Goal: Task Accomplishment & Management: Use online tool/utility

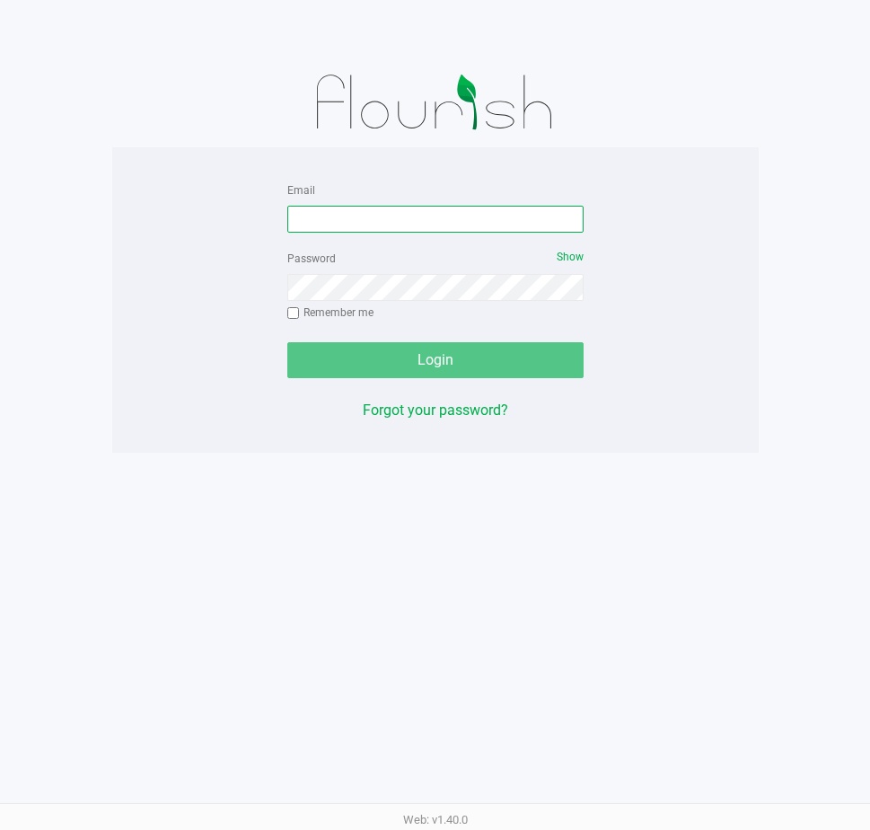
click at [378, 213] on input "Email" at bounding box center [435, 219] width 296 height 27
type input "[EMAIL_ADDRESS][DOMAIN_NAME]"
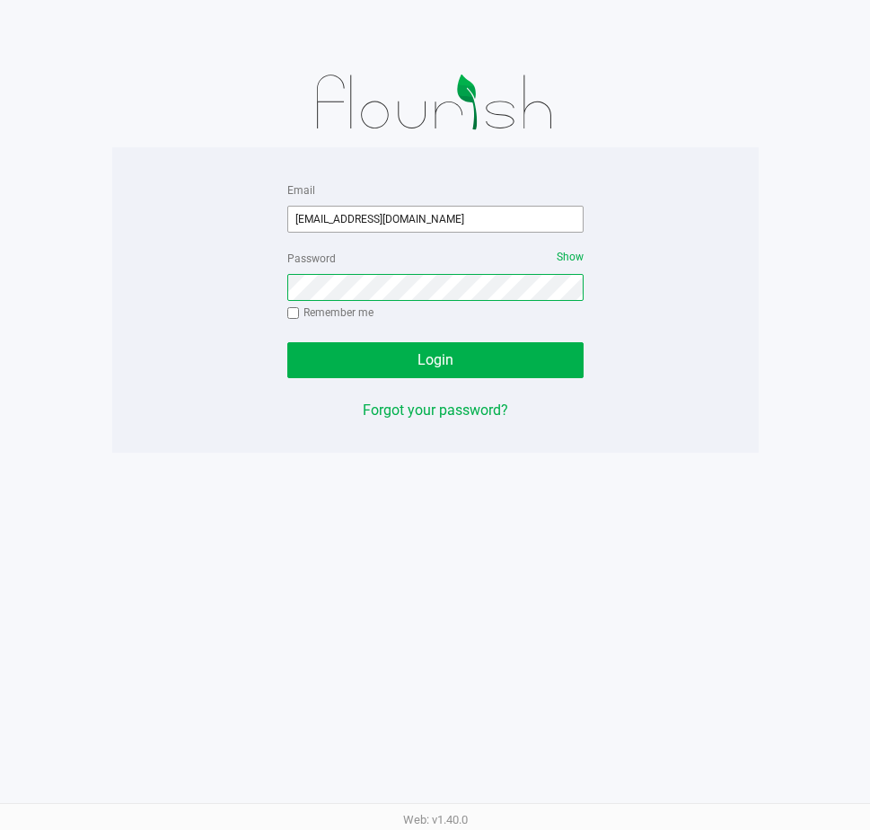
click at [287, 342] on button "Login" at bounding box center [435, 360] width 296 height 36
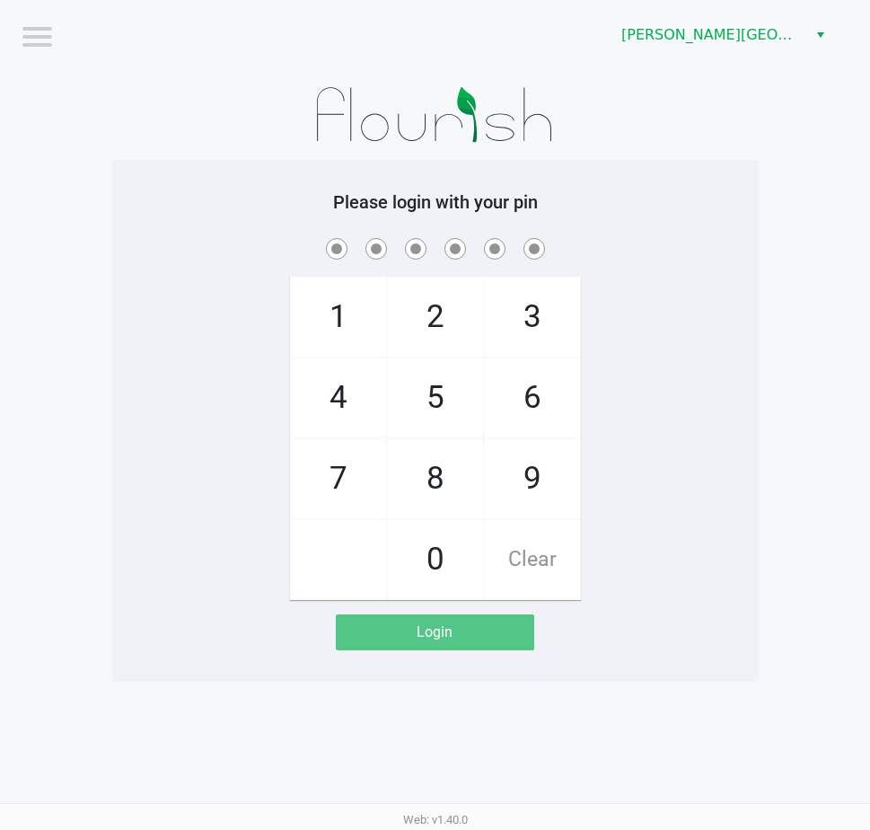
click at [729, 263] on div "1 4 7 2 5 8 0 3 6 9 Clear" at bounding box center [435, 416] width 646 height 365
checkbox input "true"
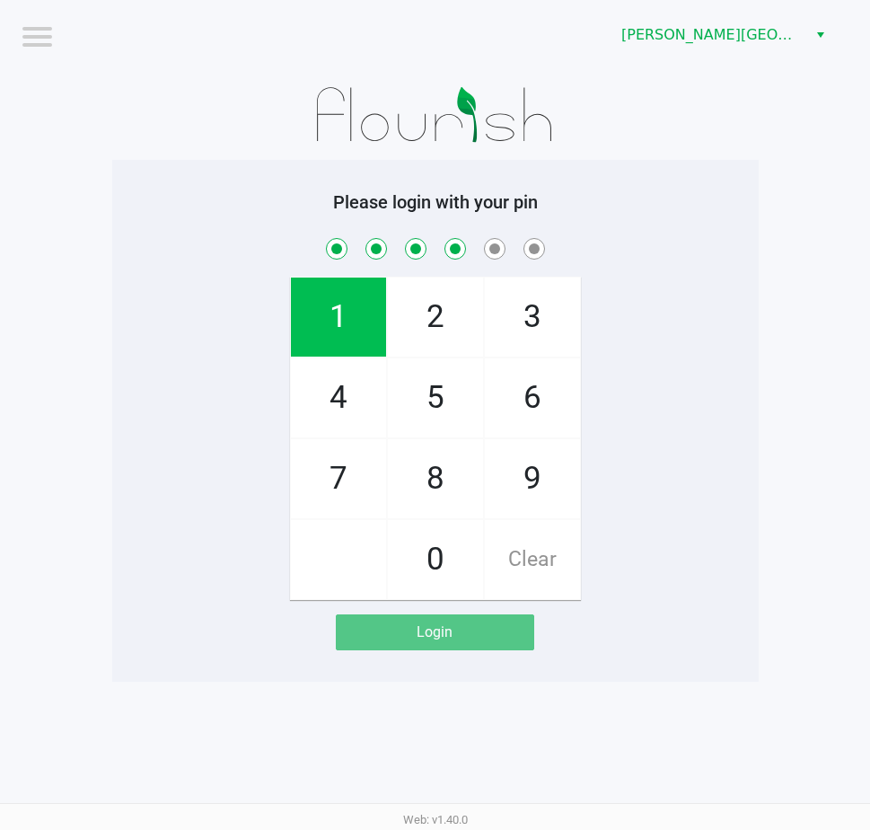
checkbox input "true"
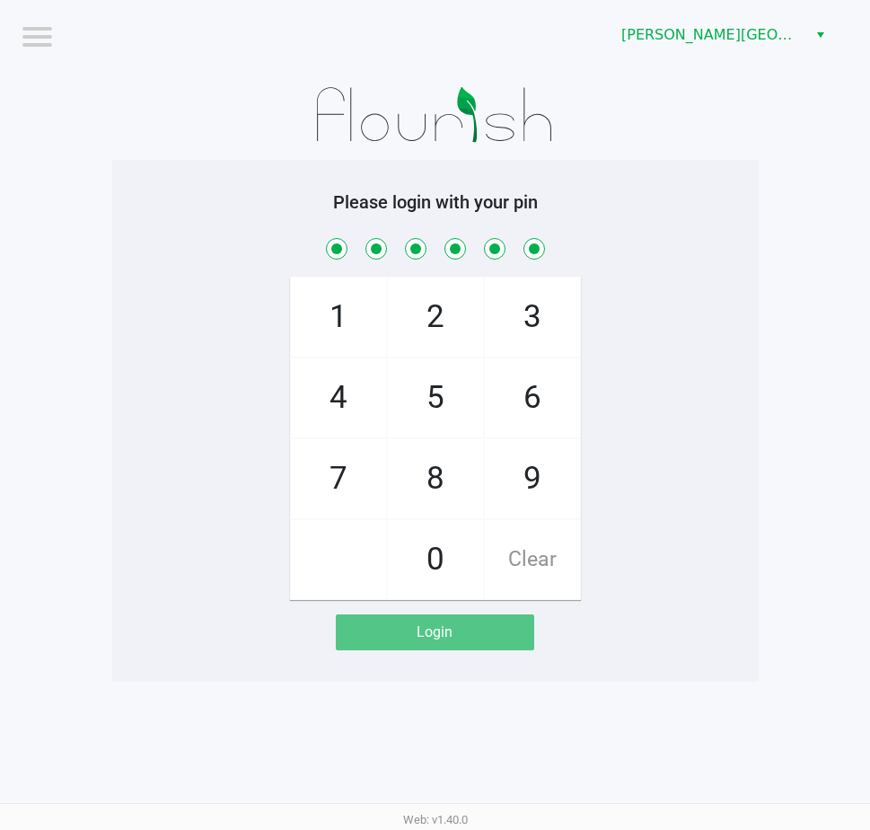
checkbox input "true"
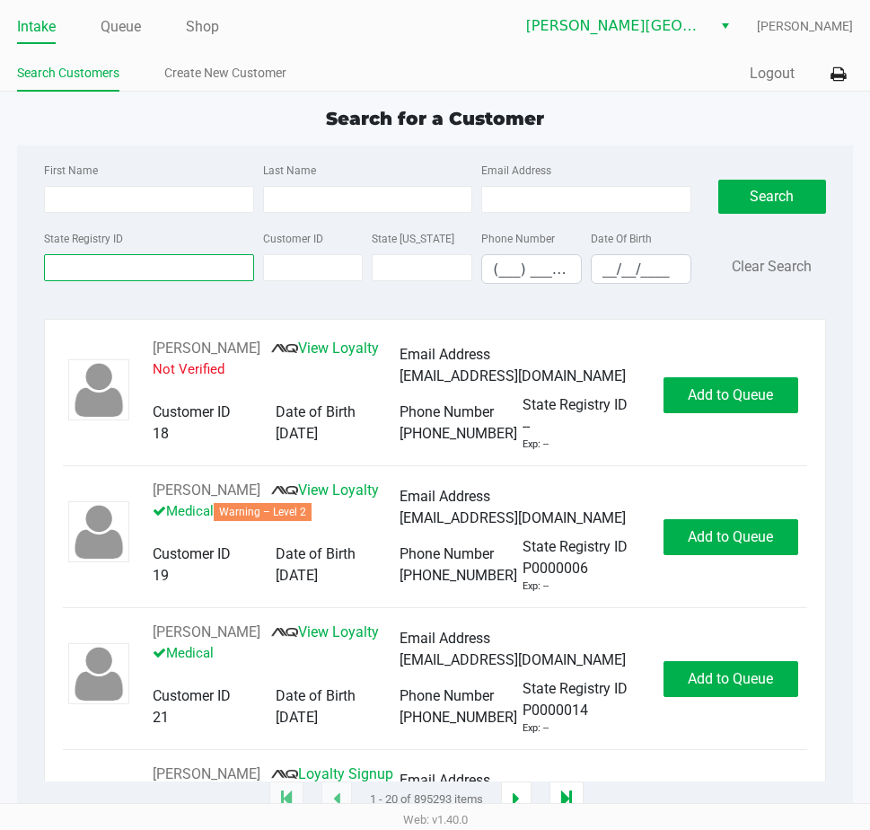
drag, startPoint x: 173, startPoint y: 271, endPoint x: 187, endPoint y: 217, distance: 55.5
click at [174, 270] on input "State Registry ID" at bounding box center [148, 267] width 209 height 27
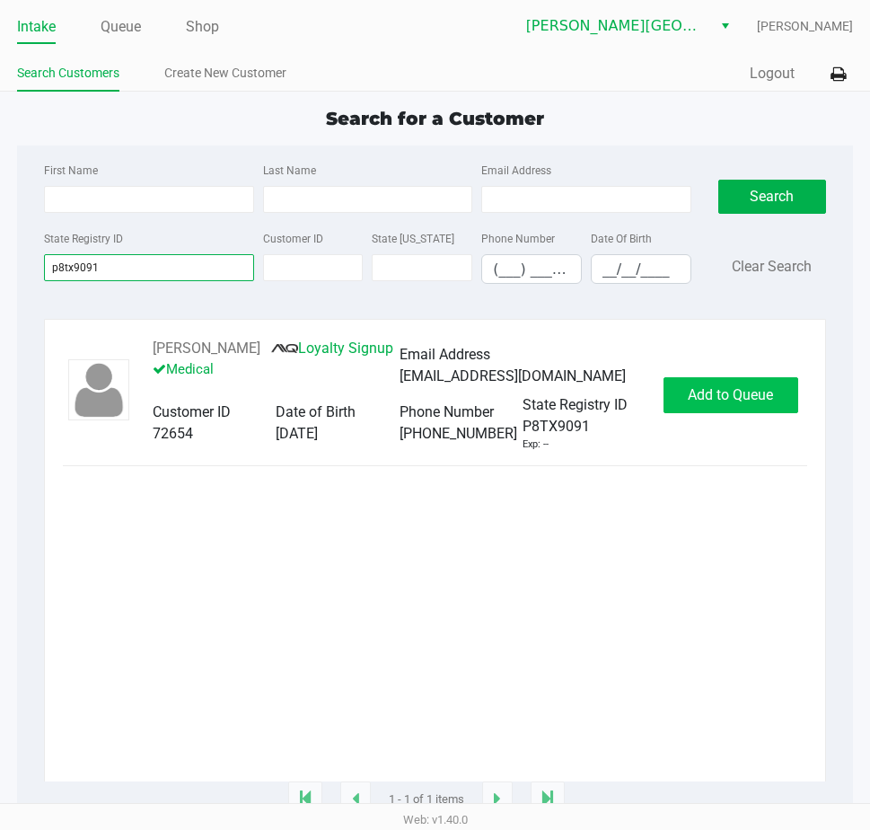
type input "p8tx9091"
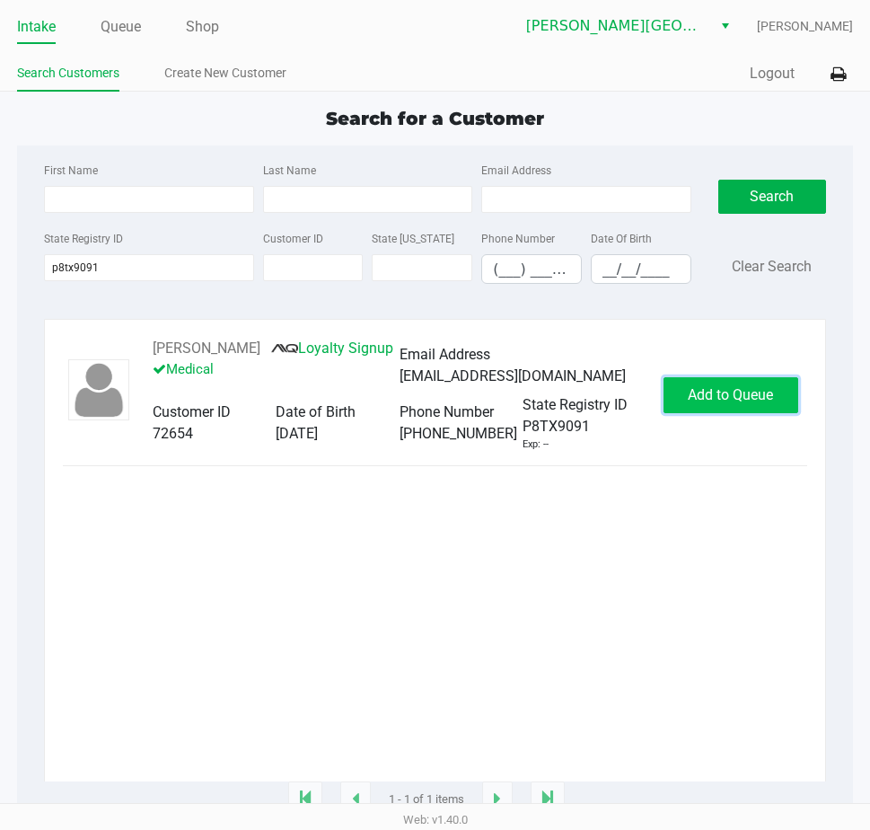
click at [718, 400] on span "Add to Queue" at bounding box center [730, 394] width 85 height 17
click at [718, 400] on div "Add to Queue" at bounding box center [731, 395] width 135 height 36
click at [718, 400] on span "Add to Queue" at bounding box center [740, 394] width 85 height 17
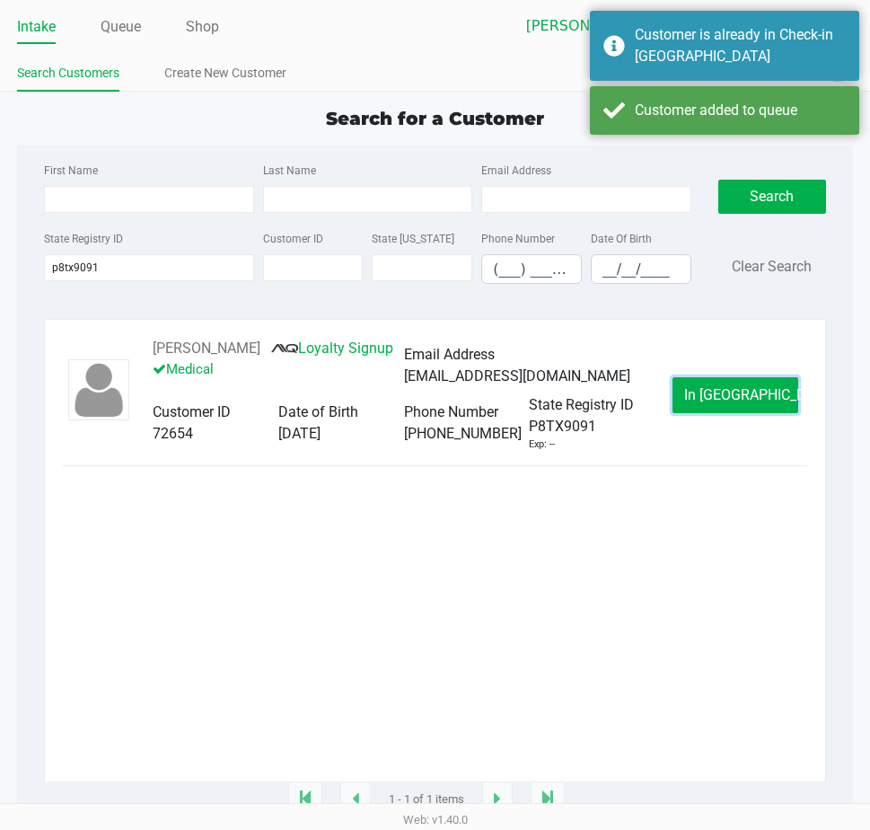
click at [712, 394] on button "In Queue" at bounding box center [736, 395] width 126 height 36
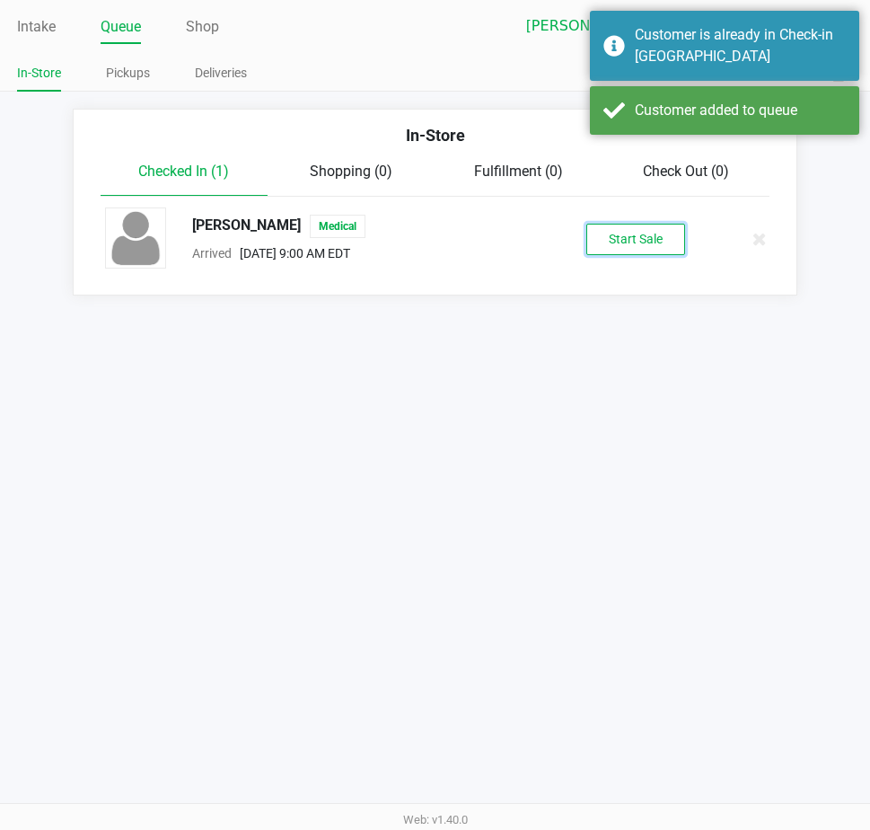
drag, startPoint x: 636, startPoint y: 260, endPoint x: 590, endPoint y: 233, distance: 53.6
click at [589, 233] on button "Start Sale" at bounding box center [635, 239] width 99 height 31
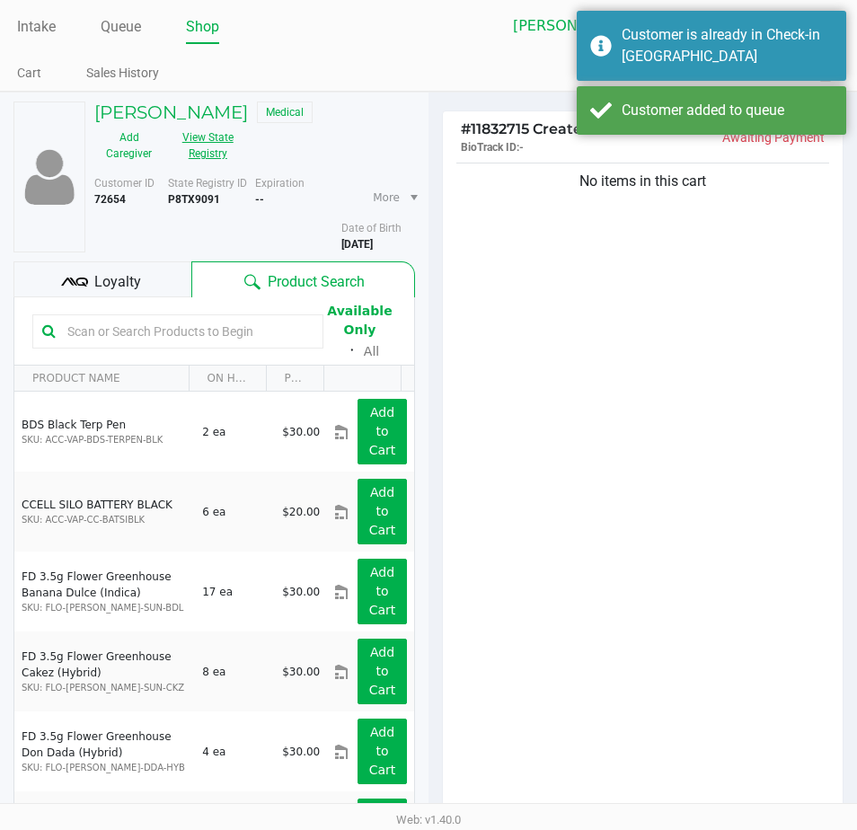
click at [208, 150] on button "View State Registry" at bounding box center [202, 145] width 78 height 45
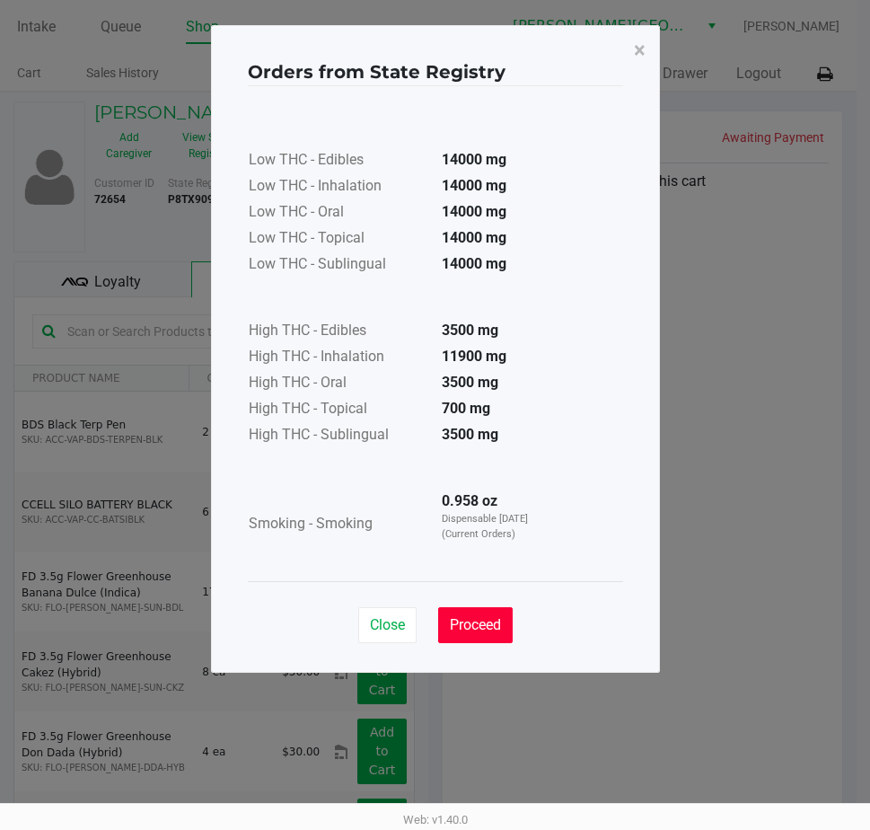
click at [495, 634] on button "Proceed" at bounding box center [475, 625] width 75 height 36
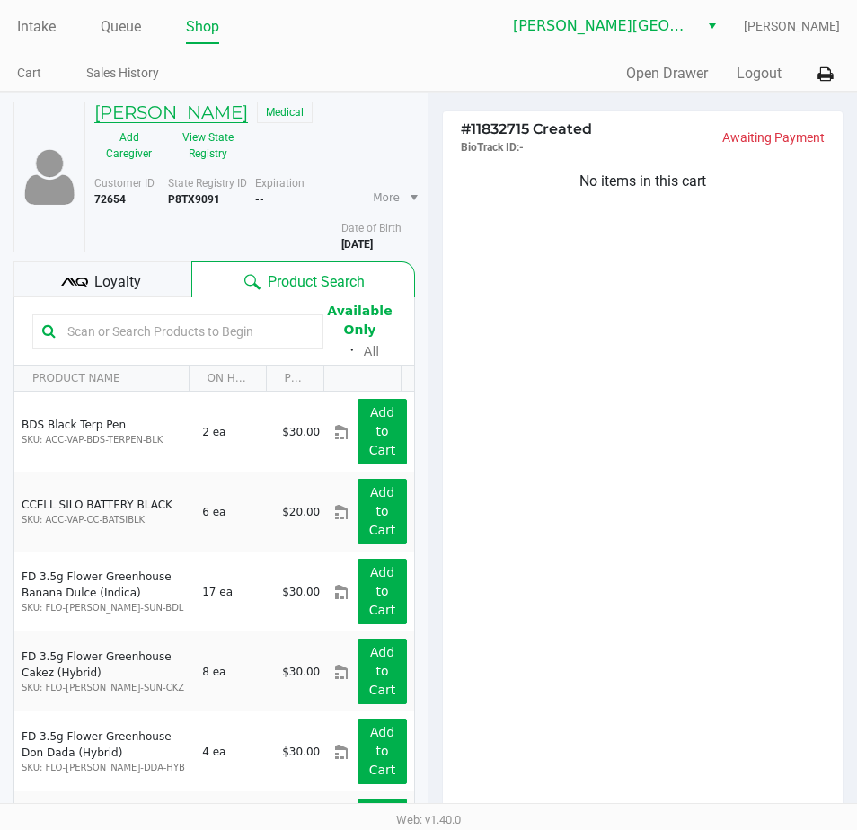
click at [200, 110] on h5 "EDWARD PATRONE JR" at bounding box center [171, 112] width 154 height 22
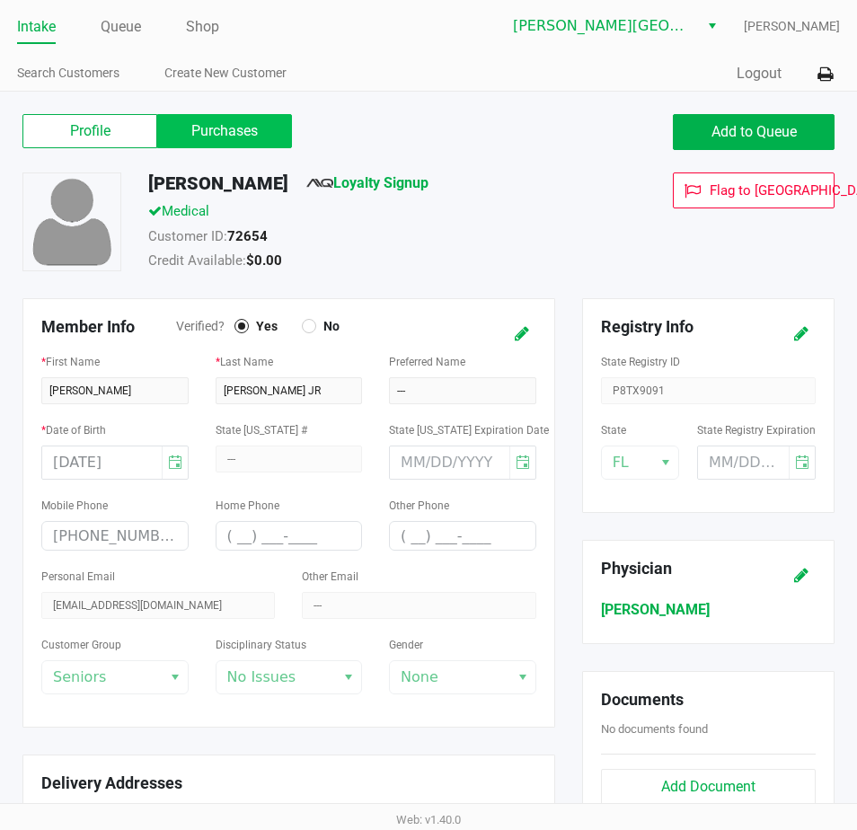
click at [210, 132] on label "Purchases" at bounding box center [224, 131] width 135 height 34
click at [0, 0] on 1 "Purchases" at bounding box center [0, 0] width 0 height 0
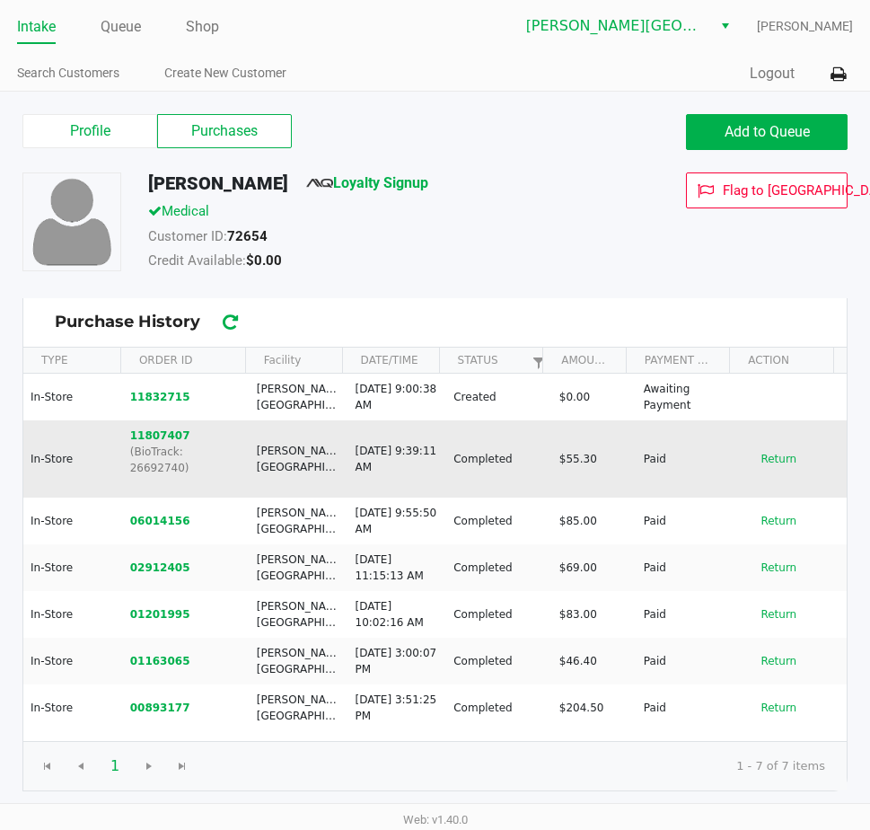
click at [167, 444] on p "(BioTrack: 26692740)" at bounding box center [185, 460] width 111 height 32
click at [166, 435] on button "11807407" at bounding box center [160, 435] width 60 height 16
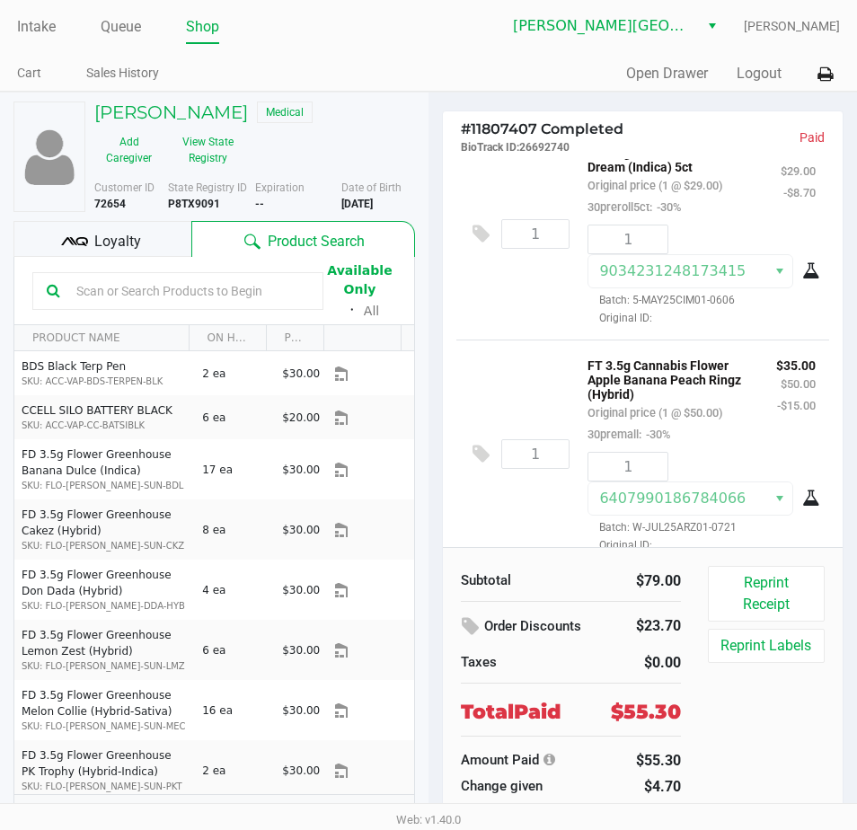
scroll to position [60, 0]
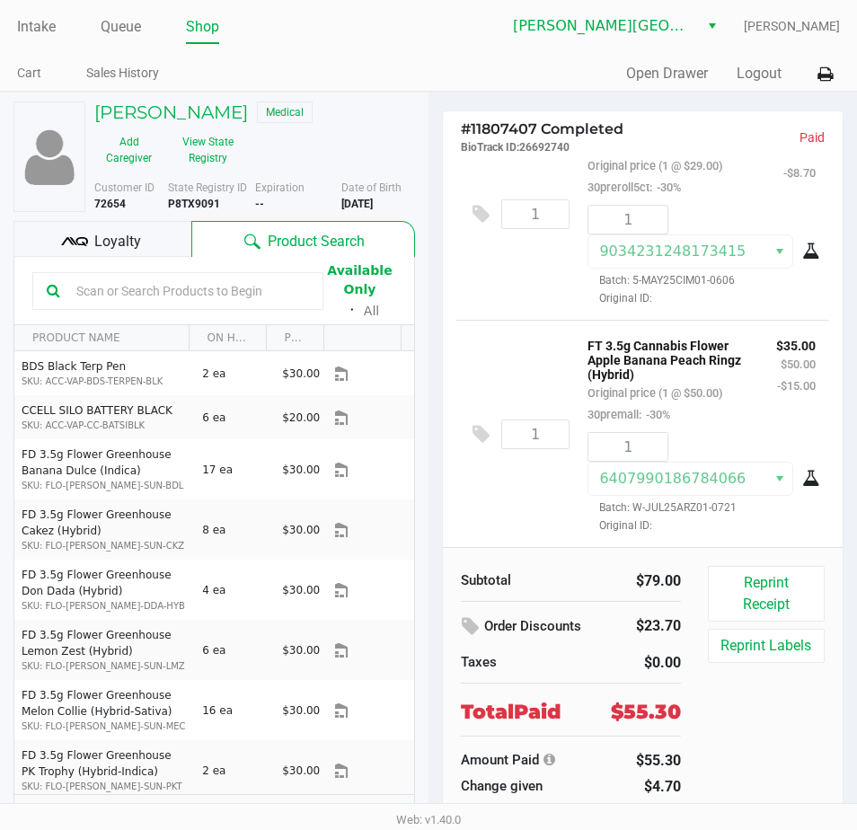
click at [752, 453] on div "1 6407990186784066 Batch: W-JUL25ARZ01-0721 Original ID:" at bounding box center [701, 482] width 255 height 101
click at [203, 99] on div "EDWARD PATRONE JR Medical Add Caregiver View State Registry Customer ID 72654 S…" at bounding box center [213, 472] width 401 height 761
click at [198, 110] on h5 "EDWARD PATRONE JR" at bounding box center [171, 112] width 154 height 22
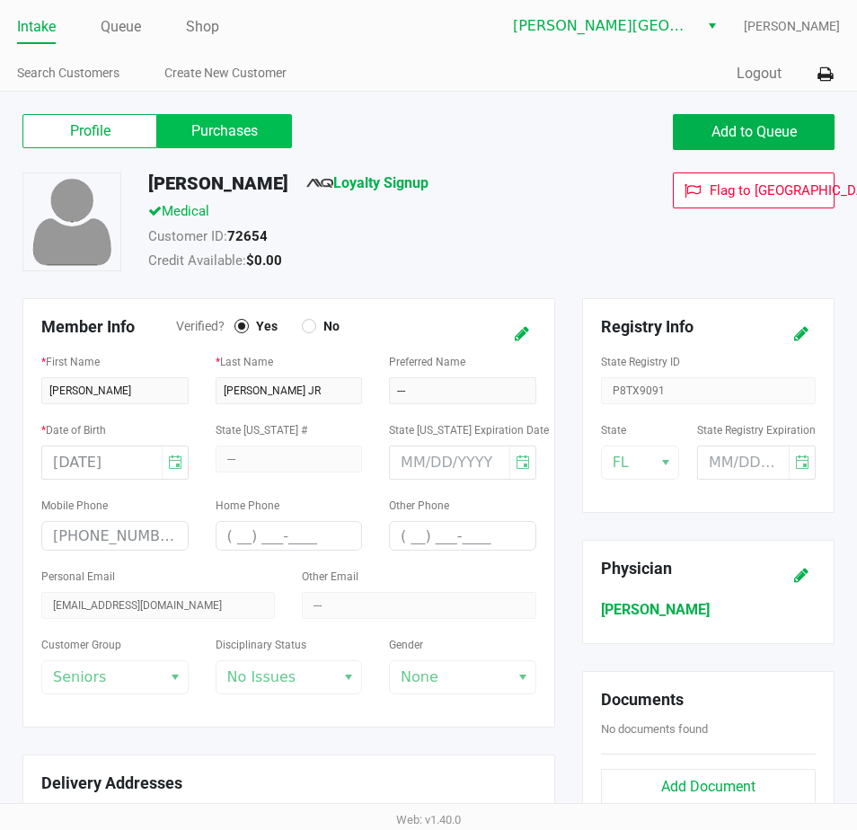
click at [228, 147] on label "Purchases" at bounding box center [224, 131] width 135 height 34
click at [0, 0] on 1 "Purchases" at bounding box center [0, 0] width 0 height 0
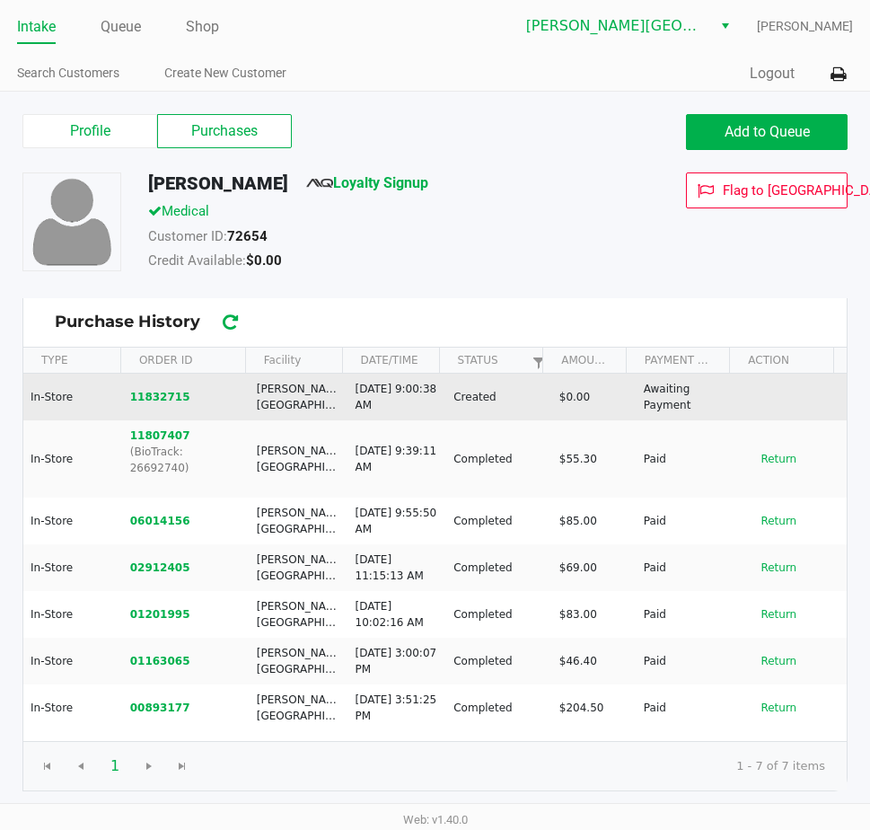
click at [157, 386] on td "11832715" at bounding box center [185, 397] width 127 height 47
click at [160, 404] on button "11832715" at bounding box center [160, 397] width 60 height 16
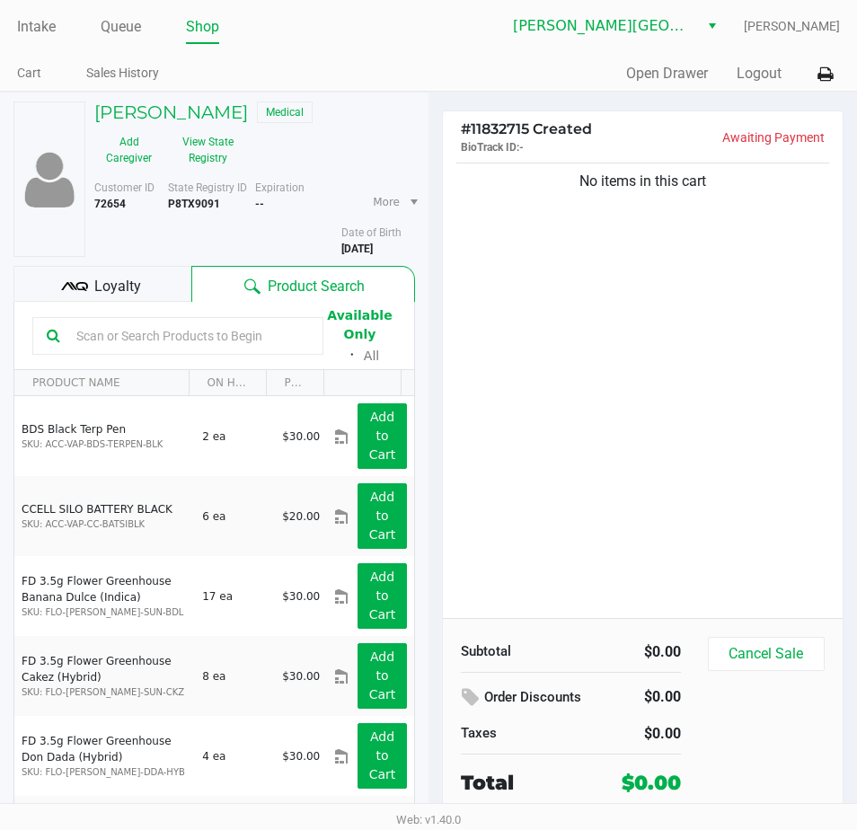
click at [770, 550] on div "No items in this cart" at bounding box center [643, 388] width 400 height 459
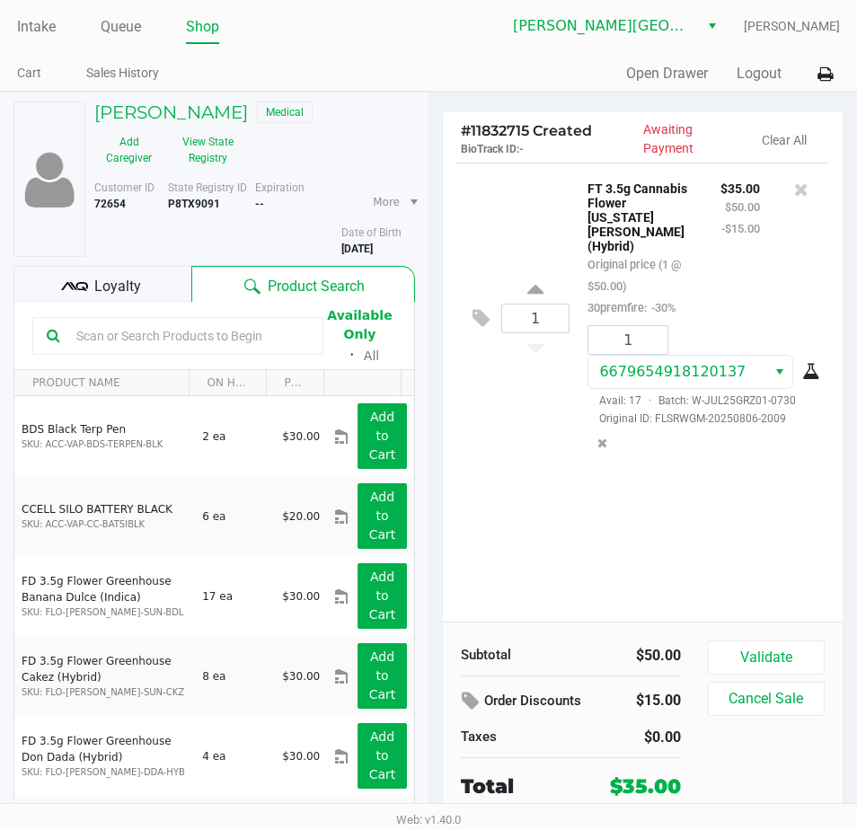
click at [752, 525] on div "1 FT 3.5g Cannabis Flower Georgia Runtz (Hybrid) Original price (1 @ $50.00) 30…" at bounding box center [643, 392] width 400 height 459
drag, startPoint x: 665, startPoint y: 564, endPoint x: 683, endPoint y: 556, distance: 19.7
click at [683, 556] on div "1 FT 3.5g Cannabis Flower Georgia Runtz (Hybrid) Original price (1 @ $50.00) 30…" at bounding box center [643, 392] width 400 height 459
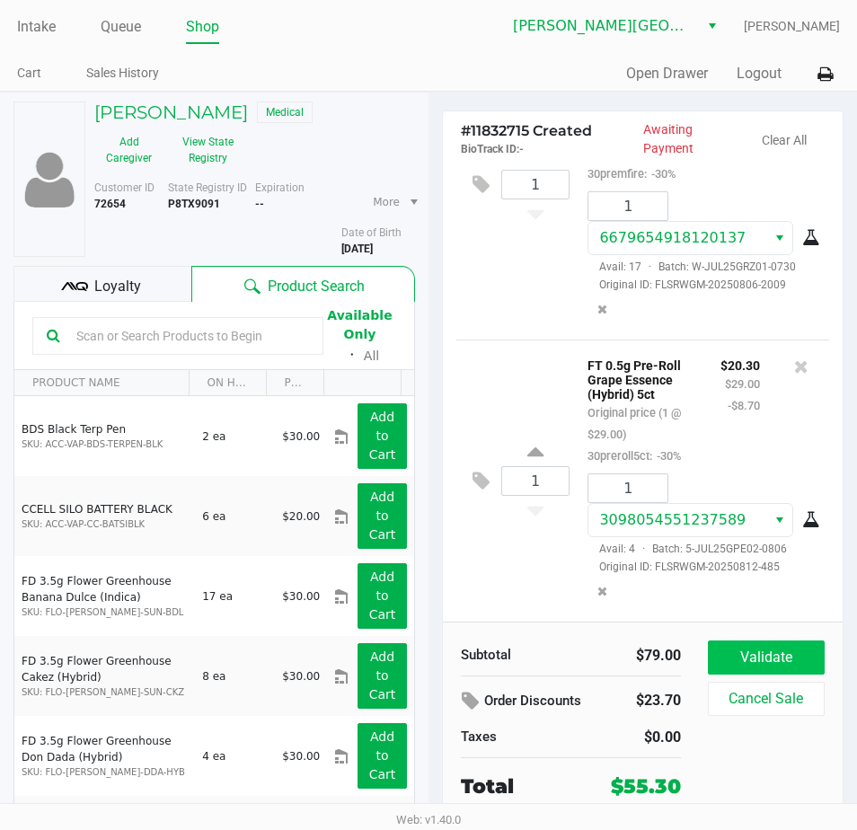
scroll to position [151, 0]
click at [752, 661] on button "Validate" at bounding box center [766, 657] width 117 height 34
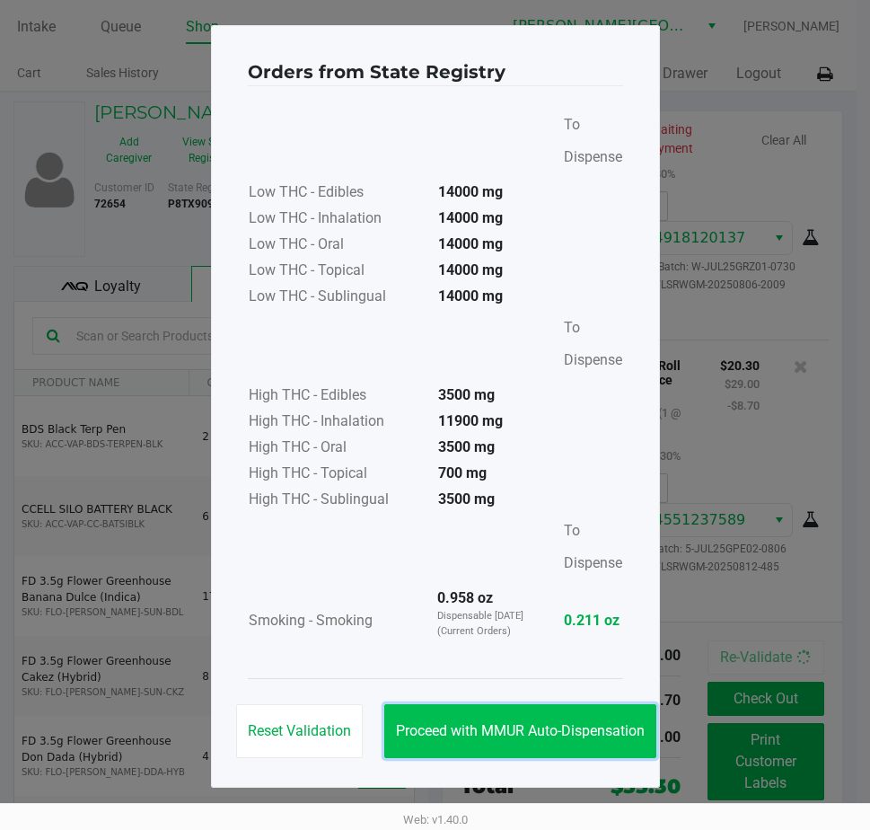
click at [550, 736] on span "Proceed with MMUR Auto-Dispensation" at bounding box center [520, 730] width 249 height 17
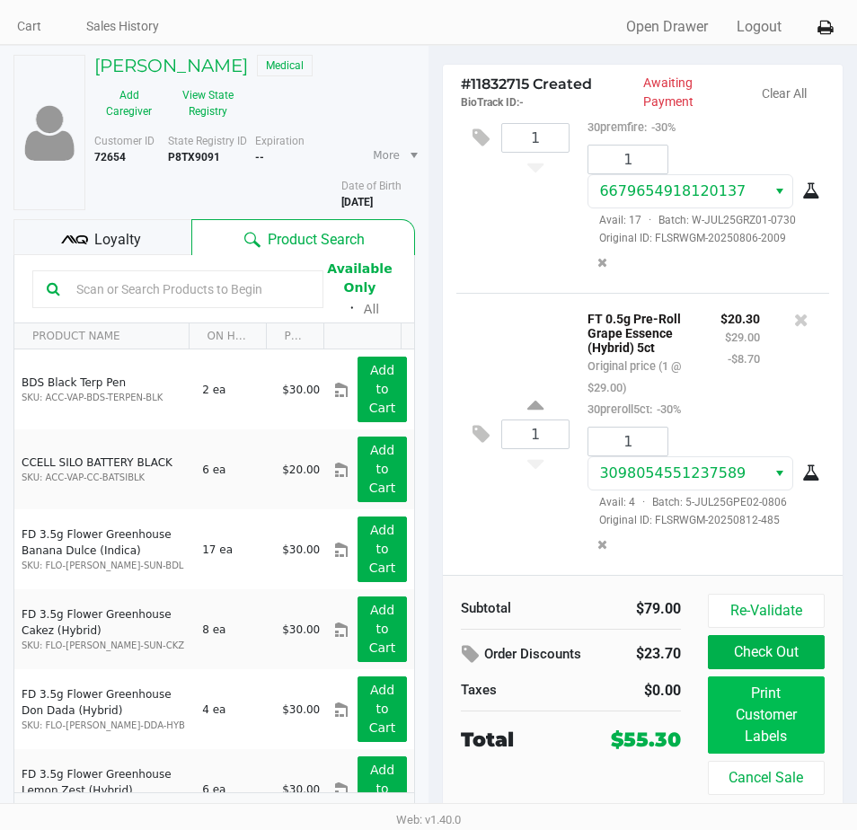
scroll to position [68, 0]
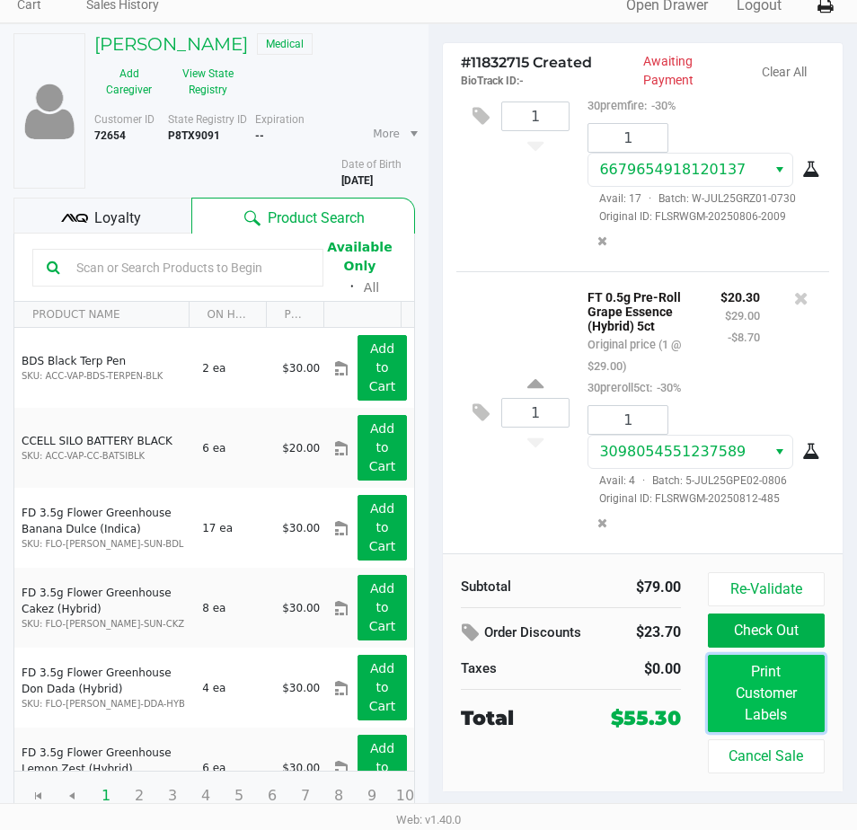
click at [778, 682] on button "Print Customer Labels" at bounding box center [766, 693] width 117 height 77
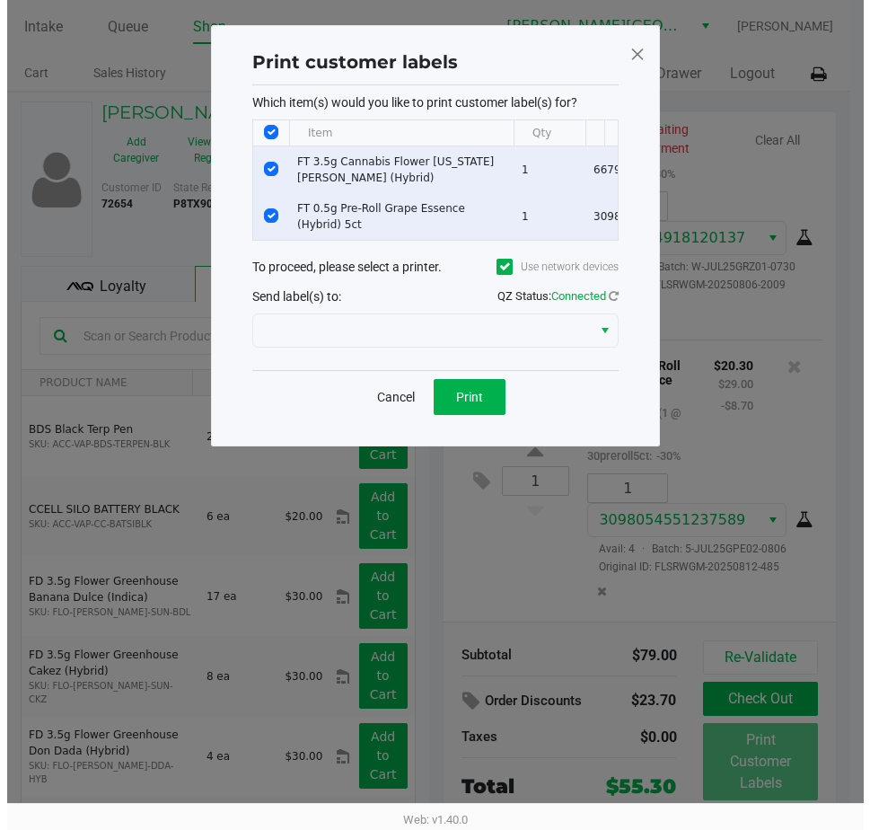
scroll to position [0, 0]
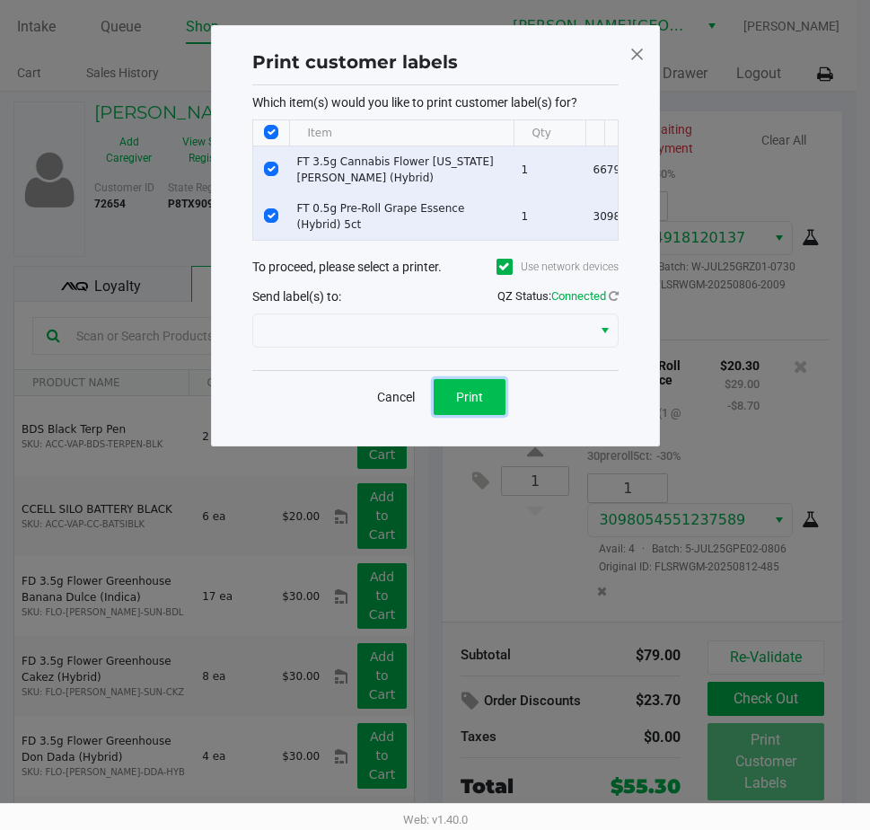
click at [452, 410] on button "Print" at bounding box center [470, 397] width 72 height 36
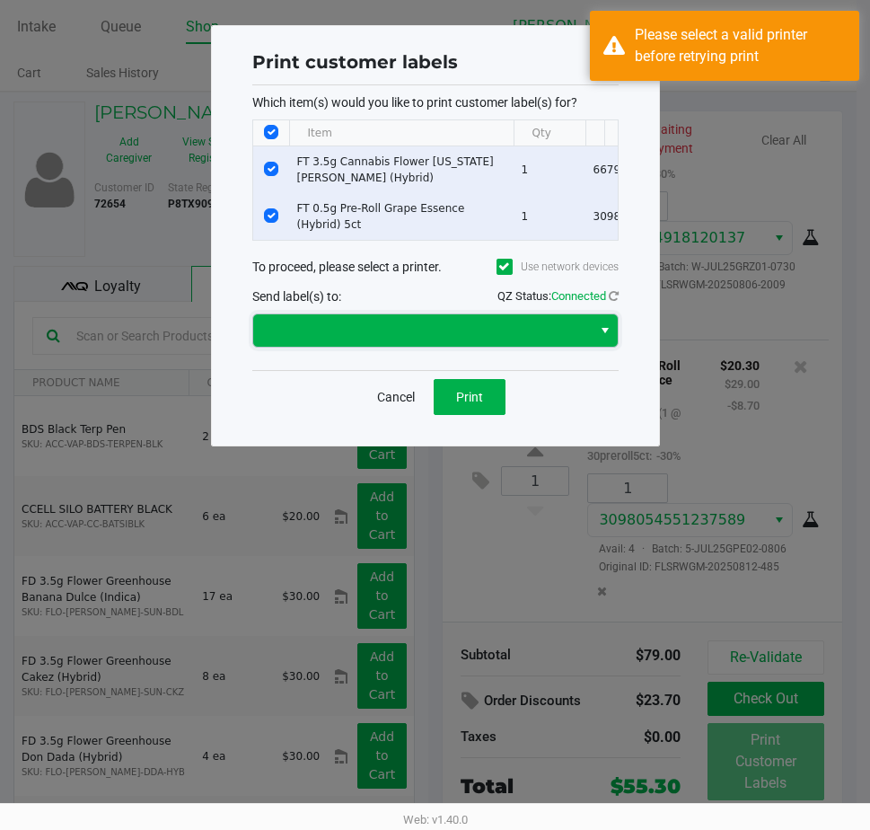
click at [567, 341] on span at bounding box center [422, 331] width 317 height 22
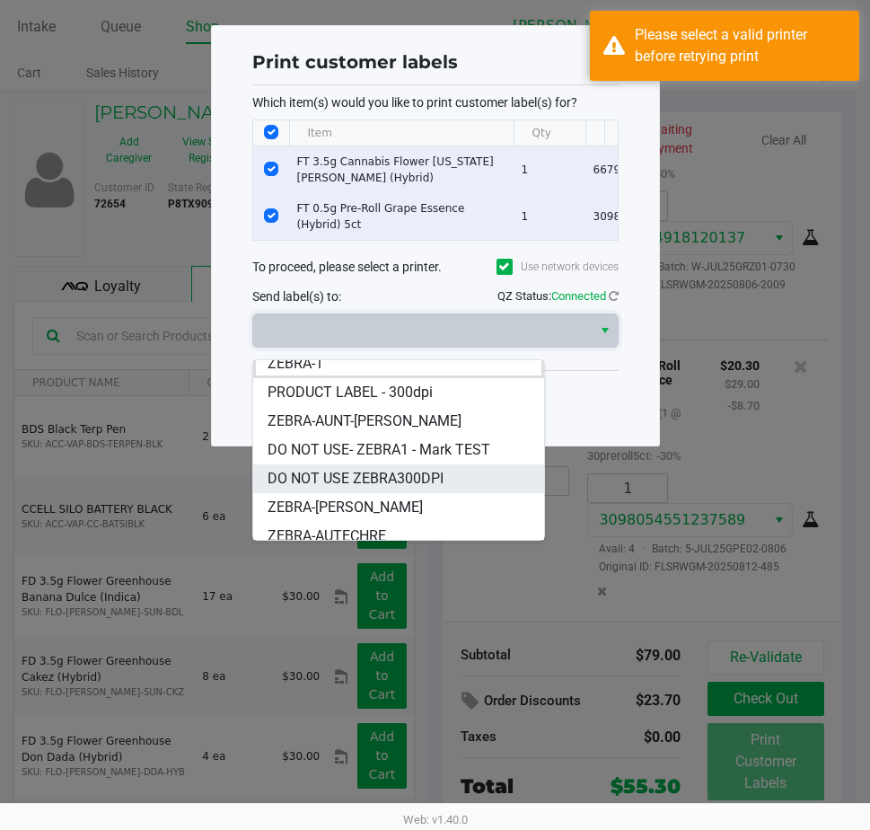
scroll to position [22, 0]
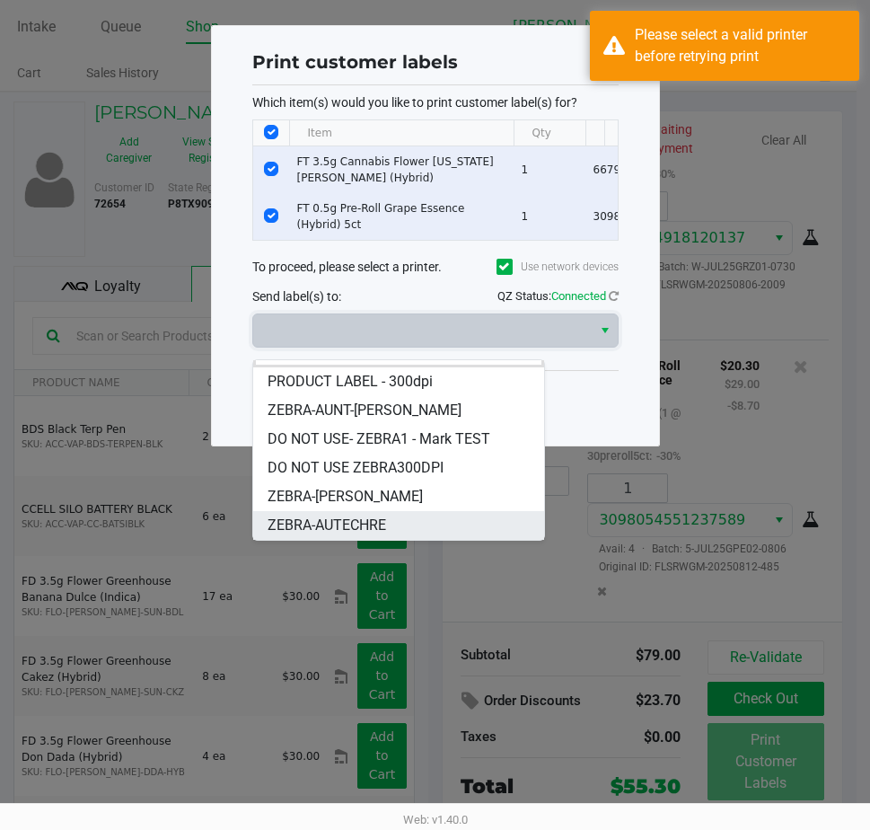
click at [347, 530] on span "ZEBRA-AUTECHRE" at bounding box center [327, 525] width 119 height 22
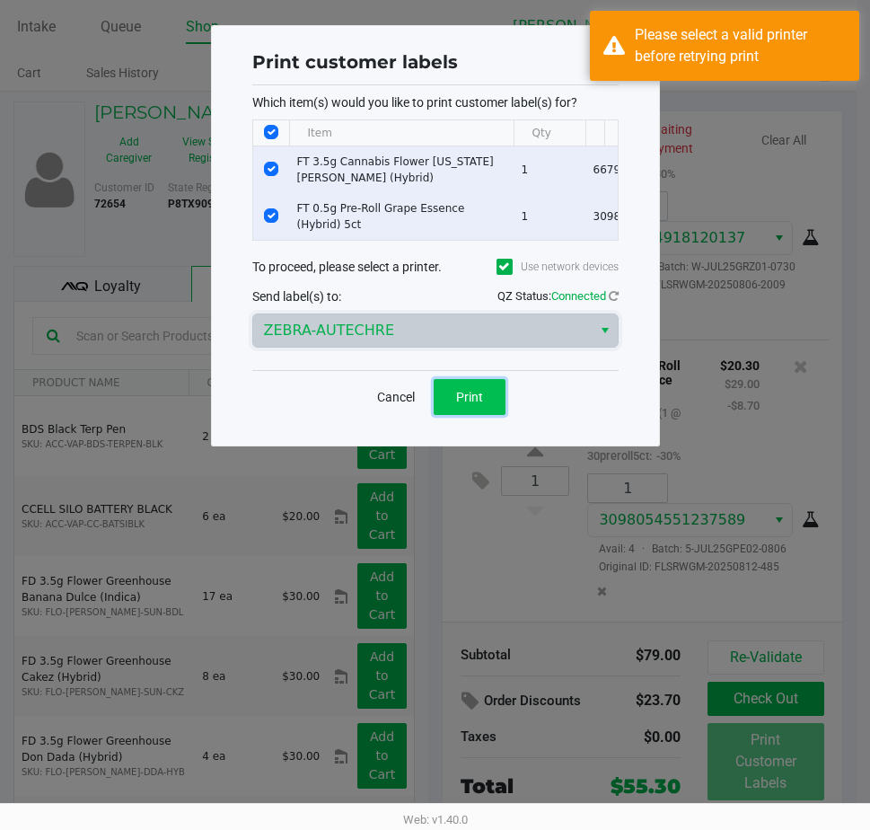
click at [438, 411] on button "Print" at bounding box center [470, 397] width 72 height 36
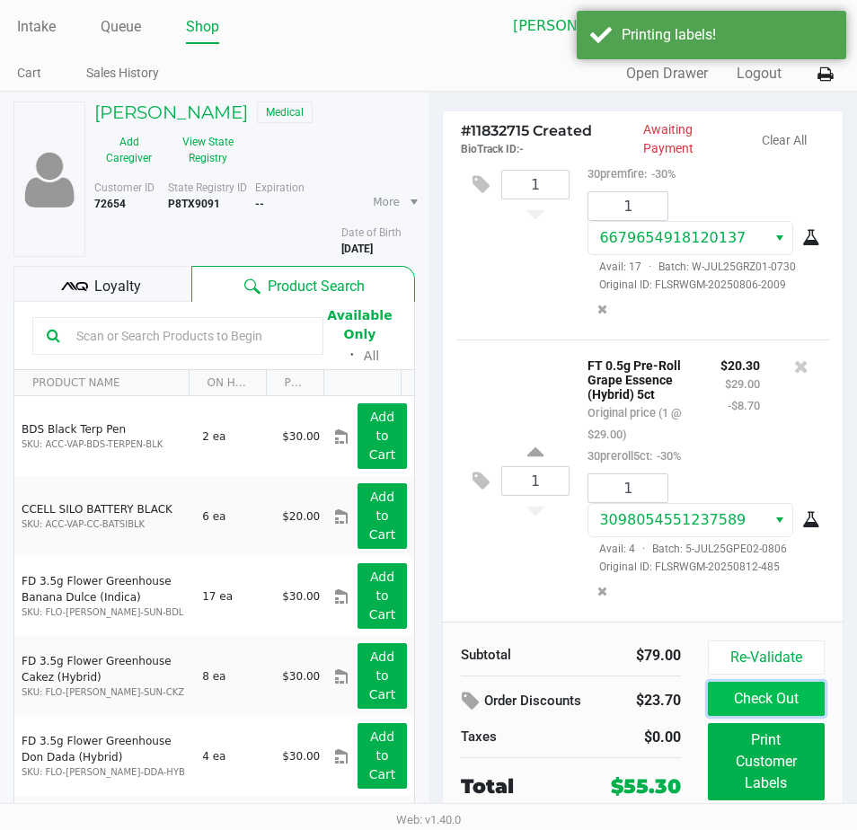
click at [731, 685] on button "Check Out" at bounding box center [766, 699] width 117 height 34
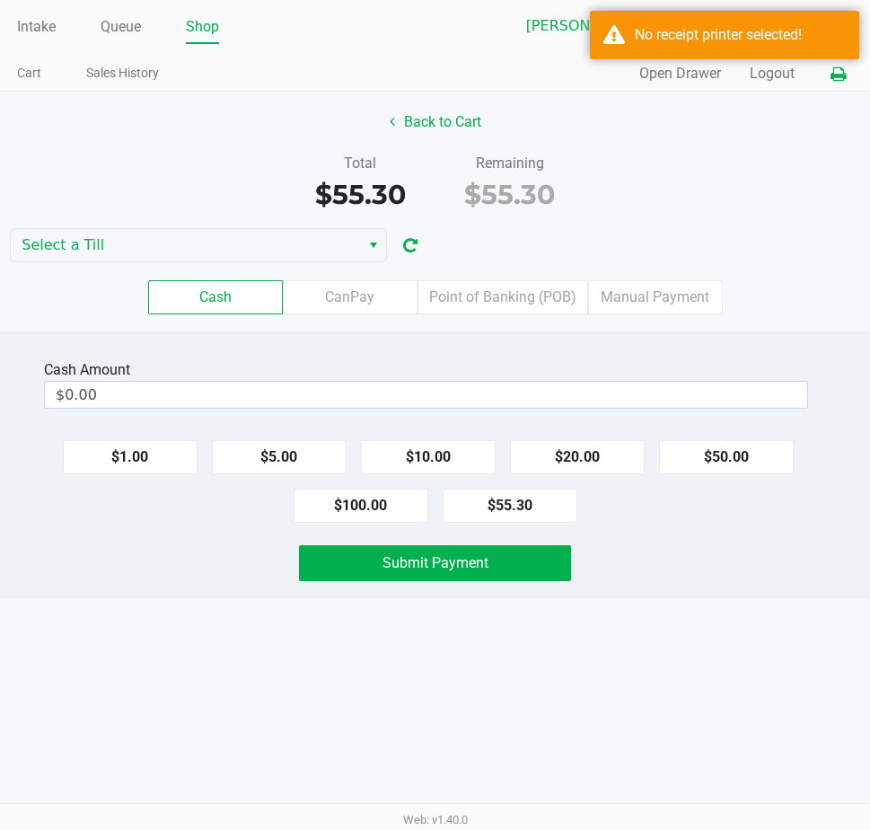
click at [840, 71] on icon at bounding box center [838, 74] width 15 height 13
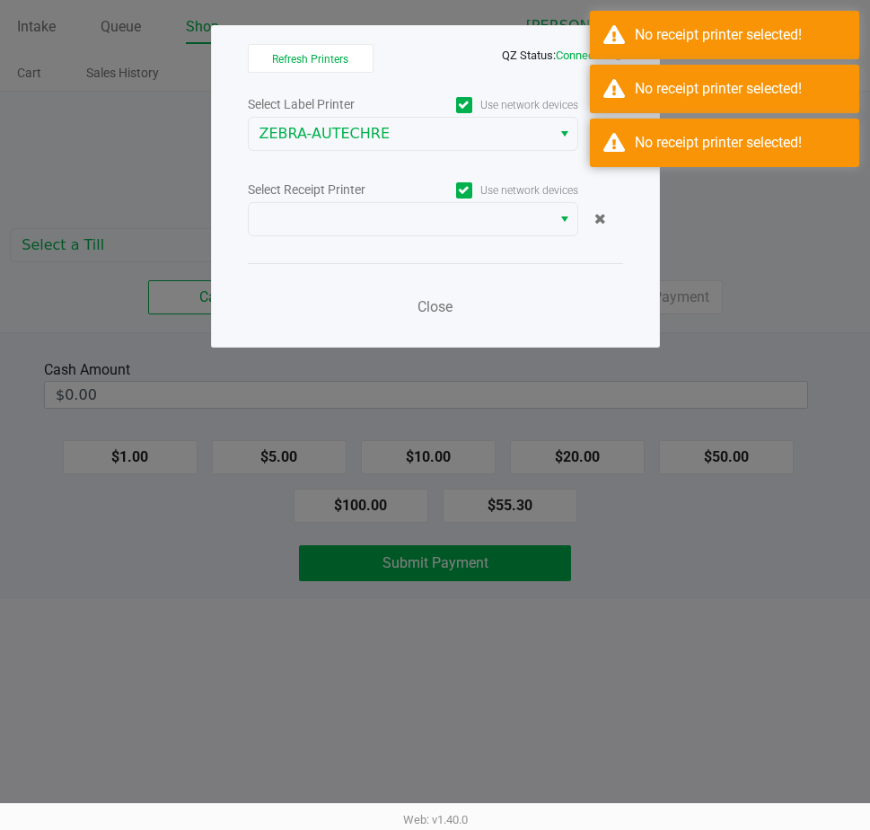
click at [417, 196] on label "Use network devices" at bounding box center [495, 190] width 165 height 16
click at [0, 0] on input "Use network devices" at bounding box center [0, 0] width 0 height 0
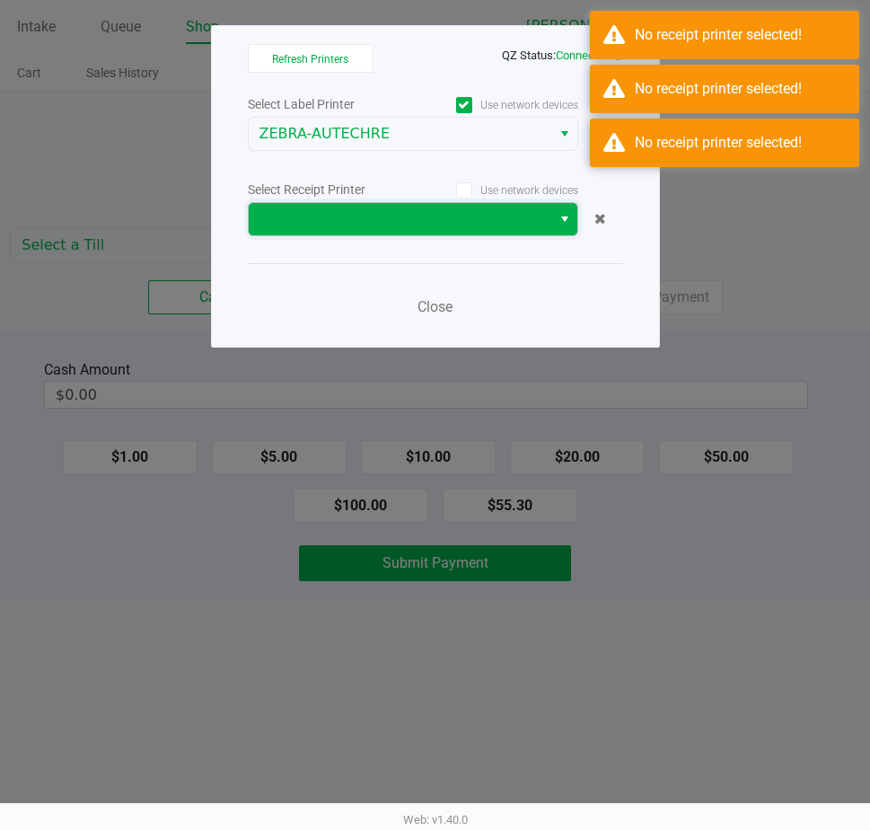
click at [406, 207] on span at bounding box center [400, 219] width 303 height 32
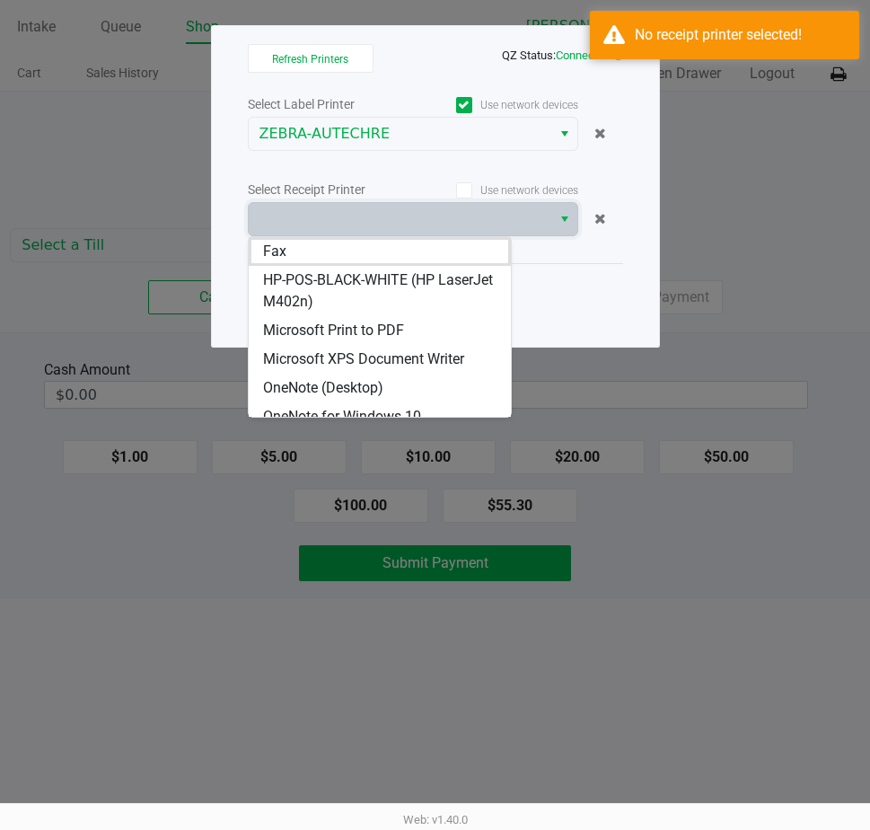
click at [481, 183] on label "Use network devices" at bounding box center [495, 190] width 165 height 16
click at [0, 0] on input "Use network devices" at bounding box center [0, 0] width 0 height 0
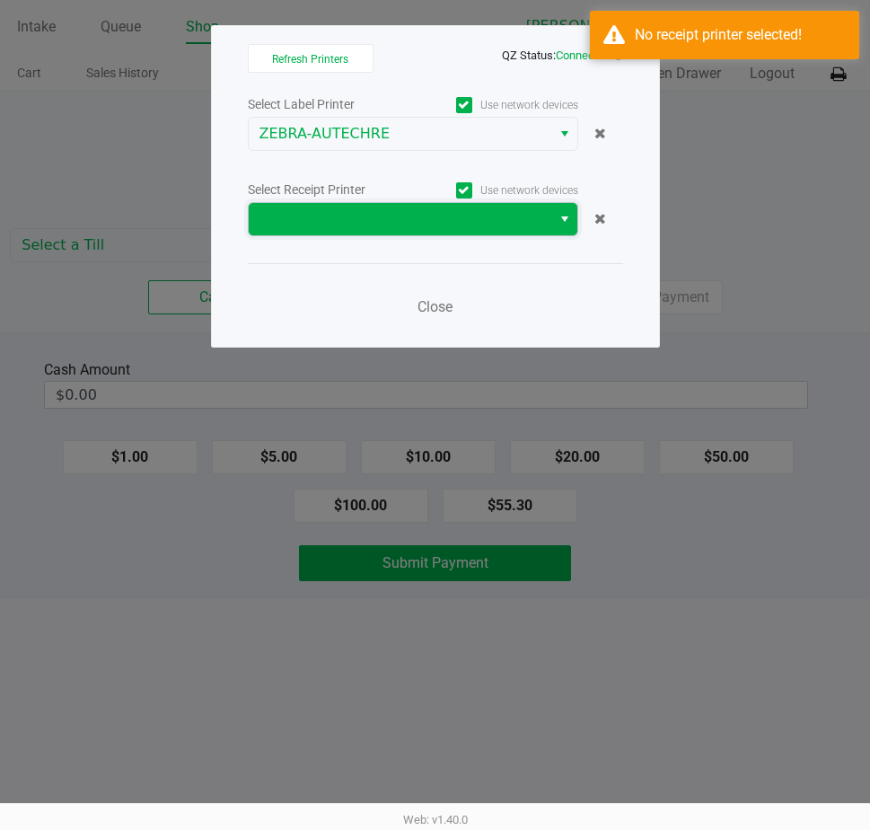
click at [444, 229] on span at bounding box center [399, 219] width 281 height 22
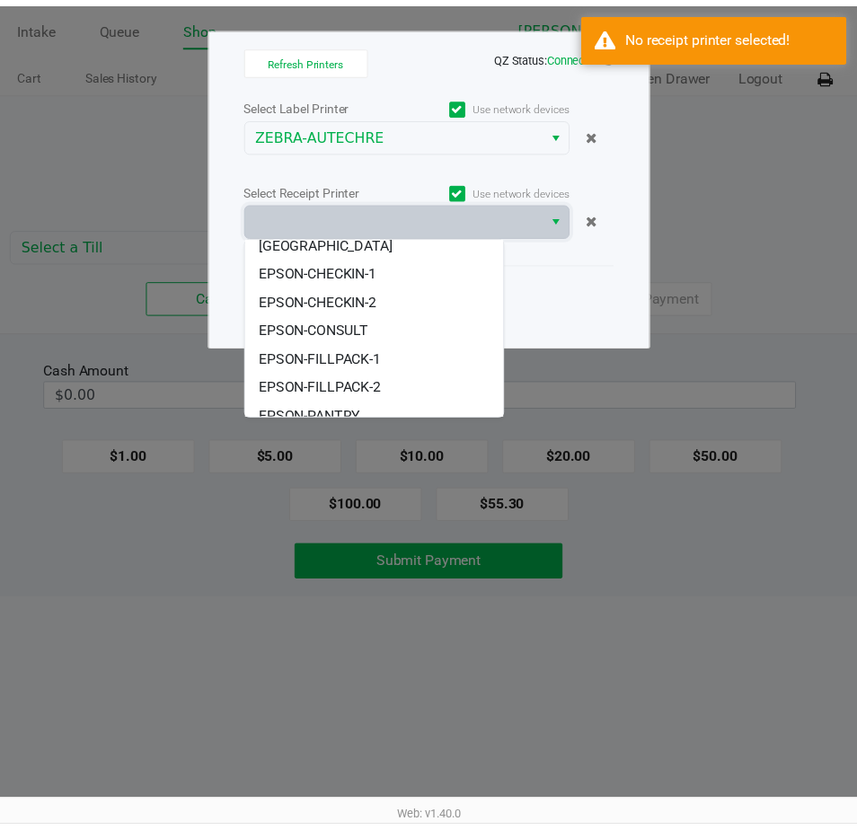
scroll to position [165, 0]
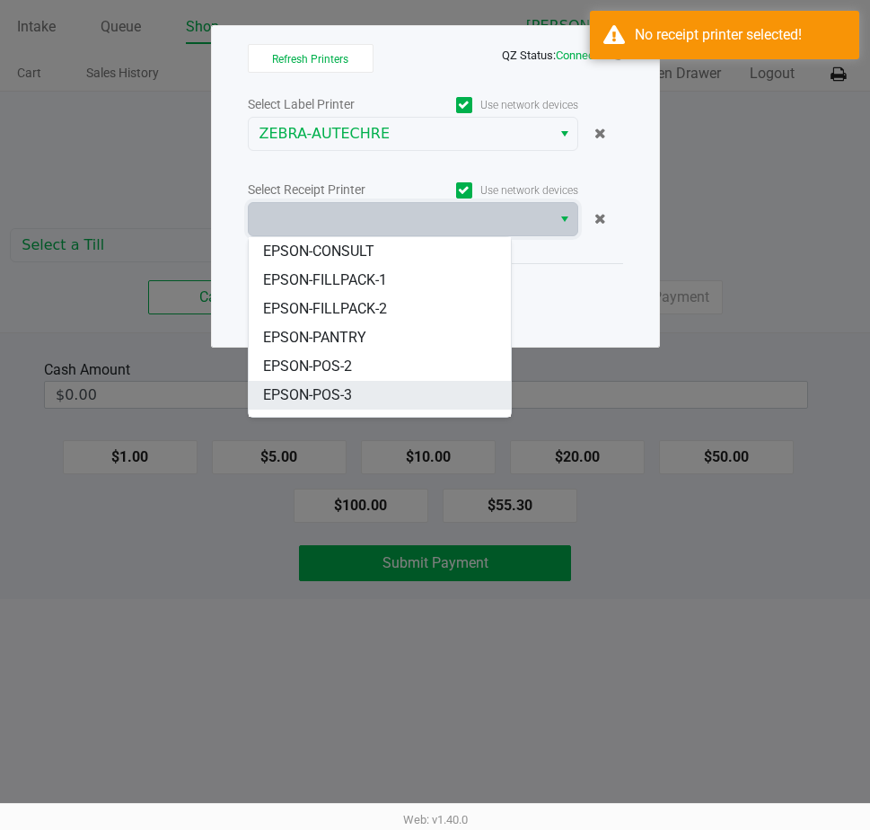
click at [323, 384] on span "EPSON-POS-3" at bounding box center [307, 395] width 89 height 22
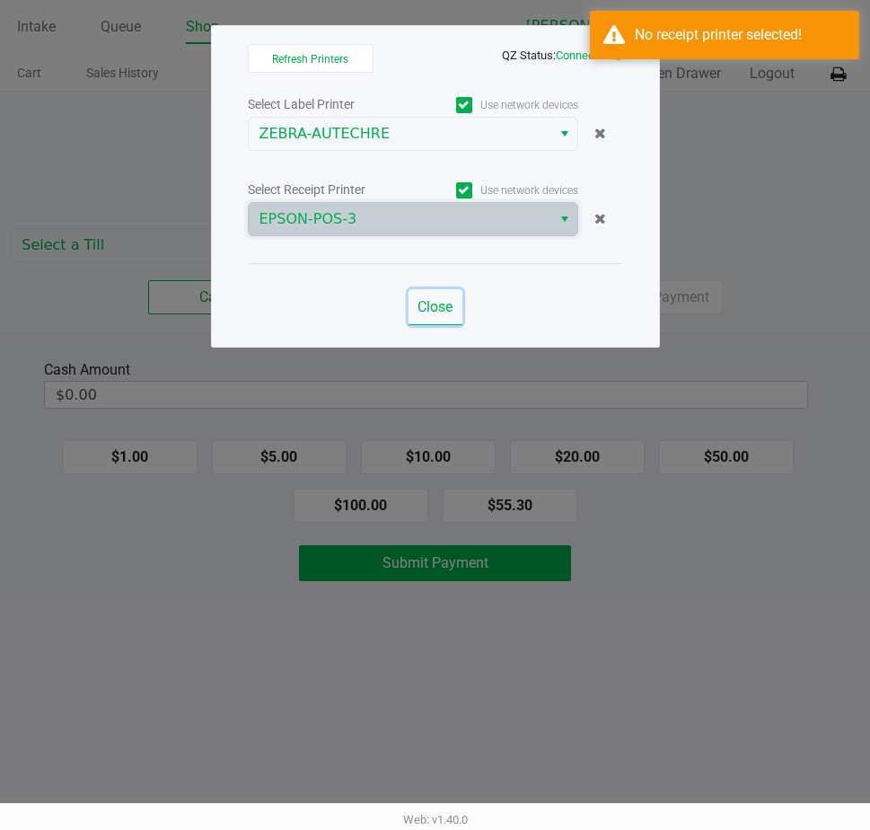
click at [439, 301] on span "Close" at bounding box center [435, 306] width 35 height 17
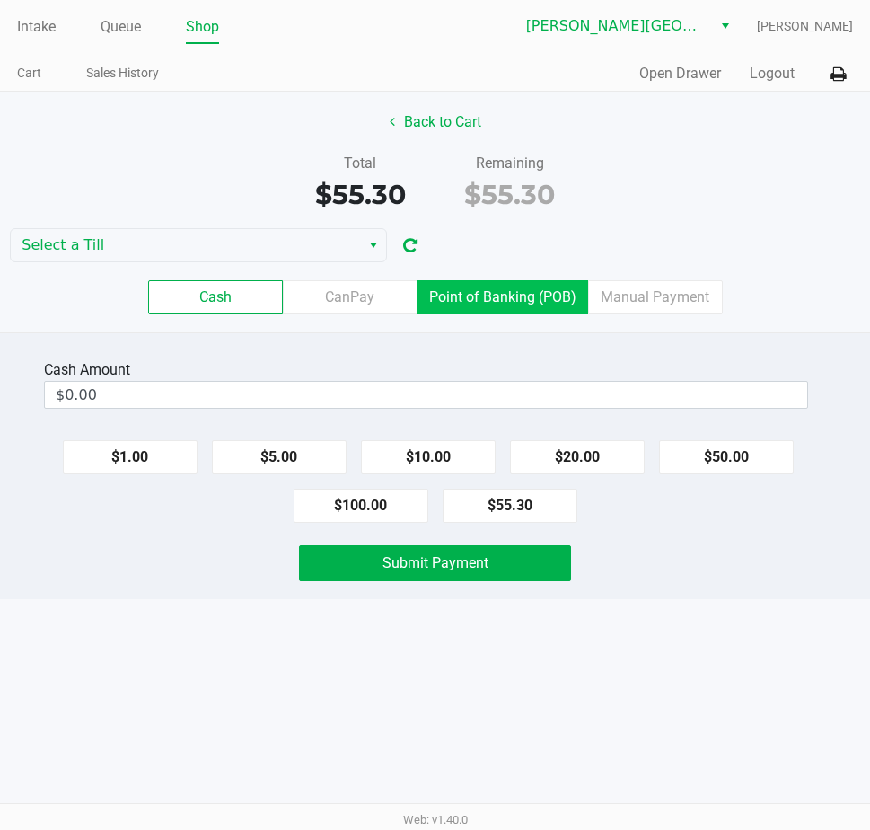
click at [511, 296] on label "Point of Banking (POB)" at bounding box center [503, 297] width 171 height 34
click at [0, 0] on 7 "Point of Banking (POB)" at bounding box center [0, 0] width 0 height 0
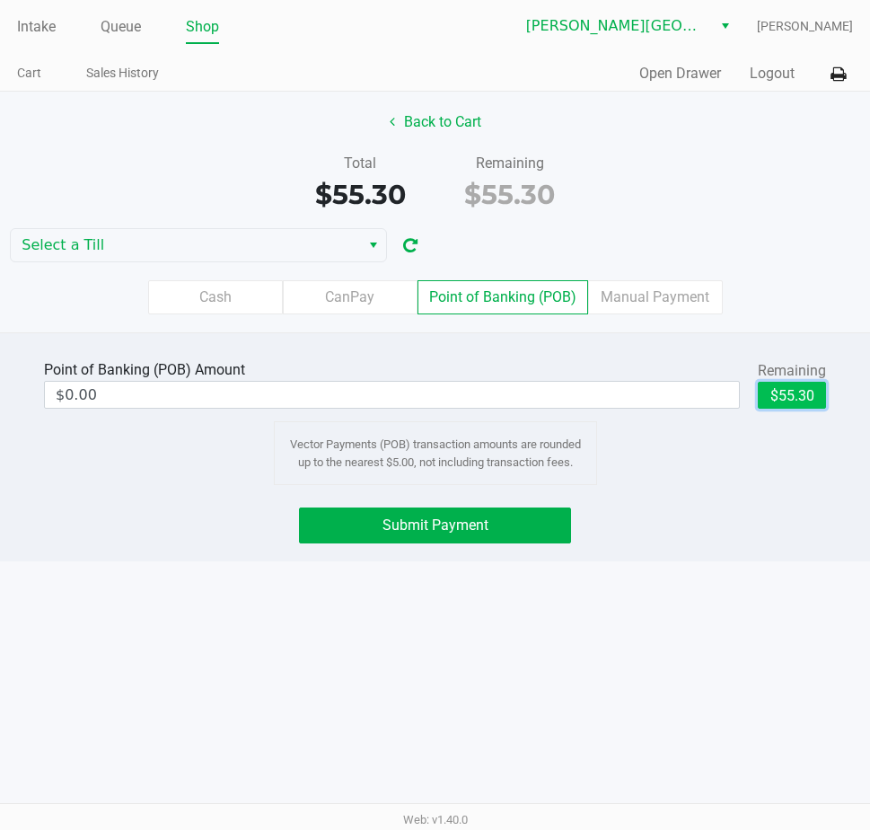
click at [773, 390] on button "$55.30" at bounding box center [792, 395] width 68 height 27
type input "$55.30"
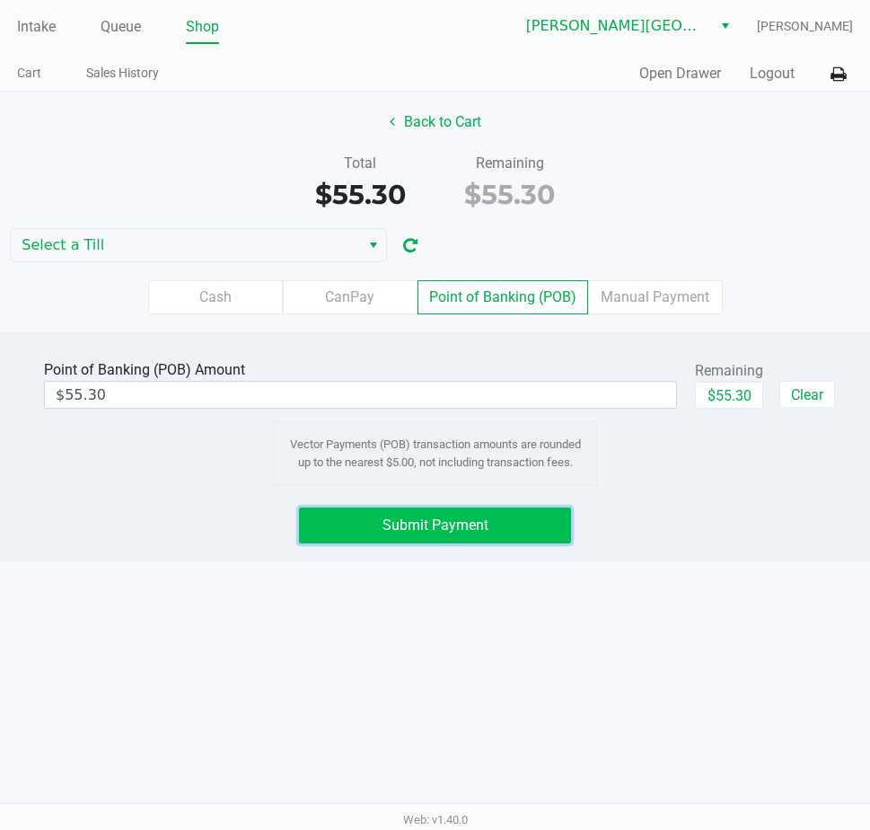
click at [529, 520] on button "Submit Payment" at bounding box center [435, 525] width 272 height 36
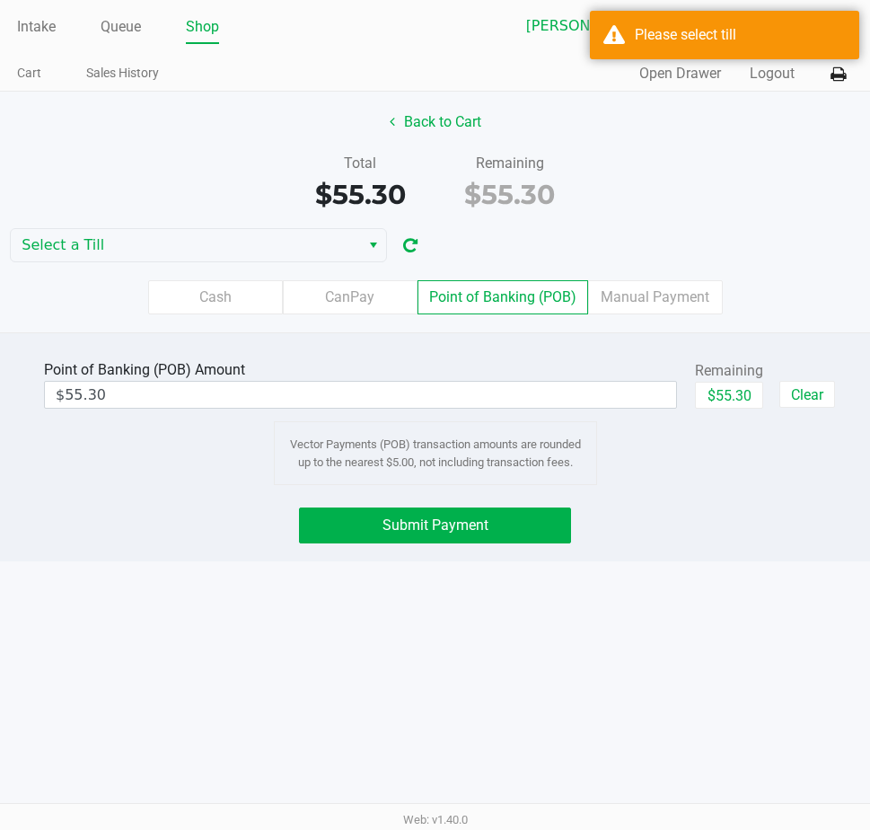
click at [259, 224] on div "Back to Cart Total $55.30 Remaining $55.30 Select a Till Cash CanPay Point of B…" at bounding box center [435, 212] width 870 height 241
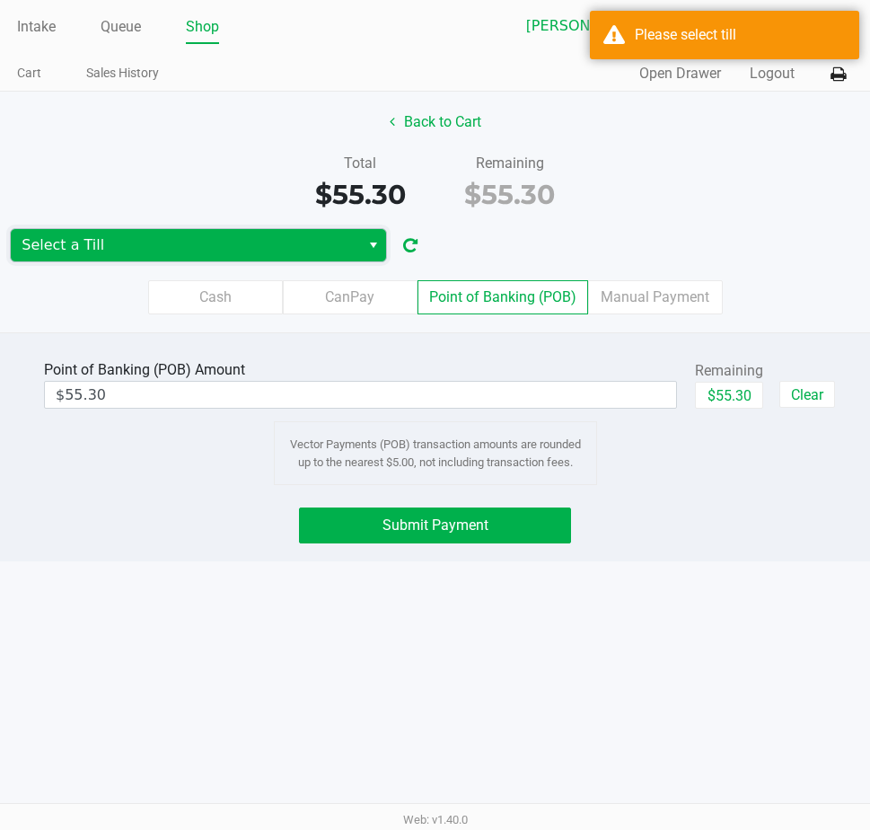
click at [238, 231] on span "Select a Till" at bounding box center [185, 245] width 349 height 32
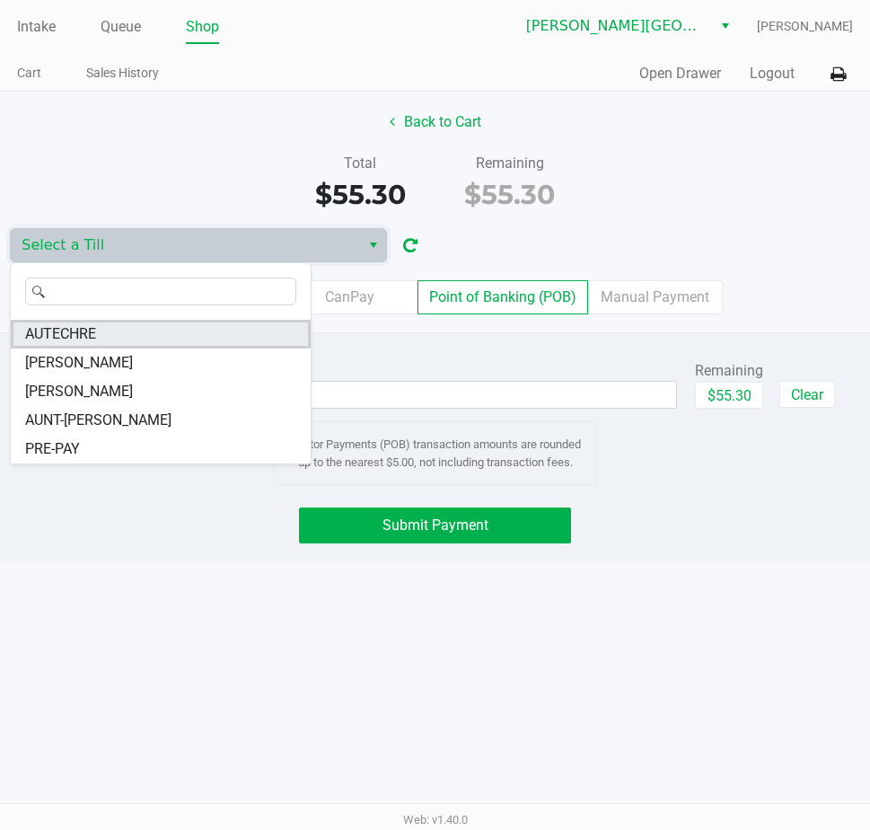
click at [84, 334] on span "AUTECHRE" at bounding box center [60, 334] width 71 height 22
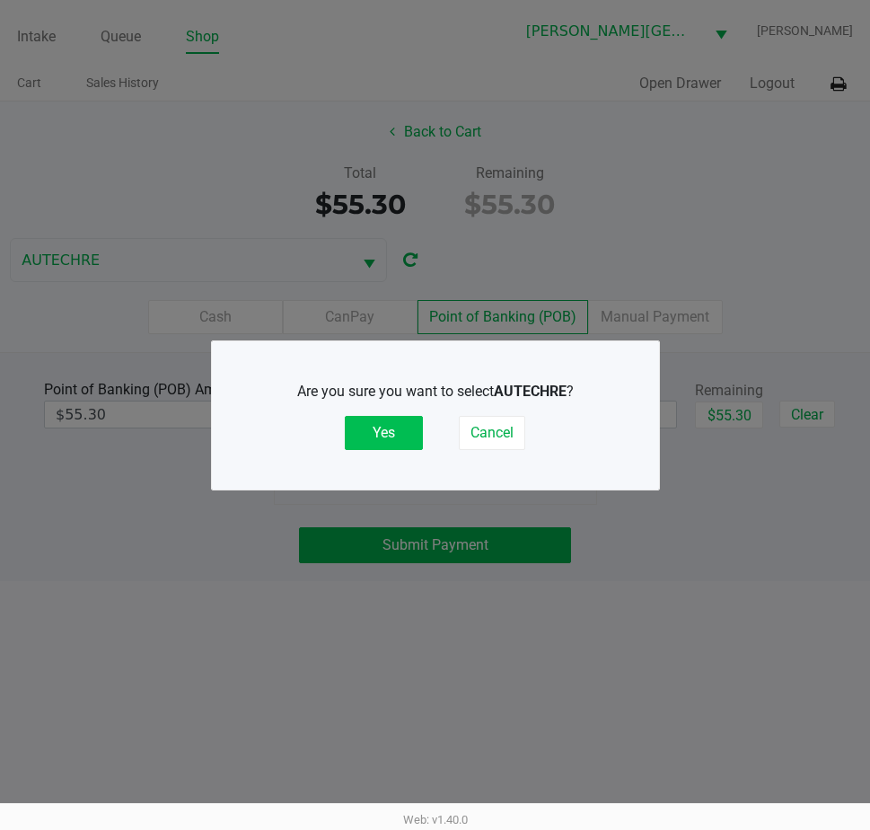
click at [396, 427] on button "Yes" at bounding box center [384, 433] width 78 height 34
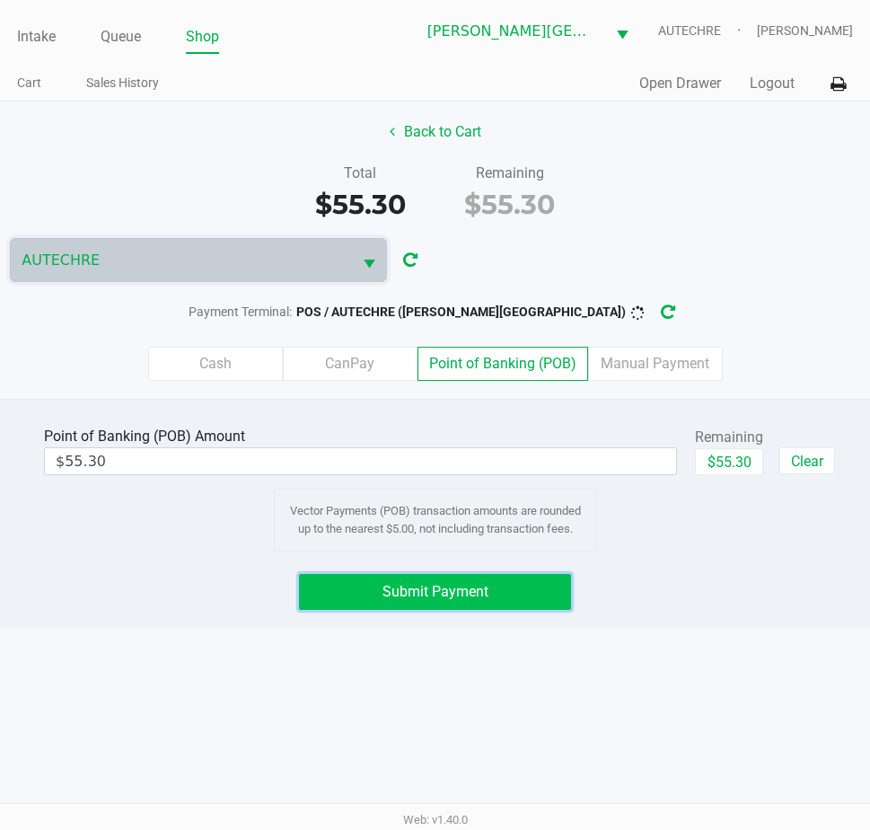
click at [474, 602] on button "Submit Payment" at bounding box center [435, 592] width 272 height 36
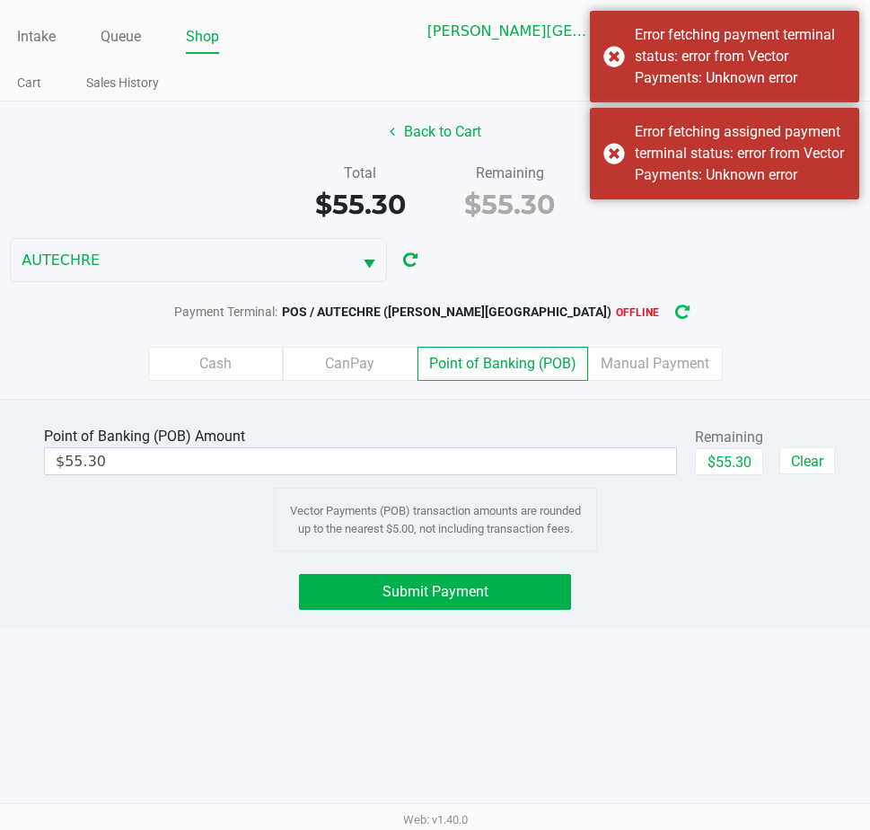
click at [673, 313] on icon "button" at bounding box center [682, 312] width 19 height 19
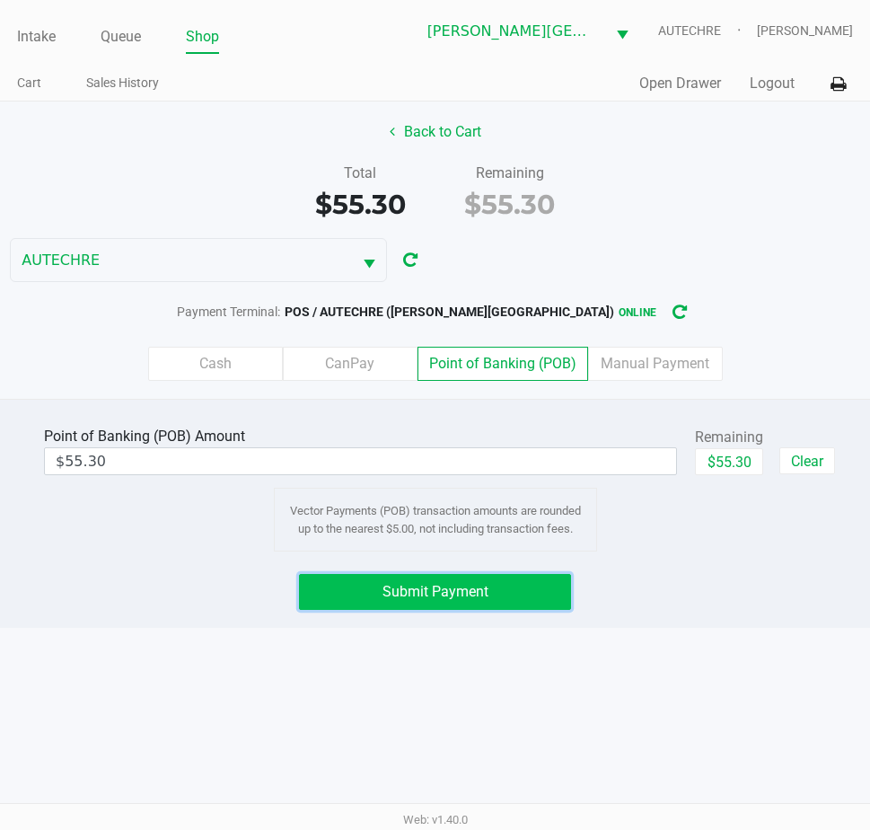
click at [457, 586] on span "Submit Payment" at bounding box center [436, 591] width 106 height 17
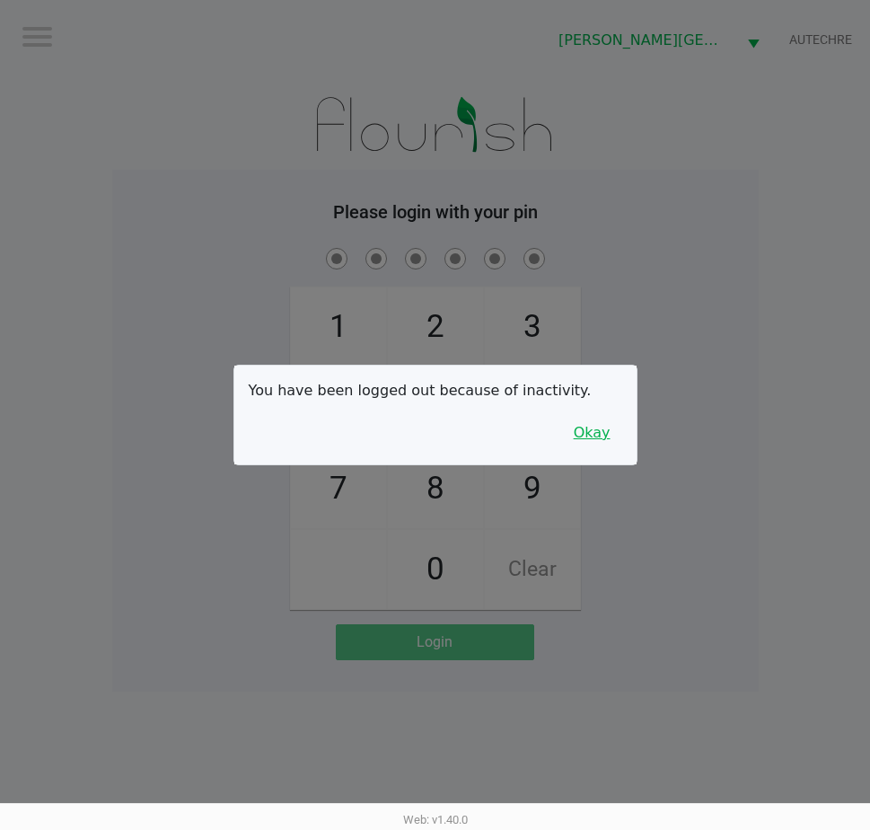
click at [606, 427] on button "Okay" at bounding box center [592, 433] width 60 height 34
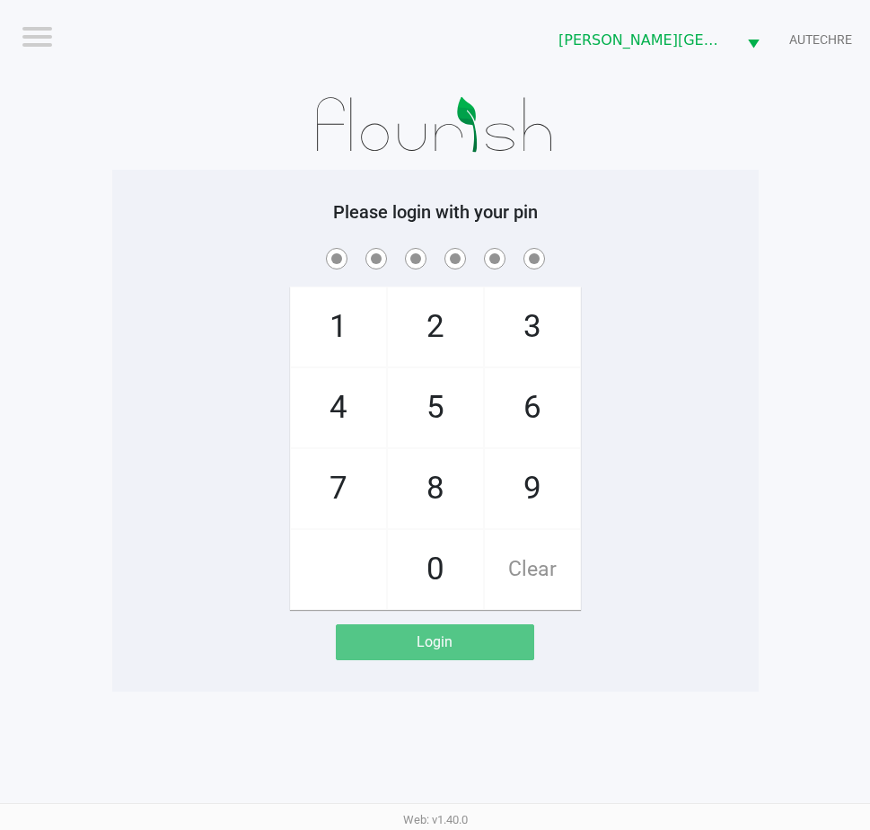
click at [699, 389] on div "1 4 7 2 5 8 0 3 6 9 Clear" at bounding box center [435, 426] width 646 height 365
checkbox input "true"
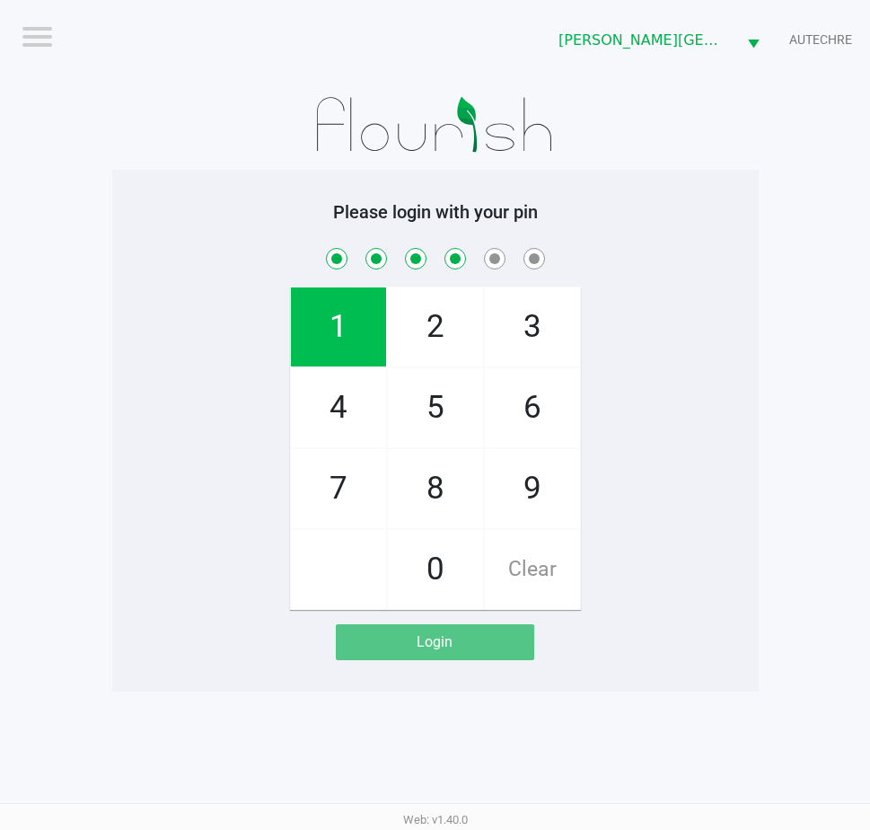
checkbox input "true"
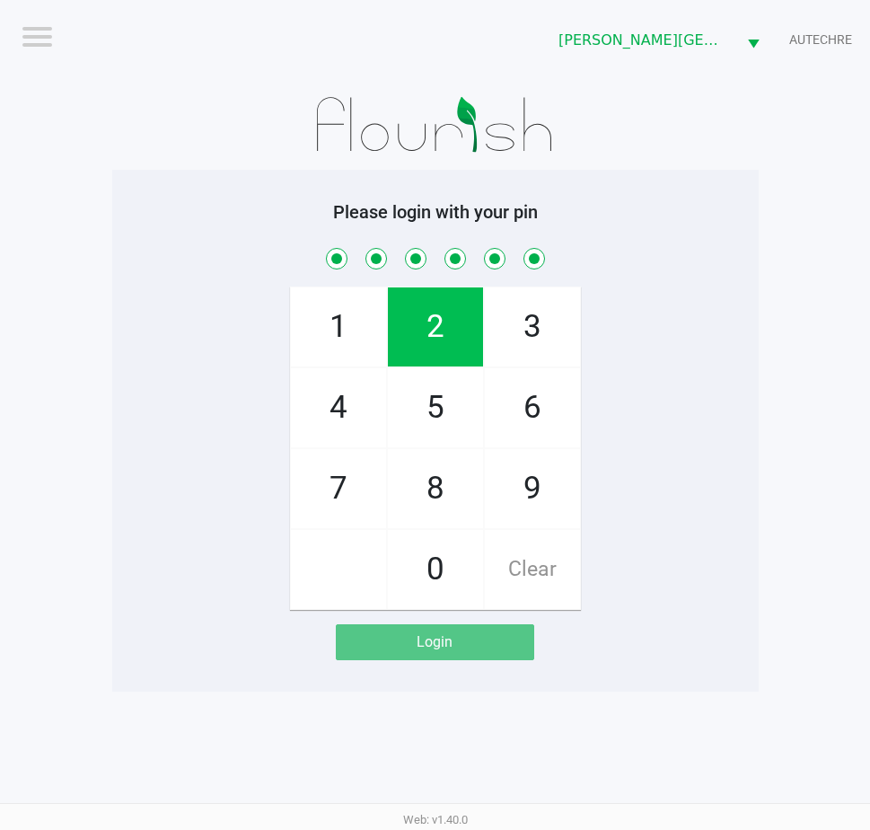
checkbox input "true"
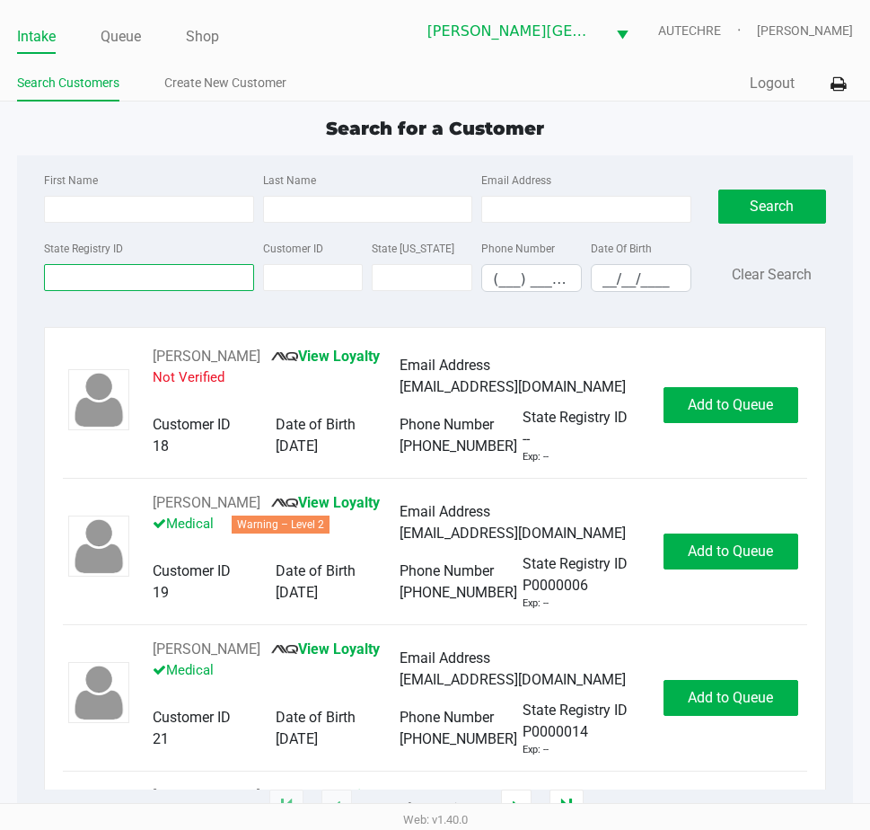
click at [129, 272] on input "State Registry ID" at bounding box center [148, 277] width 209 height 27
click at [207, 283] on input "State Registry ID" at bounding box center [148, 277] width 209 height 27
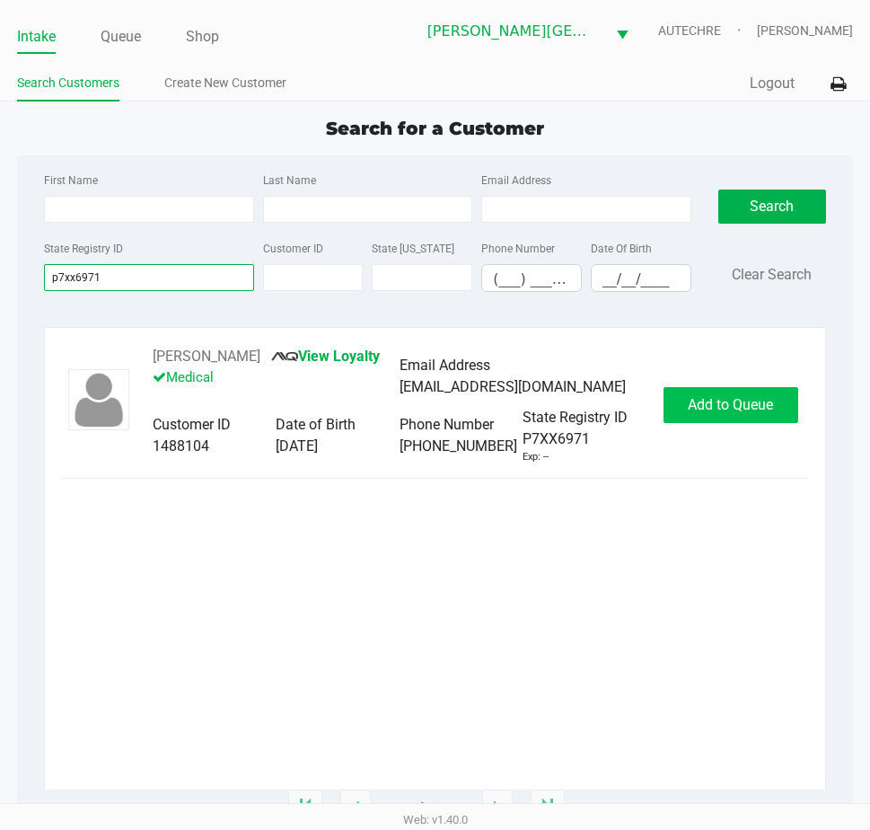
type input "p7xx6971"
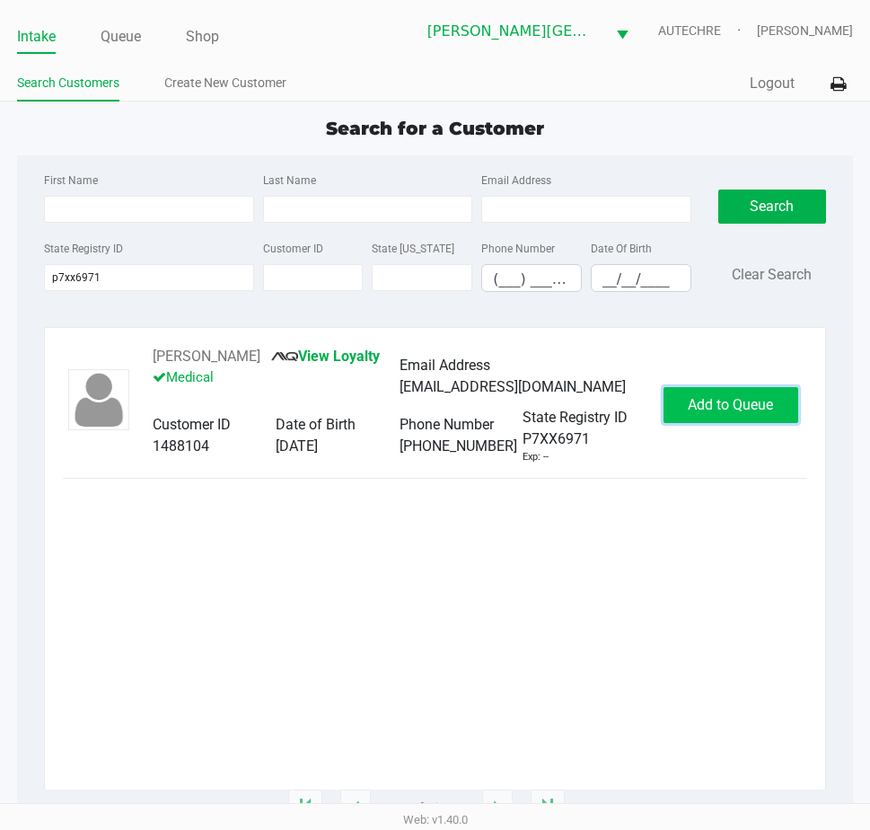
click at [684, 410] on button "Add to Queue" at bounding box center [731, 405] width 135 height 36
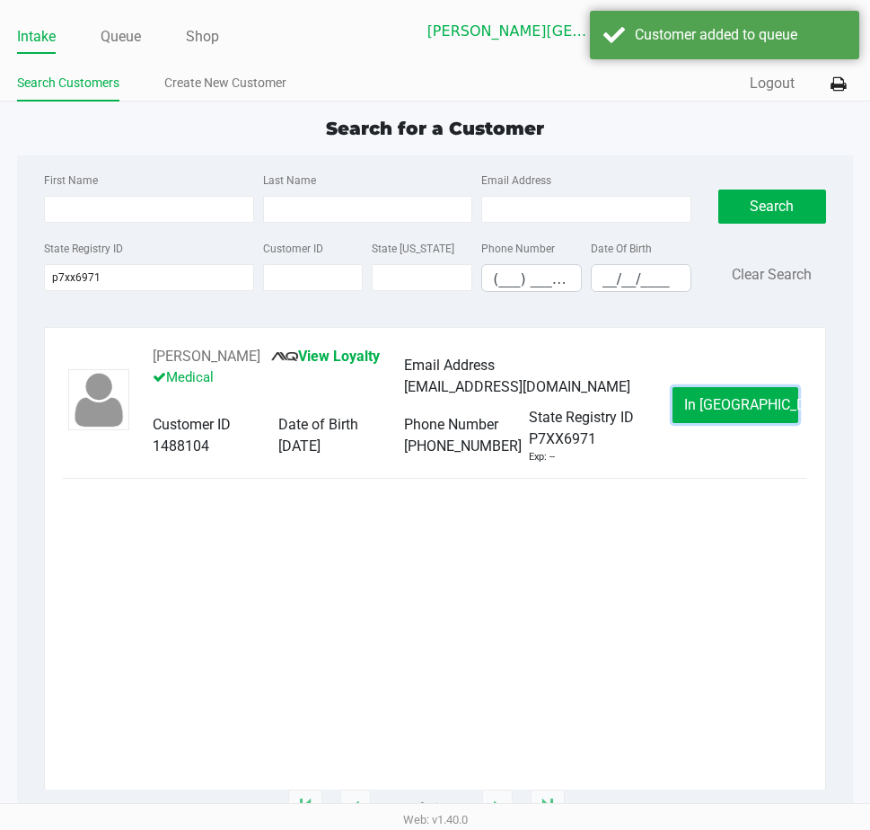
click at [684, 410] on button "In Queue" at bounding box center [736, 405] width 126 height 36
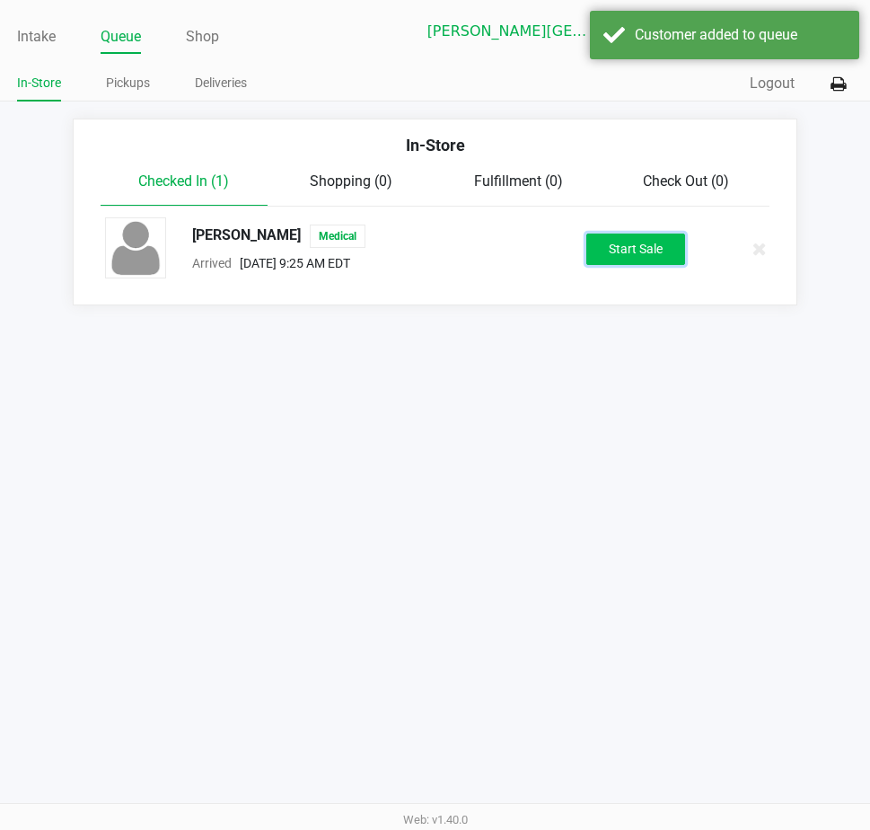
click at [634, 239] on button "Start Sale" at bounding box center [635, 248] width 99 height 31
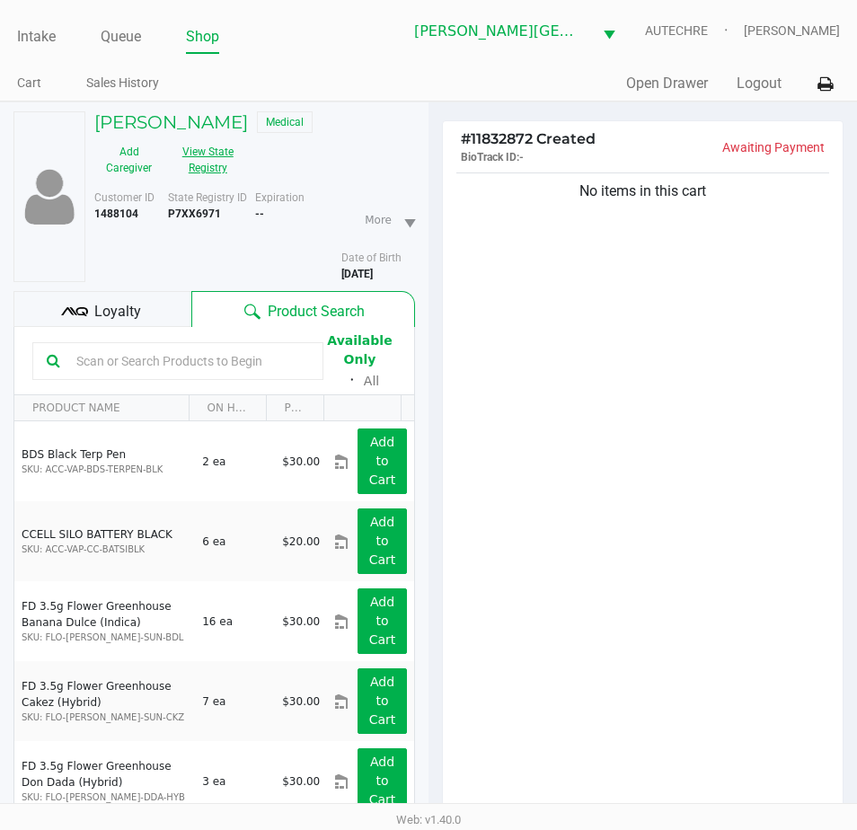
click at [206, 170] on button "View State Registry" at bounding box center [202, 159] width 78 height 45
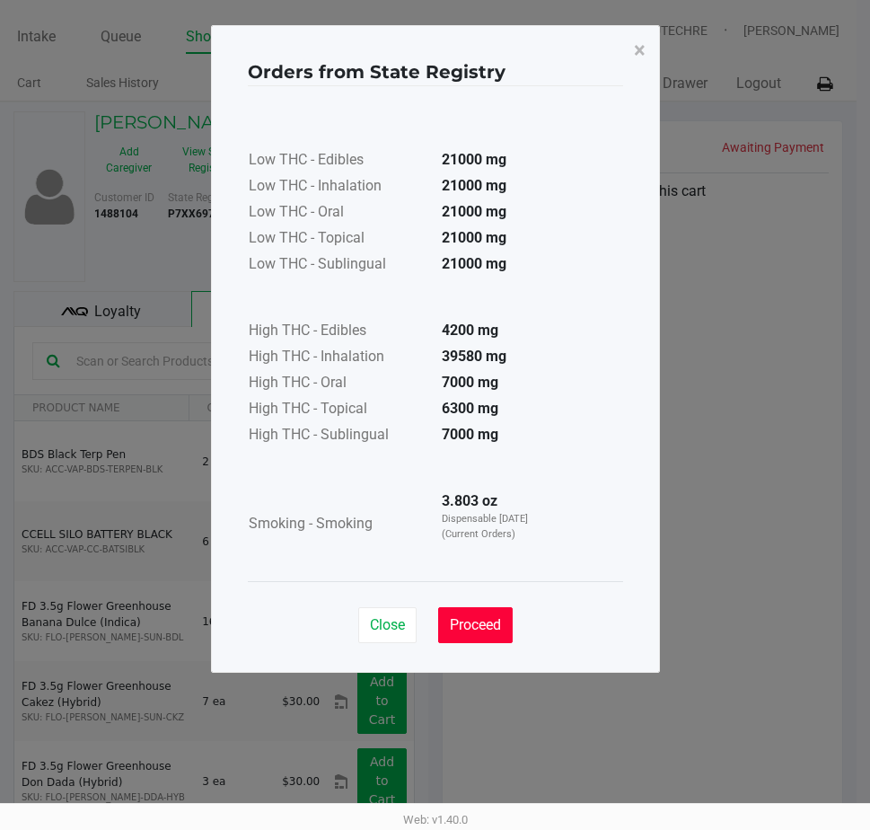
click at [488, 619] on span "Proceed" at bounding box center [475, 624] width 51 height 17
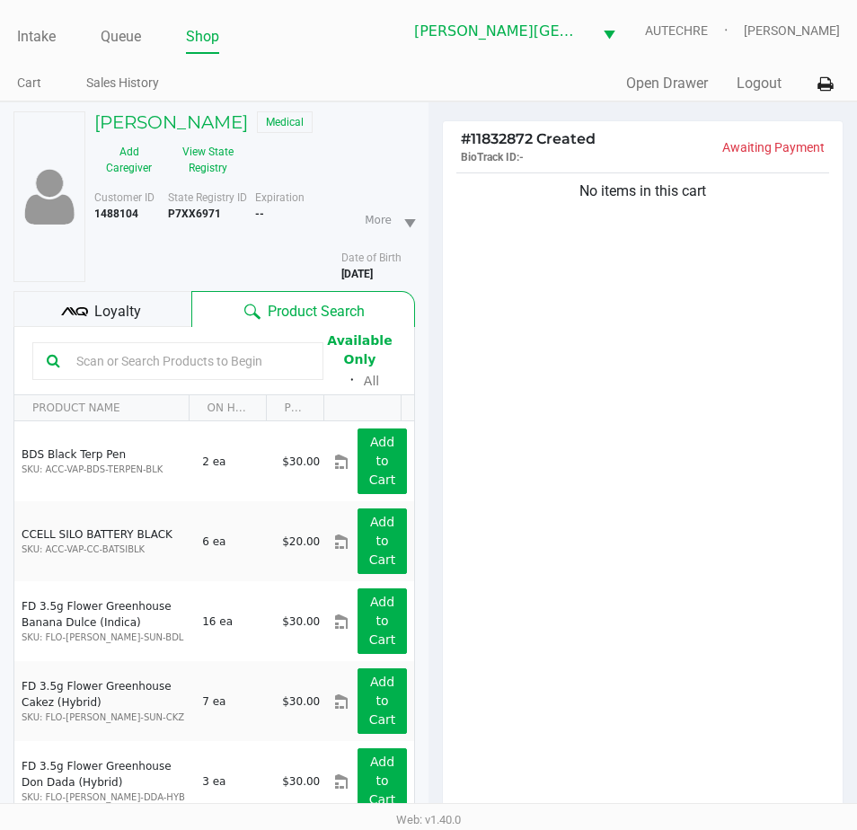
drag, startPoint x: 664, startPoint y: 557, endPoint x: 646, endPoint y: 561, distance: 17.6
click at [653, 559] on div "No items in this cart" at bounding box center [643, 497] width 400 height 656
click at [782, 524] on div "No items in this cart" at bounding box center [643, 497] width 400 height 656
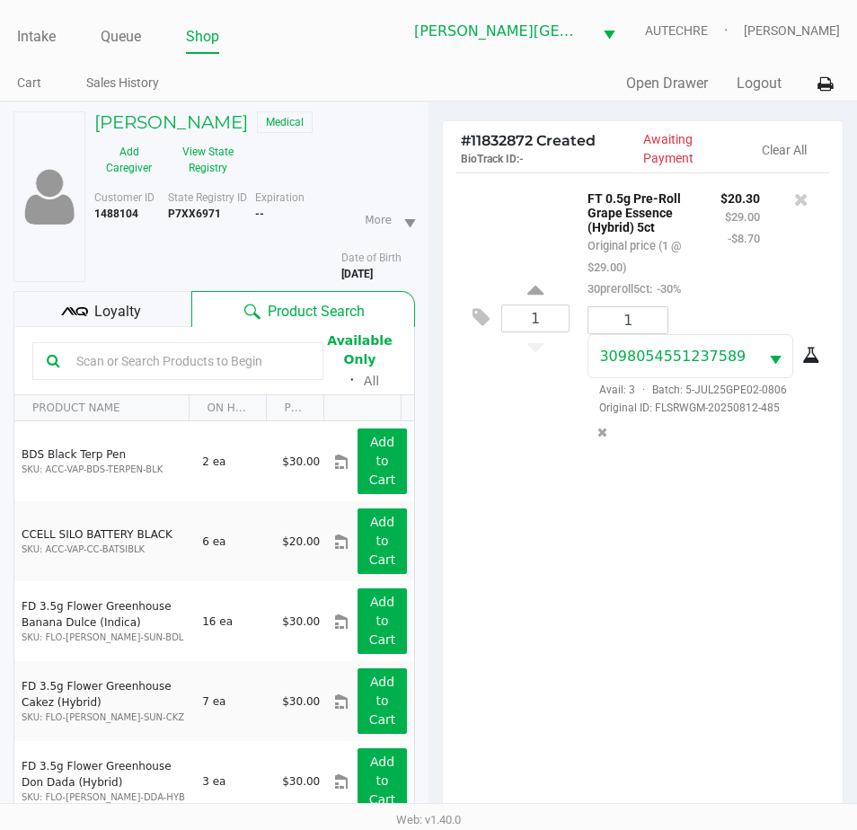
click at [853, 665] on div "# 11832872 Created BioTrack ID: - Awaiting Payment Clear All 1 FT 0.5g Pre-Roll…" at bounding box center [642, 564] width 428 height 925
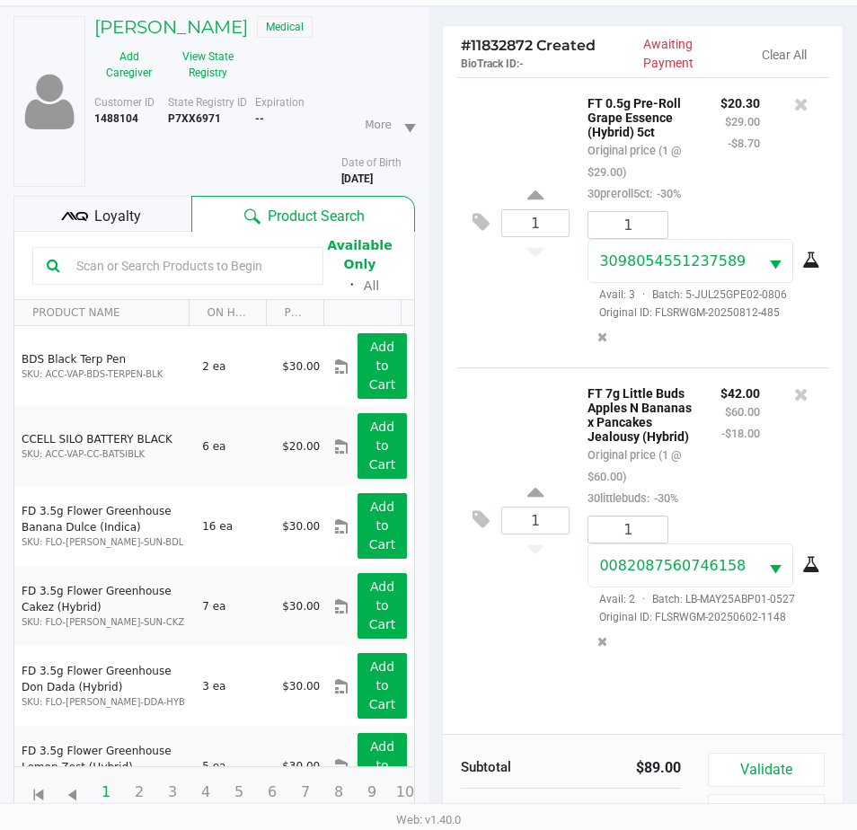
scroll to position [180, 0]
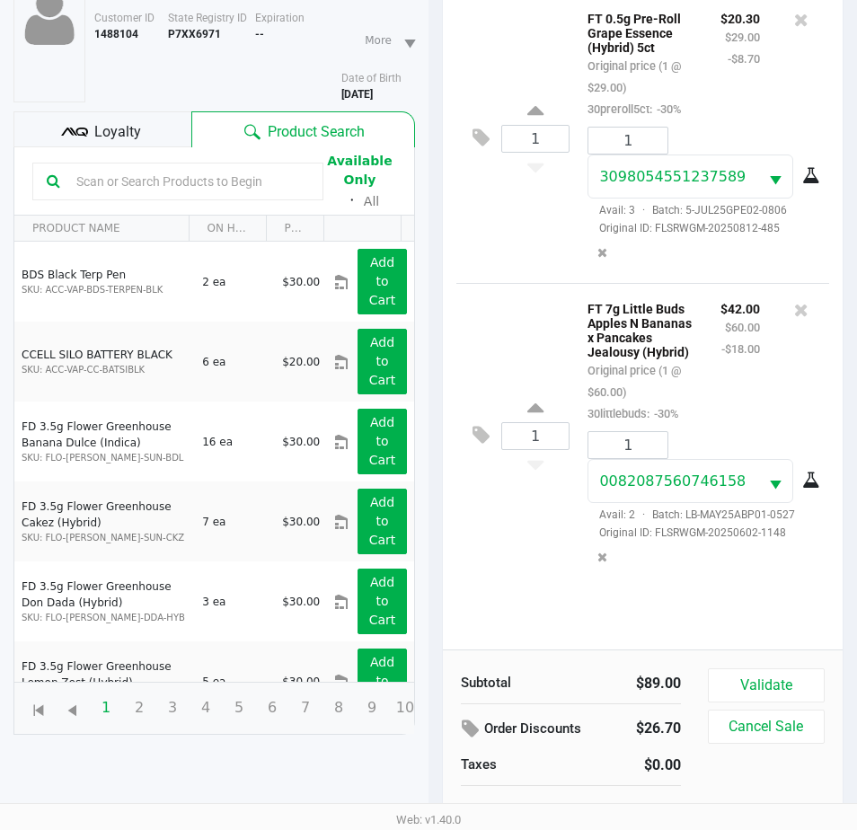
click at [714, 603] on div "1 FT 0.5g Pre-Roll Grape Essence (Hybrid) 5ct Original price (1 @ $29.00) 30pre…" at bounding box center [643, 321] width 400 height 656
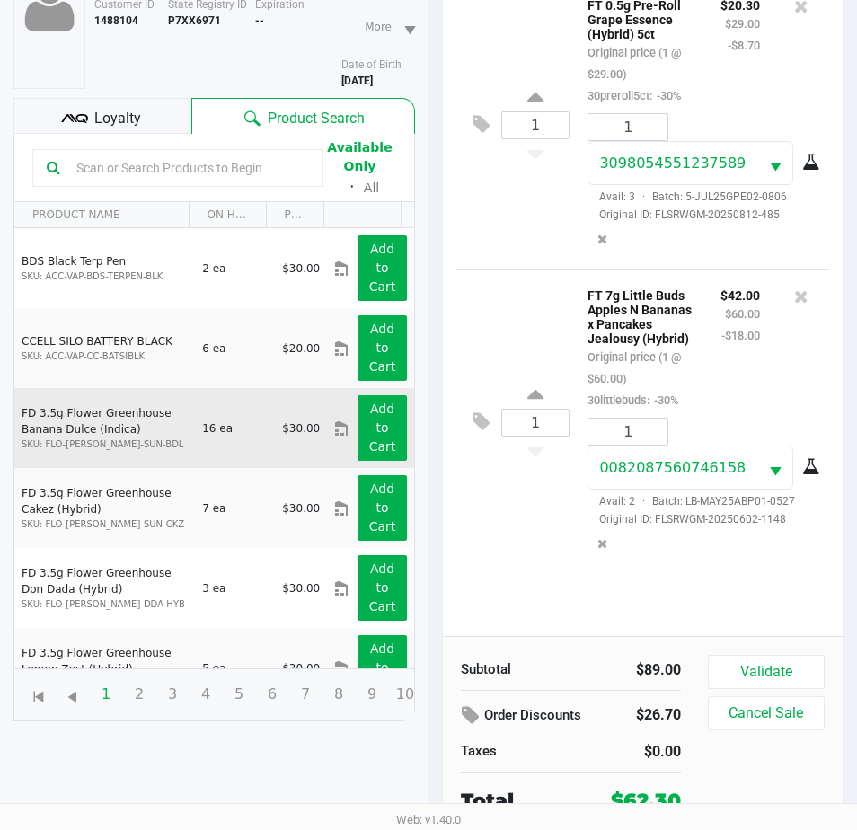
scroll to position [198, 0]
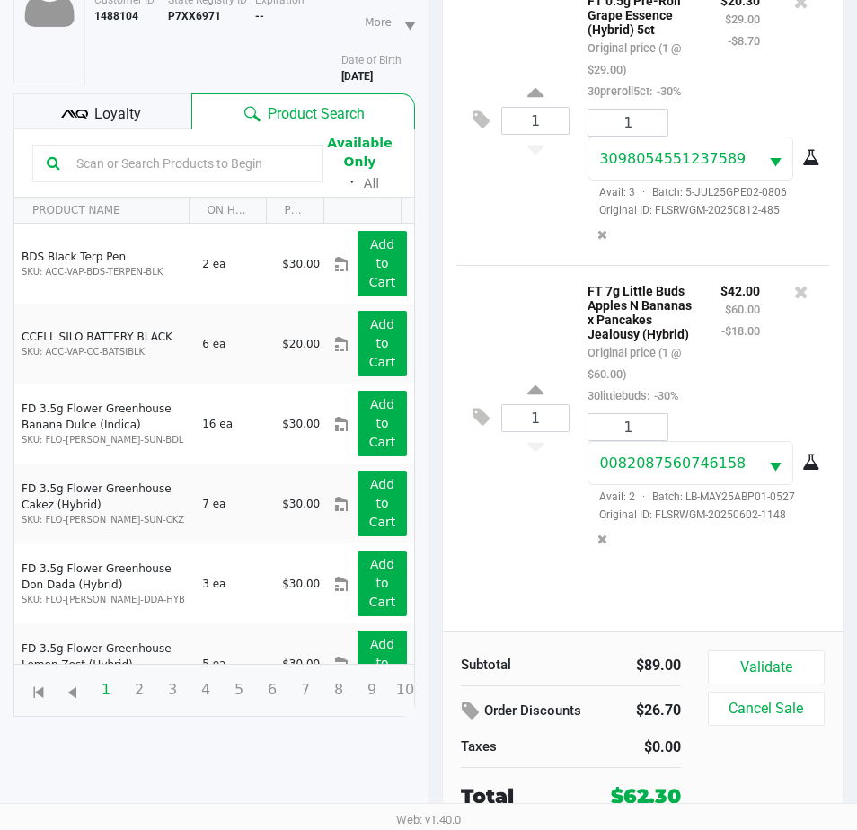
click at [80, 111] on icon at bounding box center [74, 114] width 27 height 27
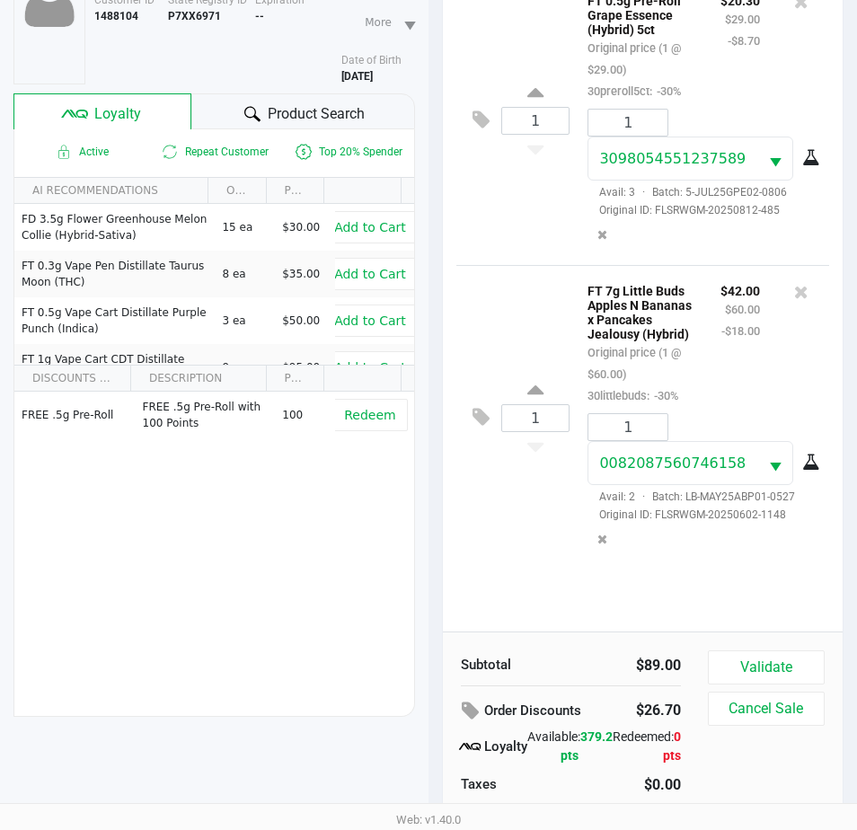
scroll to position [235, 0]
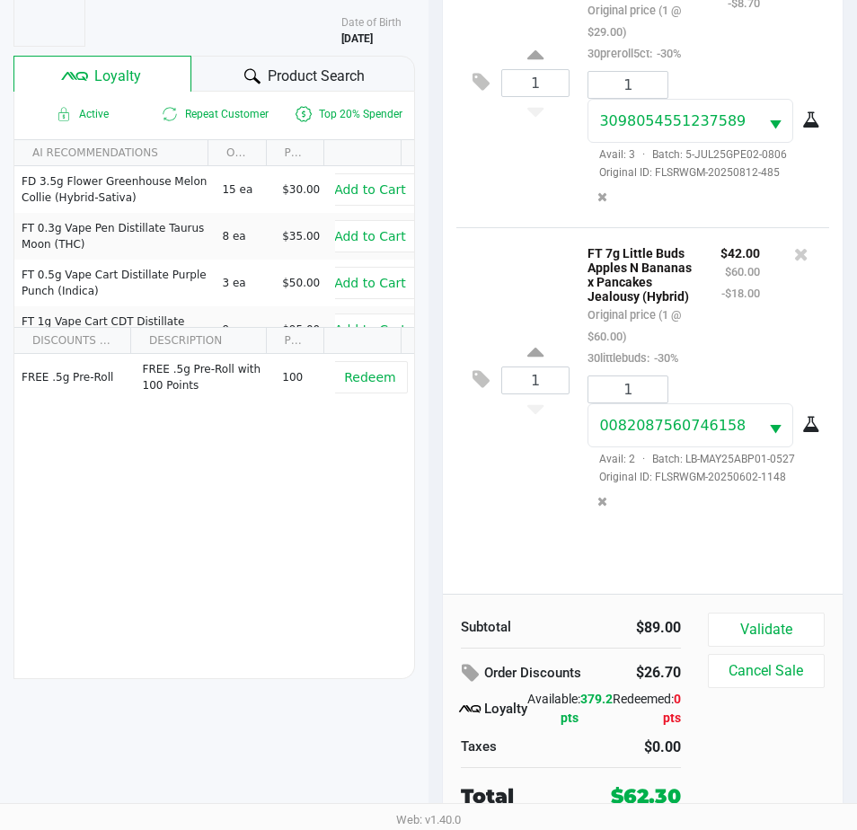
click at [754, 766] on div "Validate Cancel Sale" at bounding box center [773, 711] width 130 height 198
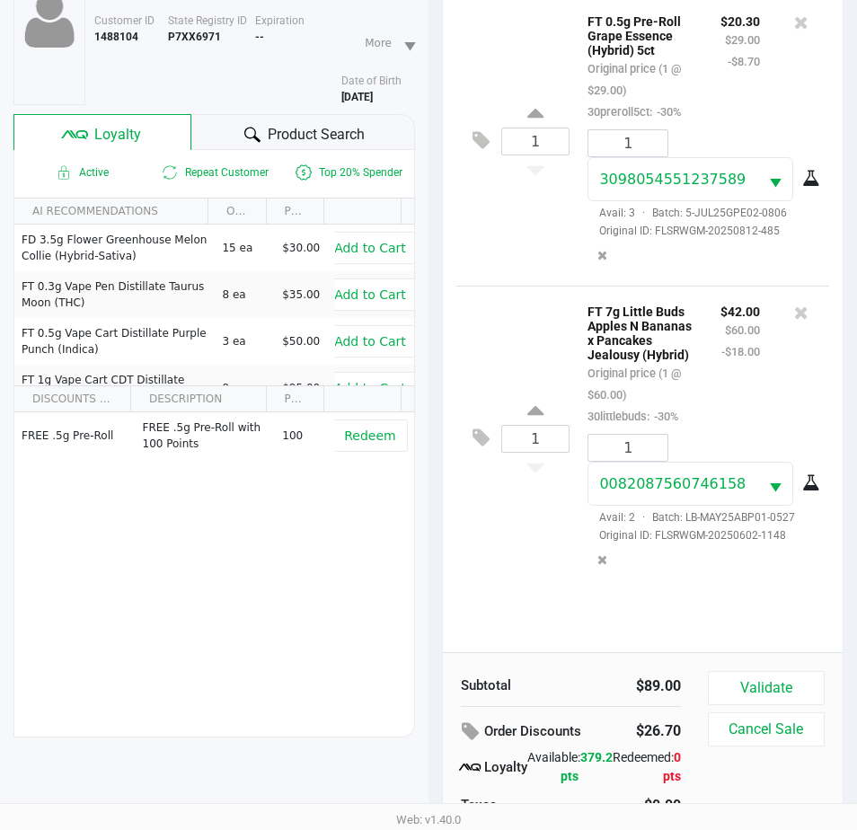
scroll to position [145, 0]
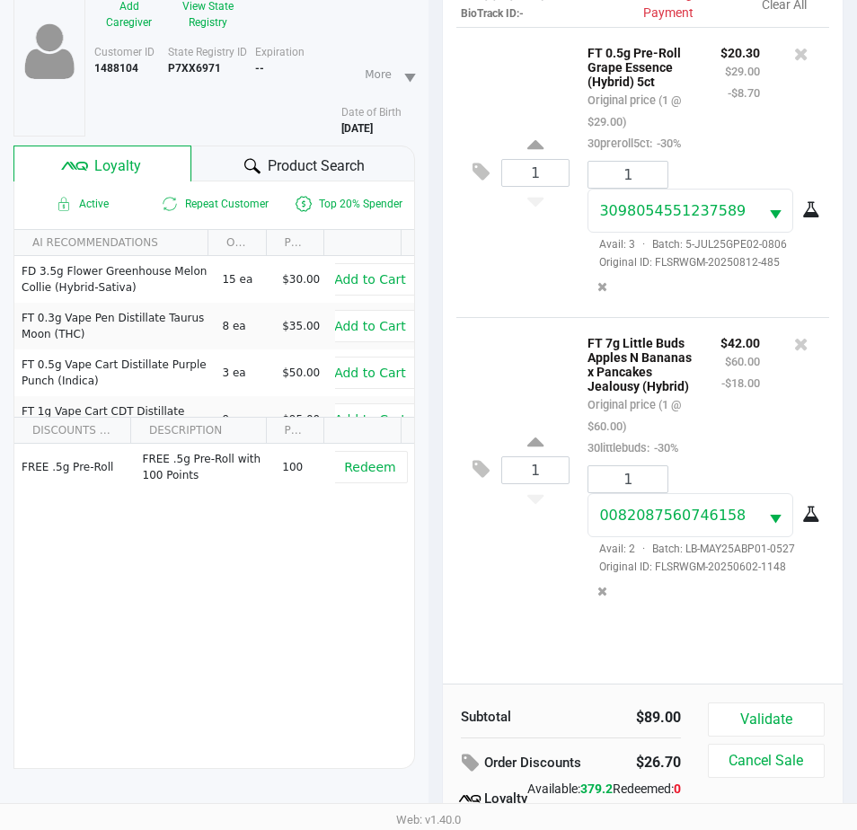
click at [530, 629] on div "1 FT 0.5g Pre-Roll Grape Essence (Hybrid) 5ct Original price (1 @ $29.00) 30pre…" at bounding box center [643, 355] width 400 height 656
click at [768, 745] on button "Cancel Sale" at bounding box center [766, 760] width 117 height 34
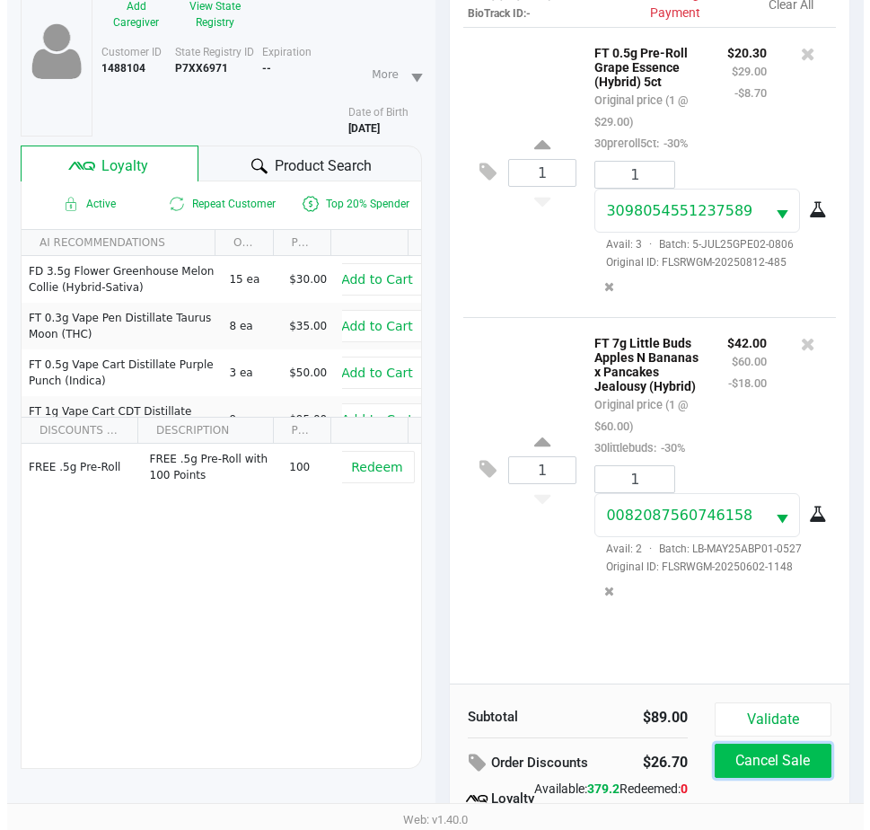
scroll to position [0, 0]
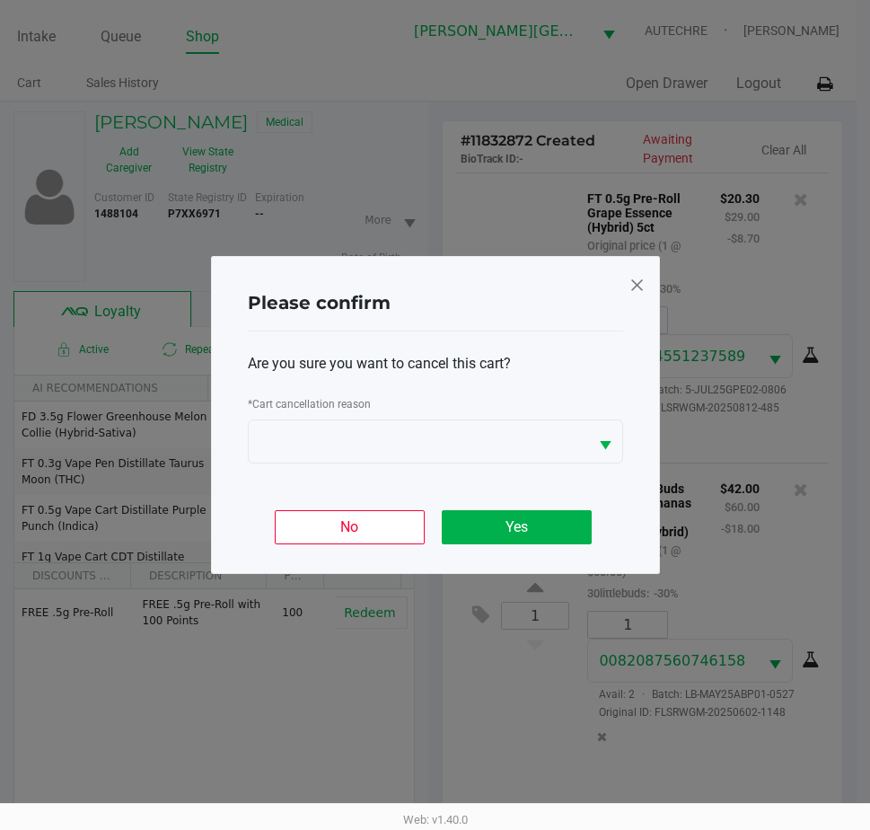
click at [641, 286] on span at bounding box center [637, 284] width 16 height 29
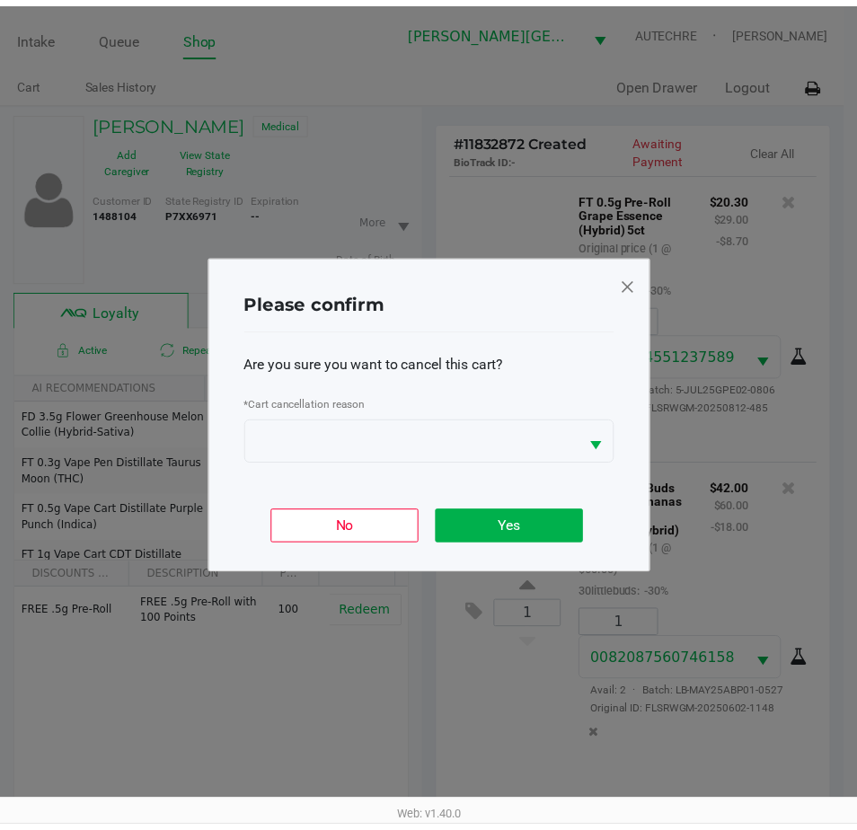
scroll to position [235, 0]
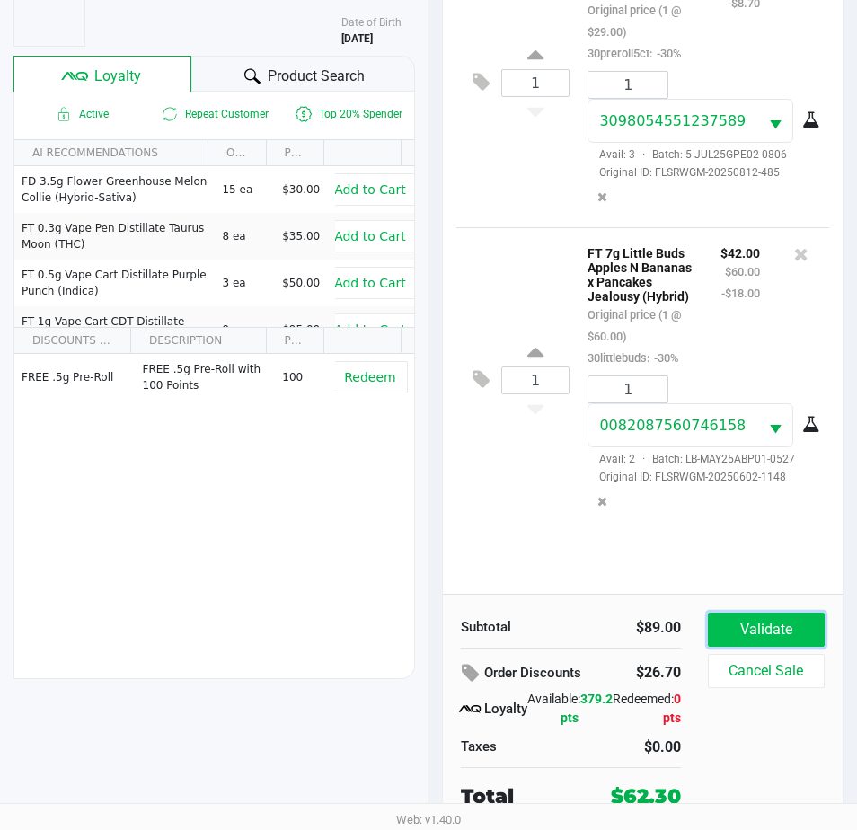
click at [778, 620] on button "Validate" at bounding box center [766, 629] width 117 height 34
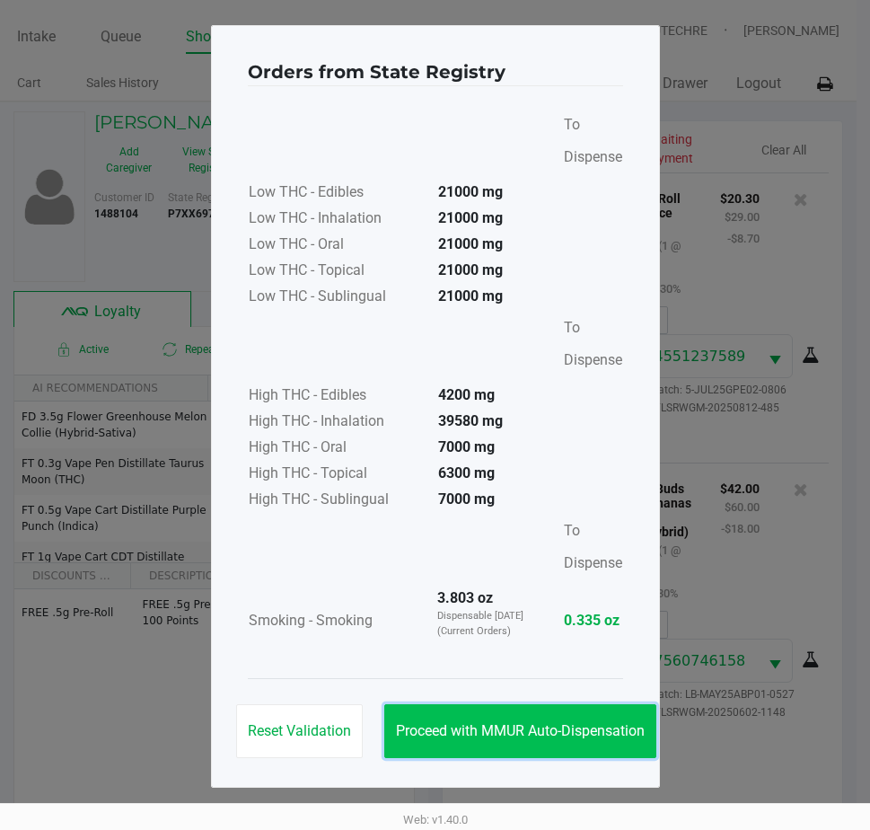
click at [519, 722] on span "Proceed with MMUR Auto-Dispensation" at bounding box center [520, 730] width 249 height 17
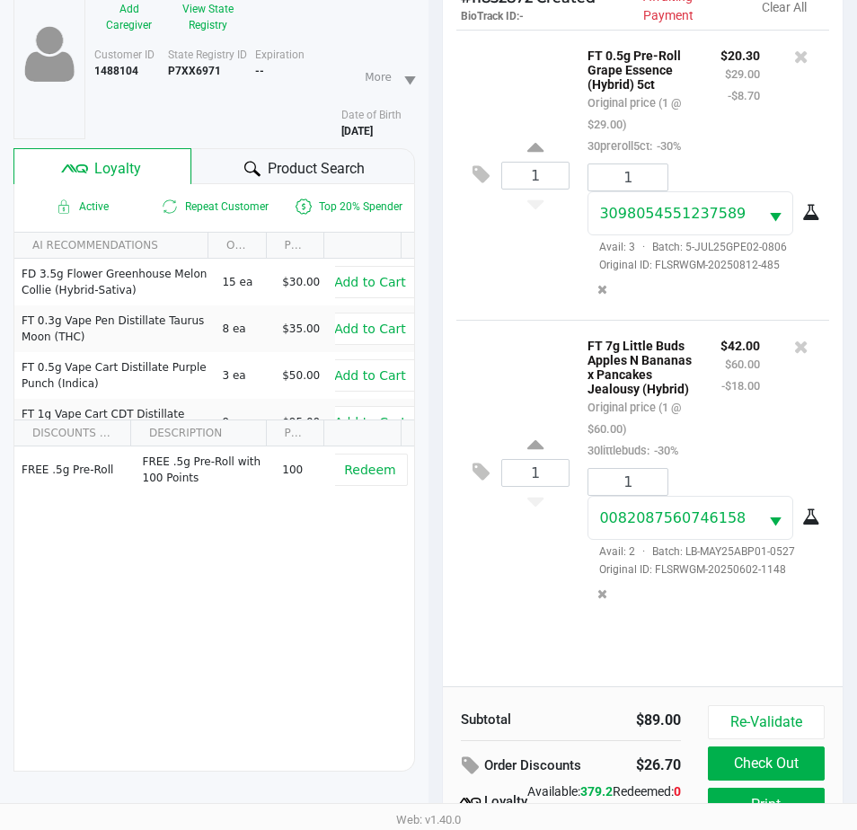
scroll to position [238, 0]
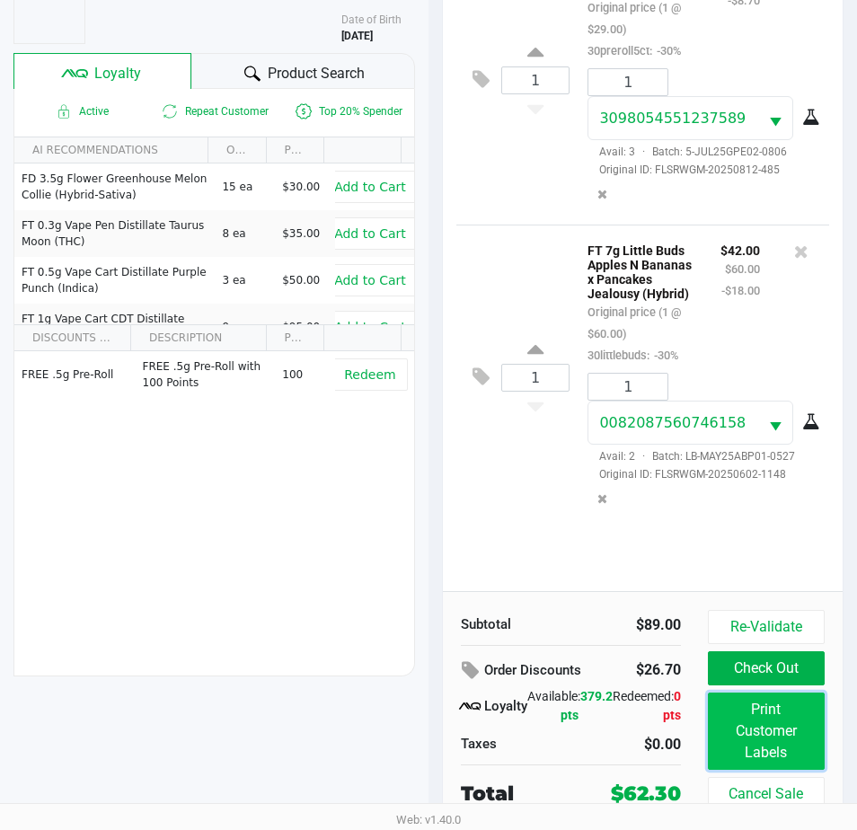
click at [785, 733] on button "Print Customer Labels" at bounding box center [766, 730] width 117 height 77
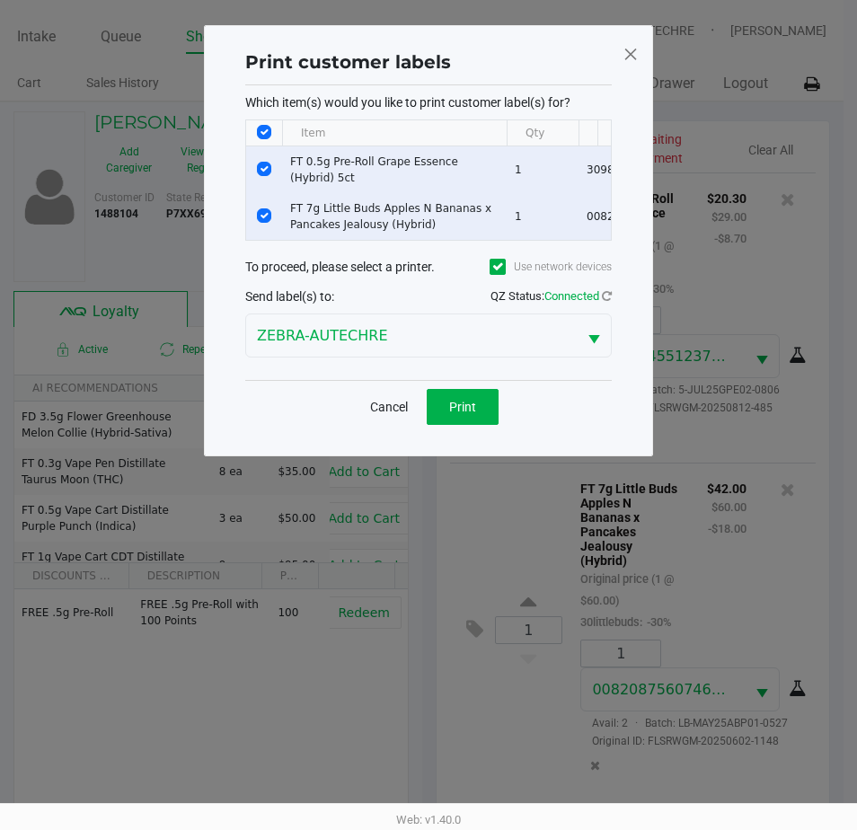
scroll to position [0, 0]
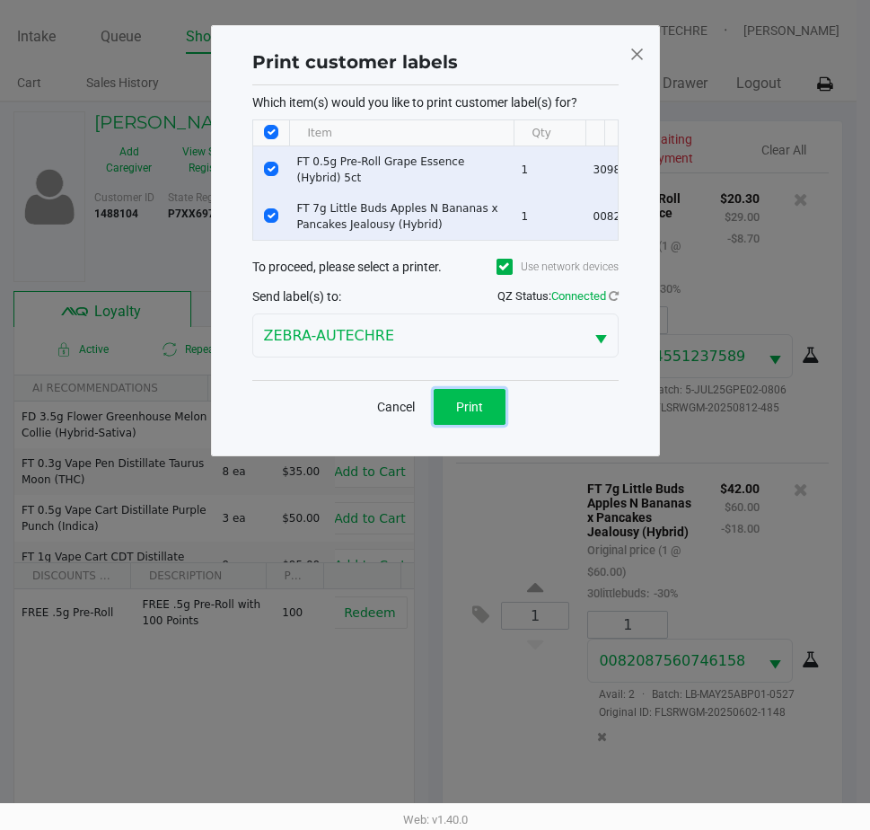
click at [473, 414] on span "Print" at bounding box center [469, 407] width 27 height 14
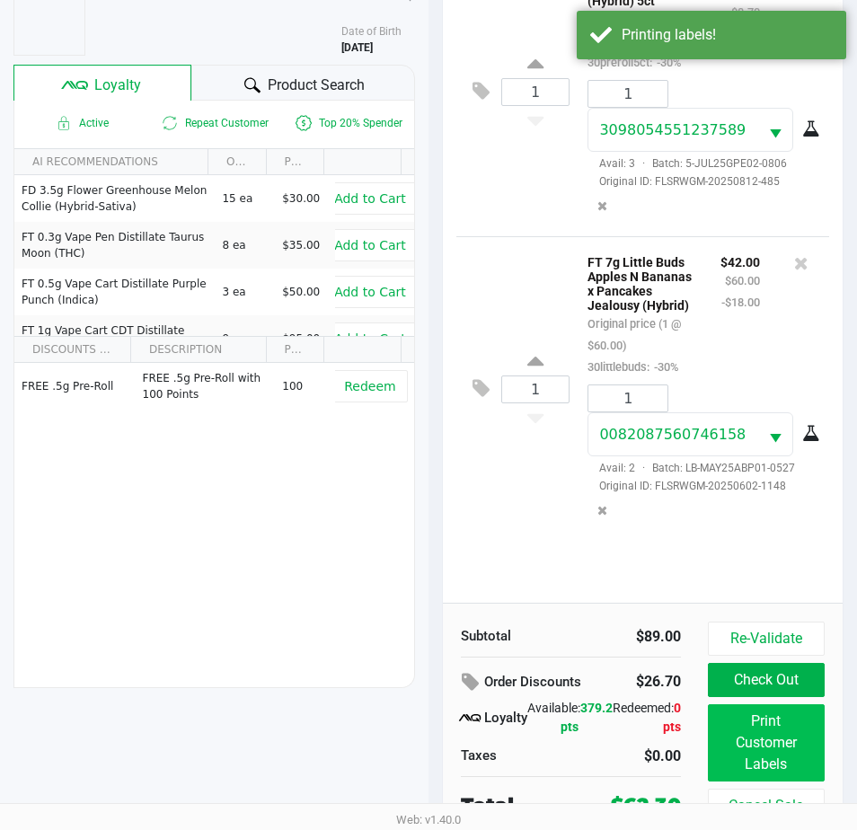
scroll to position [238, 0]
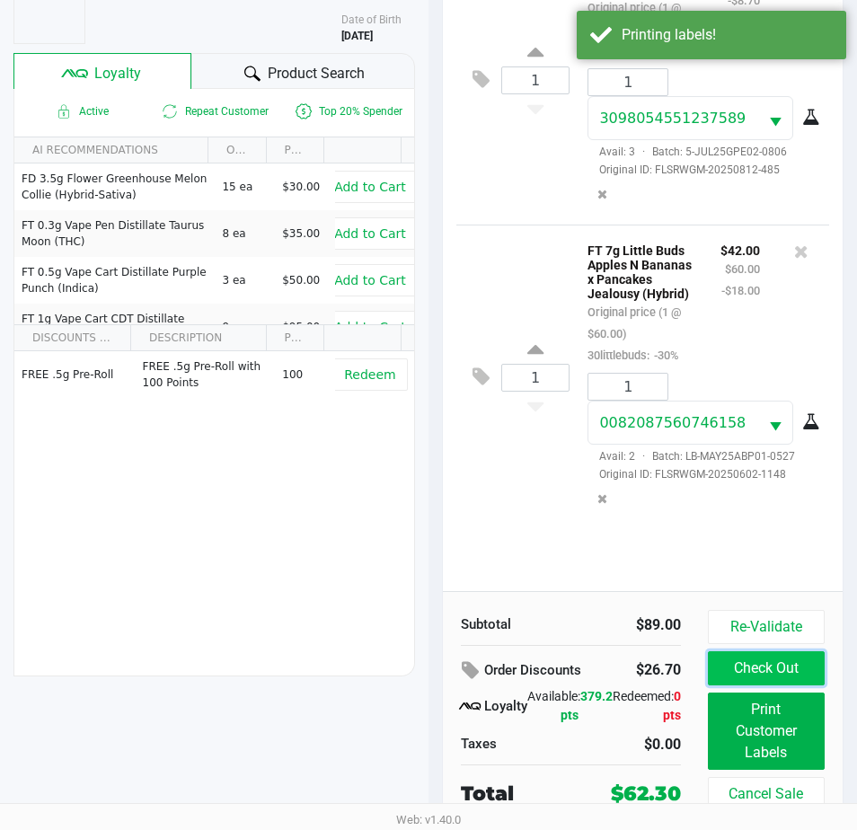
click at [796, 658] on button "Check Out" at bounding box center [766, 668] width 117 height 34
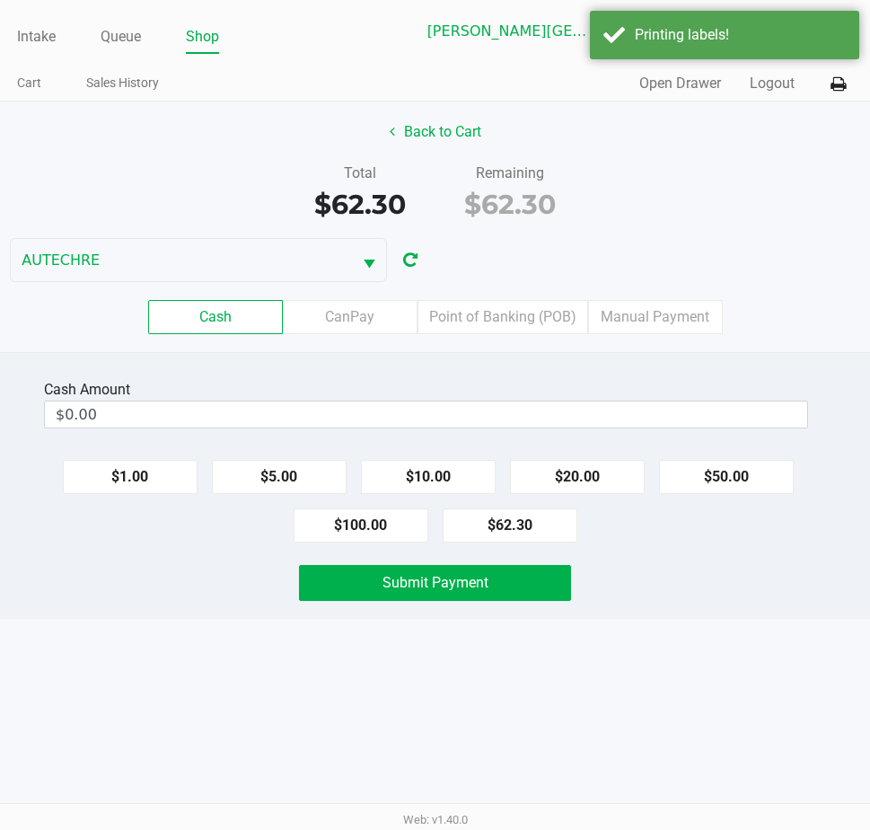
click at [677, 590] on div "Submit Payment" at bounding box center [435, 583] width 897 height 36
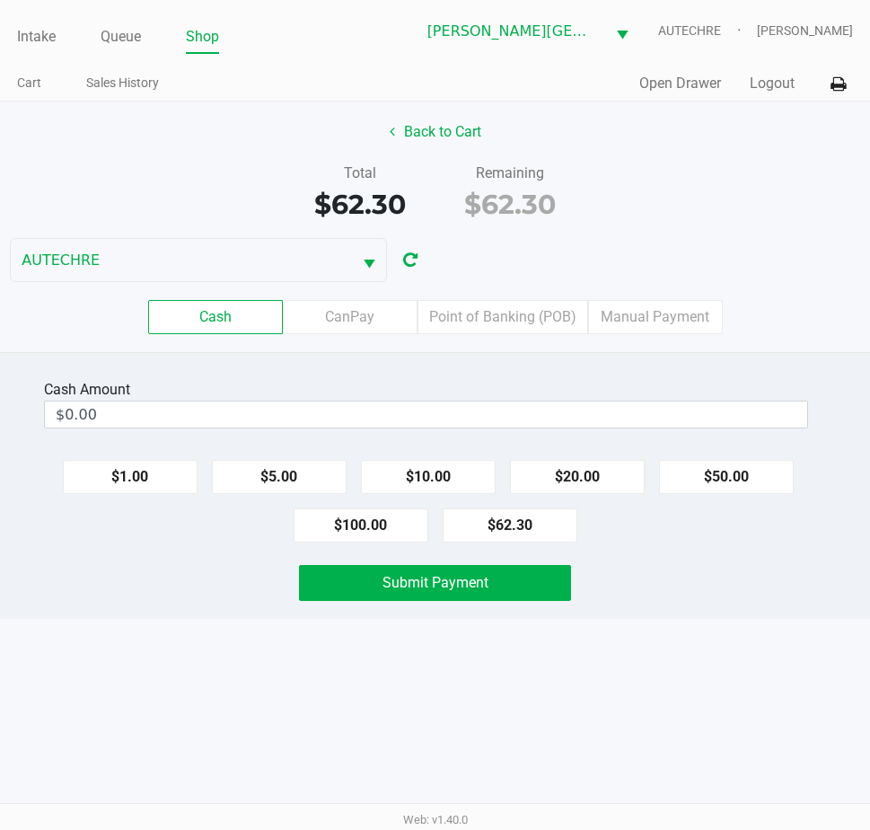
click at [765, 556] on div "Cash Amount $0.00 $1.00 $5.00 $10.00 $20.00 $50.00 $100.00 $62.30 Submit Payment" at bounding box center [435, 485] width 870 height 267
click at [734, 589] on div "Submit Payment" at bounding box center [435, 583] width 897 height 36
click at [722, 568] on div "Submit Payment" at bounding box center [435, 583] width 897 height 36
click at [686, 470] on button "$50.00" at bounding box center [726, 477] width 135 height 34
click at [413, 482] on button "$10.00" at bounding box center [428, 477] width 135 height 34
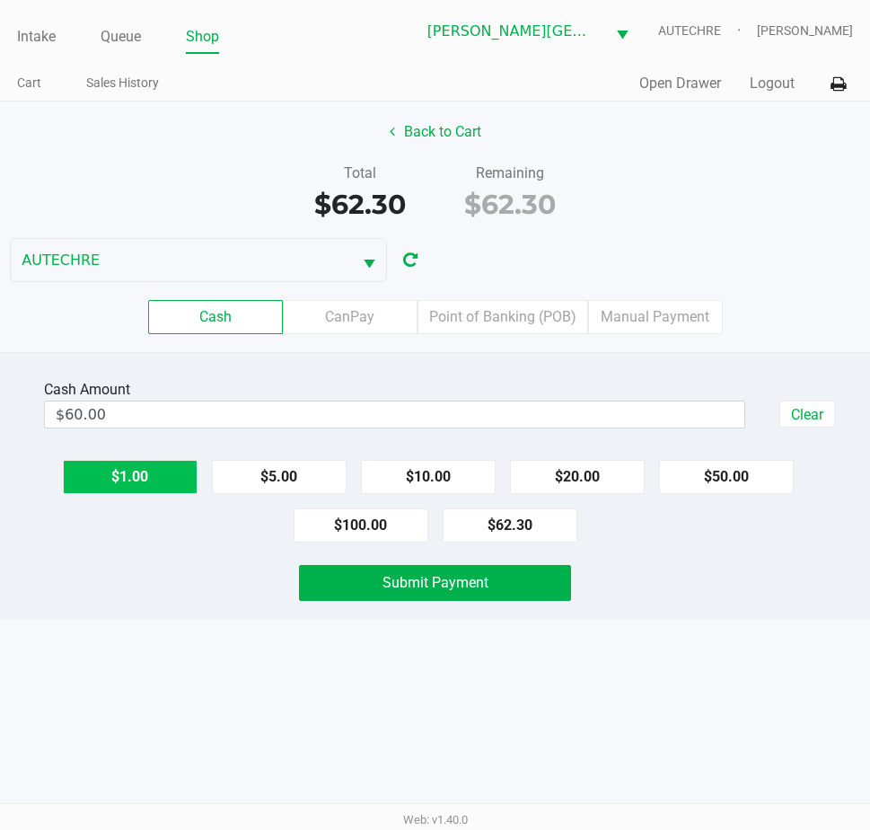
click at [188, 474] on button "$1.00" at bounding box center [130, 477] width 135 height 34
type input "$63.00"
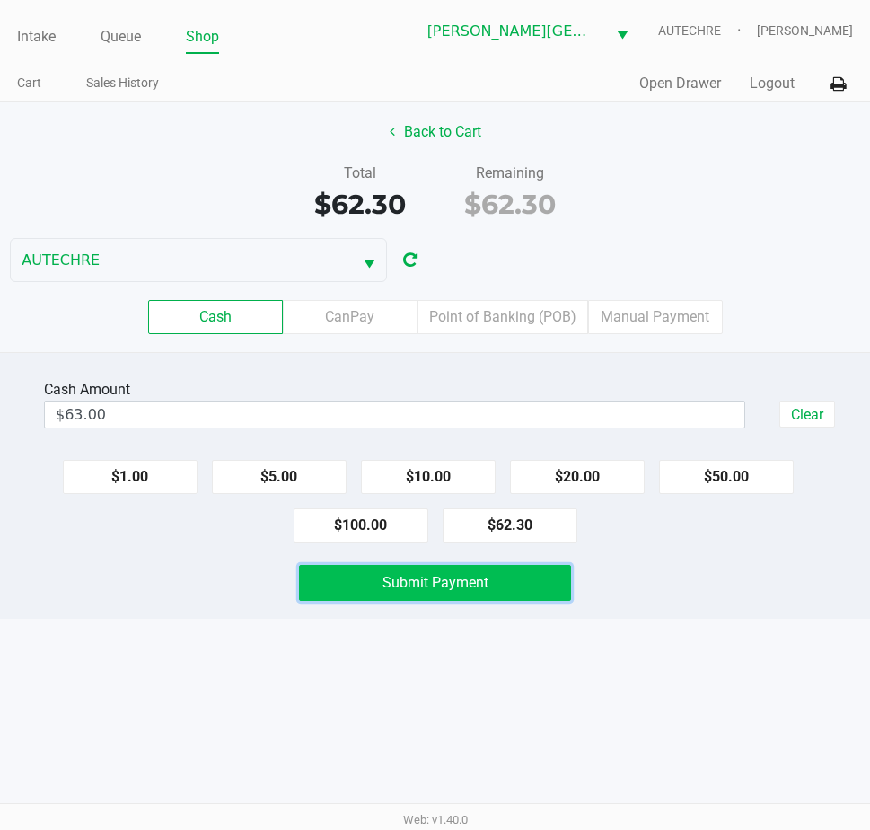
click at [379, 589] on button "Submit Payment" at bounding box center [435, 583] width 272 height 36
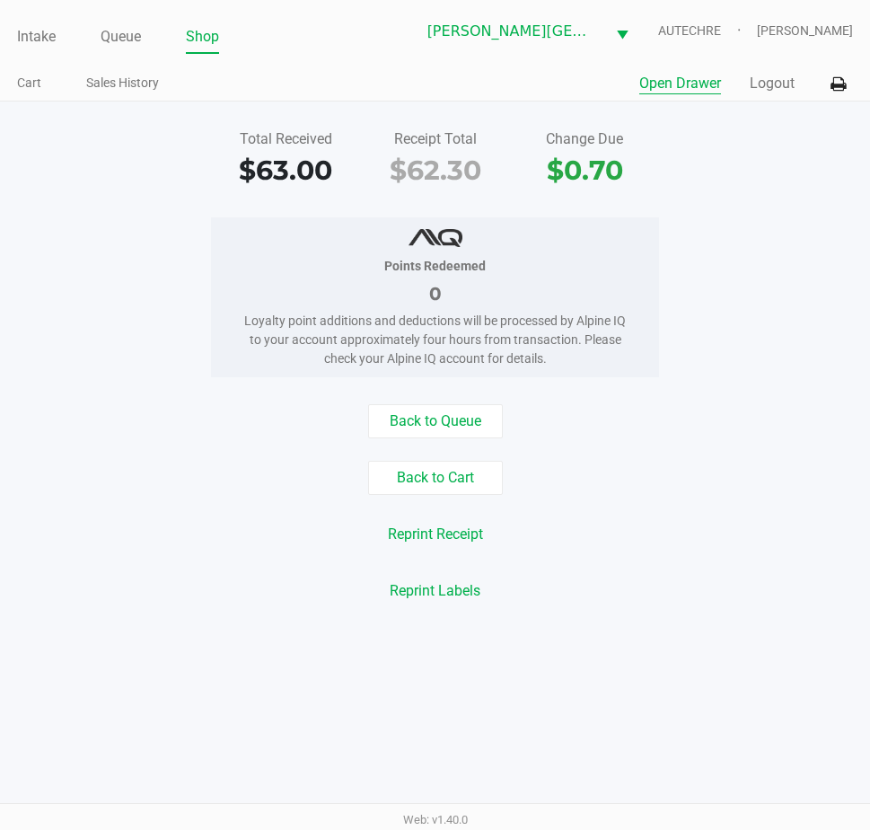
click at [707, 81] on button "Open Drawer" at bounding box center [680, 84] width 82 height 22
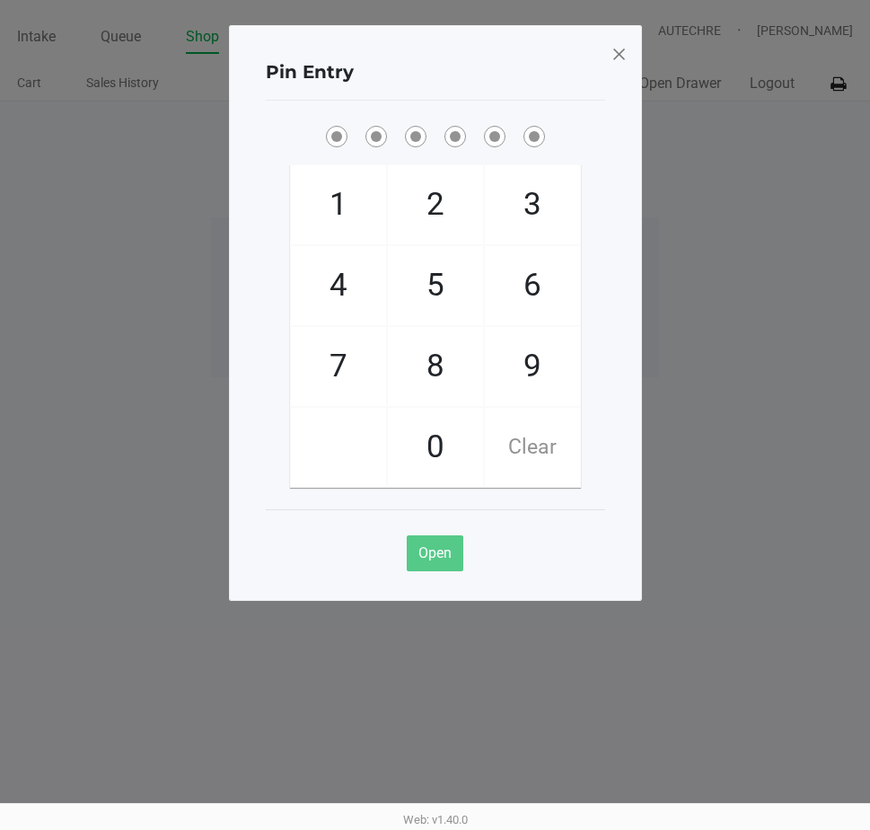
click at [752, 277] on ngb-modal-window "Pin Entry 1 4 7 2 5 8 0 3 6 9 Clear Open" at bounding box center [435, 415] width 870 height 830
checkbox input "true"
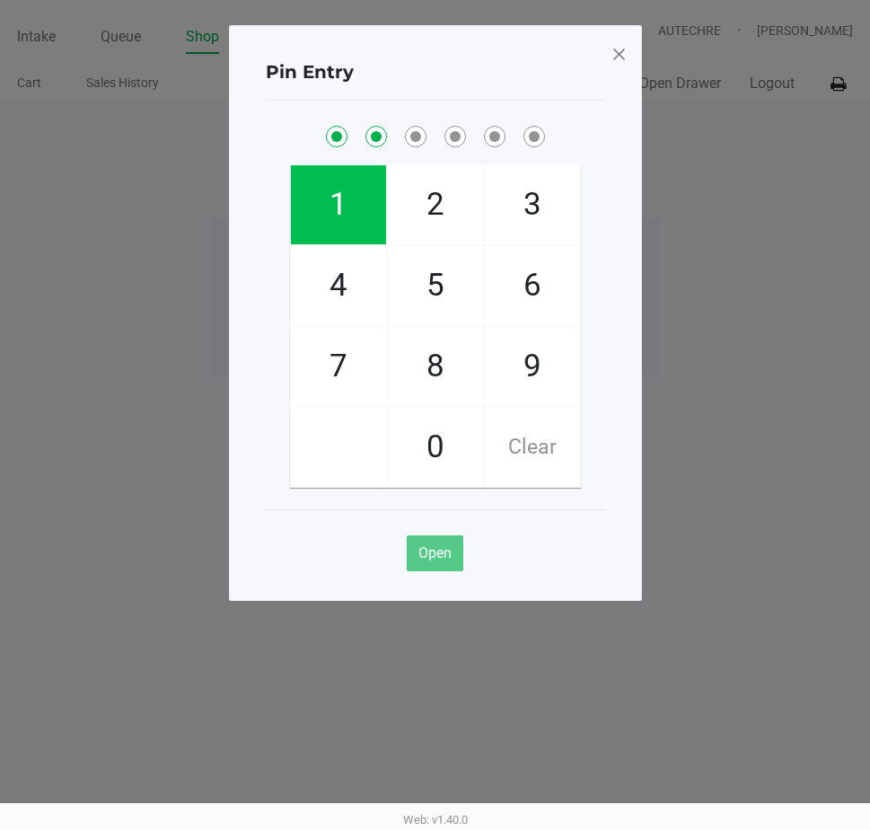
checkbox input "true"
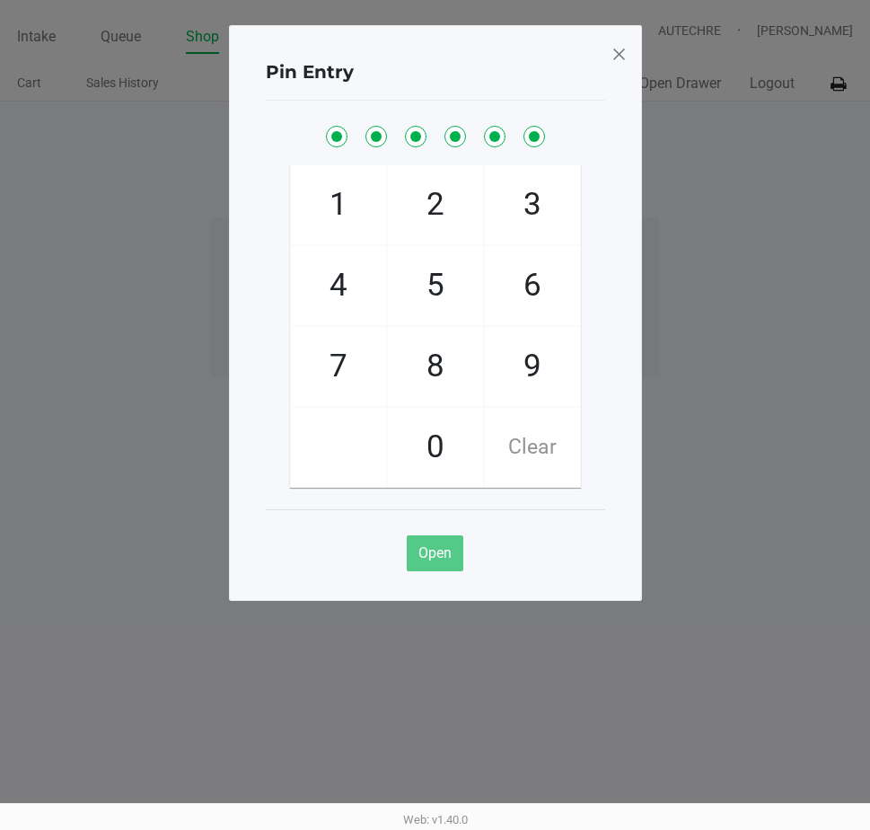
checkbox input "true"
click at [617, 48] on span at bounding box center [619, 54] width 16 height 29
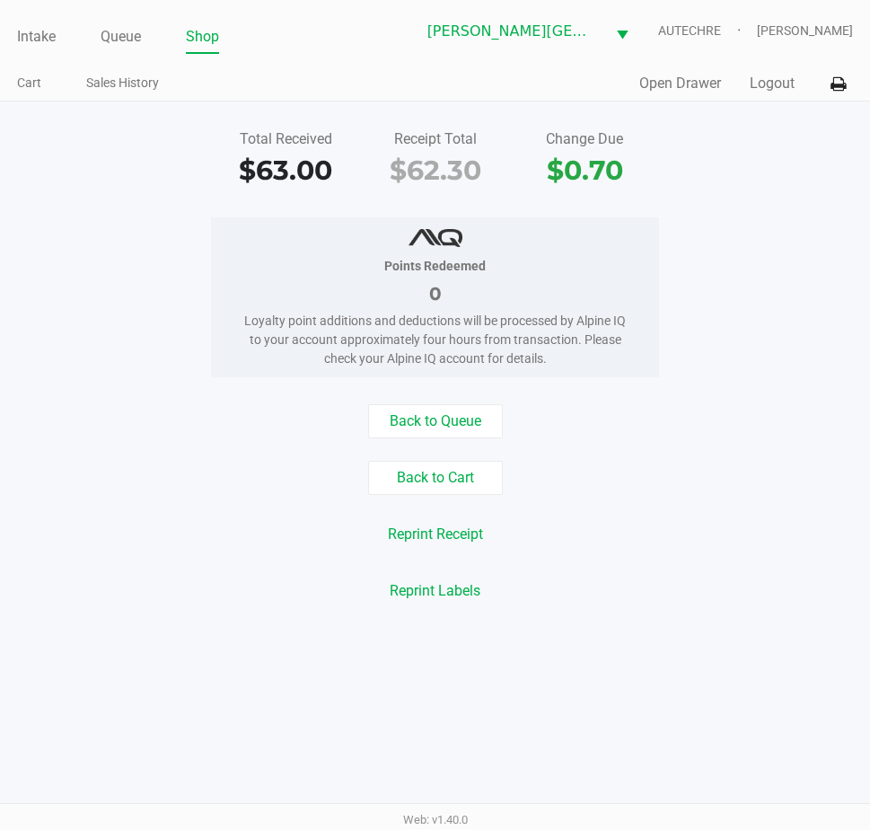
click at [739, 339] on div "Points Redeemed 0 Loyalty point additions and deductions will be processed by A…" at bounding box center [435, 297] width 897 height 160
click at [40, 33] on link "Intake" at bounding box center [36, 36] width 39 height 25
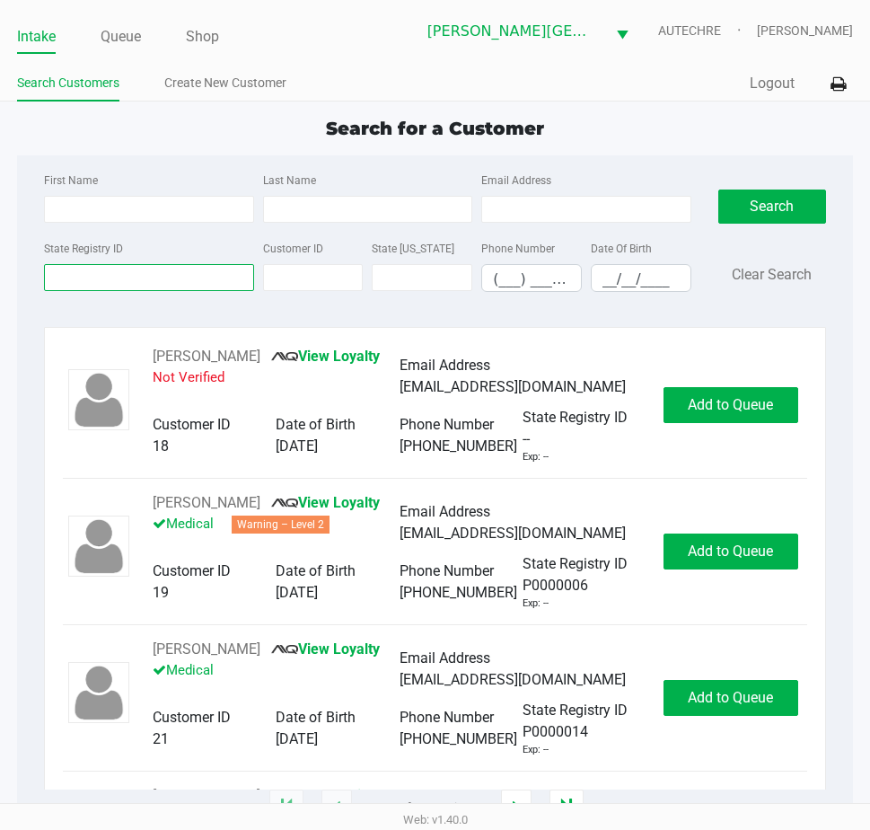
click at [142, 280] on input "State Registry ID" at bounding box center [148, 277] width 209 height 27
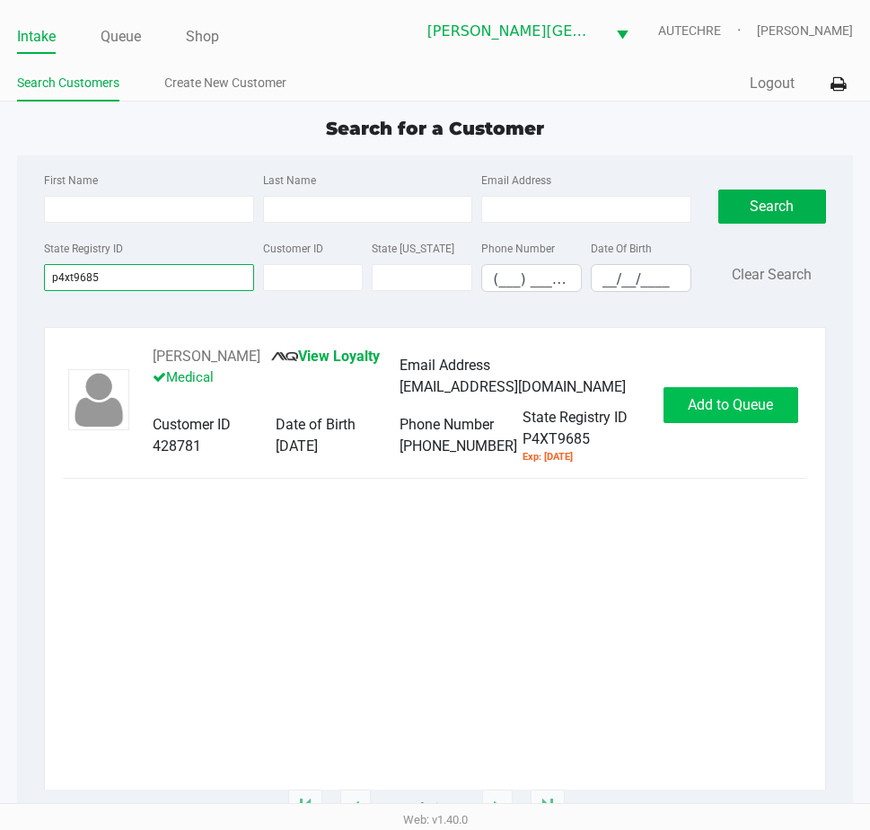
type input "p4xt9685"
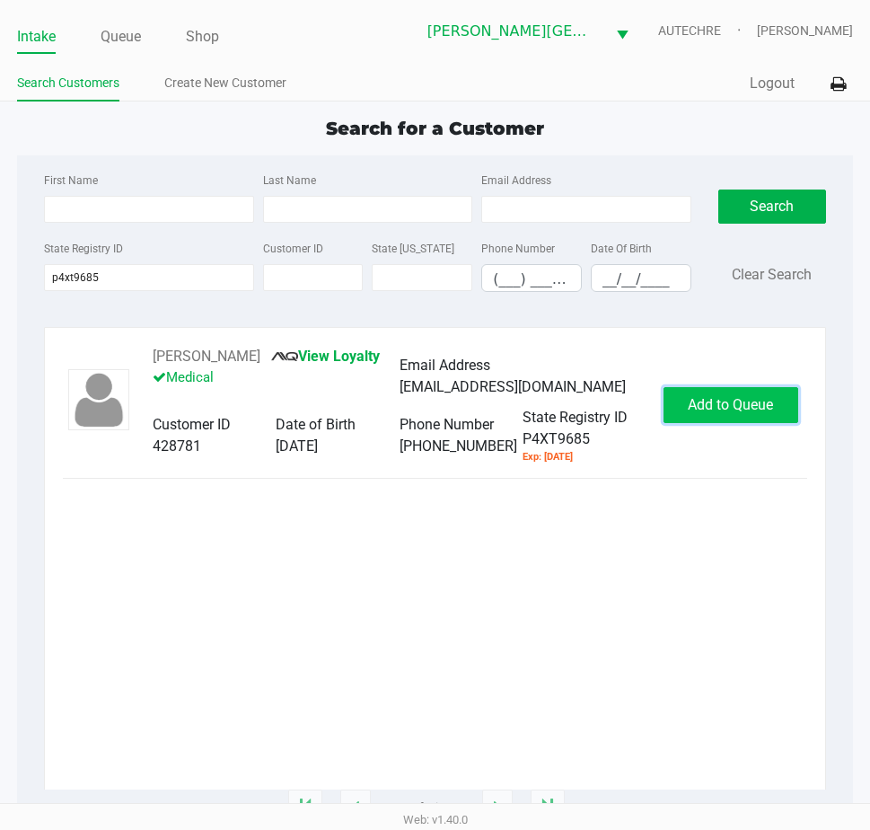
click at [758, 413] on span "Add to Queue" at bounding box center [730, 404] width 85 height 17
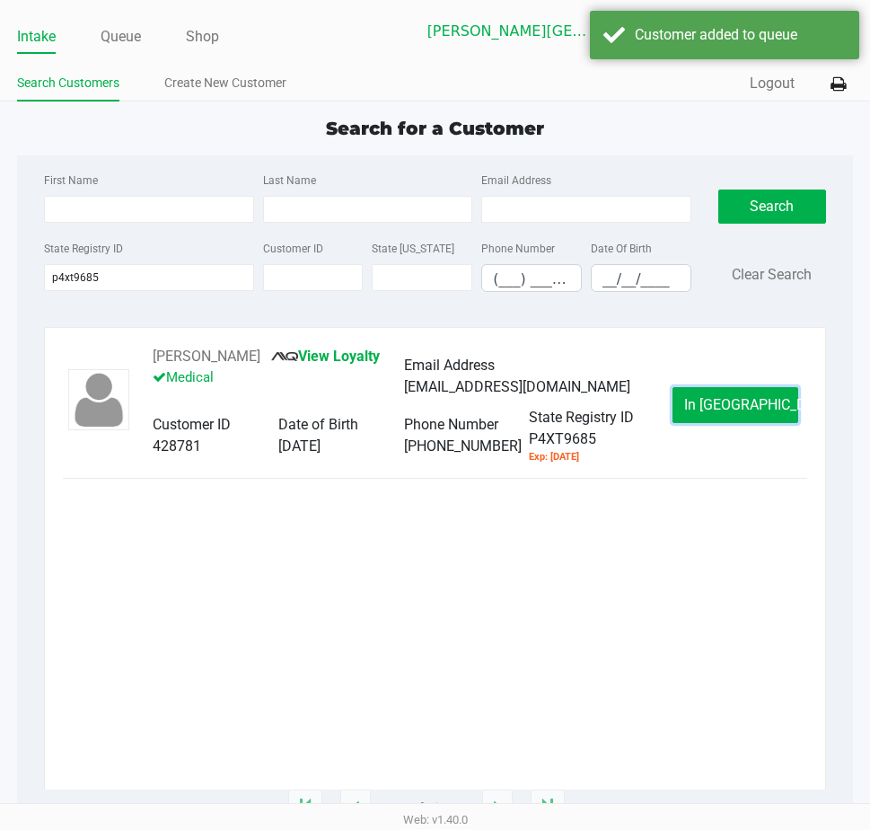
click at [758, 413] on span "In Queue" at bounding box center [759, 404] width 151 height 17
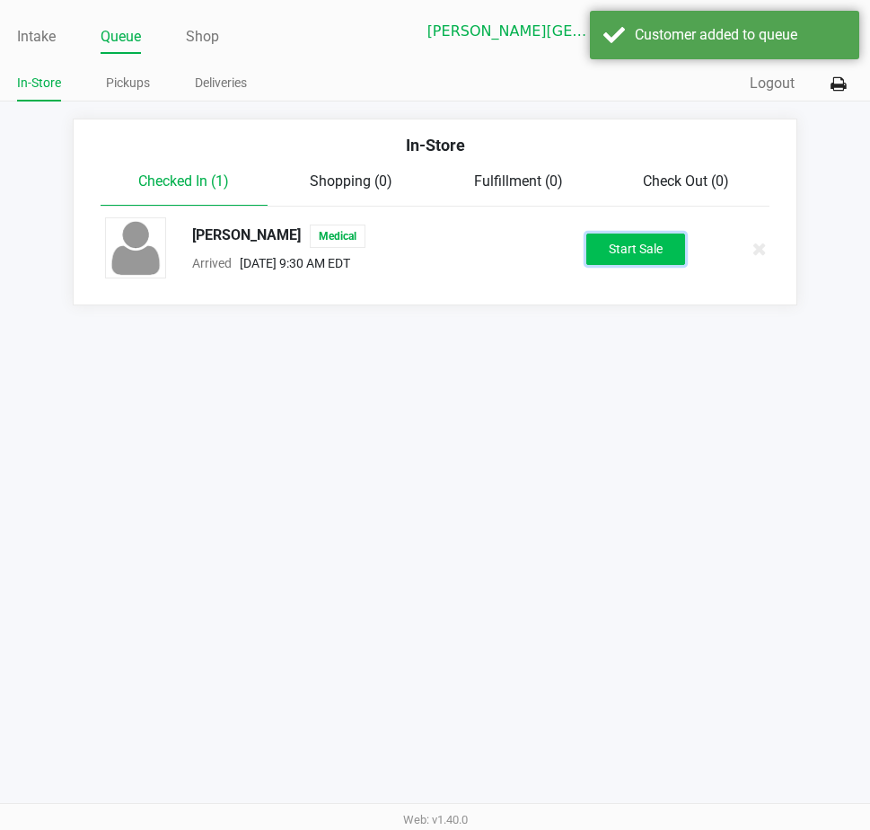
click at [641, 242] on button "Start Sale" at bounding box center [635, 248] width 99 height 31
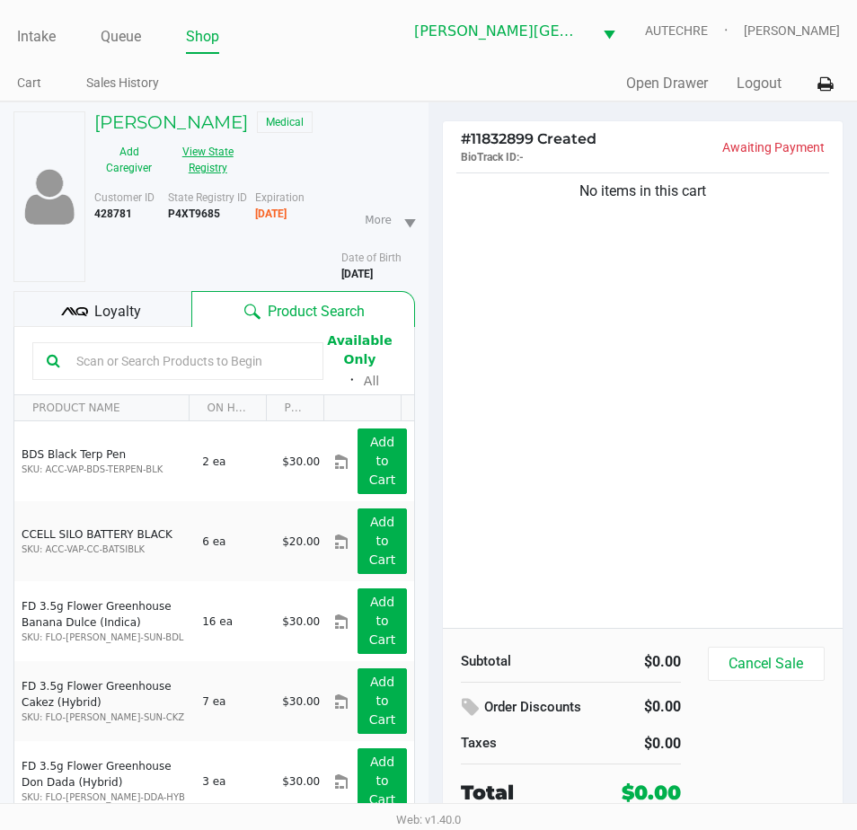
click at [224, 182] on button "View State Registry" at bounding box center [202, 159] width 78 height 45
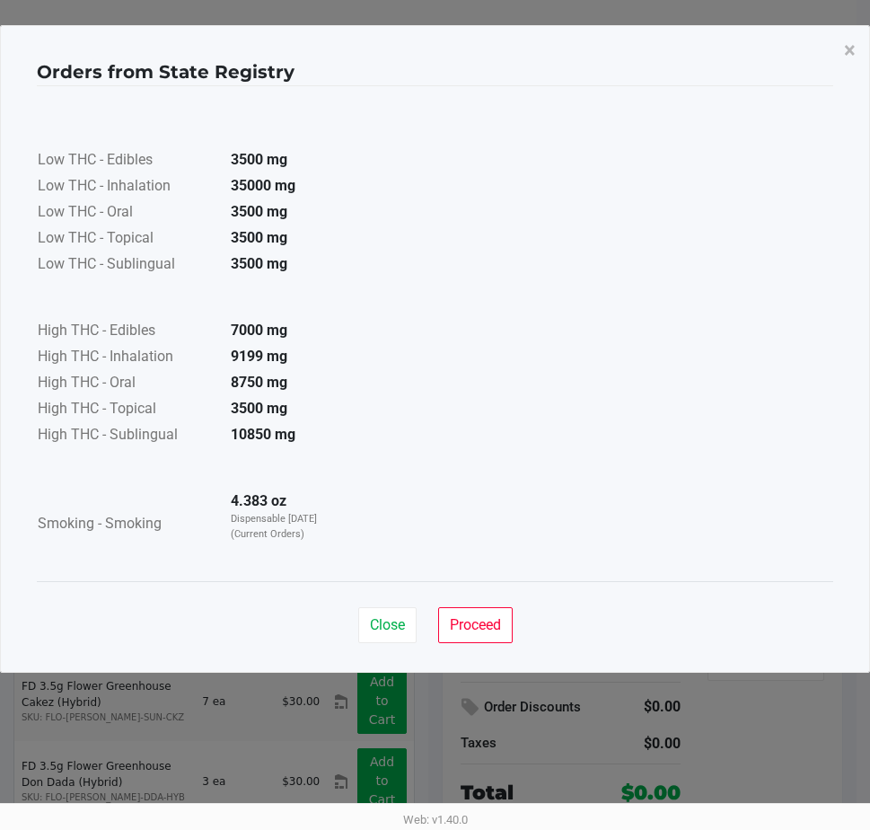
click at [620, 492] on div "Low THC - Edibles 3500 mg Low THC - Inhalation 35000 mg Low THC - Oral 3500 mg …" at bounding box center [435, 334] width 796 height 452
click at [390, 611] on button "Close" at bounding box center [387, 625] width 58 height 36
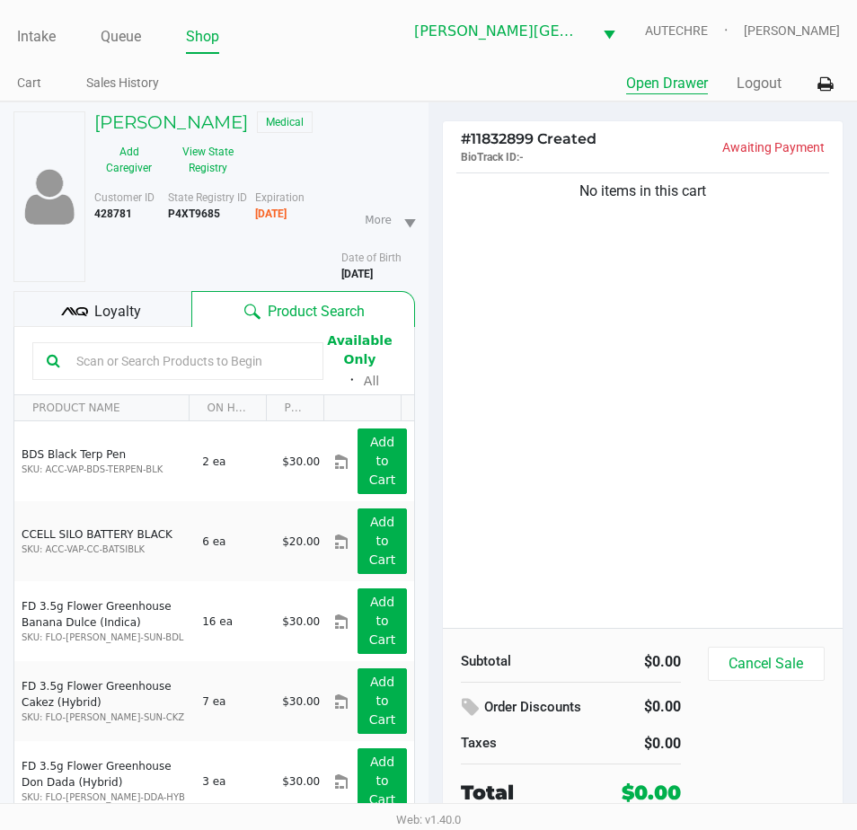
click at [675, 84] on button "Open Drawer" at bounding box center [667, 84] width 82 height 22
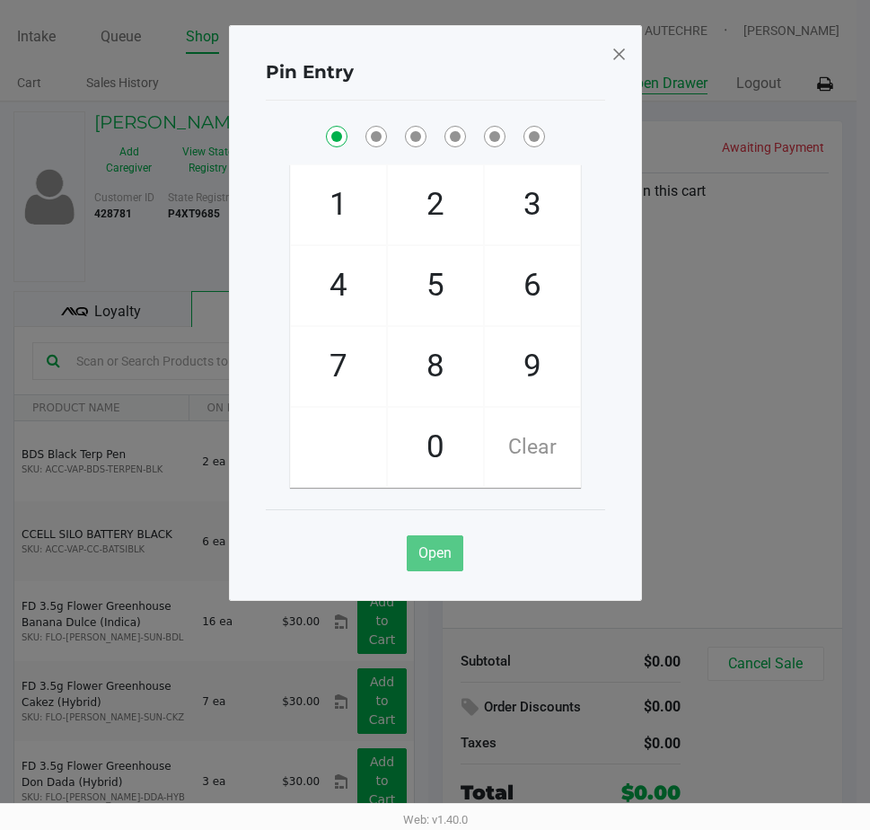
checkbox input "true"
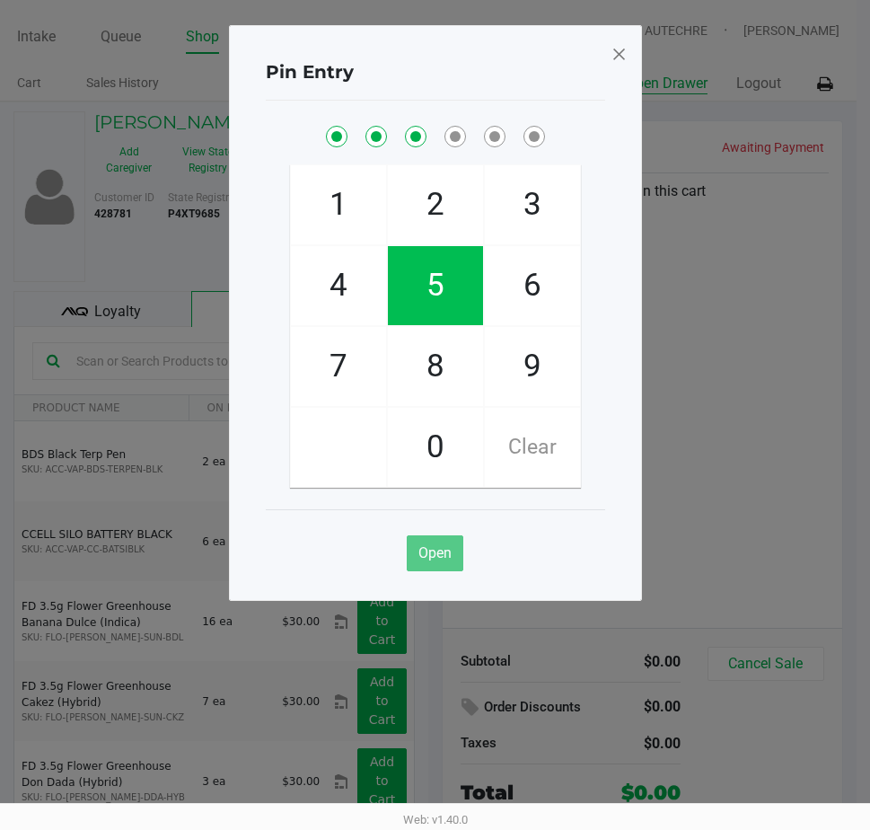
checkbox input "true"
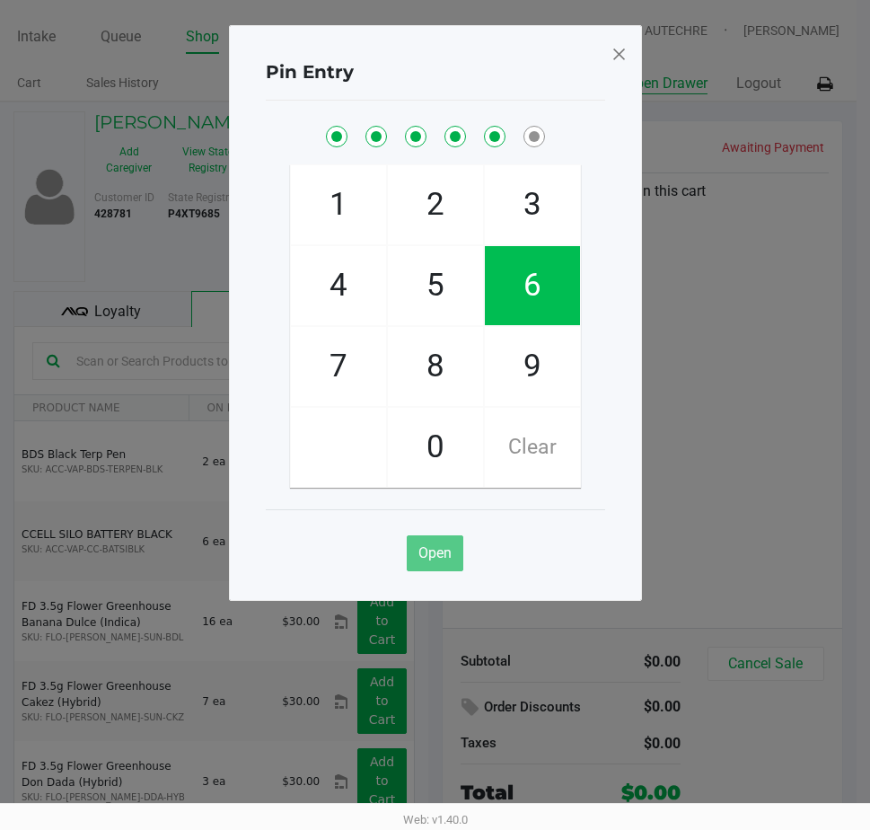
checkbox input "true"
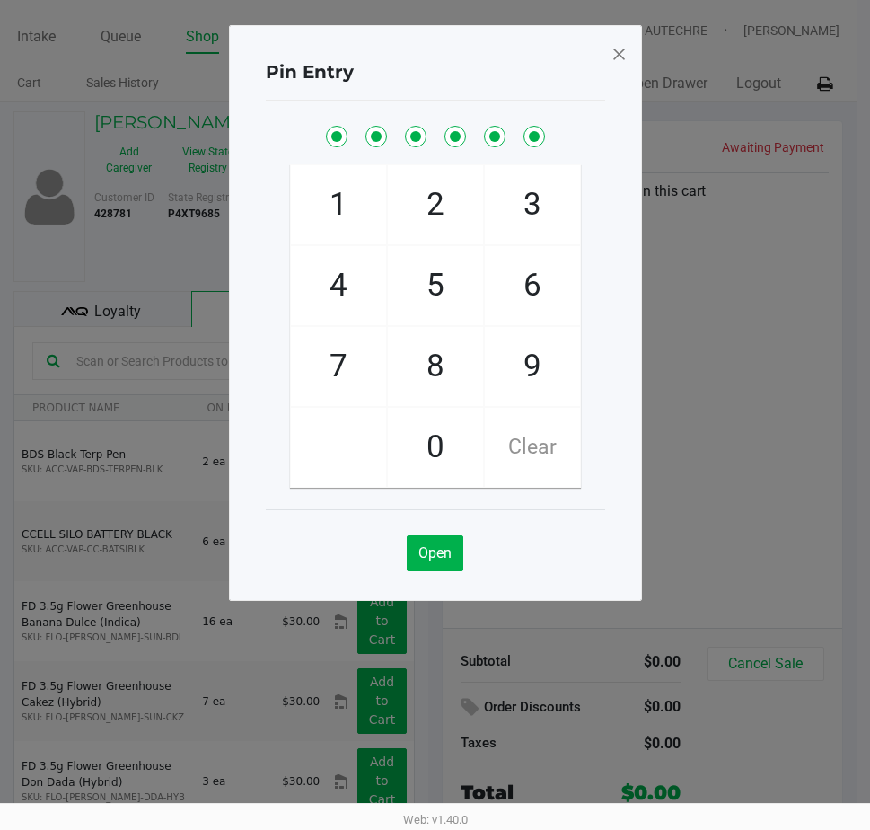
click at [611, 49] on span at bounding box center [619, 54] width 16 height 29
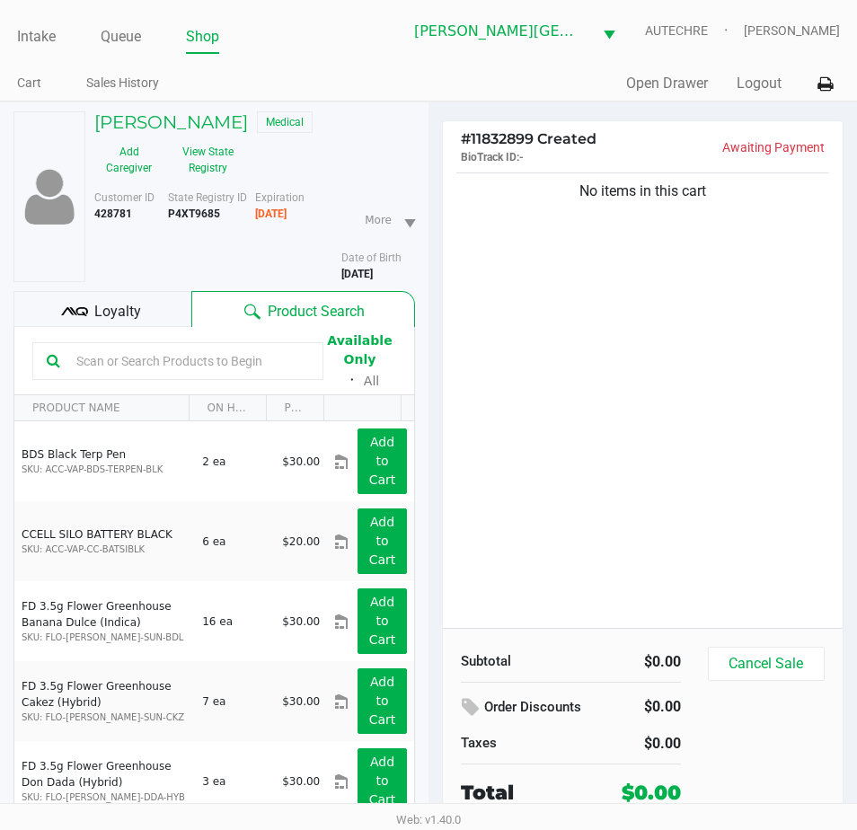
click at [676, 420] on div "No items in this cart" at bounding box center [643, 398] width 400 height 459
drag, startPoint x: 670, startPoint y: 395, endPoint x: 631, endPoint y: 407, distance: 40.3
click at [670, 395] on div "No items in this cart" at bounding box center [643, 398] width 400 height 459
click at [215, 182] on button "View State Registry" at bounding box center [202, 159] width 78 height 45
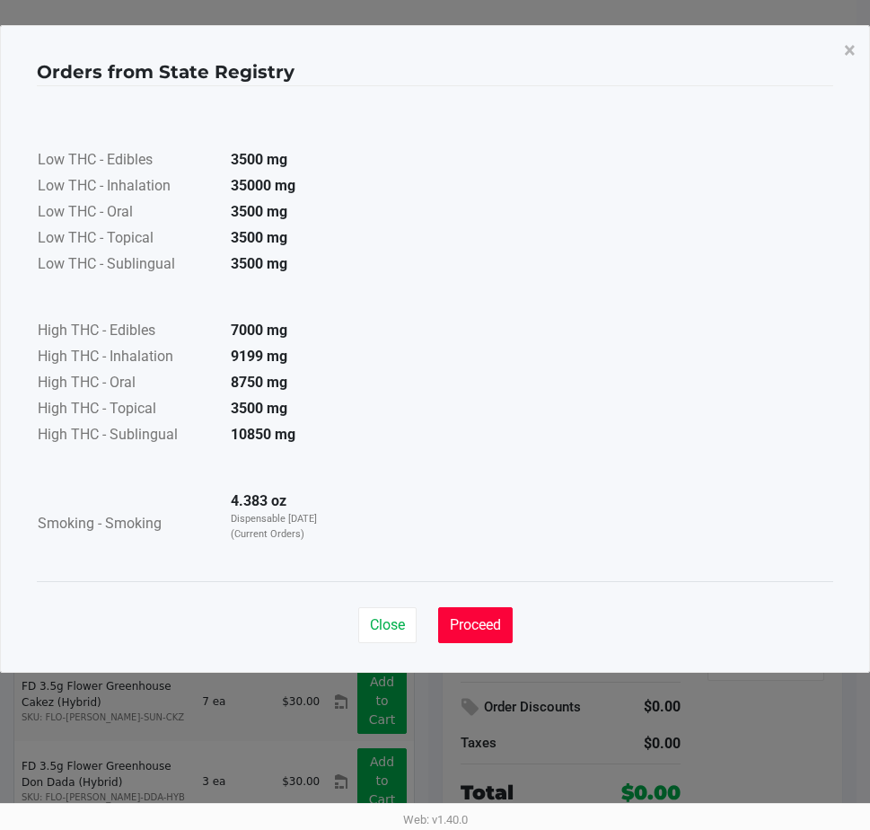
click at [467, 620] on span "Proceed" at bounding box center [475, 624] width 51 height 17
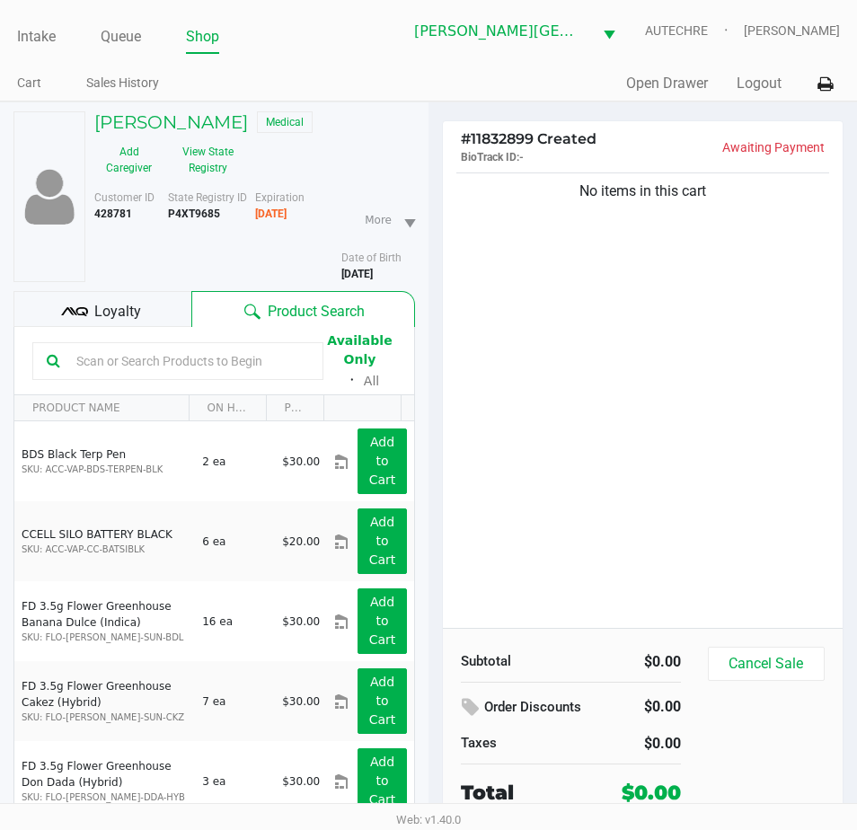
click at [568, 353] on div "No items in this cart" at bounding box center [643, 398] width 400 height 459
click at [550, 305] on div "No items in this cart" at bounding box center [643, 398] width 400 height 459
click at [519, 251] on div "No items in this cart" at bounding box center [643, 398] width 400 height 459
click at [533, 288] on div "No items in this cart" at bounding box center [643, 398] width 400 height 459
click at [460, 223] on div "No items in this cart" at bounding box center [643, 398] width 400 height 459
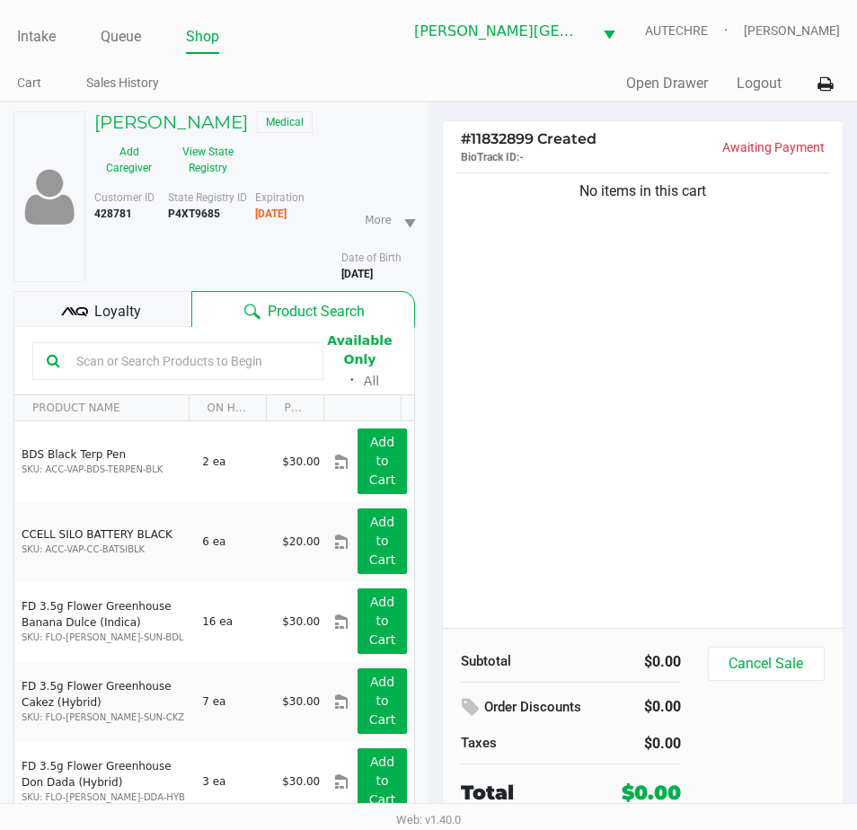
click at [779, 424] on div "No items in this cart" at bounding box center [643, 398] width 400 height 459
click at [633, 338] on div "No items in this cart" at bounding box center [643, 398] width 400 height 459
click at [642, 342] on div "No items in this cart" at bounding box center [643, 398] width 400 height 459
click at [511, 450] on div "No items in this cart" at bounding box center [643, 398] width 400 height 459
click at [251, 374] on input "text" at bounding box center [189, 360] width 240 height 27
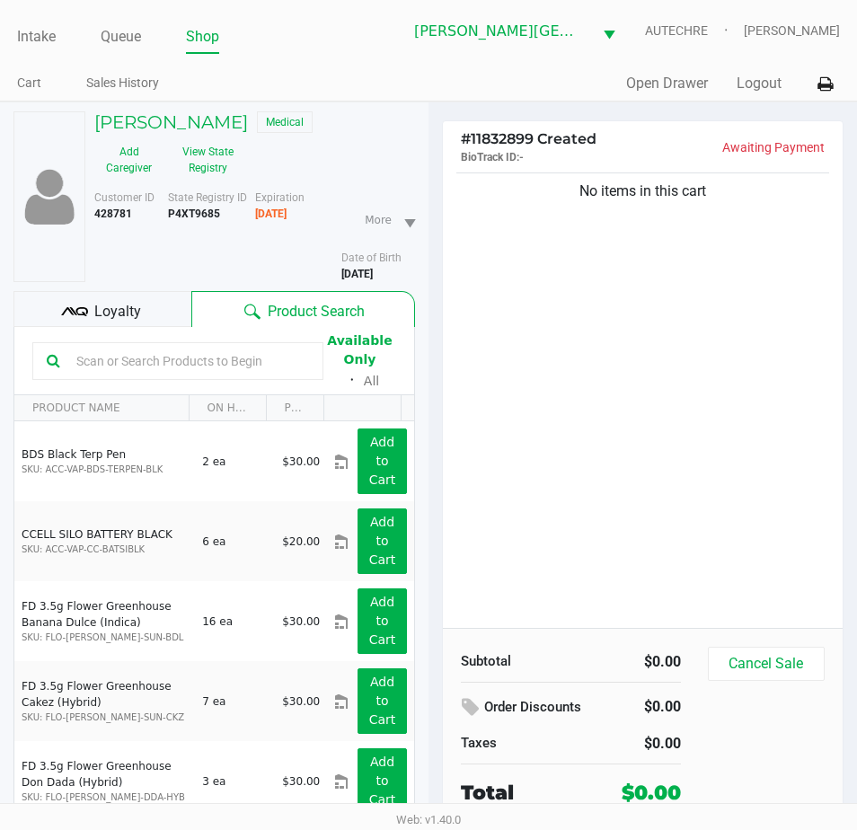
click at [624, 345] on div "No items in this cart" at bounding box center [643, 398] width 400 height 459
click at [593, 359] on div "No items in this cart" at bounding box center [643, 398] width 400 height 459
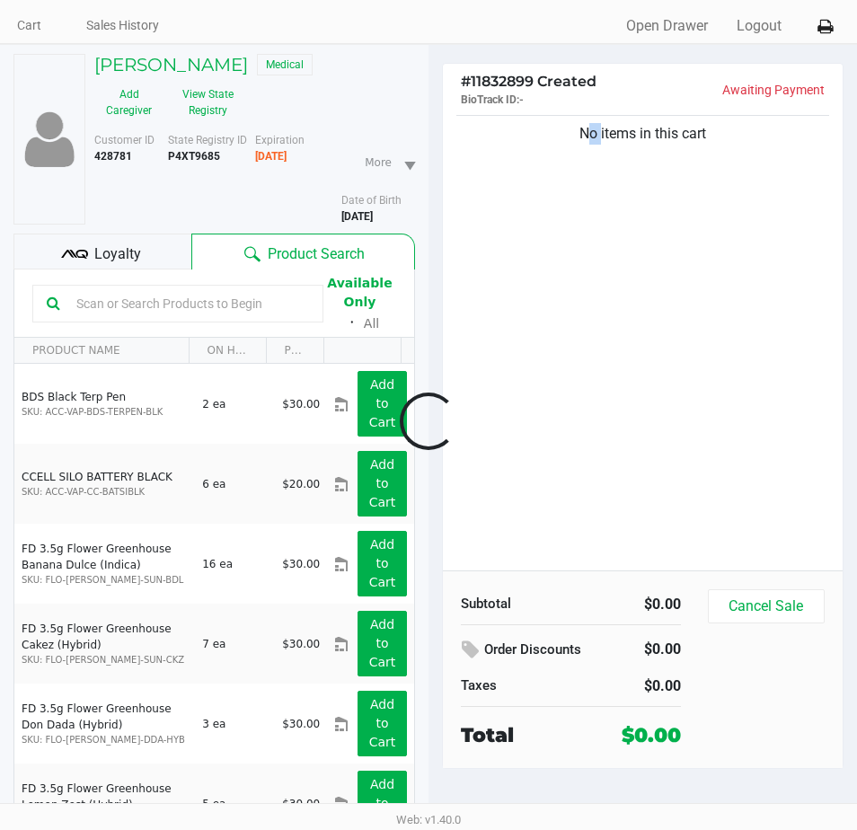
scroll to position [90, 0]
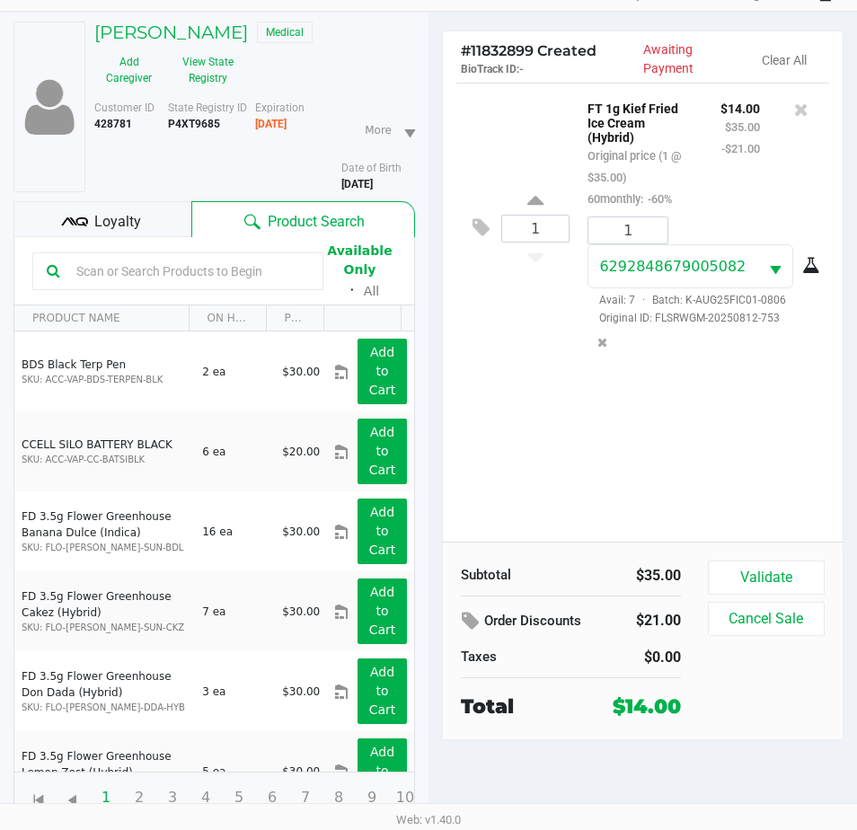
click at [730, 442] on div "1 FT 1g Kief Fried Ice Cream (Hybrid) Original price (1 @ $35.00) 60monthly: -6…" at bounding box center [643, 312] width 400 height 459
click at [768, 576] on button "Validate" at bounding box center [766, 577] width 117 height 34
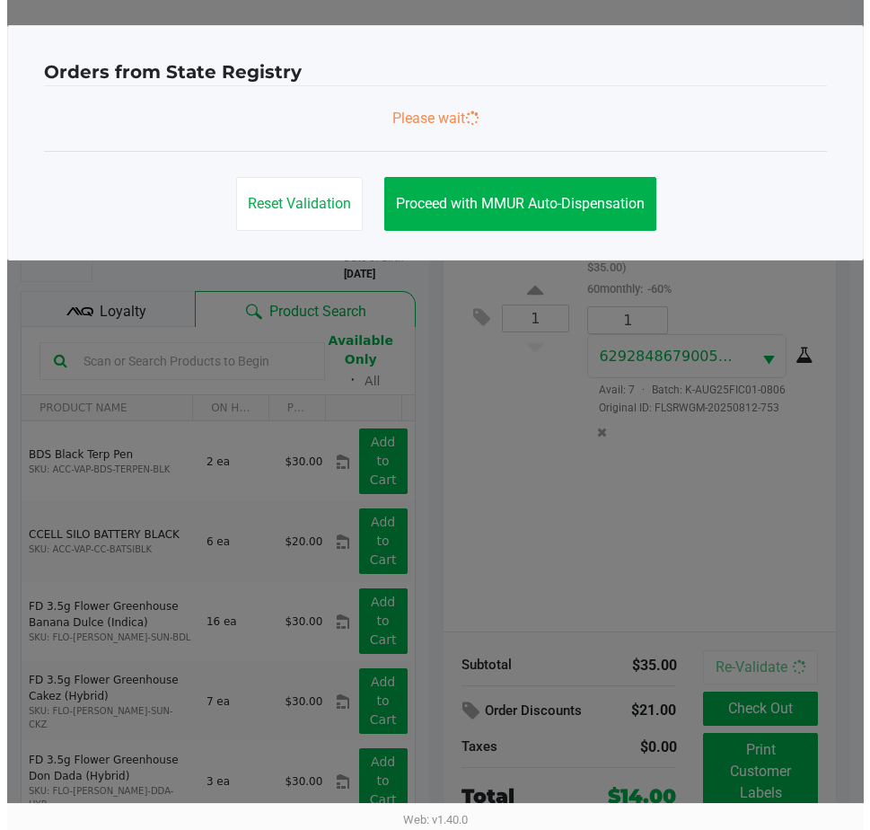
scroll to position [0, 0]
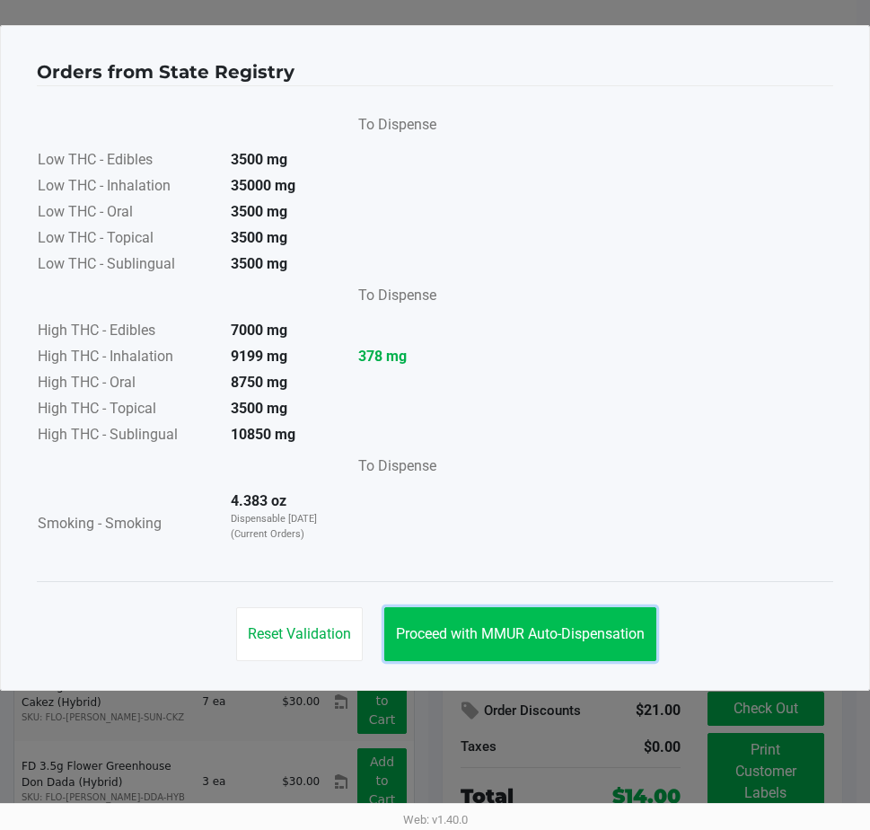
click at [513, 638] on span "Proceed with MMUR Auto-Dispensation" at bounding box center [520, 633] width 249 height 17
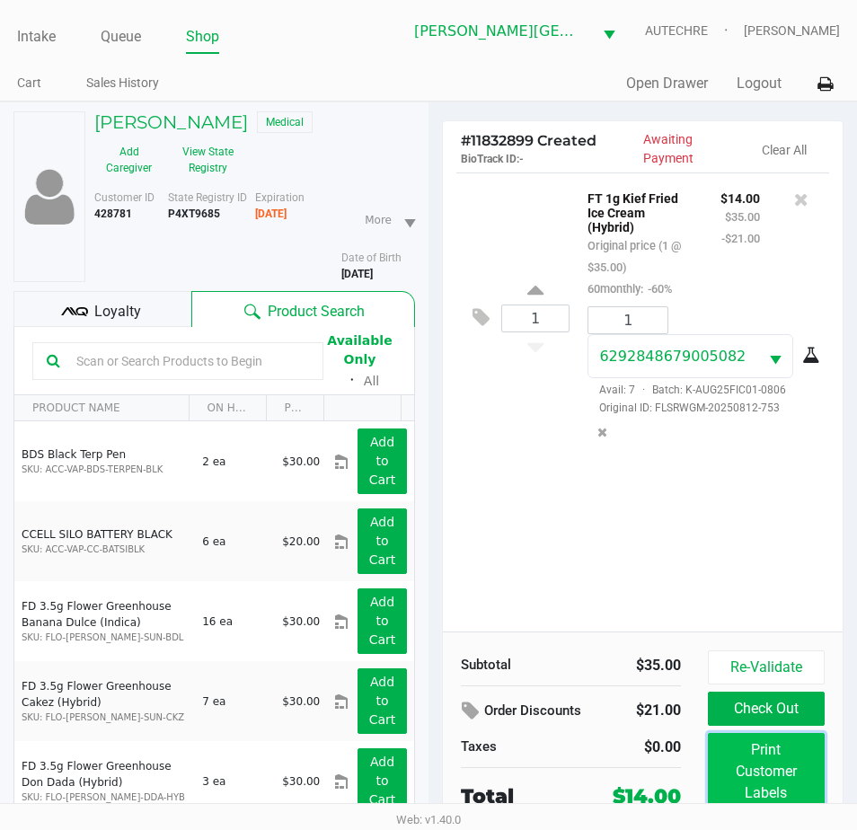
click at [769, 794] on button "Print Customer Labels" at bounding box center [766, 771] width 117 height 77
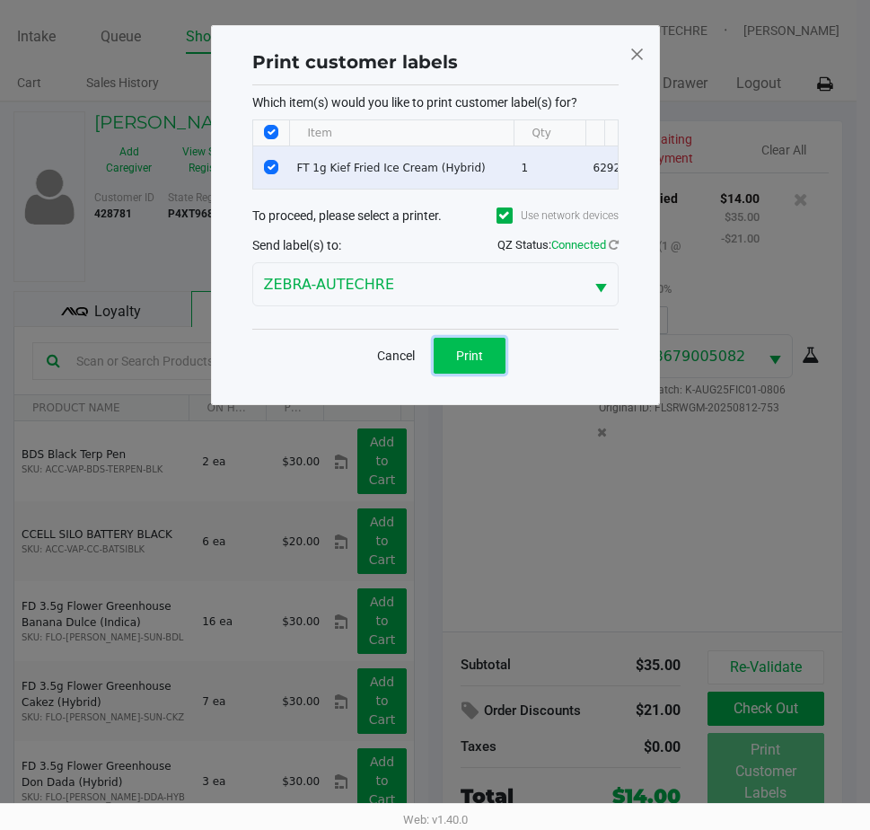
click at [461, 363] on span "Print" at bounding box center [469, 355] width 27 height 14
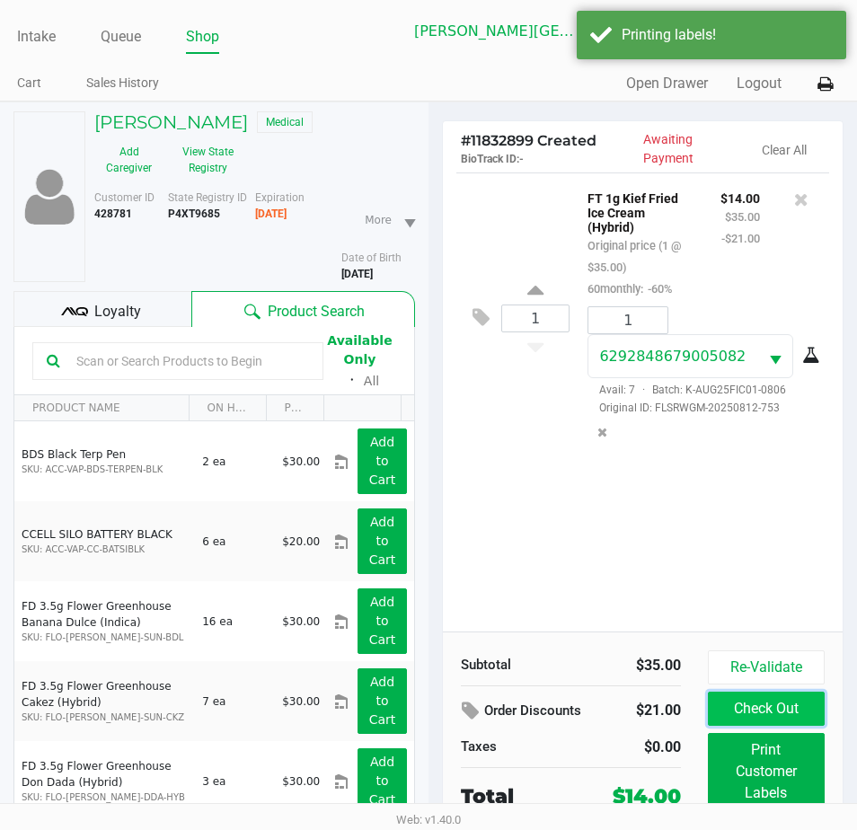
click at [753, 712] on button "Check Out" at bounding box center [766, 708] width 117 height 34
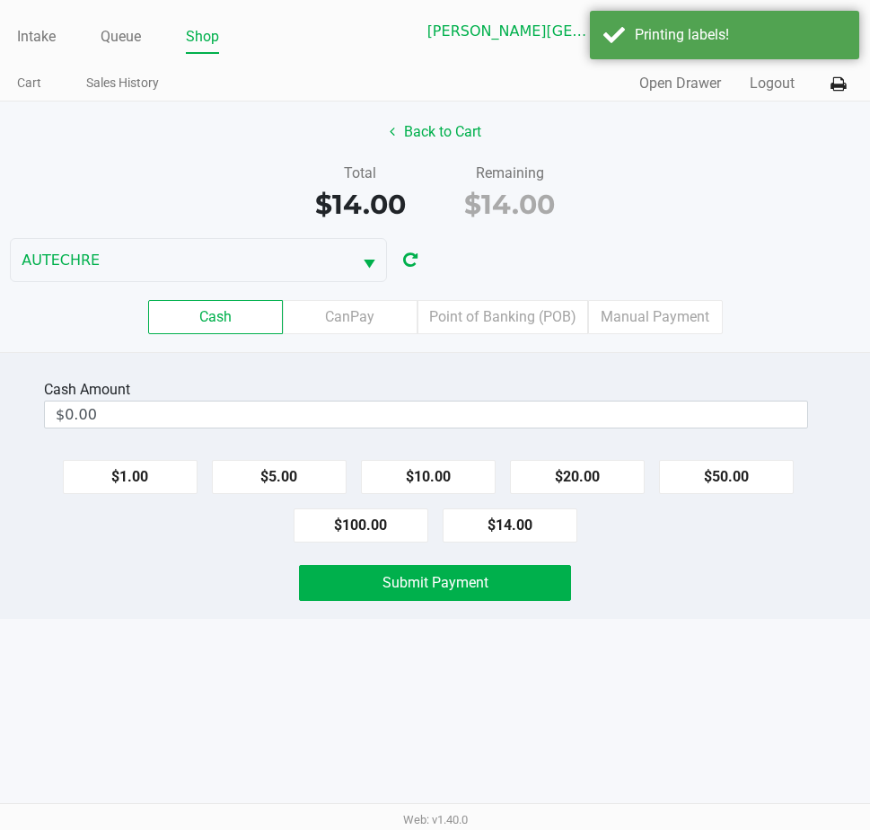
click at [709, 631] on div "Intake Queue Shop Bonita Springs WC AUTECHRE Estelle Griffis Cart Sales History…" at bounding box center [435, 415] width 870 height 830
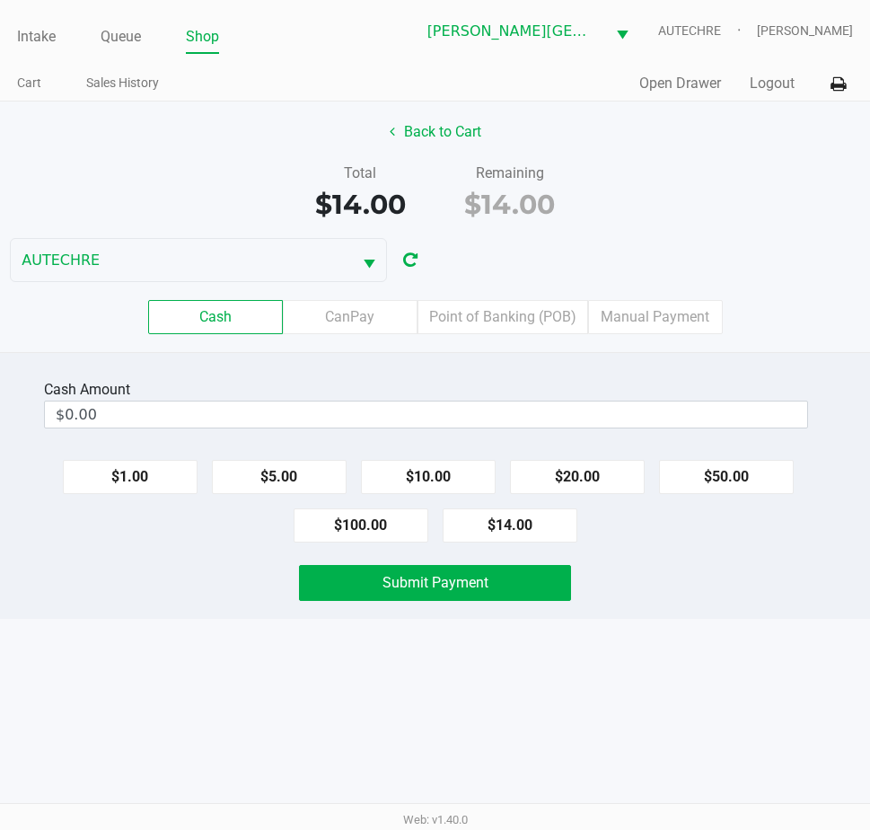
click at [713, 557] on div "Cash Amount $0.00 $1.00 $5.00 $10.00 $20.00 $50.00 $100.00 $14.00 Submit Payment" at bounding box center [435, 485] width 870 height 267
click at [467, 522] on button "$14.00" at bounding box center [510, 525] width 135 height 34
click at [163, 464] on button "$1.00" at bounding box center [130, 477] width 135 height 34
type input "$15.00"
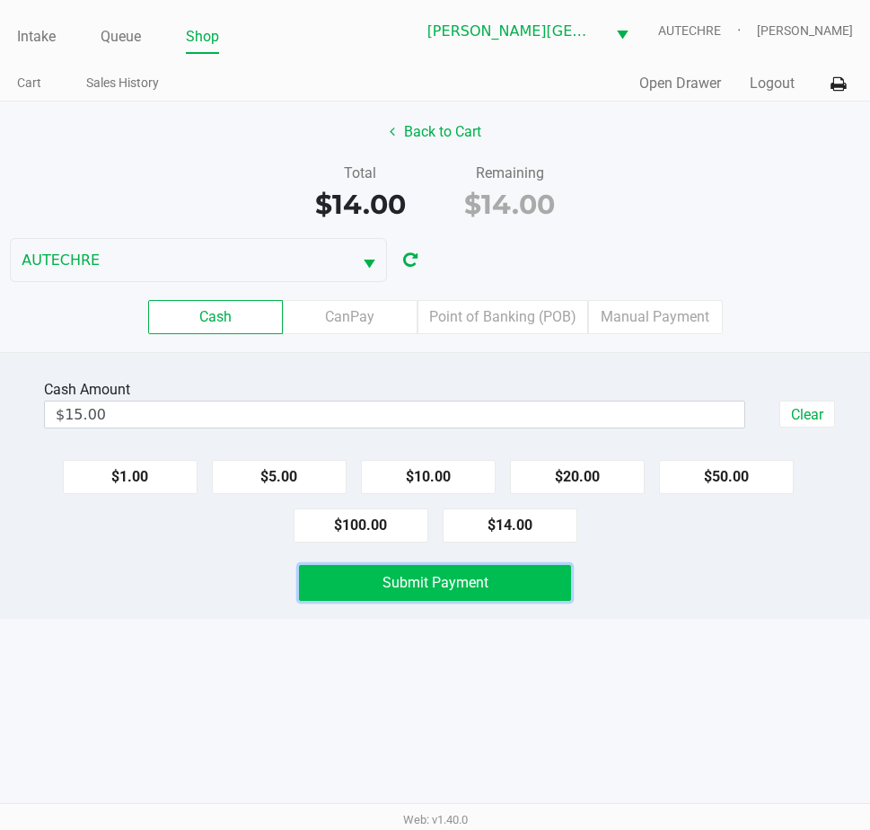
click at [334, 576] on button "Submit Payment" at bounding box center [435, 583] width 272 height 36
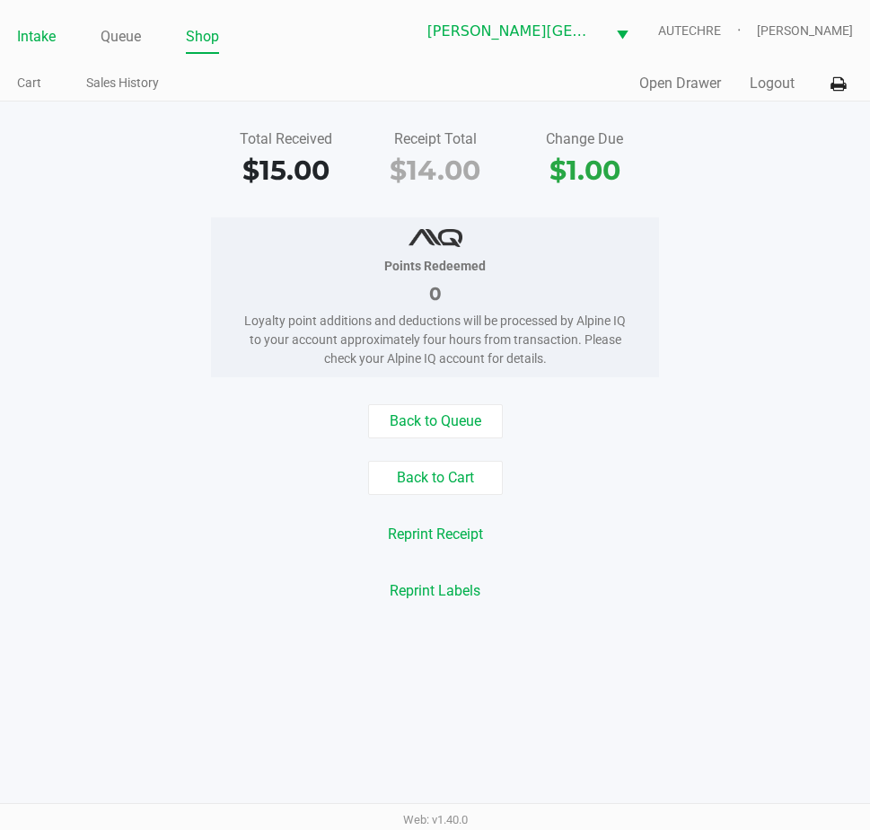
click at [36, 26] on link "Intake" at bounding box center [36, 36] width 39 height 25
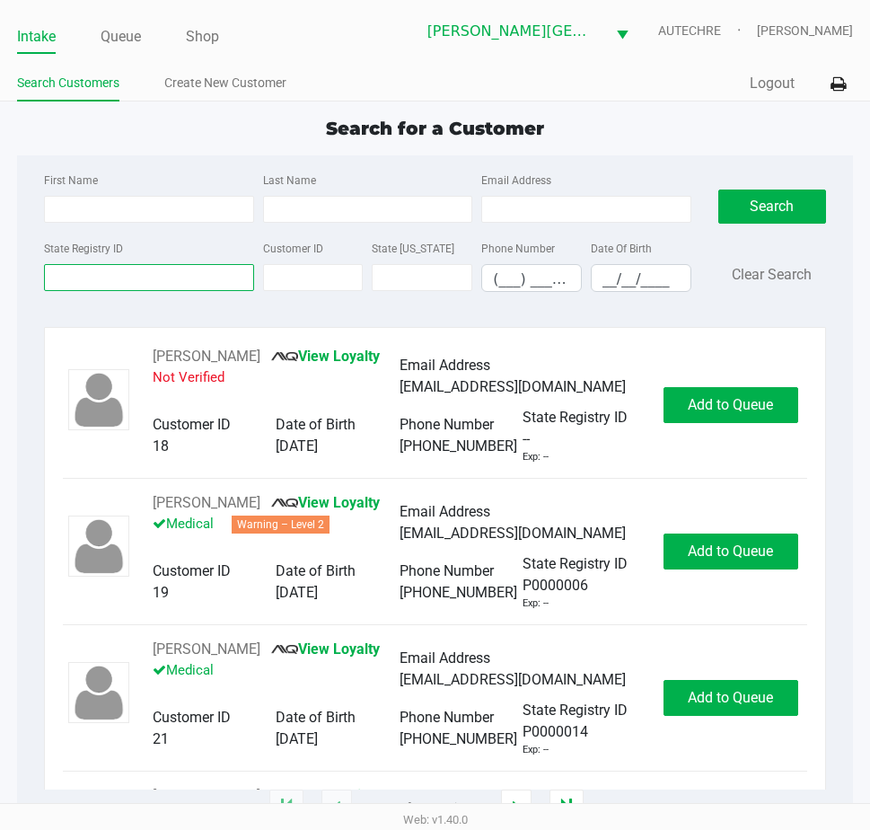
click at [133, 277] on input "State Registry ID" at bounding box center [148, 277] width 209 height 27
click at [121, 281] on input "State Registry ID" at bounding box center [148, 277] width 209 height 27
click at [127, 40] on link "Queue" at bounding box center [121, 36] width 40 height 25
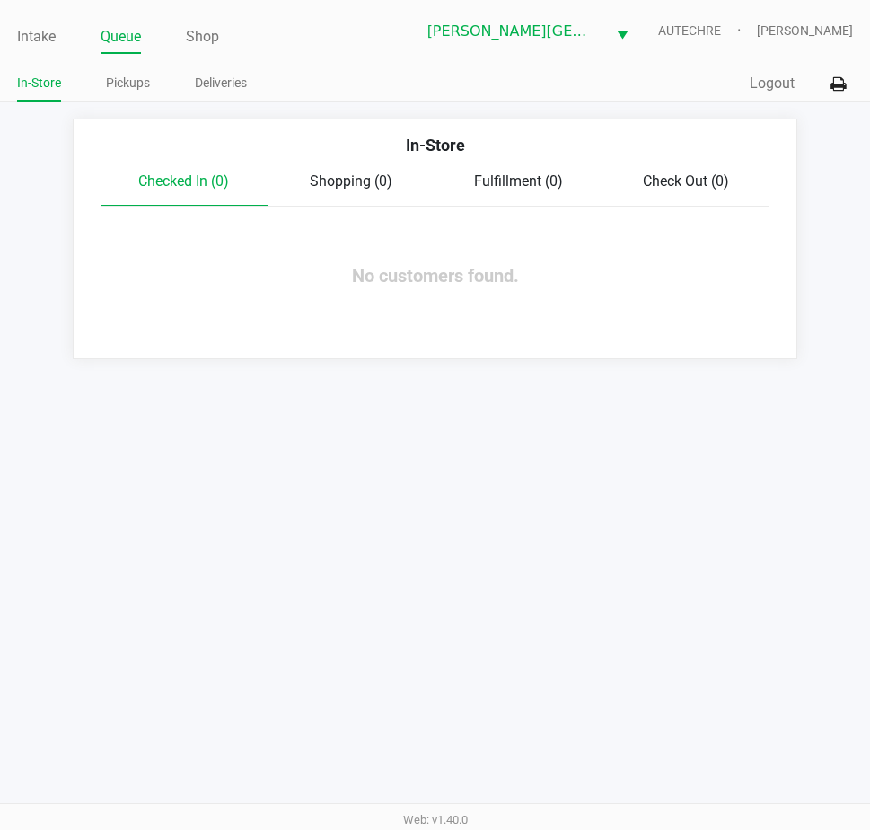
click at [113, 62] on div "Intake Queue Shop Bonita Springs WC AUTECHRE Estelle Griffis In-Store Pickups D…" at bounding box center [435, 50] width 870 height 101
click at [118, 84] on link "Pickups" at bounding box center [128, 83] width 44 height 22
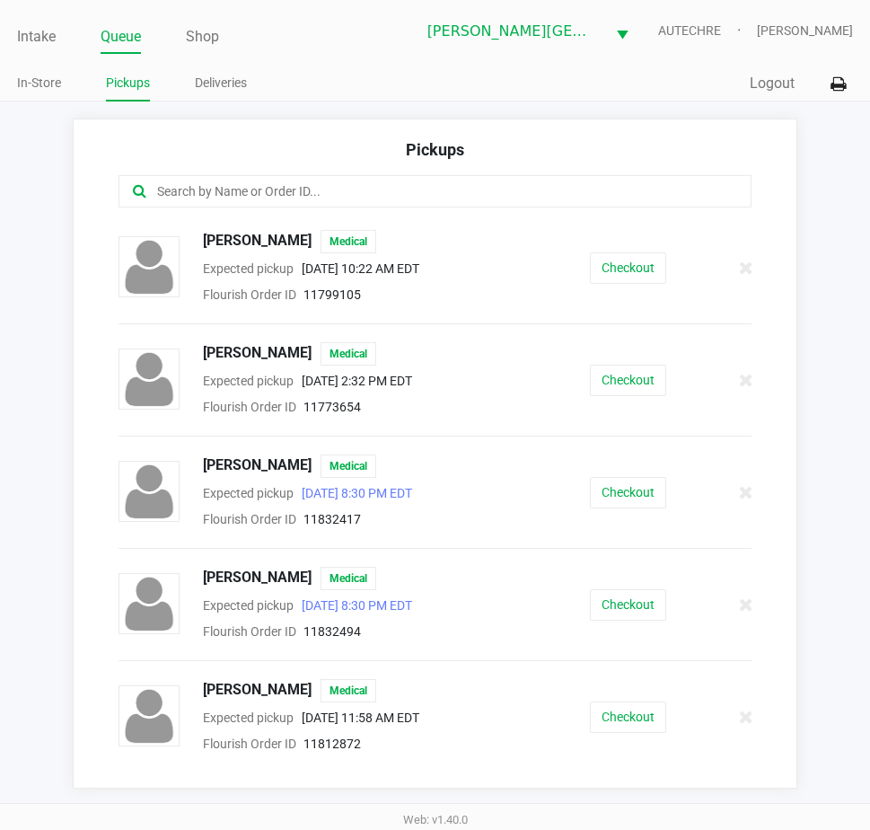
scroll to position [97, 0]
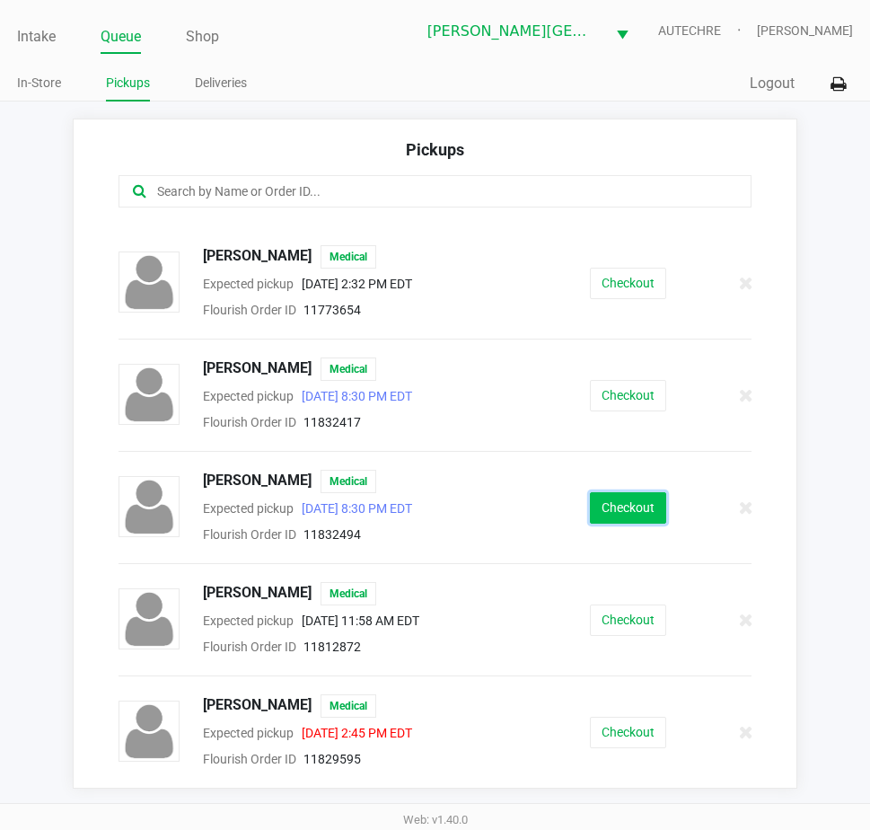
click at [647, 501] on button "Checkout" at bounding box center [628, 507] width 76 height 31
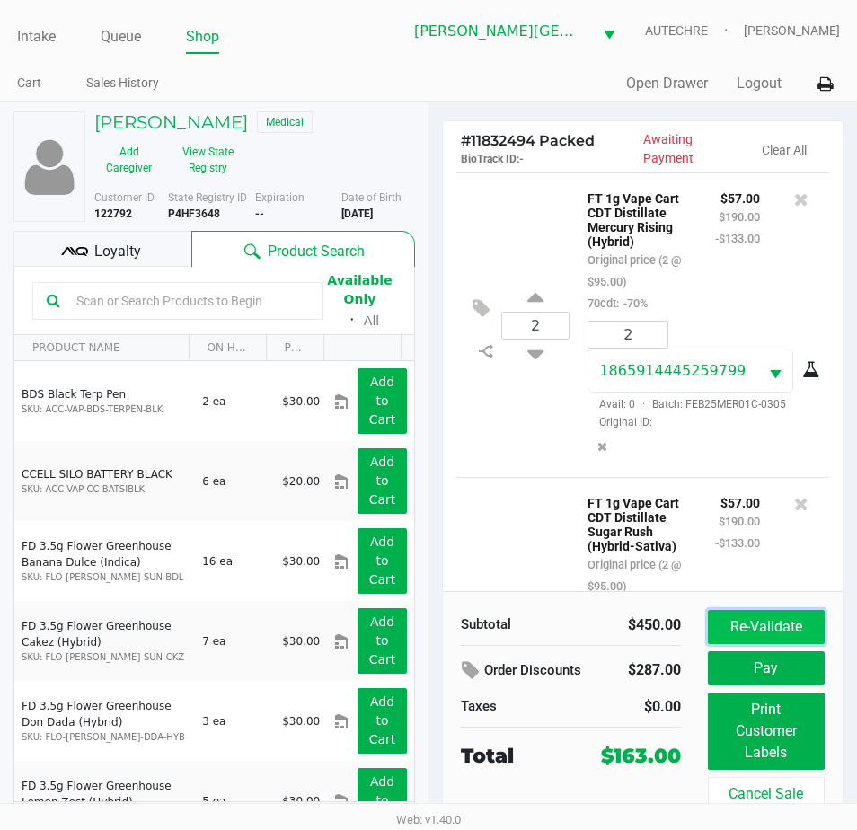
click at [805, 638] on button "Re-Validate" at bounding box center [766, 627] width 117 height 34
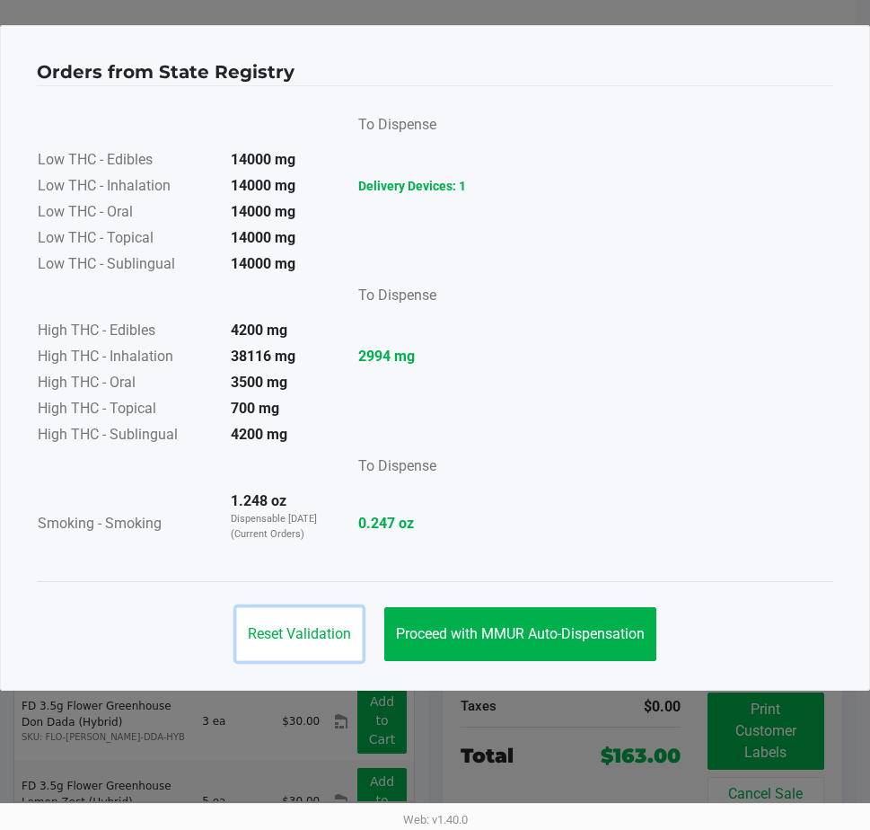
drag, startPoint x: 251, startPoint y: 621, endPoint x: 260, endPoint y: 618, distance: 10.5
click at [252, 620] on button "Reset Validation" at bounding box center [299, 634] width 127 height 54
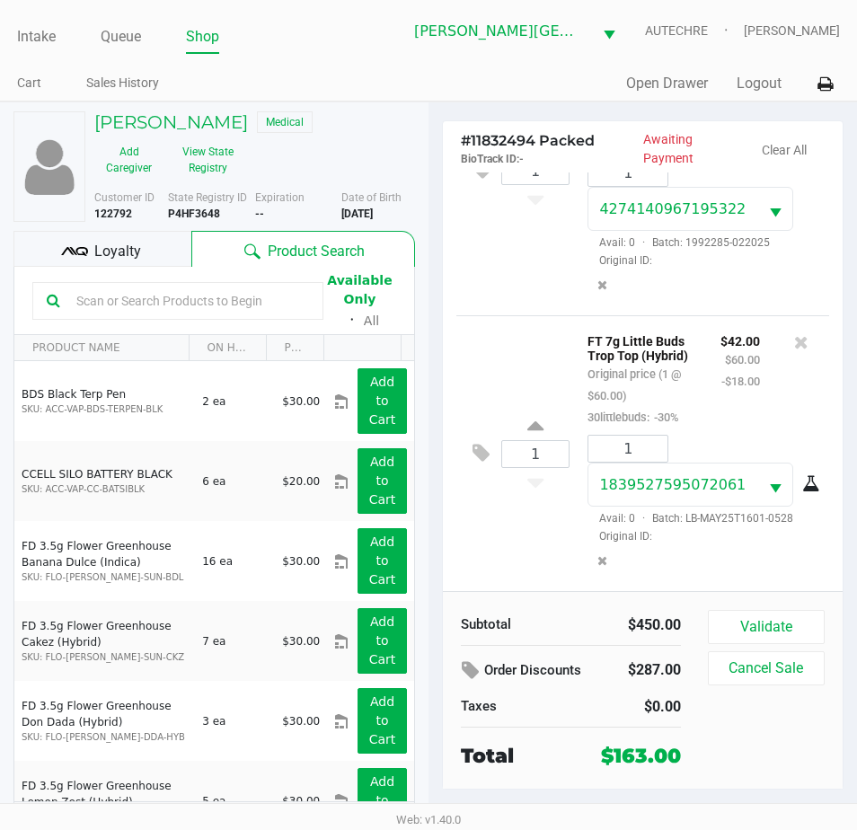
drag, startPoint x: 506, startPoint y: 518, endPoint x: 480, endPoint y: 525, distance: 26.1
click at [504, 518] on div "1 FT 7g Little Buds Trop Top (Hybrid) Original price (1 @ $60.00) 30littlebuds:…" at bounding box center [642, 453] width 373 height 276
click at [101, 254] on span "Loyalty" at bounding box center [117, 252] width 47 height 22
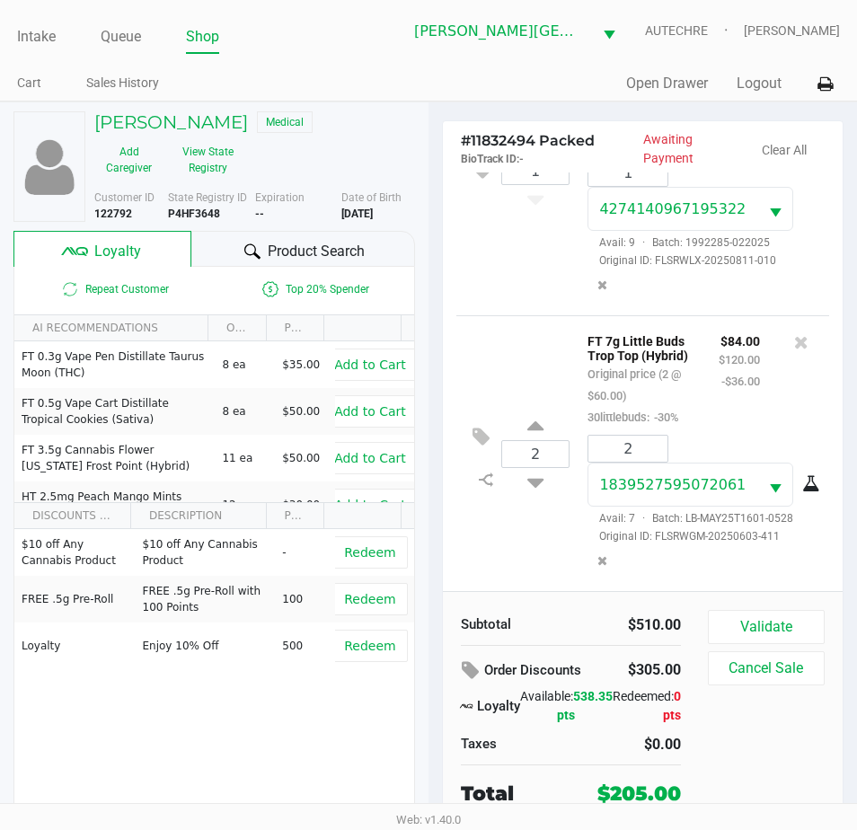
scroll to position [33, 0]
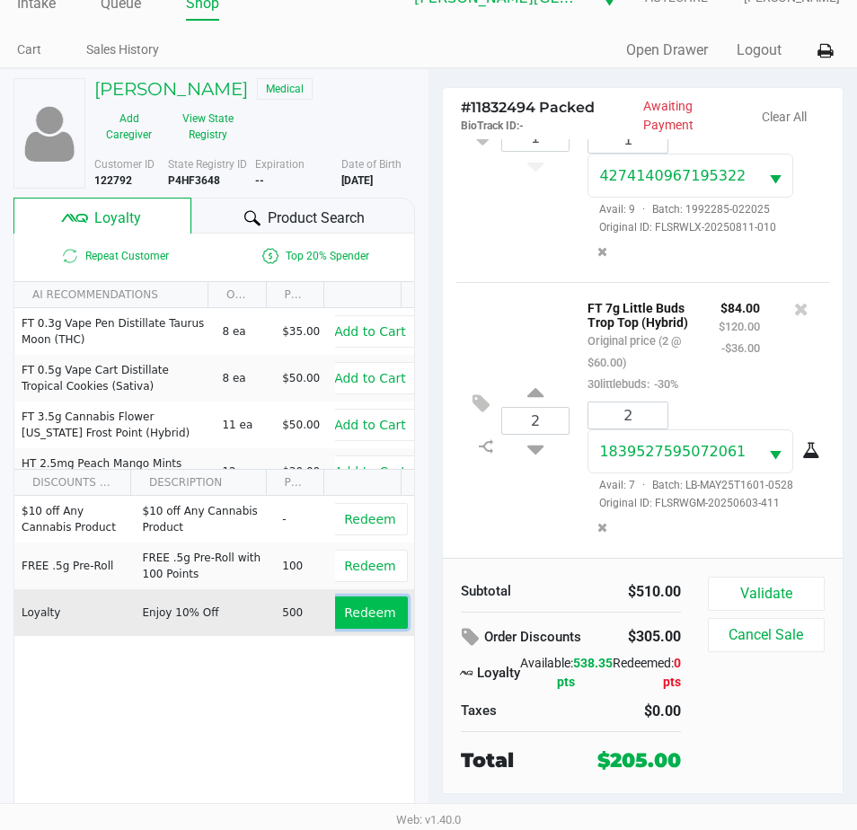
click at [351, 612] on span "Redeem" at bounding box center [369, 612] width 51 height 14
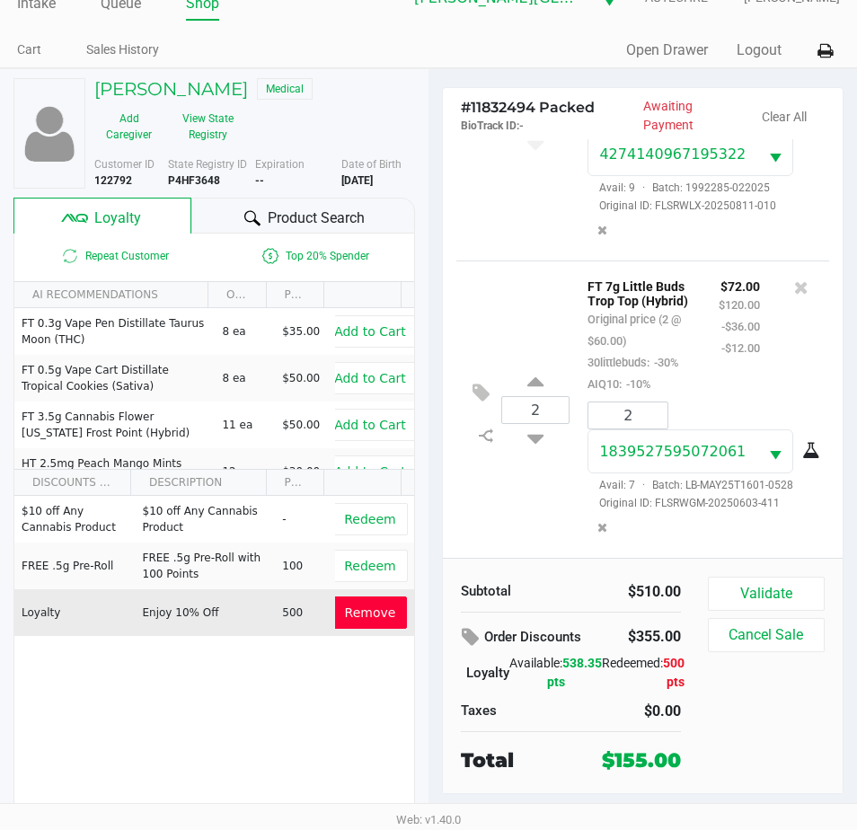
scroll to position [915, 0]
drag, startPoint x: 766, startPoint y: 579, endPoint x: 755, endPoint y: 585, distance: 12.0
click at [765, 580] on button "Validate" at bounding box center [766, 593] width 117 height 34
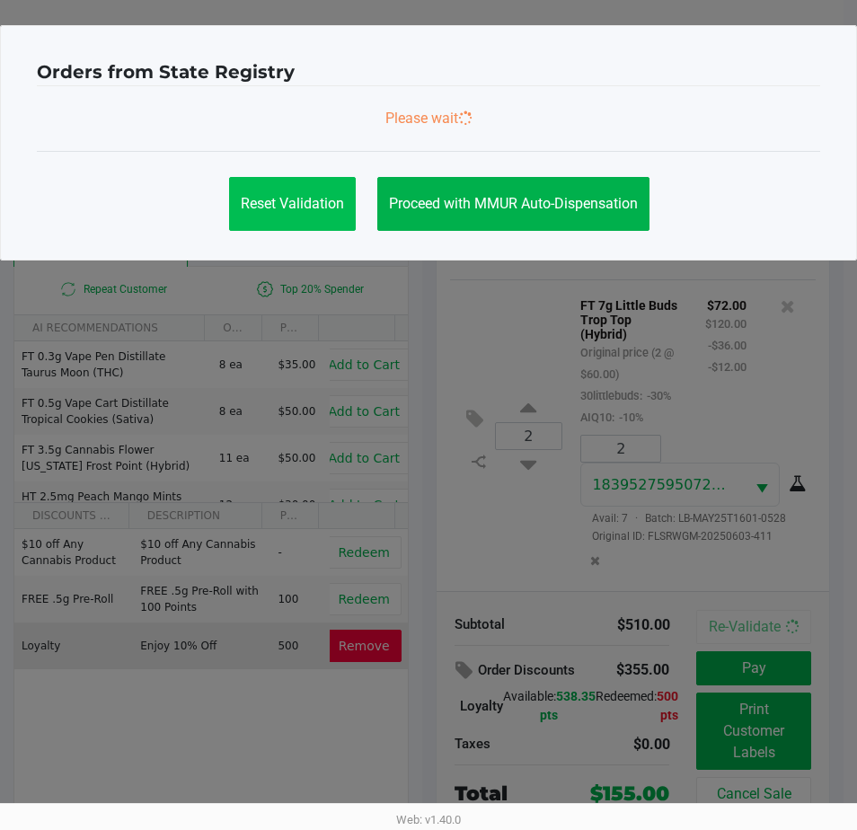
scroll to position [0, 0]
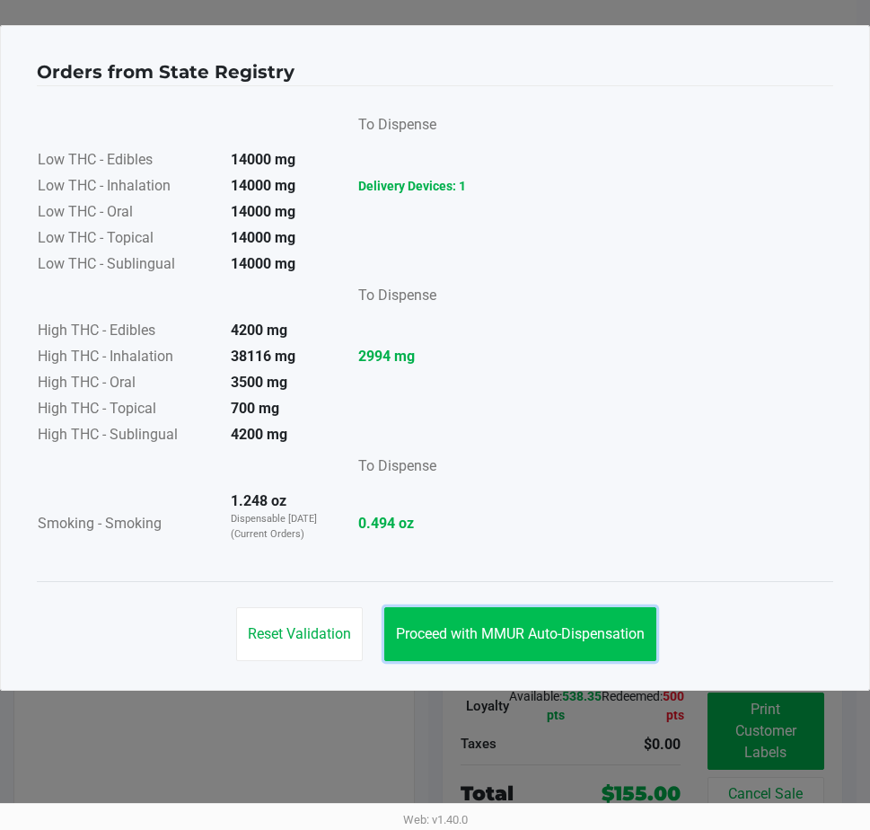
click at [517, 648] on button "Proceed with MMUR Auto-Dispensation" at bounding box center [520, 634] width 272 height 54
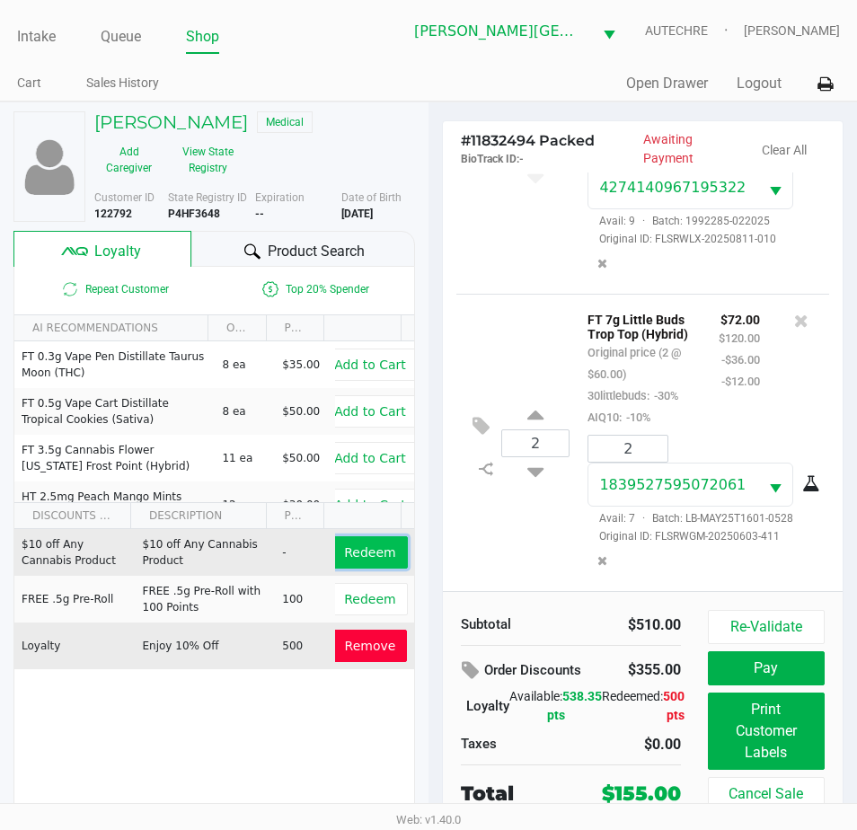
click at [345, 550] on span "Redeem" at bounding box center [369, 552] width 51 height 14
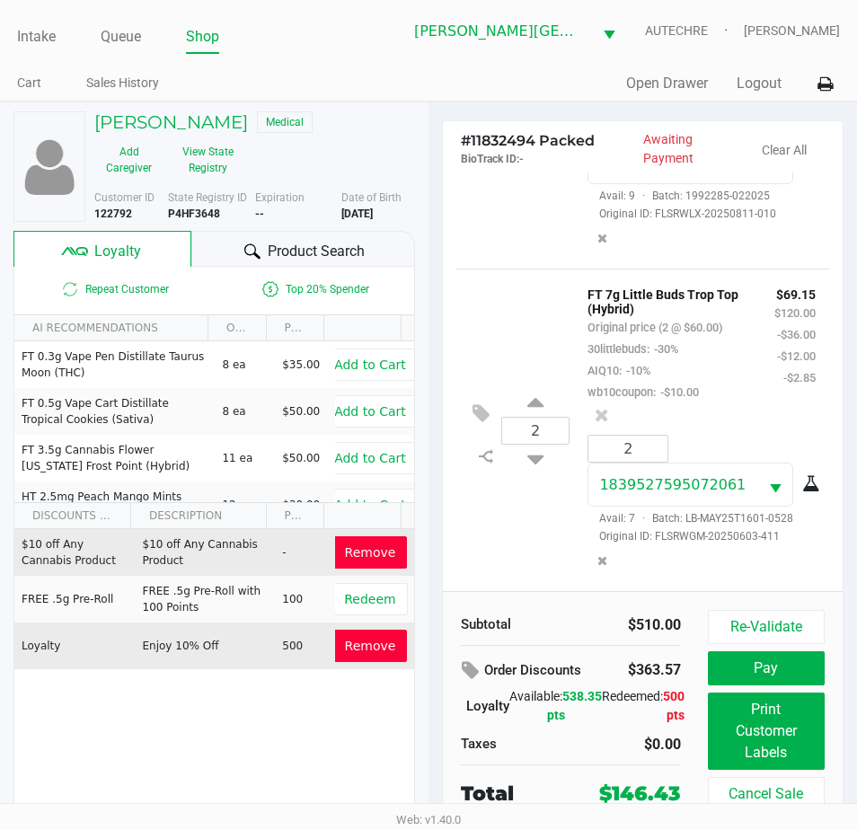
scroll to position [1044, 0]
click at [356, 561] on button "Remove" at bounding box center [370, 552] width 75 height 32
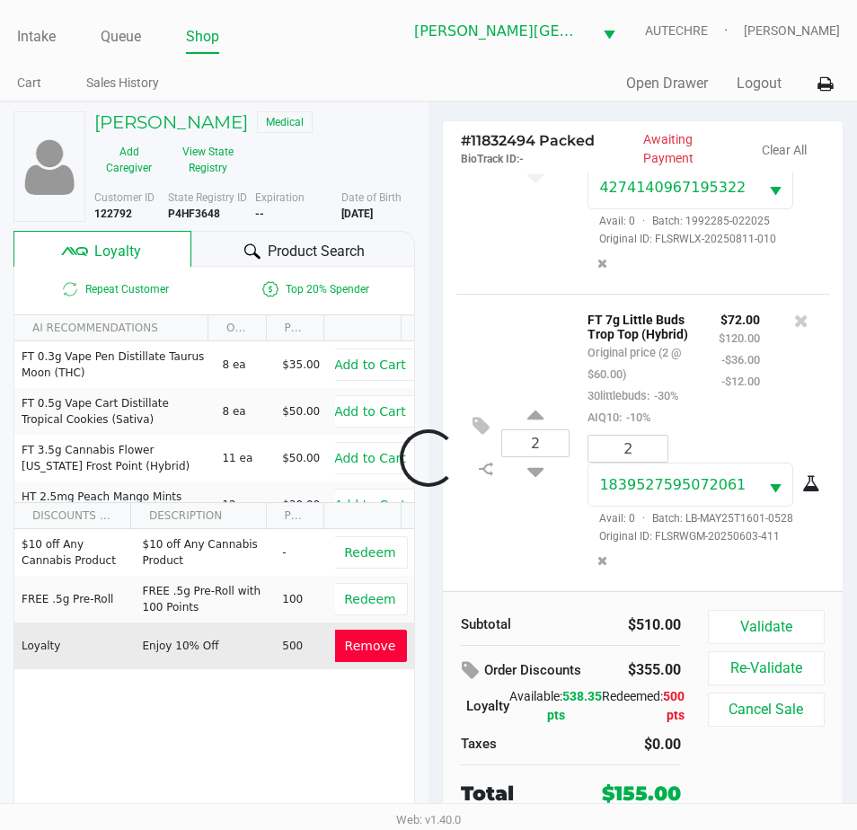
scroll to position [915, 0]
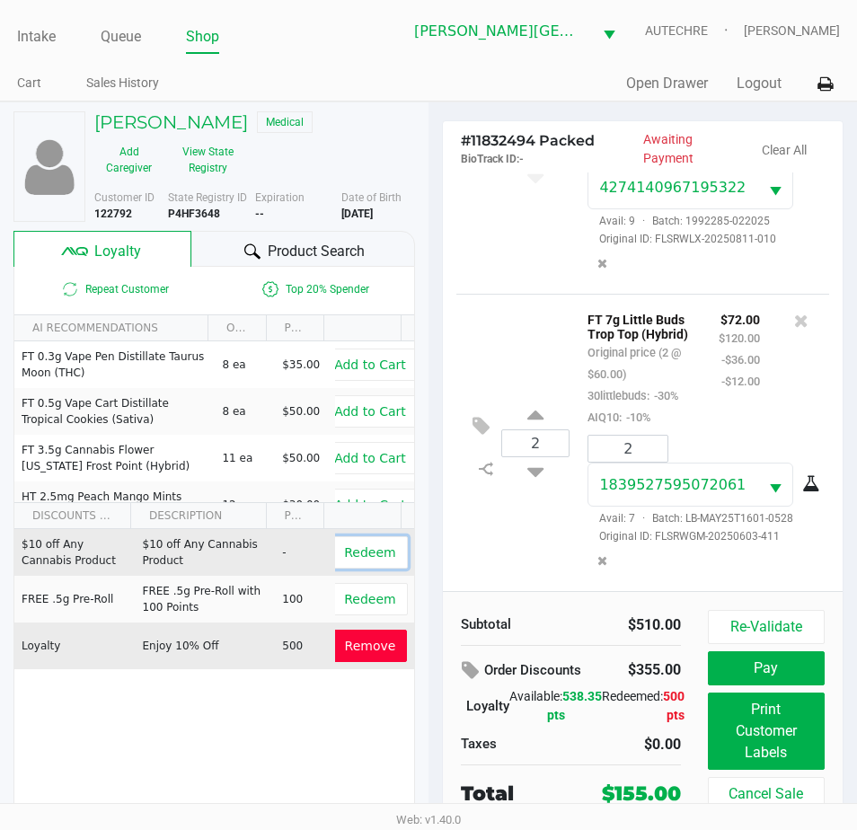
click at [356, 548] on span "Redeem" at bounding box center [369, 552] width 51 height 14
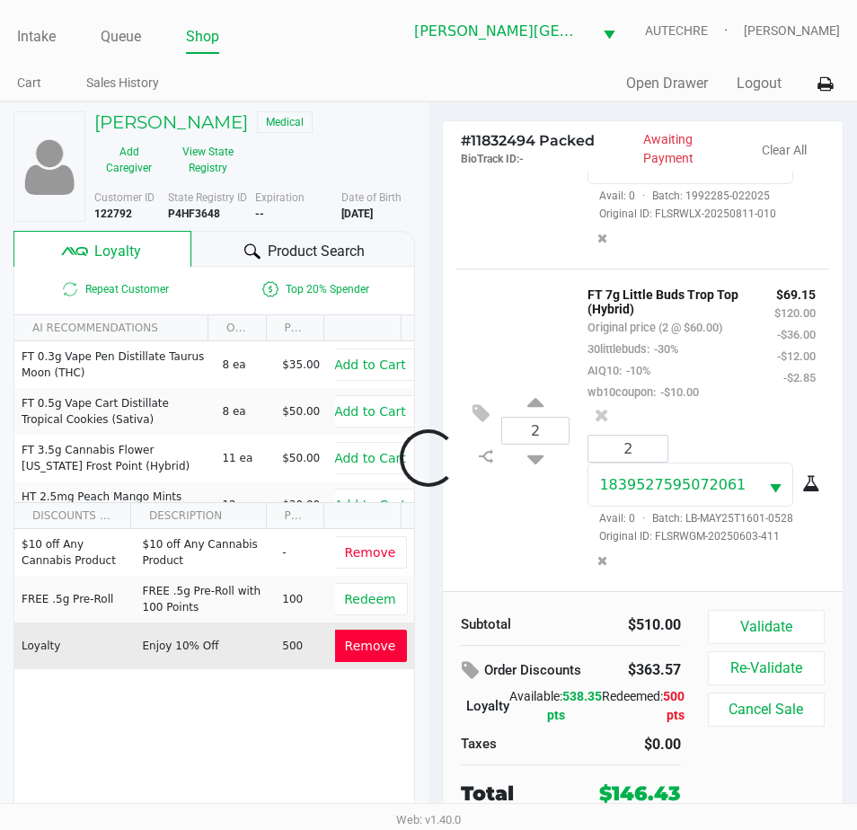
scroll to position [1044, 0]
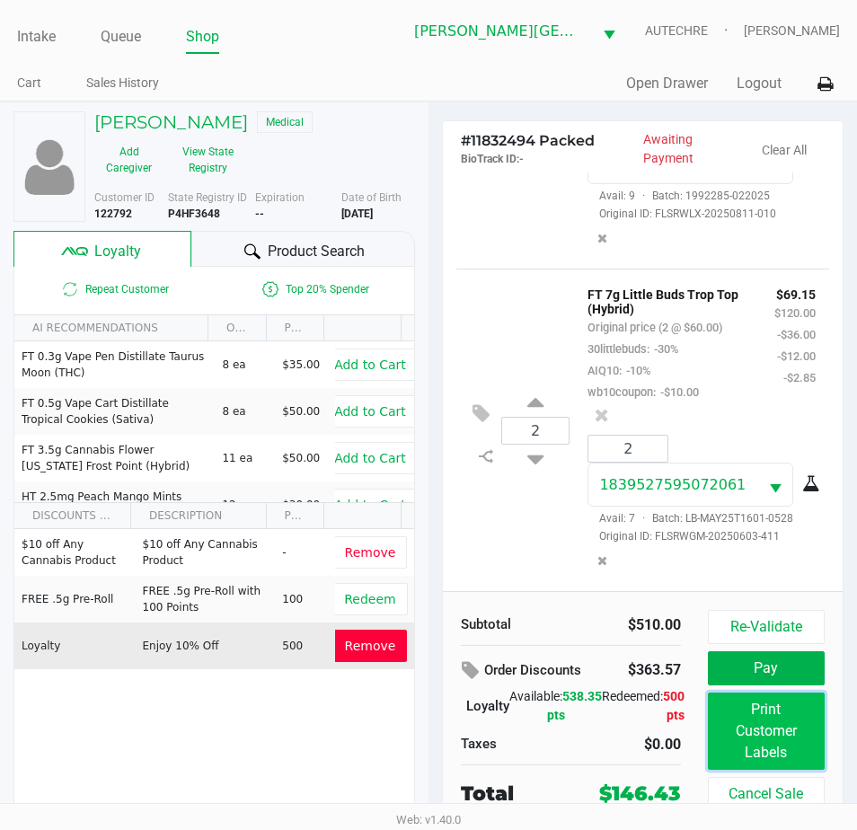
click at [770, 737] on button "Print Customer Labels" at bounding box center [766, 730] width 117 height 77
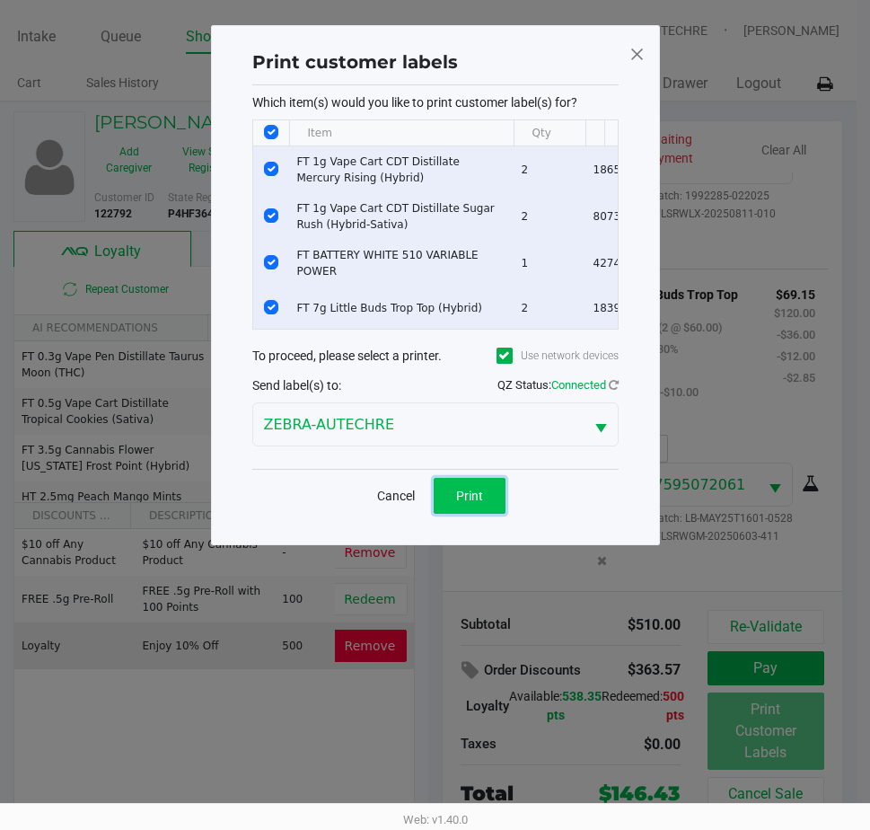
click at [487, 514] on button "Print" at bounding box center [470, 496] width 72 height 36
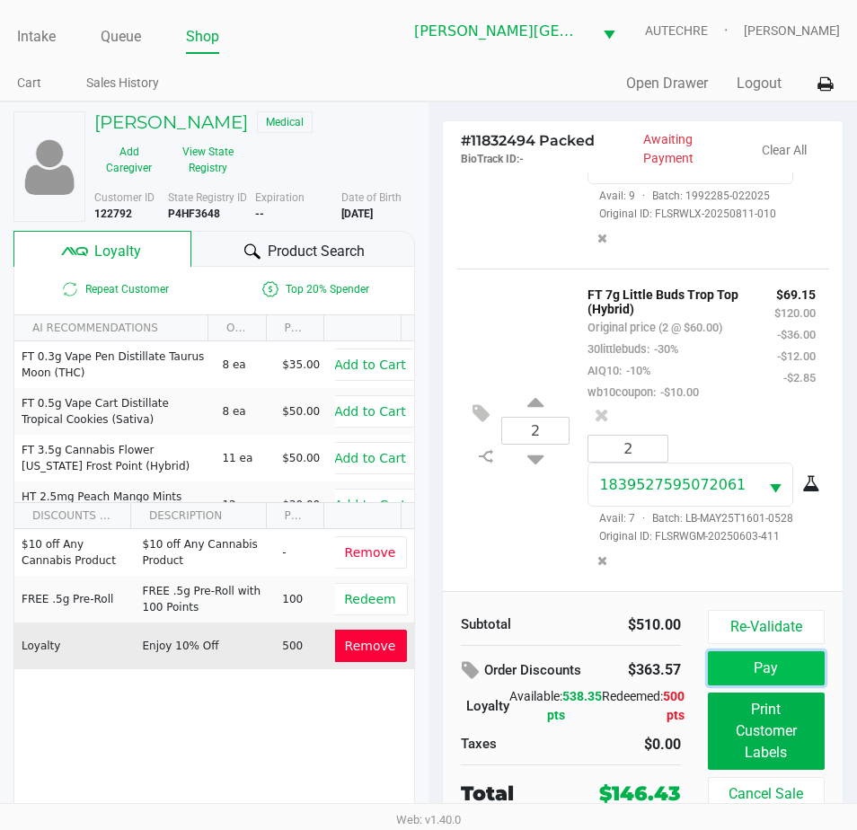
click at [774, 669] on button "Pay" at bounding box center [766, 668] width 117 height 34
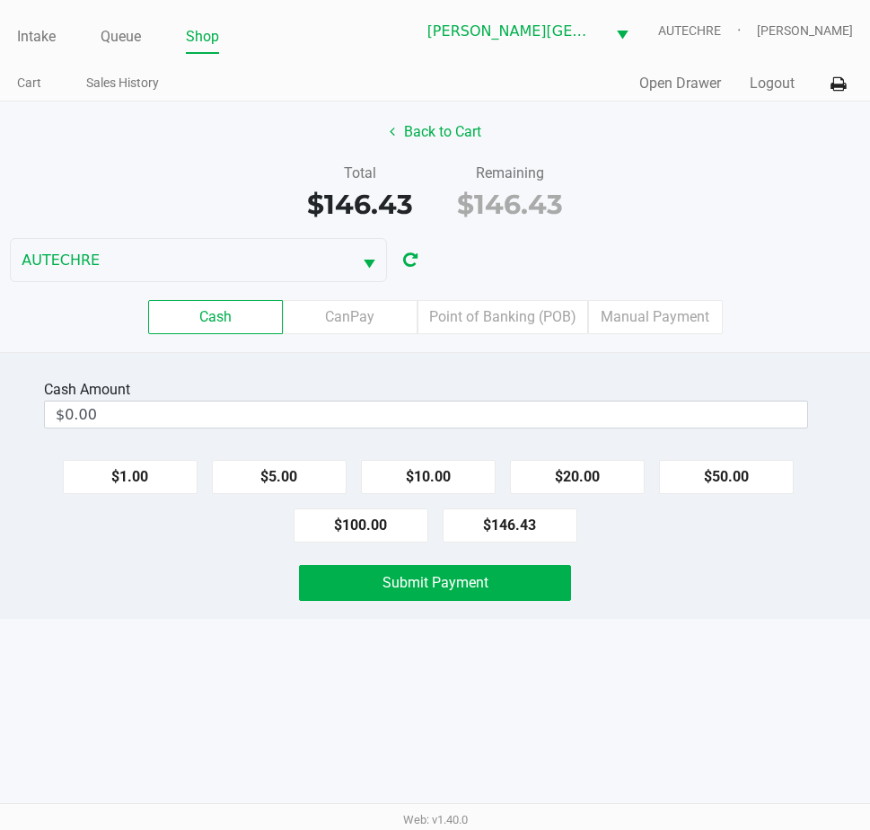
click at [629, 573] on div "Submit Payment" at bounding box center [435, 583] width 897 height 36
click at [393, 528] on button "$100.00" at bounding box center [361, 525] width 135 height 34
click at [540, 469] on button "$20.00" at bounding box center [577, 477] width 135 height 34
click at [442, 470] on button "$10.00" at bounding box center [428, 477] width 135 height 34
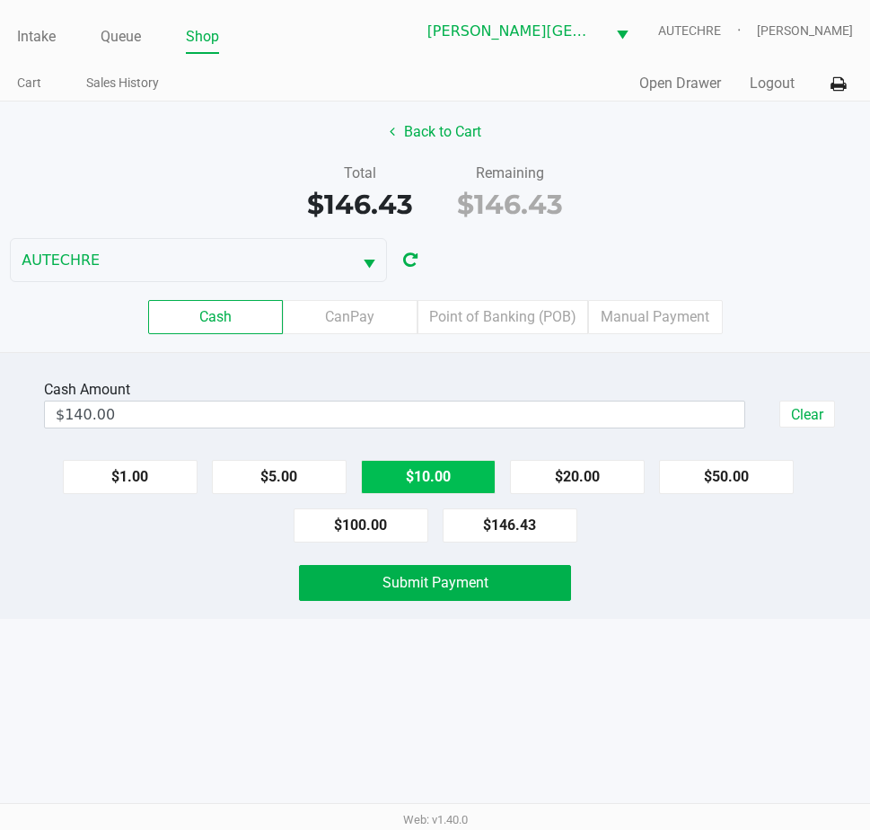
type input "$150.00"
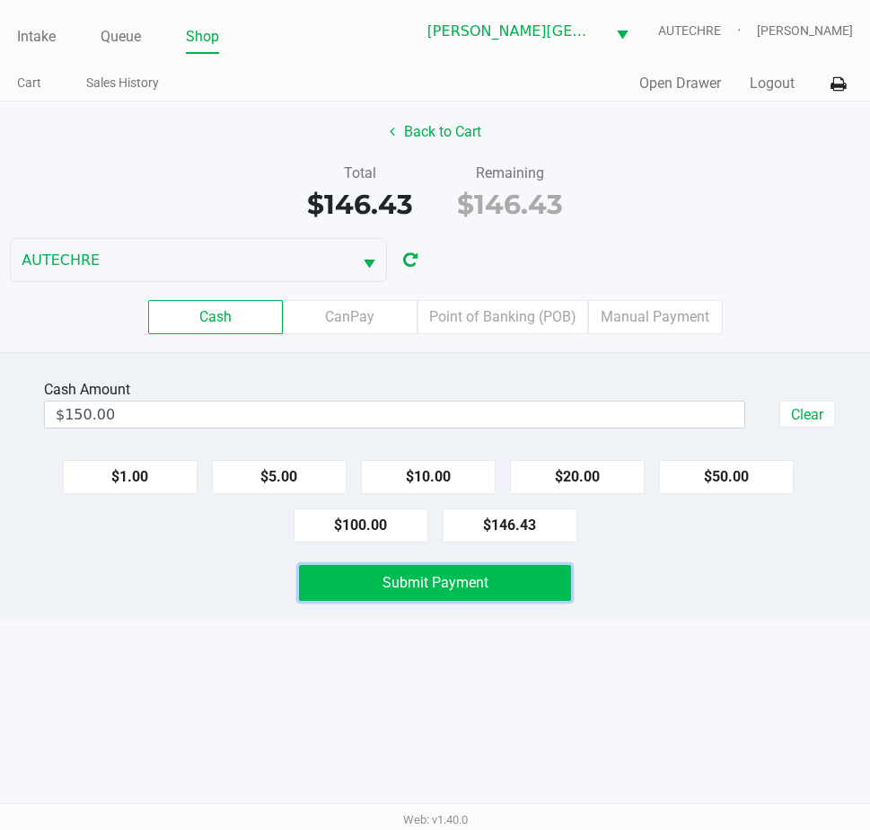
click at [426, 590] on span "Submit Payment" at bounding box center [436, 582] width 106 height 17
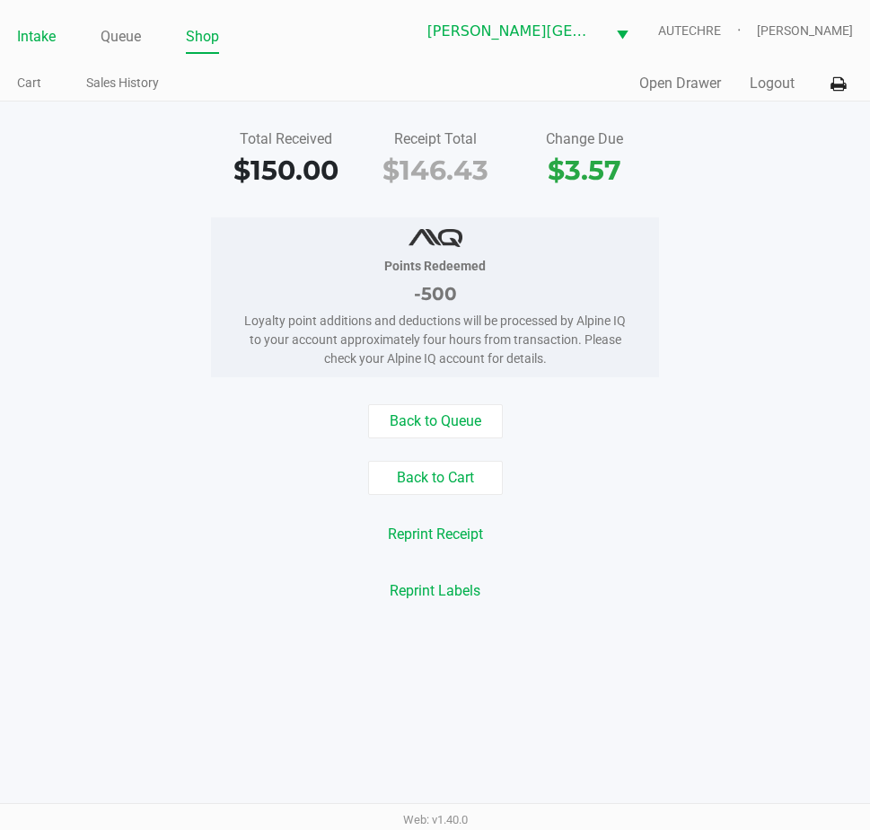
click at [44, 40] on link "Intake" at bounding box center [36, 36] width 39 height 25
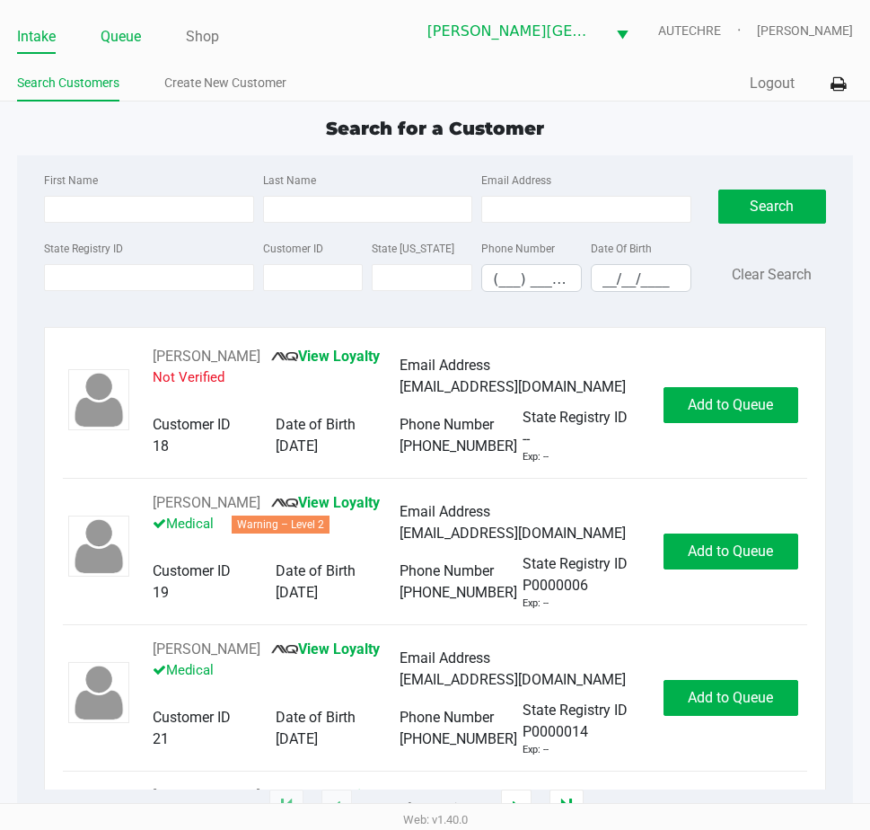
drag, startPoint x: 130, startPoint y: 40, endPoint x: 123, endPoint y: 60, distance: 21.0
click at [129, 40] on link "Queue" at bounding box center [121, 36] width 40 height 25
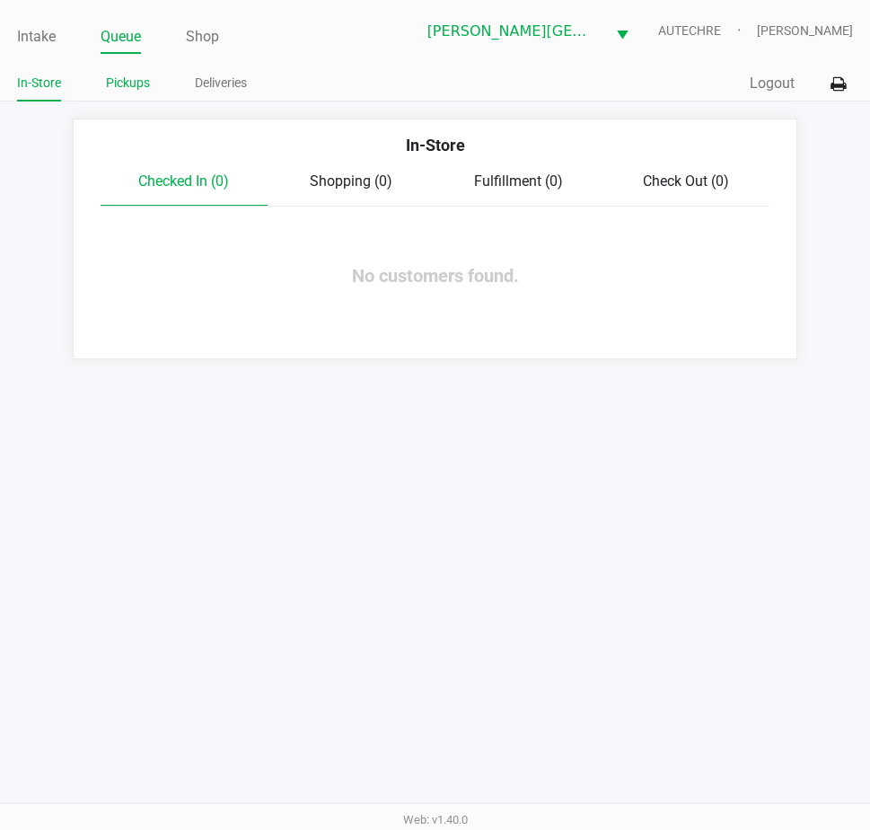
click at [123, 78] on link "Pickups" at bounding box center [128, 83] width 44 height 22
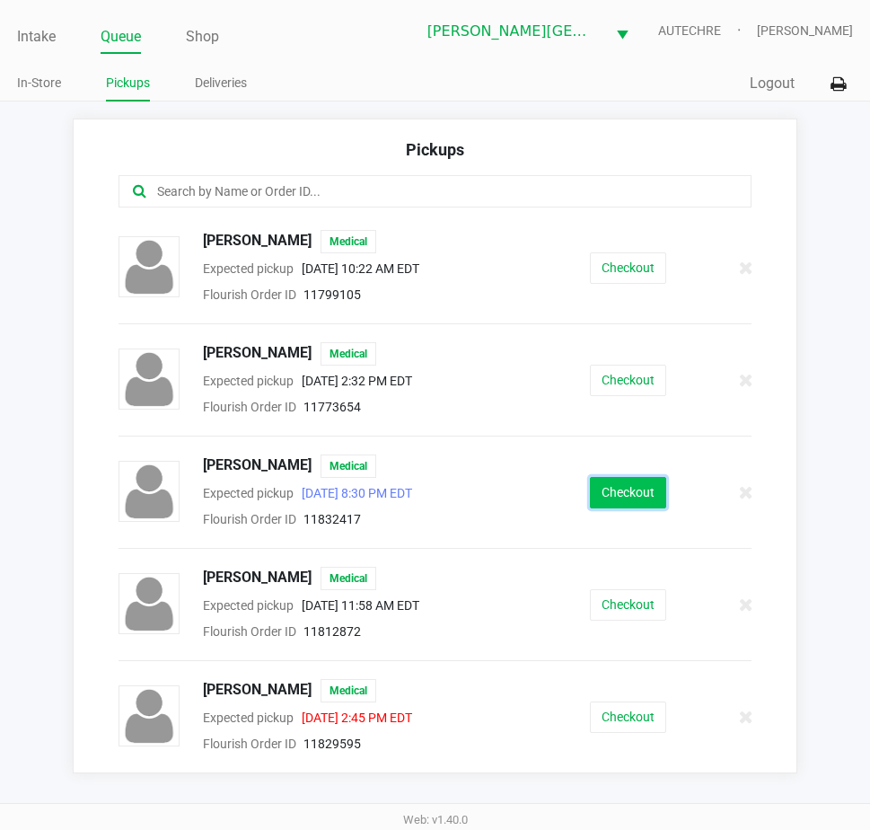
click at [613, 489] on button "Checkout" at bounding box center [628, 492] width 76 height 31
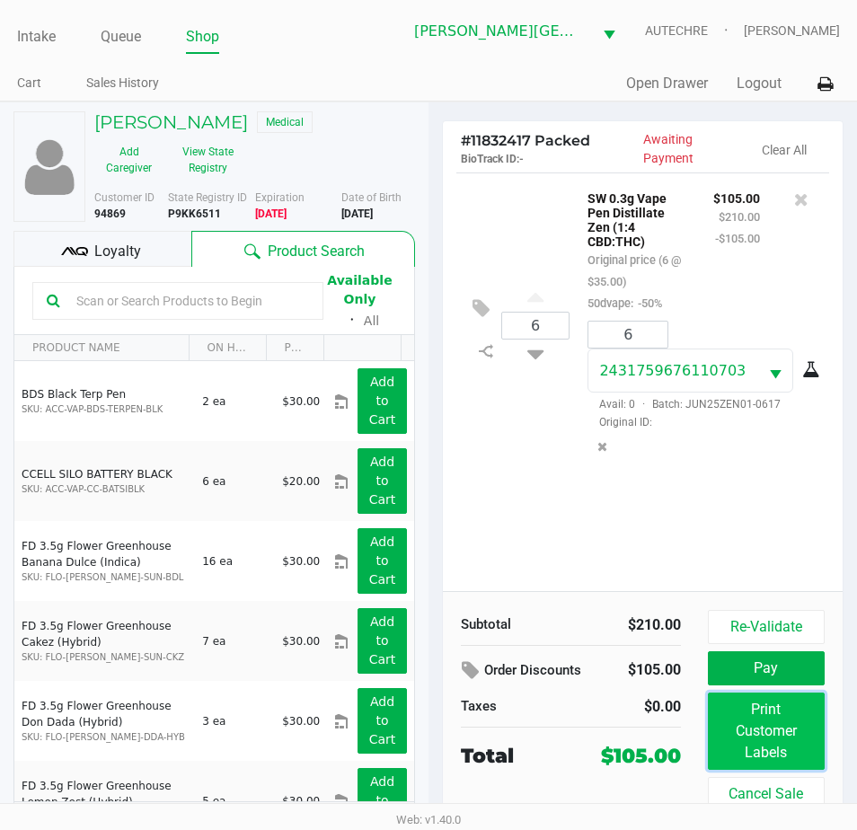
click at [744, 712] on button "Print Customer Labels" at bounding box center [766, 730] width 117 height 77
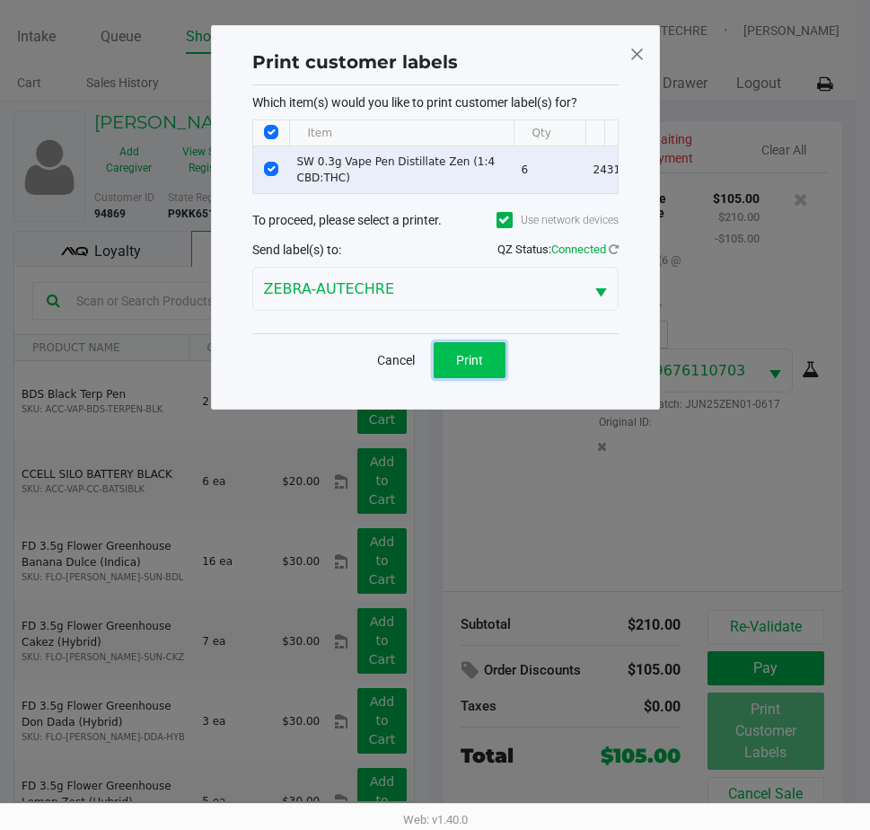
click at [500, 370] on button "Print" at bounding box center [470, 360] width 72 height 36
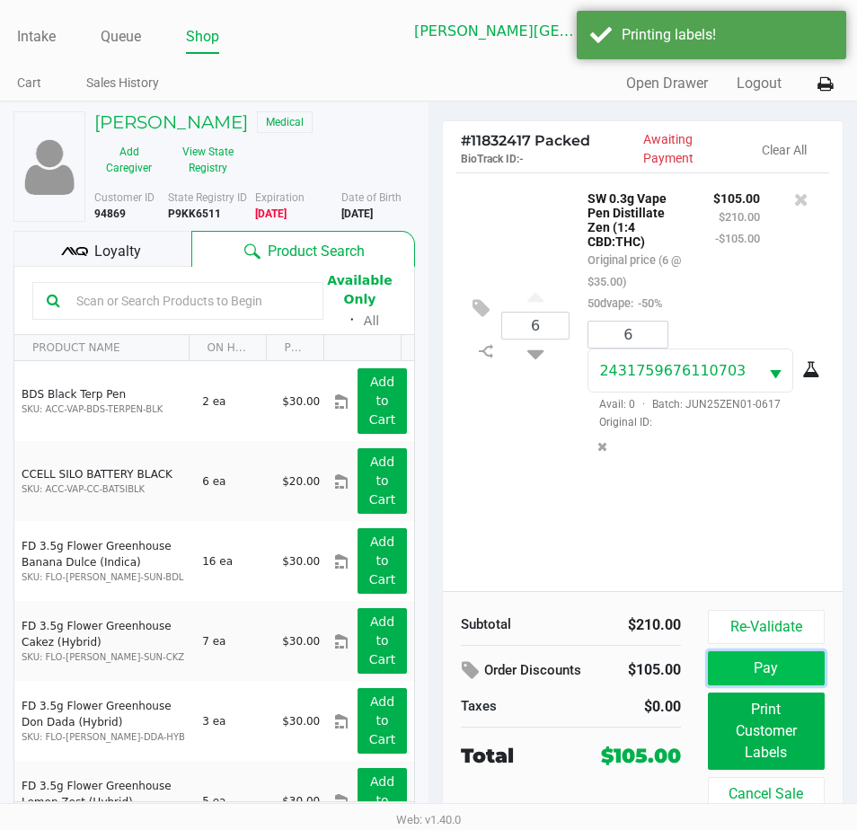
click at [720, 664] on button "Pay" at bounding box center [766, 668] width 117 height 34
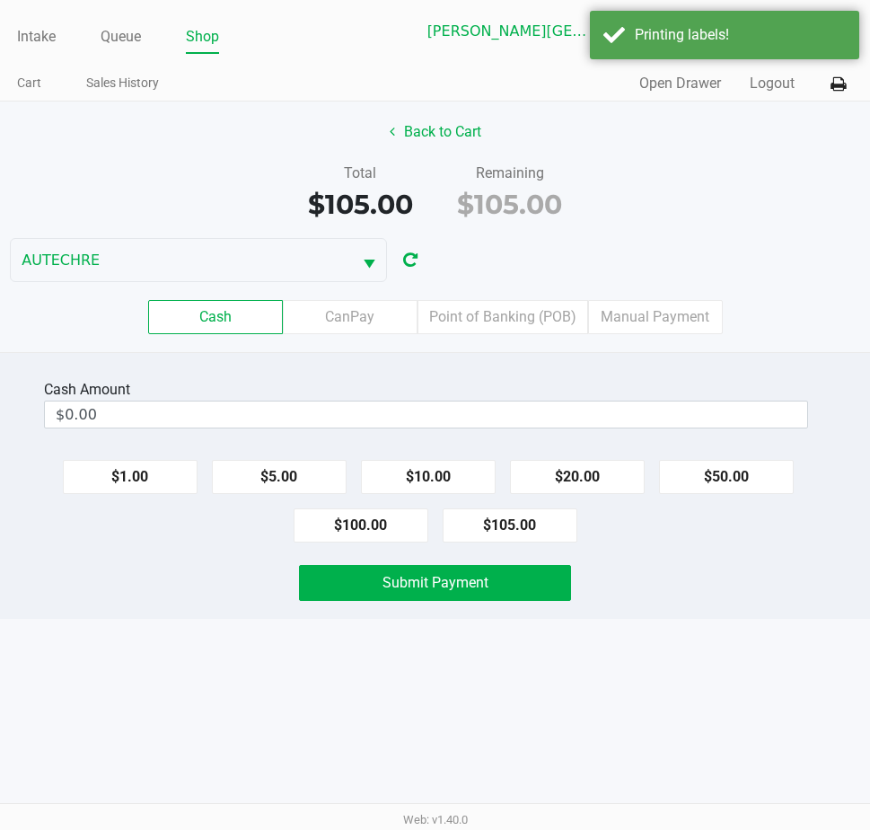
drag, startPoint x: 672, startPoint y: 594, endPoint x: 690, endPoint y: 591, distance: 19.2
click at [690, 591] on div "Submit Payment" at bounding box center [435, 583] width 897 height 36
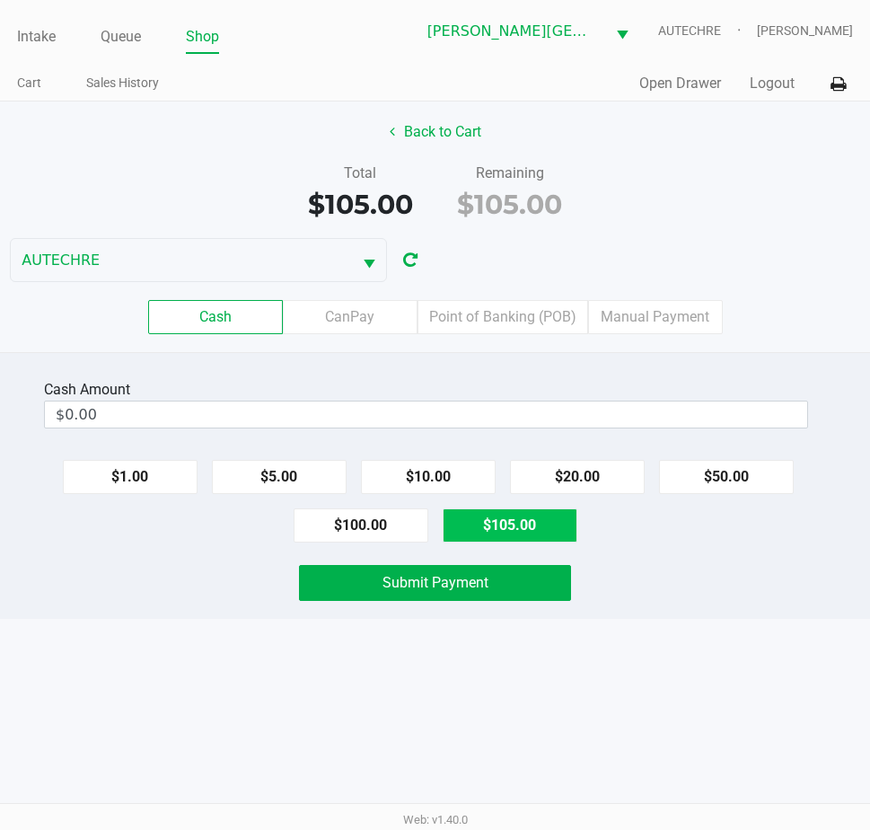
click at [553, 531] on button "$105.00" at bounding box center [510, 525] width 135 height 34
type input "$105.00"
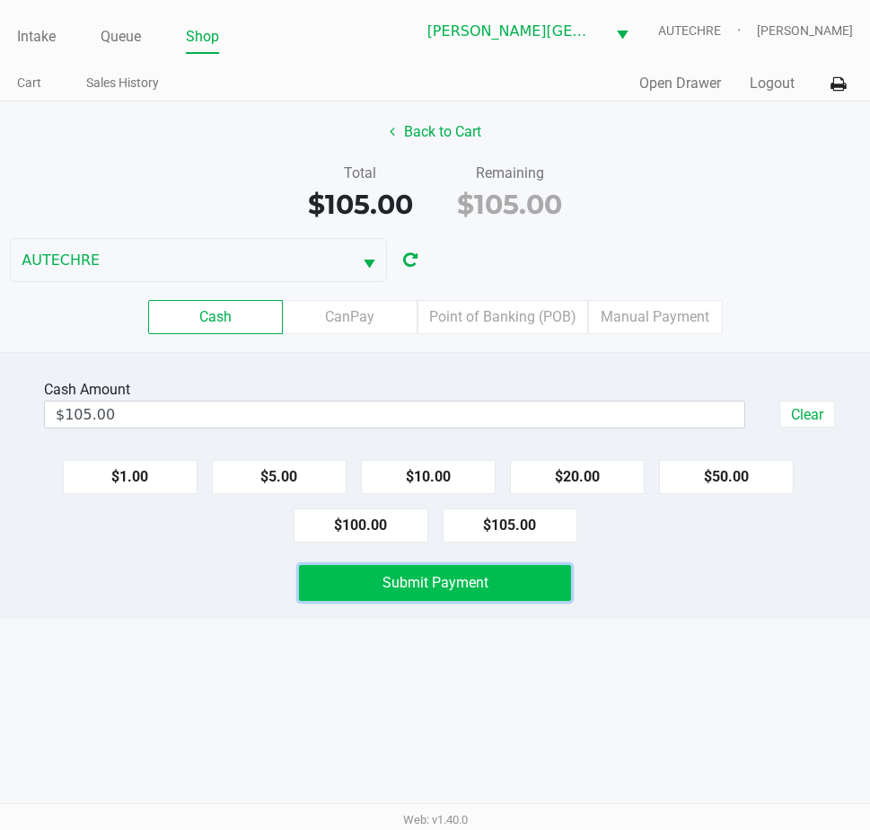
click at [512, 583] on button "Submit Payment" at bounding box center [435, 583] width 272 height 36
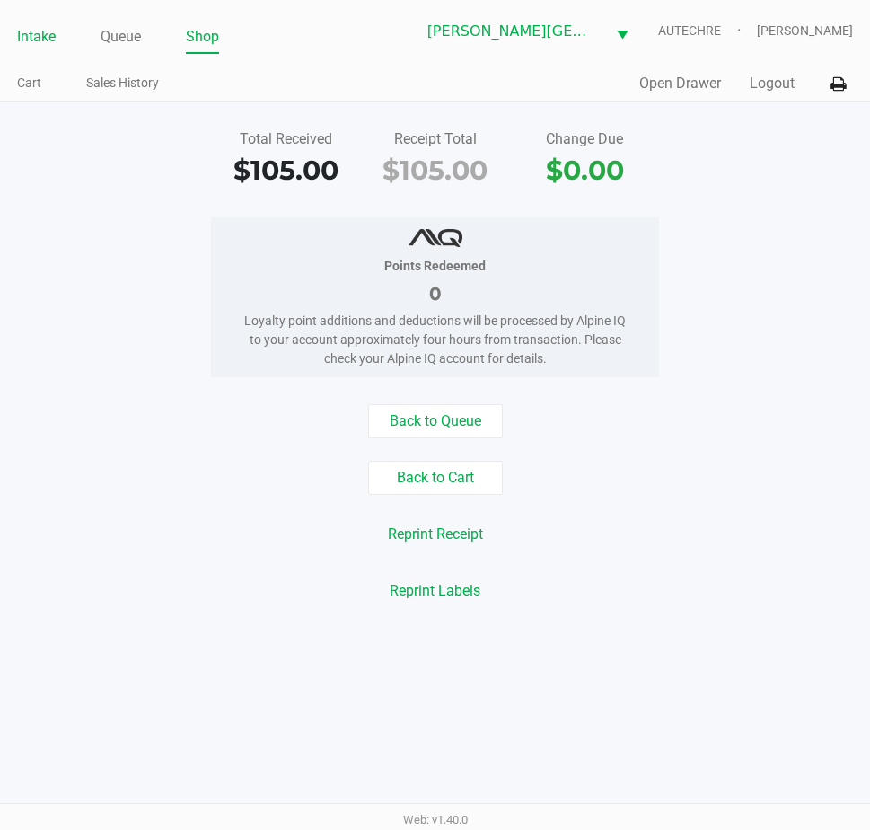
click at [31, 34] on link "Intake" at bounding box center [36, 36] width 39 height 25
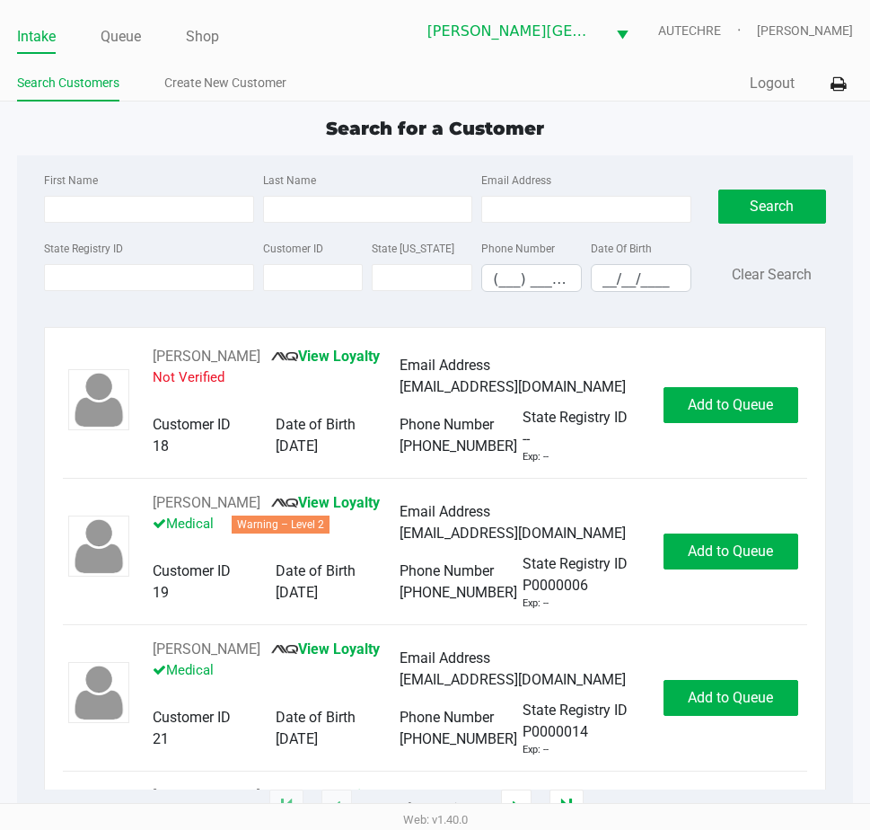
click at [88, 261] on div "State Registry ID" at bounding box center [149, 264] width 218 height 55
click at [79, 270] on input "State Registry ID" at bounding box center [148, 277] width 209 height 27
click at [119, 150] on div "Search for a Customer First Name Last Name Email Address State Registry ID Cust…" at bounding box center [434, 461] width 835 height 693
click at [119, 34] on link "Queue" at bounding box center [121, 36] width 40 height 25
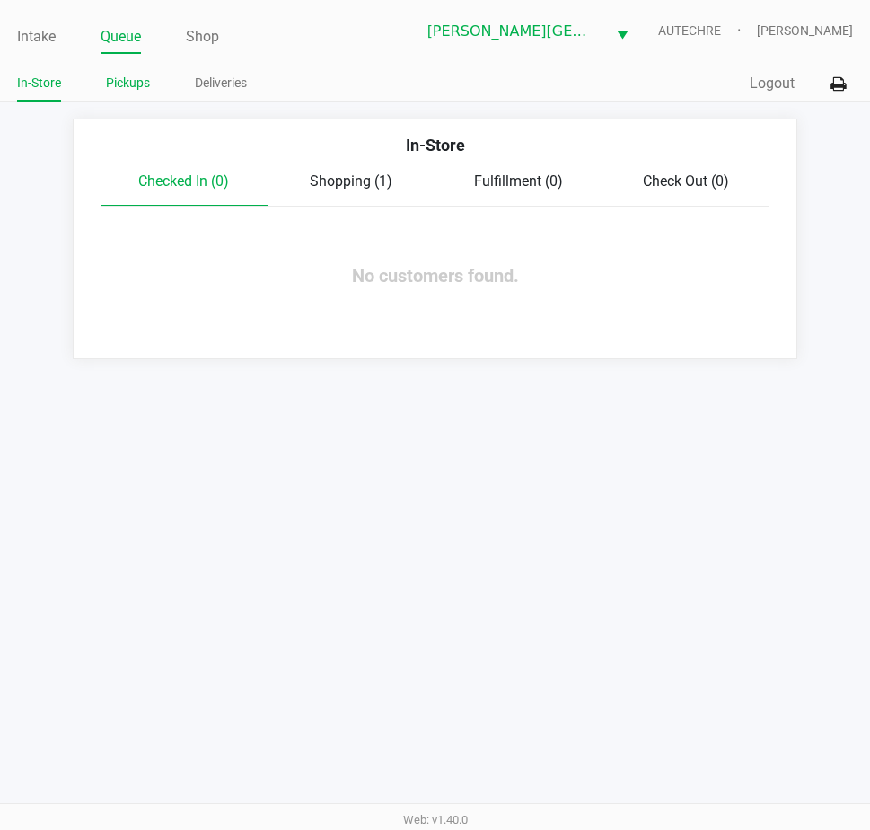
click at [127, 80] on link "Pickups" at bounding box center [128, 83] width 44 height 22
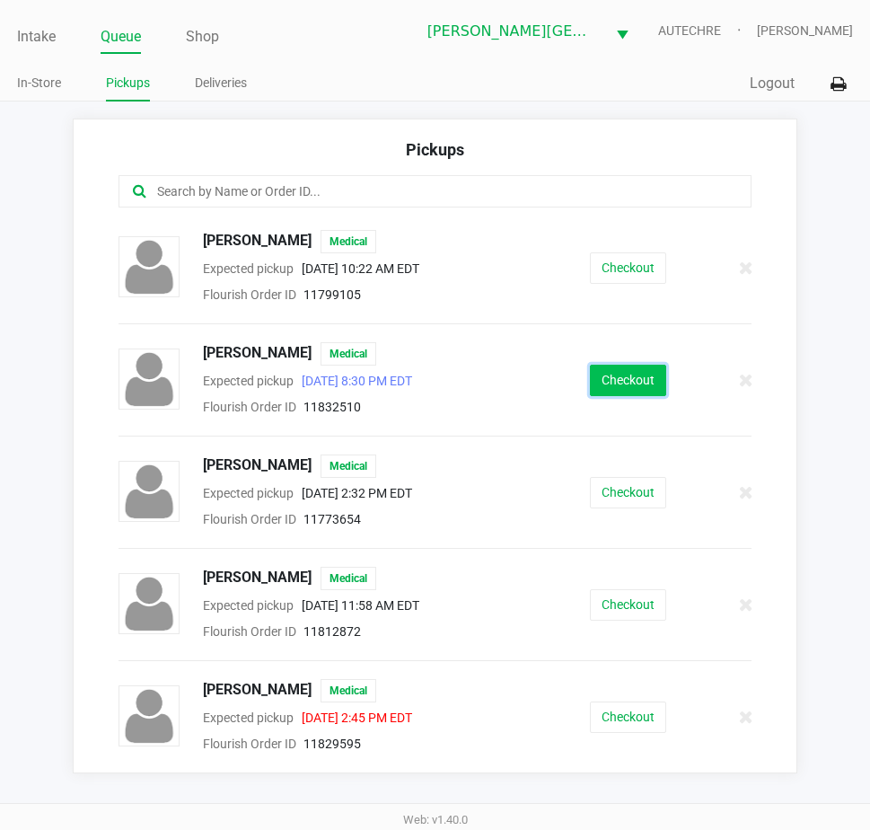
click at [608, 374] on button "Checkout" at bounding box center [628, 380] width 76 height 31
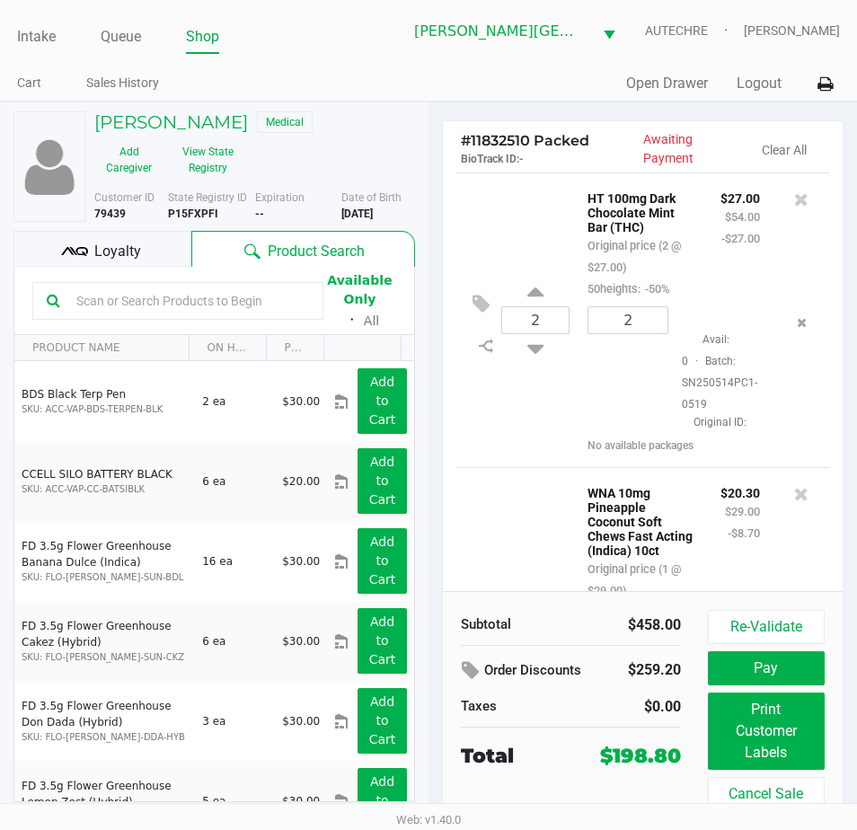
click at [812, 409] on div "2 Avail: 0 · Batch: SN250514PC1-0519 Original ID:" at bounding box center [701, 368] width 255 height 124
click at [118, 243] on span "Loyalty" at bounding box center [117, 252] width 47 height 22
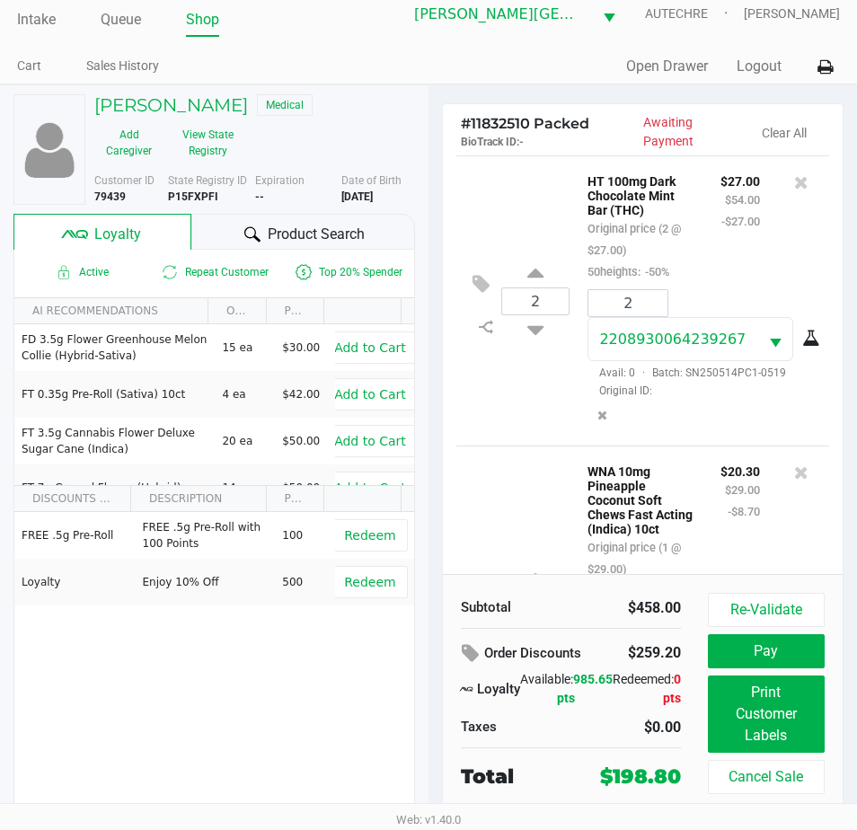
scroll to position [33, 0]
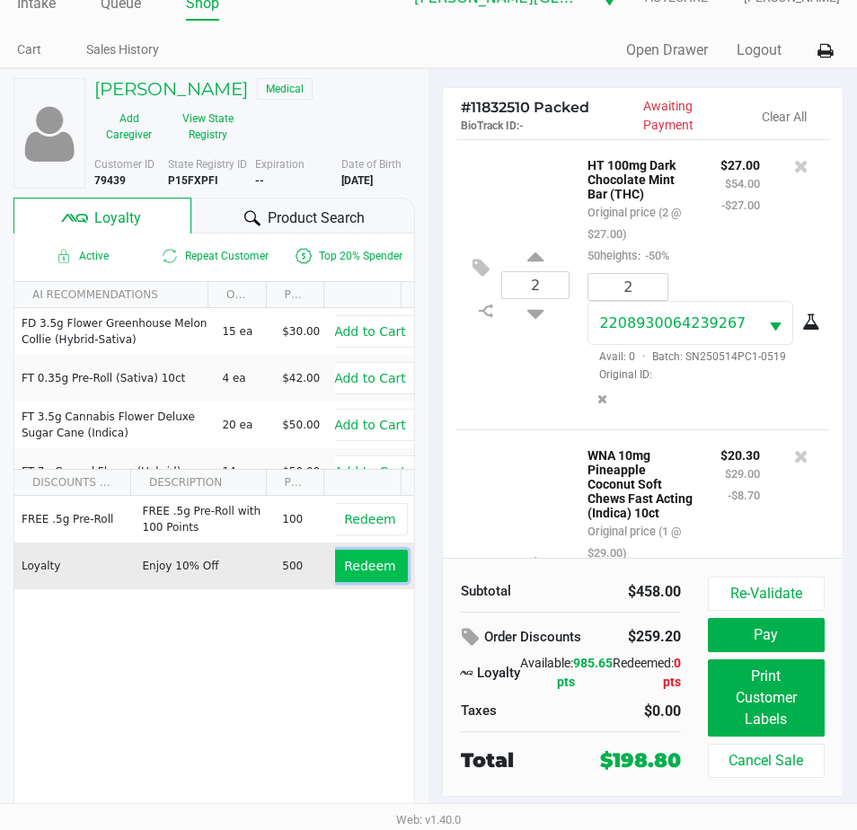
click at [353, 570] on span "Redeem" at bounding box center [369, 565] width 51 height 14
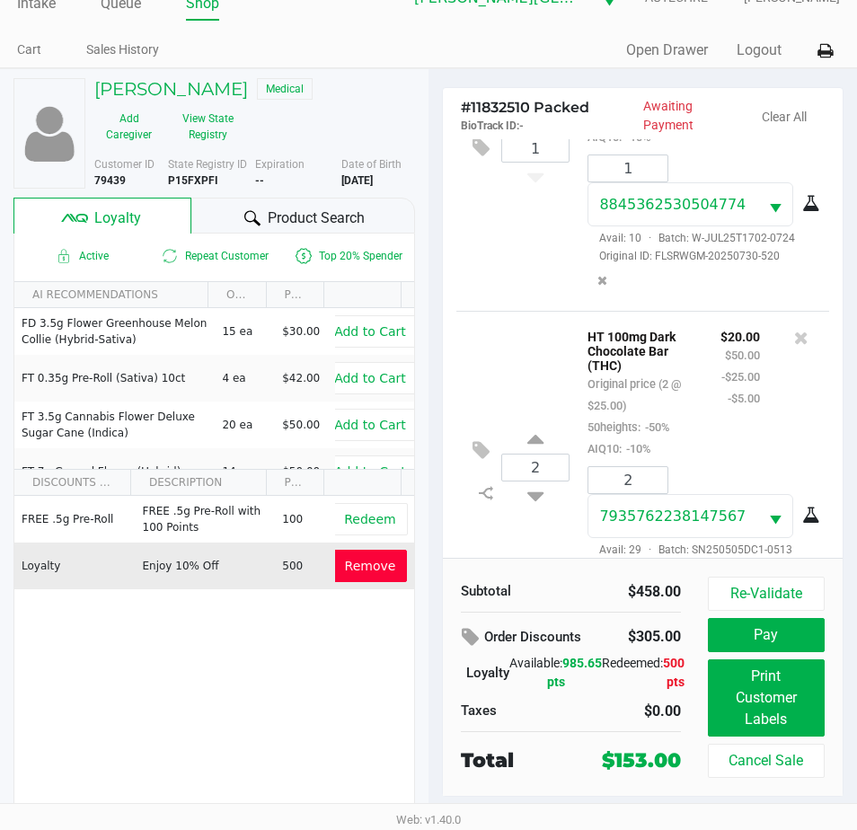
scroll to position [2239, 0]
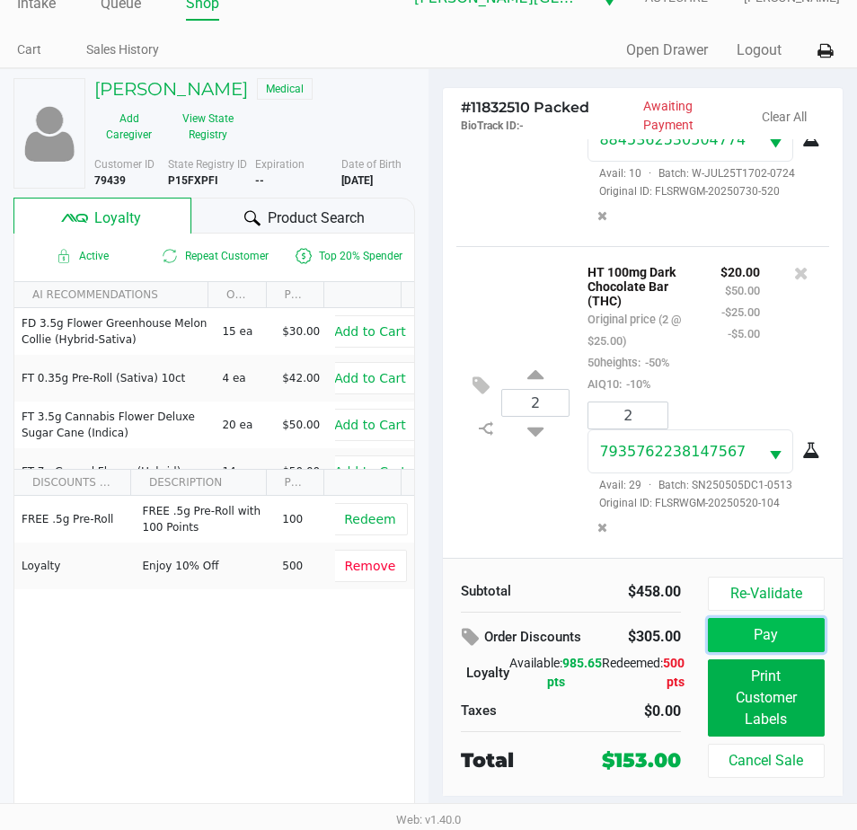
click at [761, 644] on button "Pay" at bounding box center [766, 635] width 117 height 34
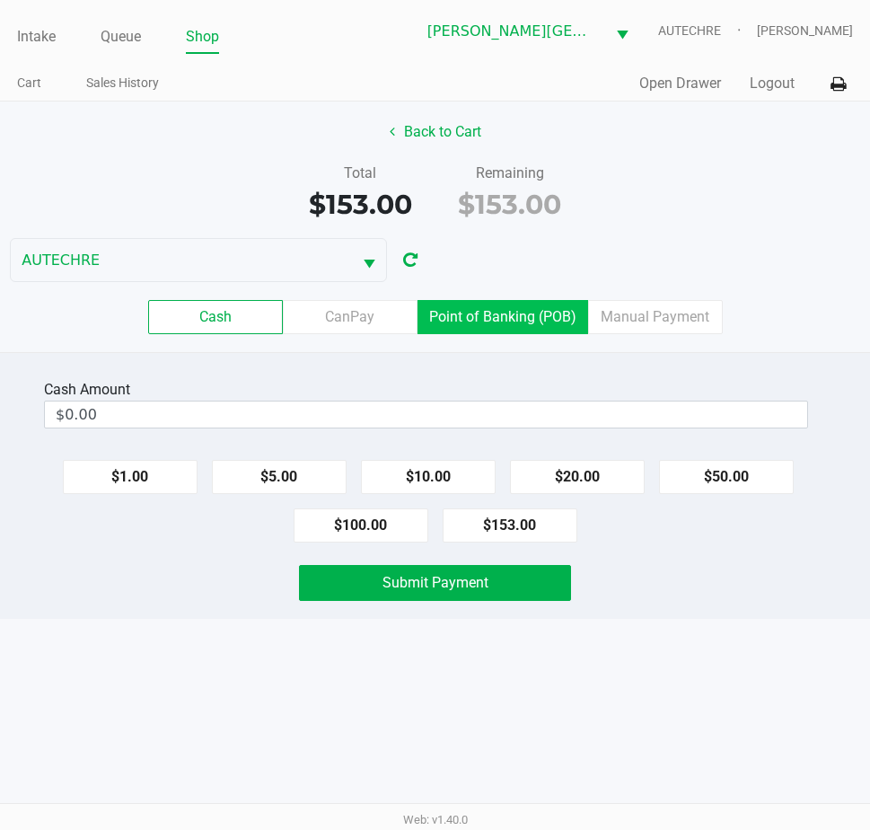
click at [491, 310] on label "Point of Banking (POB)" at bounding box center [503, 317] width 171 height 34
click at [0, 0] on 7 "Point of Banking (POB)" at bounding box center [0, 0] width 0 height 0
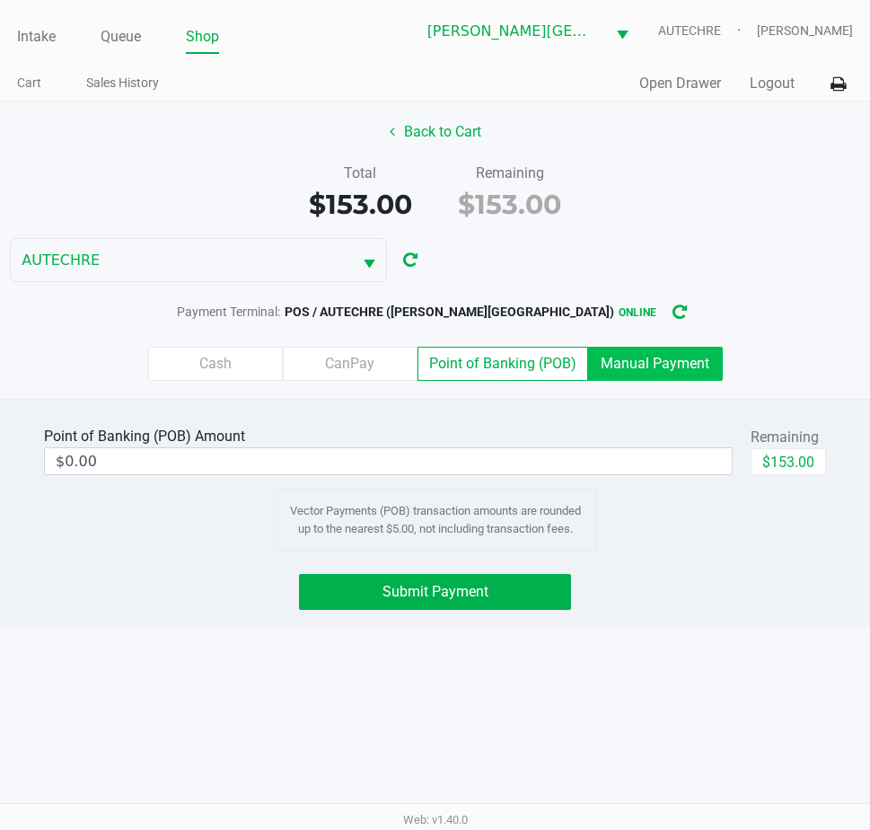
click at [655, 374] on label "Manual Payment" at bounding box center [655, 364] width 135 height 34
click at [0, 0] on 8 "Manual Payment" at bounding box center [0, 0] width 0 height 0
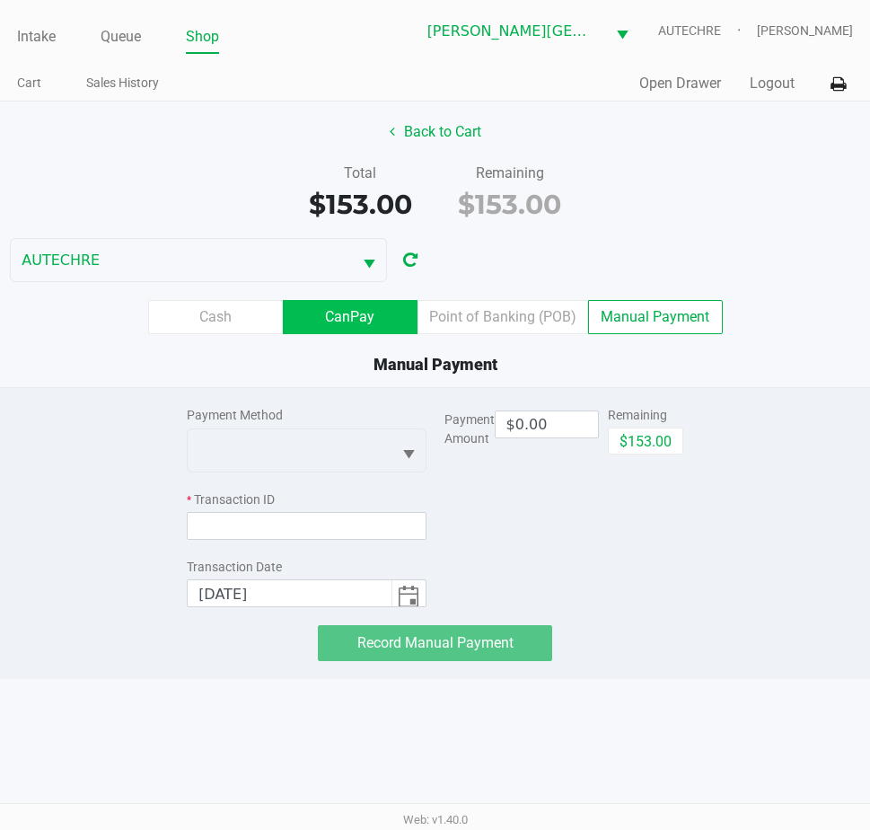
click at [358, 306] on label "CanPay" at bounding box center [350, 317] width 135 height 34
click at [0, 0] on 2 "CanPay" at bounding box center [0, 0] width 0 height 0
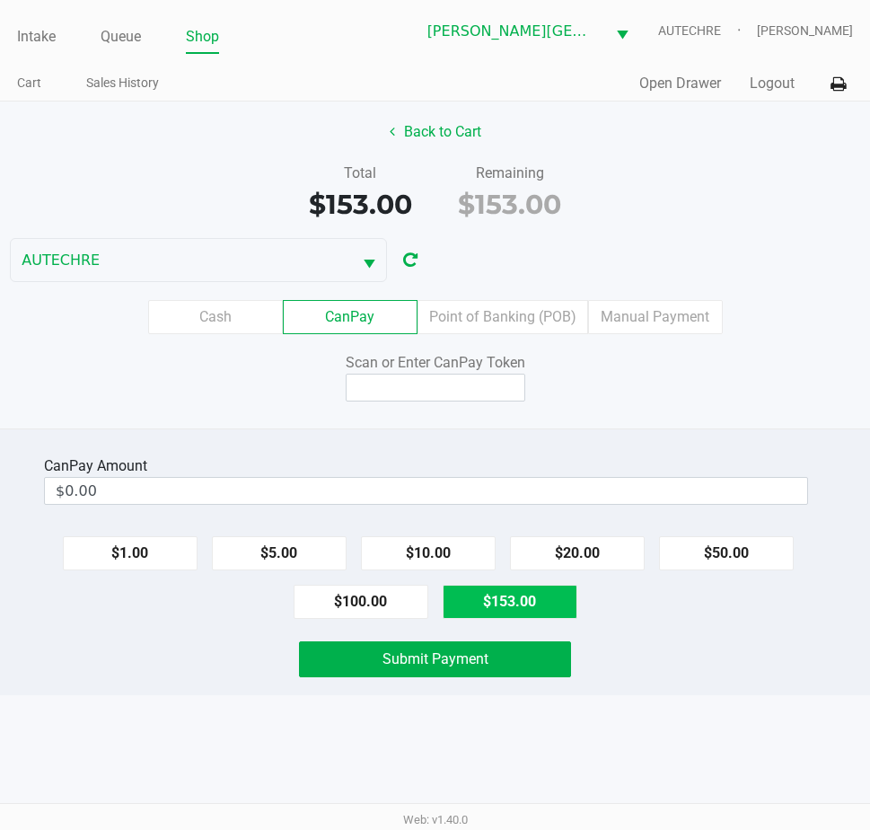
click at [501, 594] on button "$153.00" at bounding box center [510, 602] width 135 height 34
type input "$153.00"
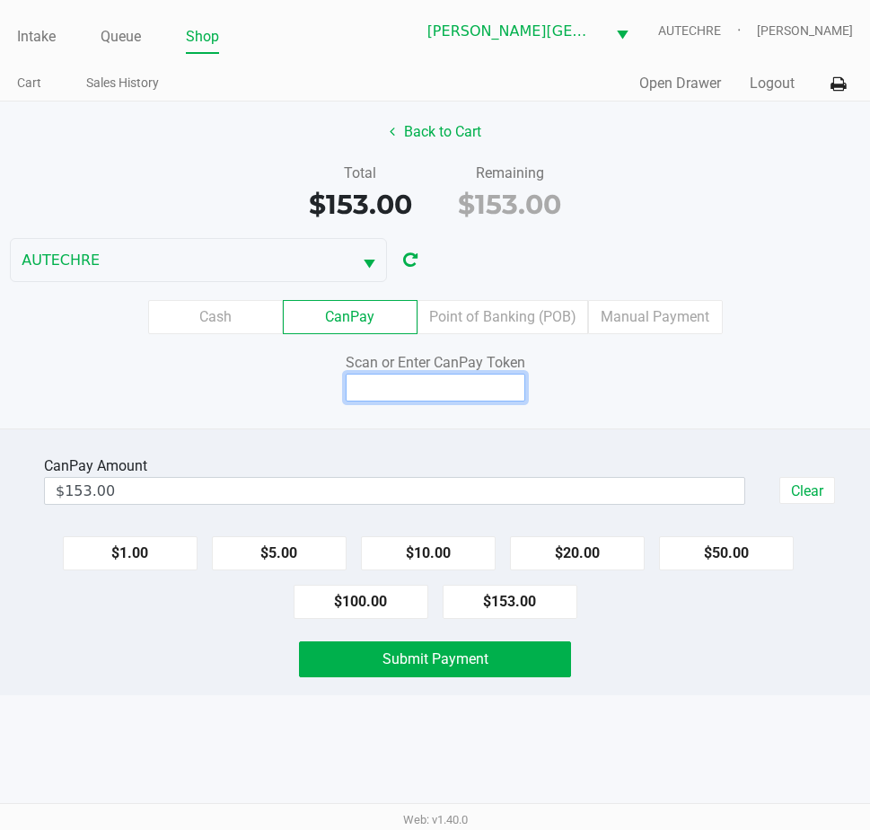
click at [413, 386] on input at bounding box center [436, 388] width 180 height 28
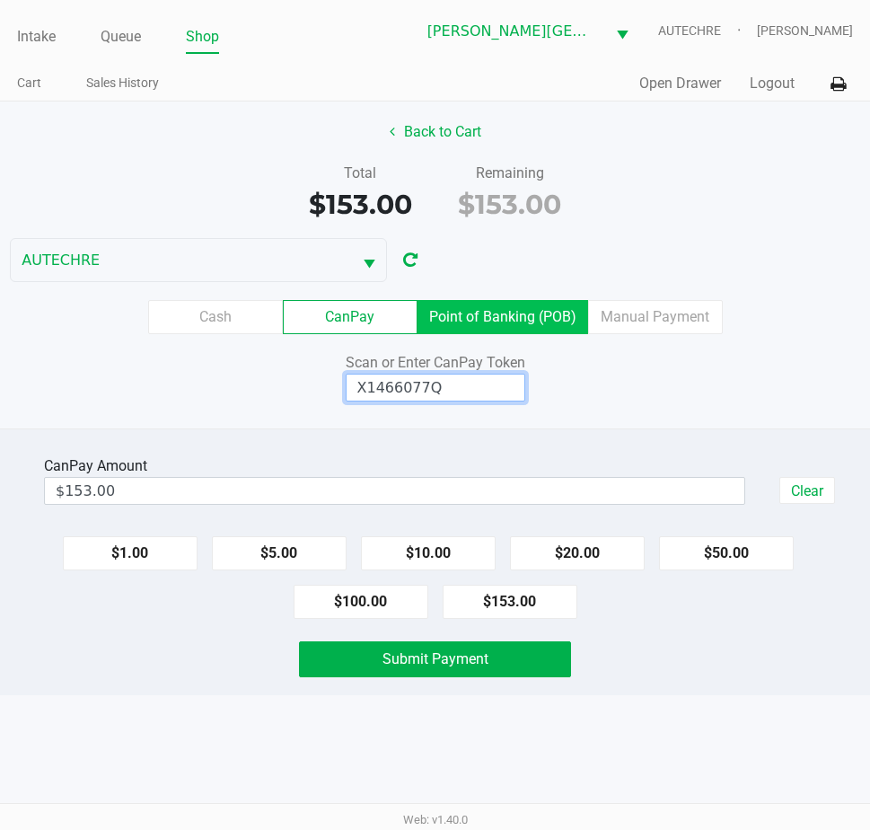
type input "X1466077Q"
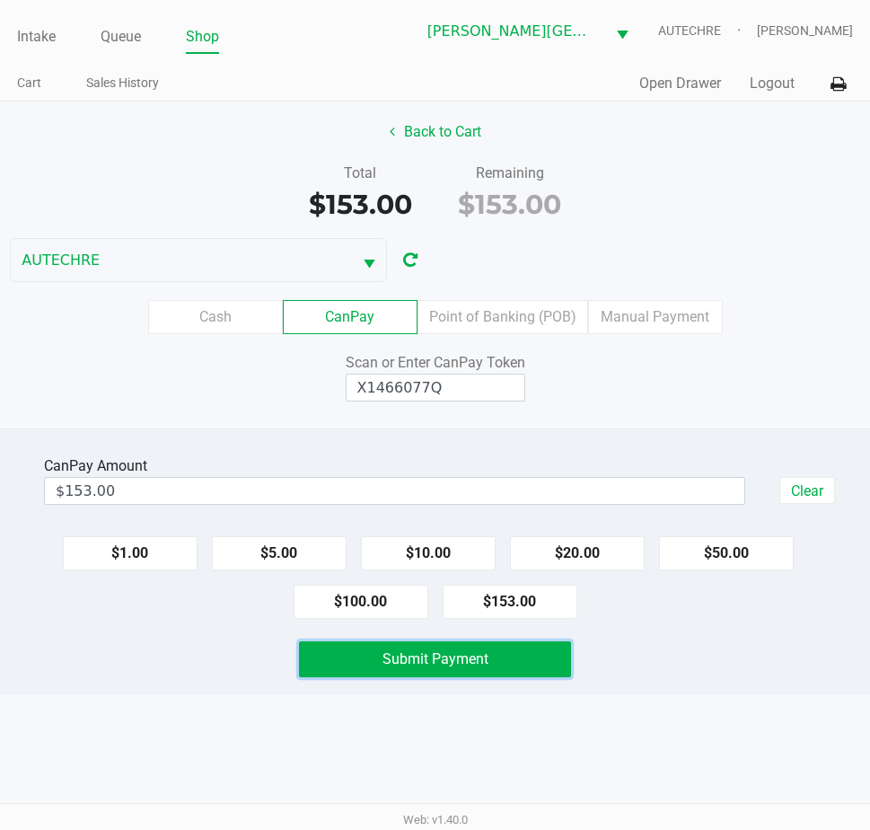
click at [407, 667] on button "Submit Payment" at bounding box center [435, 659] width 272 height 36
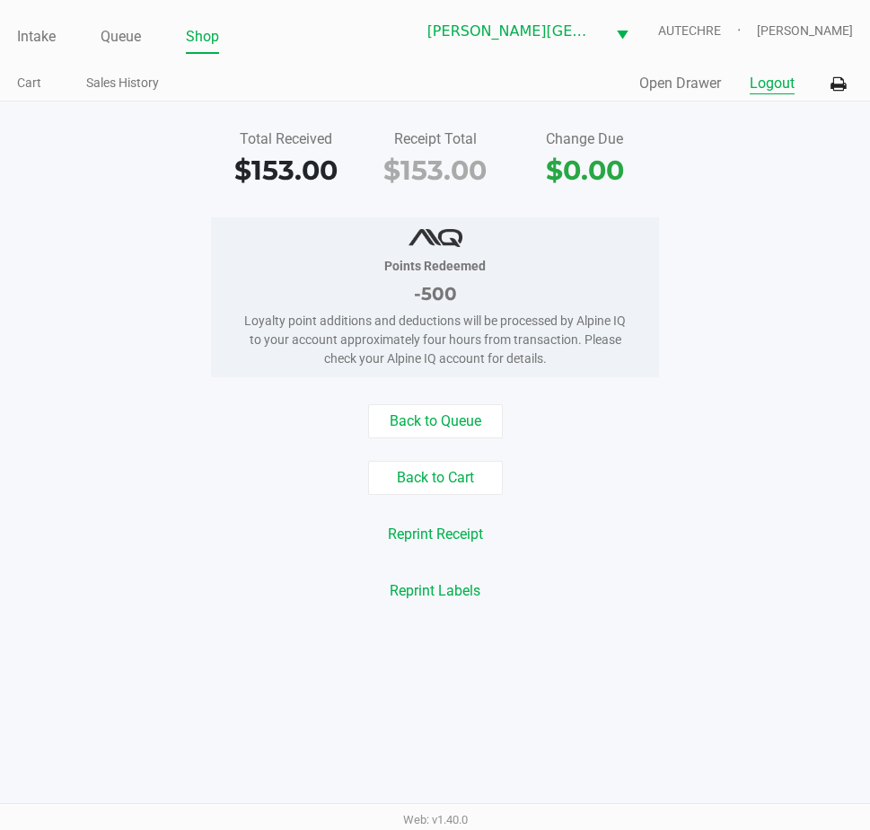
click at [769, 77] on button "Logout" at bounding box center [772, 84] width 45 height 22
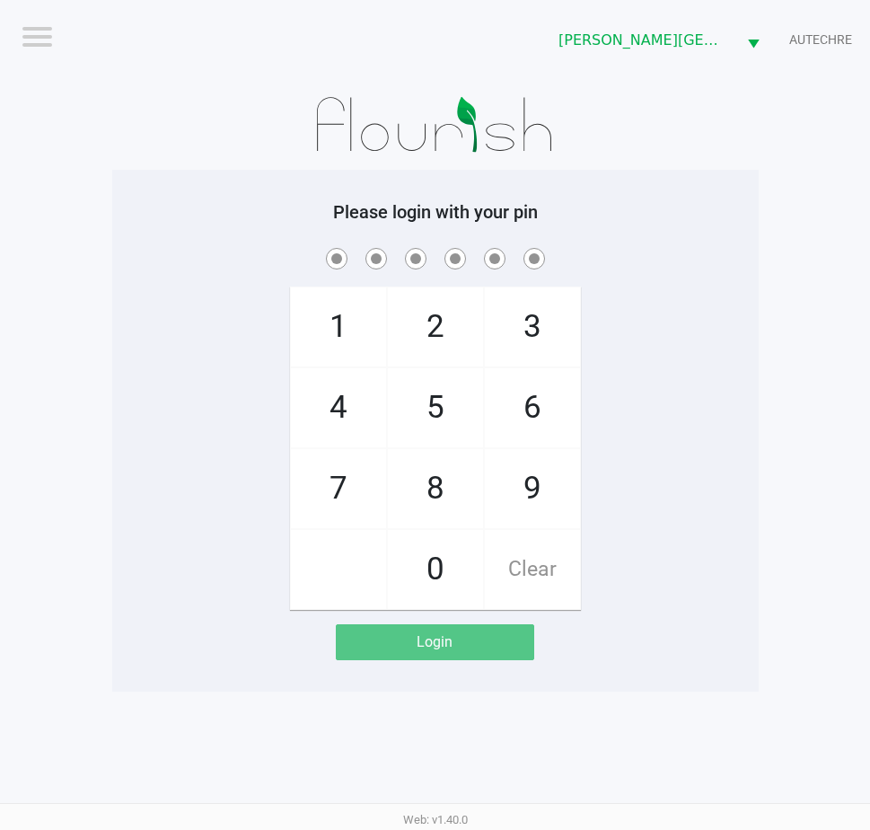
click at [744, 482] on div "1 4 7 2 5 8 0 3 6 9 Clear" at bounding box center [435, 426] width 646 height 365
click at [704, 365] on div "1 4 7 2 5 8 0 3 6 9 Clear" at bounding box center [435, 426] width 646 height 365
checkbox input "true"
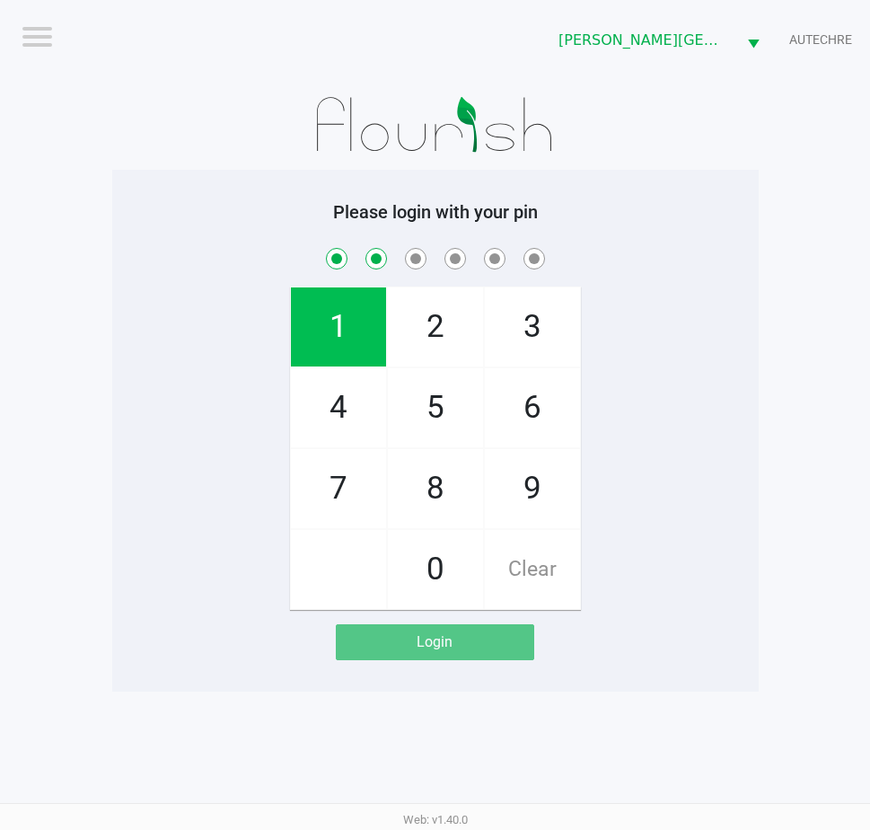
checkbox input "true"
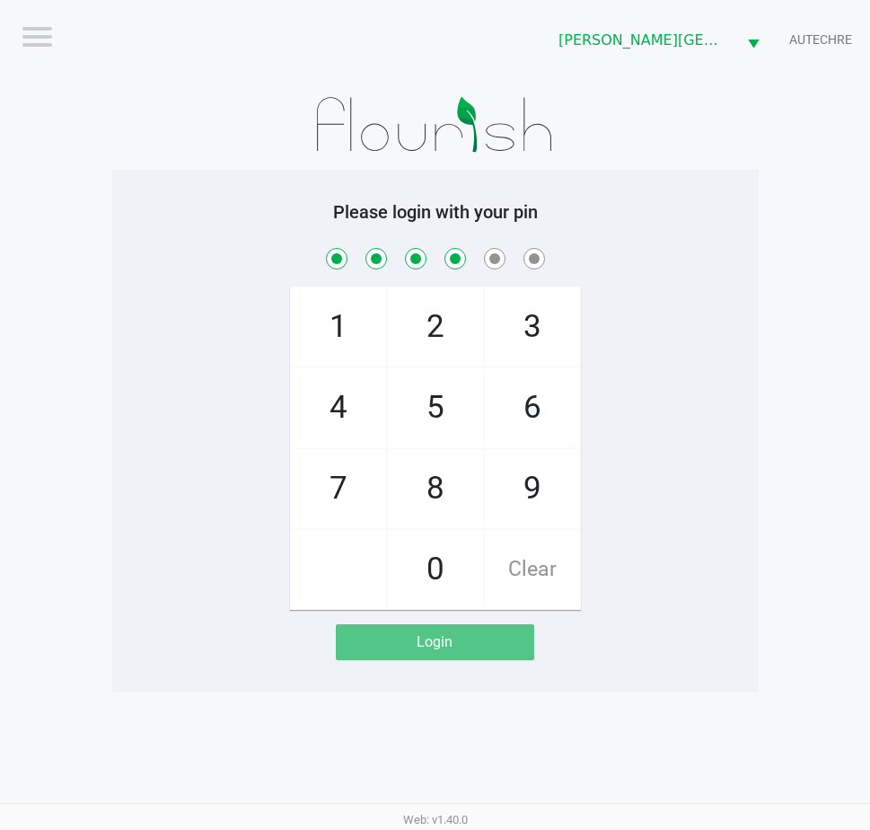
checkbox input "true"
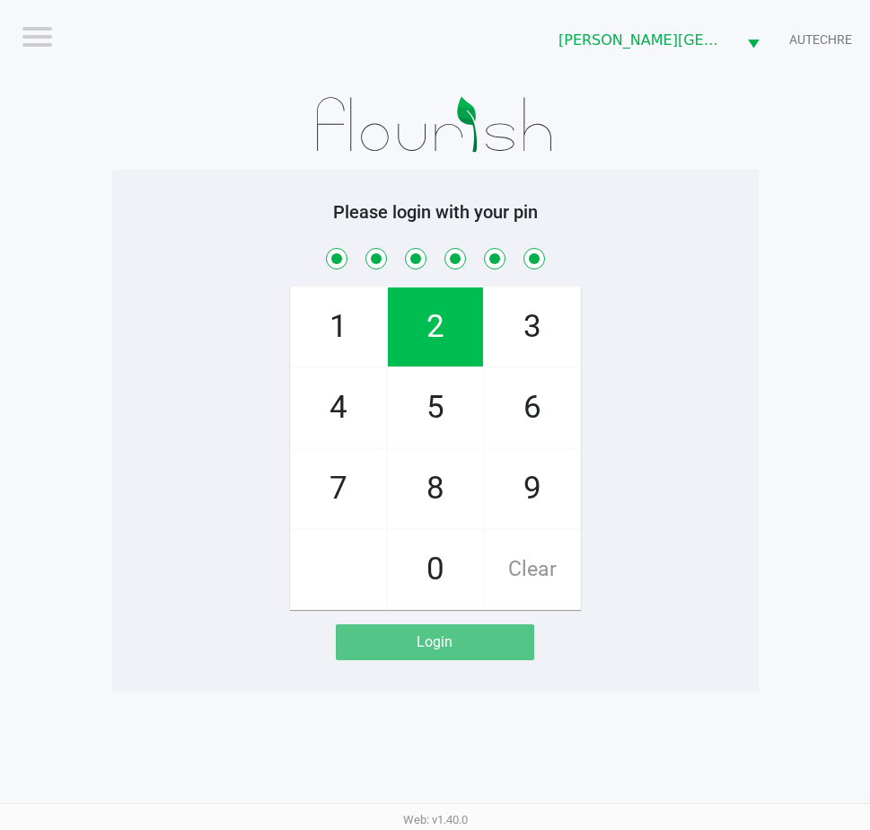
checkbox input "true"
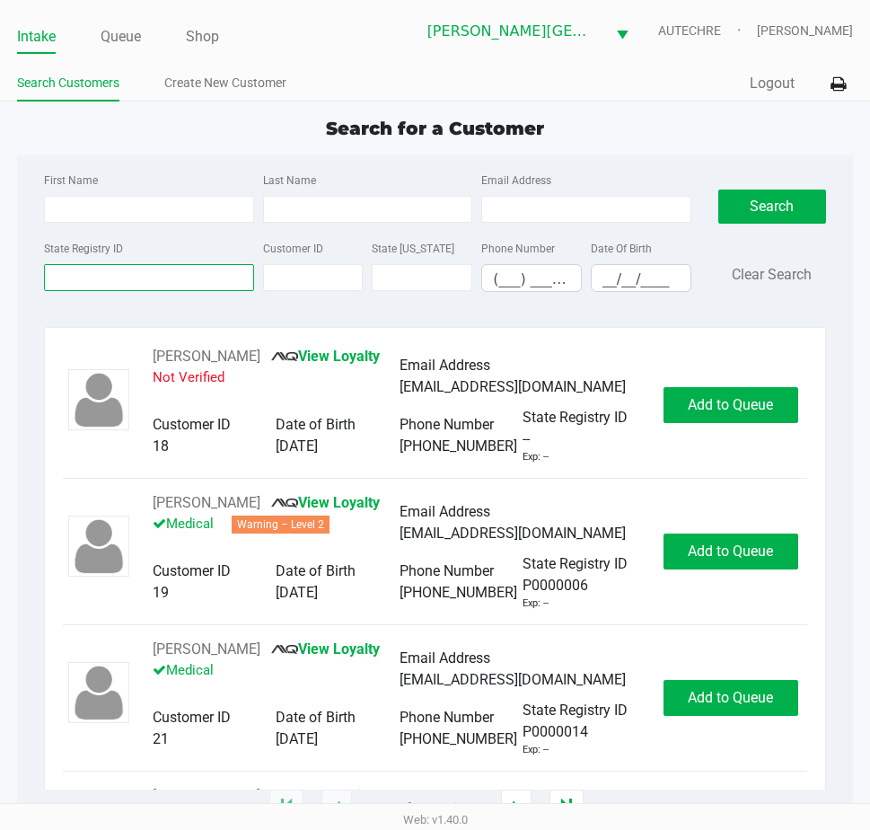
click at [154, 282] on input "State Registry ID" at bounding box center [148, 277] width 209 height 27
click at [119, 289] on input "State Registry ID" at bounding box center [148, 277] width 209 height 27
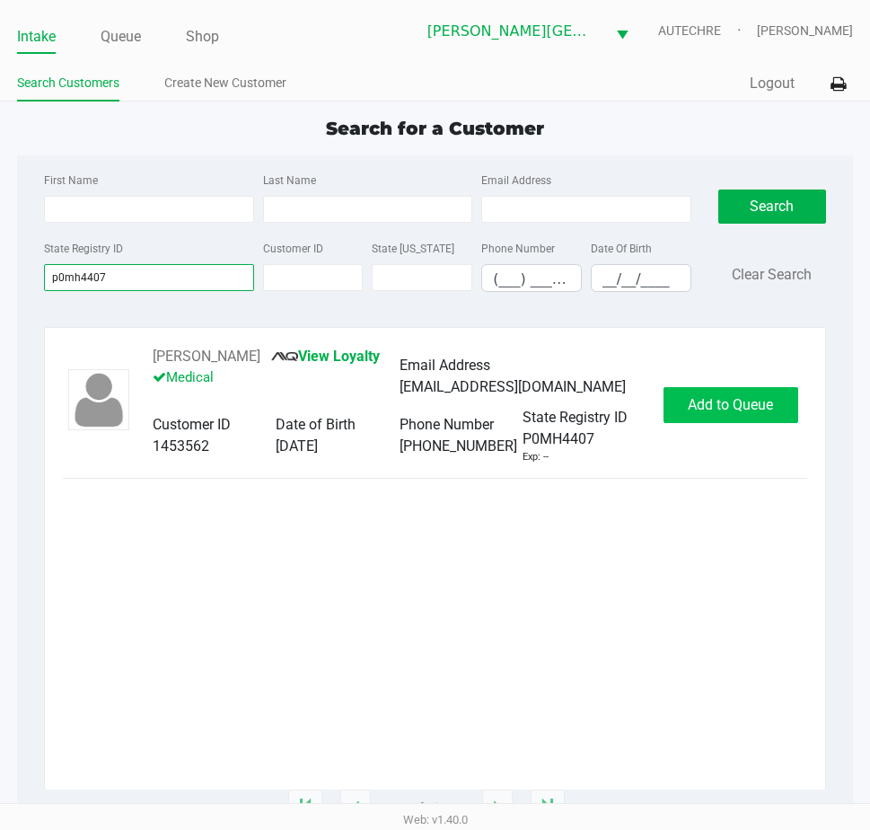
type input "p0mh4407"
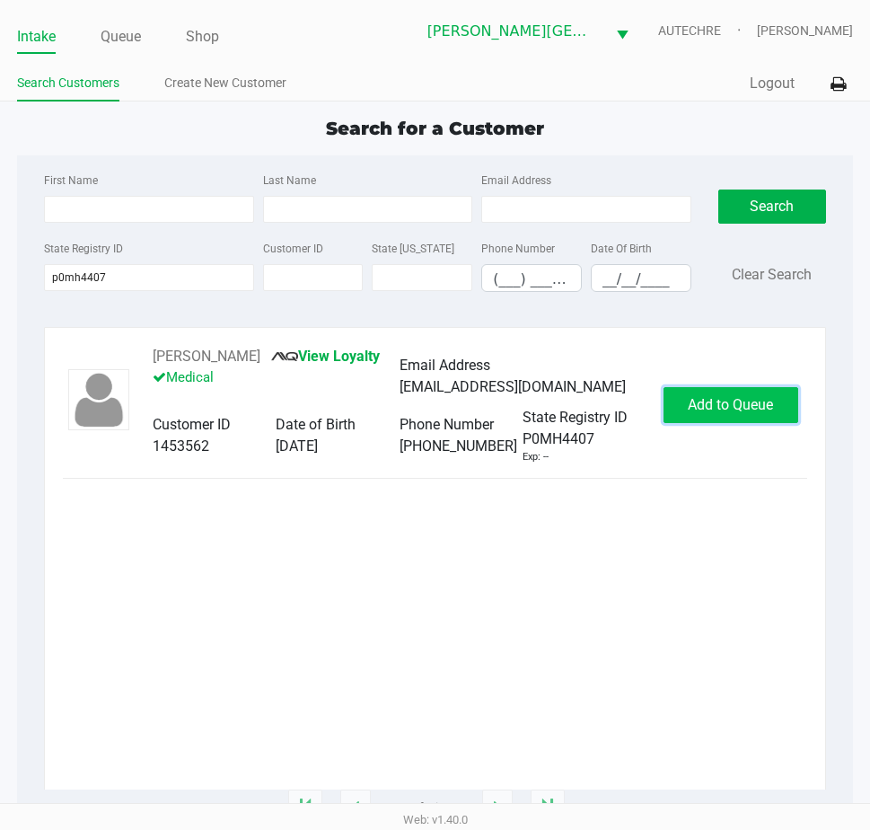
click at [710, 413] on span "Add to Queue" at bounding box center [730, 404] width 85 height 17
click at [710, 423] on div "Add to Queue" at bounding box center [731, 405] width 135 height 36
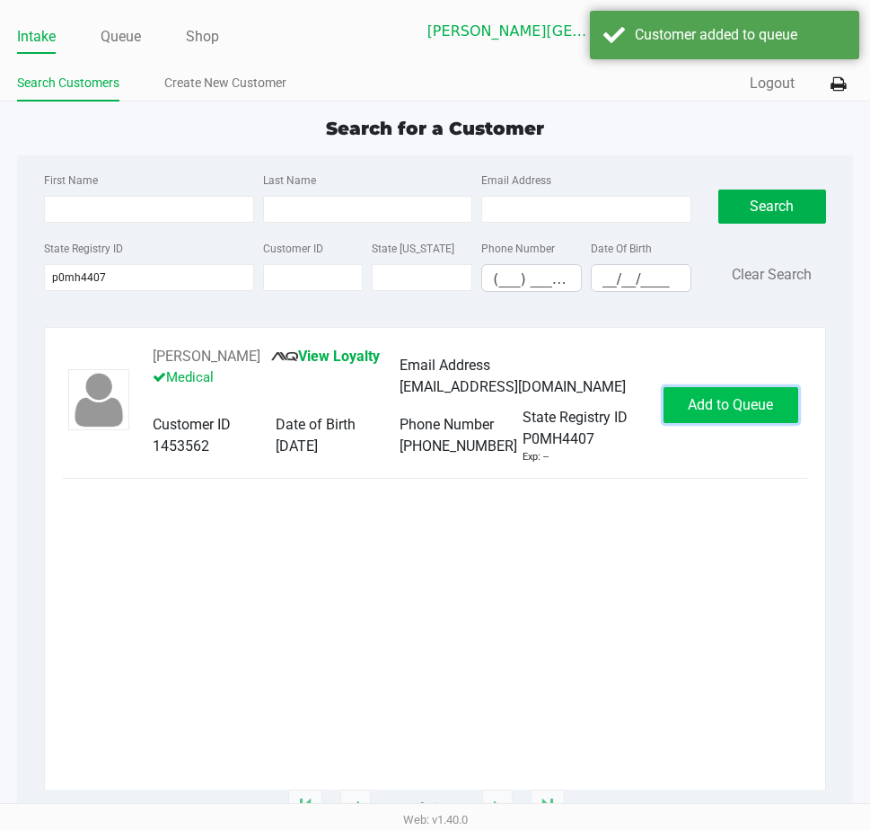
click at [710, 413] on span "Add to Queue" at bounding box center [730, 404] width 85 height 17
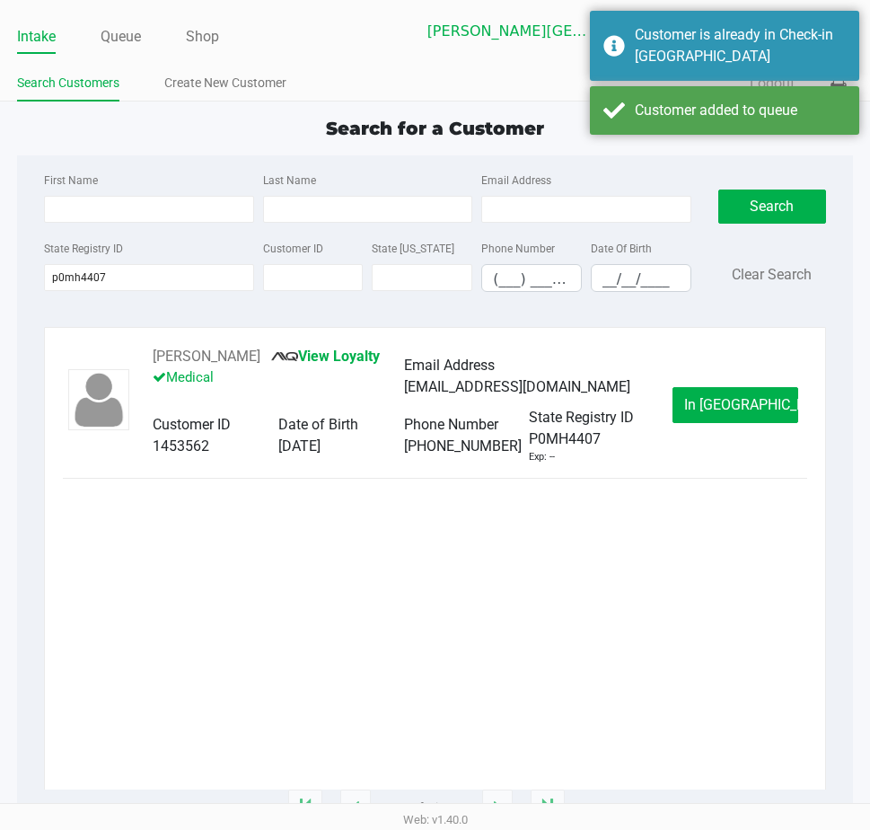
click at [710, 413] on span "In Queue" at bounding box center [759, 404] width 151 height 17
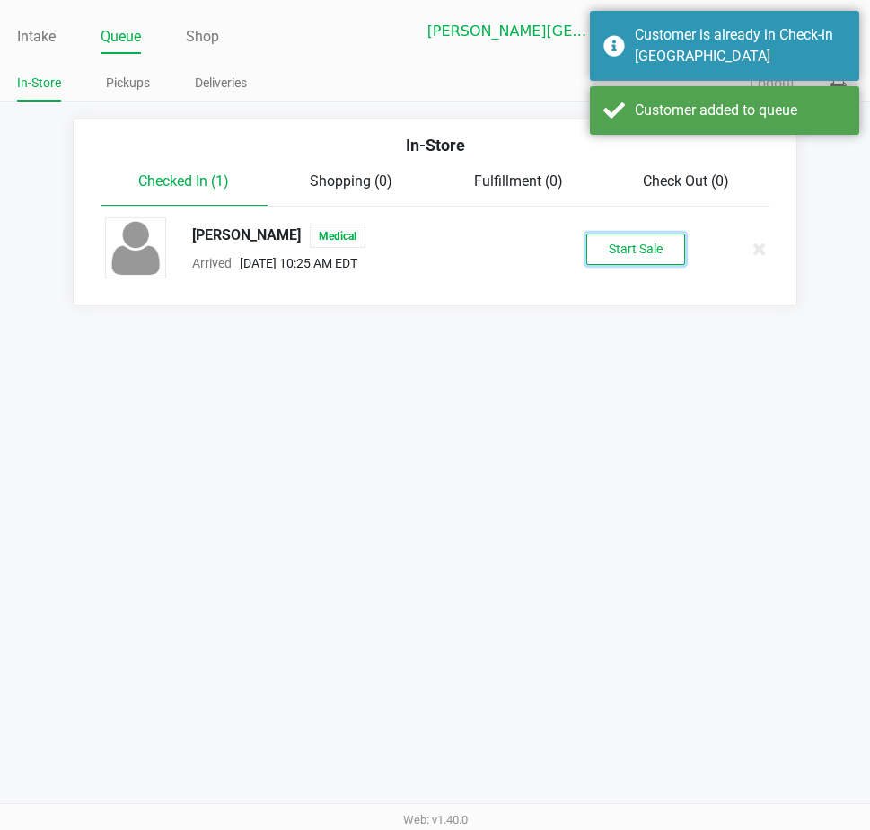
click at [607, 248] on button "Start Sale" at bounding box center [635, 248] width 99 height 31
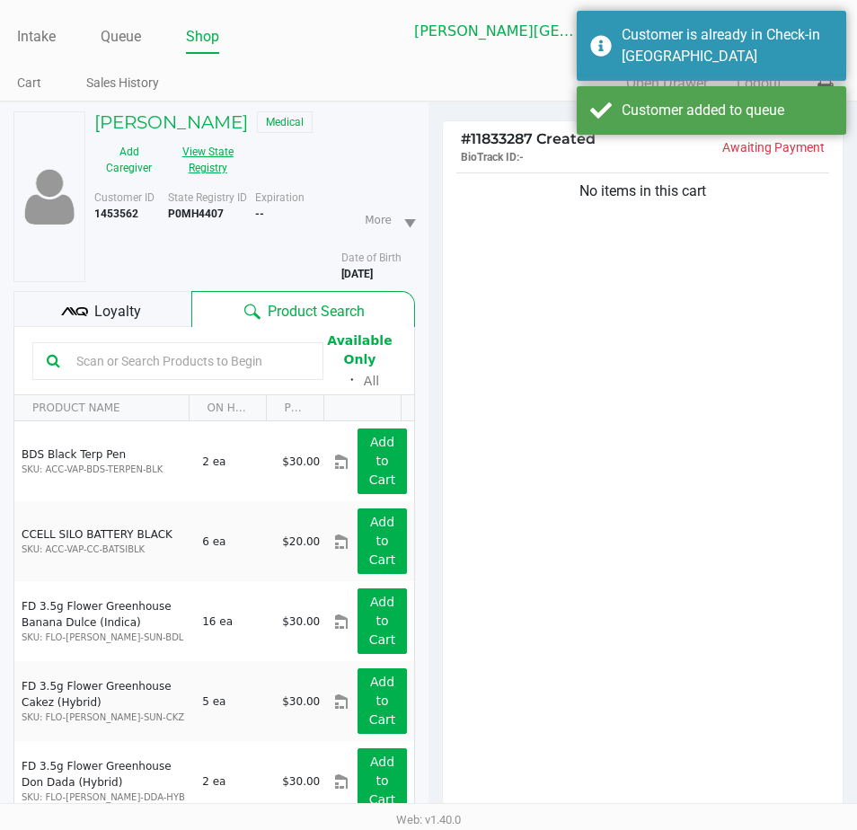
click at [195, 163] on button "View State Registry" at bounding box center [202, 159] width 78 height 45
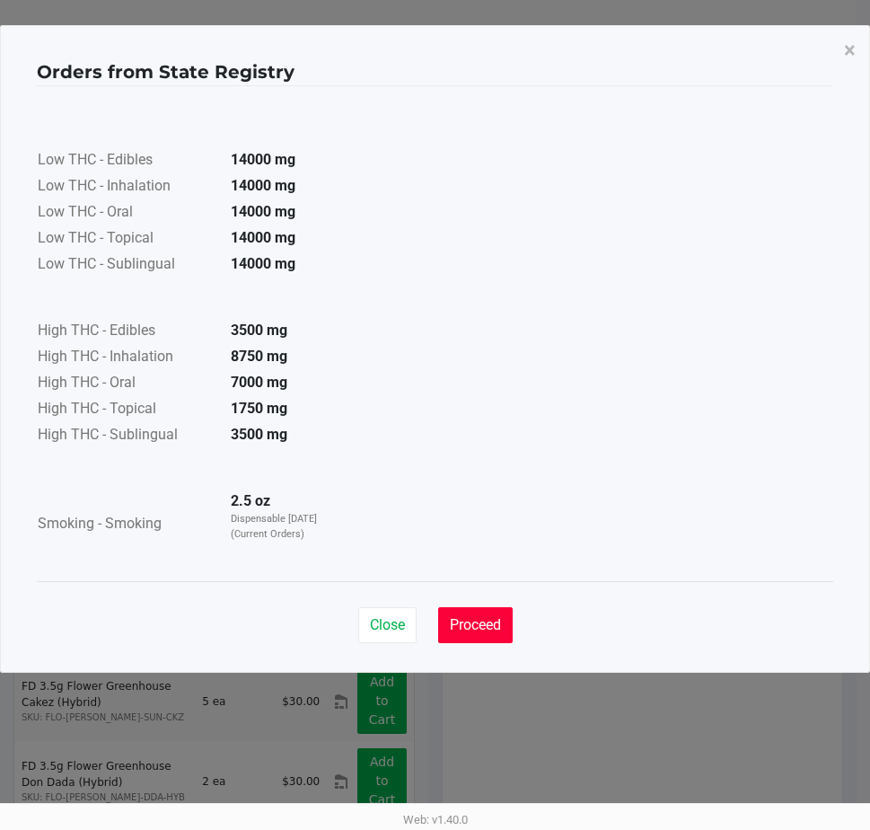
click at [479, 624] on span "Proceed" at bounding box center [475, 624] width 51 height 17
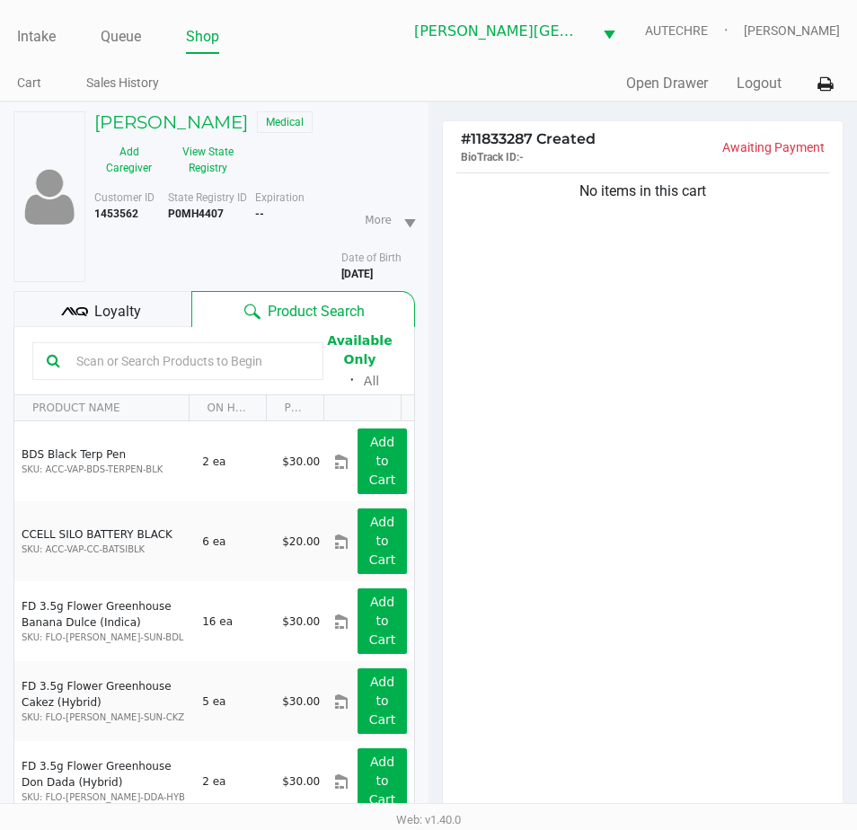
click at [643, 441] on div "No items in this cart" at bounding box center [643, 497] width 400 height 656
click at [763, 585] on div "No items in this cart" at bounding box center [643, 497] width 400 height 656
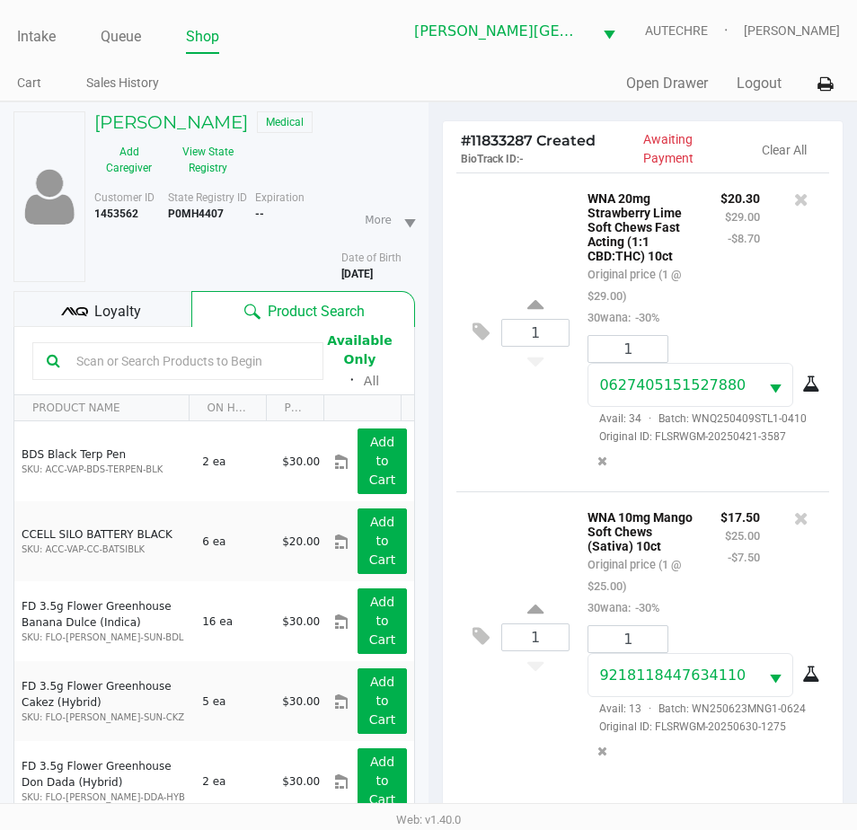
click at [808, 611] on div at bounding box center [801, 562] width 56 height 112
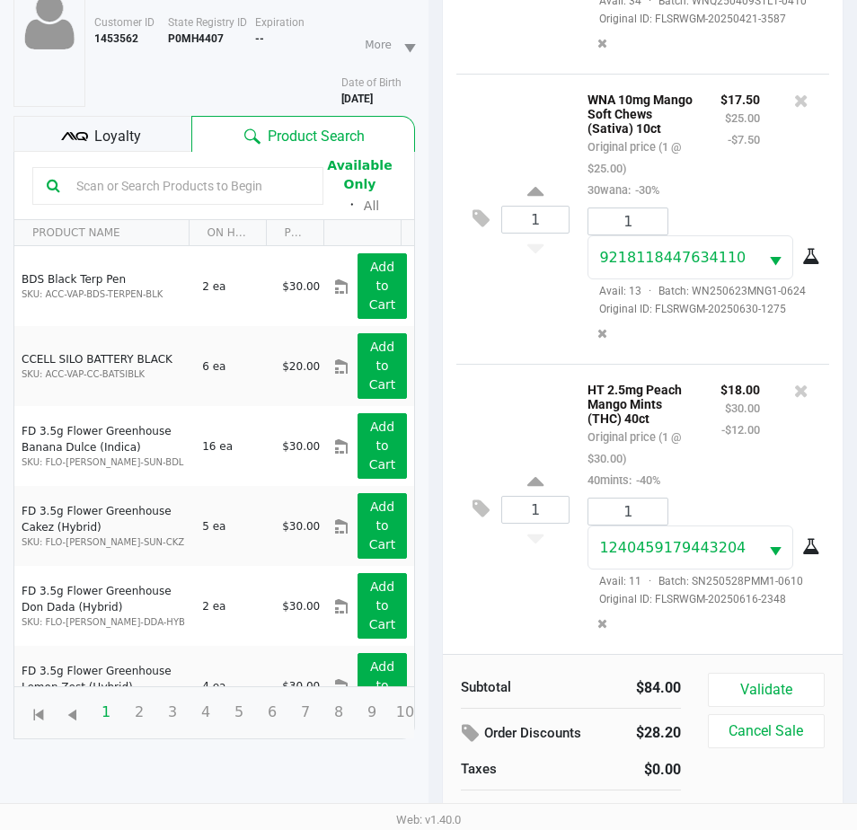
scroll to position [198, 0]
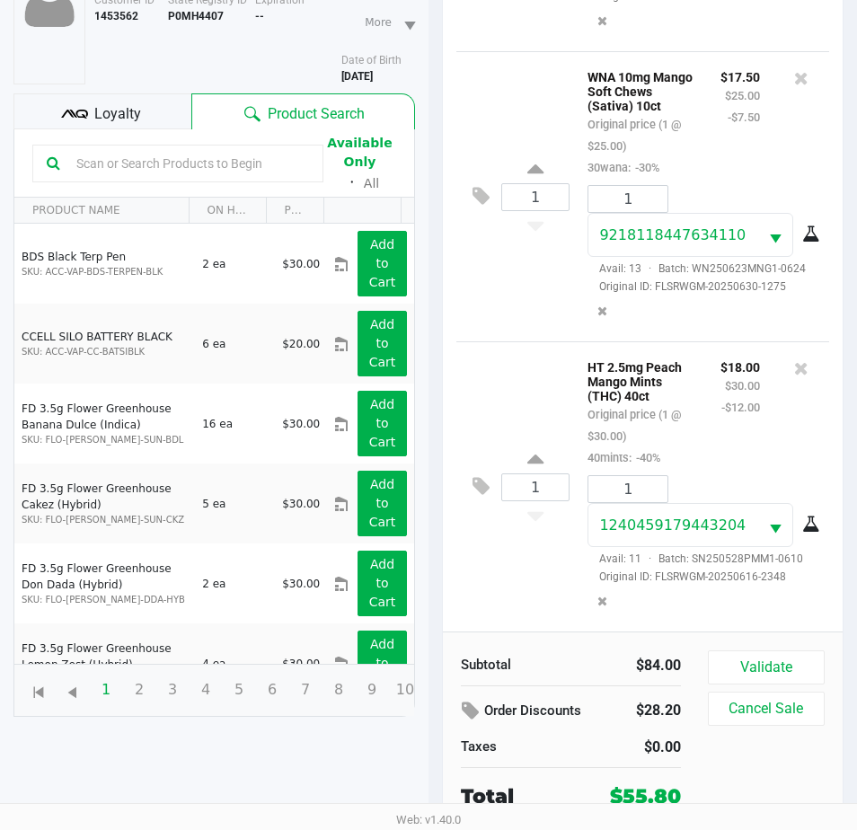
click at [53, 107] on div "Loyalty" at bounding box center [102, 111] width 178 height 36
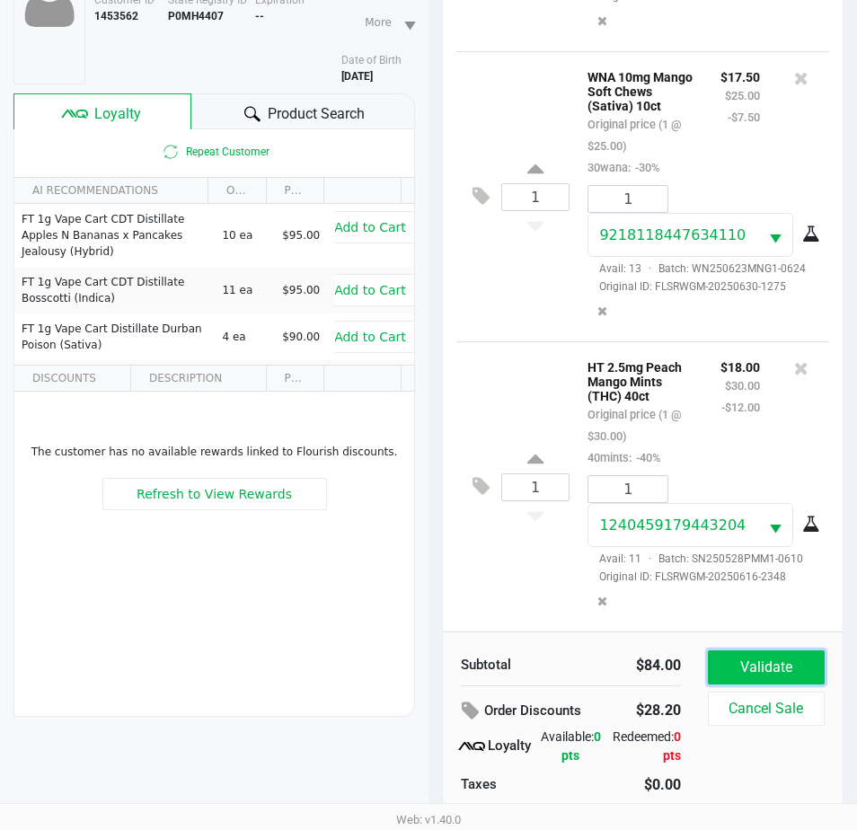
click at [757, 664] on button "Validate" at bounding box center [766, 667] width 117 height 34
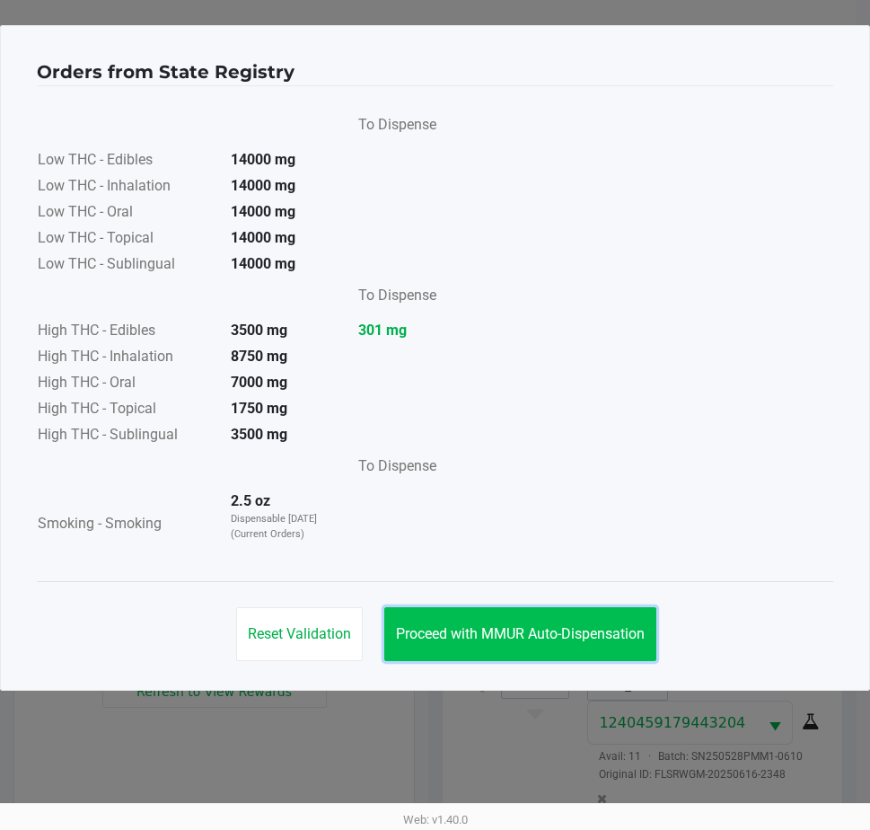
click at [622, 646] on button "Proceed with MMUR Auto-Dispensation" at bounding box center [520, 634] width 272 height 54
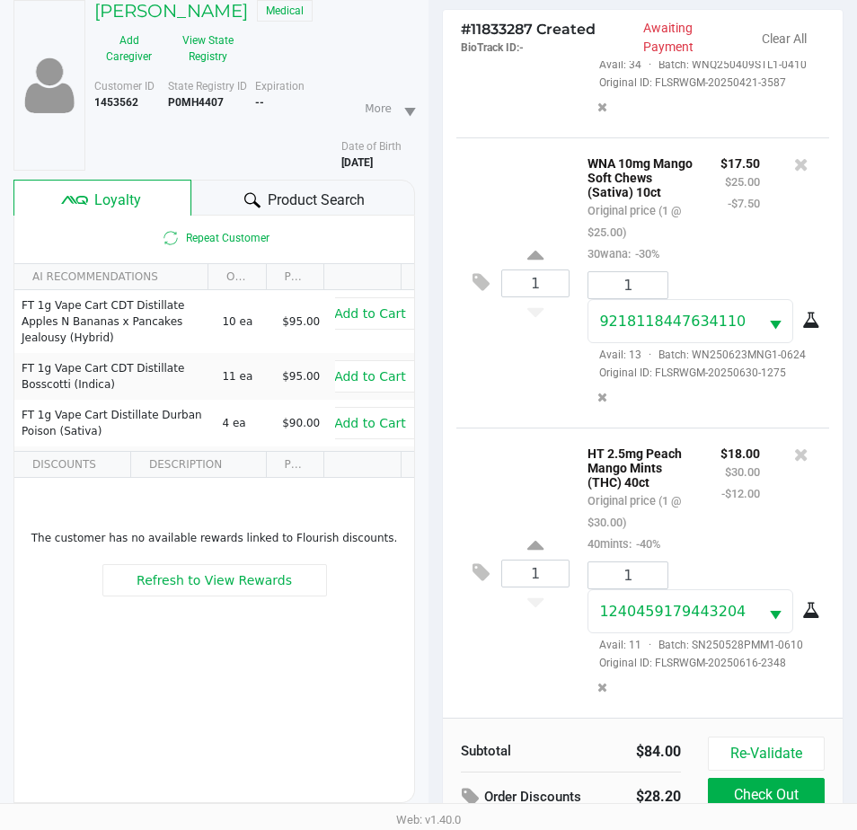
scroll to position [238, 0]
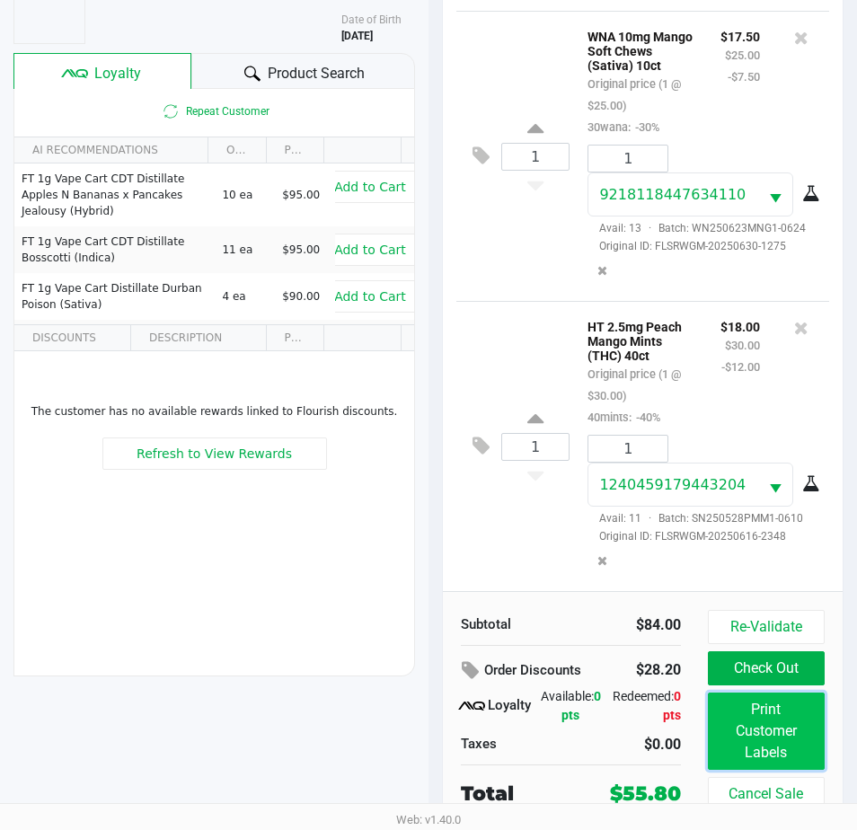
click at [755, 728] on button "Print Customer Labels" at bounding box center [766, 730] width 117 height 77
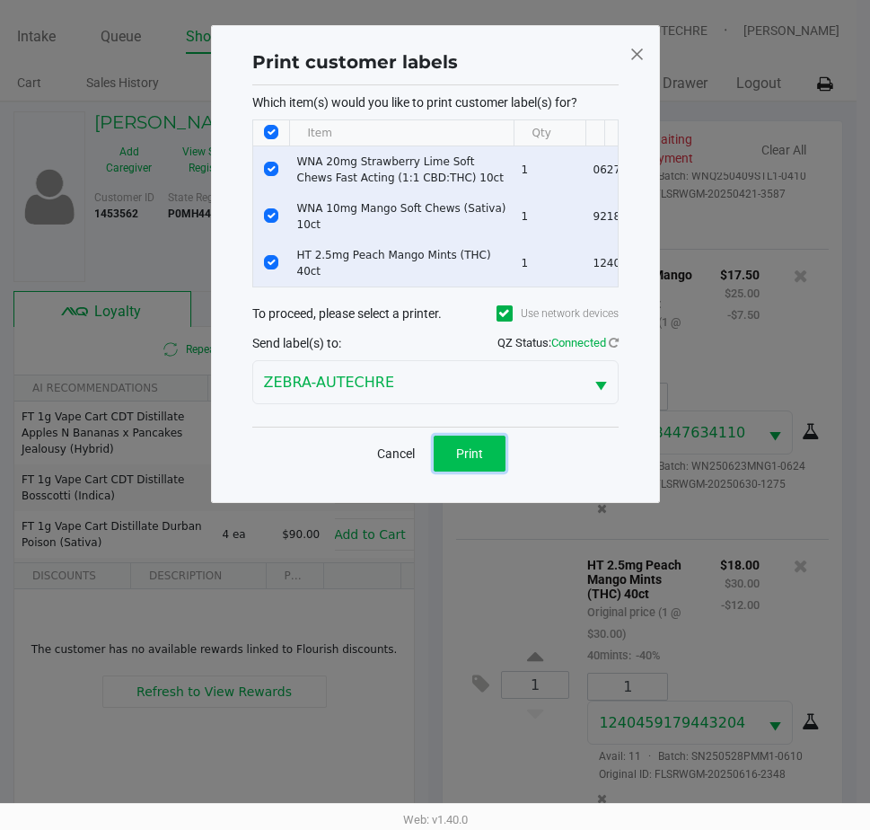
click at [477, 455] on span "Print" at bounding box center [469, 453] width 27 height 14
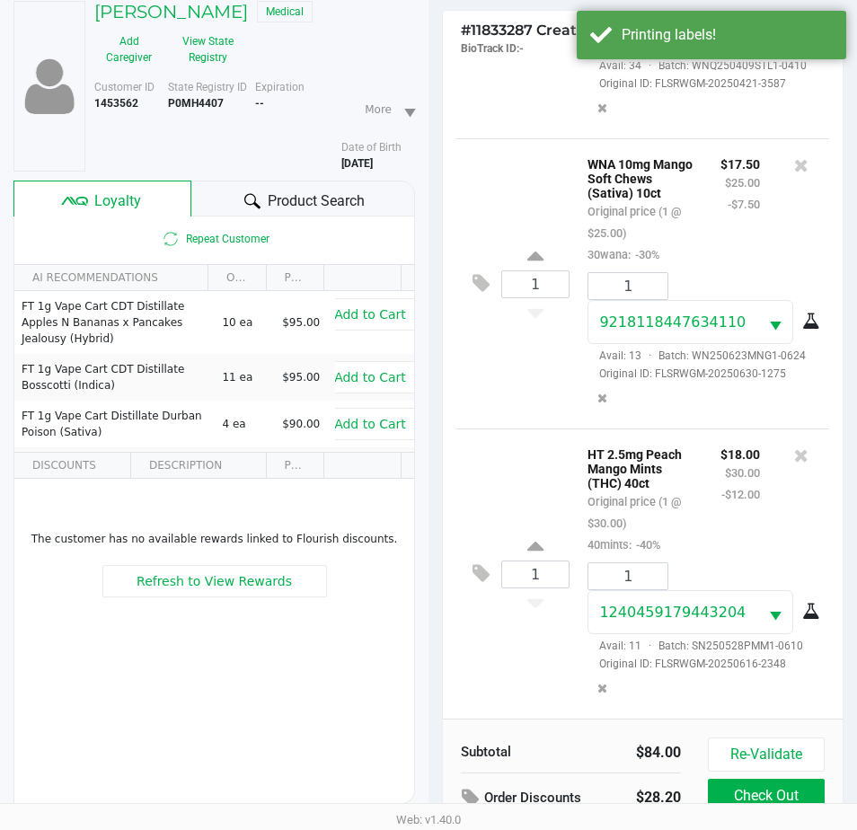
scroll to position [238, 0]
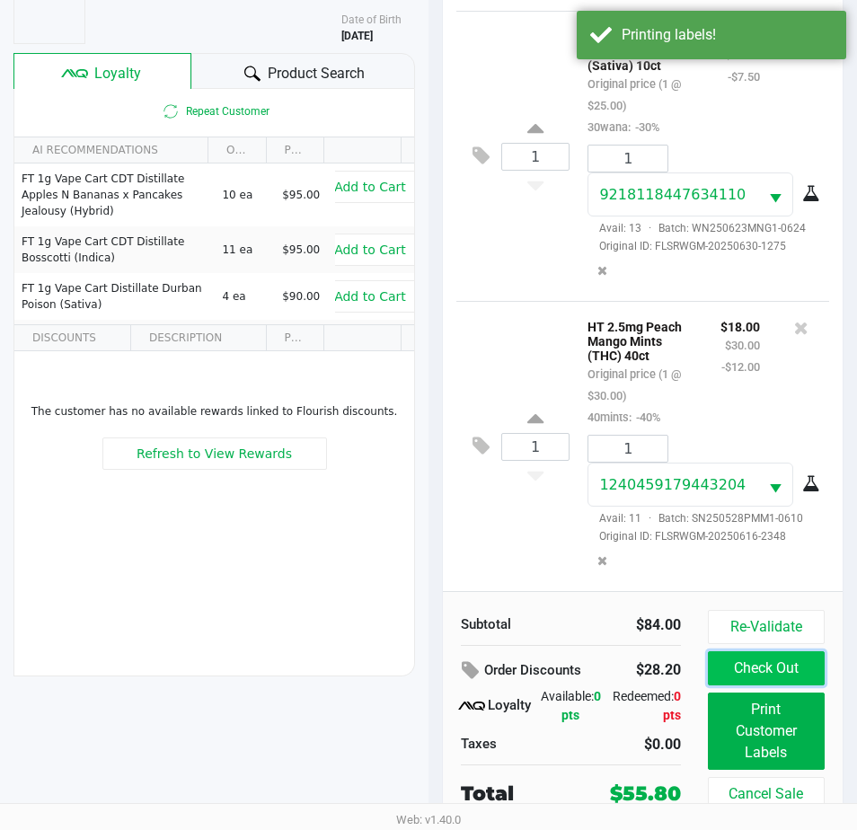
click at [765, 666] on button "Check Out" at bounding box center [766, 668] width 117 height 34
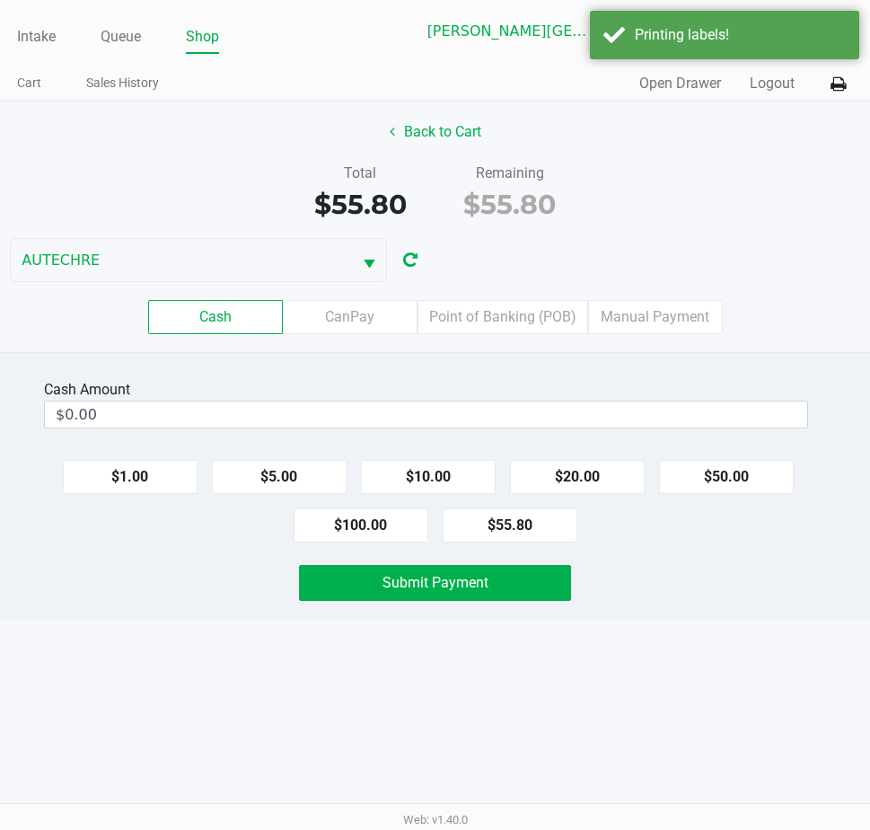
click at [853, 673] on div "Intake Queue Shop Bonita Springs WC AUTECHRE Estelle Griffis Cart Sales History…" at bounding box center [435, 415] width 870 height 830
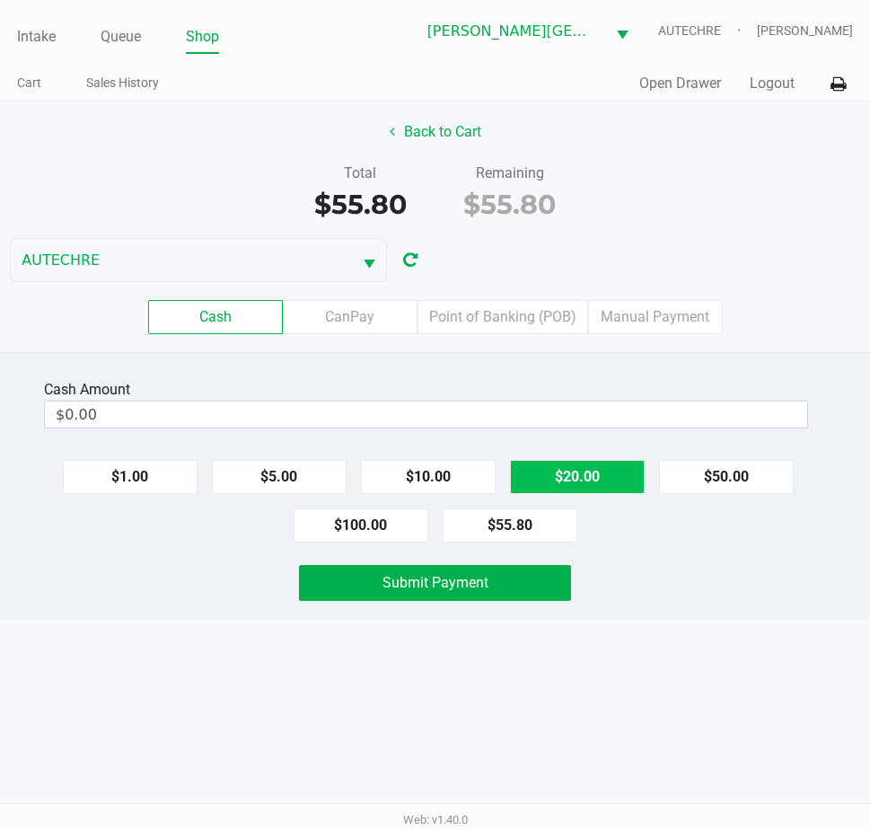
click at [630, 484] on button "$20.00" at bounding box center [577, 477] width 135 height 34
drag, startPoint x: 627, startPoint y: 484, endPoint x: 606, endPoint y: 497, distance: 24.7
click at [626, 484] on button "$20.00" at bounding box center [577, 477] width 135 height 34
type input "$60.00"
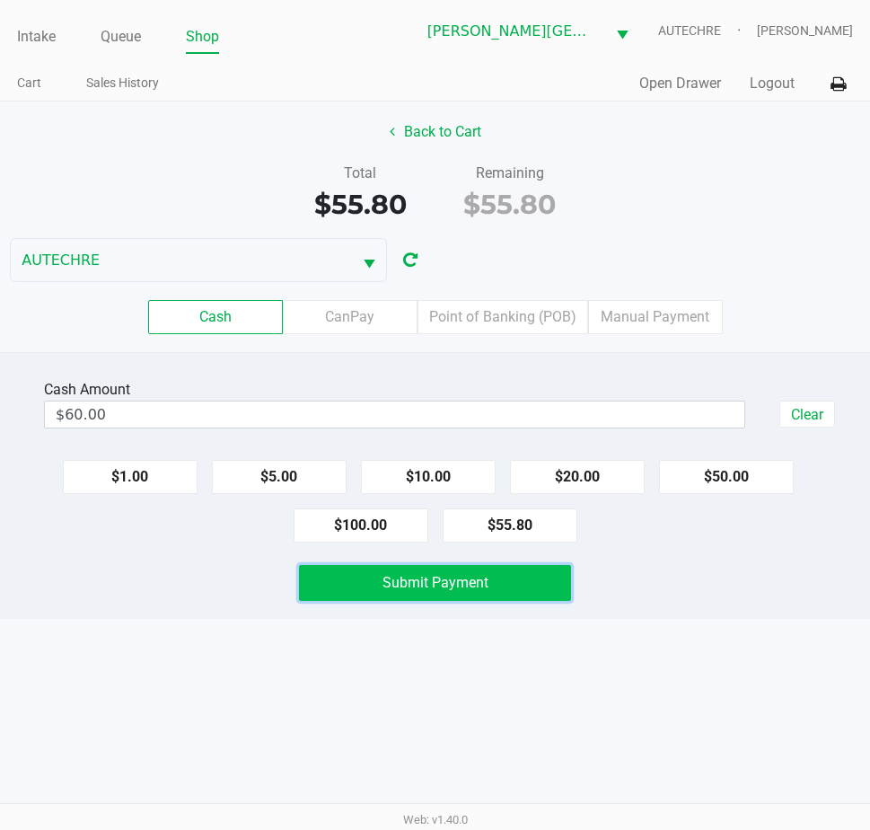
click at [454, 574] on span "Submit Payment" at bounding box center [436, 582] width 106 height 17
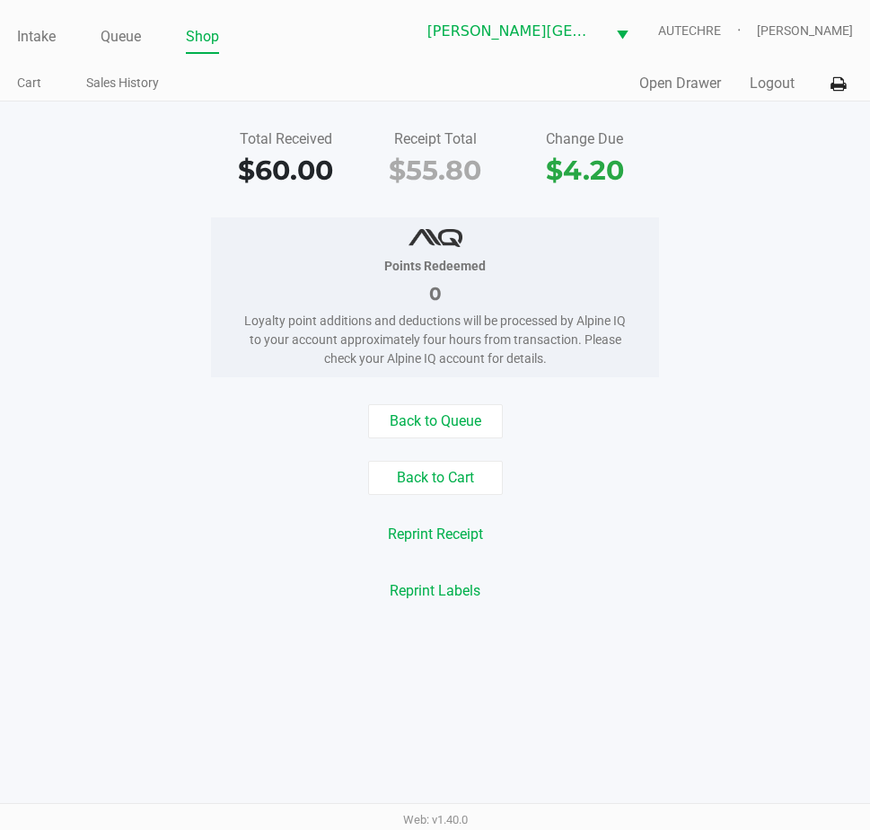
click at [770, 95] on div "Quick Sale Open Drawer Logout" at bounding box center [644, 83] width 418 height 33
click at [768, 86] on button "Logout" at bounding box center [772, 84] width 45 height 22
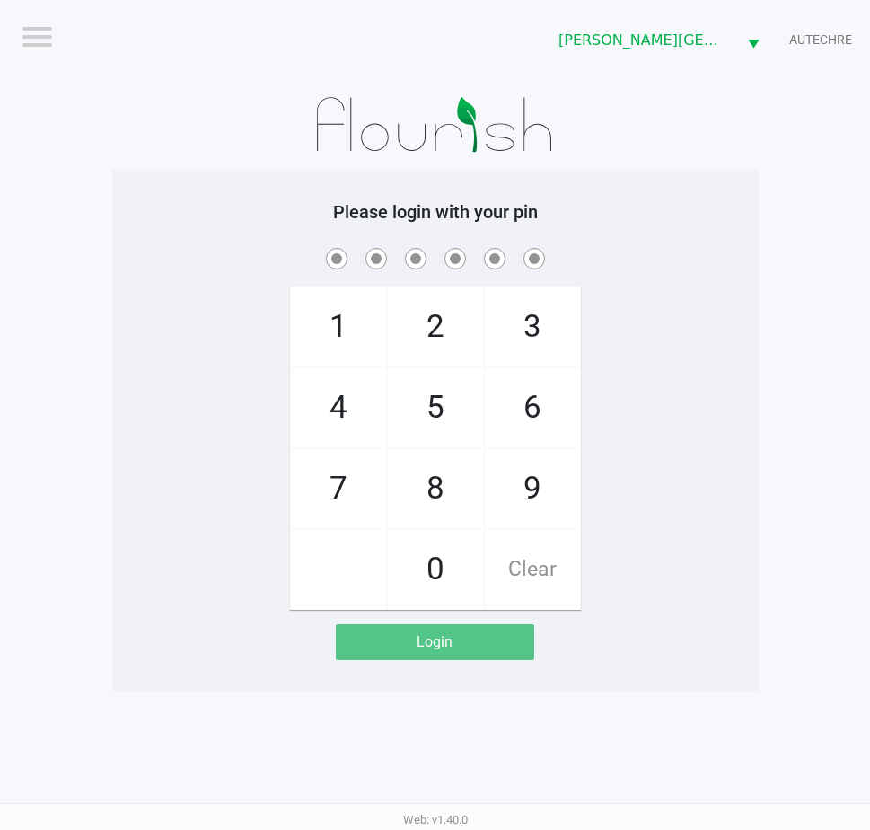
click at [711, 242] on div "Please login with your pin 1 4 7 2 5 8 0 3 6 9 Clear Login" at bounding box center [435, 430] width 646 height 459
drag, startPoint x: 688, startPoint y: 512, endPoint x: 687, endPoint y: 522, distance: 9.9
click at [690, 515] on div "1 4 7 2 5 8 0 3 6 9 Clear" at bounding box center [435, 426] width 646 height 365
checkbox input "true"
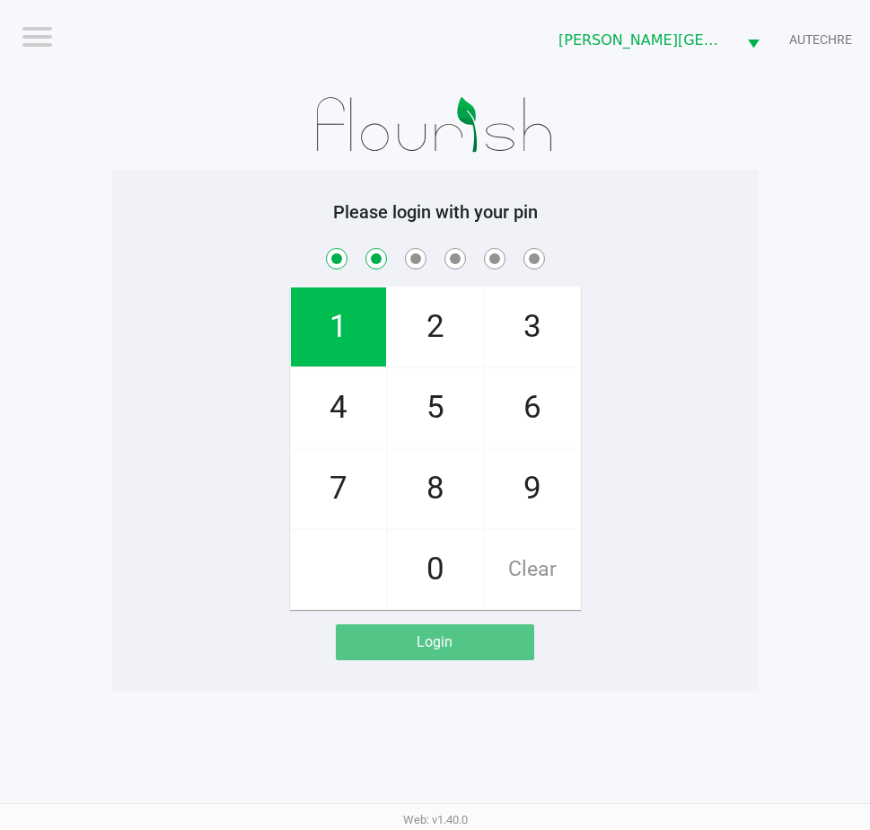
checkbox input "true"
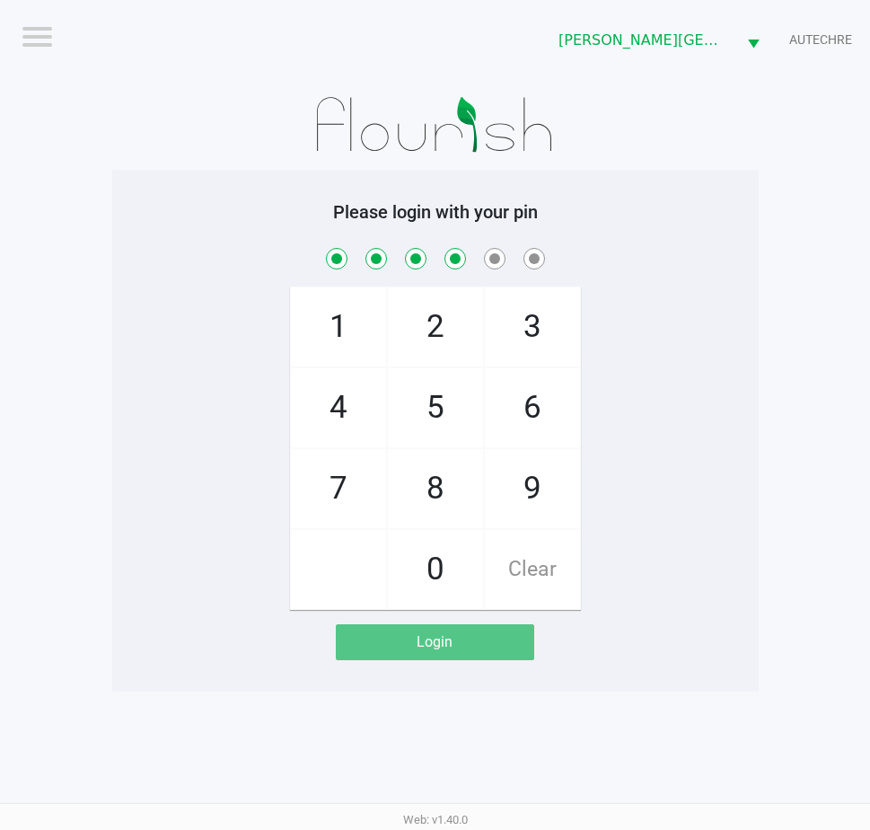
checkbox input "true"
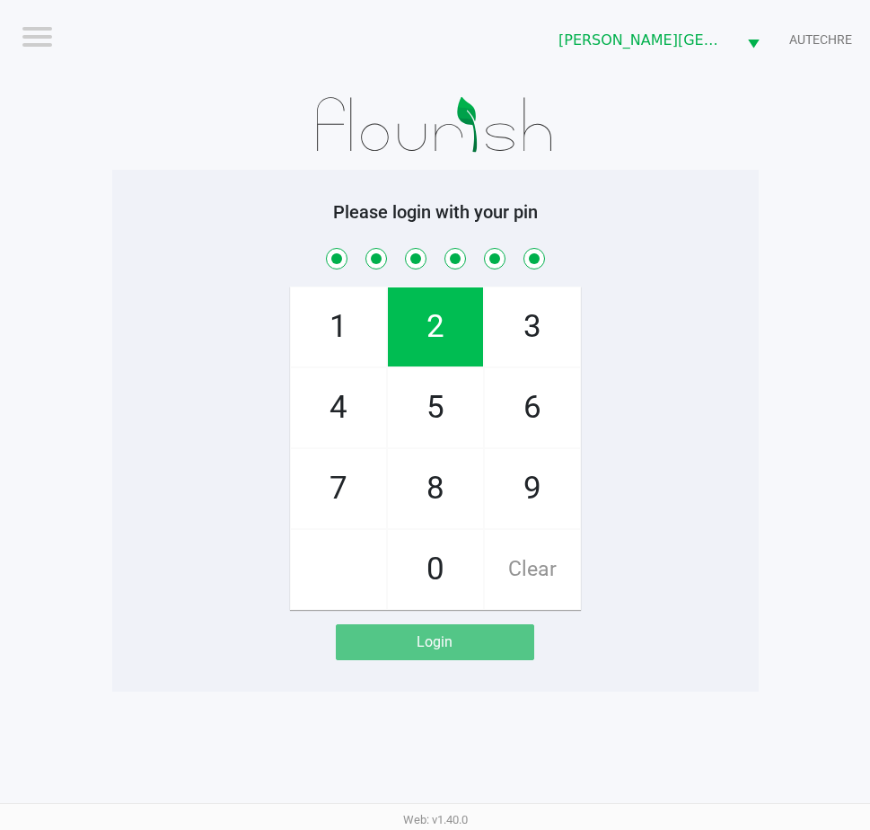
checkbox input "true"
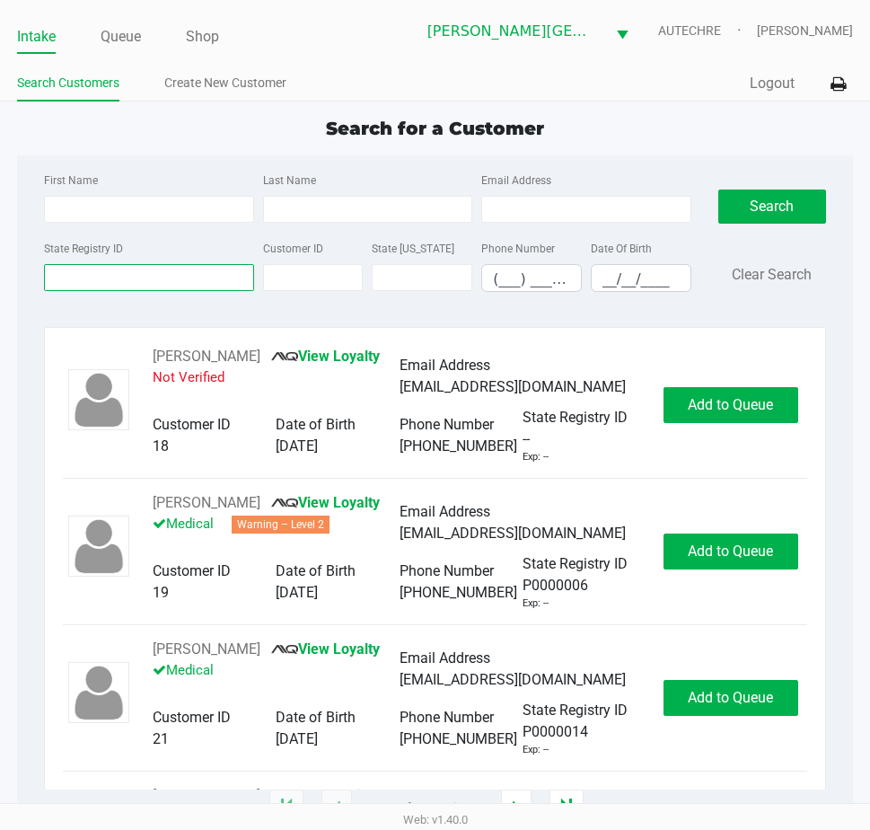
drag, startPoint x: 68, startPoint y: 274, endPoint x: 101, endPoint y: 269, distance: 33.5
click at [79, 275] on input "State Registry ID" at bounding box center [148, 277] width 209 height 27
type input "p"
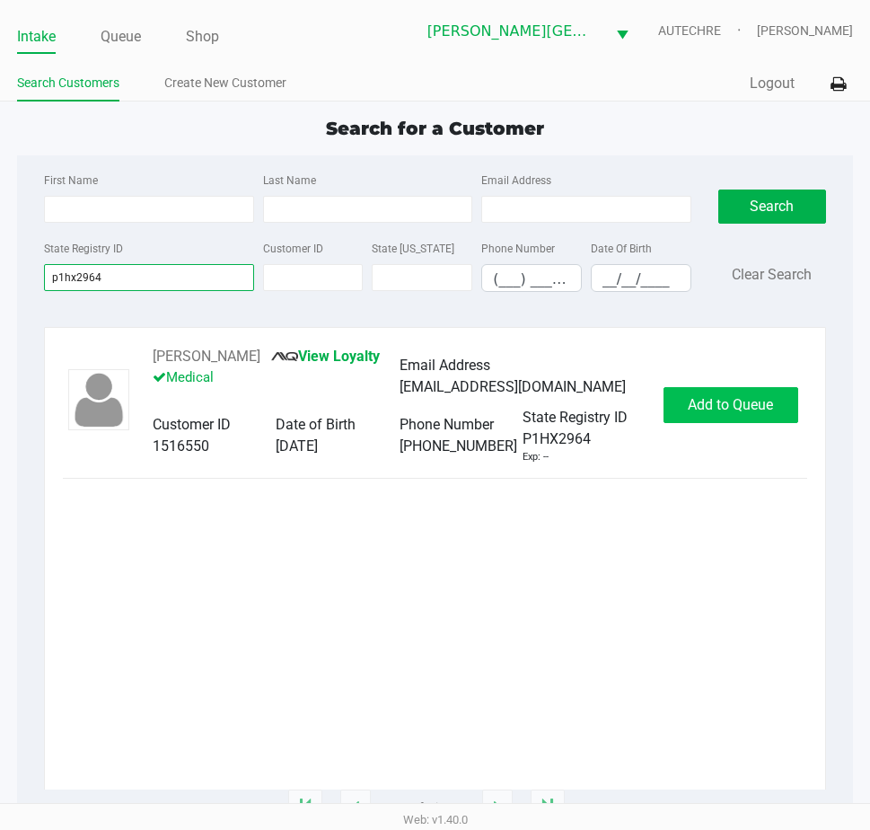
type input "p1hx2964"
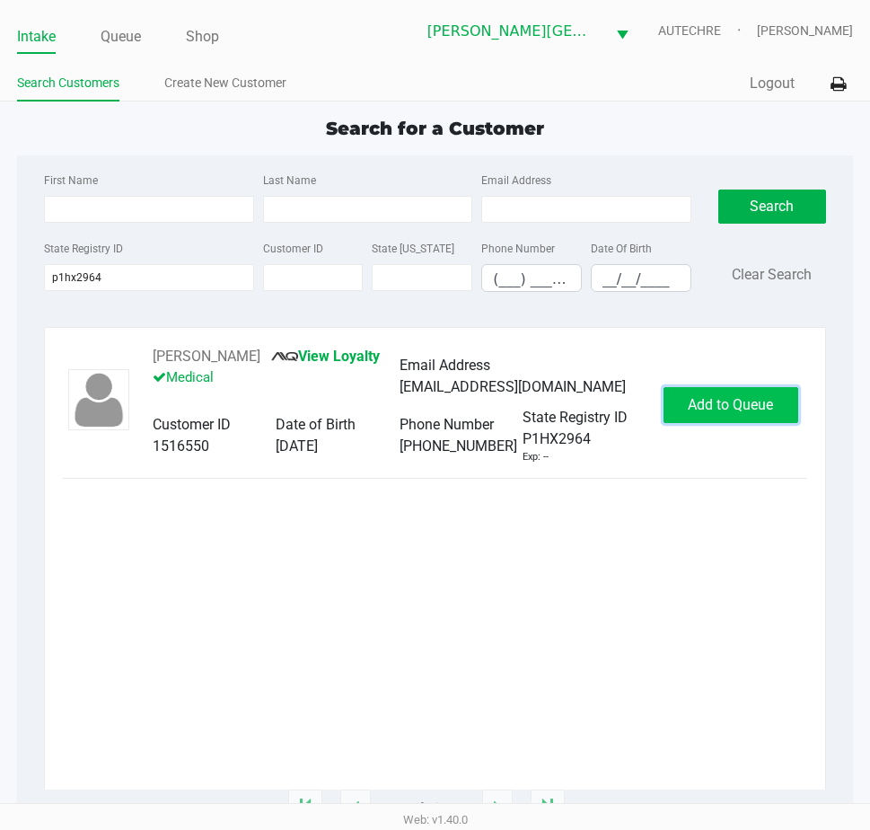
click at [722, 407] on span "Add to Queue" at bounding box center [730, 404] width 85 height 17
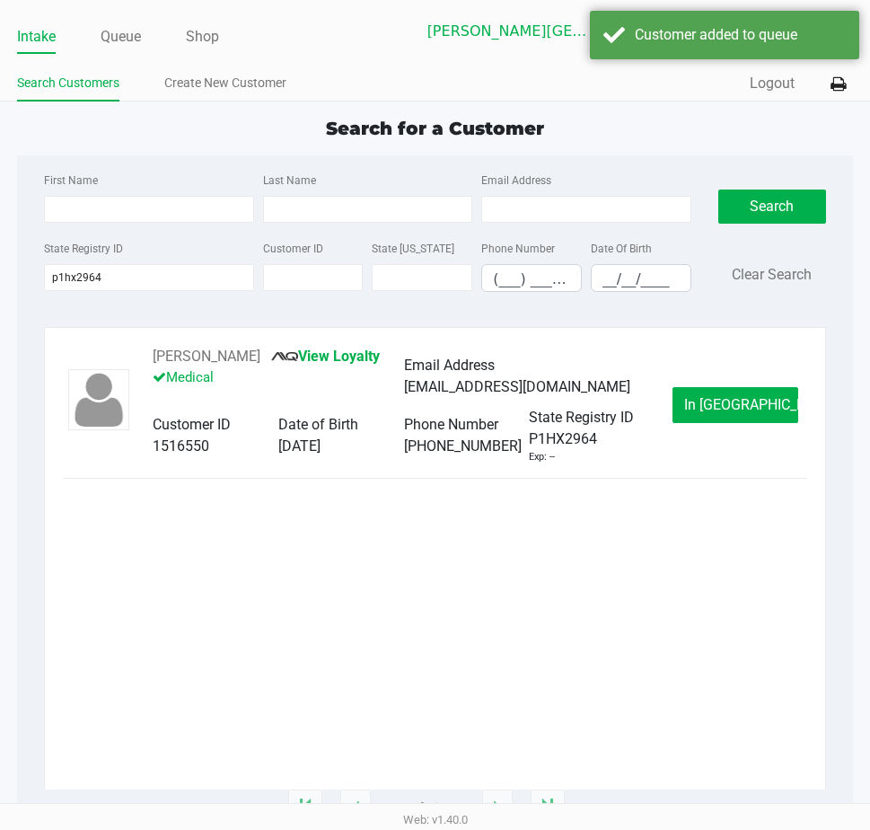
click at [722, 407] on span "In Queue" at bounding box center [759, 404] width 151 height 17
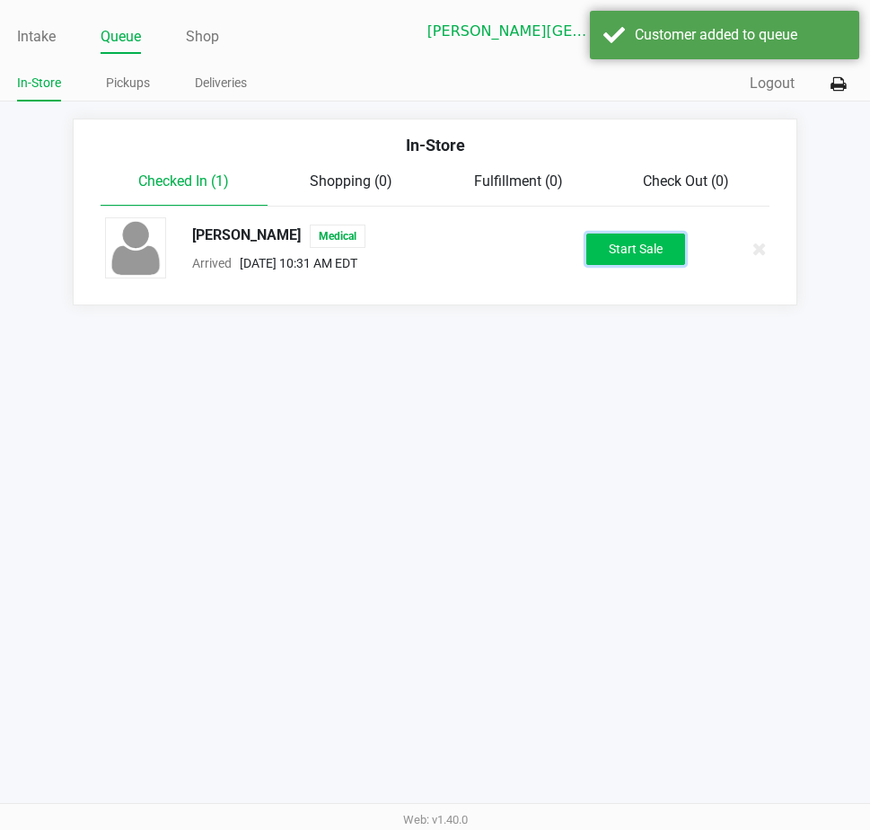
click at [648, 242] on button "Start Sale" at bounding box center [635, 248] width 99 height 31
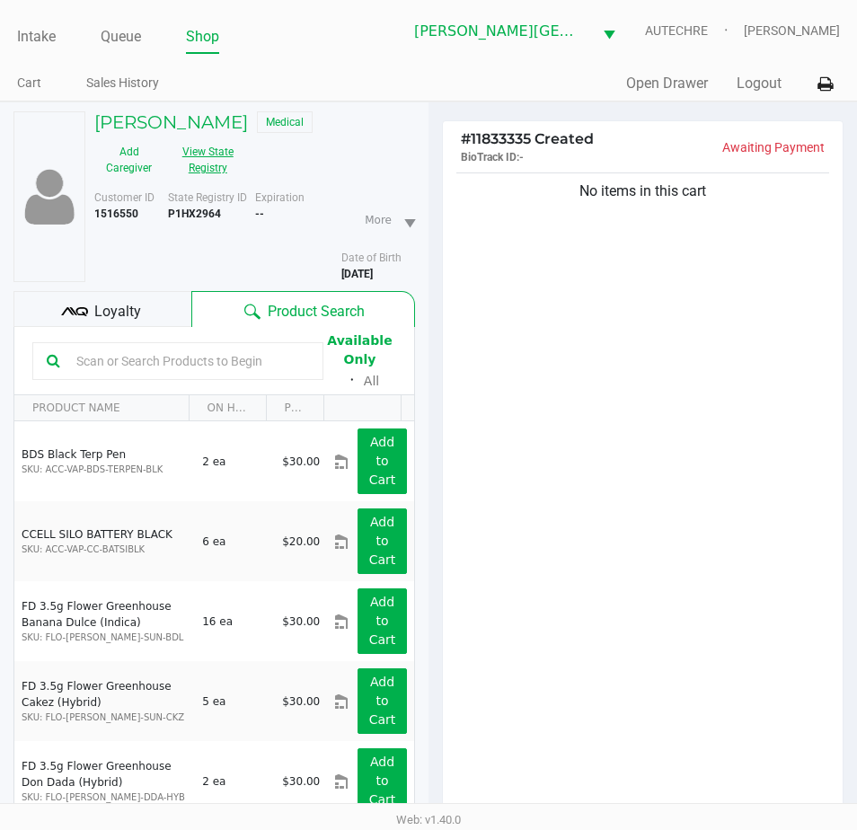
click at [221, 170] on button "View State Registry" at bounding box center [202, 159] width 78 height 45
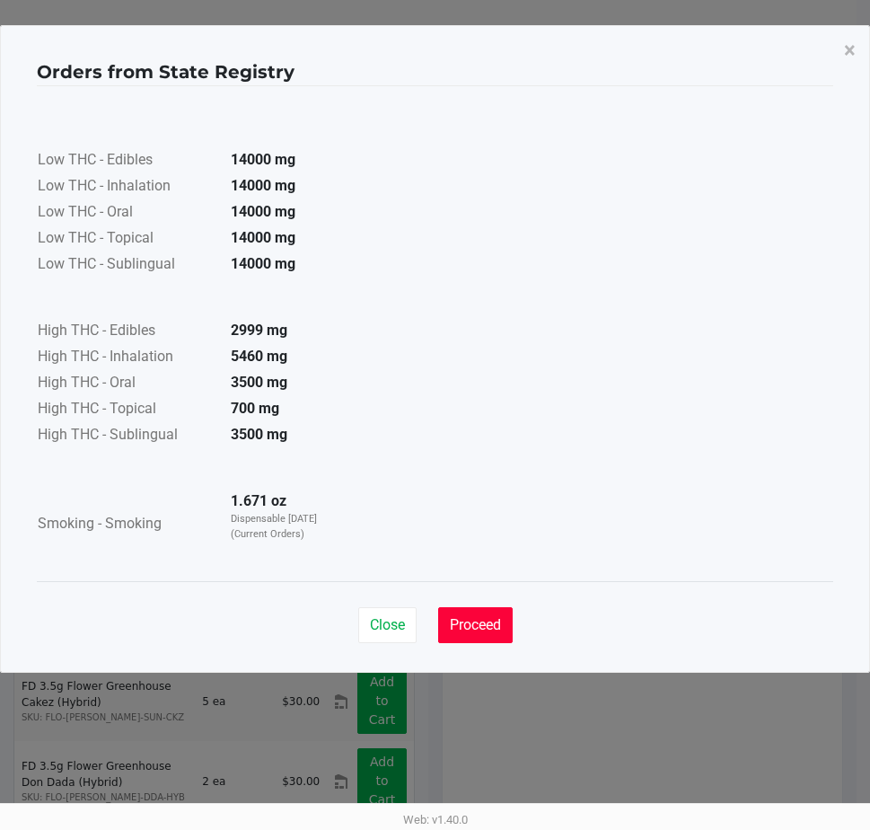
click at [489, 623] on span "Proceed" at bounding box center [475, 624] width 51 height 17
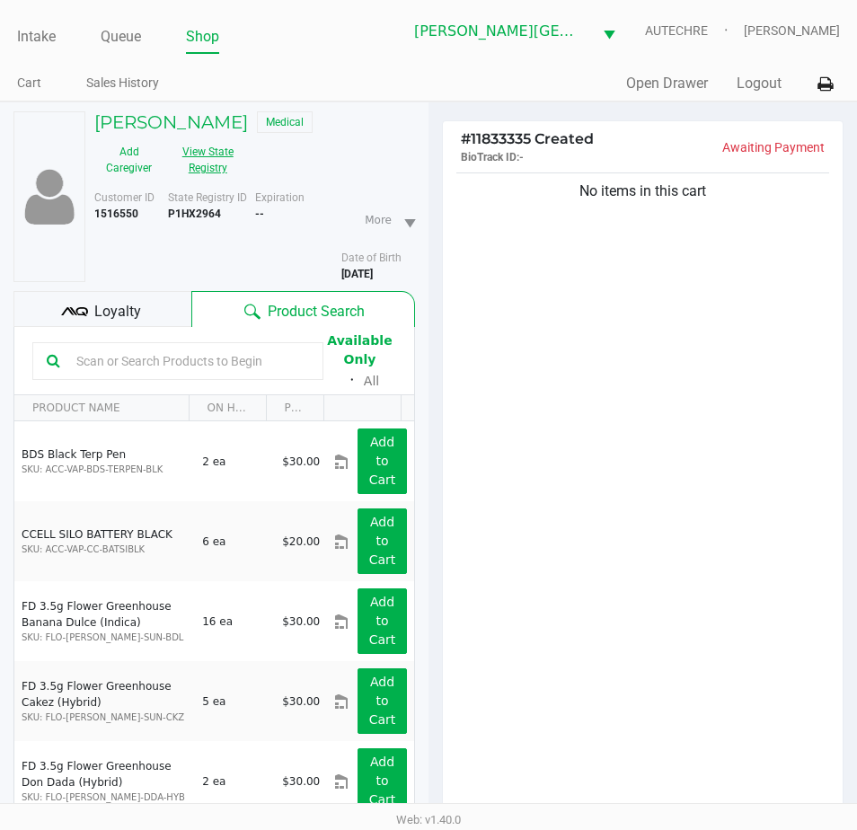
click at [226, 167] on button "View State Registry" at bounding box center [202, 159] width 78 height 45
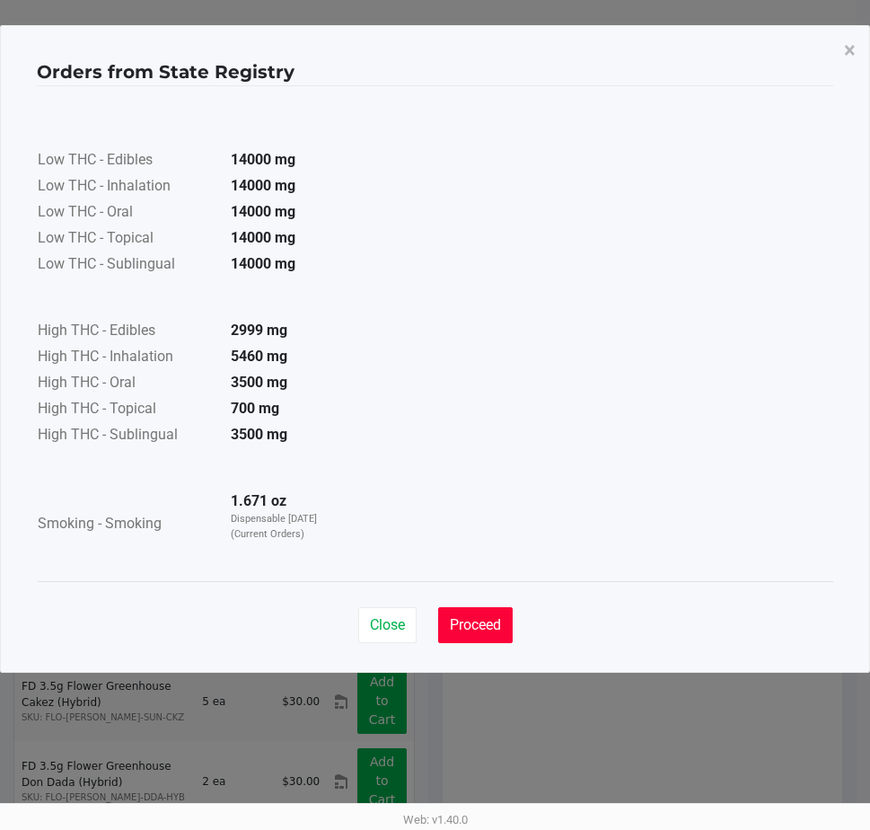
click at [479, 610] on button "Proceed" at bounding box center [475, 625] width 75 height 36
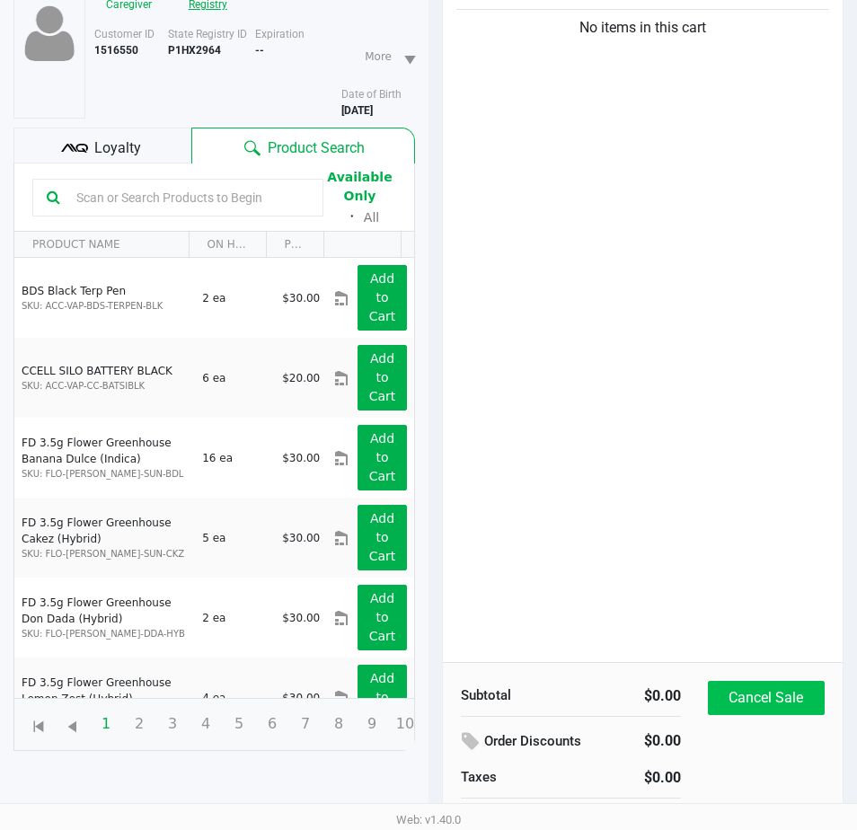
scroll to position [194, 0]
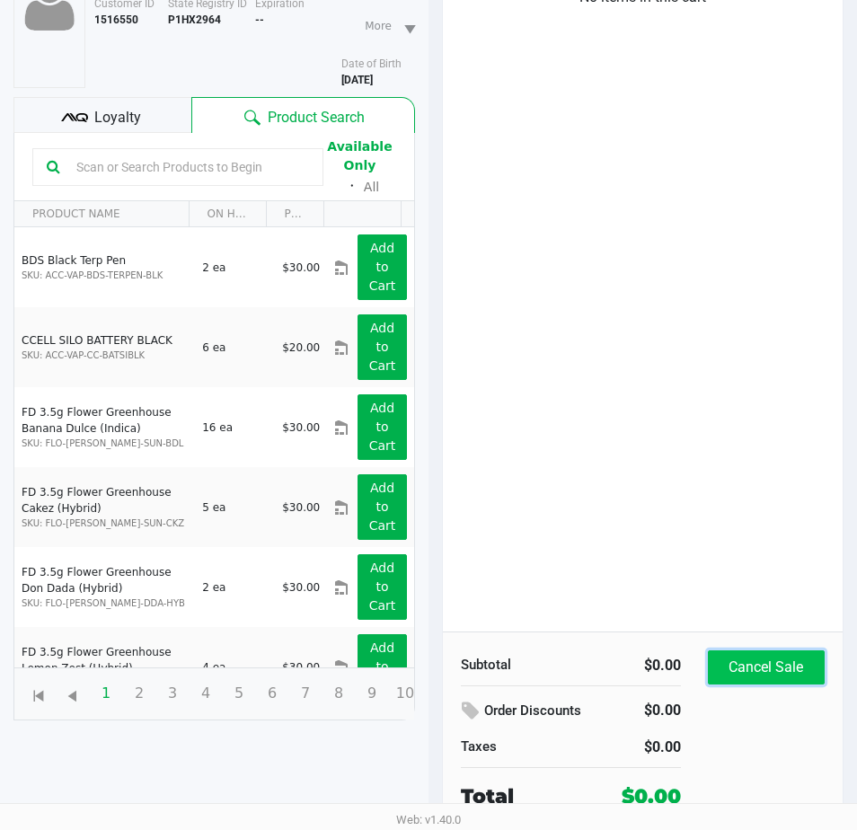
click at [777, 667] on button "Cancel Sale" at bounding box center [766, 667] width 117 height 34
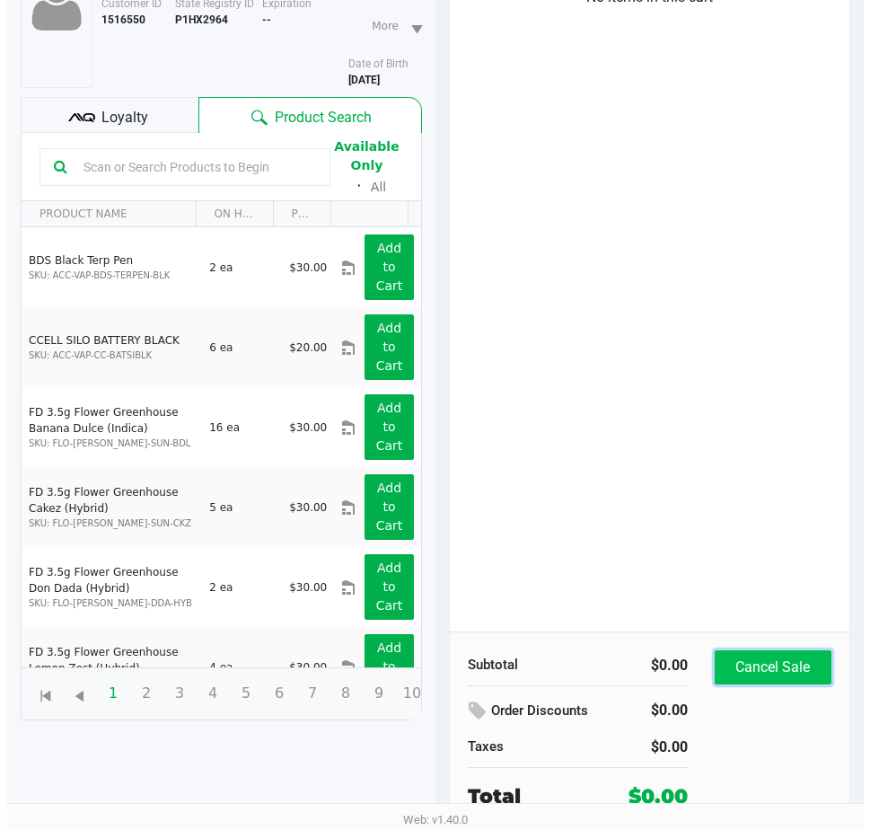
scroll to position [0, 0]
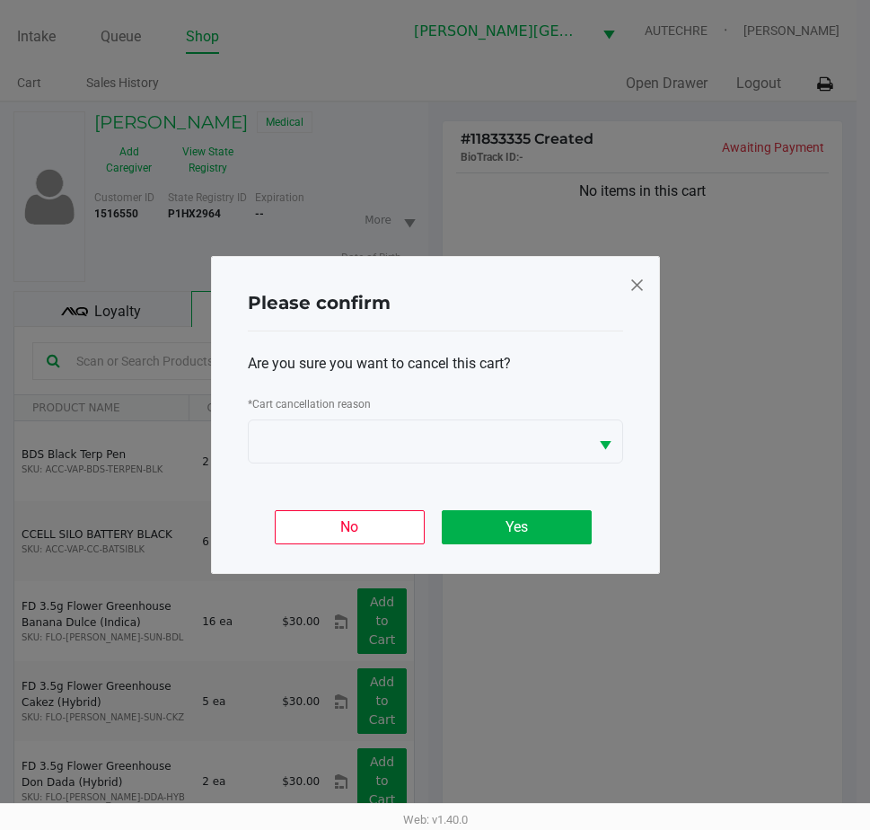
click at [629, 282] on span at bounding box center [637, 284] width 16 height 29
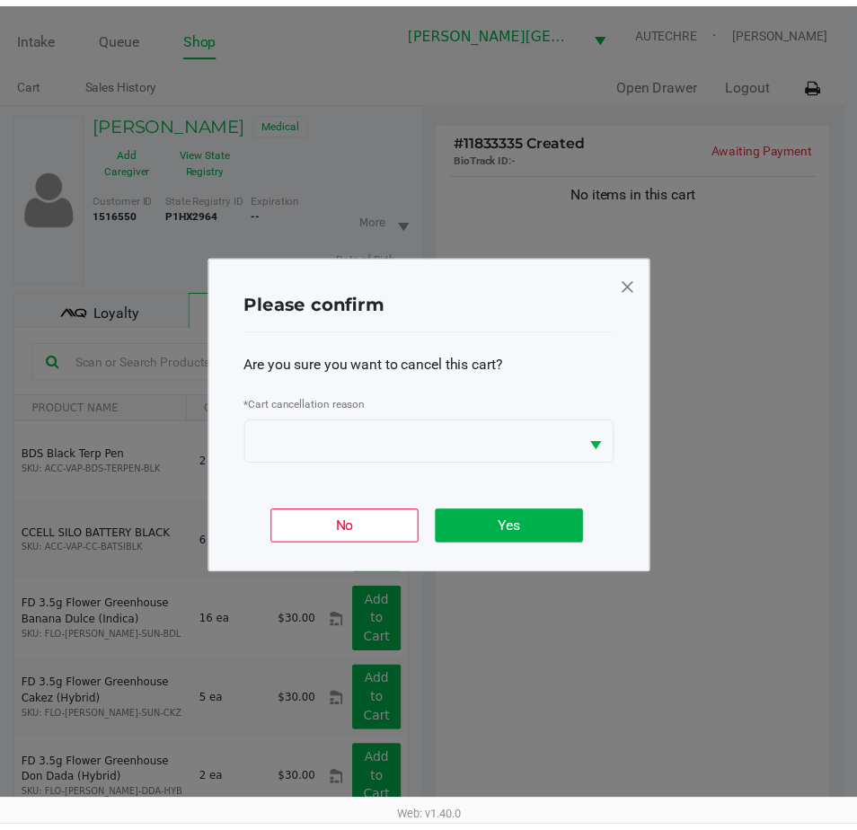
scroll to position [194, 0]
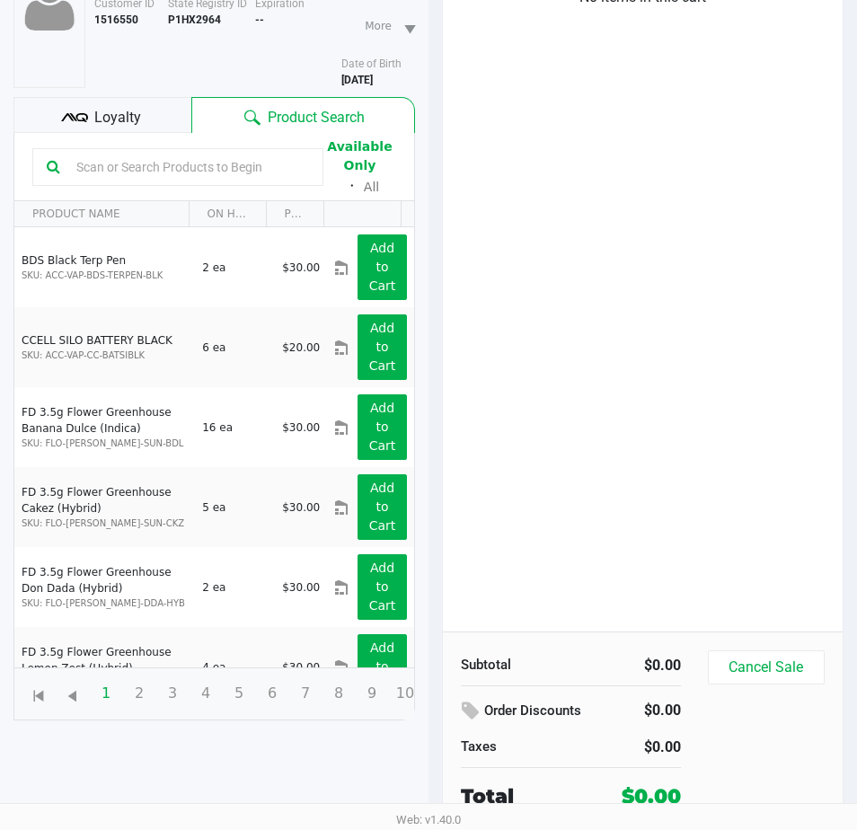
click at [682, 357] on div "No items in this cart" at bounding box center [643, 303] width 400 height 656
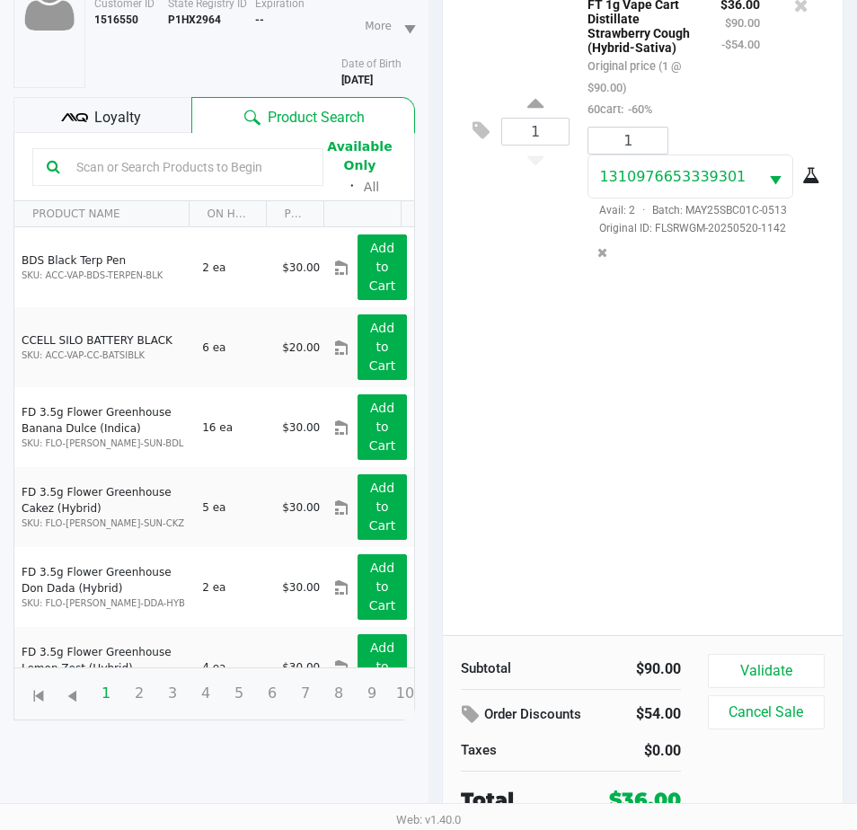
click at [587, 442] on div "1 FT 1g Vape Cart Distillate Strawberry Cough (Hybrid-Sativa) Original price (1…" at bounding box center [643, 306] width 400 height 656
drag, startPoint x: 137, startPoint y: 162, endPoint x: 123, endPoint y: 171, distance: 16.9
click at [138, 162] on input "text" at bounding box center [189, 167] width 240 height 27
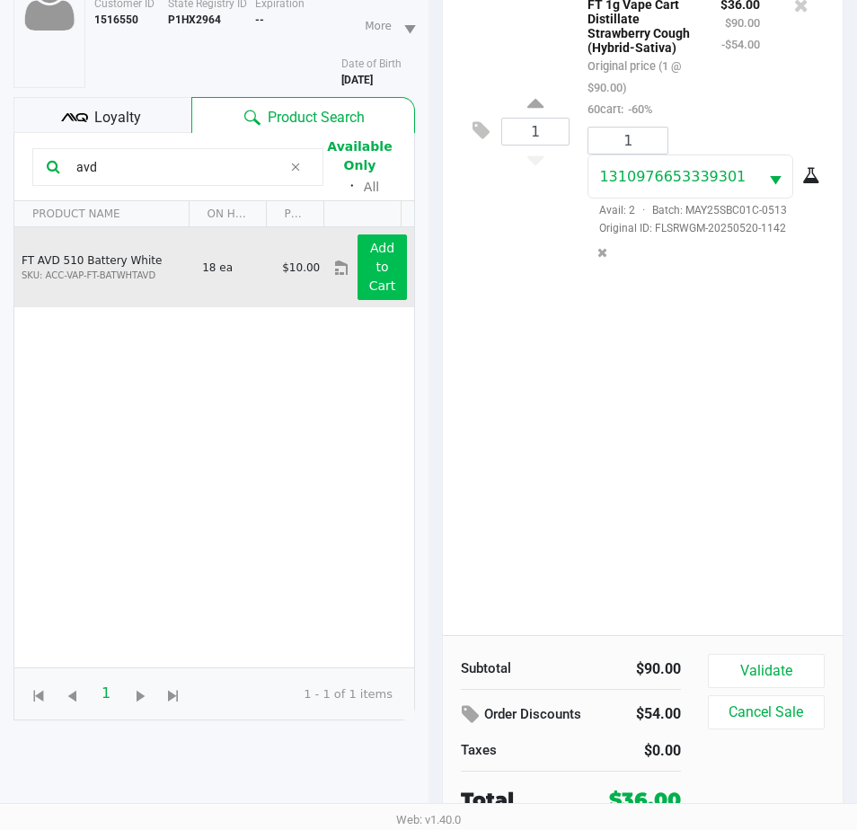
type input "avd"
click at [387, 266] on button "Add to Cart" at bounding box center [381, 267] width 49 height 66
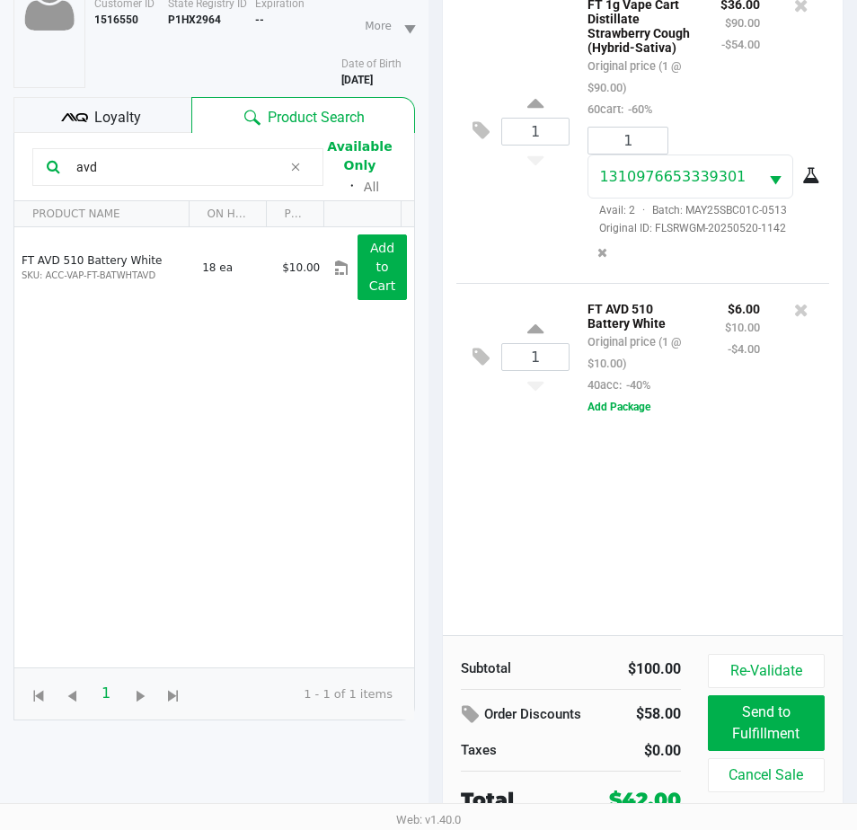
drag, startPoint x: 144, startPoint y: 159, endPoint x: -46, endPoint y: 185, distance: 191.2
click at [0, 185] on html "Intake Queue Shop Bonita Springs WC AUTECHRE Estelle Griffis Cart Sales History…" at bounding box center [428, 221] width 857 height 830
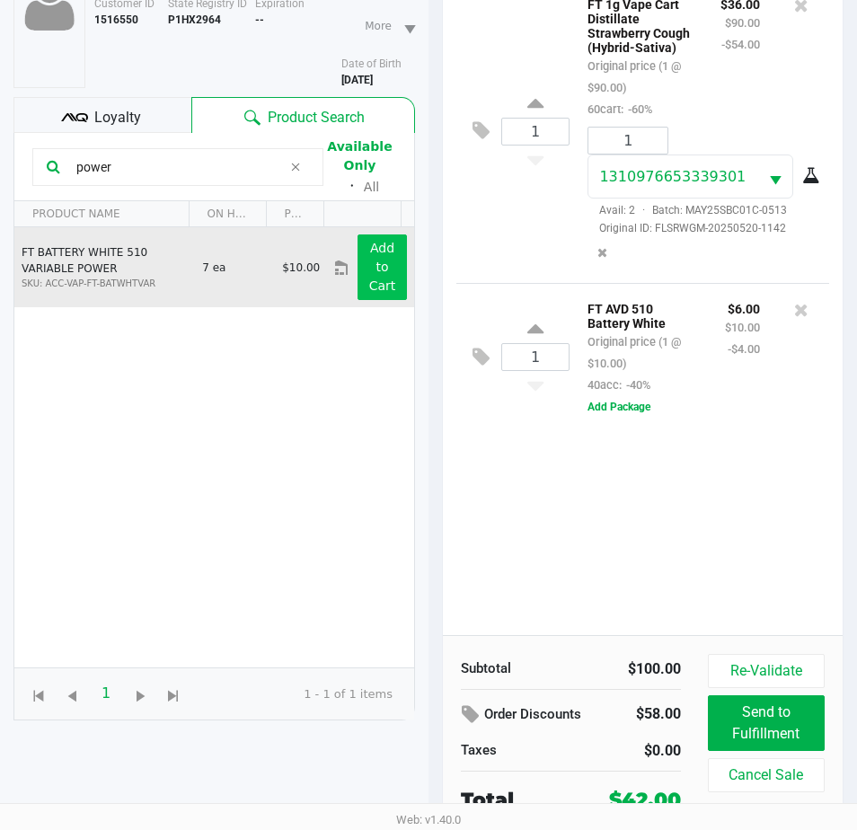
type input "power"
click at [376, 277] on button "Add to Cart" at bounding box center [381, 267] width 49 height 66
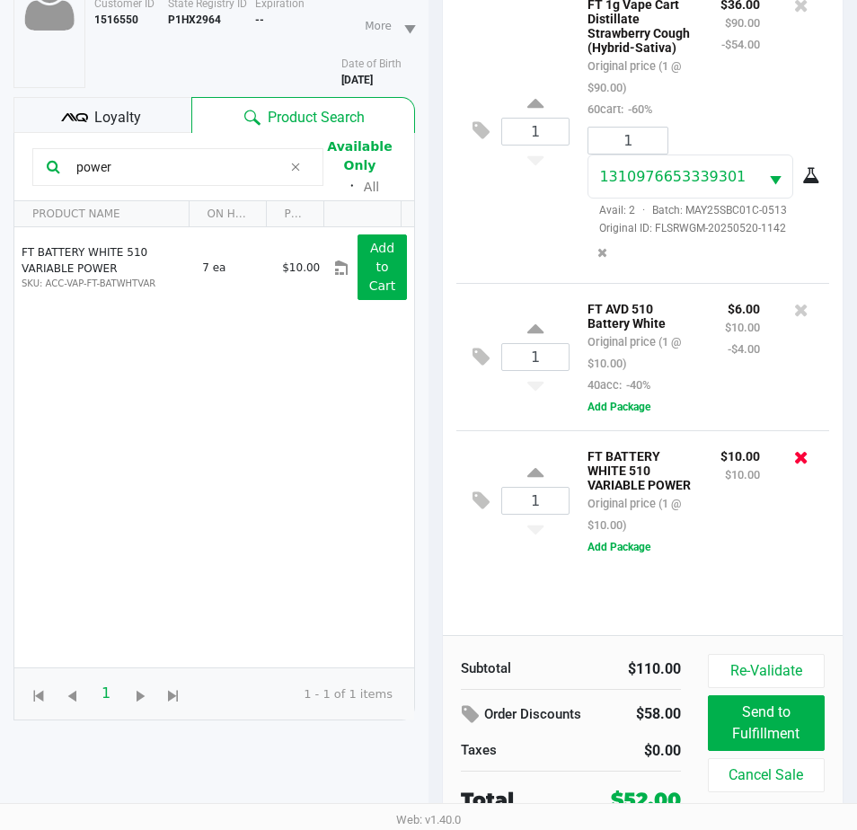
click at [799, 465] on icon at bounding box center [801, 457] width 14 height 18
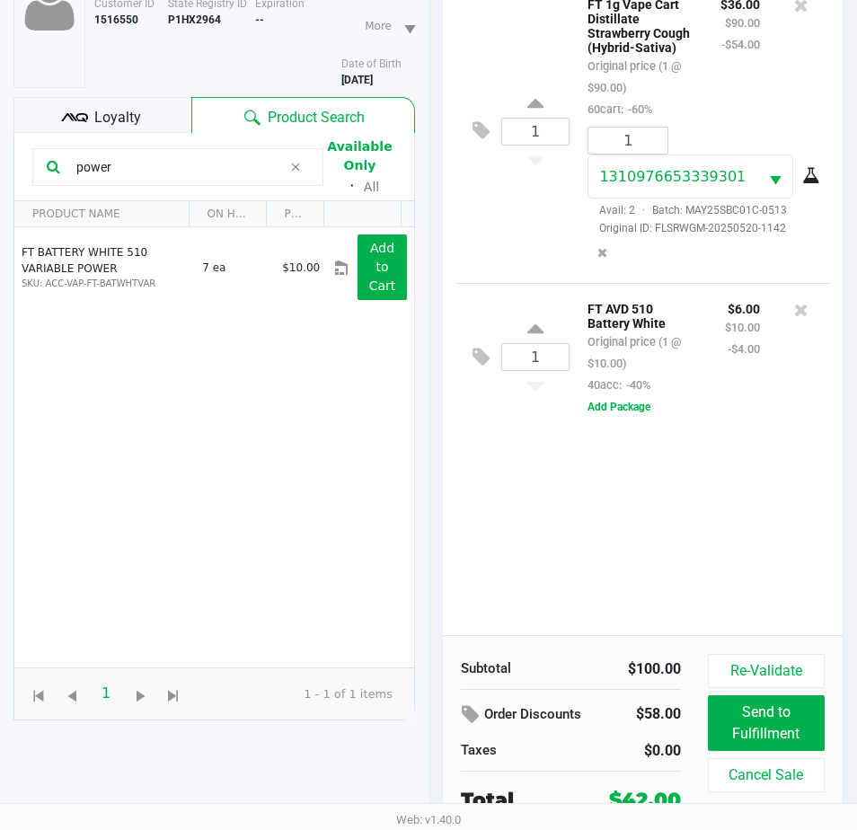
click at [746, 576] on div "1 FT 1g Vape Cart Distillate Strawberry Cough (Hybrid-Sativa) Original price (1…" at bounding box center [643, 306] width 400 height 656
click at [630, 404] on button "Add Package" at bounding box center [618, 407] width 63 height 16
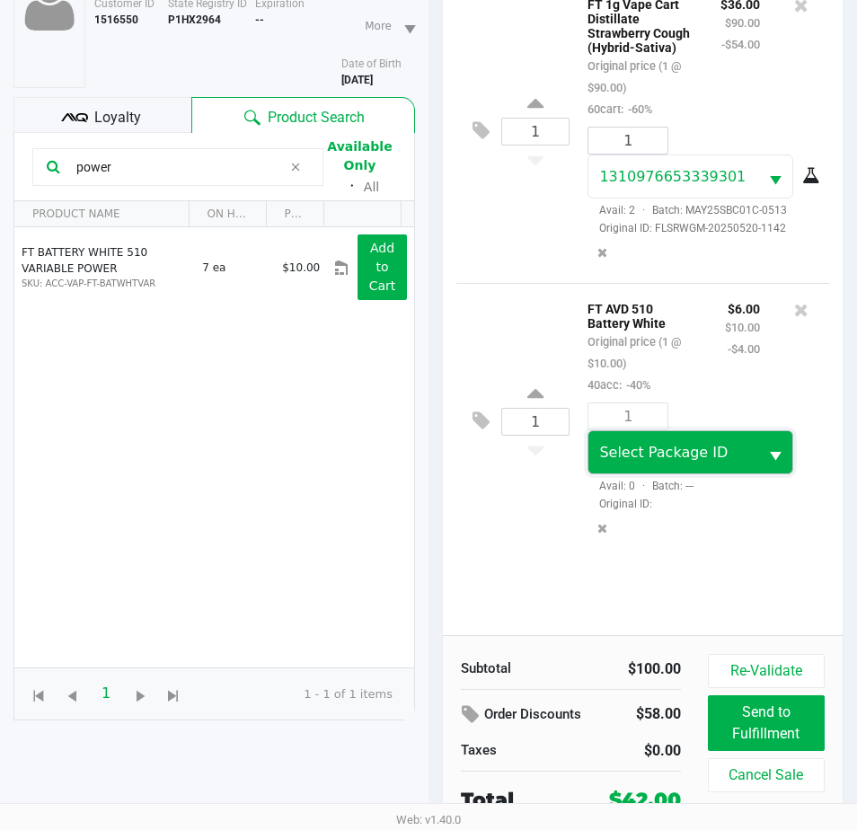
click at [682, 473] on span "Select Package ID" at bounding box center [672, 452] width 169 height 42
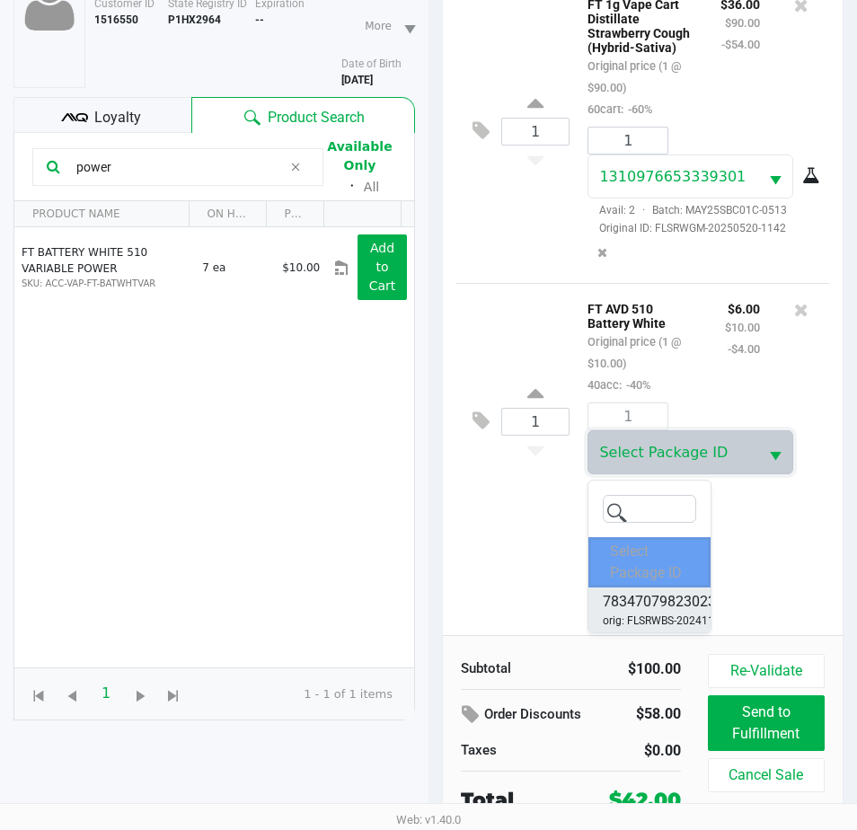
click at [662, 610] on span "7834707982302348" at bounding box center [666, 602] width 129 height 22
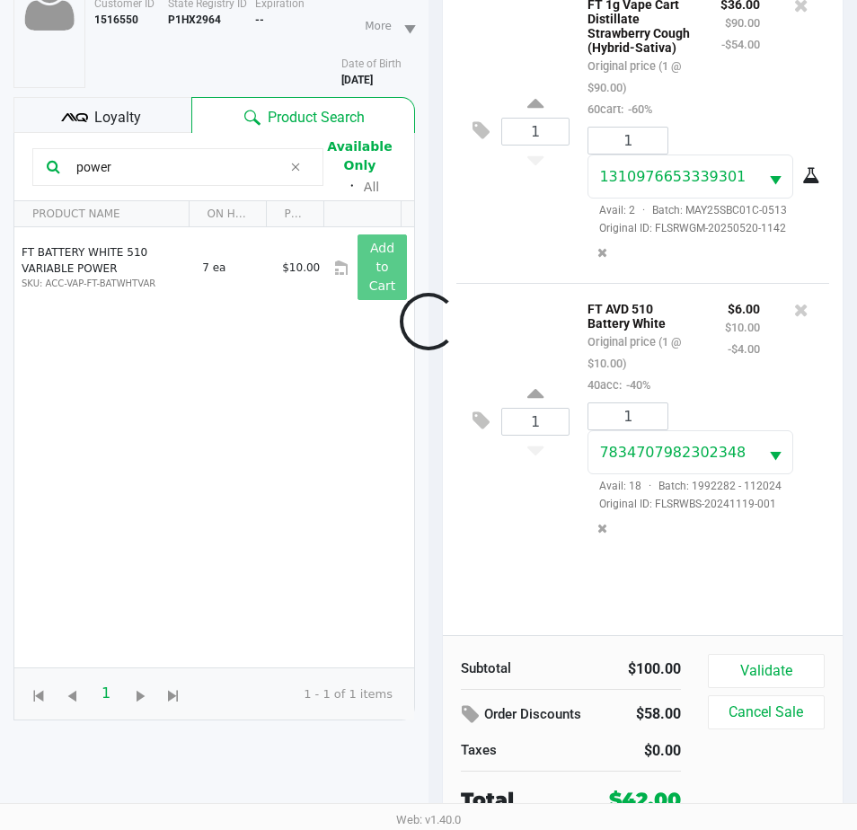
click at [743, 576] on div at bounding box center [428, 321] width 857 height 648
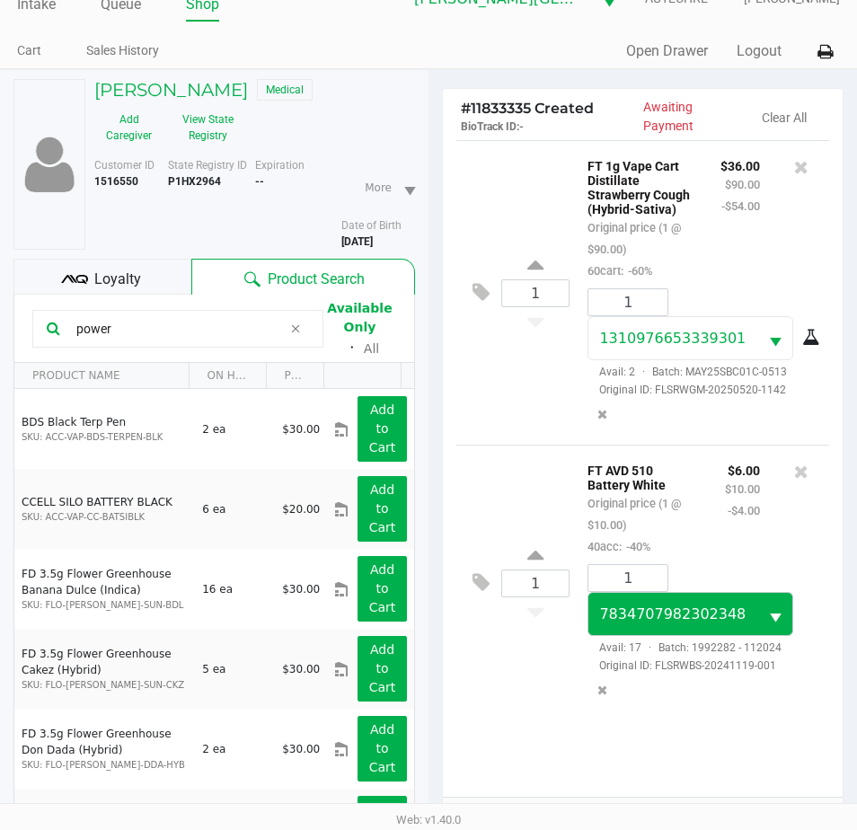
scroll to position [90, 0]
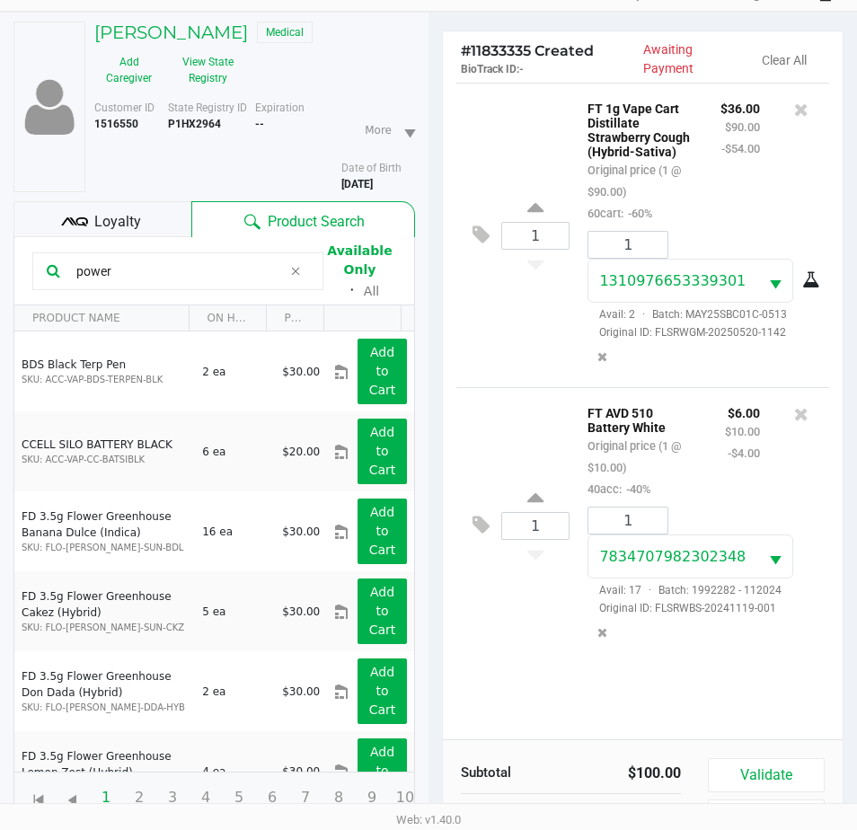
click at [726, 514] on div "1 7834707982302348 Avail: 17 · Batch: 1992282 - 112024 Original ID: FLSRWBS-202…" at bounding box center [701, 577] width 255 height 143
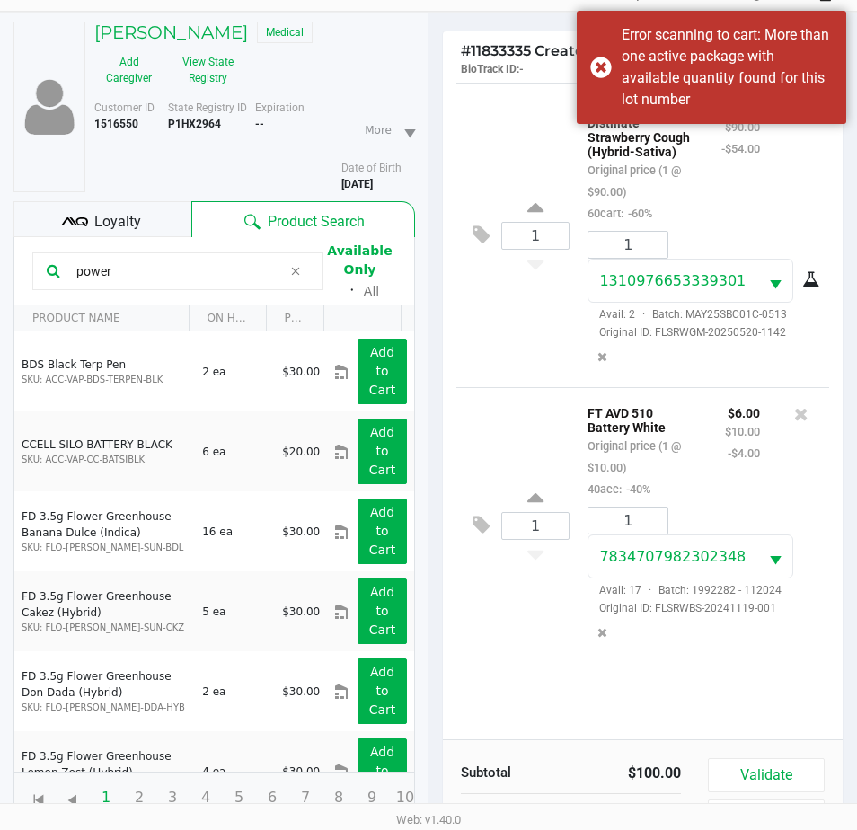
click at [159, 271] on input "power" at bounding box center [175, 271] width 213 height 27
drag, startPoint x: 159, startPoint y: 271, endPoint x: -12, endPoint y: 302, distance: 173.3
click at [0, 302] on html "Intake Queue Shop Bonita Springs WC AUTECHRE Estelle Griffis Cart Sales History…" at bounding box center [428, 325] width 857 height 830
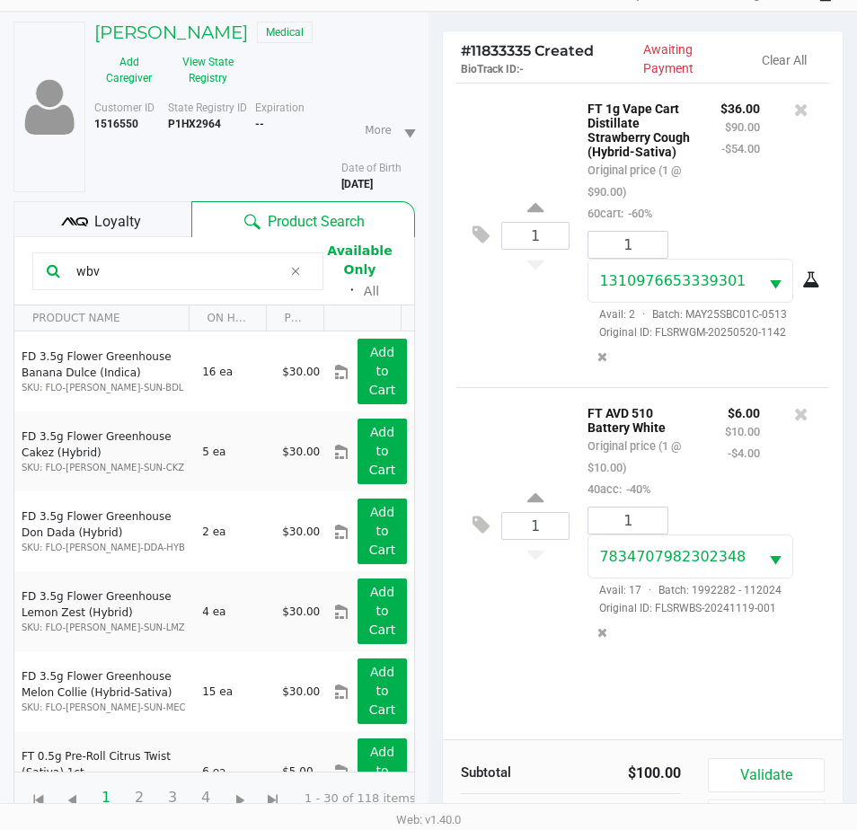
type input "wbv"
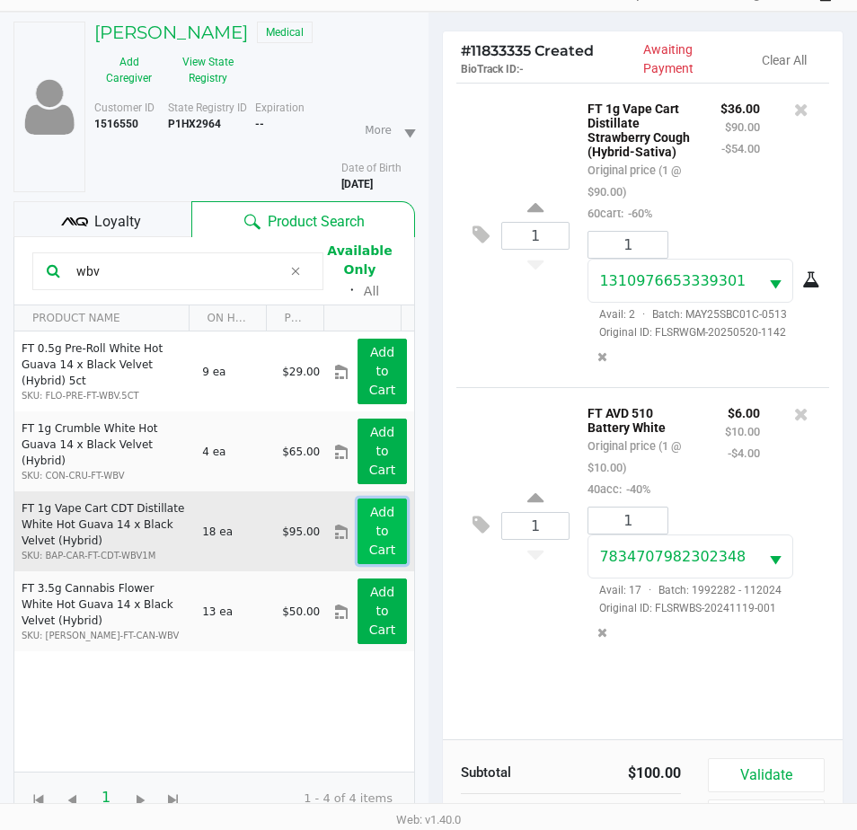
click at [380, 534] on button "Add to Cart" at bounding box center [381, 531] width 49 height 66
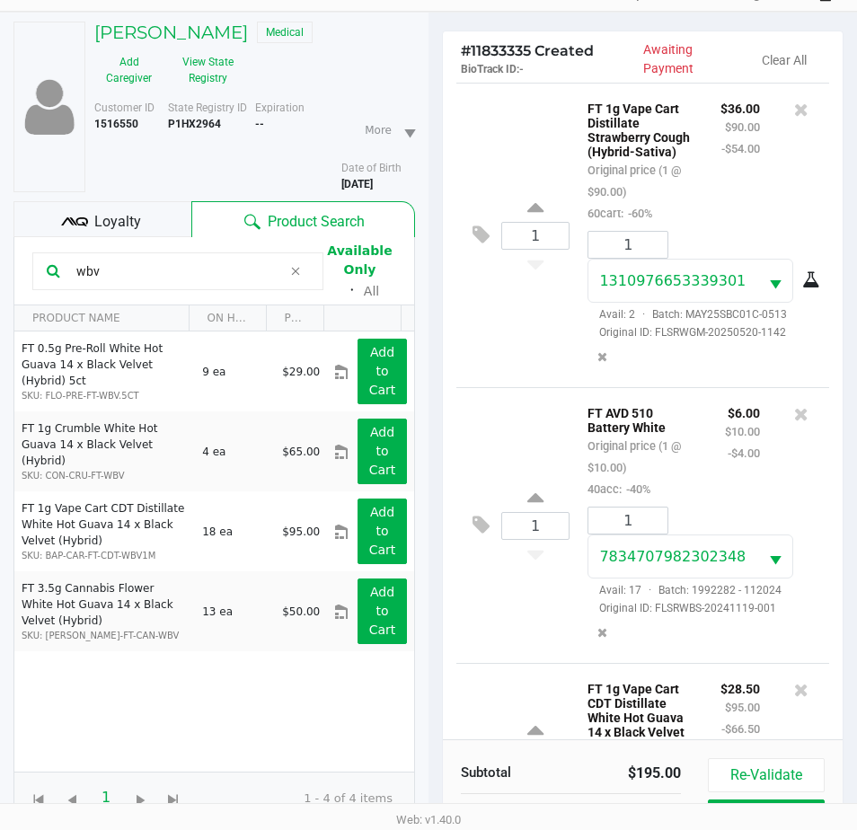
scroll to position [154, 0]
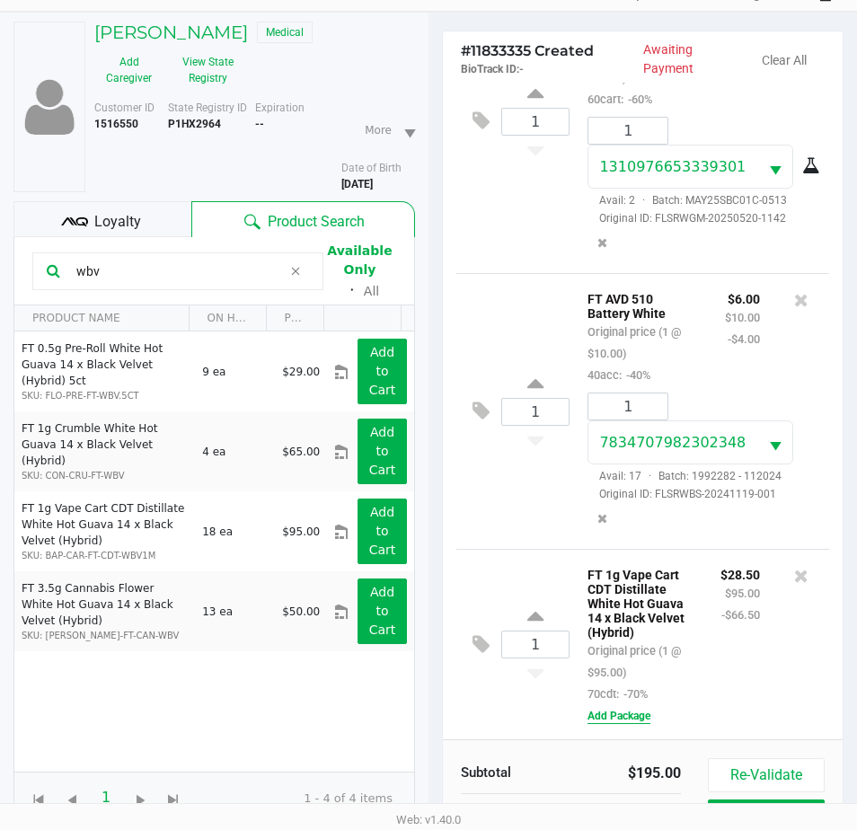
click at [620, 711] on button "Add Package" at bounding box center [618, 716] width 63 height 16
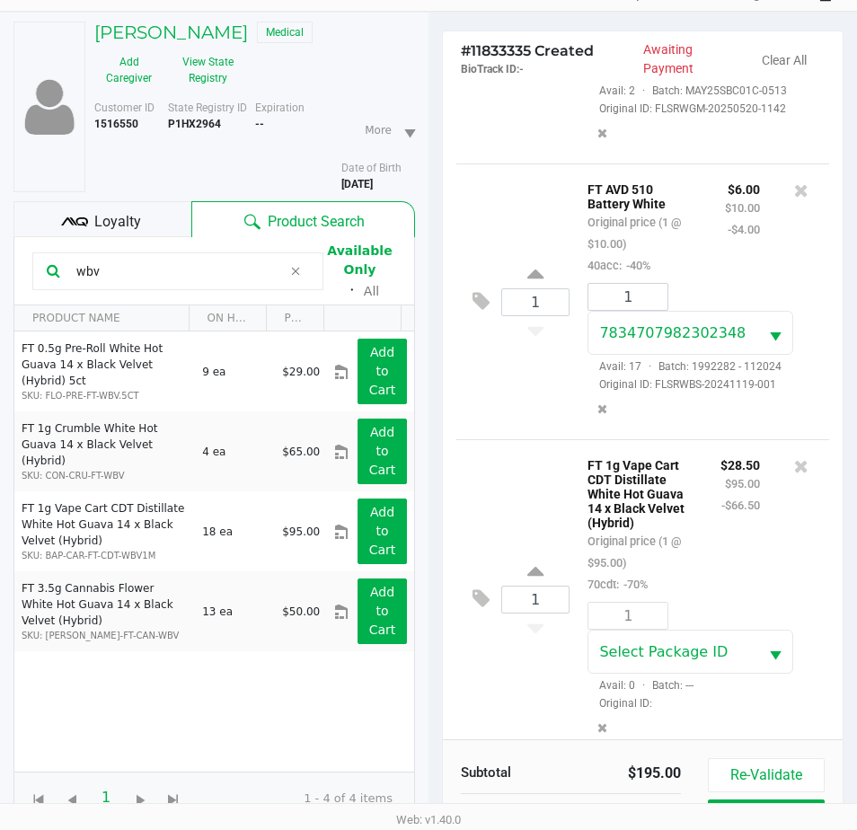
scroll to position [283, 0]
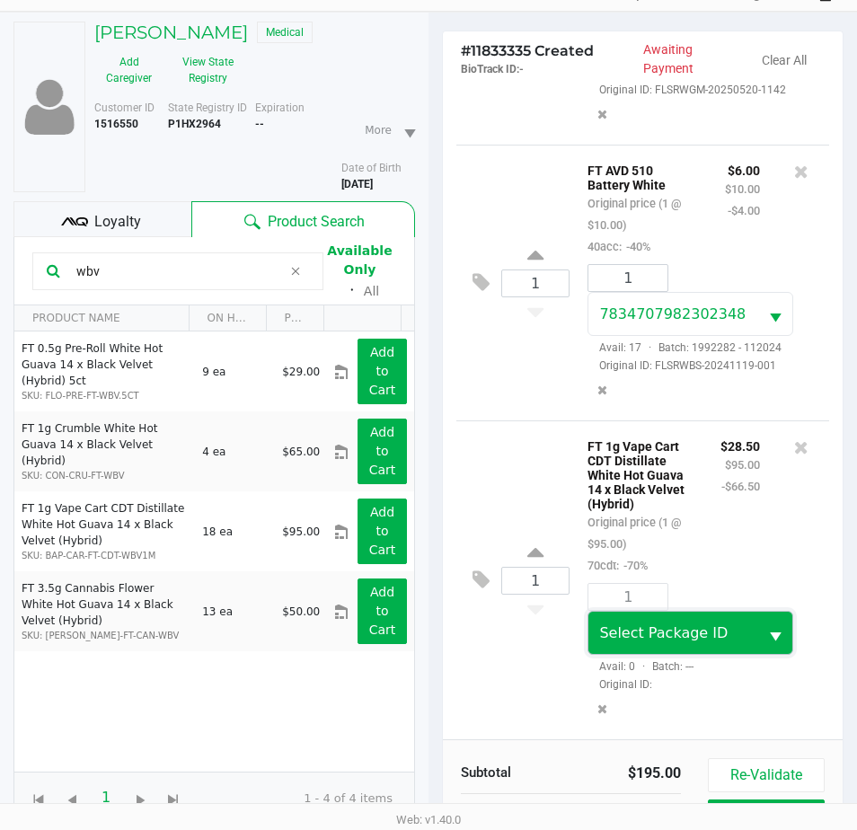
click at [731, 633] on span "Select Package ID" at bounding box center [672, 633] width 147 height 22
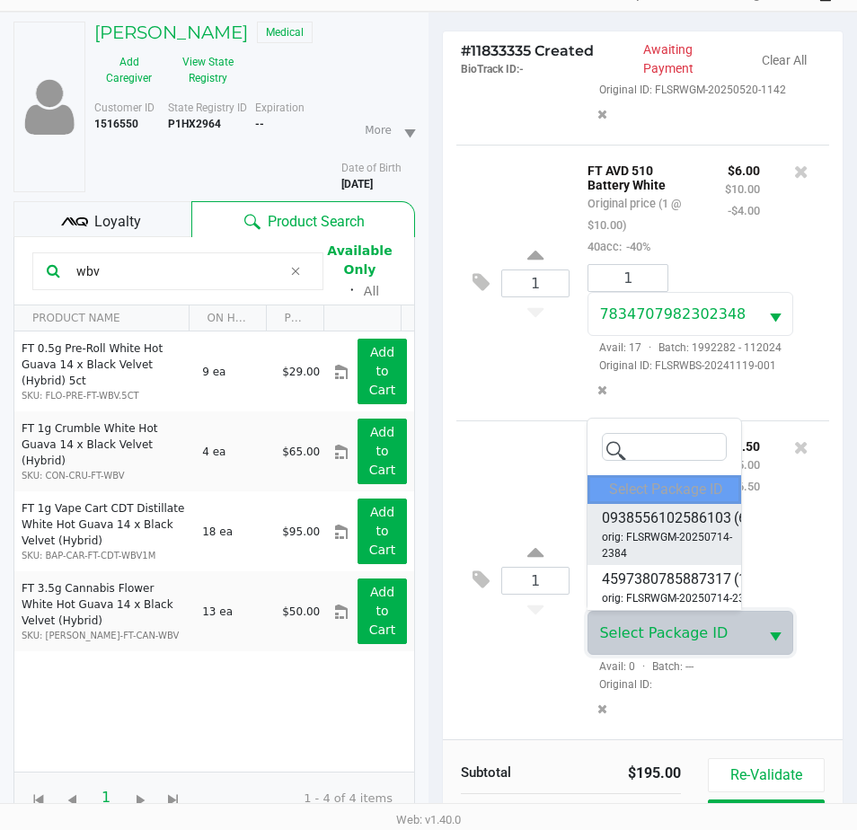
click at [715, 533] on span "orig: FLSRWGM-20250714-2384" at bounding box center [677, 545] width 150 height 32
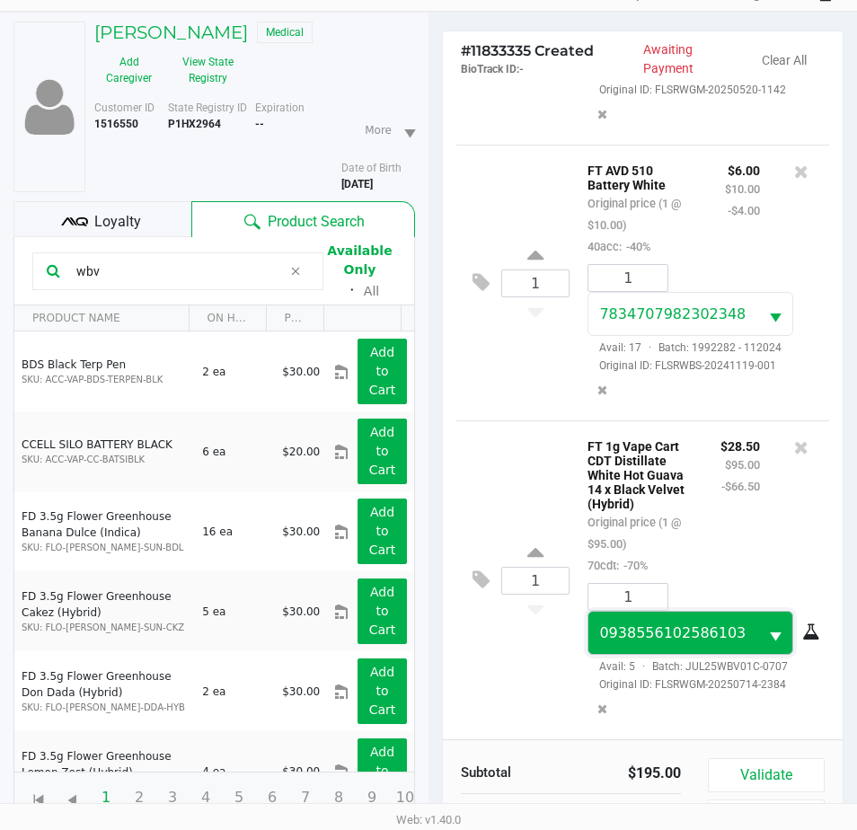
click at [707, 632] on span "0938556102586103" at bounding box center [672, 632] width 146 height 17
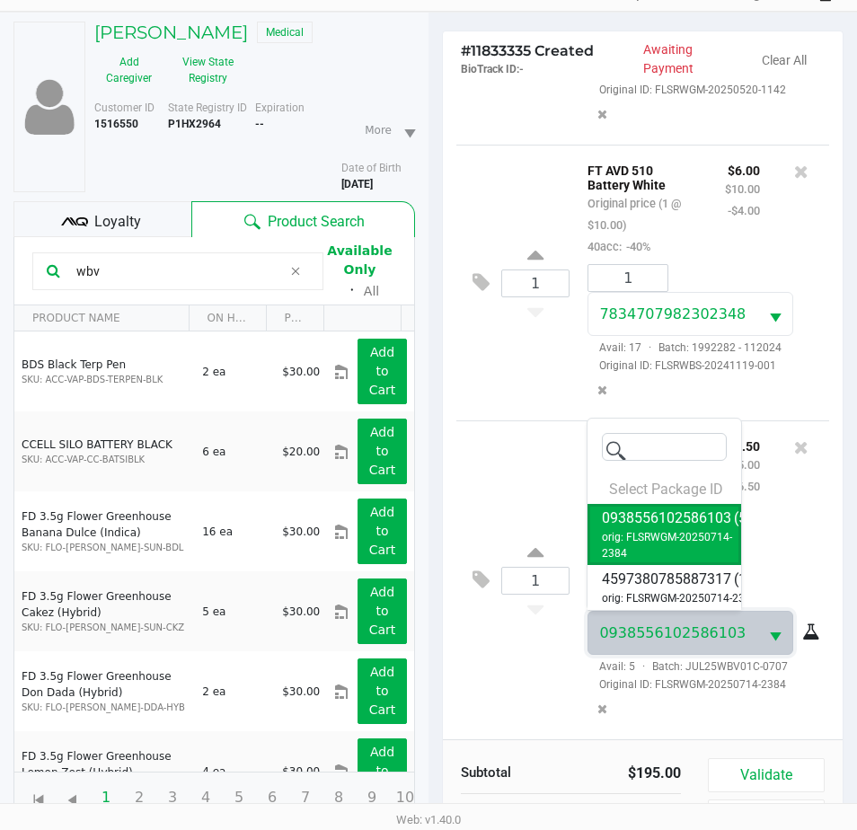
click at [768, 523] on kendo-popup "Select Package ID 0938556102586103 (5) orig: FLSRWGM-20250714-2384 459738078588…" at bounding box center [683, 514] width 194 height 193
click at [521, 679] on div "1 FT 1g Vape Cart CDT Distillate White Hot Guava 14 x Black Velvet (Hybrid) Ori…" at bounding box center [642, 579] width 373 height 319
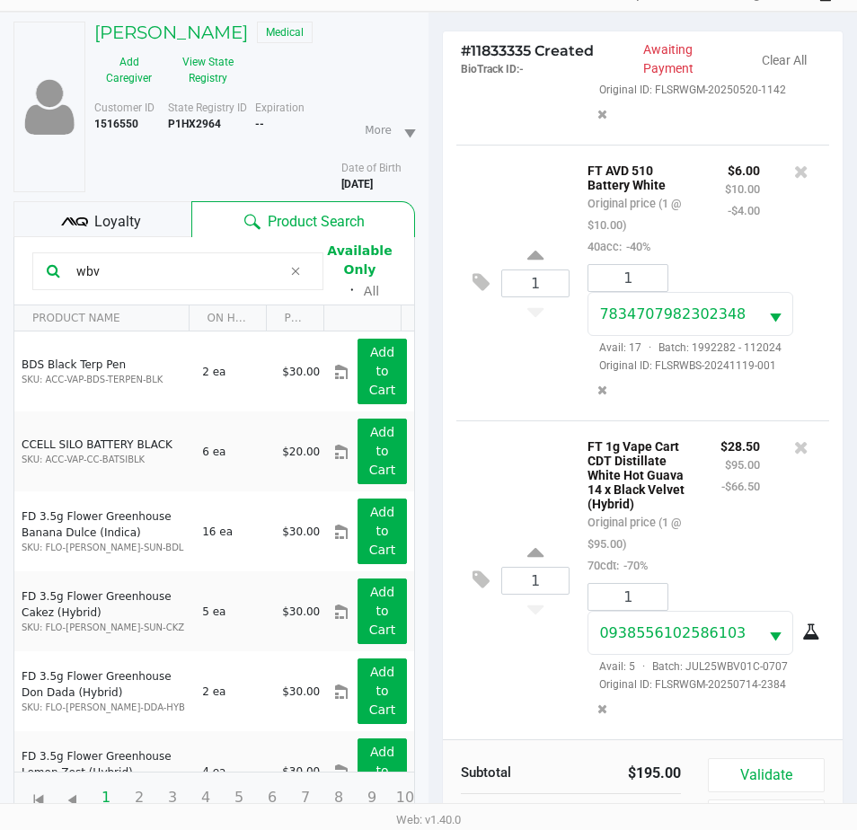
scroll to position [198, 0]
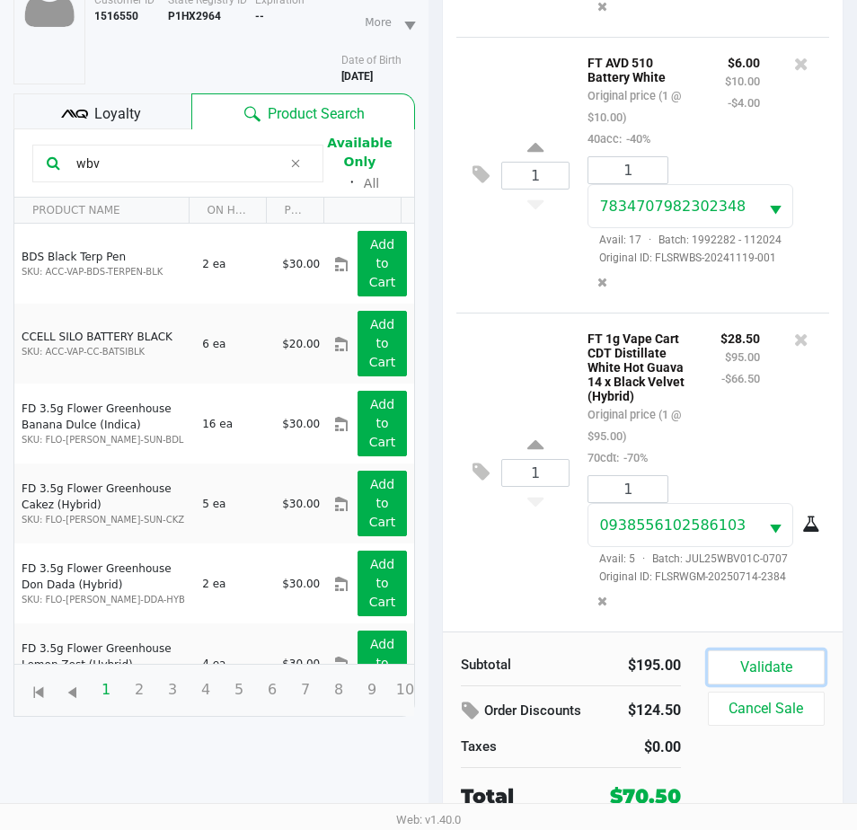
click at [793, 653] on button "Validate" at bounding box center [766, 667] width 117 height 34
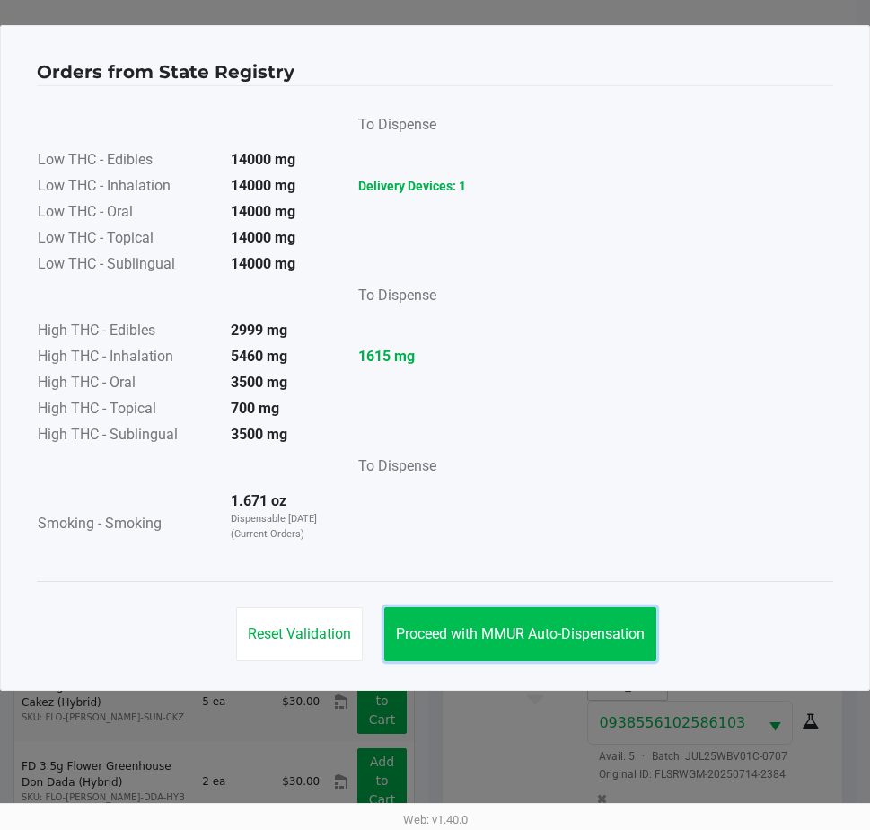
click at [557, 643] on button "Proceed with MMUR Auto-Dispensation" at bounding box center [520, 634] width 272 height 54
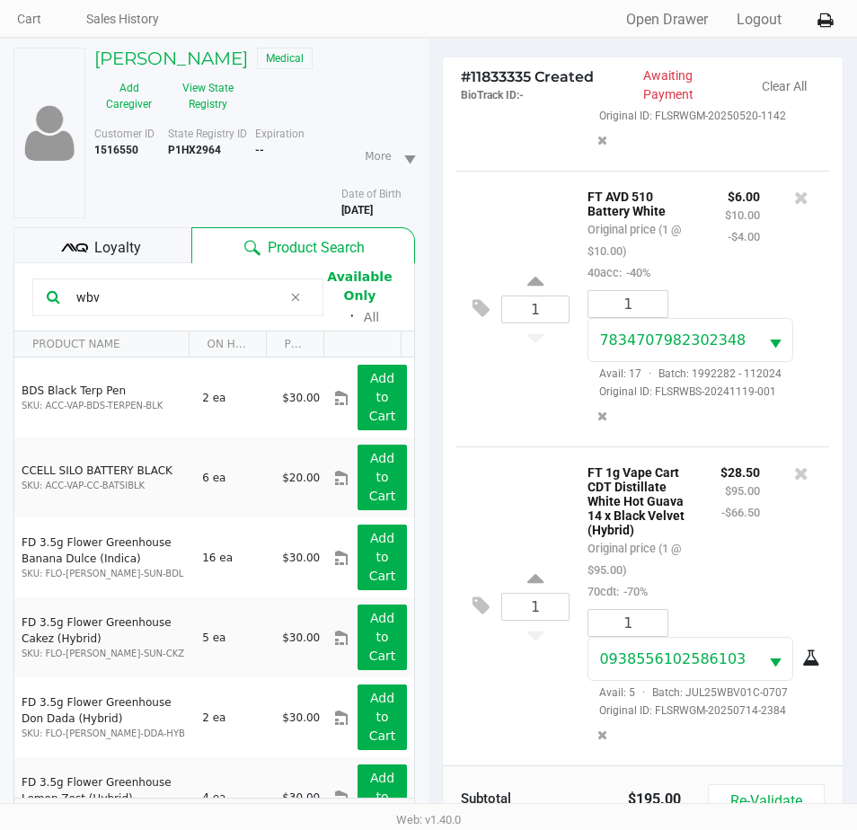
scroll to position [238, 0]
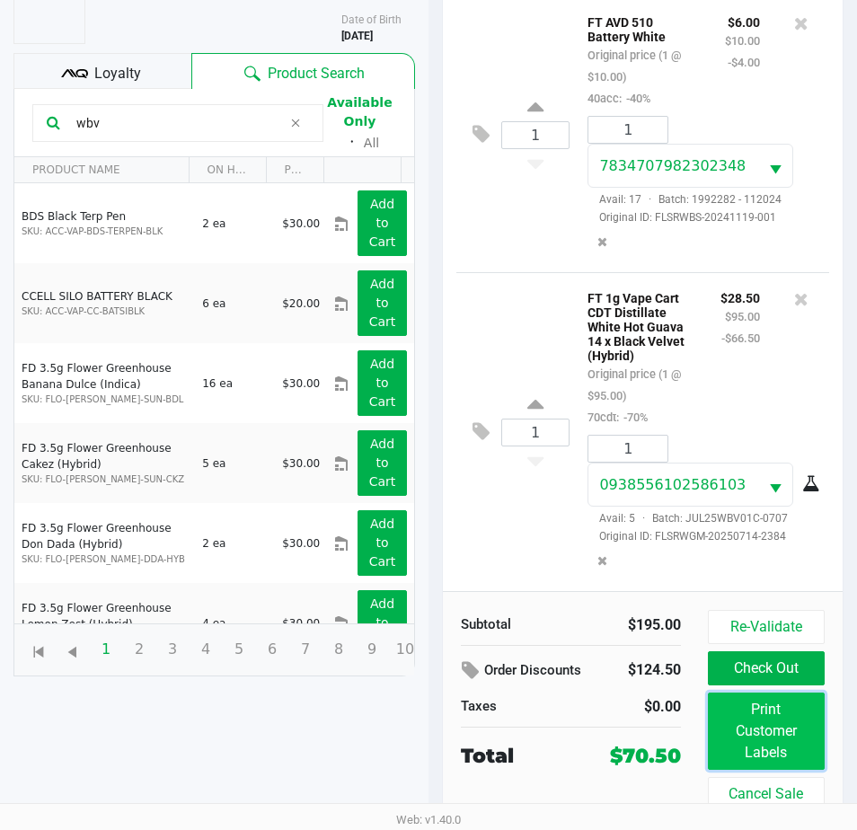
click at [772, 725] on button "Print Customer Labels" at bounding box center [766, 730] width 117 height 77
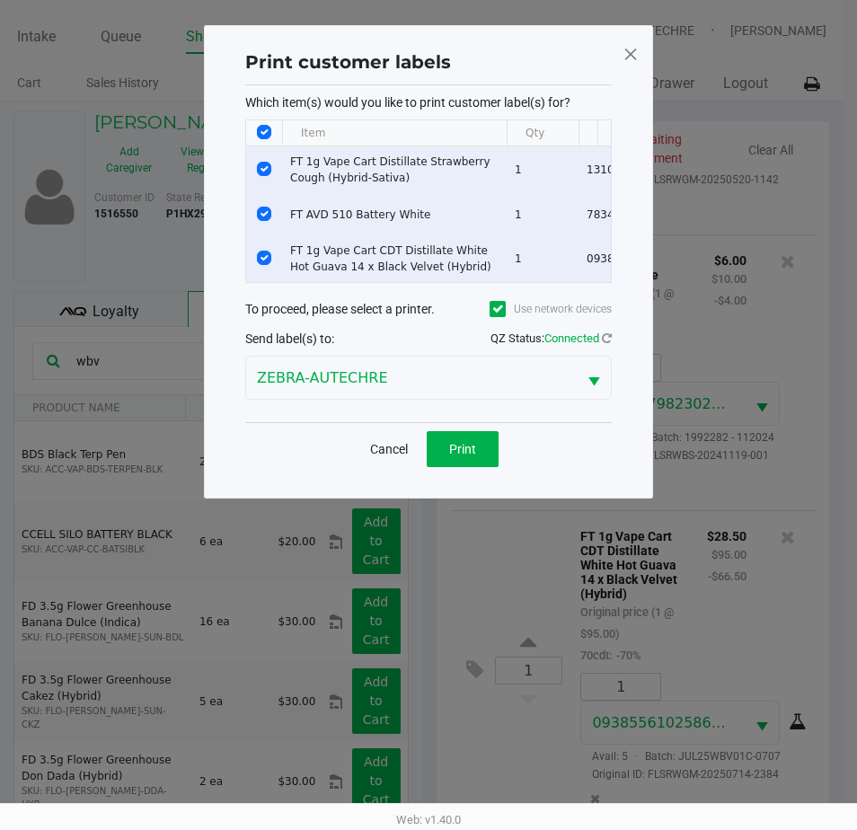
scroll to position [0, 0]
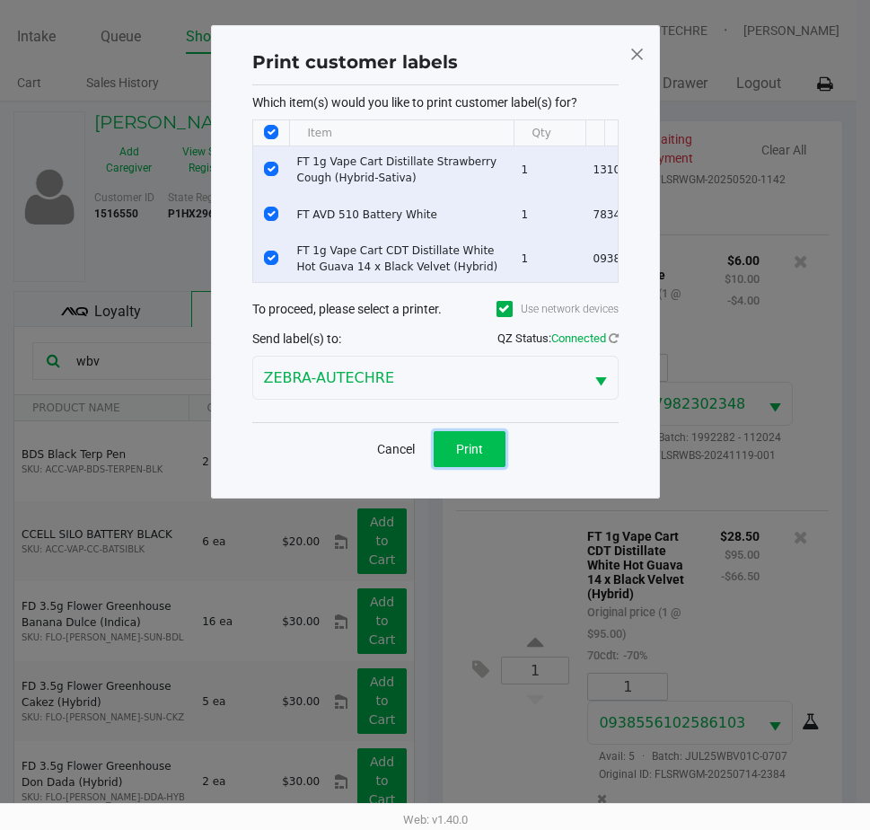
click at [459, 456] on span "Print" at bounding box center [469, 449] width 27 height 14
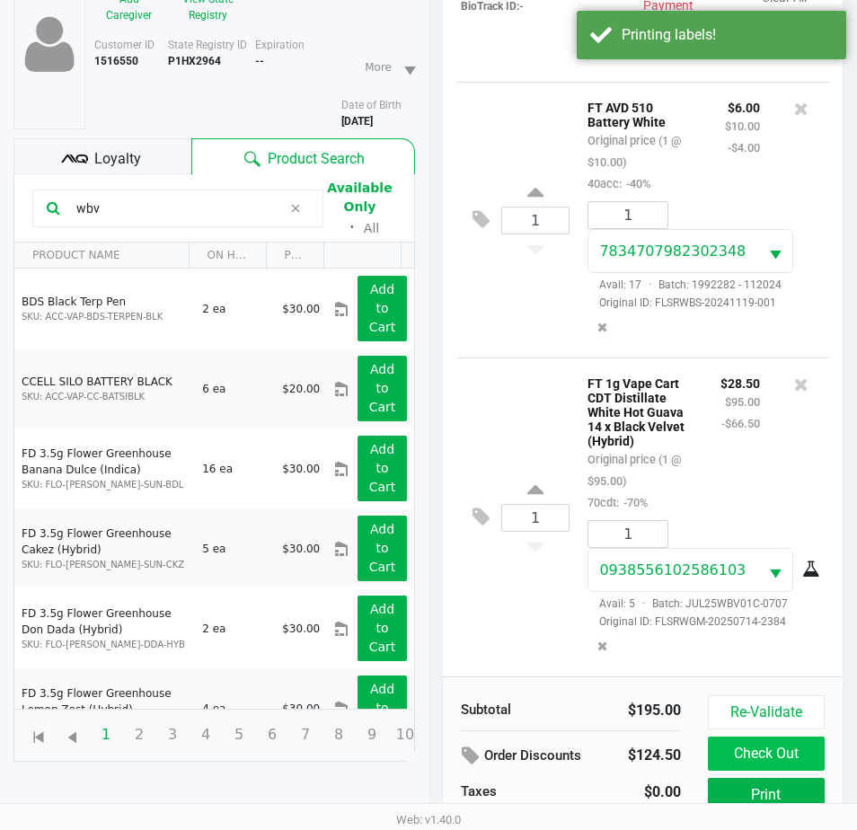
scroll to position [238, 0]
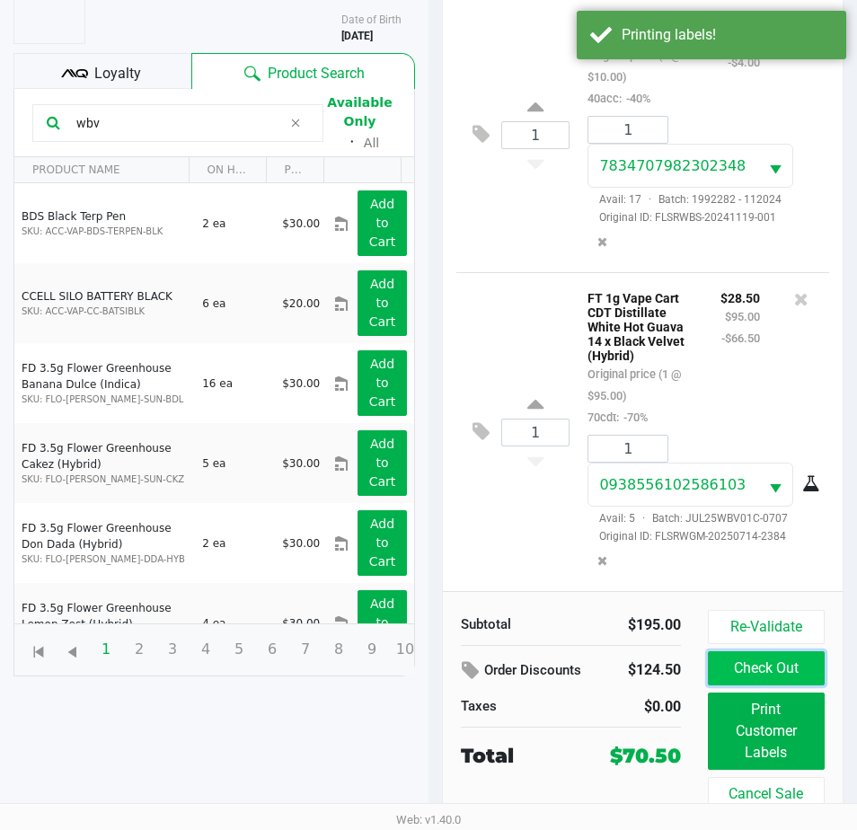
click at [802, 667] on button "Check Out" at bounding box center [766, 668] width 117 height 34
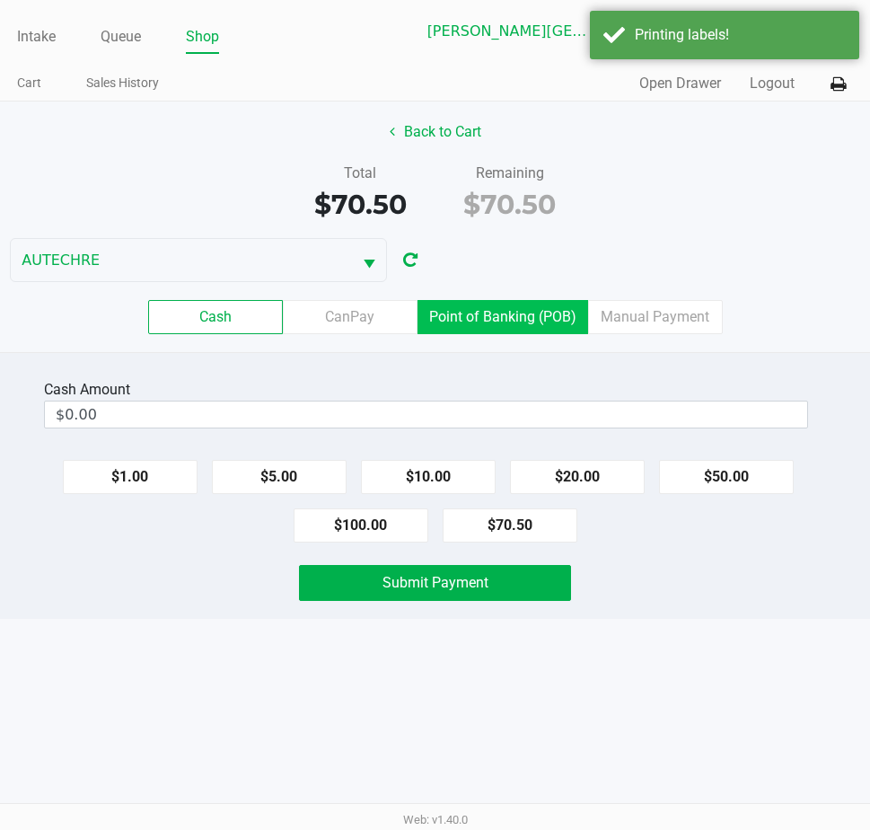
click at [487, 329] on label "Point of Banking (POB)" at bounding box center [503, 317] width 171 height 34
click at [0, 0] on 7 "Point of Banking (POB)" at bounding box center [0, 0] width 0 height 0
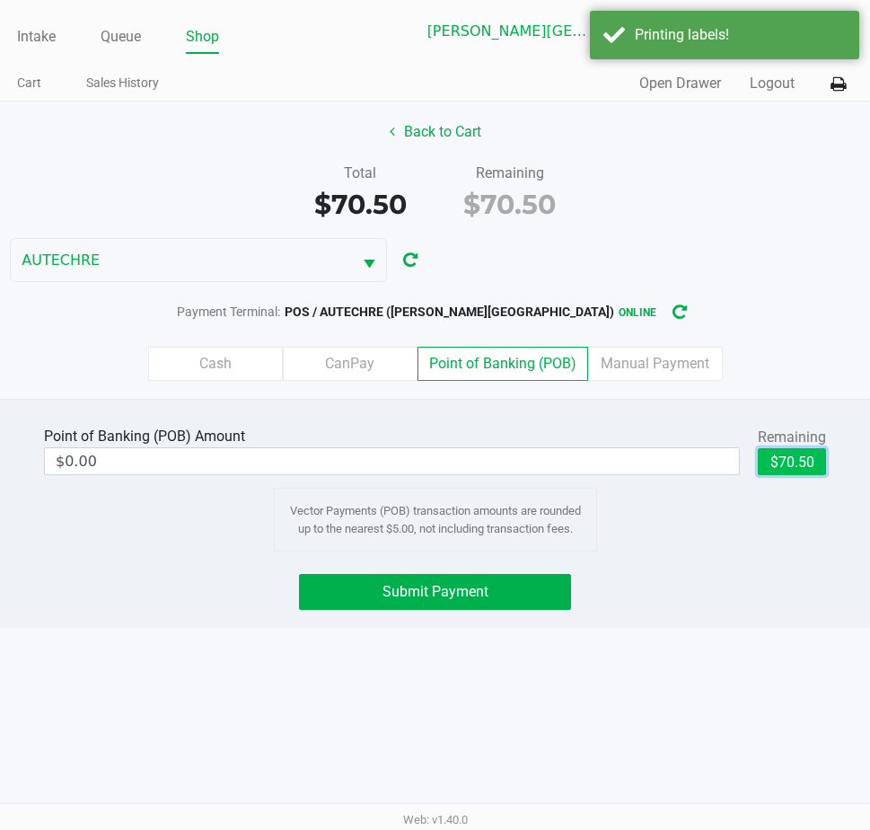
click at [777, 467] on button "$70.50" at bounding box center [792, 461] width 68 height 27
type input "$70.50"
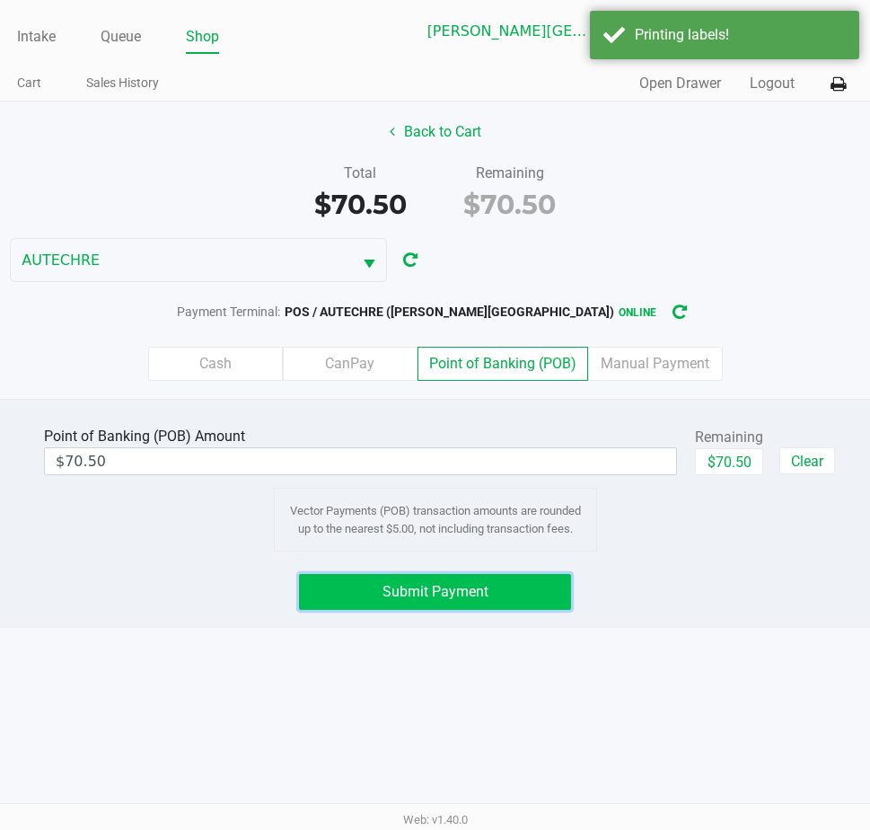
click at [496, 587] on button "Submit Payment" at bounding box center [435, 592] width 272 height 36
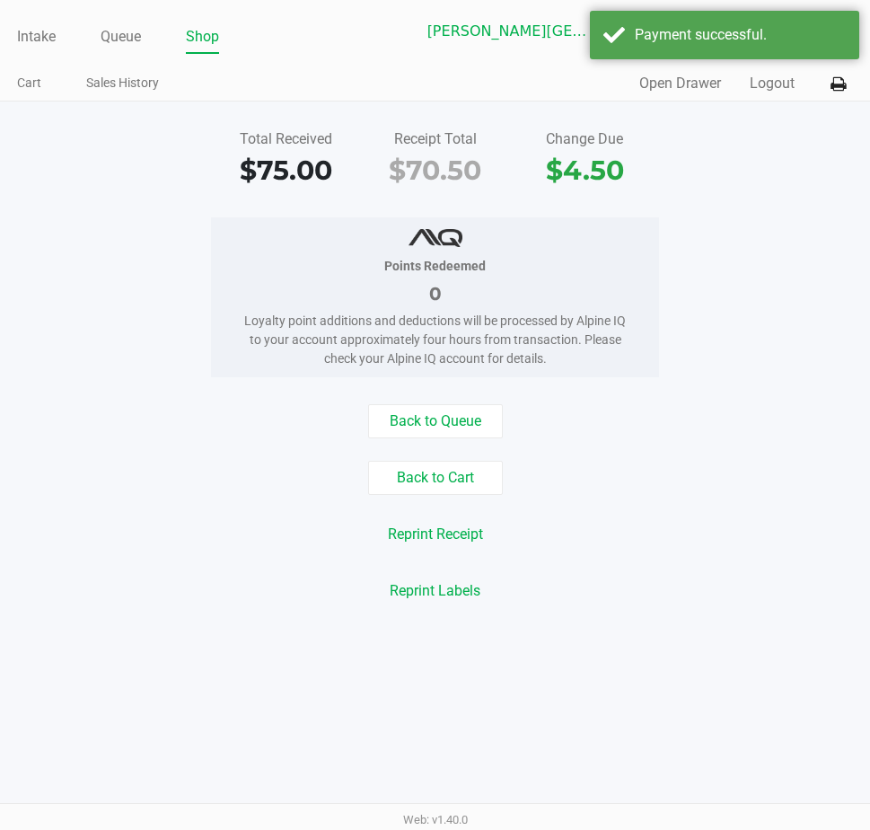
click at [645, 331] on div "Points Redeemed 0 Loyalty point additions and deductions will be processed by A…" at bounding box center [435, 297] width 449 height 160
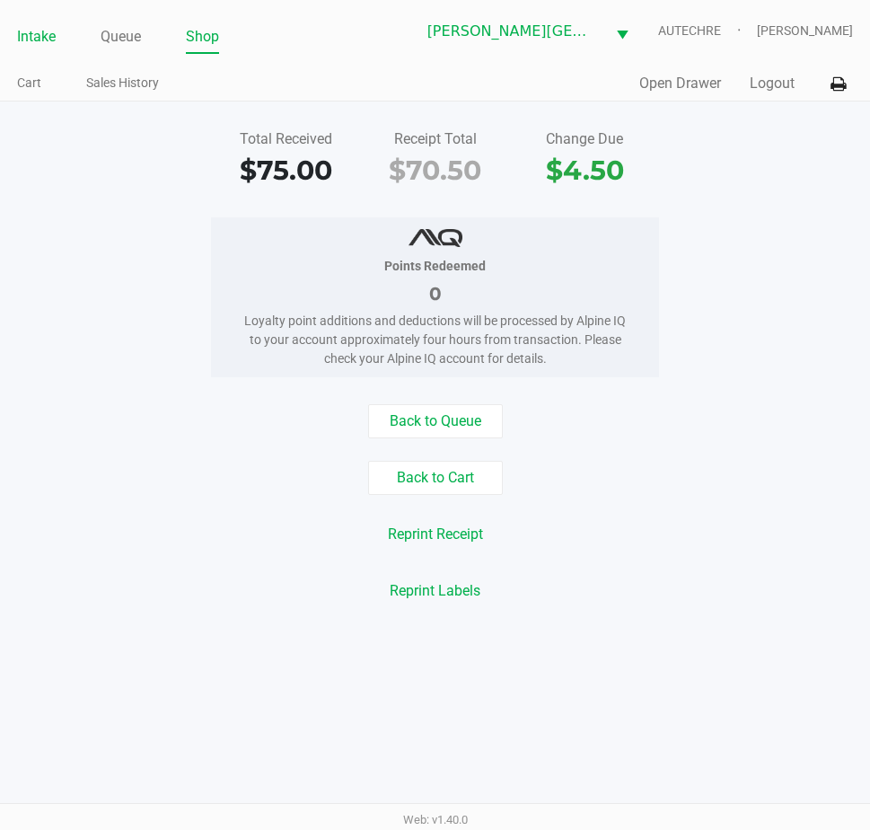
click at [24, 35] on link "Intake" at bounding box center [36, 36] width 39 height 25
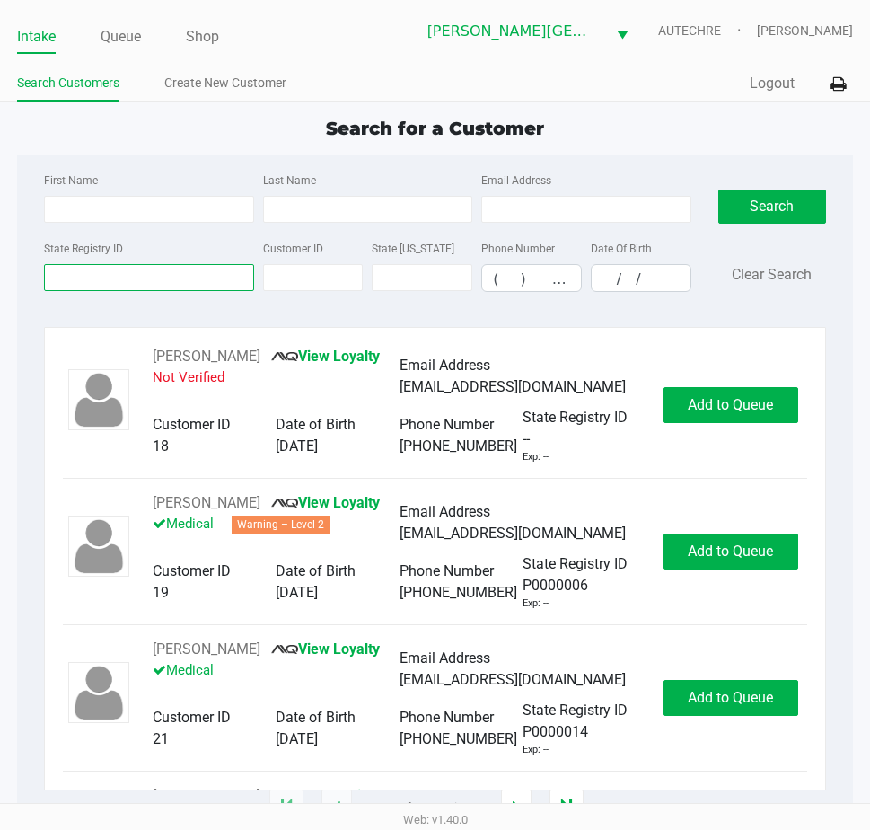
click at [197, 268] on input "State Registry ID" at bounding box center [148, 277] width 209 height 27
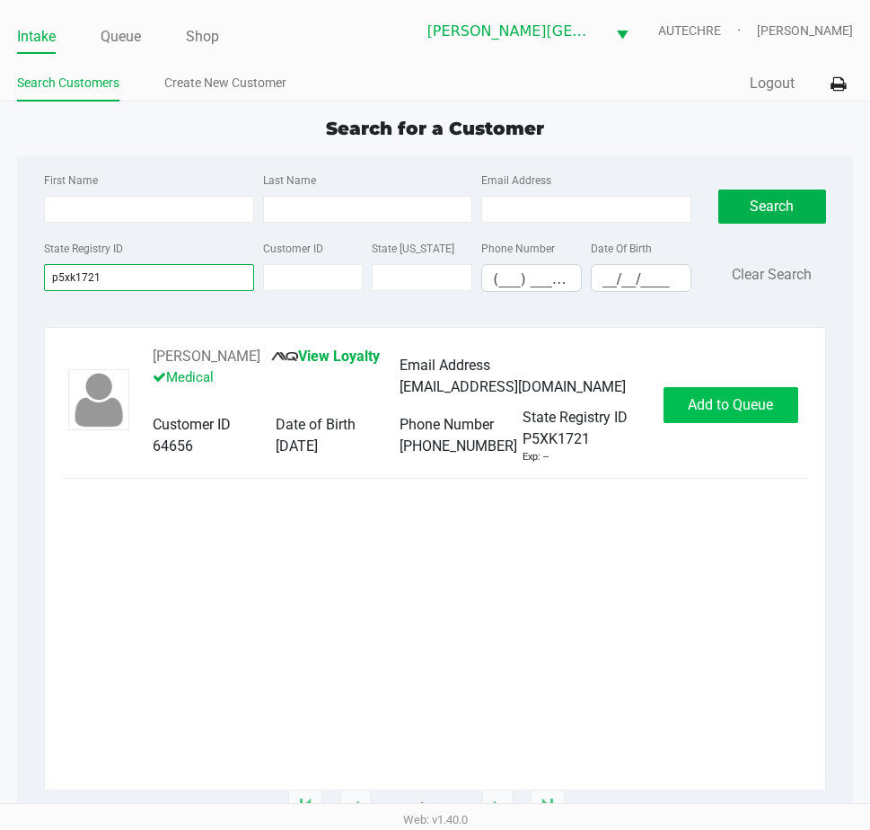
type input "p5xk1721"
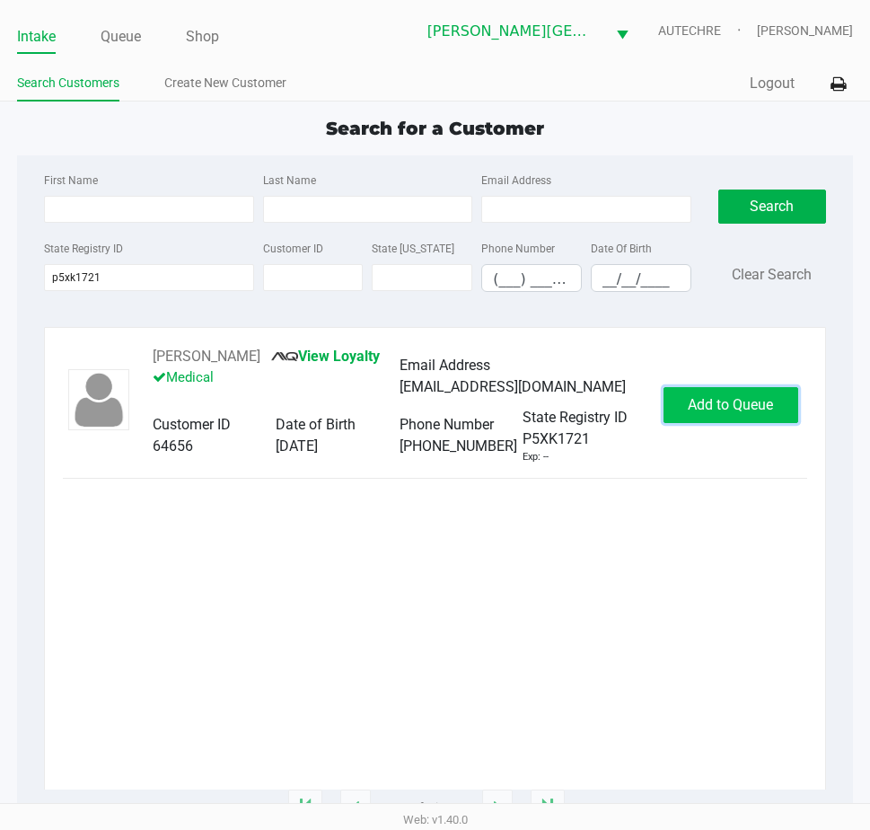
click at [741, 416] on button "Add to Queue" at bounding box center [731, 405] width 135 height 36
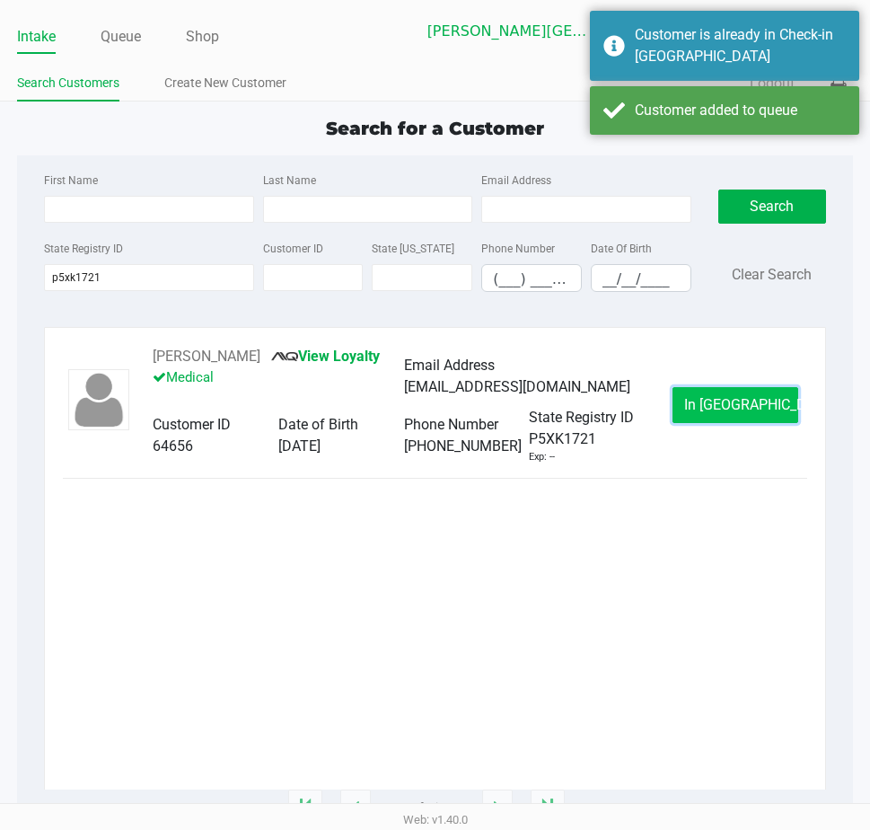
click at [742, 411] on span "In Queue" at bounding box center [759, 404] width 151 height 17
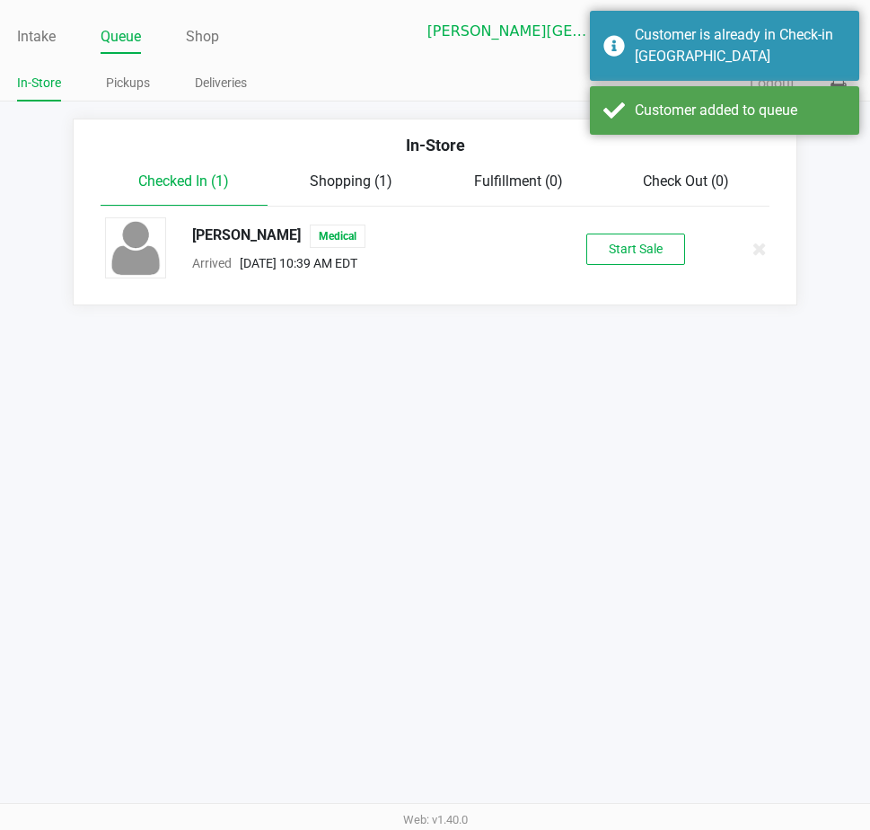
click at [662, 289] on li "Stephanie Skawski Medical Arrived Aug 23, 2025 10:39 AM EDT Start Sale" at bounding box center [435, 249] width 697 height 84
click at [655, 263] on button "Start Sale" at bounding box center [635, 248] width 99 height 31
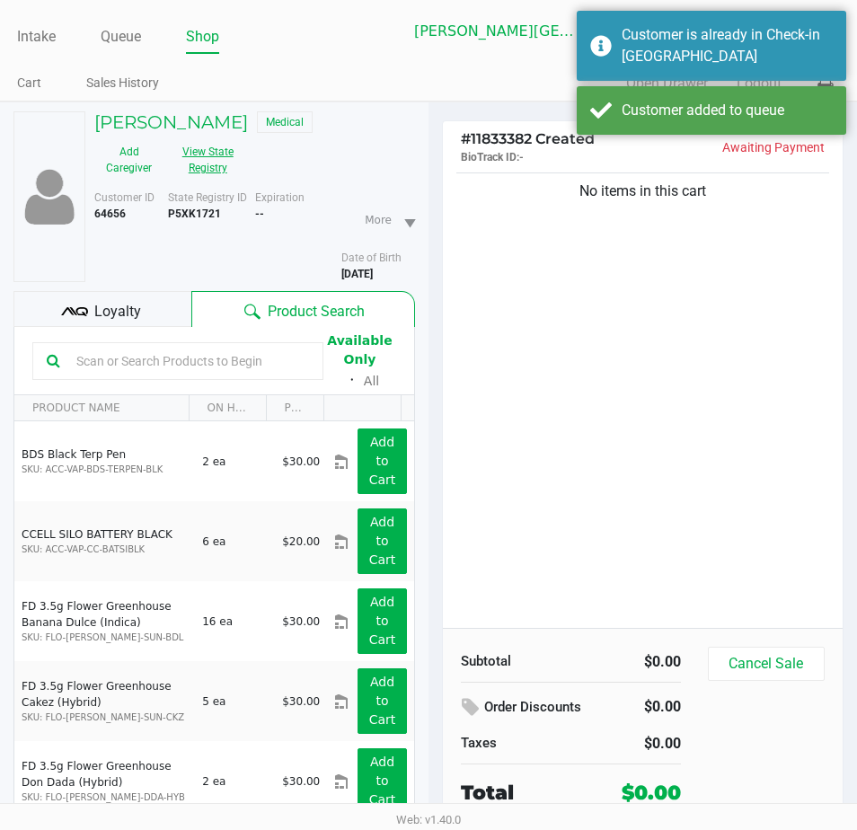
click at [224, 157] on button "View State Registry" at bounding box center [202, 159] width 78 height 45
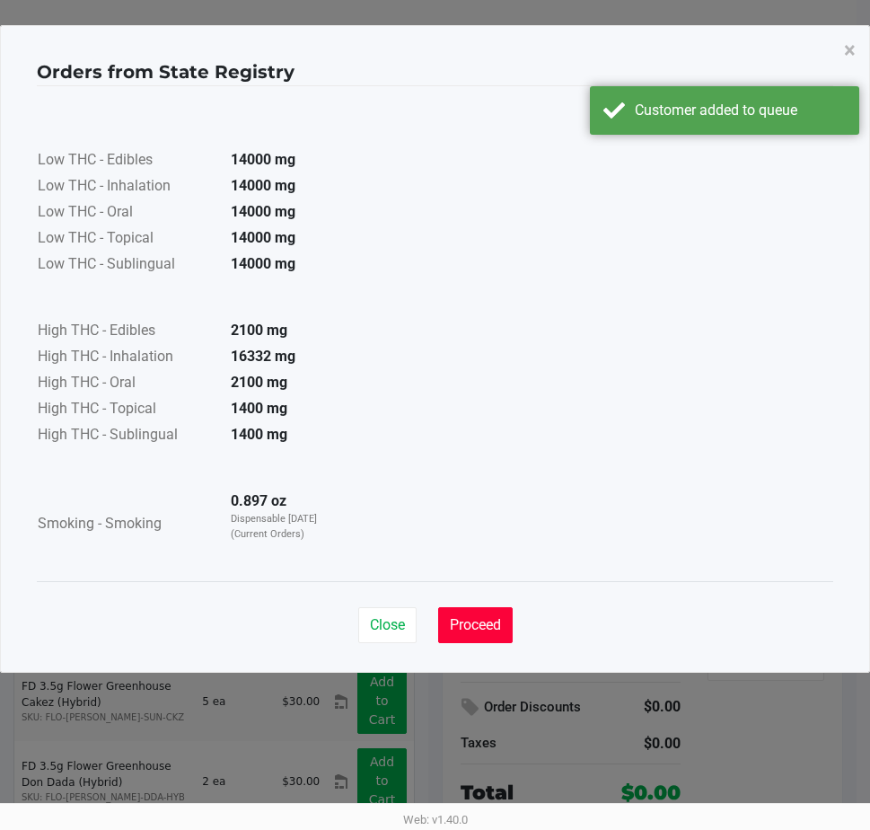
click at [467, 628] on span "Proceed" at bounding box center [475, 624] width 51 height 17
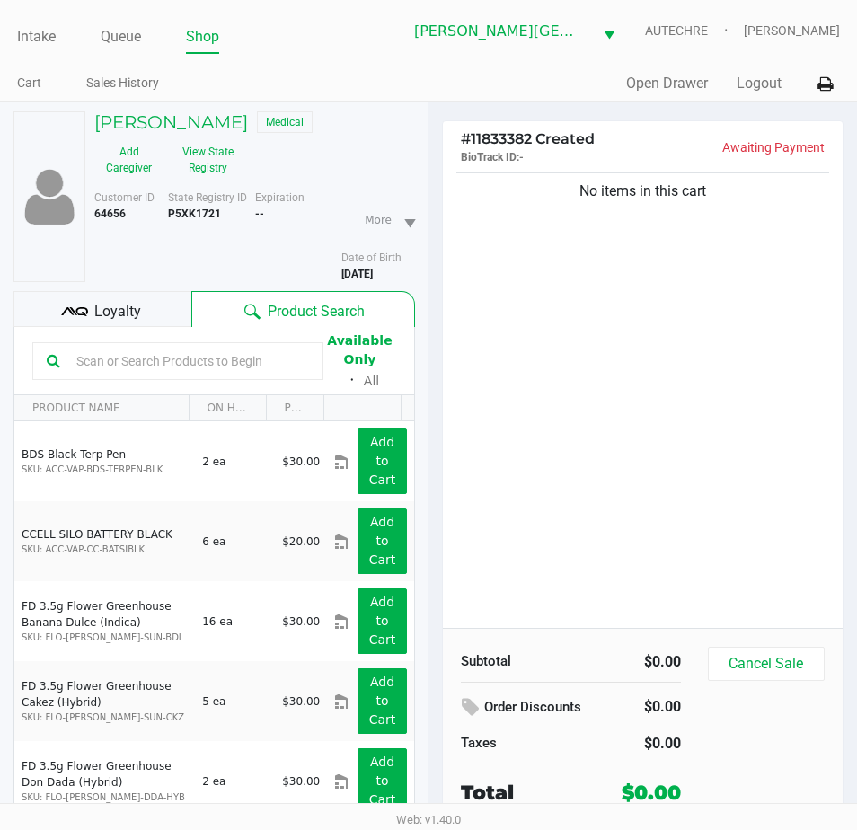
click at [797, 486] on div "No items in this cart" at bounding box center [643, 398] width 400 height 459
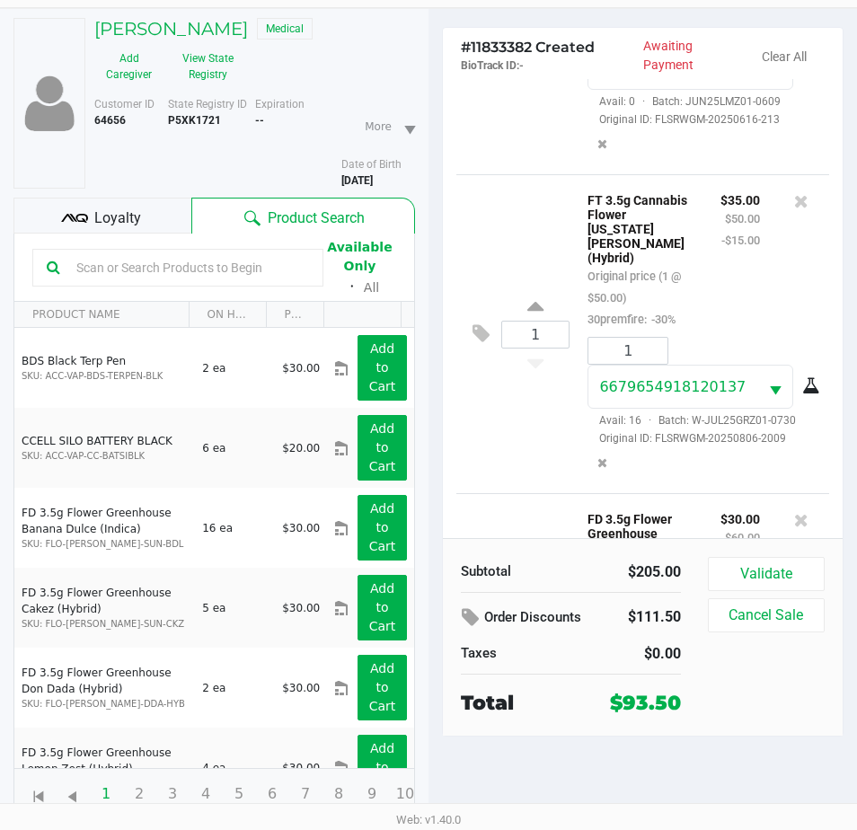
scroll to position [359, 0]
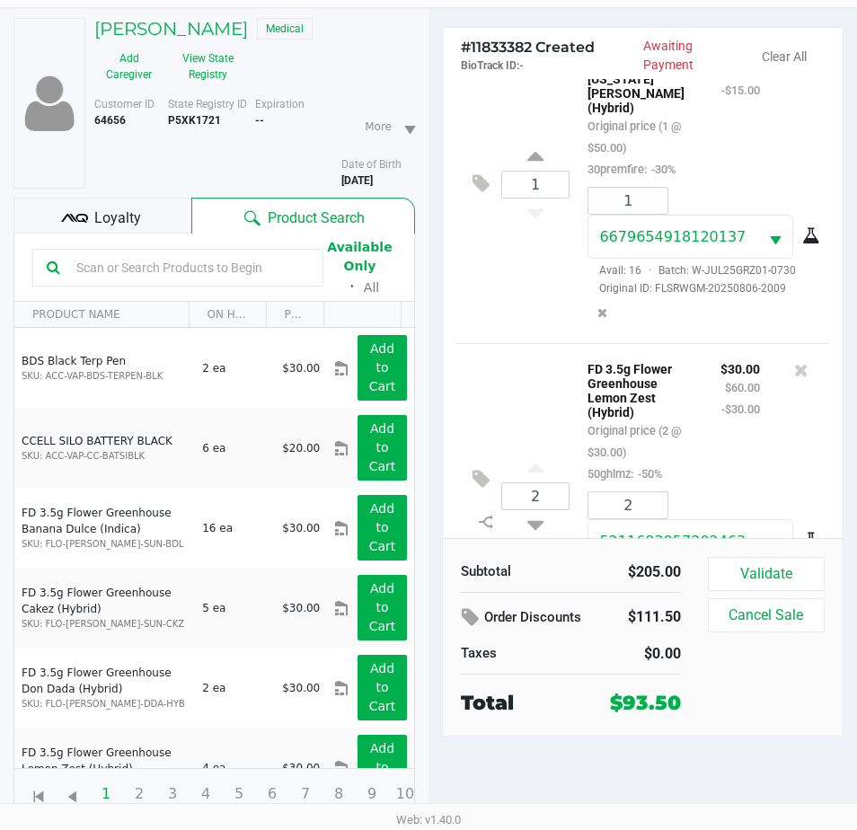
click at [166, 224] on div "Loyalty" at bounding box center [102, 216] width 178 height 36
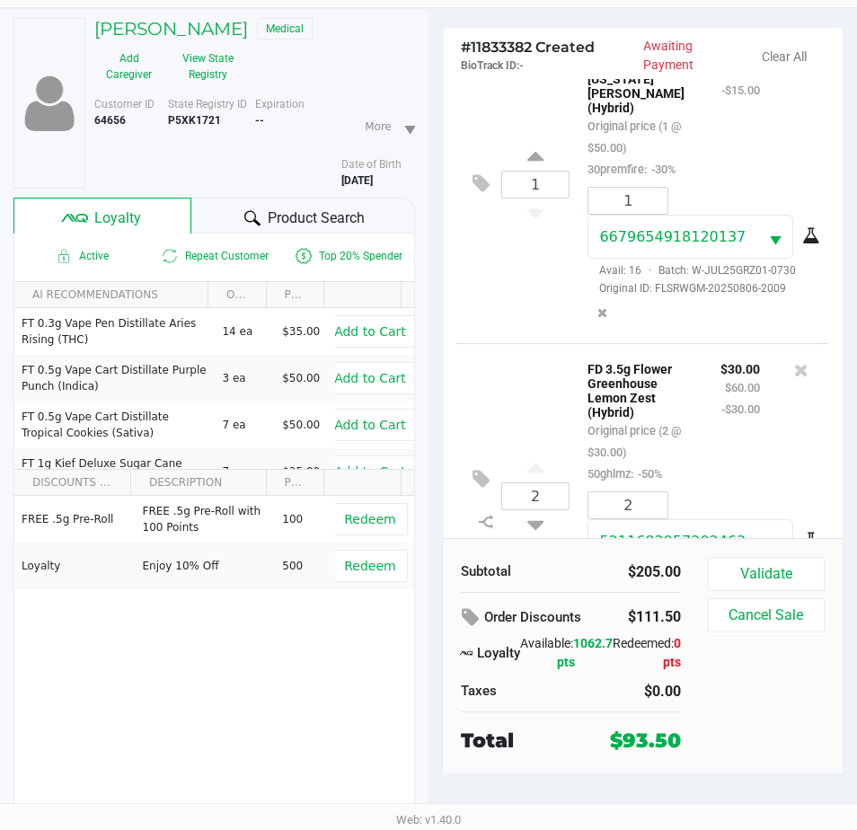
click at [781, 710] on div "Validate Cancel Sale" at bounding box center [773, 656] width 130 height 198
click at [788, 579] on button "Validate" at bounding box center [766, 574] width 117 height 34
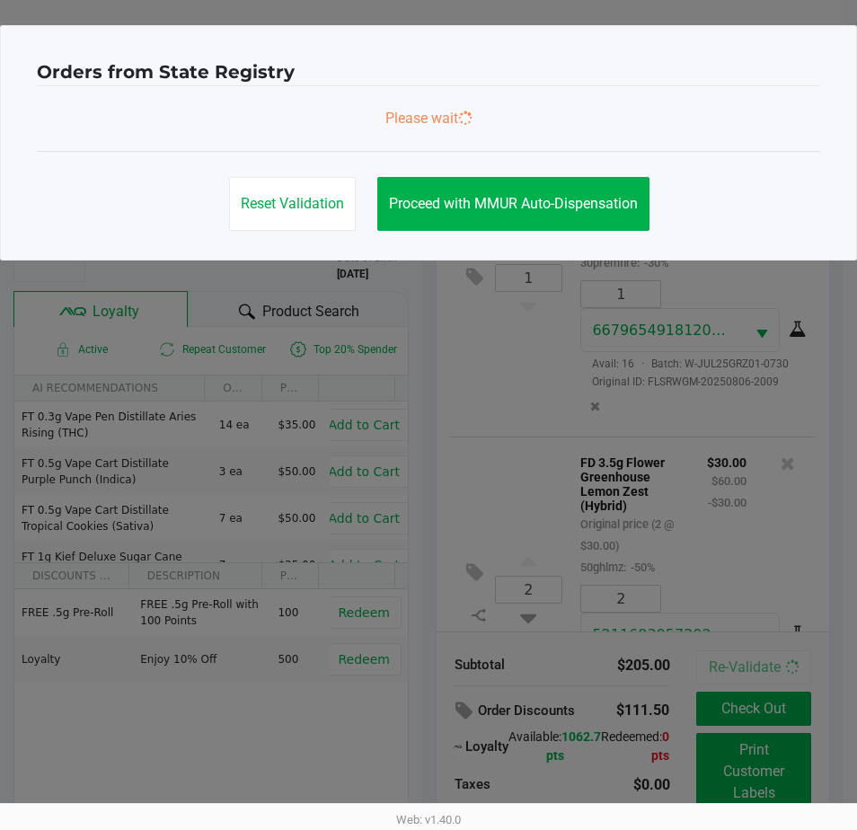
scroll to position [465, 0]
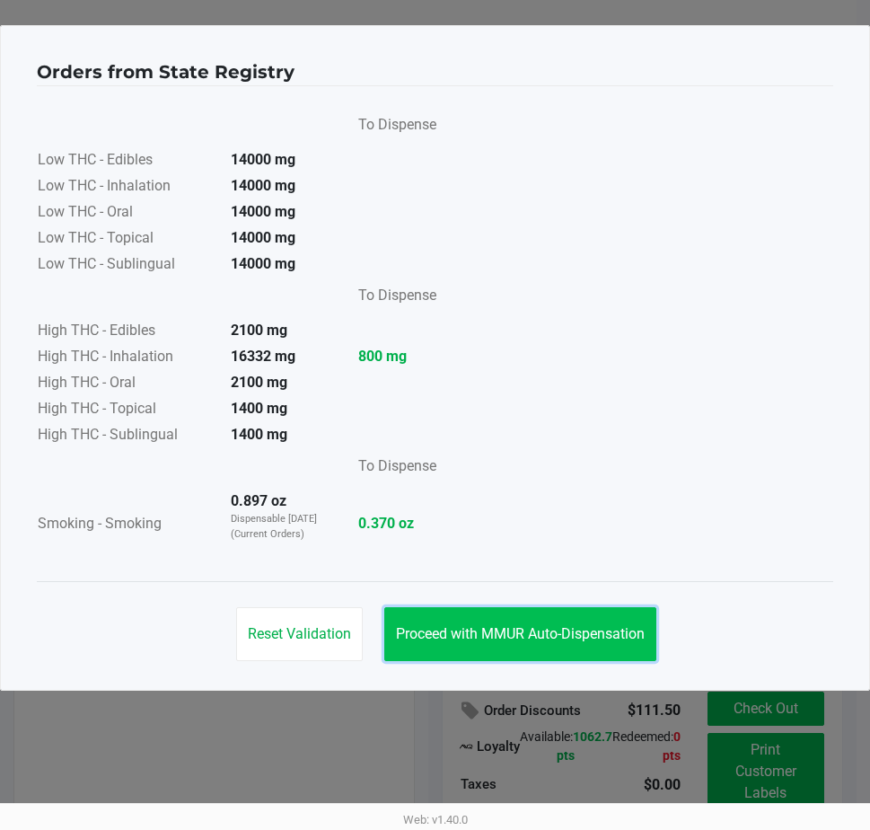
click at [549, 623] on button "Proceed with MMUR Auto-Dispensation" at bounding box center [520, 634] width 272 height 54
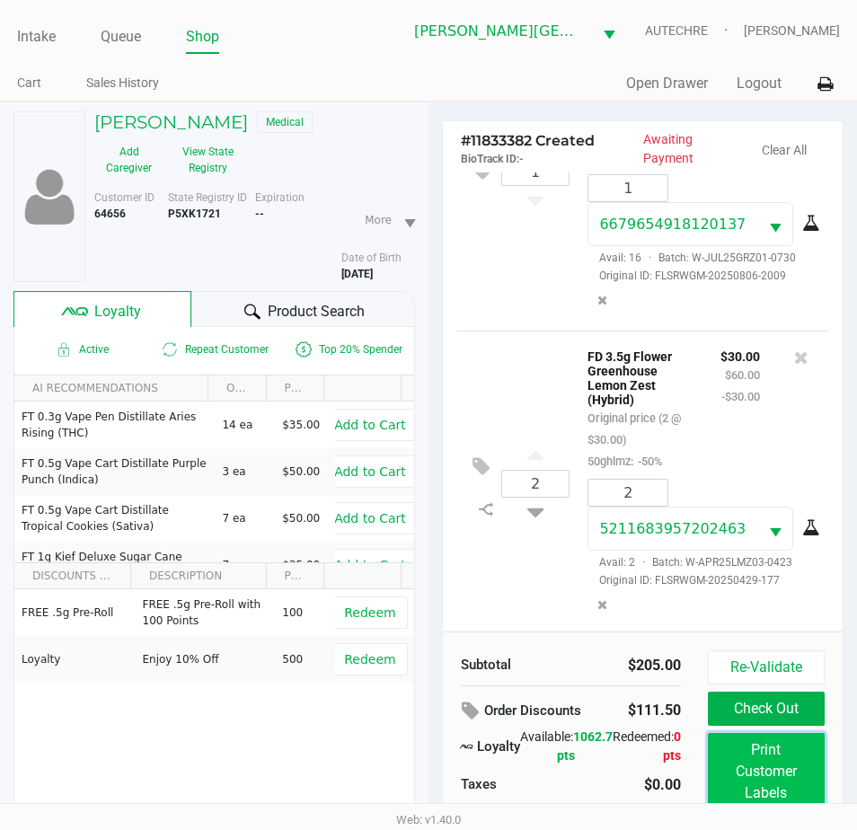
click at [752, 766] on button "Print Customer Labels" at bounding box center [766, 771] width 117 height 77
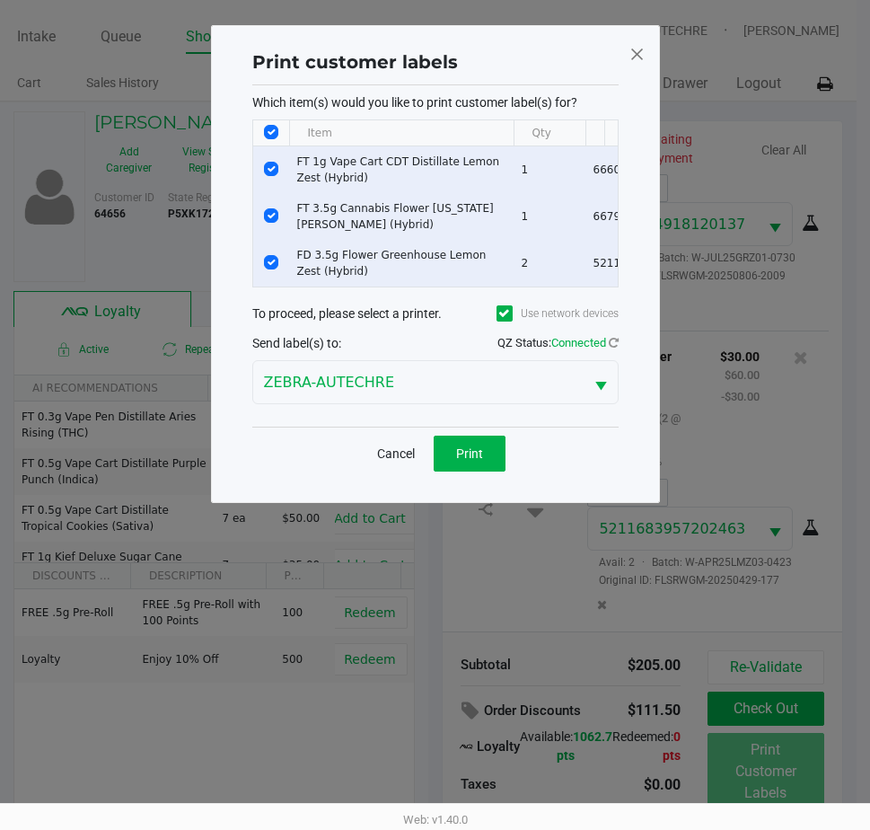
click at [512, 479] on div "Cancel Print" at bounding box center [435, 453] width 366 height 53
click at [479, 446] on div "Cancel Print" at bounding box center [435, 453] width 366 height 53
click at [514, 454] on div "Cancel Print" at bounding box center [435, 453] width 366 height 53
click at [479, 461] on span "Print" at bounding box center [469, 453] width 27 height 14
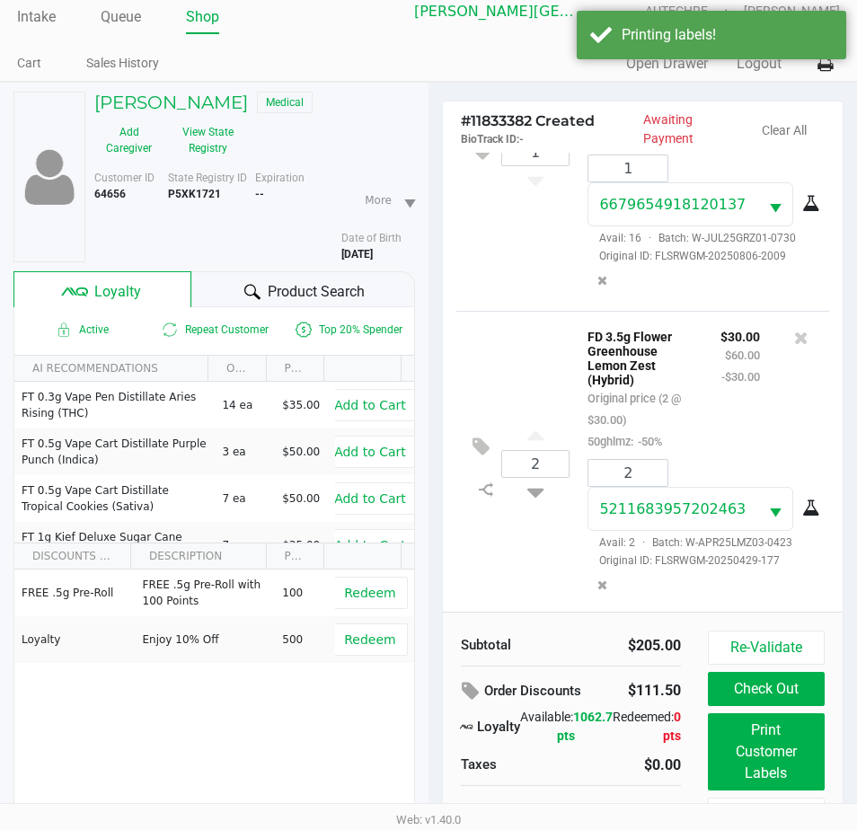
scroll to position [93, 0]
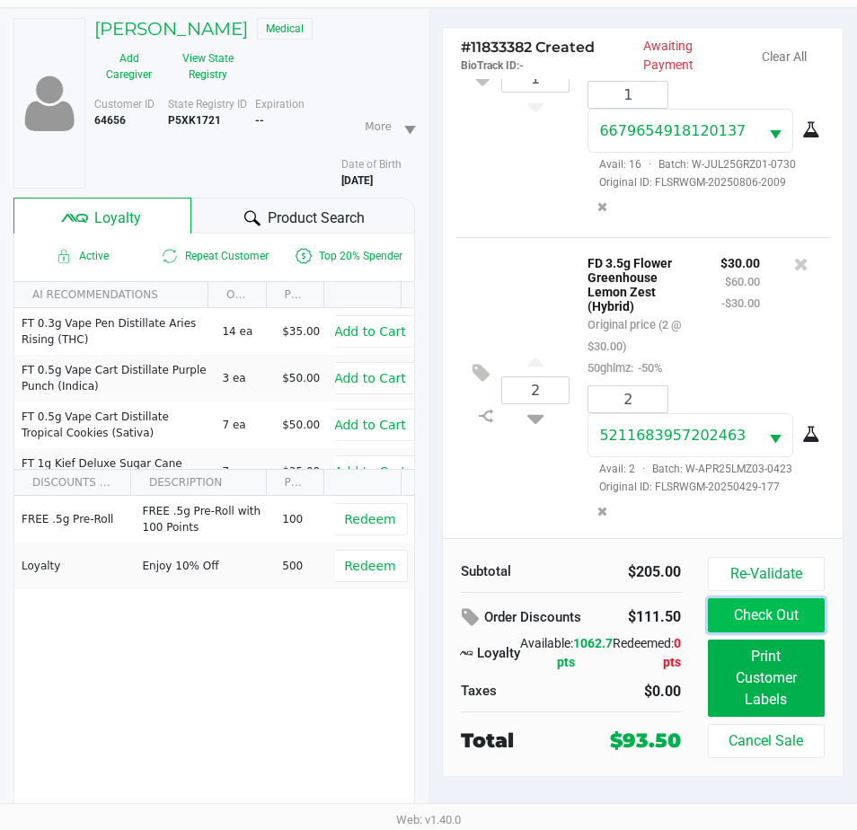
click at [761, 612] on button "Check Out" at bounding box center [766, 615] width 117 height 34
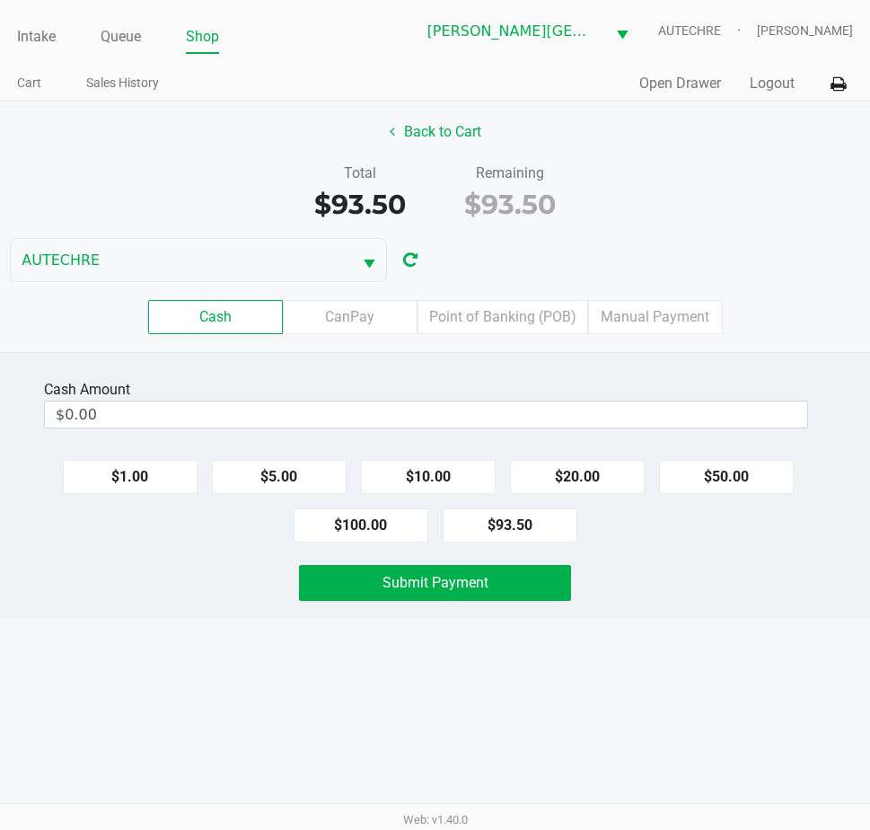
drag, startPoint x: 654, startPoint y: 672, endPoint x: 669, endPoint y: 646, distance: 30.2
click at [669, 646] on div "Intake Queue Shop Bonita Springs WC AUTECHRE Estelle Griffis Cart Sales History…" at bounding box center [435, 415] width 870 height 830
click at [355, 515] on button "$100.00" at bounding box center [361, 525] width 135 height 34
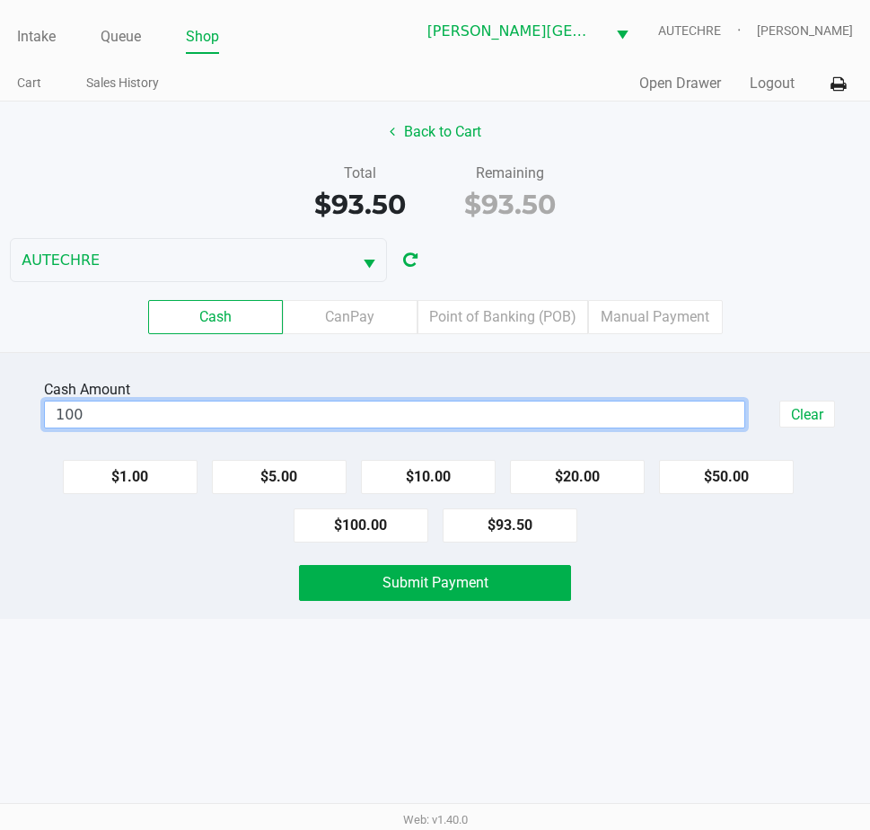
click at [395, 418] on input "100" at bounding box center [394, 414] width 699 height 26
click at [386, 413] on input "100" at bounding box center [394, 414] width 699 height 26
type input "$100.50"
drag, startPoint x: 104, startPoint y: 771, endPoint x: 418, endPoint y: 609, distance: 353.8
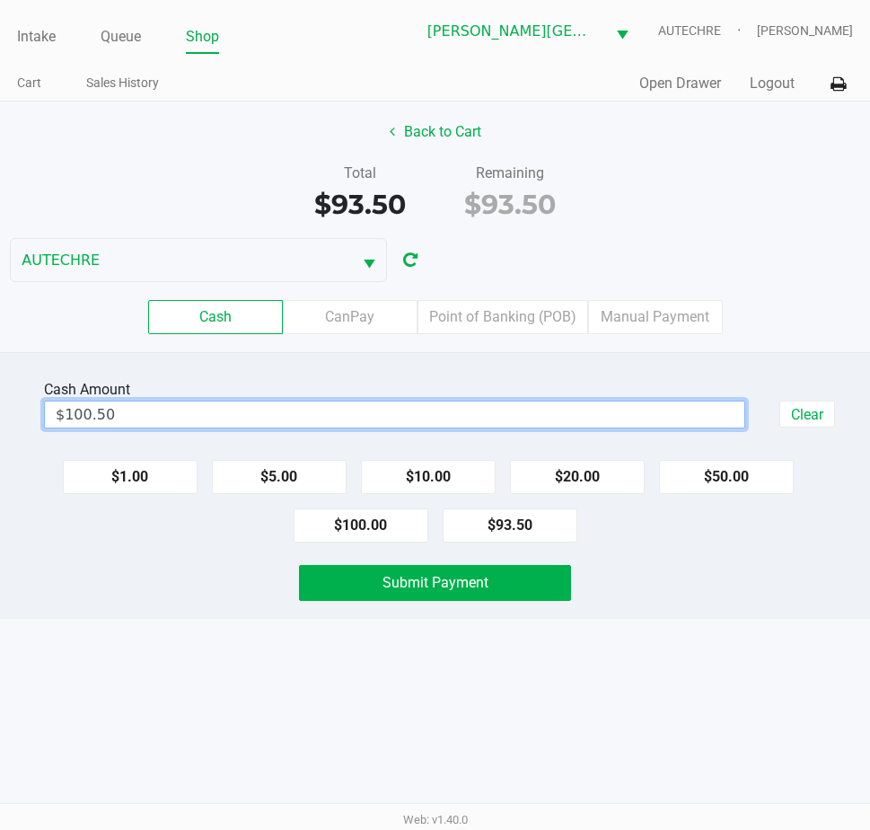
click at [108, 771] on div "Intake Queue Shop Bonita Springs WC AUTECHRE Estelle Griffis Cart Sales History…" at bounding box center [435, 415] width 870 height 830
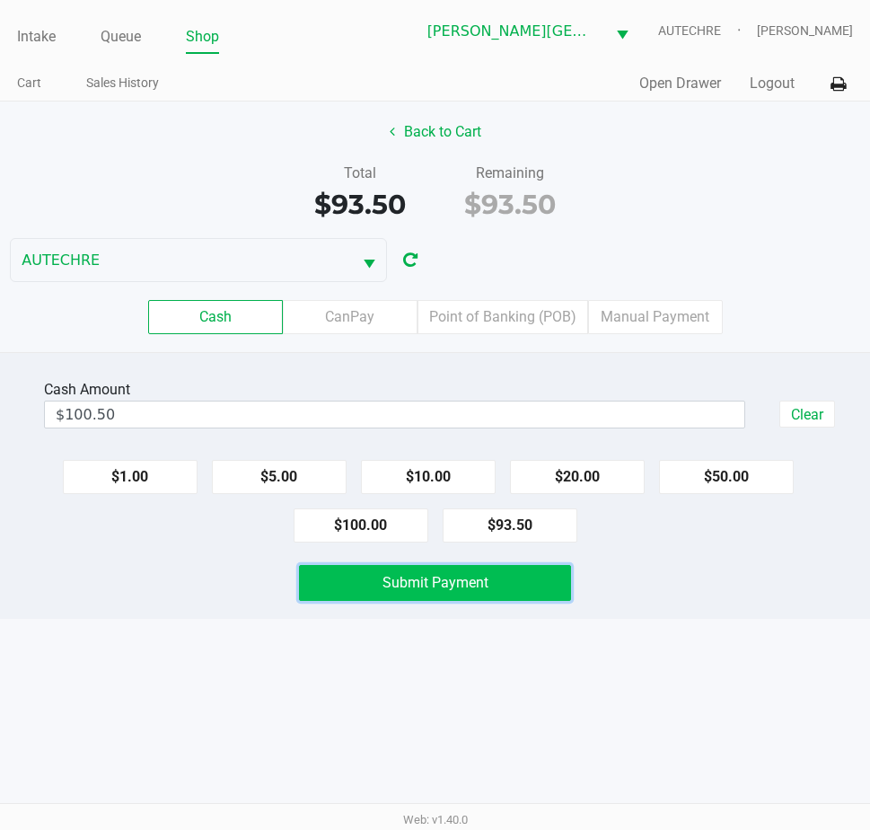
click at [456, 573] on button "Submit Payment" at bounding box center [435, 583] width 272 height 36
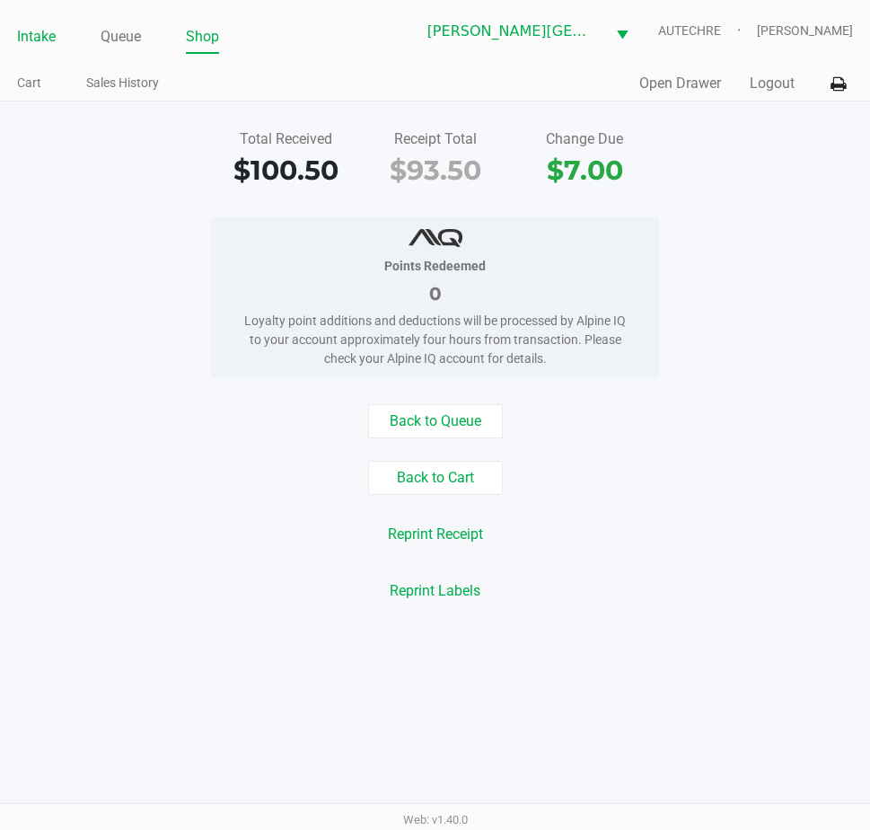
click at [43, 38] on link "Intake" at bounding box center [36, 36] width 39 height 25
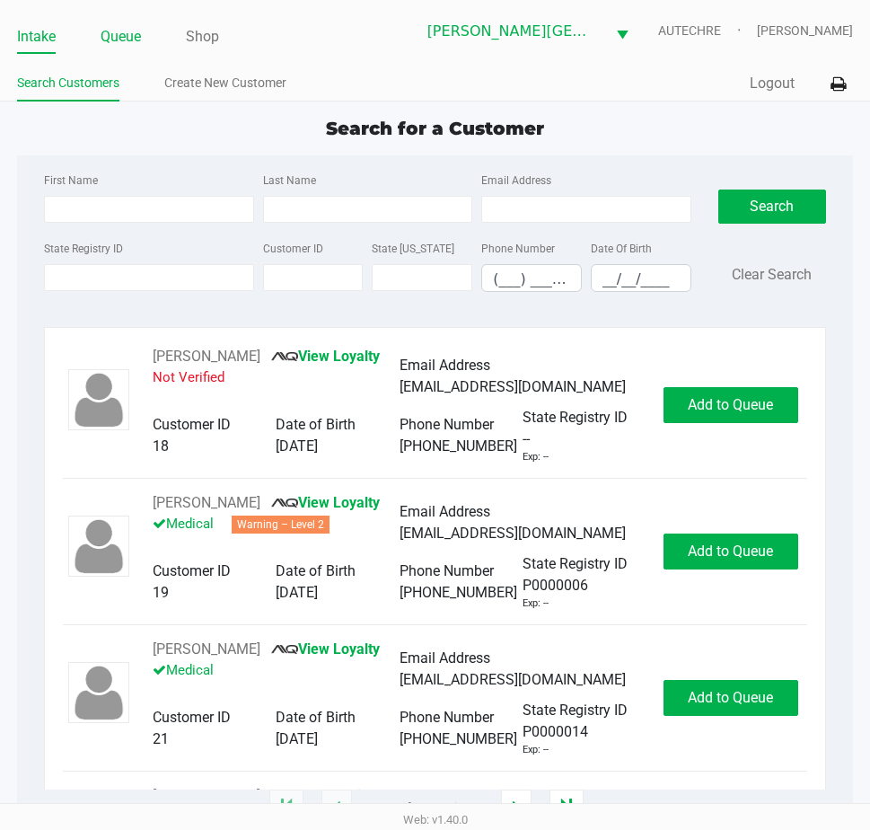
click at [131, 40] on link "Queue" at bounding box center [121, 36] width 40 height 25
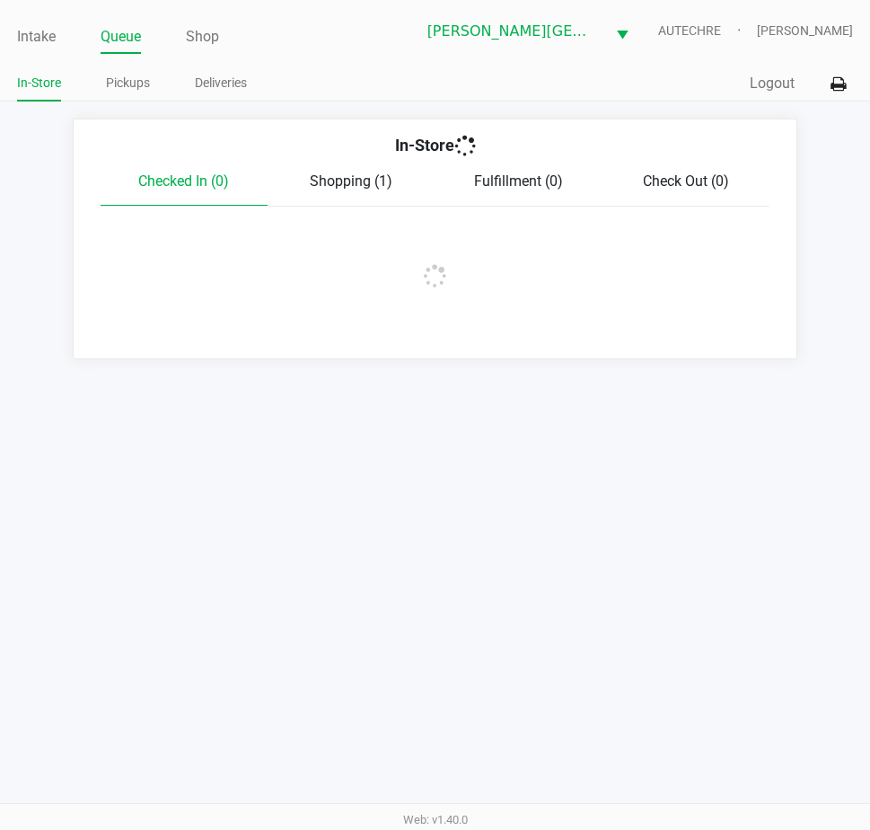
drag, startPoint x: 142, startPoint y: 54, endPoint x: 138, endPoint y: 75, distance: 21.0
click at [143, 56] on div "Intake Queue Shop Bonita Springs WC AUTECHRE Estelle Griffis In-Store Pickups D…" at bounding box center [435, 50] width 870 height 101
click at [136, 78] on link "Pickups" at bounding box center [128, 83] width 44 height 22
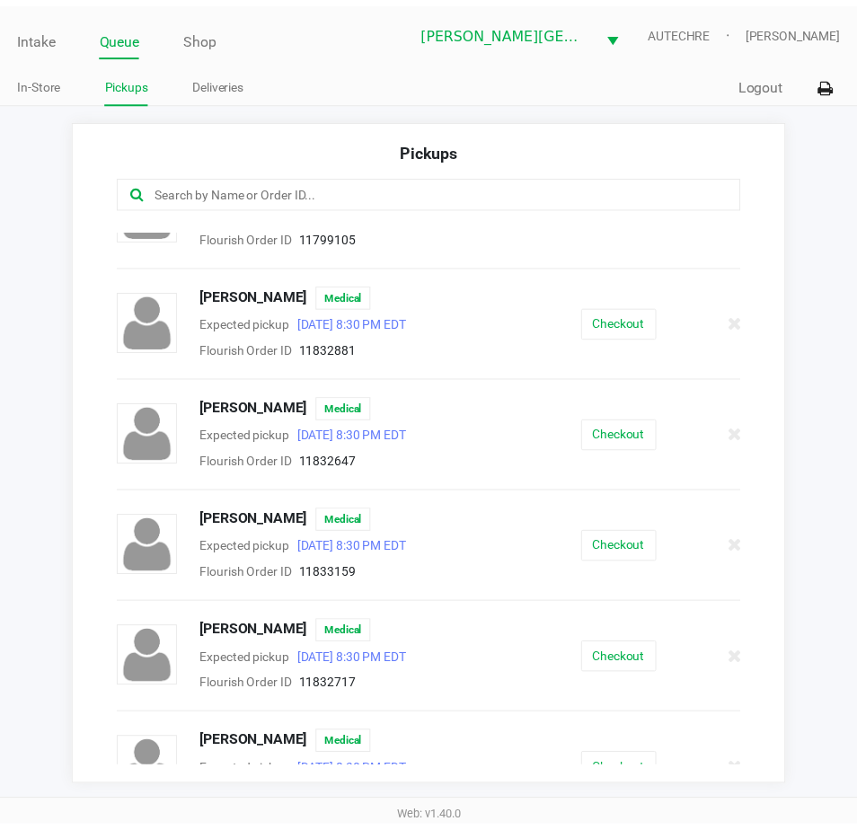
scroll to position [180, 0]
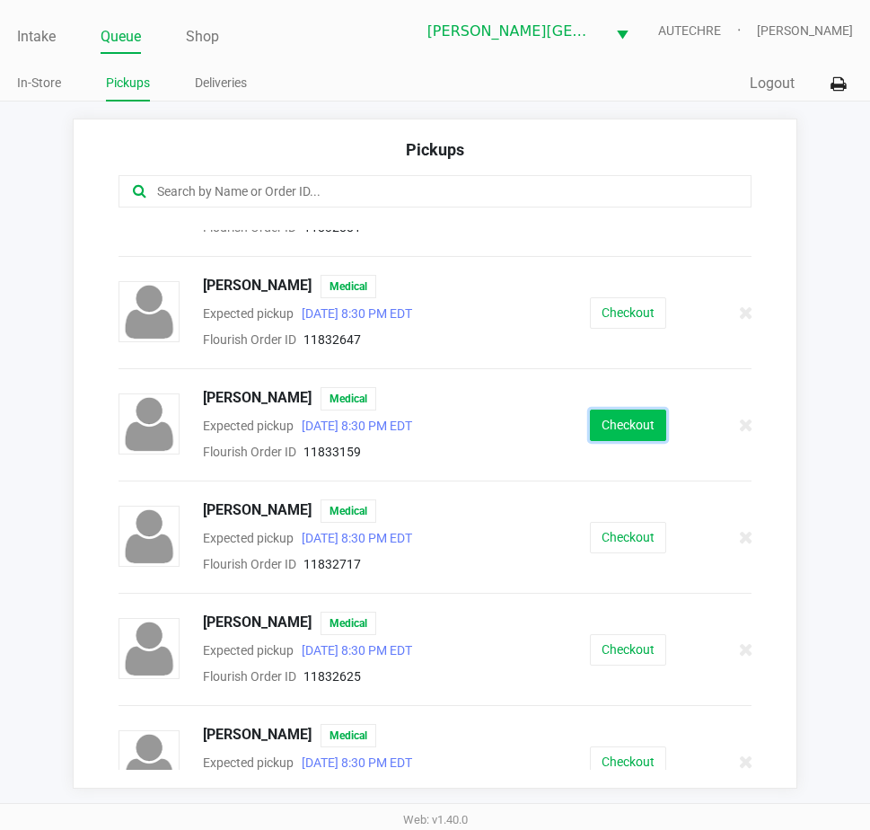
click at [611, 420] on button "Checkout" at bounding box center [628, 424] width 76 height 31
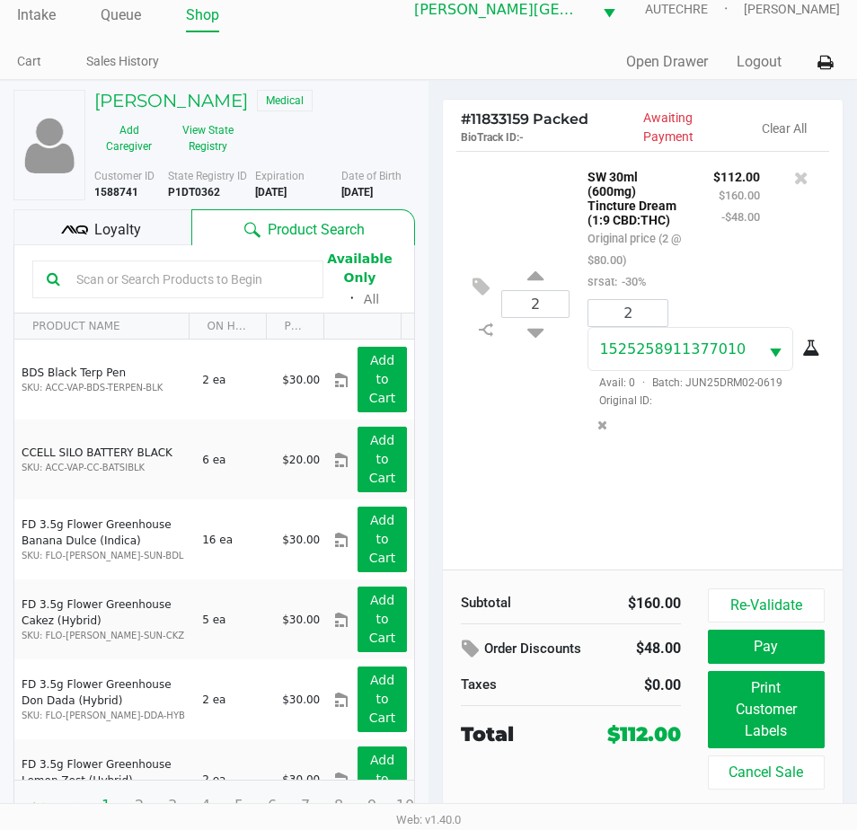
scroll to position [33, 0]
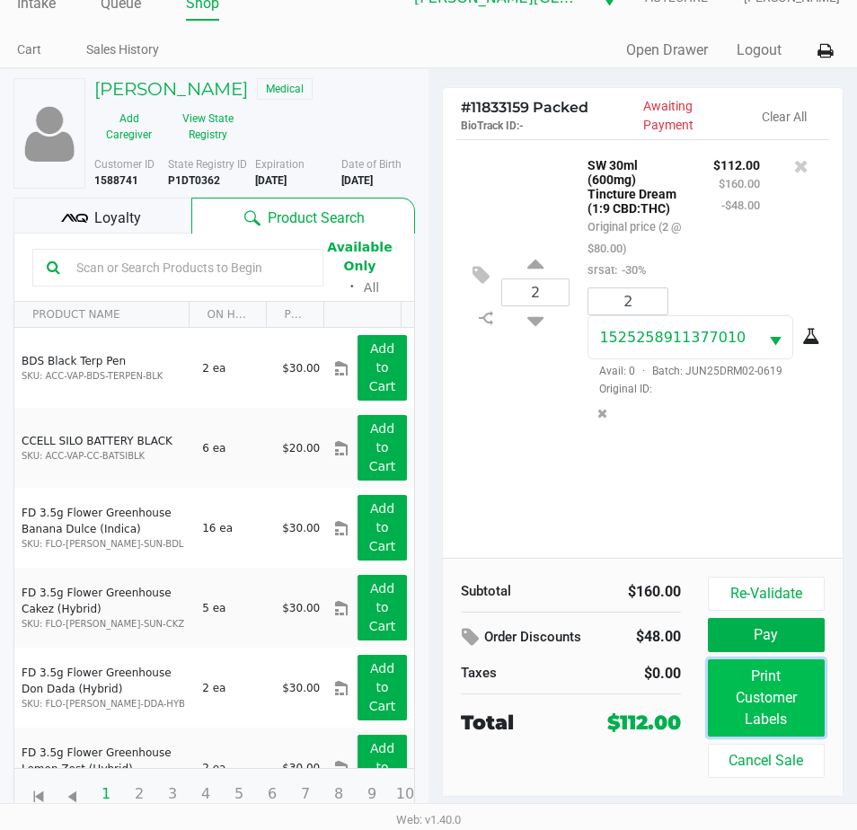
click at [774, 683] on button "Print Customer Labels" at bounding box center [766, 697] width 117 height 77
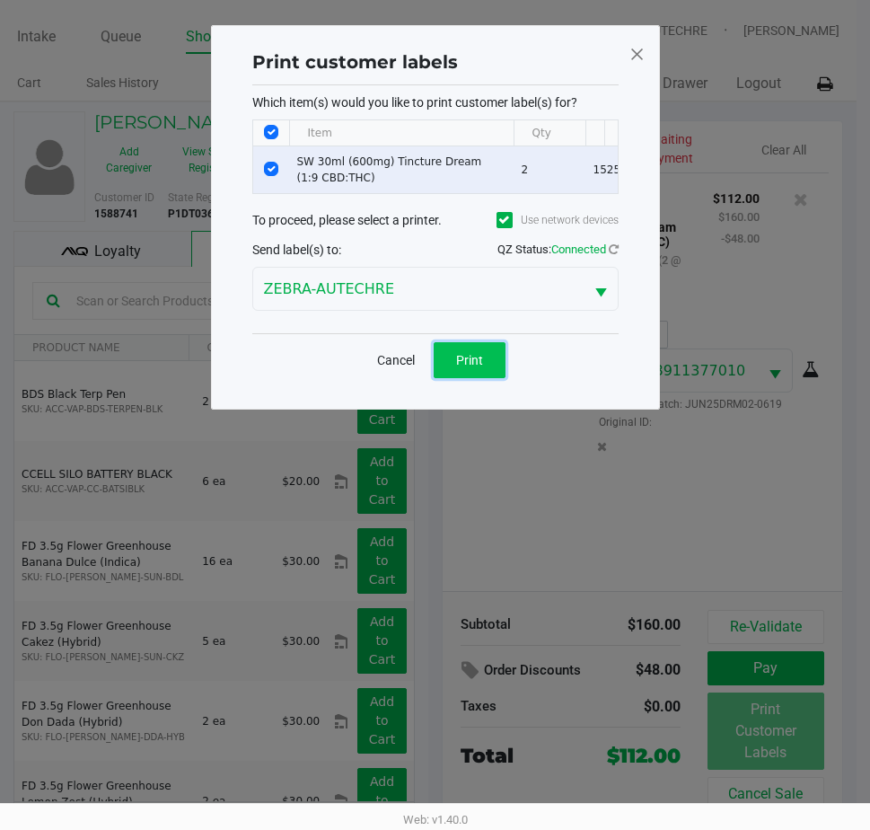
click at [448, 378] on button "Print" at bounding box center [470, 360] width 72 height 36
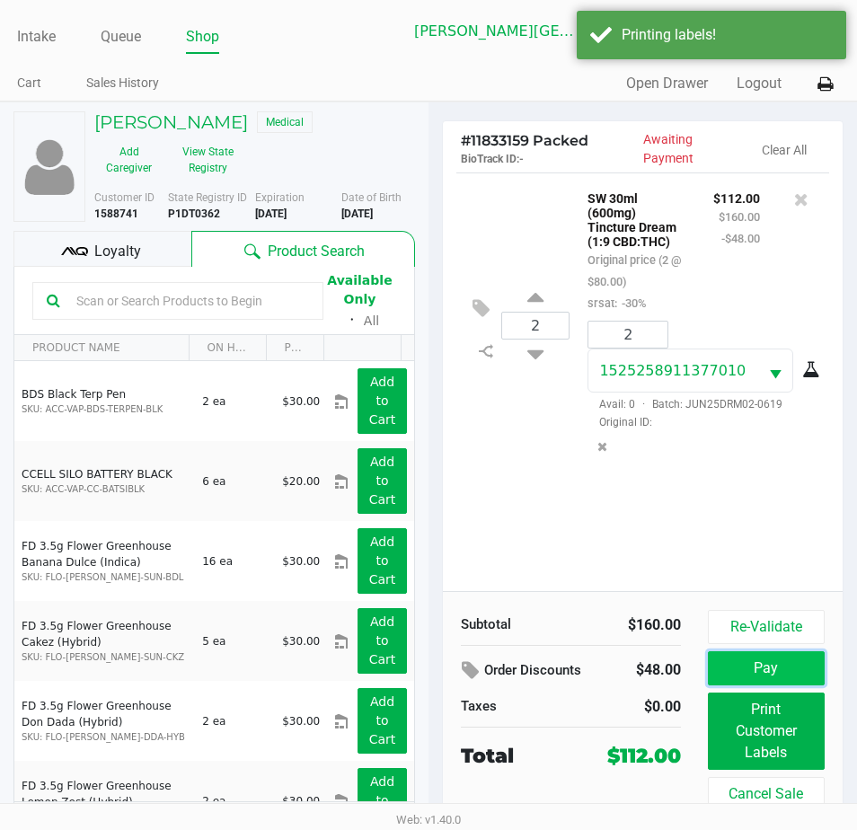
click at [787, 669] on button "Pay" at bounding box center [766, 668] width 117 height 34
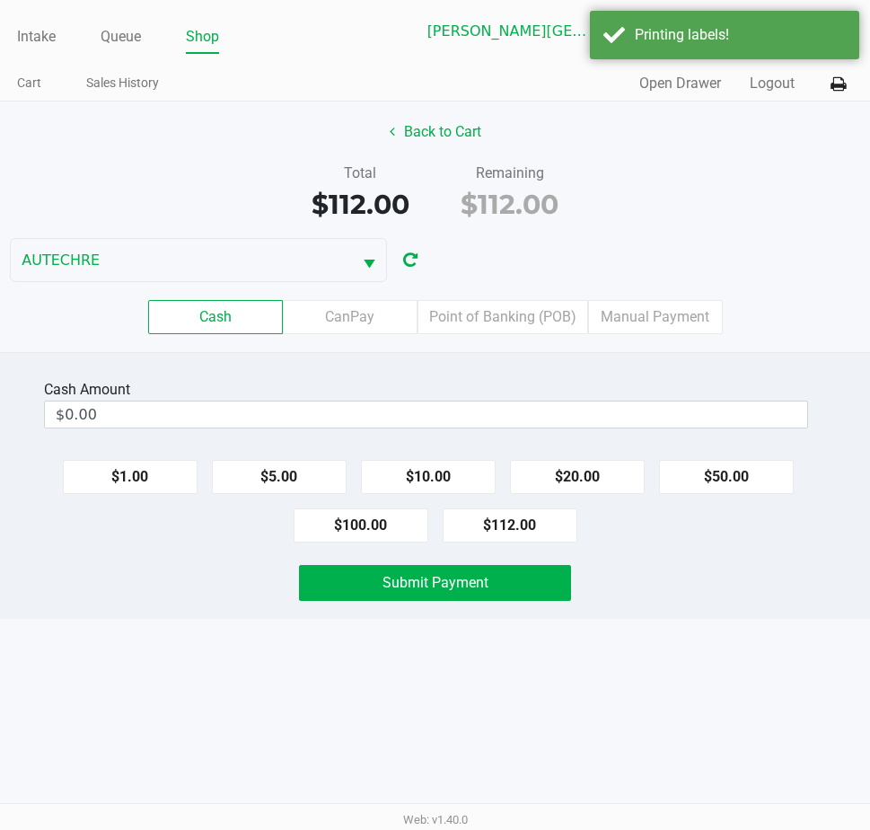
click at [726, 594] on div "Submit Payment" at bounding box center [435, 583] width 897 height 36
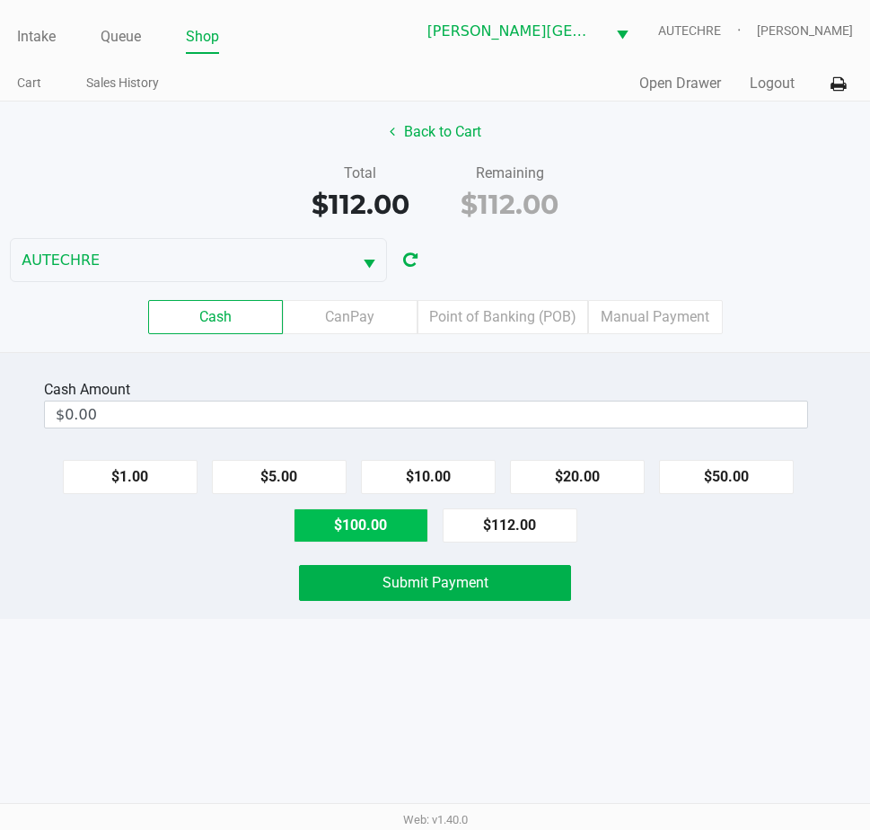
drag, startPoint x: 347, startPoint y: 525, endPoint x: 681, endPoint y: 473, distance: 337.2
click at [352, 525] on button "$100.00" at bounding box center [361, 525] width 135 height 34
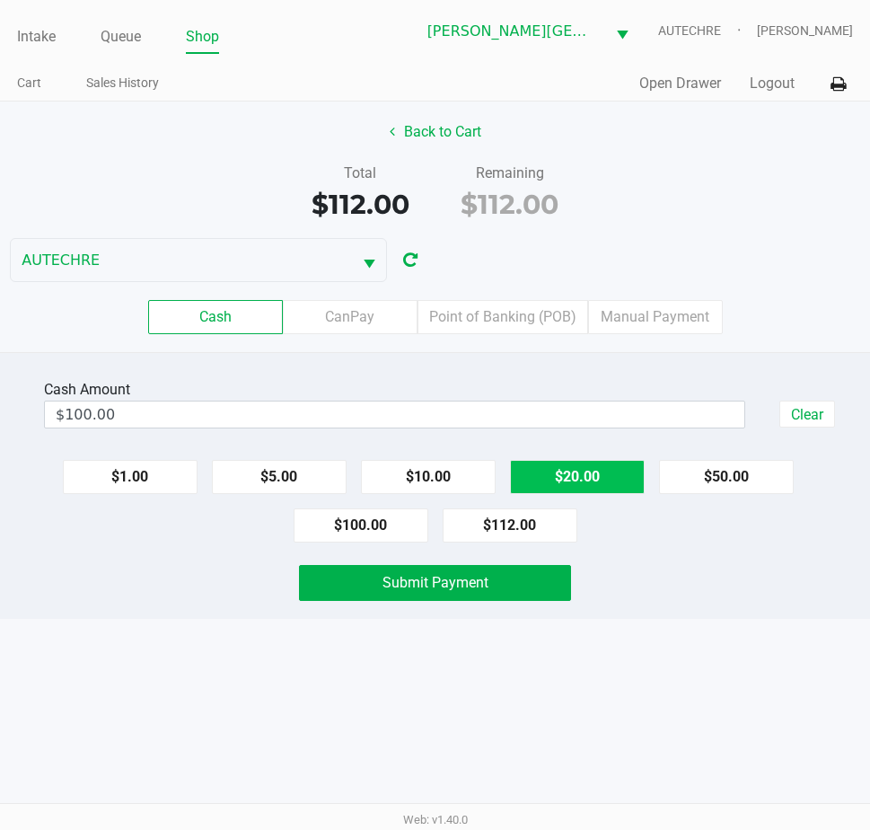
click at [622, 466] on button "$20.00" at bounding box center [577, 477] width 135 height 34
type input "$120.00"
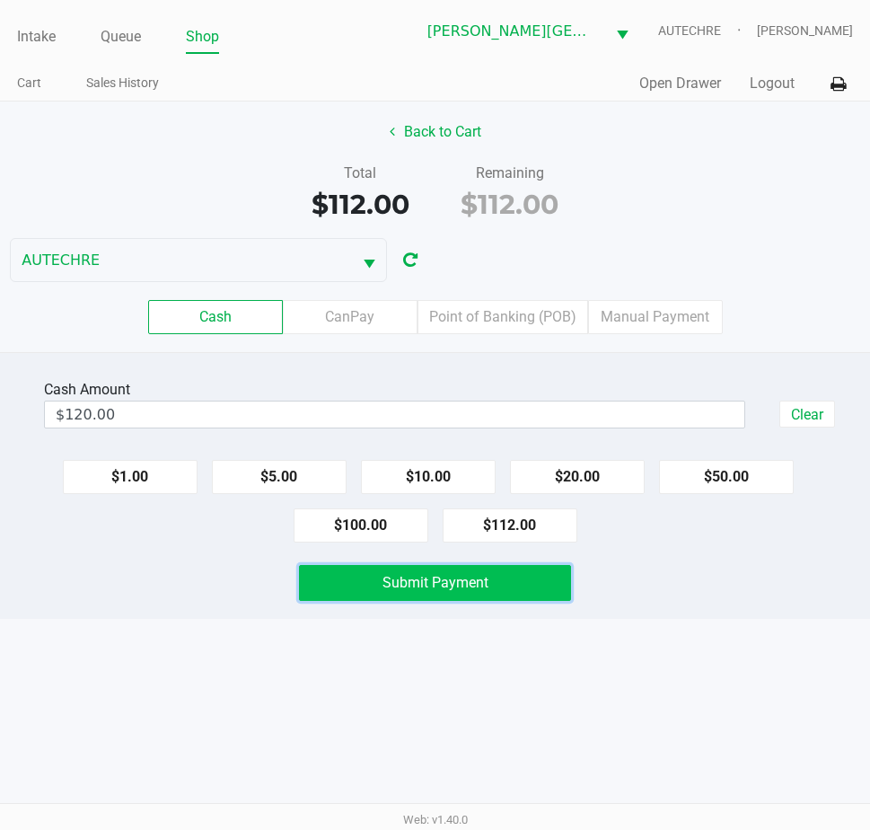
click at [517, 568] on button "Submit Payment" at bounding box center [435, 583] width 272 height 36
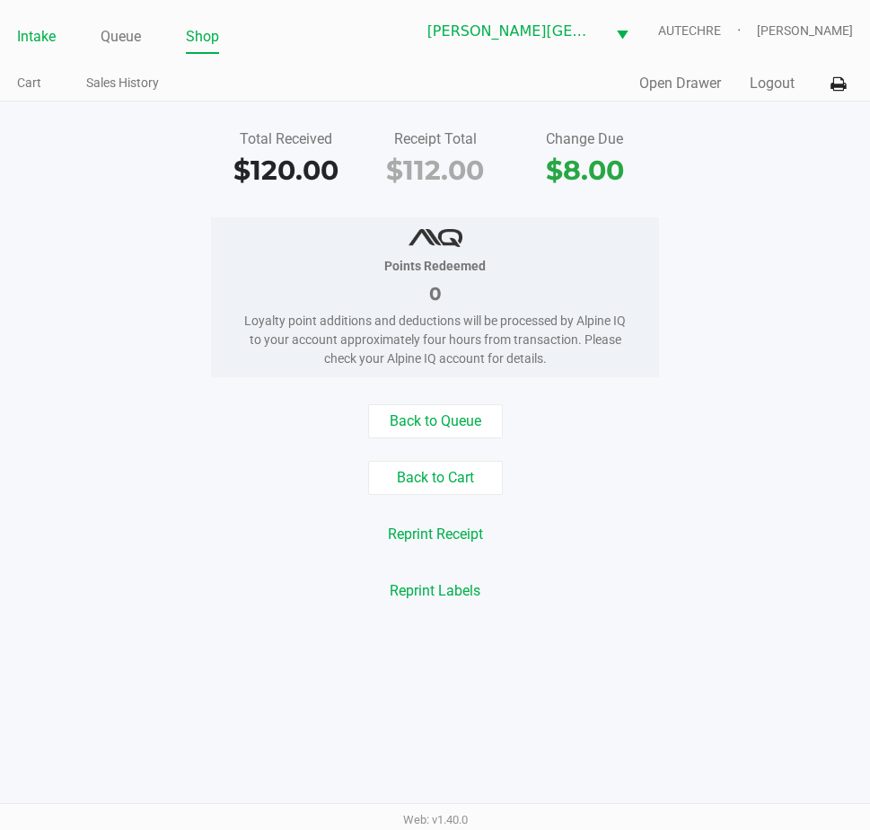
click at [28, 39] on link "Intake" at bounding box center [36, 36] width 39 height 25
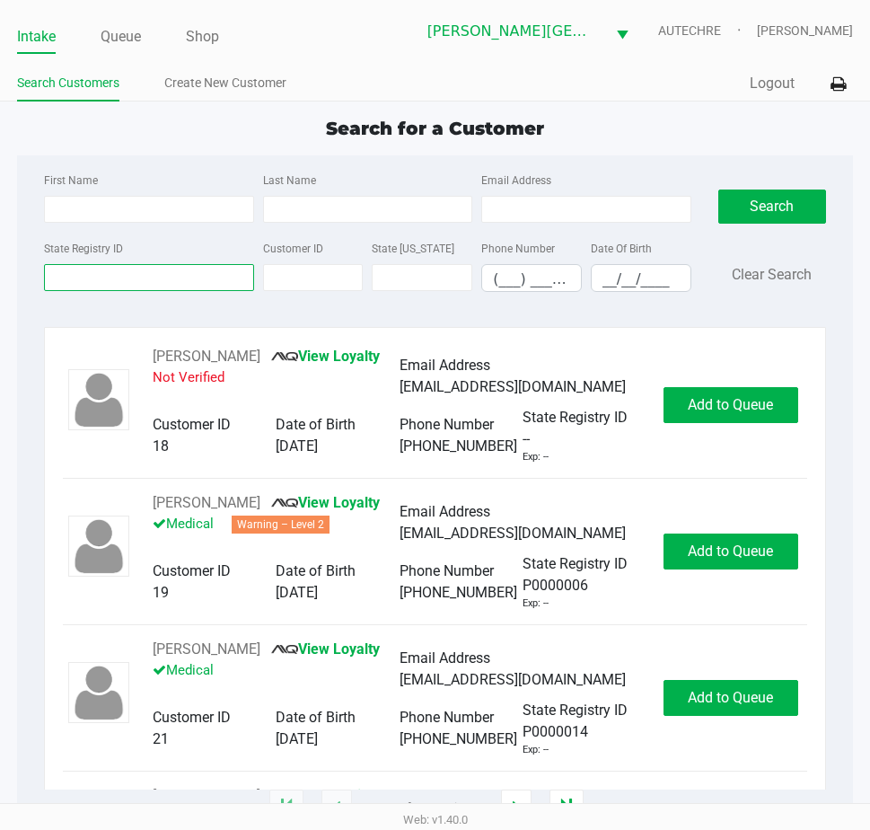
click at [101, 287] on input "State Registry ID" at bounding box center [148, 277] width 209 height 27
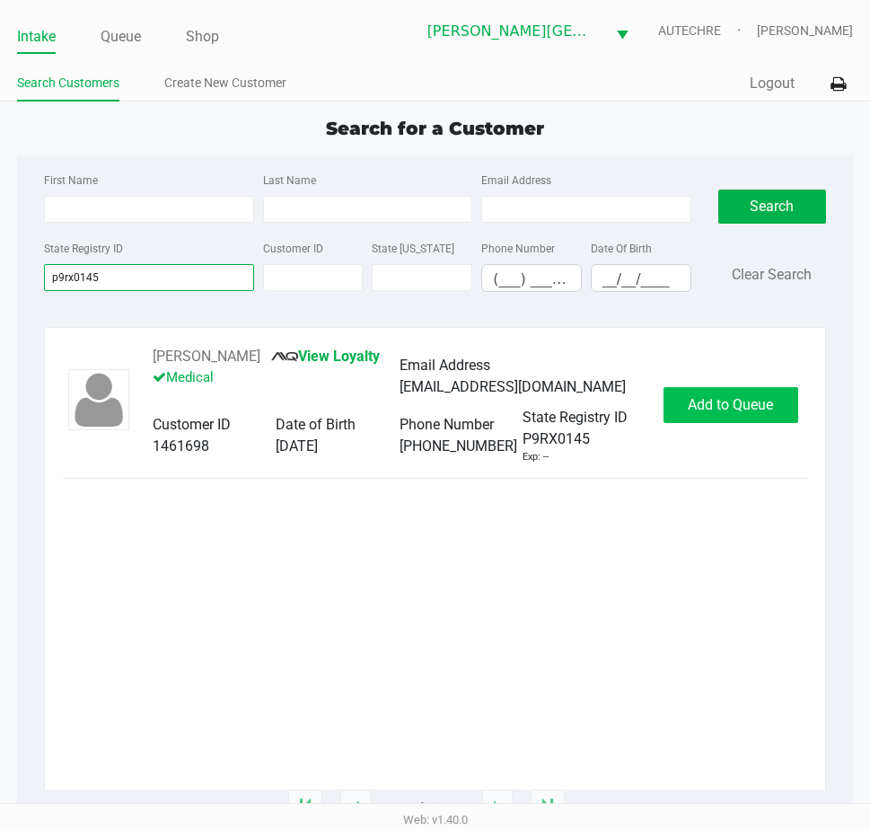
type input "p9rx0145"
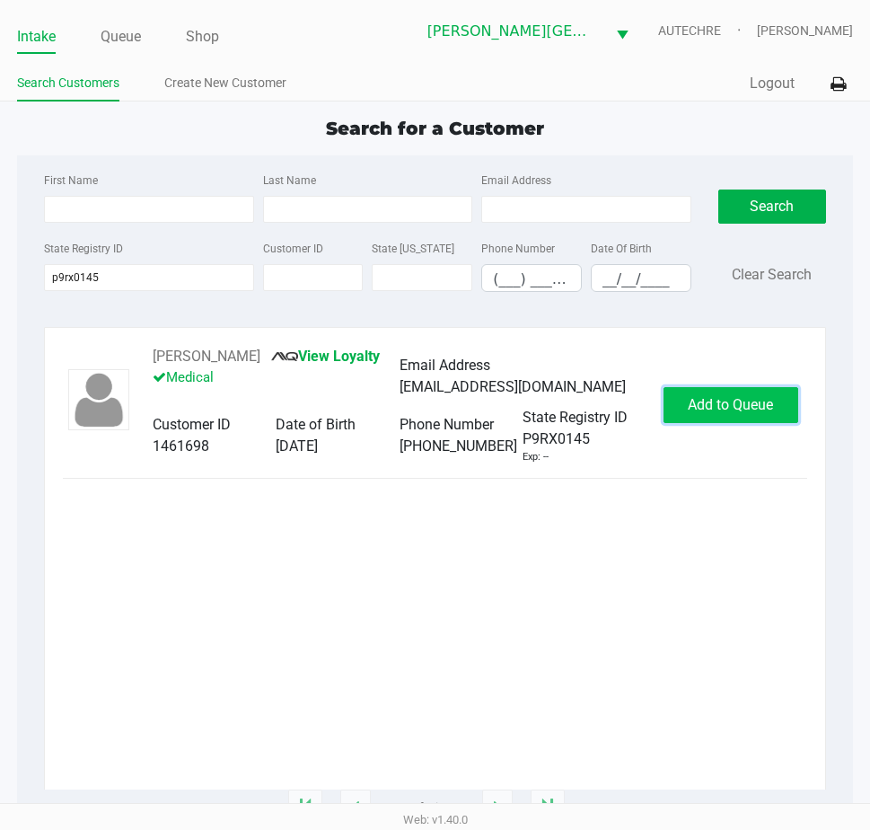
click at [740, 406] on span "Add to Queue" at bounding box center [730, 404] width 85 height 17
click at [740, 406] on div "Add to Queue" at bounding box center [731, 405] width 135 height 36
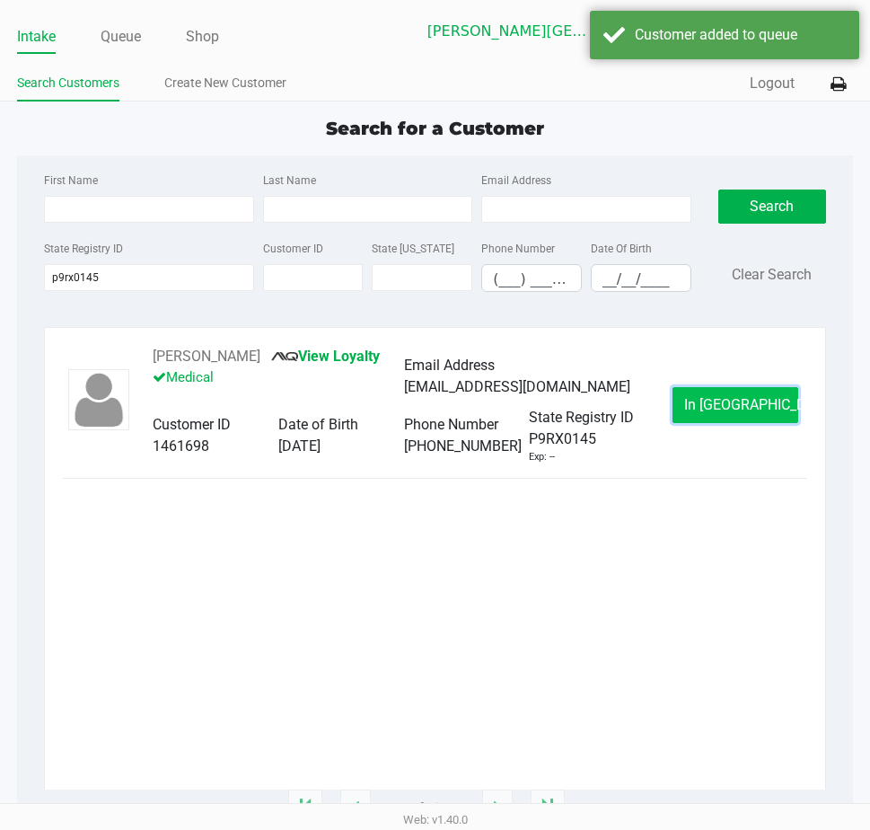
click at [734, 409] on span "In Queue" at bounding box center [759, 404] width 151 height 17
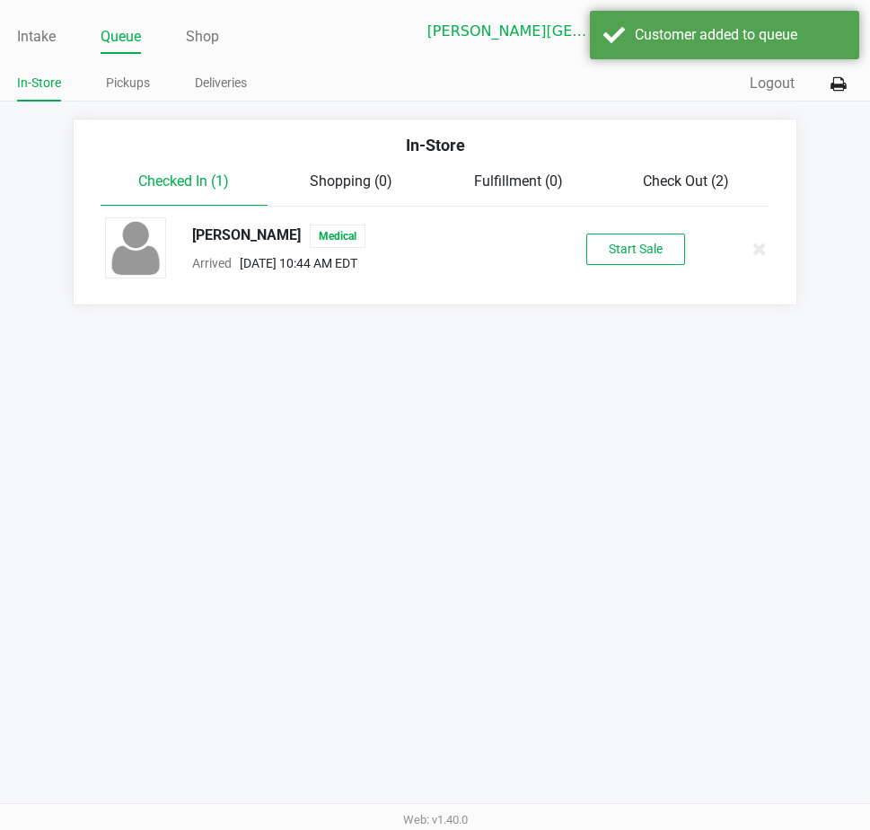
click at [660, 276] on div "Jadiel Gonzalez Medical Arrived Aug 23, 2025 10:44 AM EDT Start Sale" at bounding box center [436, 248] width 688 height 63
click at [663, 261] on button "Start Sale" at bounding box center [635, 248] width 99 height 31
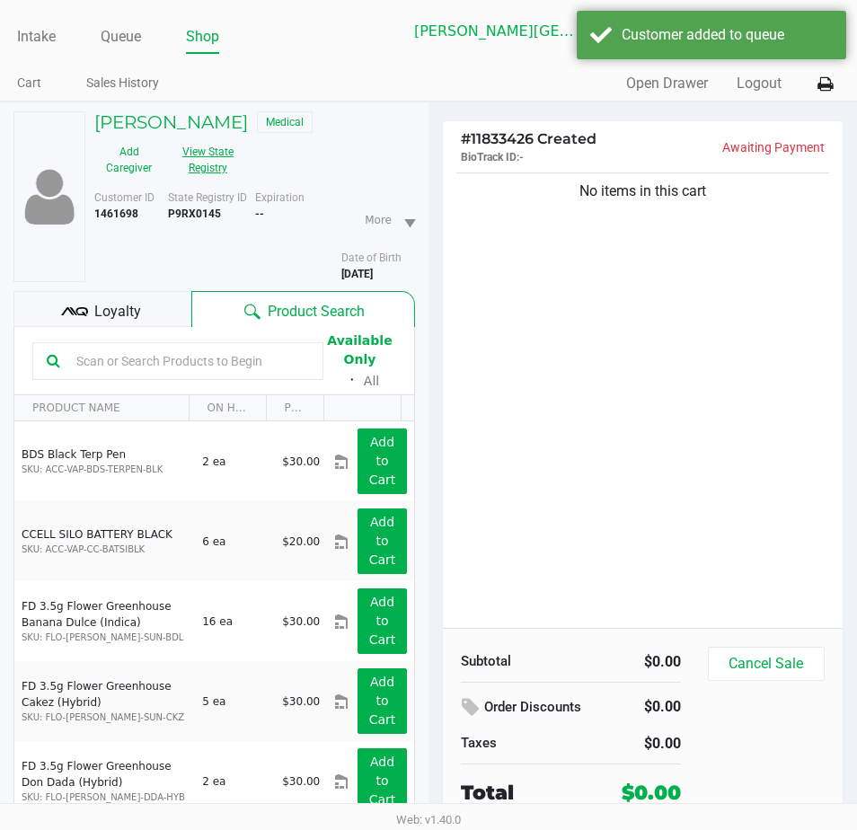
click at [208, 148] on button "View State Registry" at bounding box center [202, 159] width 78 height 45
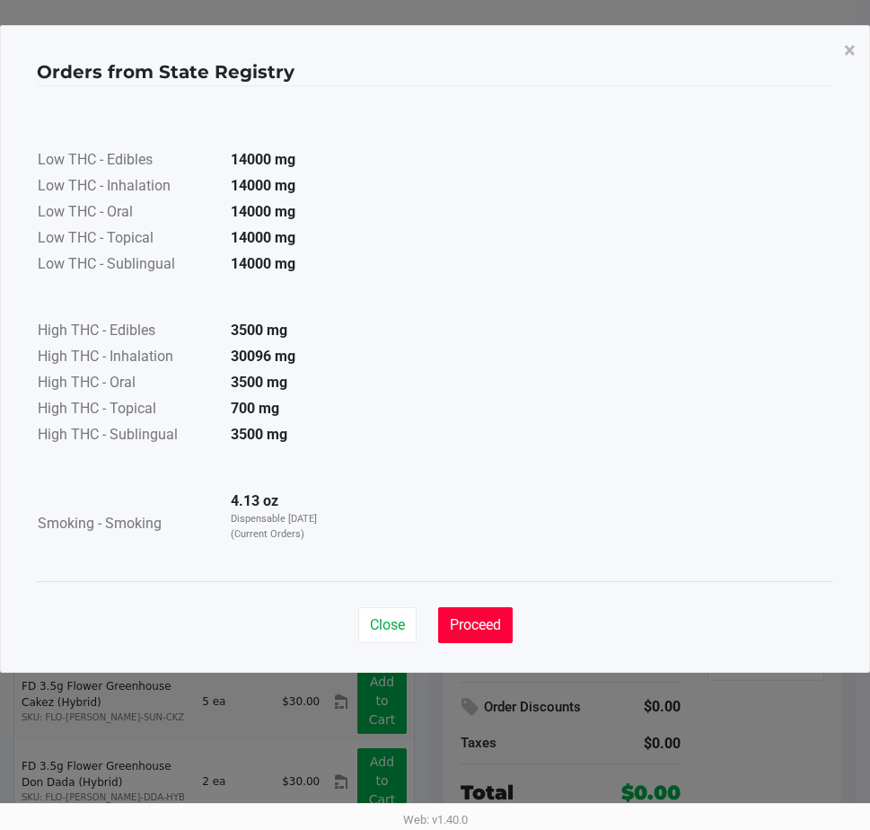
click at [459, 613] on button "Proceed" at bounding box center [475, 625] width 75 height 36
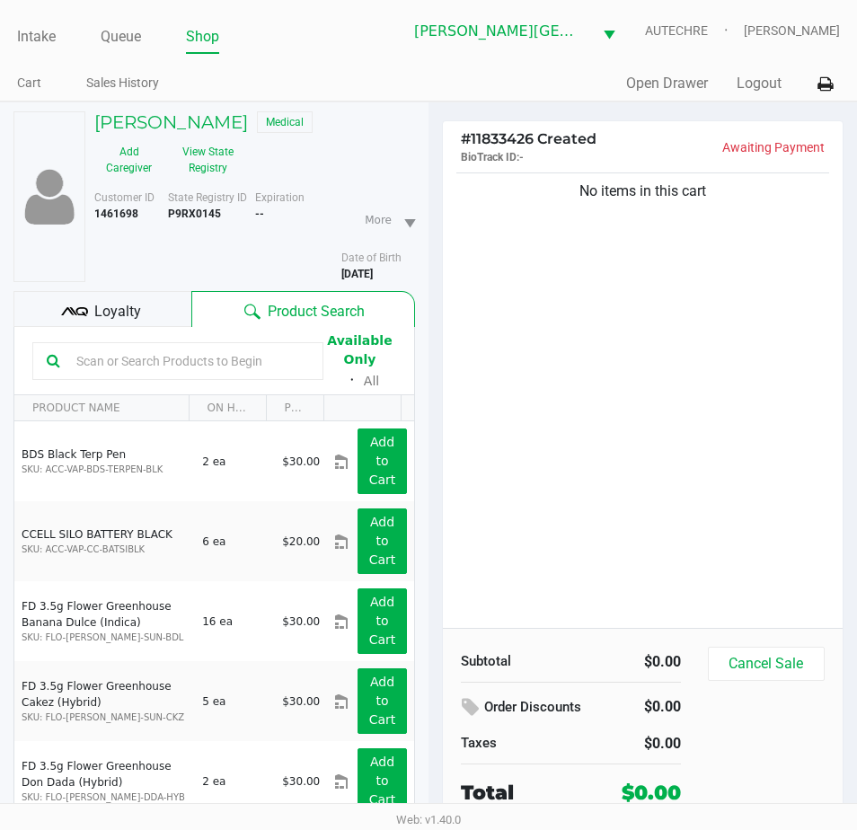
click at [609, 451] on div "No items in this cart" at bounding box center [643, 398] width 400 height 459
drag, startPoint x: 634, startPoint y: 530, endPoint x: 618, endPoint y: 529, distance: 16.2
click at [633, 530] on div "No items in this cart" at bounding box center [643, 398] width 400 height 459
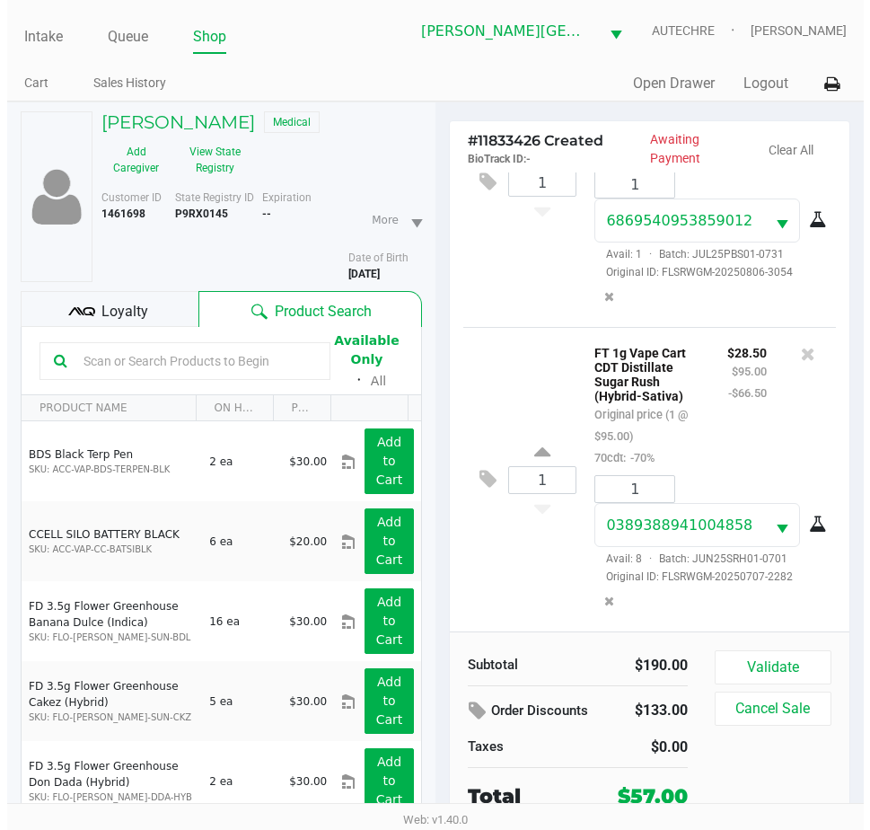
scroll to position [157, 0]
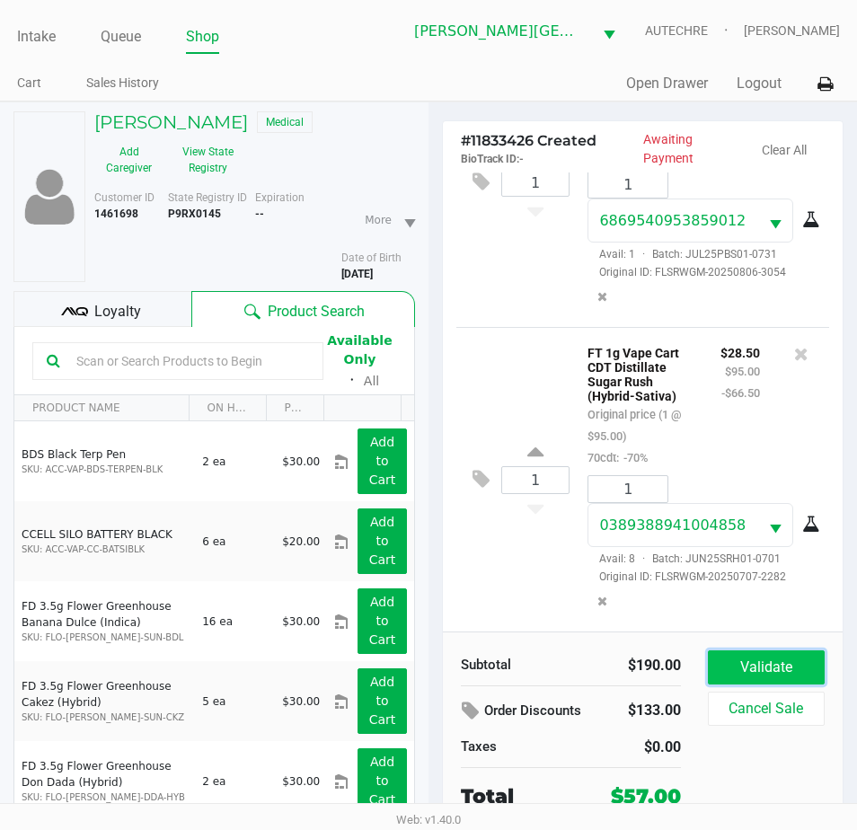
click at [733, 661] on button "Validate" at bounding box center [766, 667] width 117 height 34
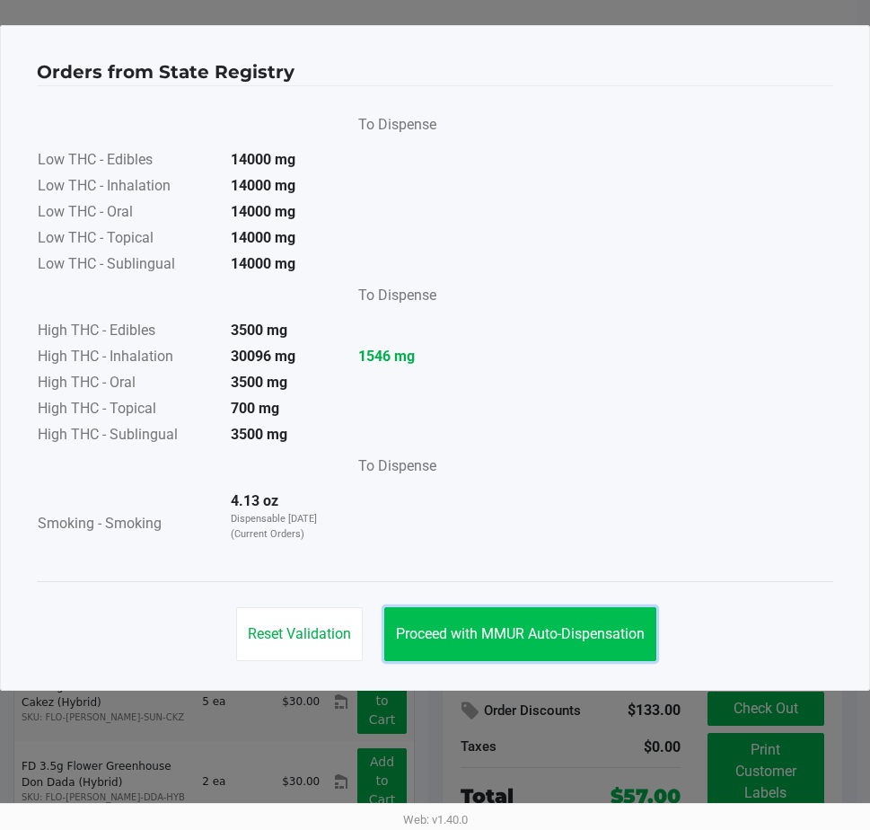
click at [537, 616] on button "Proceed with MMUR Auto-Dispensation" at bounding box center [520, 634] width 272 height 54
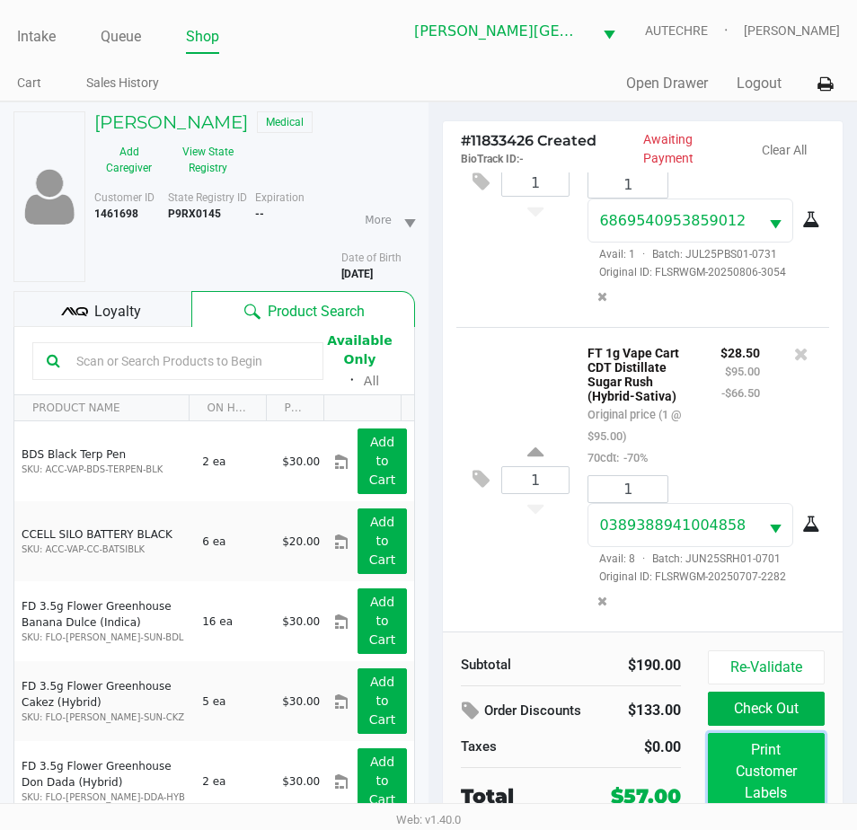
click at [771, 779] on button "Print Customer Labels" at bounding box center [766, 771] width 117 height 77
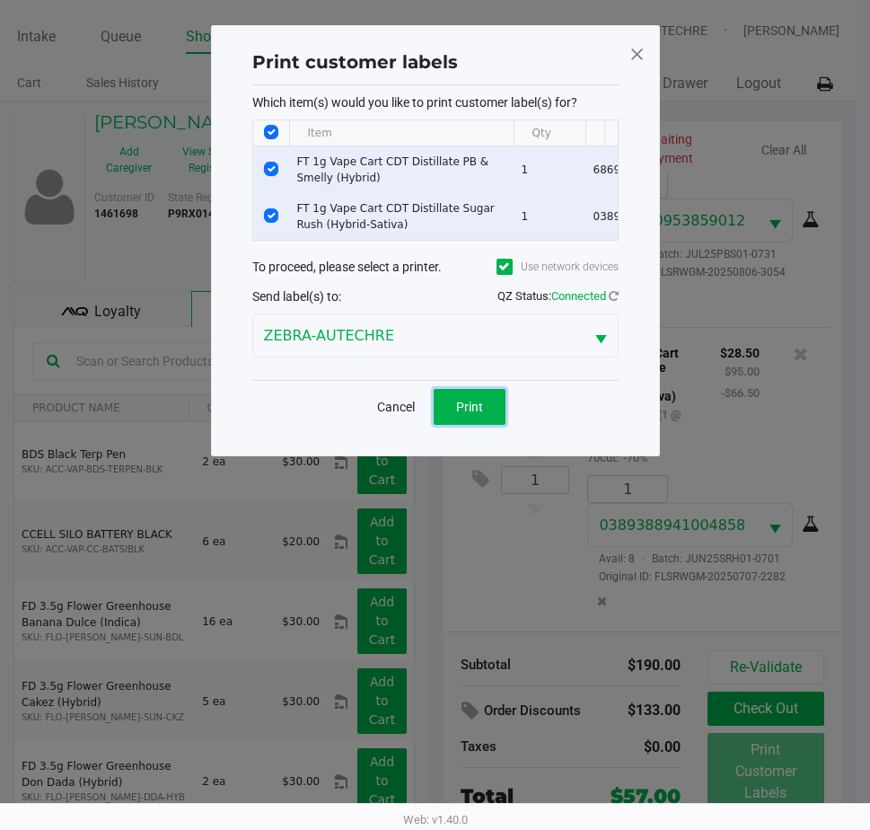
click at [472, 414] on span "Print" at bounding box center [469, 407] width 27 height 14
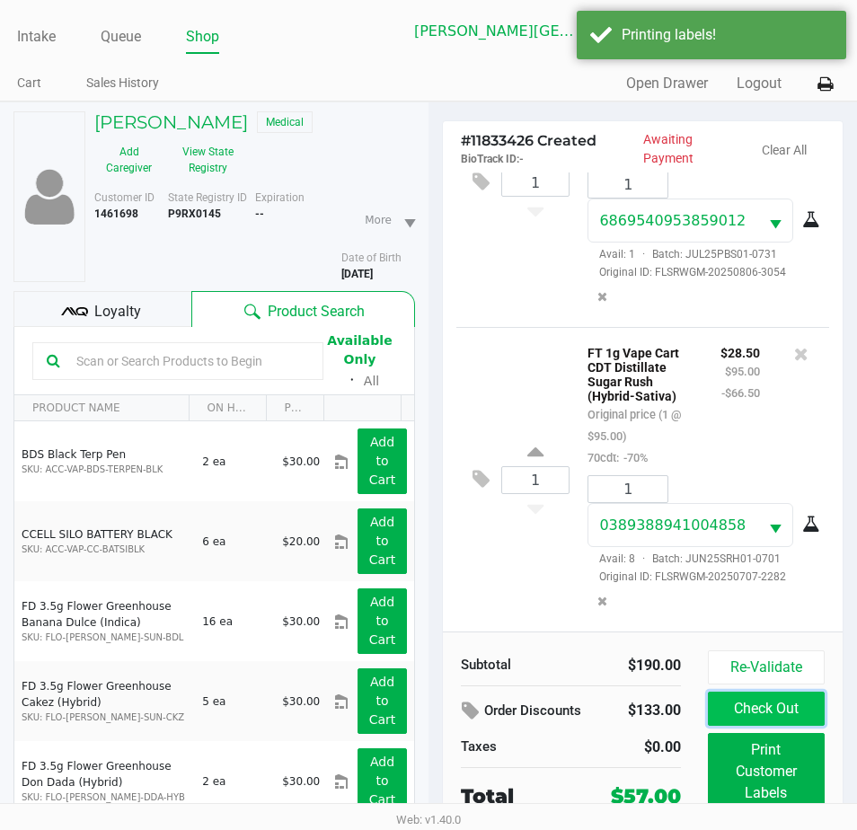
click at [758, 712] on button "Check Out" at bounding box center [766, 708] width 117 height 34
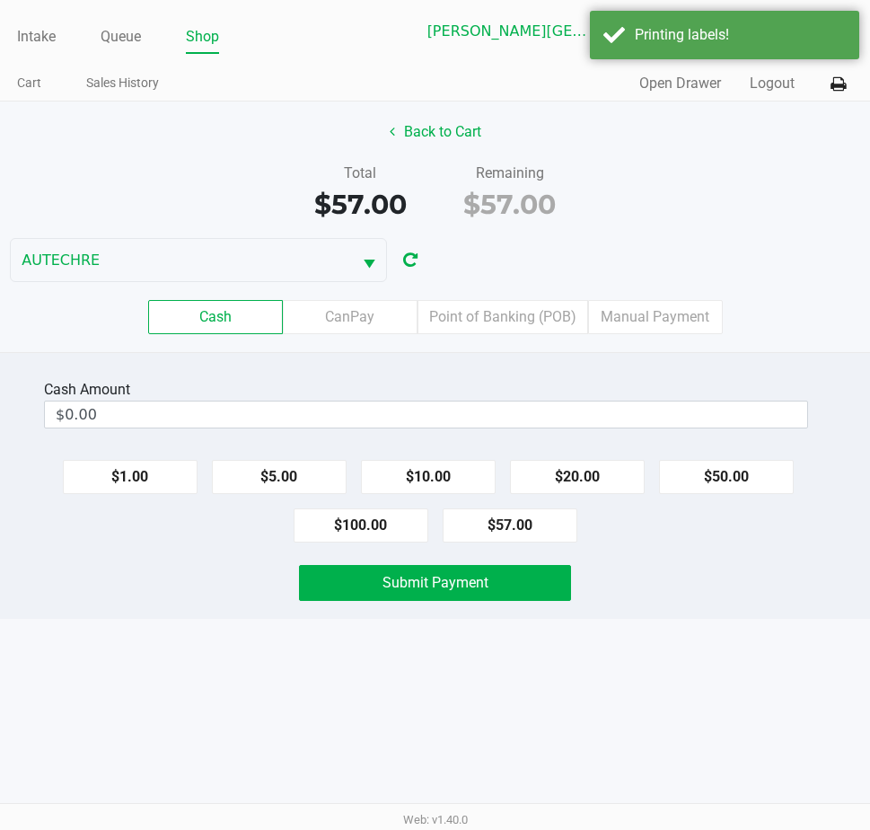
click at [725, 567] on div "Submit Payment" at bounding box center [435, 583] width 897 height 36
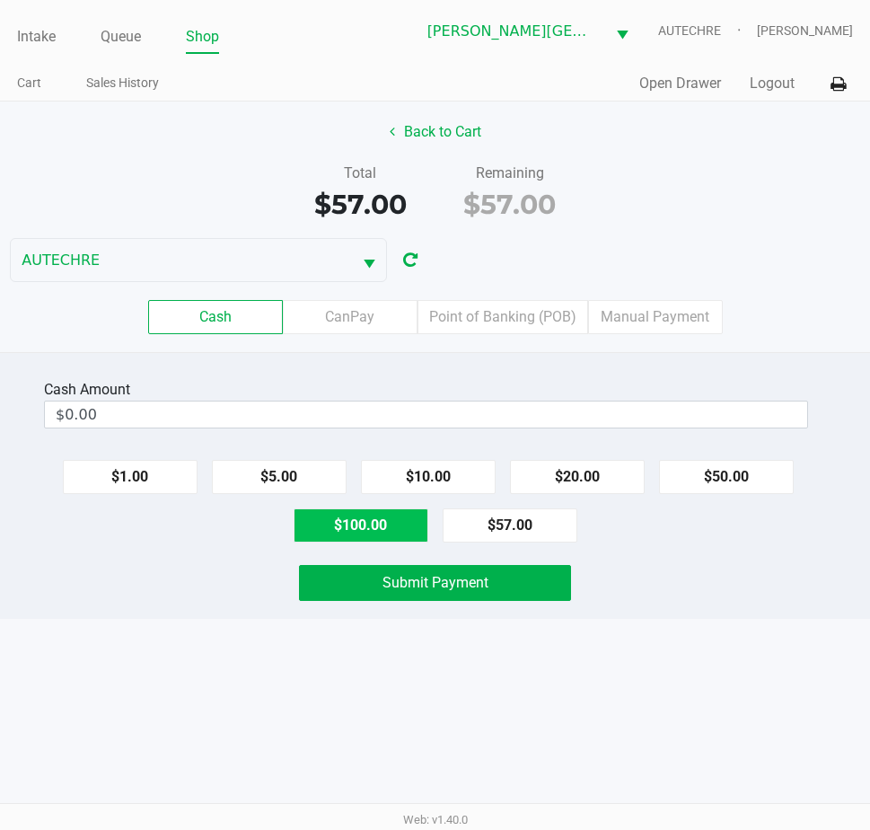
click at [340, 523] on button "$100.00" at bounding box center [361, 525] width 135 height 34
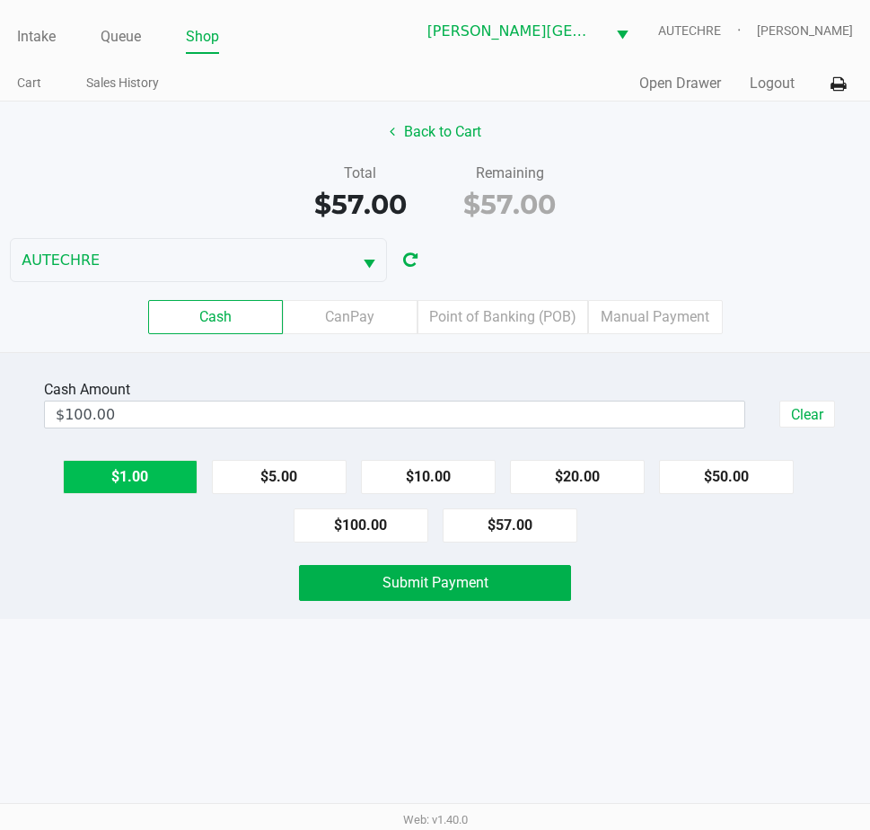
click at [156, 475] on button "$1.00" at bounding box center [130, 477] width 135 height 34
type input "$102.00"
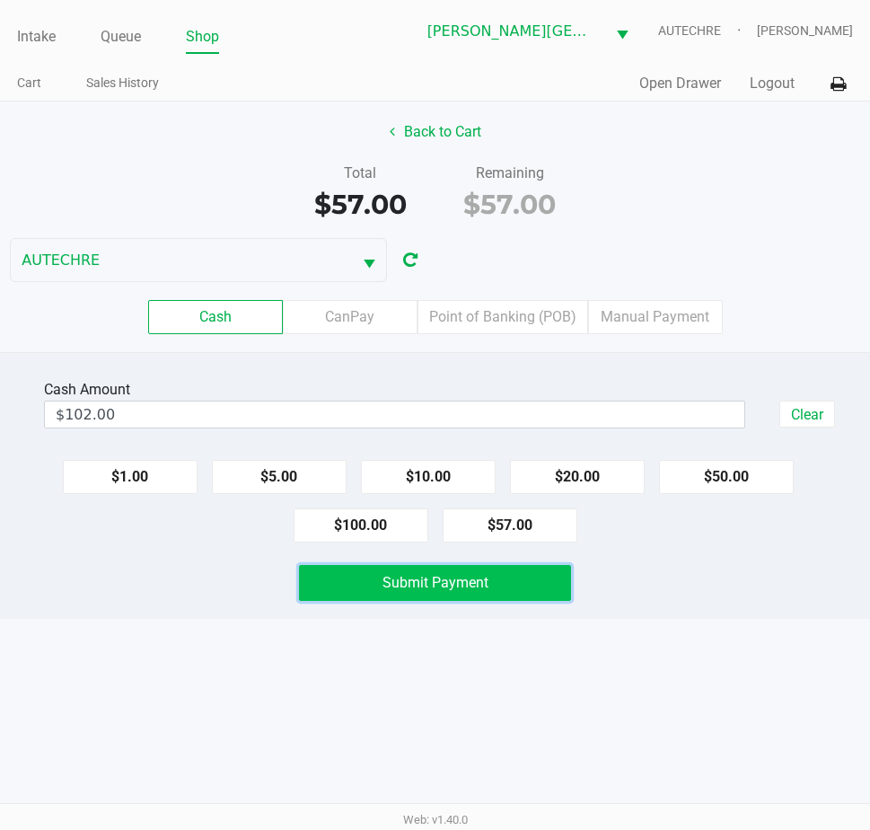
click at [434, 592] on button "Submit Payment" at bounding box center [435, 583] width 272 height 36
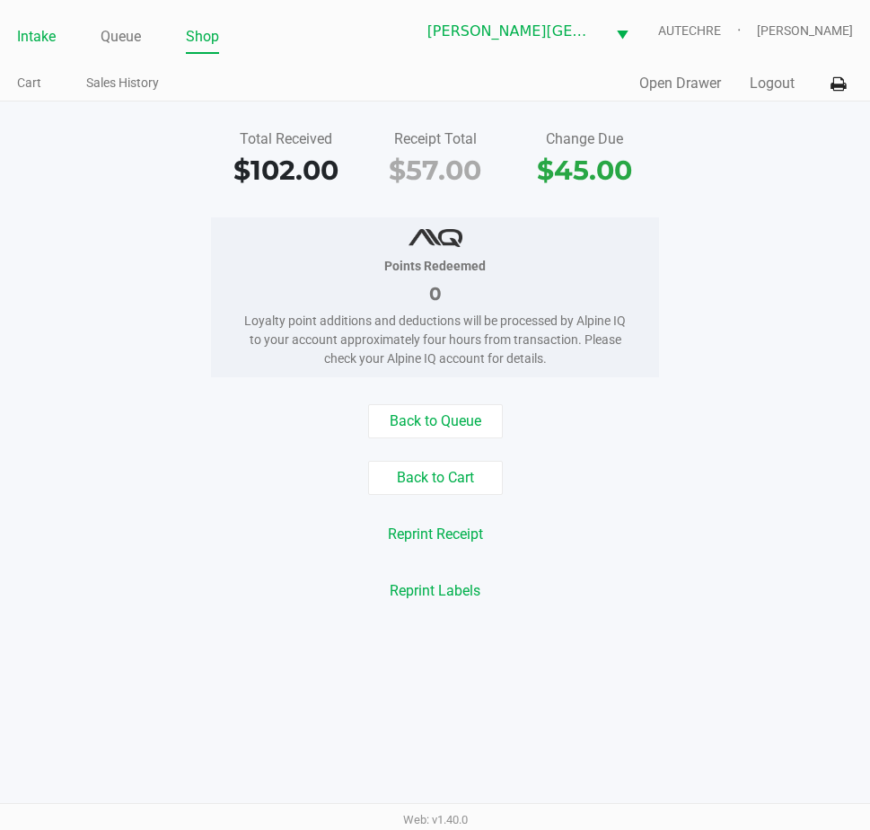
drag, startPoint x: 42, startPoint y: 31, endPoint x: 152, endPoint y: 48, distance: 110.7
click at [43, 31] on link "Intake" at bounding box center [36, 36] width 39 height 25
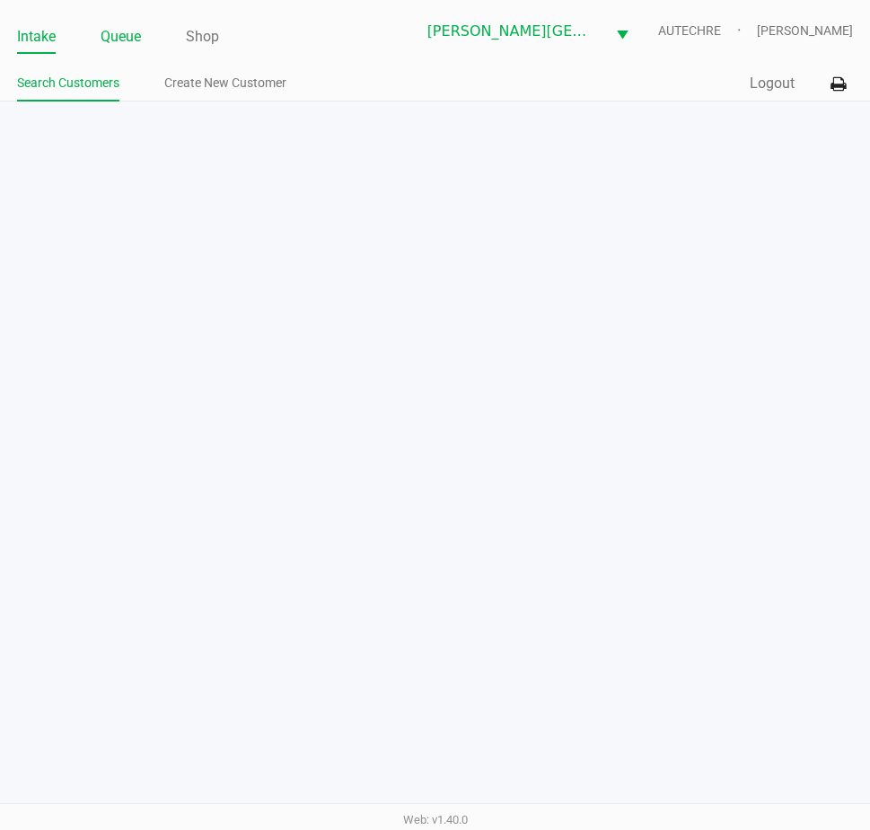
click at [139, 35] on link "Queue" at bounding box center [121, 36] width 40 height 25
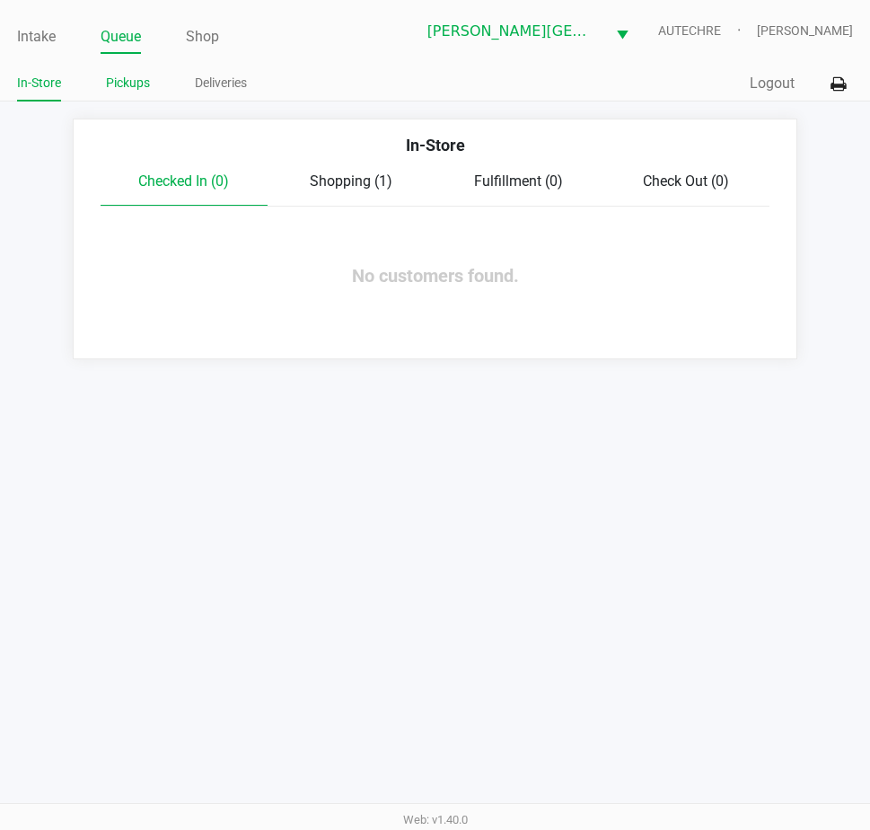
click at [121, 78] on link "Pickups" at bounding box center [128, 83] width 44 height 22
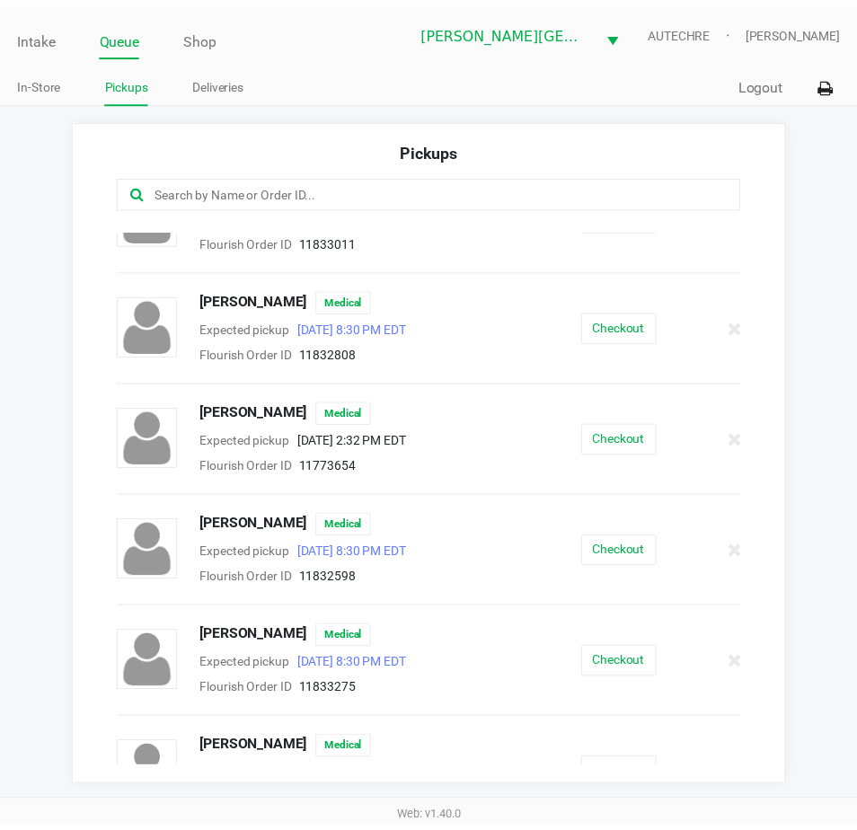
scroll to position [770, 0]
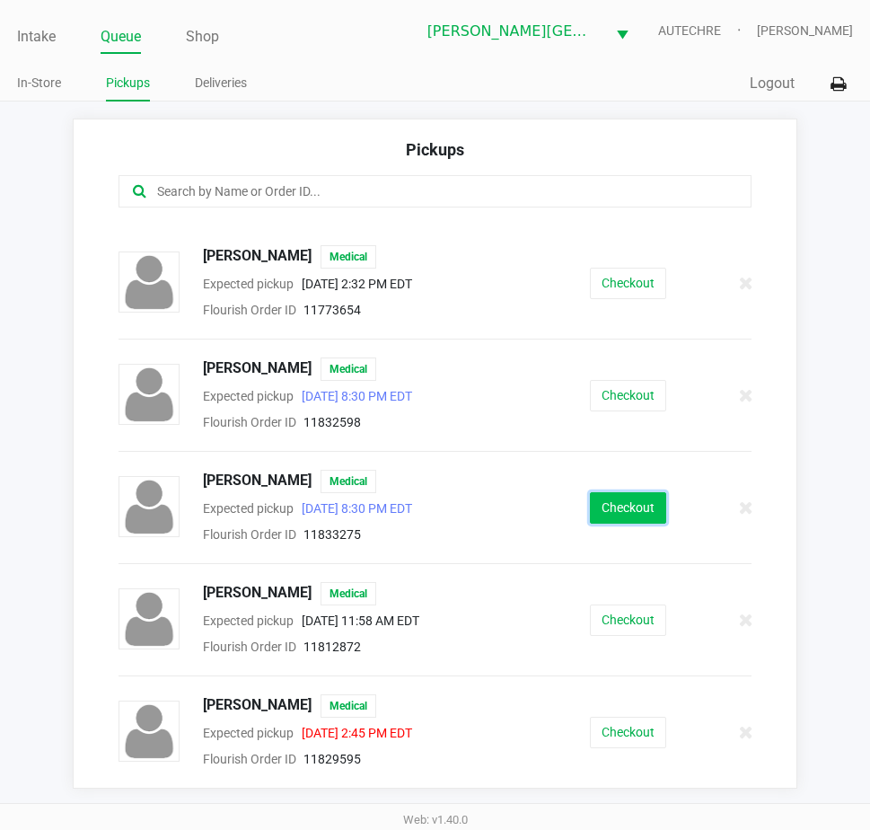
click at [595, 501] on button "Checkout" at bounding box center [628, 507] width 76 height 31
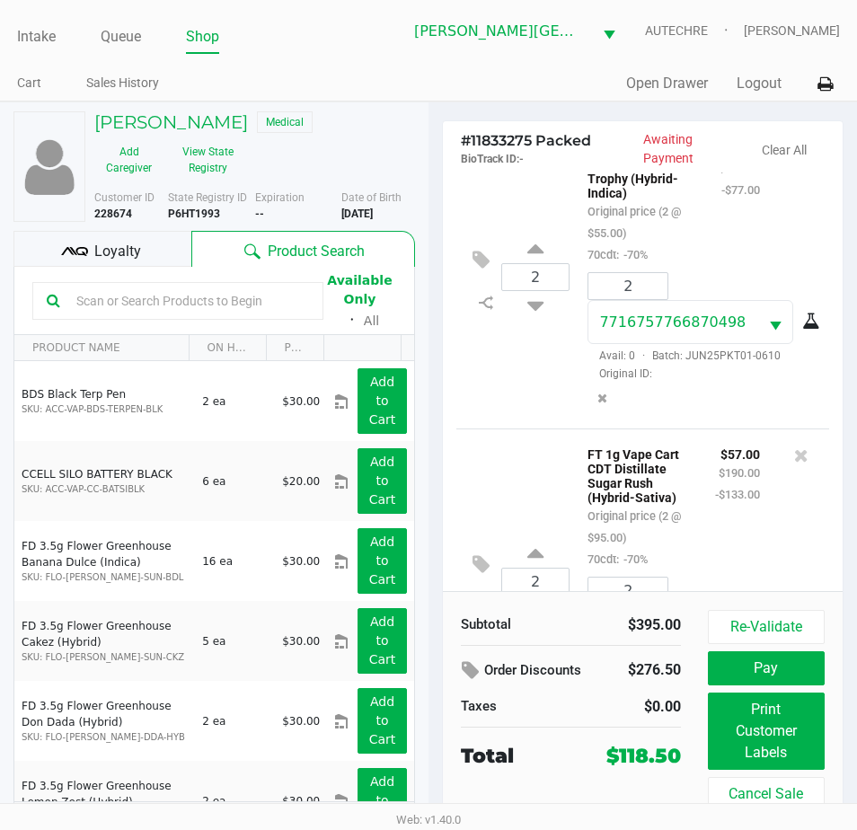
scroll to position [90, 0]
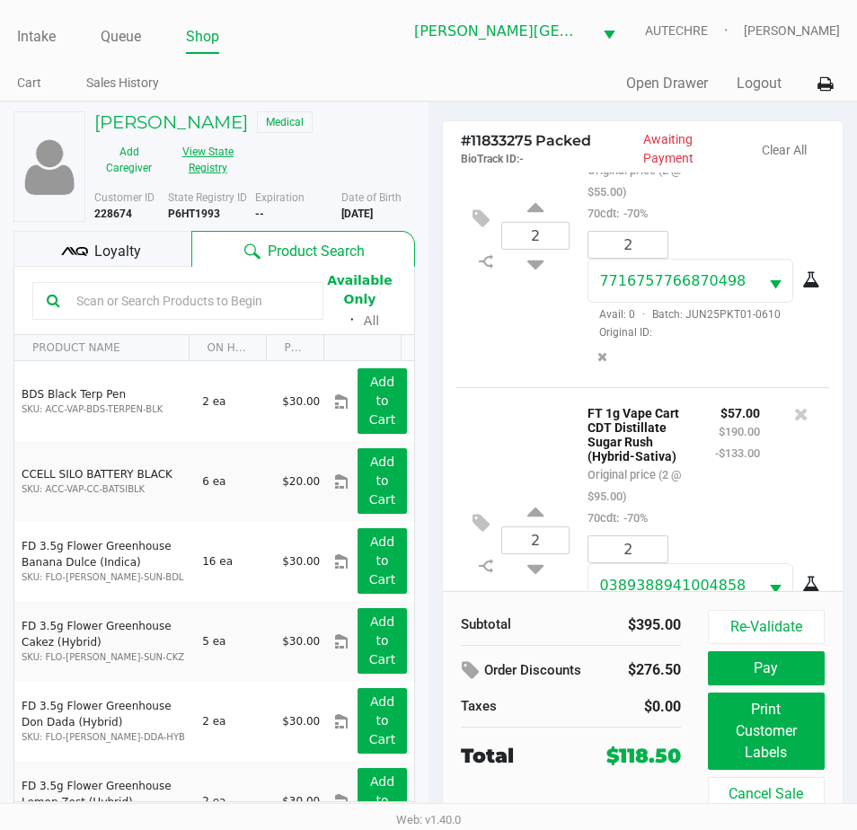
click at [215, 157] on button "View State Registry" at bounding box center [202, 159] width 78 height 45
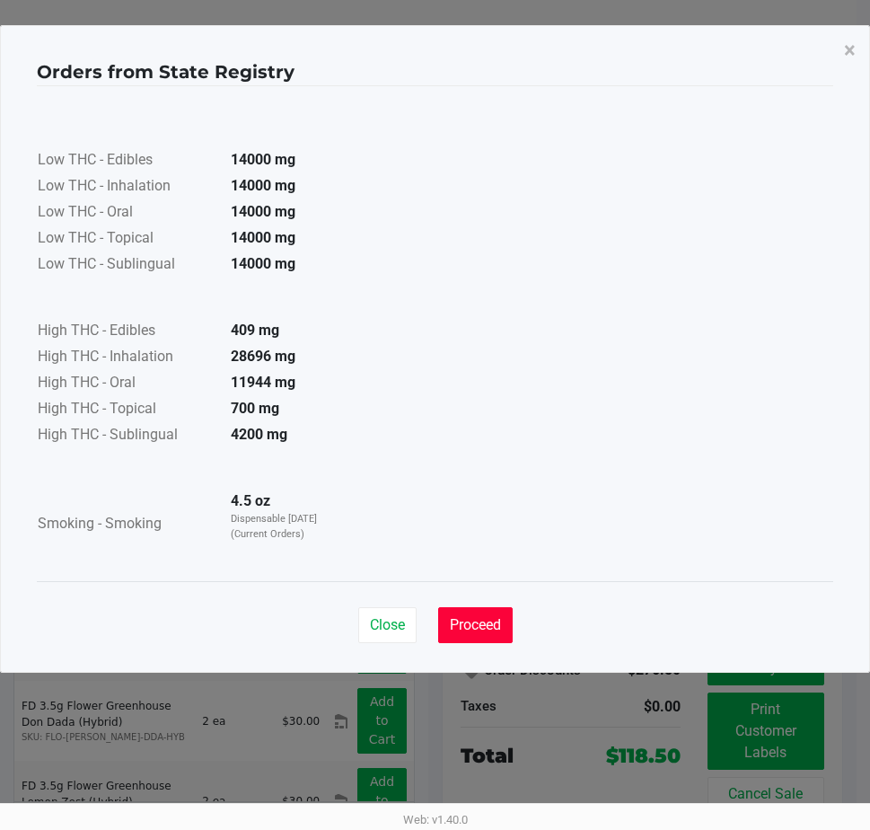
click at [470, 614] on button "Proceed" at bounding box center [475, 625] width 75 height 36
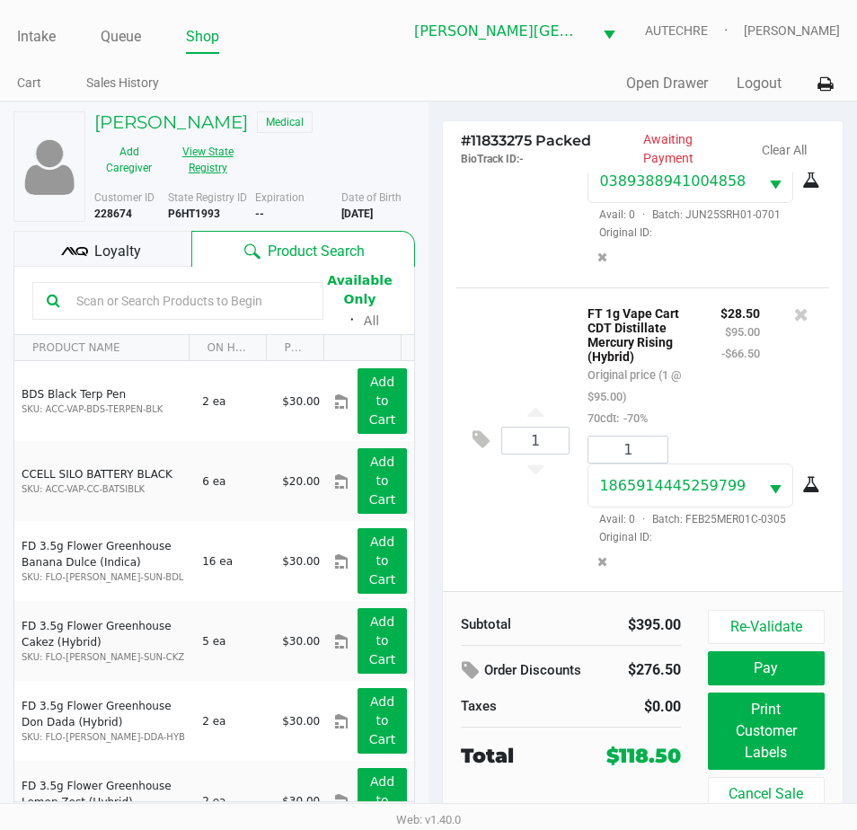
scroll to position [536, 0]
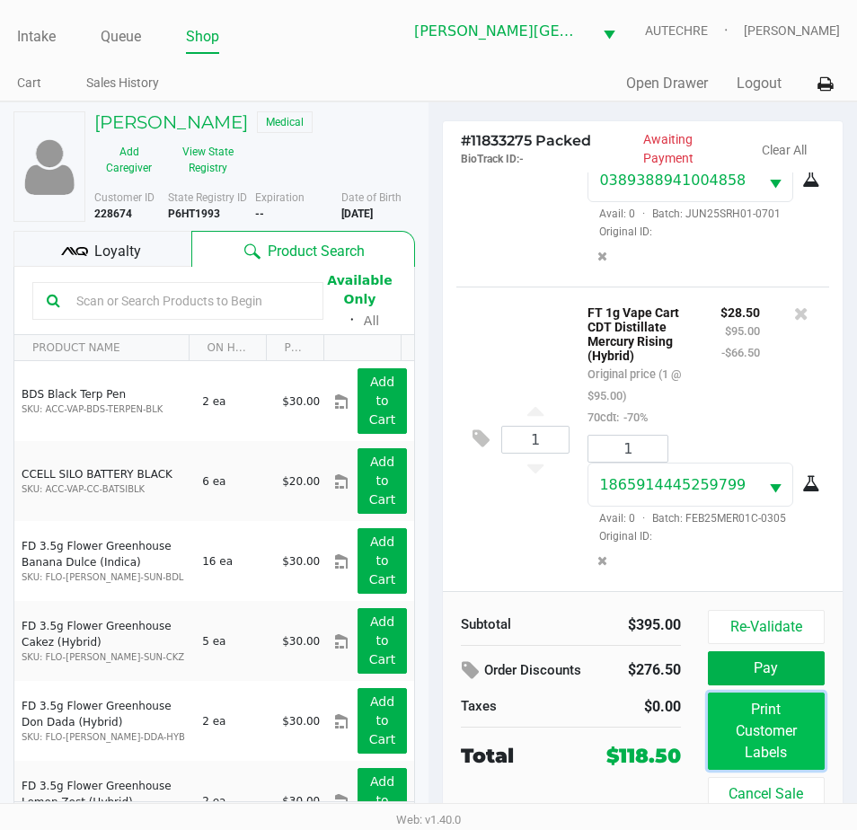
click at [759, 722] on button "Print Customer Labels" at bounding box center [766, 730] width 117 height 77
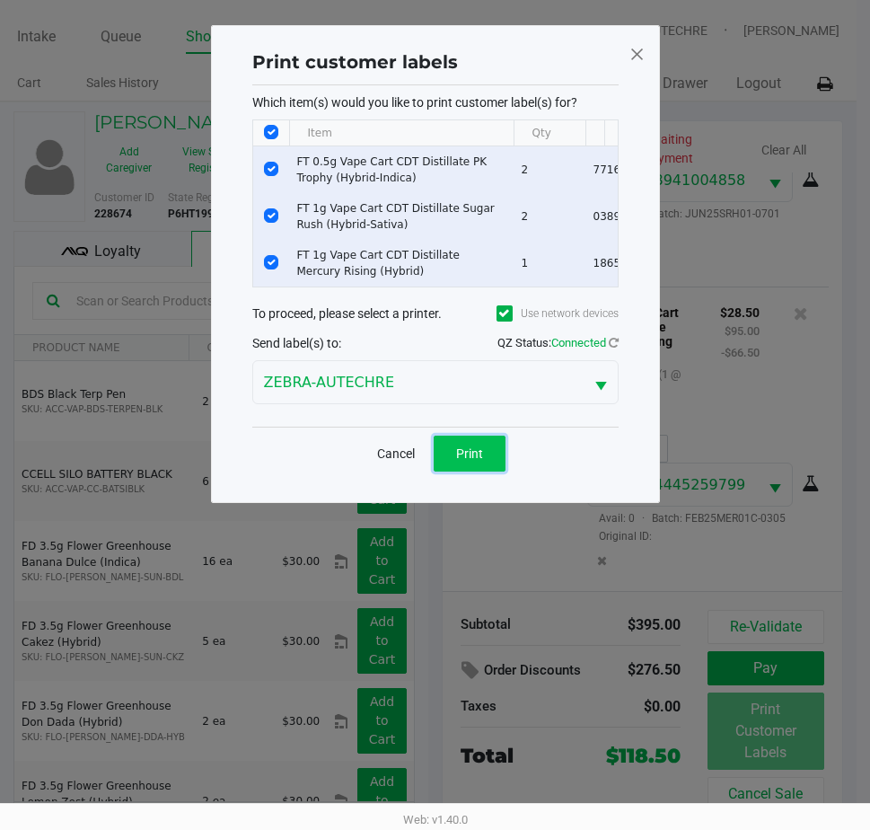
click at [468, 454] on button "Print" at bounding box center [470, 453] width 72 height 36
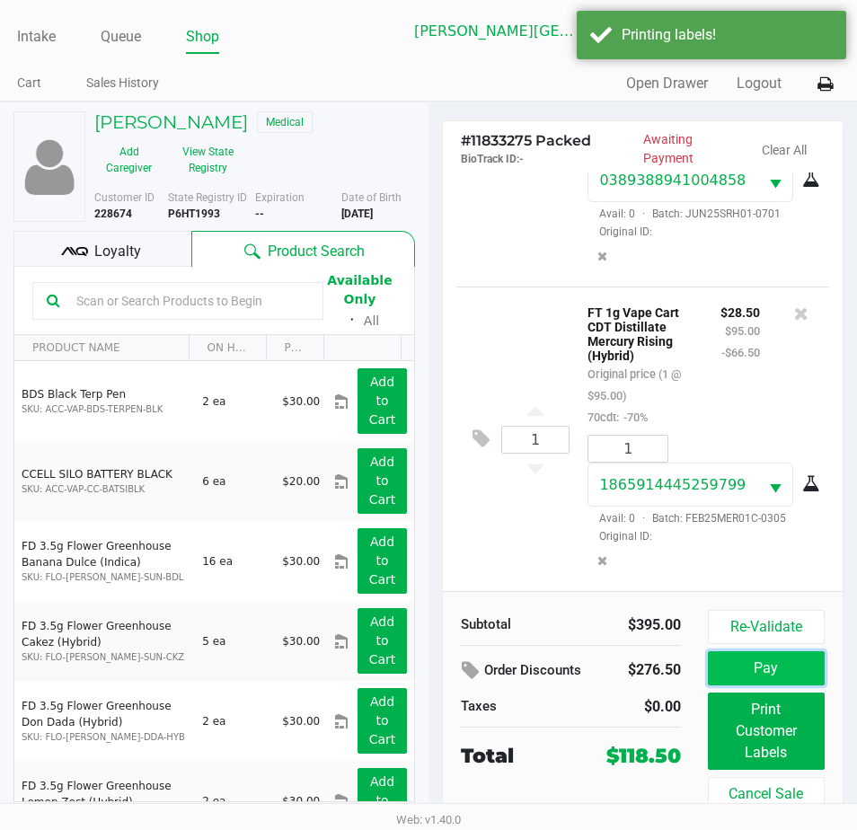
click at [768, 671] on button "Pay" at bounding box center [766, 668] width 117 height 34
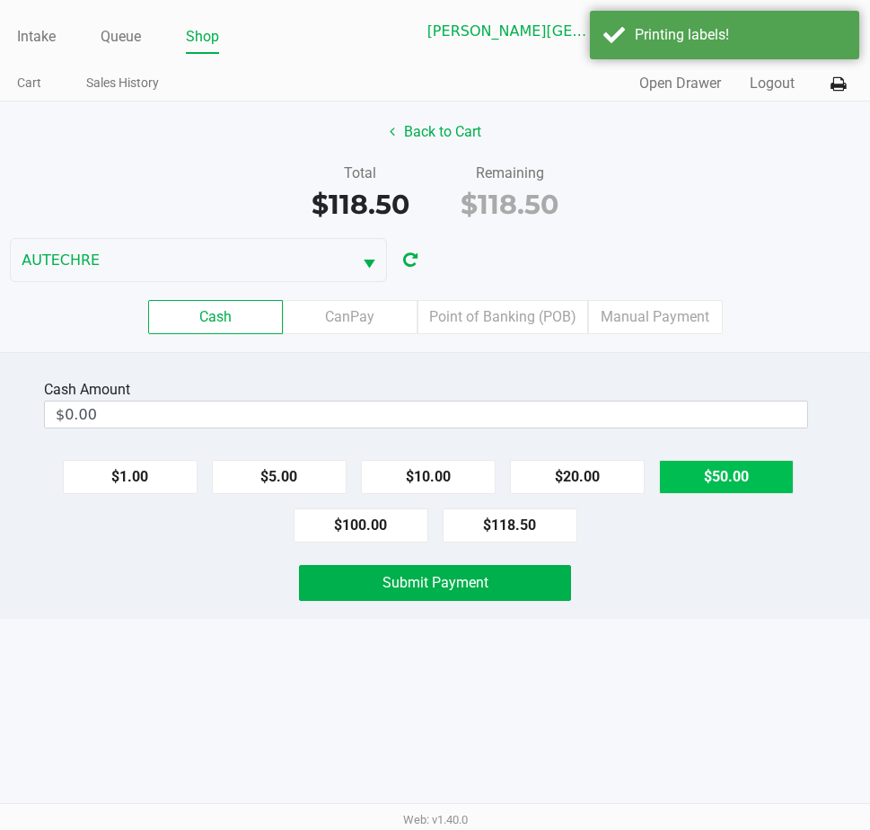
click at [711, 463] on button "$50.00" at bounding box center [726, 477] width 135 height 34
type input "$150.00"
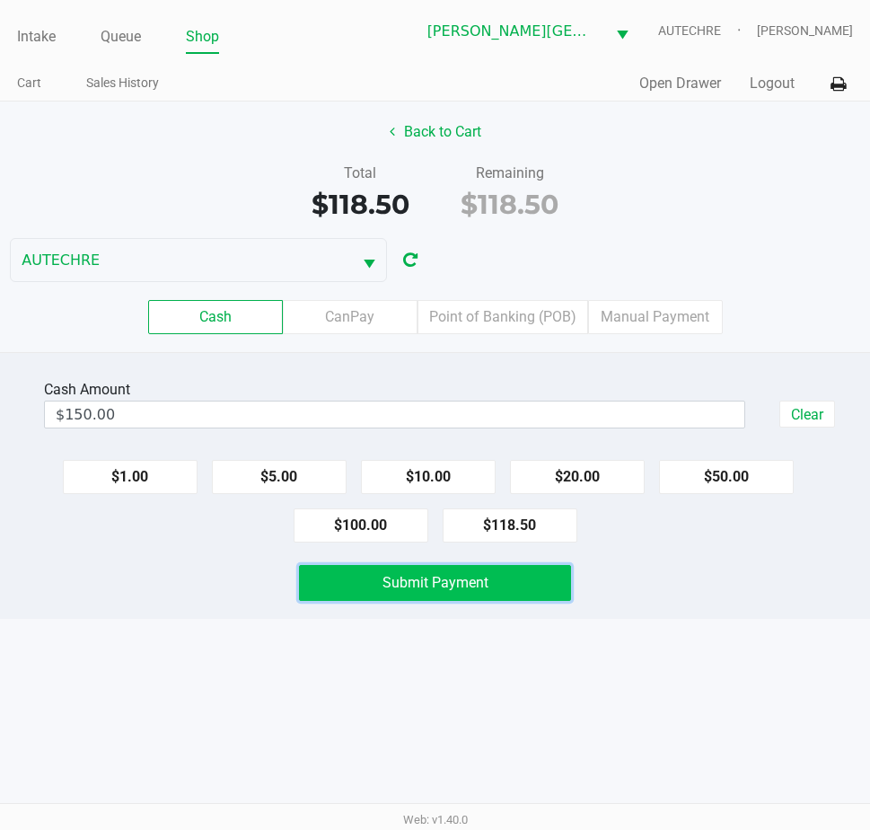
click at [411, 576] on span "Submit Payment" at bounding box center [436, 582] width 106 height 17
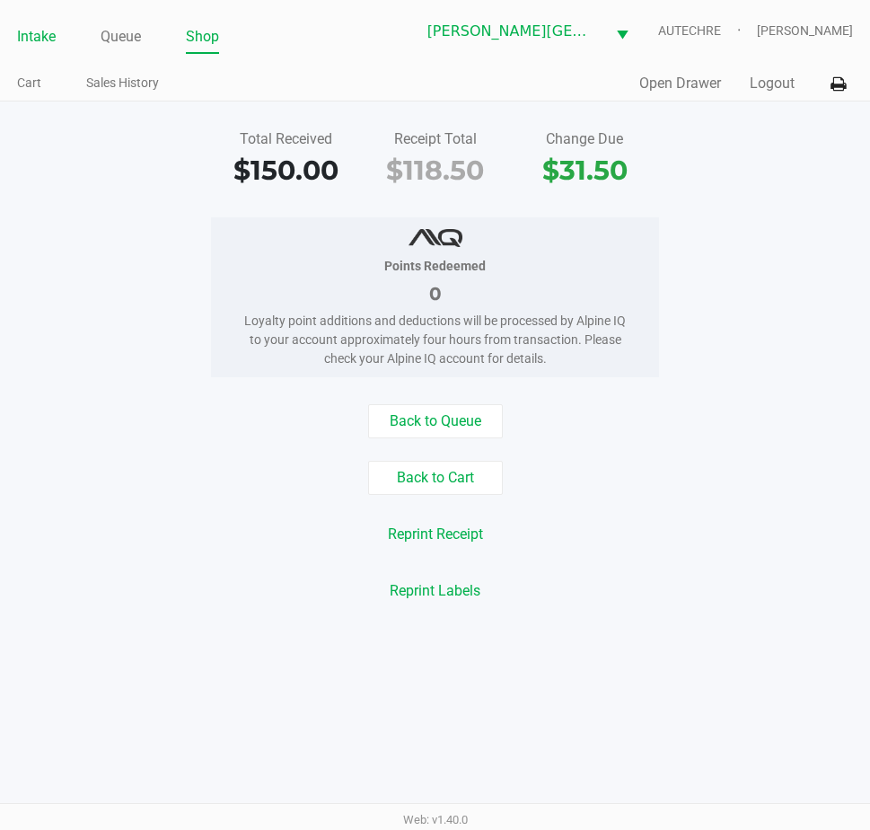
click at [38, 41] on link "Intake" at bounding box center [36, 36] width 39 height 25
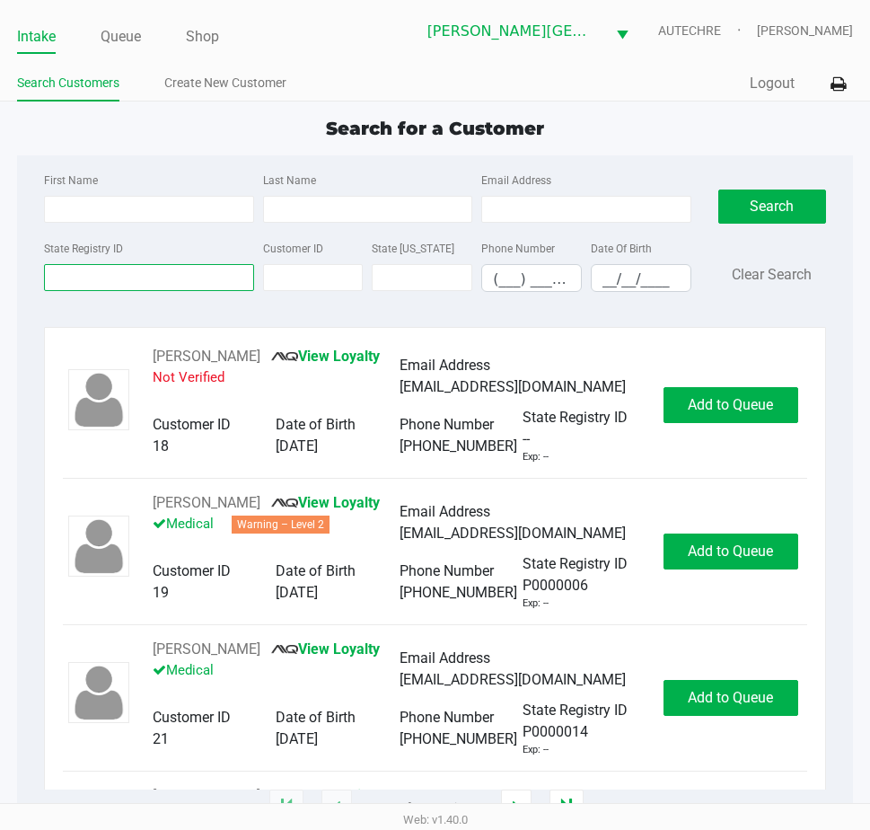
click at [193, 282] on input "State Registry ID" at bounding box center [148, 277] width 209 height 27
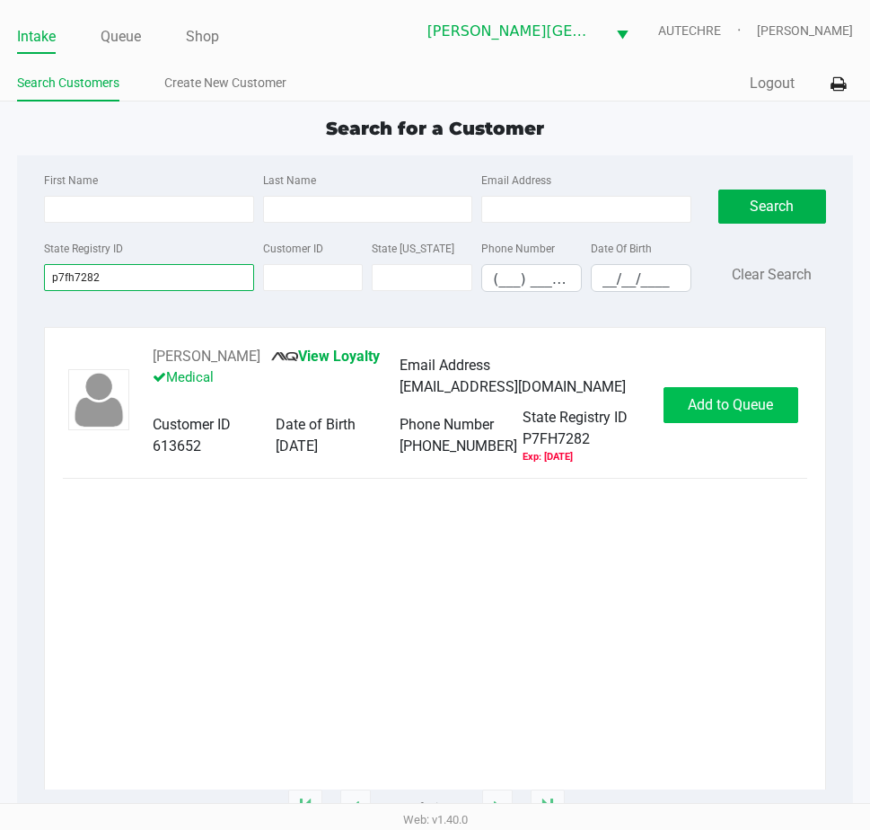
type input "p7fh7282"
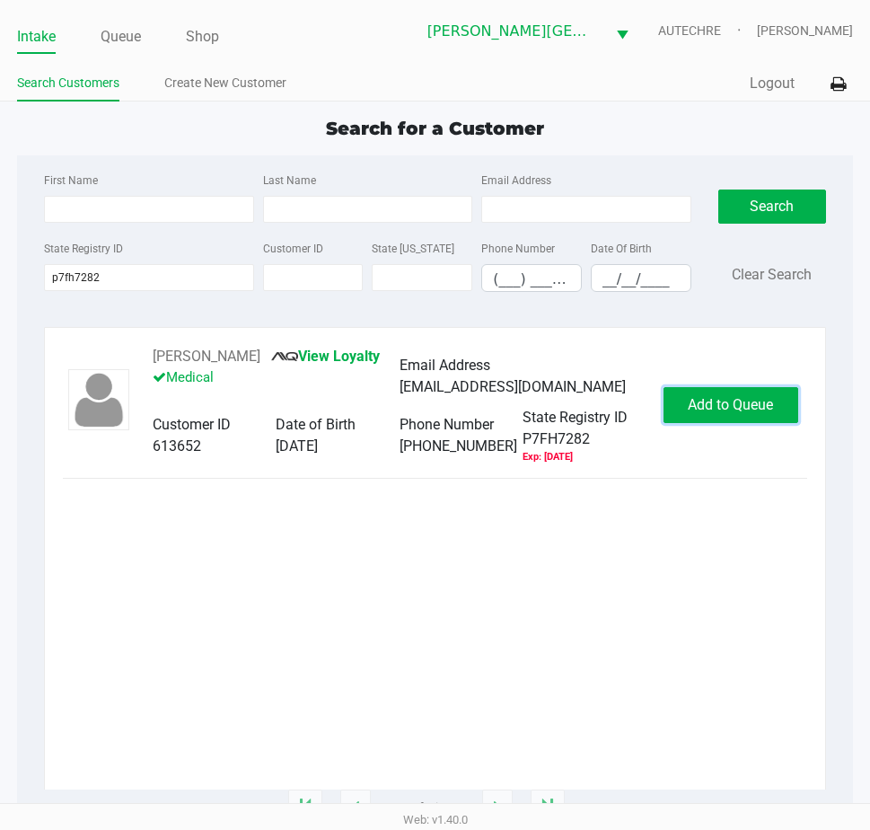
click at [773, 409] on span "Add to Queue" at bounding box center [730, 404] width 85 height 17
click at [773, 409] on body "Intake Queue Shop Bonita Springs WC AUTECHRE Estelle Griffis Search Customers C…" at bounding box center [435, 401] width 870 height 803
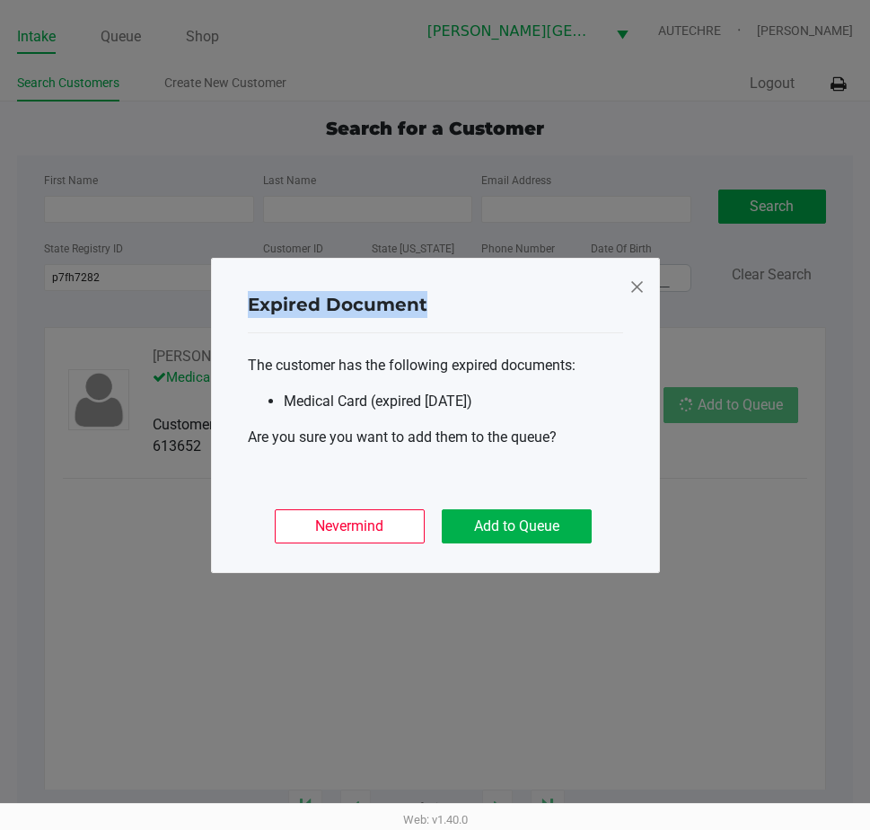
drag, startPoint x: 773, startPoint y: 409, endPoint x: 761, endPoint y: 411, distance: 12.9
click at [772, 409] on ngb-modal-window "Expired Document The customer has the following expired documents: Medical Card…" at bounding box center [435, 415] width 870 height 830
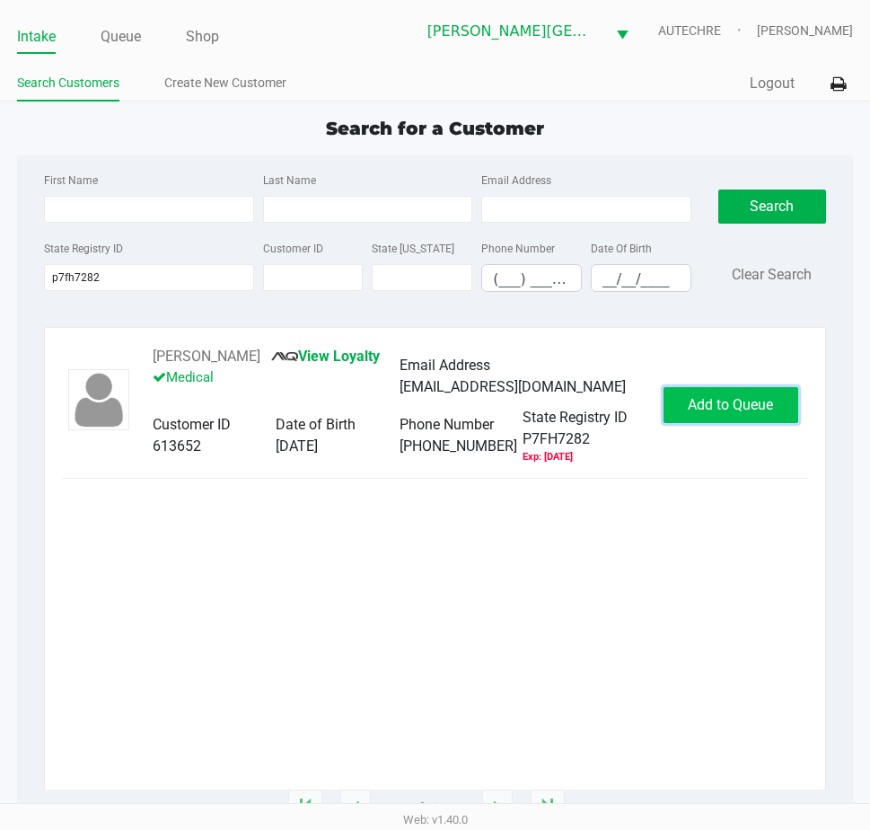
click at [692, 412] on span "Add to Queue" at bounding box center [730, 404] width 85 height 17
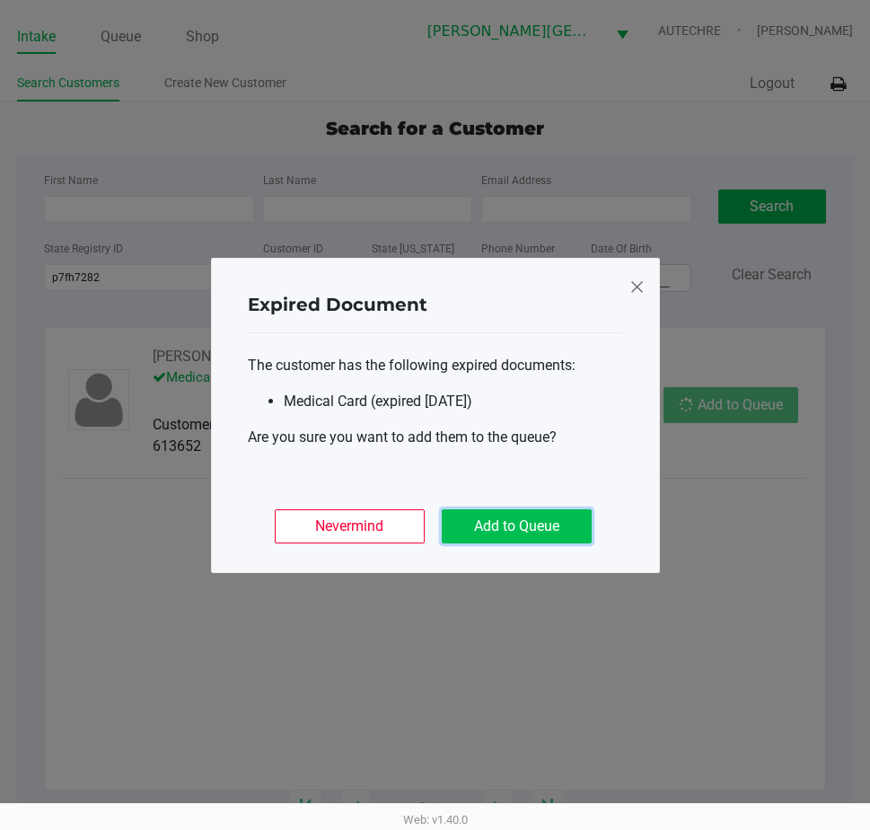
click at [539, 529] on button "Add to Queue" at bounding box center [517, 526] width 150 height 34
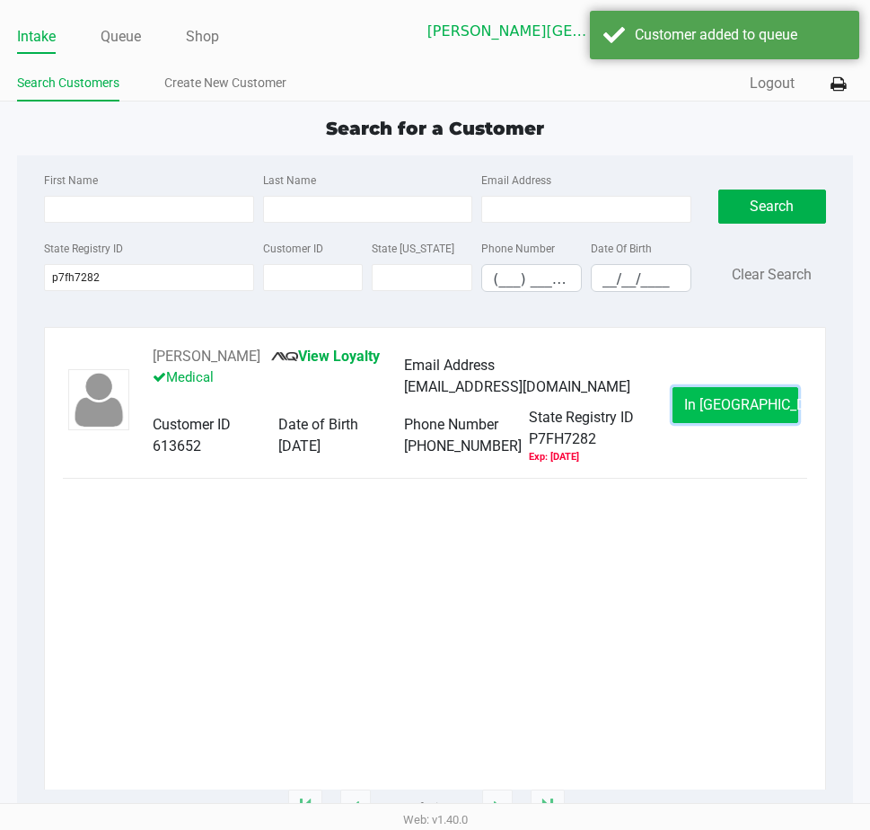
click at [759, 399] on span "In Queue" at bounding box center [759, 404] width 151 height 17
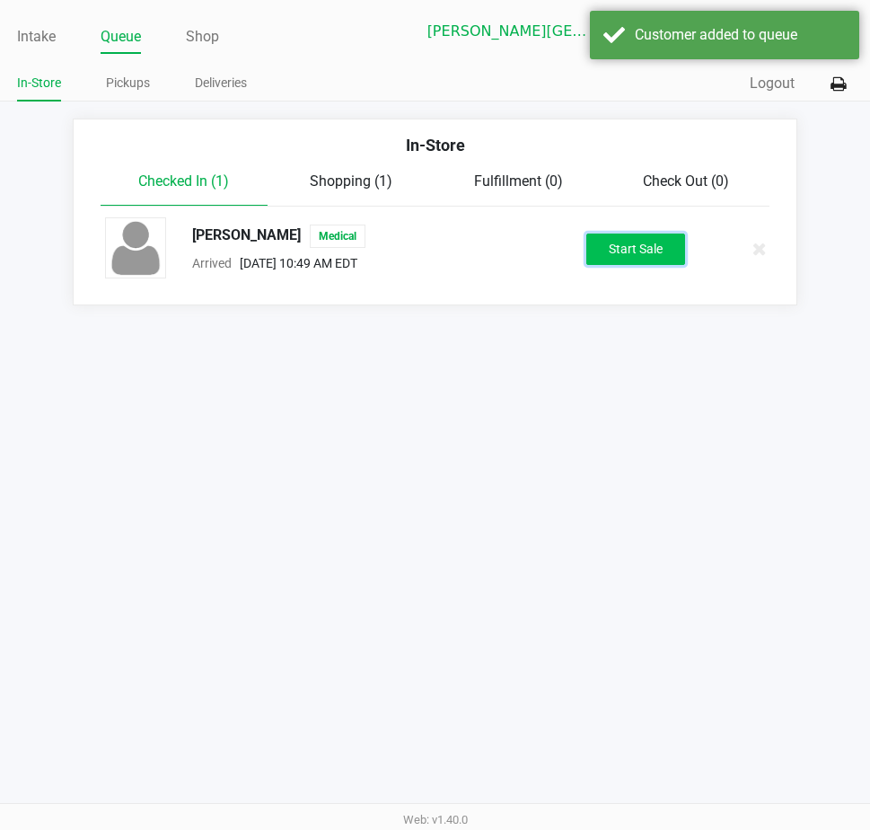
click at [661, 249] on button "Start Sale" at bounding box center [635, 248] width 99 height 31
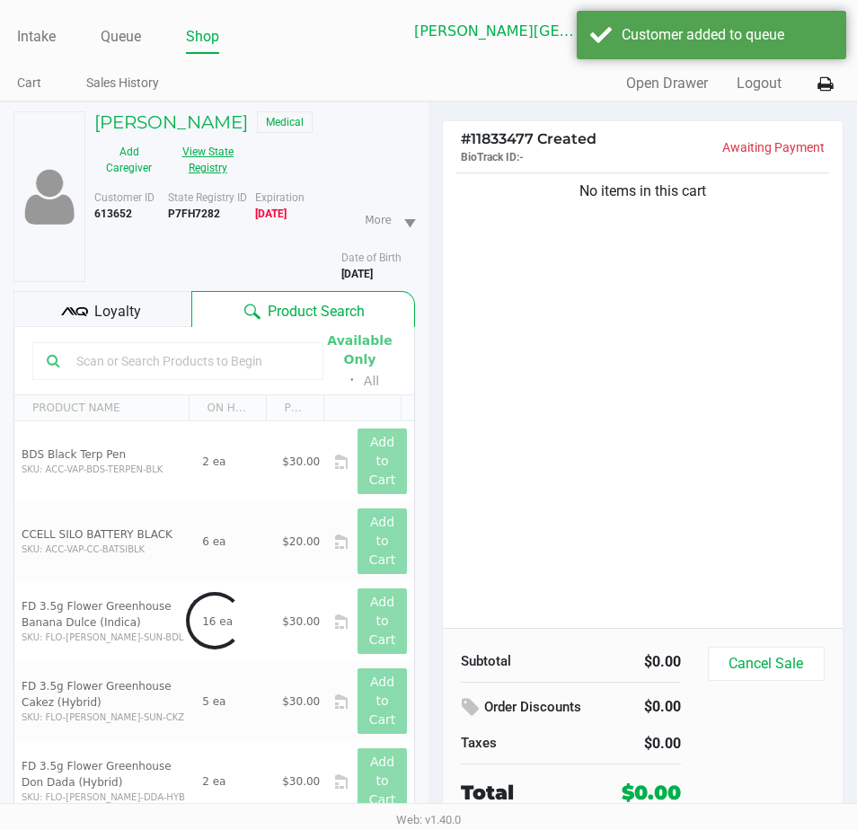
click at [180, 160] on button "View State Registry" at bounding box center [202, 159] width 78 height 45
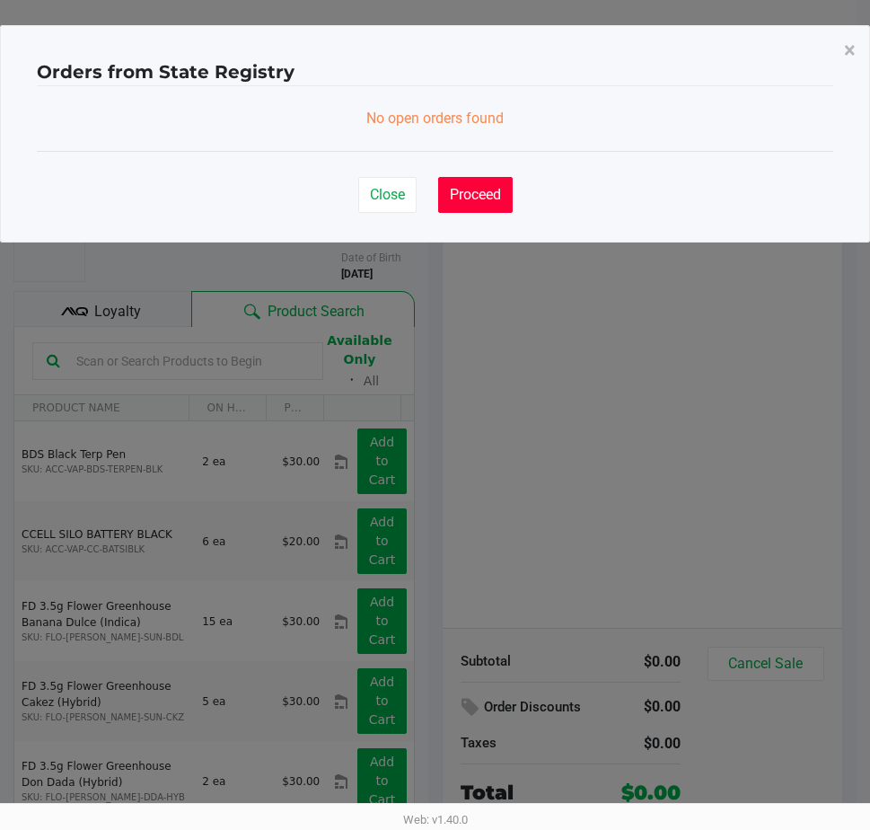
click at [477, 198] on span "Proceed" at bounding box center [475, 194] width 51 height 17
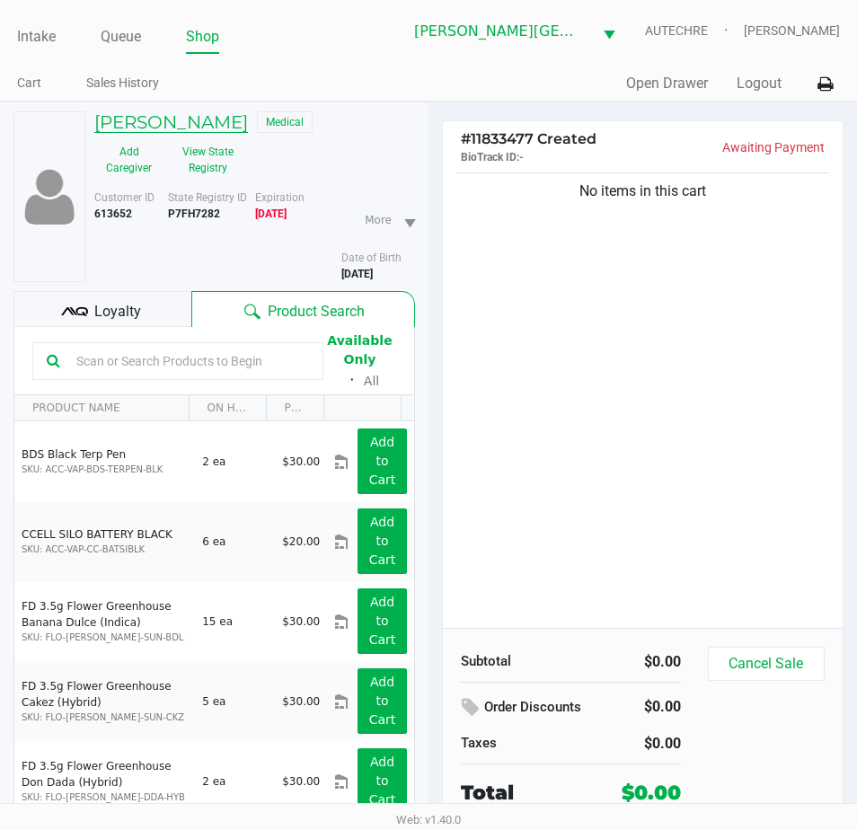
click at [186, 122] on h5 "CAROL MEYERS" at bounding box center [171, 122] width 154 height 22
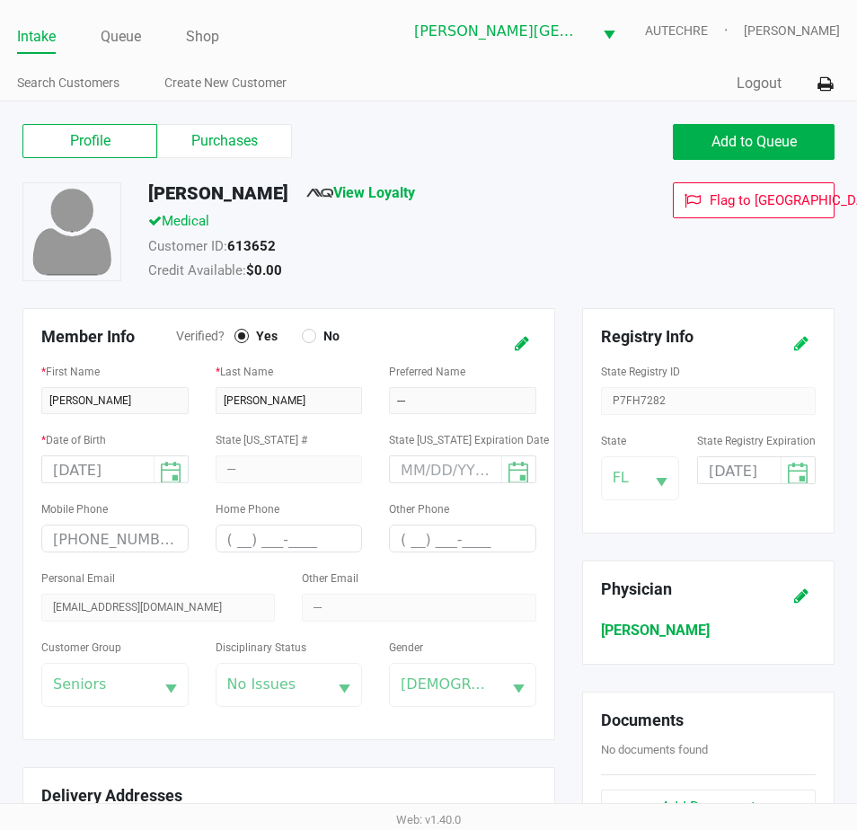
click at [790, 348] on button at bounding box center [801, 343] width 29 height 33
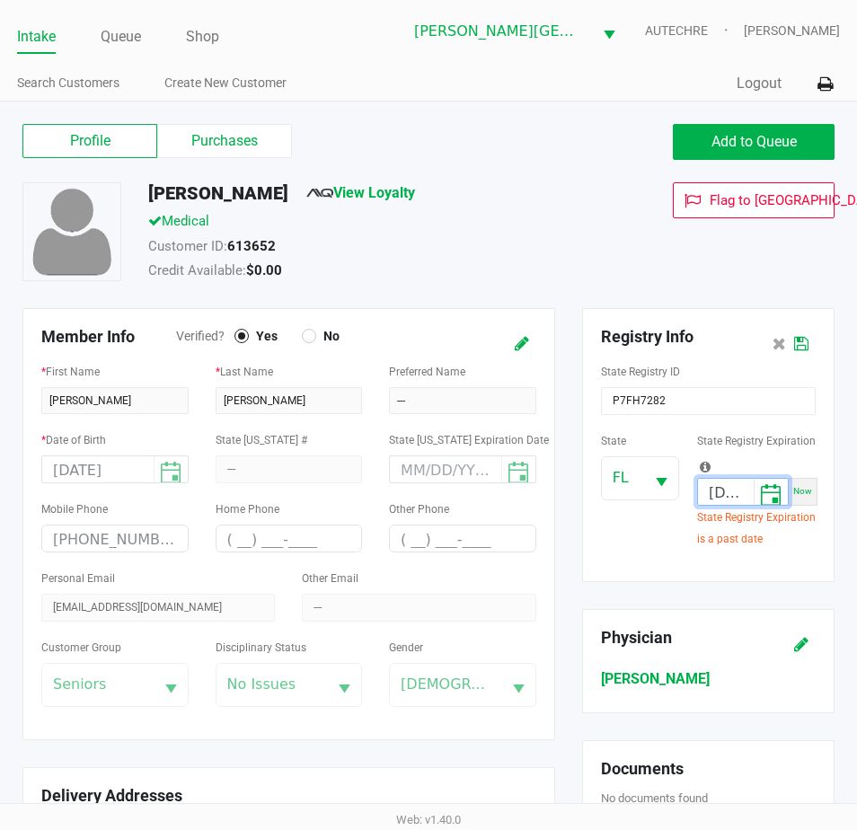
scroll to position [0, 39]
drag, startPoint x: 699, startPoint y: 487, endPoint x: 839, endPoint y: 489, distance: 139.2
click at [839, 489] on div "Registry Info State Registry ID P7FH7282 State FL State Registry Expiration 10/…" at bounding box center [707, 445] width 279 height 274
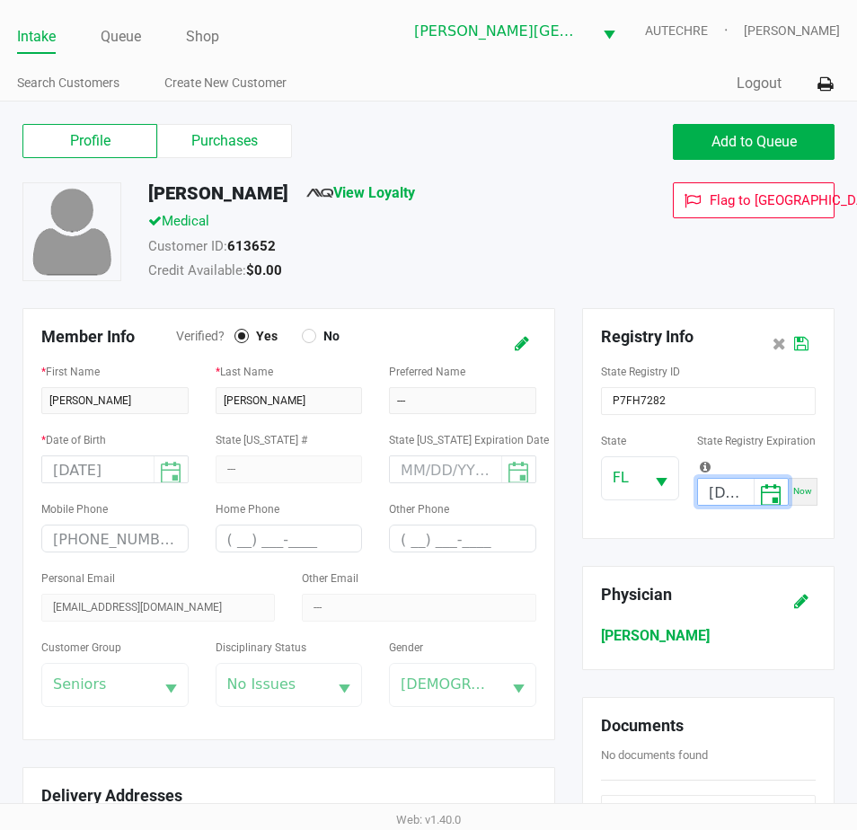
type input "10/23/2025"
click at [797, 347] on icon at bounding box center [801, 344] width 14 height 13
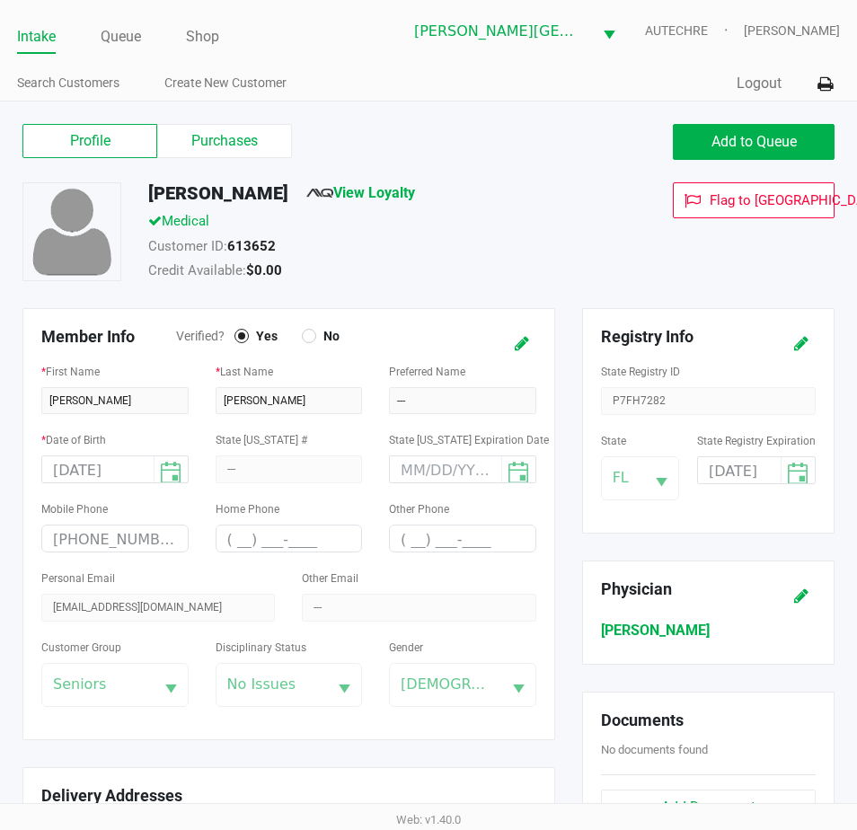
click at [186, 114] on div "Profile Purchases Add to Queue CAROL MEYERS View Loyalty Medical Customer ID: 6…" at bounding box center [428, 734] width 857 height 1267
click at [187, 133] on label "Purchases" at bounding box center [224, 141] width 135 height 34
click at [0, 0] on 1 "Purchases" at bounding box center [0, 0] width 0 height 0
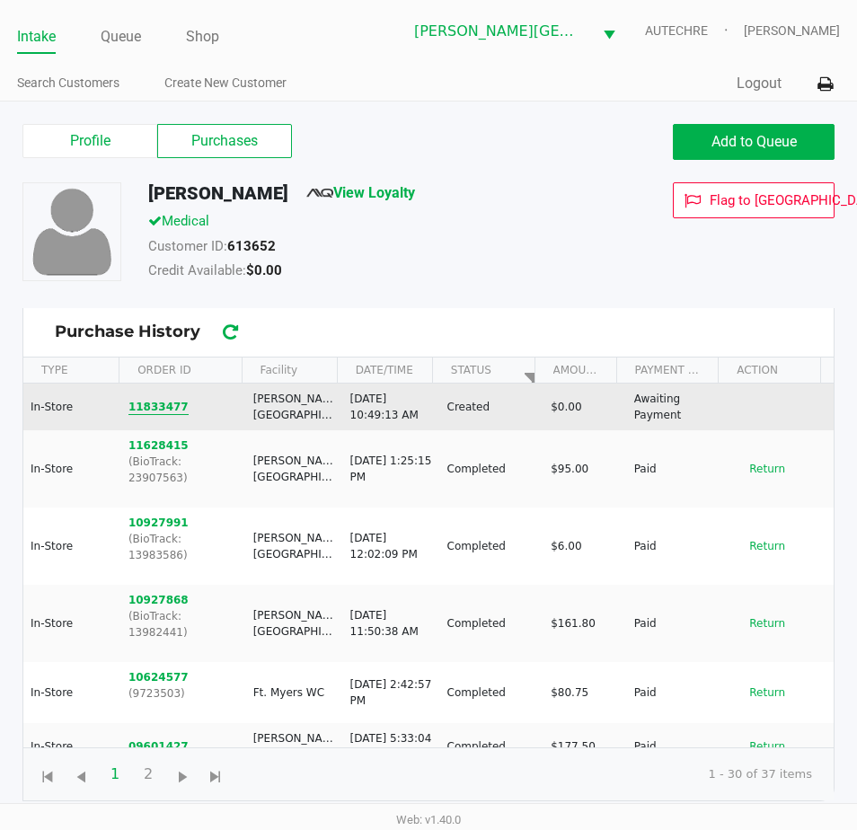
click at [151, 408] on button "11833477" at bounding box center [158, 407] width 60 height 16
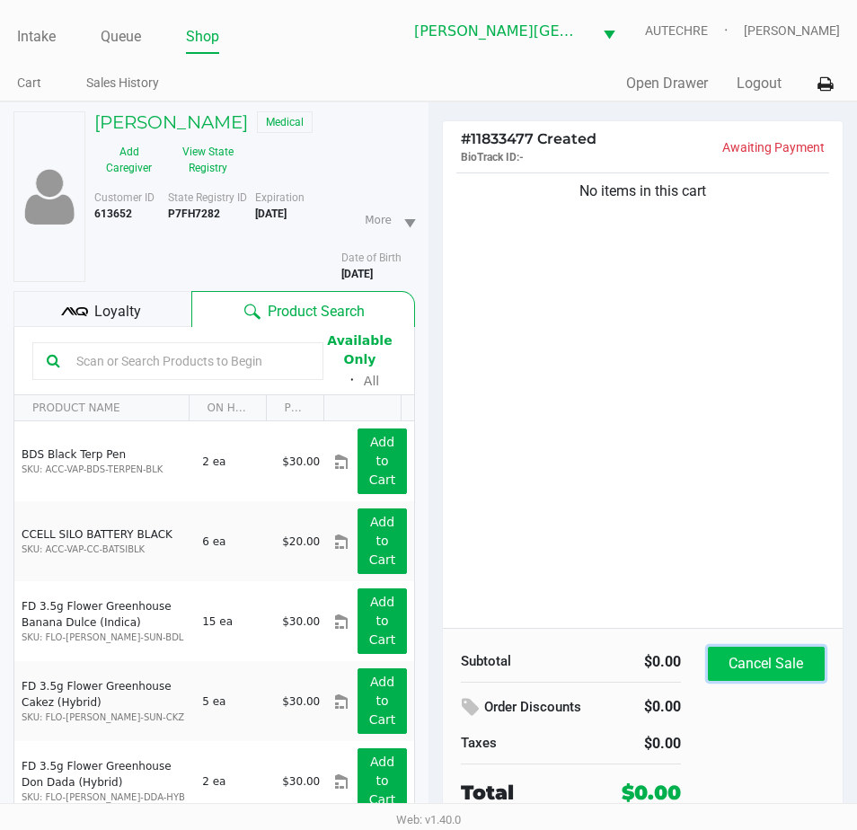
click at [780, 656] on button "Cancel Sale" at bounding box center [766, 663] width 117 height 34
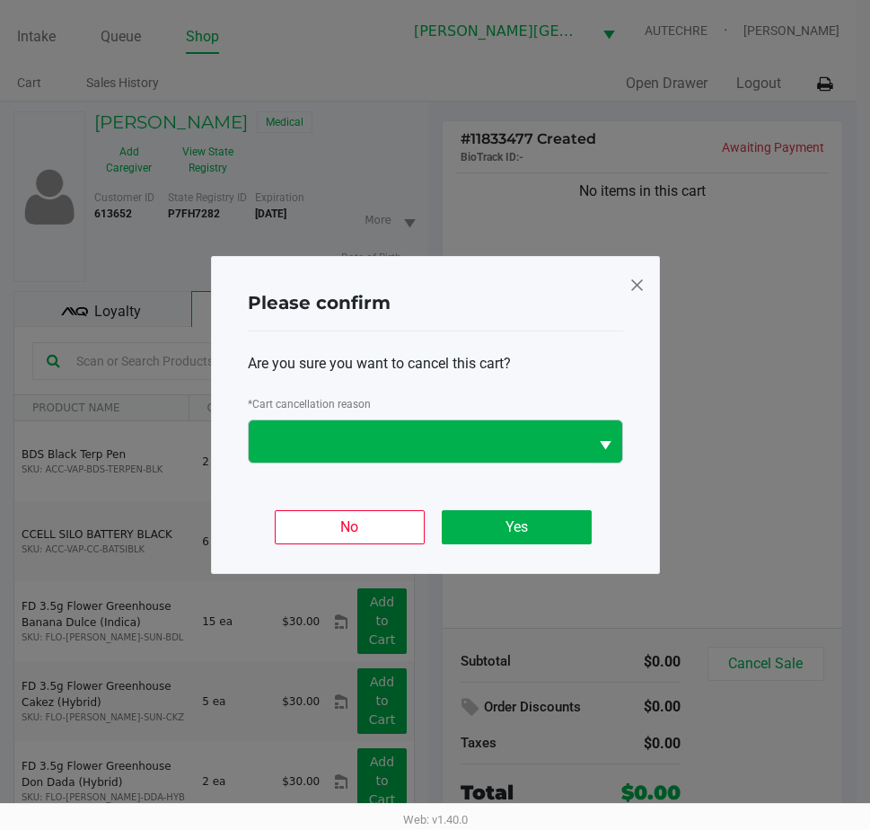
drag, startPoint x: 481, startPoint y: 416, endPoint x: 476, endPoint y: 433, distance: 17.9
click at [479, 422] on div "* Cart cancellation reason" at bounding box center [435, 427] width 375 height 71
click at [476, 433] on span at bounding box center [418, 442] width 318 height 22
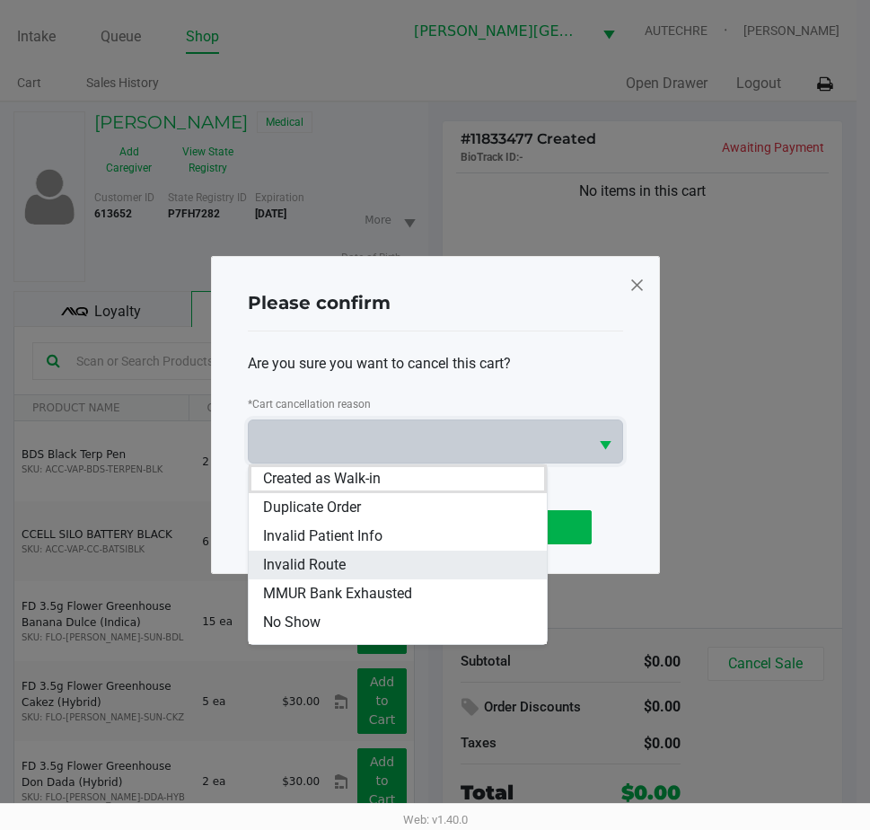
click at [354, 578] on li "Invalid Route" at bounding box center [398, 564] width 298 height 29
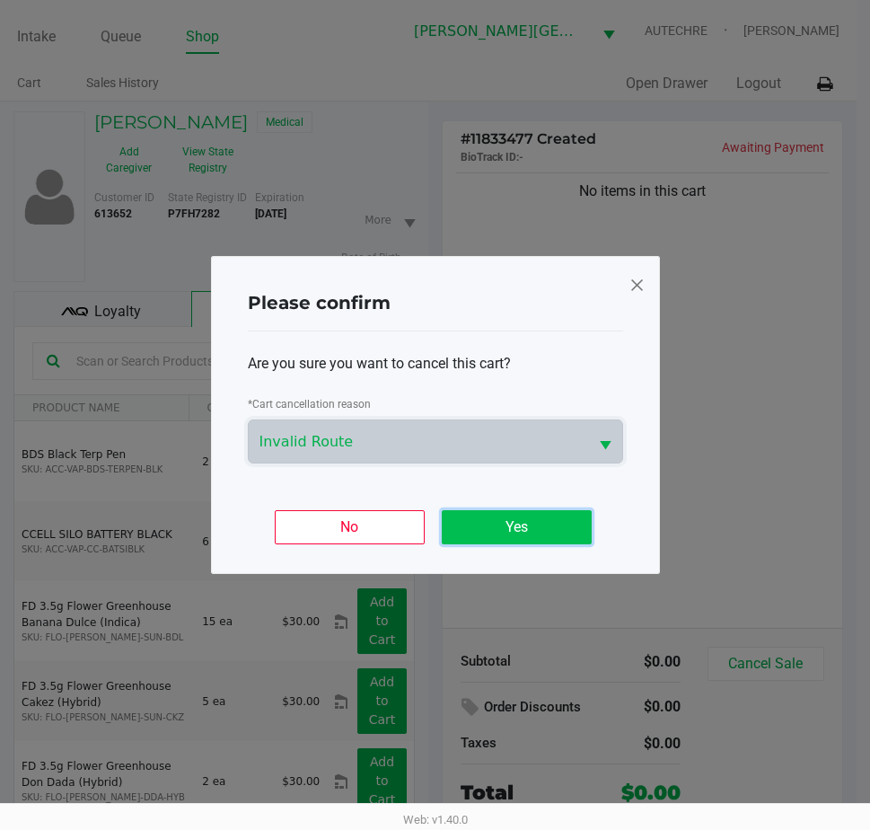
click at [462, 523] on button "Yes" at bounding box center [517, 527] width 150 height 34
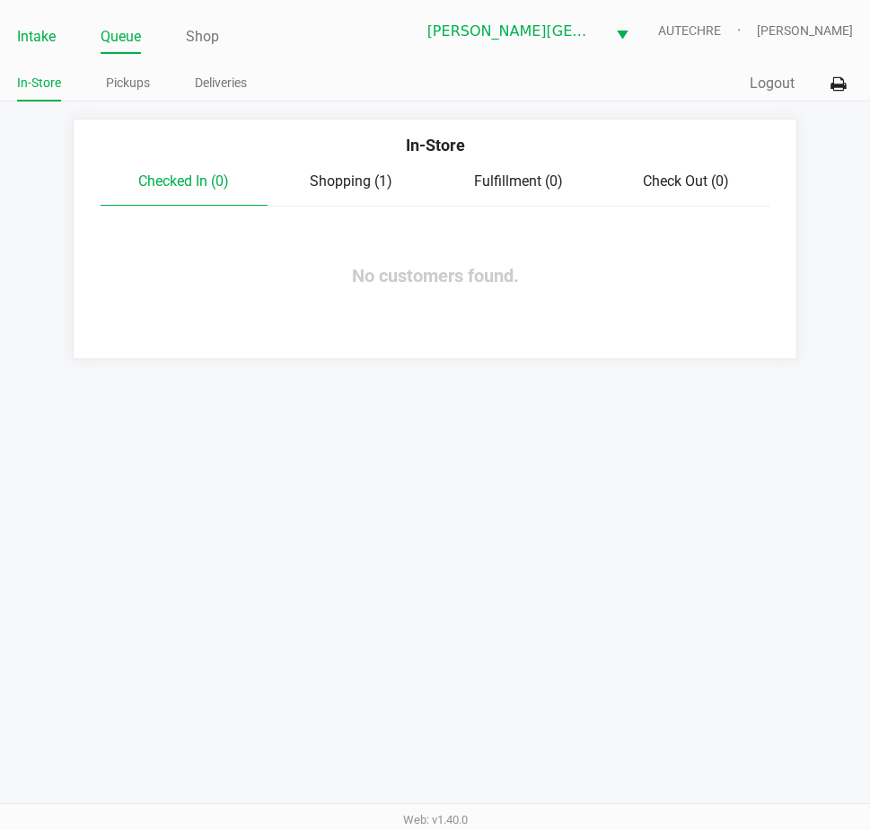
click at [31, 35] on link "Intake" at bounding box center [36, 36] width 39 height 25
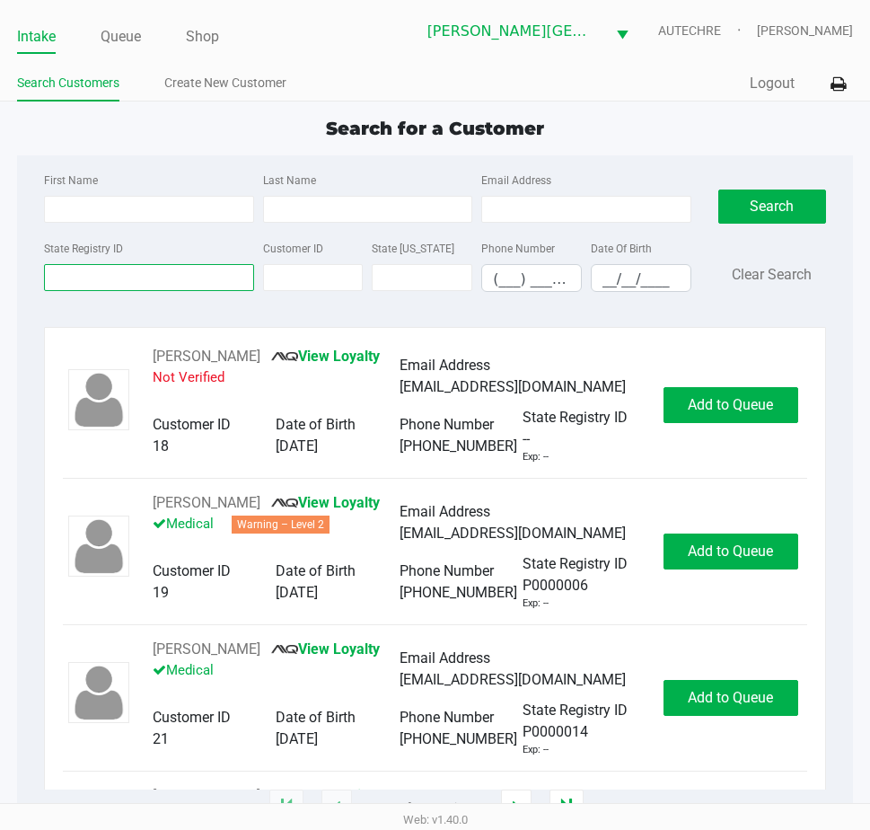
click at [198, 272] on input "State Registry ID" at bounding box center [148, 277] width 209 height 27
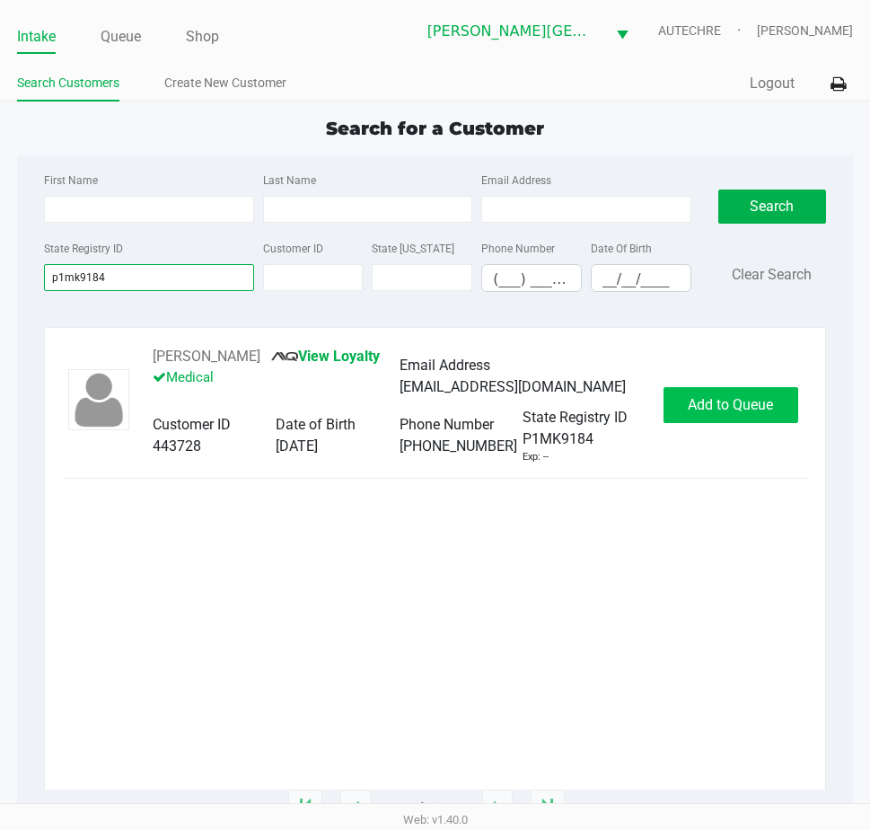
type input "p1mk9184"
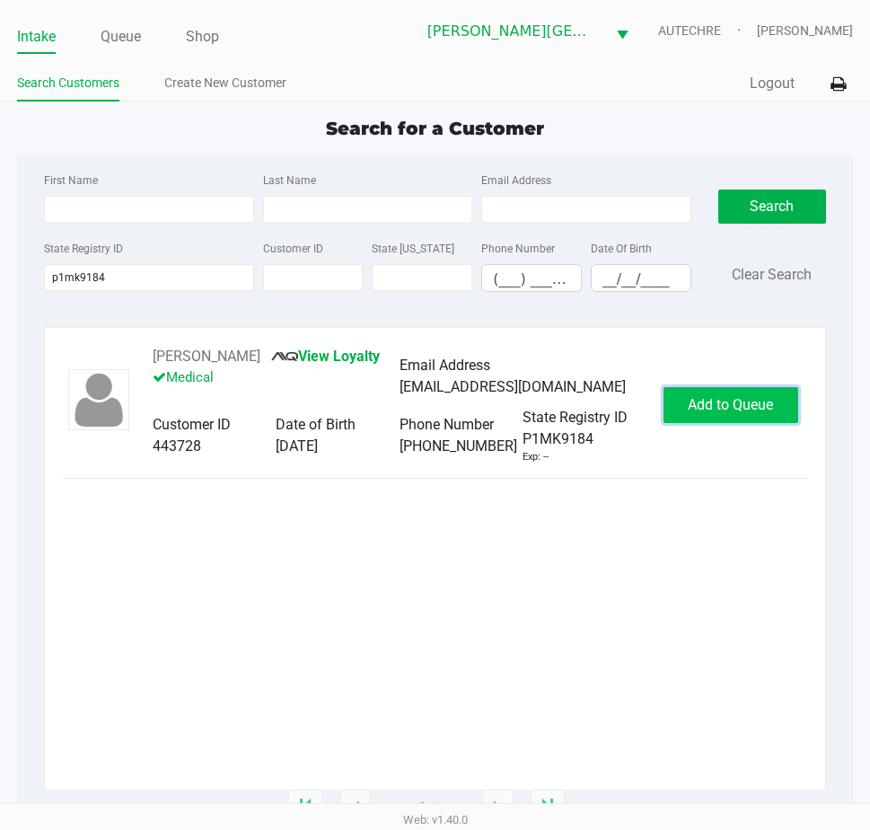
click at [705, 413] on button "Add to Queue" at bounding box center [731, 405] width 135 height 36
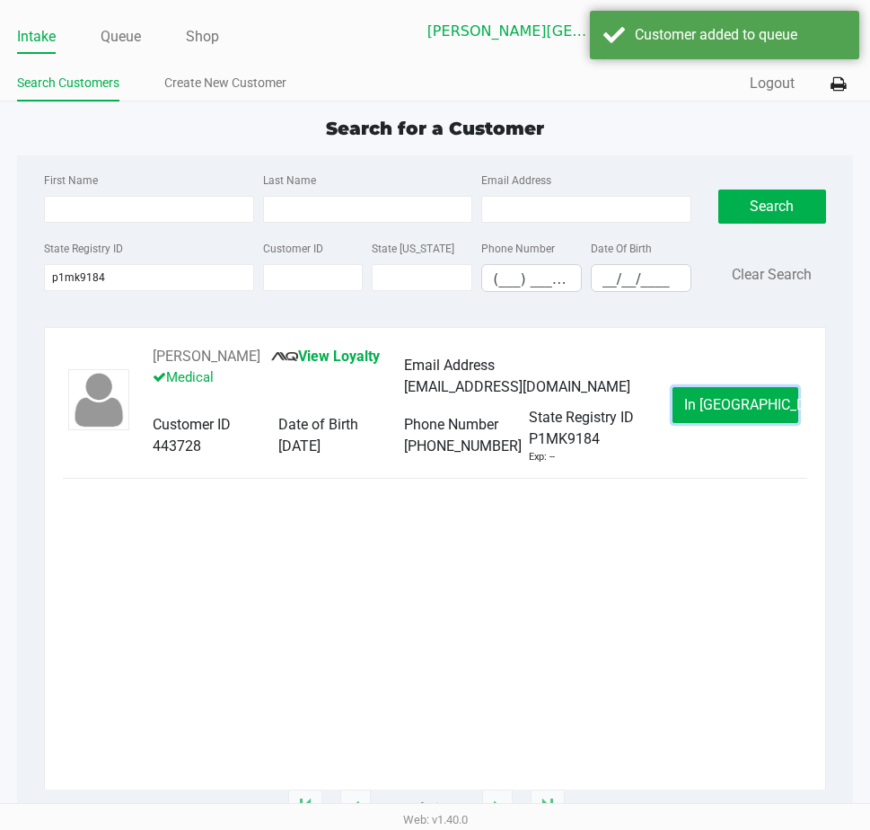
click at [715, 408] on span "In Queue" at bounding box center [759, 404] width 151 height 17
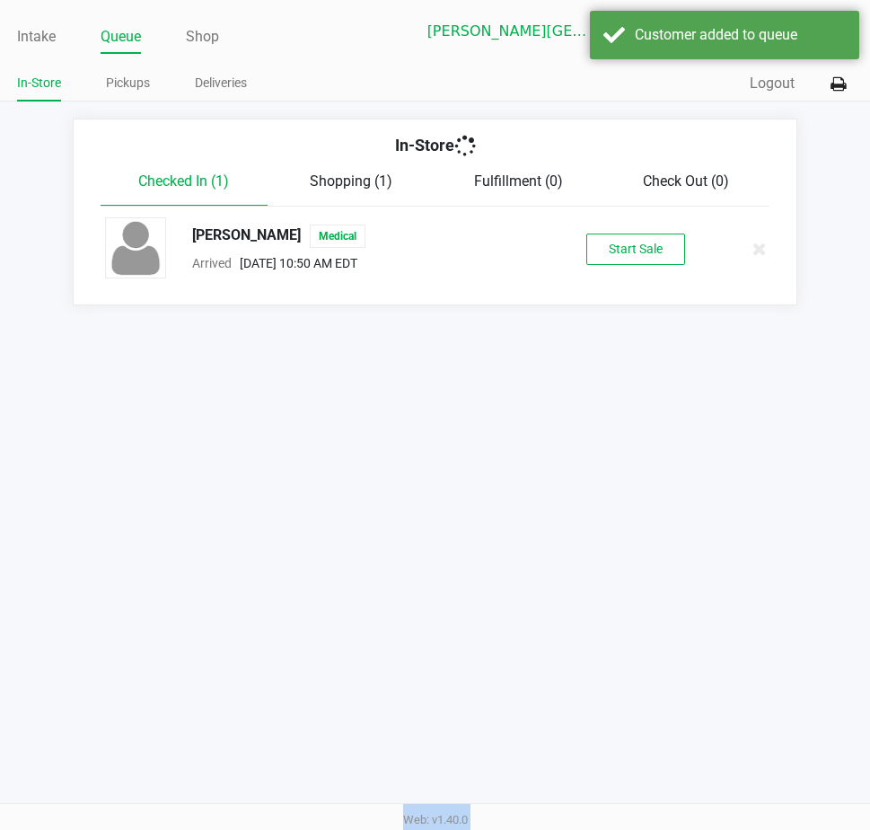
click at [715, 408] on div "Intake Queue Shop Bonita Springs WC AUTECHRE Estelle Griffis In-Store Pickups D…" at bounding box center [435, 415] width 870 height 830
click at [639, 247] on button "Start Sale" at bounding box center [635, 248] width 99 height 31
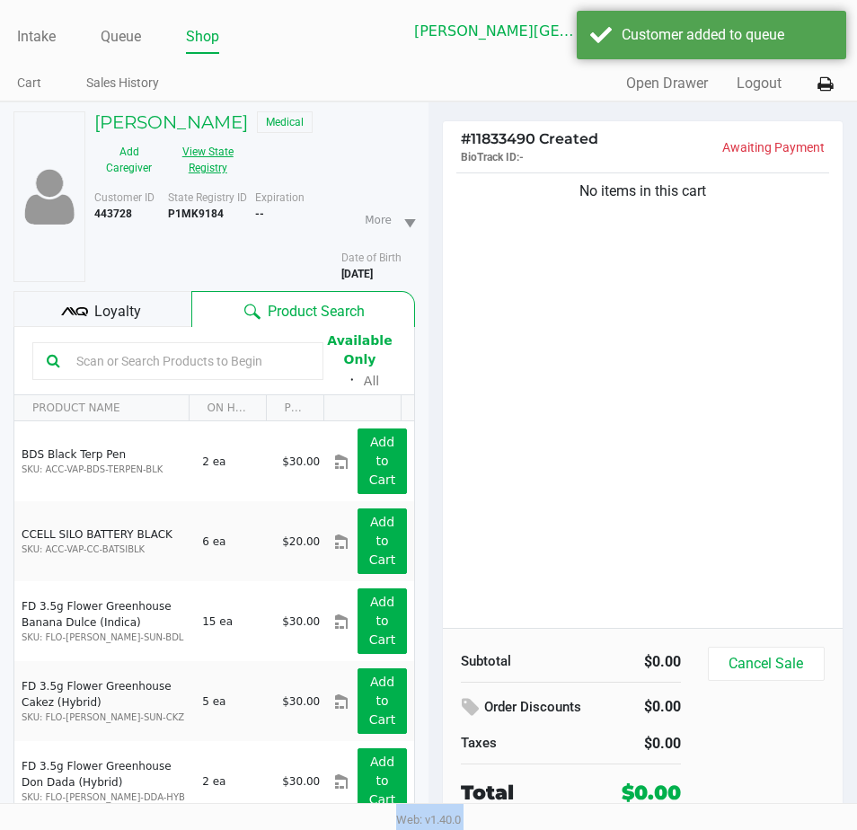
click at [187, 145] on button "View State Registry" at bounding box center [202, 159] width 78 height 45
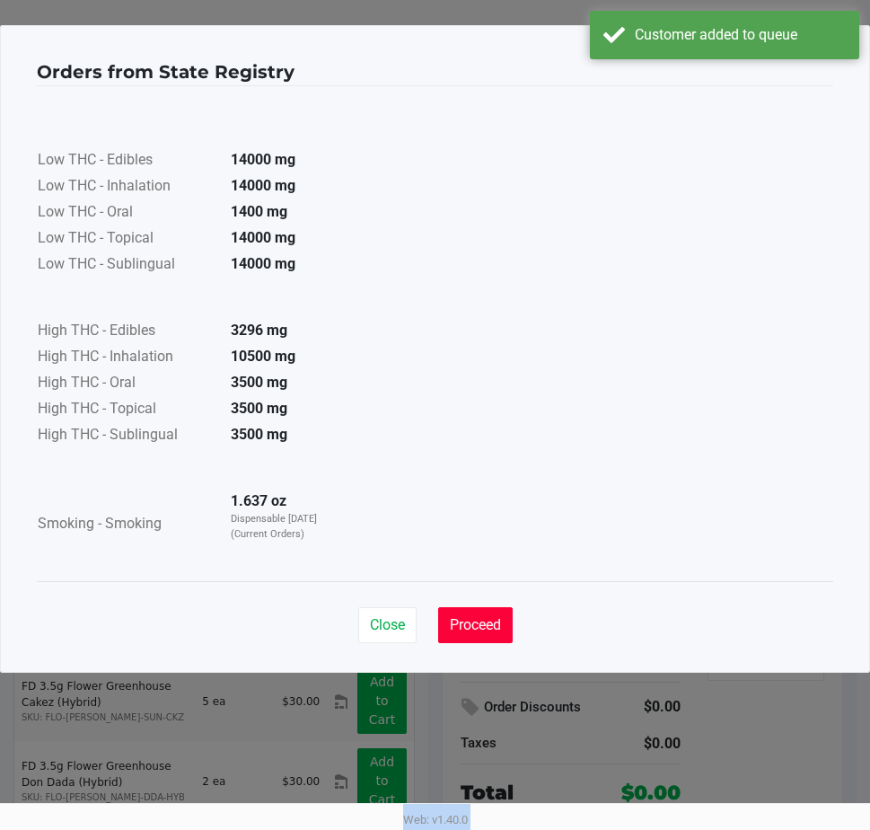
click at [479, 624] on span "Proceed" at bounding box center [475, 624] width 51 height 17
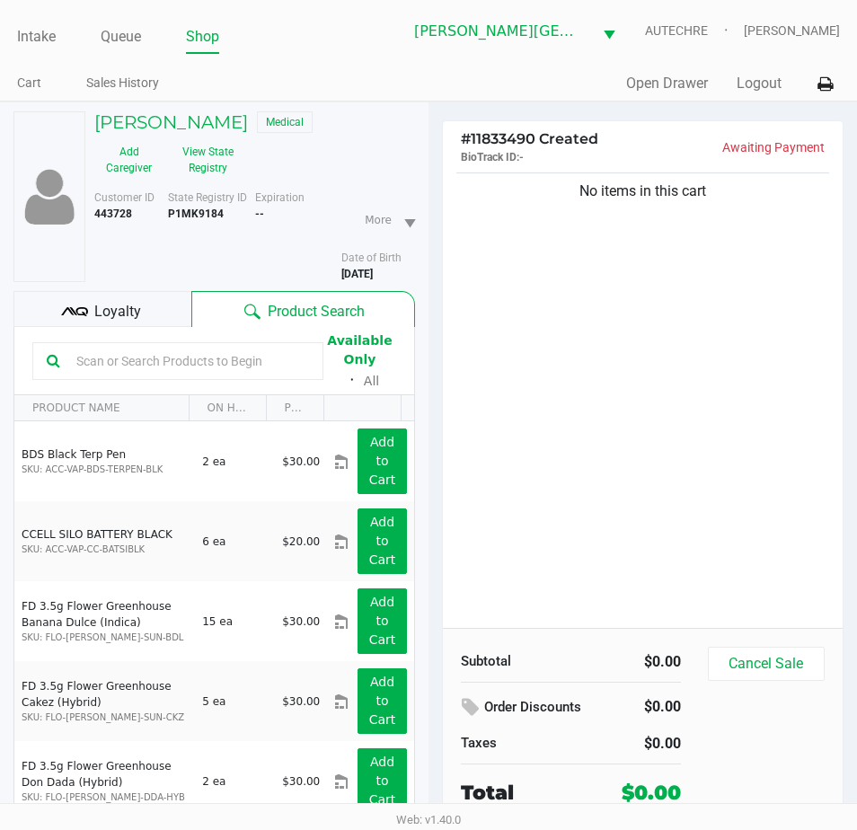
click at [210, 365] on input "text" at bounding box center [189, 360] width 240 height 27
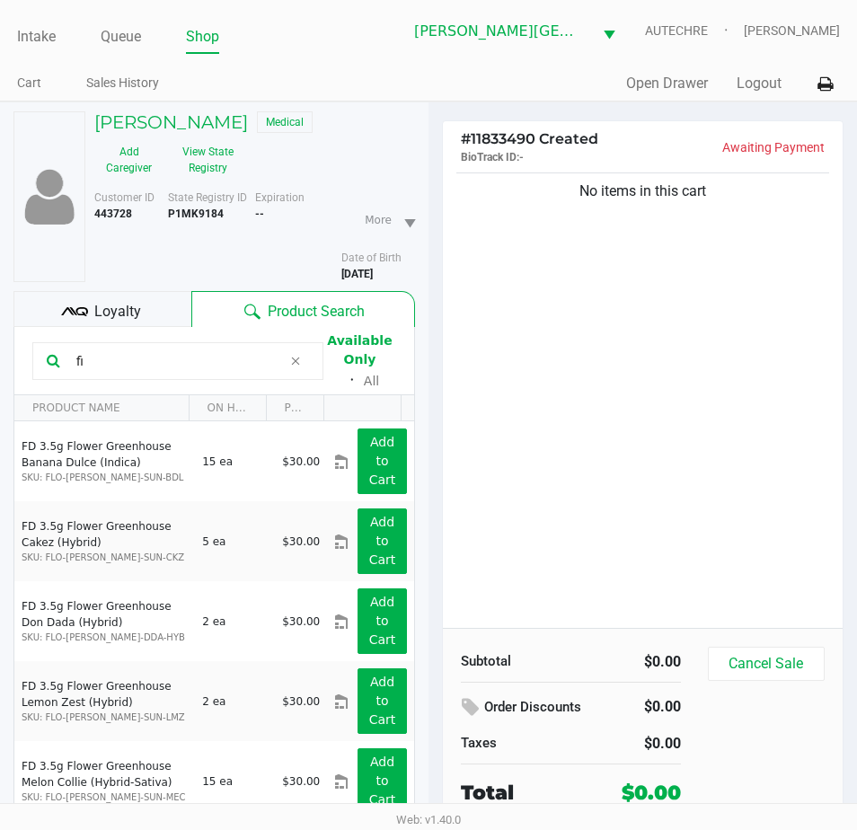
type input "fic"
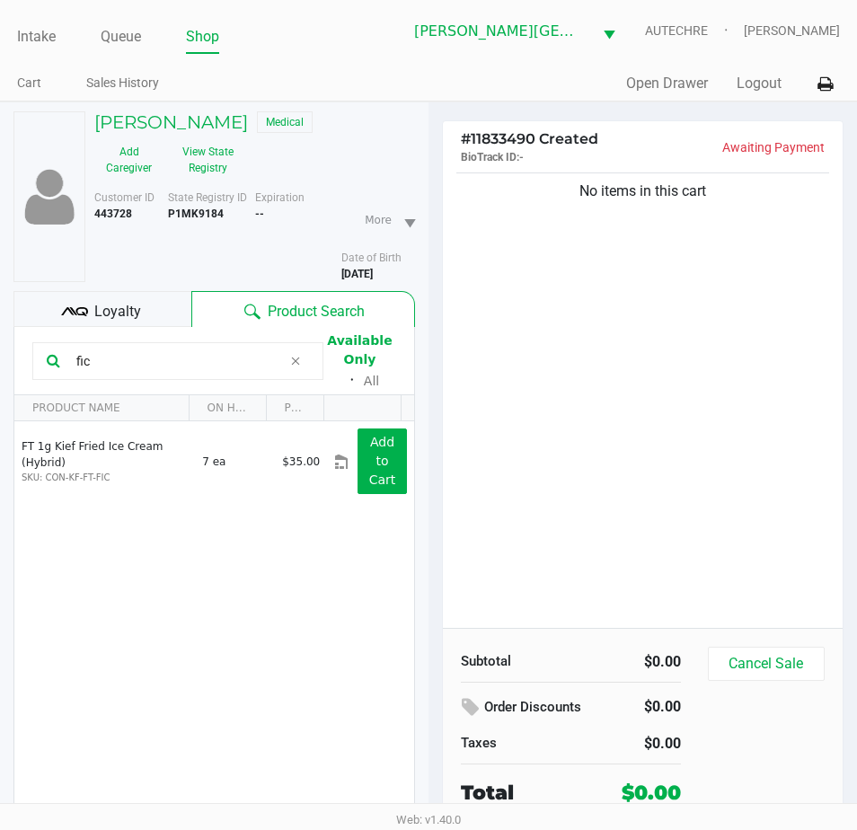
drag, startPoint x: 108, startPoint y: 362, endPoint x: -57, endPoint y: 389, distance: 167.4
click at [0, 389] on html "Intake Queue Shop Bonita Springs WC AUTECHRE Estelle Griffis Cart Sales History…" at bounding box center [428, 415] width 857 height 830
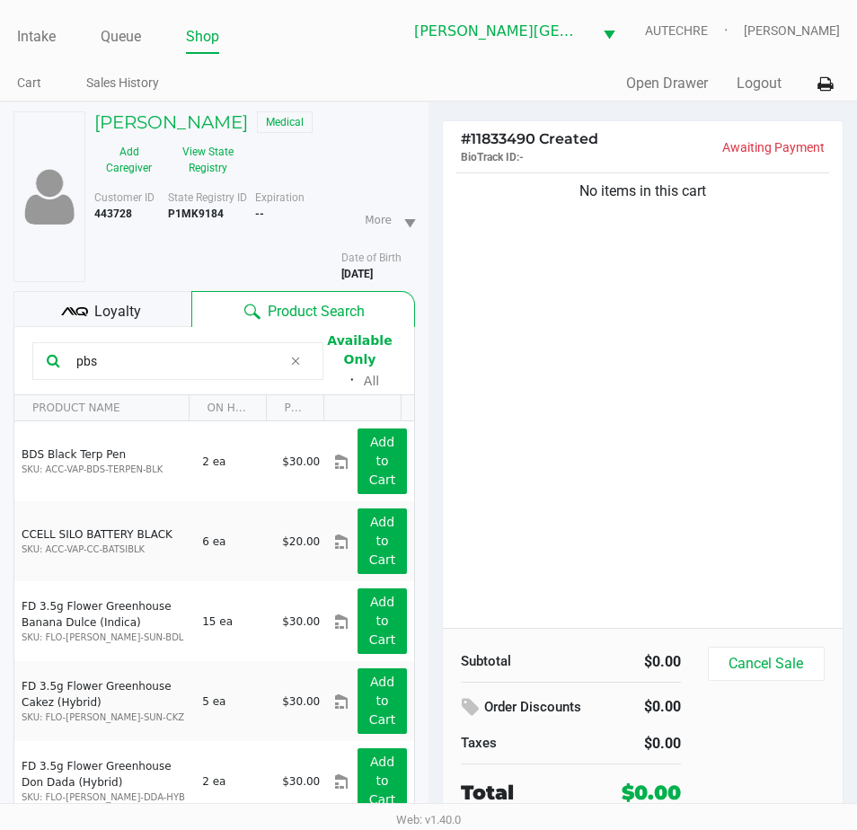
type input "pbs"
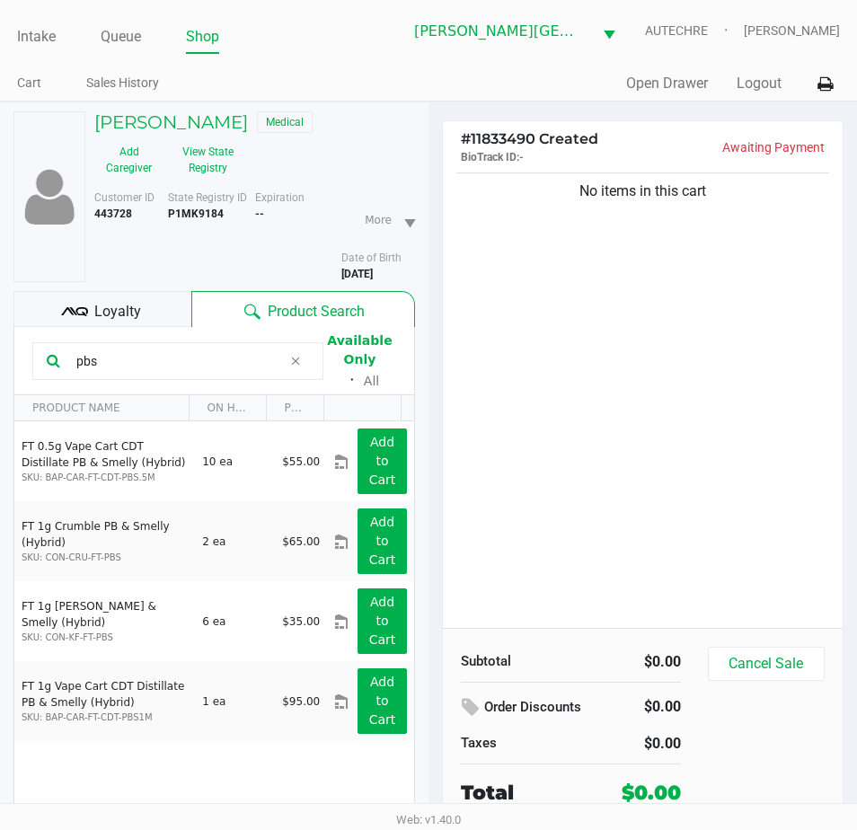
drag, startPoint x: 117, startPoint y: 366, endPoint x: -24, endPoint y: 353, distance: 141.6
click at [0, 353] on html "Intake Queue Shop Bonita Springs WC AUTECHRE Estelle Griffis Cart Sales History…" at bounding box center [428, 415] width 857 height 830
type input "ddf"
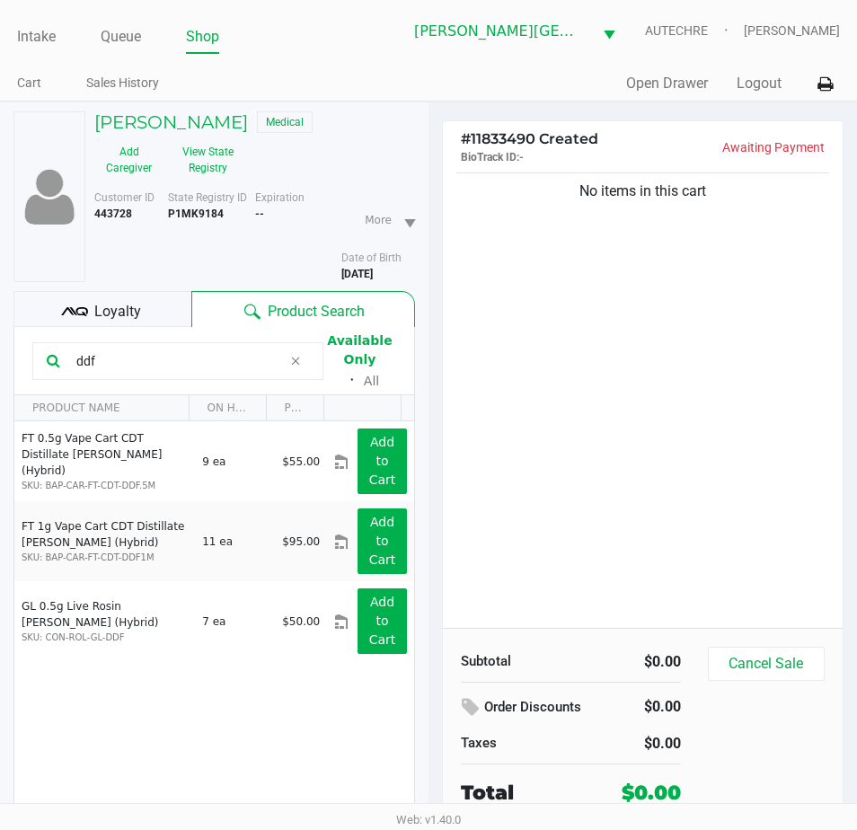
drag, startPoint x: 120, startPoint y: 356, endPoint x: -15, endPoint y: 385, distance: 138.6
click at [0, 385] on html "Intake Queue Shop Bonita Springs WC AUTECHRE Estelle Griffis Cart Sales History…" at bounding box center [428, 415] width 857 height 830
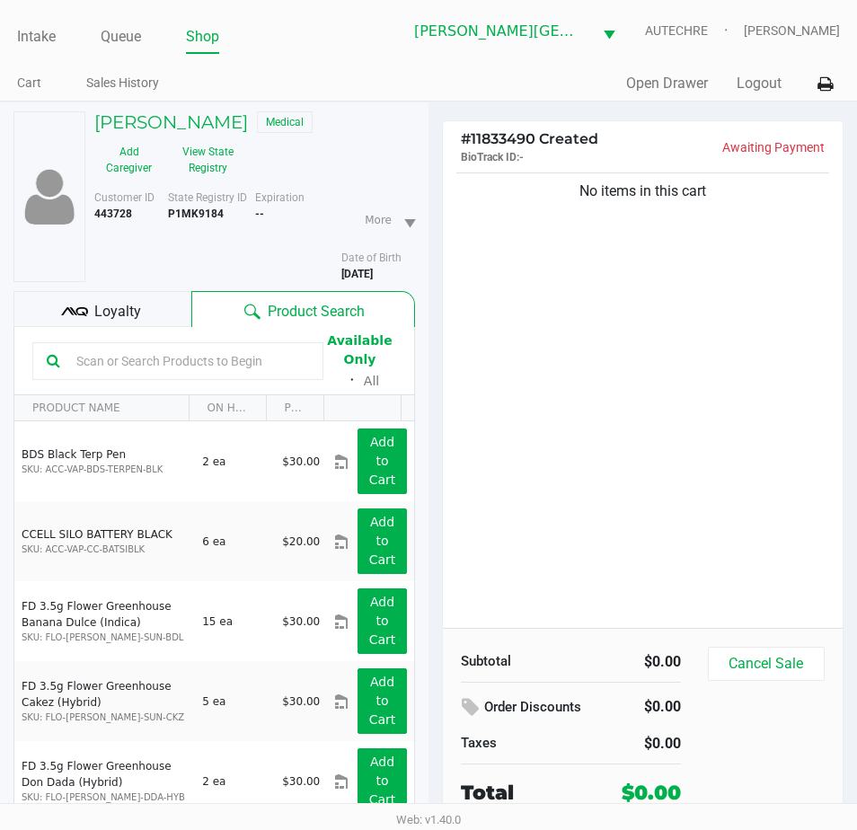
click at [660, 394] on div "No items in this cart" at bounding box center [643, 398] width 400 height 459
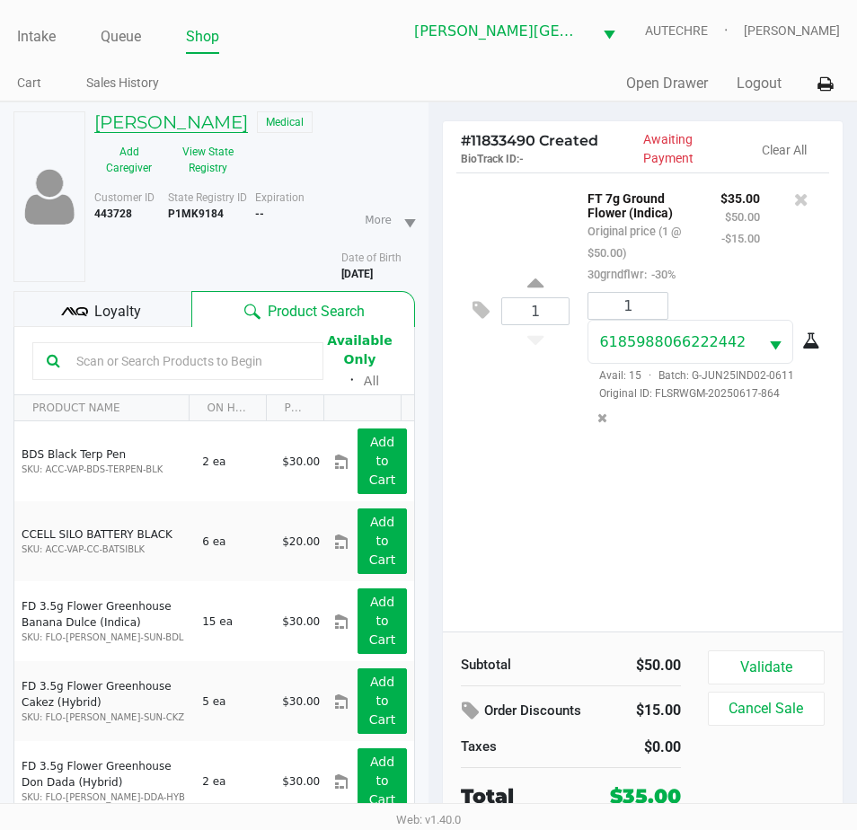
click at [154, 119] on h5 "LORI ANDERSON" at bounding box center [171, 122] width 154 height 22
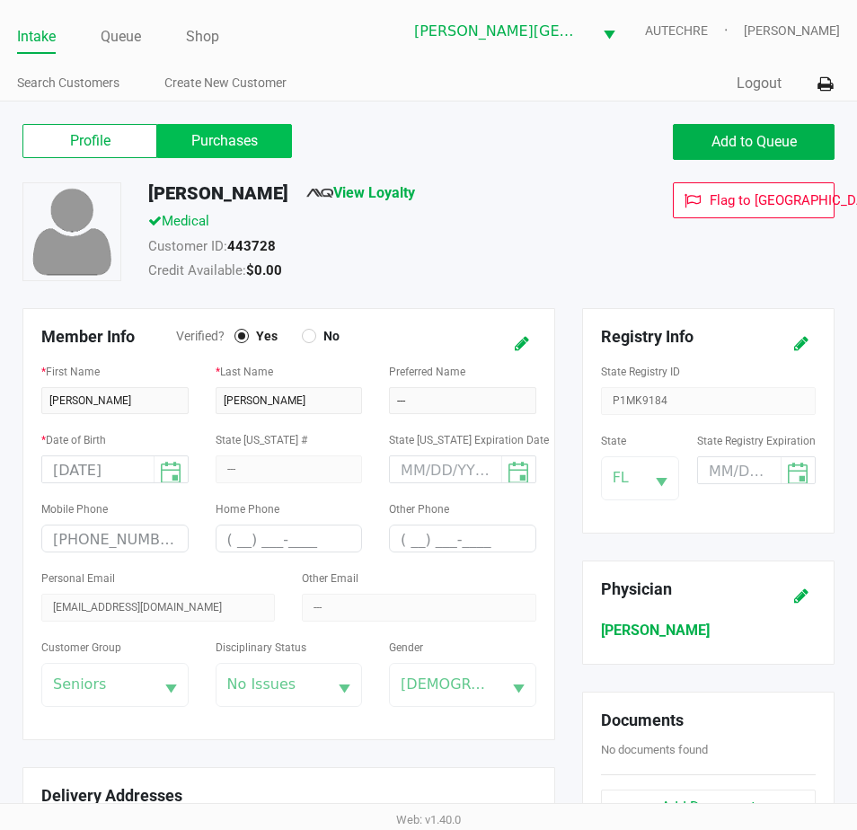
click at [210, 156] on label "Purchases" at bounding box center [224, 141] width 135 height 34
click at [0, 0] on 1 "Purchases" at bounding box center [0, 0] width 0 height 0
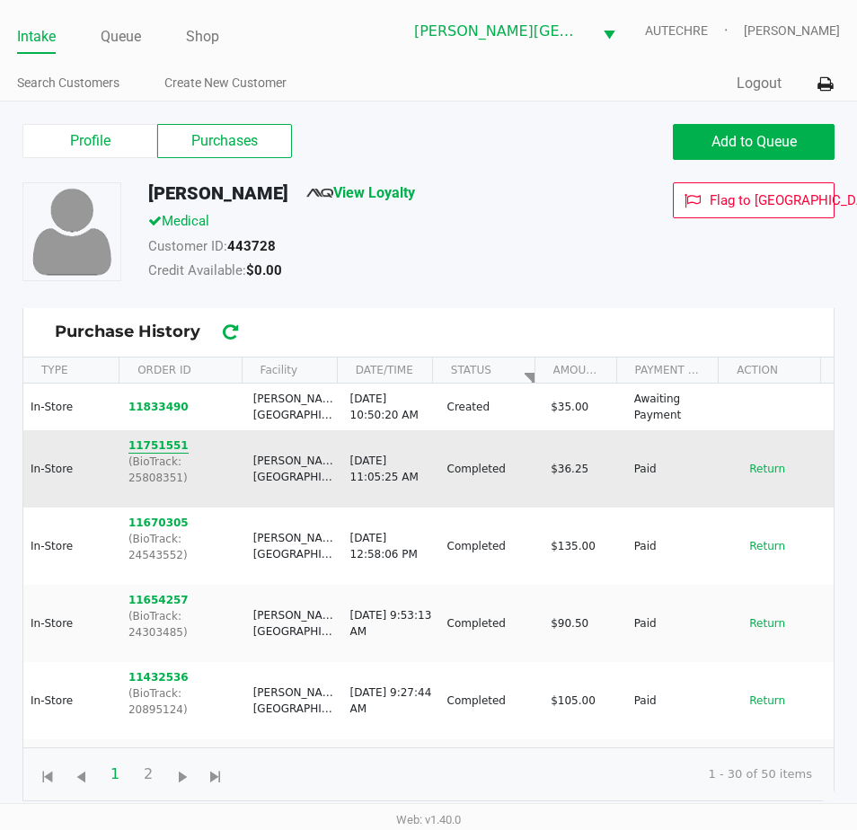
click at [169, 443] on button "11751551" at bounding box center [158, 445] width 60 height 16
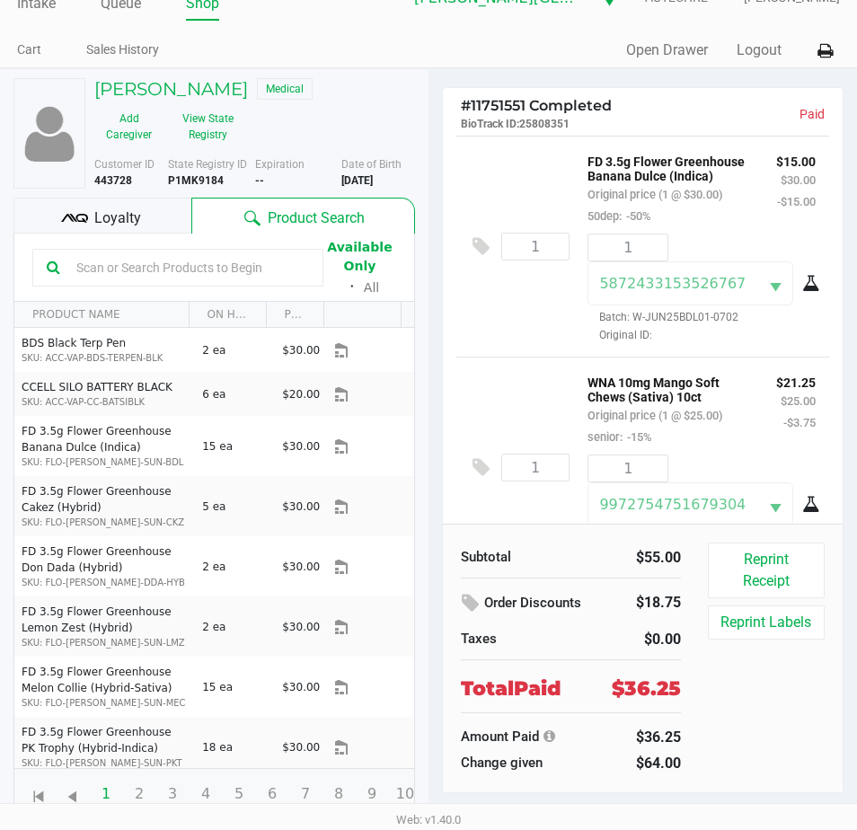
click at [175, 77] on div "LORI ANDERSON Medical Add Caregiver View State Registry Customer ID 443728 Stat…" at bounding box center [213, 449] width 401 height 761
click at [171, 84] on h5 "LORI ANDERSON" at bounding box center [171, 89] width 154 height 22
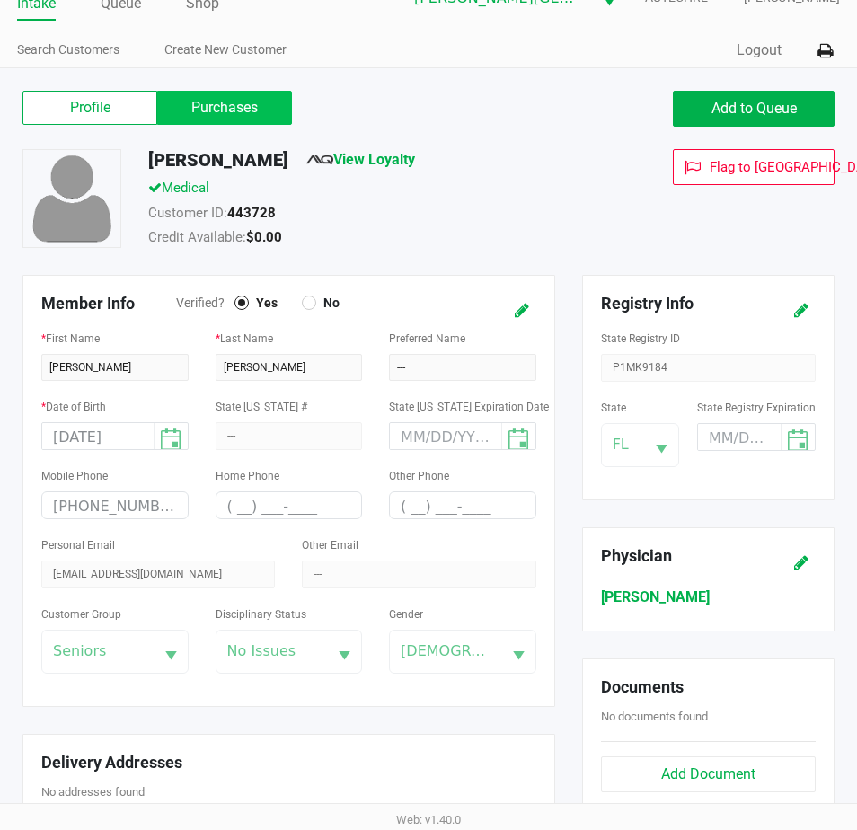
click at [206, 109] on label "Purchases" at bounding box center [224, 108] width 135 height 34
click at [0, 0] on 1 "Purchases" at bounding box center [0, 0] width 0 height 0
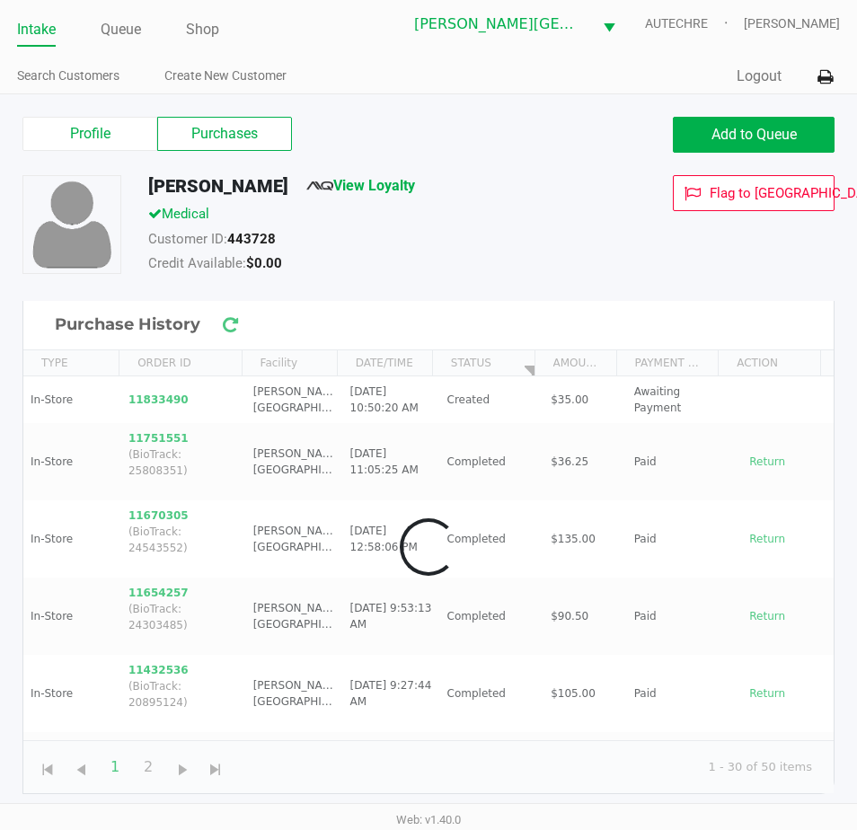
scroll to position [7, 0]
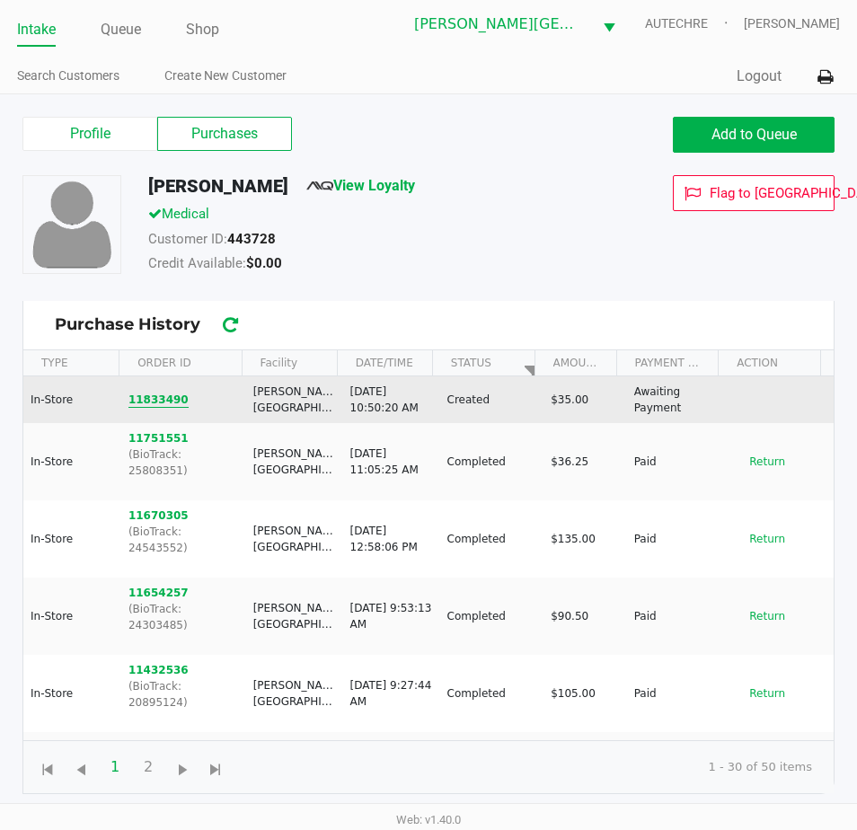
click at [154, 399] on button "11833490" at bounding box center [158, 399] width 60 height 16
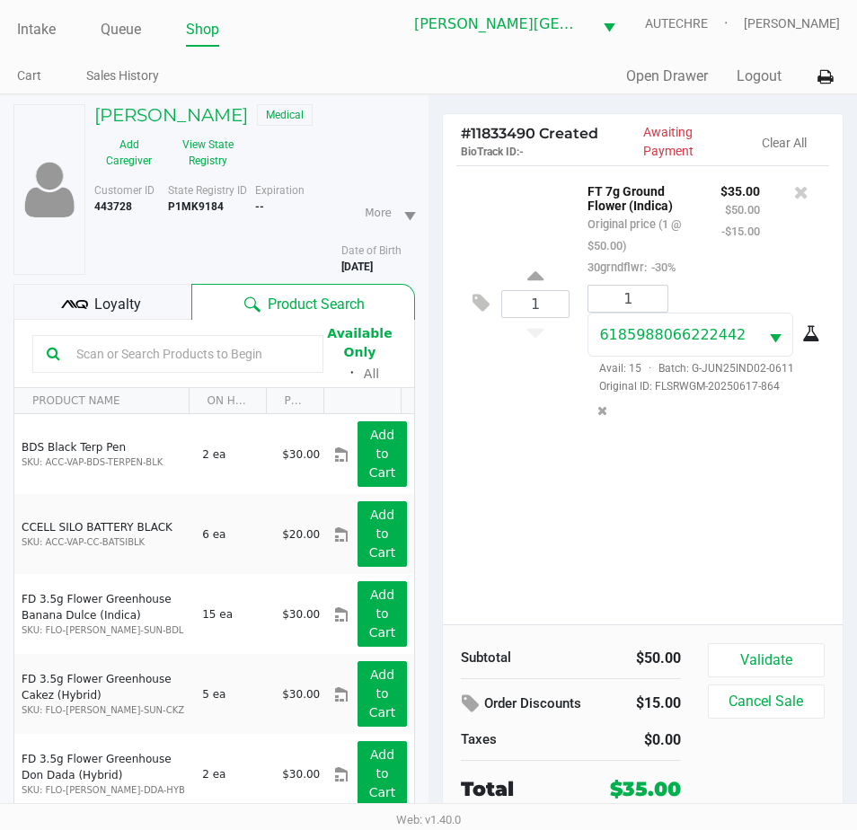
drag, startPoint x: 674, startPoint y: 529, endPoint x: 690, endPoint y: 520, distance: 17.7
click at [690, 520] on div "1 FT 7g Ground Flower (Indica) Original price (1 @ $50.00) 30grndflwr: -30% $35…" at bounding box center [643, 394] width 400 height 459
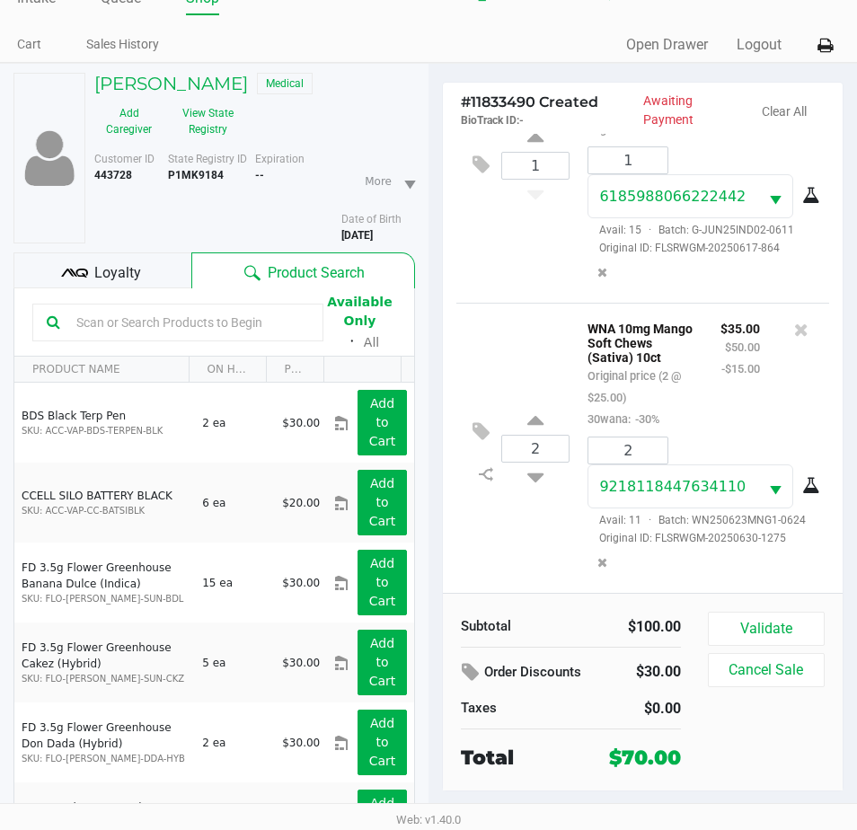
scroll to position [93, 0]
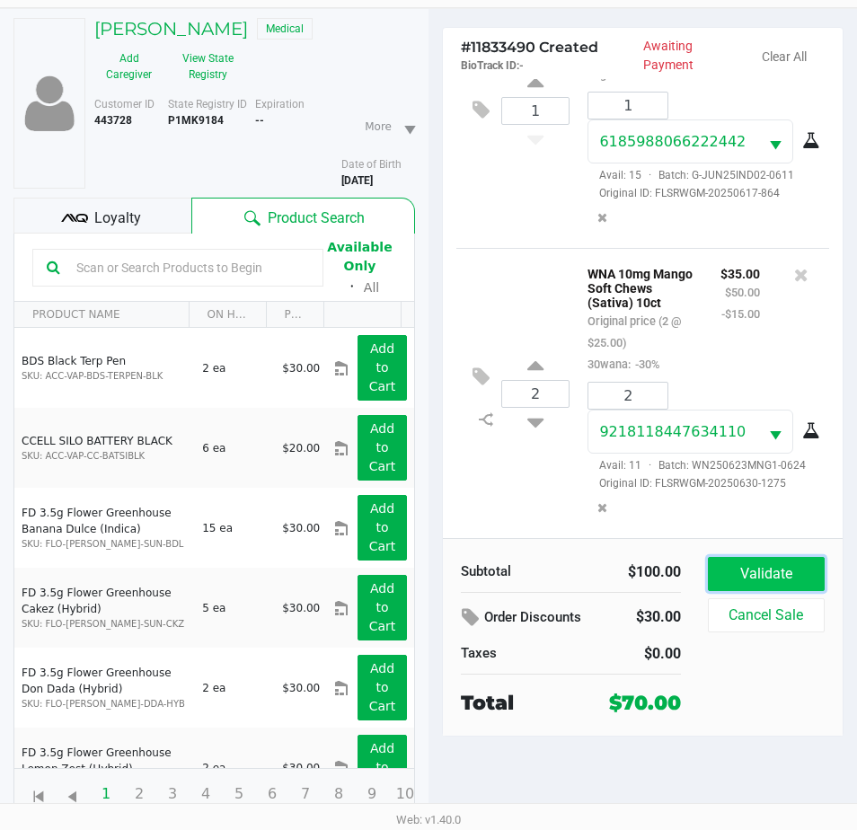
click at [788, 578] on button "Validate" at bounding box center [766, 574] width 117 height 34
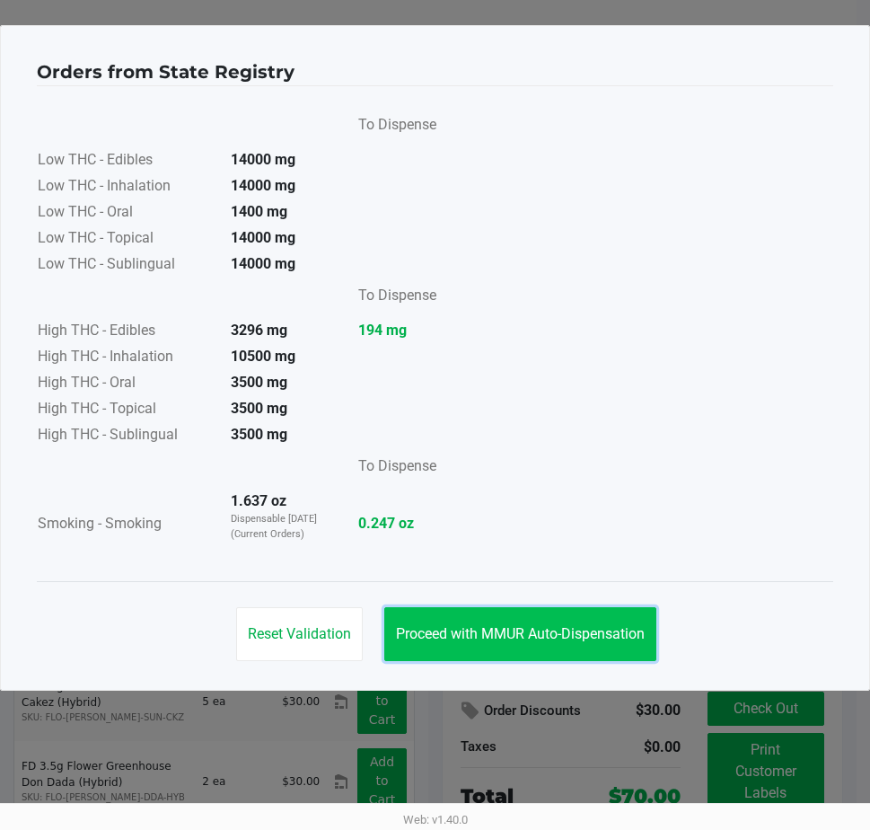
click at [479, 621] on button "Proceed with MMUR Auto-Dispensation" at bounding box center [520, 634] width 272 height 54
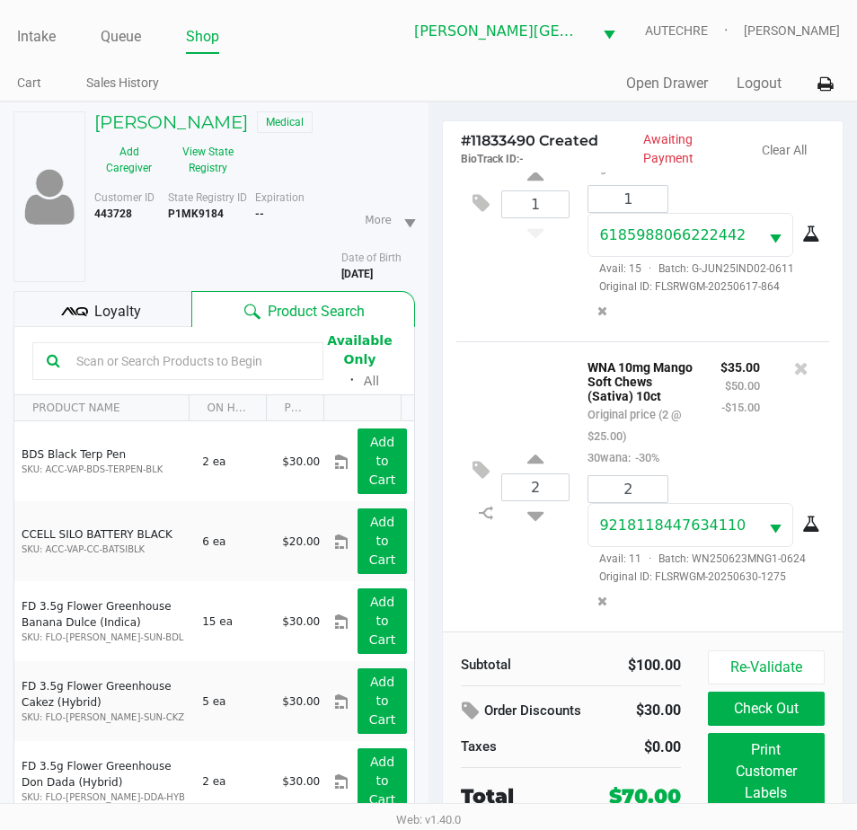
click at [159, 310] on div "Loyalty" at bounding box center [102, 309] width 178 height 36
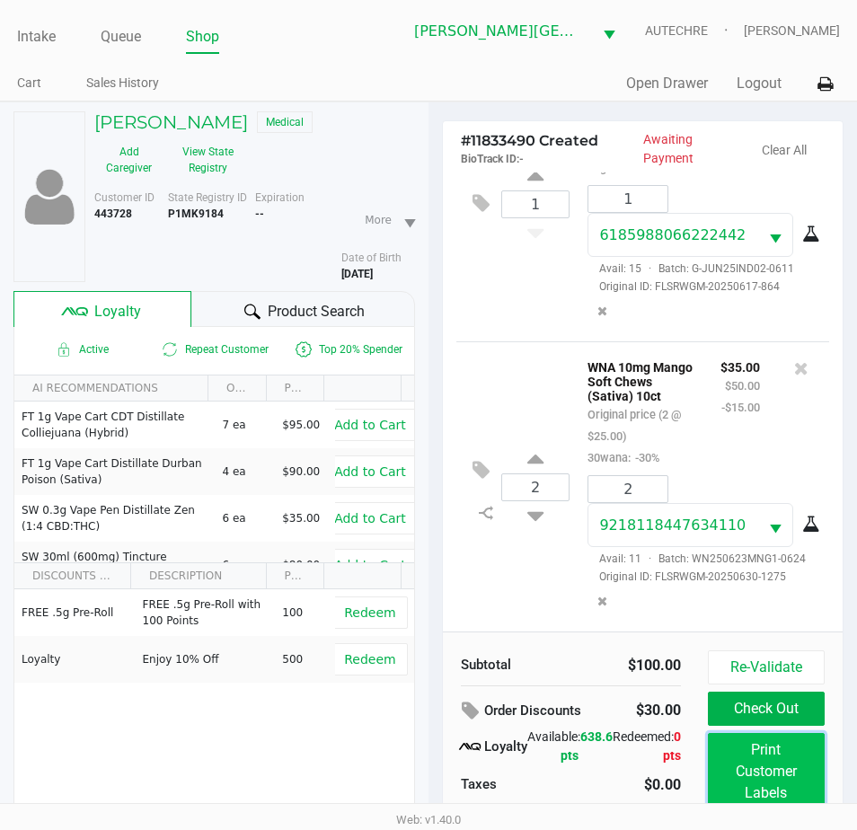
click at [751, 764] on button "Print Customer Labels" at bounding box center [766, 771] width 117 height 77
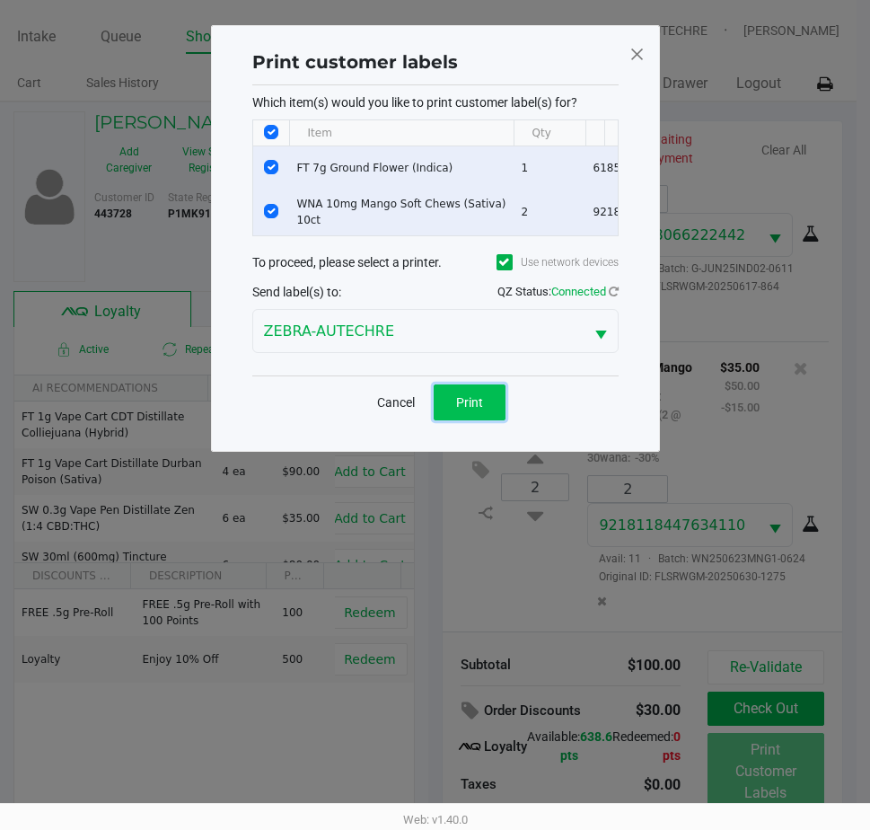
drag, startPoint x: 490, startPoint y: 417, endPoint x: 603, endPoint y: 467, distance: 123.8
click at [489, 417] on button "Print" at bounding box center [470, 402] width 72 height 36
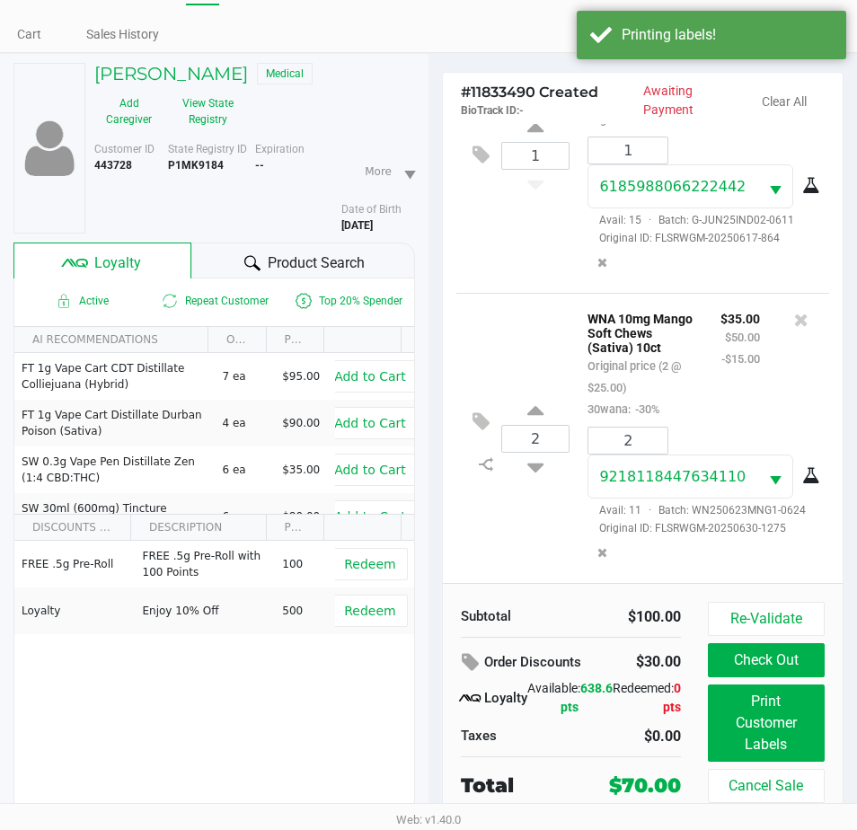
scroll to position [93, 0]
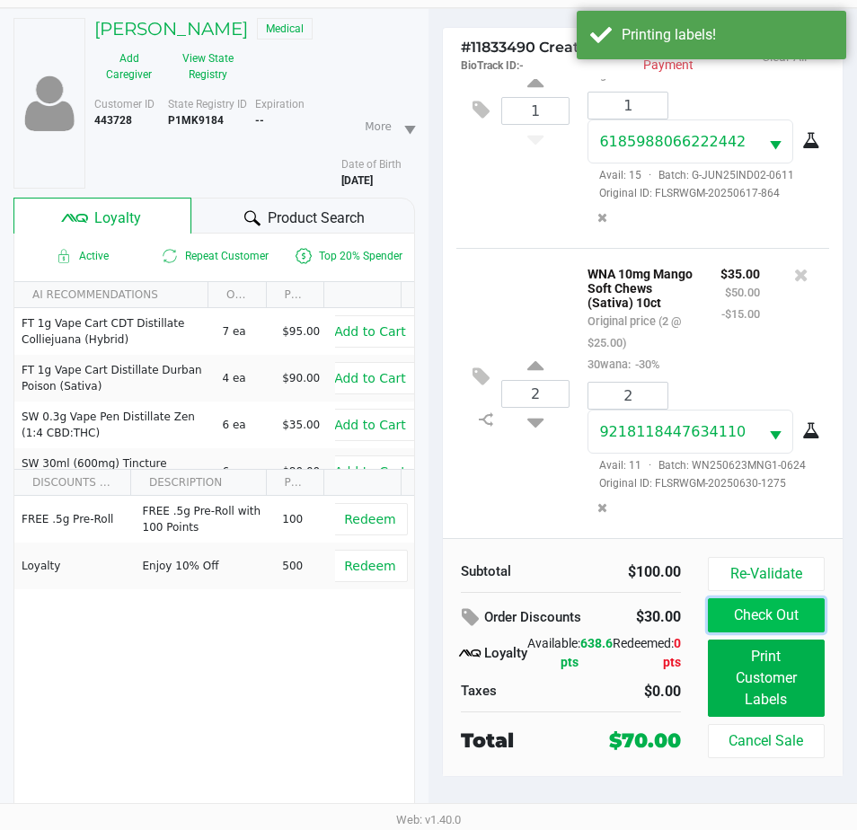
click at [773, 617] on button "Check Out" at bounding box center [766, 615] width 117 height 34
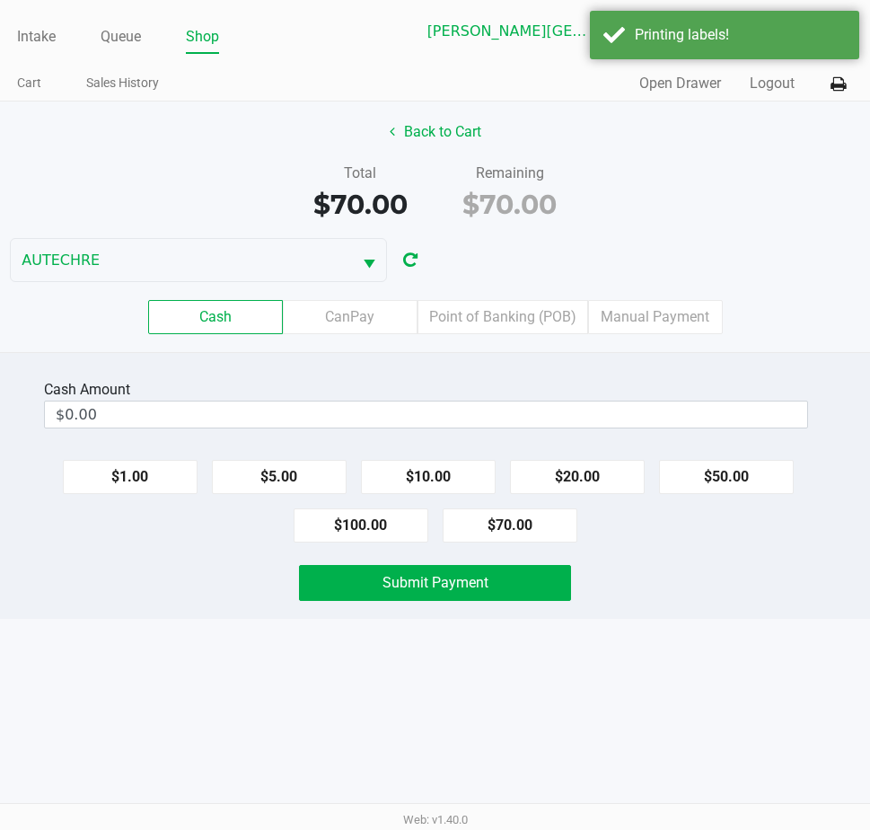
click at [720, 570] on div "Submit Payment" at bounding box center [435, 583] width 897 height 36
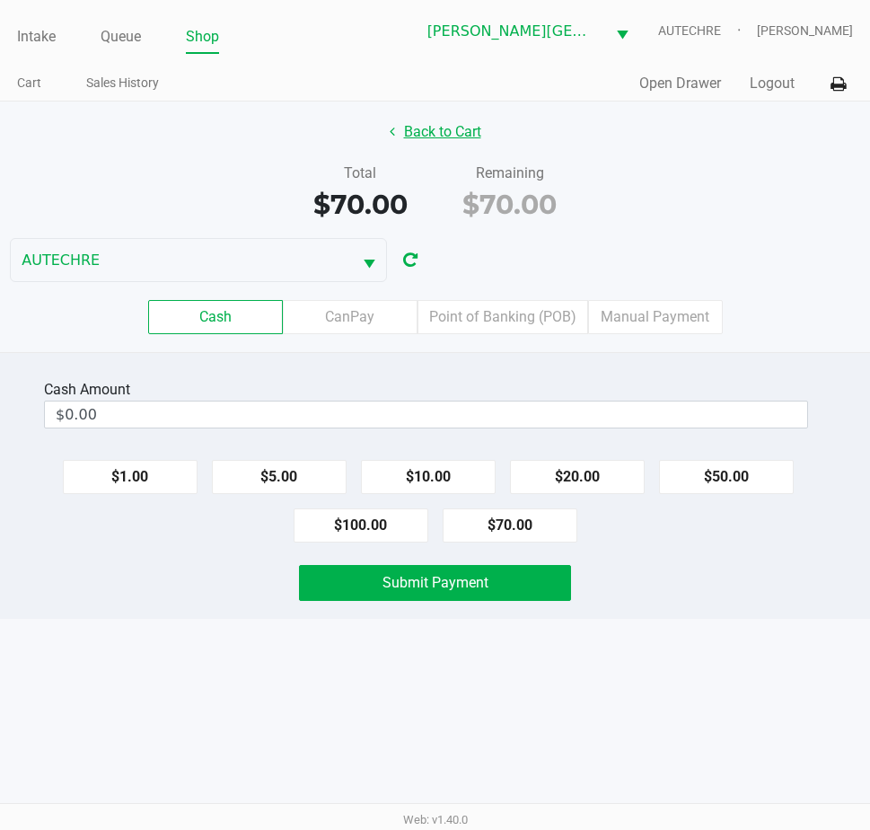
click at [446, 126] on button "Back to Cart" at bounding box center [435, 132] width 115 height 34
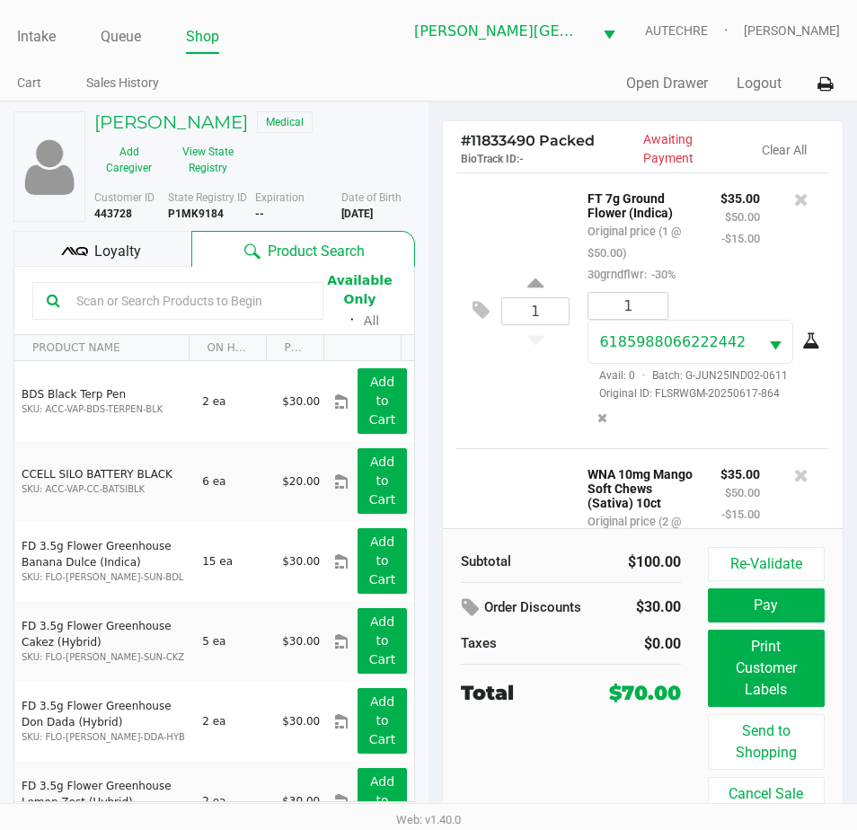
click at [142, 259] on div "Loyalty" at bounding box center [102, 249] width 178 height 36
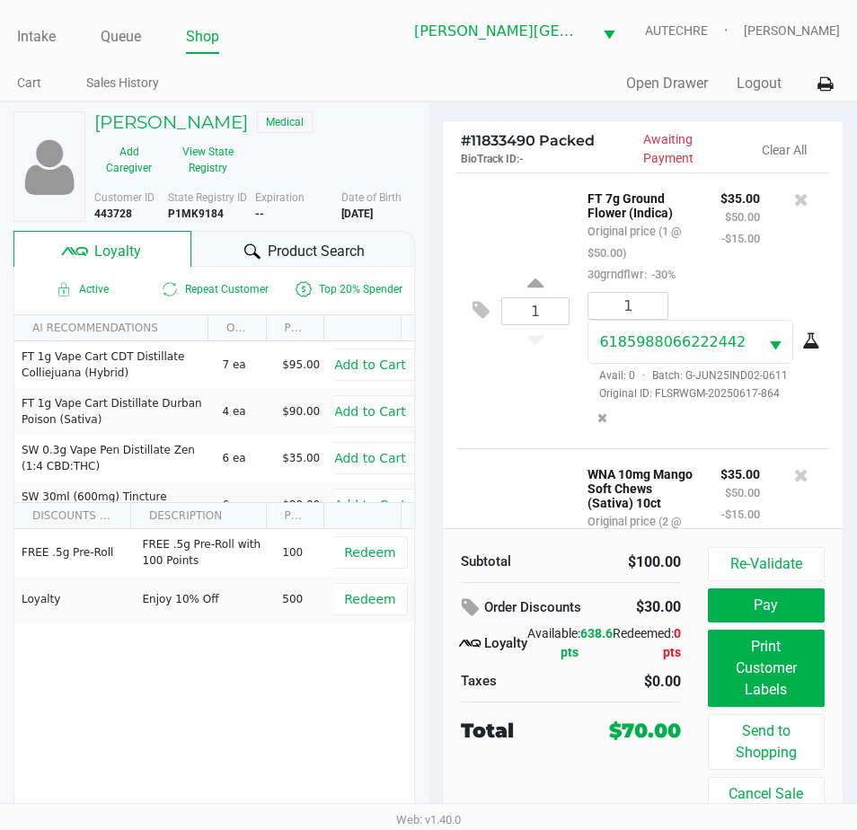
scroll to position [33, 0]
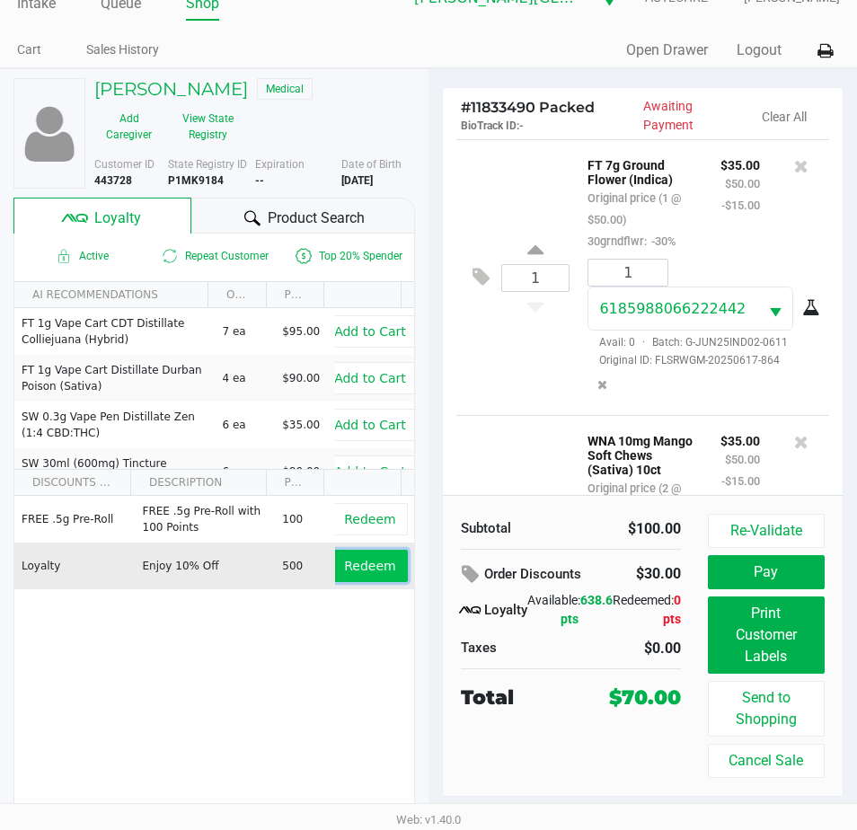
click at [379, 573] on span "Redeem" at bounding box center [369, 565] width 51 height 14
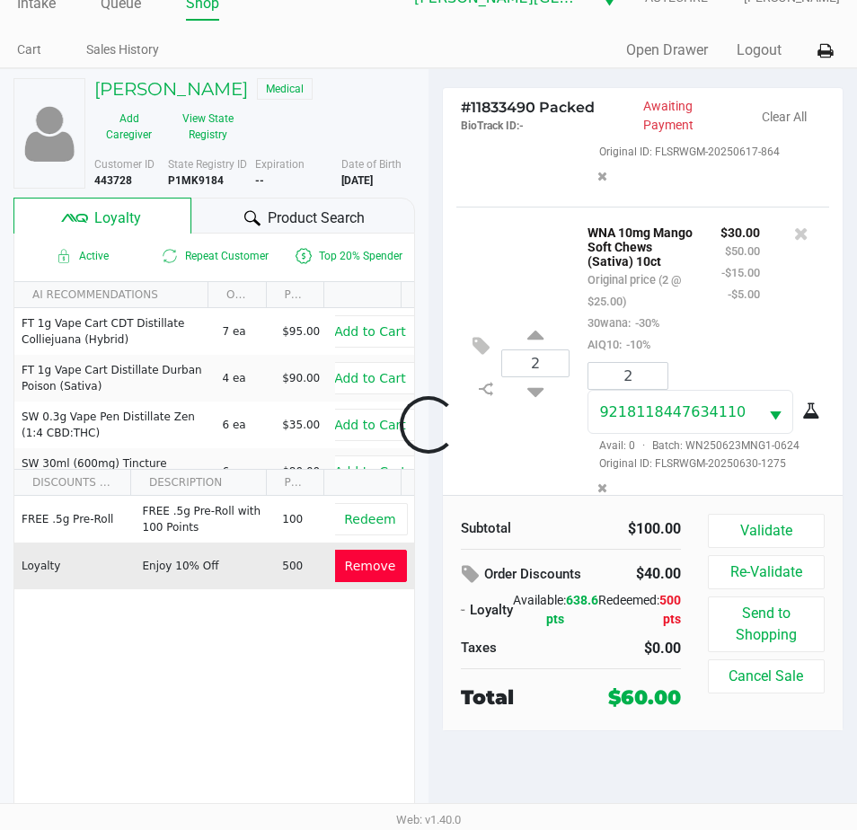
scroll to position [273, 0]
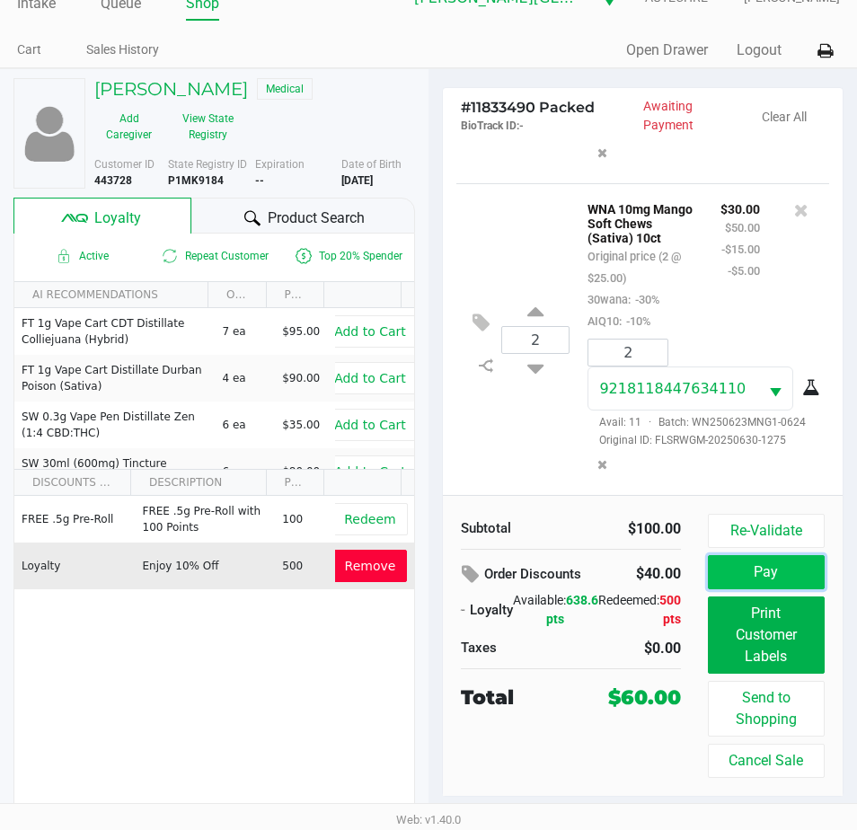
click at [756, 569] on button "Pay" at bounding box center [766, 572] width 117 height 34
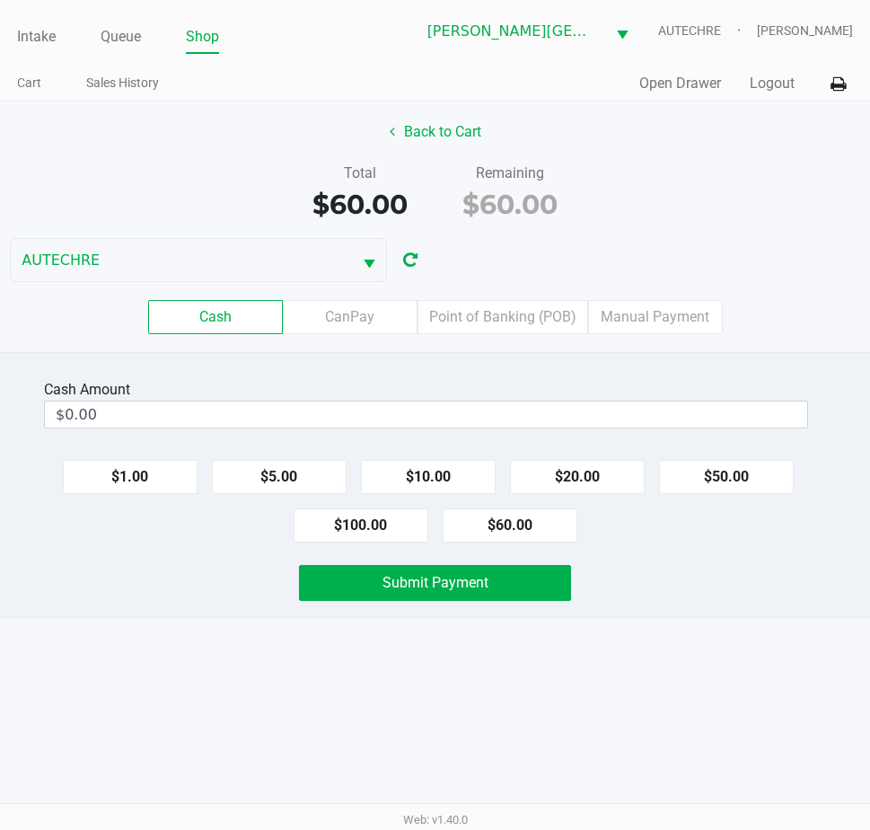
click at [682, 644] on div "Intake Queue Shop Bonita Springs WC AUTECHRE Estelle Griffis Cart Sales History…" at bounding box center [435, 415] width 870 height 830
click at [734, 643] on div "Intake Queue Shop Bonita Springs WC AUTECHRE Estelle Griffis Cart Sales History…" at bounding box center [435, 415] width 870 height 830
click at [594, 474] on button "$20.00" at bounding box center [577, 477] width 135 height 34
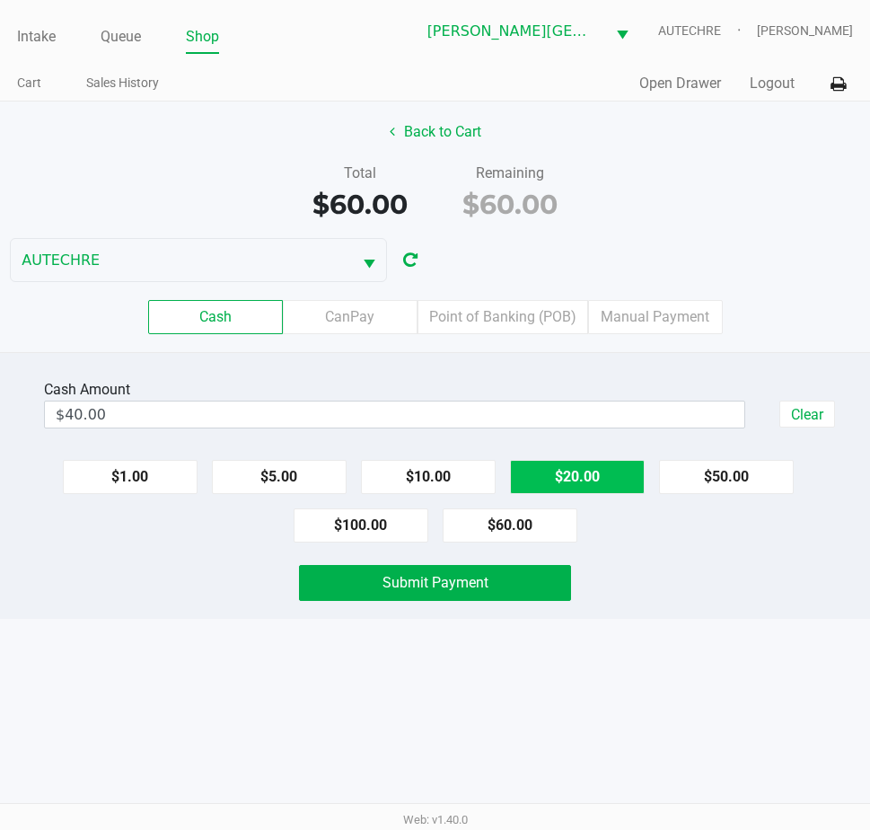
type input "$60.00"
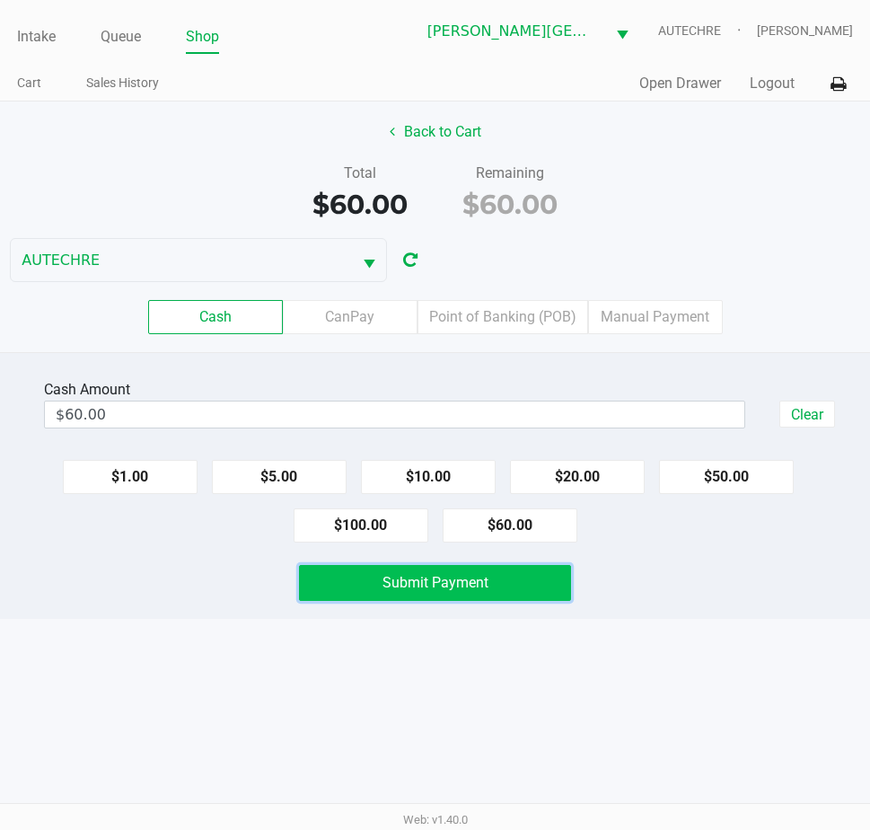
click at [515, 571] on button "Submit Payment" at bounding box center [435, 583] width 272 height 36
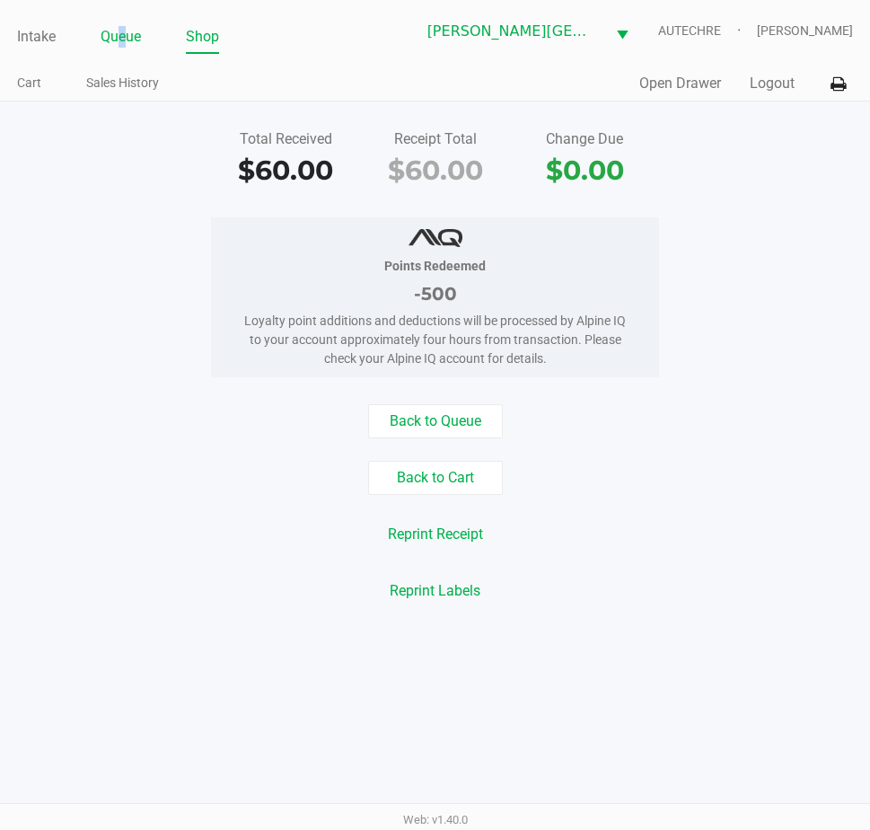
click at [123, 38] on link "Queue" at bounding box center [121, 36] width 40 height 25
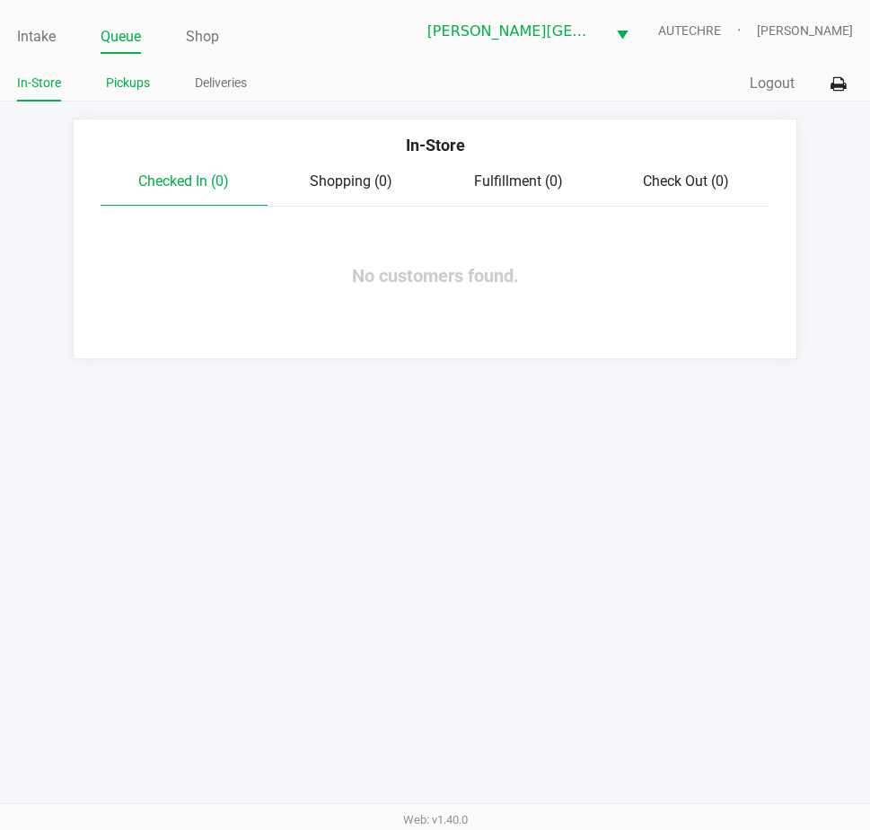
click at [140, 84] on link "Pickups" at bounding box center [128, 83] width 44 height 22
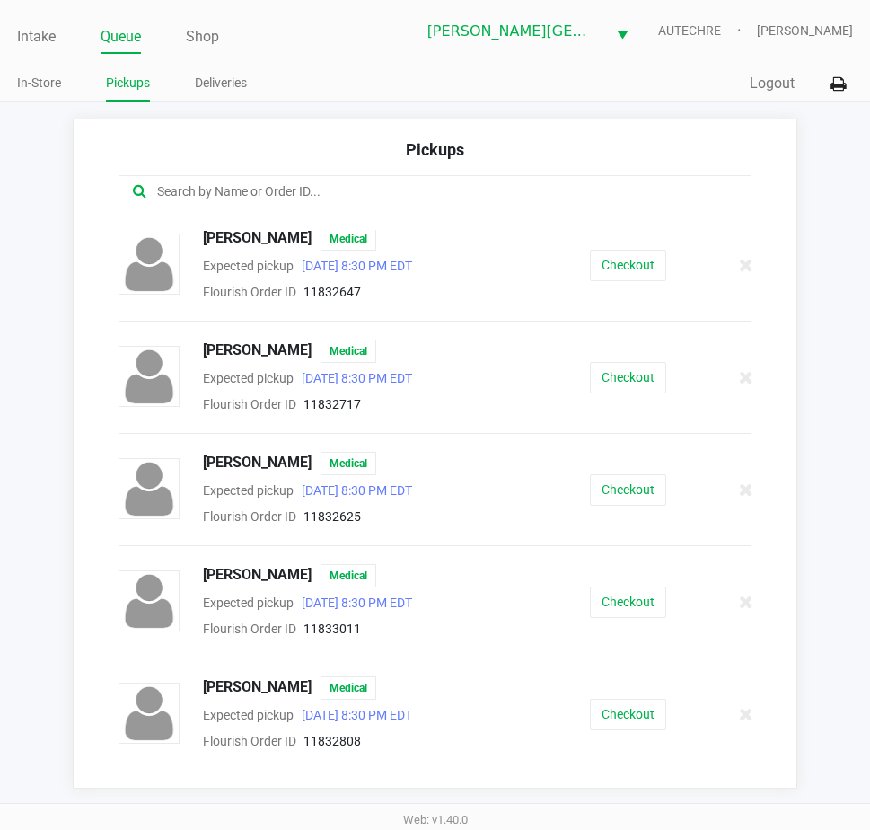
scroll to position [269, 0]
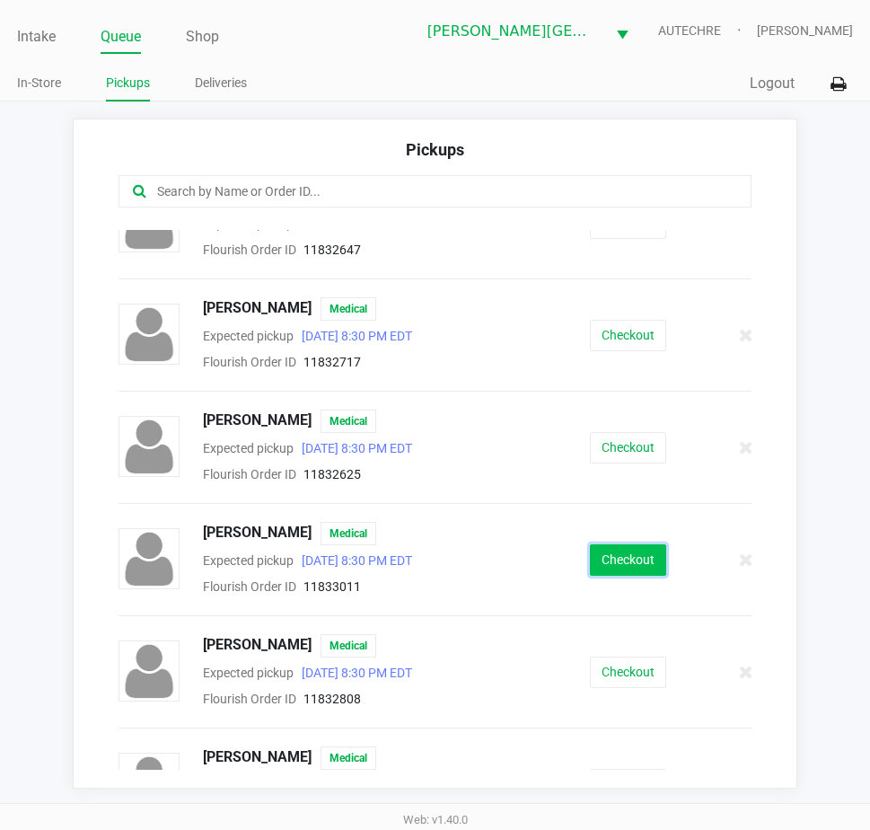
click at [602, 549] on button "Checkout" at bounding box center [628, 559] width 76 height 31
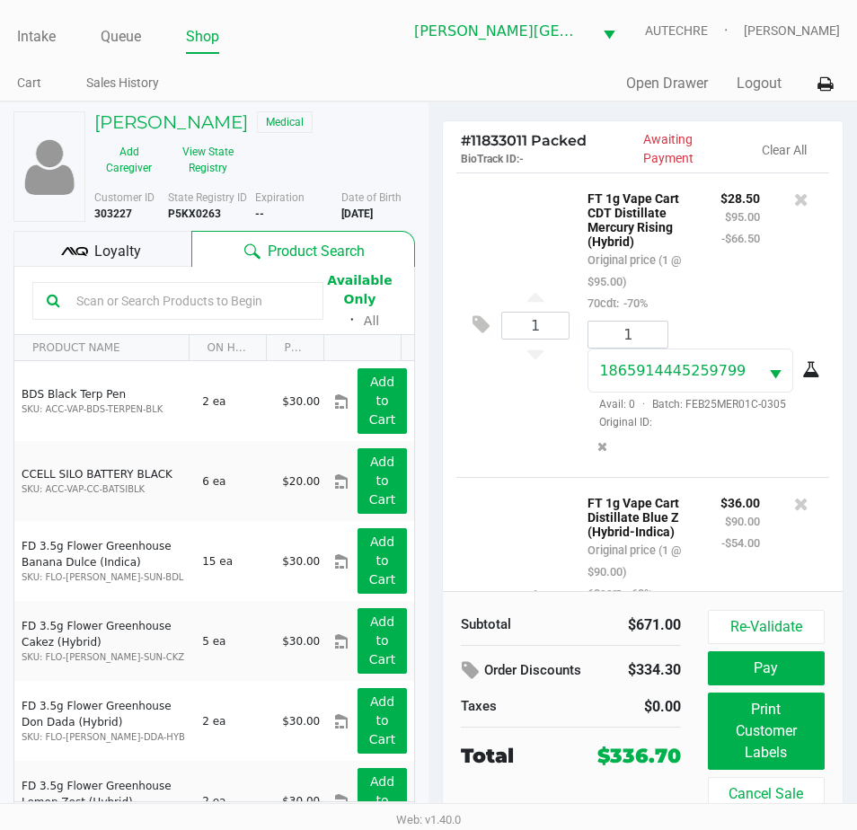
click at [504, 460] on div "1 FT 1g Vape Cart CDT Distillate Mercury Rising (Hybrid) Original price (1 @ $9…" at bounding box center [642, 324] width 373 height 304
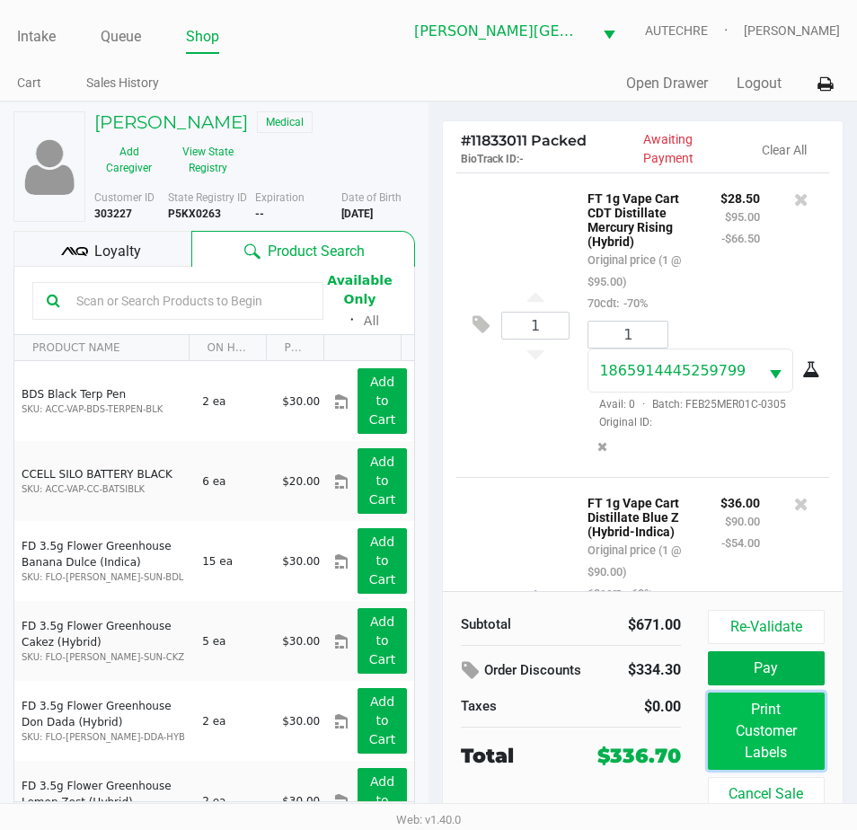
click at [743, 704] on button "Print Customer Labels" at bounding box center [766, 730] width 117 height 77
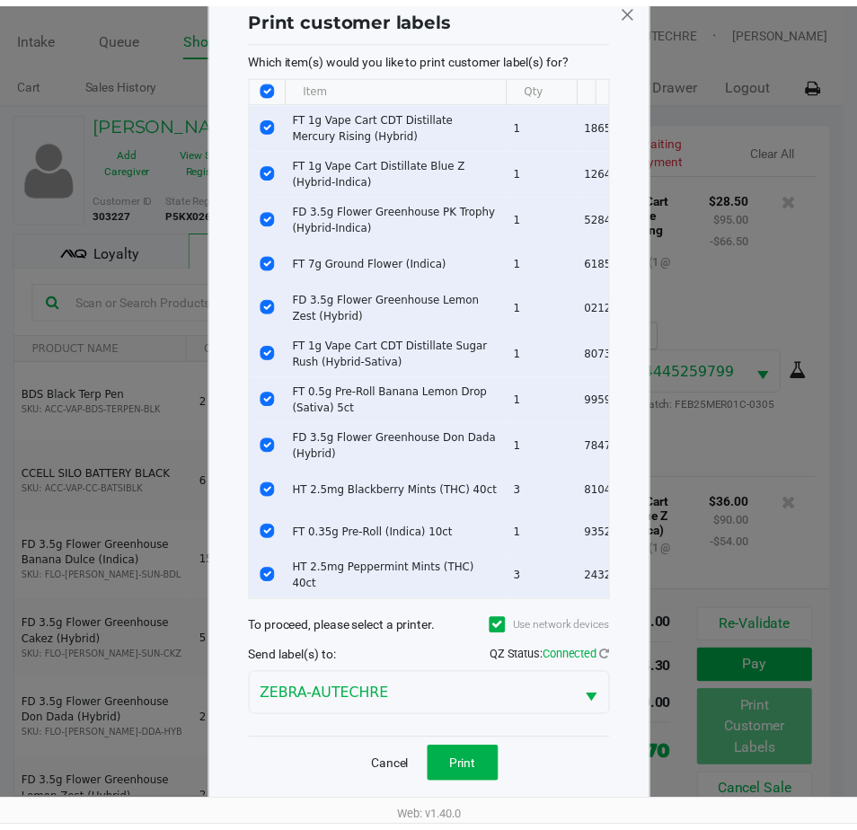
scroll to position [66, 0]
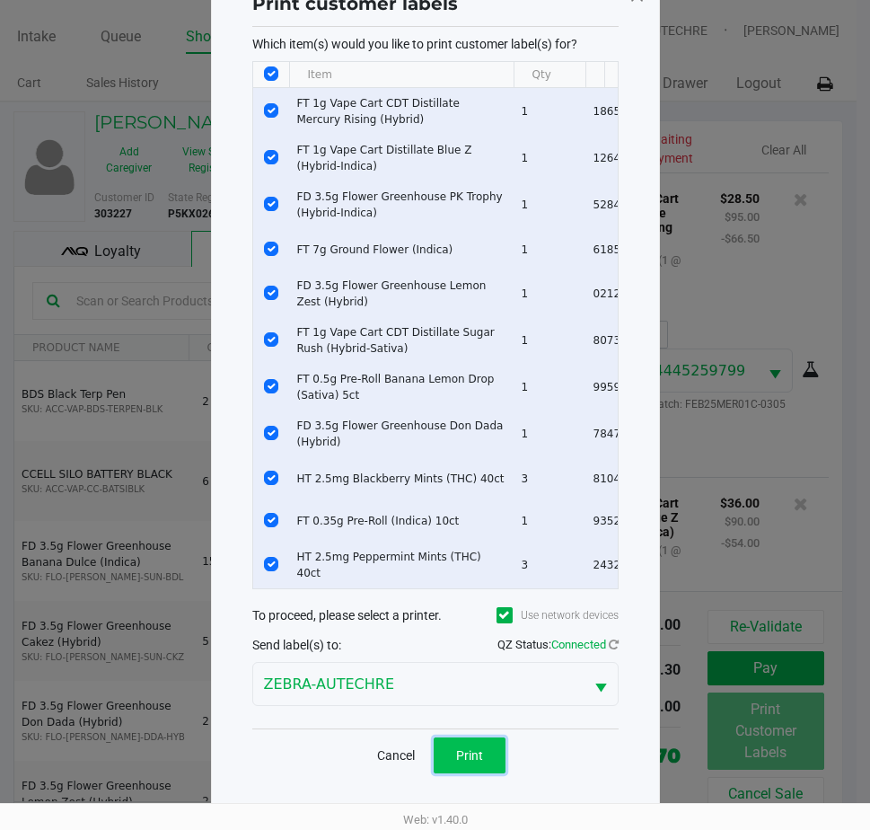
click at [463, 764] on button "Print" at bounding box center [470, 755] width 72 height 36
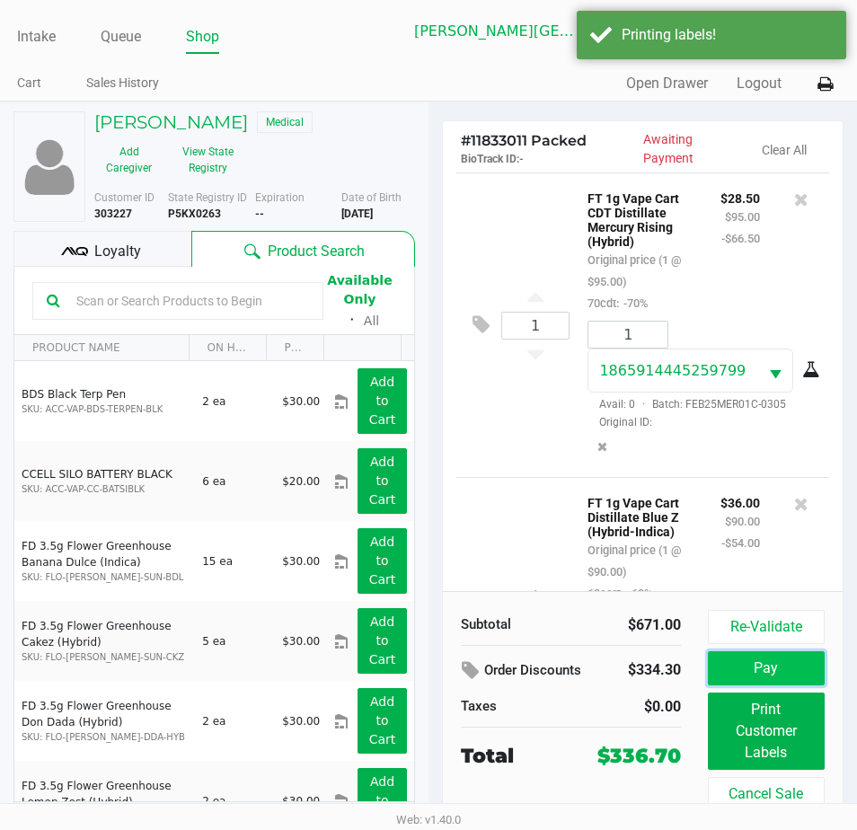
click at [731, 674] on button "Pay" at bounding box center [766, 668] width 117 height 34
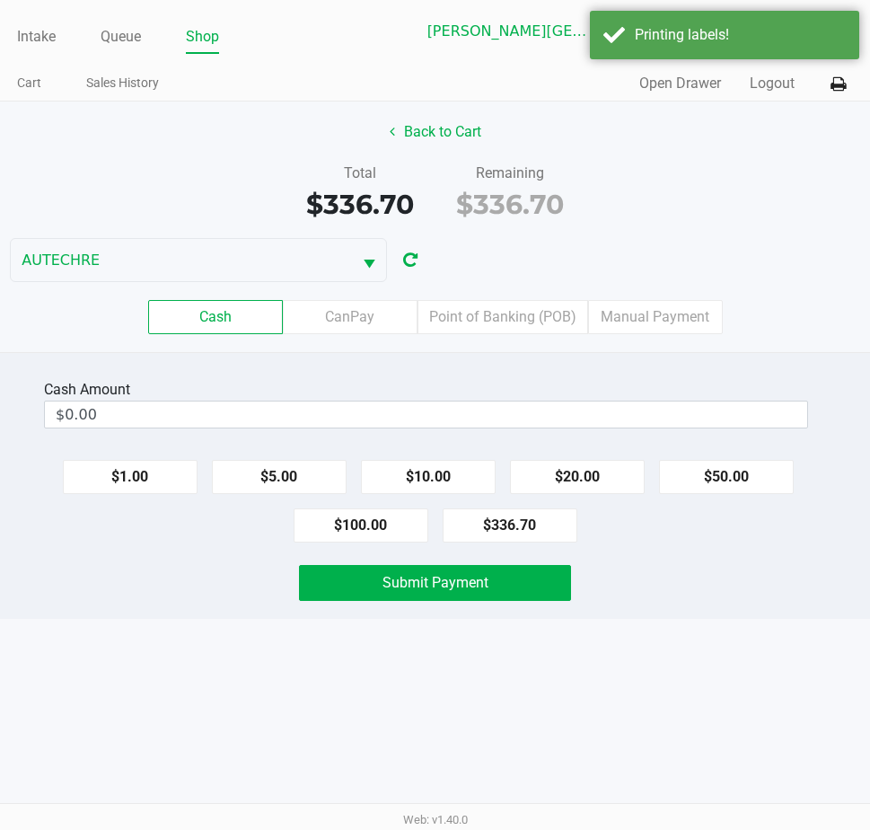
click at [721, 575] on div "Submit Payment" at bounding box center [435, 583] width 897 height 36
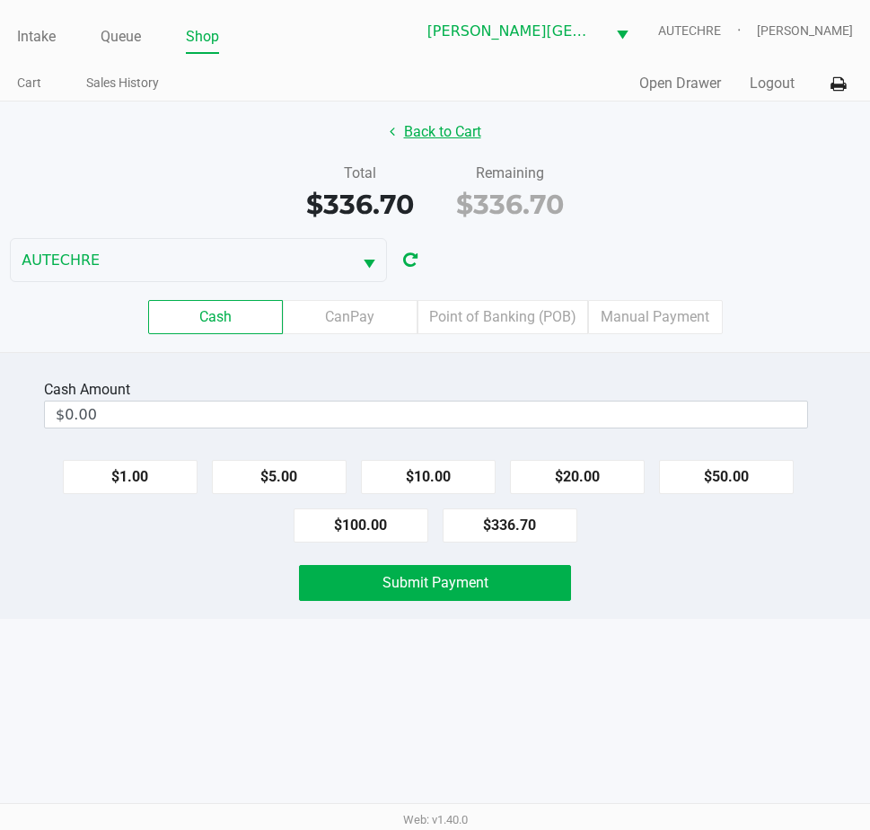
click at [449, 126] on button "Back to Cart" at bounding box center [435, 132] width 115 height 34
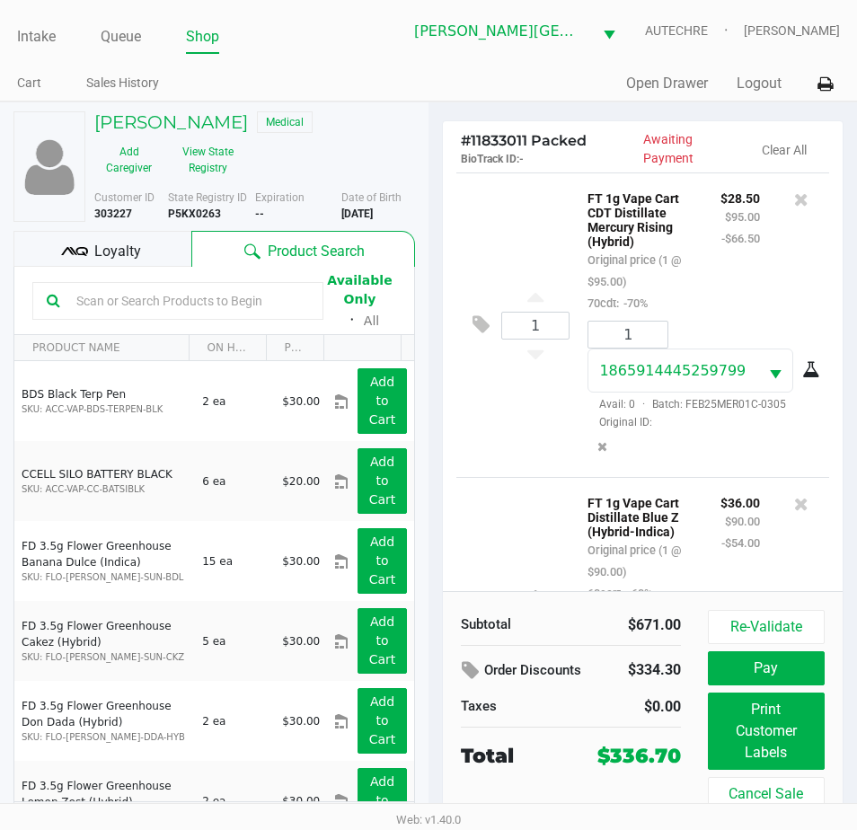
click at [238, 301] on input "text" at bounding box center [189, 300] width 240 height 27
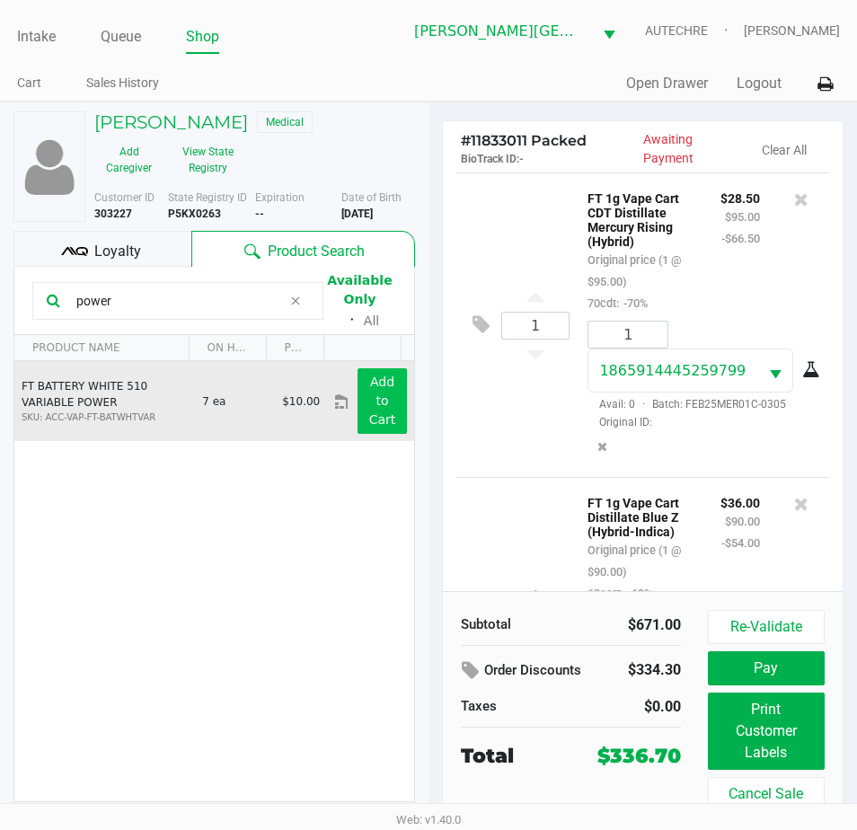
type input "power"
click at [369, 383] on app-button-loader "Add to Cart" at bounding box center [382, 400] width 27 height 52
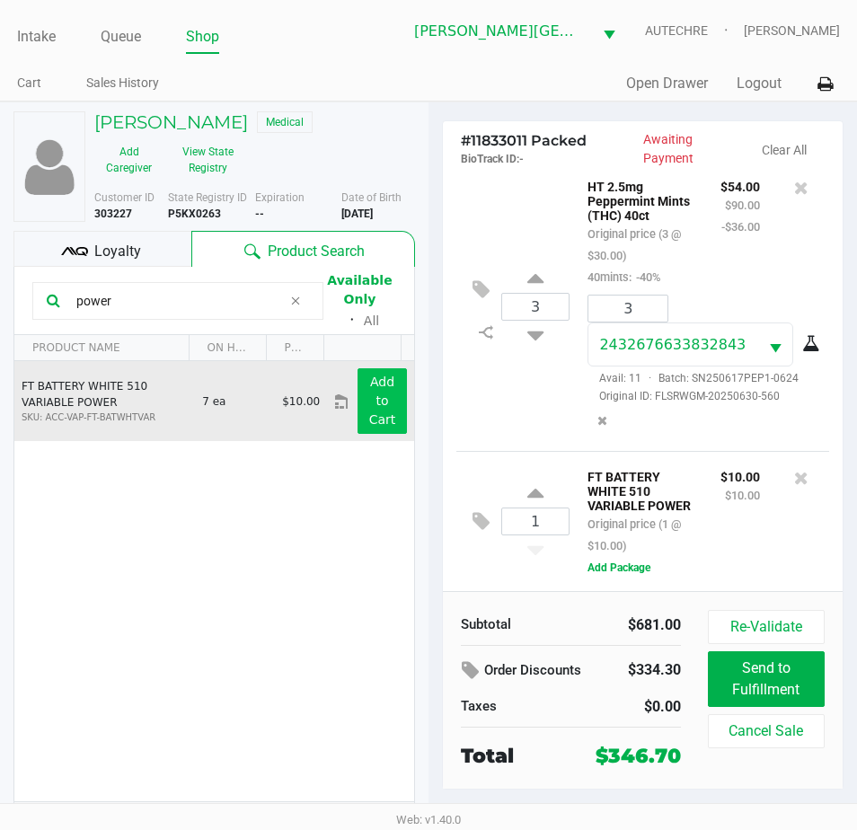
scroll to position [3109, 0]
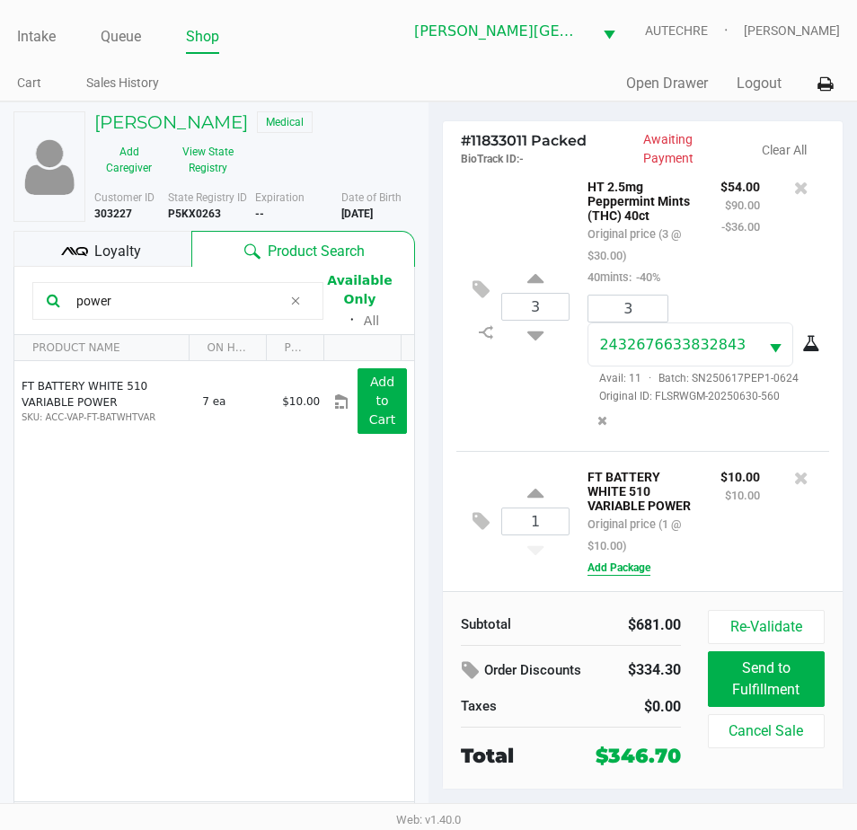
click at [627, 563] on button "Add Package" at bounding box center [618, 567] width 63 height 16
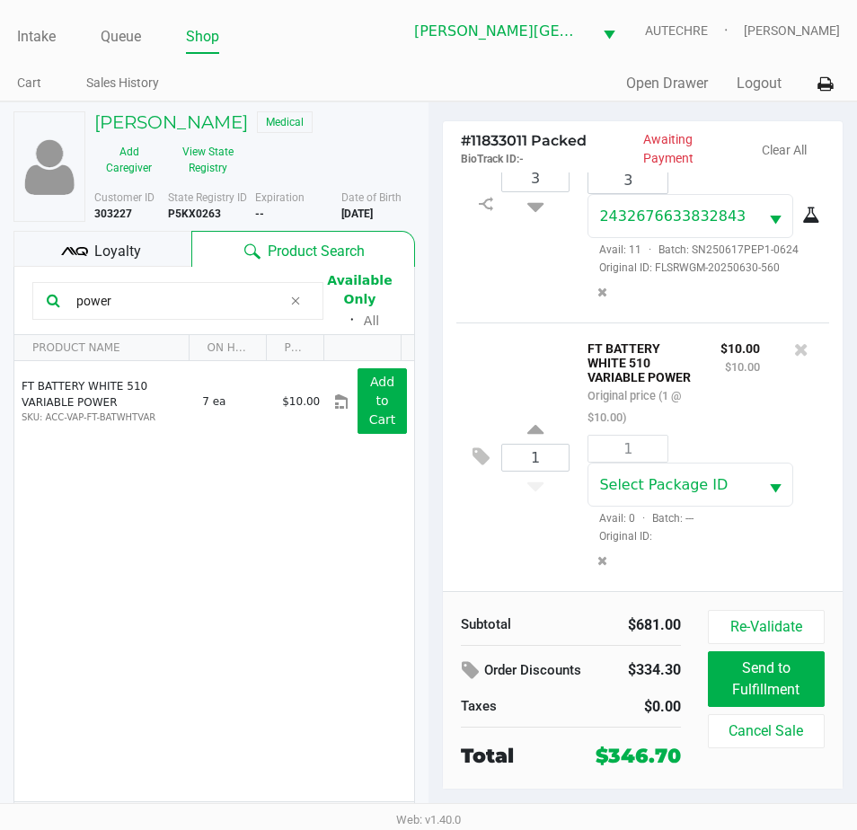
scroll to position [3238, 0]
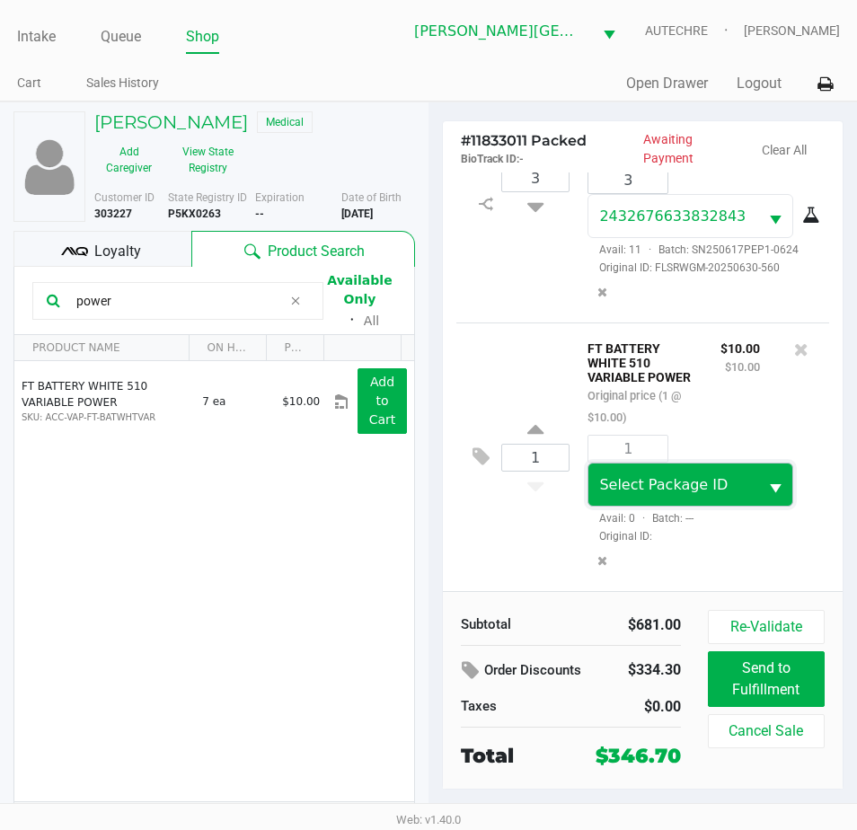
click at [735, 470] on span "Select Package ID" at bounding box center [672, 484] width 169 height 42
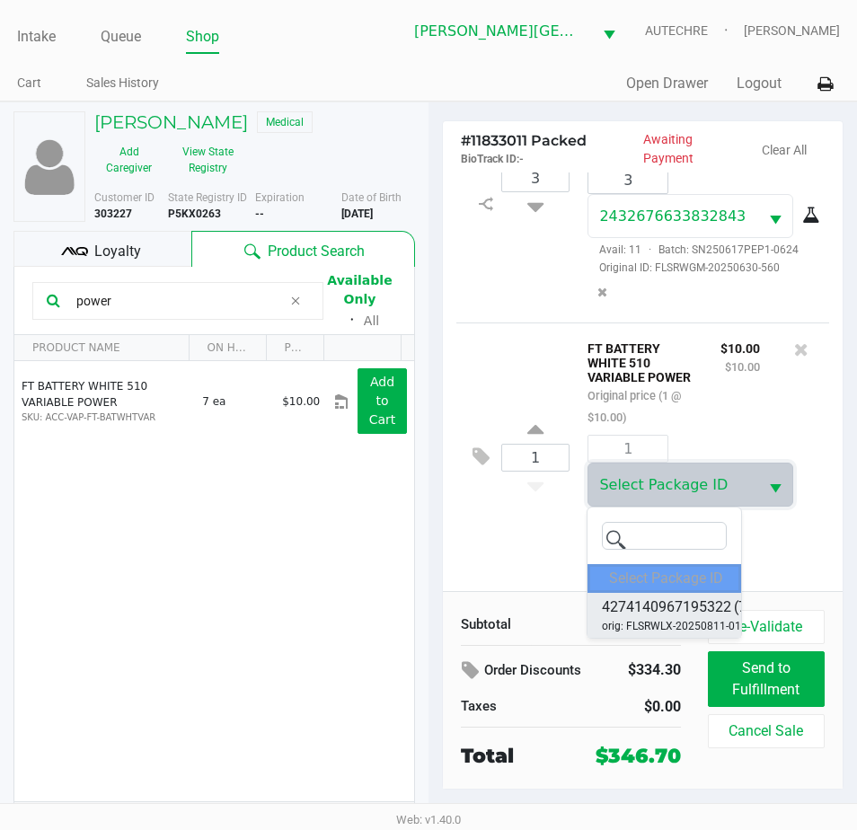
click at [712, 612] on span "4274140967195322" at bounding box center [666, 607] width 129 height 22
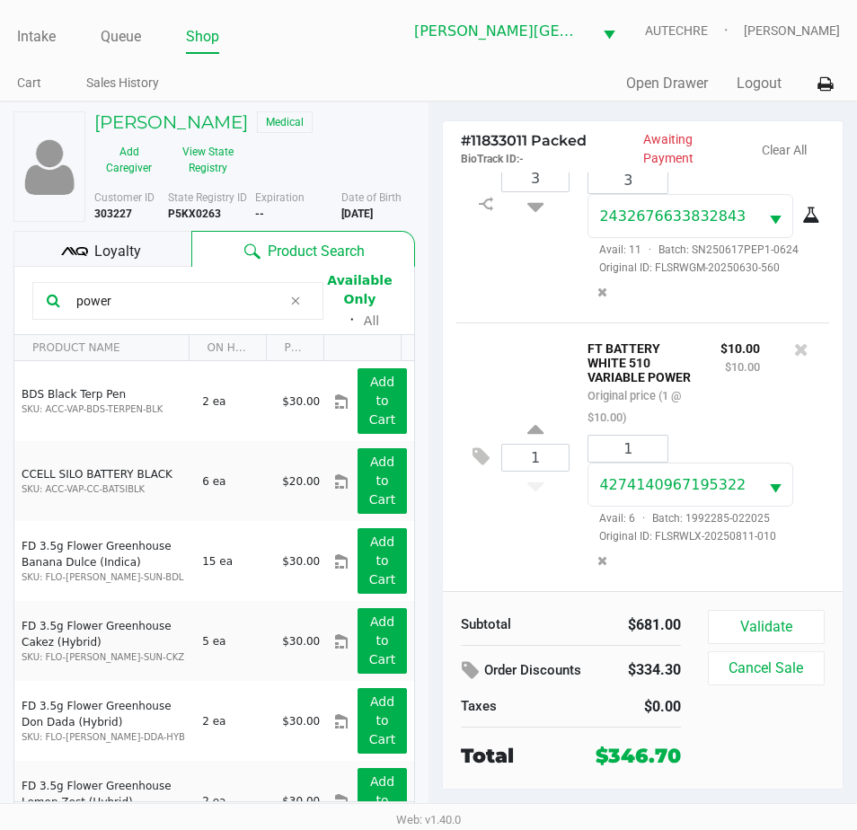
click at [773, 405] on div at bounding box center [801, 382] width 56 height 91
click at [785, 622] on button "Validate" at bounding box center [766, 627] width 117 height 34
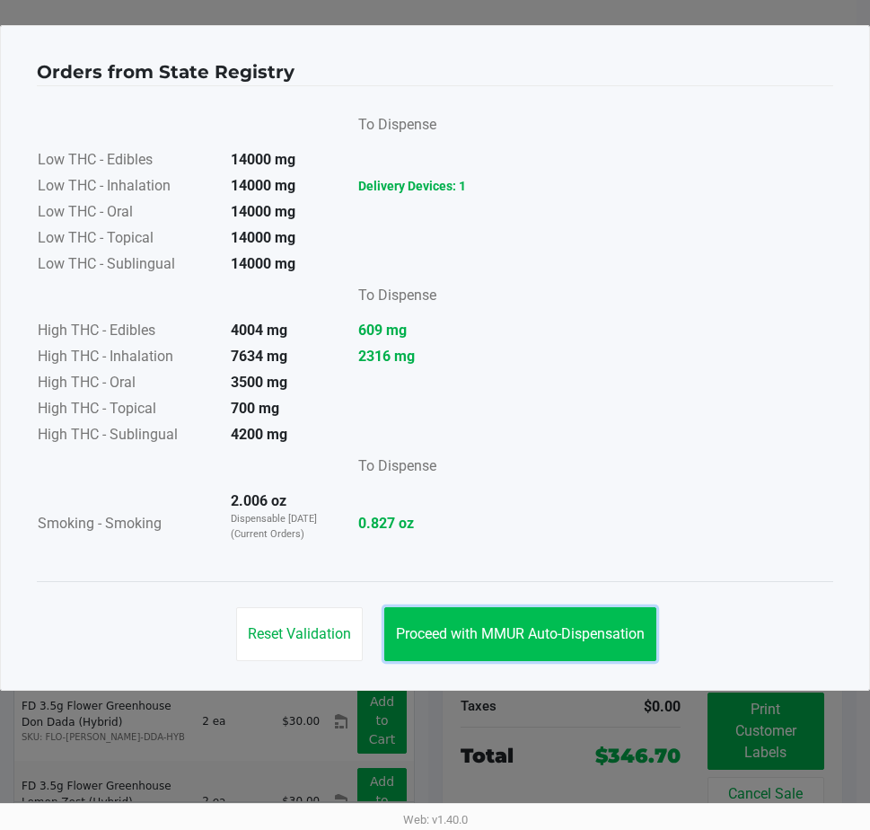
click at [487, 633] on span "Proceed with MMUR Auto-Dispensation" at bounding box center [520, 633] width 249 height 17
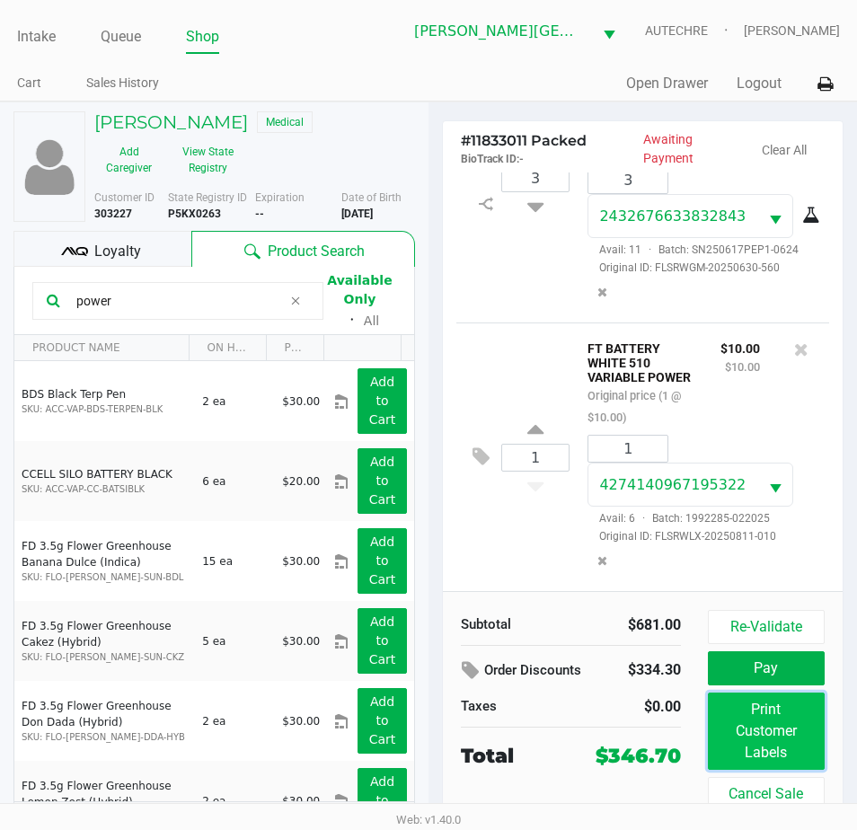
click at [784, 747] on button "Print Customer Labels" at bounding box center [766, 730] width 117 height 77
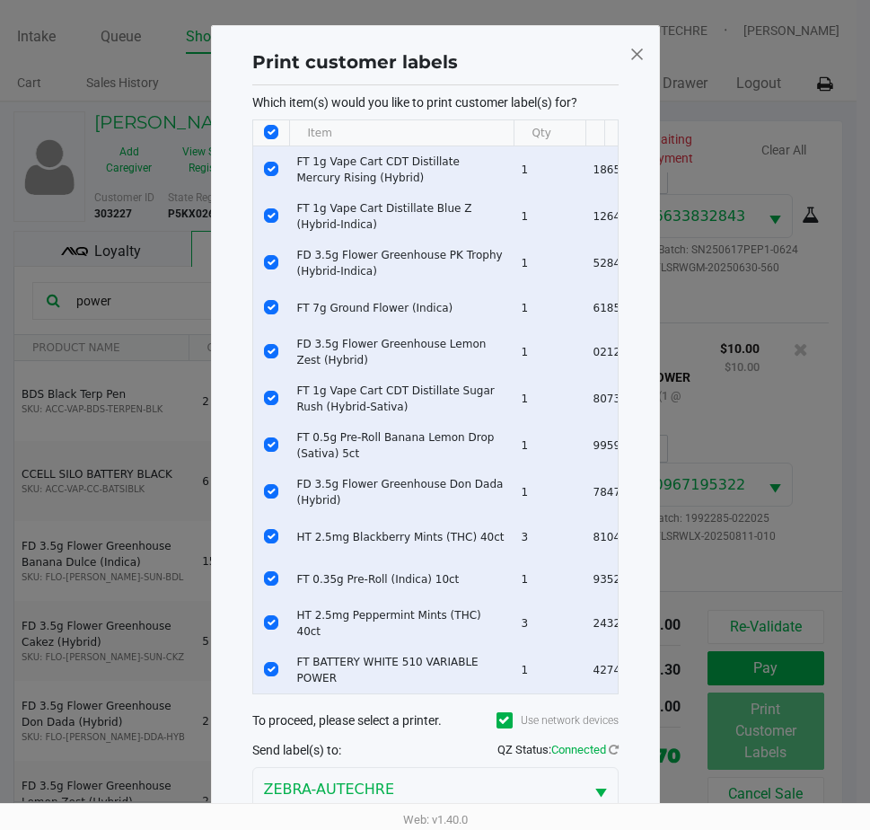
click at [262, 128] on th "Data table" at bounding box center [271, 133] width 36 height 26
click at [276, 140] on th "Data table" at bounding box center [271, 133] width 36 height 26
click at [271, 131] on input "Select All Rows" at bounding box center [271, 132] width 14 height 14
checkbox input "false"
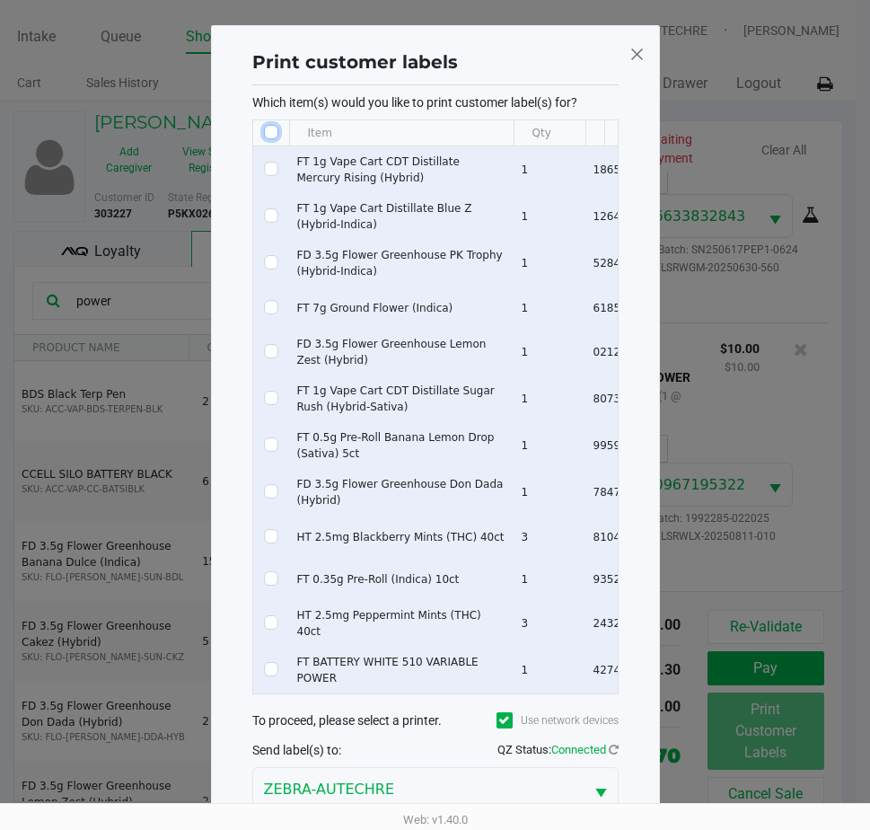
checkbox input "false"
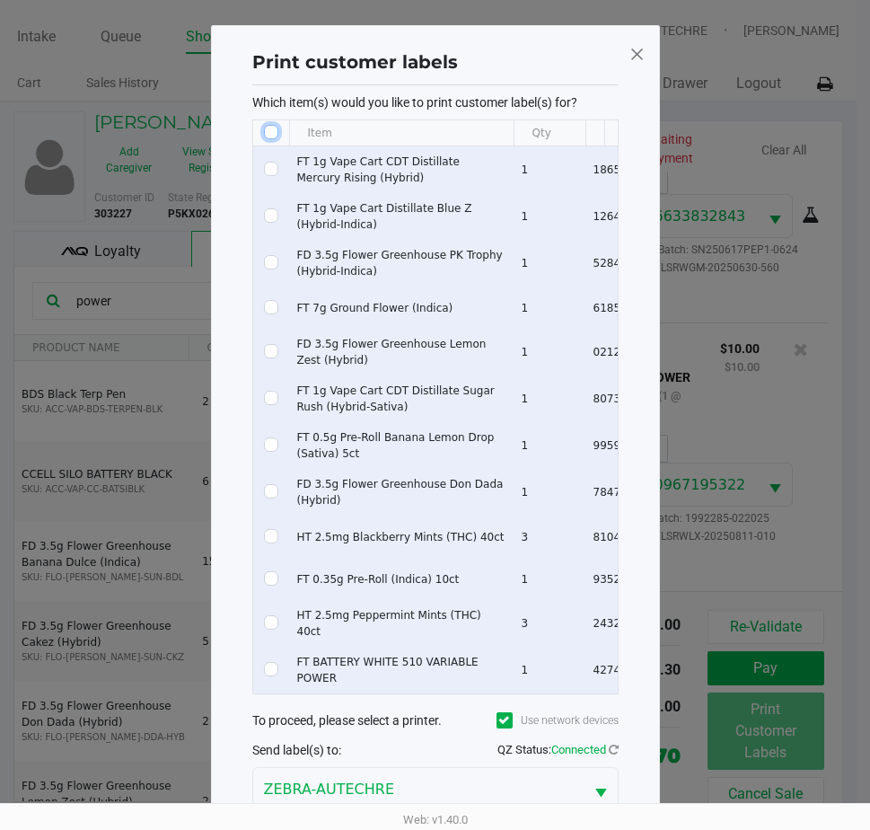
checkbox input "false"
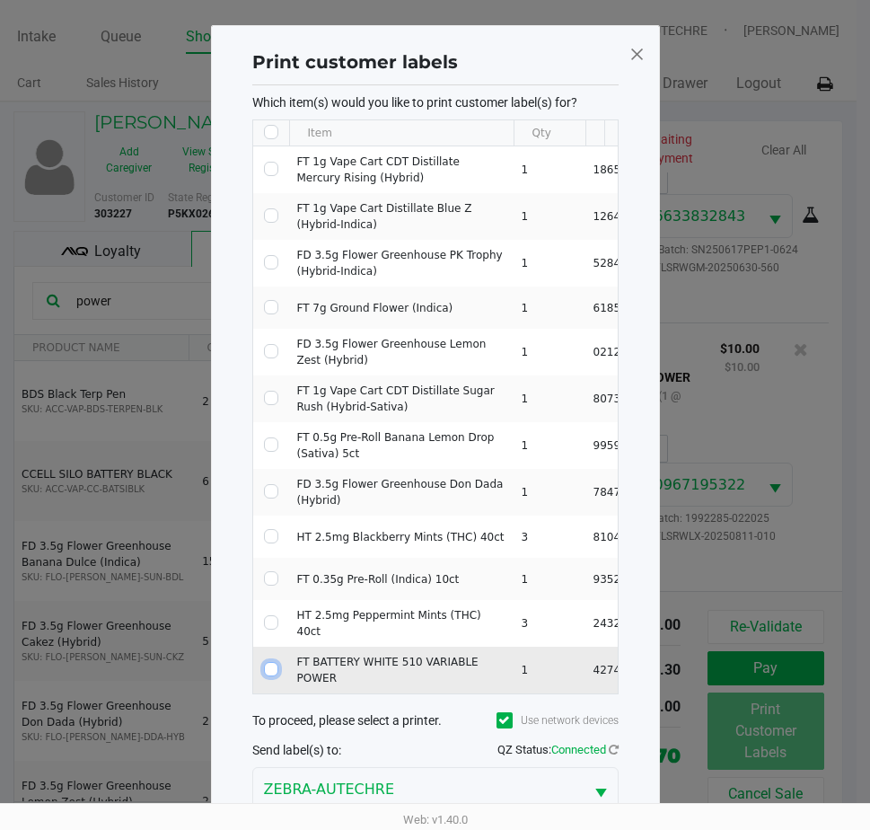
click at [275, 663] on input "Select Row" at bounding box center [271, 669] width 14 height 14
checkbox input "true"
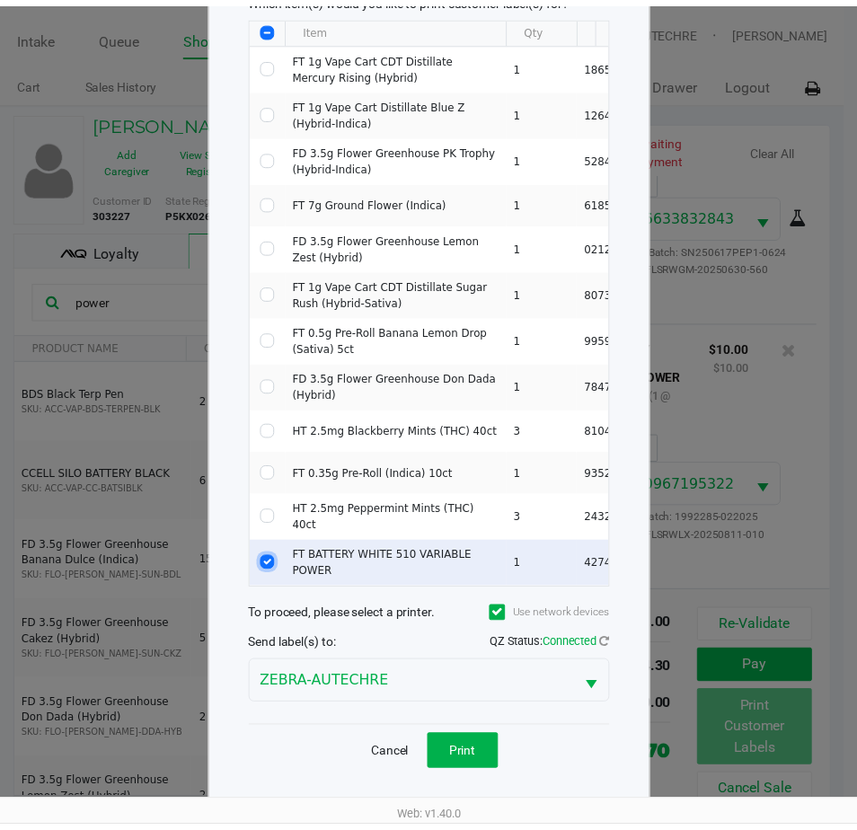
scroll to position [109, 0]
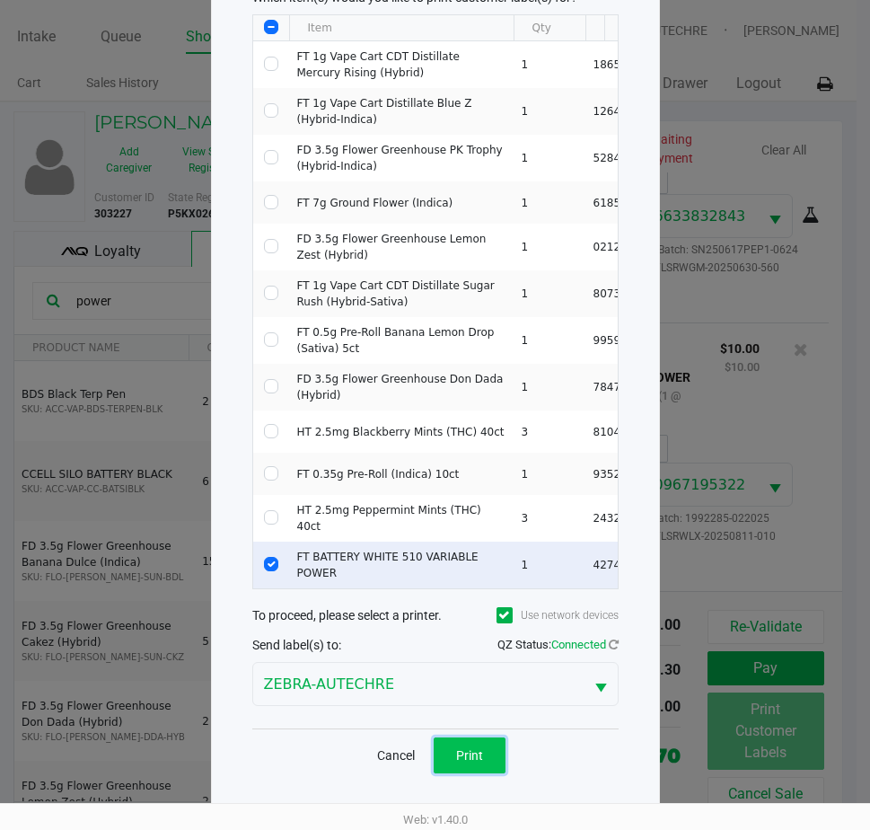
click at [492, 760] on button "Print" at bounding box center [470, 755] width 72 height 36
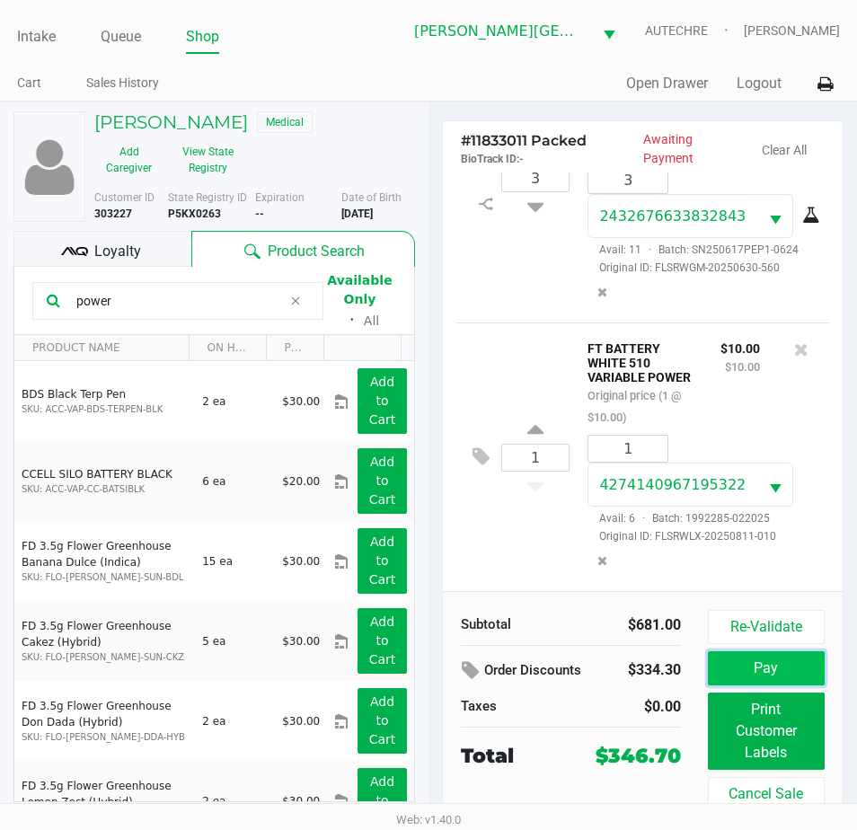
click at [764, 664] on button "Pay" at bounding box center [766, 668] width 117 height 34
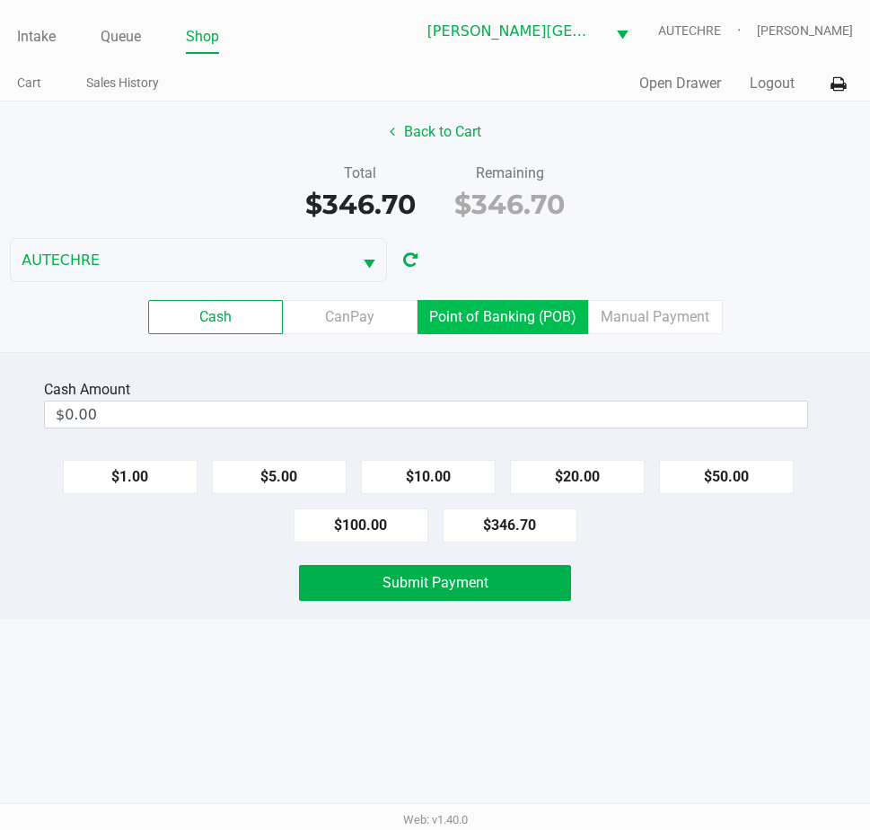
click at [520, 312] on label "Point of Banking (POB)" at bounding box center [503, 317] width 171 height 34
click at [0, 0] on 7 "Point of Banking (POB)" at bounding box center [0, 0] width 0 height 0
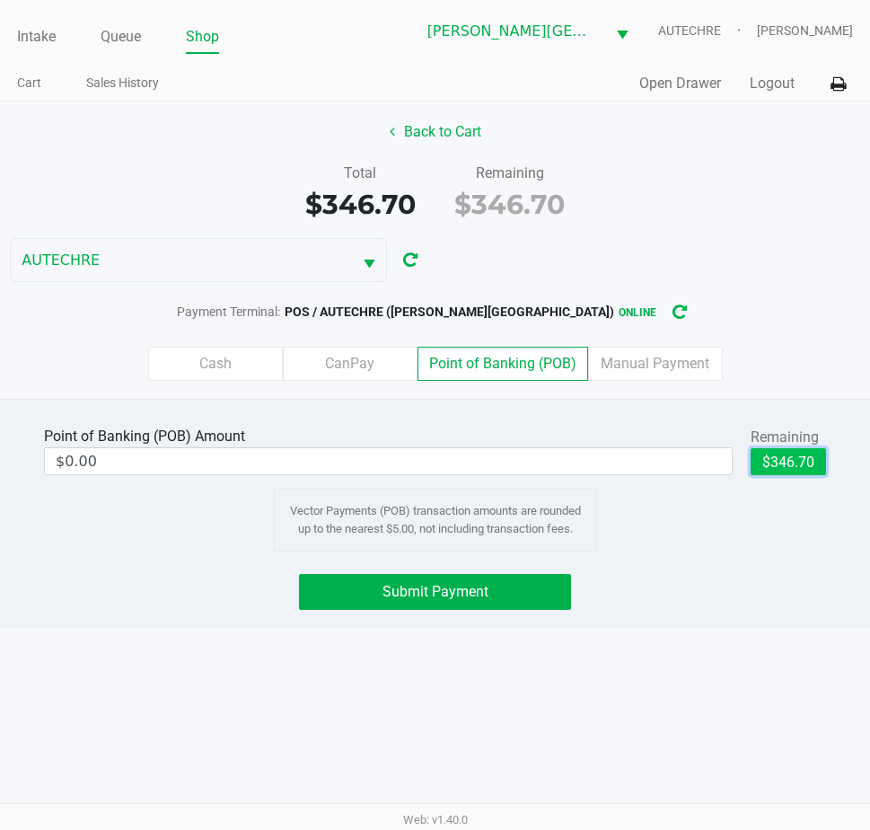
drag, startPoint x: 783, startPoint y: 452, endPoint x: 743, endPoint y: 473, distance: 45.8
click at [784, 452] on button "$346.70" at bounding box center [788, 461] width 75 height 27
type input "$346.70"
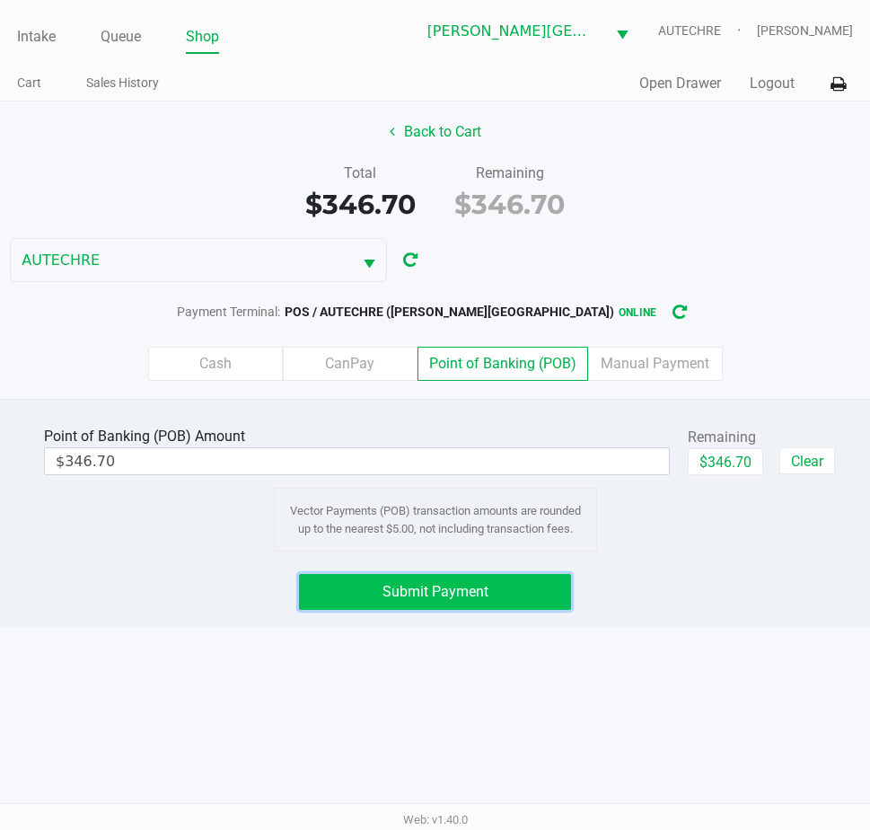
click at [532, 594] on button "Submit Payment" at bounding box center [435, 592] width 272 height 36
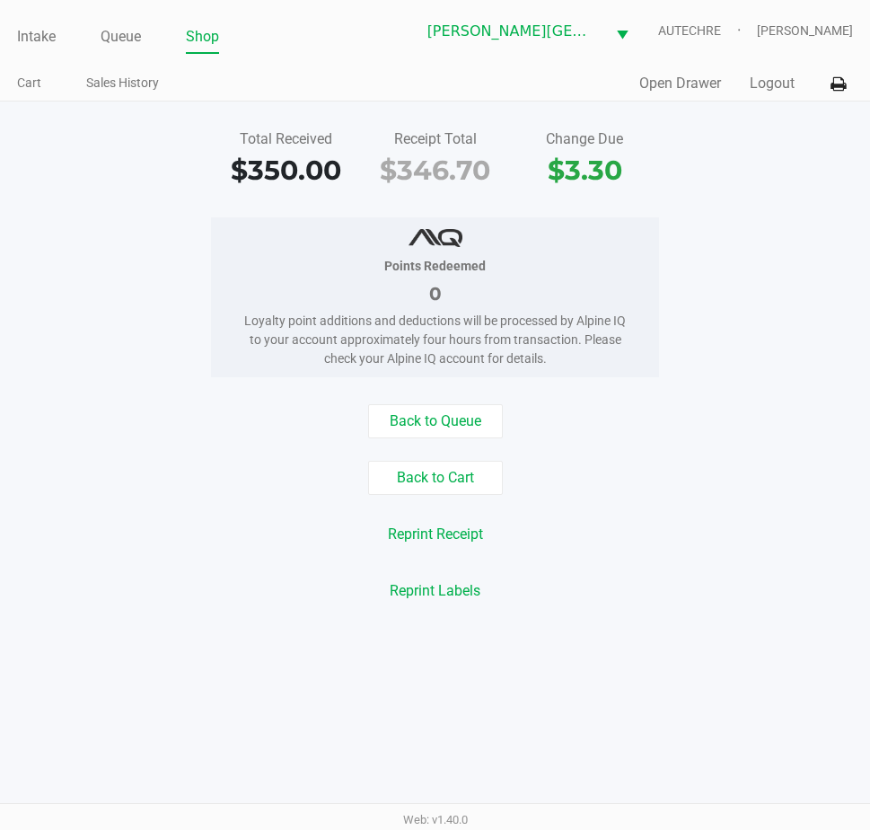
click at [39, 37] on link "Intake" at bounding box center [36, 36] width 39 height 25
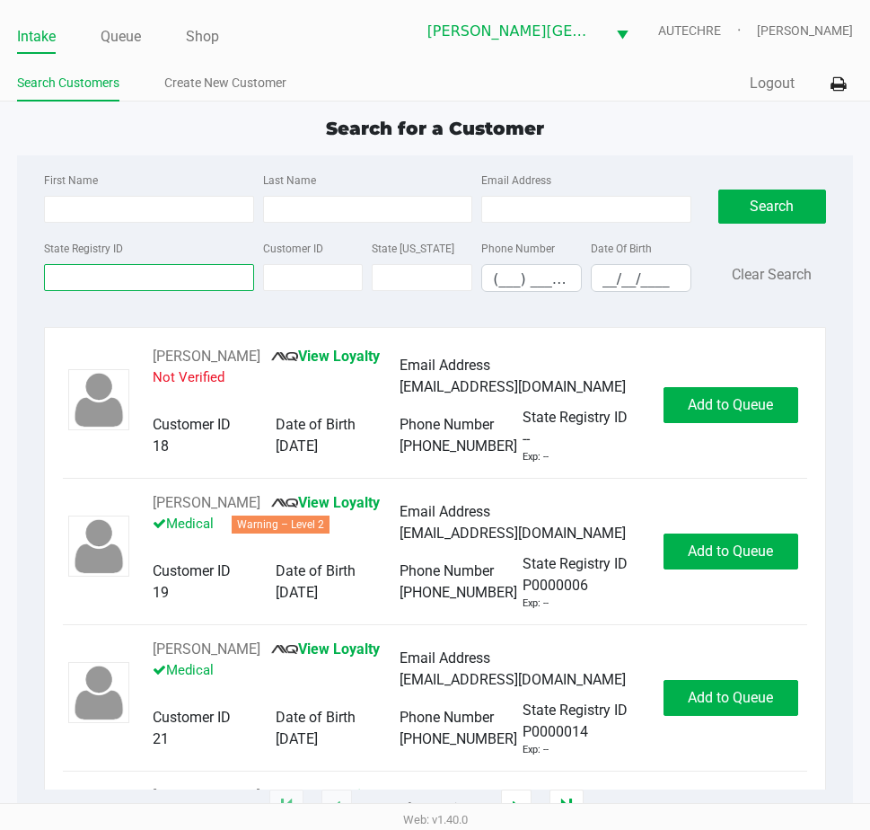
click at [210, 270] on input "State Registry ID" at bounding box center [148, 277] width 209 height 27
type input "p"
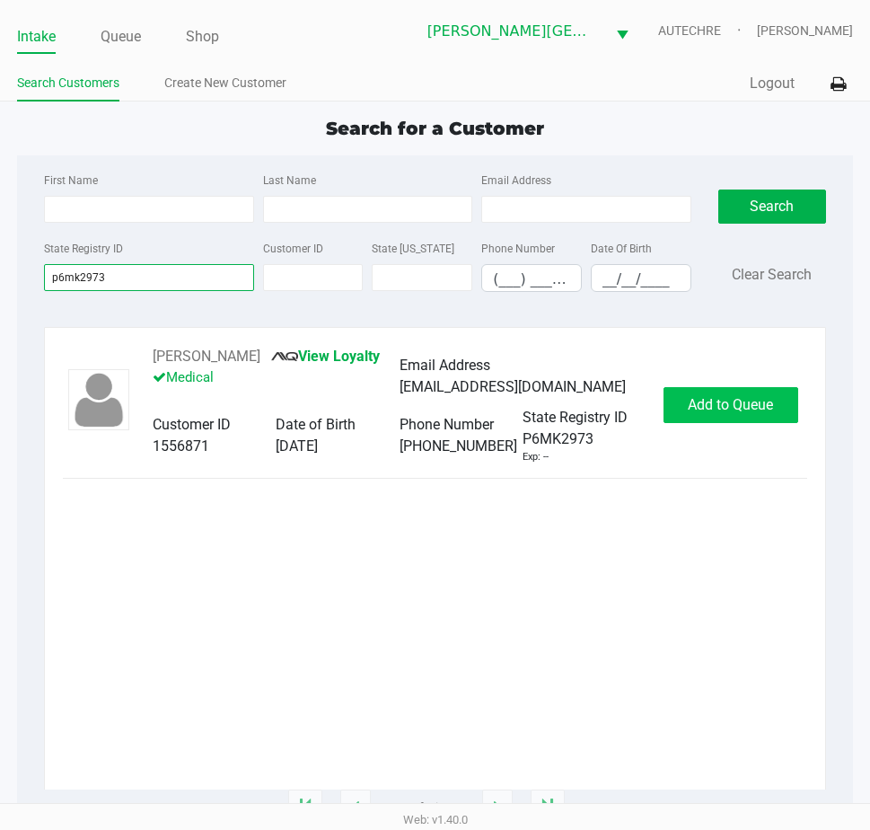
type input "p6mk2973"
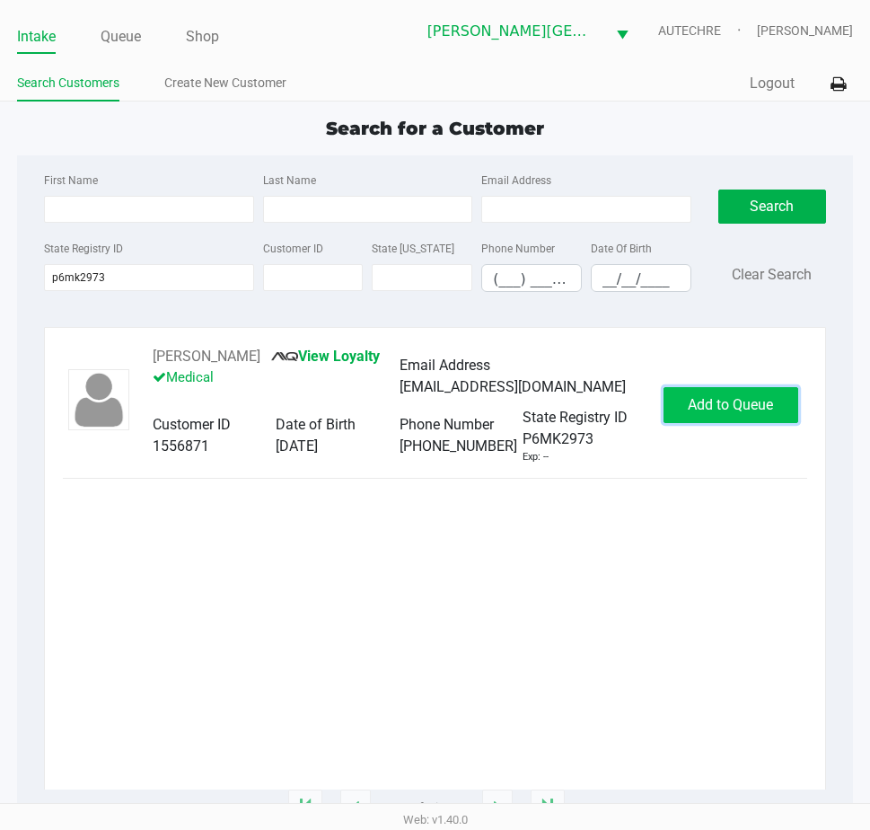
click at [765, 413] on span "Add to Queue" at bounding box center [730, 404] width 85 height 17
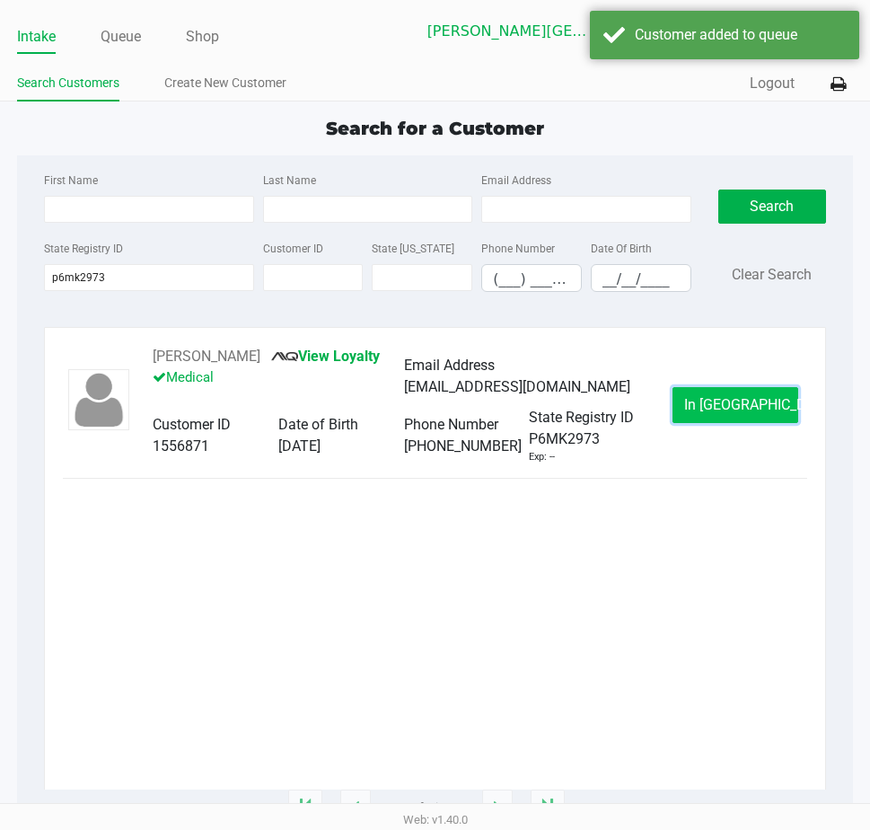
click at [743, 405] on span "In Queue" at bounding box center [759, 404] width 151 height 17
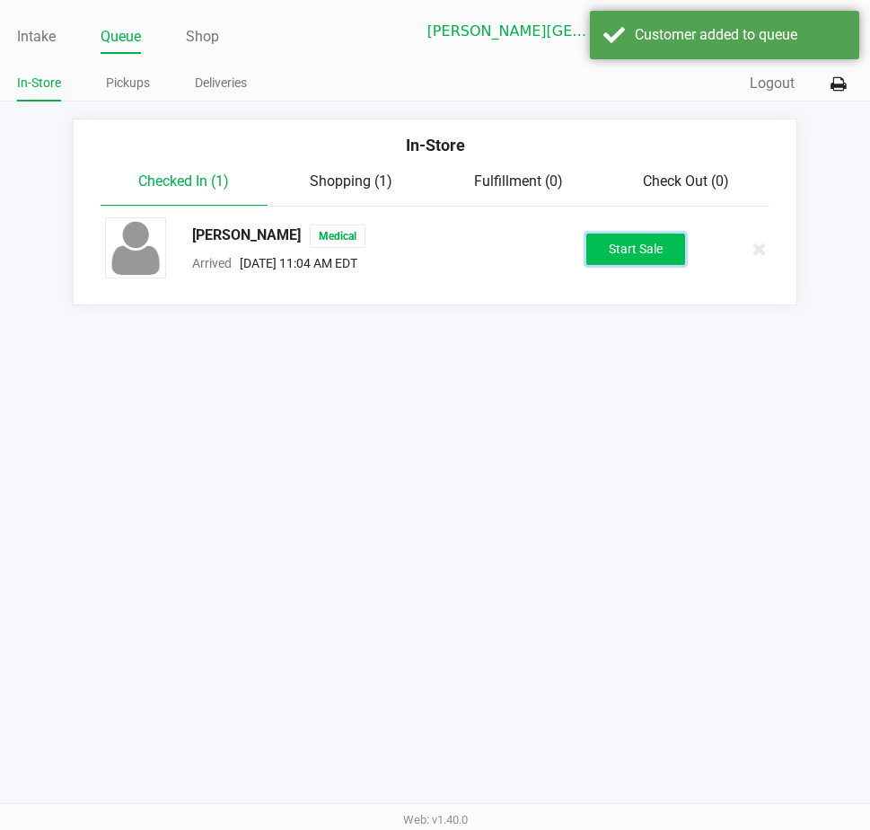
click at [620, 240] on button "Start Sale" at bounding box center [635, 248] width 99 height 31
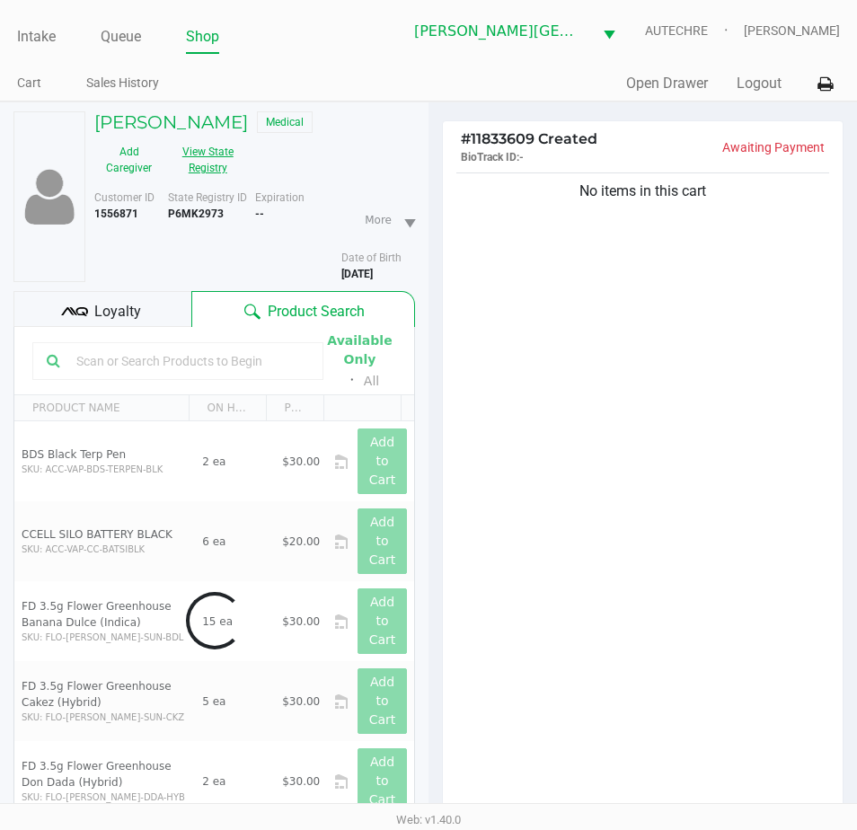
click at [207, 172] on button "View State Registry" at bounding box center [202, 159] width 78 height 45
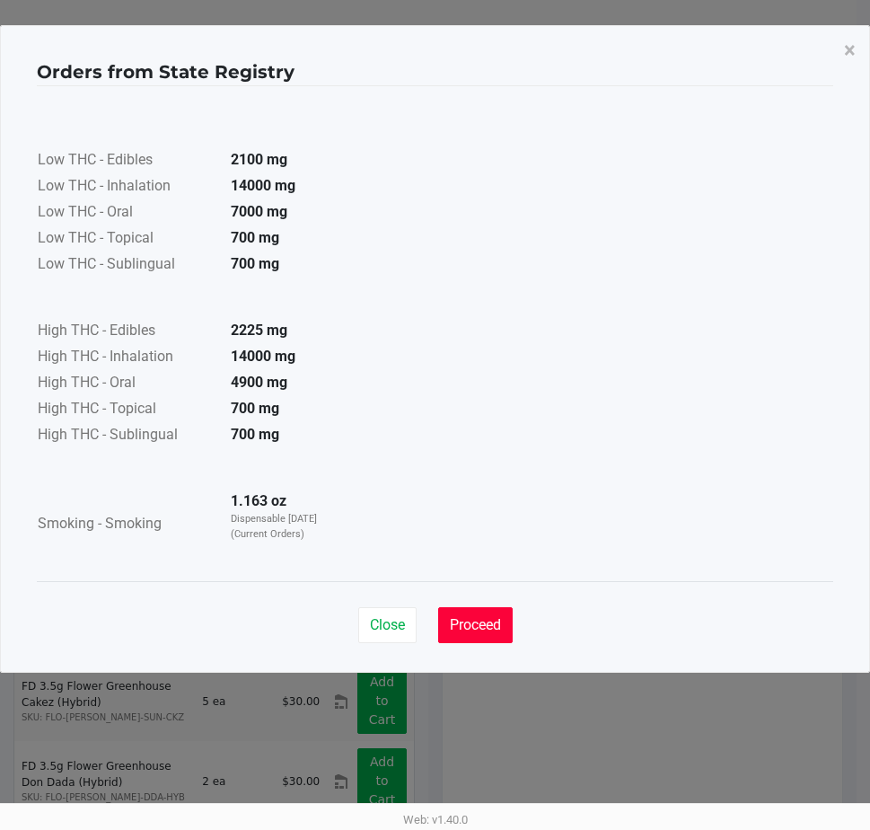
click at [479, 618] on span "Proceed" at bounding box center [475, 624] width 51 height 17
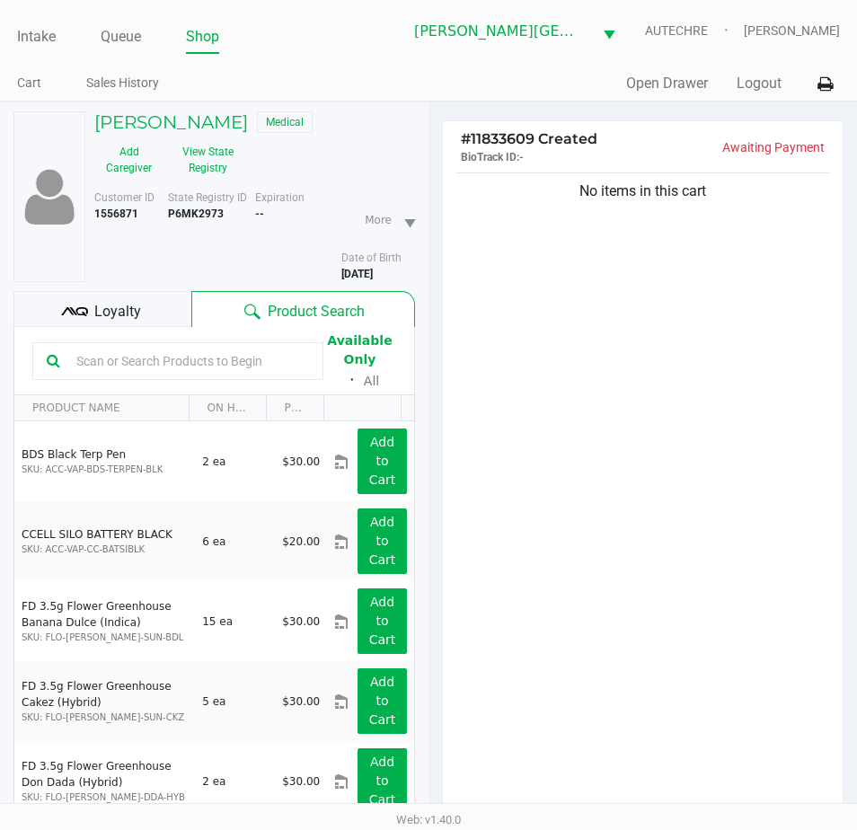
drag, startPoint x: 626, startPoint y: 480, endPoint x: 633, endPoint y: 490, distance: 12.2
click at [627, 482] on div "No items in this cart" at bounding box center [643, 497] width 400 height 656
click at [207, 174] on button "View State Registry" at bounding box center [202, 159] width 78 height 45
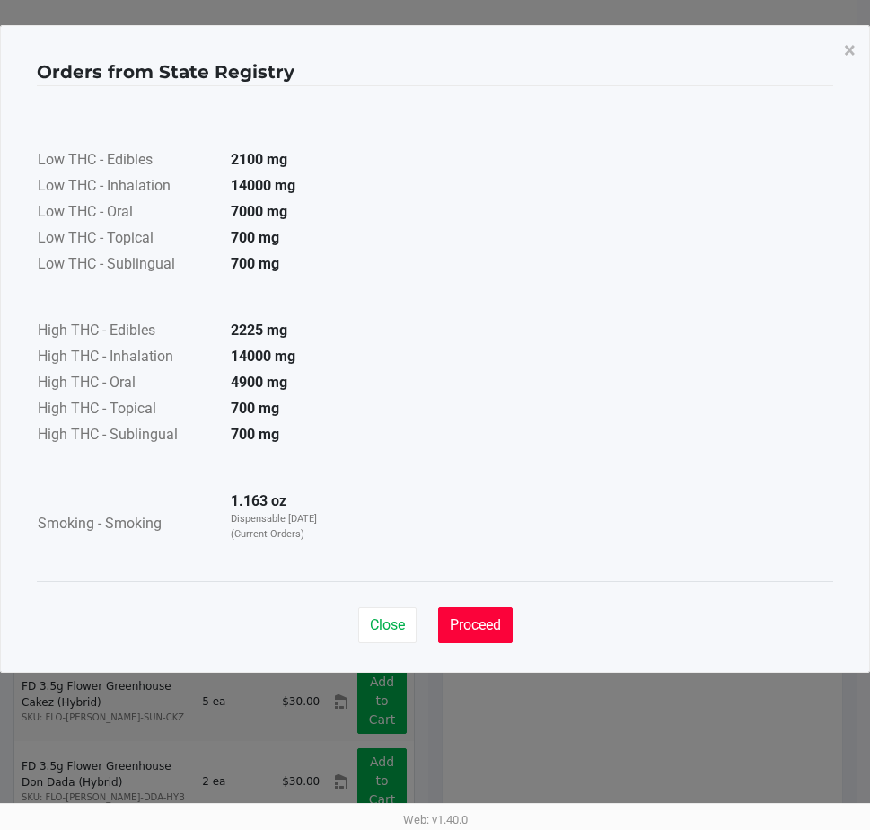
click at [436, 616] on div "Close Proceed" at bounding box center [435, 625] width 154 height 36
drag, startPoint x: 442, startPoint y: 618, endPoint x: 499, endPoint y: 583, distance: 67.3
click at [443, 618] on button "Proceed" at bounding box center [475, 625] width 75 height 36
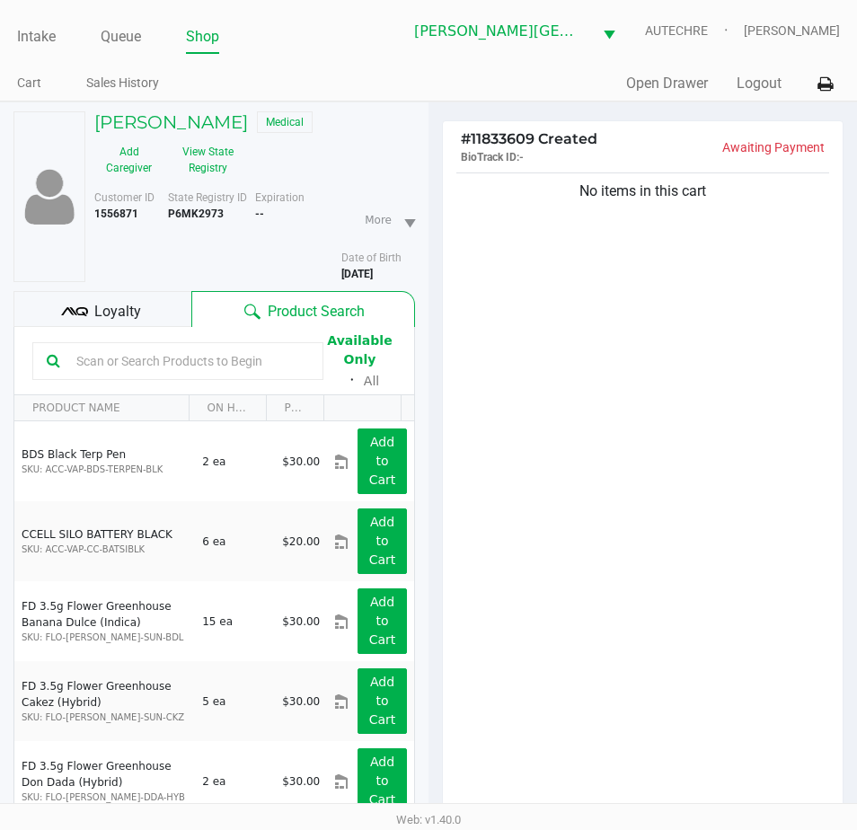
drag, startPoint x: 566, startPoint y: 543, endPoint x: 579, endPoint y: 555, distance: 17.8
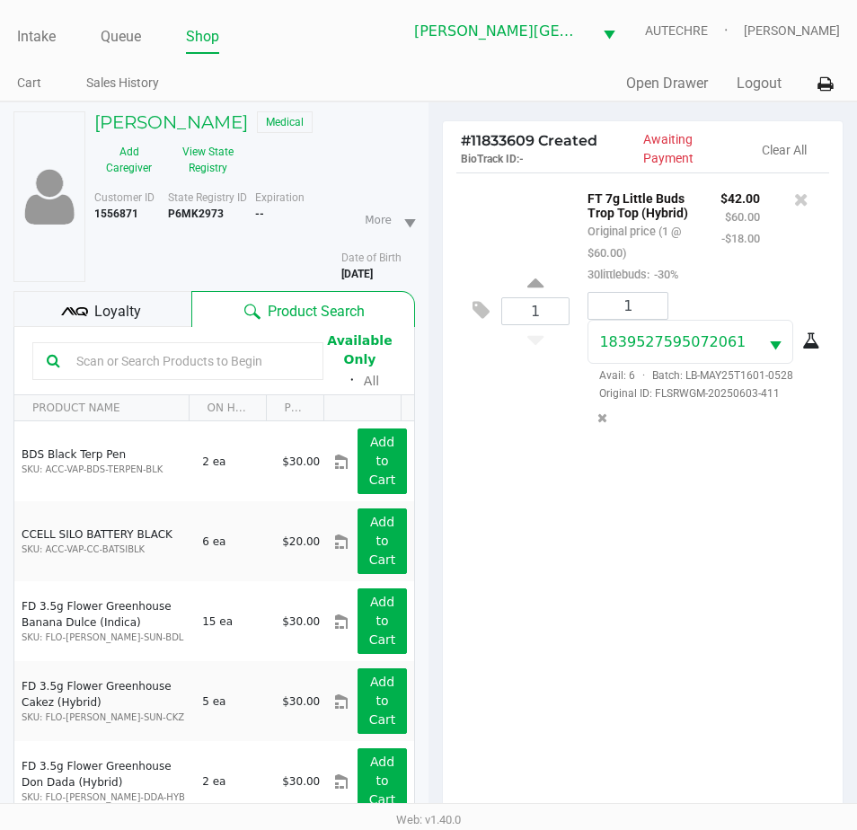
drag, startPoint x: 612, startPoint y: 597, endPoint x: 692, endPoint y: 734, distance: 158.2
click at [708, 735] on div "1 FT 7g Little Buds Trop Top (Hybrid) Original price (1 @ $60.00) 30littlebuds:…" at bounding box center [643, 500] width 400 height 656
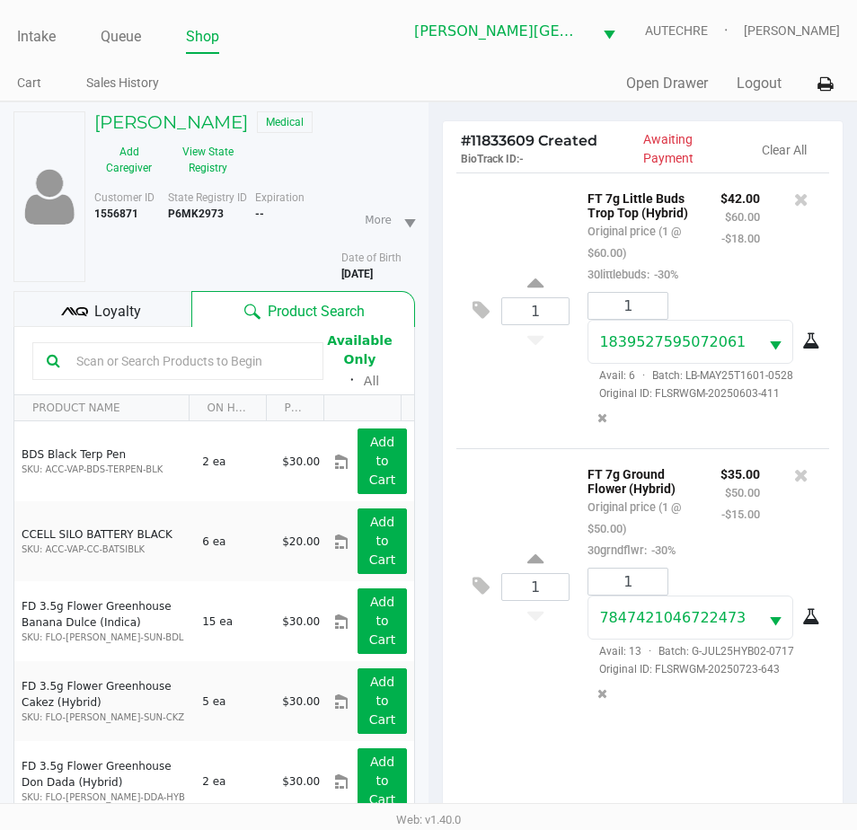
click at [748, 710] on div "1 7847421046722473 Avail: 13 · Batch: G-JUL25HYB02-0717 Original ID: FLSRWGM-20…" at bounding box center [701, 638] width 255 height 143
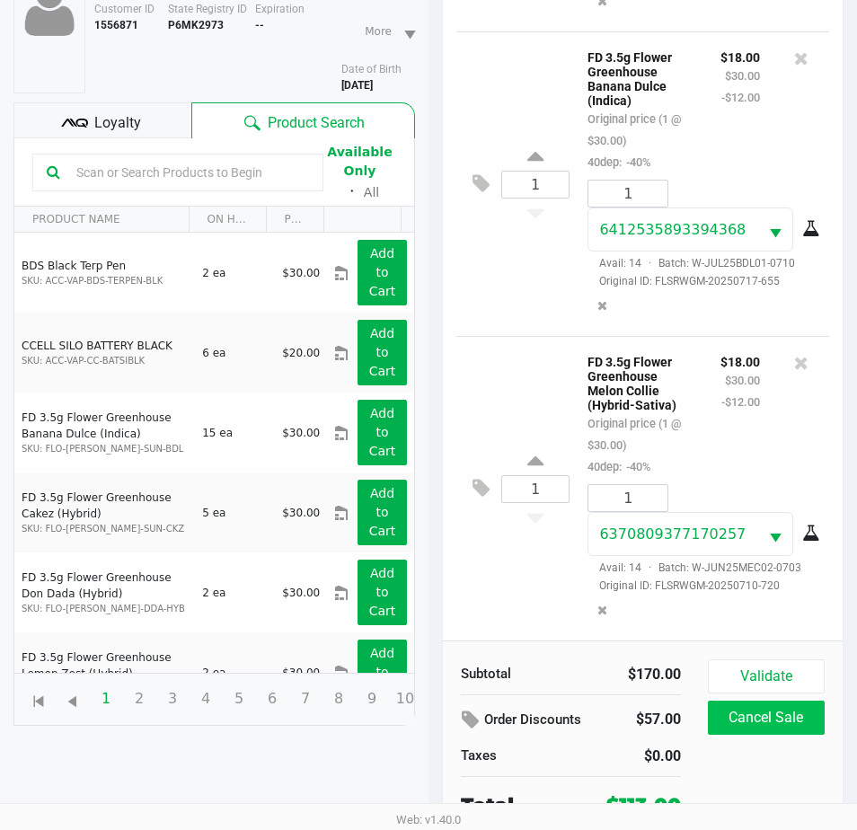
scroll to position [198, 0]
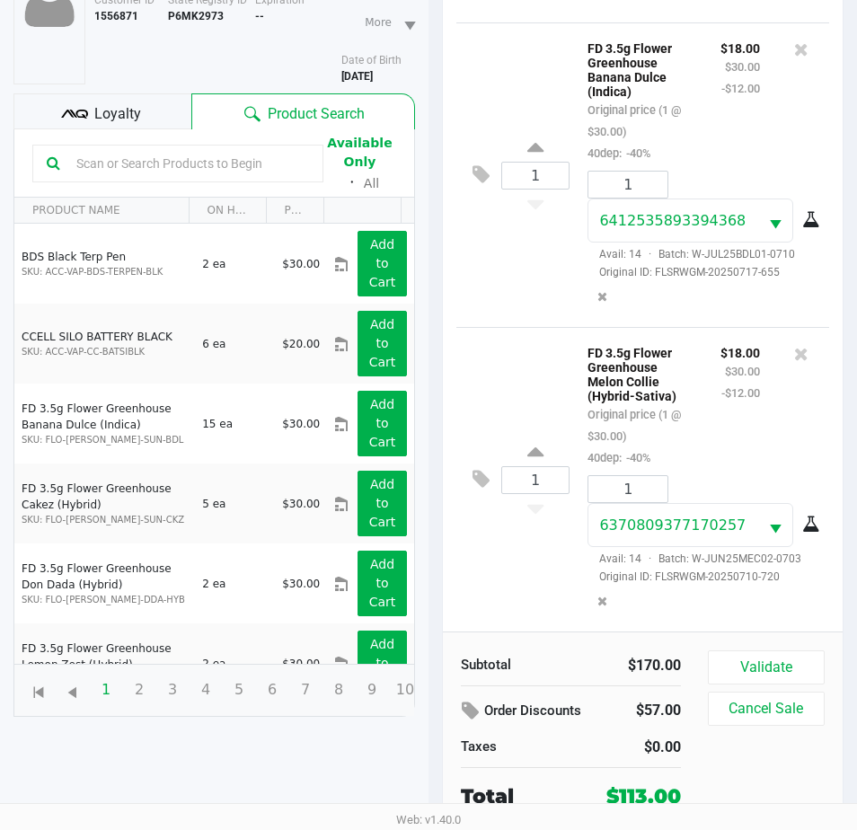
click at [101, 100] on div "Loyalty" at bounding box center [102, 111] width 178 height 36
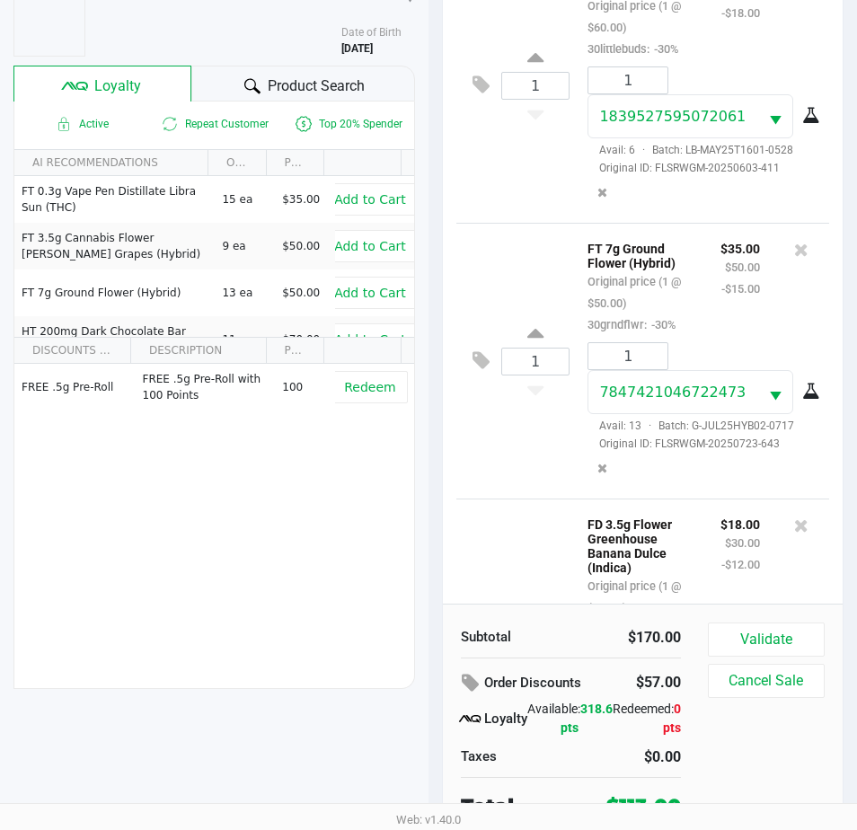
scroll to position [235, 0]
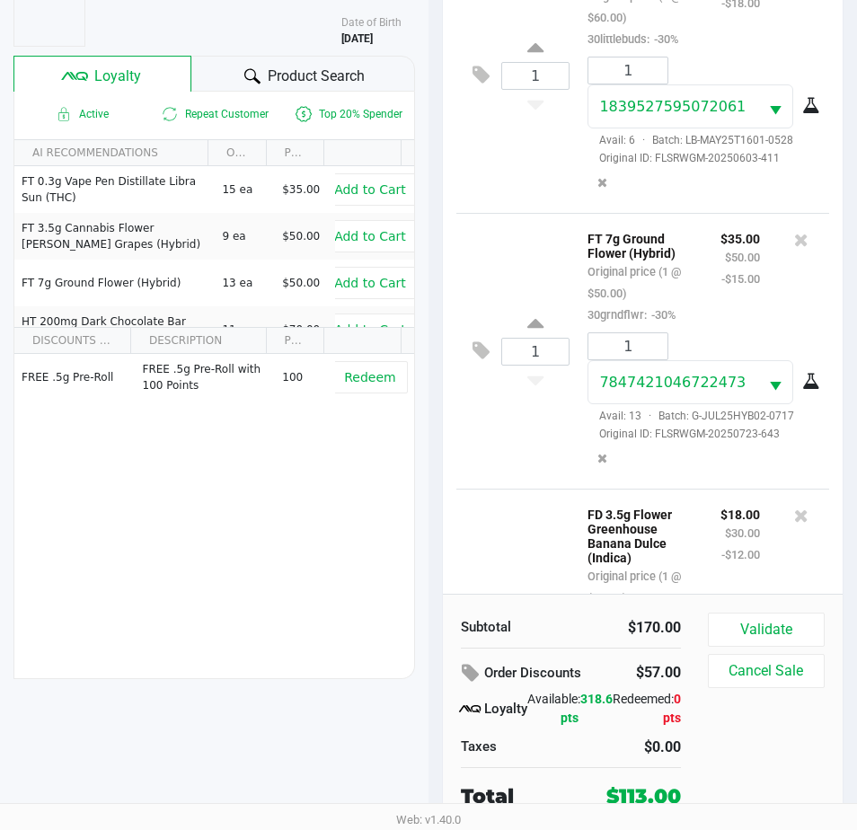
click at [744, 693] on div "Validate Cancel Sale" at bounding box center [773, 711] width 130 height 198
drag, startPoint x: 506, startPoint y: 482, endPoint x: 537, endPoint y: 513, distance: 43.8
click at [506, 483] on div "1 FT 7g Ground Flower (Hybrid) Original price (1 @ $50.00) 30grndflwr: -30% $35…" at bounding box center [642, 351] width 373 height 276
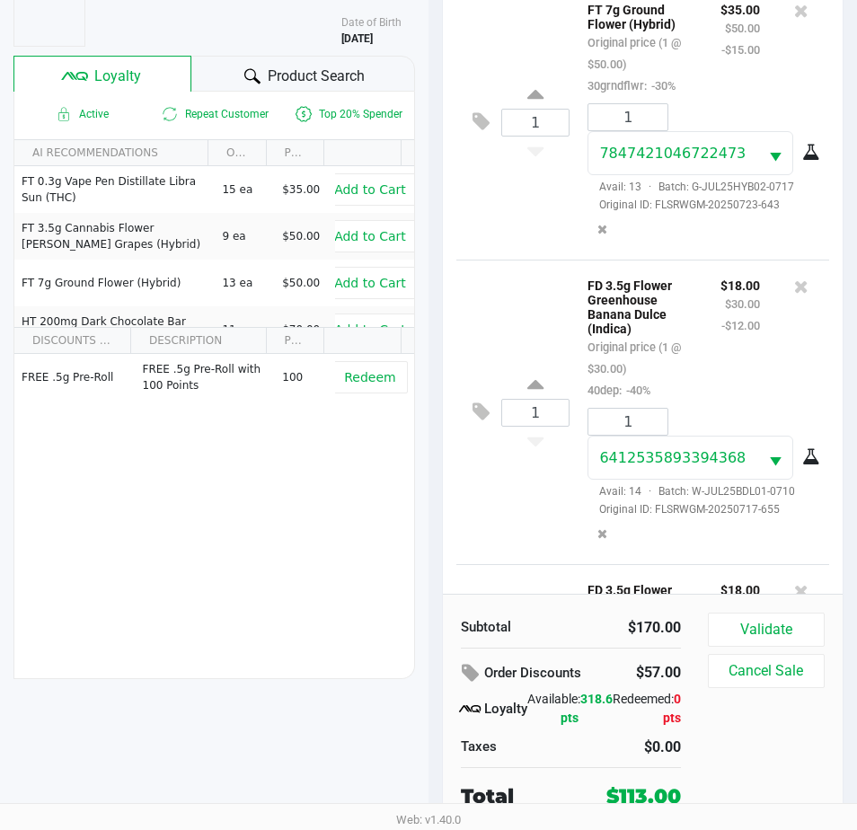
scroll to position [269, 0]
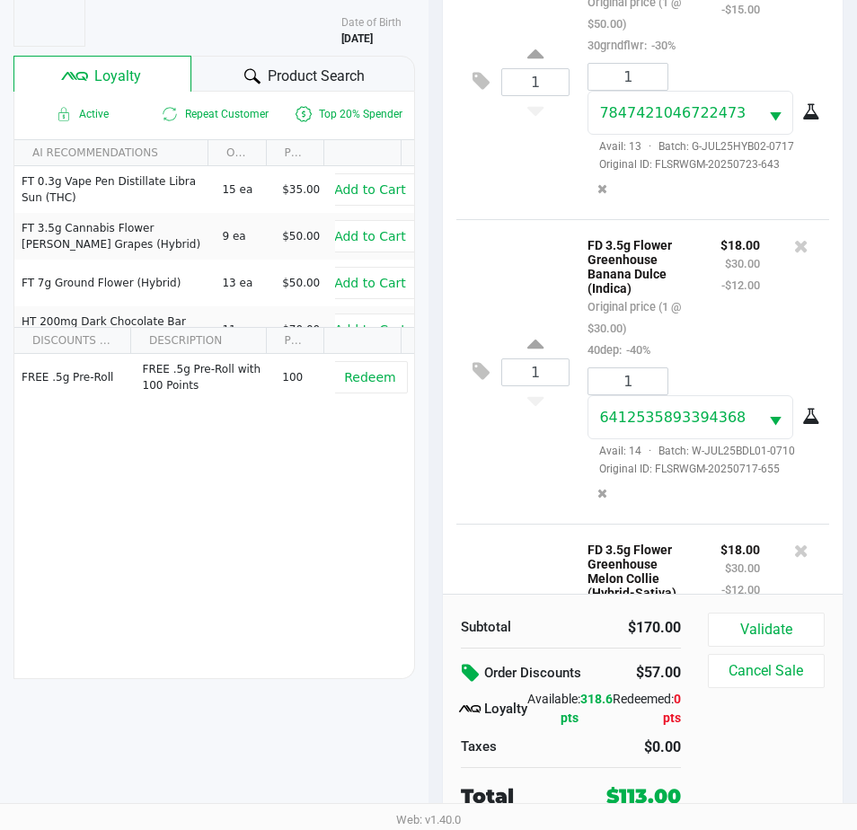
click at [472, 661] on button at bounding box center [472, 673] width 23 height 32
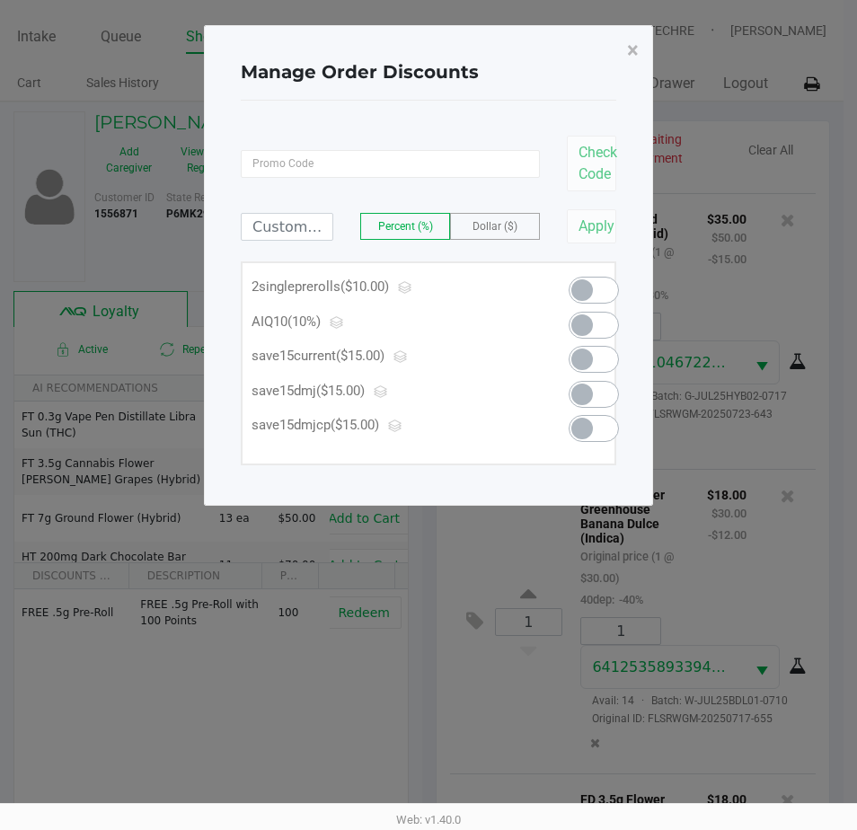
scroll to position [0, 0]
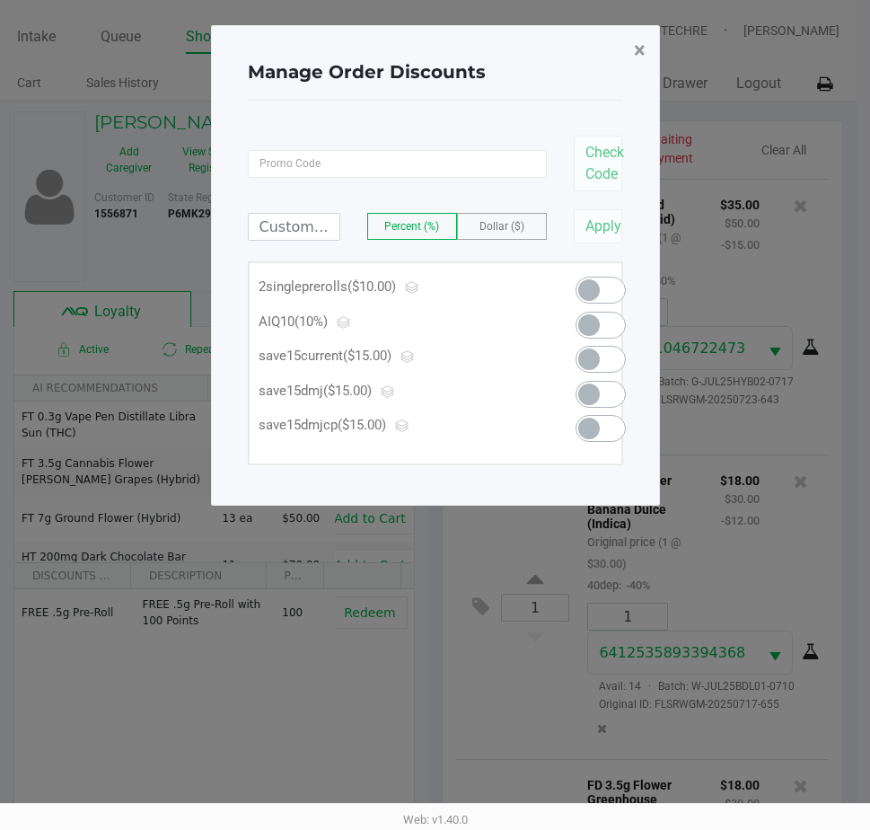
click at [634, 41] on span "×" at bounding box center [640, 50] width 12 height 25
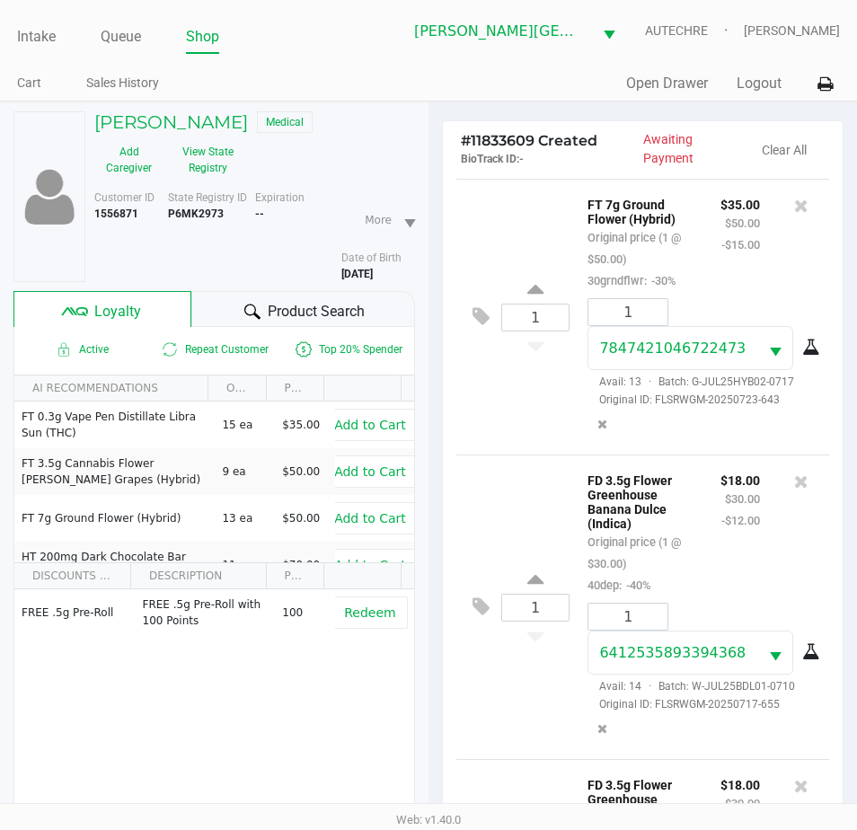
click at [777, 595] on div at bounding box center [801, 532] width 56 height 127
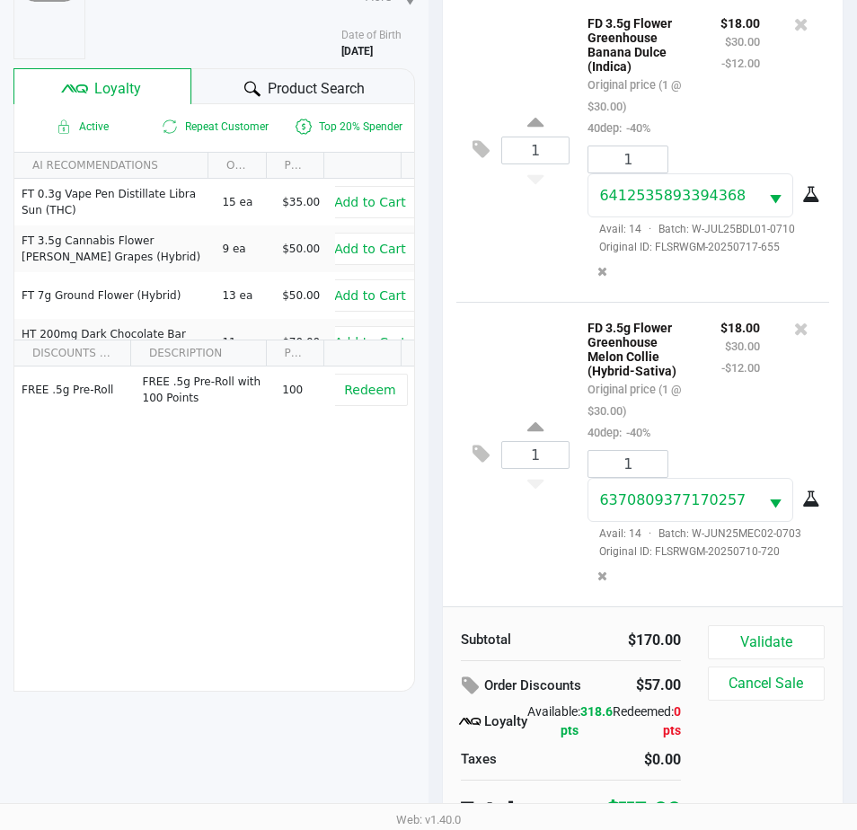
scroll to position [235, 0]
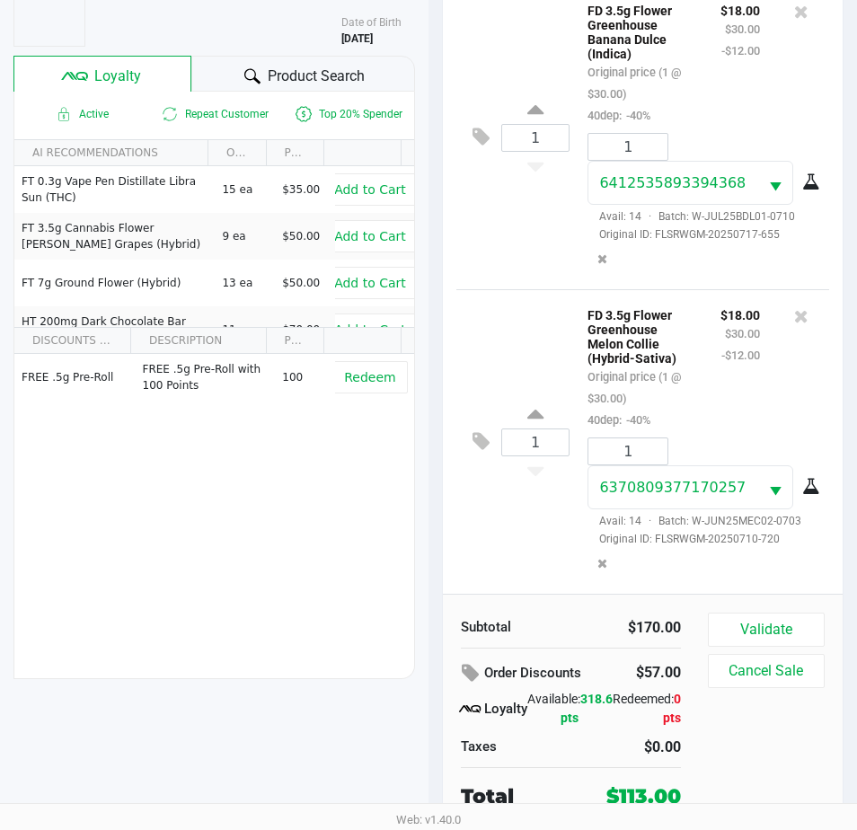
click at [721, 566] on div "1 6370809377170257 Avail: 14 · Batch: W-JUN25MEC02-0703 Original ID: FLSRWGM-20…" at bounding box center [701, 508] width 255 height 143
click at [760, 740] on div "Validate Cancel Sale" at bounding box center [773, 711] width 130 height 198
click at [468, 667] on icon at bounding box center [473, 673] width 22 height 21
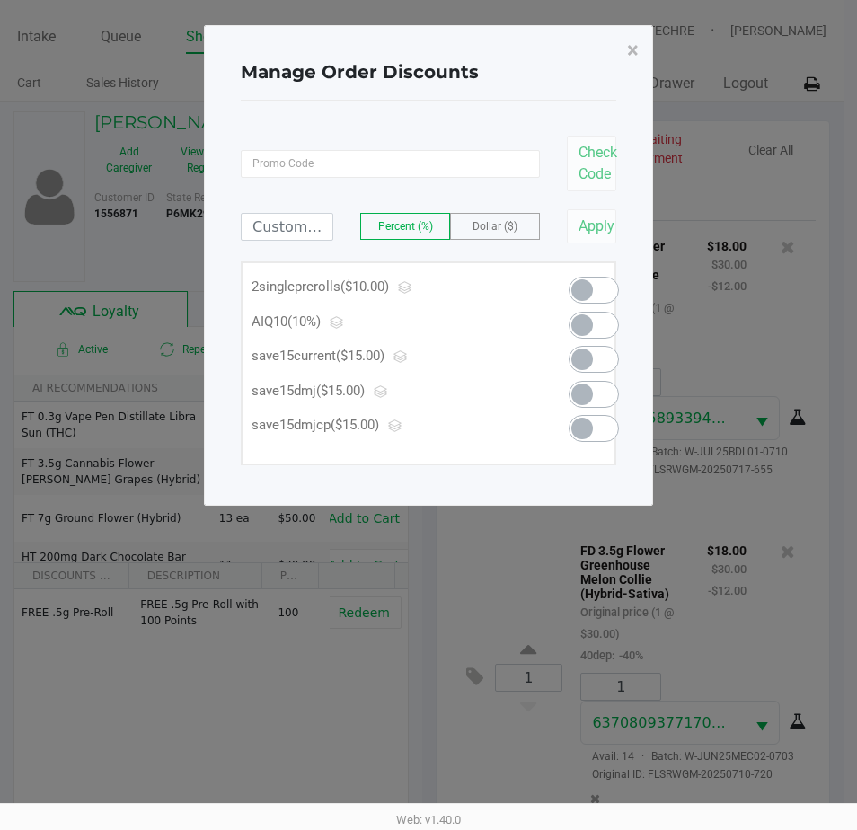
scroll to position [0, 0]
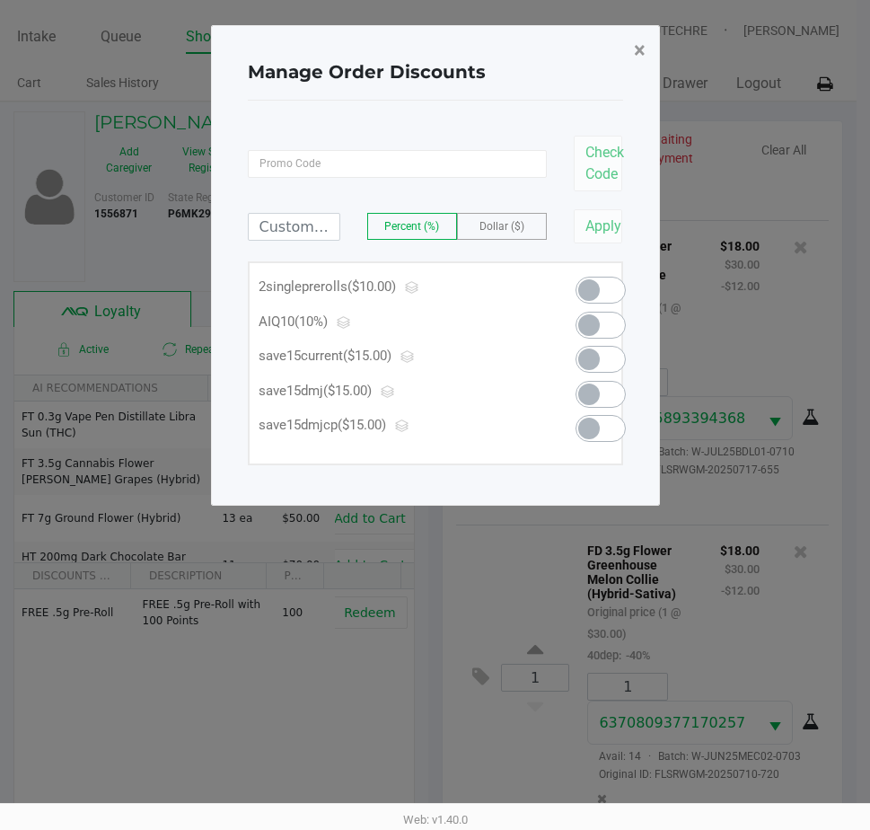
click at [638, 48] on span "×" at bounding box center [640, 50] width 12 height 25
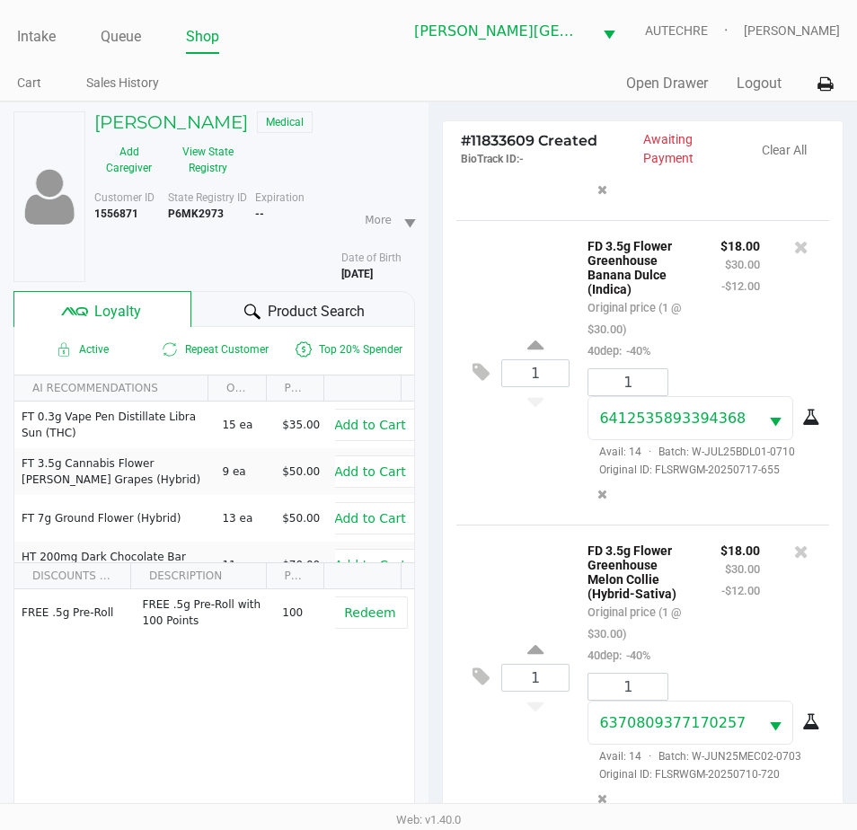
click at [228, 687] on div "FREE .5g Pre-Roll FREE .5g Pre-Roll with 100 Points 100 Redeem" at bounding box center [214, 724] width 400 height 270
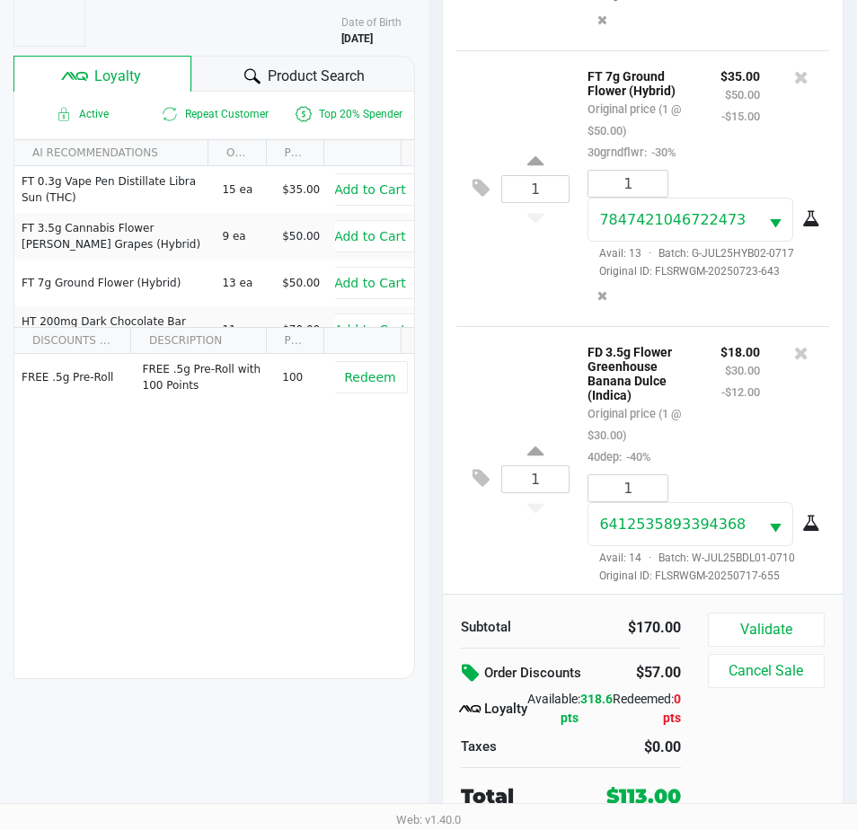
scroll to position [13, 0]
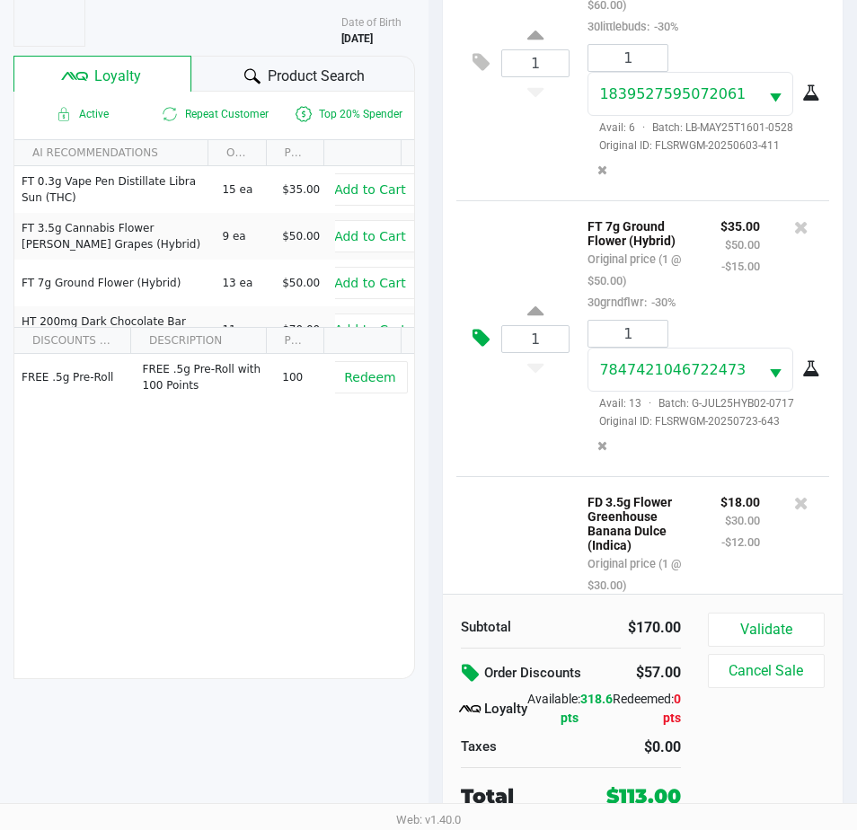
click at [483, 348] on icon at bounding box center [480, 338] width 17 height 21
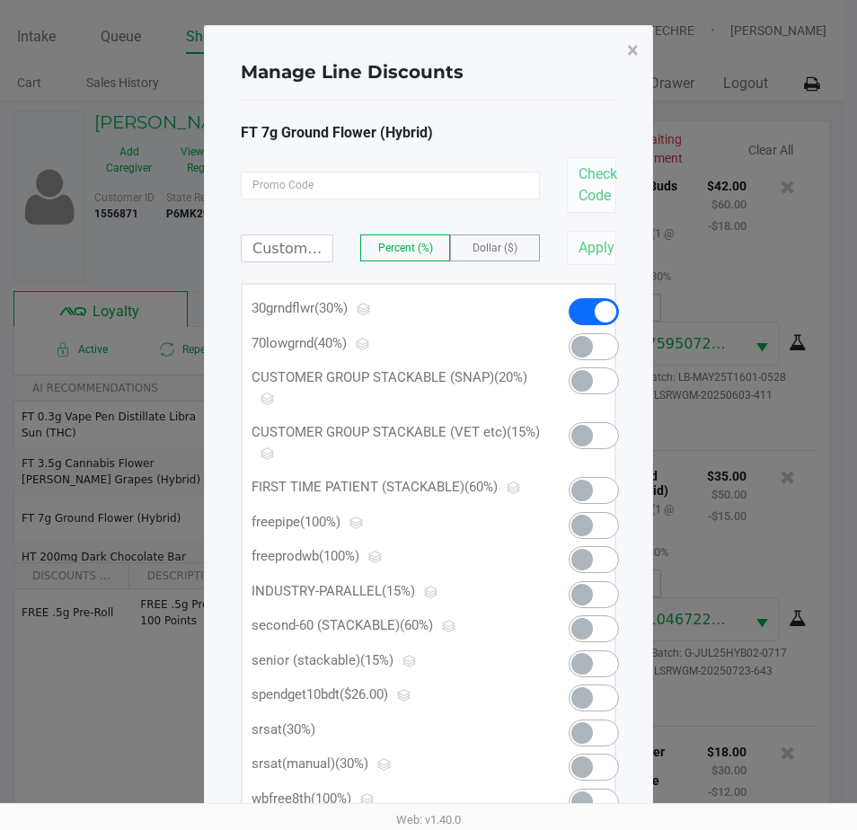
scroll to position [0, 0]
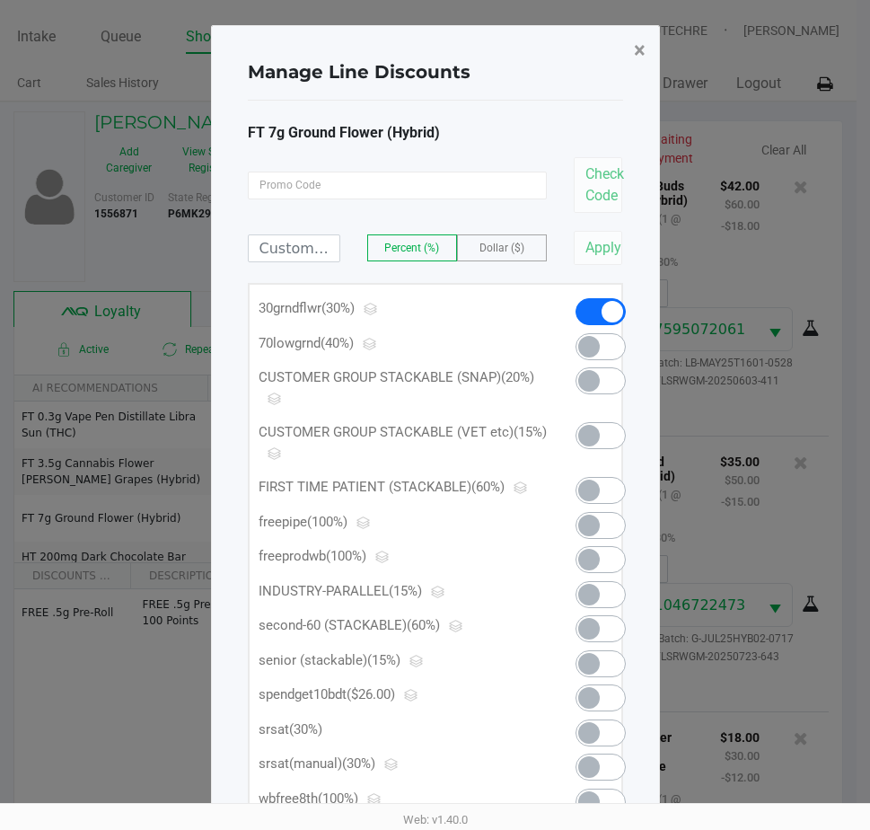
click at [634, 53] on span "×" at bounding box center [640, 50] width 12 height 25
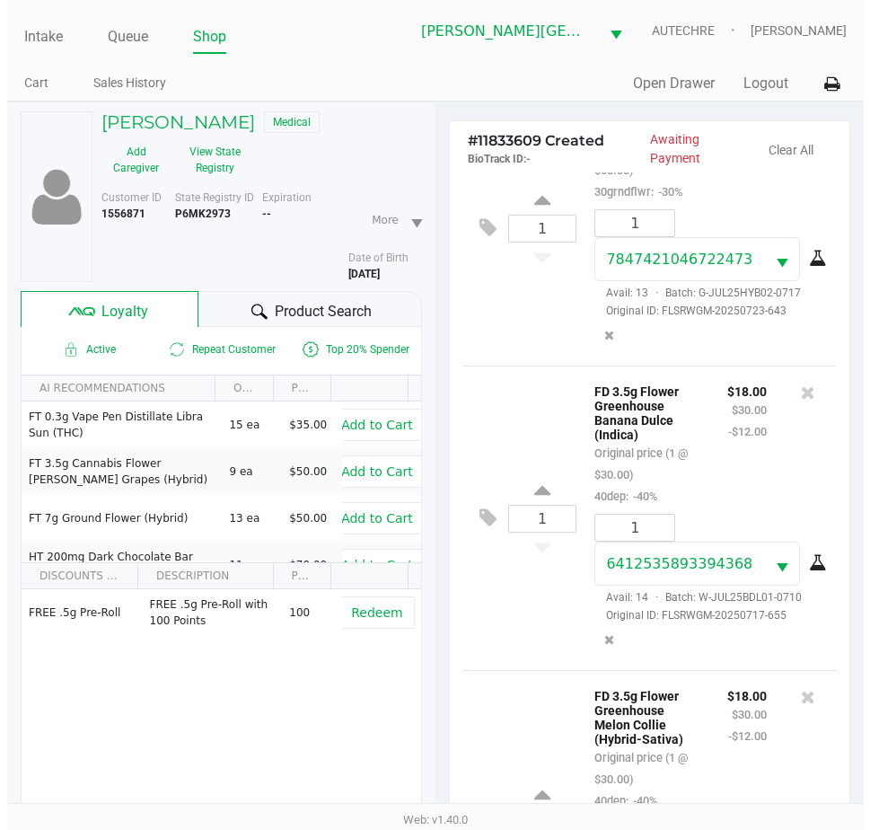
scroll to position [359, 0]
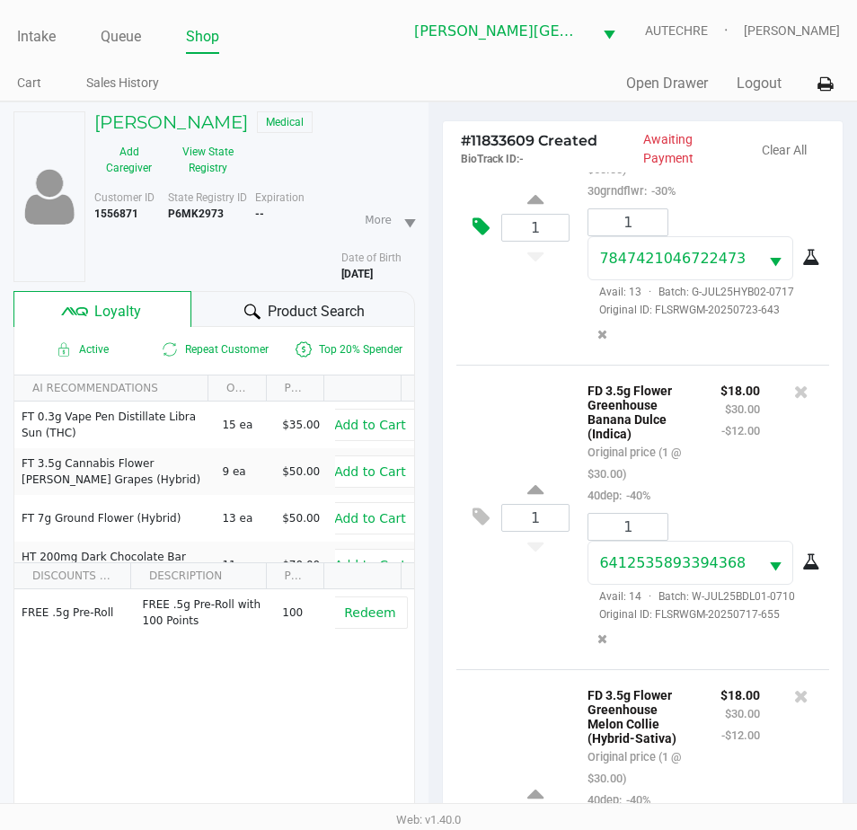
click at [476, 237] on icon at bounding box center [480, 226] width 17 height 21
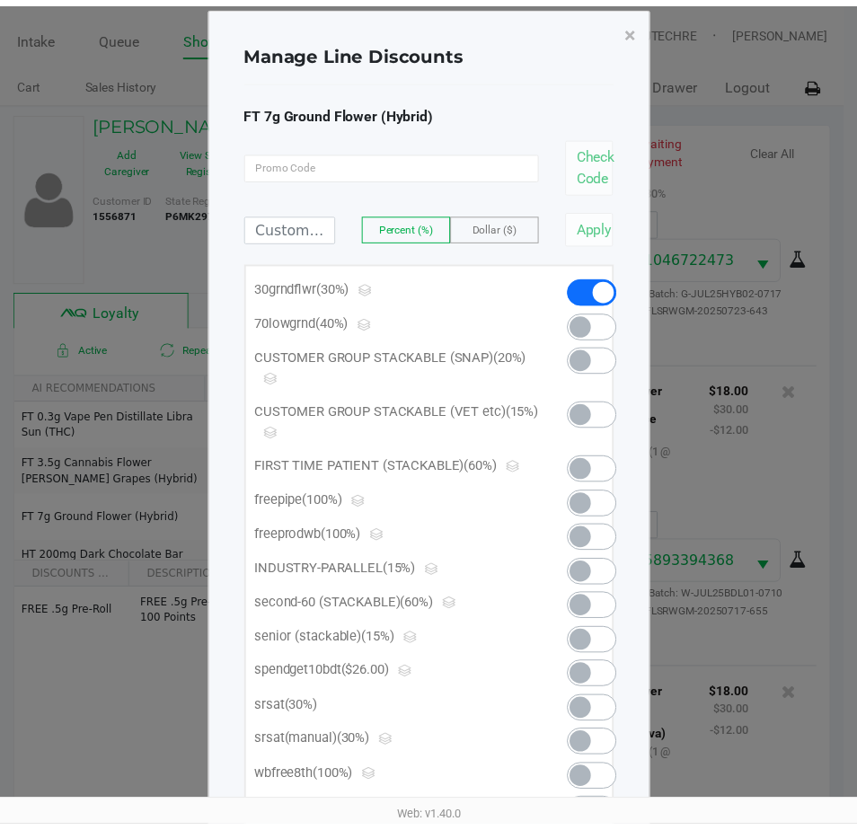
scroll to position [0, 0]
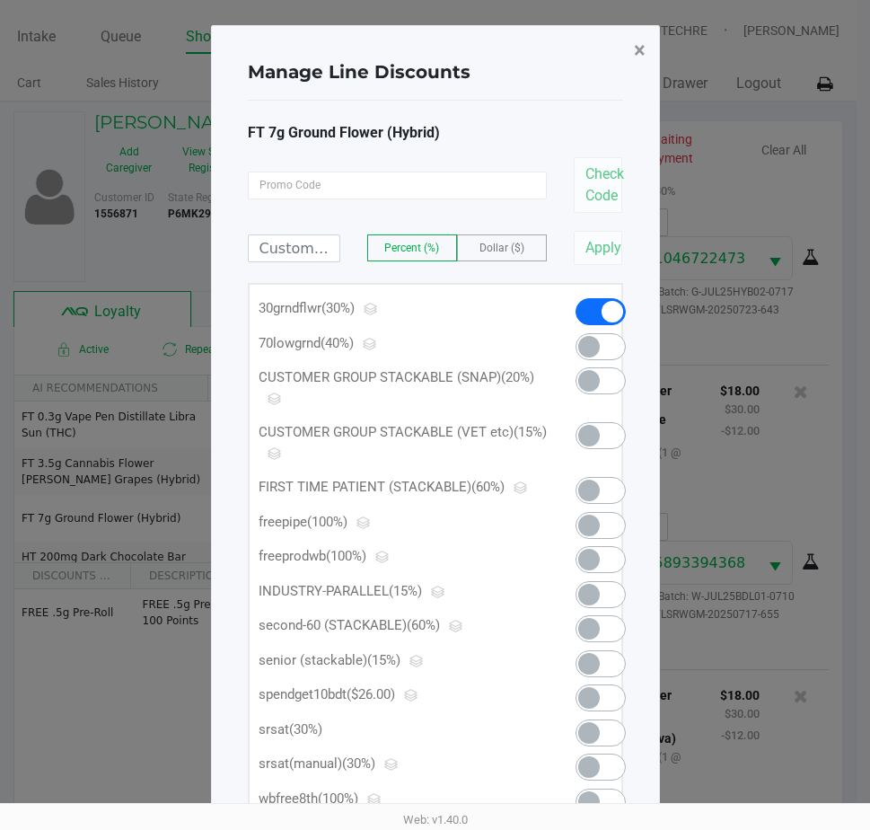
click at [640, 48] on span "×" at bounding box center [640, 50] width 12 height 25
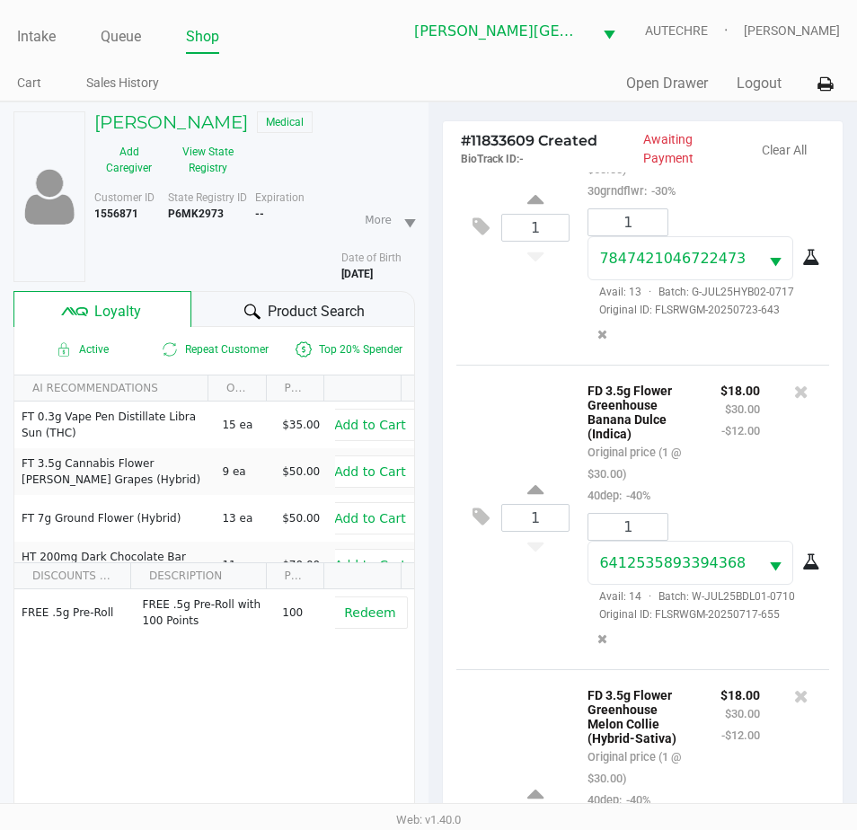
click at [773, 506] on div at bounding box center [801, 442] width 56 height 127
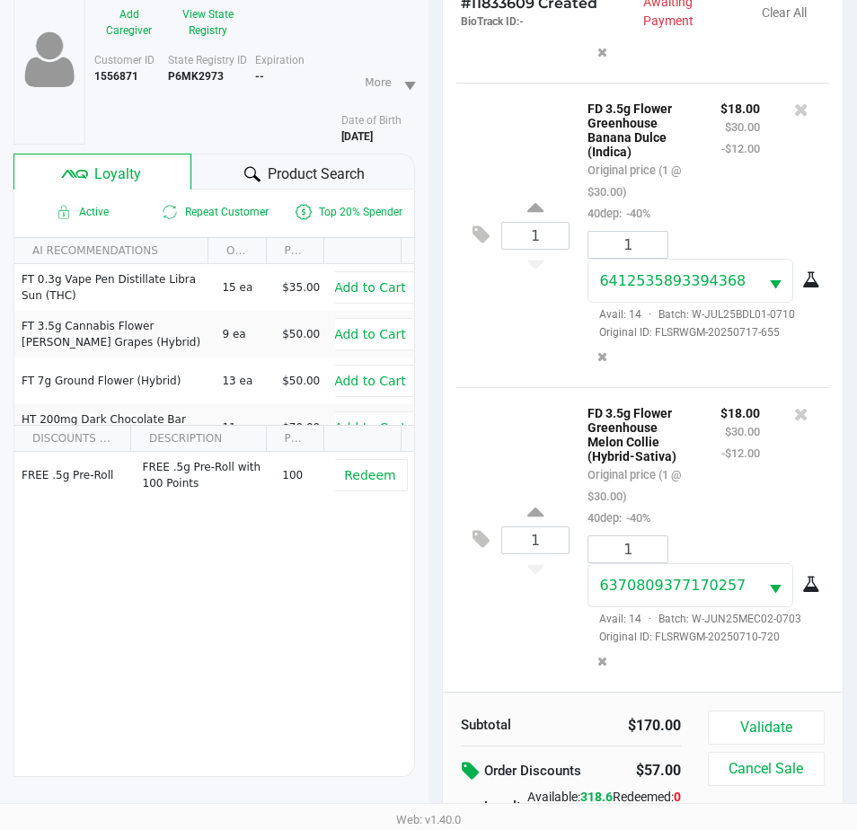
scroll to position [235, 0]
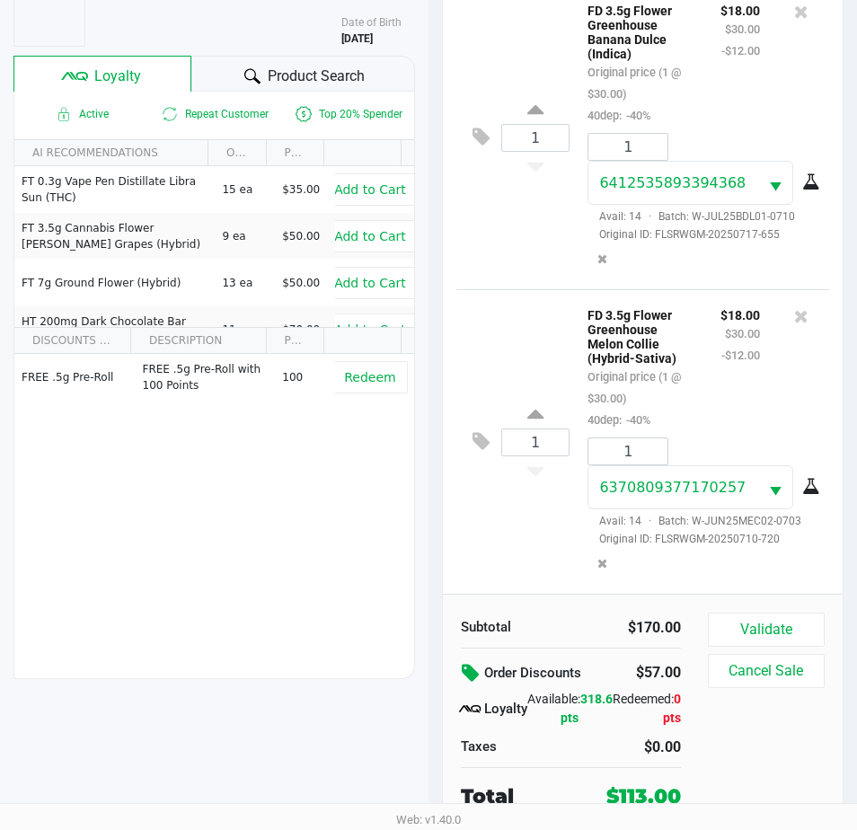
drag, startPoint x: 762, startPoint y: 720, endPoint x: 751, endPoint y: 718, distance: 11.8
click at [760, 720] on div "Validate Cancel Sale" at bounding box center [773, 711] width 130 height 198
click at [770, 627] on button "Validate" at bounding box center [766, 629] width 117 height 34
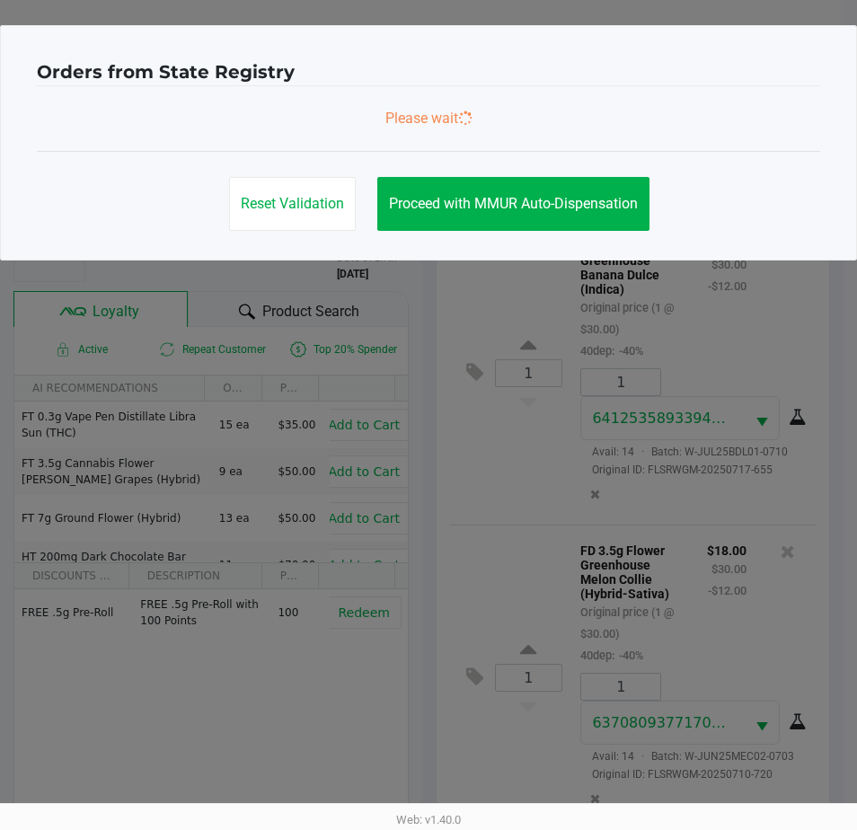
scroll to position [0, 0]
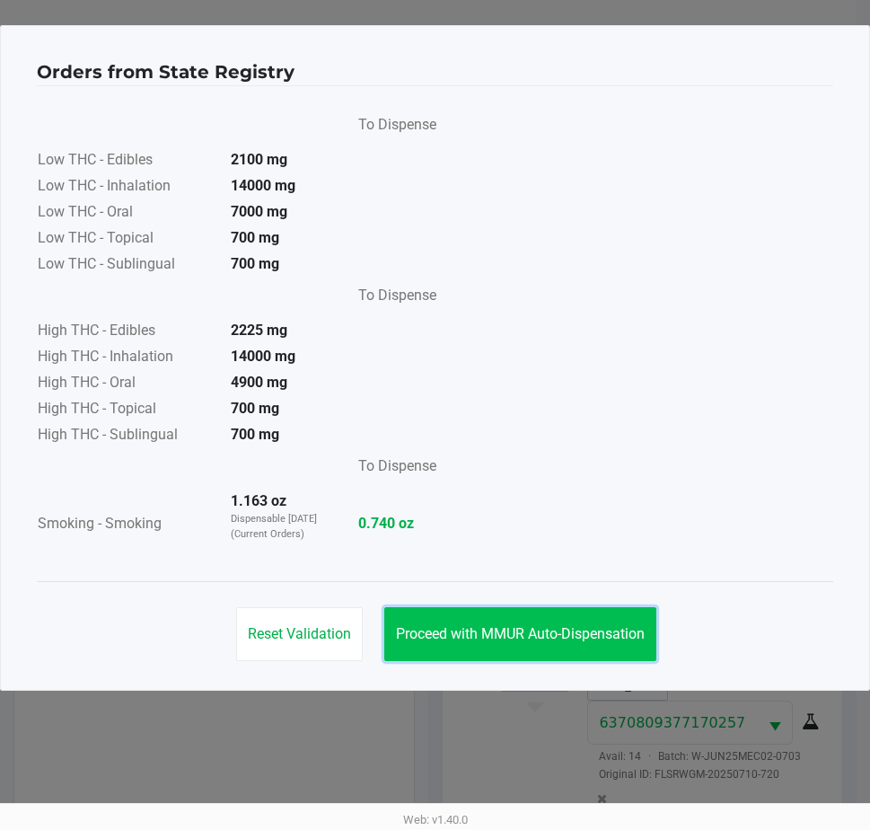
click at [508, 650] on button "Proceed with MMUR Auto-Dispensation" at bounding box center [520, 634] width 272 height 54
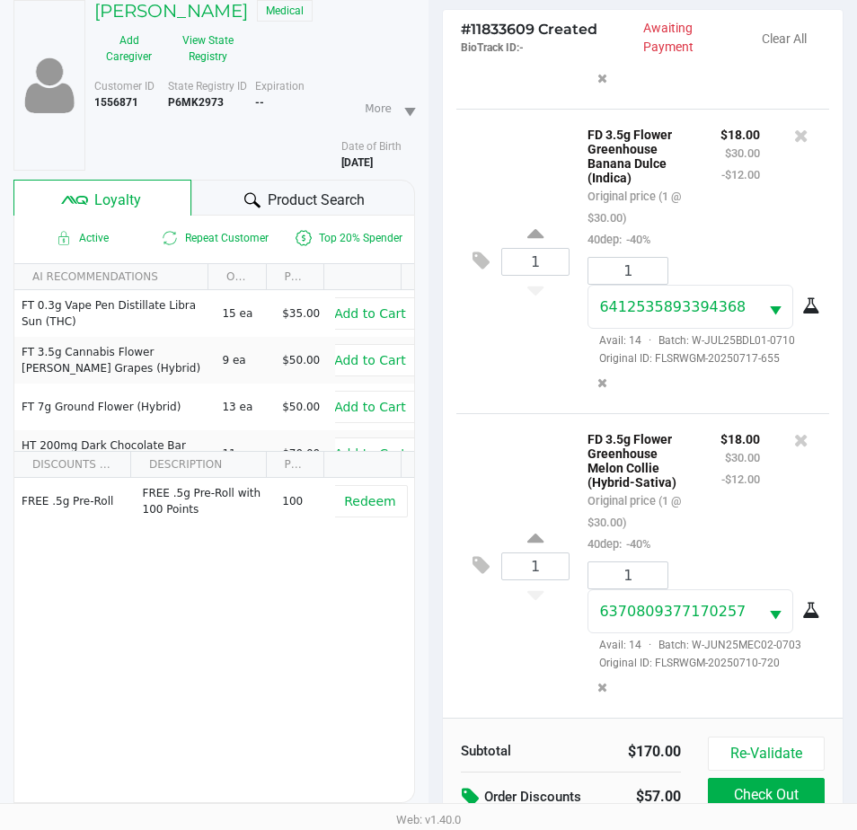
scroll to position [238, 0]
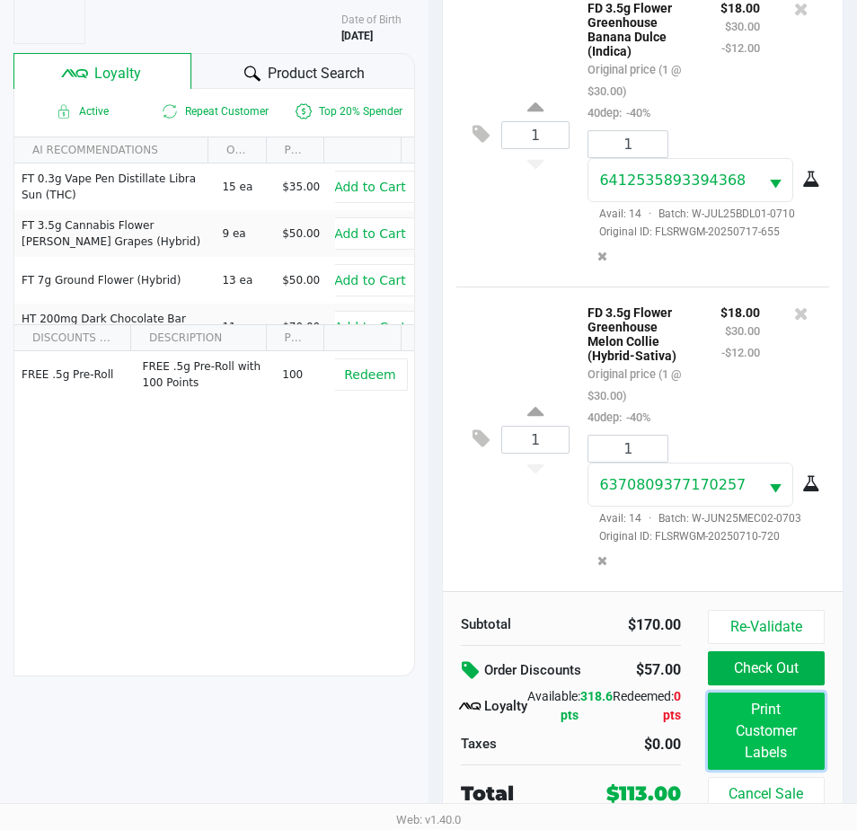
click at [770, 743] on button "Print Customer Labels" at bounding box center [766, 730] width 117 height 77
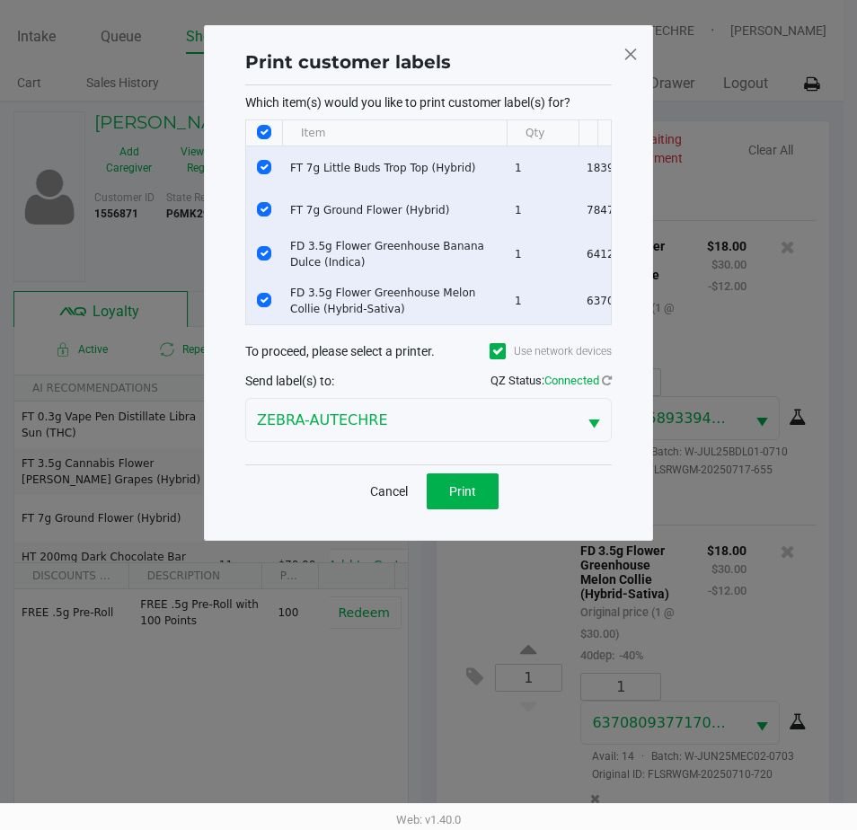
scroll to position [0, 0]
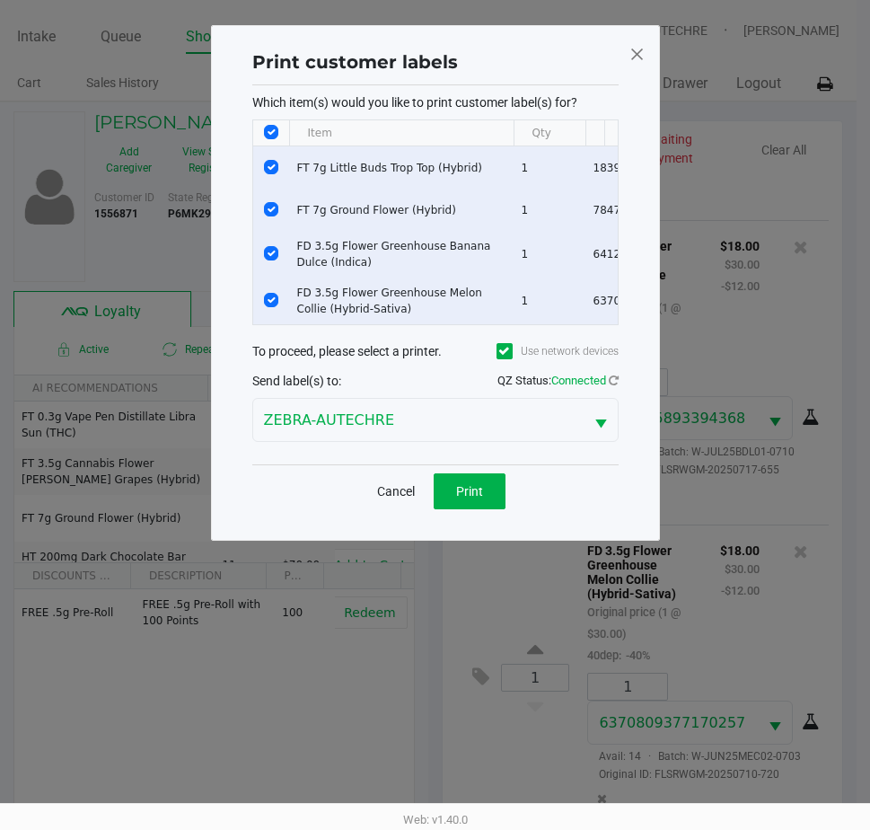
click at [632, 46] on span at bounding box center [637, 54] width 16 height 29
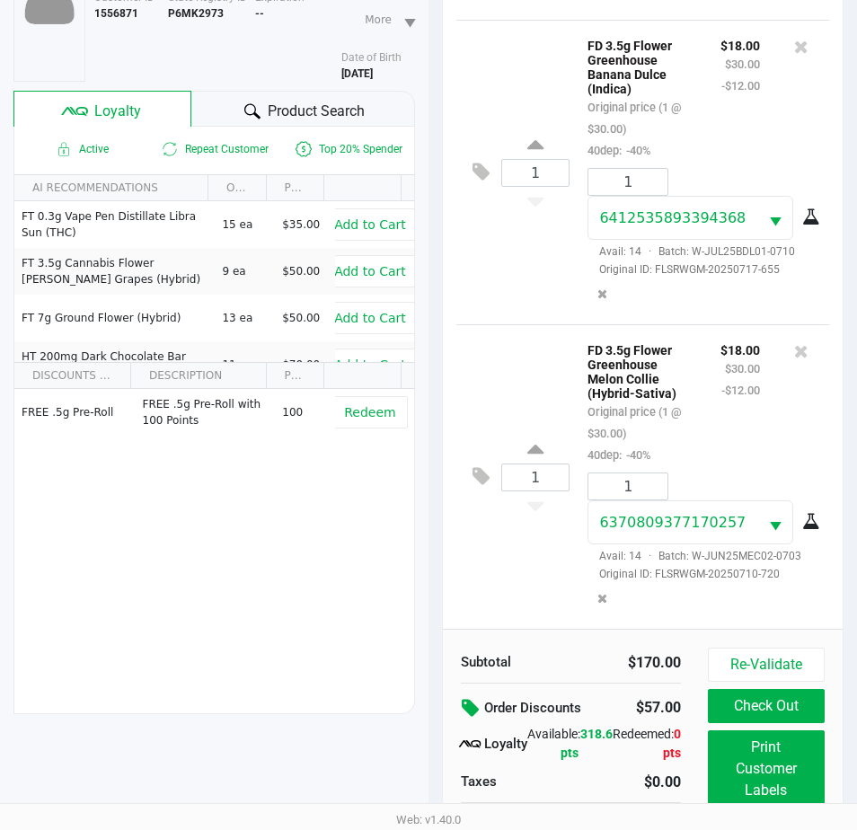
scroll to position [238, 0]
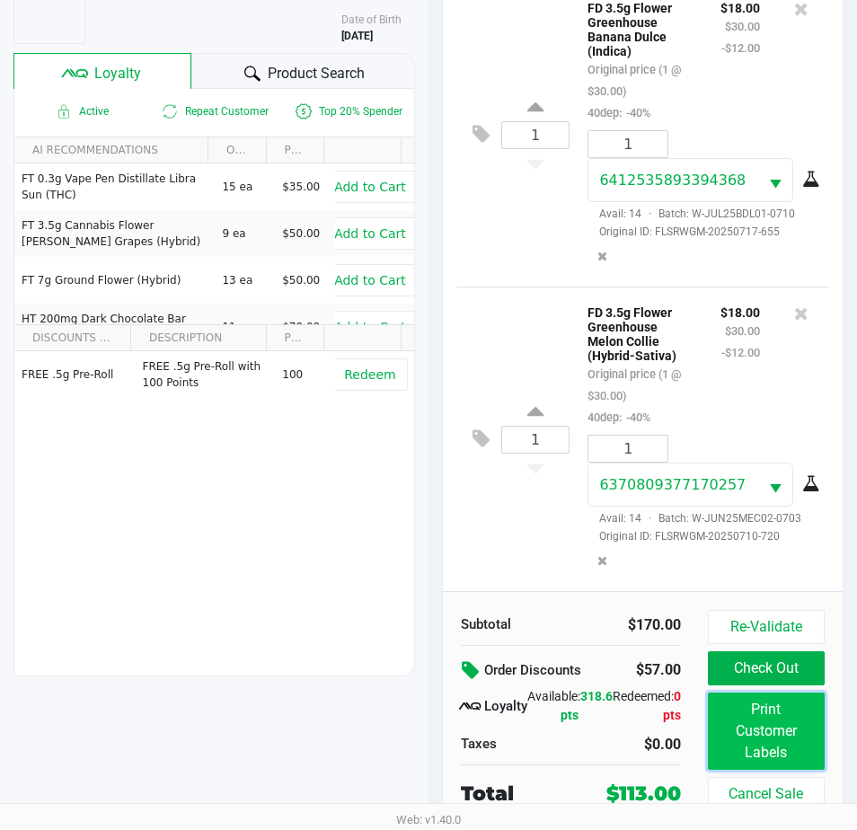
click at [724, 727] on button "Print Customer Labels" at bounding box center [766, 730] width 117 height 77
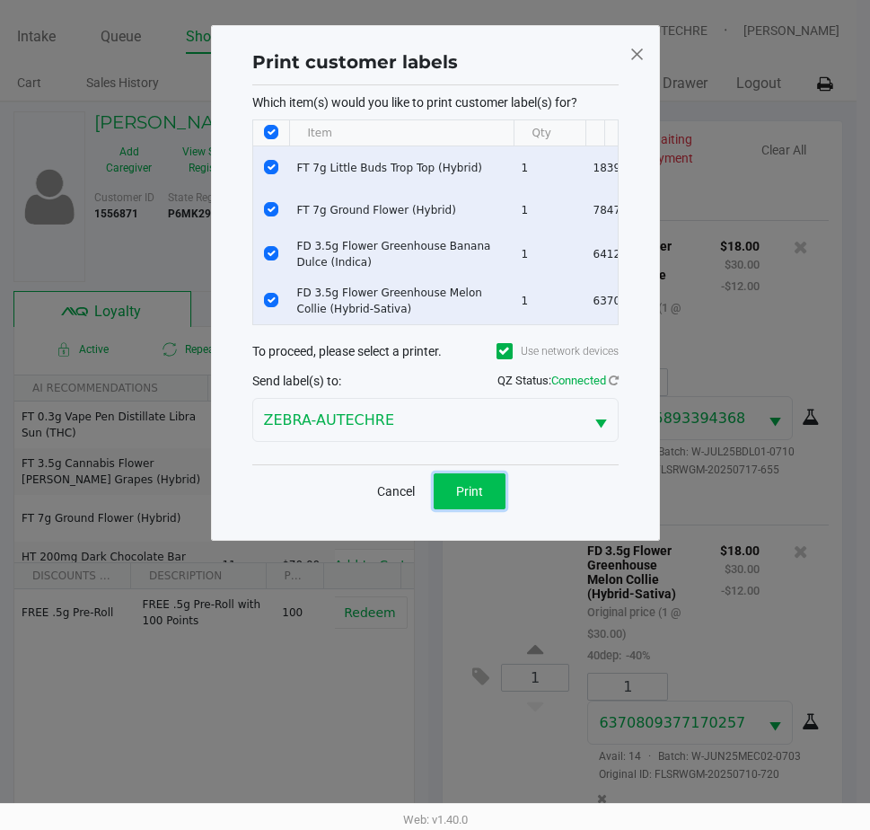
click at [465, 495] on button "Print" at bounding box center [470, 491] width 72 height 36
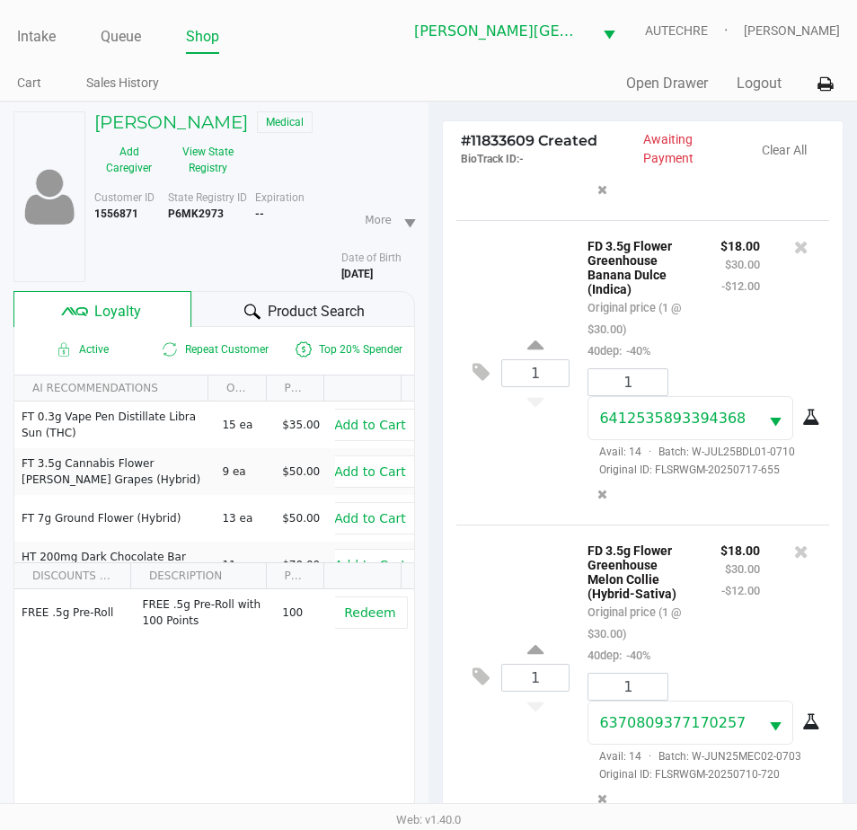
click at [724, 642] on div "$18.00 $30.00 -$12.00" at bounding box center [740, 602] width 66 height 127
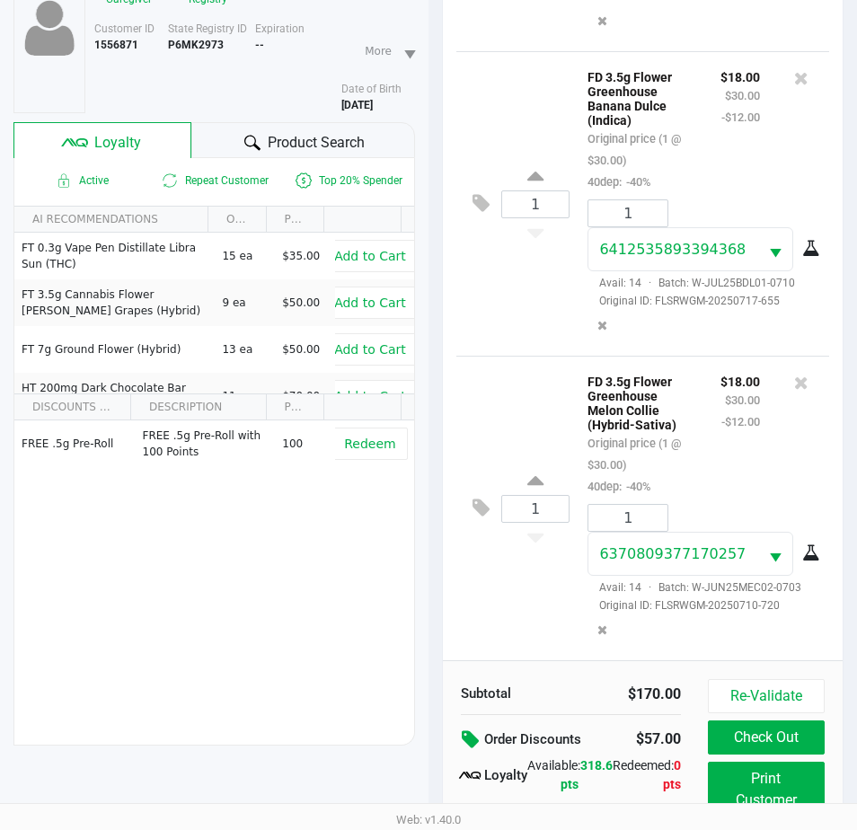
scroll to position [238, 0]
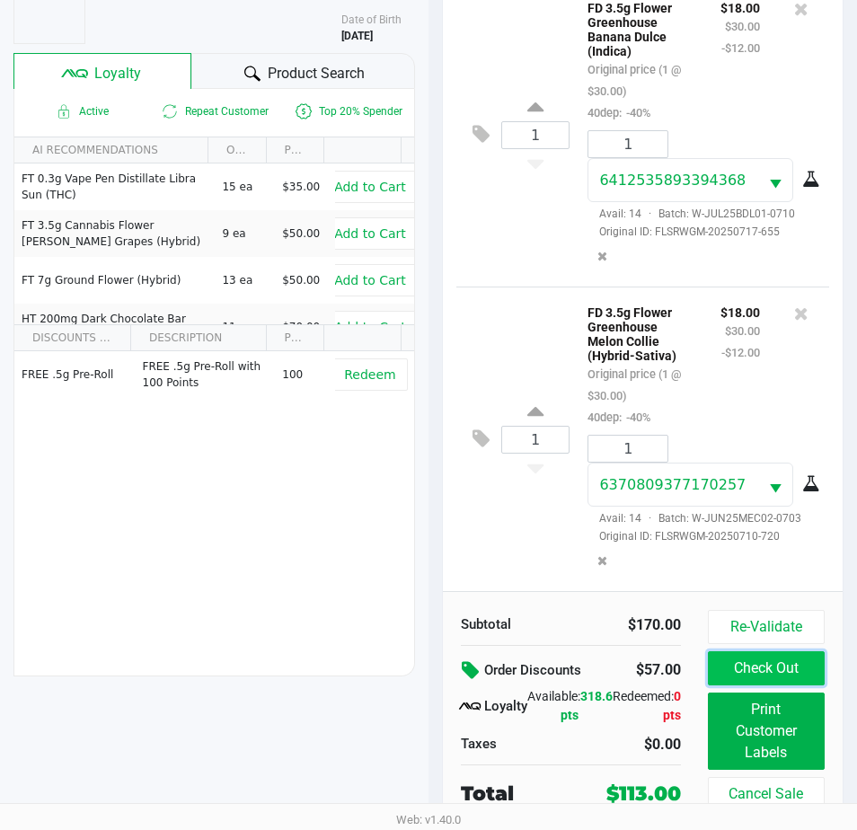
click at [776, 671] on button "Check Out" at bounding box center [766, 668] width 117 height 34
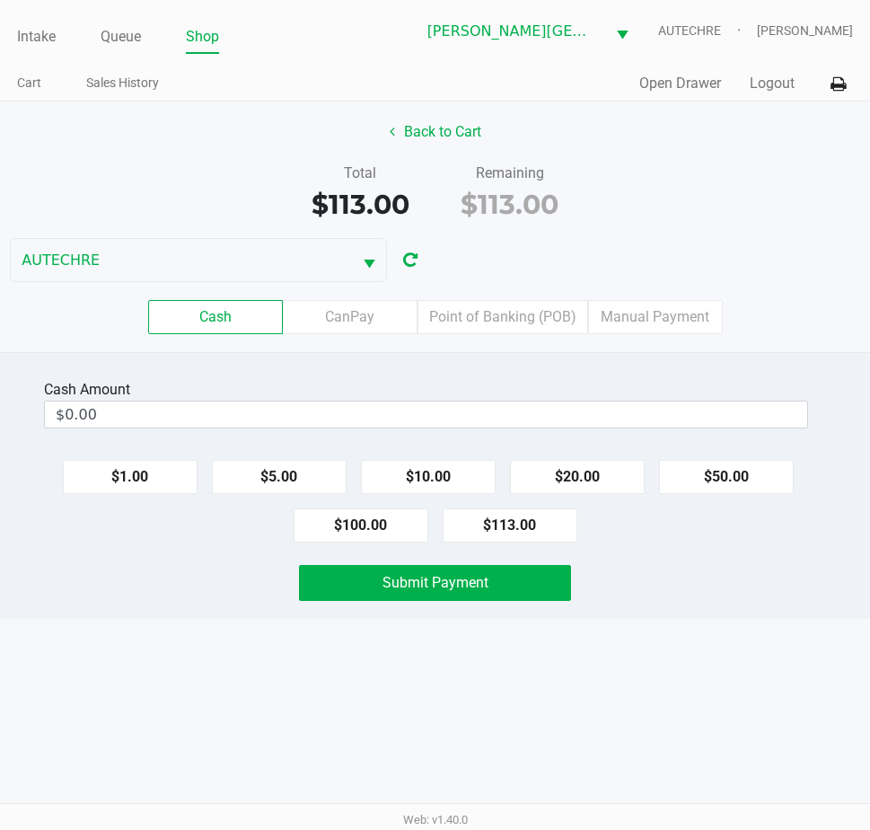
click at [660, 646] on div "Intake Queue Shop Bonita Springs WC AUTECHRE Estelle Griffis Cart Sales History…" at bounding box center [435, 415] width 870 height 830
click at [657, 652] on div "Intake Queue Shop Bonita Springs WC AUTECHRE Estelle Griffis Cart Sales History…" at bounding box center [435, 415] width 870 height 830
click at [363, 521] on button "$100.00" at bounding box center [361, 525] width 135 height 34
click at [567, 484] on button "$20.00" at bounding box center [577, 477] width 135 height 34
click at [161, 495] on div "$1.00 $5.00 $10.00 $20.00 $50.00 $100.00 $113.00" at bounding box center [435, 493] width 870 height 97
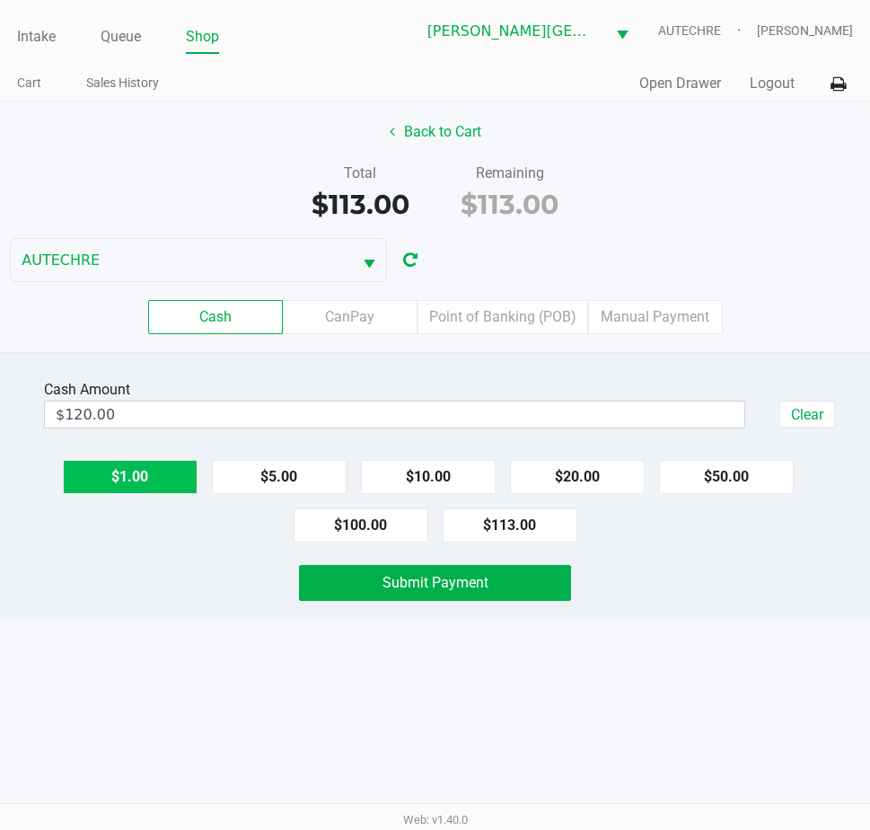
click at [159, 483] on button "$1.00" at bounding box center [130, 477] width 135 height 34
type input "$123.00"
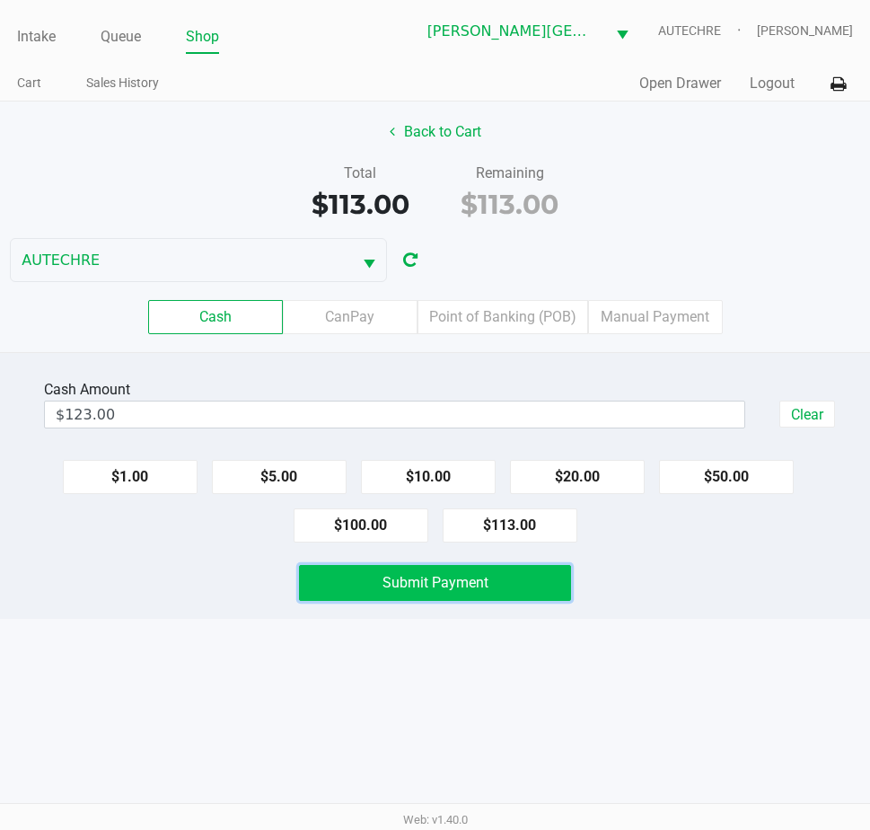
click at [321, 585] on button "Submit Payment" at bounding box center [435, 583] width 272 height 36
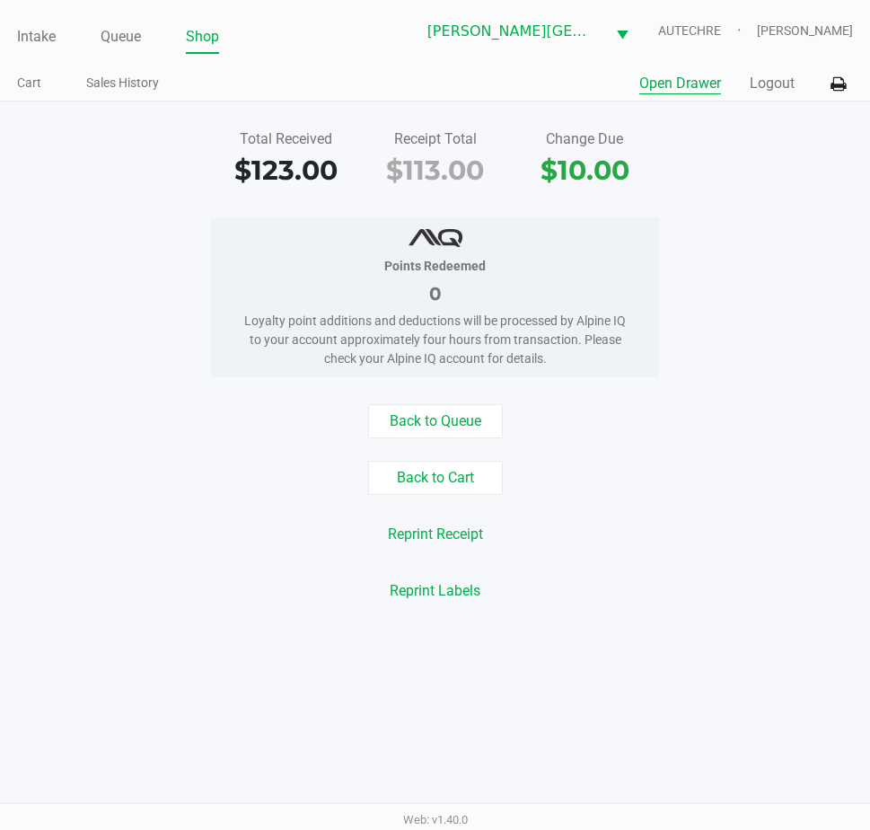
click at [674, 85] on button "Open Drawer" at bounding box center [680, 84] width 82 height 22
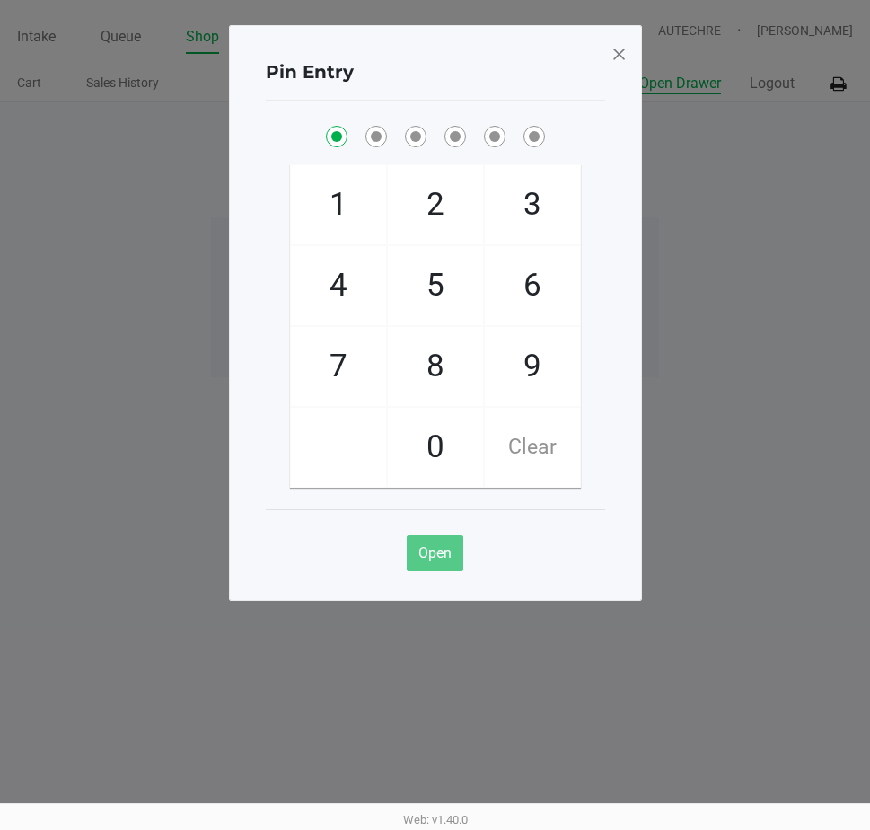
checkbox input "true"
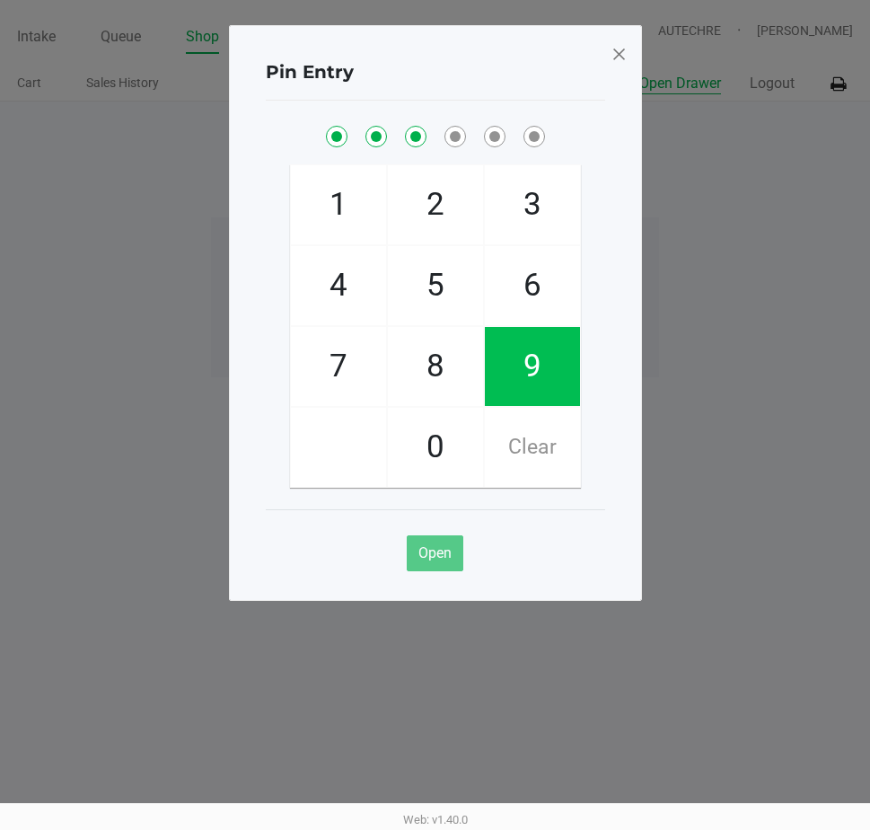
checkbox input "true"
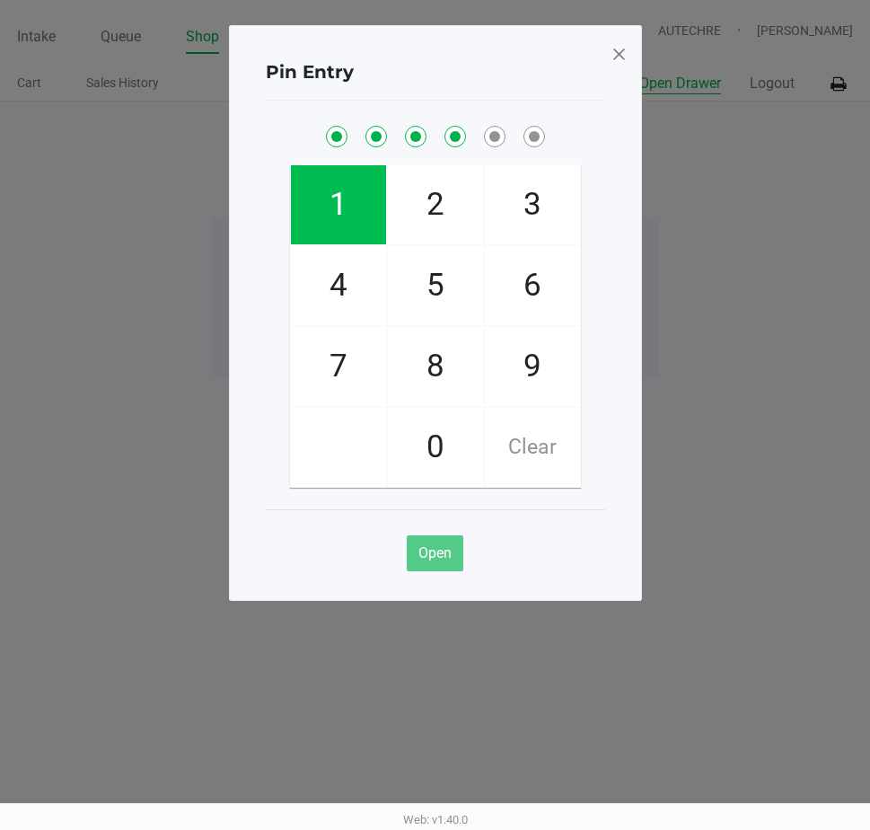
checkbox input "true"
click at [639, 73] on button "Open Drawer" at bounding box center [680, 84] width 82 height 22
checkbox input "true"
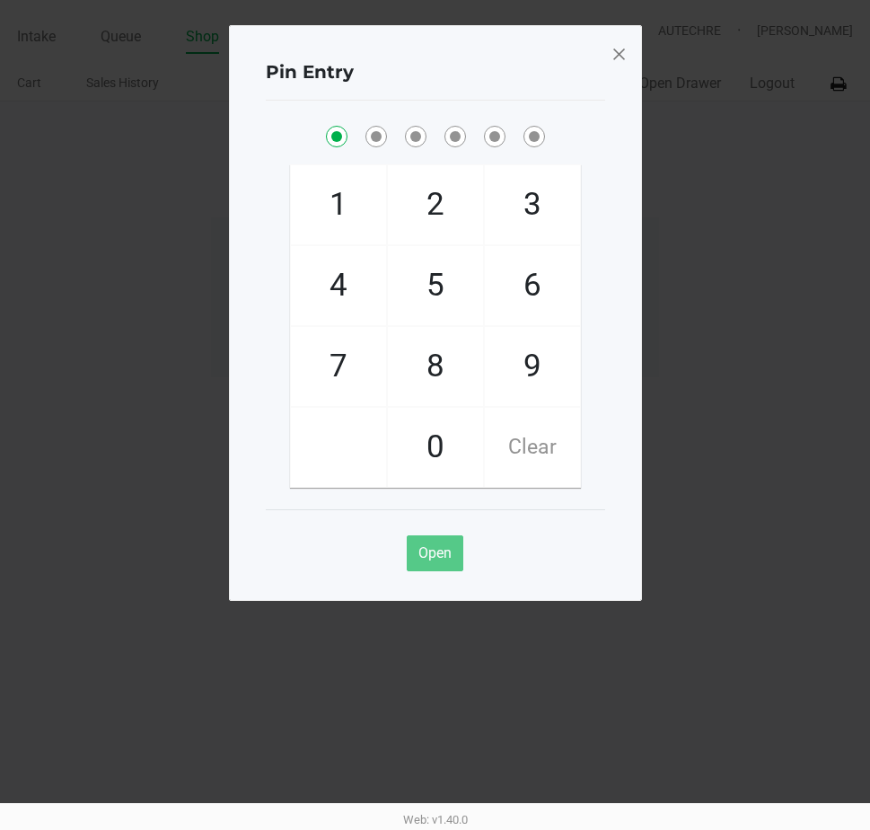
click at [618, 57] on span at bounding box center [619, 54] width 16 height 29
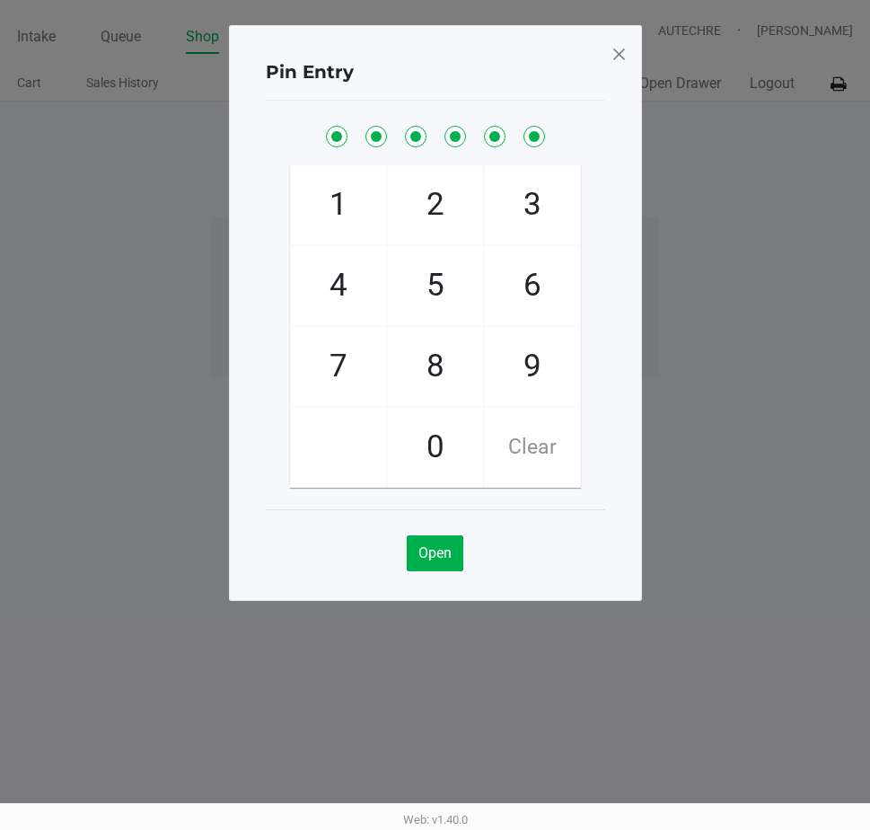
click at [624, 62] on span at bounding box center [619, 54] width 16 height 29
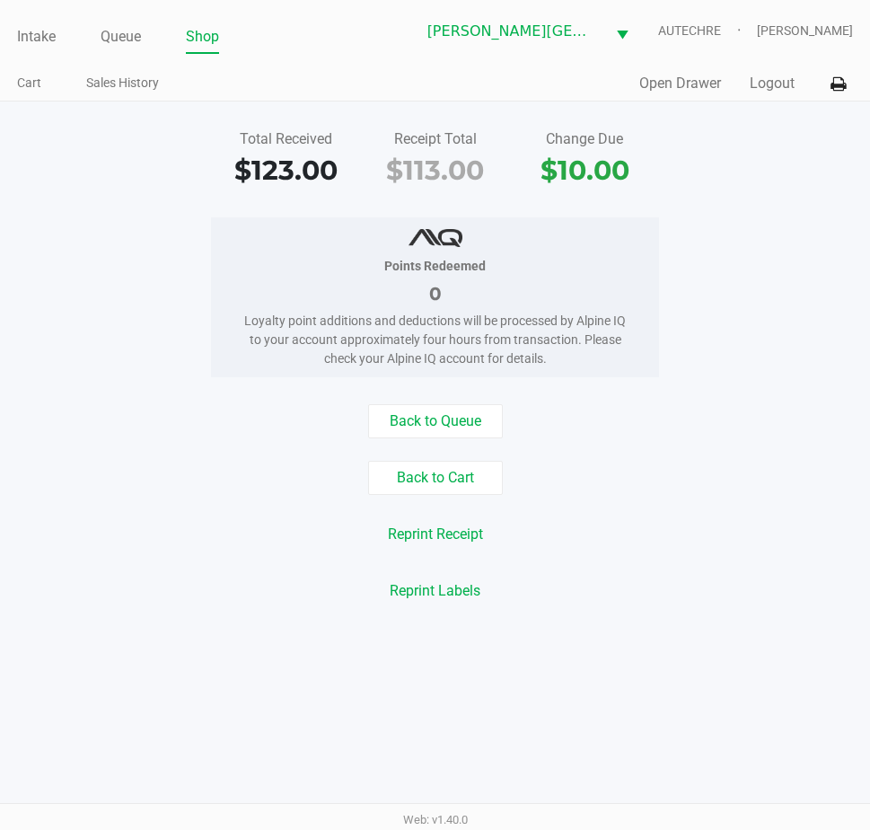
drag, startPoint x: 734, startPoint y: 184, endPoint x: 754, endPoint y: 124, distance: 63.3
click at [745, 161] on div "Total Received $123.00 Receipt Total $113.00 Change Due $10.00" at bounding box center [435, 159] width 897 height 62
click at [771, 84] on button "Logout" at bounding box center [772, 84] width 45 height 22
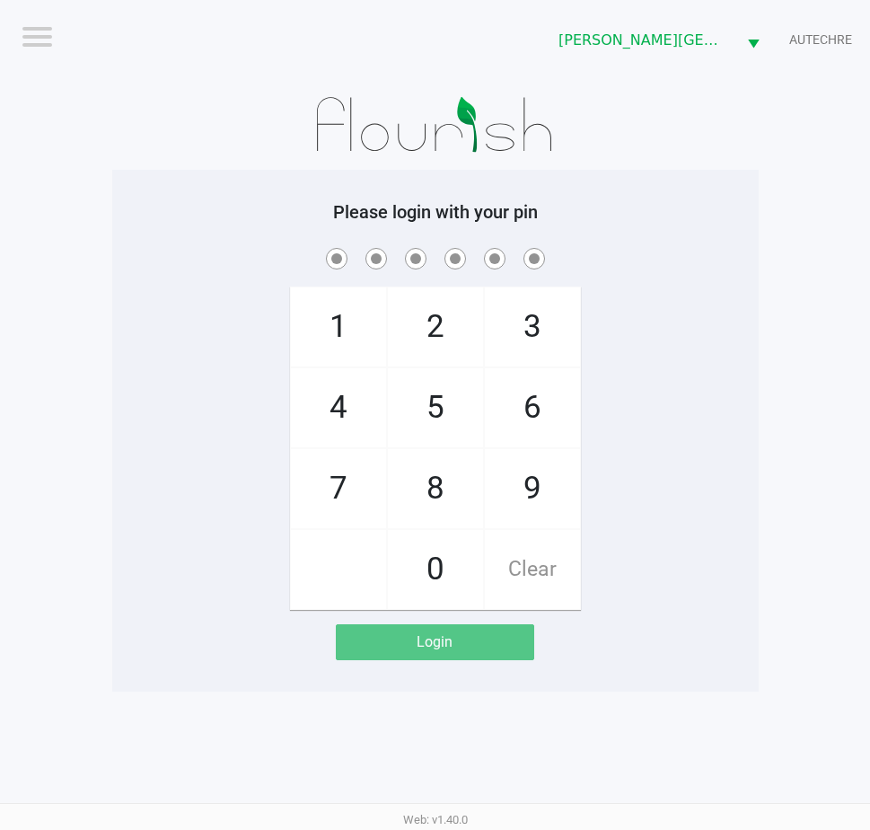
click at [649, 250] on span at bounding box center [436, 258] width 620 height 28
click at [701, 585] on div "1 4 7 2 5 8 0 3 6 9 Clear" at bounding box center [435, 426] width 646 height 365
checkbox input "true"
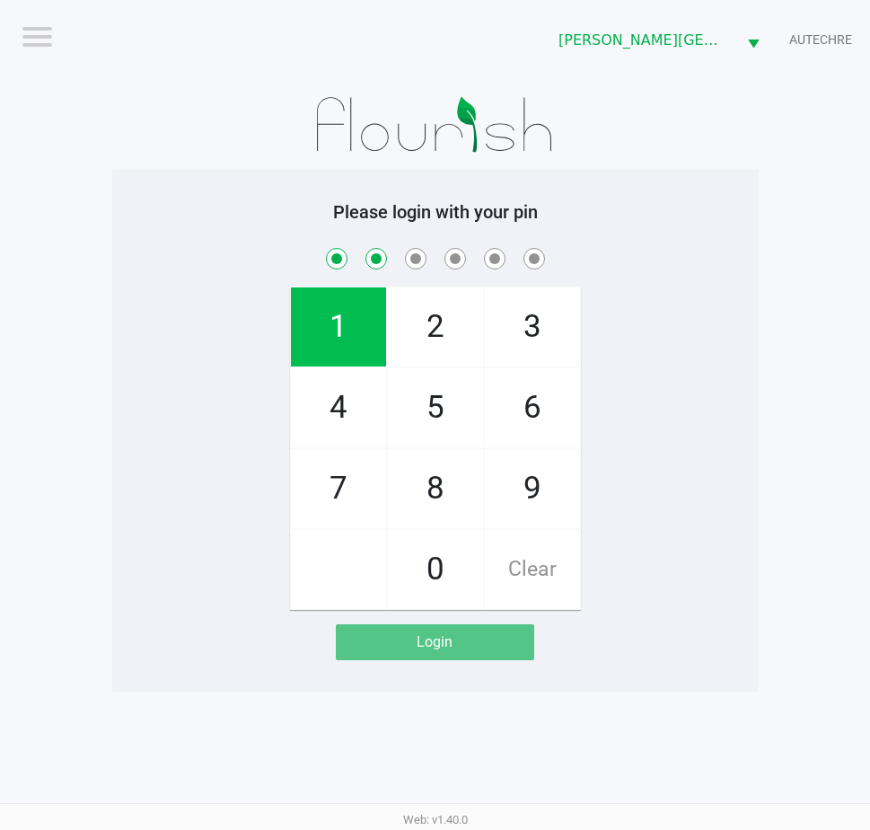
checkbox input "true"
checkbox input "false"
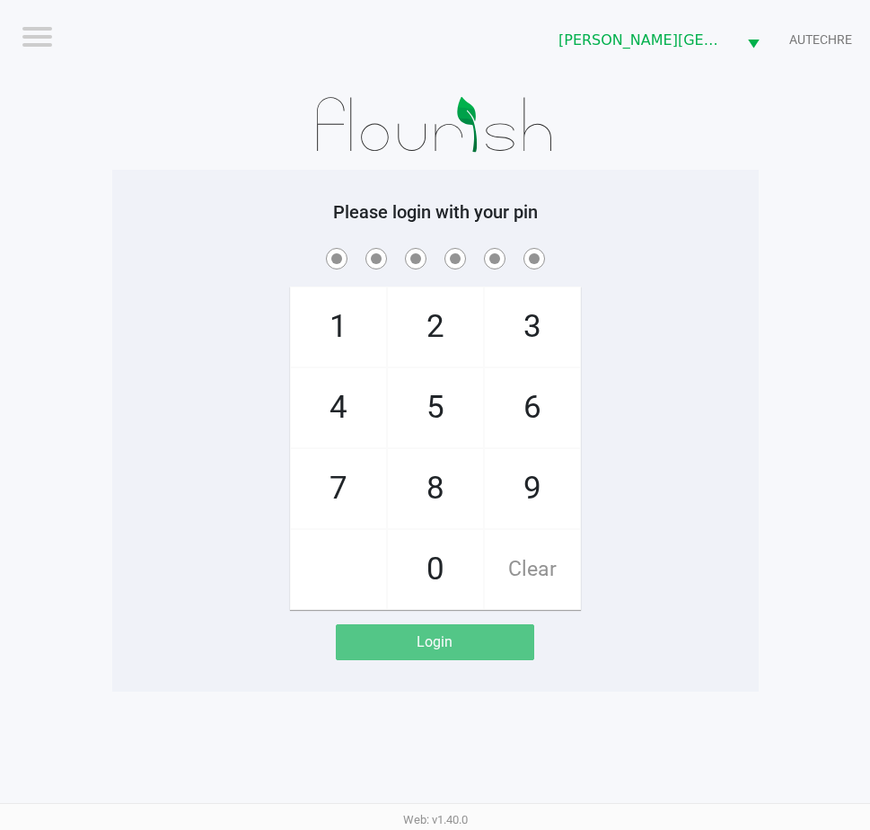
checkbox input "true"
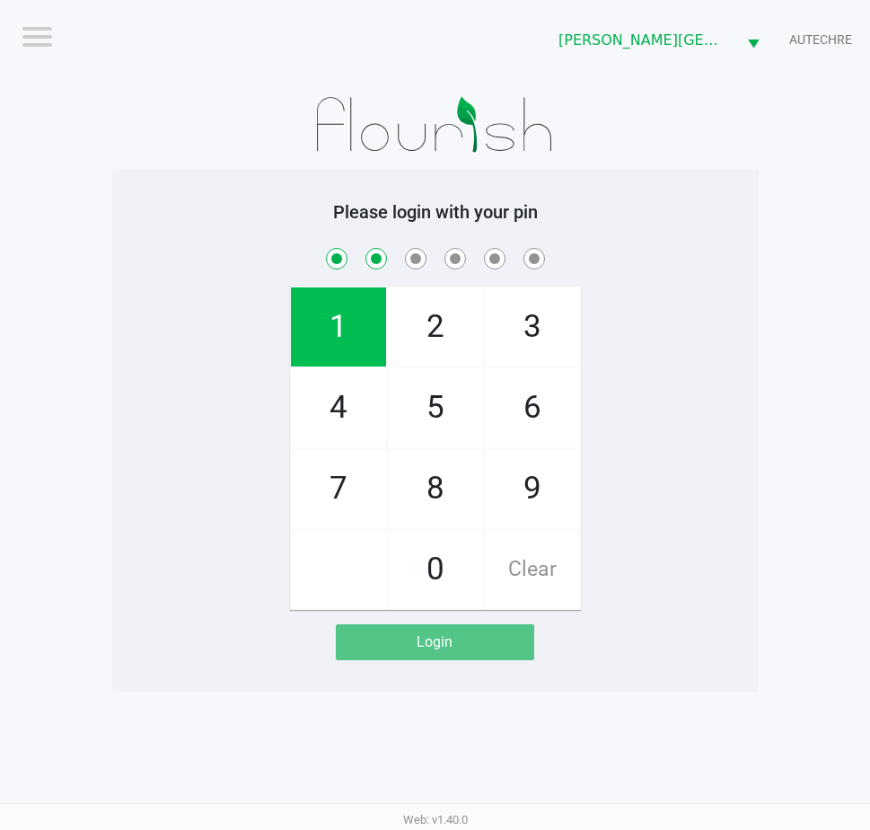
checkbox input "true"
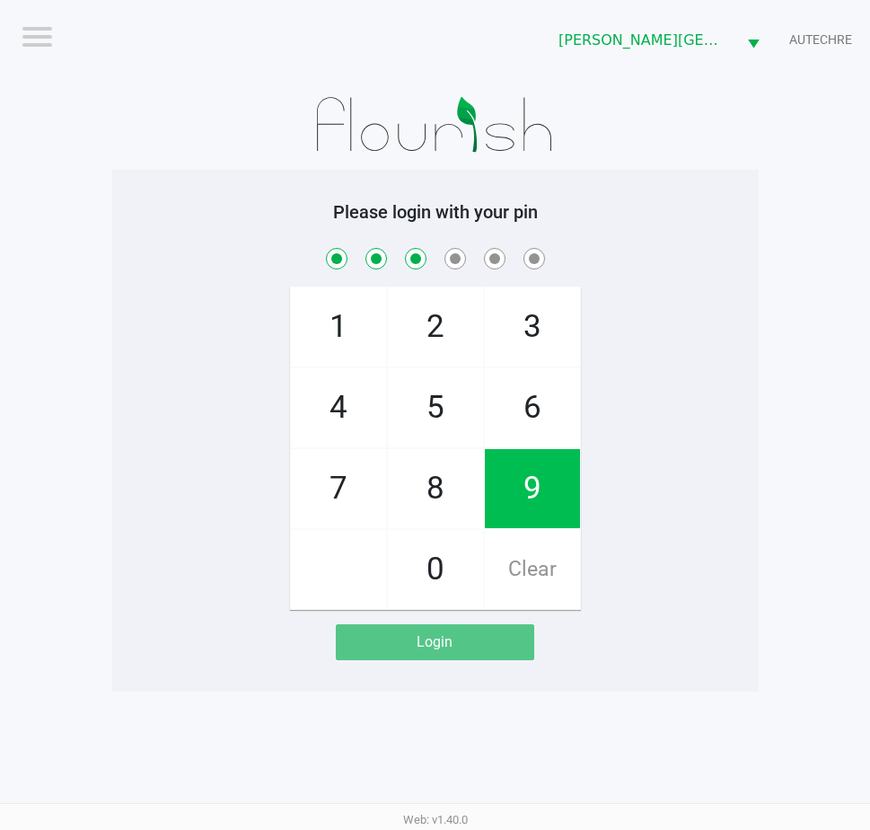
checkbox input "true"
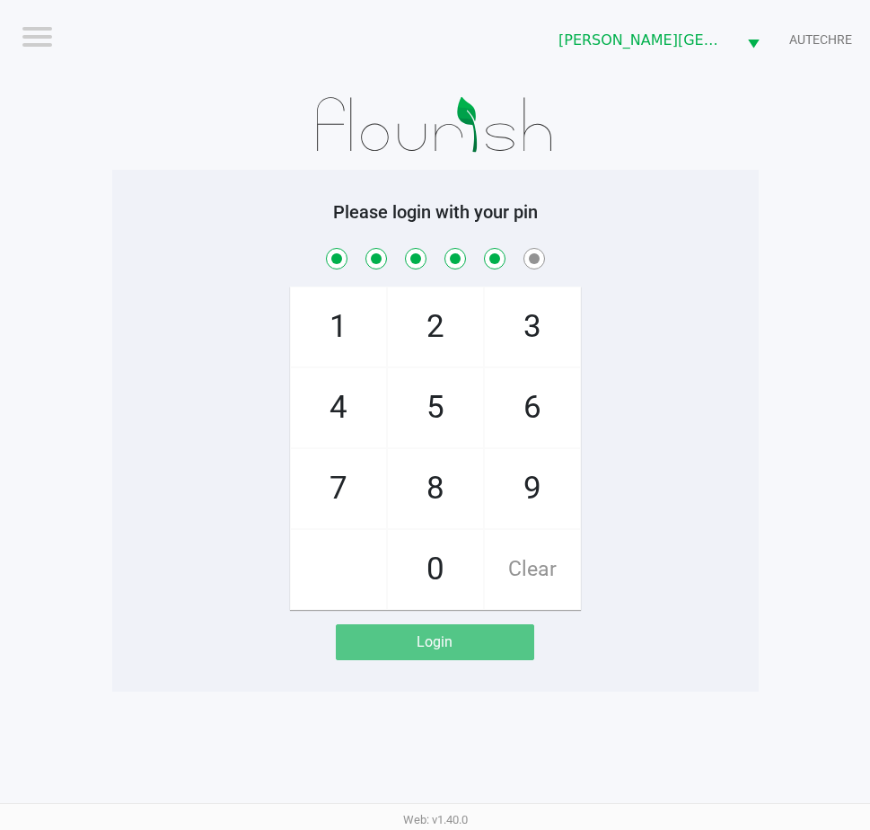
checkbox input "true"
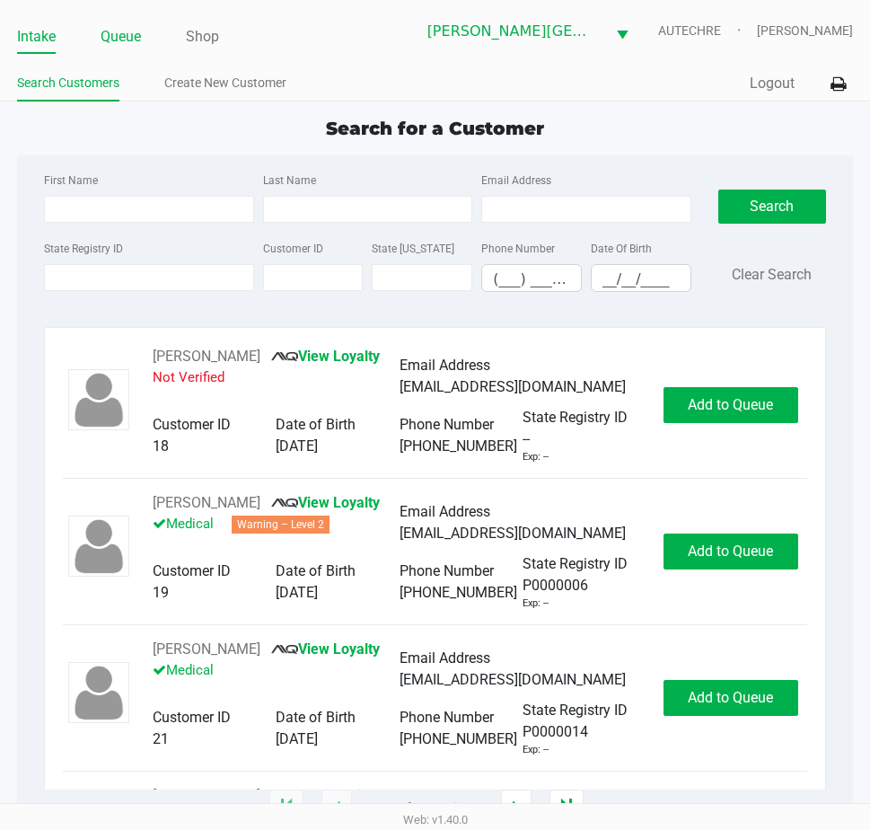
click at [132, 33] on link "Queue" at bounding box center [121, 36] width 40 height 25
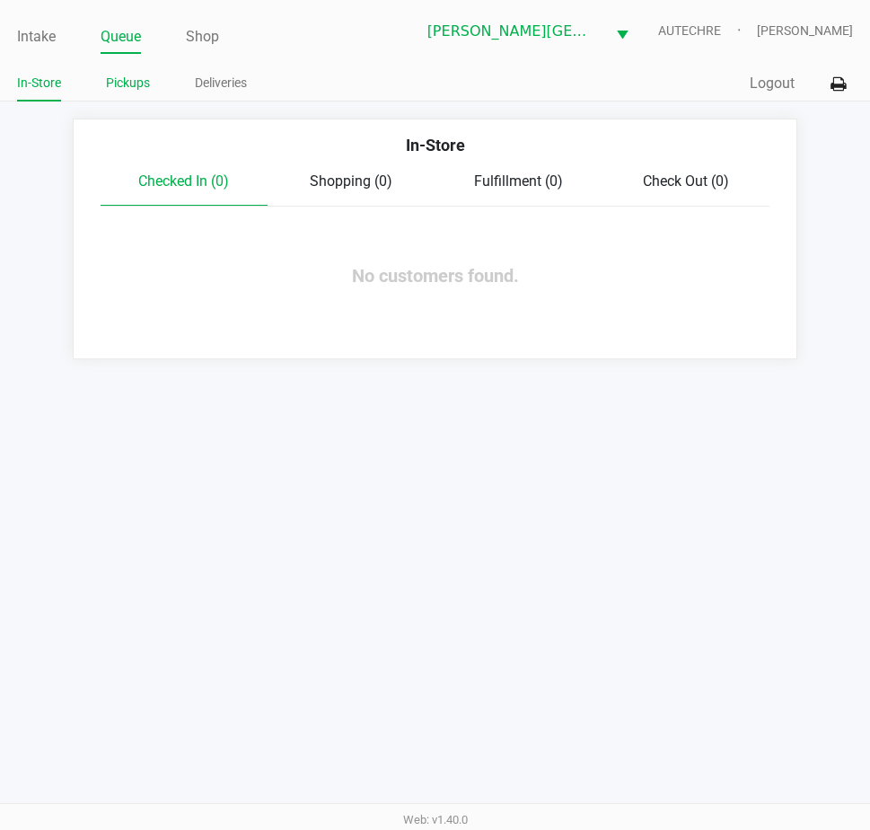
click at [127, 93] on link "Pickups" at bounding box center [128, 83] width 44 height 22
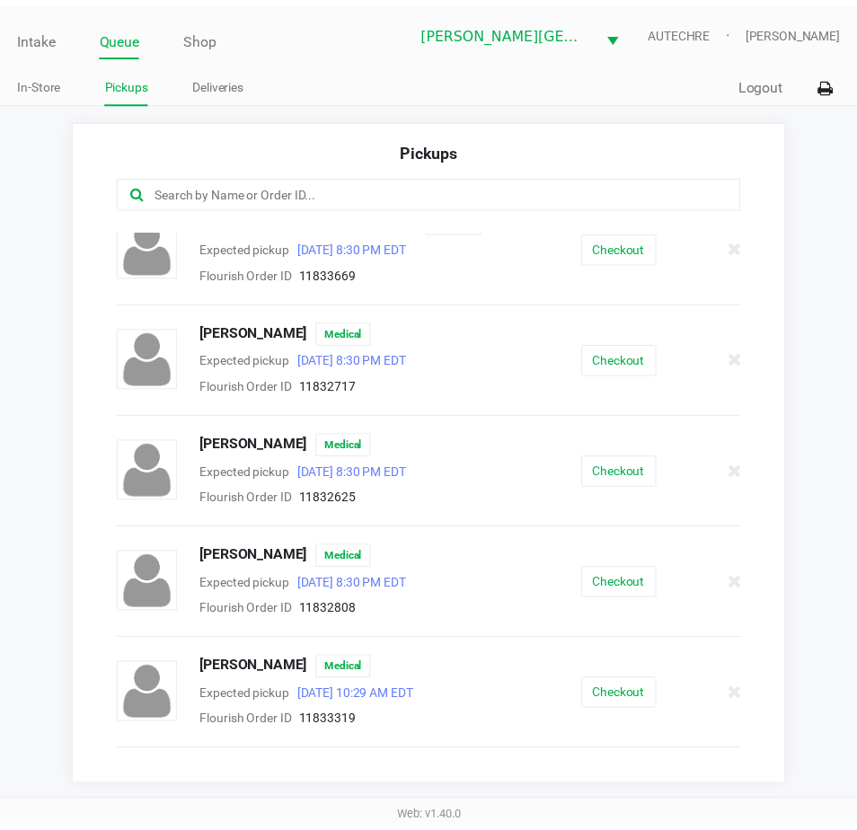
scroll to position [359, 0]
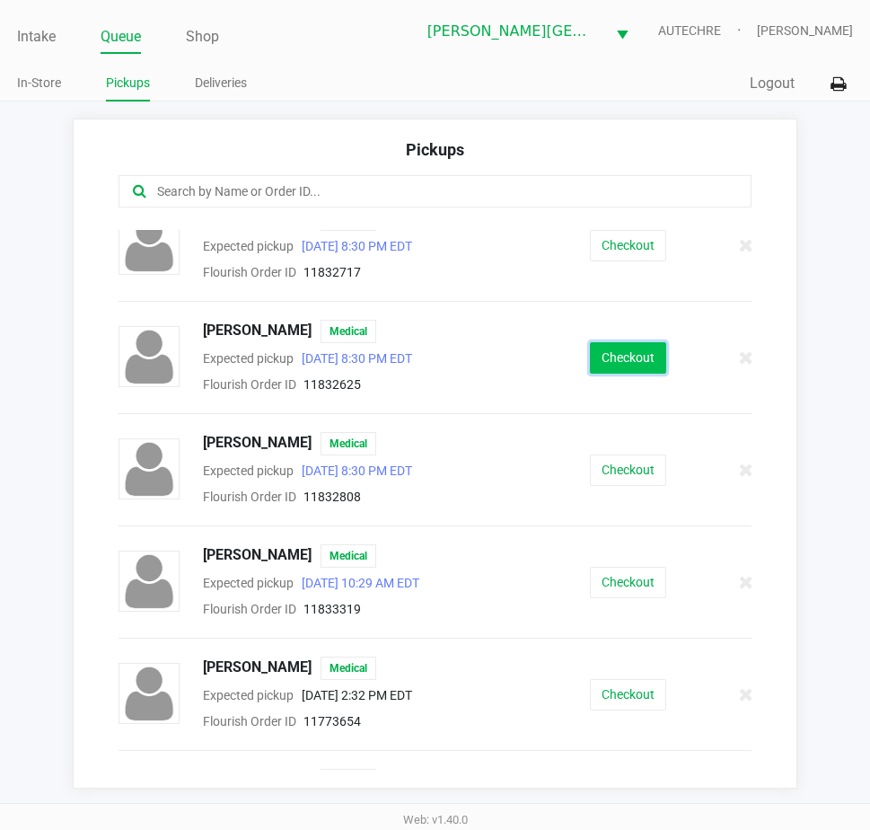
click at [616, 351] on button "Checkout" at bounding box center [628, 357] width 76 height 31
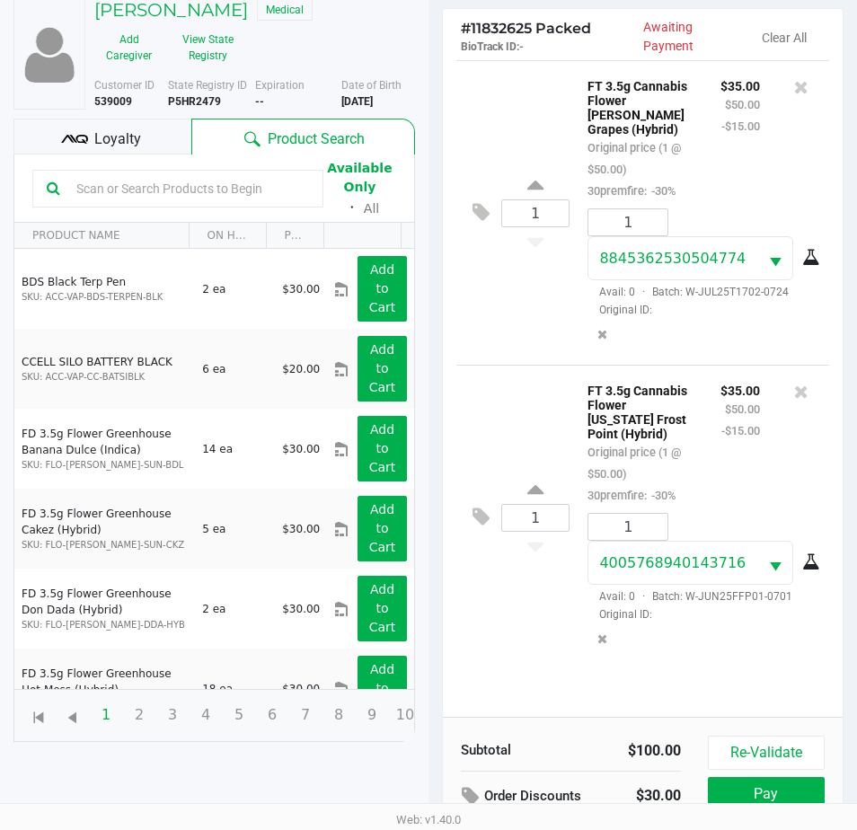
scroll to position [238, 0]
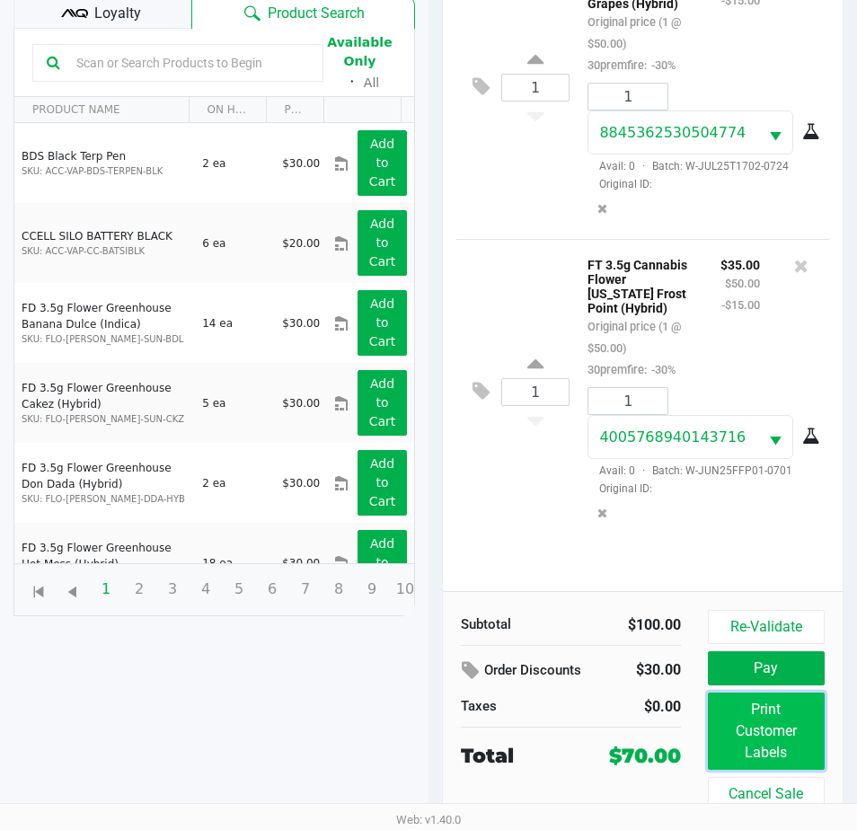
click at [813, 720] on button "Print Customer Labels" at bounding box center [766, 730] width 117 height 77
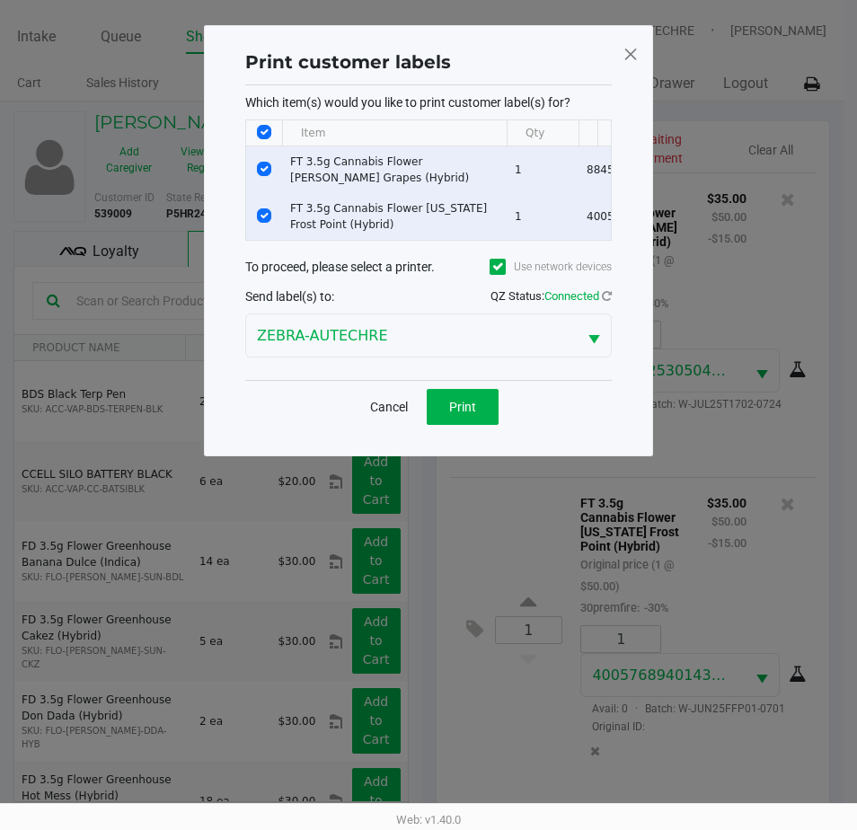
scroll to position [0, 0]
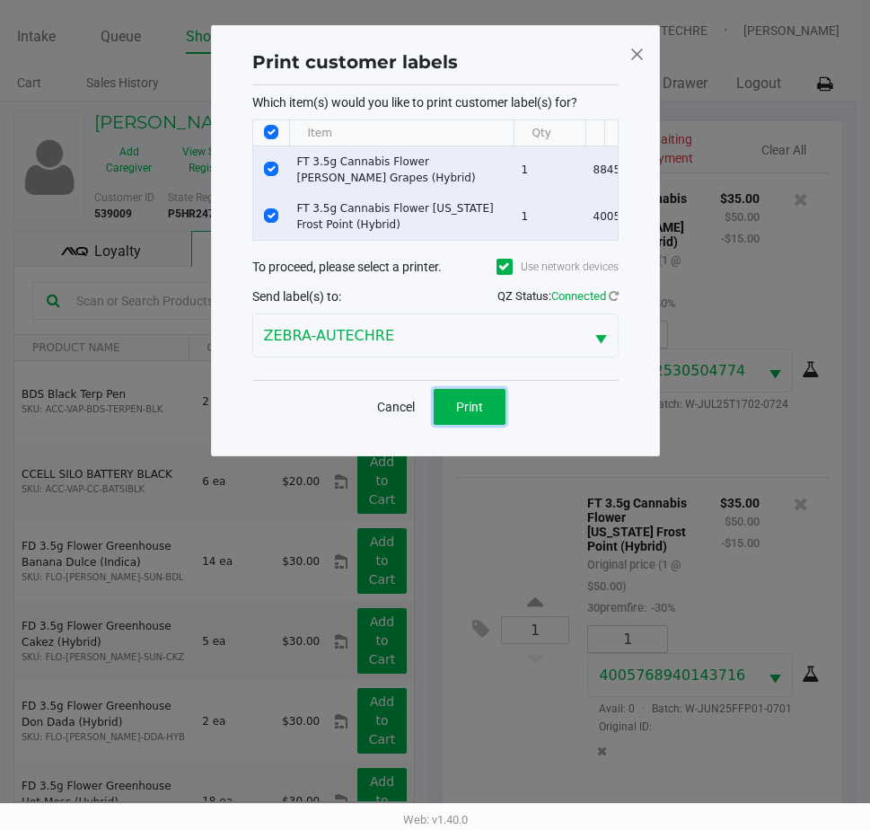
click at [450, 415] on button "Print" at bounding box center [470, 407] width 72 height 36
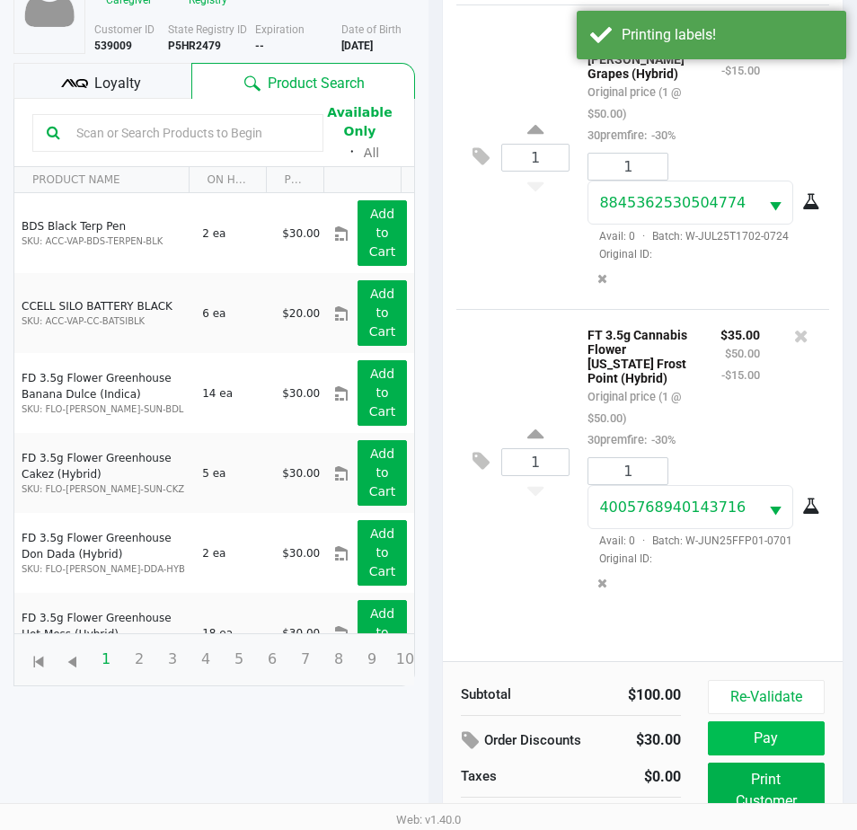
scroll to position [238, 0]
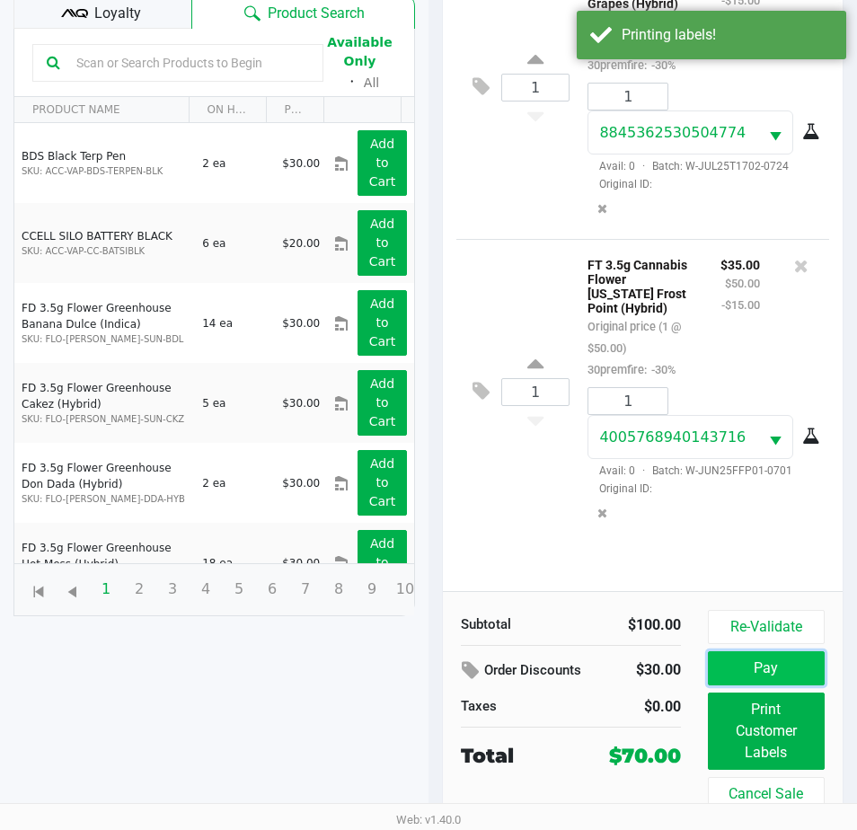
click at [752, 660] on button "Pay" at bounding box center [766, 668] width 117 height 34
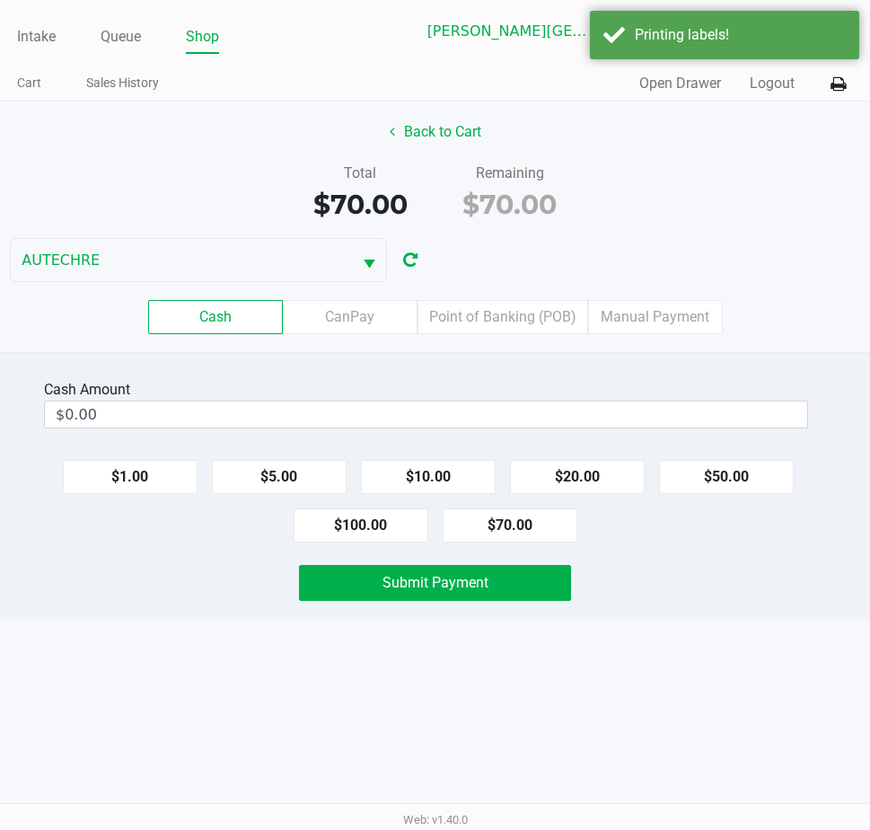
click at [654, 540] on div "$1.00 $5.00 $10.00 $20.00 $50.00 $100.00 $70.00" at bounding box center [435, 493] width 870 height 97
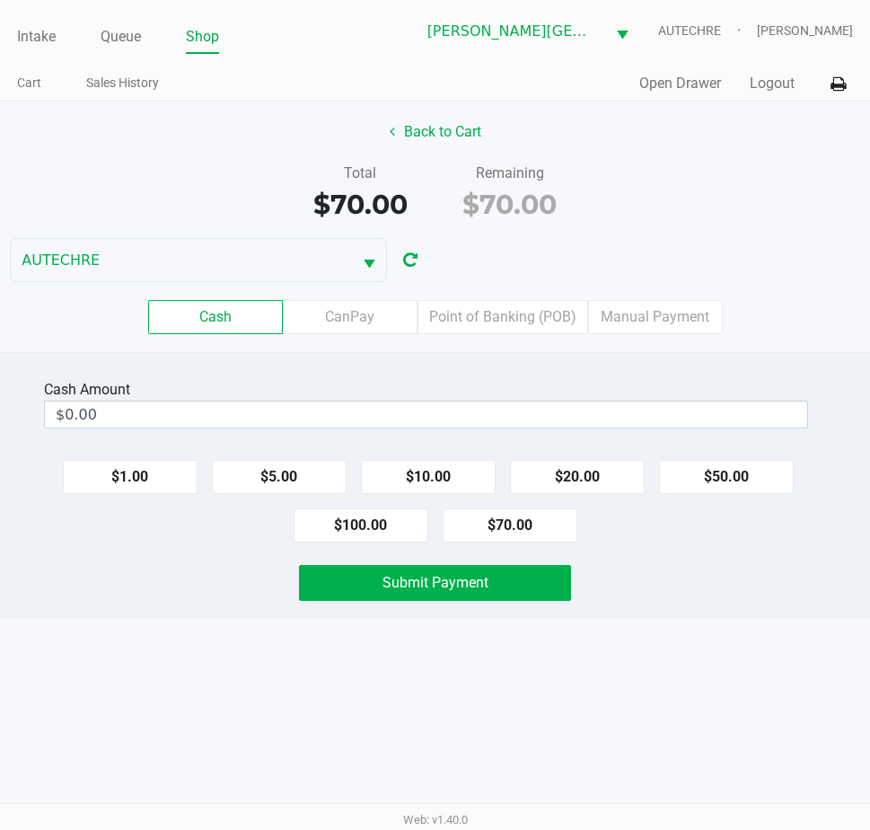
click at [853, 829] on html "Intake Queue Shop Bonita Springs WC AUTECHRE Estelle Griffis Cart Sales History…" at bounding box center [435, 415] width 870 height 830
click at [503, 542] on div "Cash Amount $0.00 $1.00 $5.00 $10.00 $20.00 $50.00 $100.00 $70.00 Submit Payment" at bounding box center [435, 485] width 870 height 267
click at [516, 523] on button "$70.00" at bounding box center [510, 525] width 135 height 34
type input "$70.00"
click at [462, 579] on span "Submit Payment" at bounding box center [436, 582] width 106 height 17
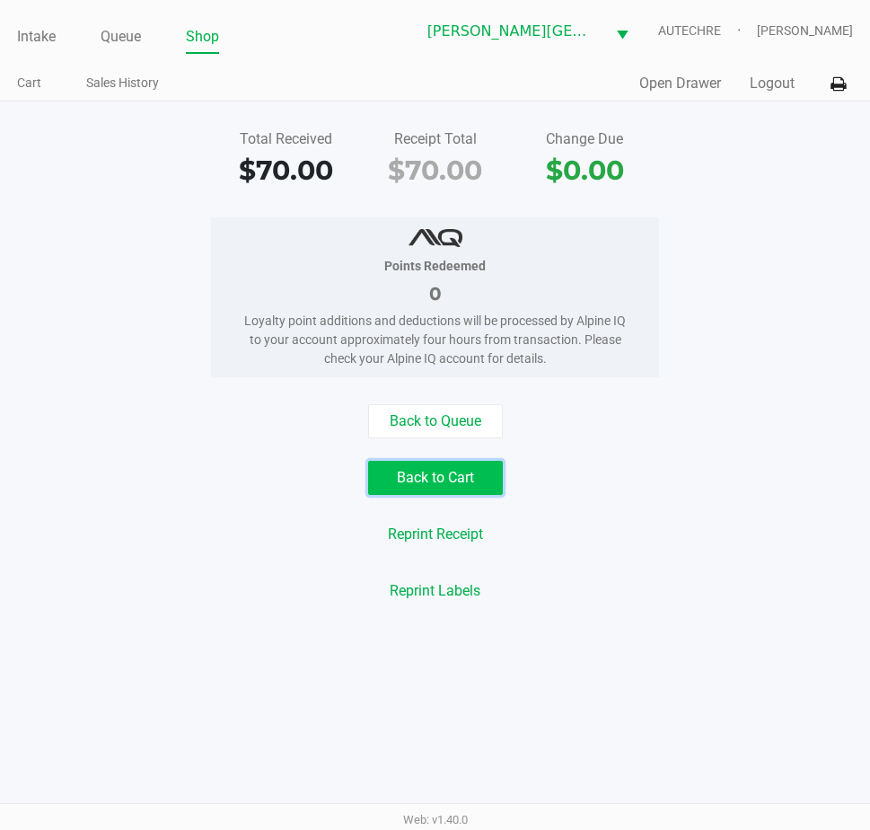
click at [450, 481] on button "Back to Cart" at bounding box center [435, 478] width 135 height 34
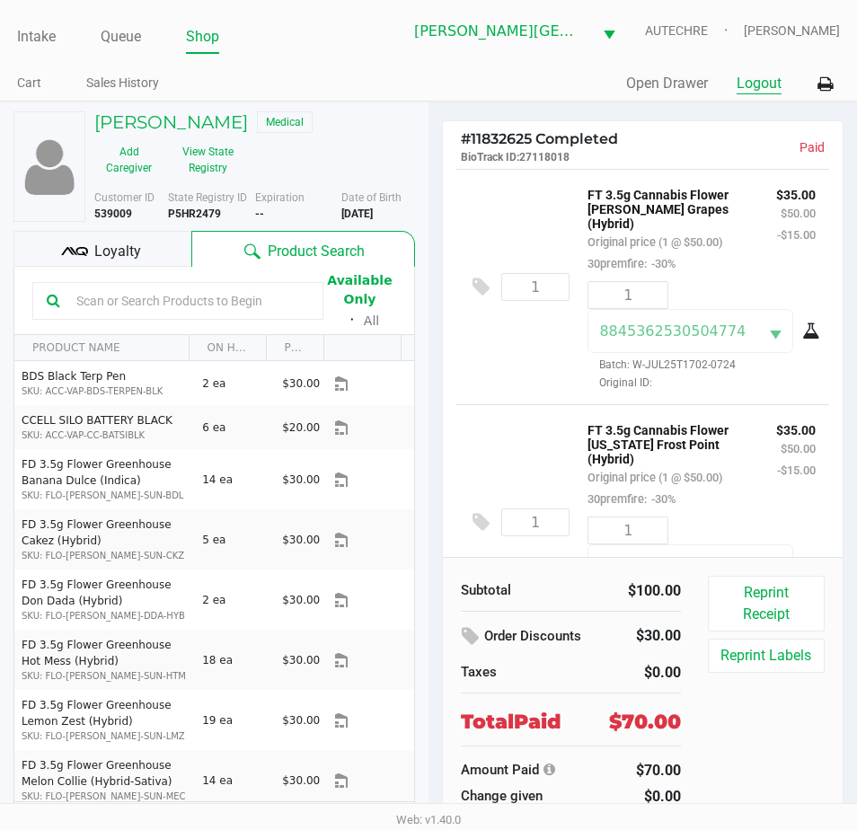
click at [754, 80] on button "Logout" at bounding box center [758, 84] width 45 height 22
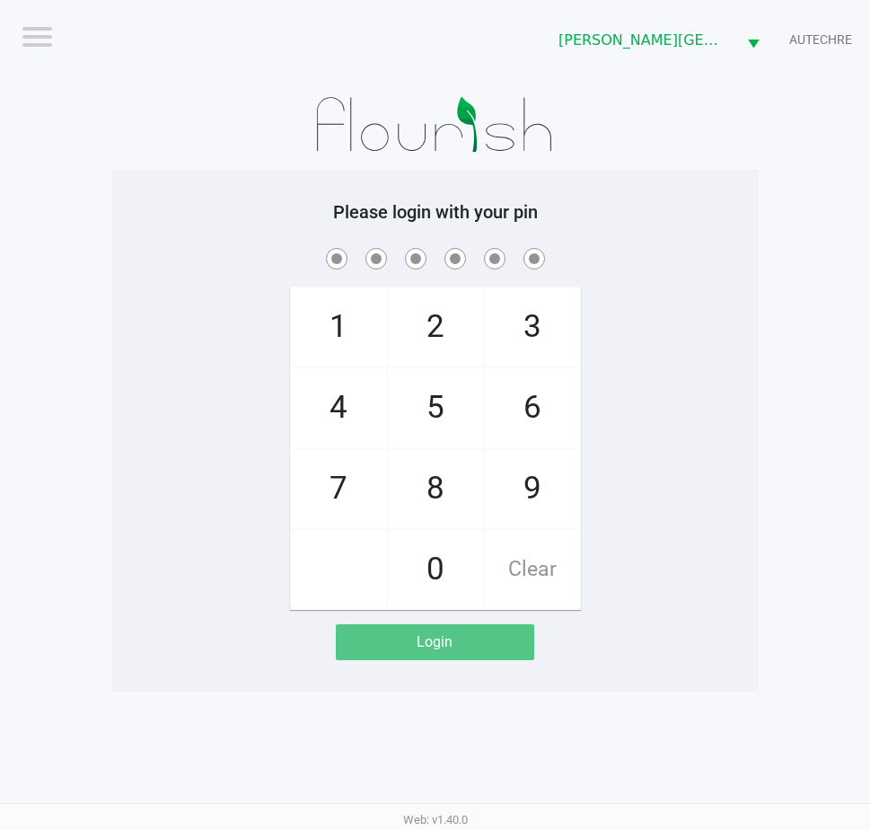
click at [761, 418] on app-pos-login-wrapper "Logout Bonita Springs WC AUTECHRE Please login with your pin 1 4 7 2 5 8 0 3 6 …" at bounding box center [435, 345] width 870 height 691
checkbox input "true"
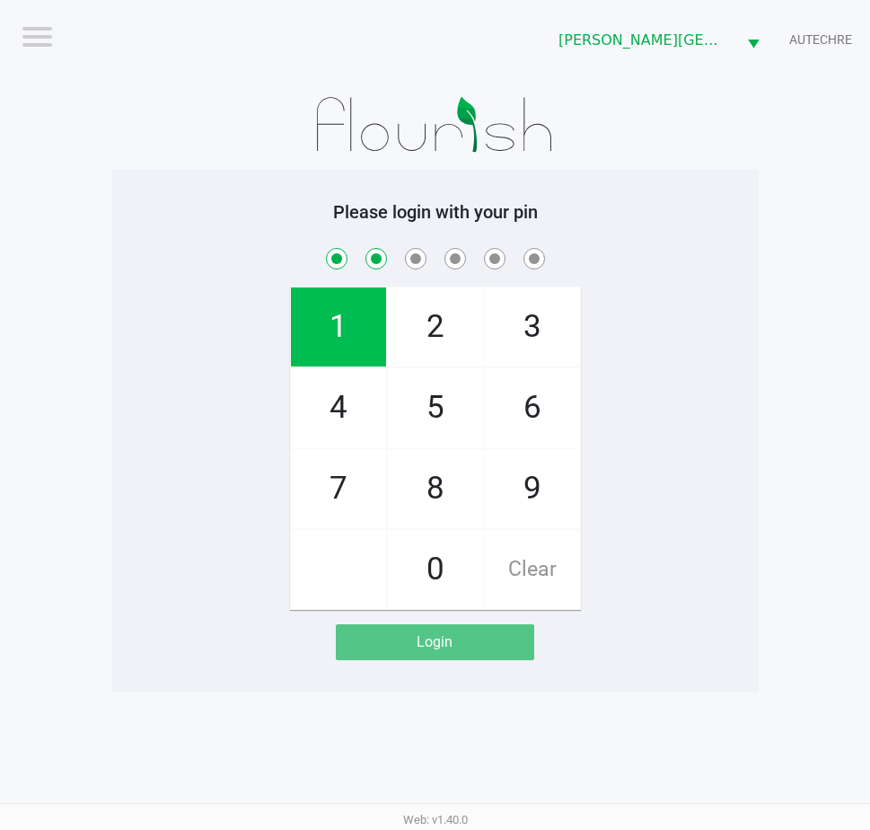
checkbox input "true"
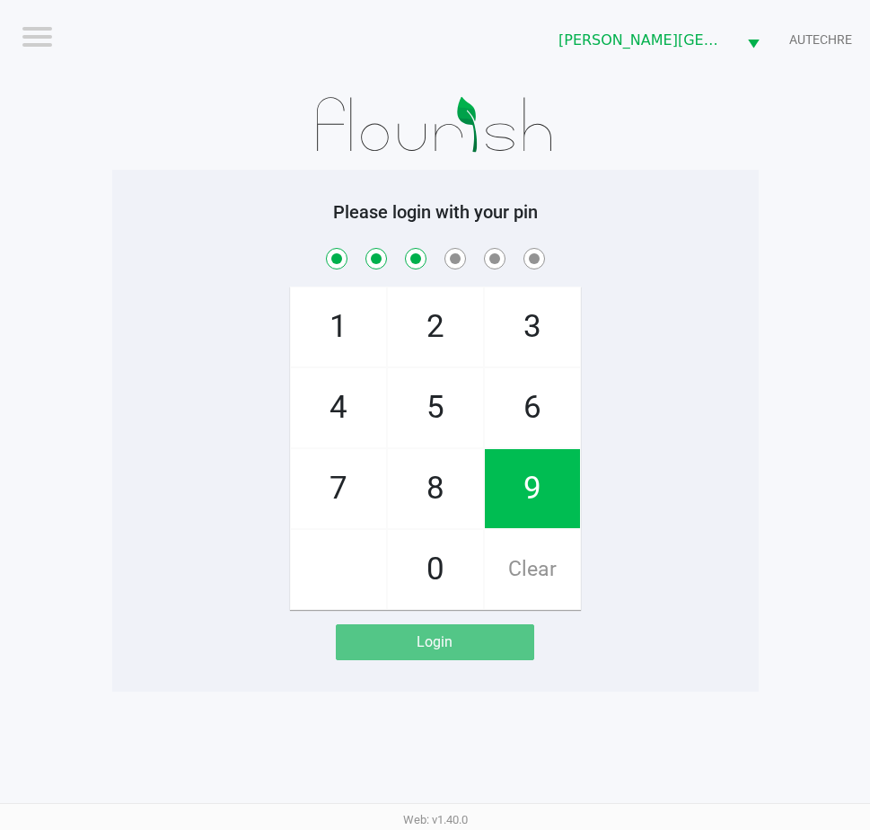
checkbox input "true"
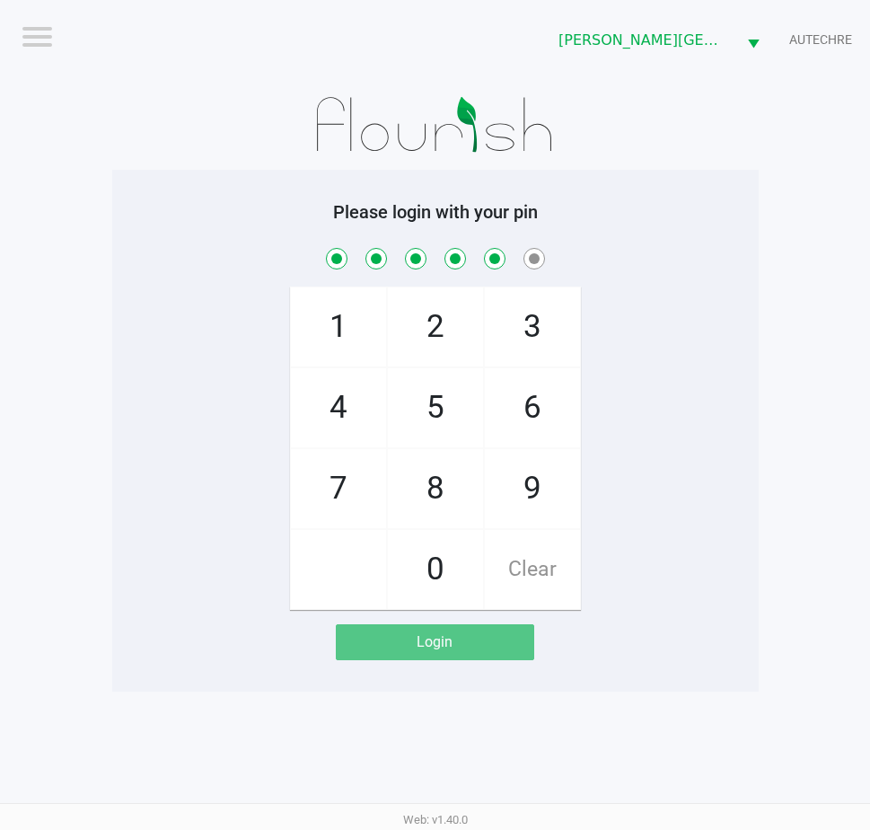
checkbox input "true"
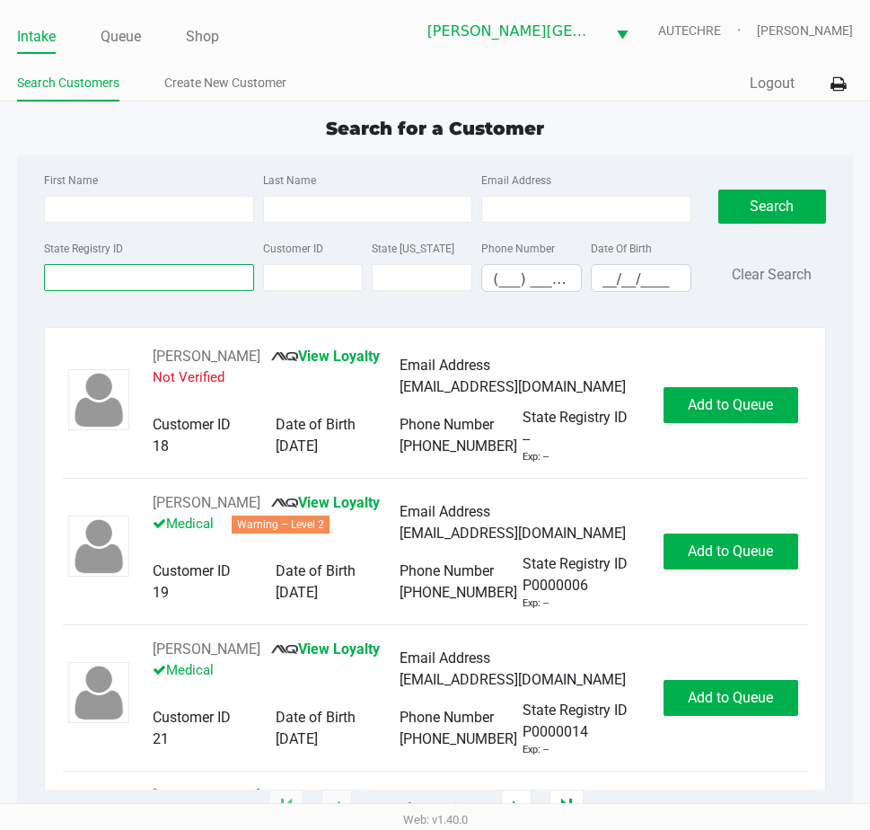
click at [203, 277] on input "State Registry ID" at bounding box center [148, 277] width 209 height 27
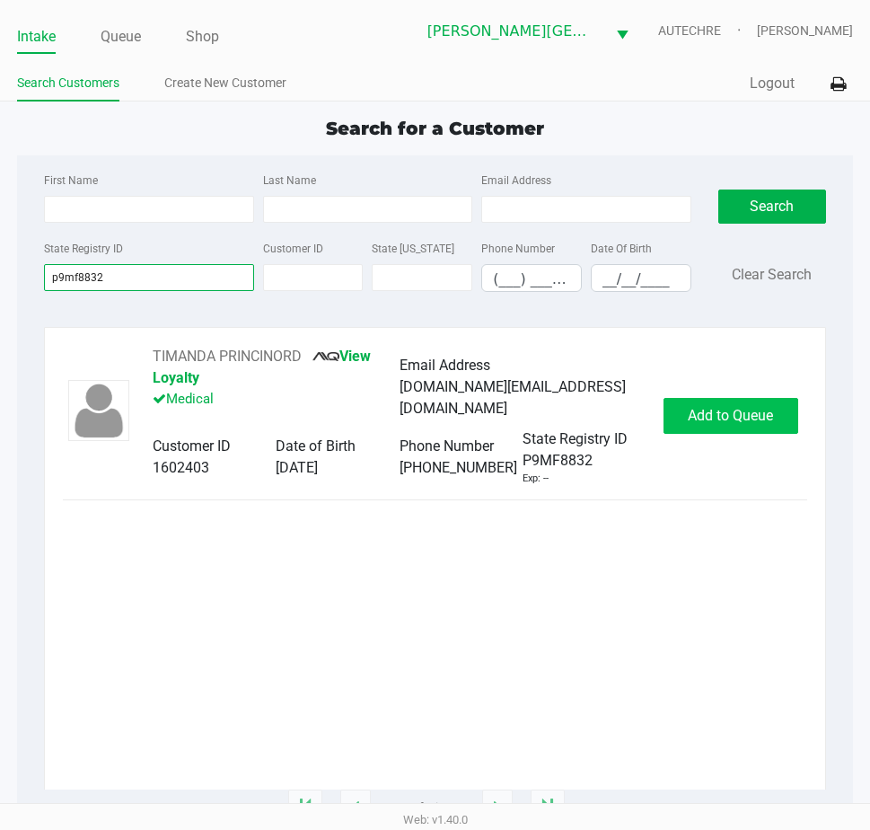
type input "p9mf8832"
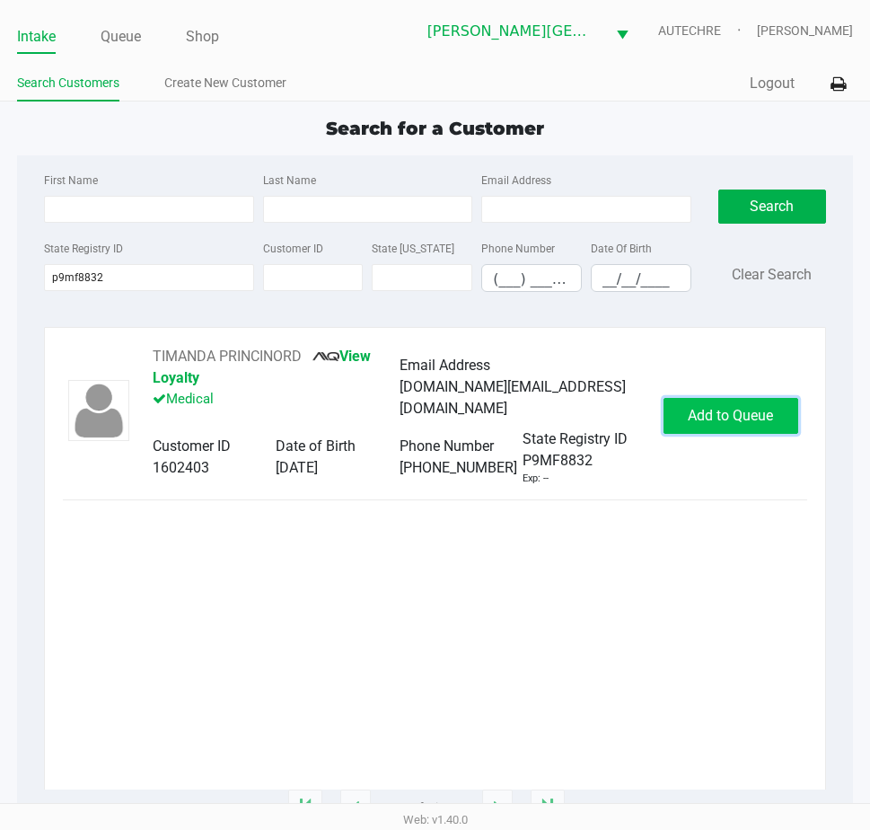
click at [697, 415] on span "Add to Queue" at bounding box center [730, 415] width 85 height 17
click at [697, 415] on div "Add to Queue" at bounding box center [731, 416] width 135 height 36
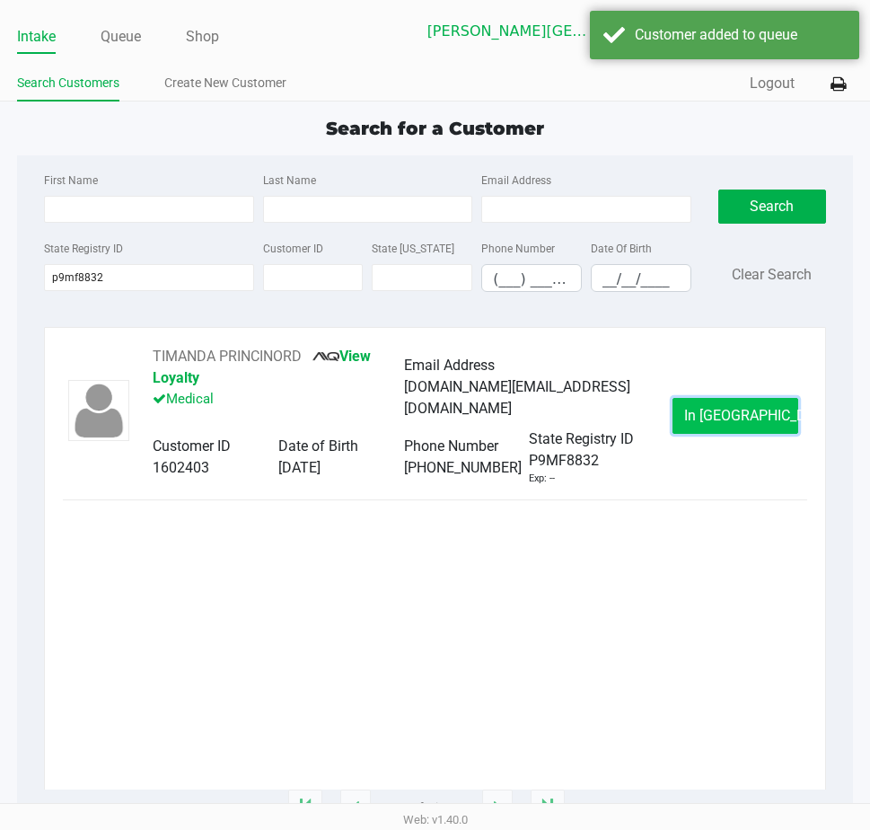
click at [697, 414] on button "In Queue" at bounding box center [736, 416] width 126 height 36
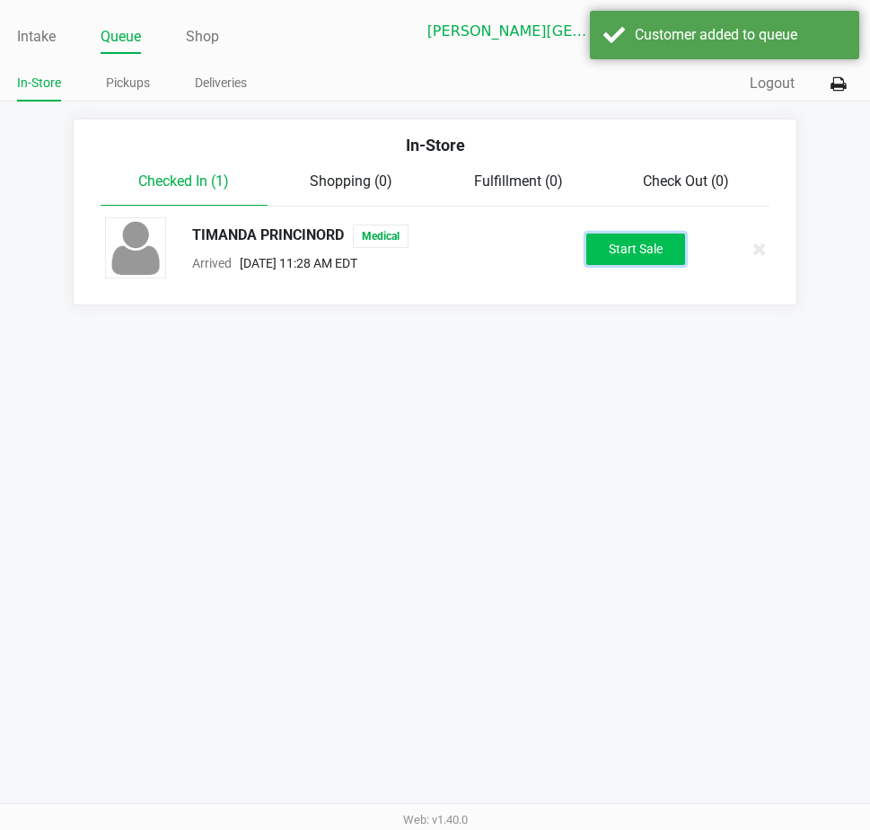
click at [640, 245] on button "Start Sale" at bounding box center [635, 248] width 99 height 31
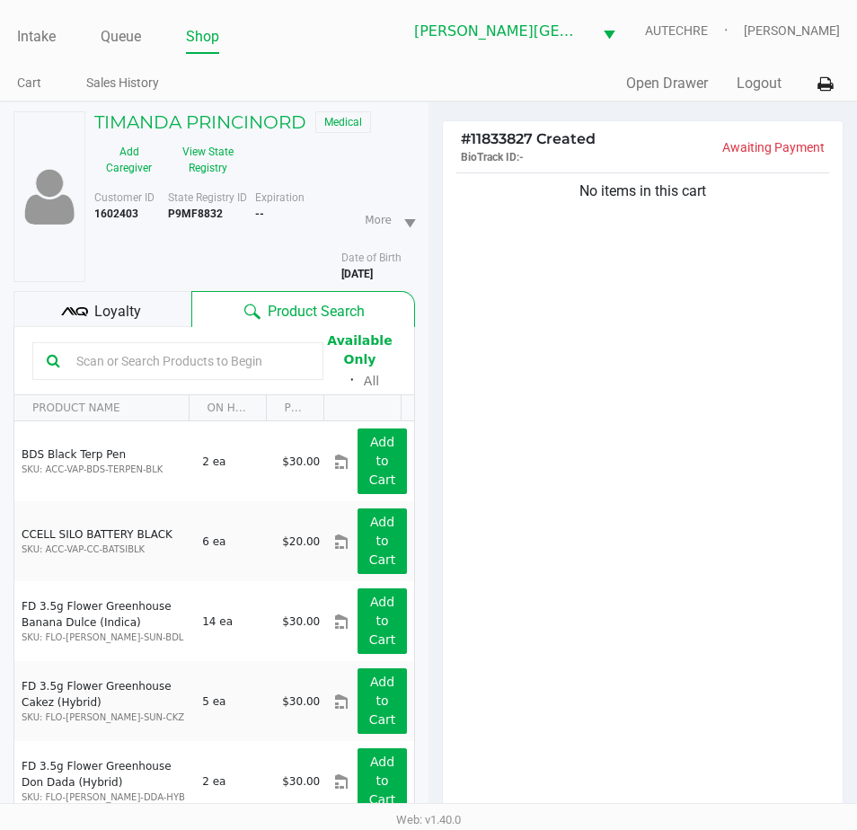
click at [635, 380] on div "No items in this cart" at bounding box center [643, 497] width 400 height 656
click at [230, 274] on div "State Registry ID P9MF8832" at bounding box center [211, 235] width 87 height 92
drag, startPoint x: 672, startPoint y: 392, endPoint x: 680, endPoint y: 386, distance: 10.2
click at [680, 386] on div "No items in this cart" at bounding box center [643, 497] width 400 height 656
click at [669, 452] on div "No items in this cart" at bounding box center [643, 497] width 400 height 656
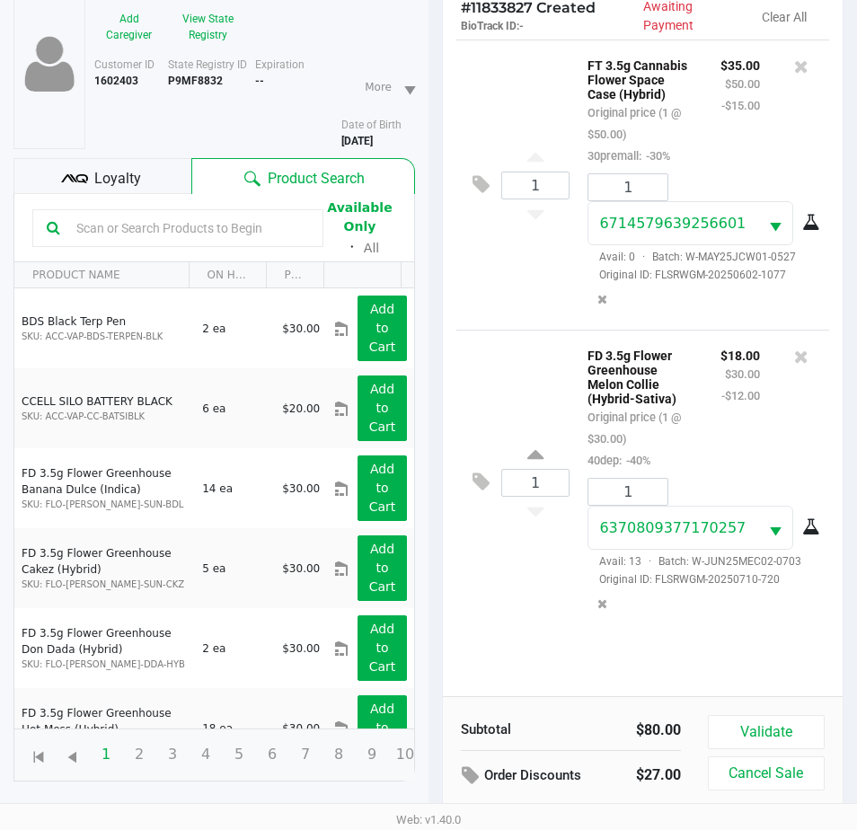
scroll to position [198, 0]
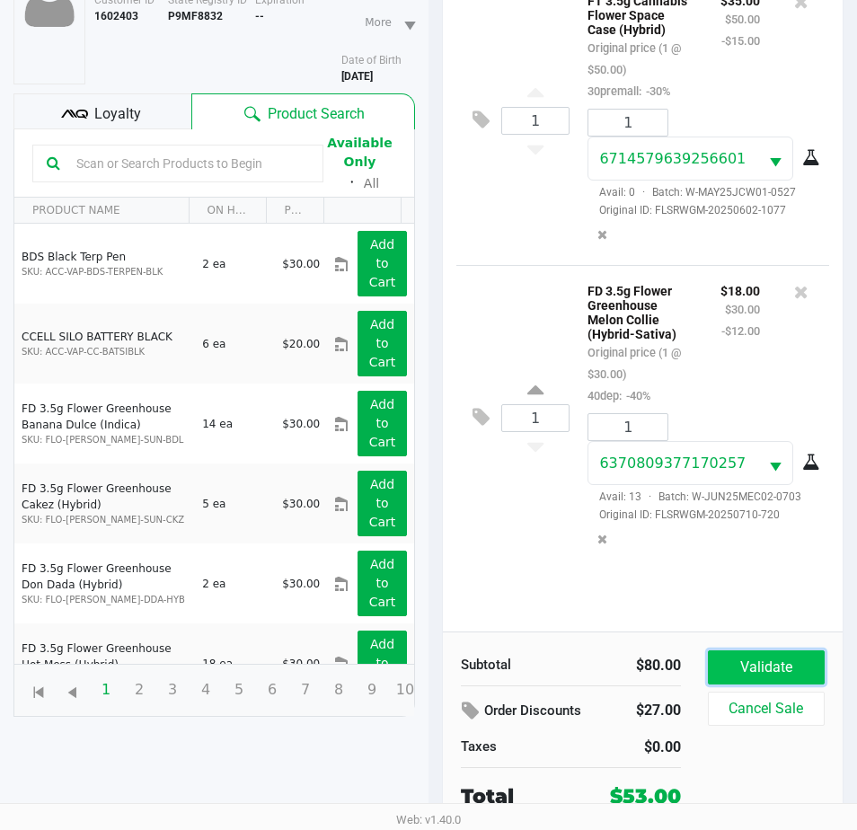
click at [763, 668] on button "Validate" at bounding box center [766, 667] width 117 height 34
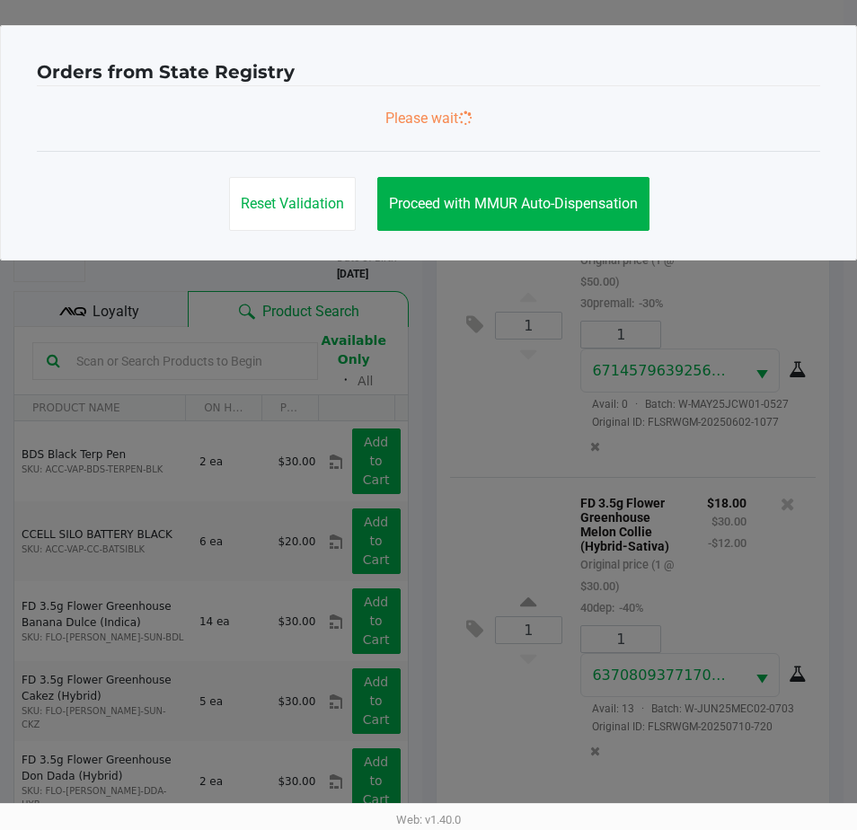
scroll to position [0, 0]
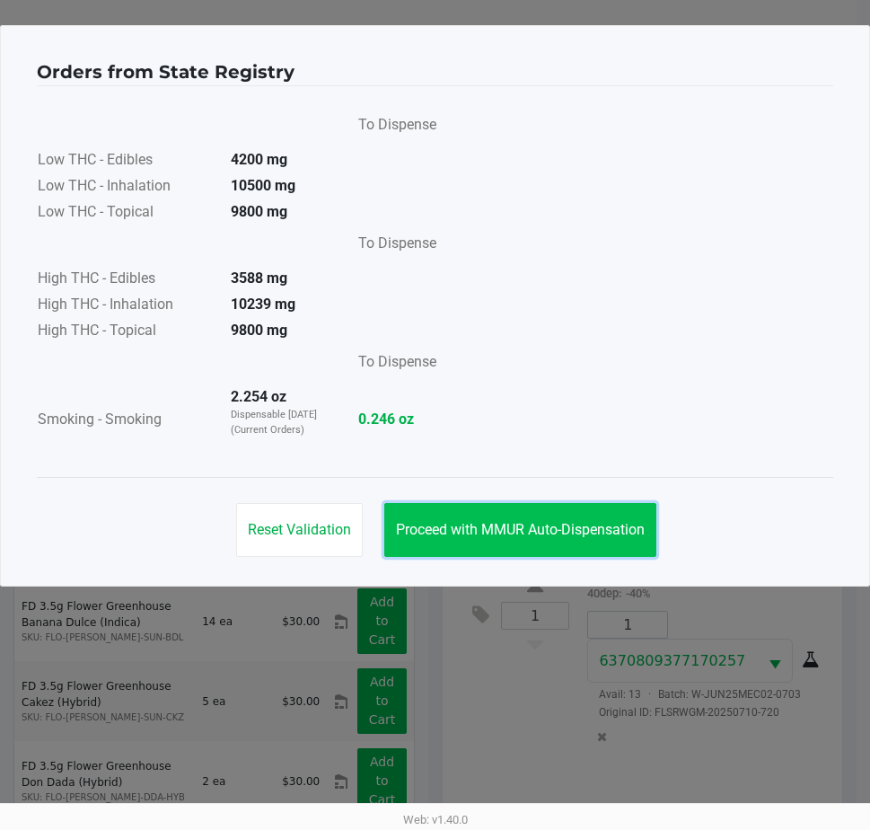
click at [461, 523] on span "Proceed with MMUR Auto-Dispensation" at bounding box center [520, 529] width 249 height 17
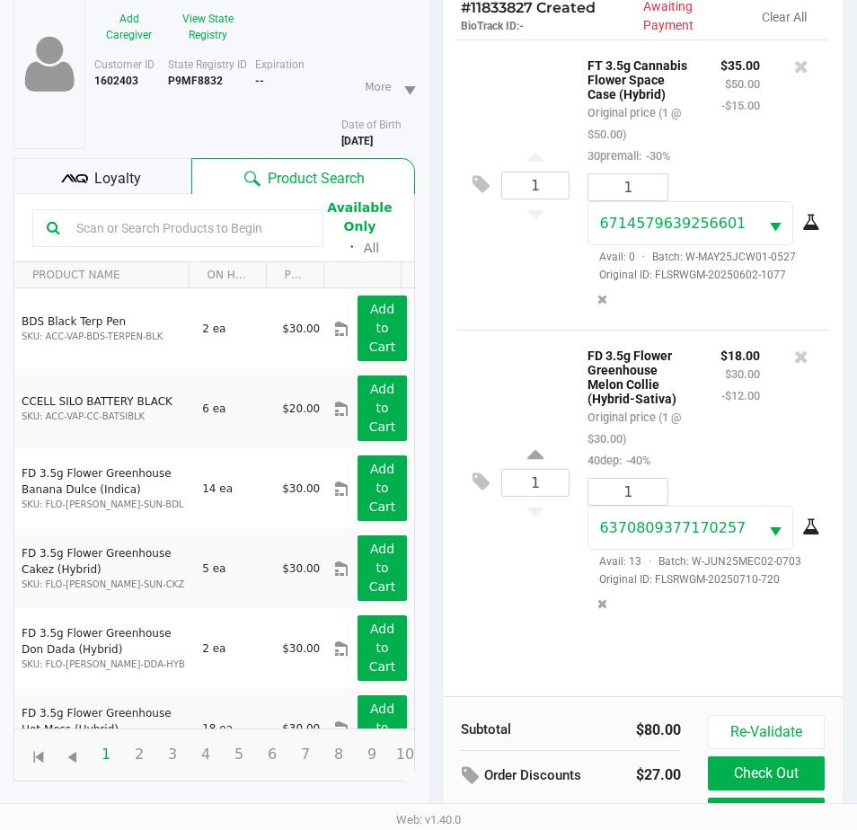
scroll to position [238, 0]
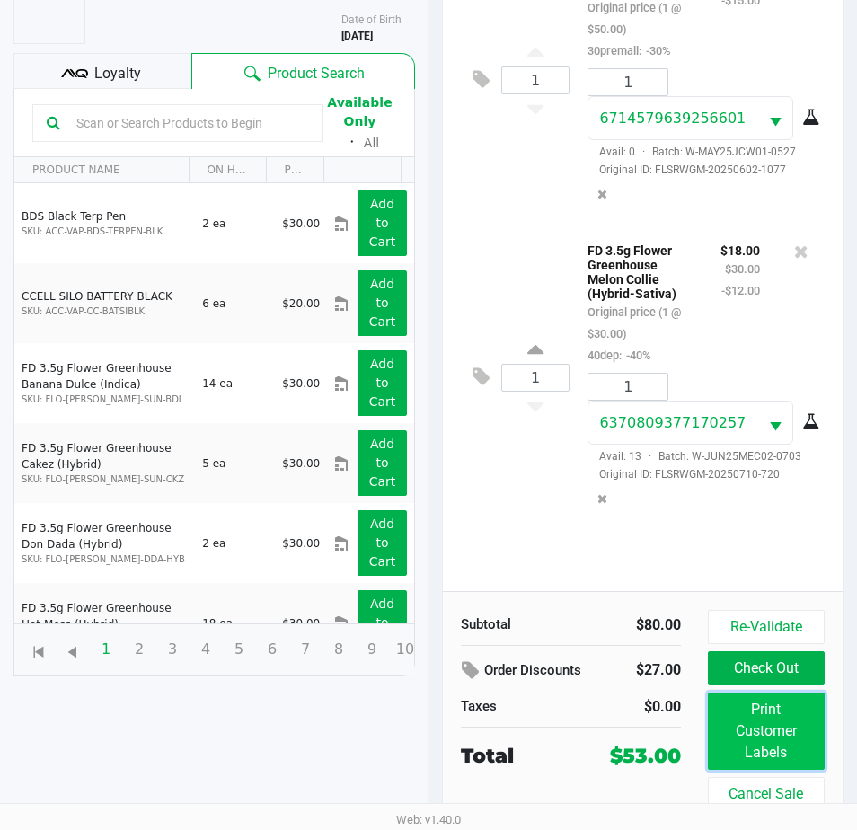
click at [735, 726] on button "Print Customer Labels" at bounding box center [766, 730] width 117 height 77
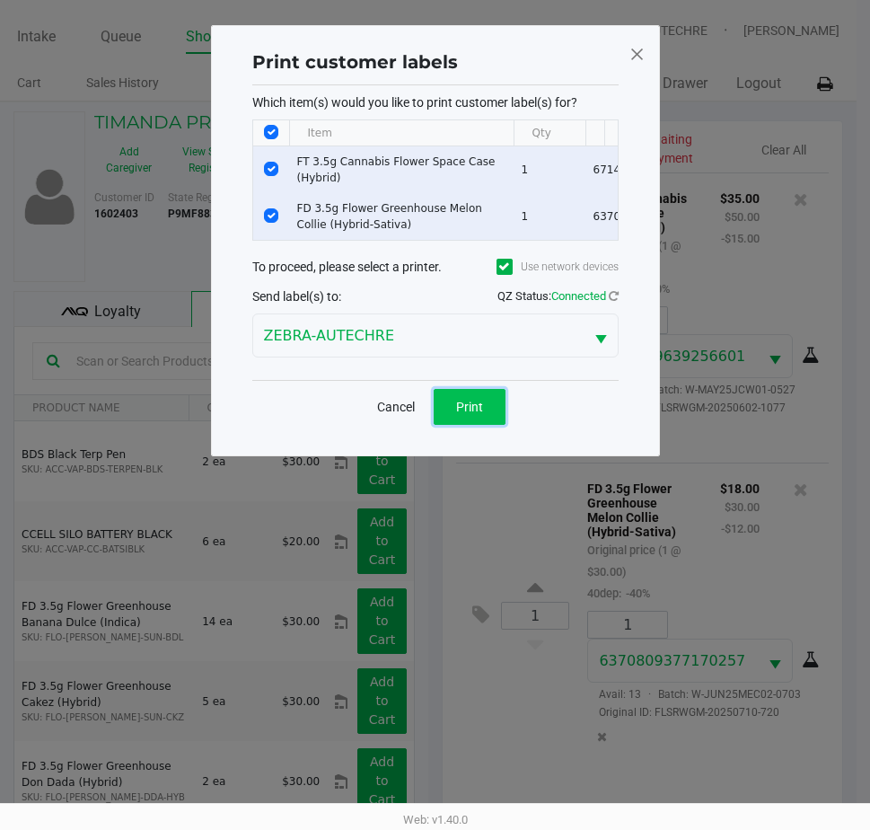
click at [446, 408] on button "Print" at bounding box center [470, 407] width 72 height 36
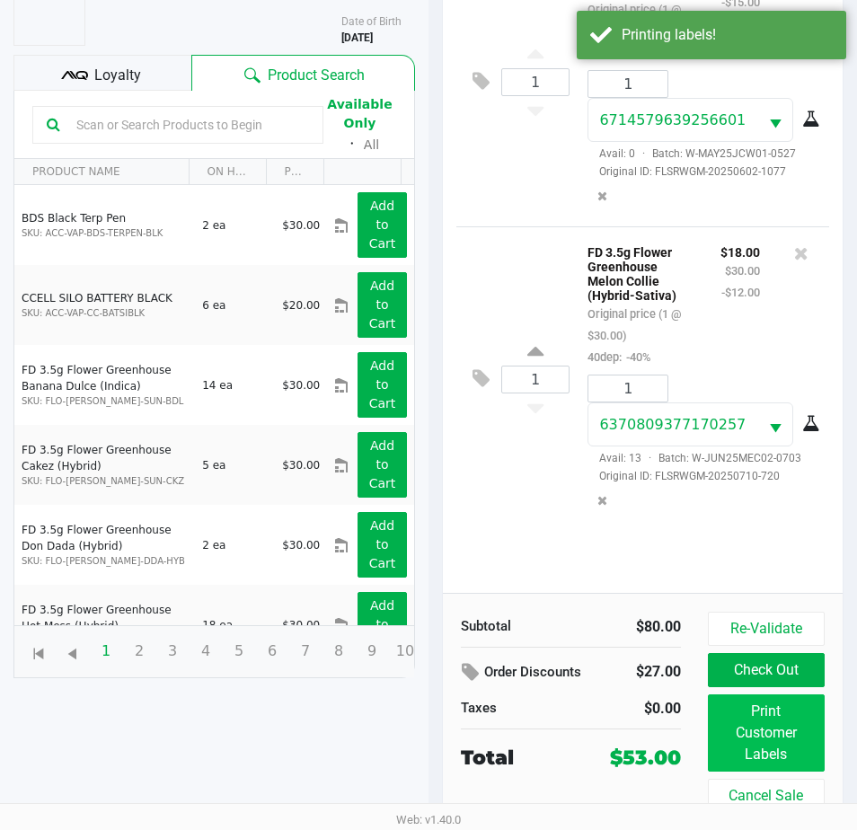
scroll to position [238, 0]
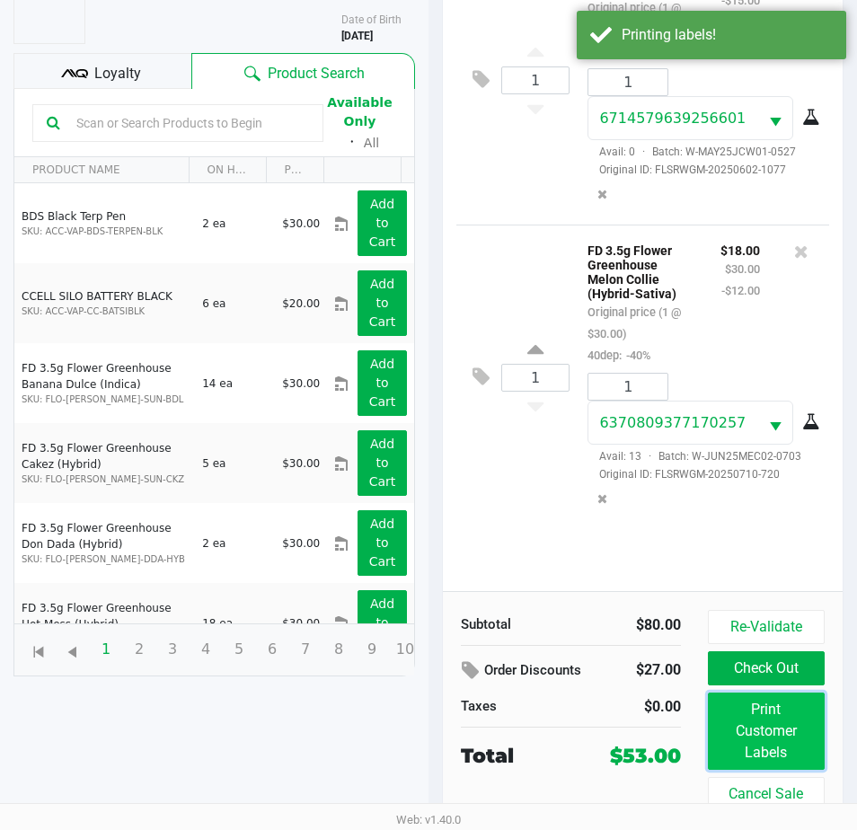
click at [760, 738] on button "Print Customer Labels" at bounding box center [766, 730] width 117 height 77
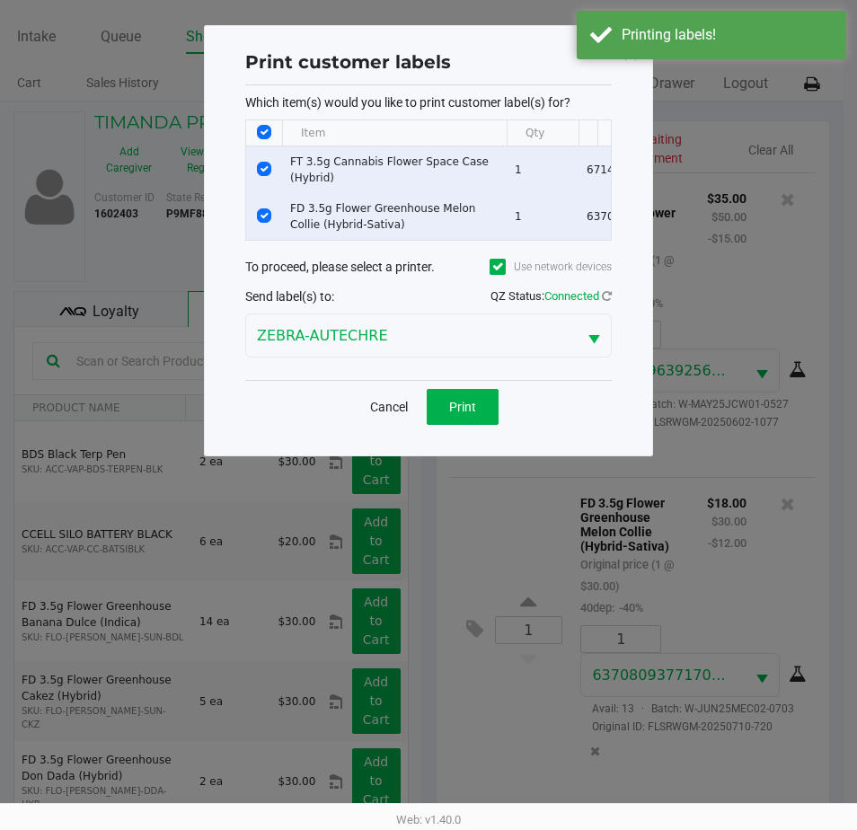
scroll to position [0, 0]
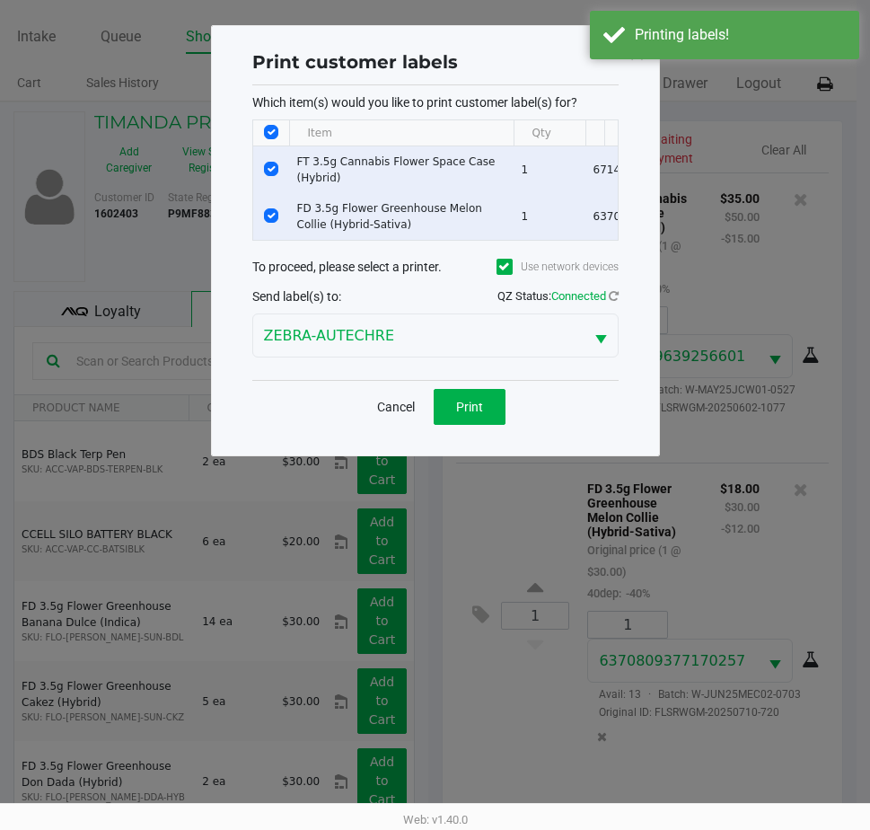
click at [656, 108] on div "Print customer labels Which item(s) would you like to print customer label(s) f…" at bounding box center [435, 240] width 449 height 431
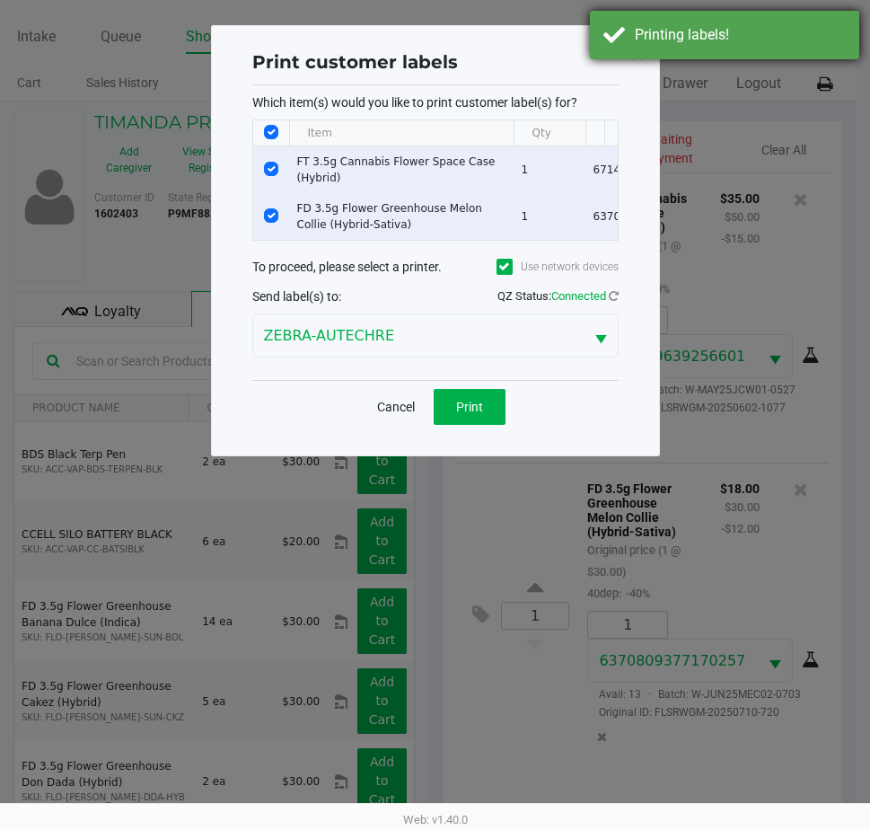
click at [652, 51] on div "Printing labels!" at bounding box center [724, 35] width 269 height 48
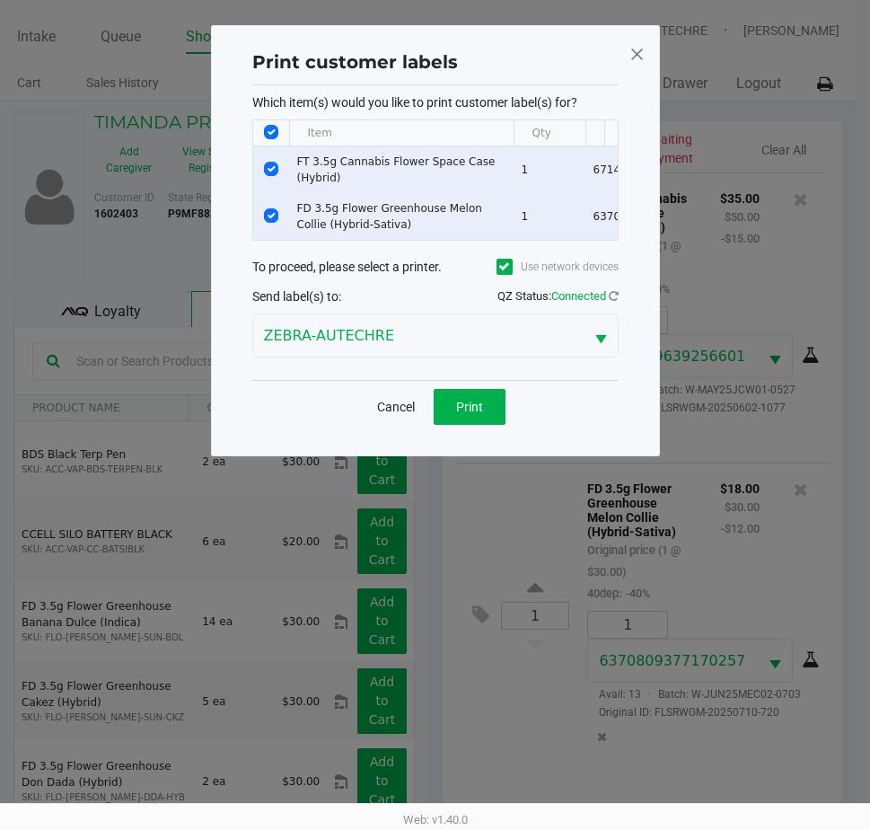
click at [636, 51] on span at bounding box center [637, 54] width 16 height 29
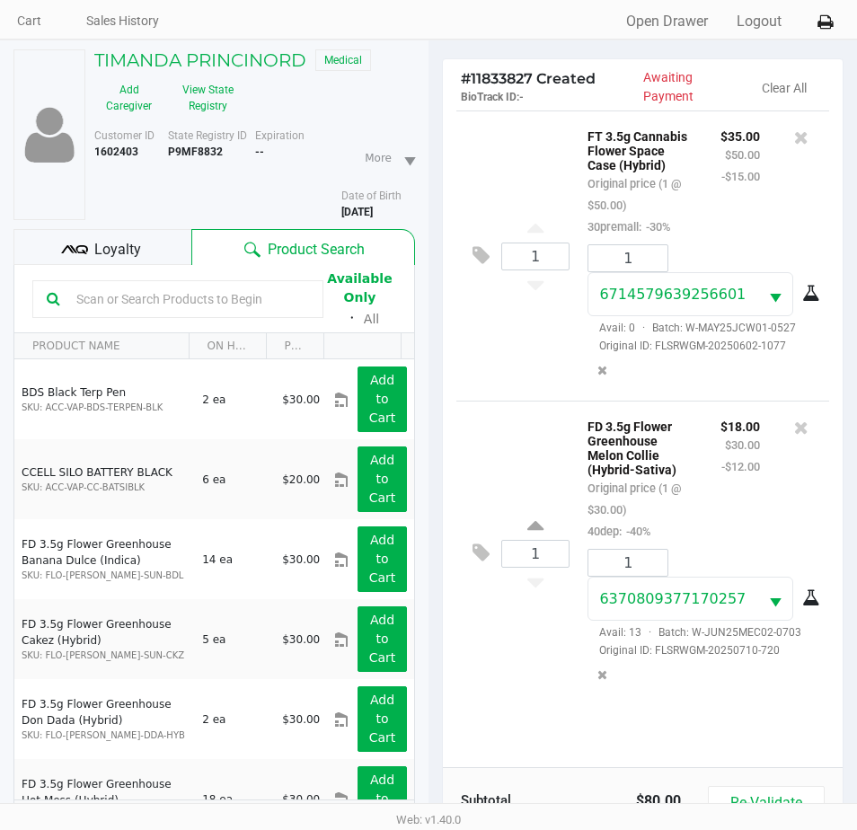
scroll to position [238, 0]
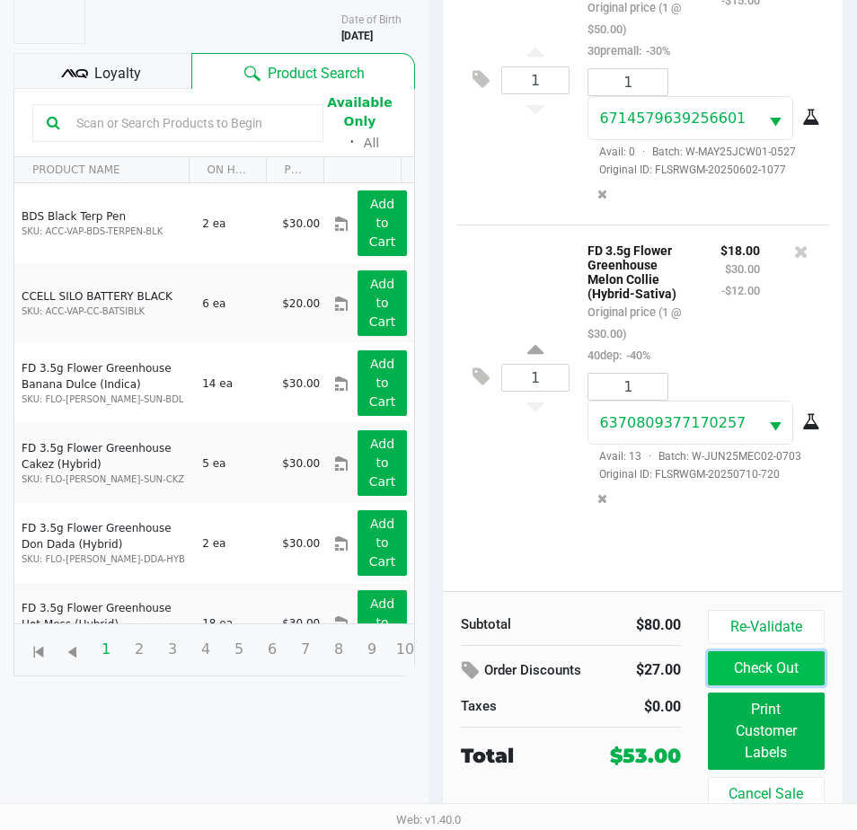
click at [795, 667] on button "Check Out" at bounding box center [766, 668] width 117 height 34
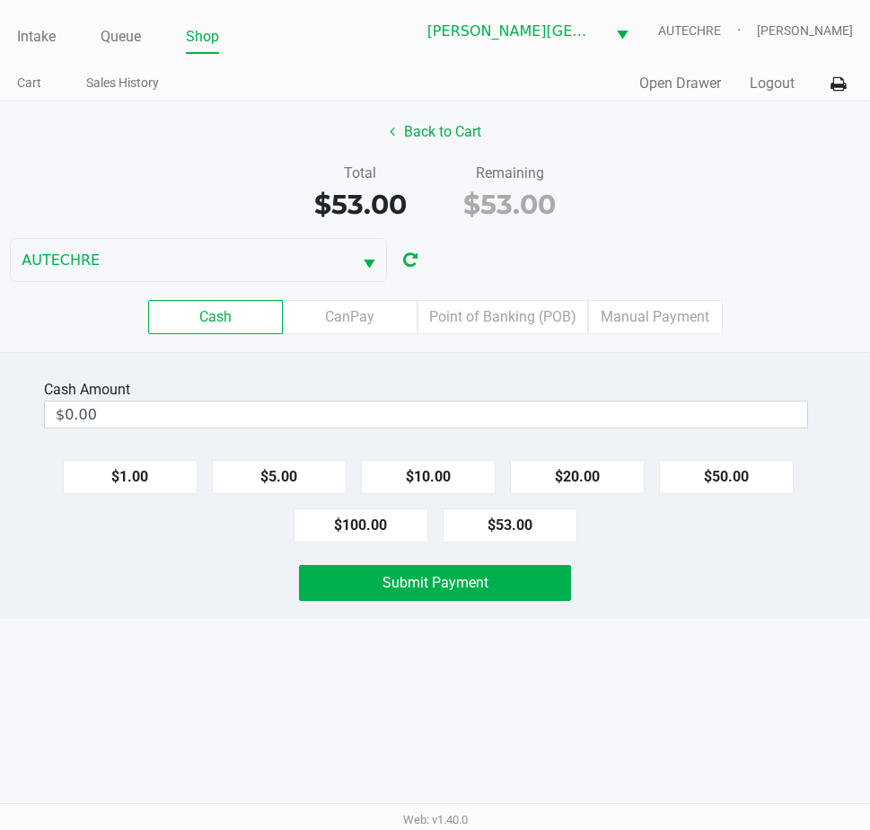
click at [708, 630] on div "Intake Queue Shop Bonita Springs WC AUTECHRE Estelle Griffis Cart Sales History…" at bounding box center [435, 415] width 870 height 830
click at [486, 312] on label "Point of Banking (POB)" at bounding box center [503, 317] width 171 height 34
click at [0, 0] on 7 "Point of Banking (POB)" at bounding box center [0, 0] width 0 height 0
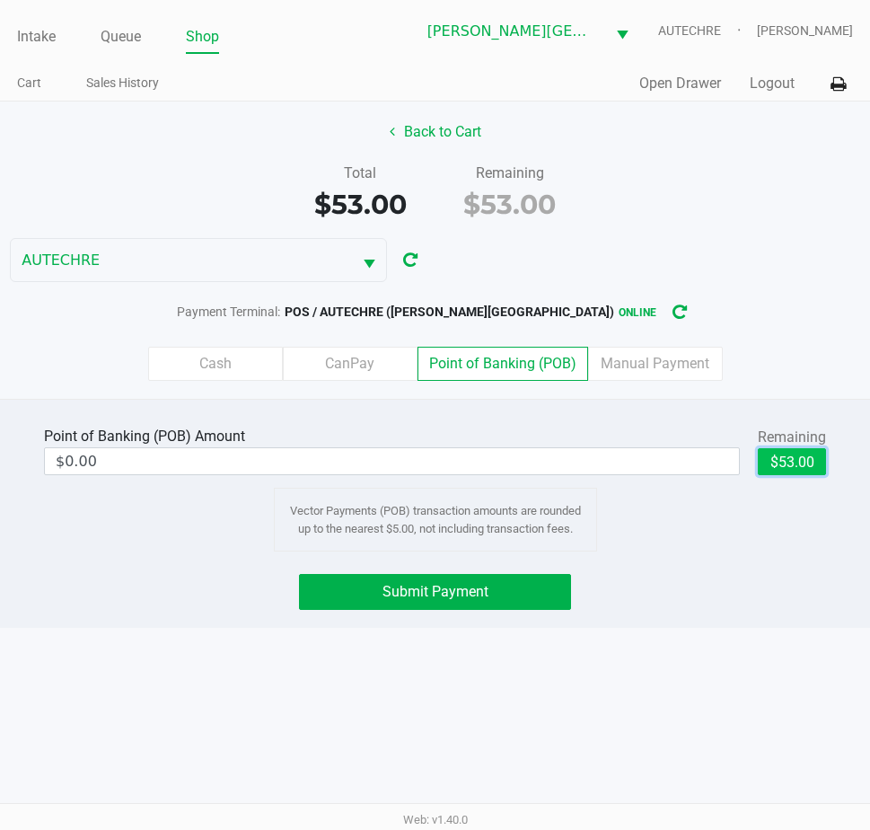
drag, startPoint x: 792, startPoint y: 459, endPoint x: 745, endPoint y: 478, distance: 50.4
click at [790, 459] on button "$53.00" at bounding box center [792, 461] width 68 height 27
type input "$53.00"
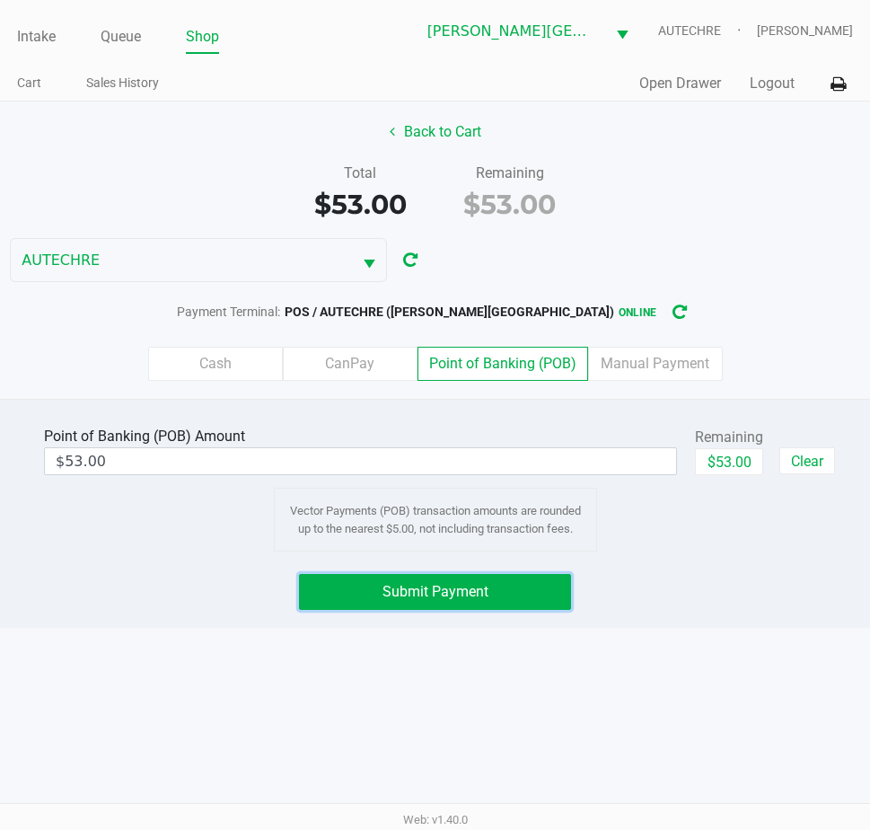
drag, startPoint x: 520, startPoint y: 596, endPoint x: 554, endPoint y: 579, distance: 38.1
click at [547, 583] on button "Submit Payment" at bounding box center [435, 592] width 272 height 36
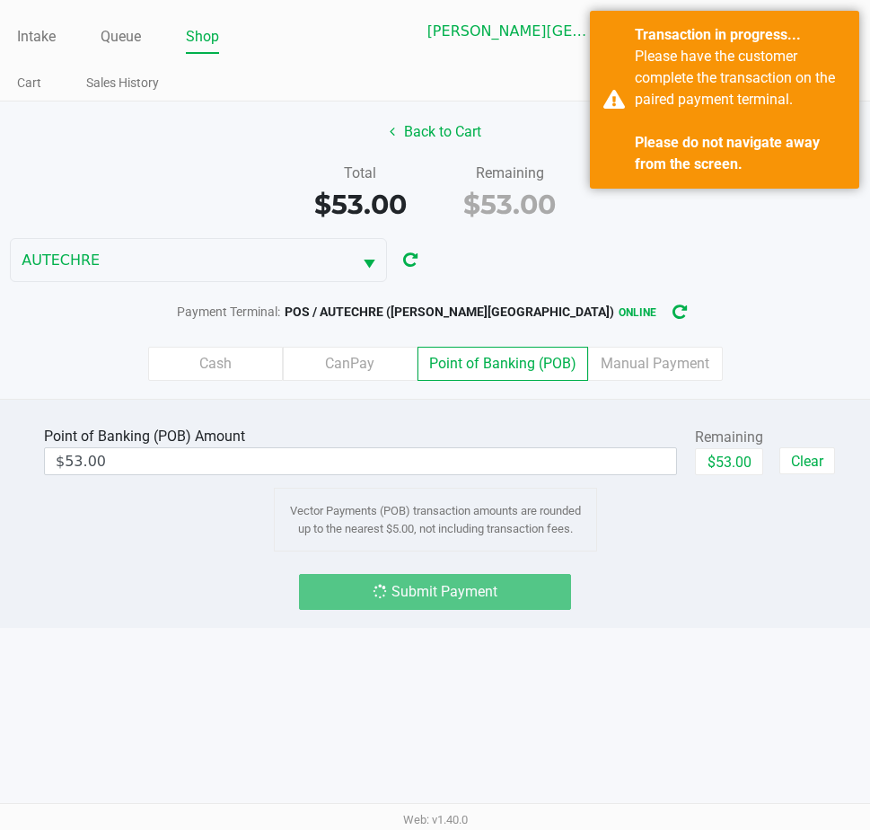
click at [650, 570] on div "Point of Banking (POB) Amount $53.00 Remaining $53.00 Clear Vector Payments (PO…" at bounding box center [435, 513] width 870 height 229
click at [725, 574] on div "Submit Payment" at bounding box center [435, 592] width 897 height 36
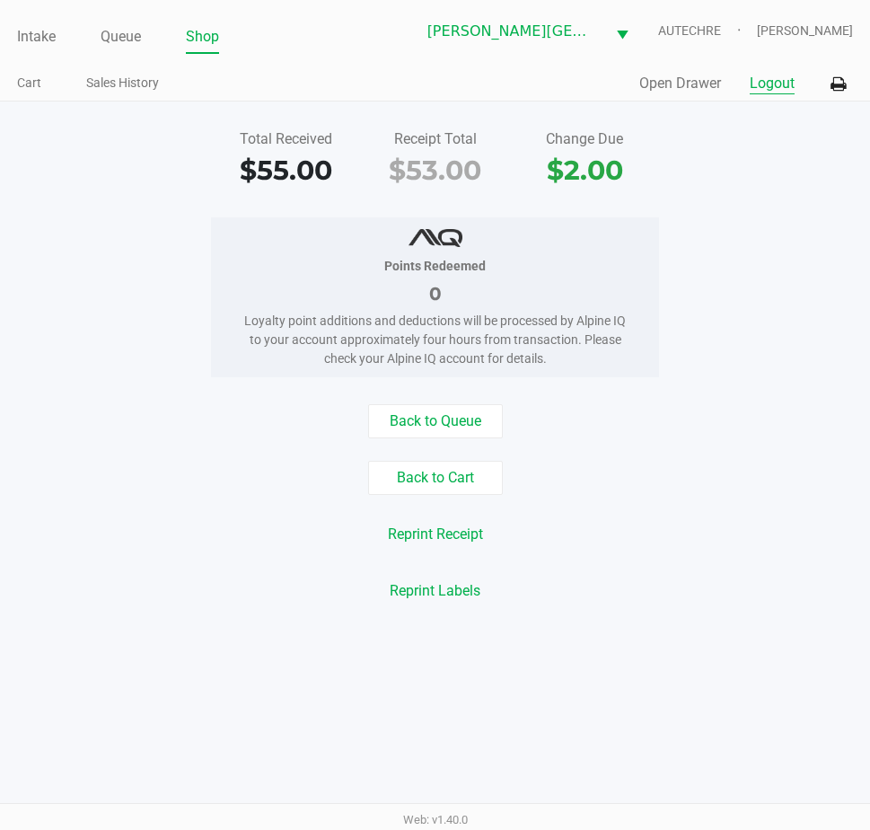
click at [775, 88] on button "Logout" at bounding box center [772, 84] width 45 height 22
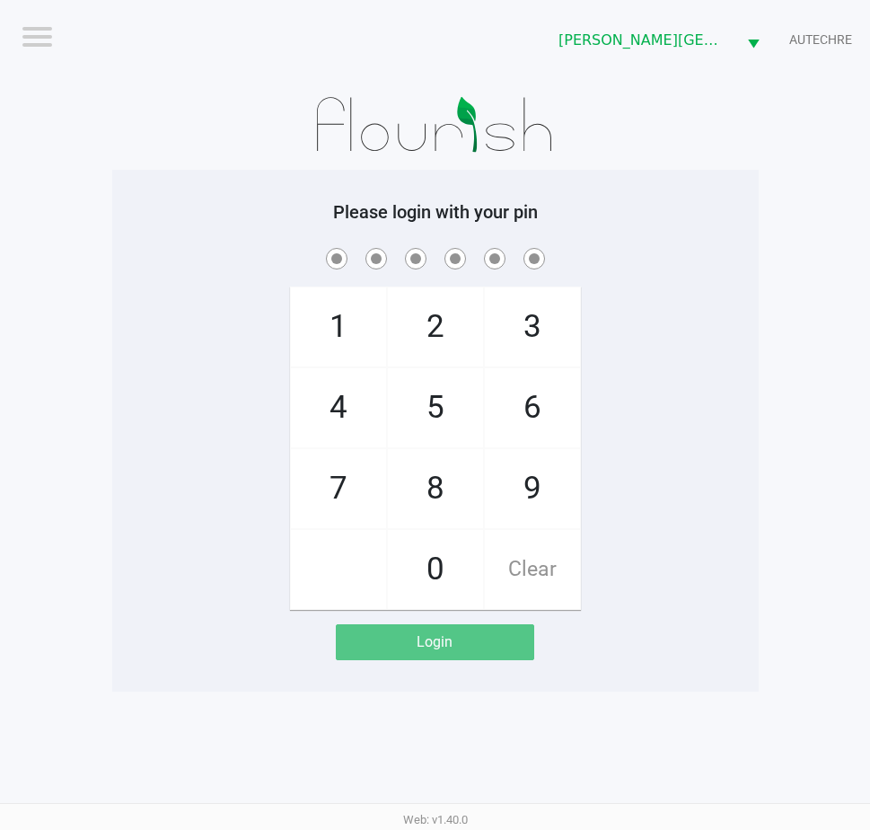
click at [767, 440] on app-pos-login-wrapper "Logout Bonita Springs WC AUTECHRE Please login with your pin 1 4 7 2 5 8 0 3 6 …" at bounding box center [435, 345] width 870 height 691
checkbox input "true"
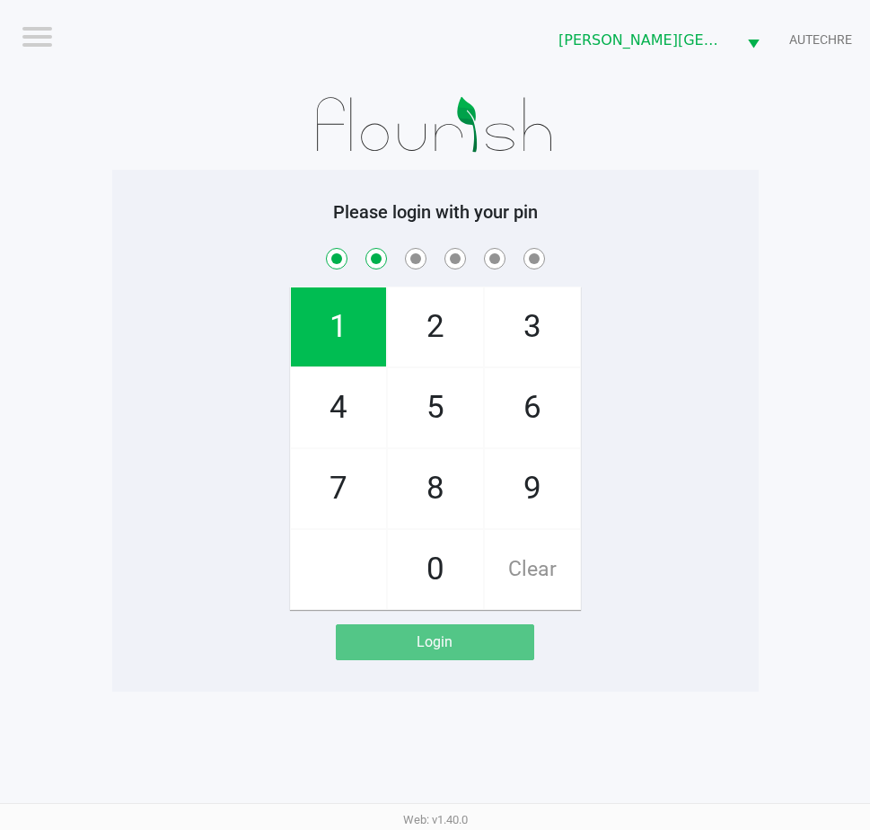
checkbox input "true"
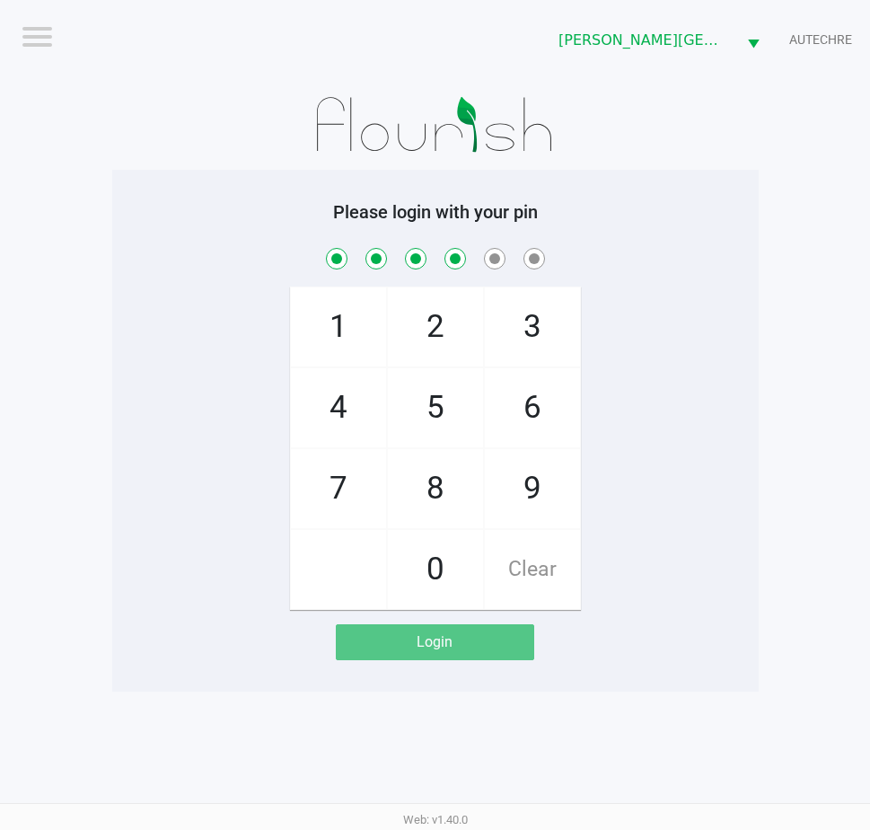
checkbox input "true"
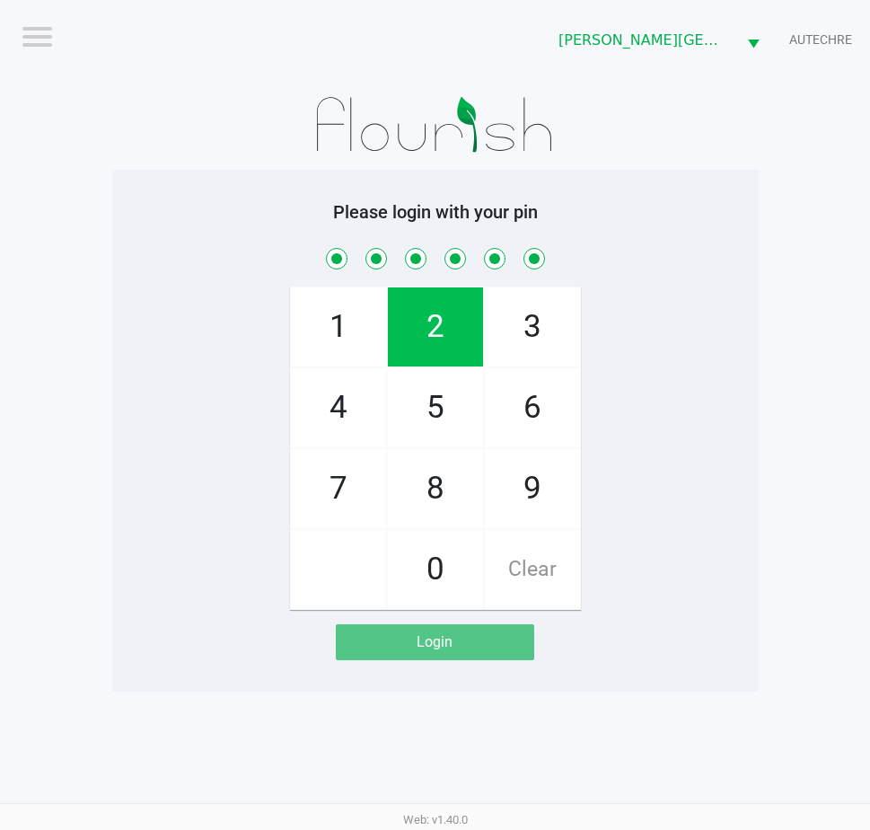
checkbox input "true"
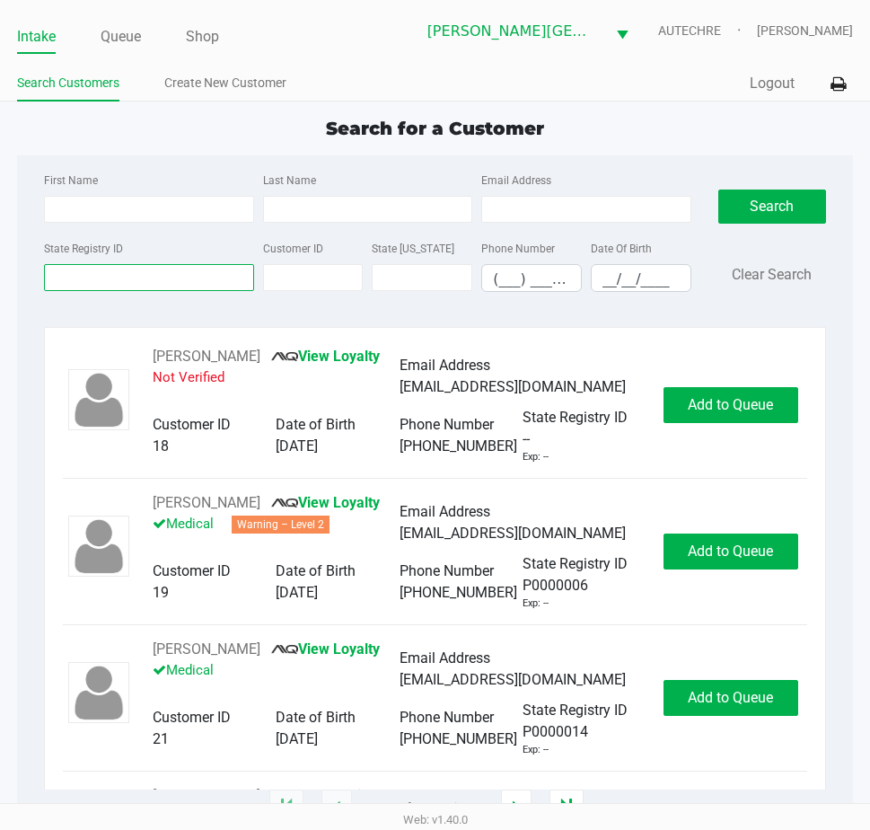
click at [229, 284] on div "State Registry ID" at bounding box center [149, 264] width 218 height 55
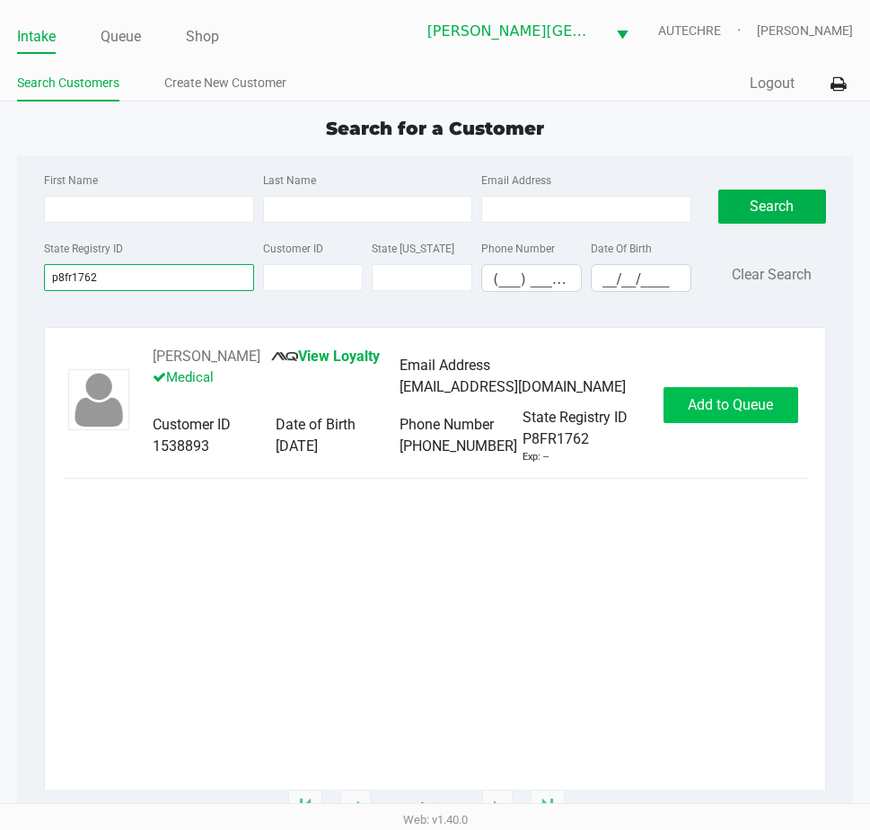
type input "p8fr1762"
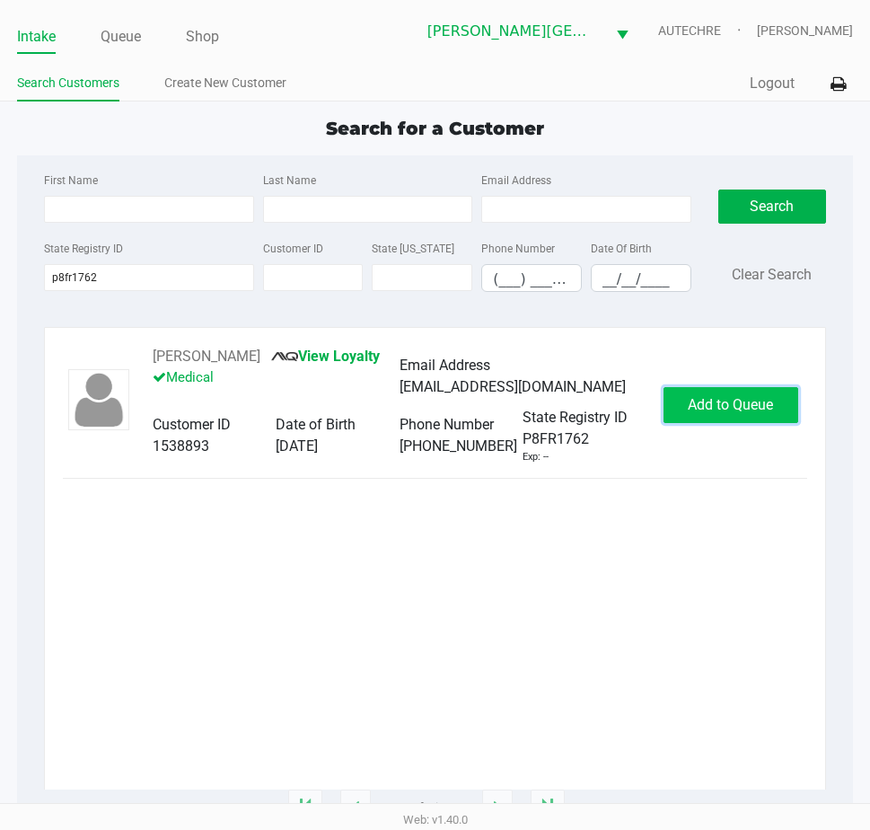
click at [762, 402] on button "Add to Queue" at bounding box center [731, 405] width 135 height 36
click at [762, 402] on div "Add to Queue" at bounding box center [731, 405] width 135 height 36
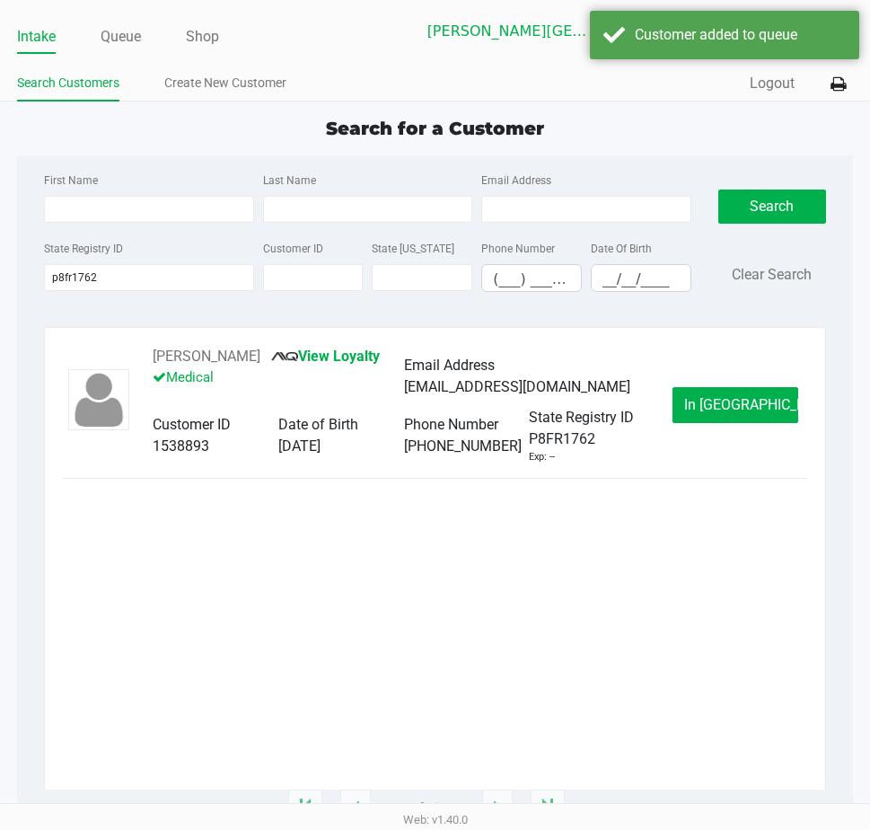
click at [761, 402] on button "In Queue" at bounding box center [736, 405] width 126 height 36
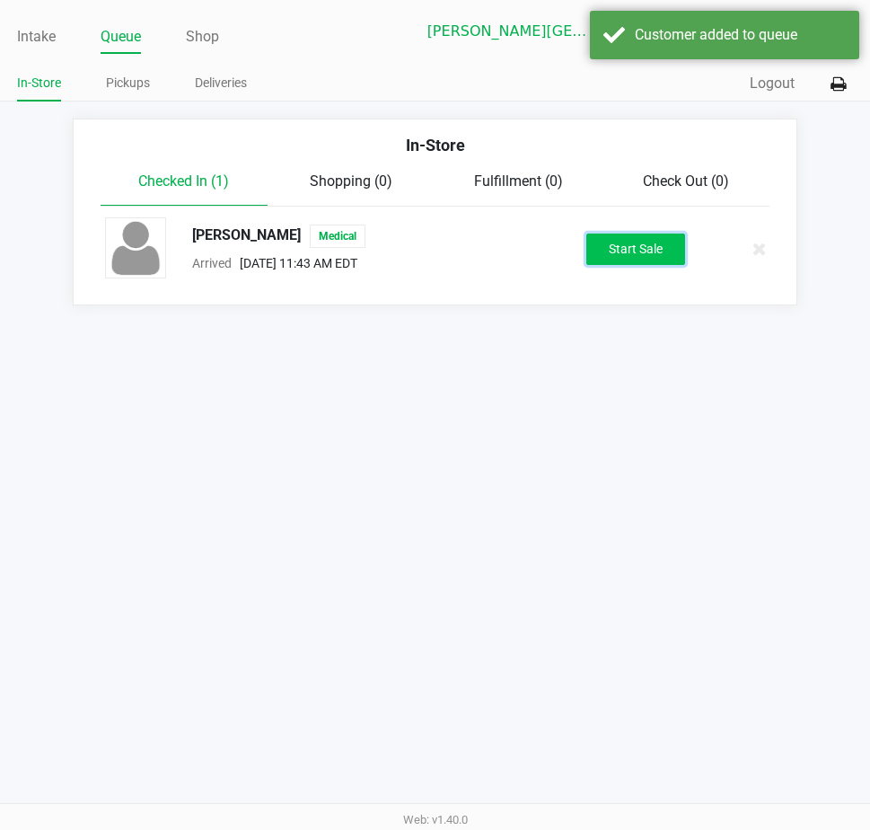
click at [608, 252] on button "Start Sale" at bounding box center [635, 248] width 99 height 31
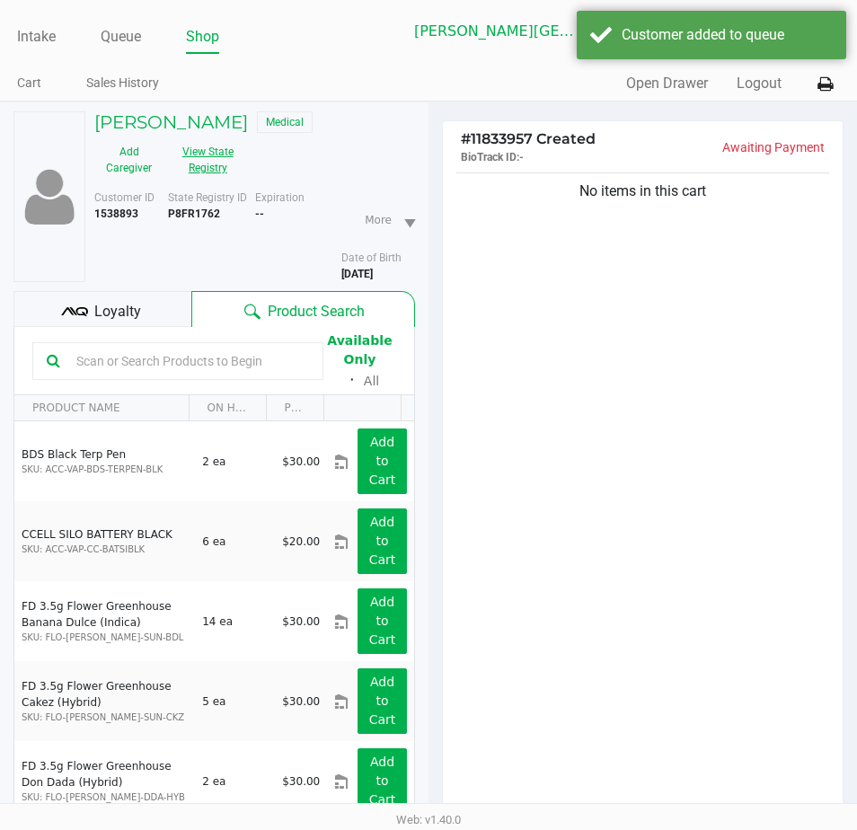
click at [210, 145] on button "View State Registry" at bounding box center [202, 159] width 78 height 45
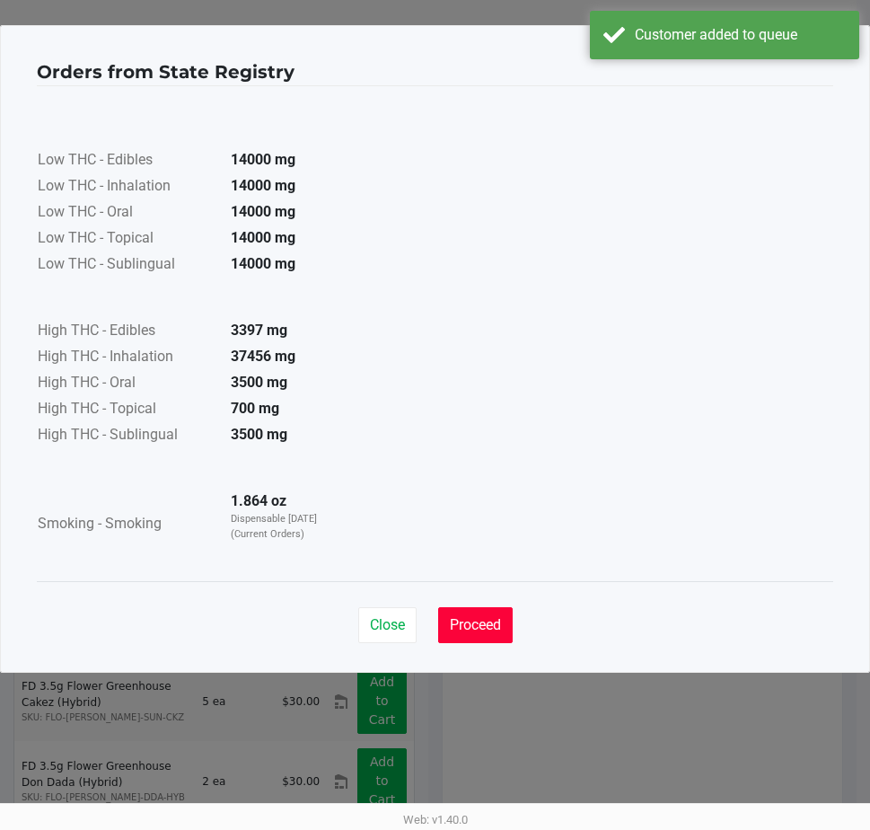
click at [489, 629] on span "Proceed" at bounding box center [475, 624] width 51 height 17
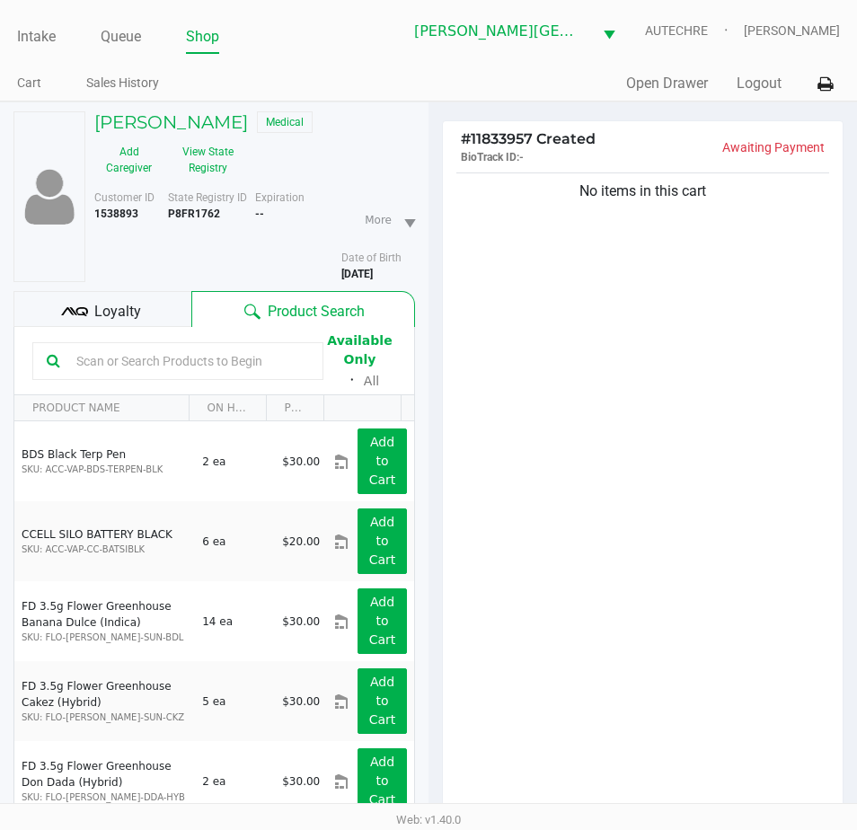
click at [618, 363] on div "No items in this cart" at bounding box center [643, 497] width 400 height 656
drag, startPoint x: 733, startPoint y: 430, endPoint x: 711, endPoint y: 439, distance: 23.3
click at [719, 436] on div "No items in this cart" at bounding box center [643, 497] width 400 height 656
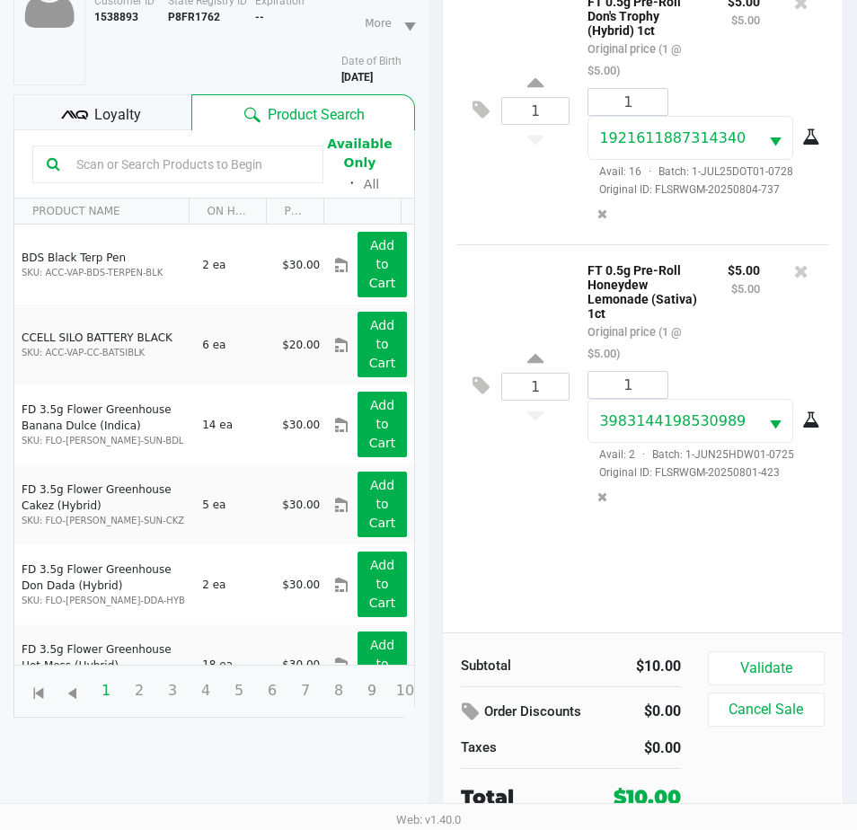
scroll to position [198, 0]
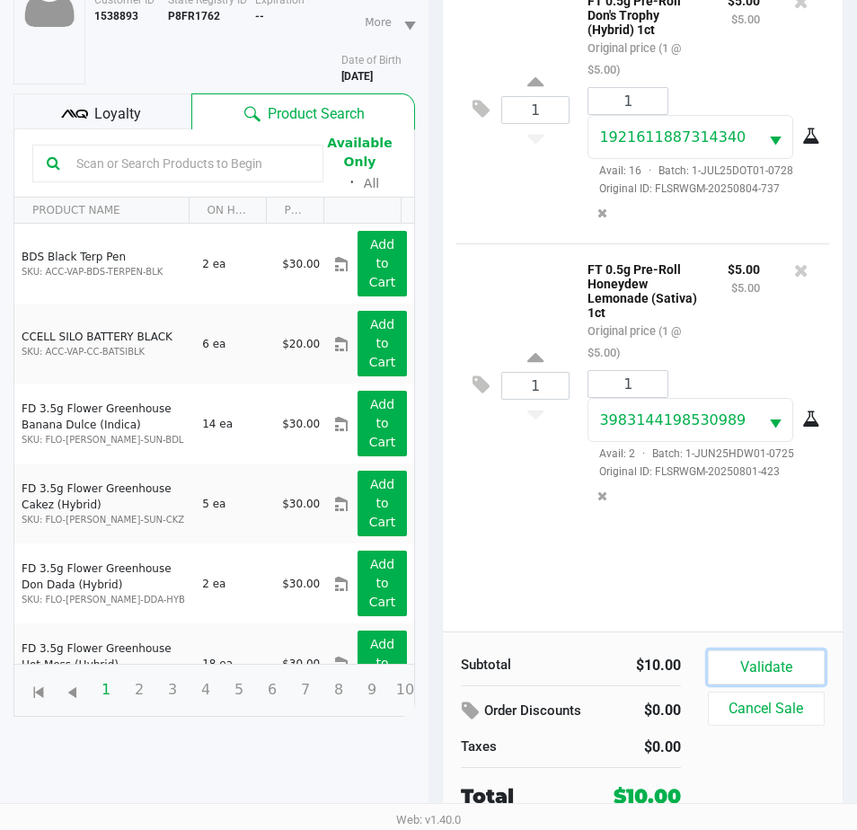
click at [800, 663] on button "Validate" at bounding box center [766, 667] width 117 height 34
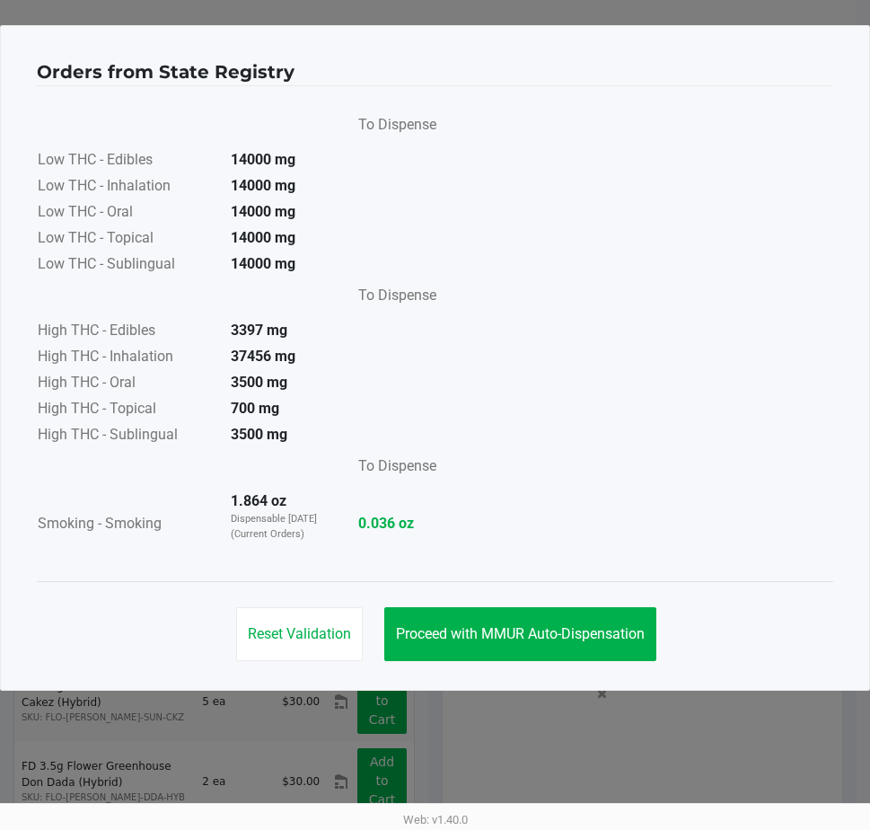
click at [594, 606] on div "Reset Validation Proceed with MMUR Auto-Dispensation" at bounding box center [435, 626] width 796 height 91
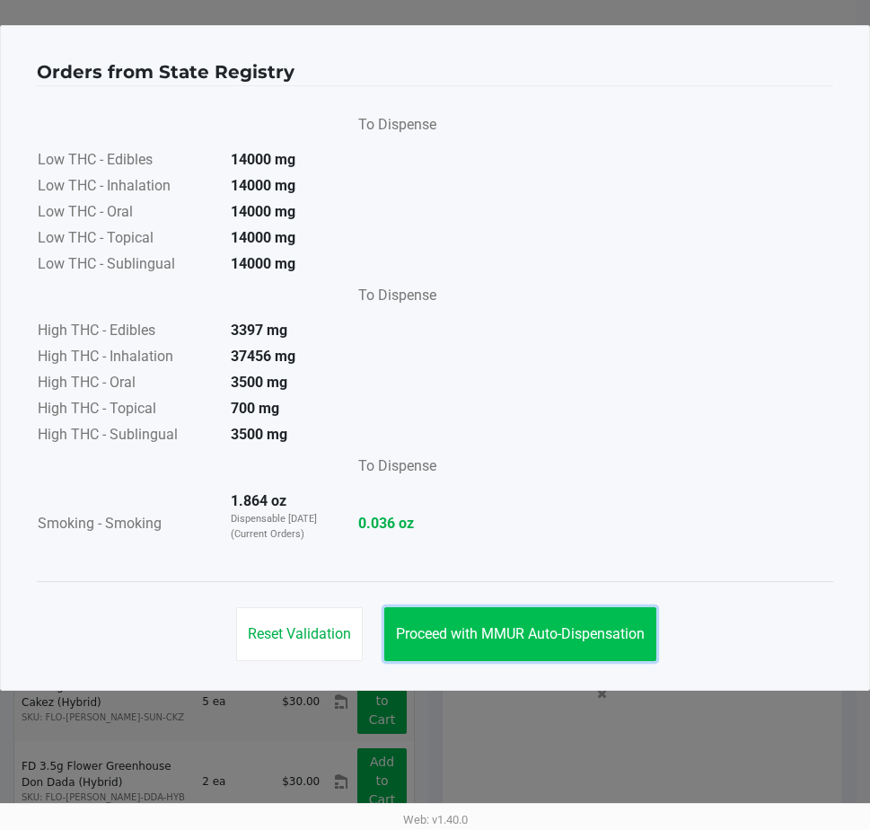
click at [645, 632] on span "Proceed with MMUR Auto-Dispensation" at bounding box center [520, 633] width 249 height 17
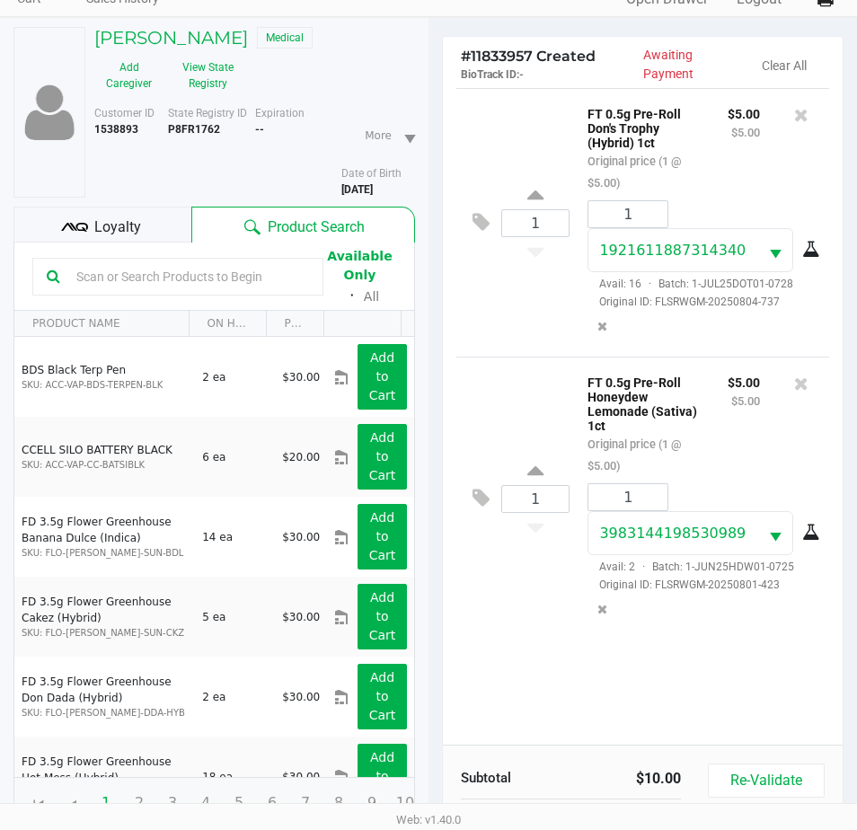
scroll to position [238, 0]
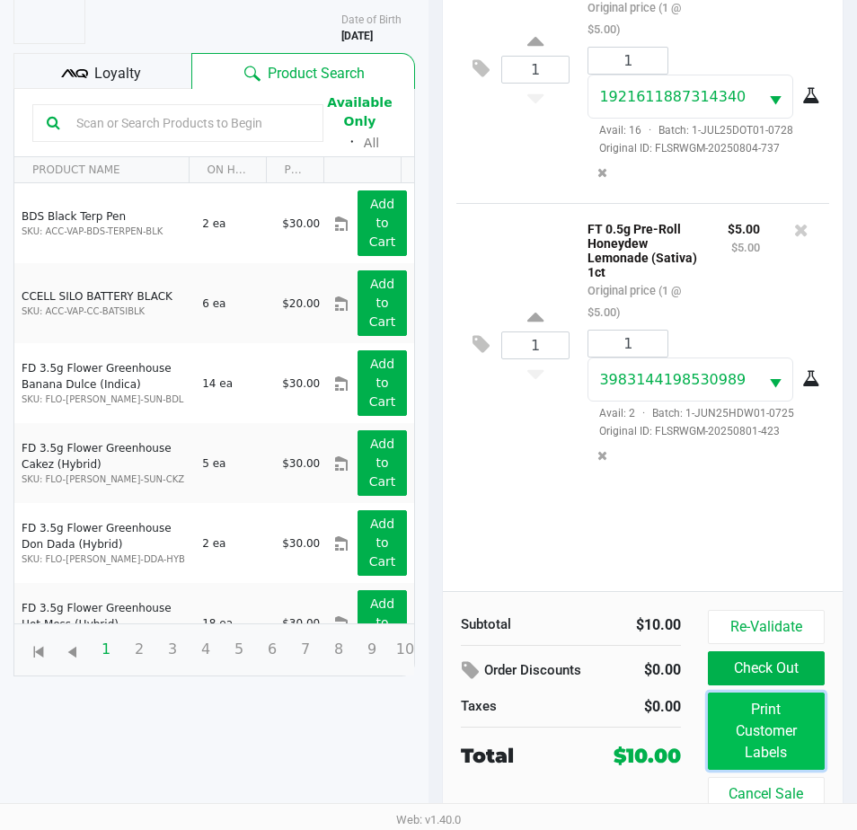
click at [800, 726] on button "Print Customer Labels" at bounding box center [766, 730] width 117 height 77
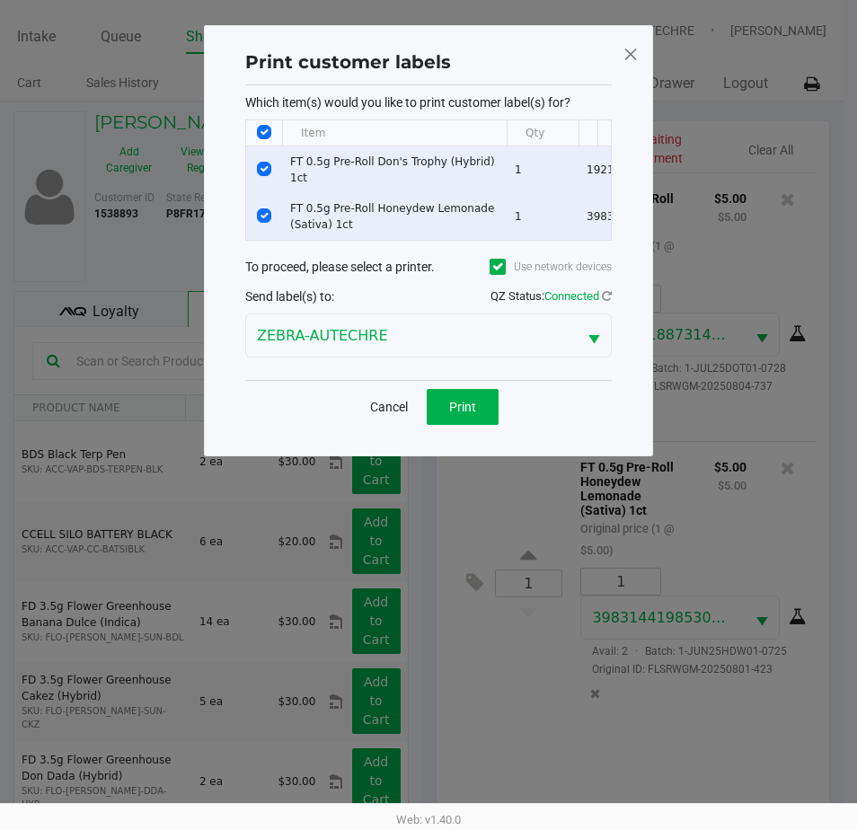
scroll to position [0, 0]
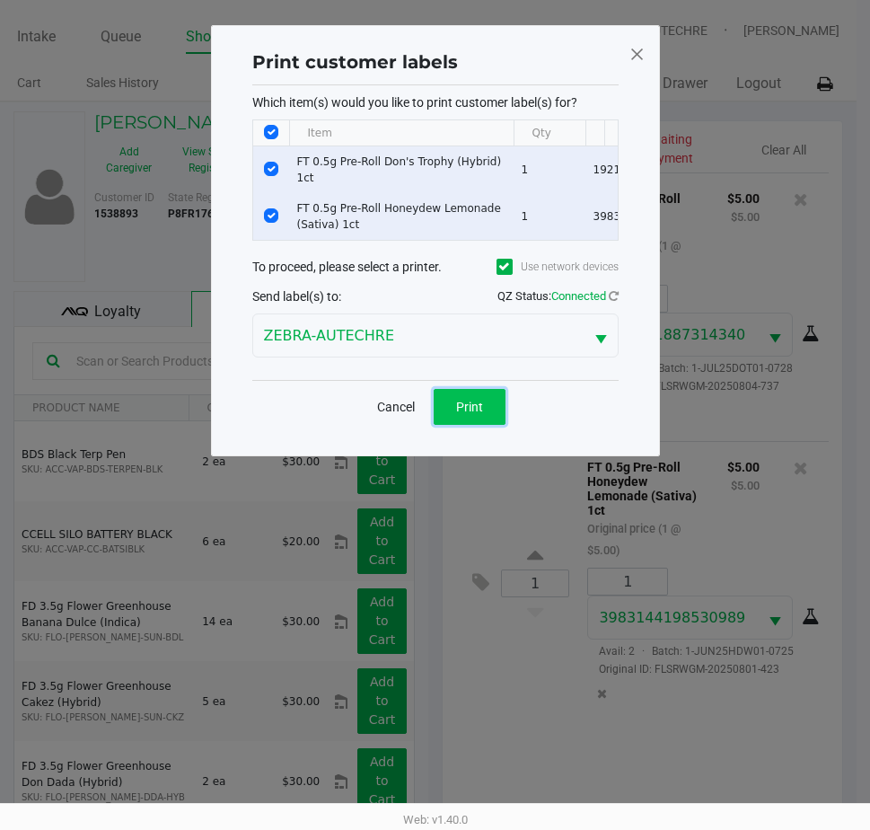
click at [445, 407] on button "Print" at bounding box center [470, 407] width 72 height 36
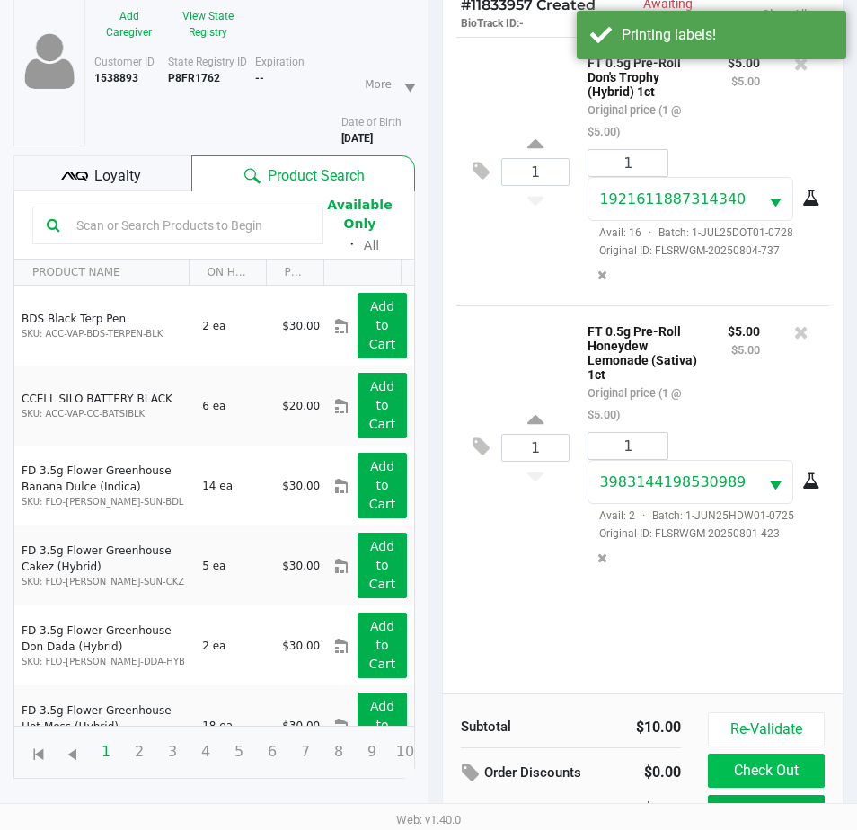
scroll to position [238, 0]
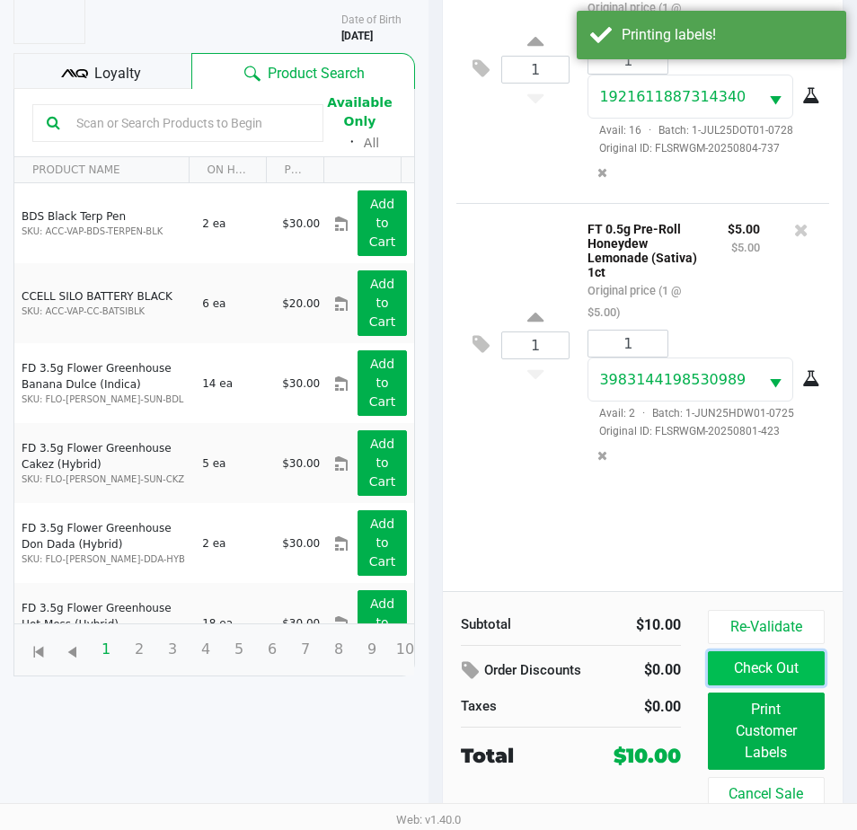
click at [796, 664] on button "Check Out" at bounding box center [766, 668] width 117 height 34
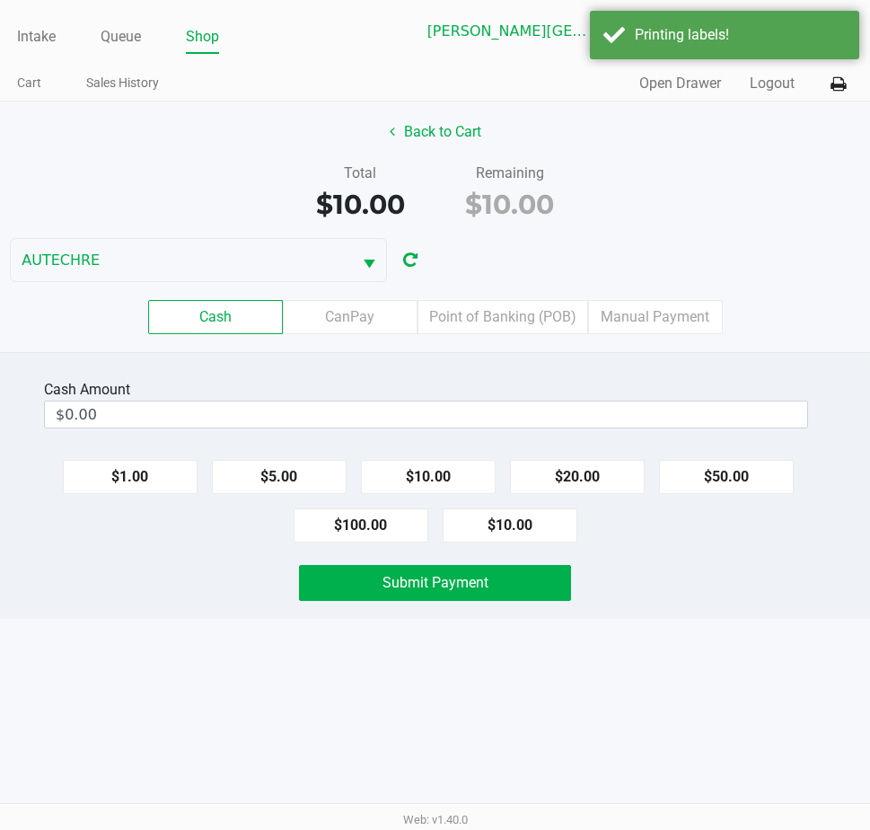
click at [698, 640] on div "Intake Queue Shop Bonita Springs WC AUTECHRE Estelle Griffis Cart Sales History…" at bounding box center [435, 415] width 870 height 830
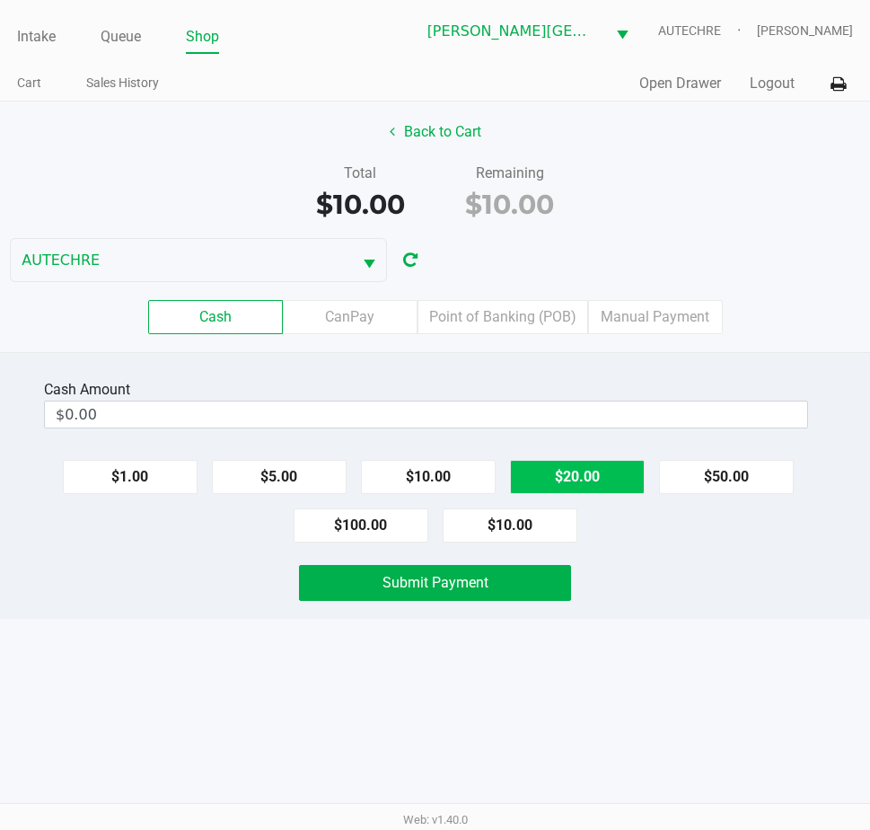
click at [560, 474] on button "$20.00" at bounding box center [577, 477] width 135 height 34
type input "$20.00"
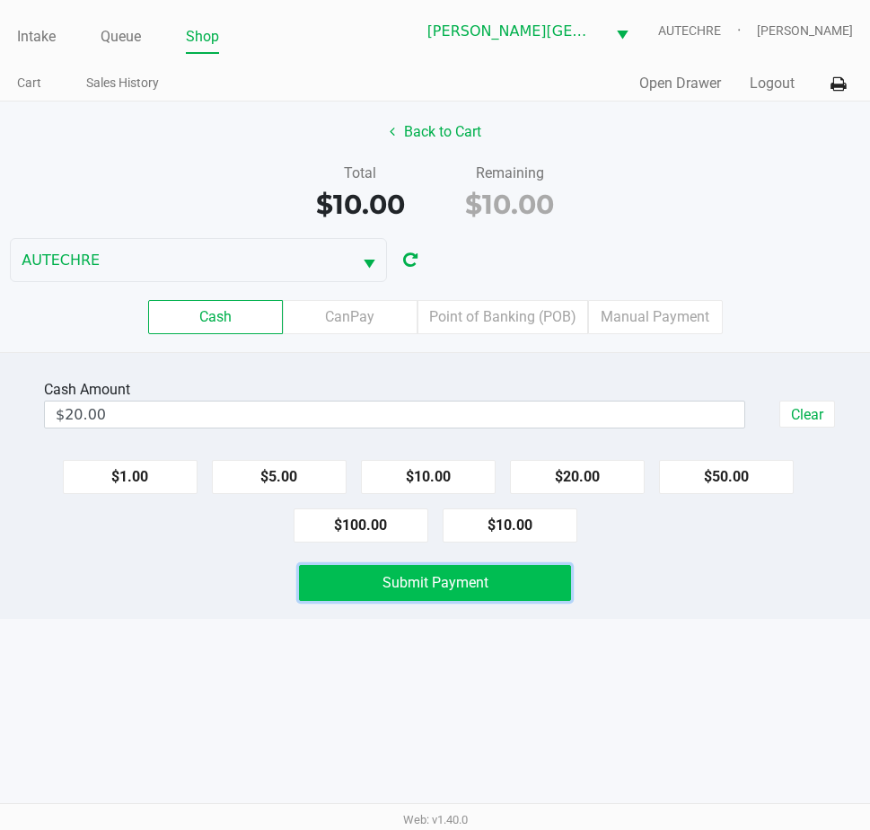
click at [506, 579] on button "Submit Payment" at bounding box center [435, 583] width 272 height 36
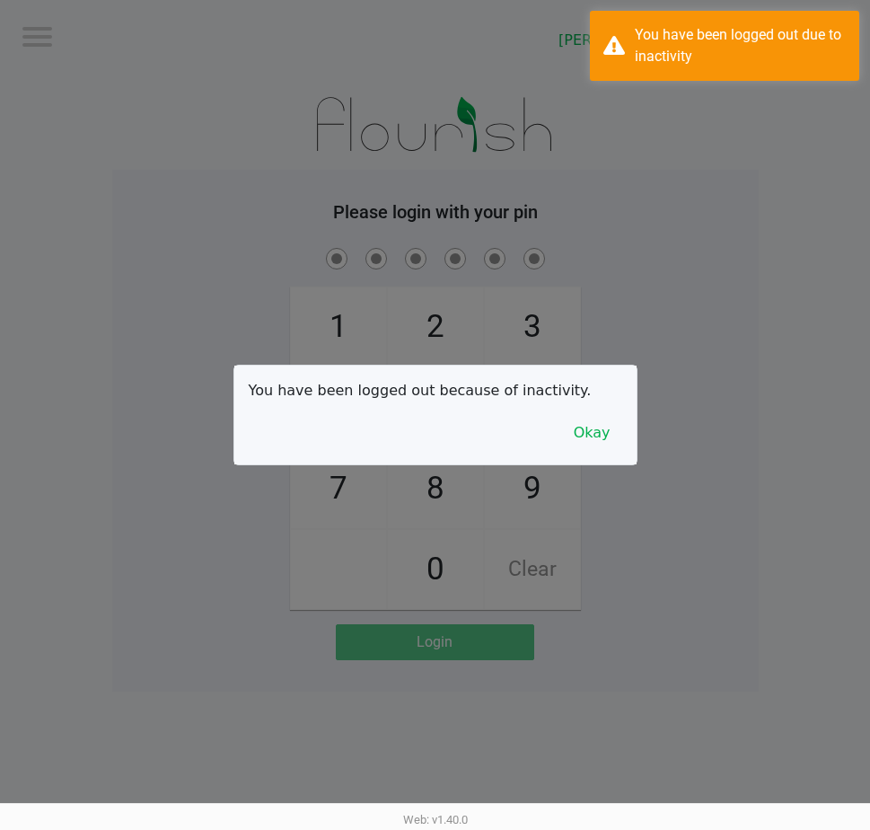
click at [785, 185] on div at bounding box center [435, 415] width 870 height 830
click at [765, 75] on div "You have been logged out due to inactivity" at bounding box center [724, 46] width 269 height 70
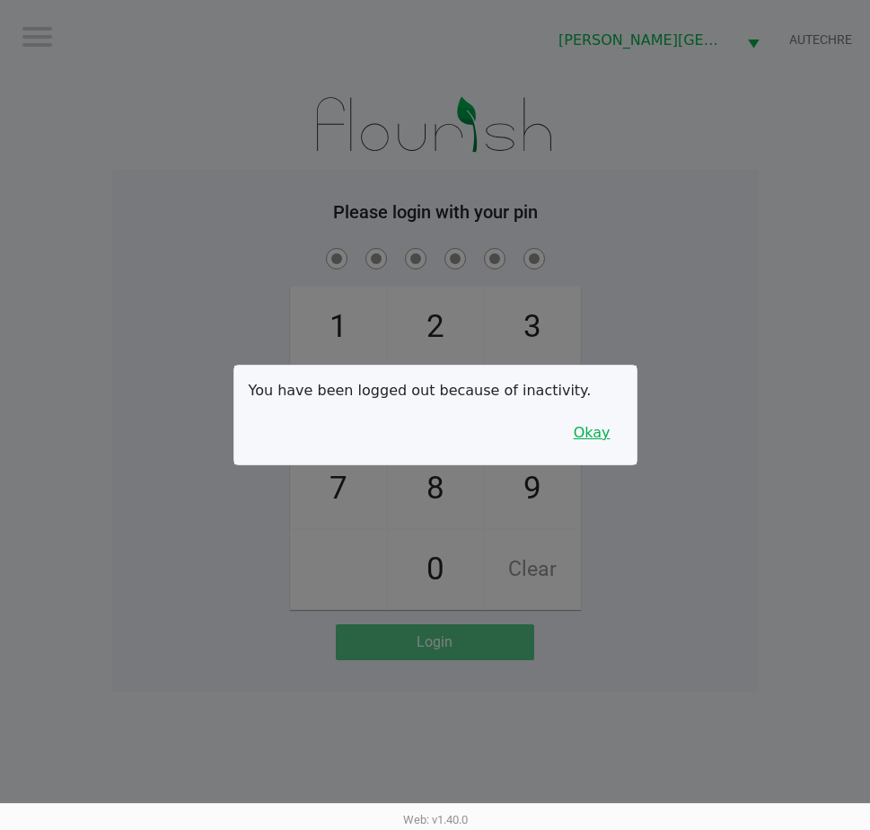
click at [606, 435] on button "Okay" at bounding box center [592, 433] width 60 height 34
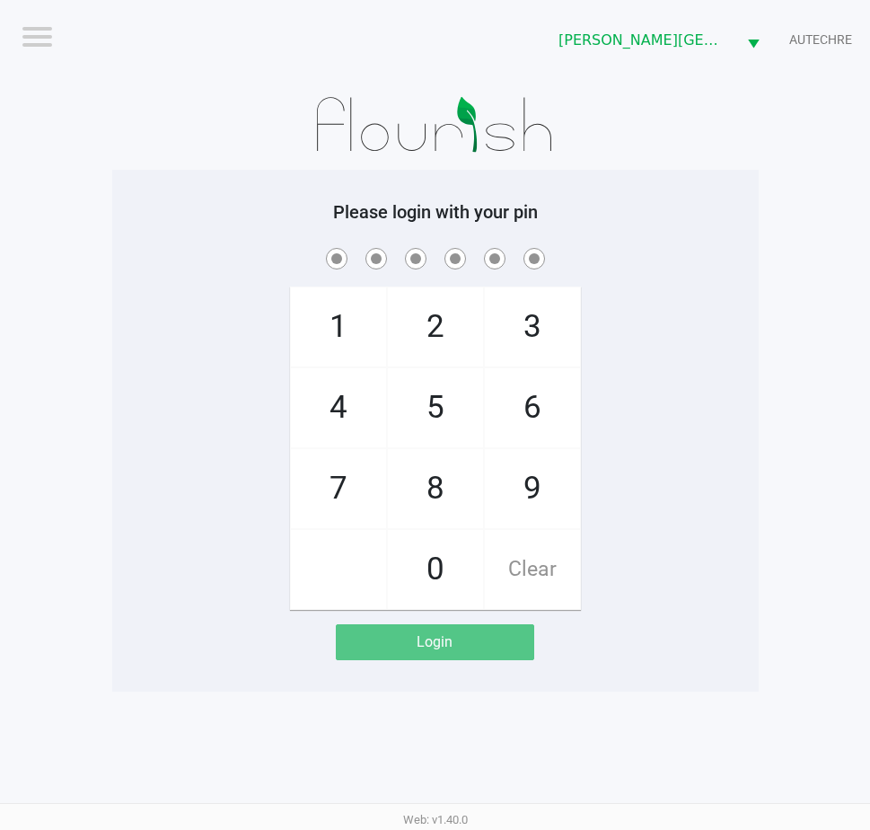
click at [743, 355] on div "1 4 7 2 5 8 0 3 6 9 Clear" at bounding box center [435, 426] width 646 height 365
click at [192, 313] on div "1 4 7 2 5 8 0 3 6 9 Clear" at bounding box center [435, 426] width 646 height 365
click at [531, 491] on span "9" at bounding box center [532, 488] width 95 height 79
checkbox input "true"
click at [437, 323] on span "2" at bounding box center [435, 326] width 95 height 79
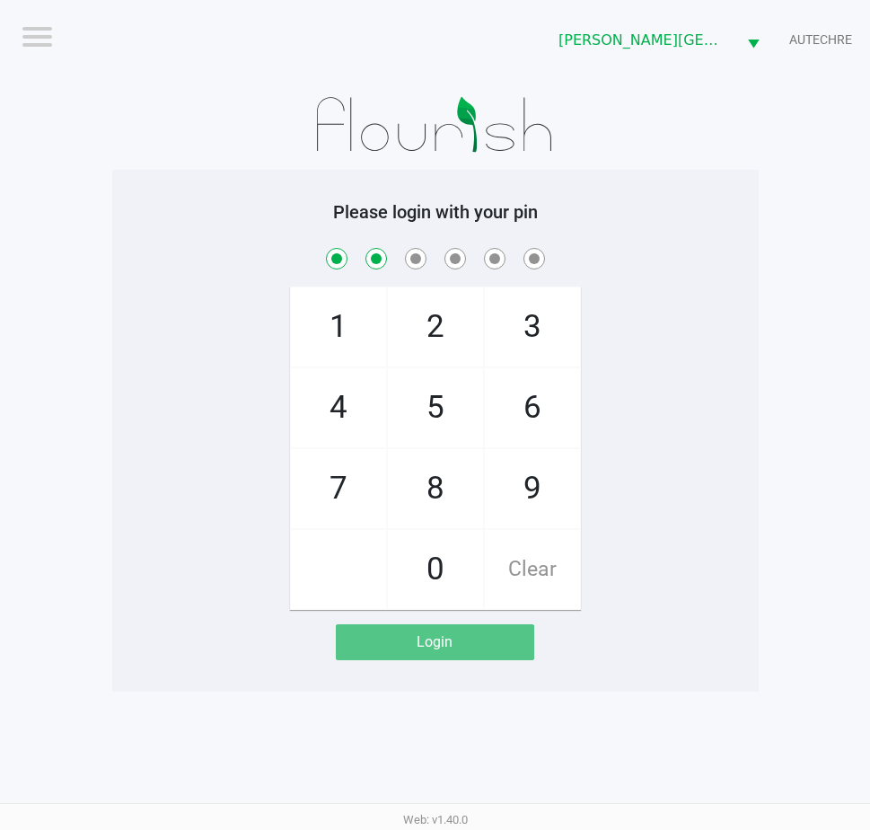
checkbox input "true"
click at [530, 319] on span "3" at bounding box center [532, 326] width 95 height 79
checkbox input "true"
click at [437, 506] on span "8" at bounding box center [435, 488] width 95 height 79
checkbox input "true"
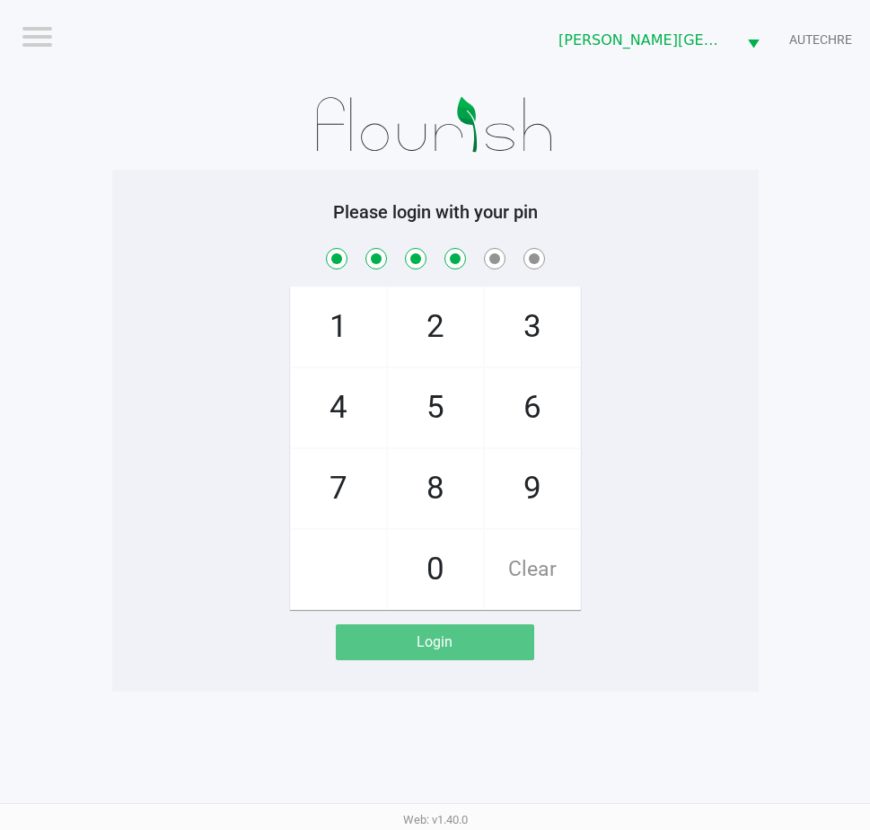
click at [526, 497] on span "9" at bounding box center [532, 488] width 95 height 79
checkbox input "true"
click at [435, 490] on span "8" at bounding box center [435, 488] width 95 height 79
checkbox input "true"
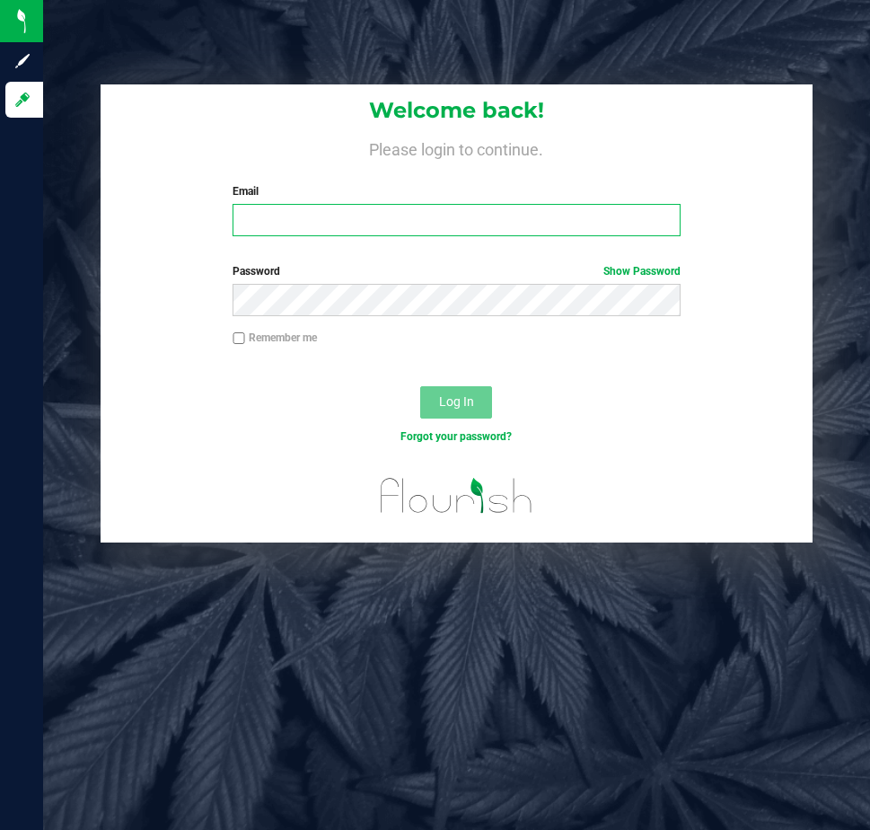
click at [470, 222] on input "Email" at bounding box center [456, 220] width 447 height 32
type input "[EMAIL_ADDRESS][DOMAIN_NAME]"
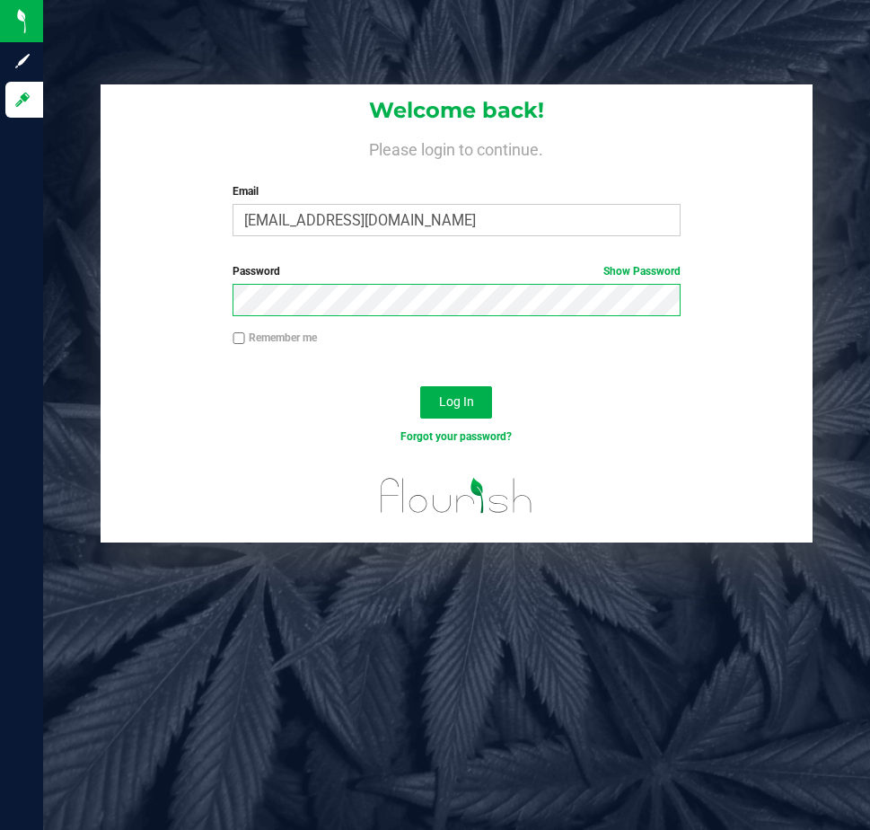
click at [420, 386] on button "Log In" at bounding box center [456, 402] width 72 height 32
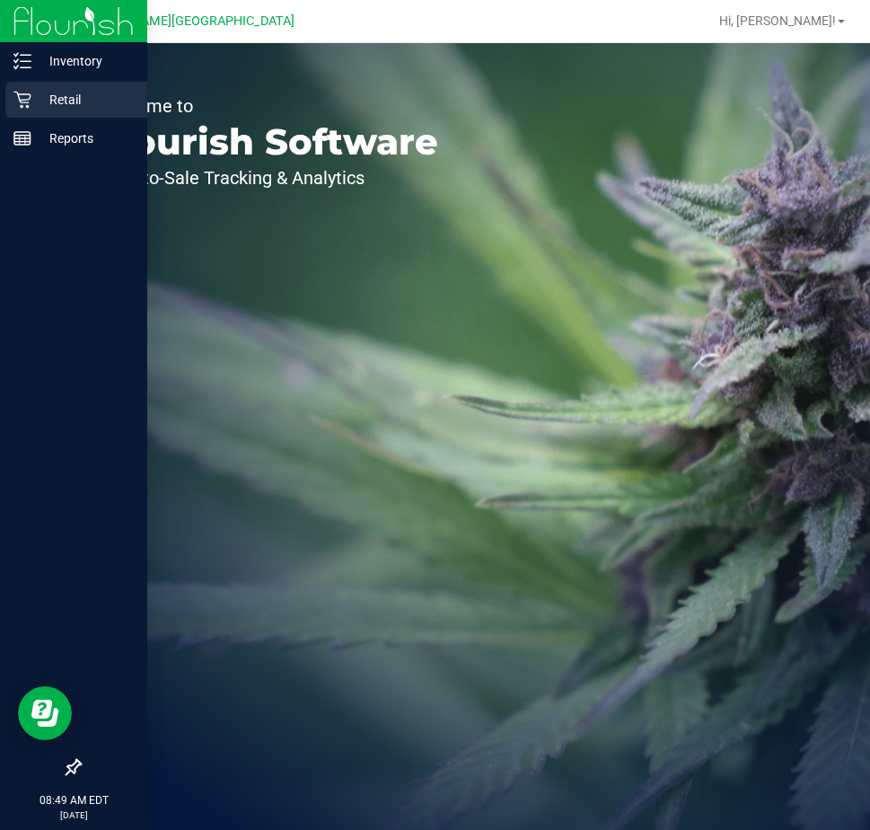
click at [75, 96] on p "Retail" at bounding box center [85, 100] width 108 height 22
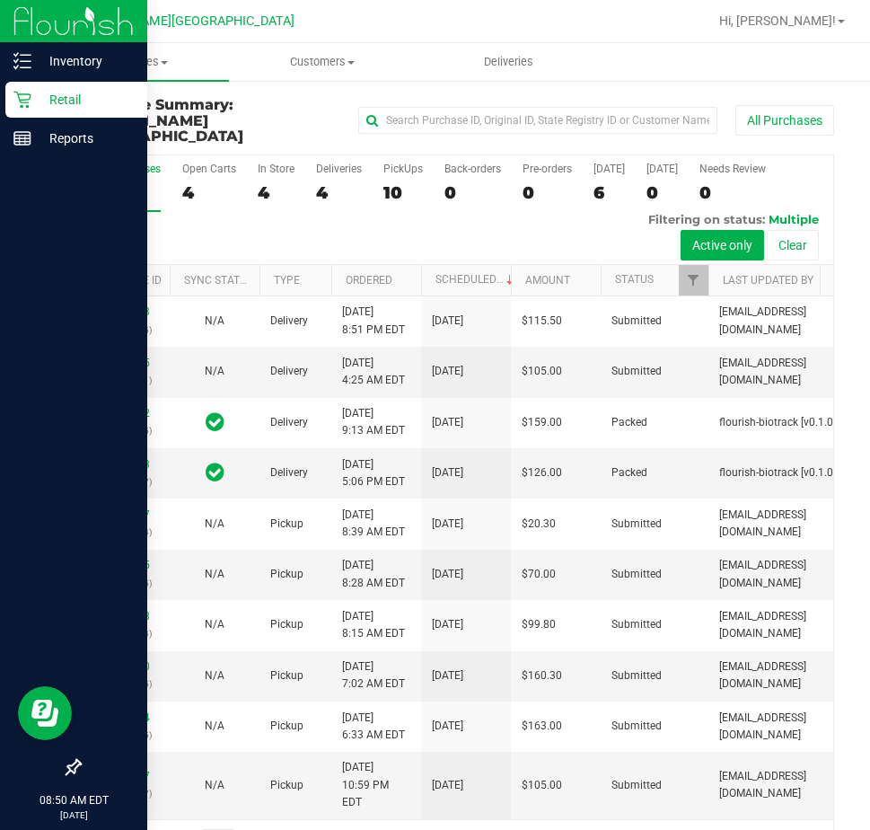
click at [76, 101] on p "Retail" at bounding box center [85, 100] width 108 height 22
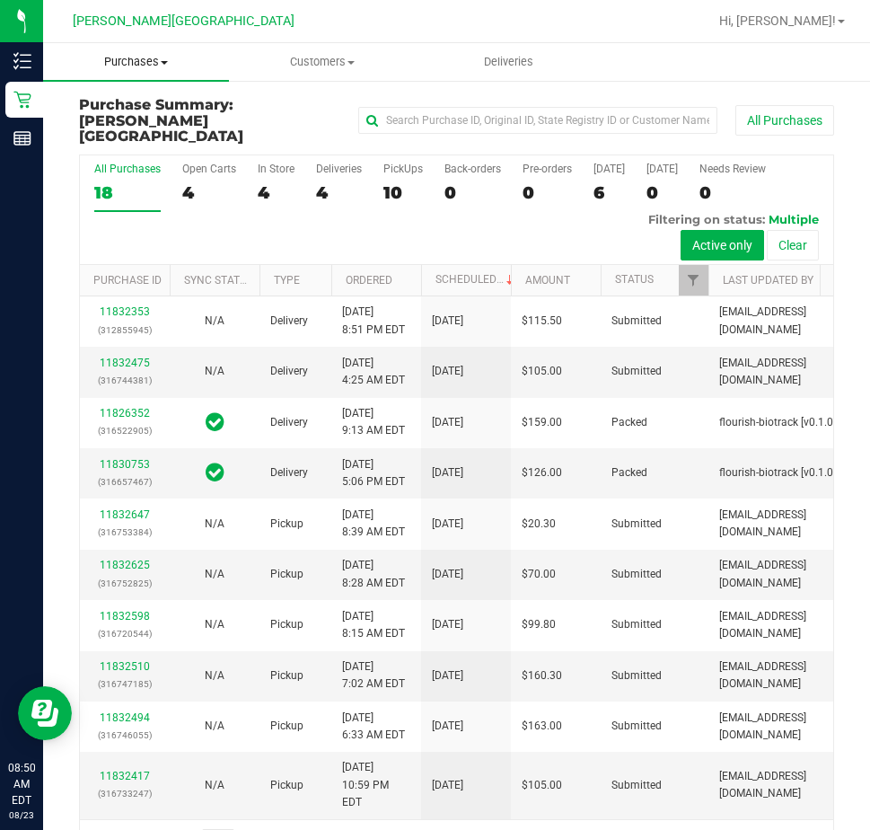
click at [163, 53] on uib-tab-heading "Purchases Summary of purchases Fulfillment All purchases" at bounding box center [136, 62] width 186 height 38
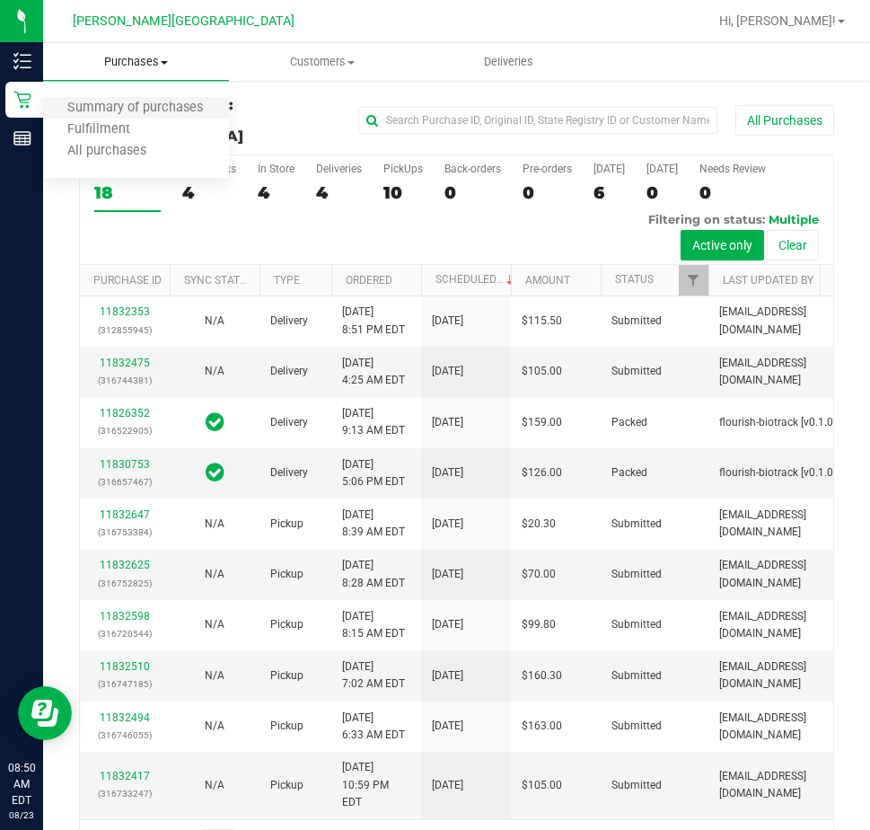
click at [136, 118] on li "Summary of purchases" at bounding box center [136, 109] width 186 height 22
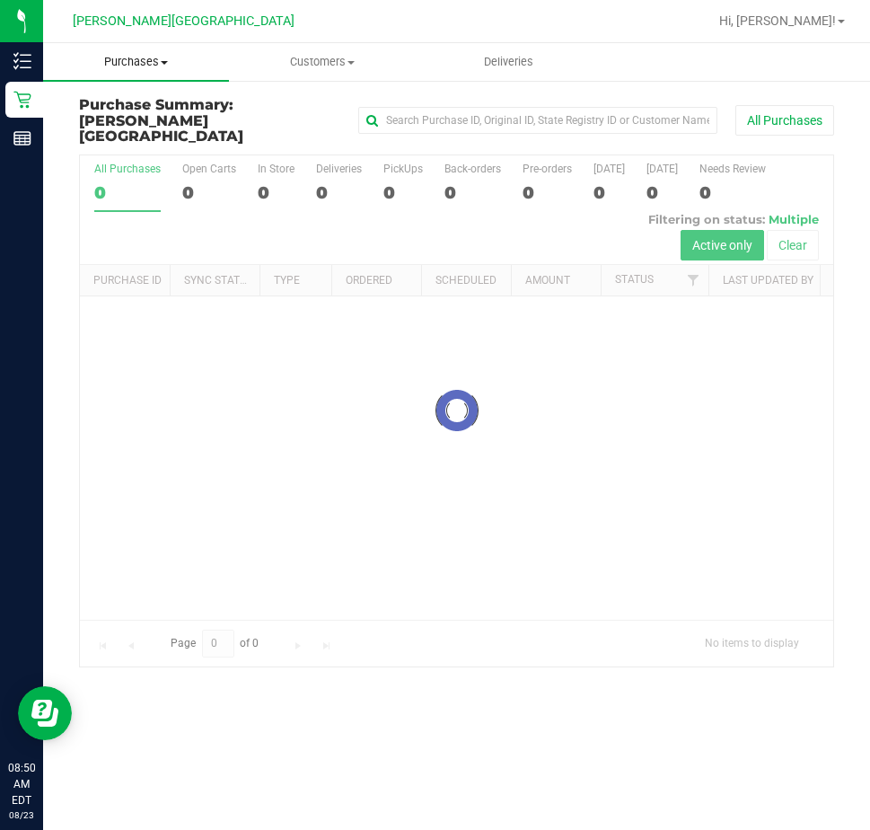
click at [145, 63] on span "Purchases" at bounding box center [136, 62] width 186 height 16
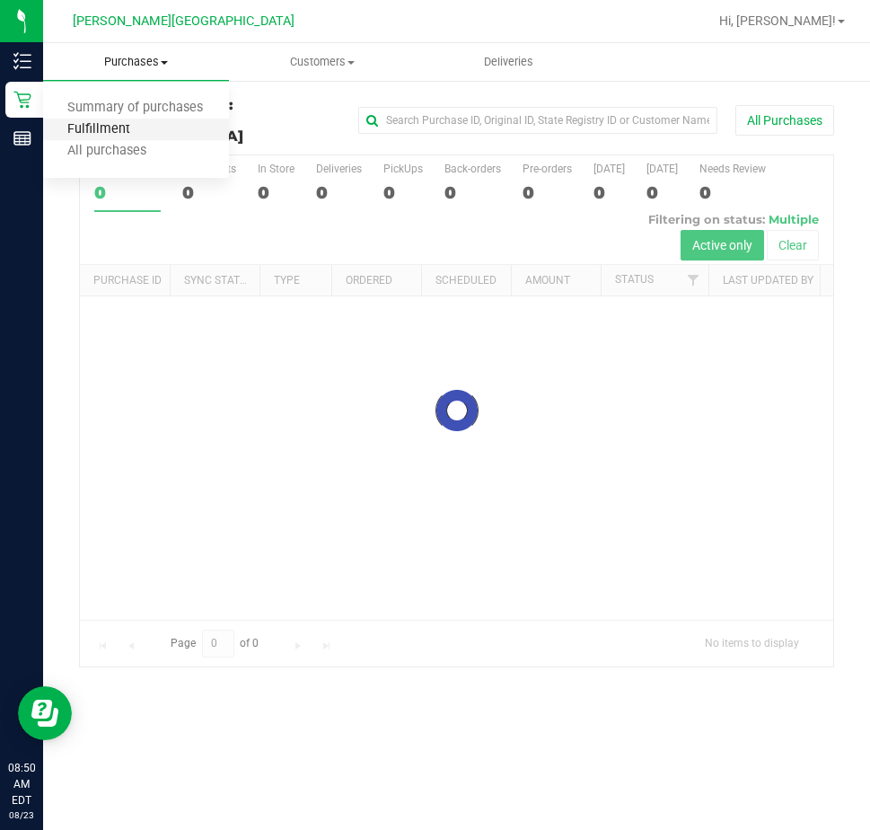
click at [125, 127] on span "Fulfillment" at bounding box center [98, 129] width 111 height 15
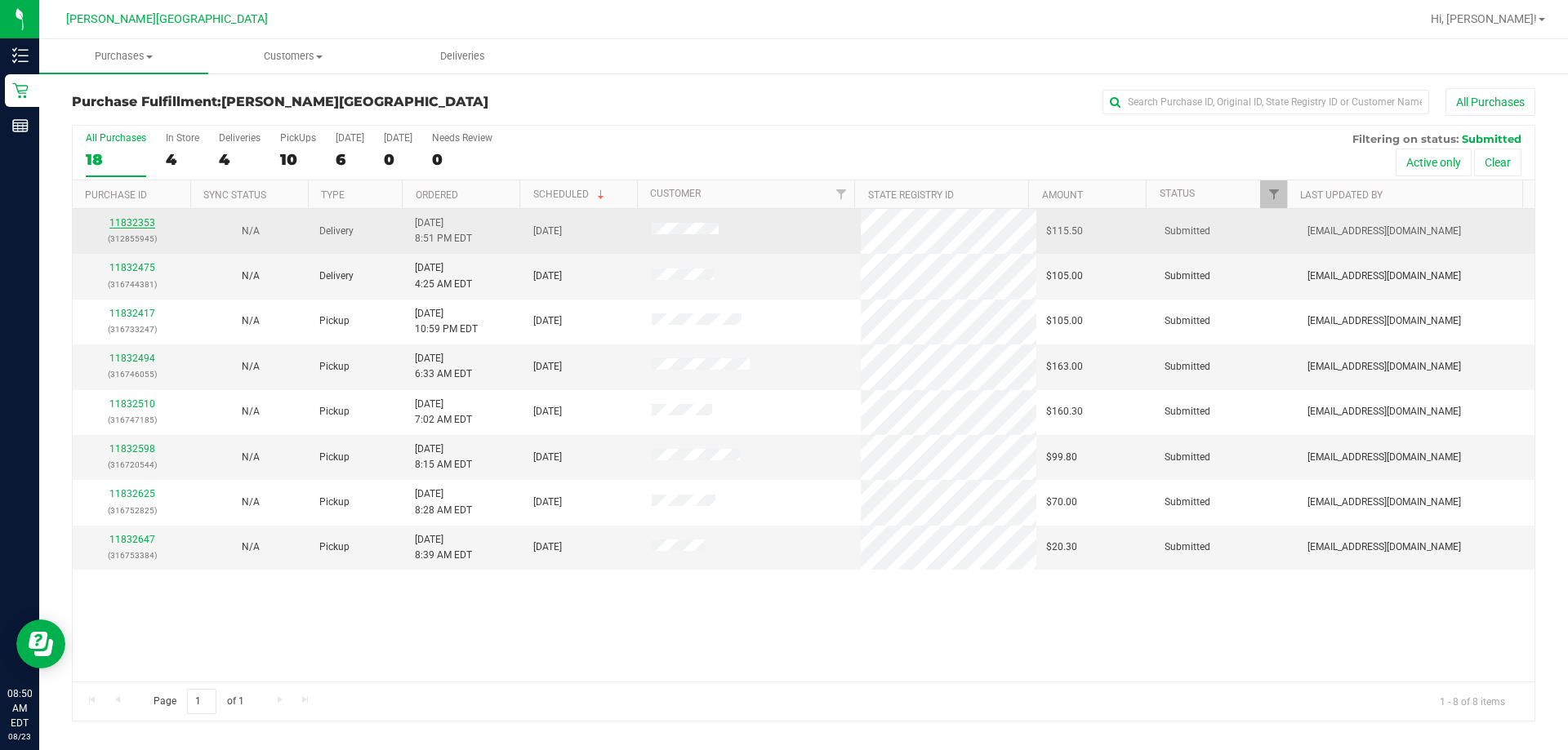
click at [147, 223] on link "11832353" at bounding box center [132, 223] width 45 height 12
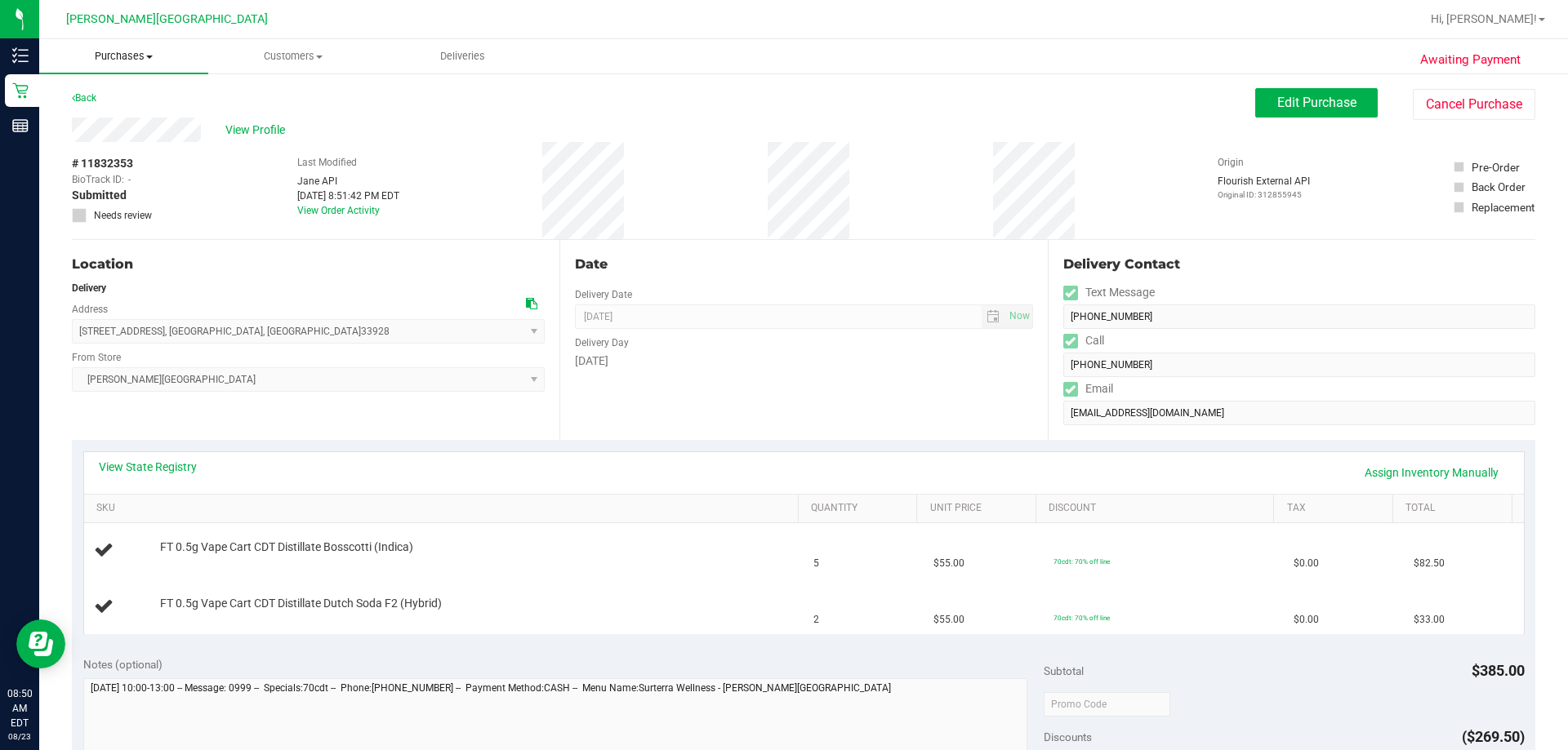
click at [140, 60] on span "Purchases" at bounding box center [124, 56] width 169 height 15
click at [146, 115] on li "Fulfillment" at bounding box center [124, 118] width 169 height 20
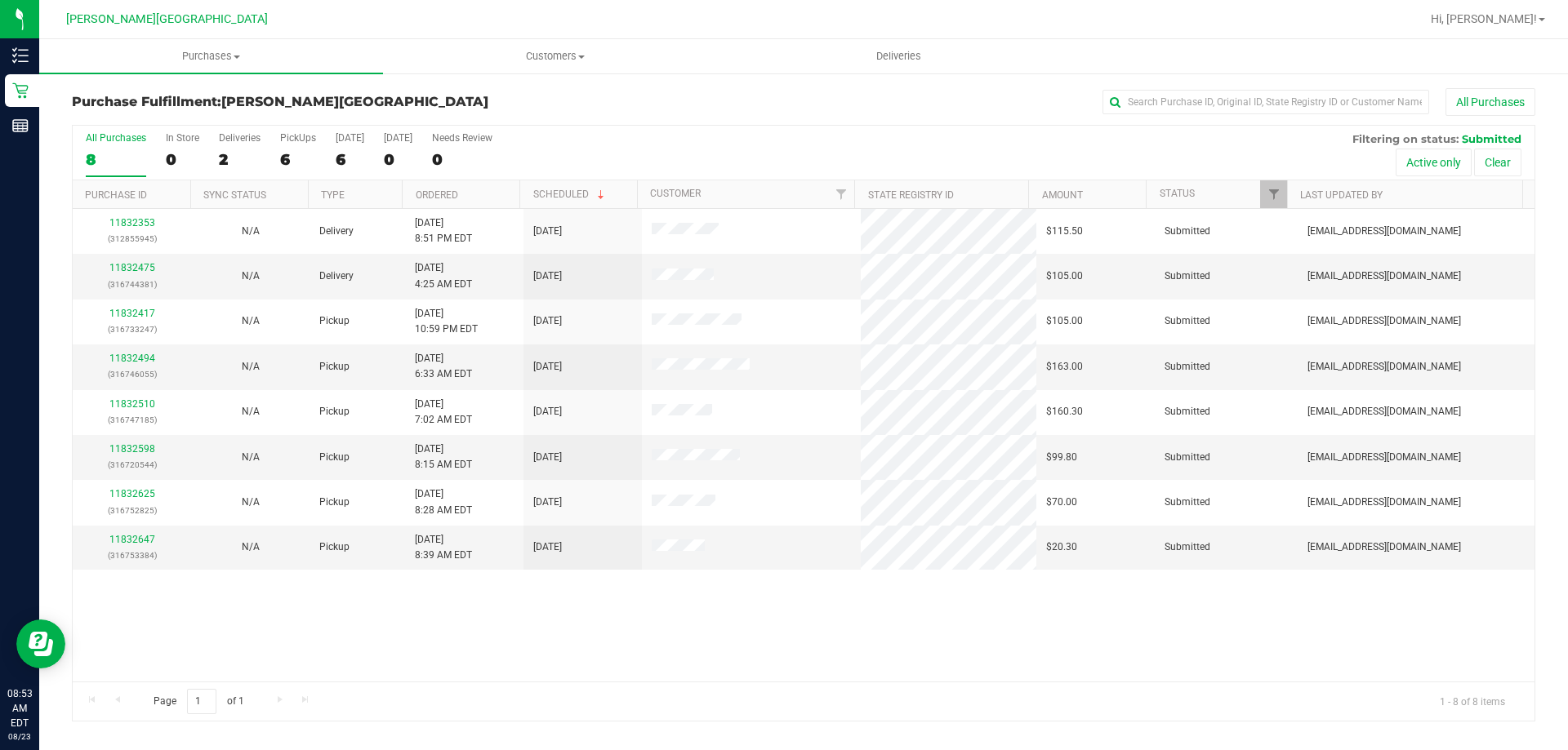
click at [478, 192] on th "Ordered" at bounding box center [460, 194] width 117 height 28
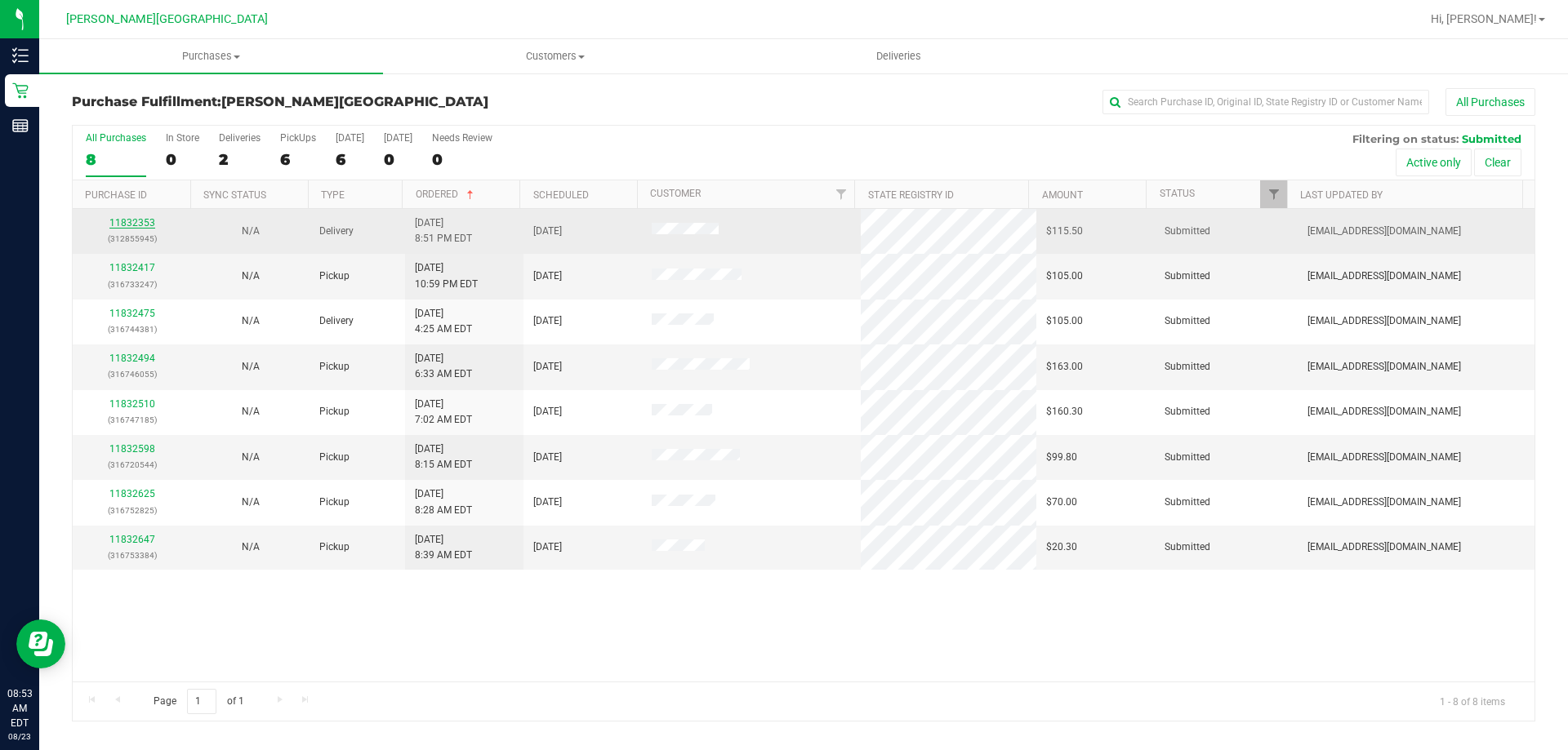
click at [148, 220] on link "11832353" at bounding box center [132, 223] width 45 height 12
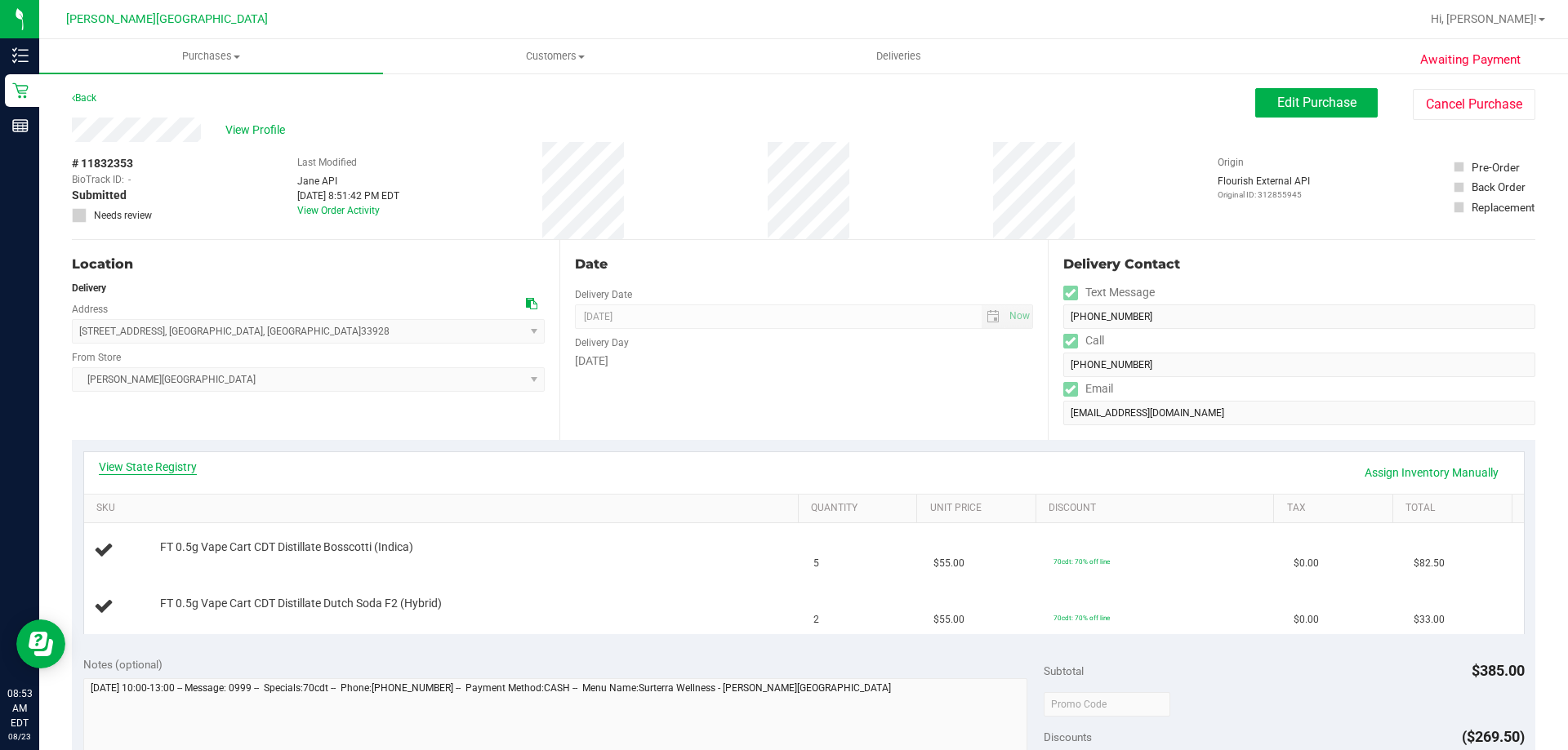
click at [154, 471] on link "View State Registry" at bounding box center [148, 467] width 98 height 16
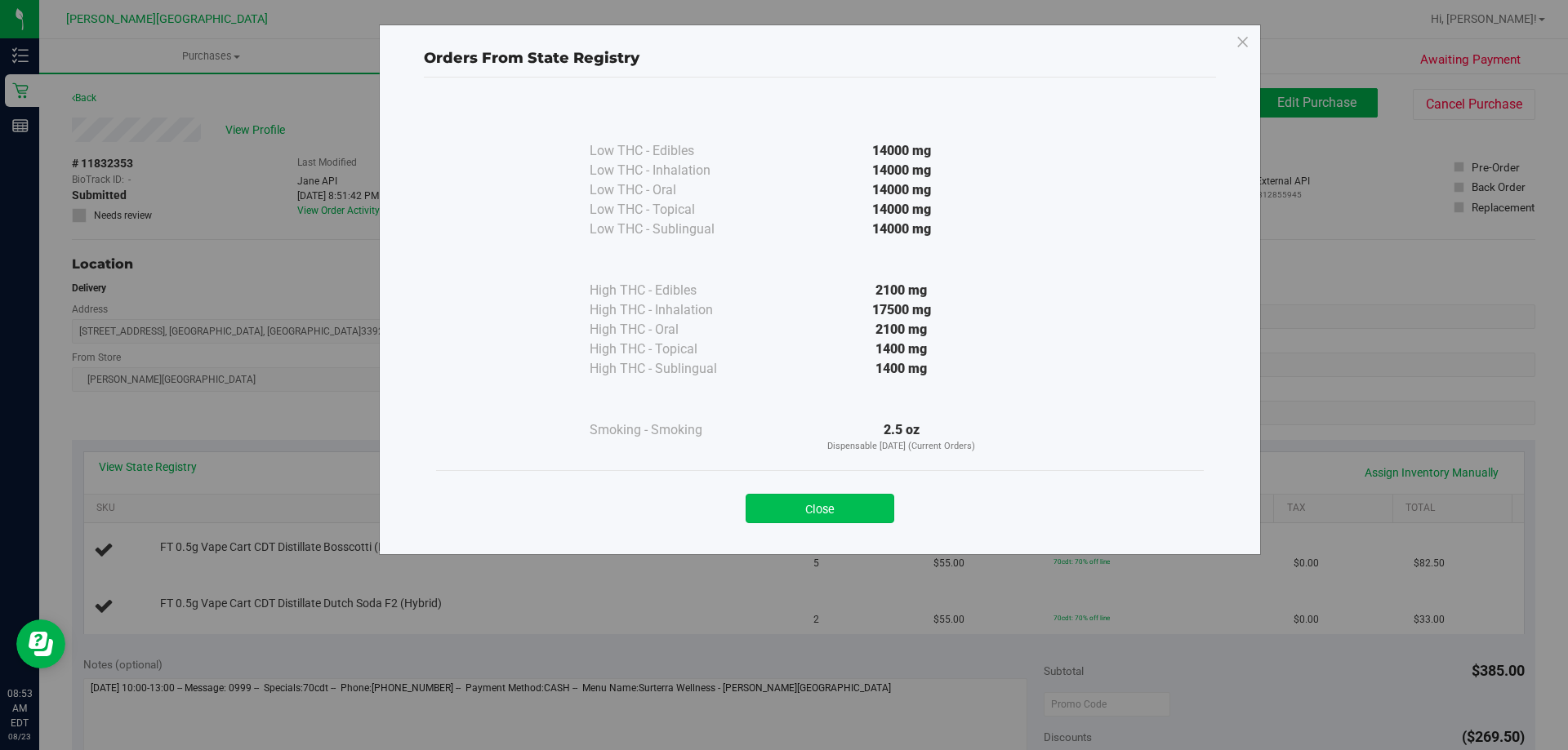
click at [790, 504] on button "Close" at bounding box center [819, 508] width 148 height 29
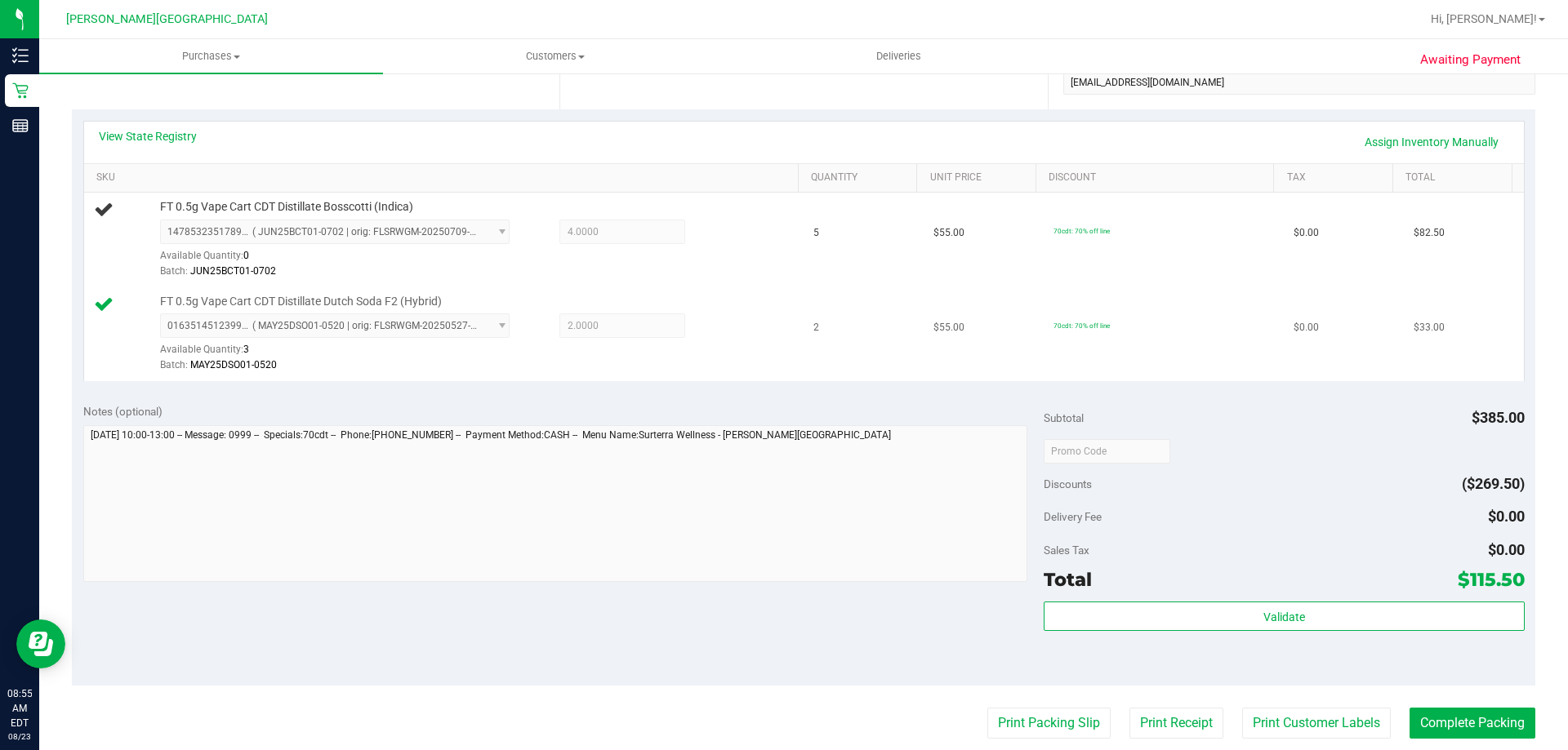
scroll to position [408, 0]
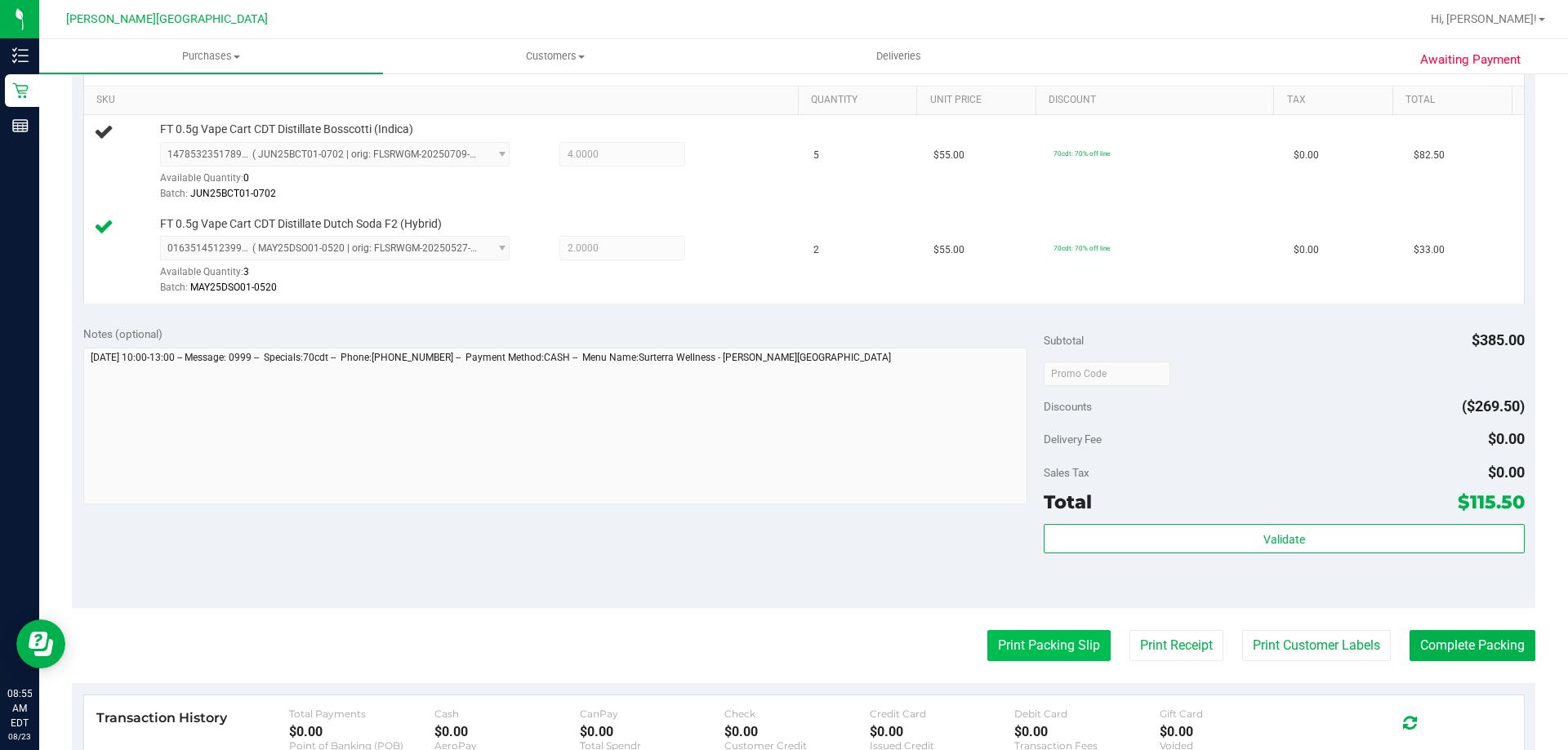
click at [790, 646] on button "Print Packing Slip" at bounding box center [1050, 645] width 124 height 31
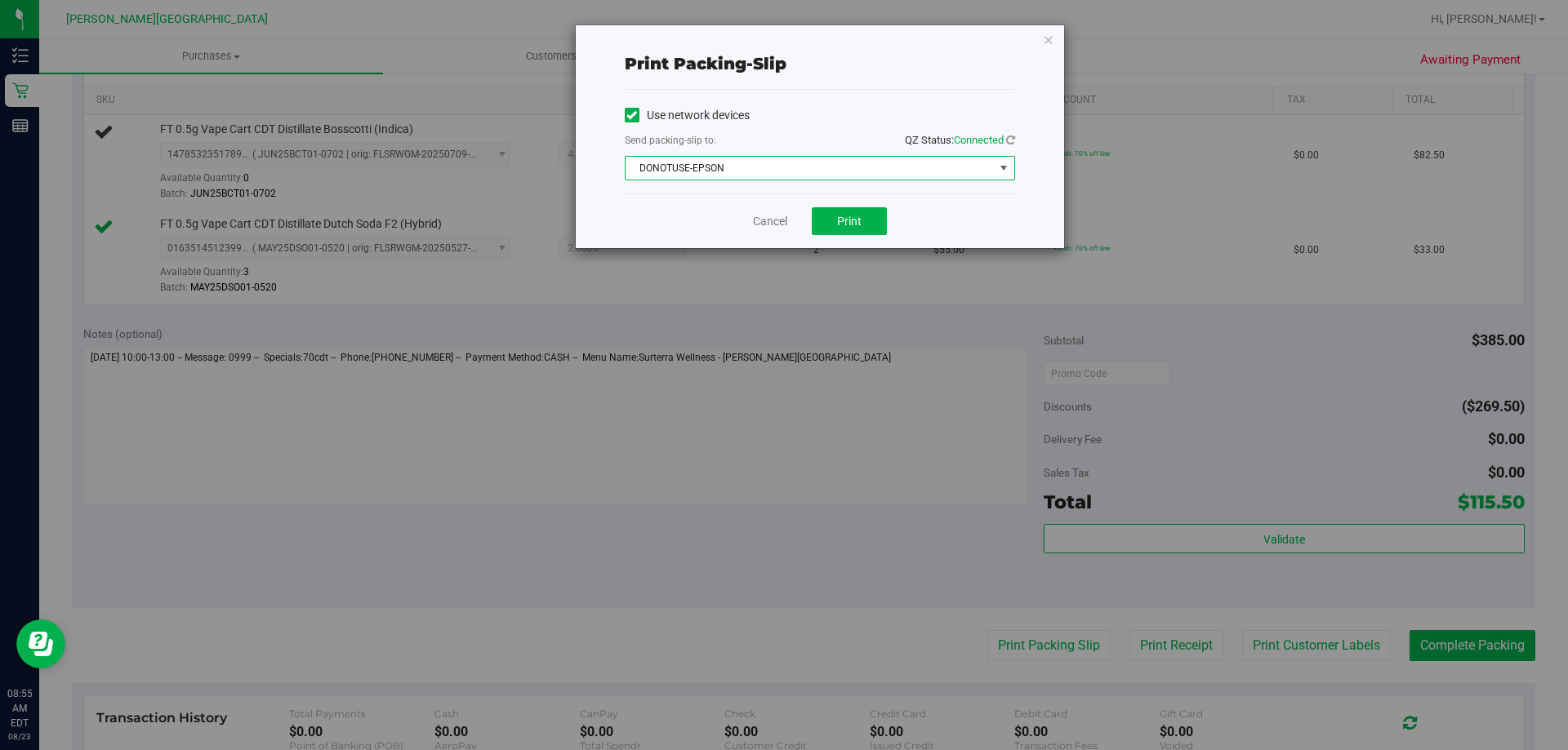
click at [790, 174] on span "DONOTUSE-EPSON" at bounding box center [809, 167] width 368 height 23
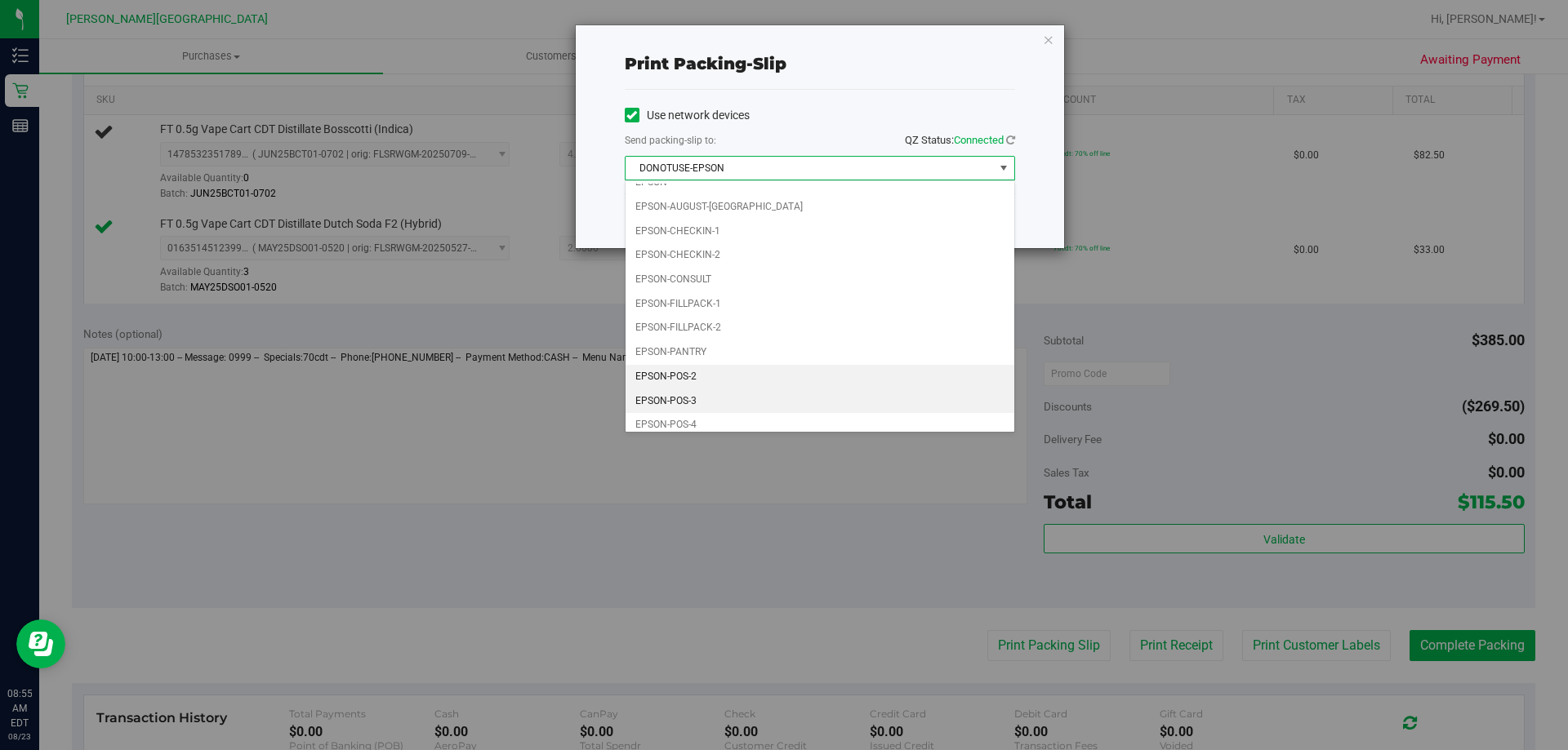
scroll to position [46, 0]
click at [705, 387] on li "EPSON-POS-3" at bounding box center [819, 392] width 388 height 25
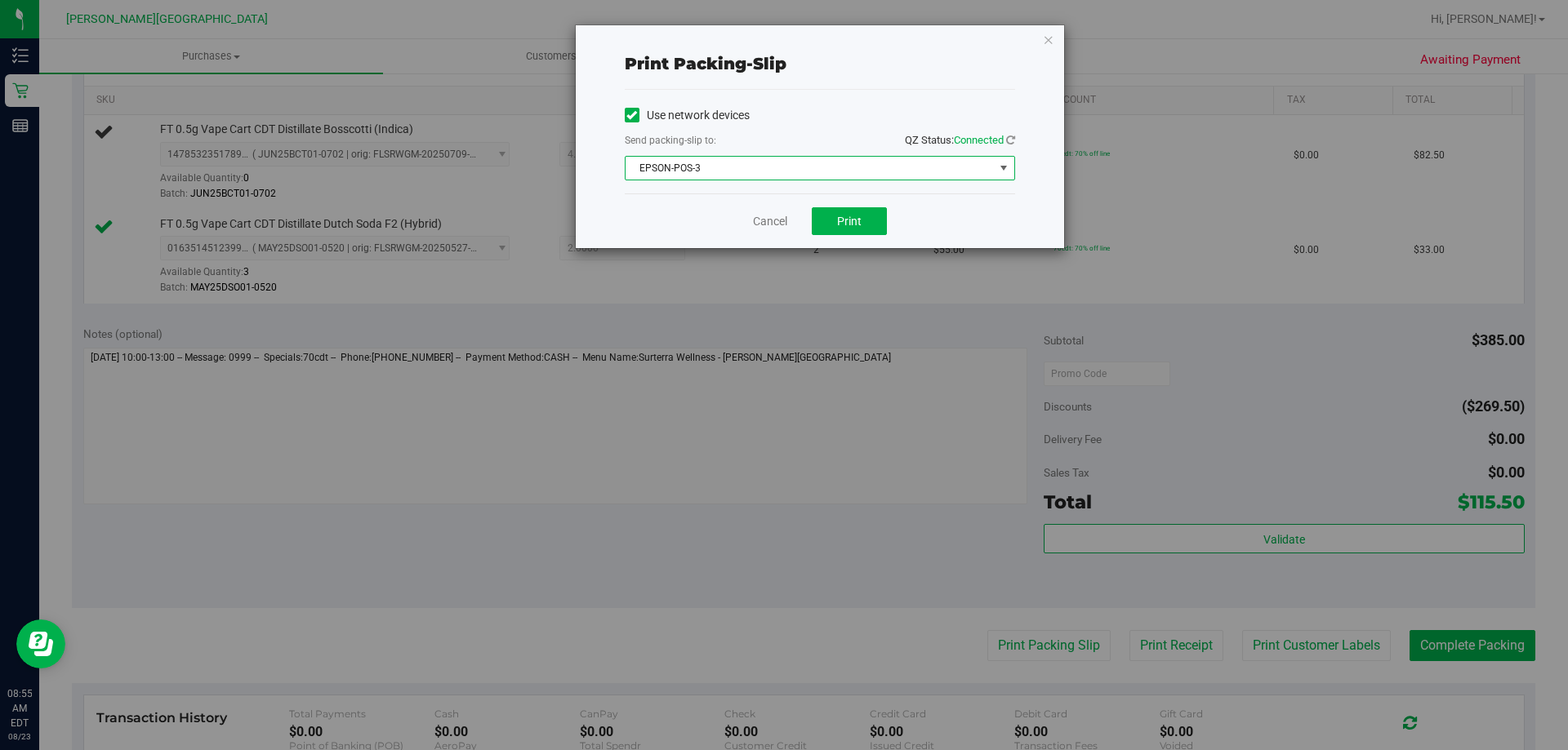
click at [790, 235] on div "Cancel Print" at bounding box center [819, 221] width 390 height 55
click at [790, 228] on button "Print" at bounding box center [849, 221] width 75 height 28
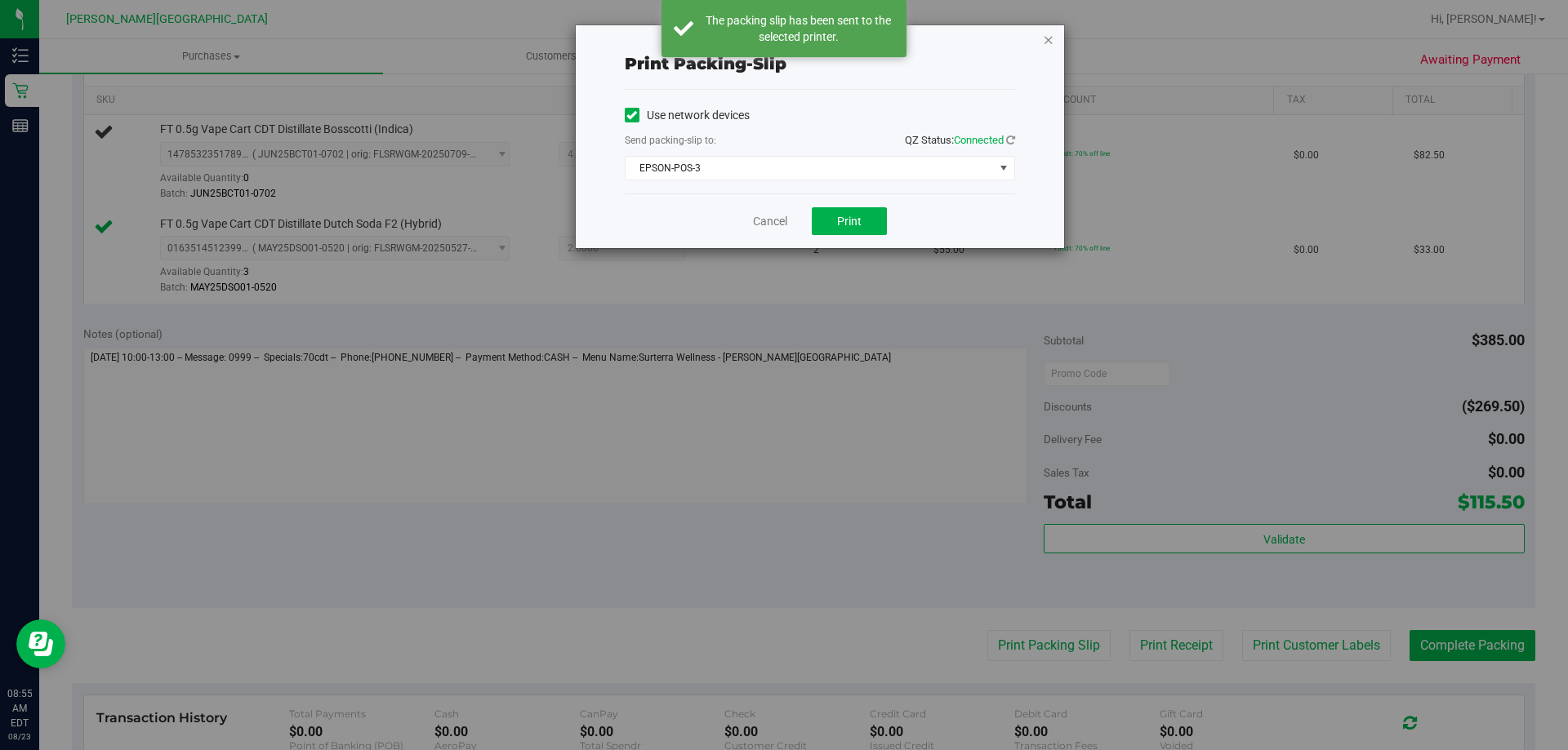
click at [790, 36] on icon "button" at bounding box center [1049, 39] width 12 height 20
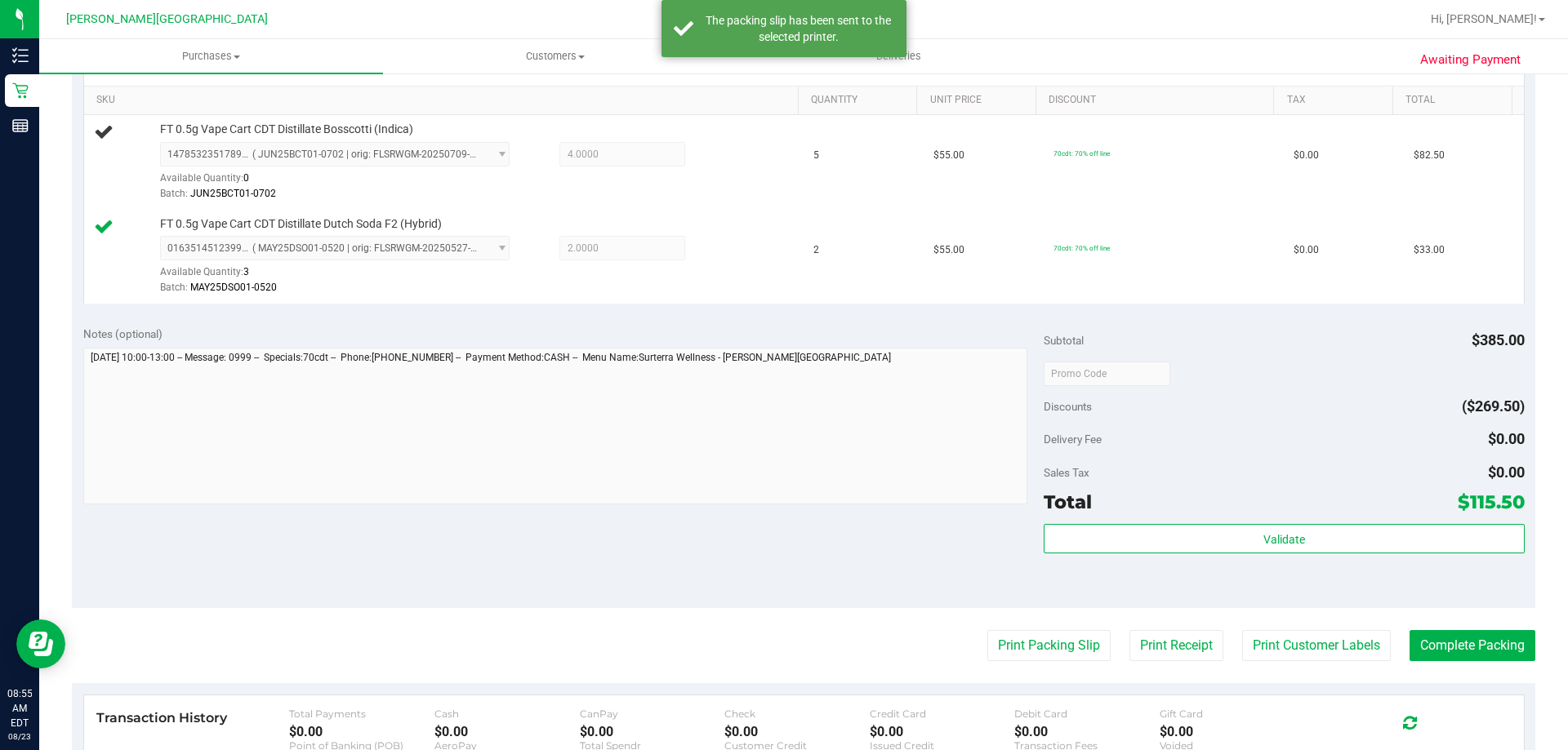
click at [790, 449] on div "Delivery Fee $0.00" at bounding box center [1284, 439] width 480 height 29
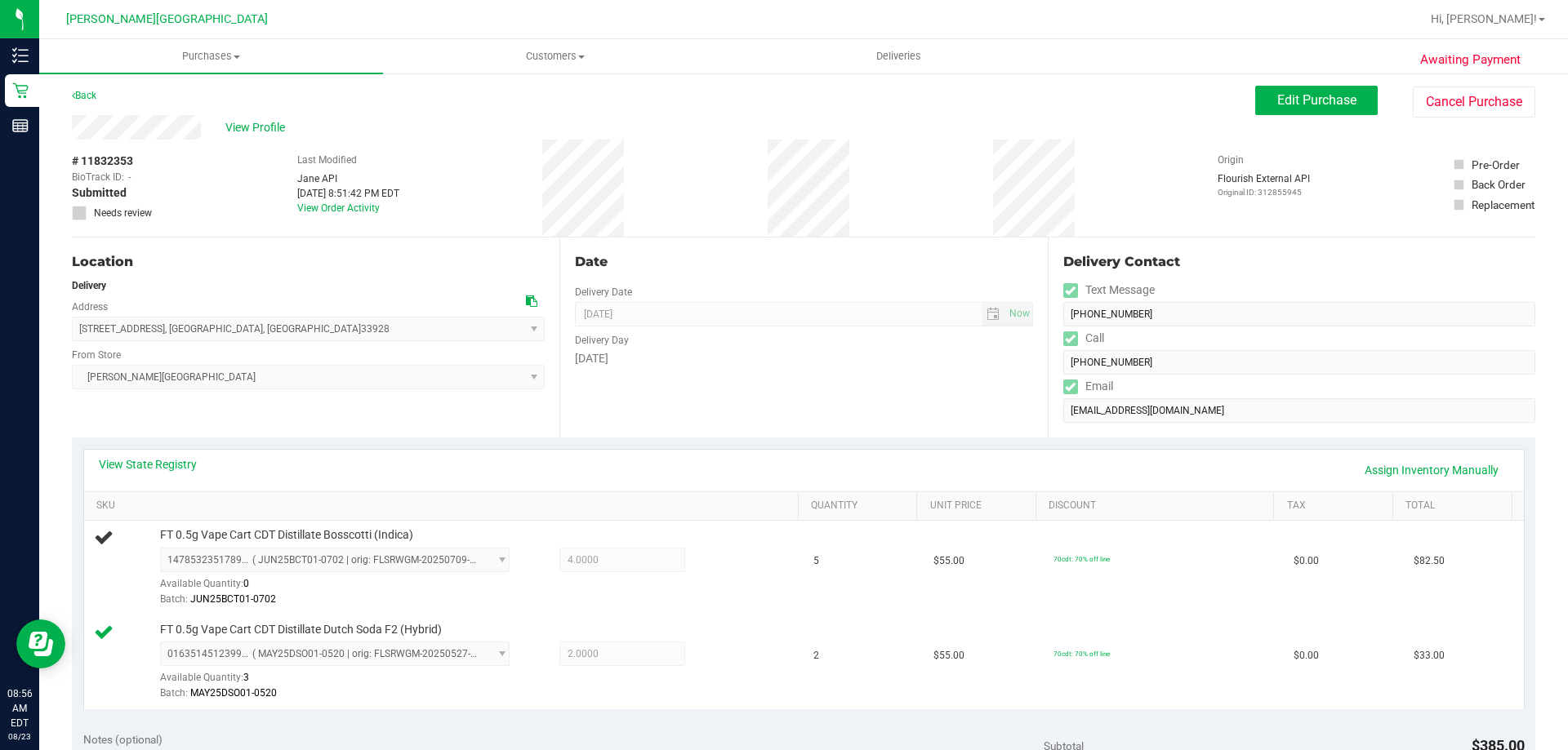
scroll to position [0, 0]
click at [225, 48] on uib-tab-heading "Purchases Summary of purchases Fulfillment All purchases" at bounding box center [211, 56] width 344 height 35
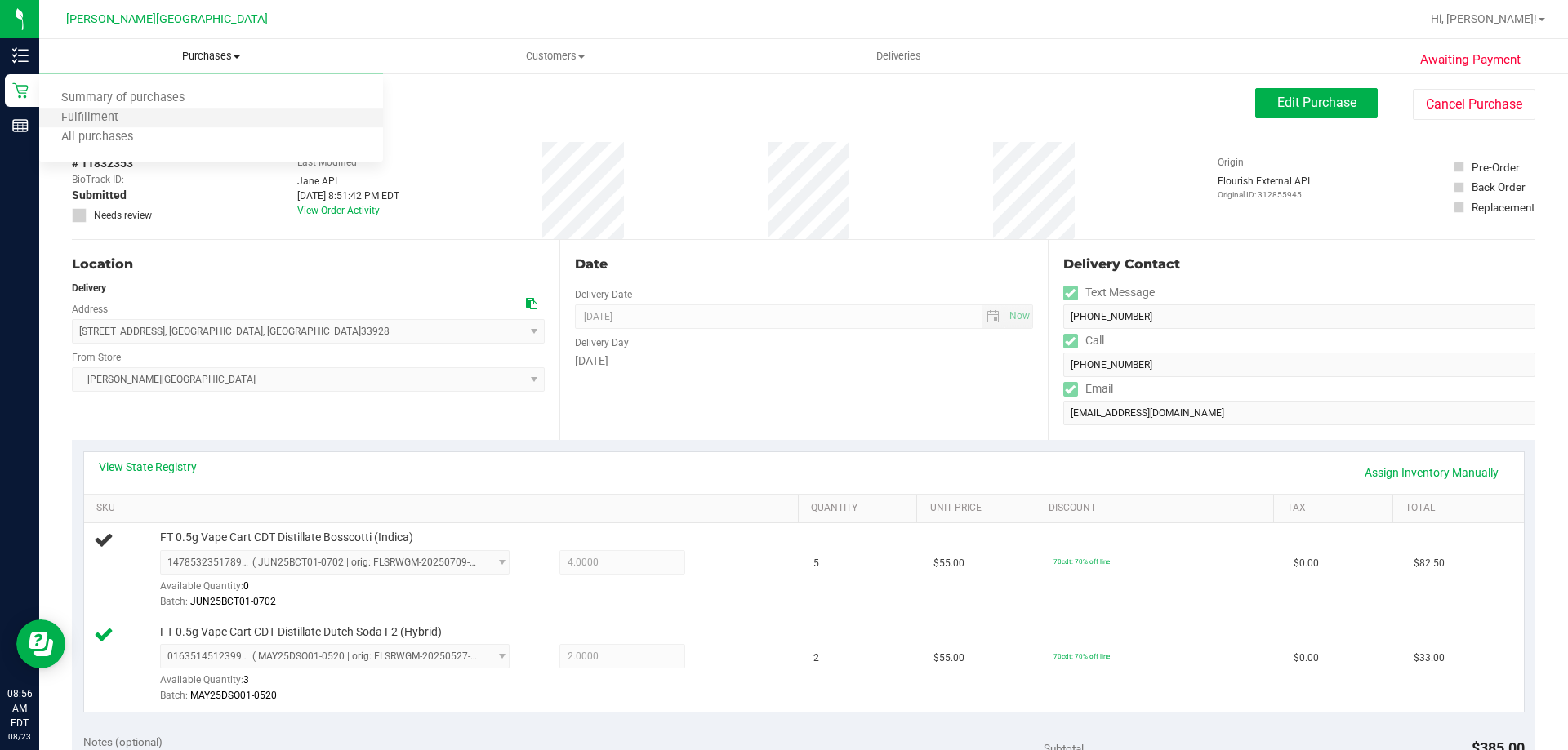
click at [188, 117] on li "Fulfillment" at bounding box center [211, 118] width 344 height 20
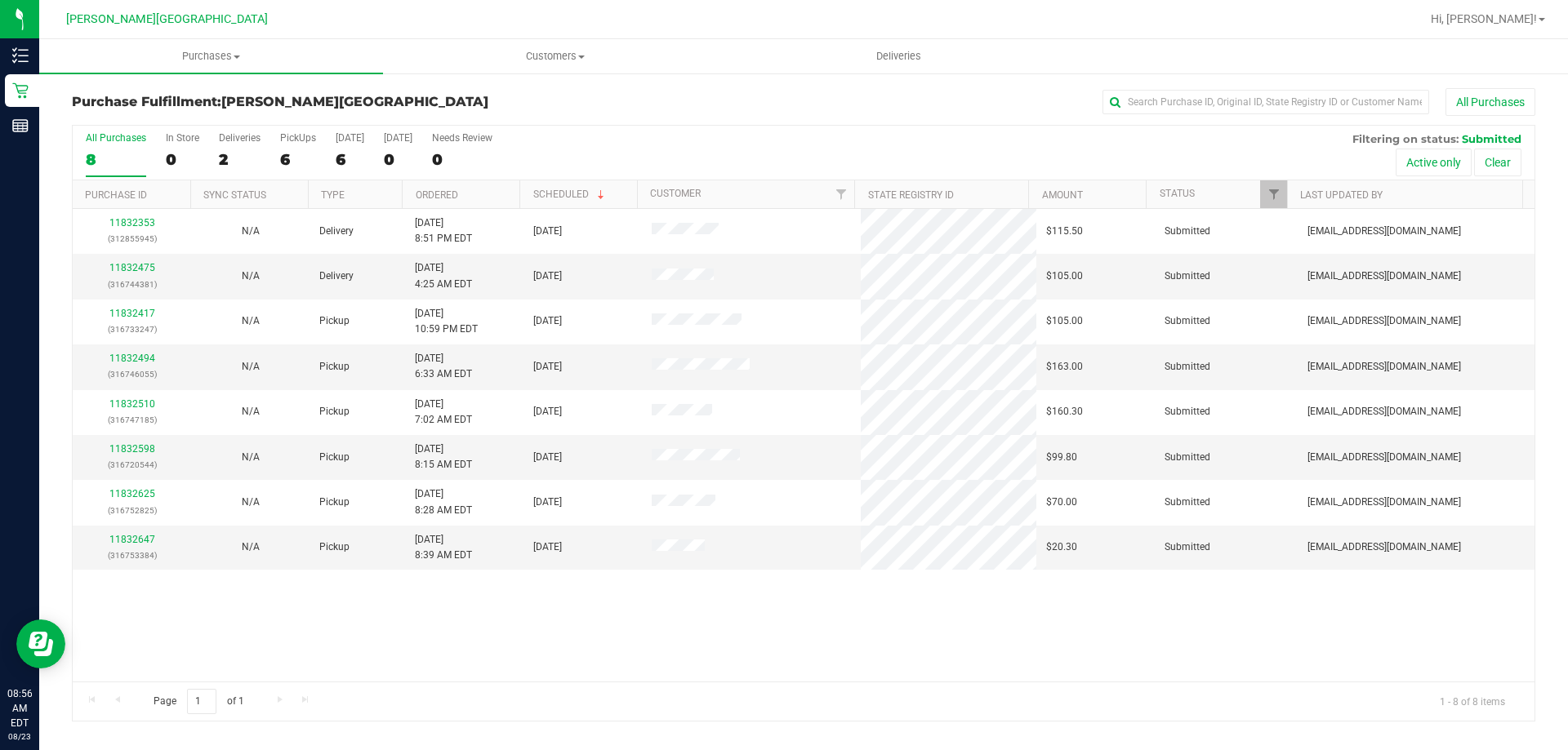
click at [790, 116] on div "Purchase Fulfillment: [PERSON_NAME][GEOGRAPHIC_DATA] All Purchases All Purchase…" at bounding box center [803, 405] width 1463 height 634
click at [505, 196] on th "Ordered" at bounding box center [460, 194] width 117 height 28
click at [133, 262] on link "11832417" at bounding box center [132, 267] width 45 height 12
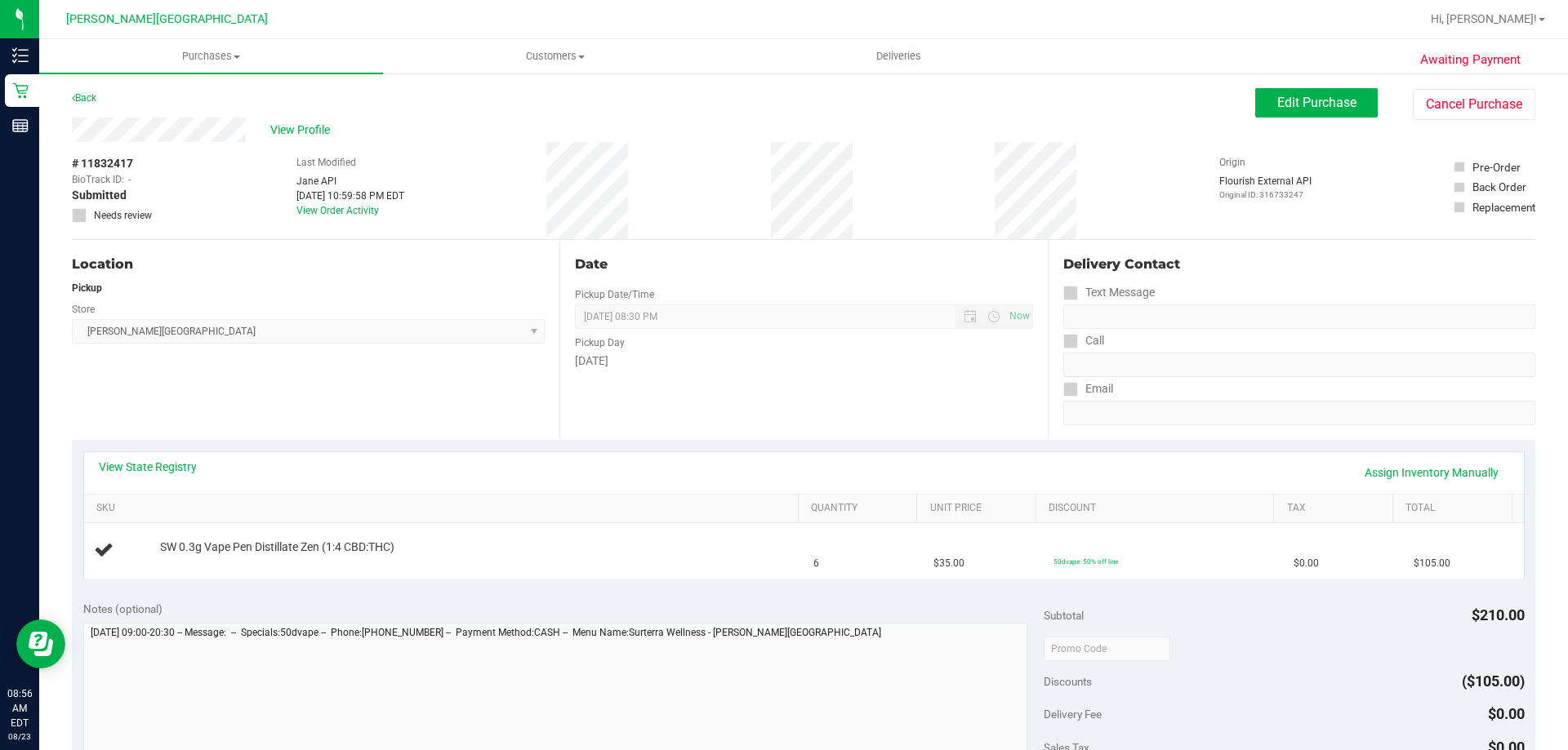
drag, startPoint x: 676, startPoint y: 584, endPoint x: 689, endPoint y: 580, distance: 13.6
click at [683, 581] on div "View State Registry Assign Inventory Manually SKU Quantity Unit Price Discount …" at bounding box center [803, 515] width 1463 height 149
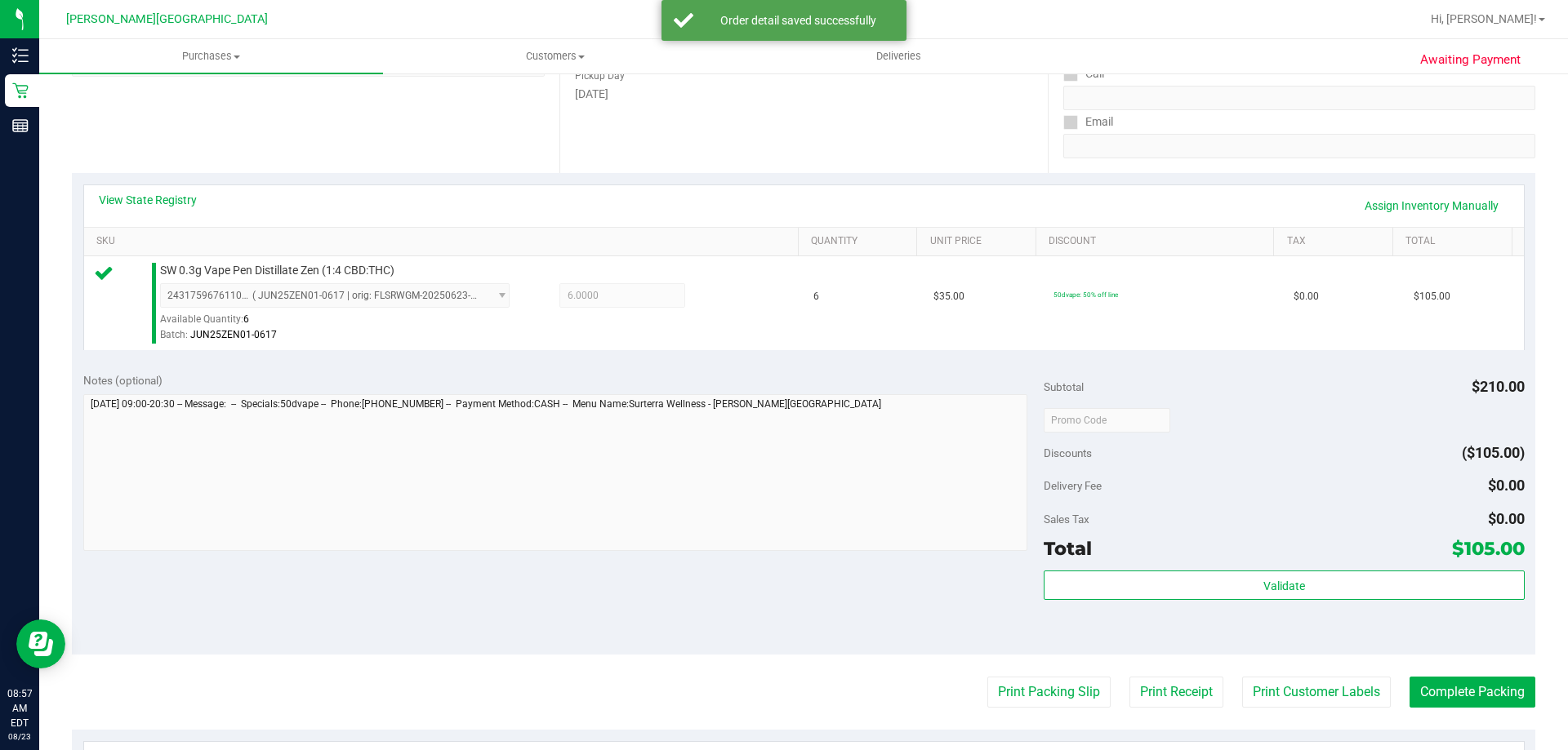
scroll to position [585, 0]
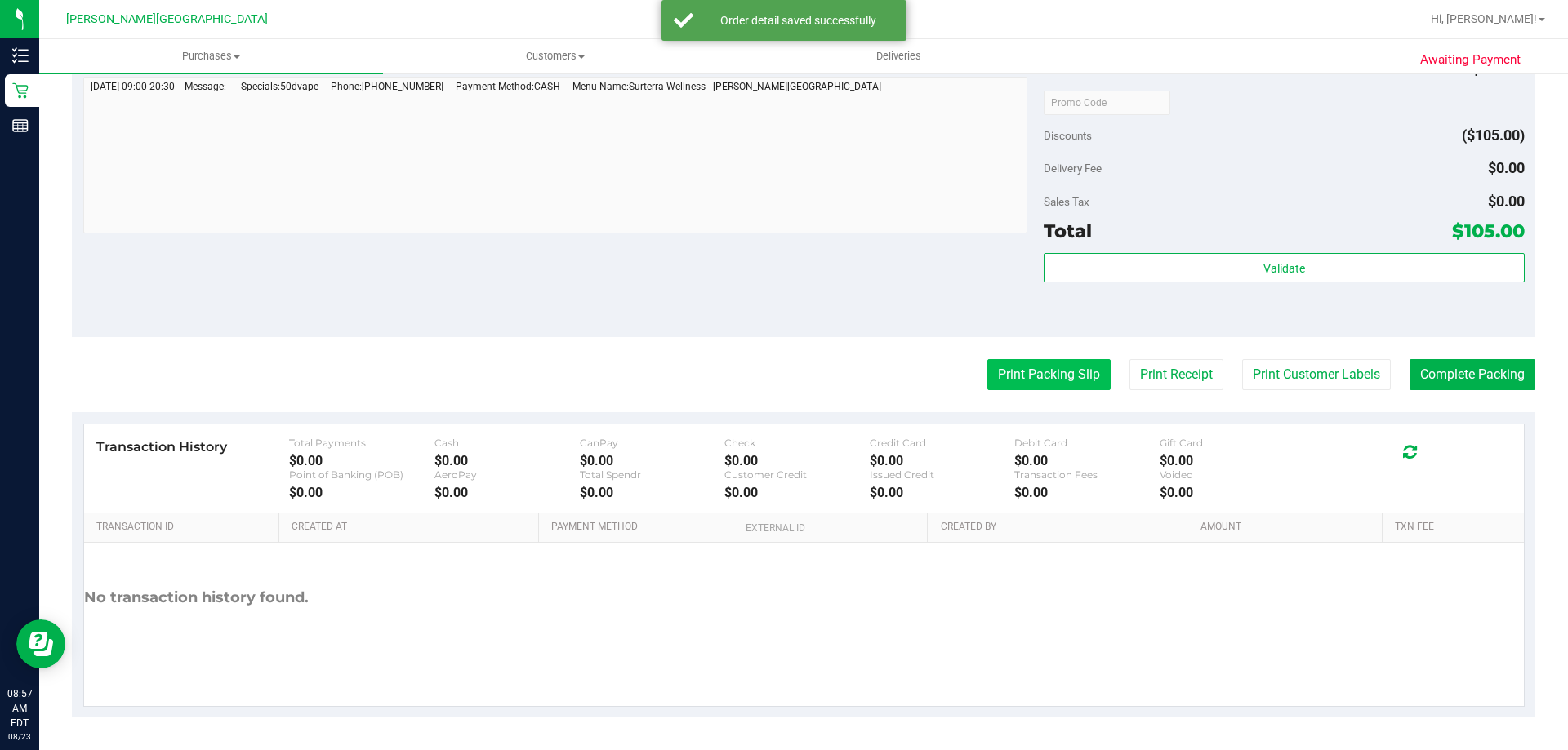
click at [790, 383] on button "Print Packing Slip" at bounding box center [1050, 375] width 124 height 31
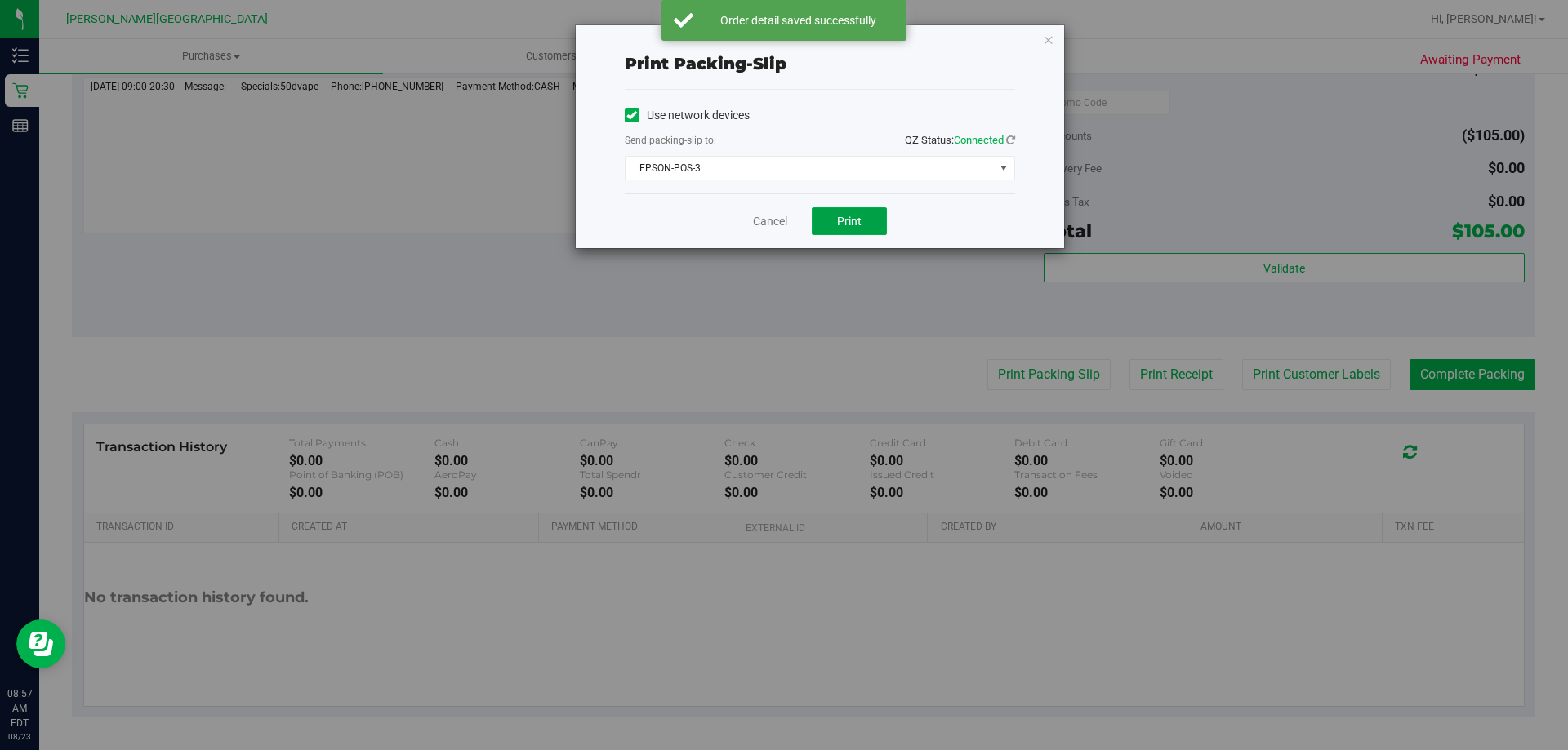
click at [790, 230] on button "Print" at bounding box center [849, 221] width 75 height 28
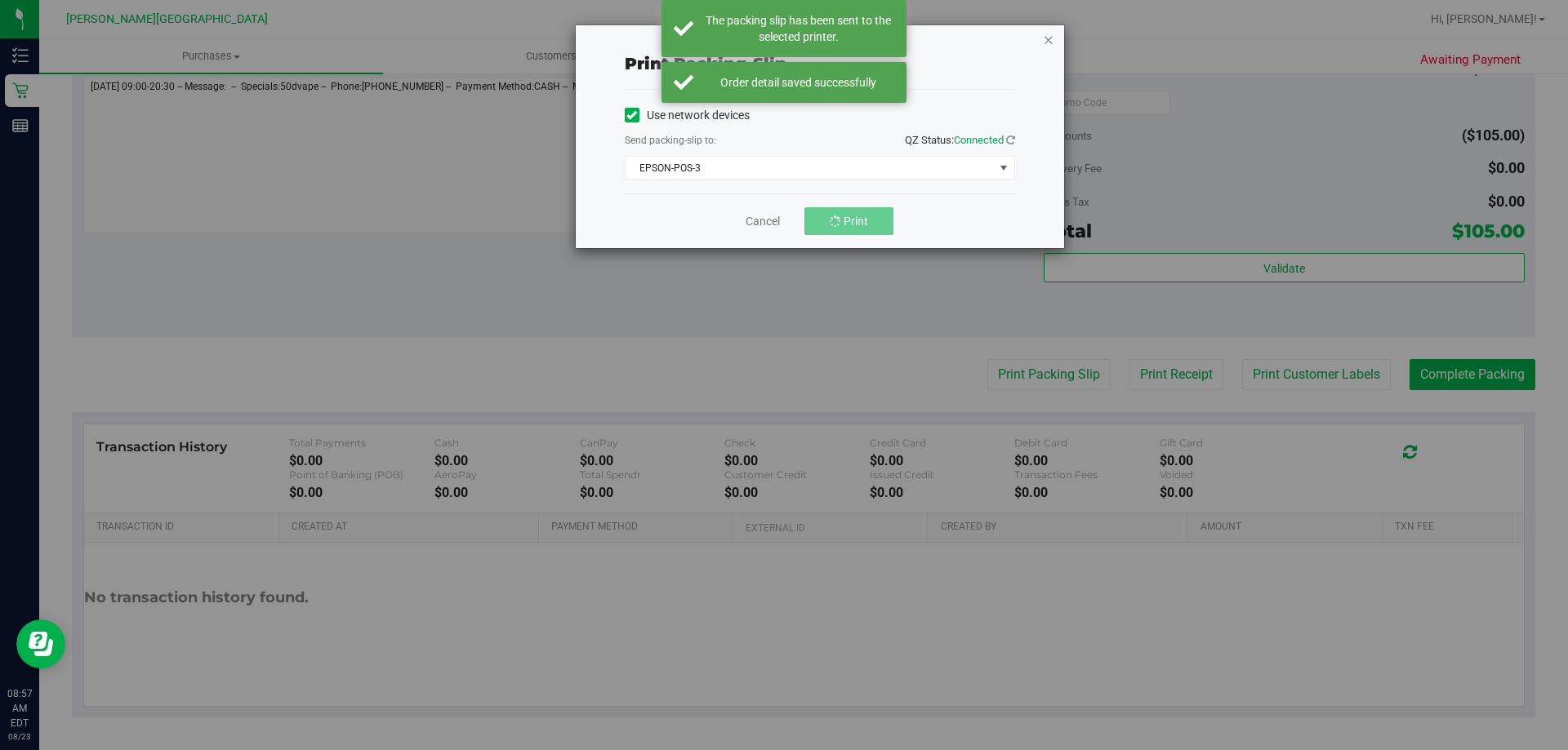
click at [790, 42] on icon "button" at bounding box center [1049, 39] width 12 height 20
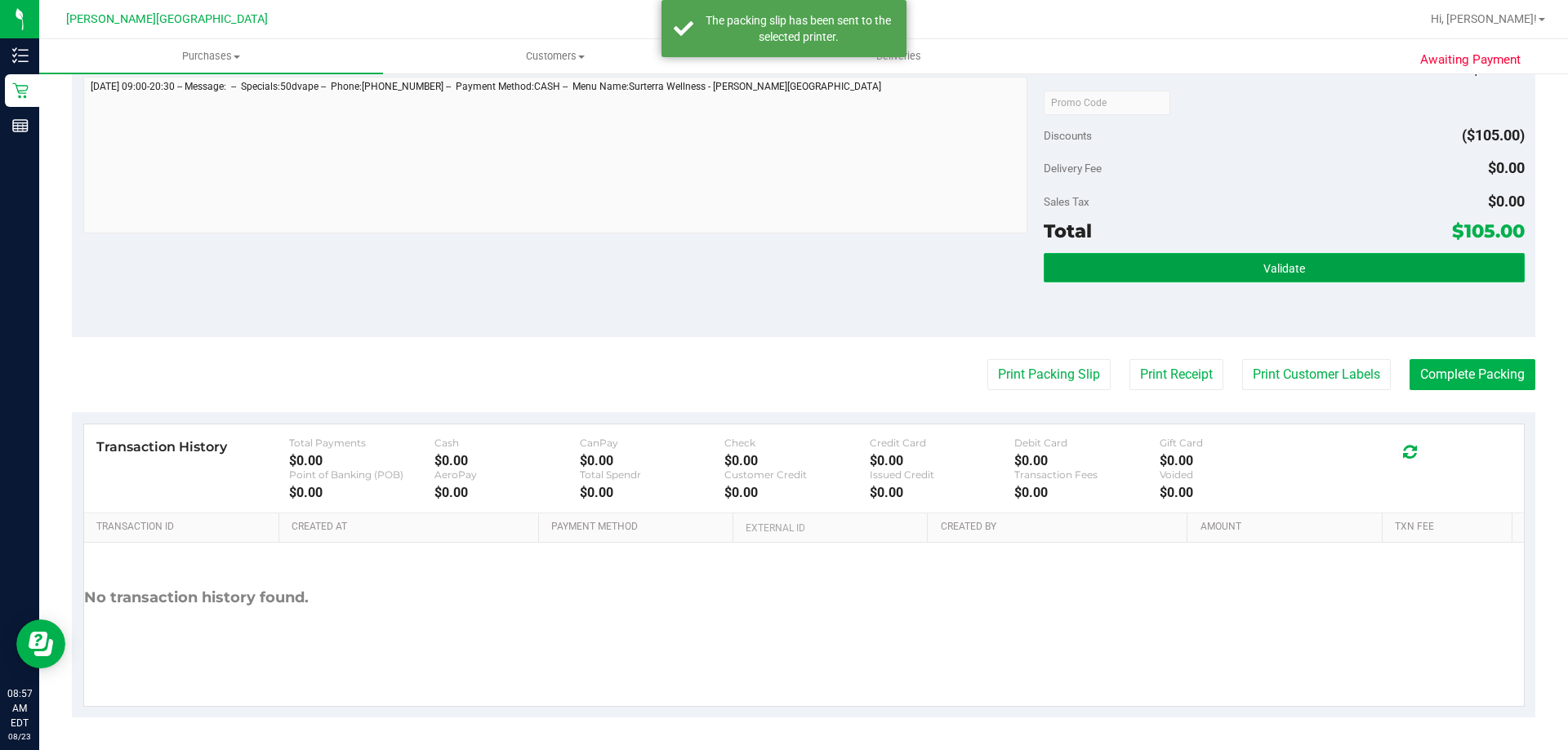
click at [790, 270] on button "Validate" at bounding box center [1284, 267] width 480 height 29
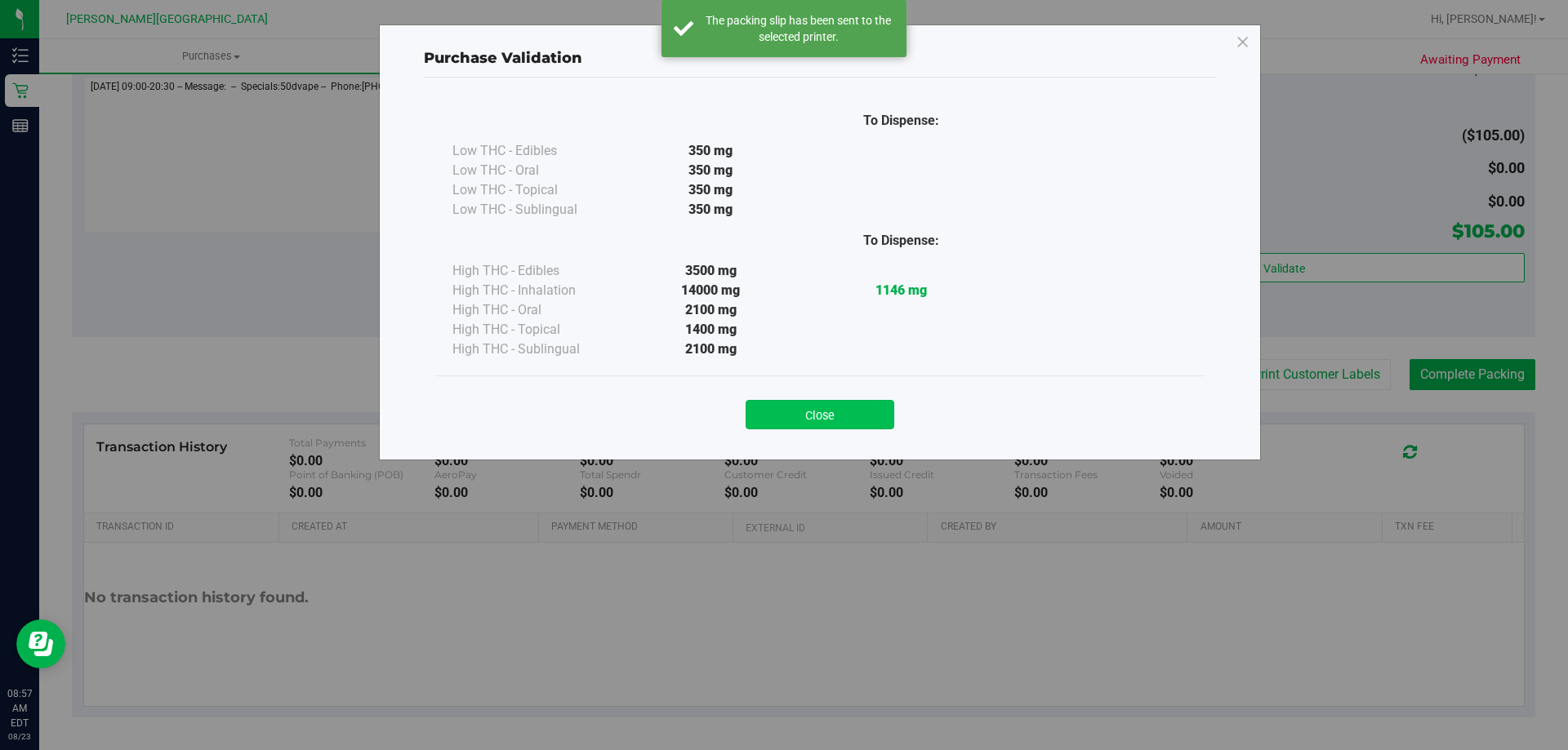
click at [790, 411] on button "Close" at bounding box center [819, 415] width 148 height 29
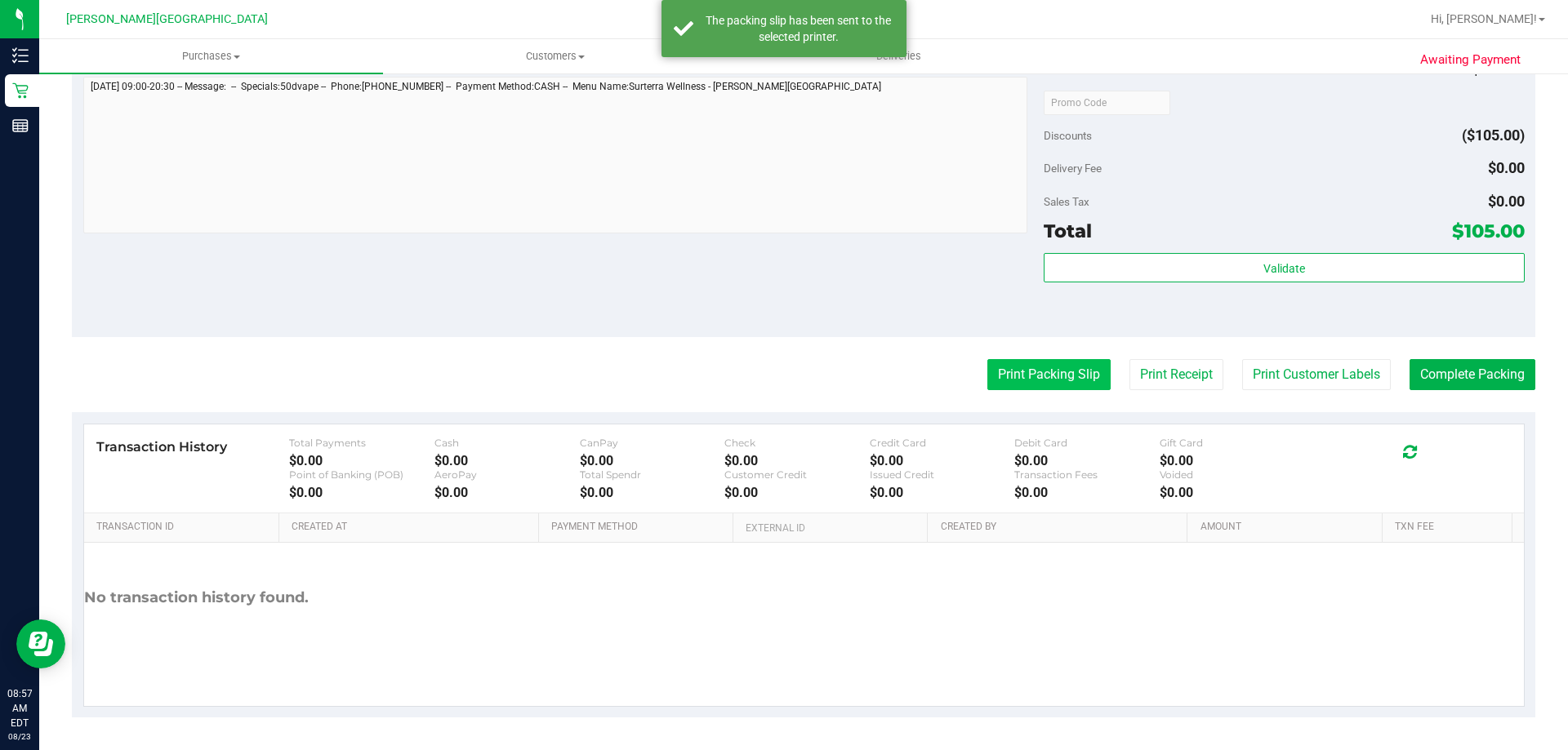
click at [790, 374] on button "Print Packing Slip" at bounding box center [1050, 375] width 124 height 31
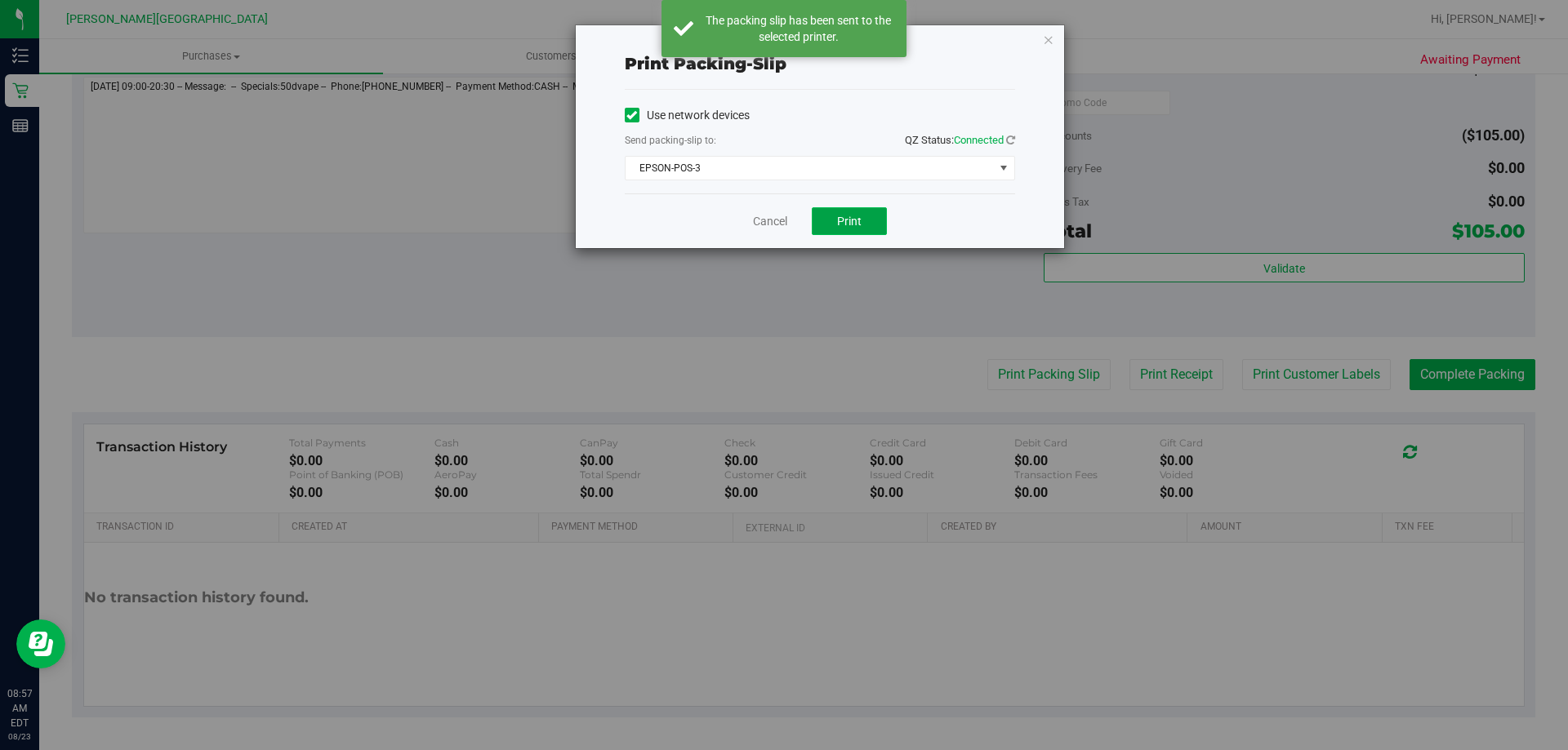
click at [790, 226] on button "Print" at bounding box center [849, 221] width 75 height 28
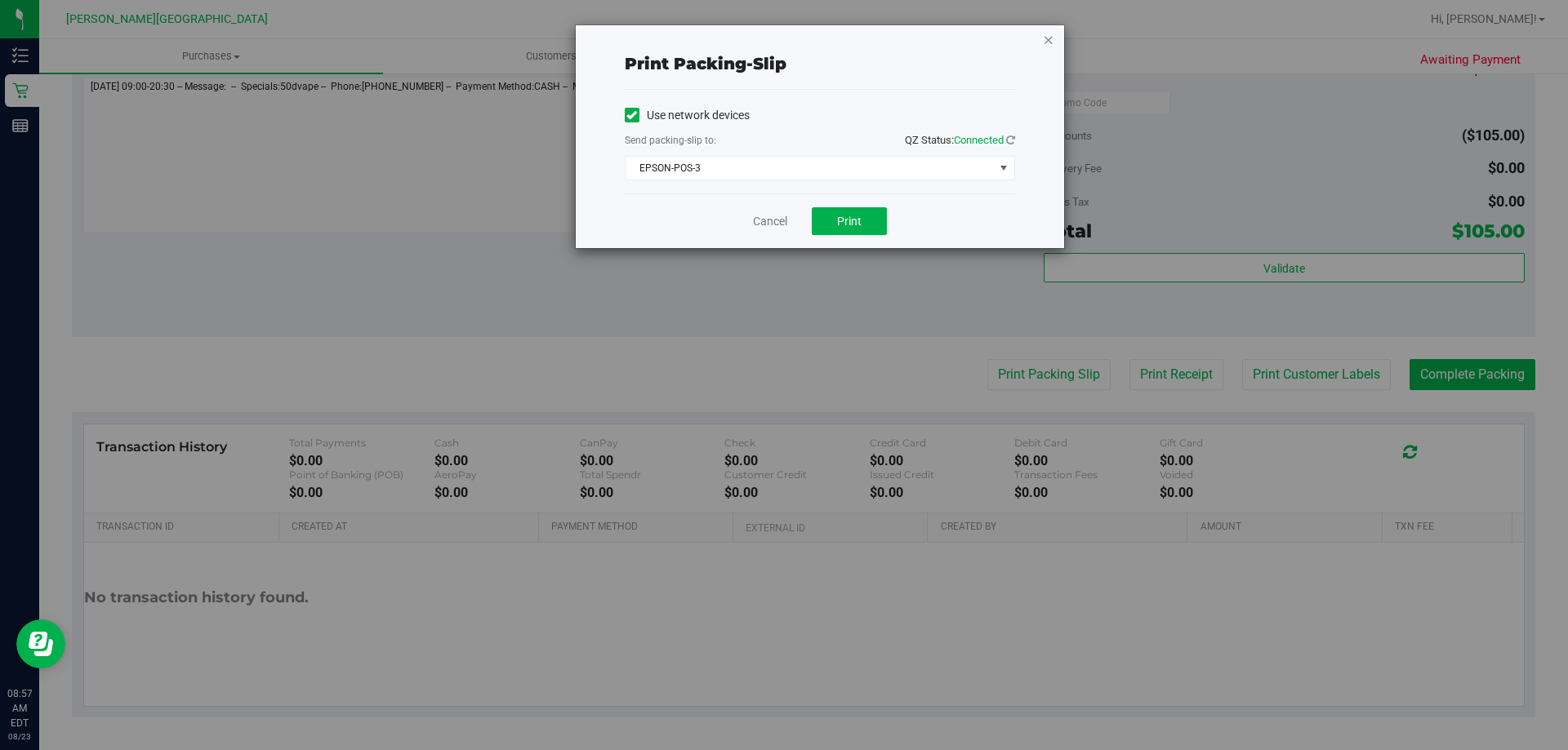
click at [790, 48] on icon "button" at bounding box center [1049, 39] width 12 height 20
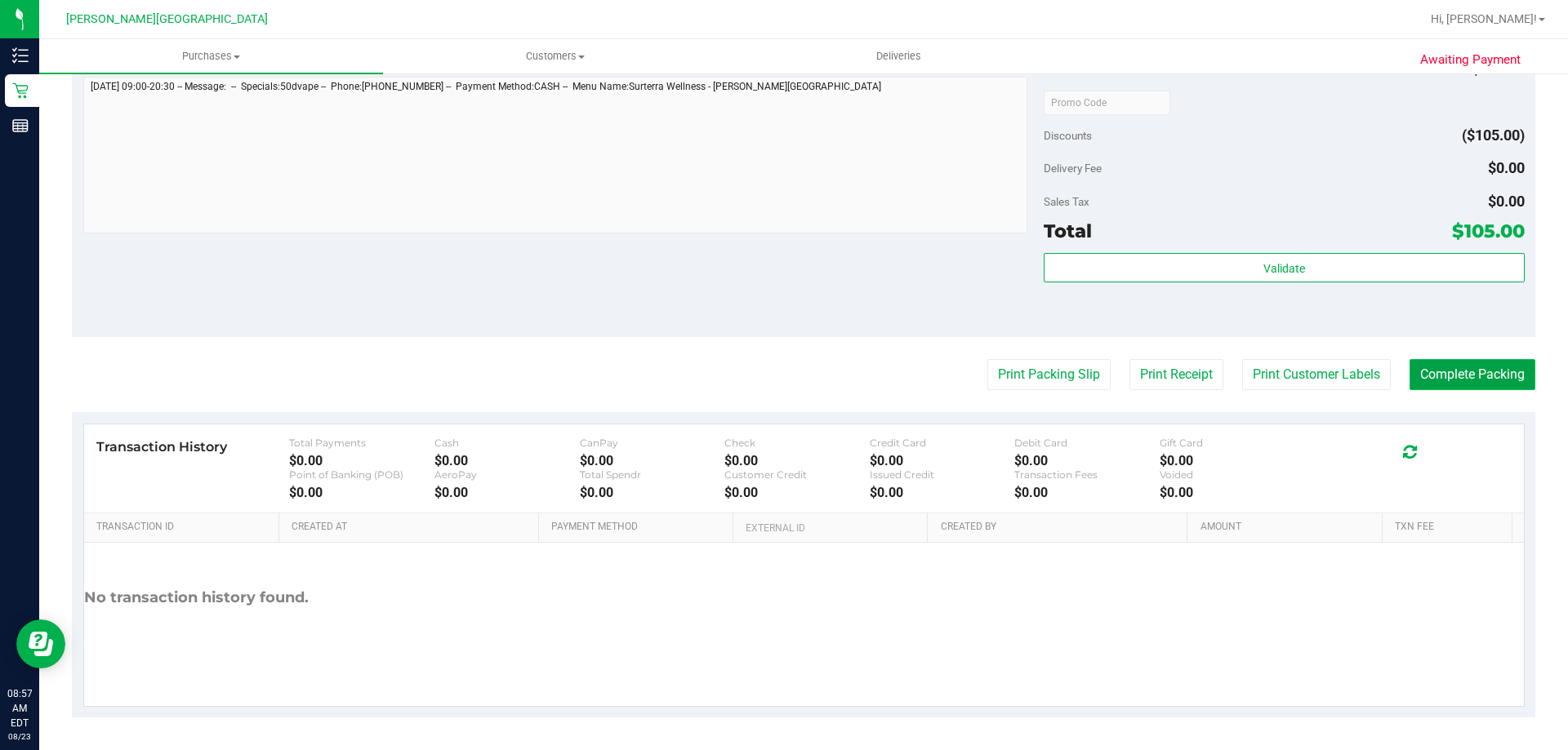
click at [790, 378] on button "Complete Packing" at bounding box center [1473, 375] width 126 height 31
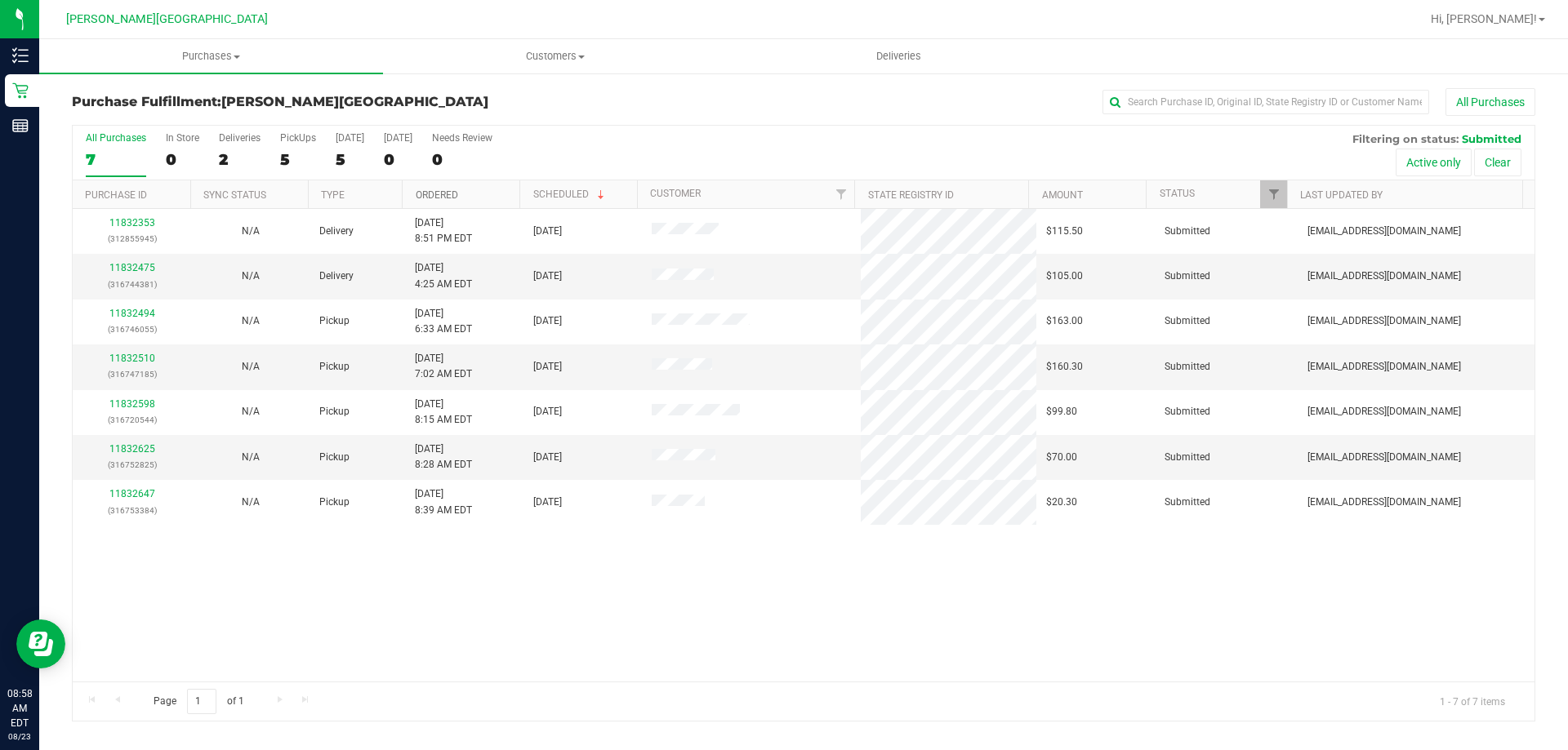
click at [424, 195] on link "Ordered" at bounding box center [437, 195] width 43 height 12
click at [136, 270] on link "11832475" at bounding box center [132, 267] width 45 height 12
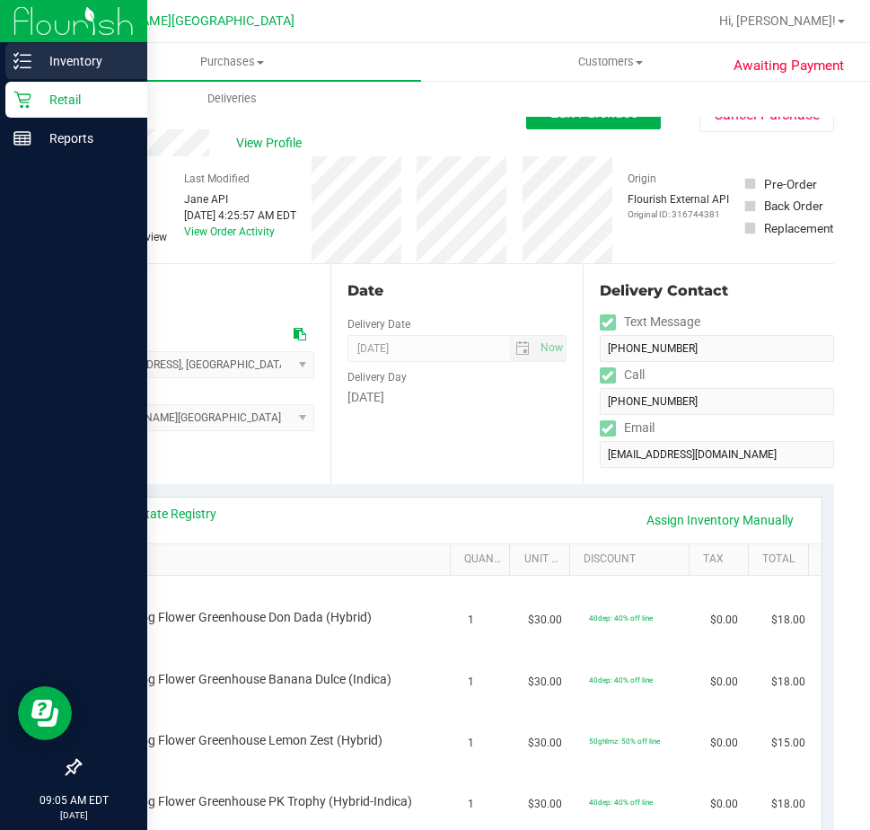
click at [74, 64] on p "Inventory" at bounding box center [85, 61] width 108 height 22
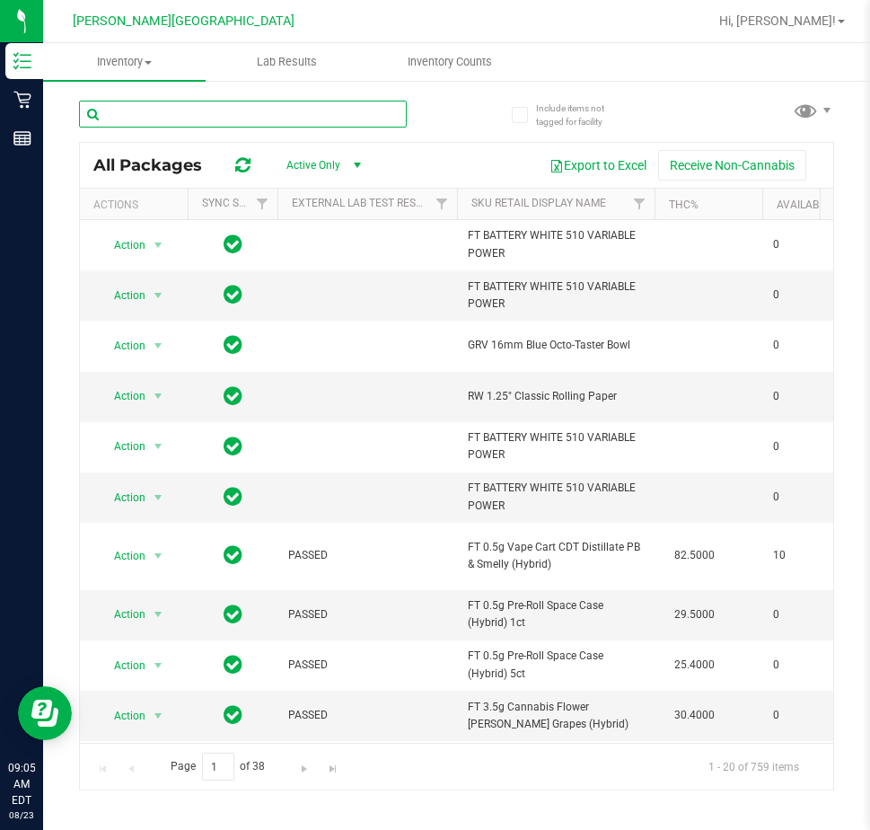
click at [228, 113] on input "text" at bounding box center [243, 114] width 328 height 27
type input "[US_STATE]"
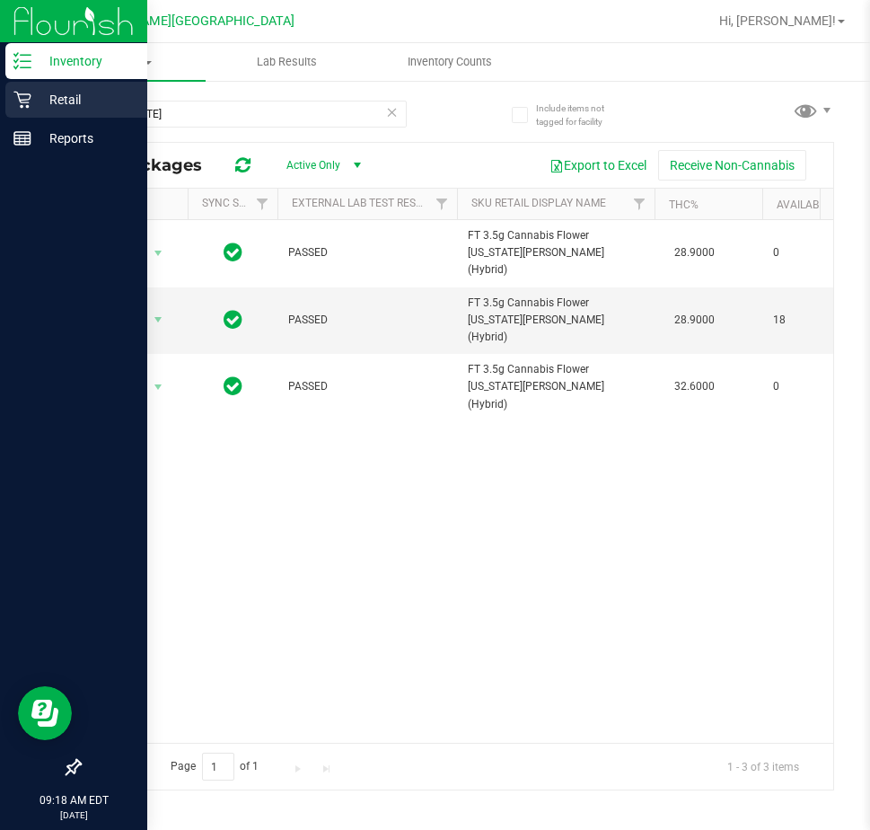
click at [33, 90] on p "Retail" at bounding box center [85, 100] width 108 height 22
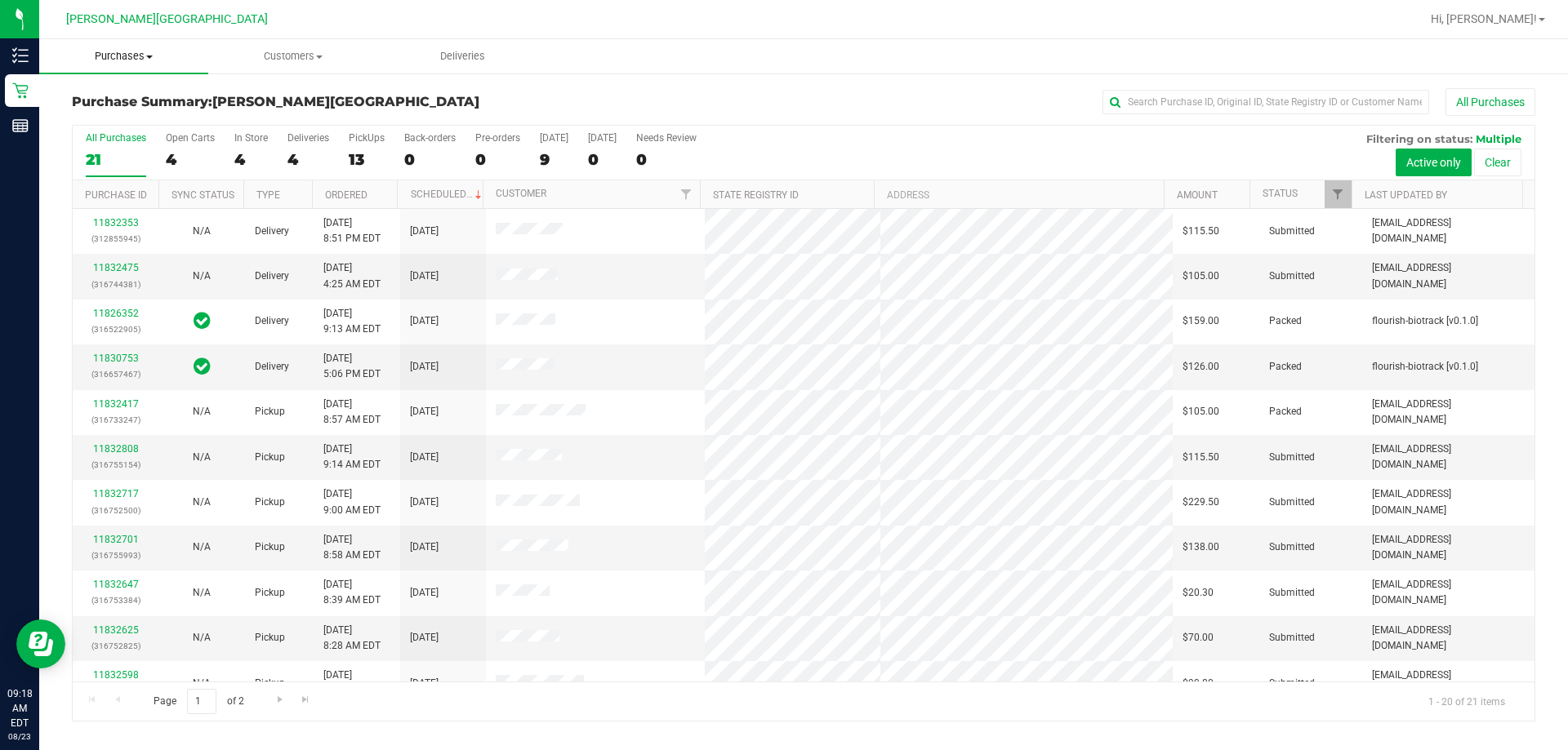
click at [144, 59] on span "Purchases" at bounding box center [124, 56] width 169 height 15
click at [137, 111] on span "Fulfillment" at bounding box center [89, 117] width 101 height 14
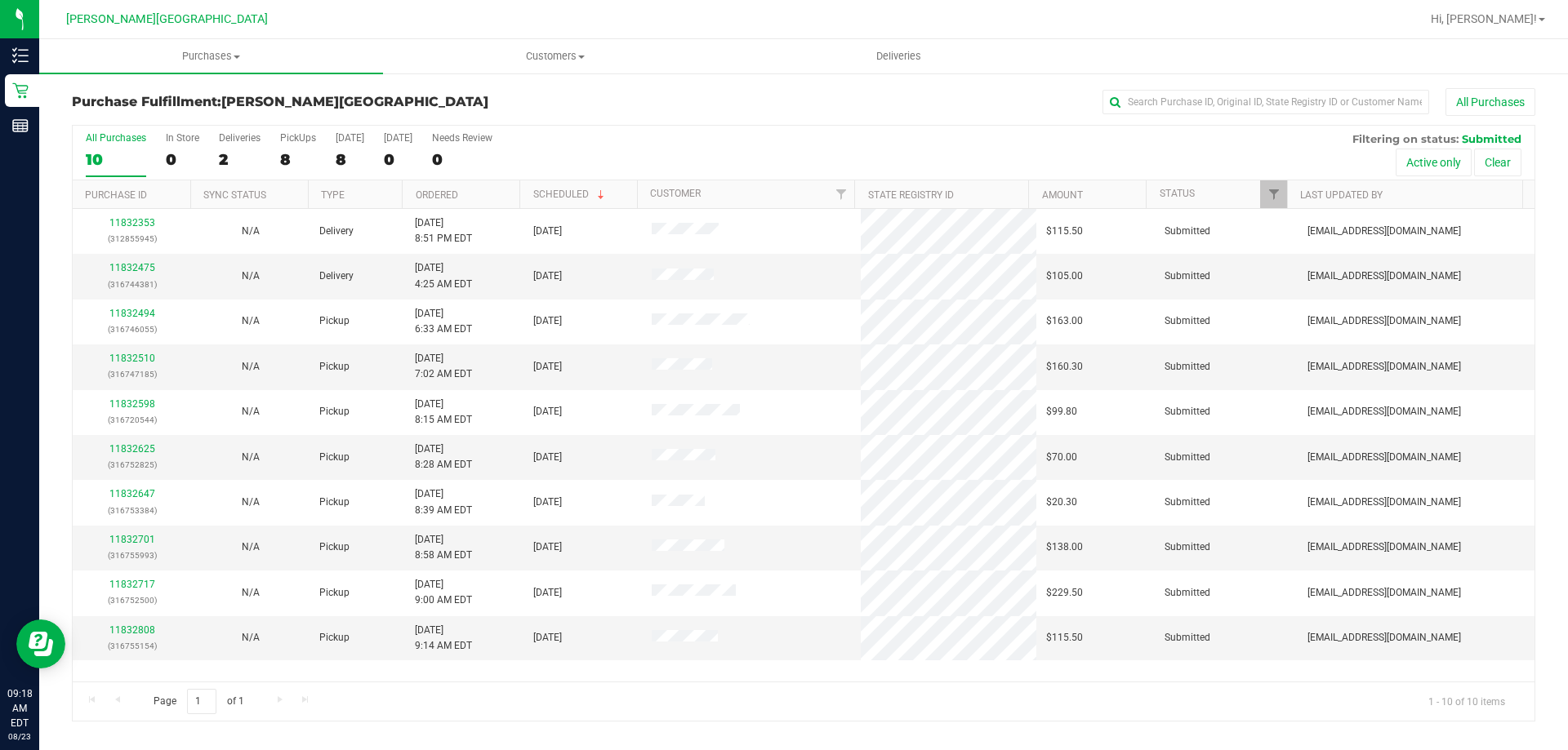
click at [477, 188] on th "Ordered" at bounding box center [460, 194] width 117 height 28
click at [134, 269] on link "11832475" at bounding box center [132, 267] width 45 height 12
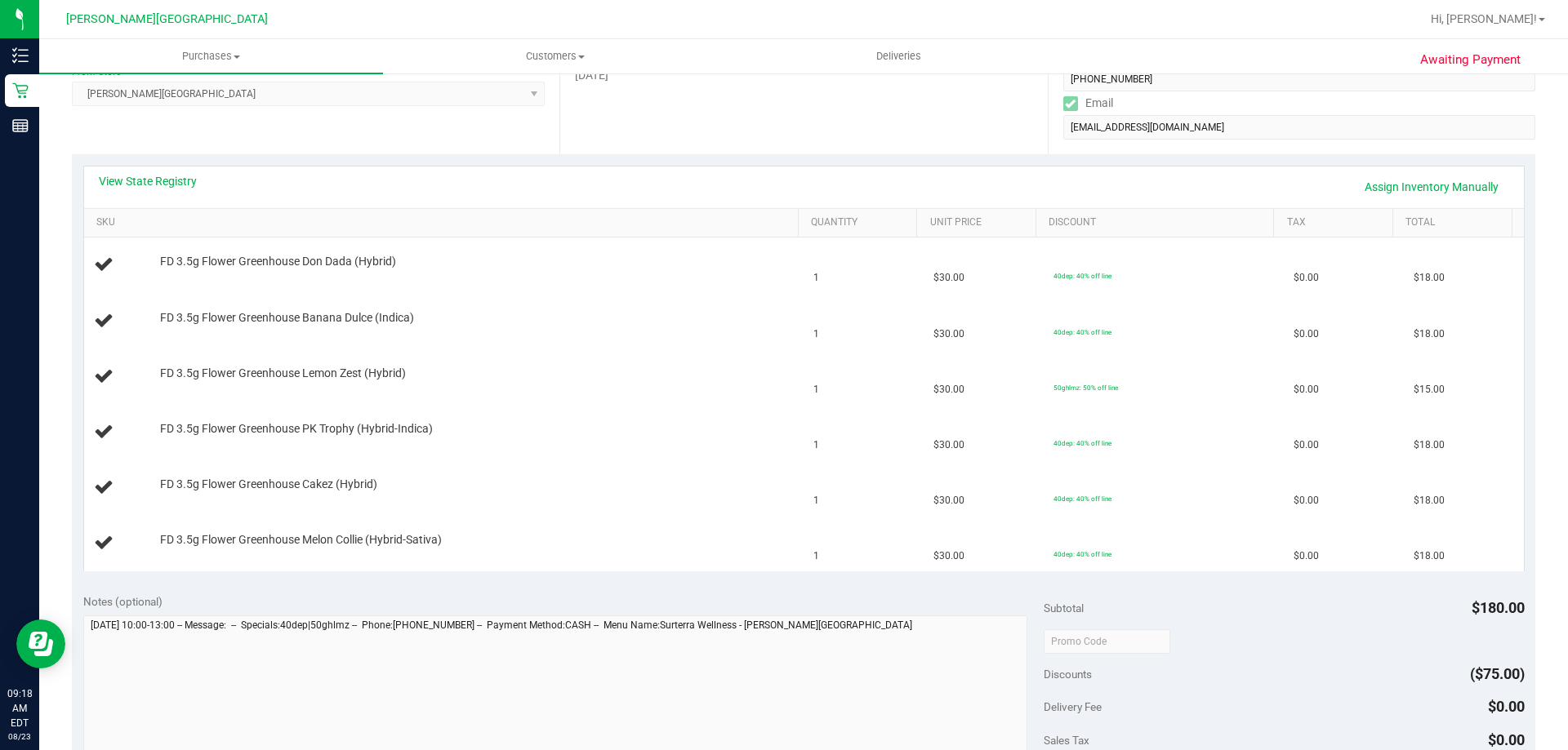
scroll to position [326, 0]
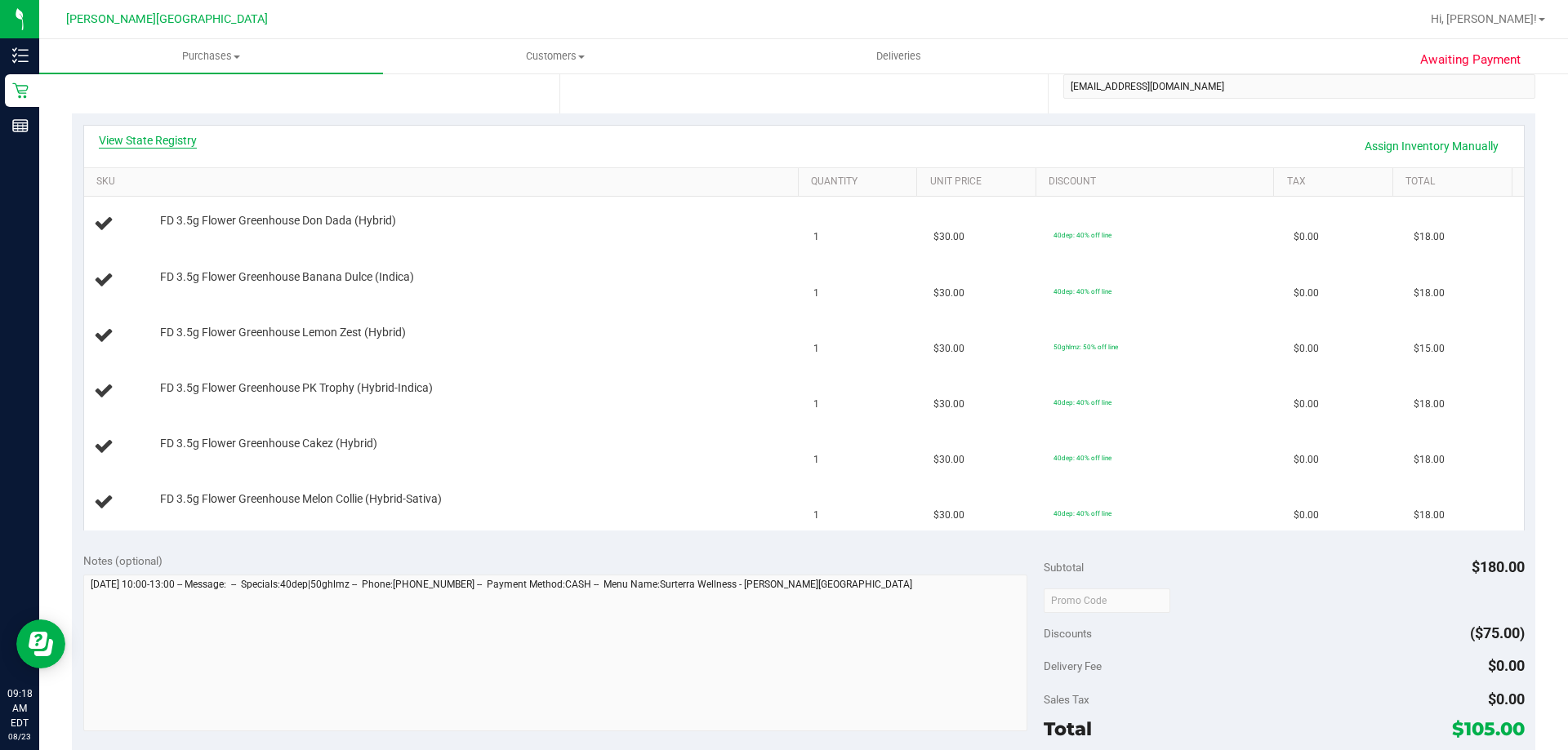
click at [186, 138] on link "View State Registry" at bounding box center [148, 140] width 98 height 16
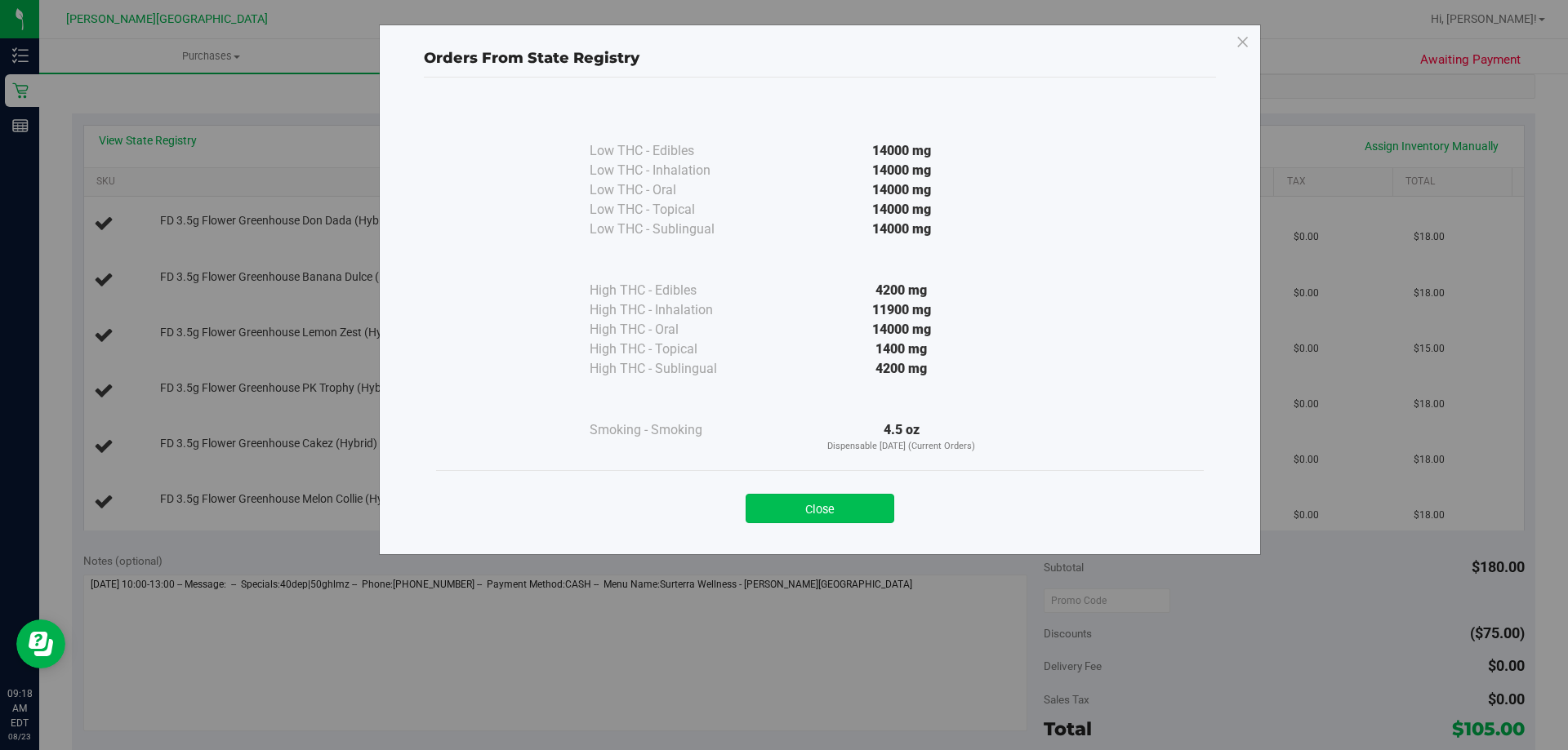
click at [790, 506] on button "Close" at bounding box center [819, 508] width 148 height 29
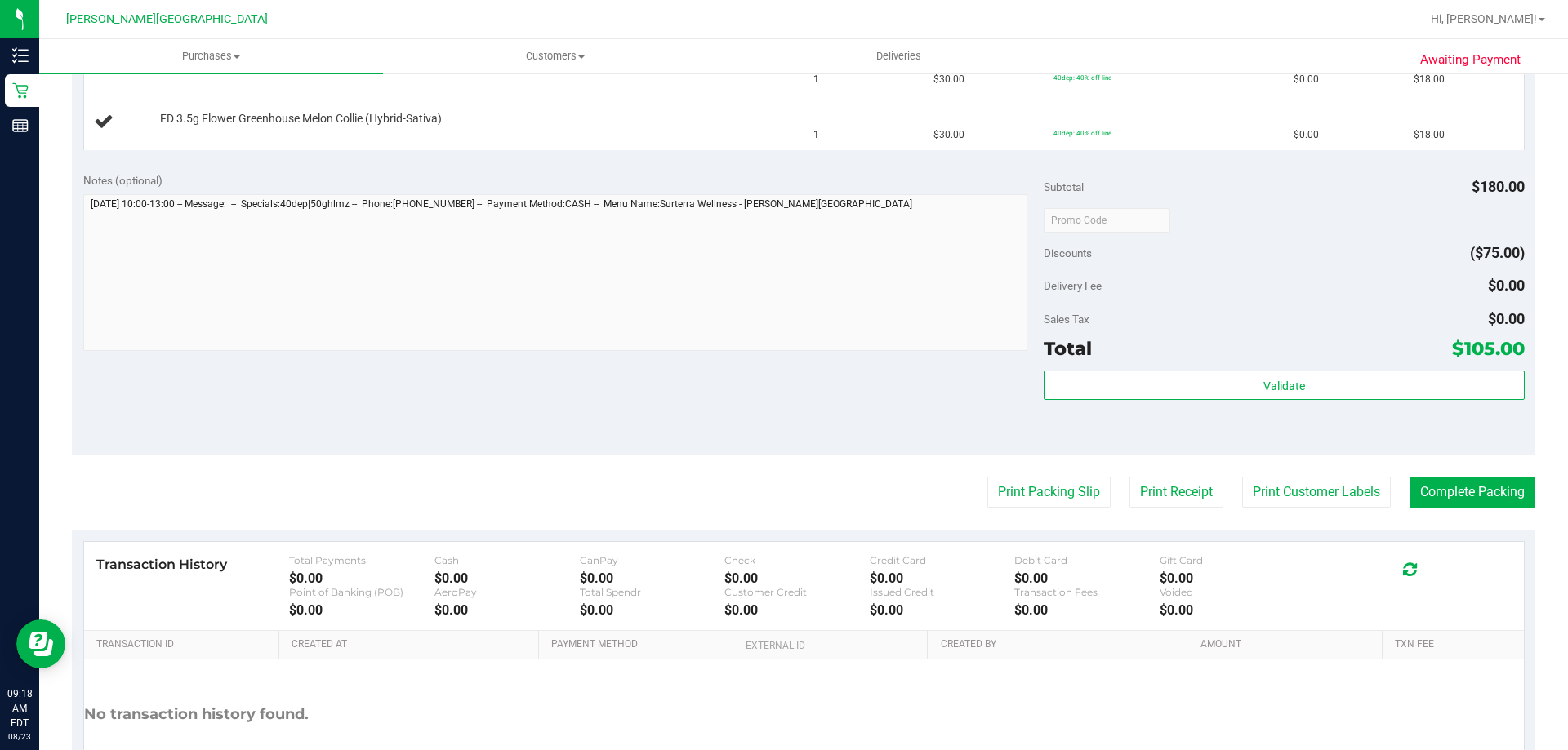
scroll to position [735, 0]
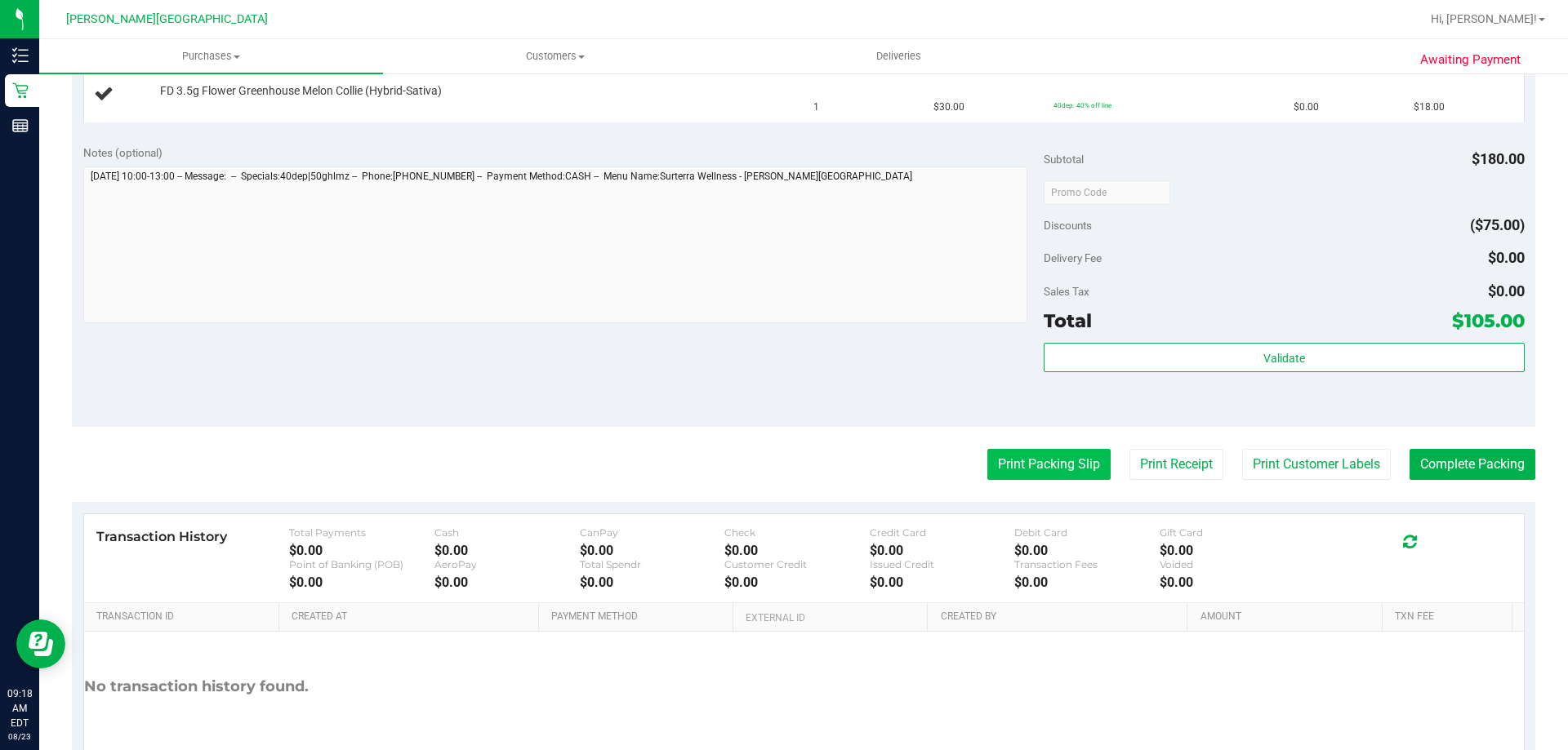
click at [790, 466] on button "Print Packing Slip" at bounding box center [1050, 465] width 124 height 31
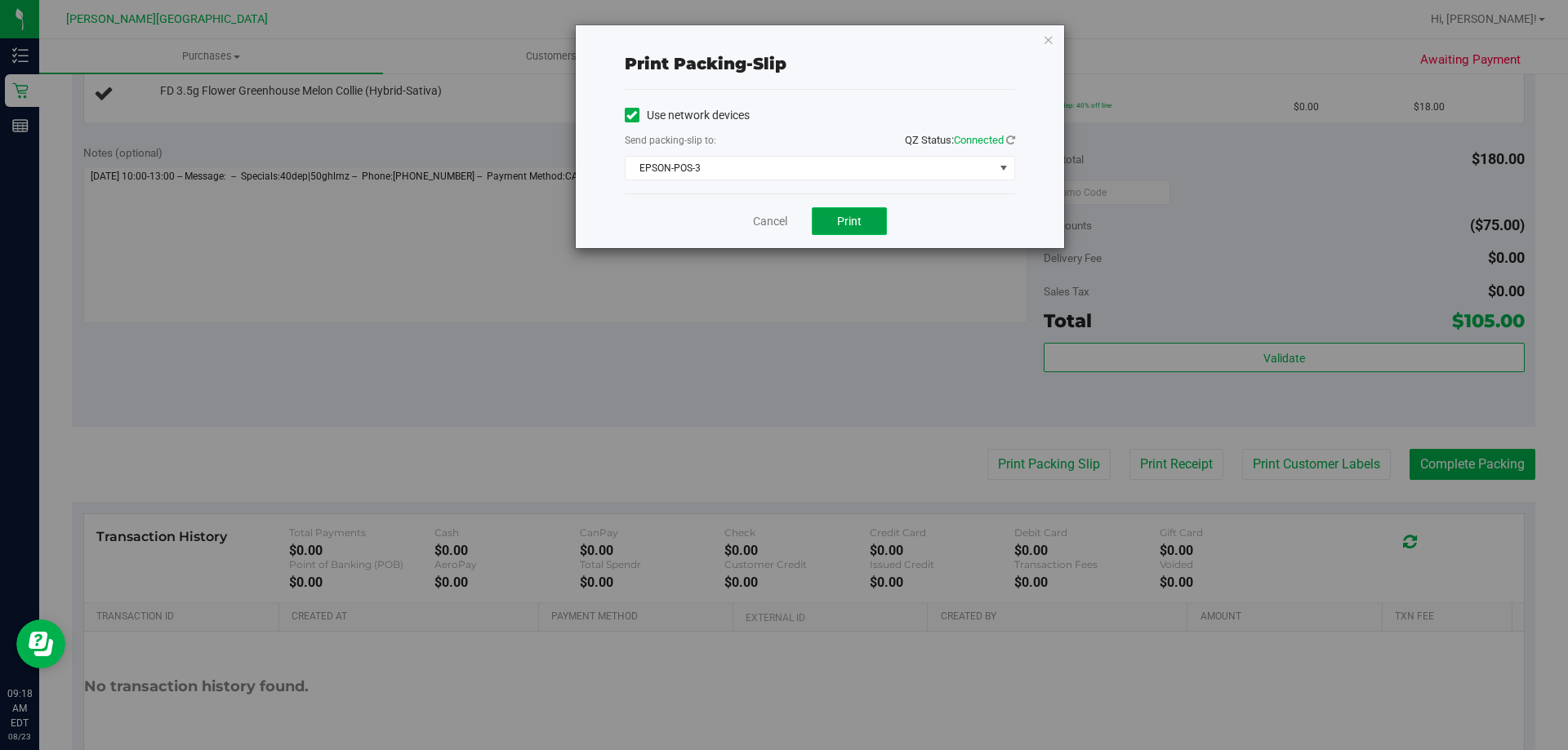
click at [790, 218] on span "Print" at bounding box center [849, 221] width 25 height 13
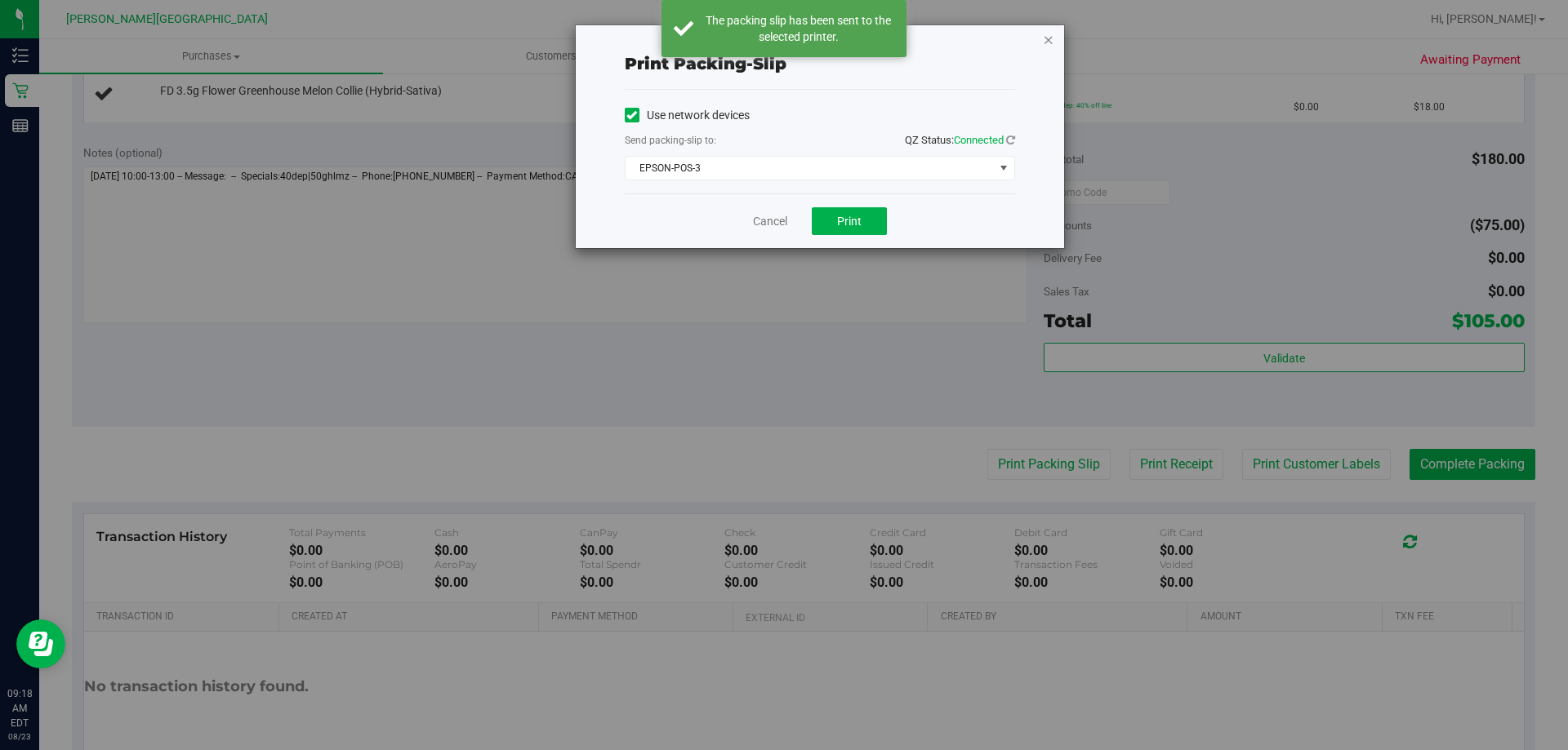
click at [790, 38] on icon "button" at bounding box center [1049, 39] width 12 height 20
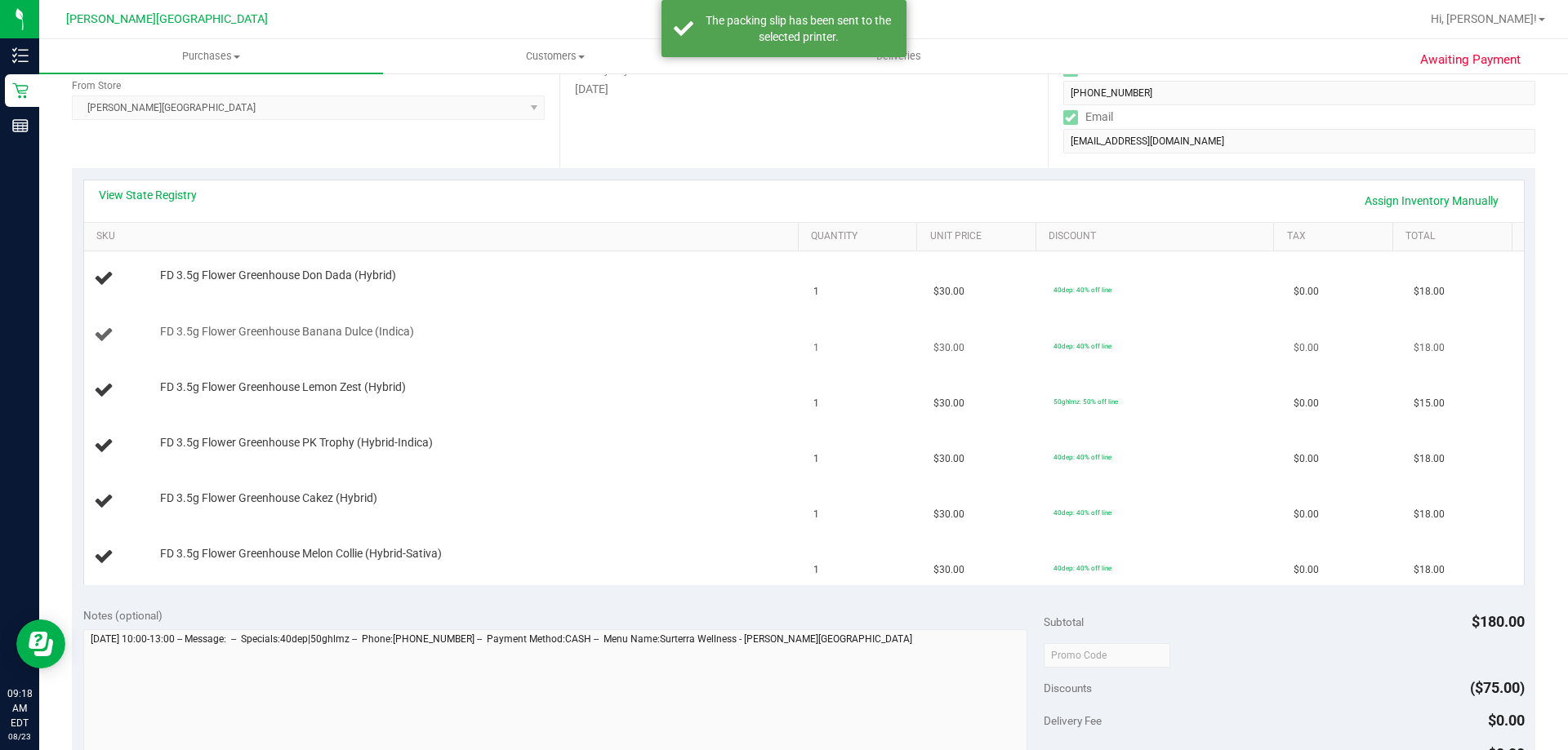
scroll to position [245, 0]
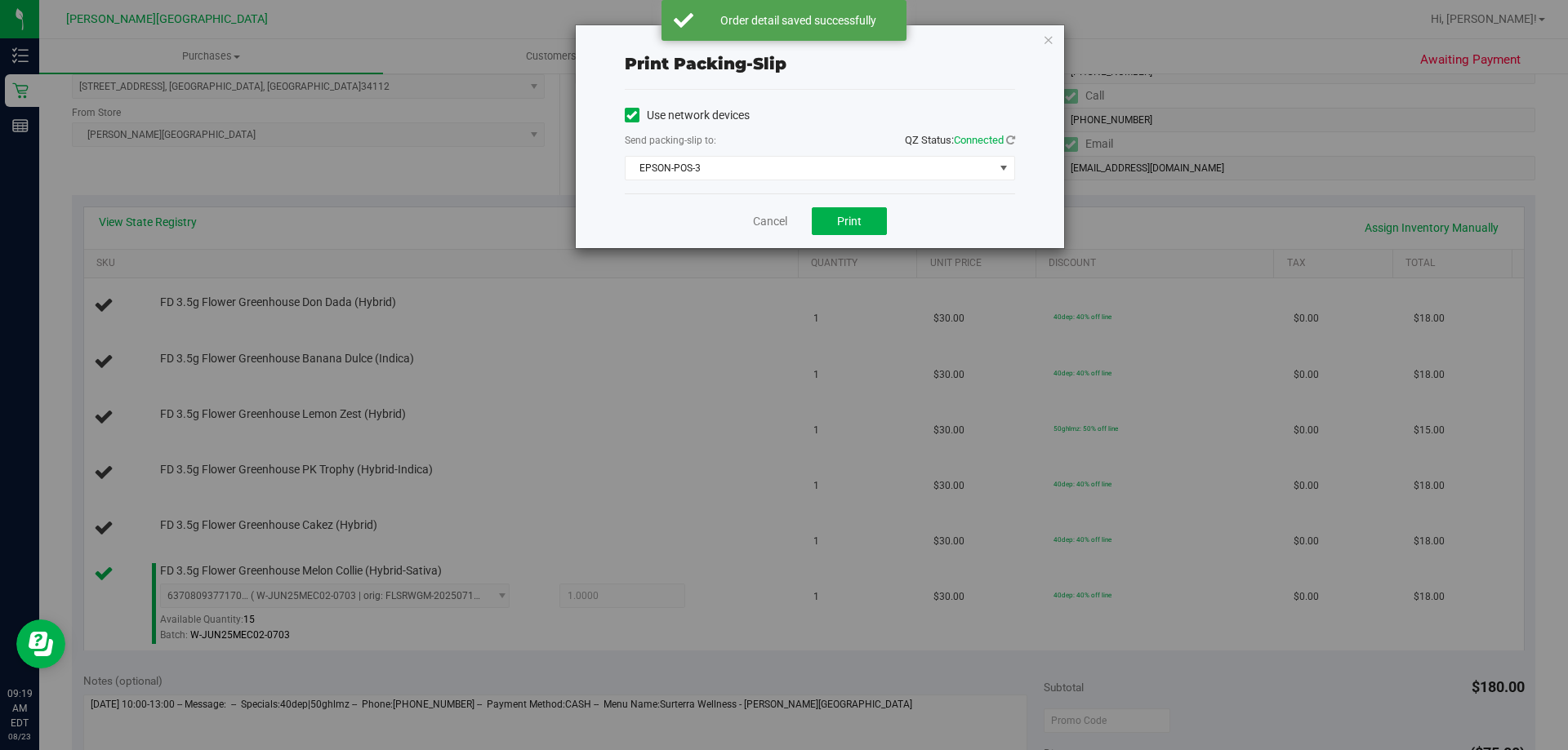
click at [790, 35] on icon "button" at bounding box center [1049, 39] width 12 height 20
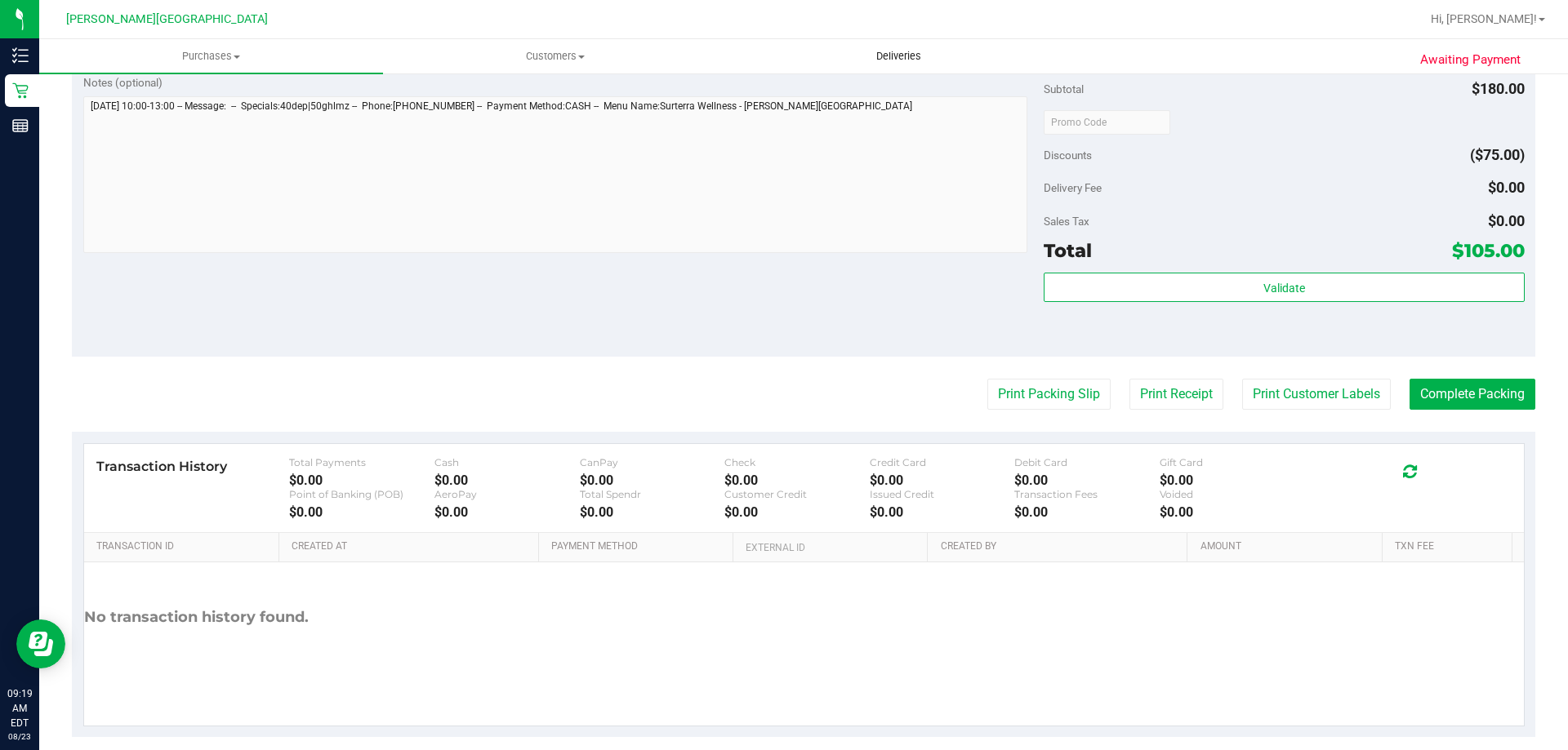
click at [790, 379] on button "Print Packing Slip" at bounding box center [1050, 395] width 124 height 31
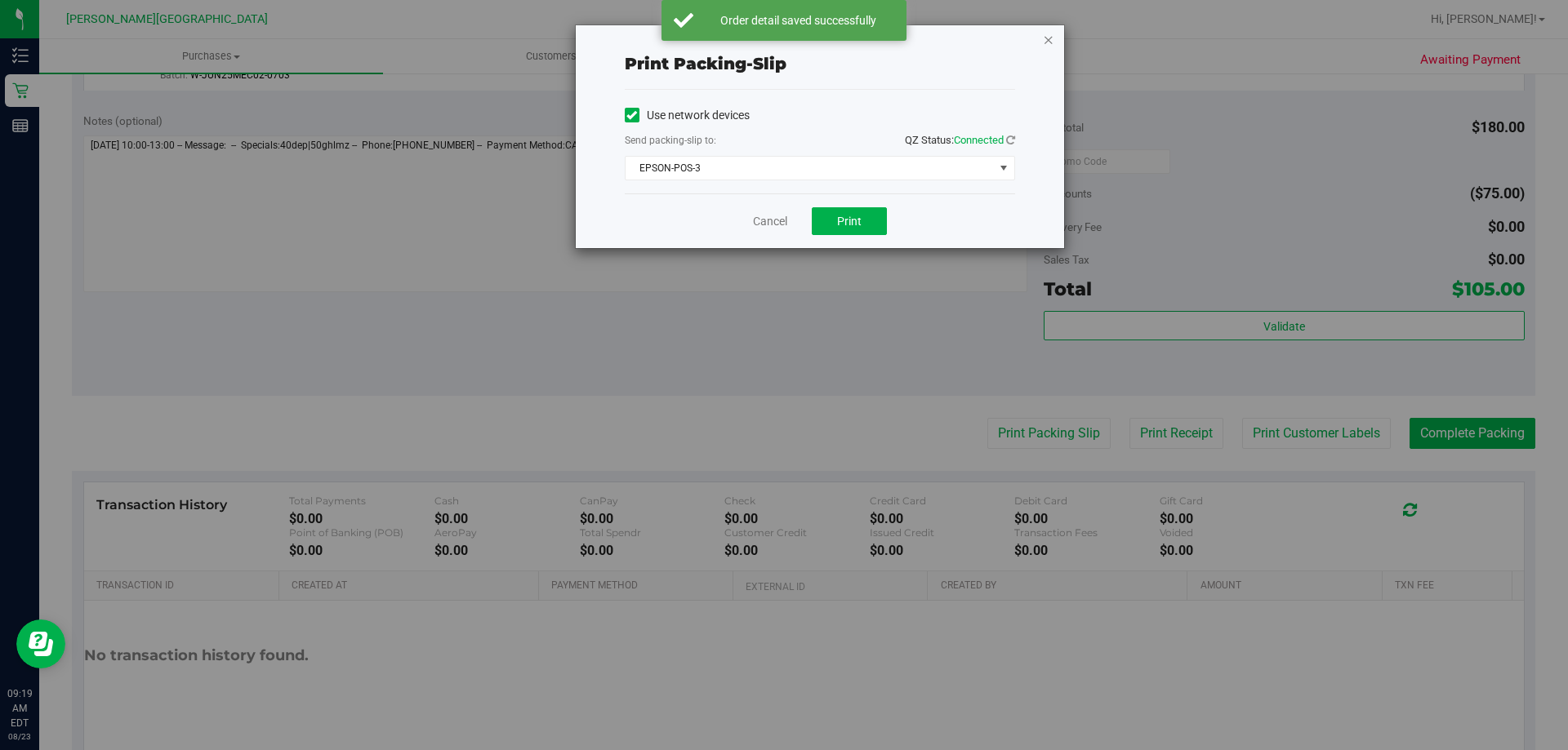
click at [790, 40] on icon "button" at bounding box center [1049, 39] width 12 height 20
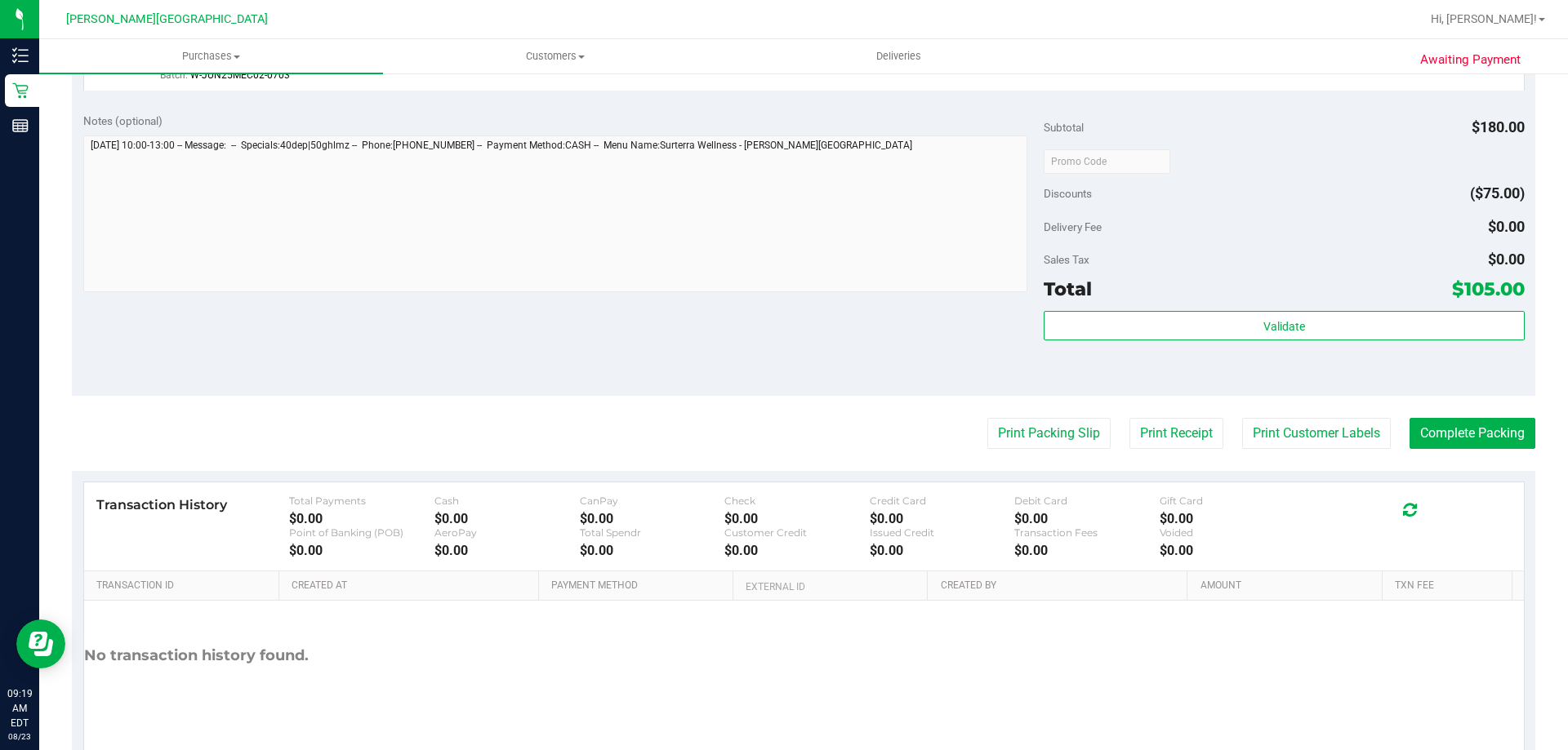
click at [790, 418] on button "Print Packing Slip" at bounding box center [1050, 434] width 124 height 31
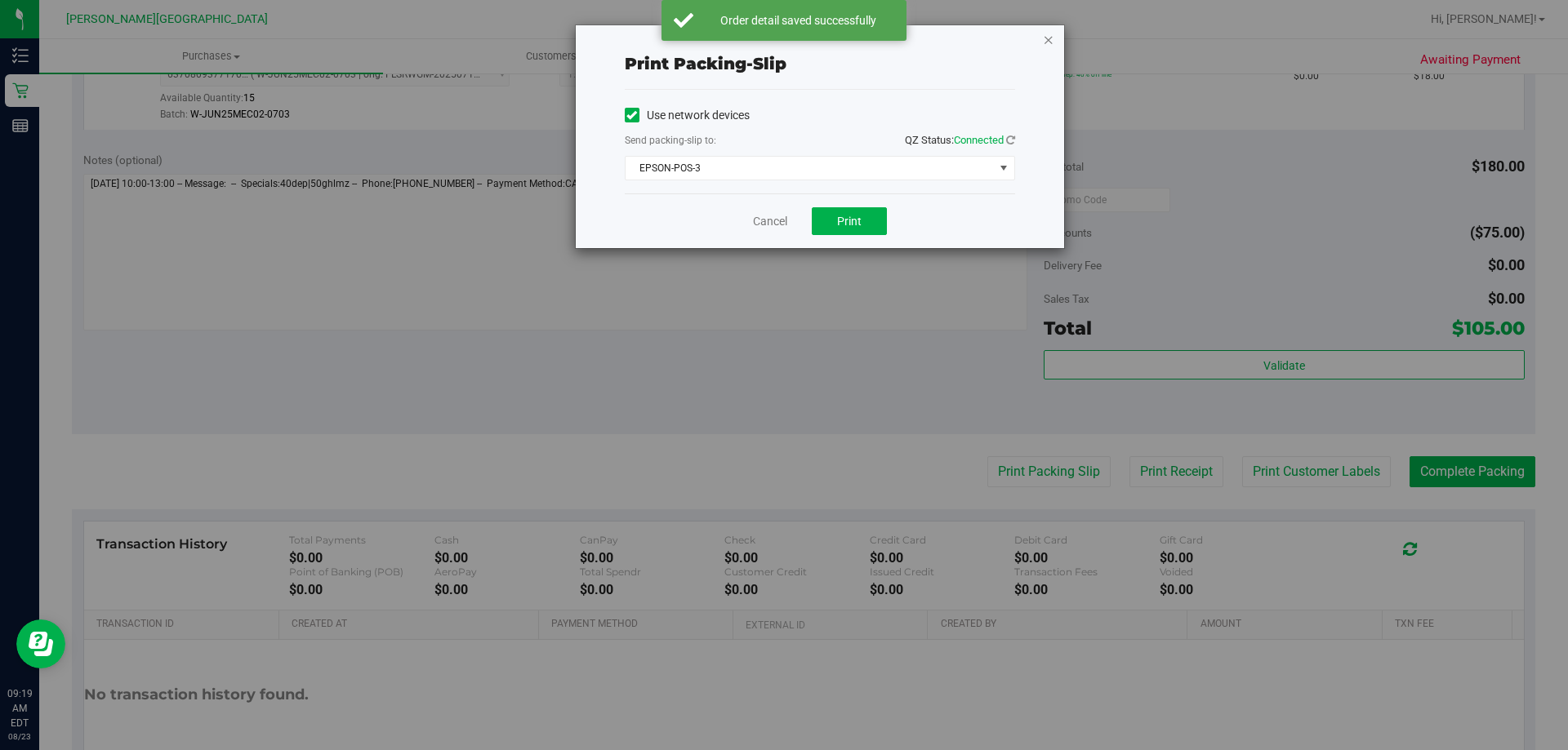
click at [790, 41] on icon "button" at bounding box center [1049, 39] width 12 height 20
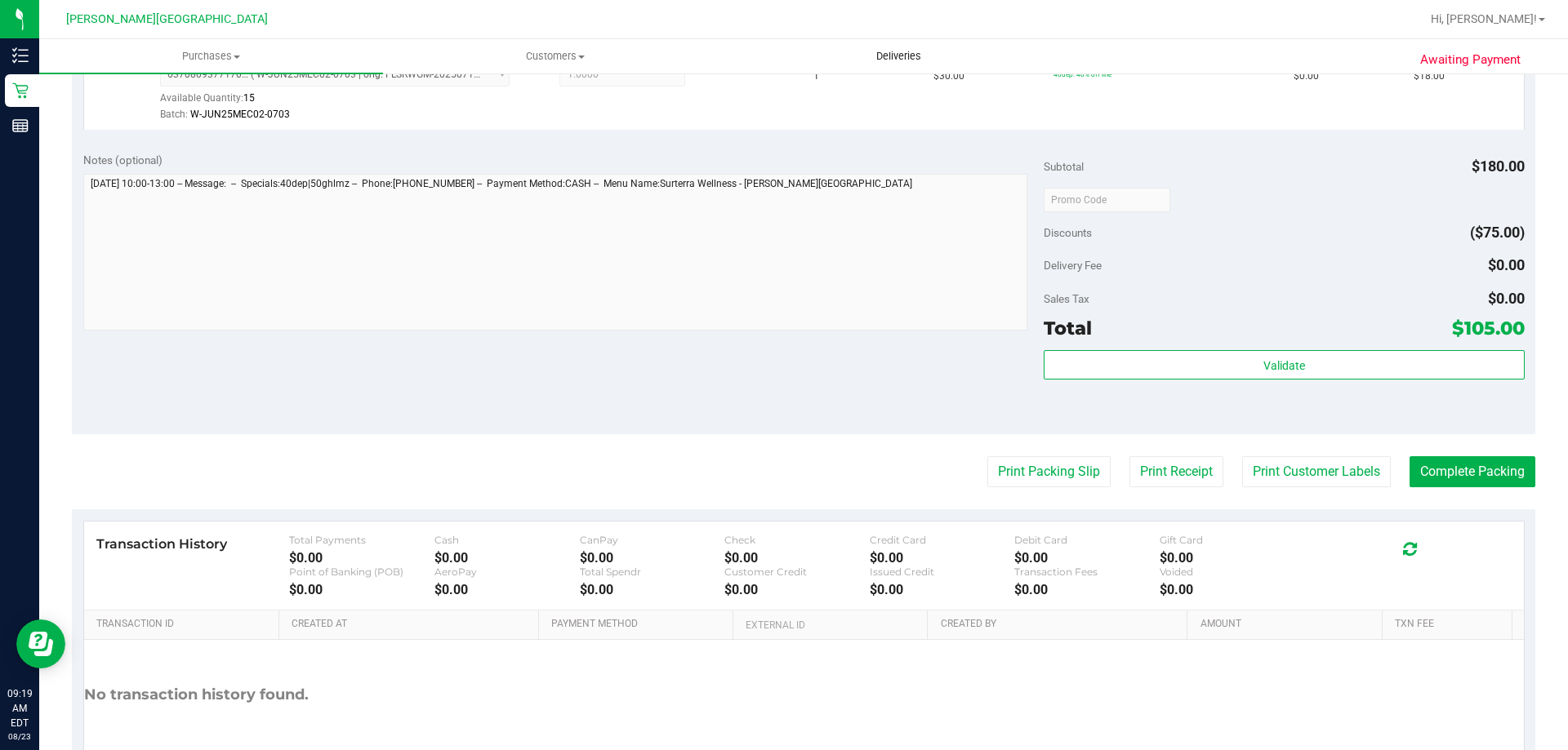
click at [790, 456] on button "Print Packing Slip" at bounding box center [1050, 472] width 124 height 31
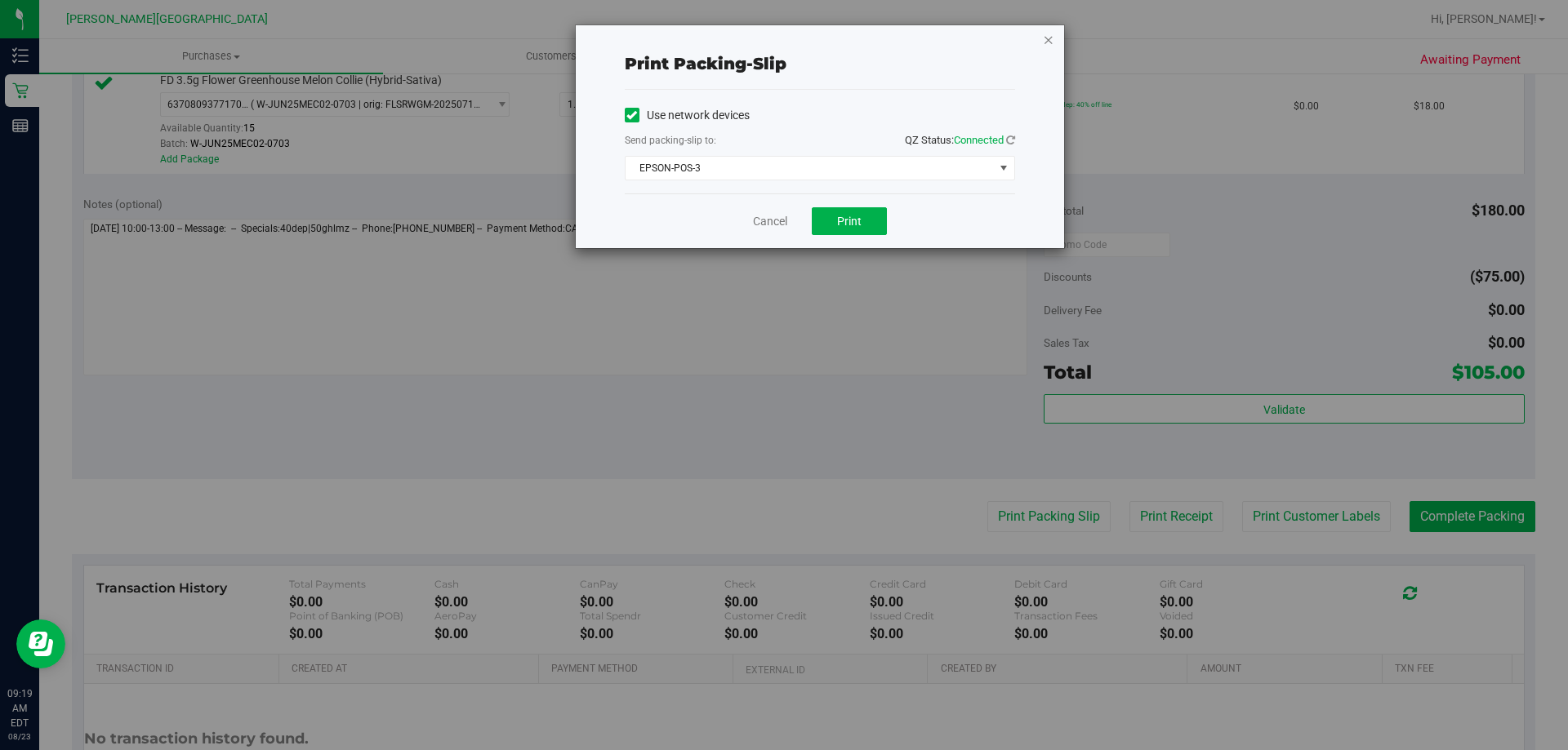
click at [790, 39] on div "Print packing-slip Use network devices Send packing-slip to: QZ Status: Connect…" at bounding box center [819, 136] width 488 height 223
click at [790, 39] on icon "button" at bounding box center [1049, 39] width 12 height 20
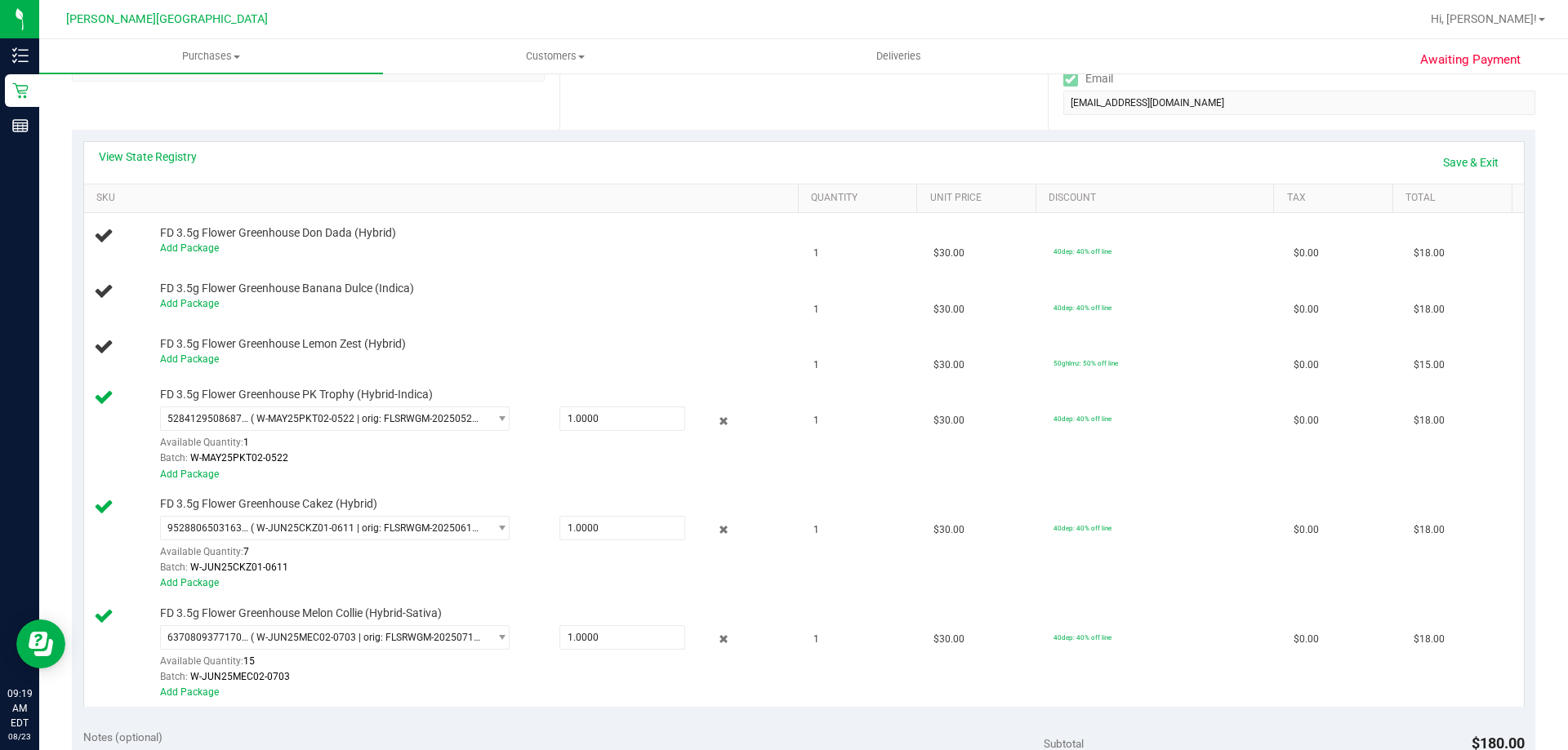
scroll to position [272, 0]
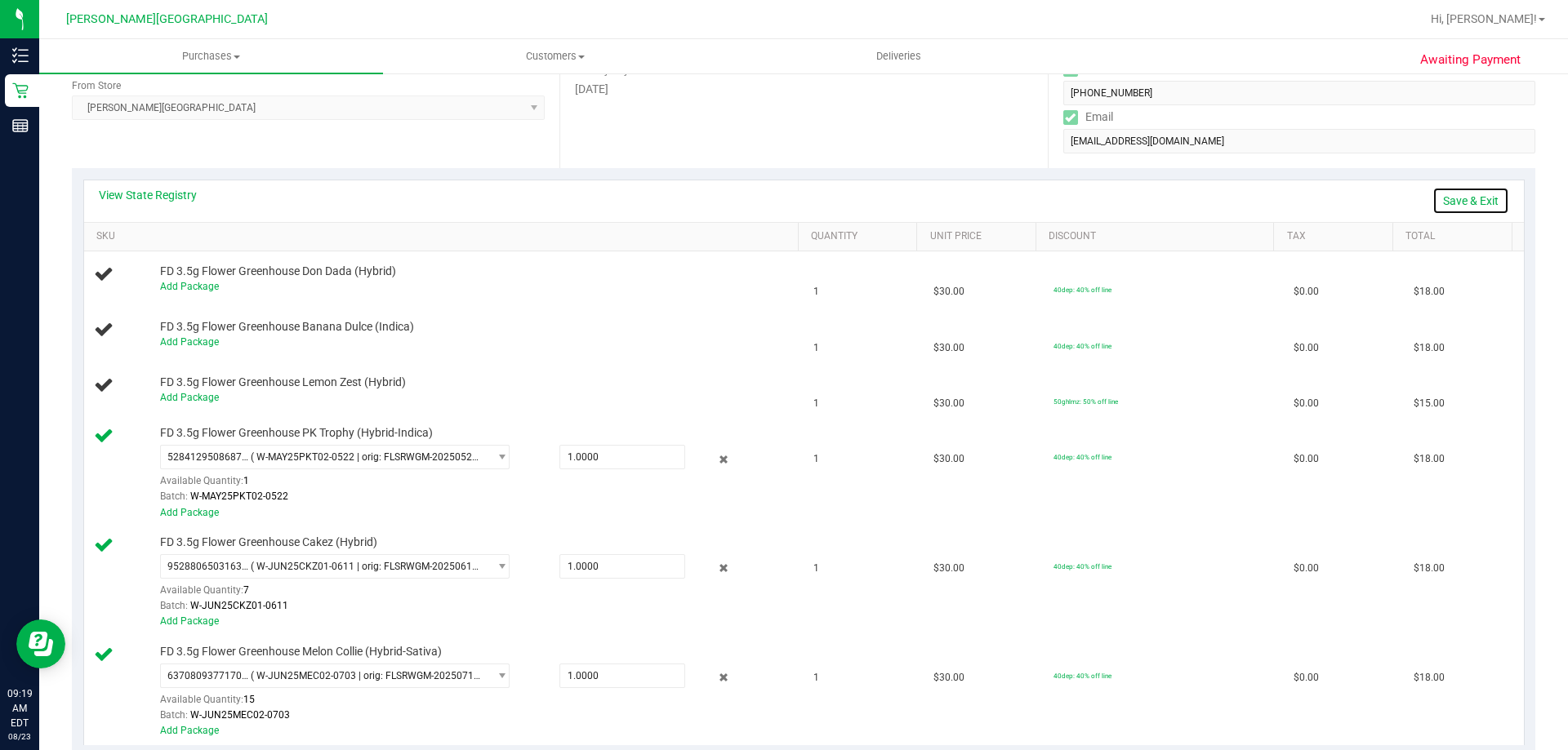
click at [790, 203] on link "Save & Exit" at bounding box center [1471, 201] width 76 height 28
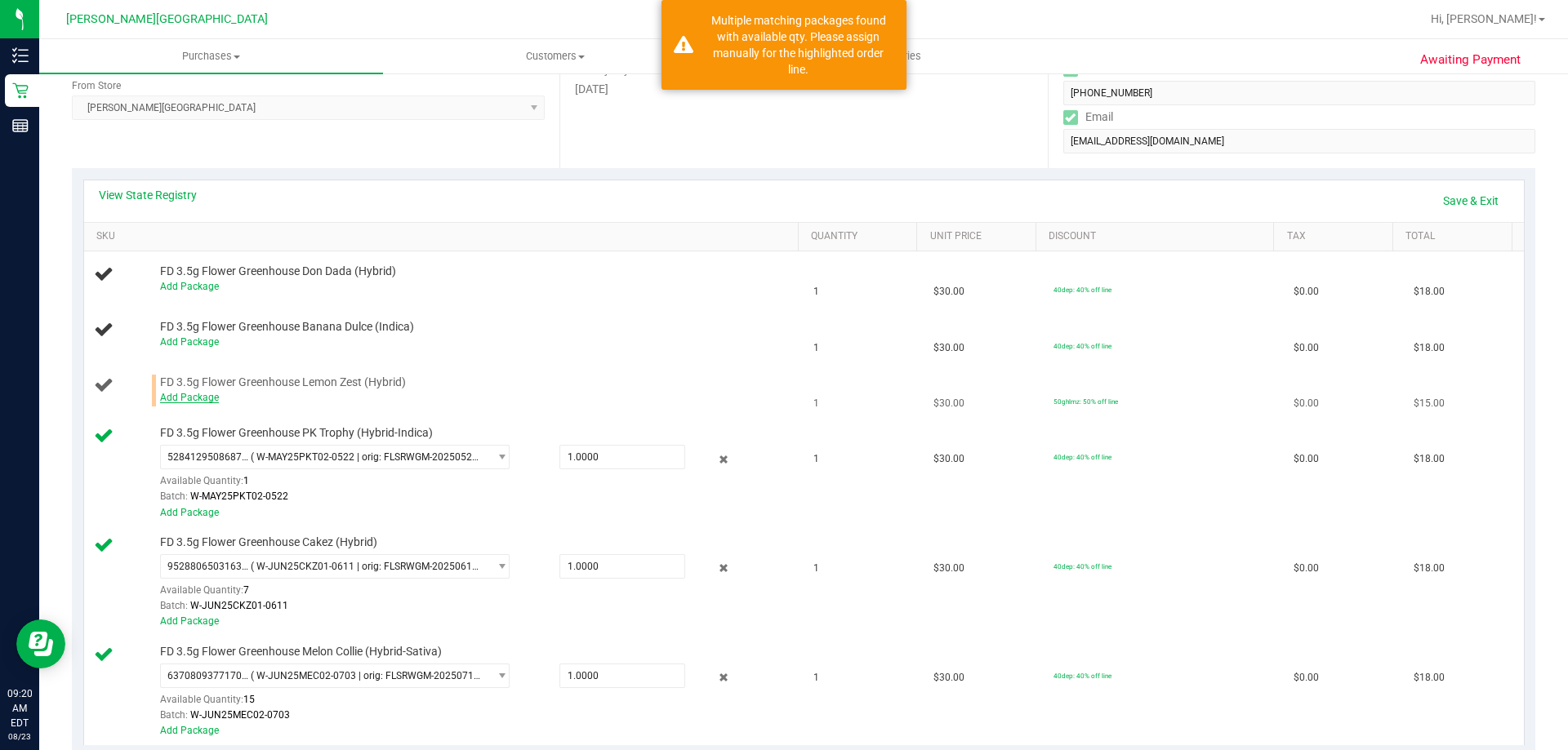
click at [199, 397] on link "Add Package" at bounding box center [189, 397] width 59 height 12
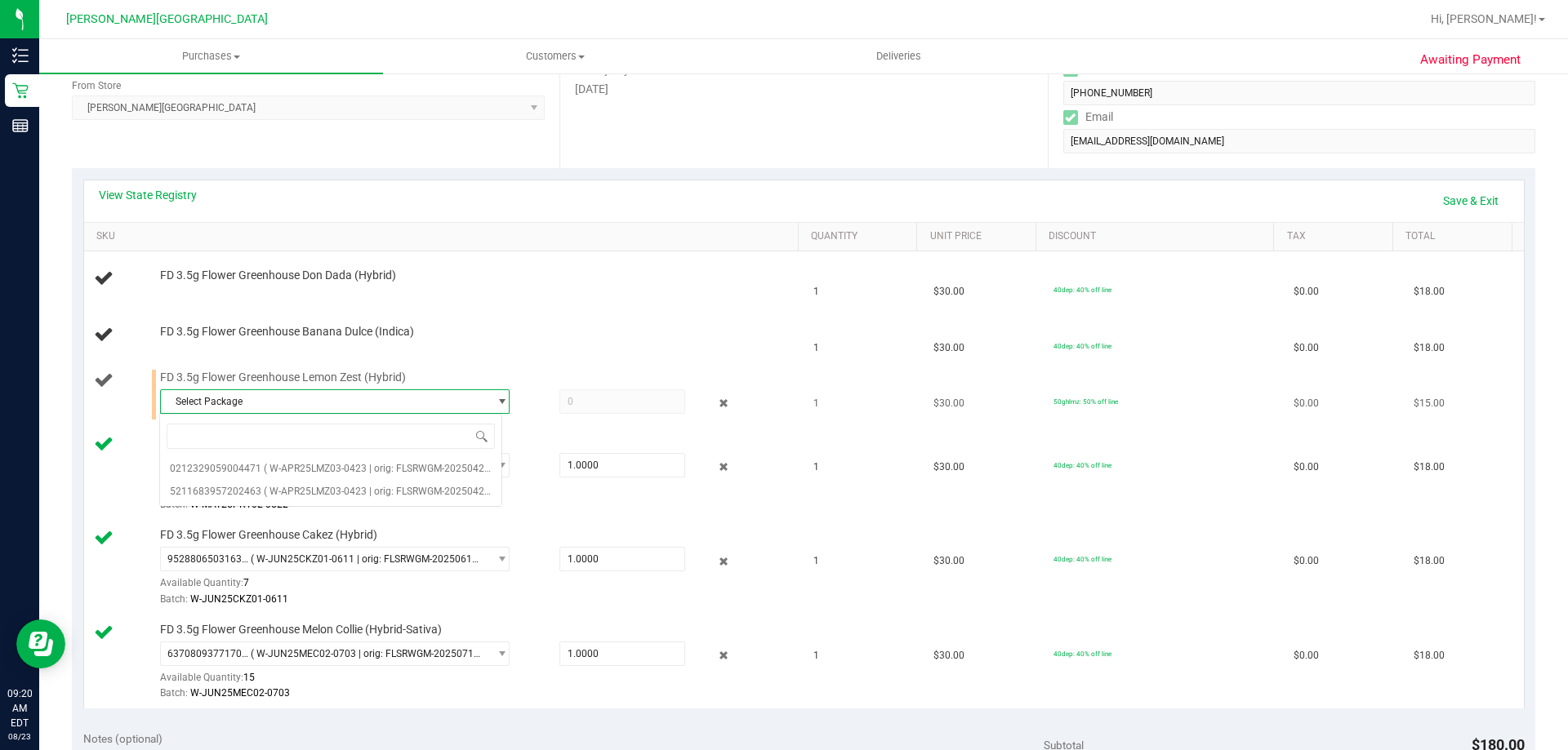
click at [310, 404] on span "Select Package" at bounding box center [325, 401] width 327 height 23
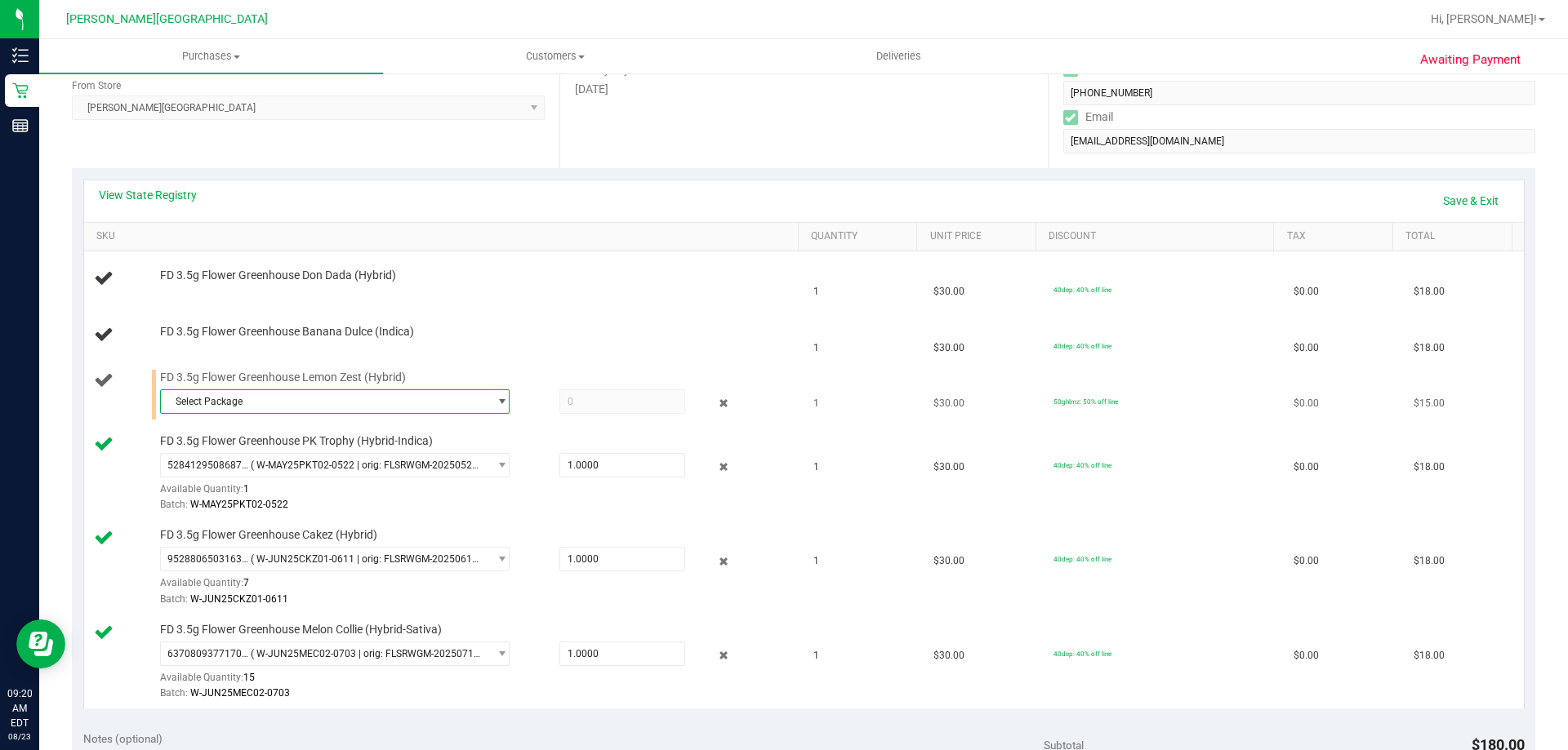
click at [317, 404] on span "Select Package" at bounding box center [325, 401] width 327 height 23
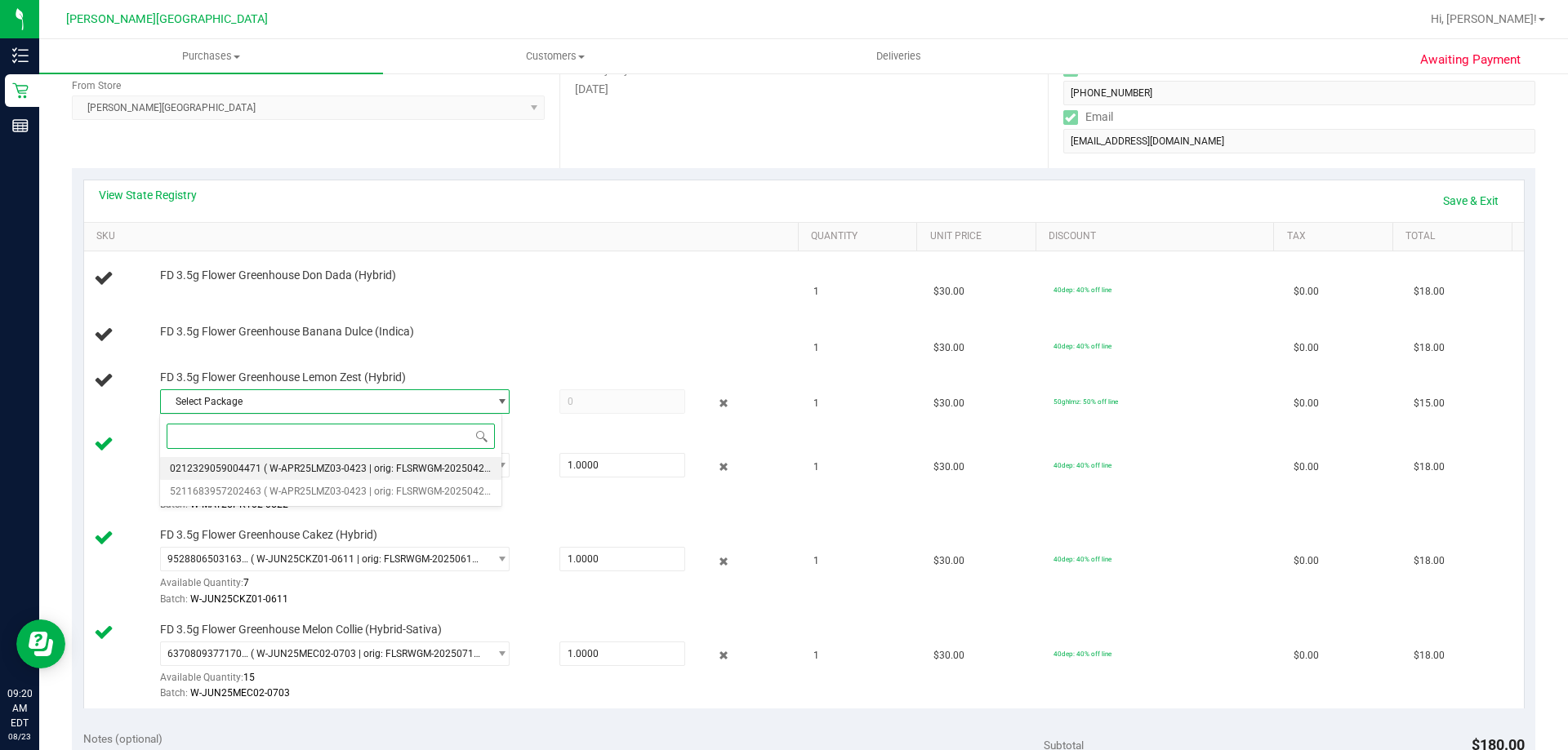
click at [397, 467] on span "( W-APR25LMZ03-0423 | orig: FLSRWGM-20250429-064 )" at bounding box center [389, 468] width 252 height 12
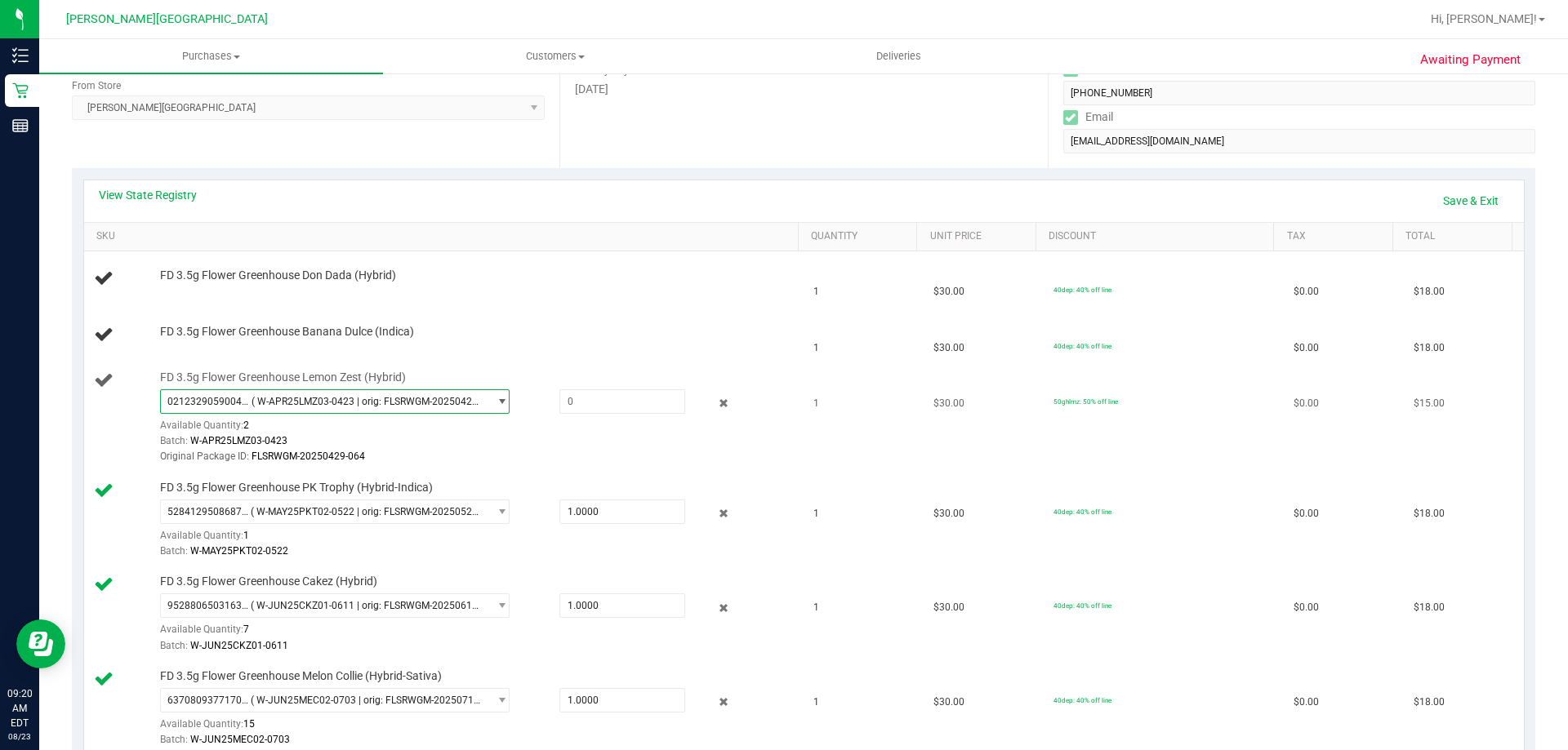
click at [377, 388] on div "FD 3.5g Flower Greenhouse Lemon Zest (Hybrid) 0212329059004471 ( W-APR25LMZ03-0…" at bounding box center [471, 418] width 638 height 96
drag, startPoint x: 377, startPoint y: 405, endPoint x: 380, endPoint y: 415, distance: 10.4
click at [378, 407] on span "0212329059004471 ( W-APR25LMZ03-0423 | orig: FLSRWGM-20250429-064 )" at bounding box center [325, 401] width 327 height 23
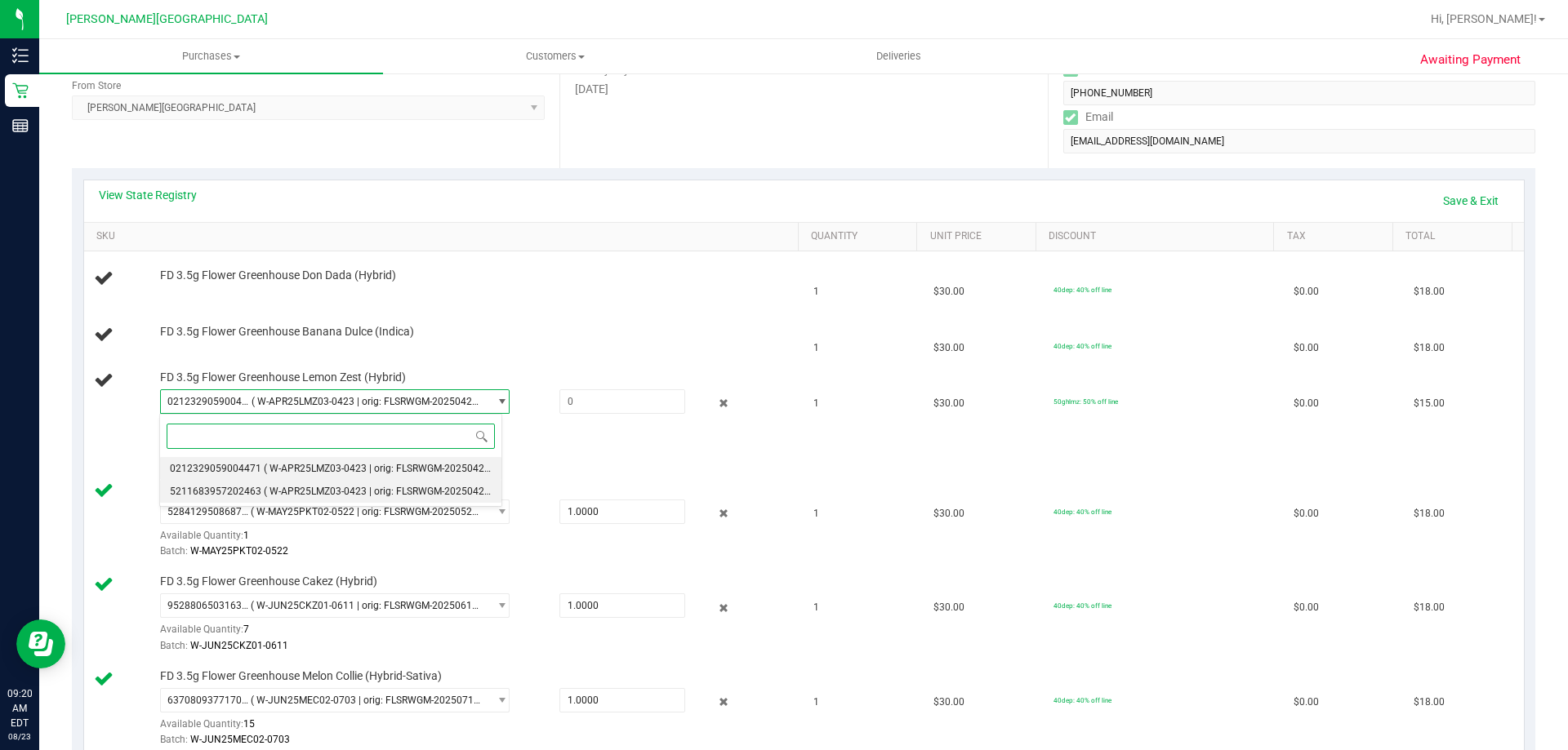
click at [364, 484] on li "5211683957202463 ( W-APR25LMZ03-0423 | orig: FLSRWGM-20250429-177 )" at bounding box center [330, 491] width 341 height 23
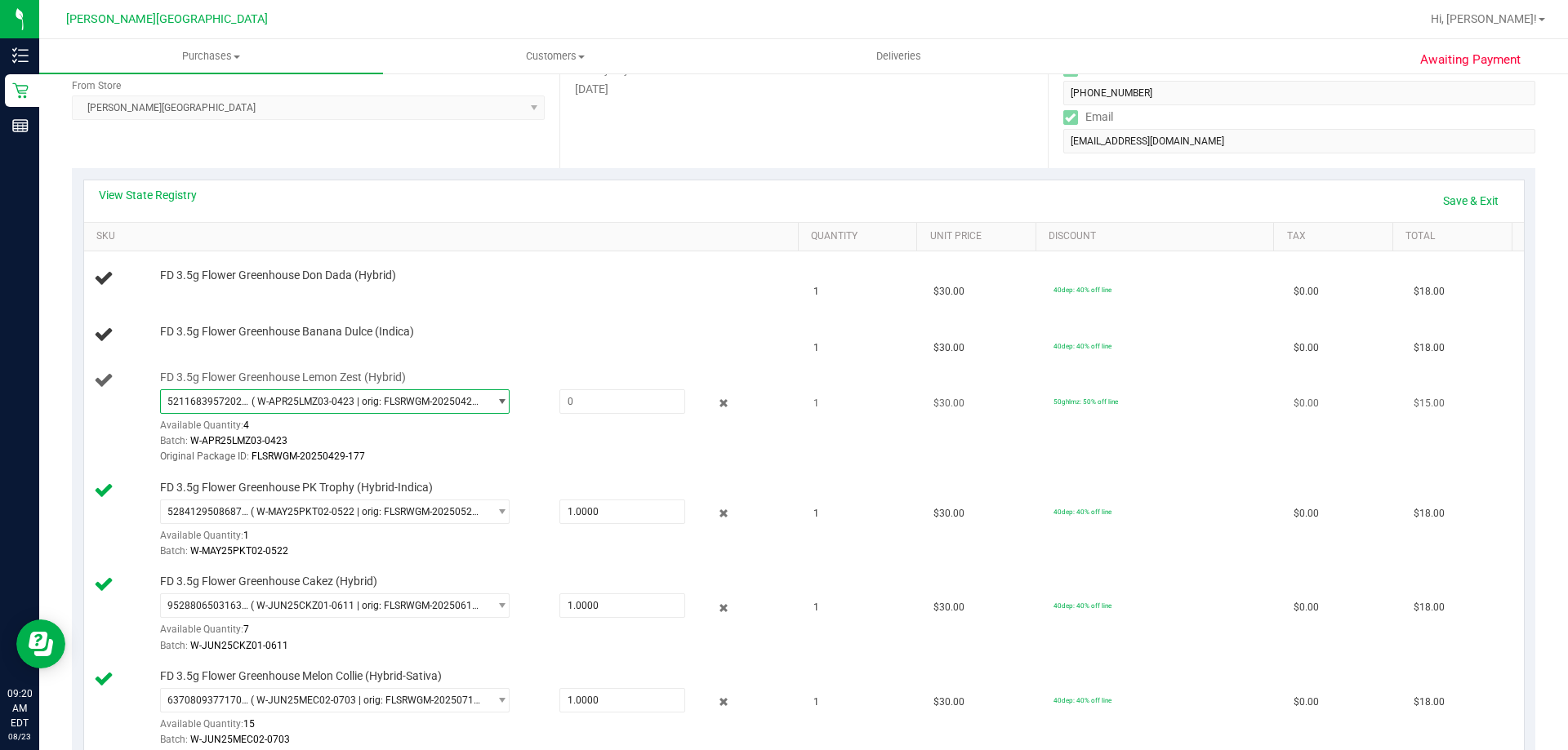
click at [347, 407] on span "5211683957202463 ( W-APR25LMZ03-0423 | orig: FLSRWGM-20250429-177 )" at bounding box center [325, 401] width 327 height 23
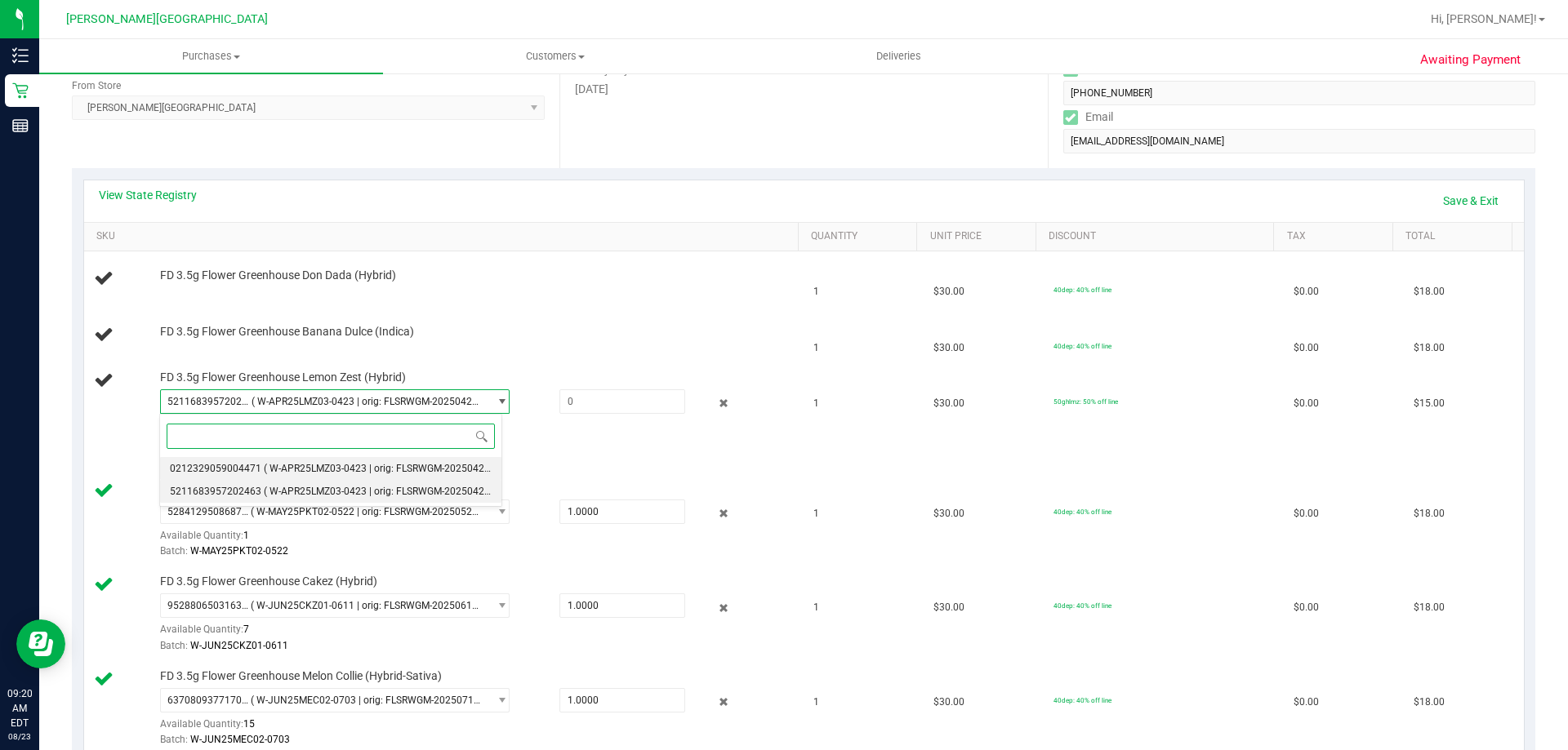
click at [321, 466] on span "( W-APR25LMZ03-0423 | orig: FLSRWGM-20250429-064 )" at bounding box center [389, 468] width 252 height 12
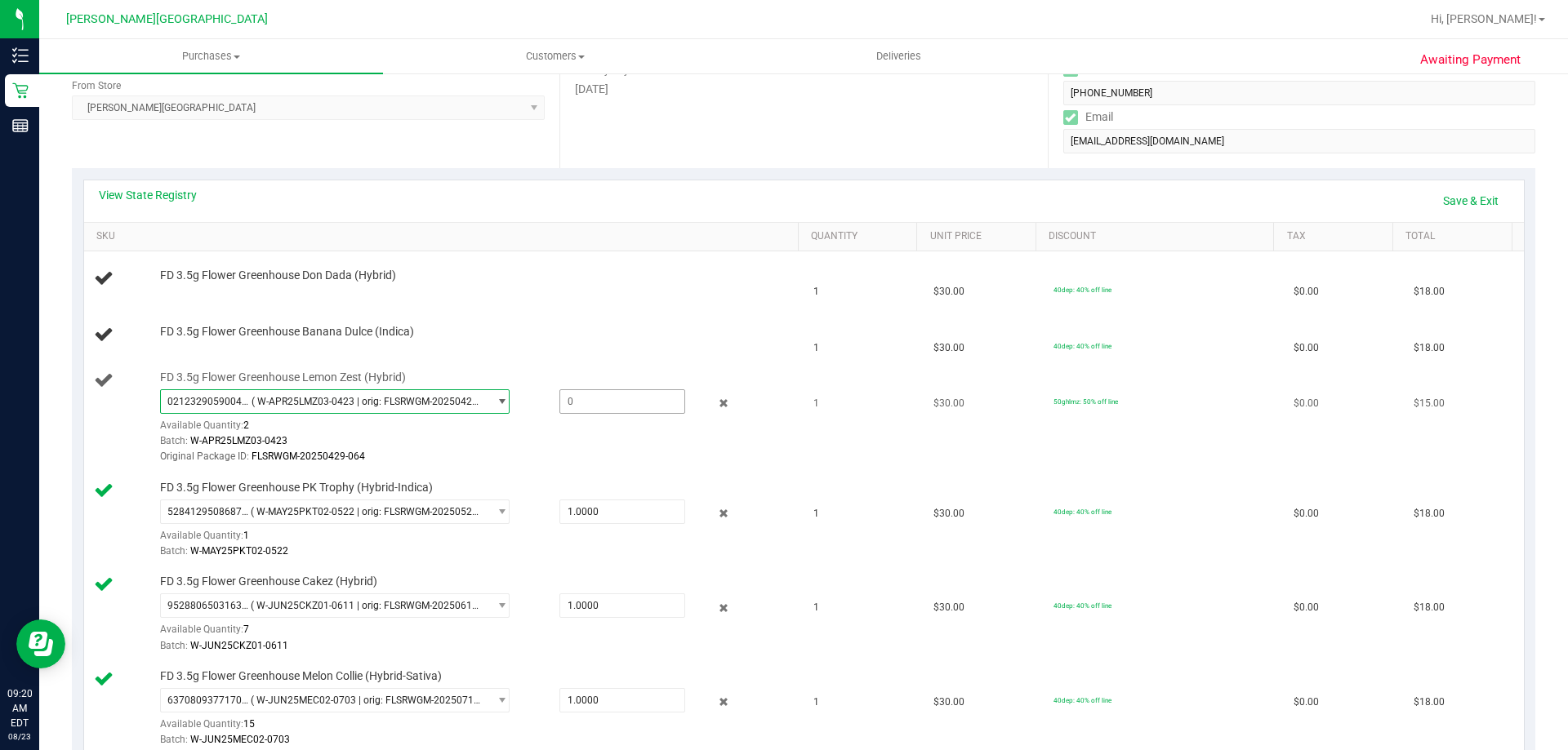
click at [588, 398] on span at bounding box center [622, 401] width 126 height 25
type input "1"
type input "1.0000"
click at [790, 195] on link "Save & Exit" at bounding box center [1471, 201] width 76 height 28
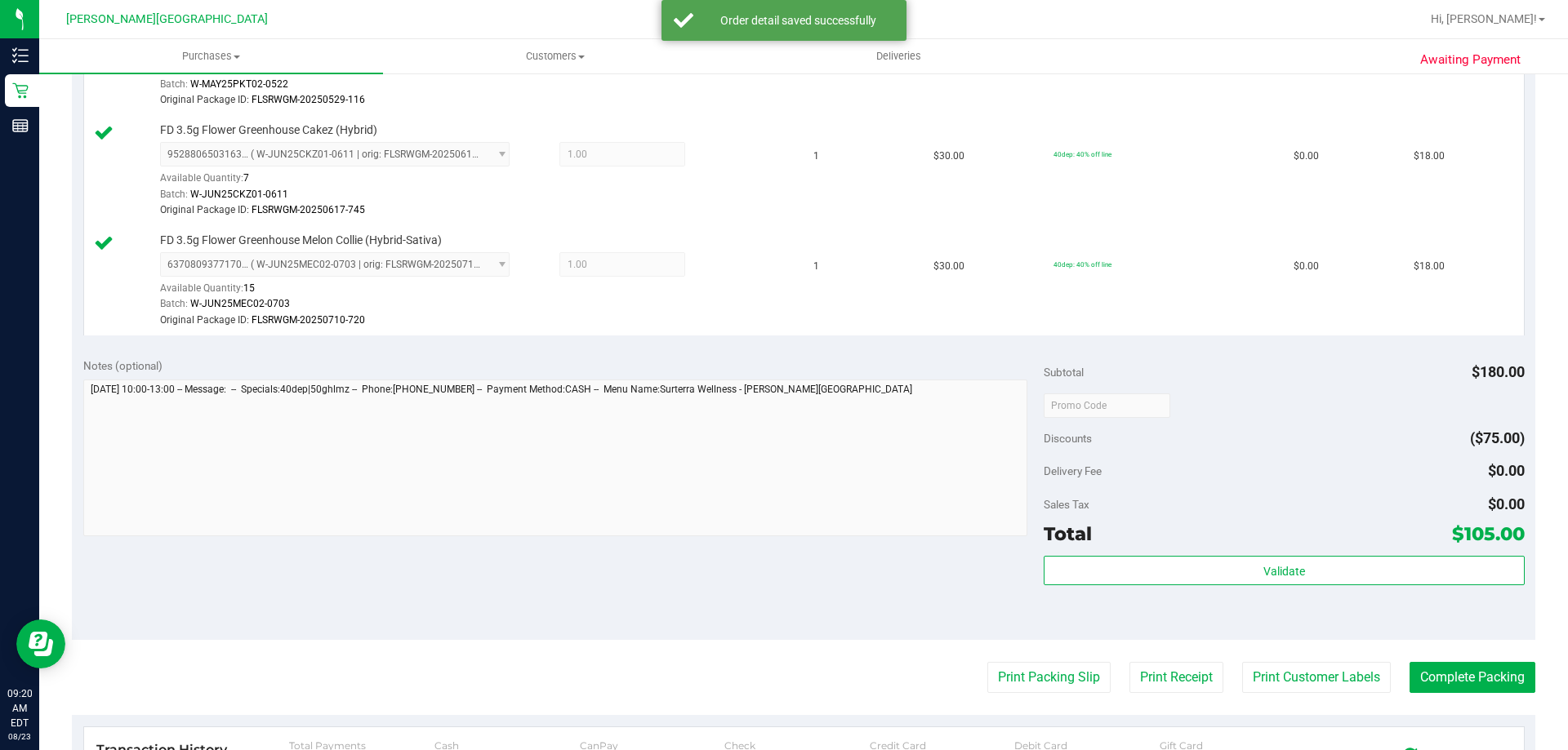
scroll to position [925, 0]
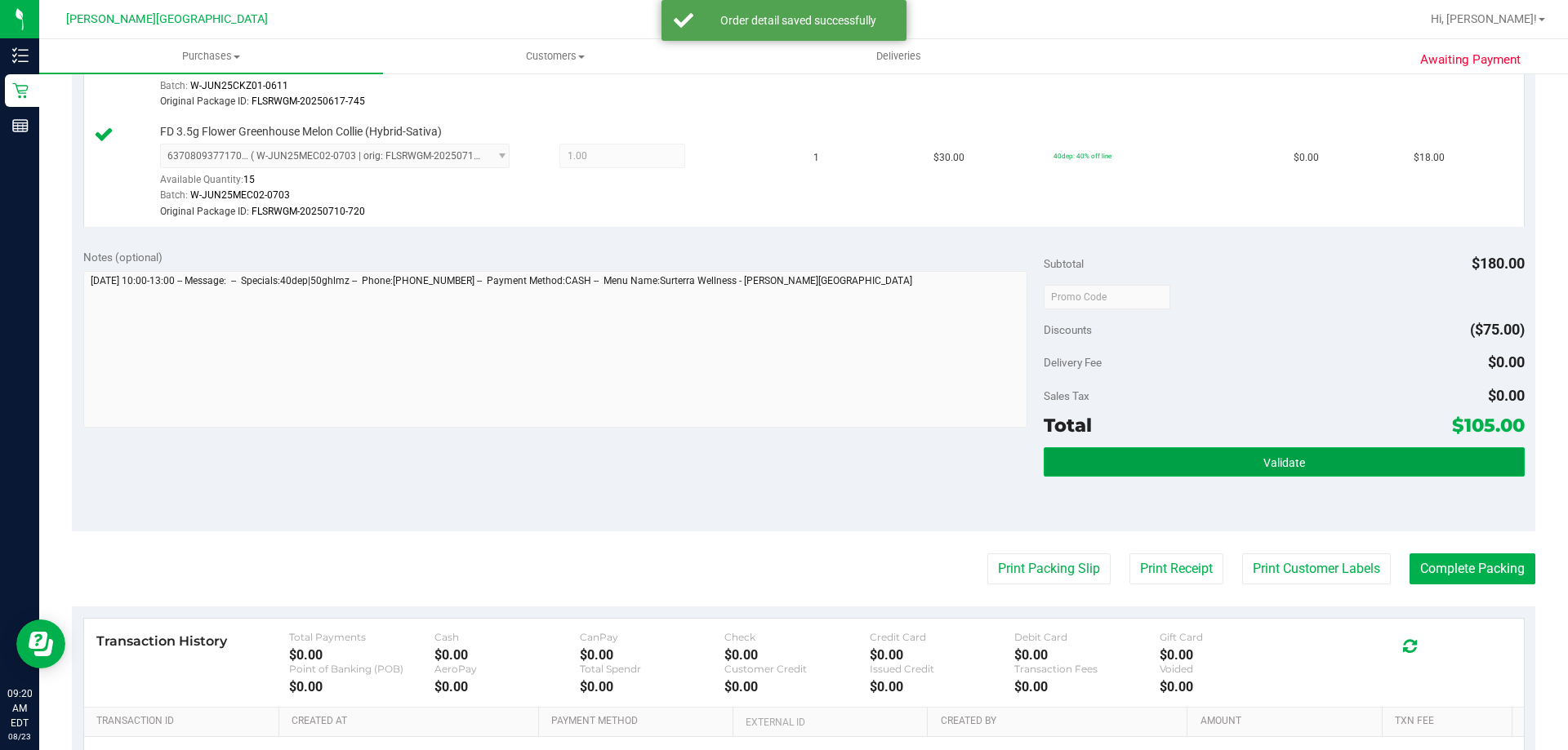
click at [790, 473] on button "Validate" at bounding box center [1284, 462] width 480 height 29
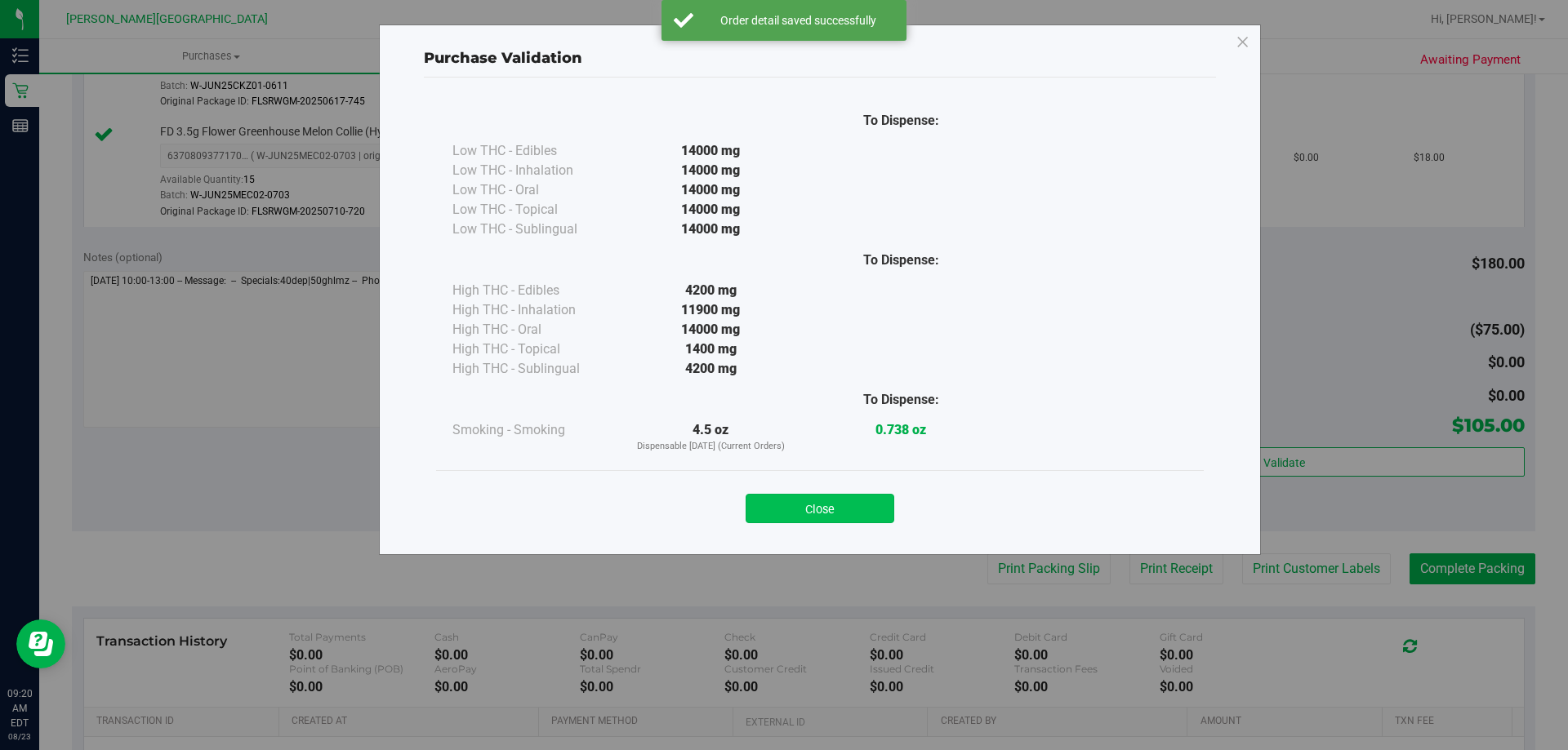
click at [790, 507] on button "Close" at bounding box center [819, 508] width 148 height 29
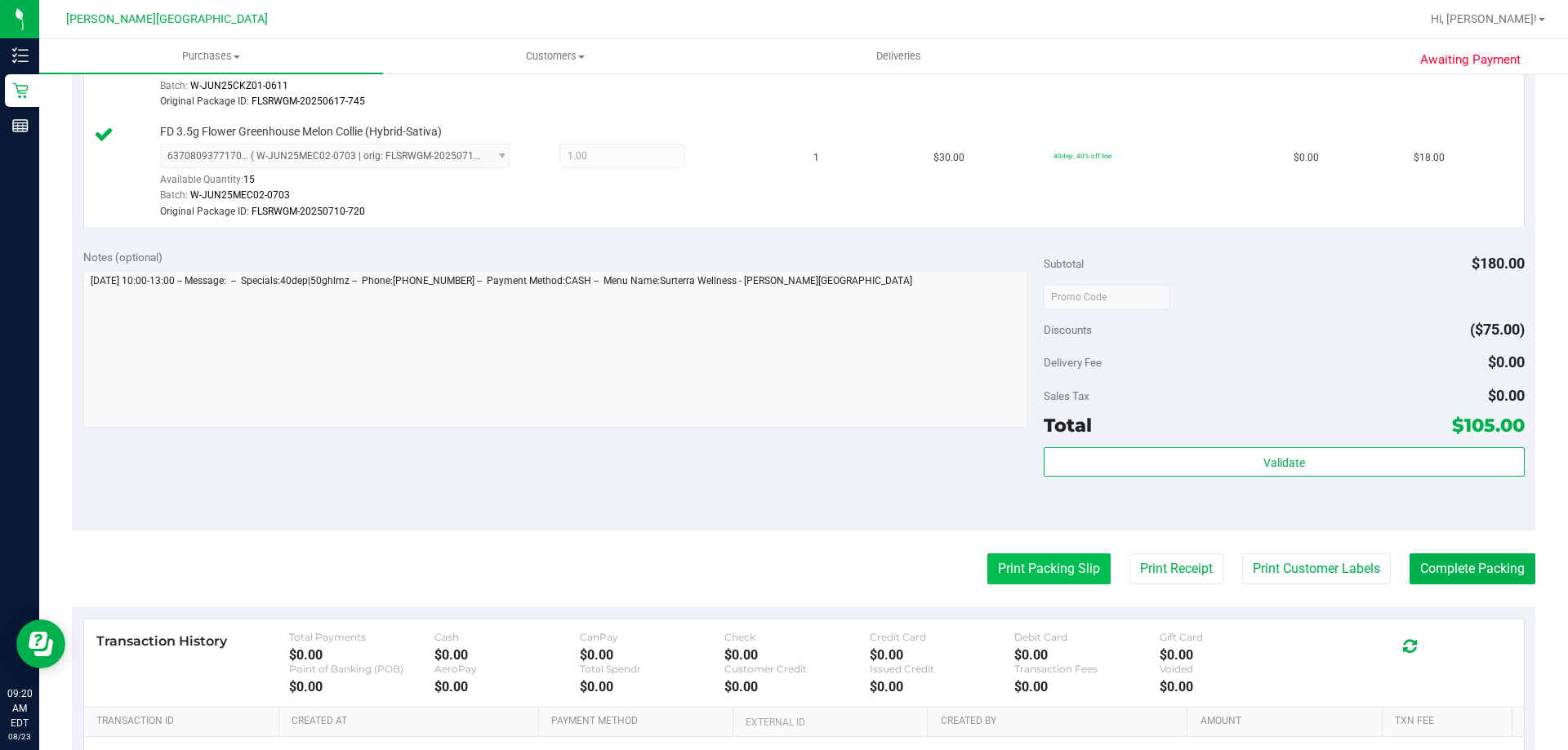
click at [790, 565] on button "Print Packing Slip" at bounding box center [1050, 569] width 124 height 31
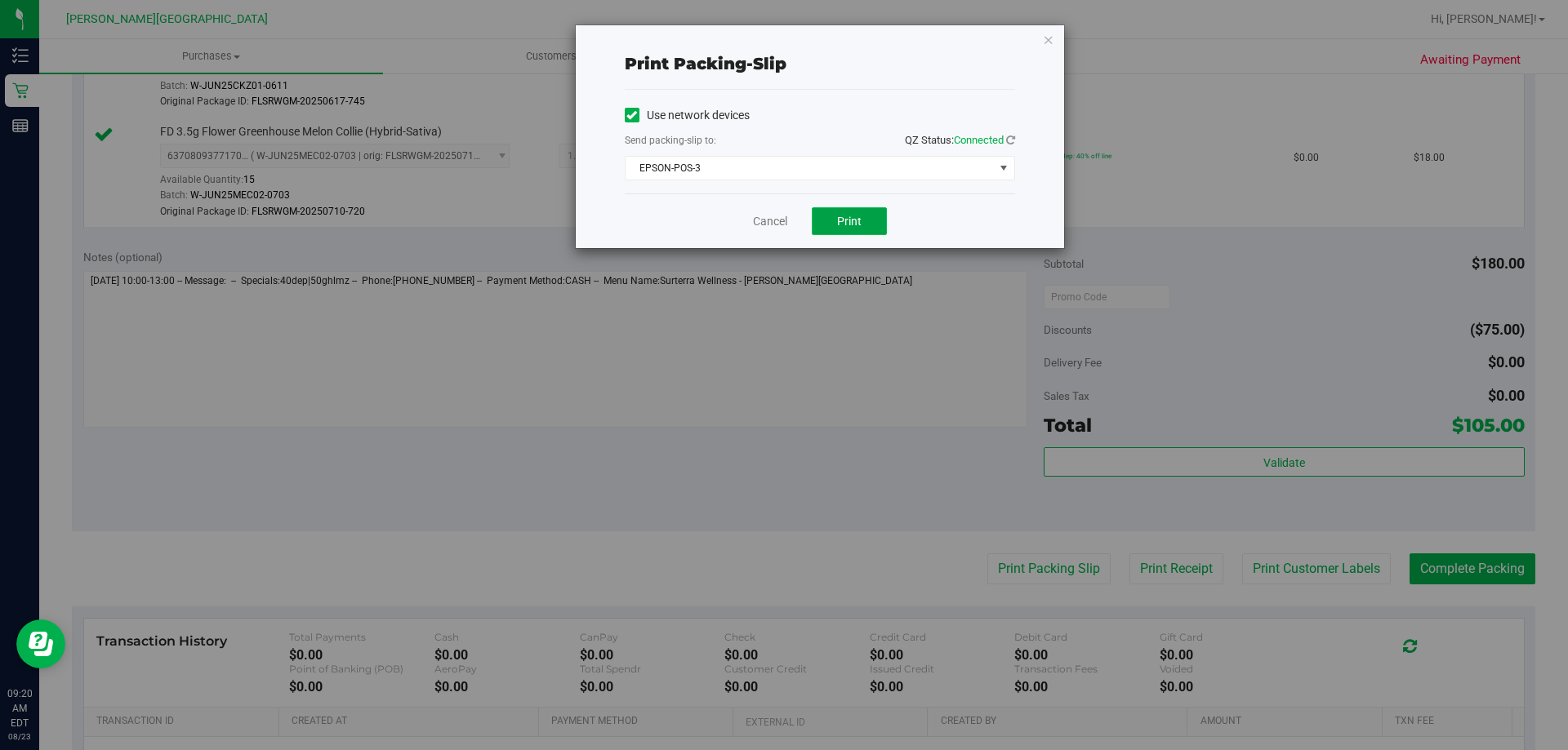
click at [790, 223] on span "Print" at bounding box center [849, 221] width 25 height 13
click at [790, 30] on icon "button" at bounding box center [1049, 39] width 12 height 20
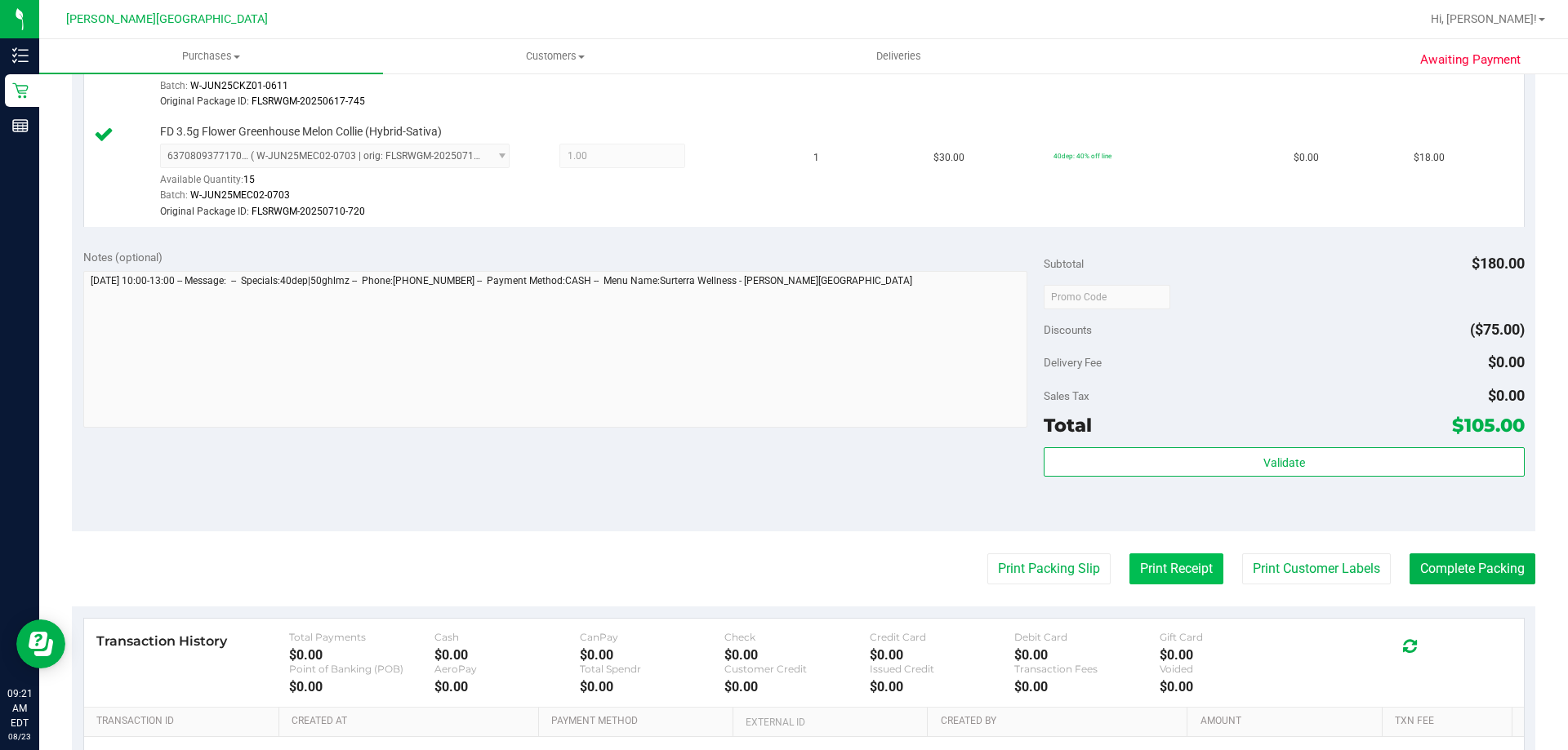
click at [790, 573] on button "Print Receipt" at bounding box center [1176, 569] width 94 height 31
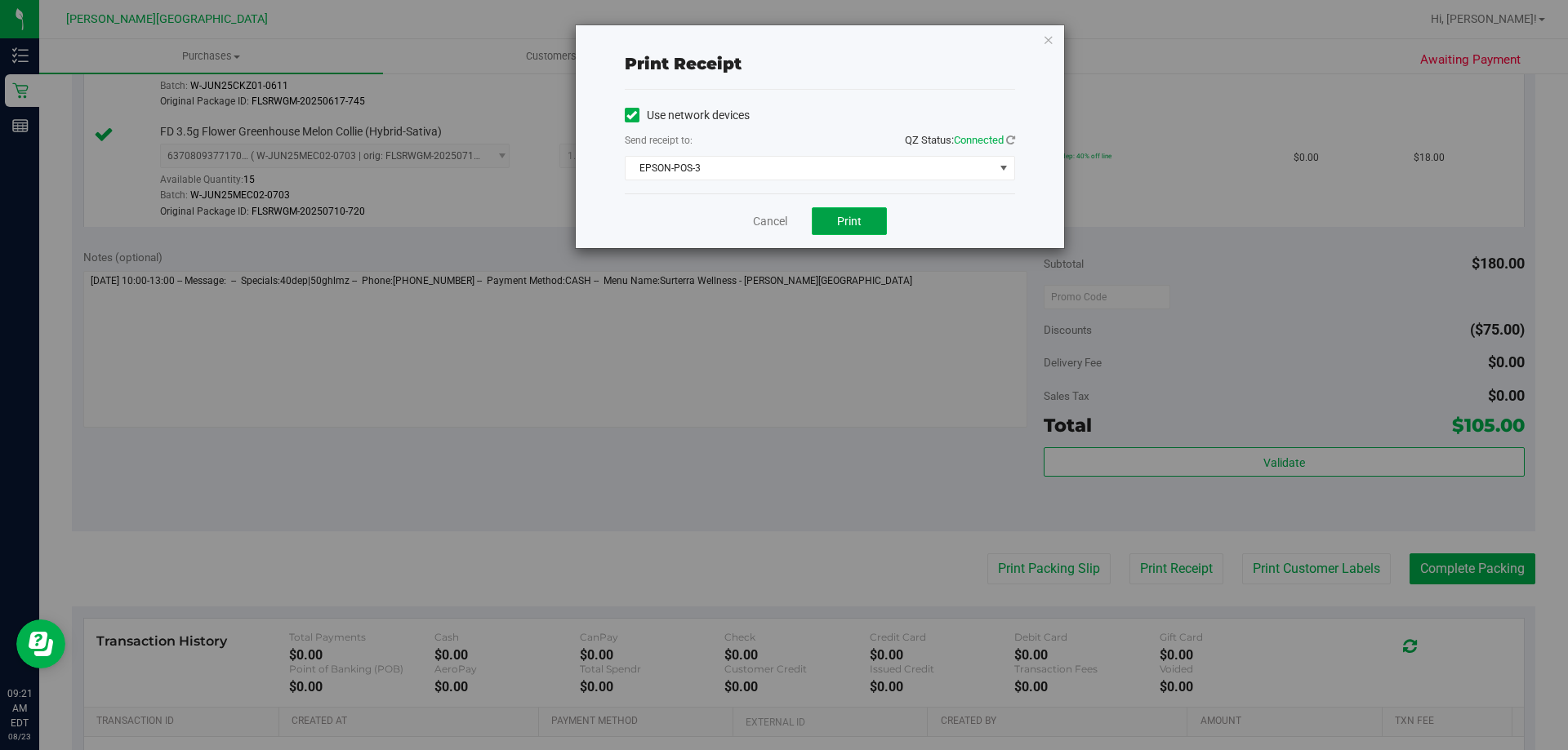
click at [790, 215] on button "Print" at bounding box center [849, 221] width 75 height 28
click at [790, 214] on button "Print" at bounding box center [849, 221] width 75 height 28
click at [790, 42] on div "Print receipt Use network devices Send receipt to: QZ Status: Connected EPSON-P…" at bounding box center [819, 136] width 488 height 223
click at [790, 36] on icon "button" at bounding box center [1049, 39] width 12 height 20
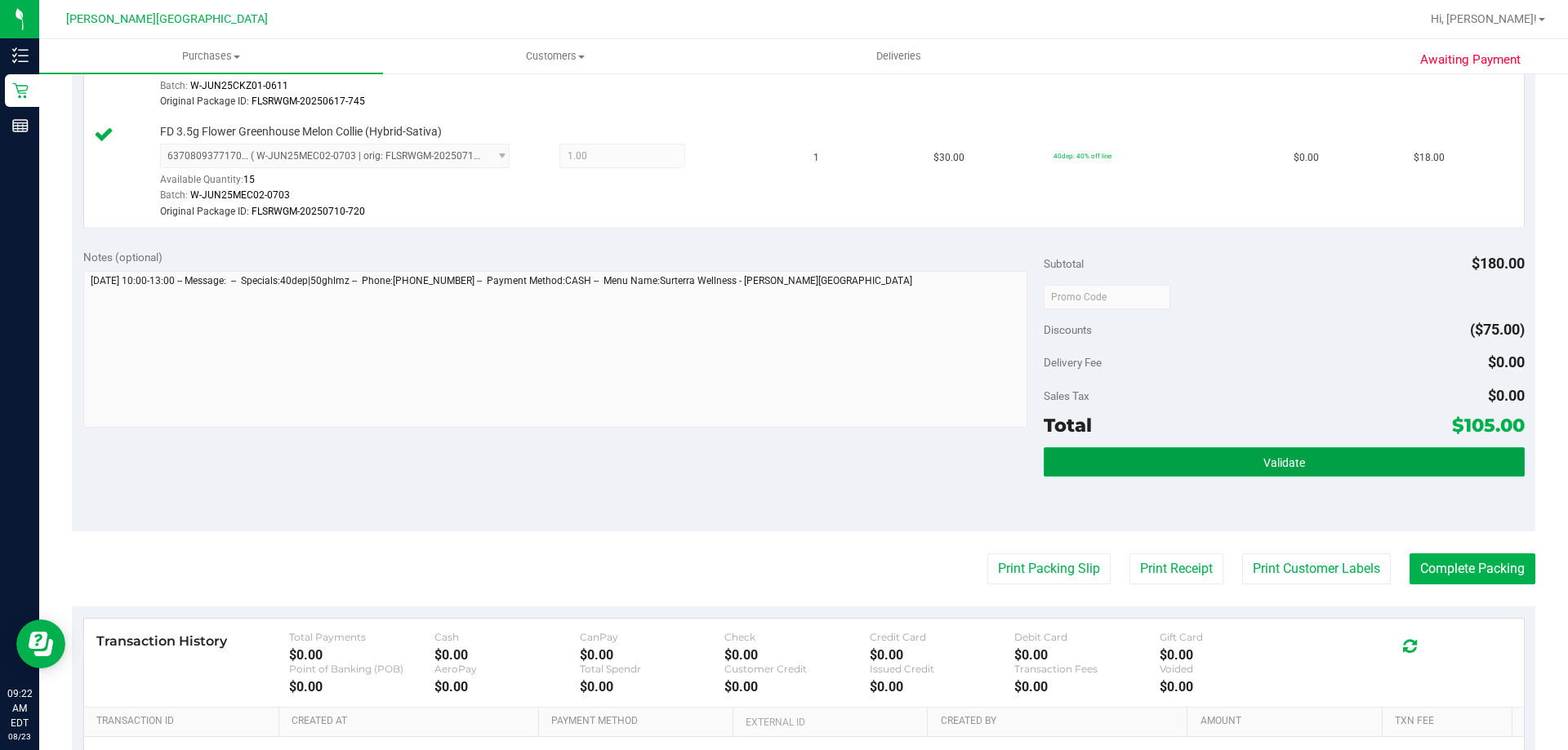
click at [790, 452] on button "Validate" at bounding box center [1284, 462] width 480 height 29
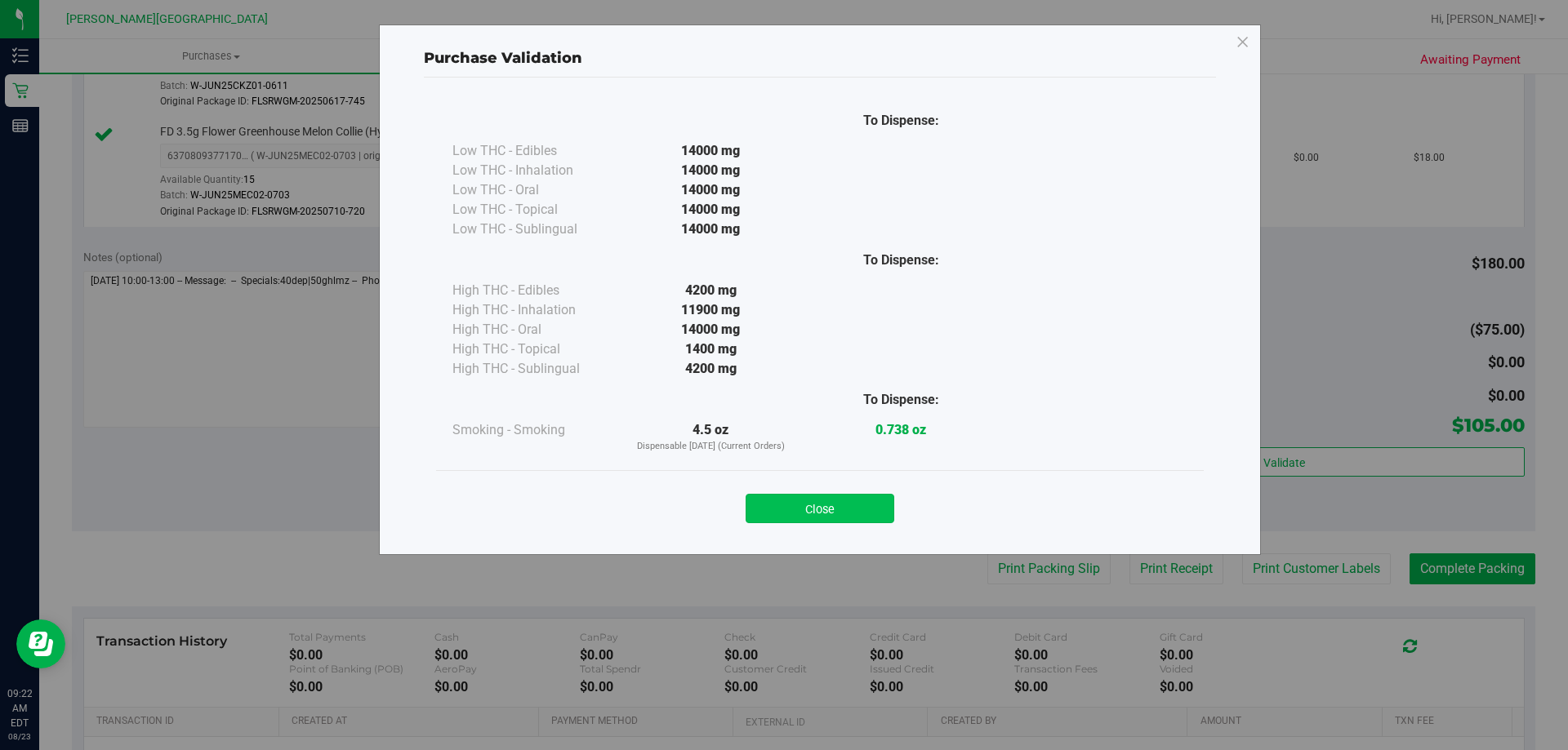
click at [790, 503] on button "Close" at bounding box center [819, 508] width 148 height 29
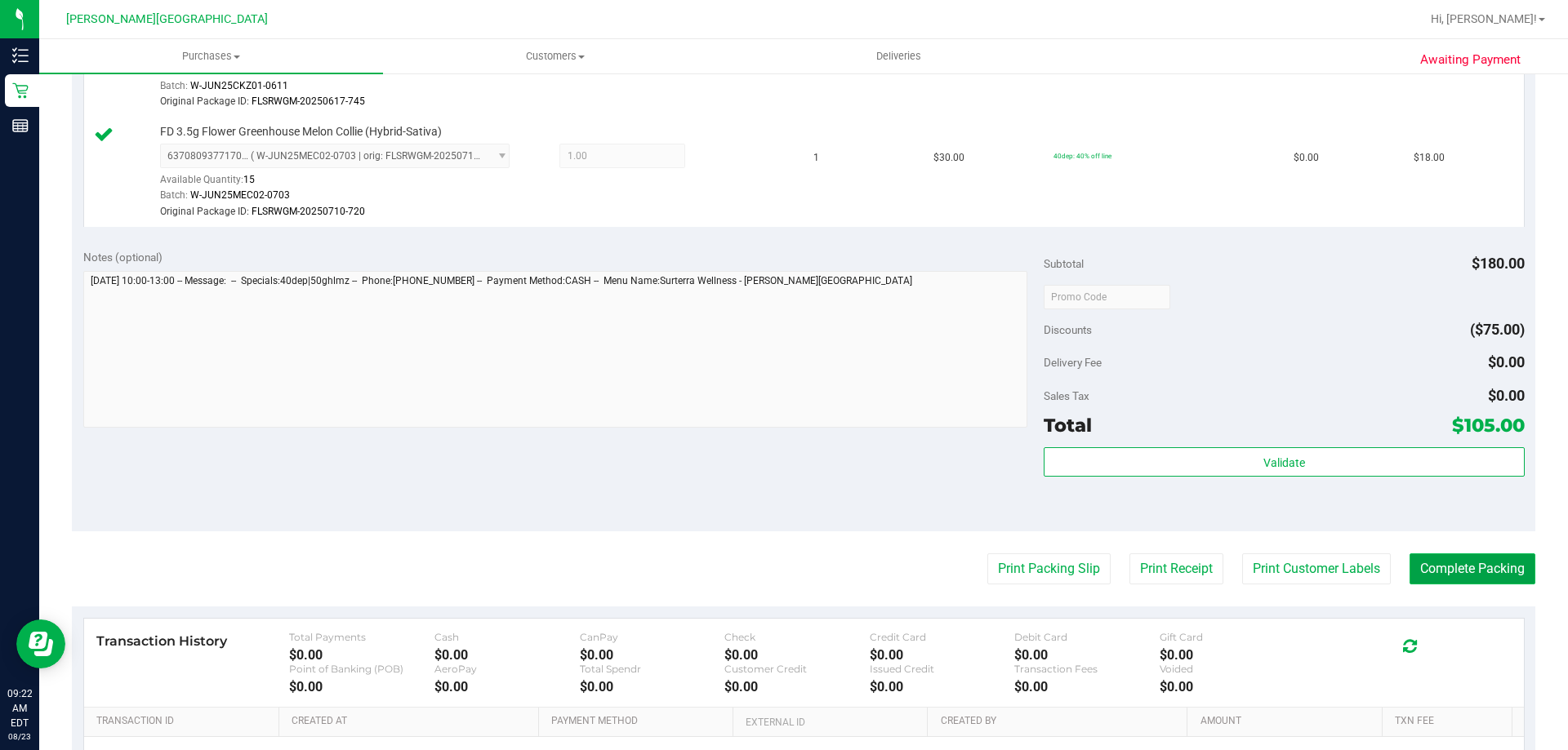
click at [790, 561] on button "Complete Packing" at bounding box center [1473, 569] width 126 height 31
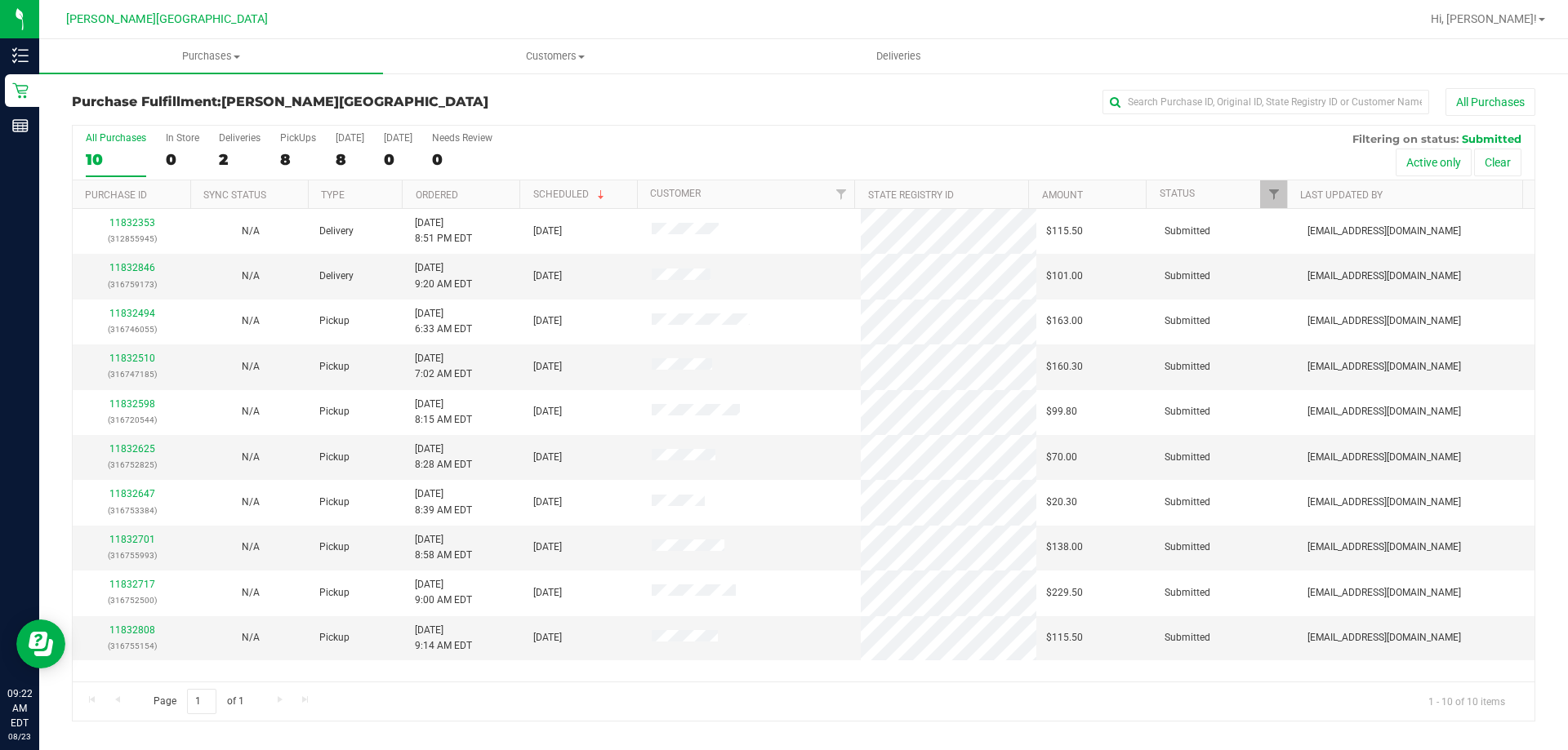
click at [484, 190] on th "Ordered" at bounding box center [460, 194] width 117 height 28
click at [145, 263] on link "11832494" at bounding box center [132, 267] width 45 height 12
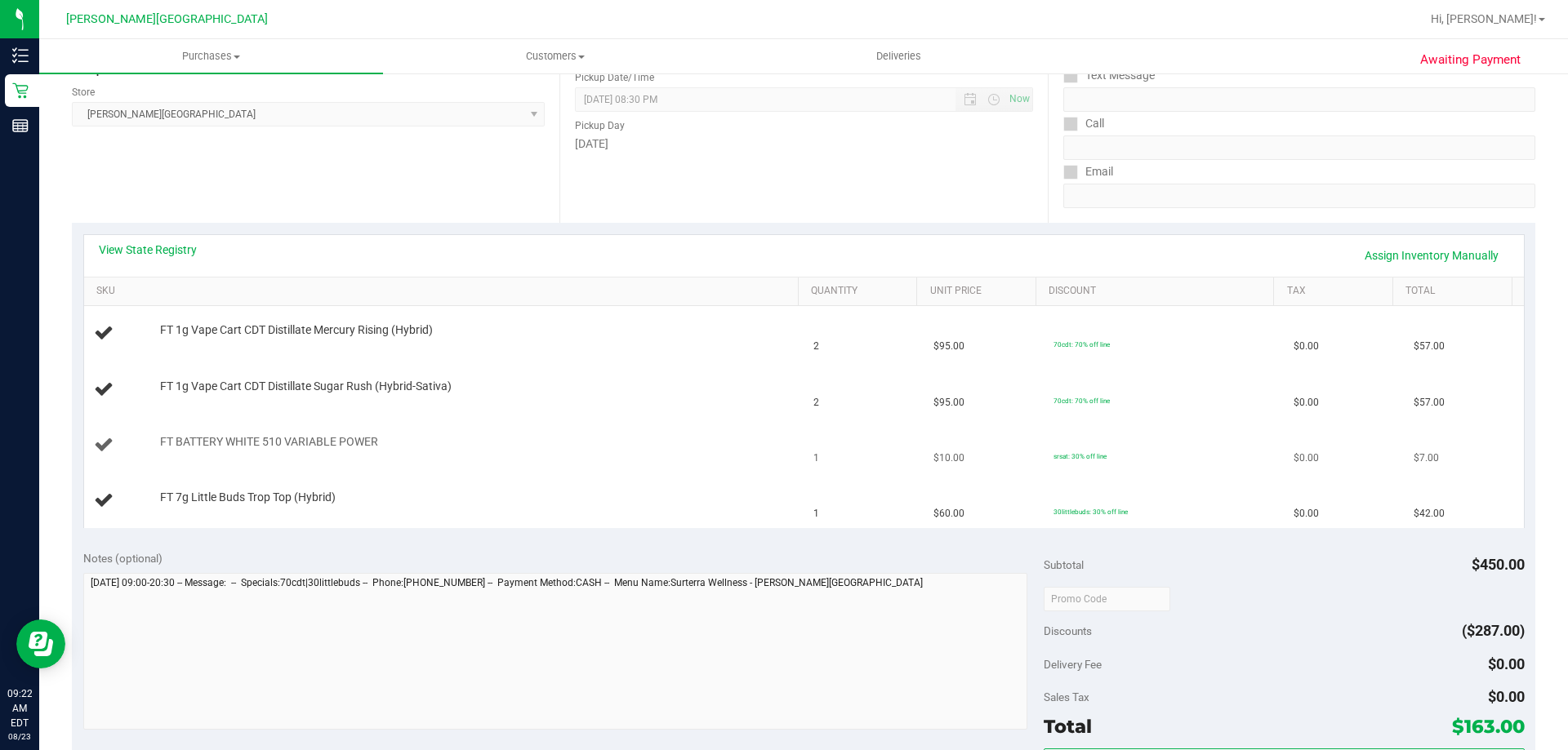
scroll to position [408, 0]
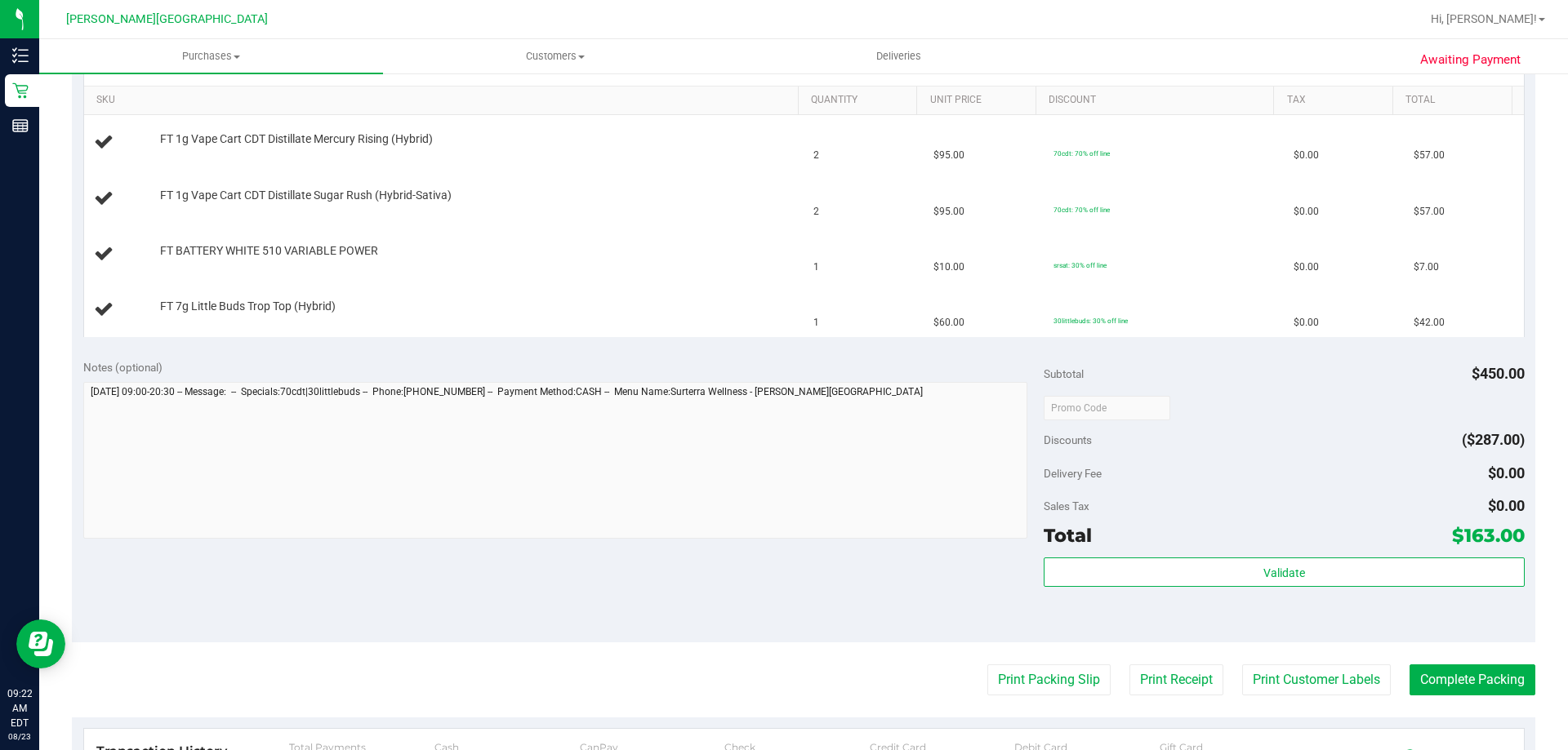
click at [790, 686] on div "Print Packing Slip Print Receipt Print Customer Labels Complete Packing" at bounding box center [803, 680] width 1463 height 31
click at [790, 677] on button "Print Packing Slip" at bounding box center [1050, 680] width 124 height 31
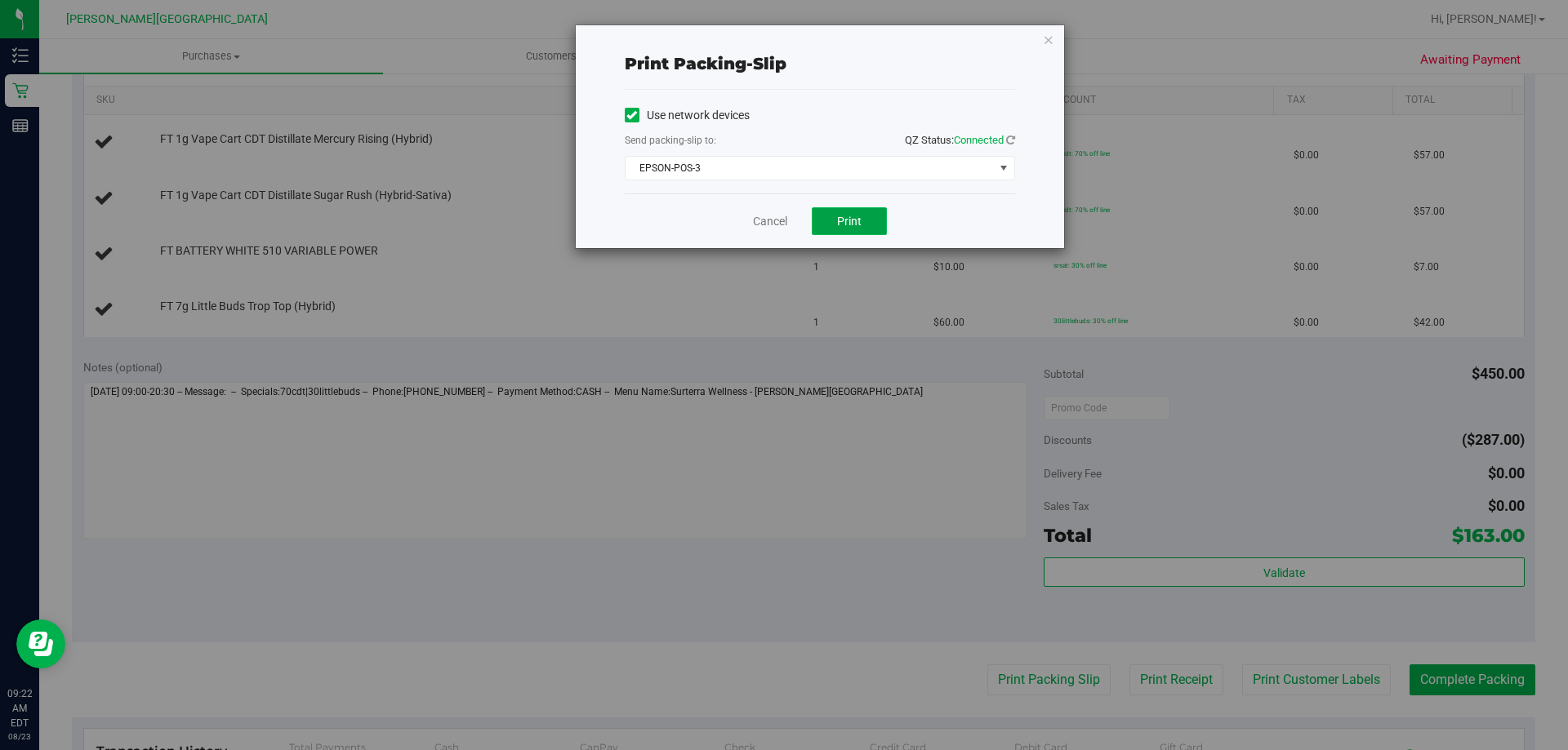
click at [790, 213] on button "Print" at bounding box center [849, 221] width 75 height 28
click at [790, 38] on icon "button" at bounding box center [1049, 39] width 12 height 20
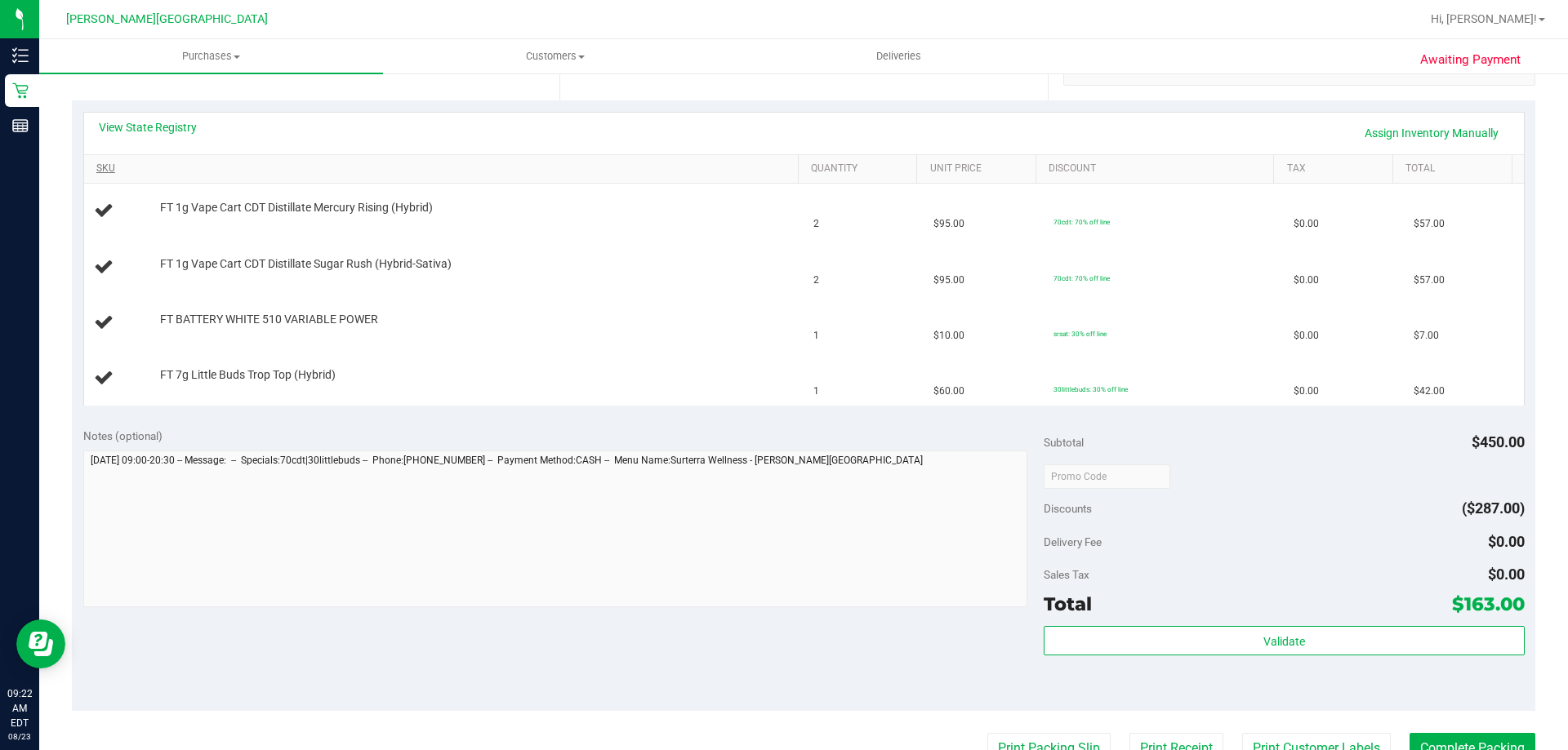
scroll to position [245, 0]
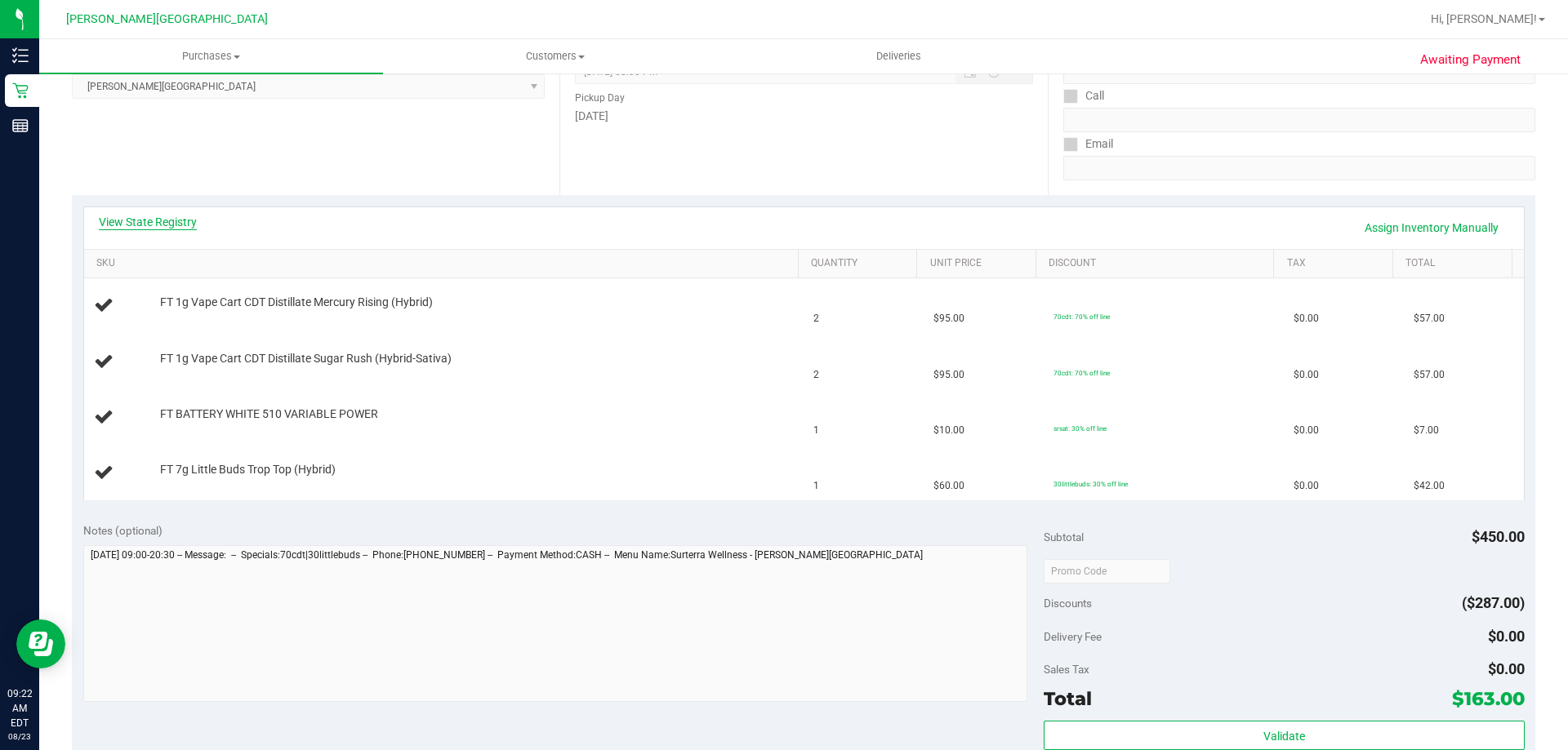
click at [128, 224] on link "View State Registry" at bounding box center [148, 222] width 98 height 16
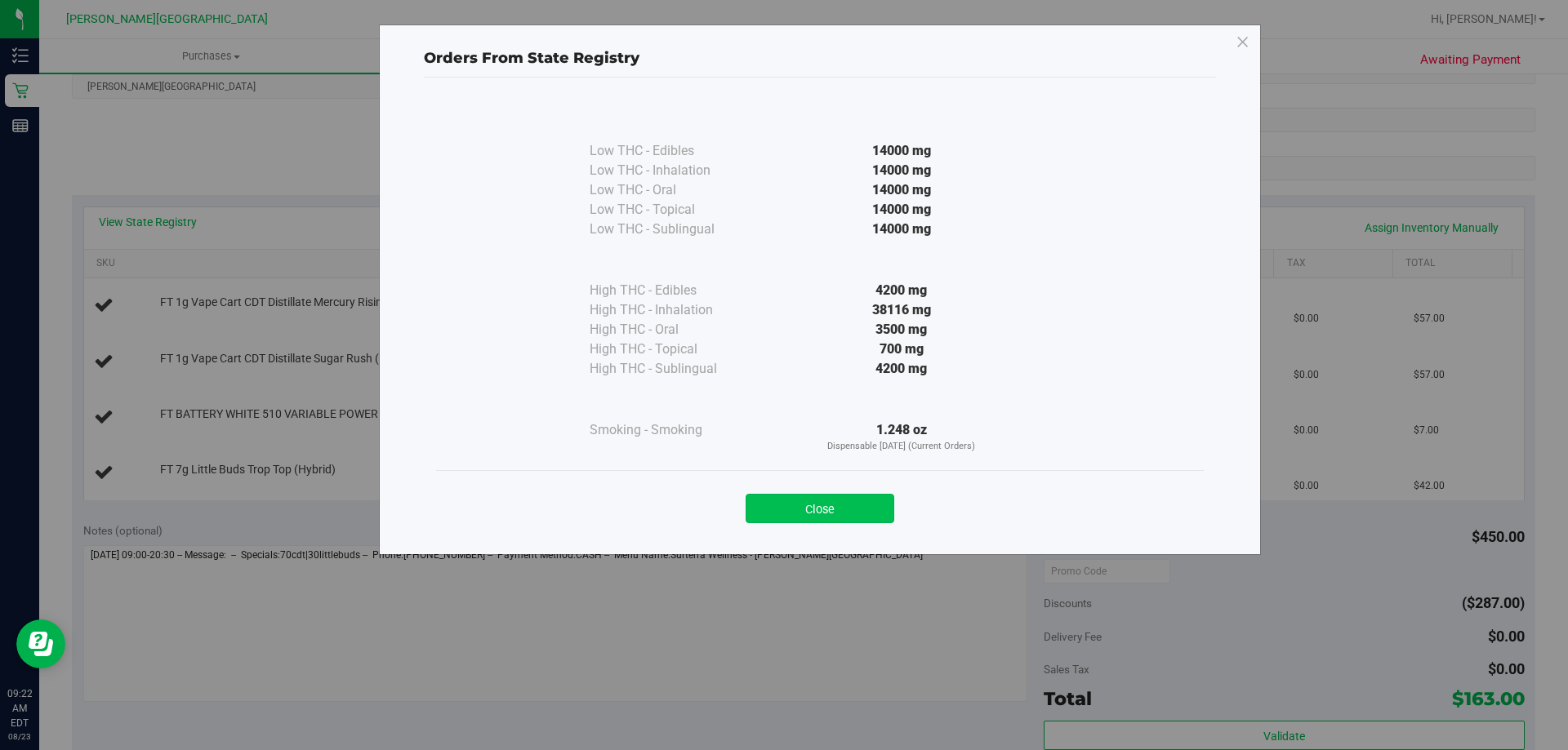
click at [790, 513] on button "Close" at bounding box center [819, 508] width 148 height 29
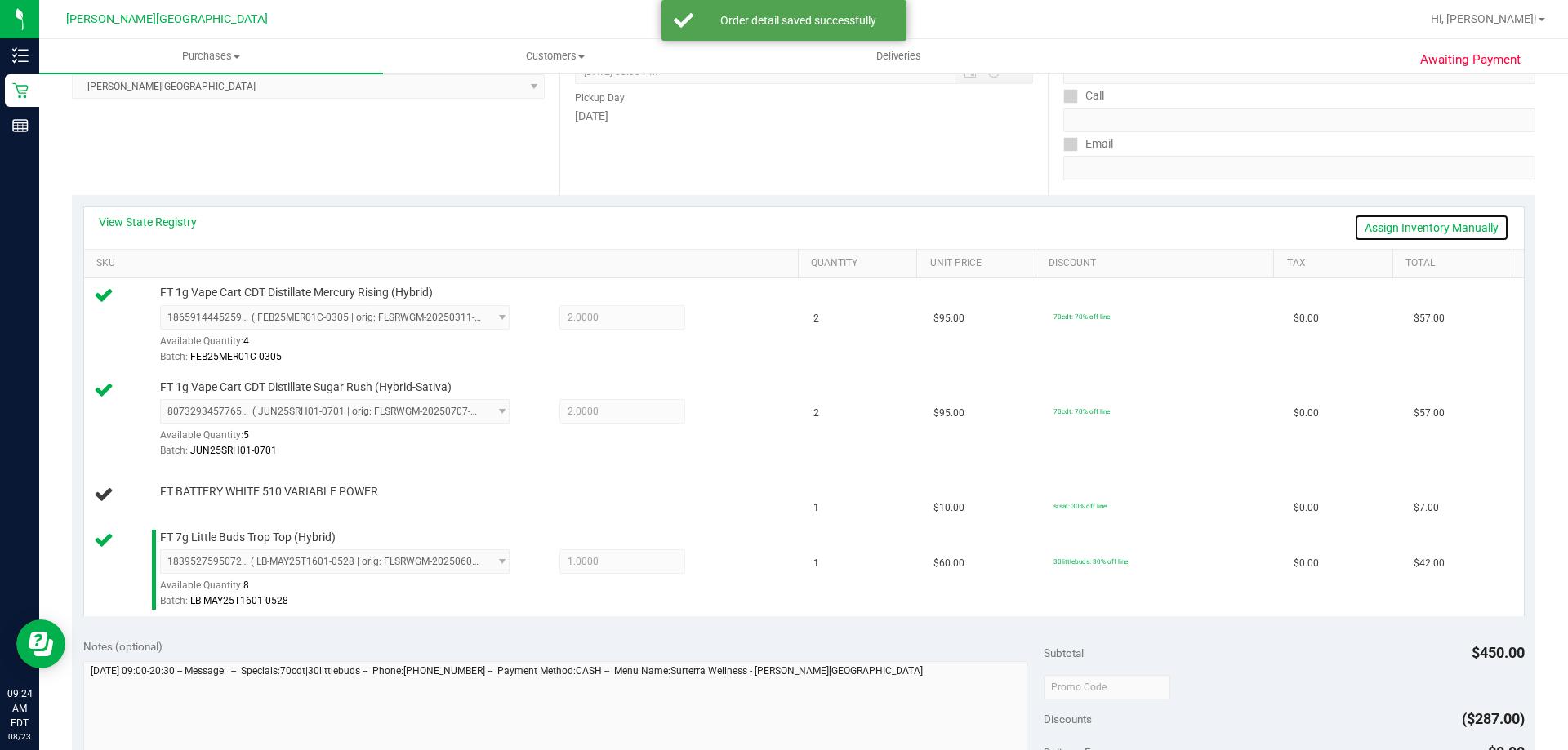
click at [790, 225] on link "Assign Inventory Manually" at bounding box center [1432, 227] width 156 height 28
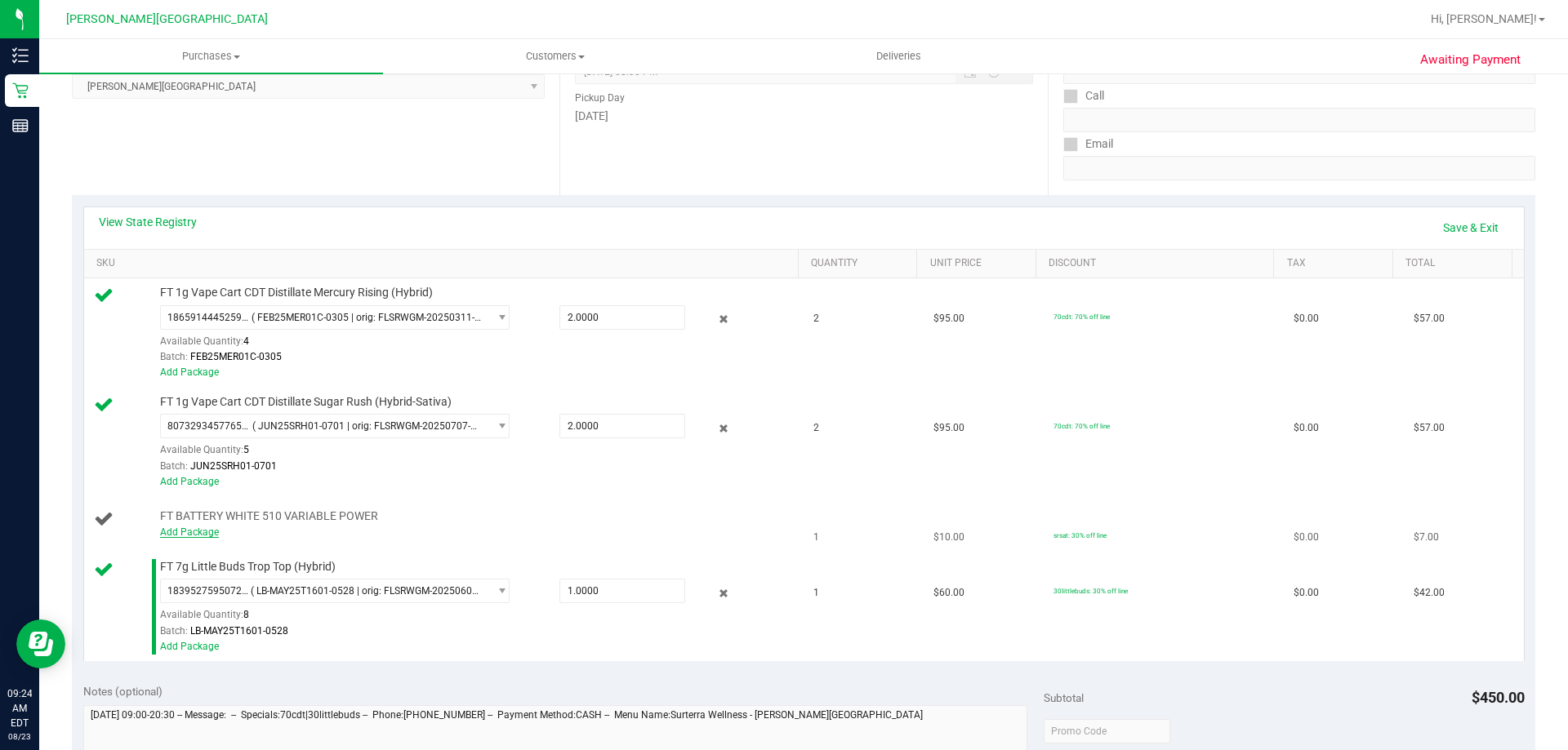
click at [198, 532] on link "Add Package" at bounding box center [189, 532] width 59 height 12
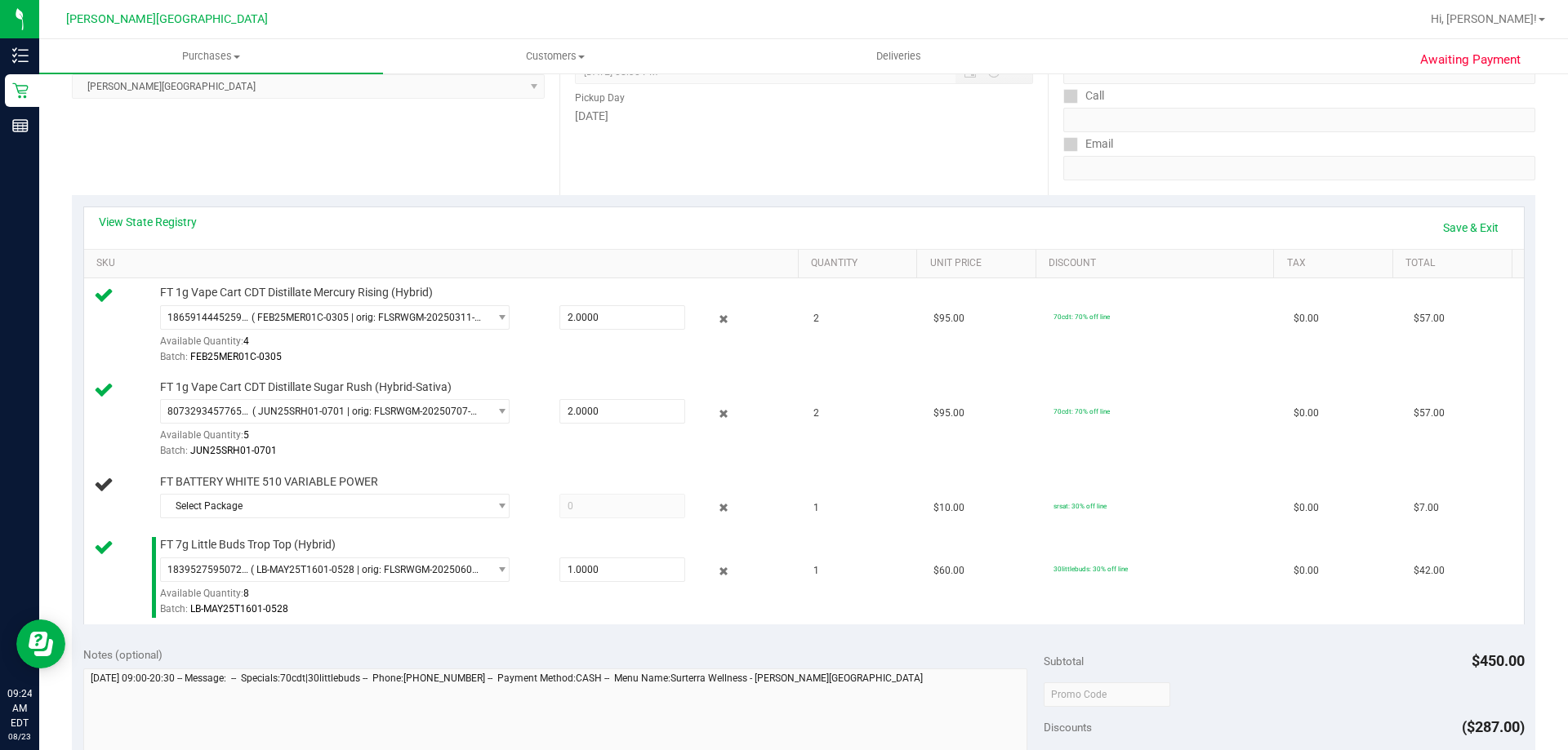
click at [293, 547] on span "FT 7g Little Buds Trop Top (Hybrid)" at bounding box center [247, 545] width 176 height 15
click at [307, 513] on span "Select Package" at bounding box center [325, 505] width 327 height 23
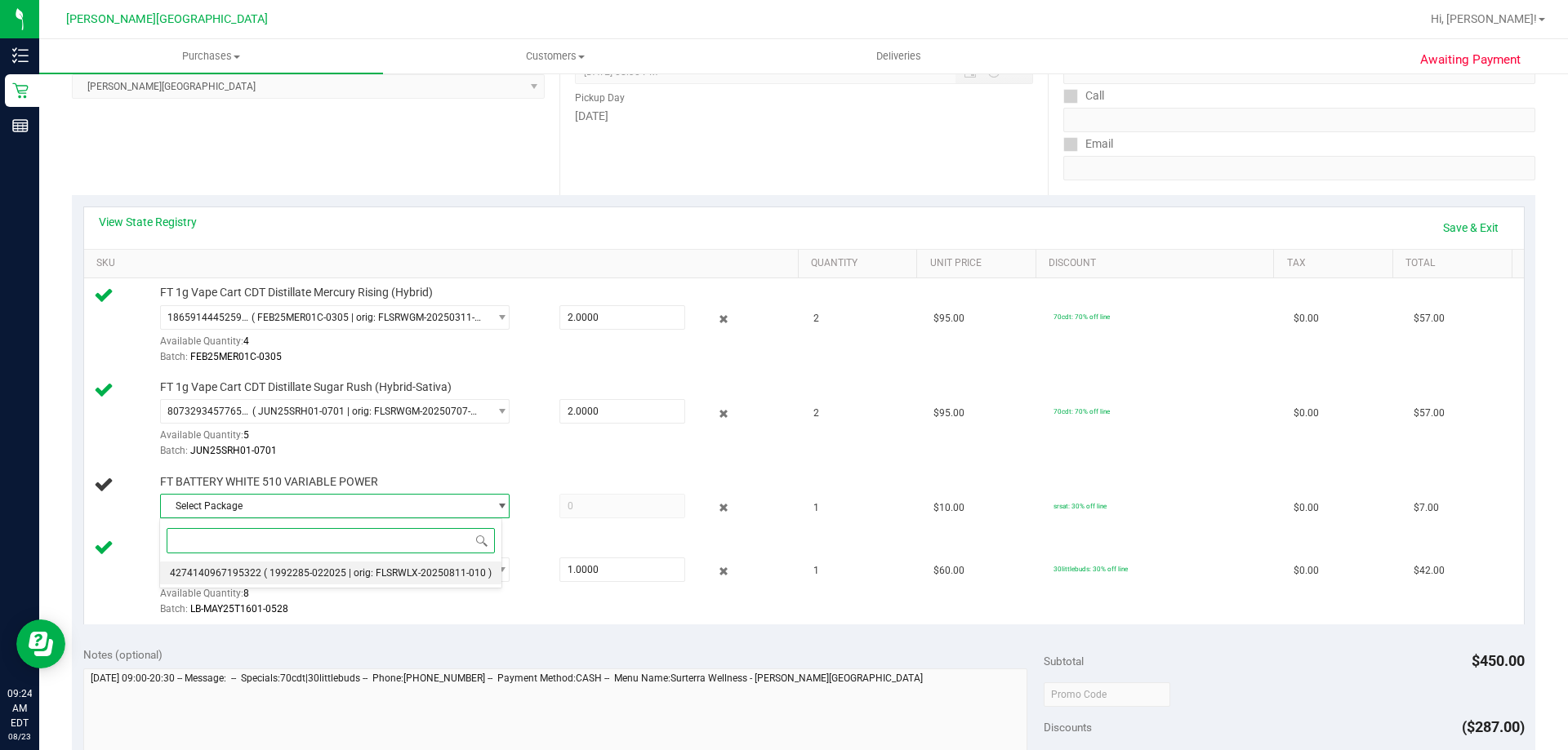
click at [296, 580] on li "4274140967195322 ( 1992285-022025 | orig: FLSRWLX-20250811-010 )" at bounding box center [330, 573] width 341 height 23
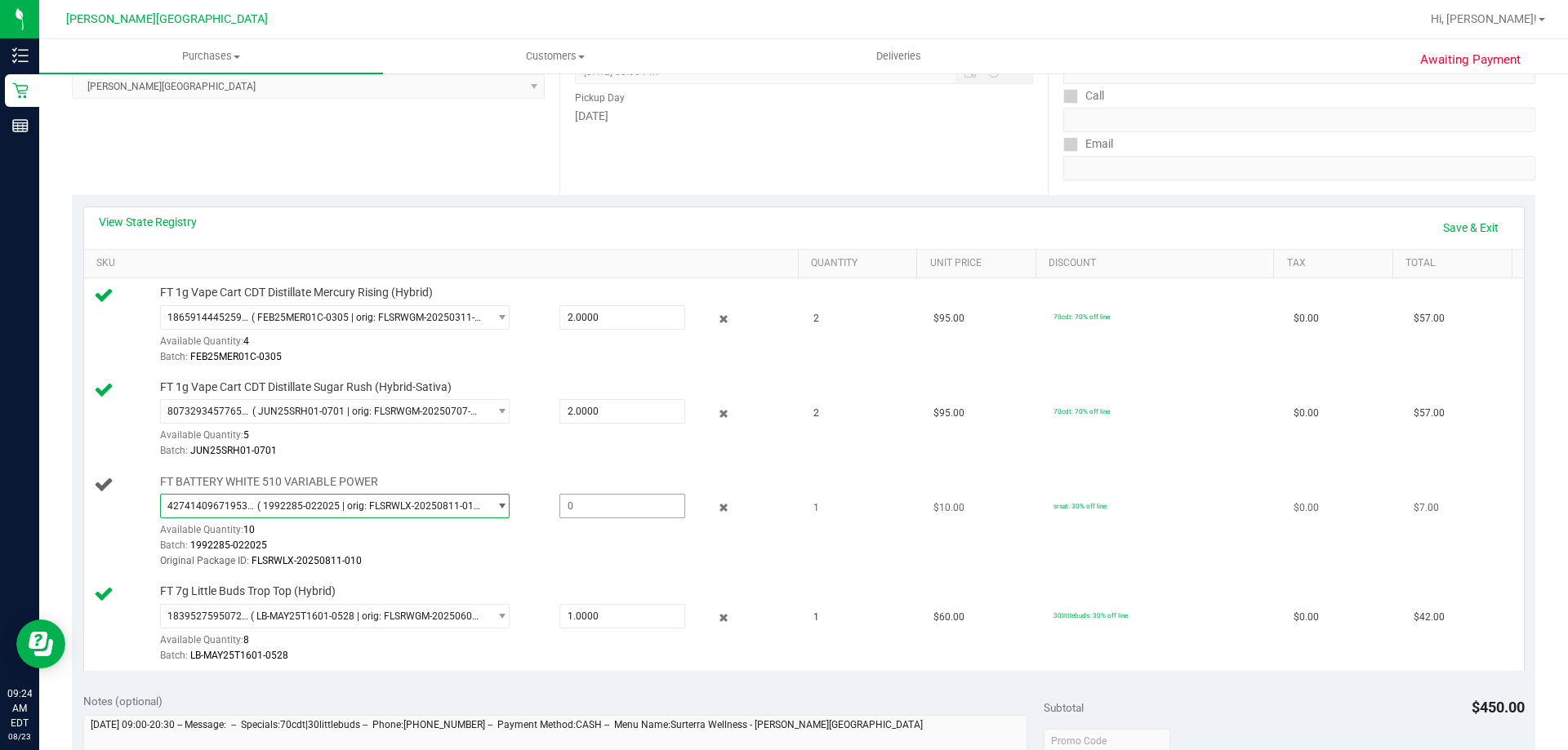
click at [622, 501] on span at bounding box center [622, 505] width 126 height 25
type input "1"
type input "1.0000"
click at [790, 234] on link "Save & Exit" at bounding box center [1471, 227] width 76 height 28
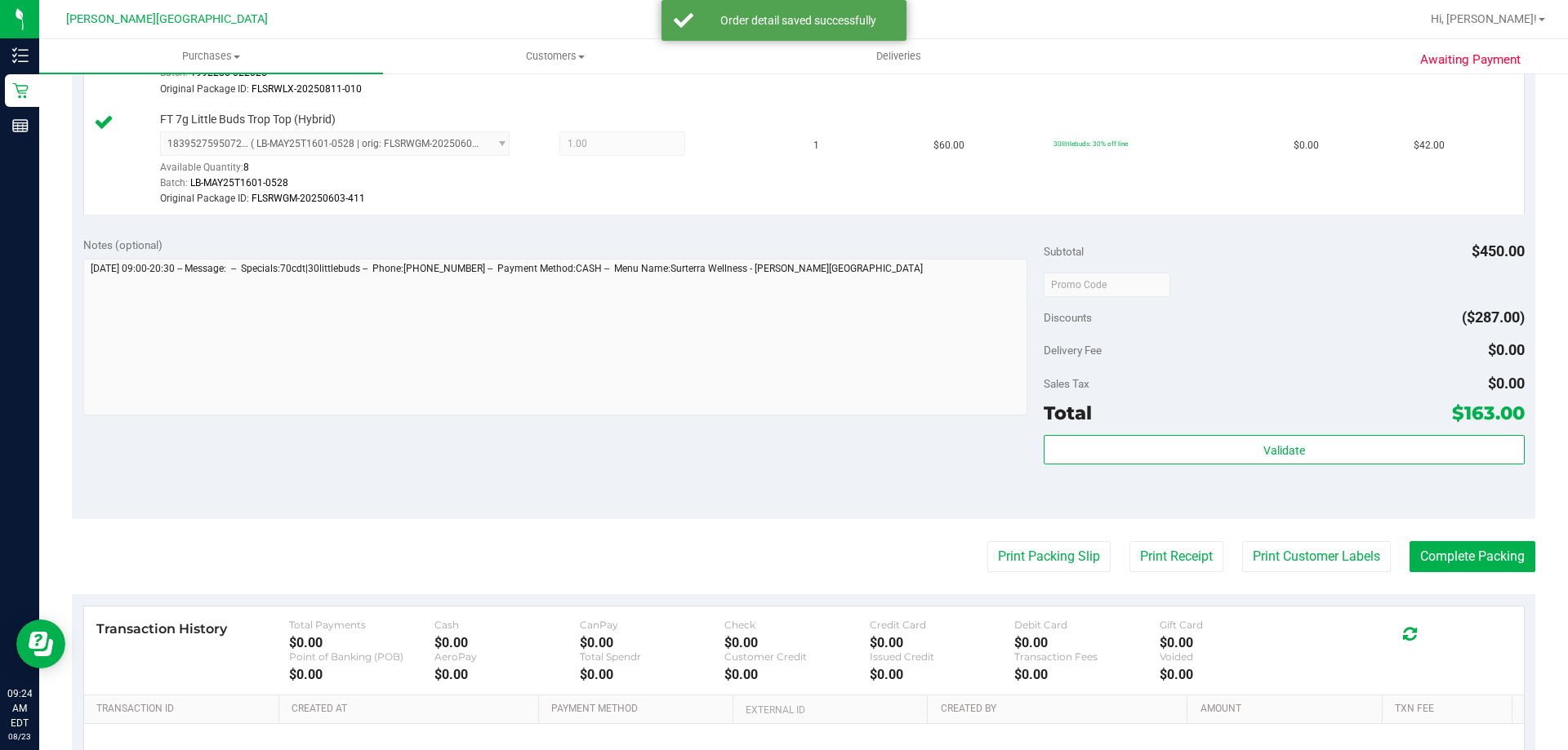
scroll to position [898, 0]
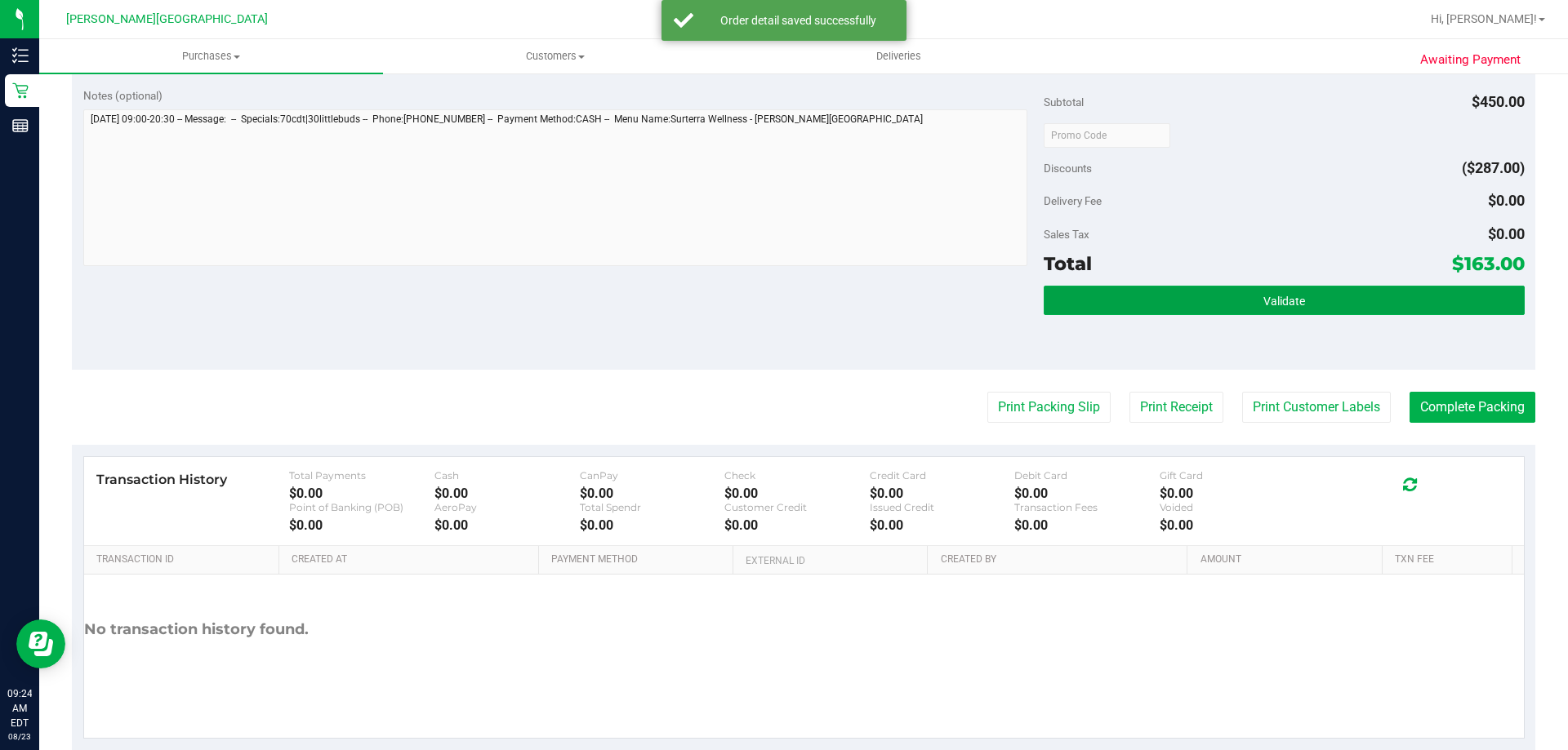
drag, startPoint x: 1333, startPoint y: 304, endPoint x: 1302, endPoint y: 330, distance: 40.5
click at [790, 305] on button "Validate" at bounding box center [1284, 300] width 480 height 29
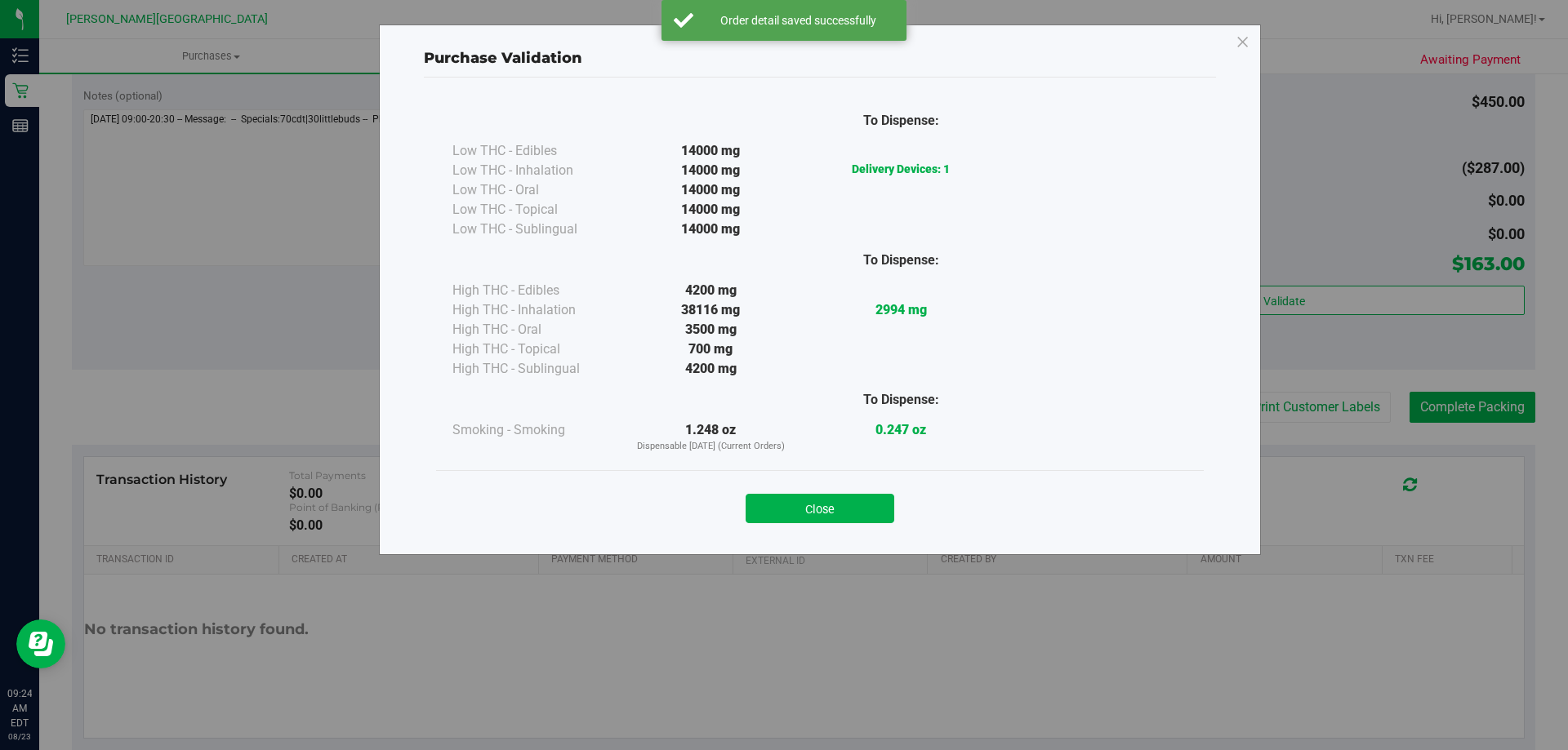
click at [790, 486] on div "Close" at bounding box center [819, 504] width 743 height 41
drag, startPoint x: 868, startPoint y: 499, endPoint x: 911, endPoint y: 486, distance: 44.9
click at [790, 500] on button "Close" at bounding box center [819, 508] width 148 height 29
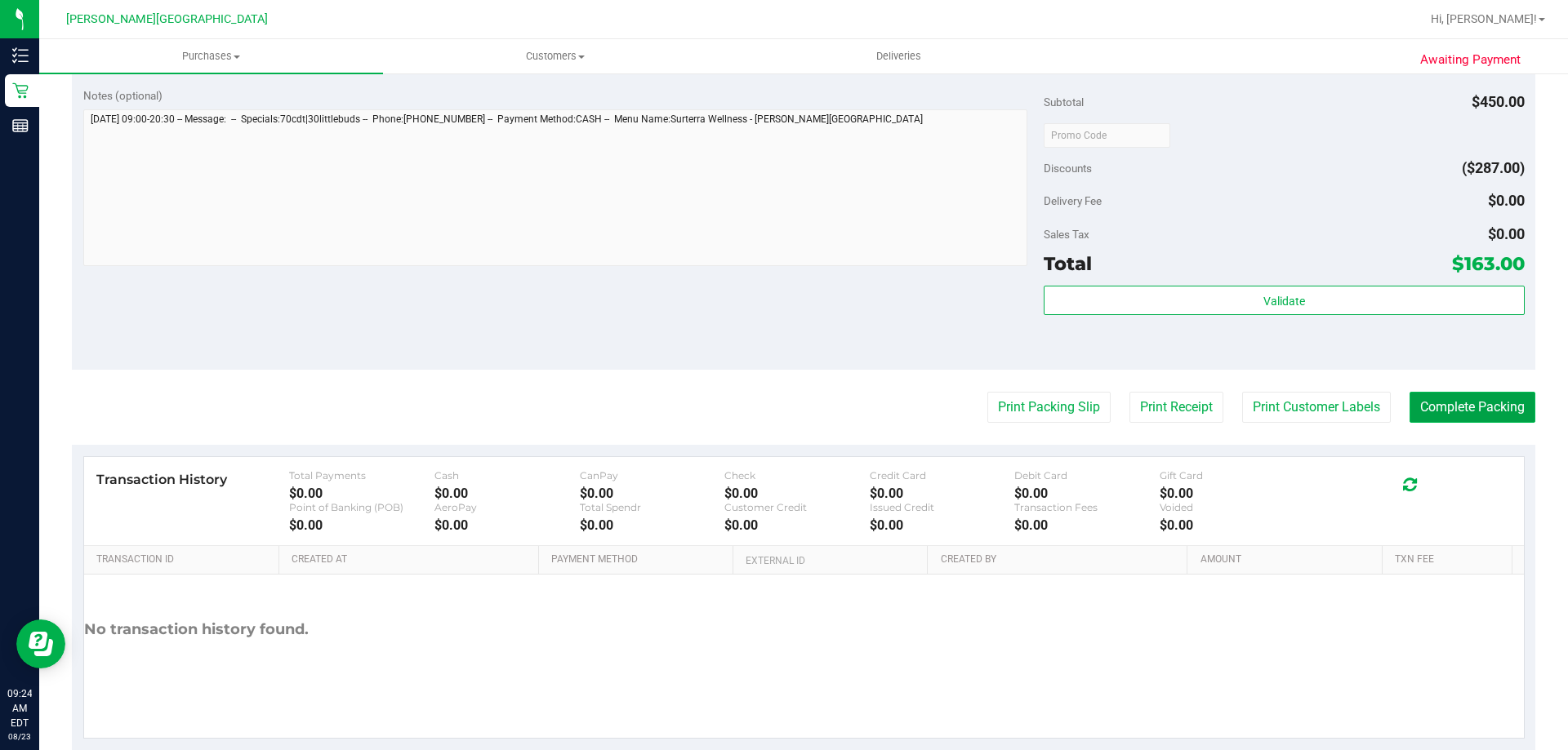
click at [790, 411] on button "Complete Packing" at bounding box center [1473, 407] width 126 height 31
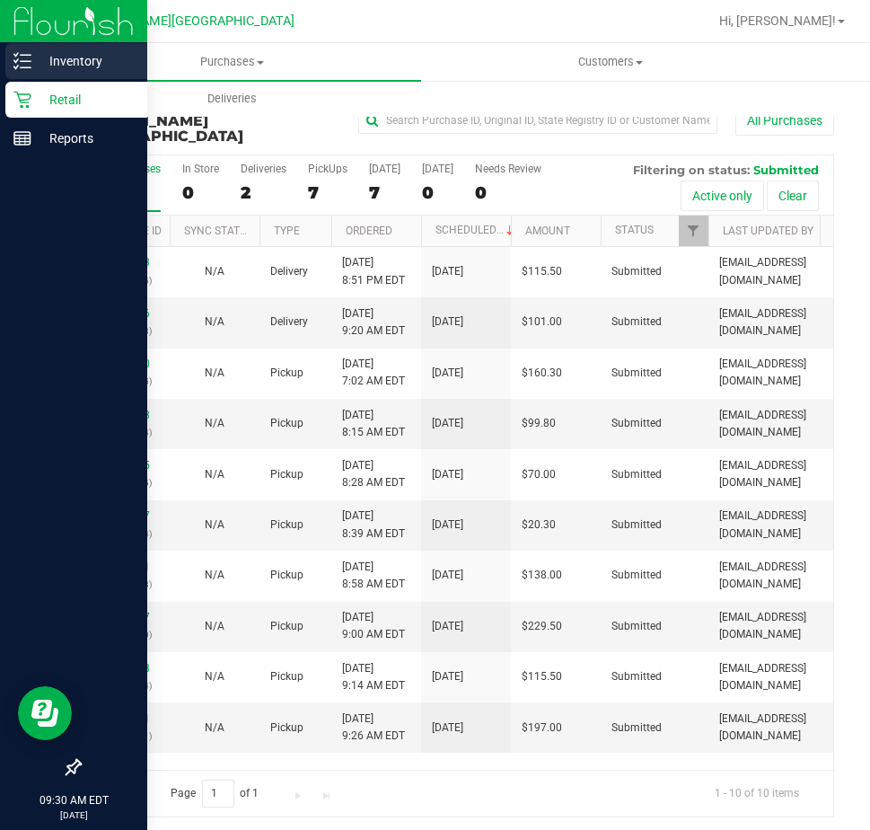
click at [35, 61] on p "Inventory" at bounding box center [85, 61] width 108 height 22
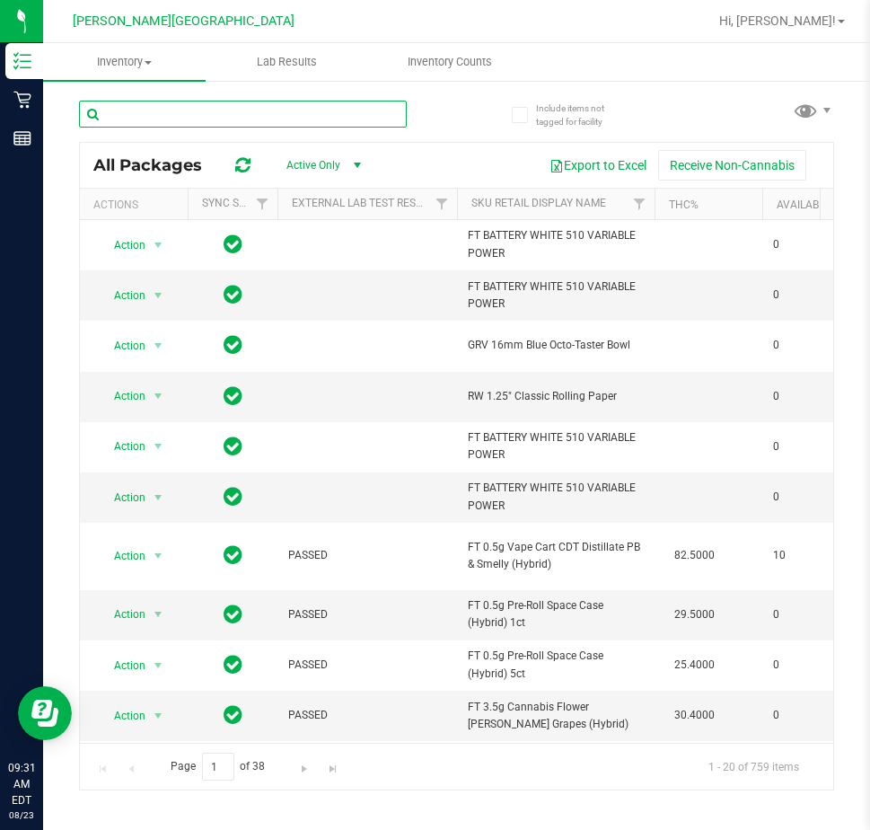
drag, startPoint x: 265, startPoint y: 113, endPoint x: 280, endPoint y: 97, distance: 22.2
click at [265, 113] on input "text" at bounding box center [243, 114] width 328 height 27
type input "fic"
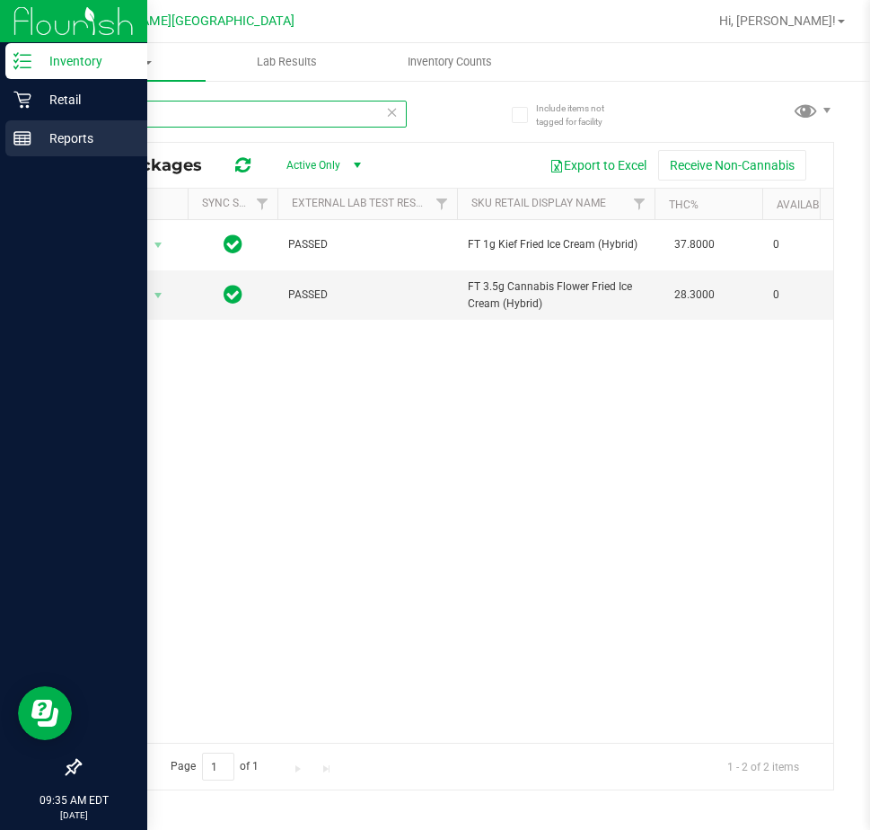
drag, startPoint x: 152, startPoint y: 115, endPoint x: 2, endPoint y: 141, distance: 152.2
click at [2, 141] on div "Inventory Retail Reports 09:35 AM EDT [DATE] 08/23 [PERSON_NAME][GEOGRAPHIC_DAT…" at bounding box center [435, 415] width 870 height 830
type input "xtr"
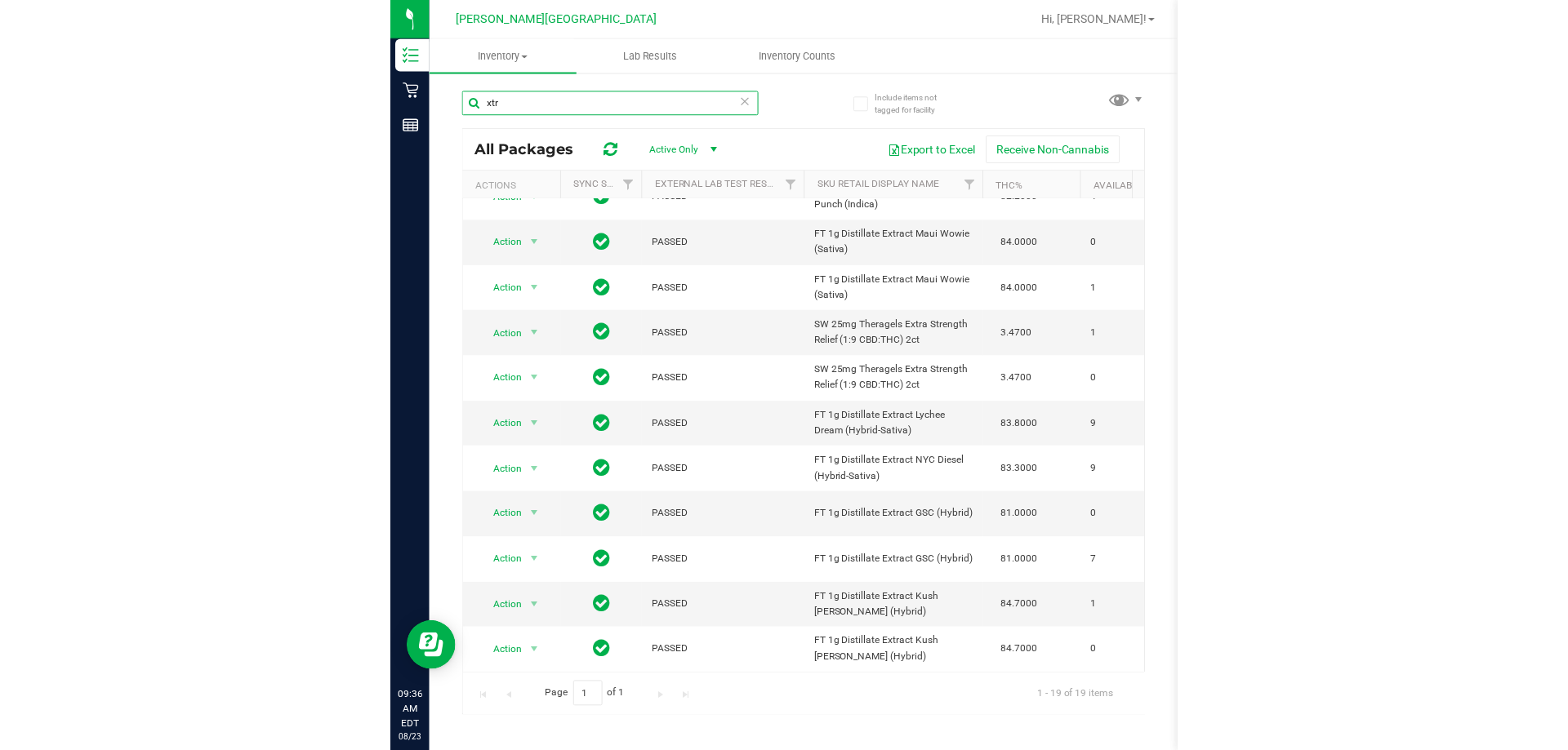
scroll to position [401, 0]
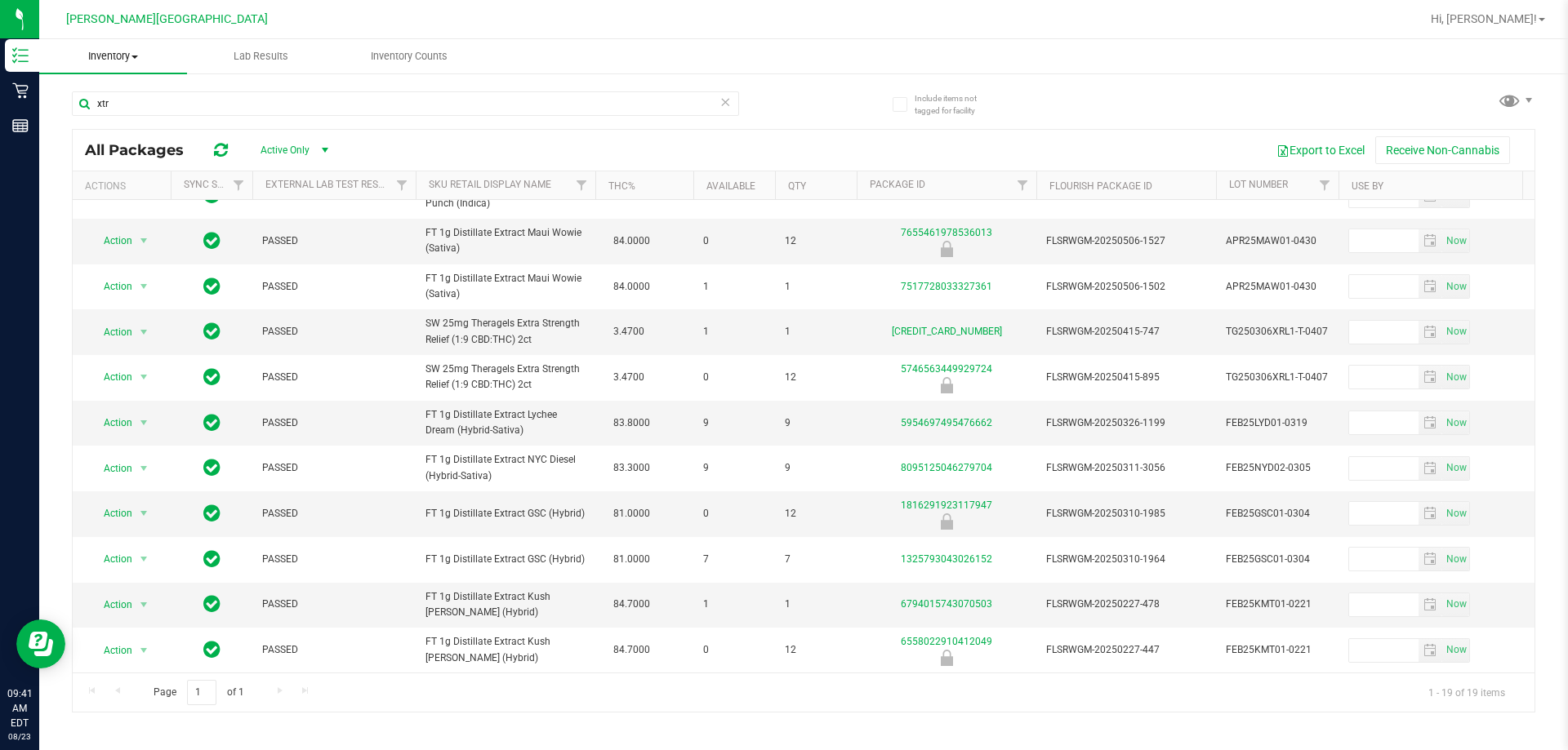
click at [126, 54] on span "Inventory" at bounding box center [113, 56] width 148 height 15
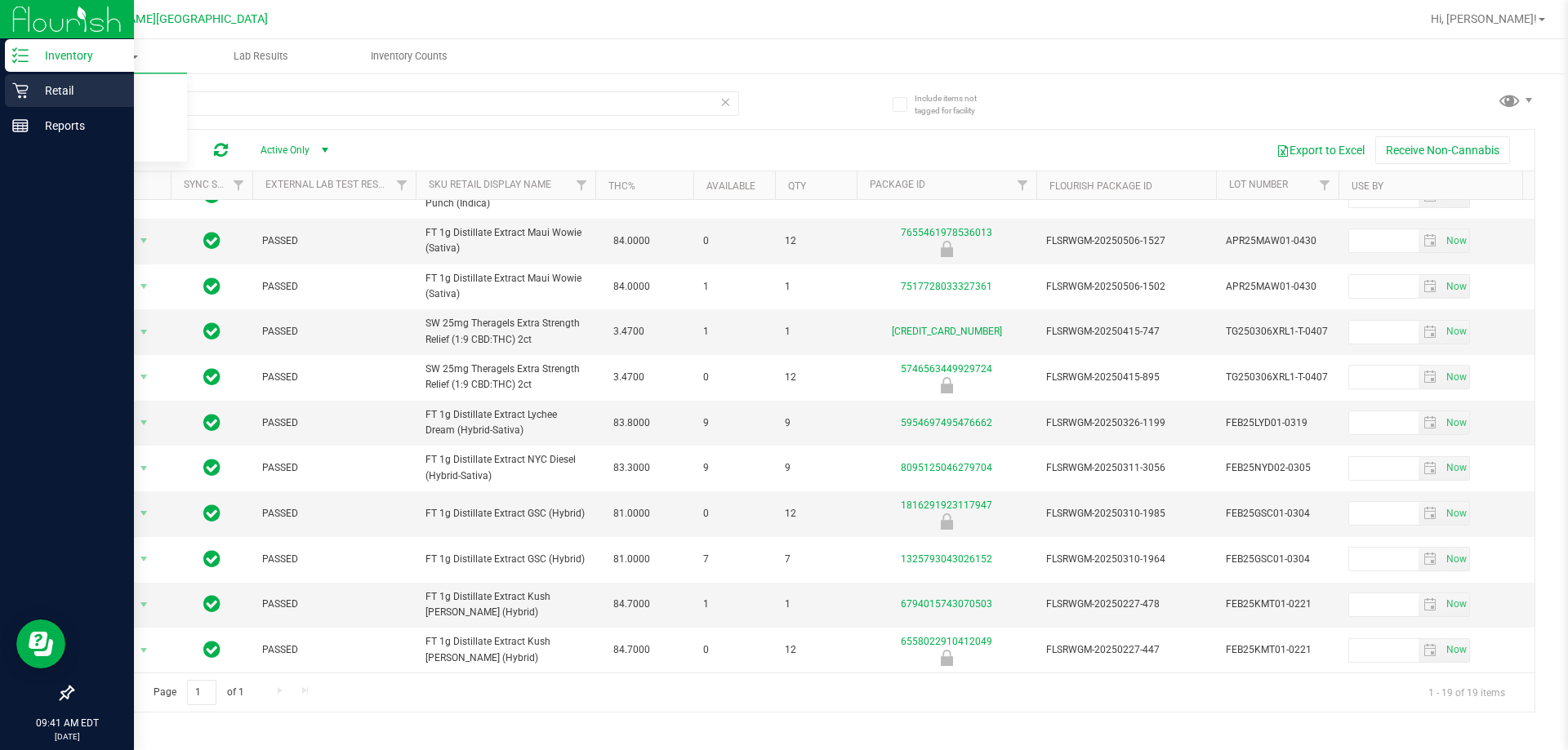
click at [31, 94] on p "Retail" at bounding box center [77, 91] width 98 height 20
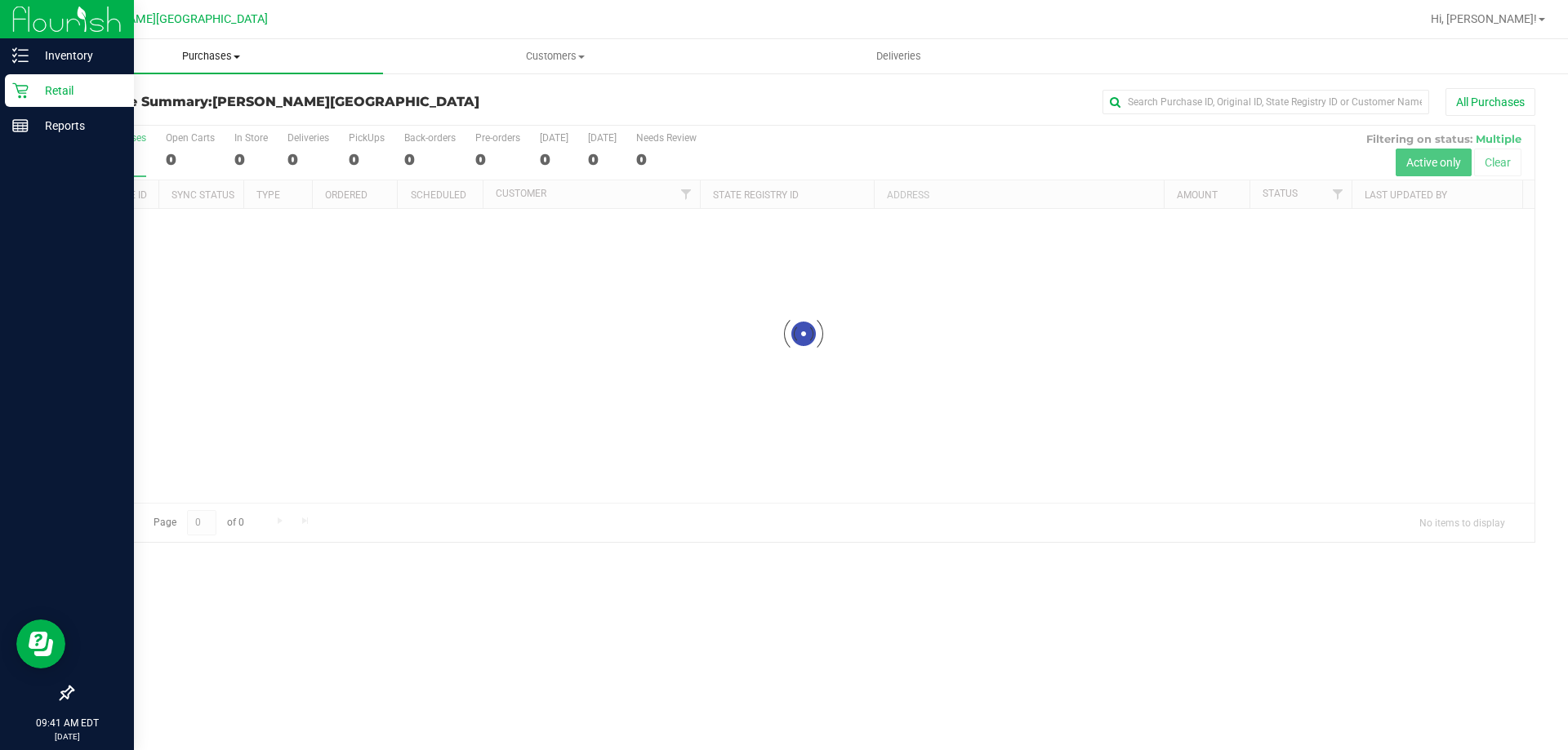
click at [233, 60] on span "Purchases" at bounding box center [211, 56] width 344 height 15
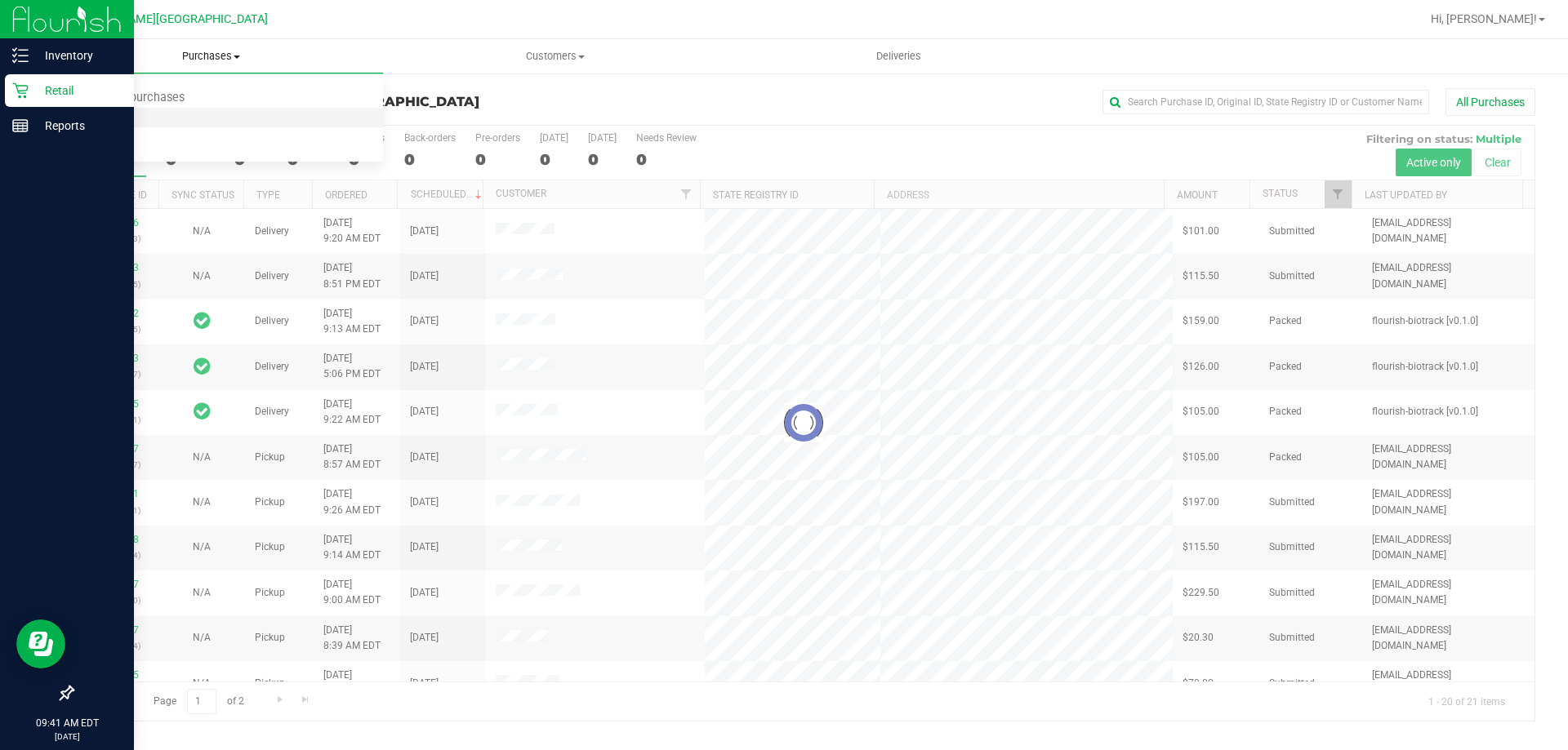
click at [104, 115] on span "Fulfillment" at bounding box center [89, 117] width 101 height 14
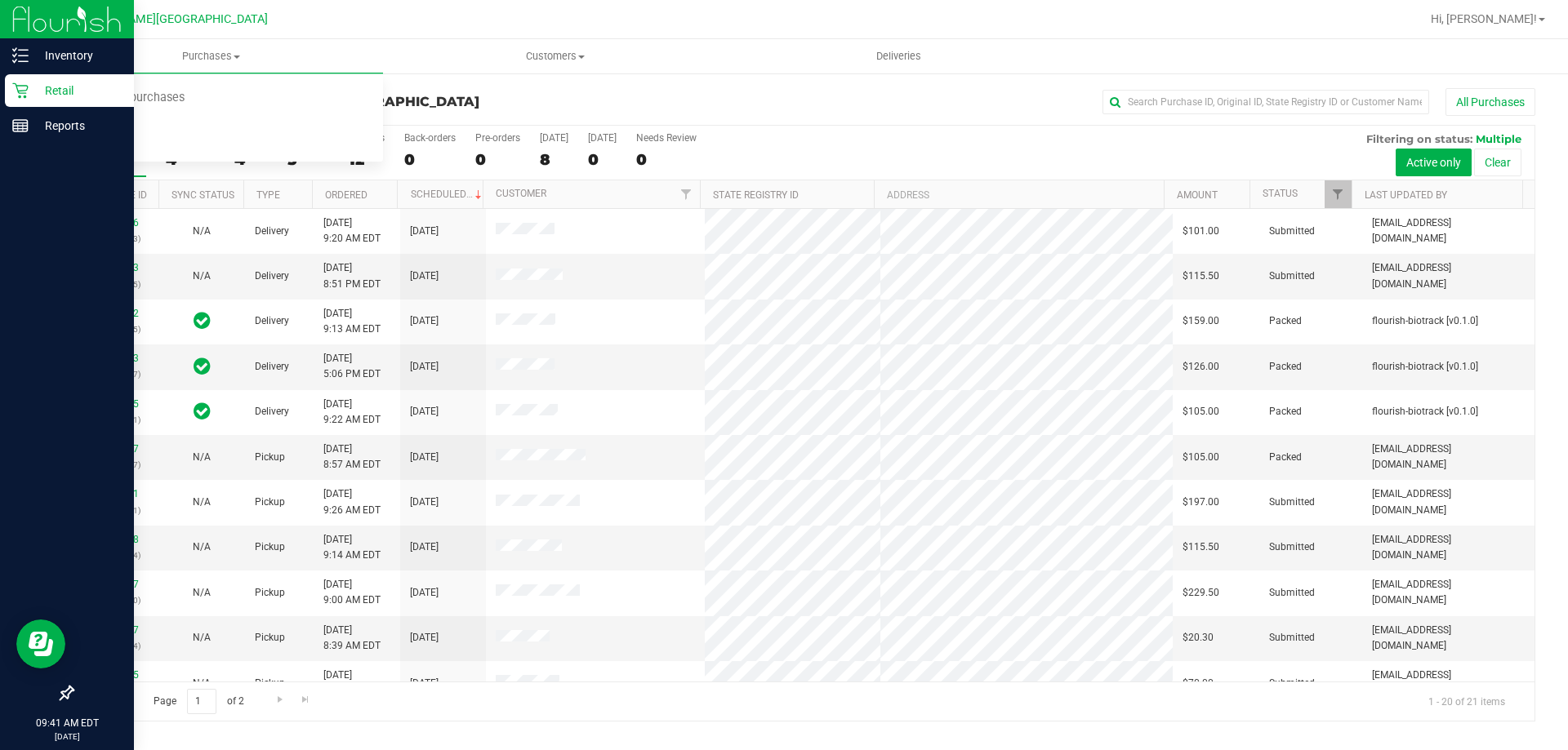
click at [379, 190] on th "Ordered" at bounding box center [355, 194] width 85 height 28
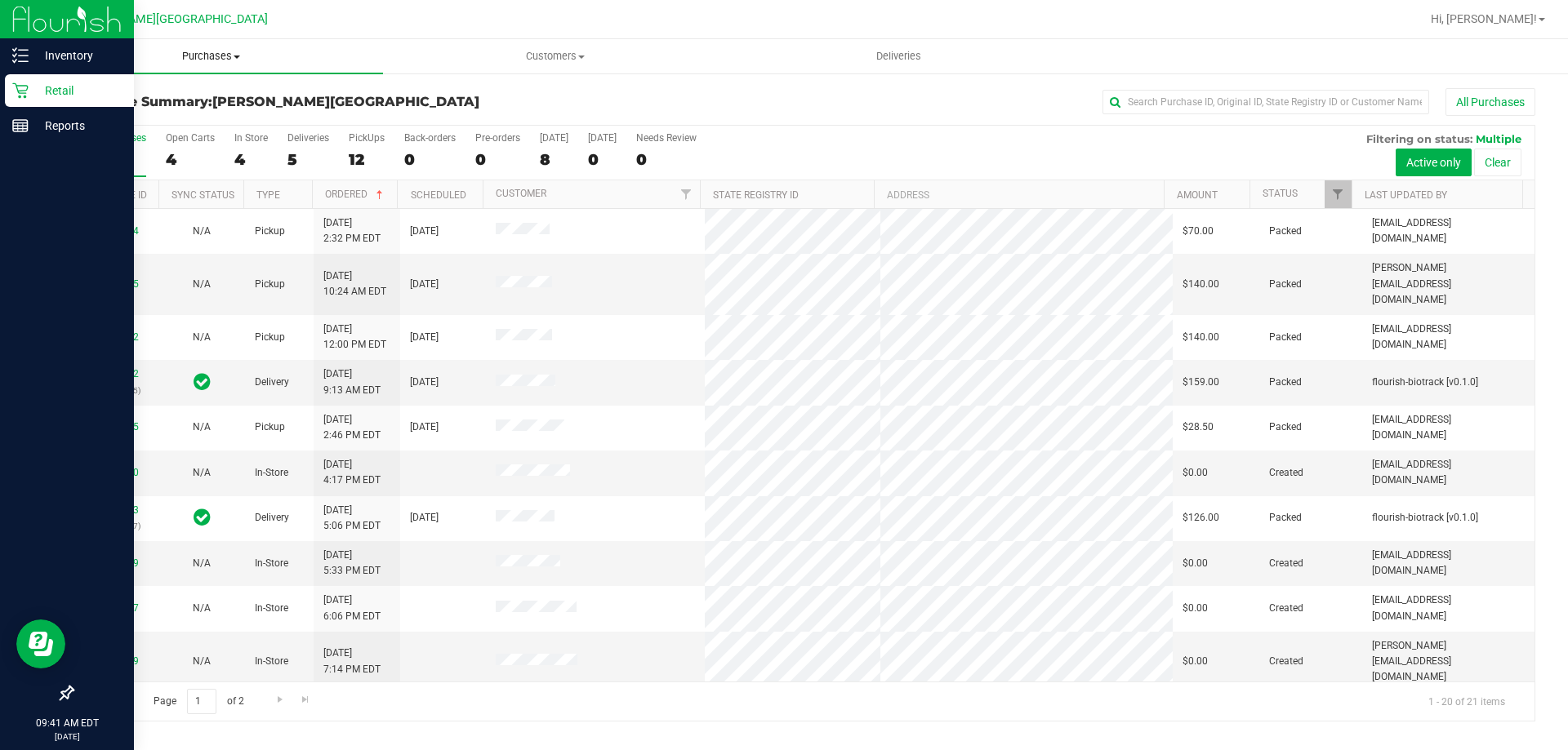
click at [167, 60] on span "Purchases" at bounding box center [211, 56] width 344 height 15
click at [120, 117] on span "Fulfillment" at bounding box center [89, 117] width 101 height 14
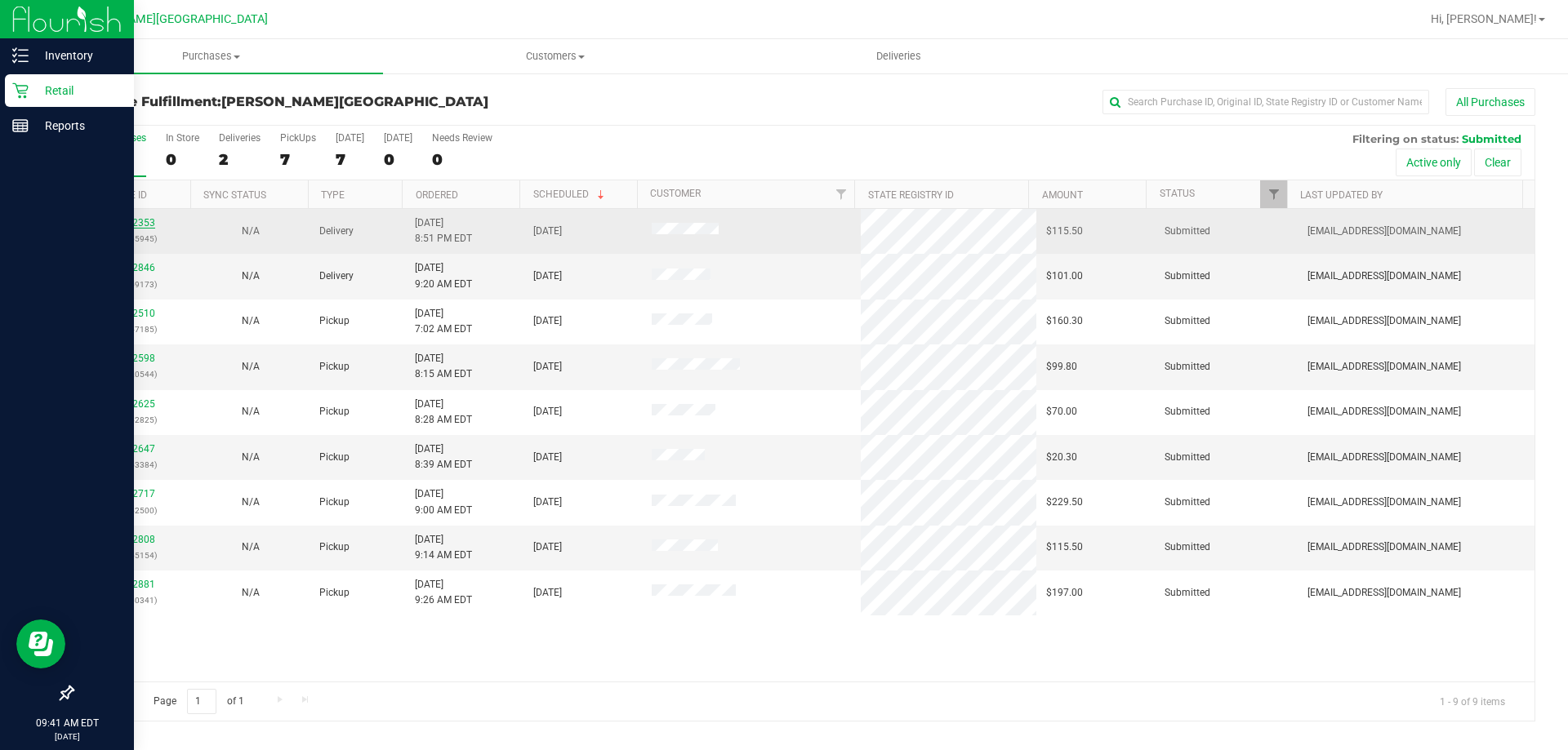
click at [132, 220] on link "11832353" at bounding box center [132, 223] width 45 height 12
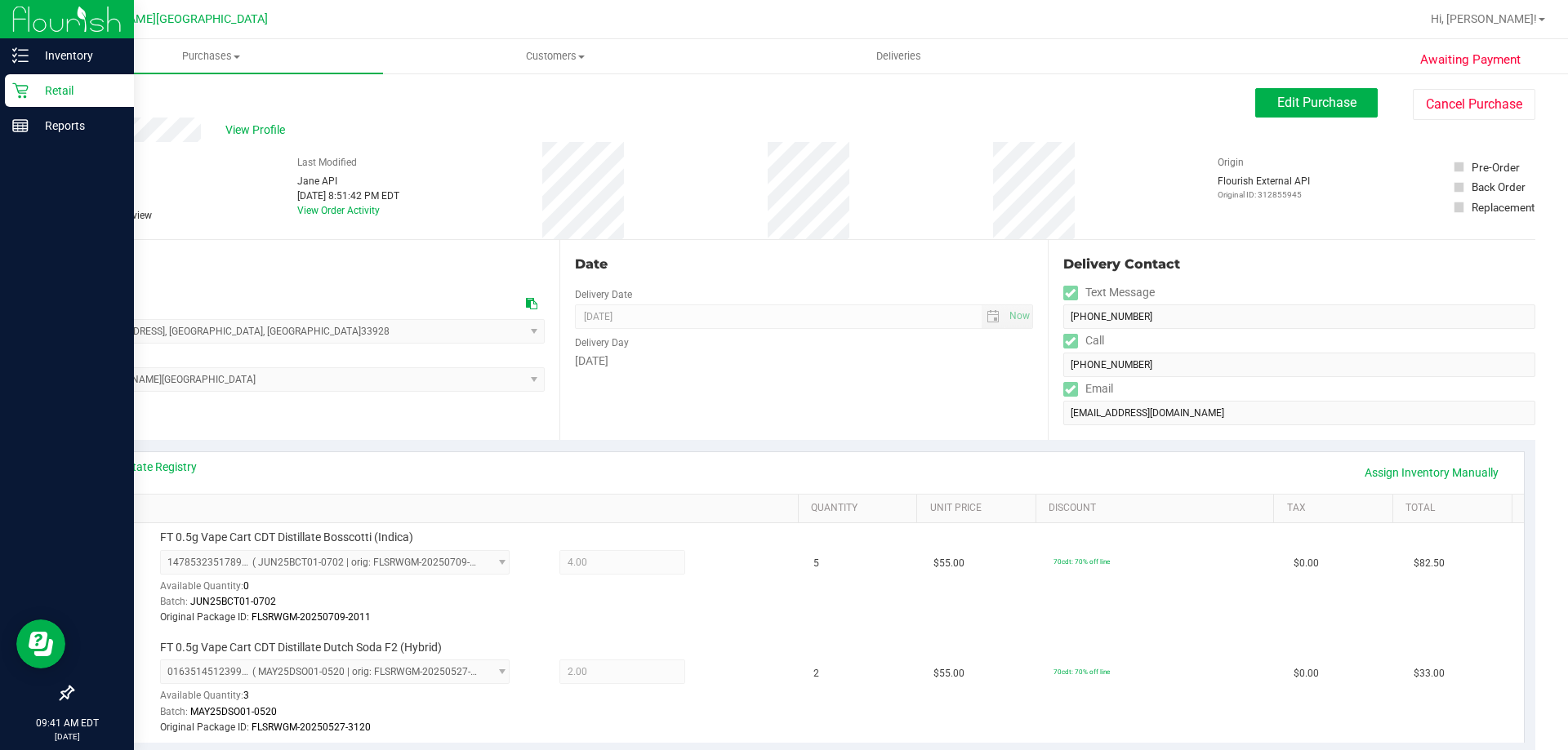
click at [655, 444] on div "View State Registry Assign Inventory Manually SKU Quantity Unit Price Discount …" at bounding box center [803, 596] width 1463 height 314
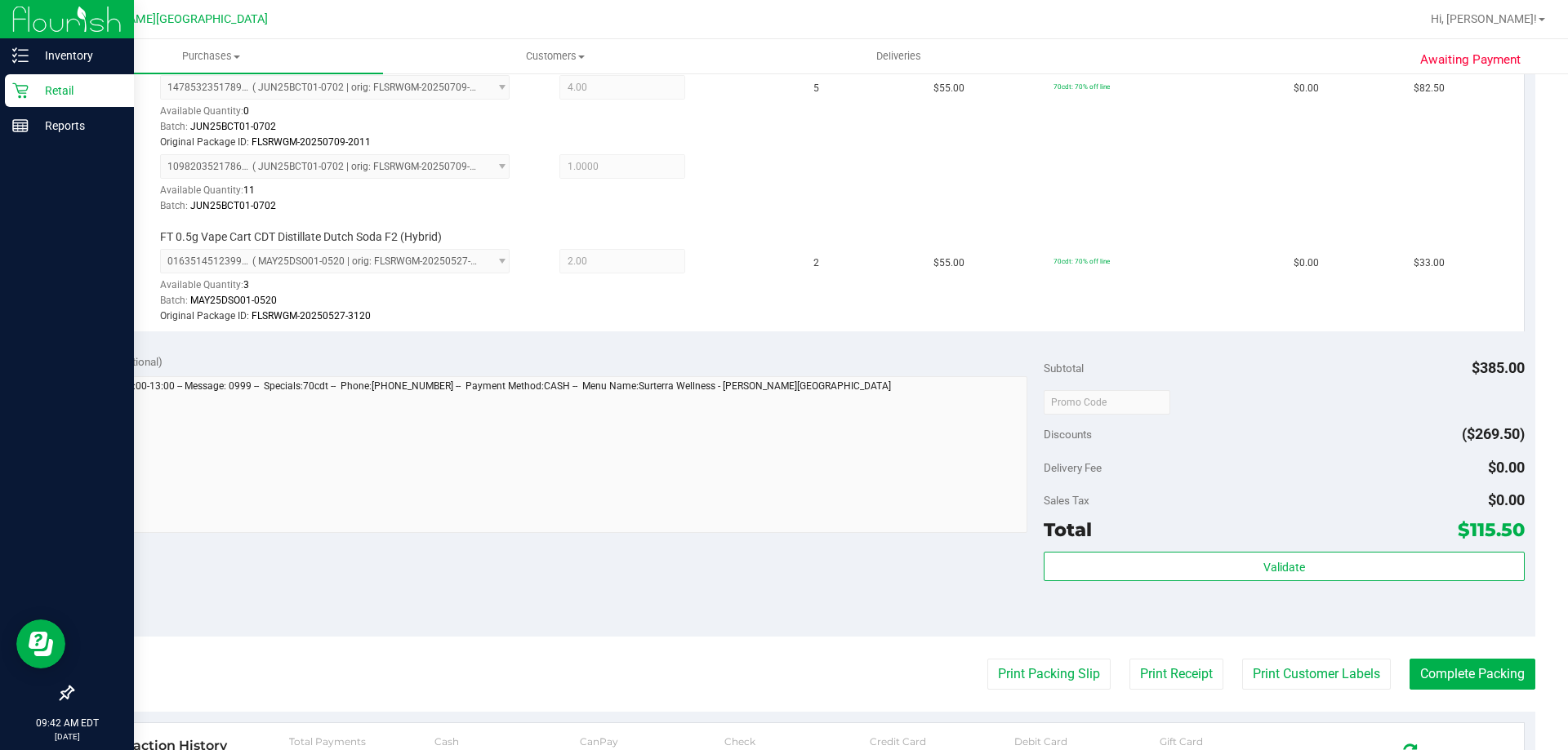
scroll to position [490, 0]
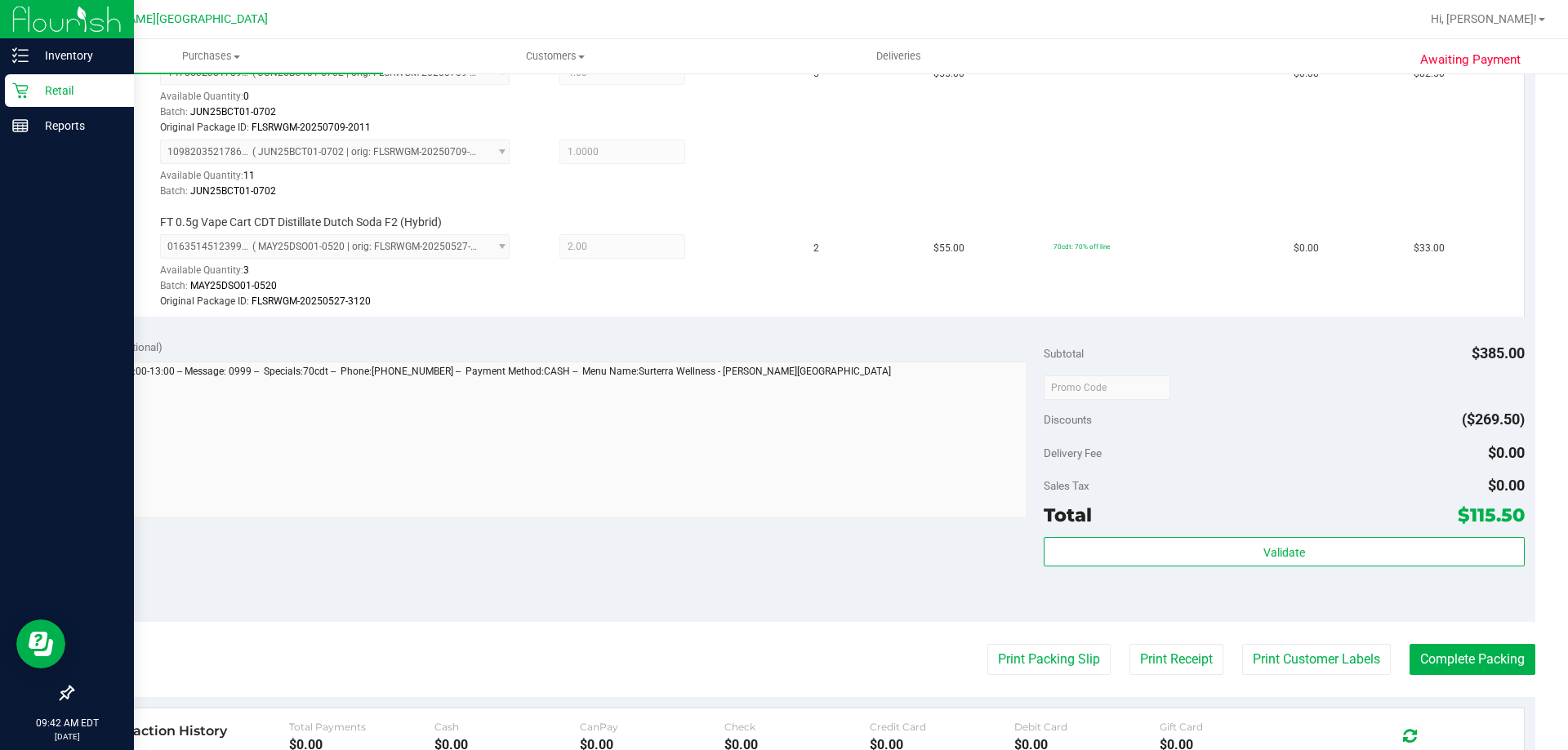
click at [790, 676] on purchase-details "Back Edit Purchase Cancel Purchase View Profile # 11832353 BioTrack ID: - Submi…" at bounding box center [803, 300] width 1463 height 1404
click at [790, 651] on button "Print Packing Slip" at bounding box center [1050, 659] width 124 height 31
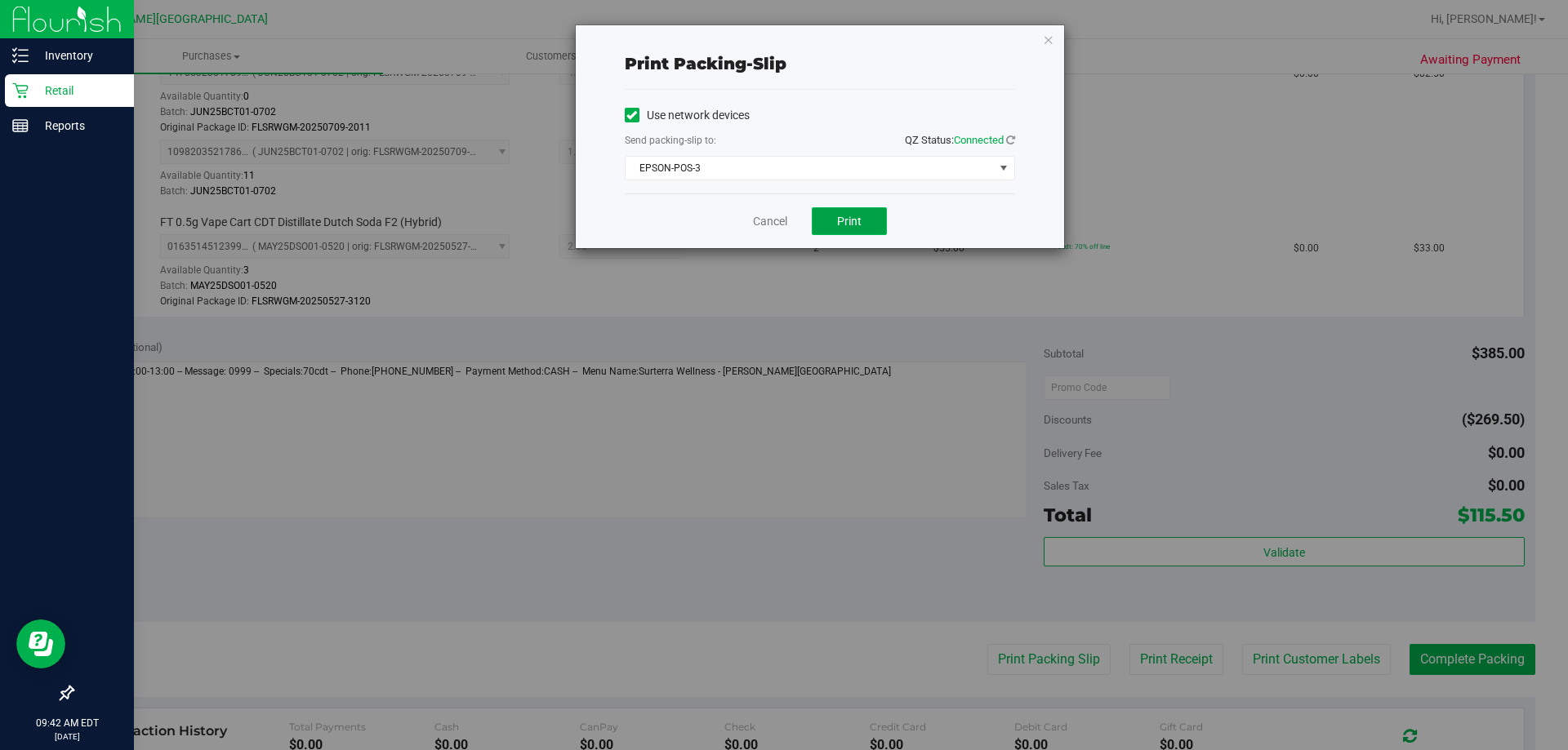
click at [790, 215] on button "Print" at bounding box center [849, 221] width 75 height 28
click at [790, 36] on icon "button" at bounding box center [1049, 39] width 12 height 20
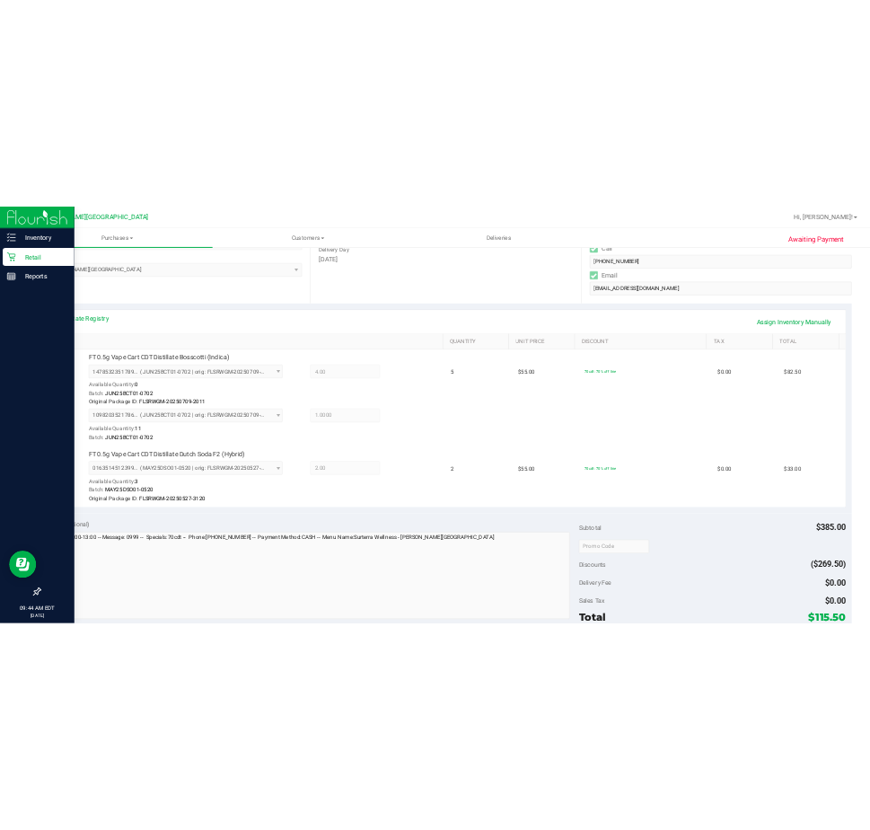
scroll to position [449, 0]
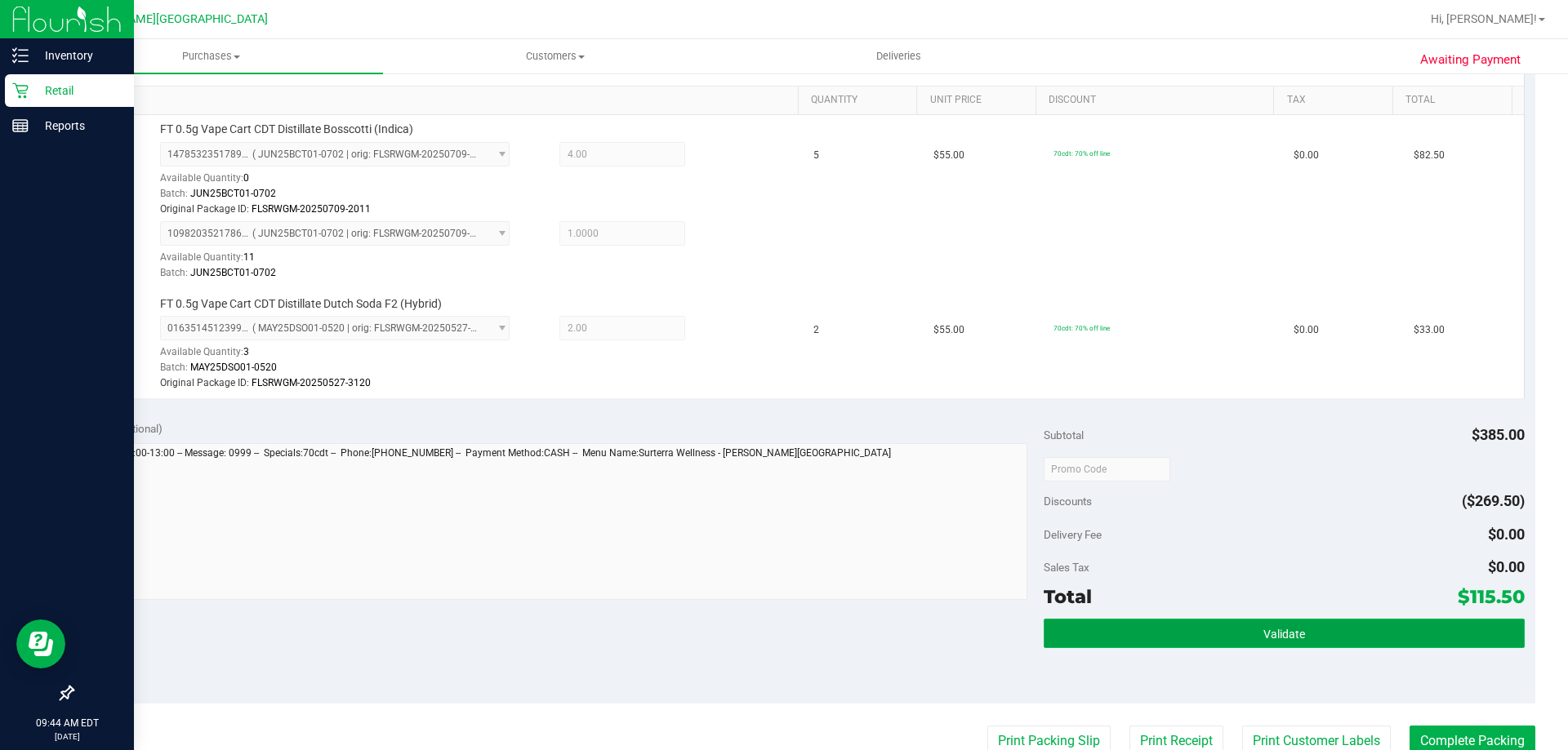
click at [790, 639] on button "Validate" at bounding box center [1284, 634] width 480 height 29
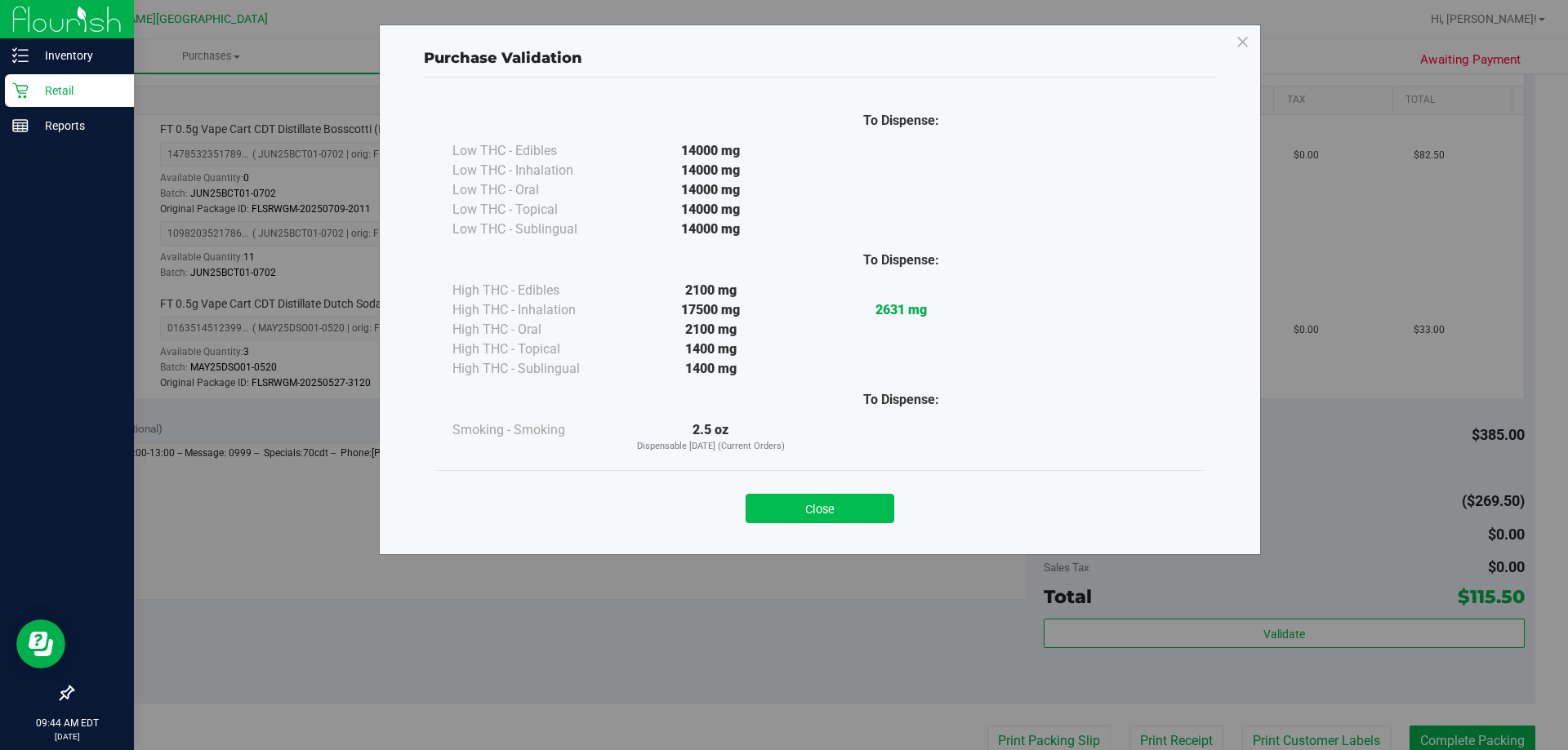
click at [774, 508] on button "Close" at bounding box center [819, 508] width 148 height 29
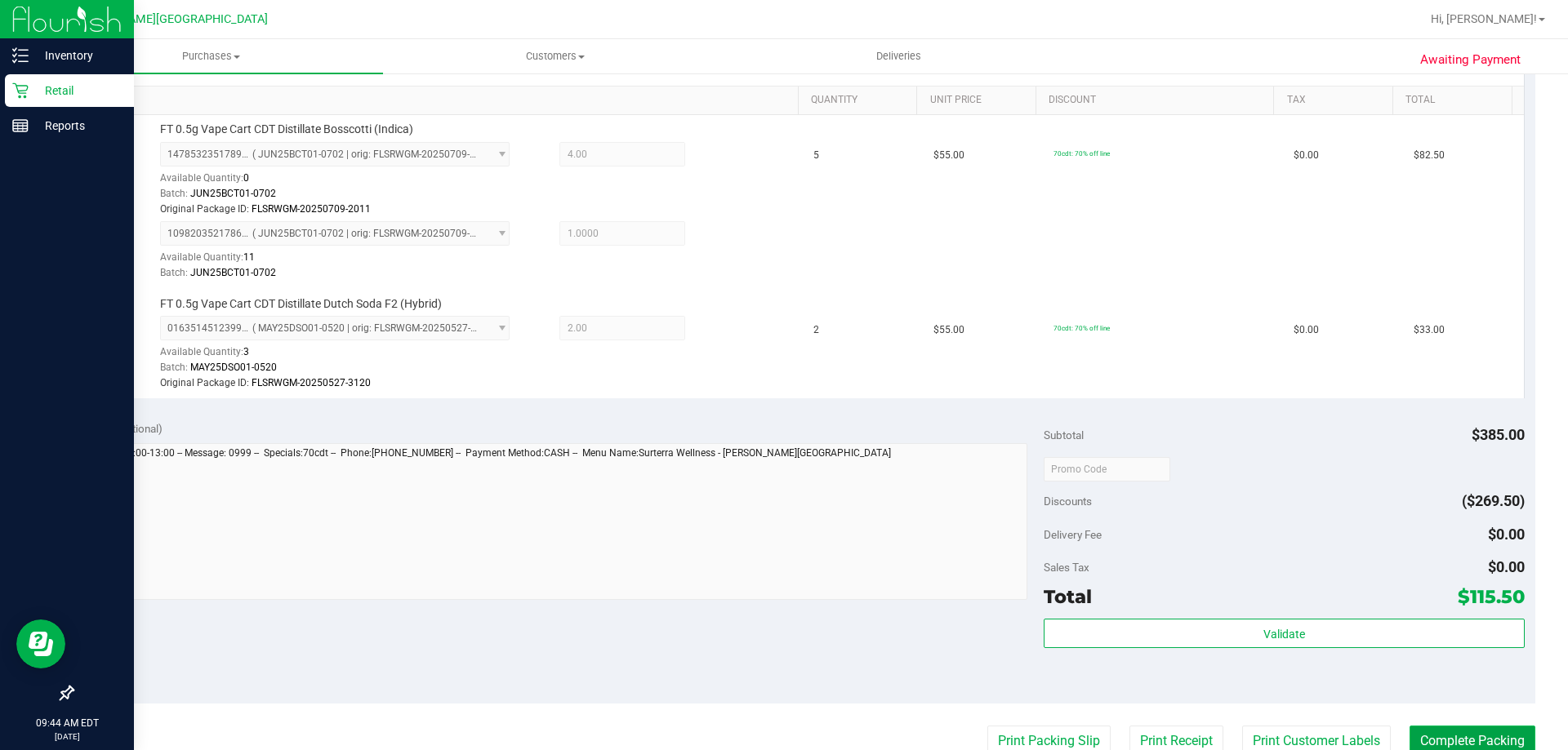
click at [790, 745] on button "Complete Packing" at bounding box center [1473, 741] width 126 height 31
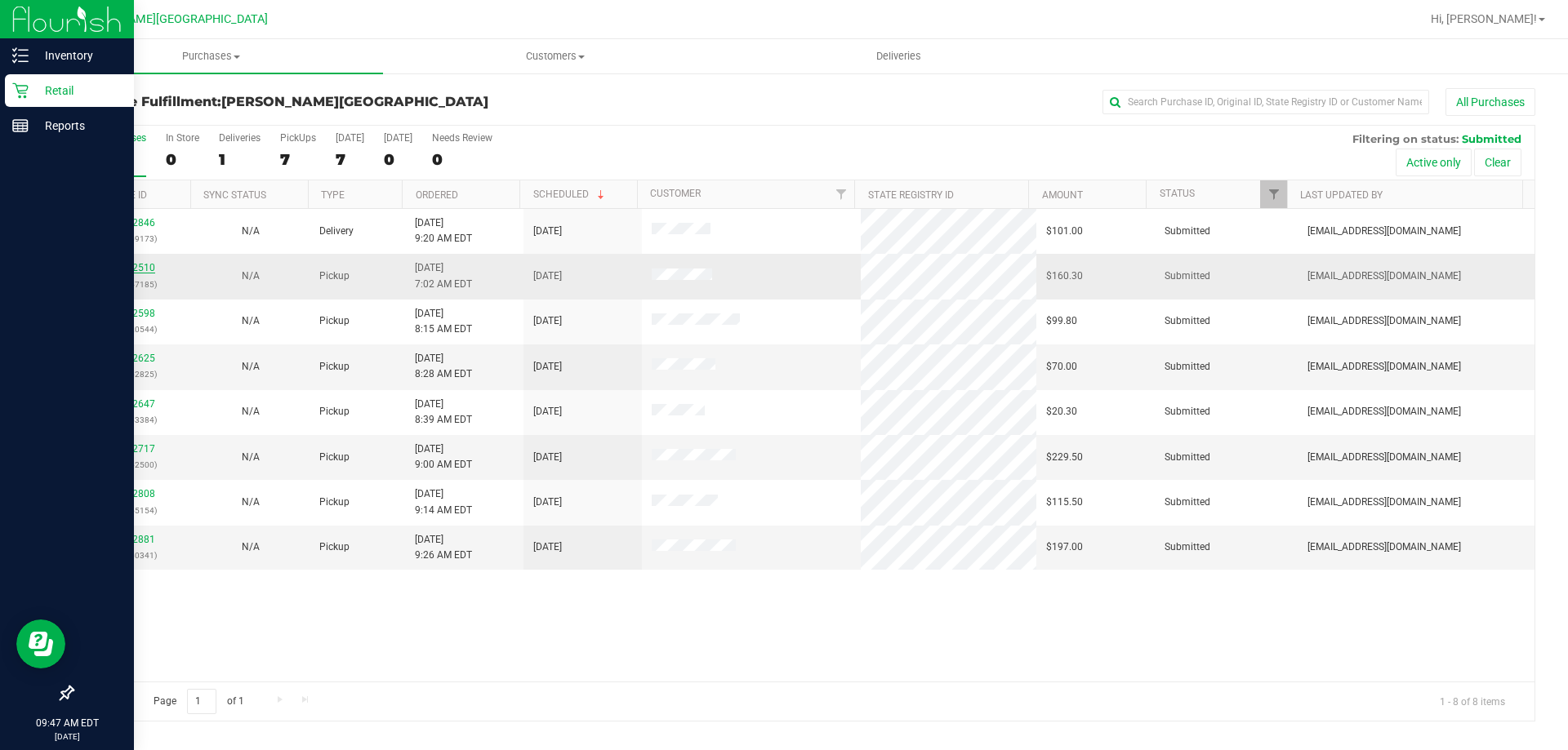
click at [148, 265] on link "11832510" at bounding box center [132, 267] width 45 height 12
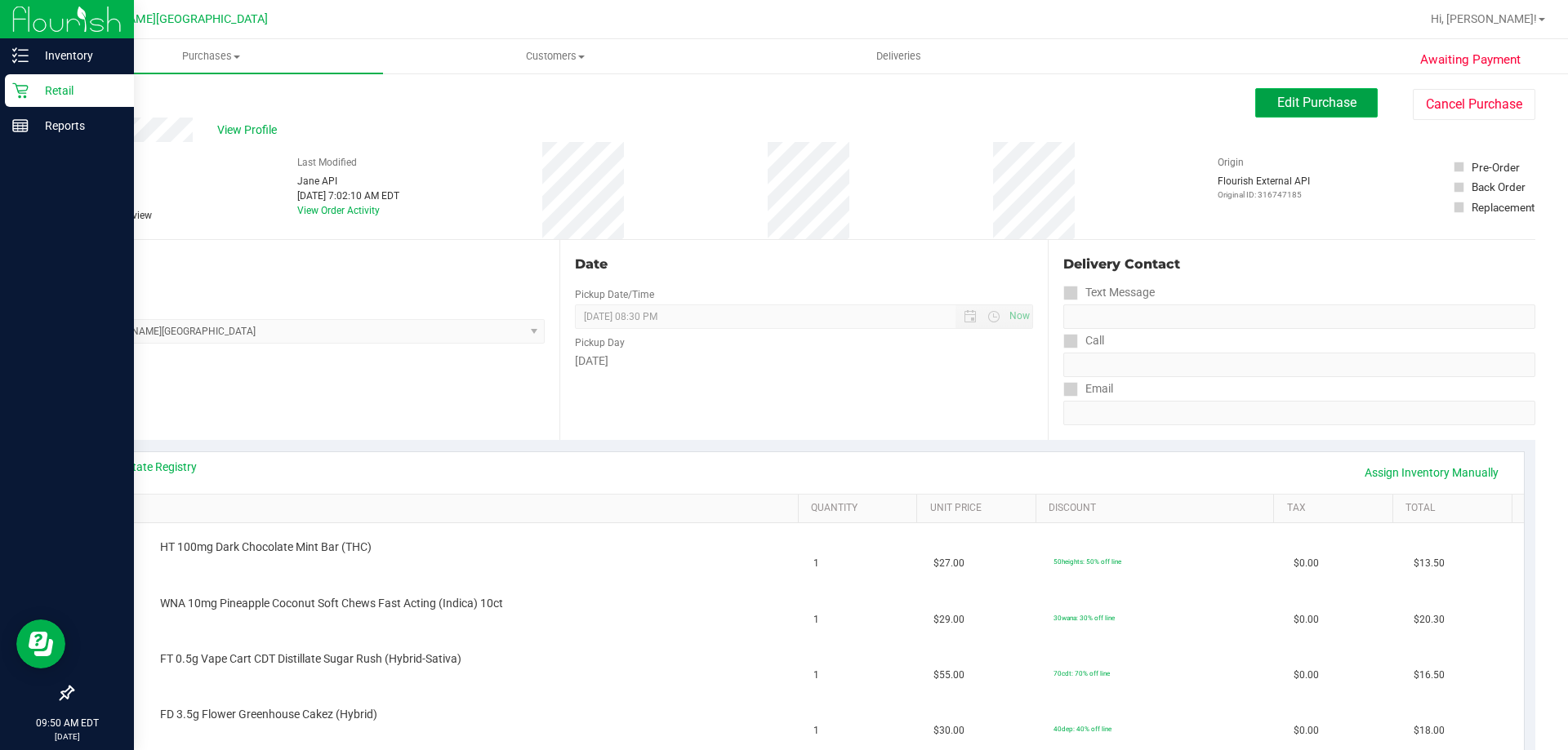
click at [790, 114] on button "Edit Purchase" at bounding box center [1316, 103] width 123 height 29
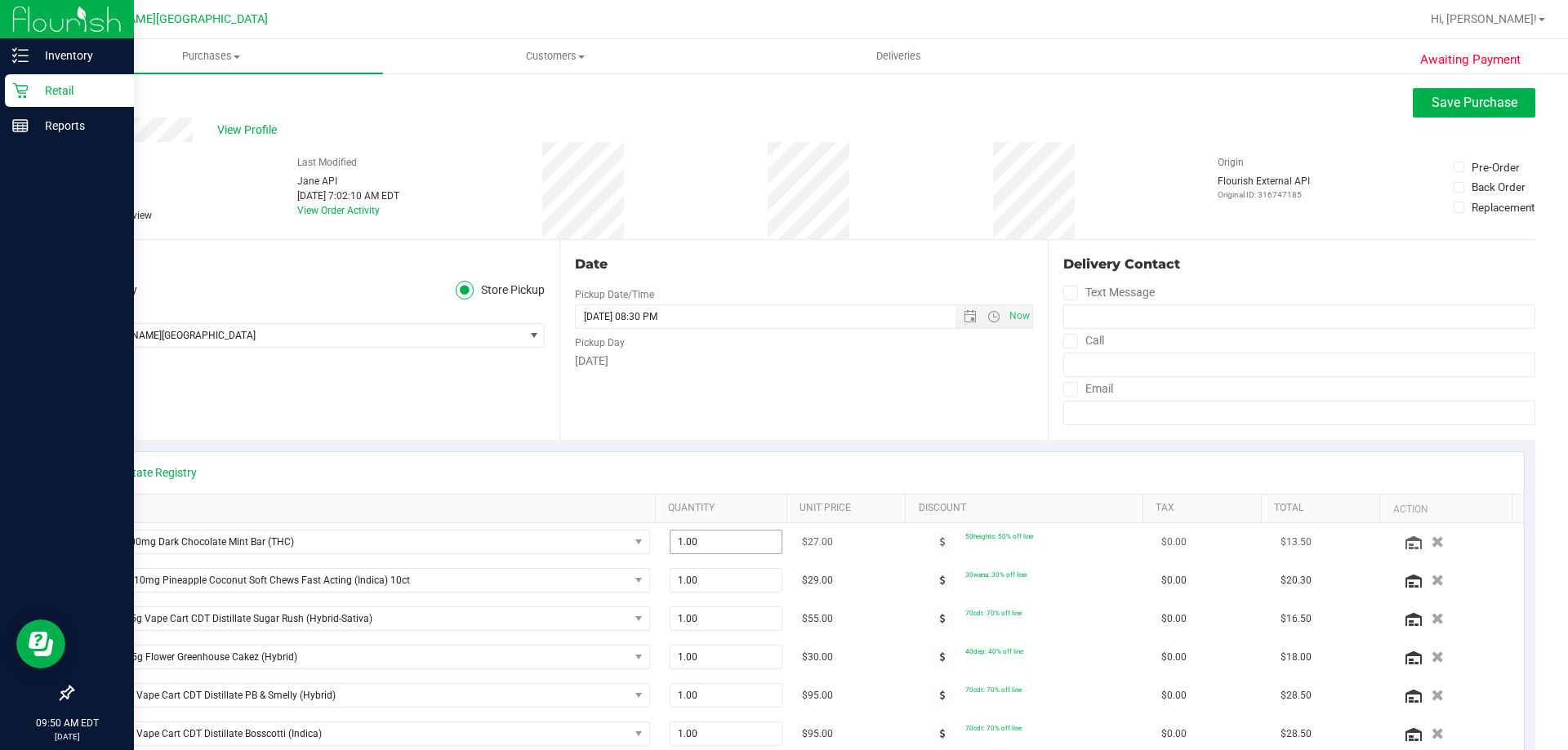
click at [701, 532] on span "1.00 1" at bounding box center [726, 542] width 114 height 25
type input "2"
type input "2.00"
click at [790, 429] on div "Date Pickup Date/Time [DATE] Now [DATE] 08:30 PM Now Pickup Day [DATE]" at bounding box center [803, 340] width 487 height 200
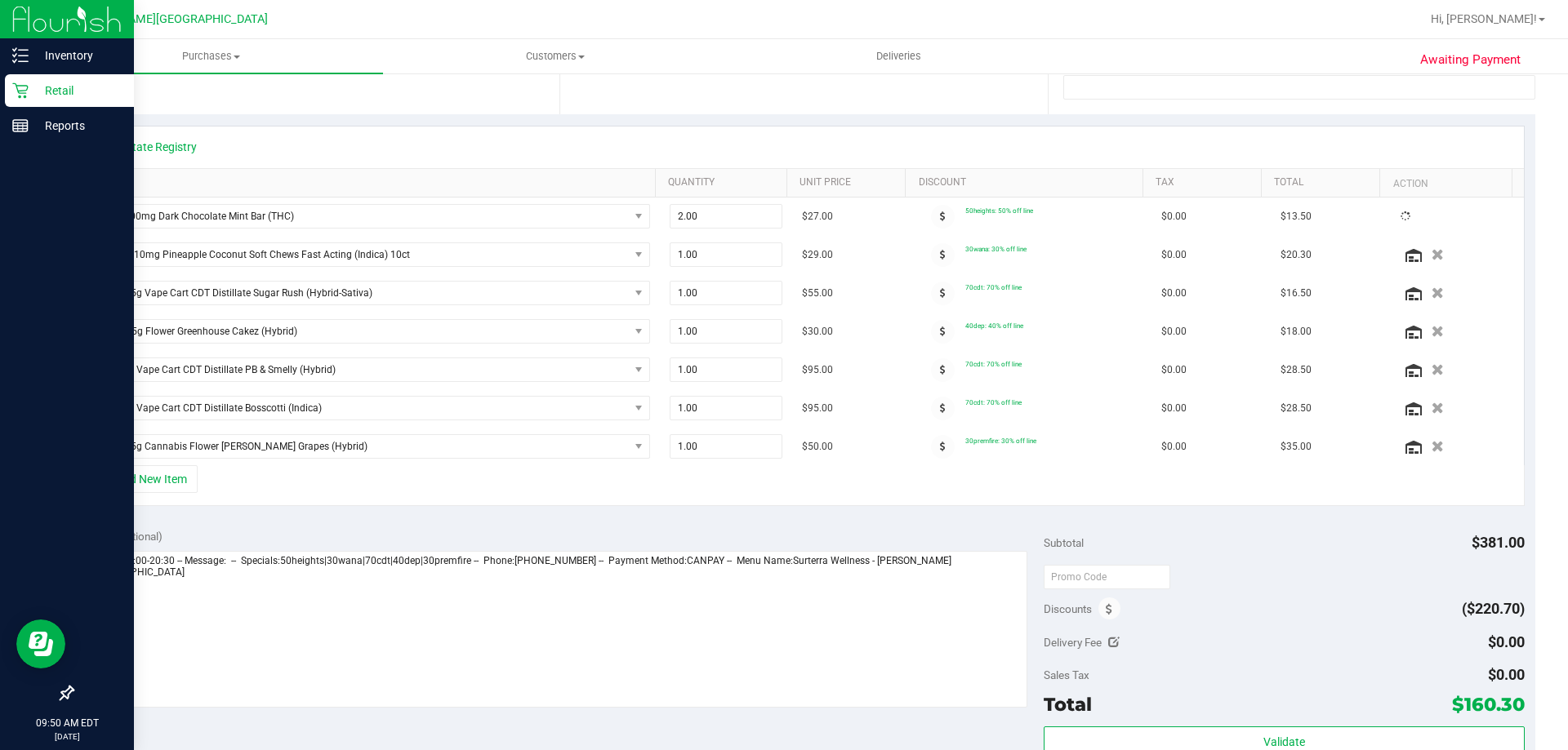
scroll to position [326, 0]
click at [185, 476] on button "+ Add New Item" at bounding box center [146, 478] width 101 height 28
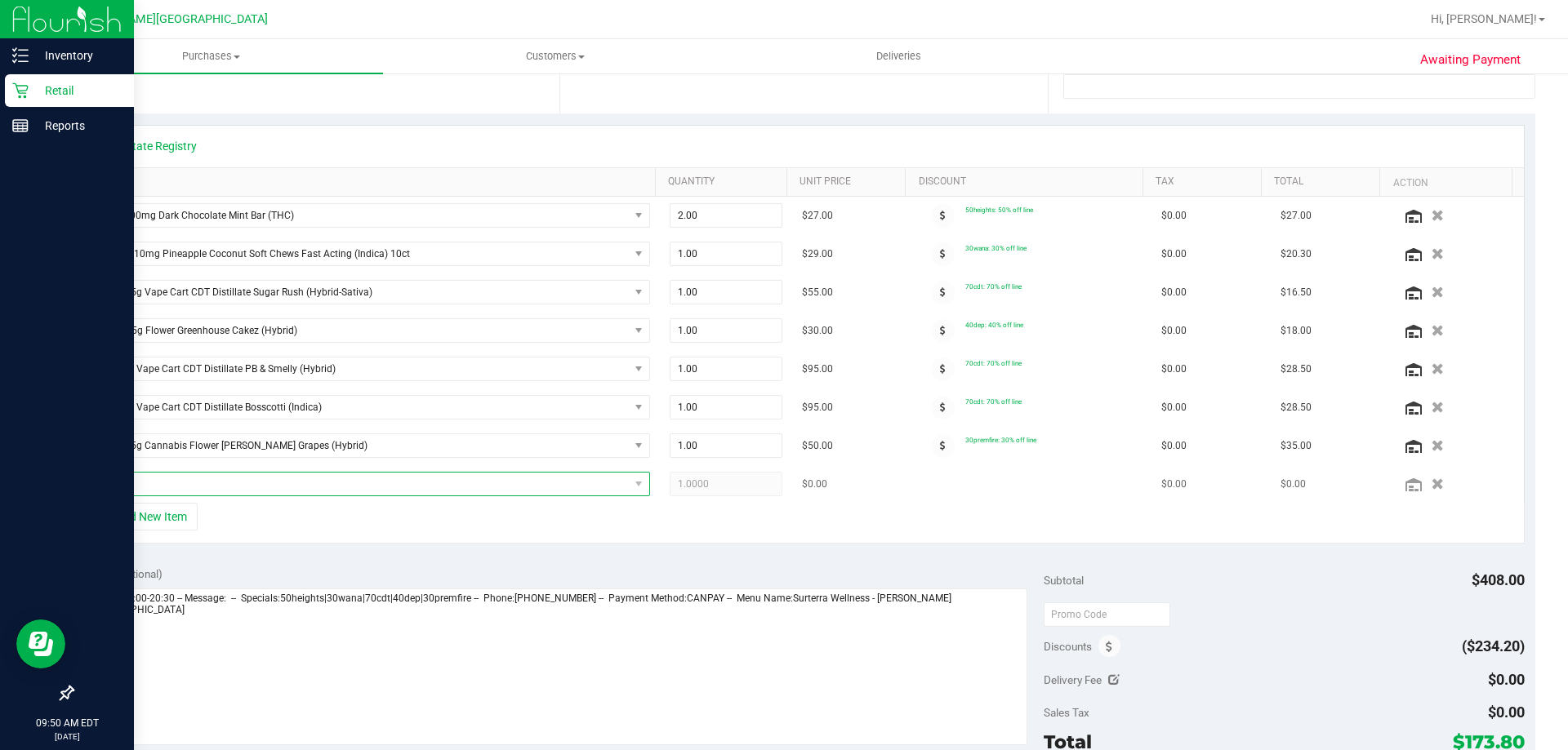
click at [178, 476] on span "NO DATA FOUND" at bounding box center [361, 484] width 534 height 23
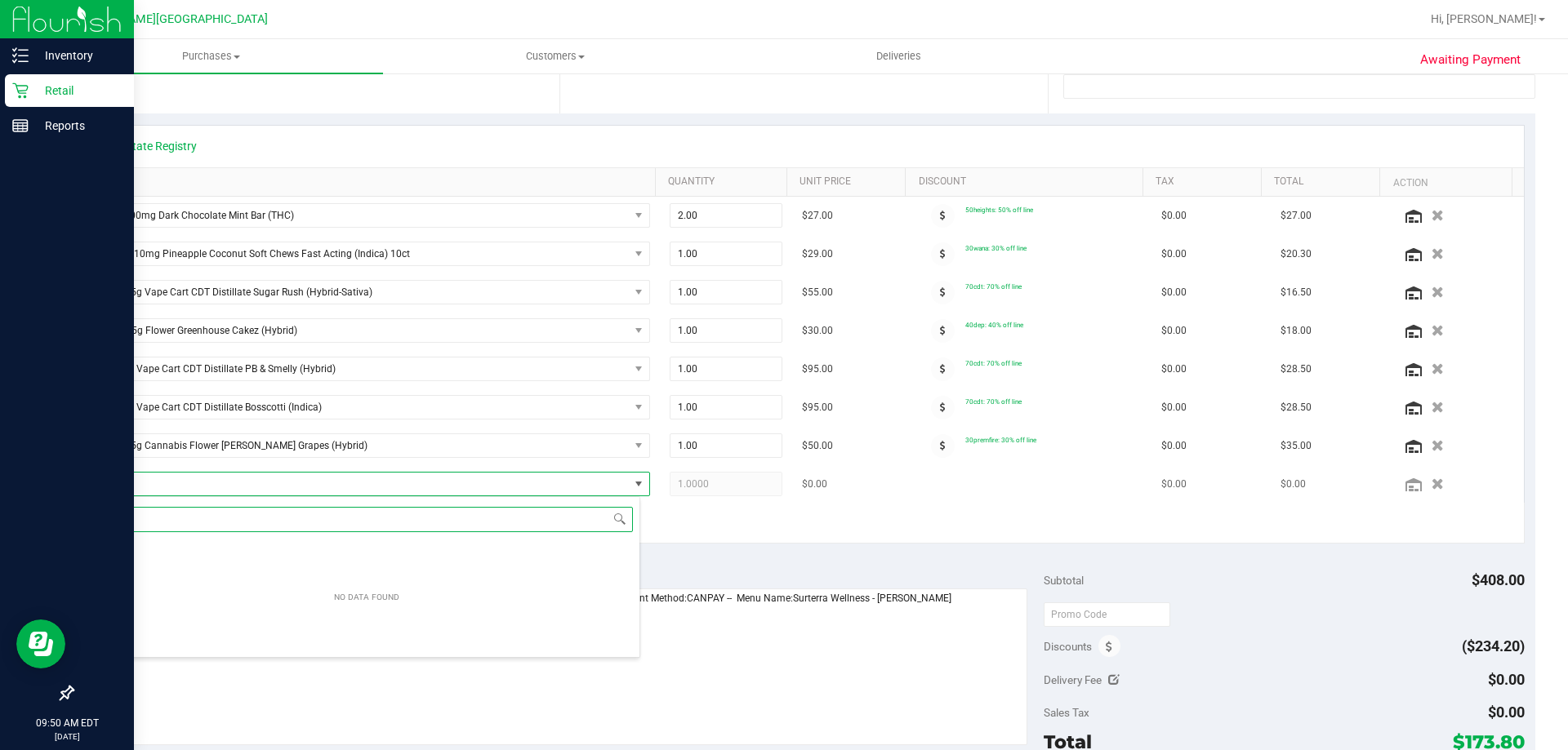
scroll to position [25, 541]
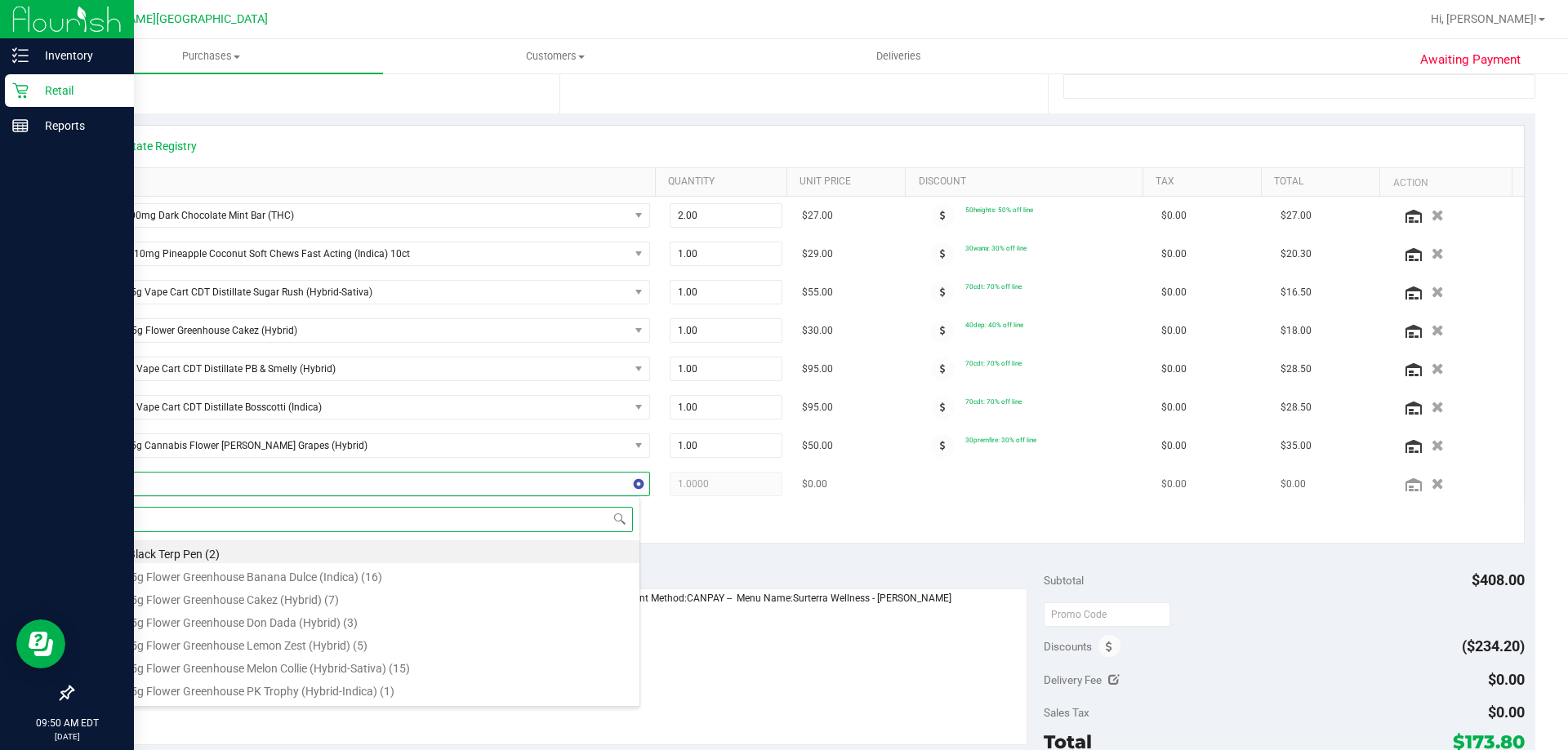
type input "dark"
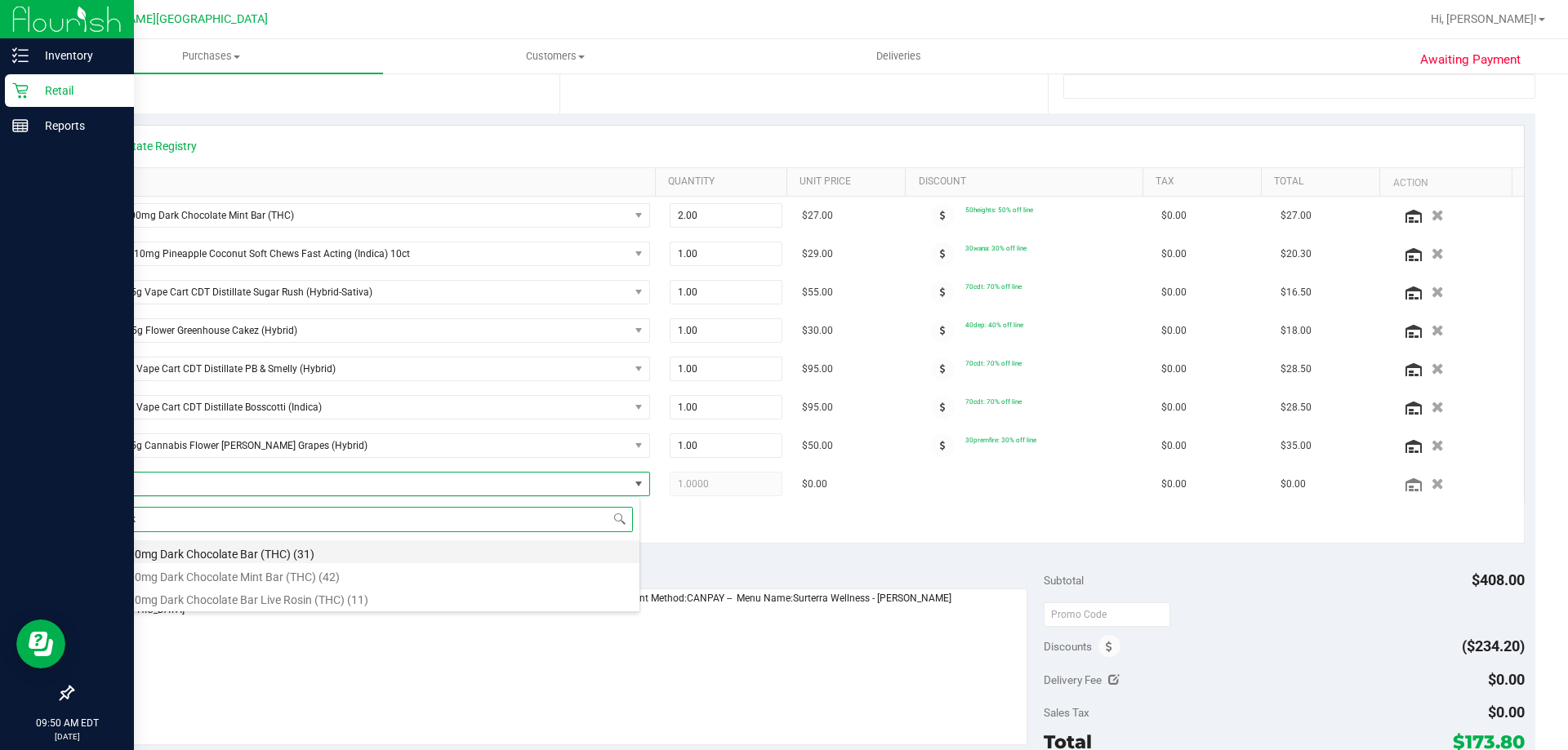
click at [251, 556] on li "HT 100mg Dark Chocolate Bar (THC) (31)" at bounding box center [367, 551] width 545 height 23
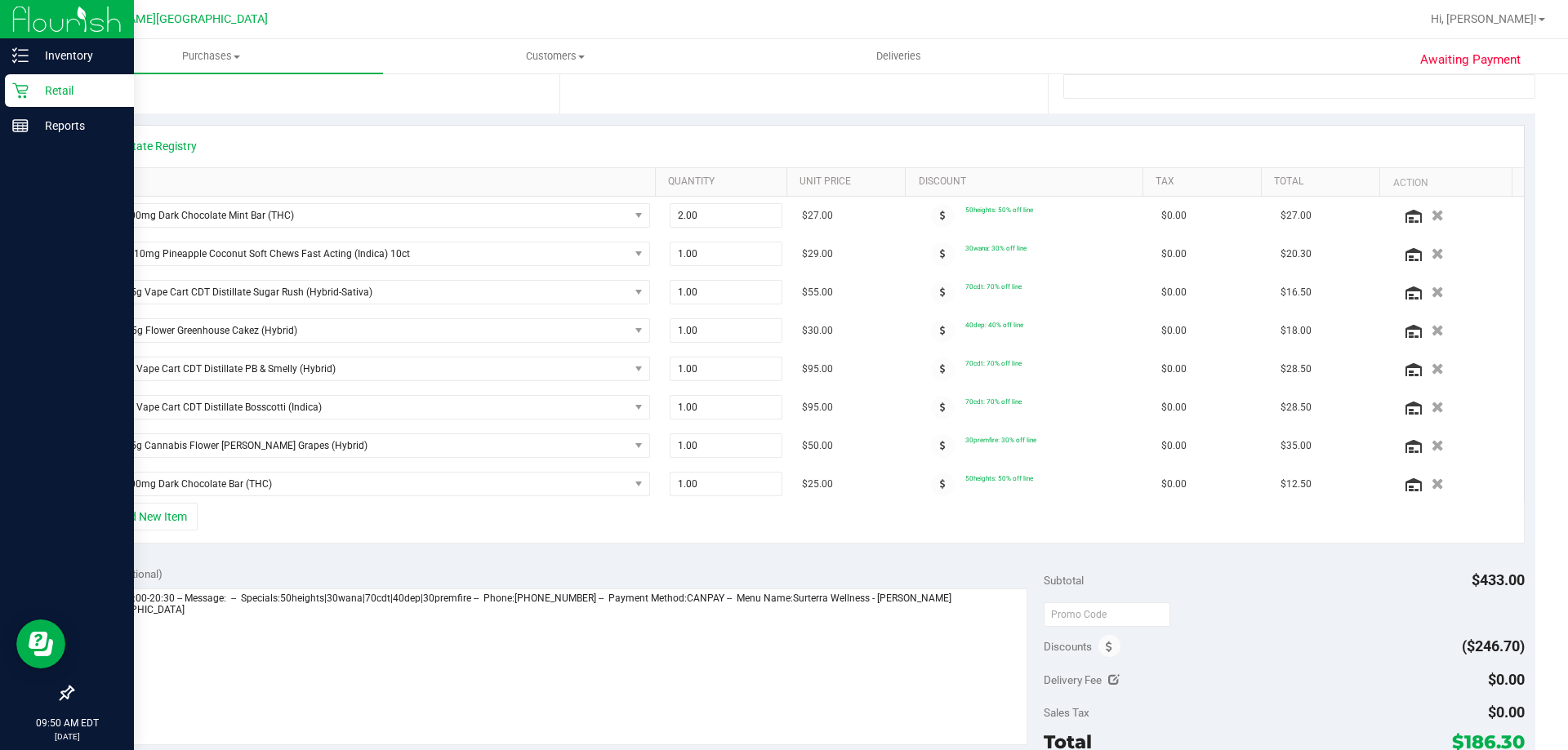
click at [428, 567] on div "Notes (optional)" at bounding box center [564, 574] width 961 height 16
click at [721, 487] on span "1.00 1" at bounding box center [726, 484] width 114 height 25
click at [721, 487] on input "1" at bounding box center [726, 484] width 112 height 23
type input "2"
type input "2.00"
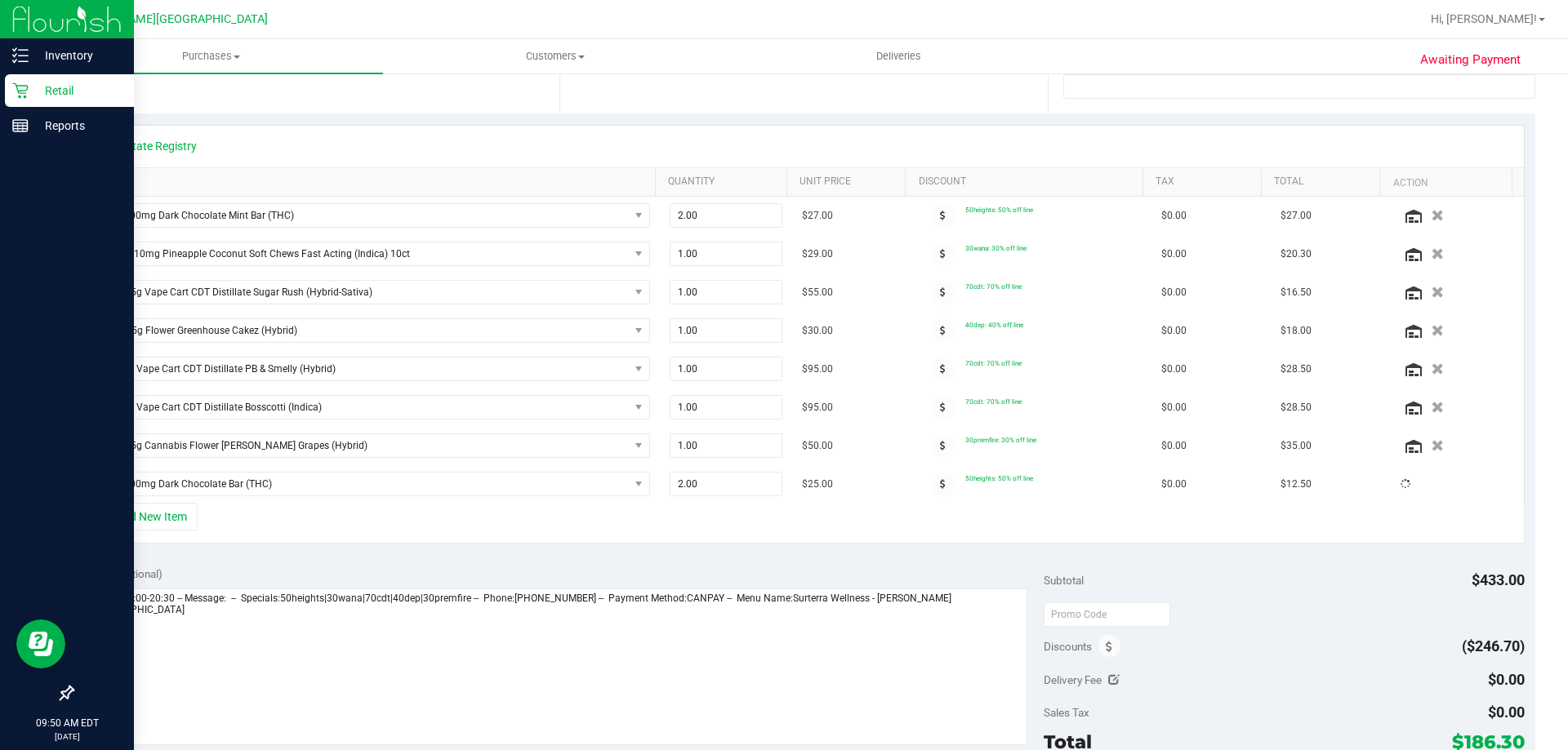
click at [783, 514] on div "+ Add New Item" at bounding box center [804, 523] width 1442 height 41
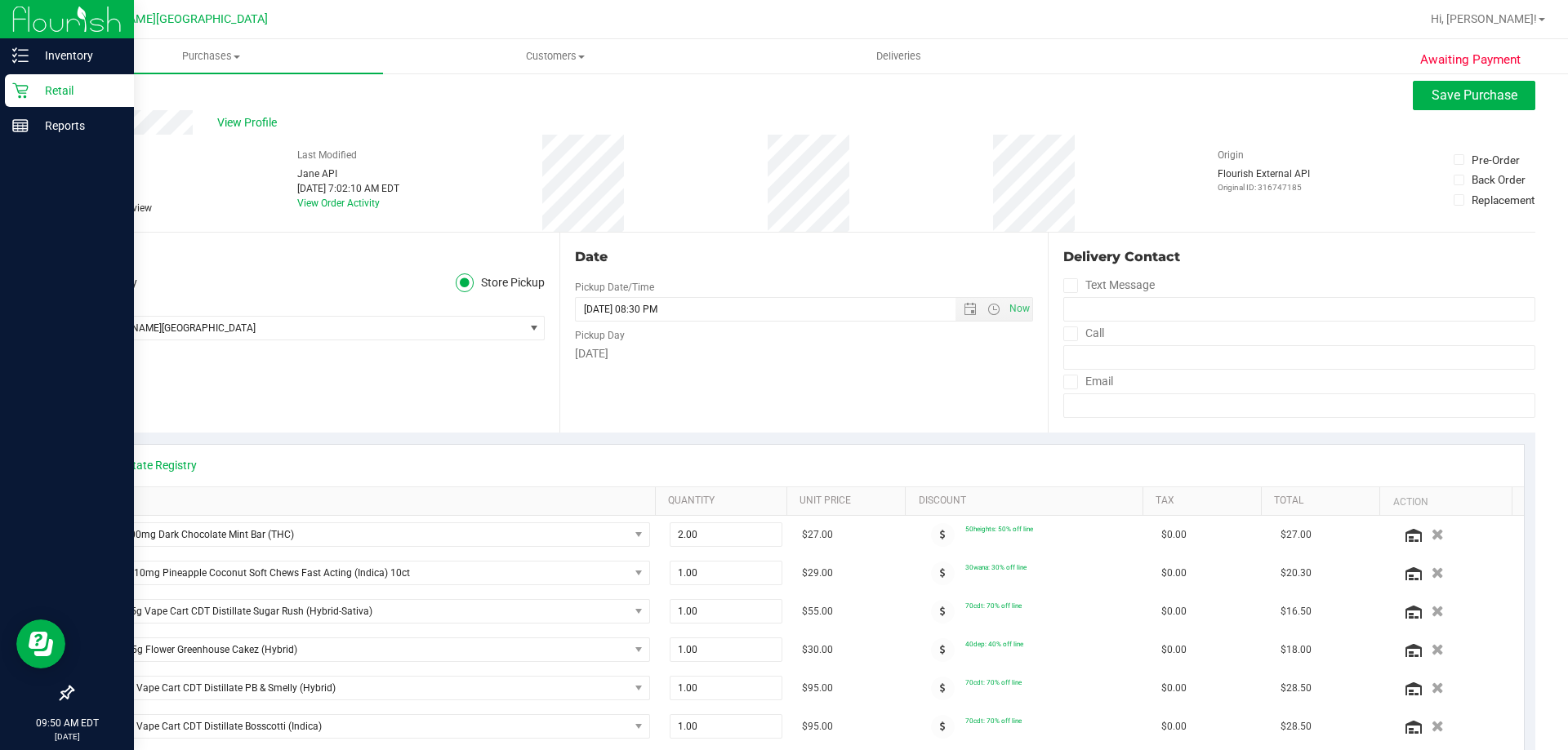
scroll to position [0, 0]
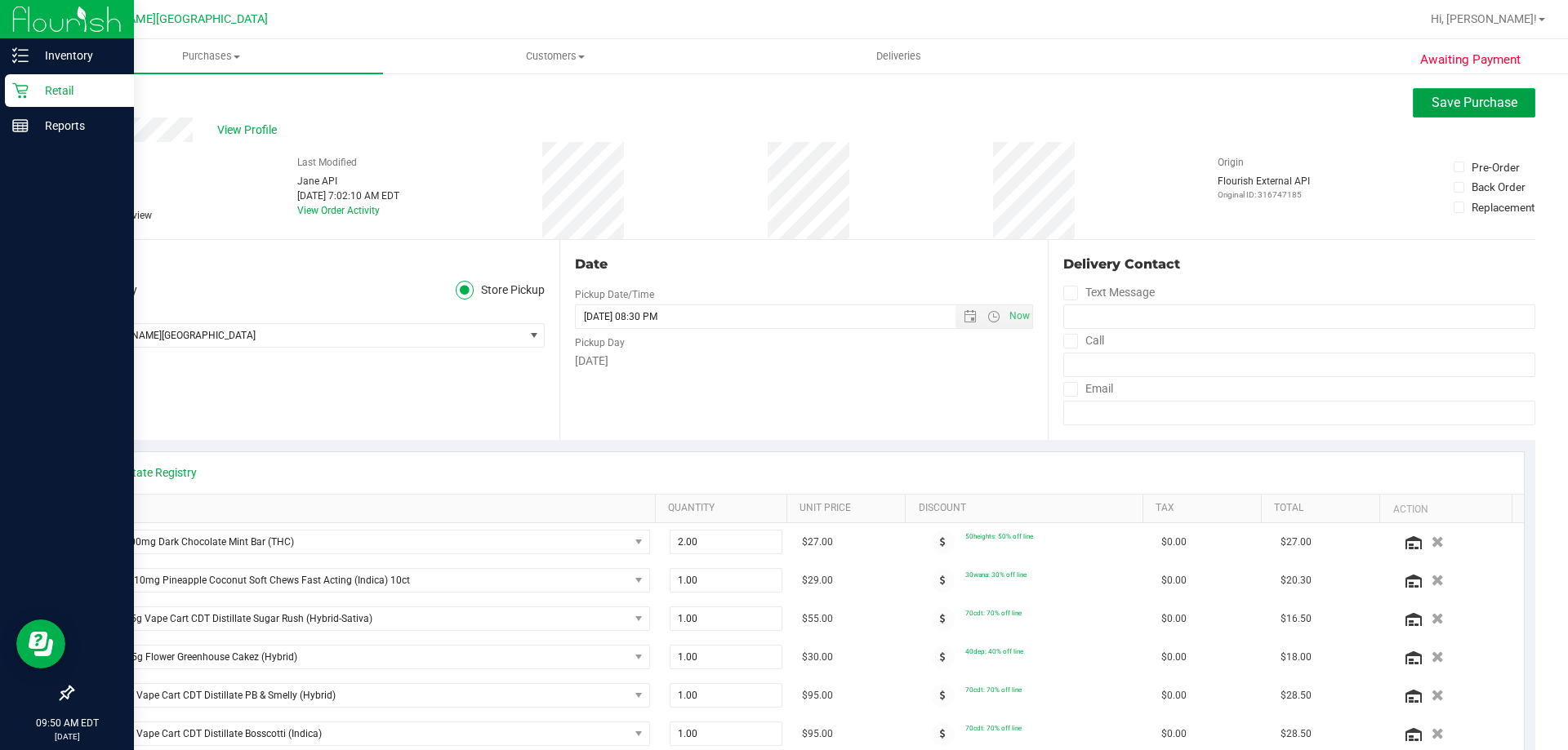
click at [790, 98] on span "Save Purchase" at bounding box center [1474, 102] width 85 height 15
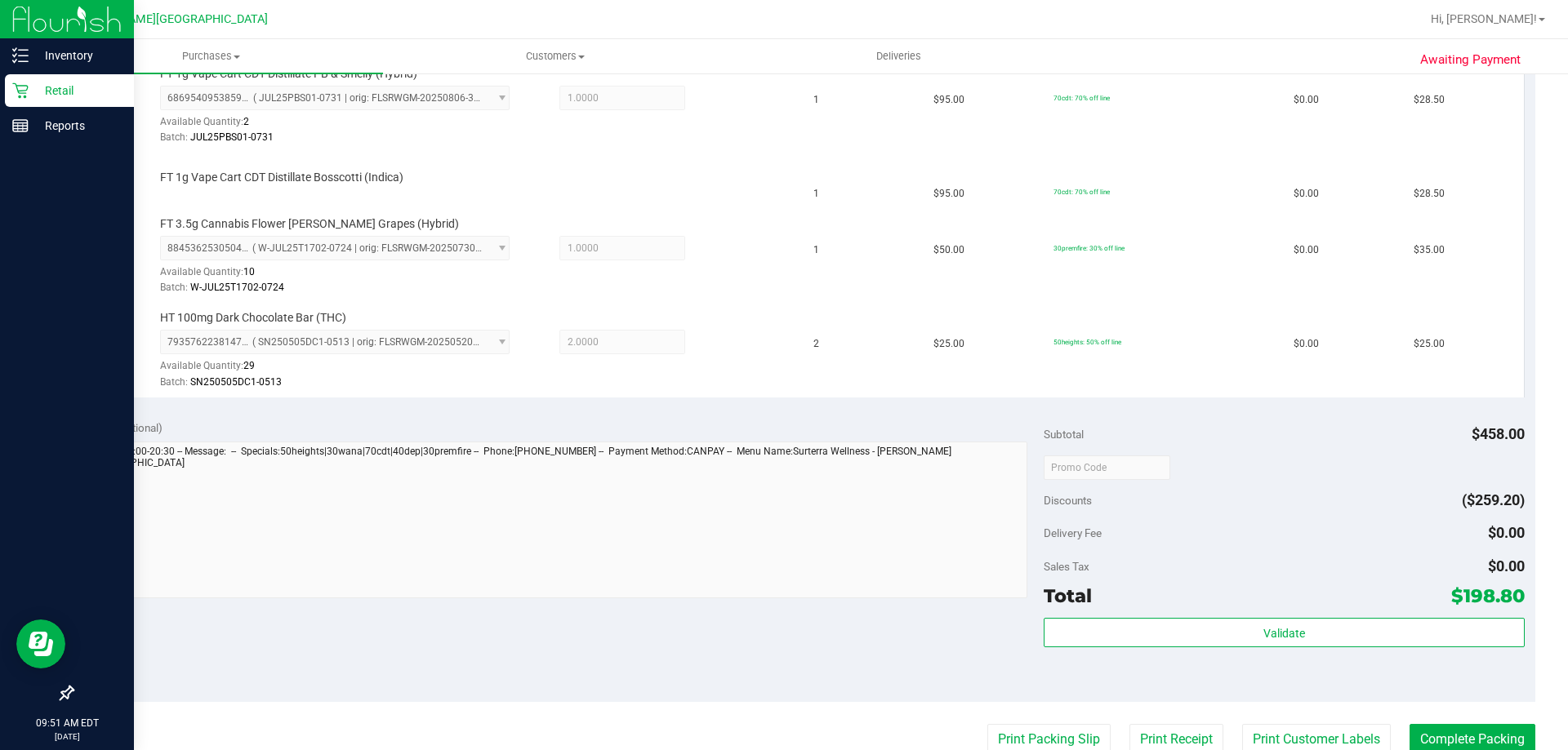
scroll to position [816, 0]
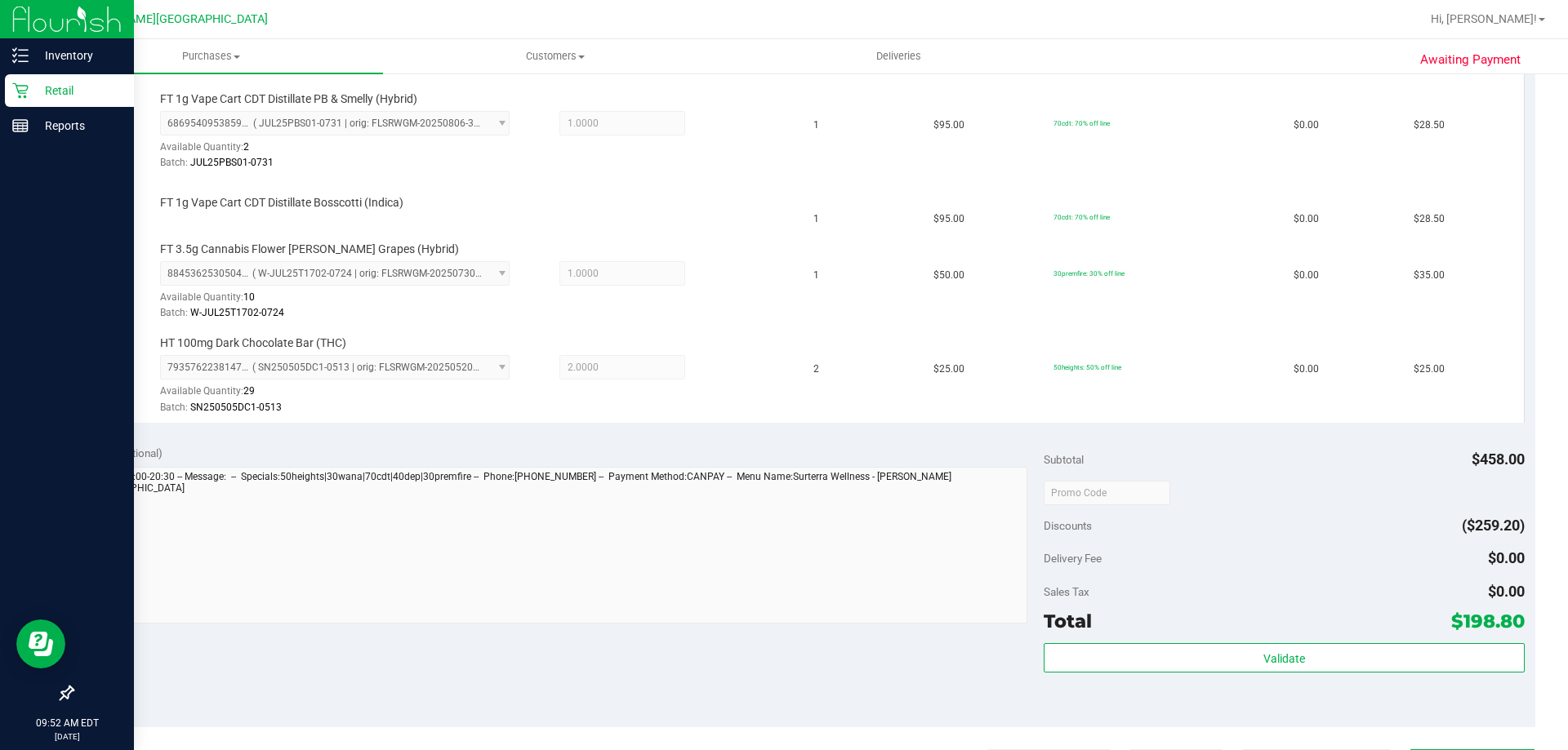
drag, startPoint x: 1205, startPoint y: 497, endPoint x: 1220, endPoint y: 492, distance: 15.8
click at [790, 493] on div at bounding box center [1284, 492] width 480 height 29
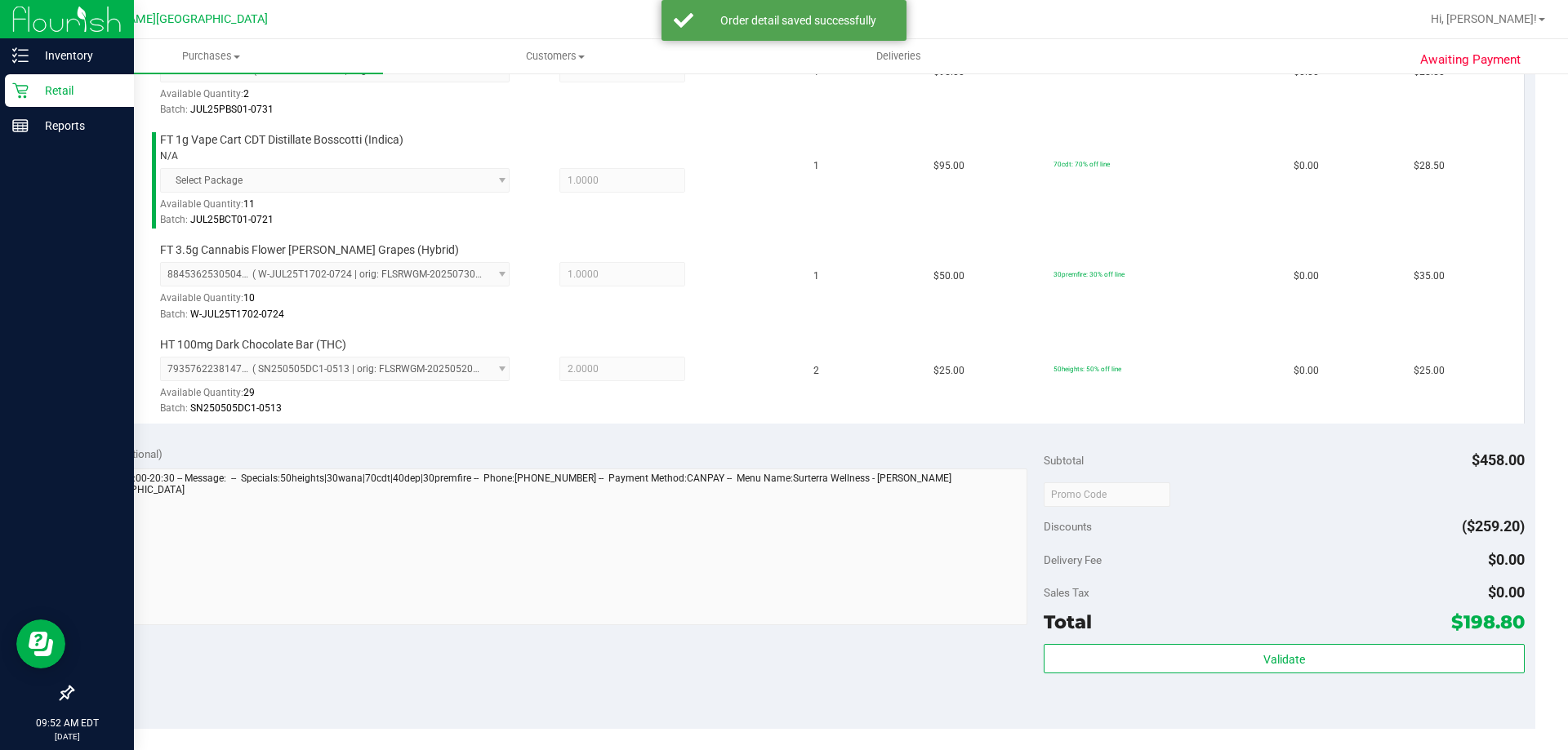
scroll to position [898, 0]
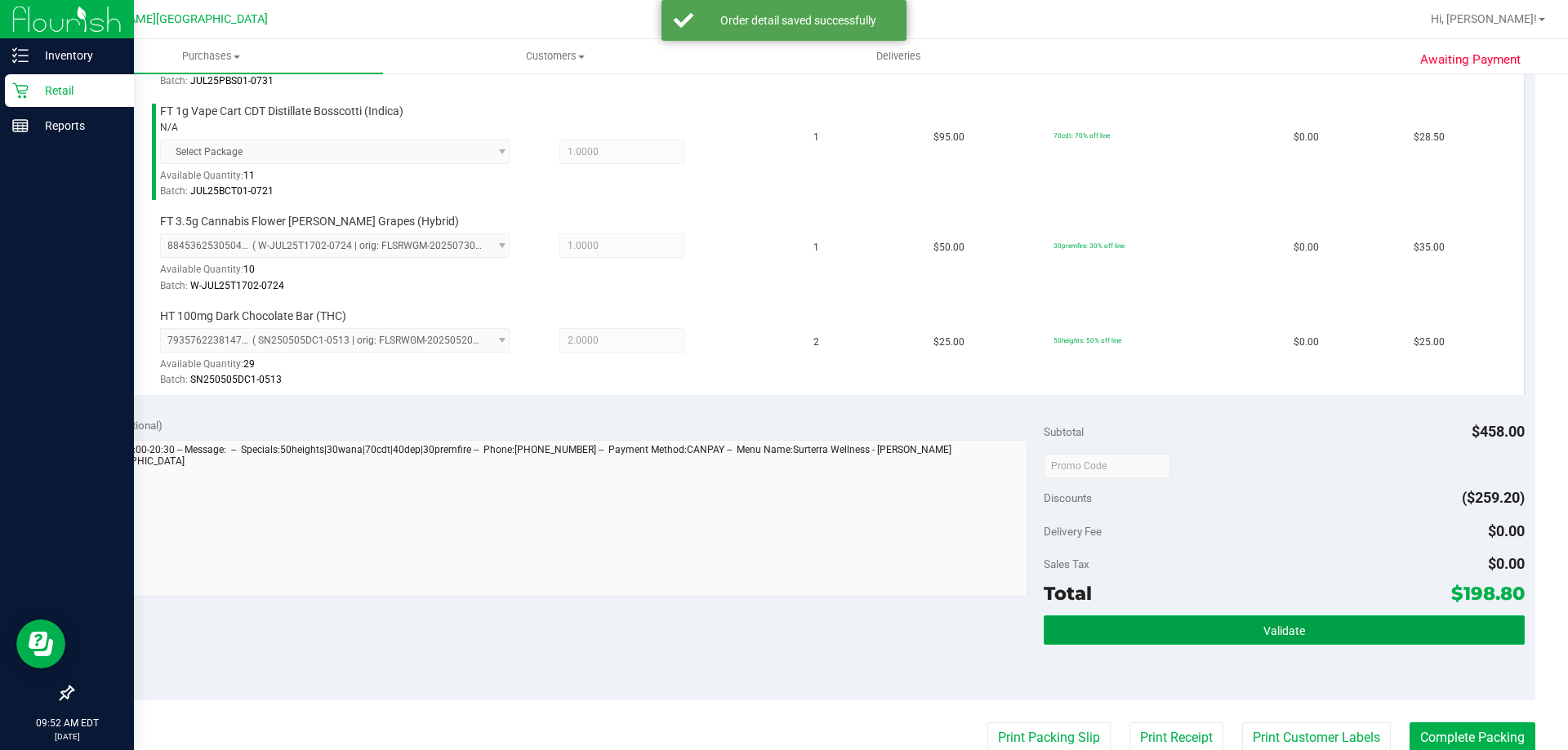
click at [790, 635] on button "Validate" at bounding box center [1284, 630] width 480 height 29
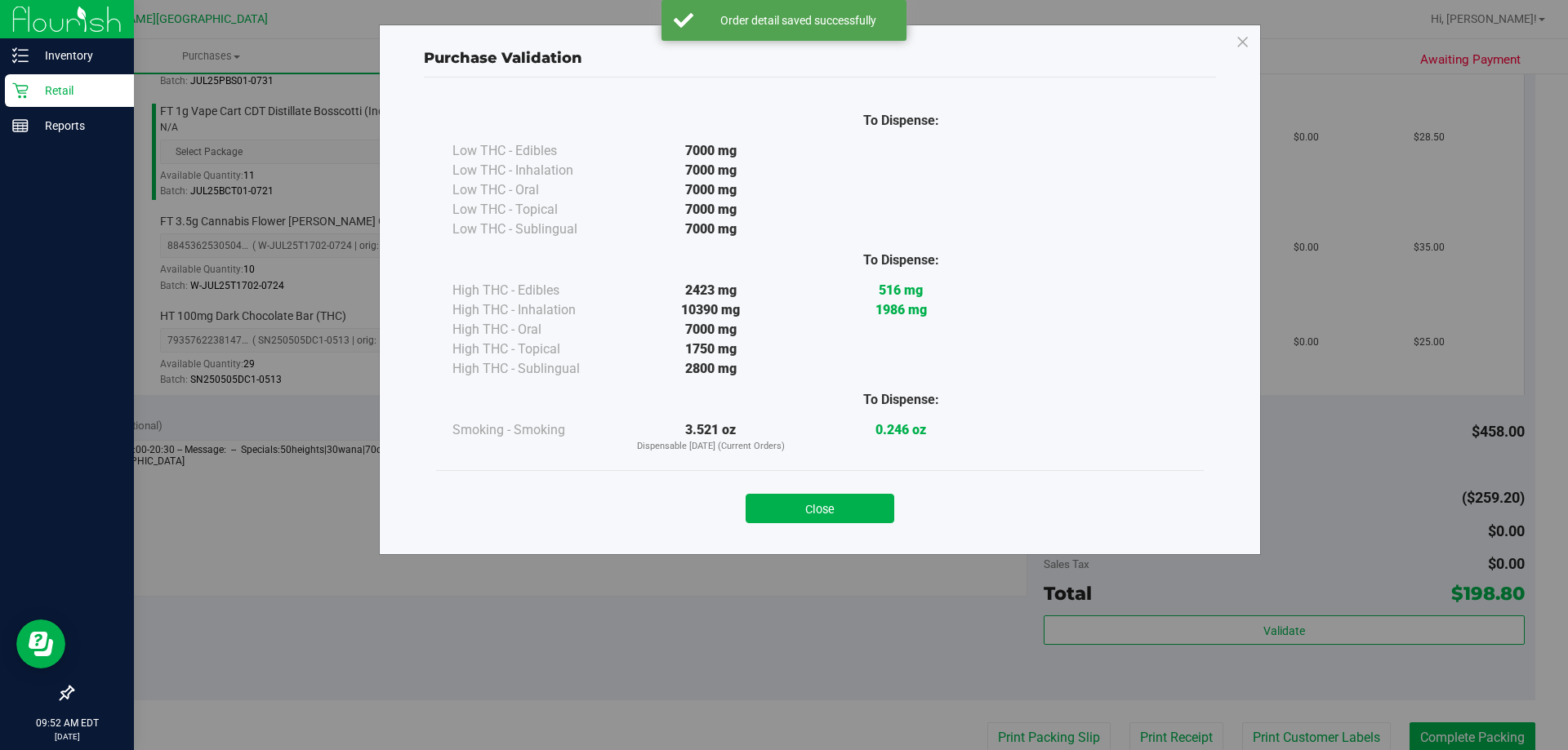
drag, startPoint x: 866, startPoint y: 512, endPoint x: 1004, endPoint y: 547, distance: 142.4
click at [790, 512] on button "Close" at bounding box center [819, 508] width 148 height 29
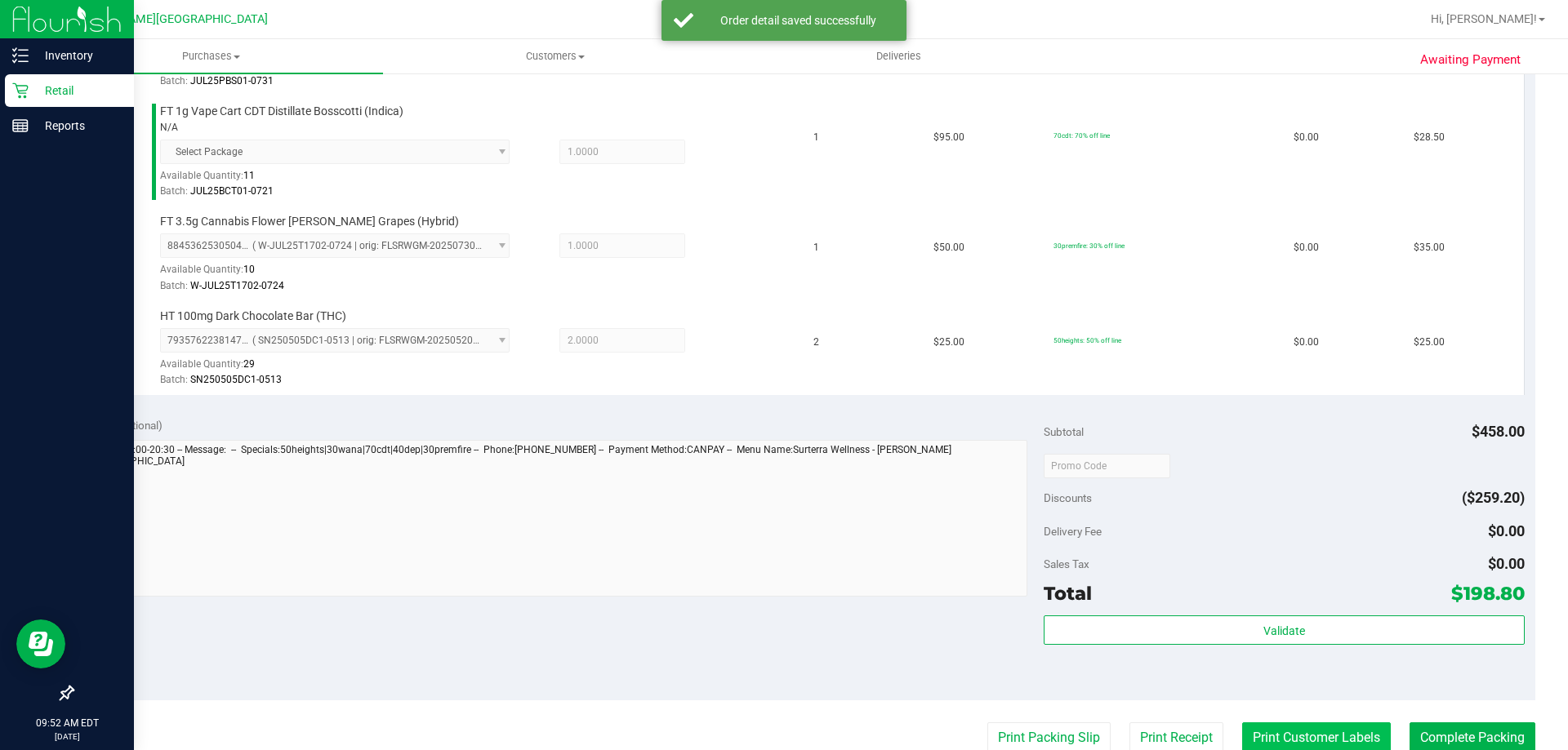
click at [790, 734] on button "Print Customer Labels" at bounding box center [1316, 738] width 148 height 31
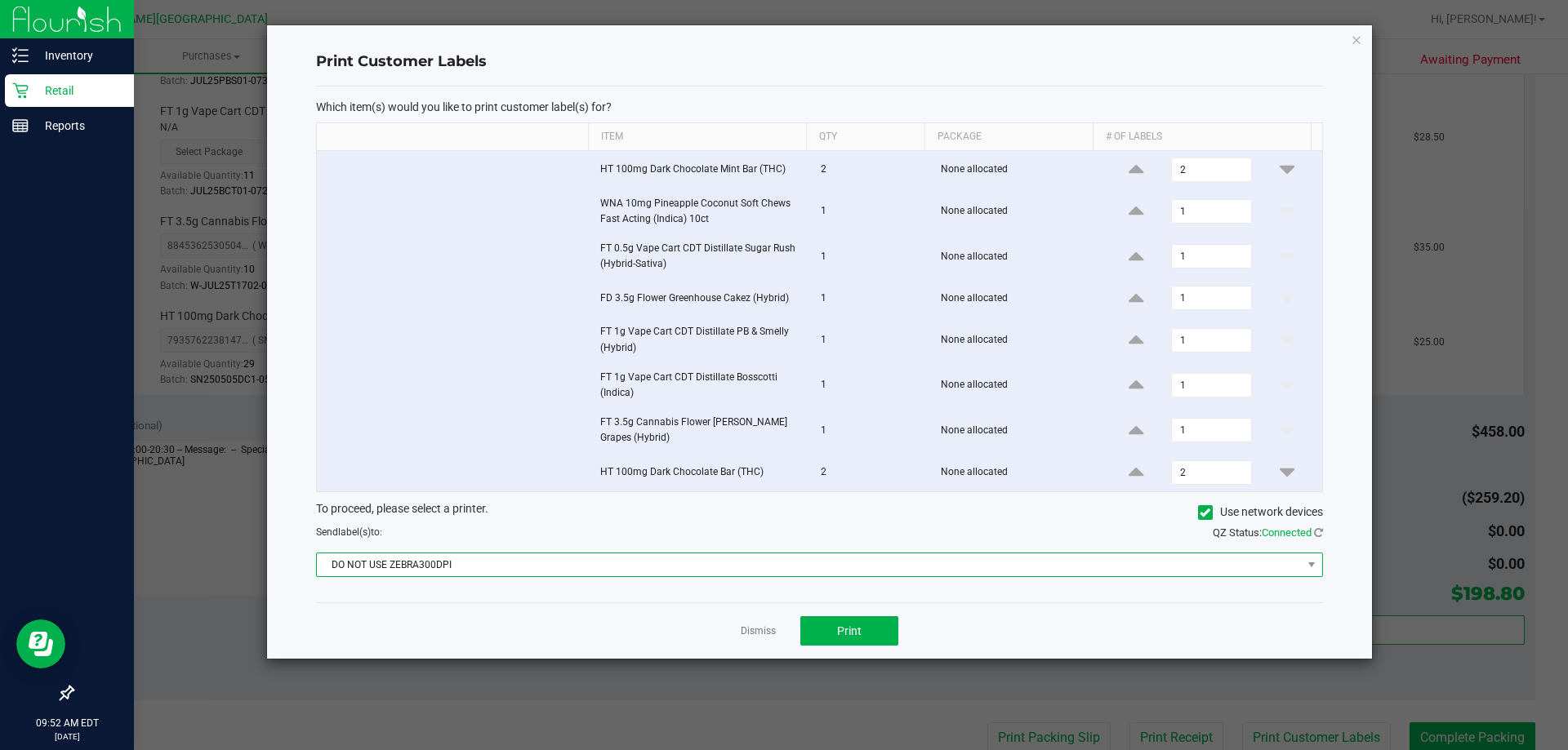
click at [790, 563] on span "DO NOT USE ZEBRA300DPI" at bounding box center [809, 565] width 985 height 23
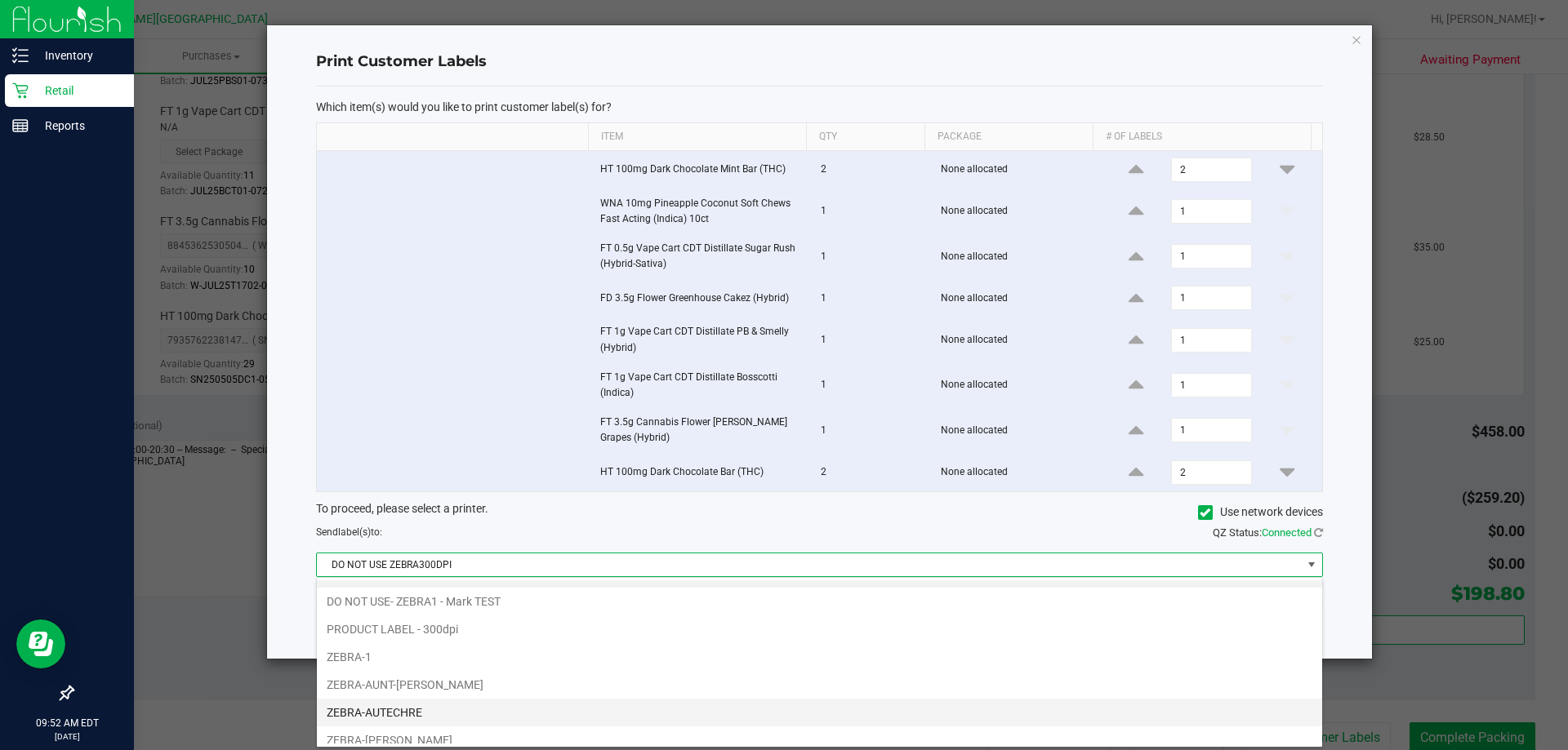
scroll to position [31, 0]
click at [408, 694] on li "ZEBRA-AUTECHRE" at bounding box center [819, 702] width 1005 height 28
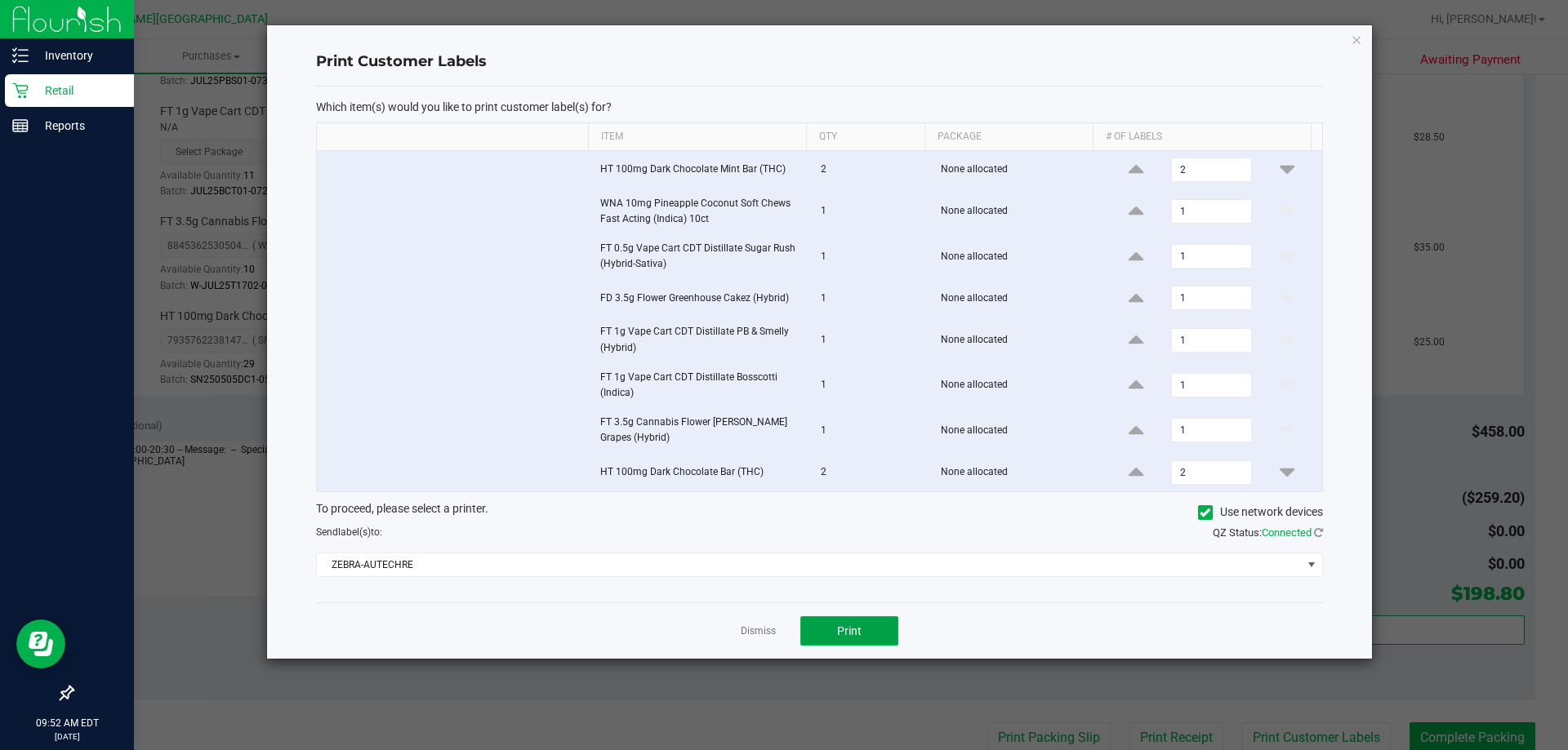
click at [790, 633] on span "Print" at bounding box center [849, 631] width 25 height 13
click at [790, 38] on icon "button" at bounding box center [1356, 39] width 12 height 20
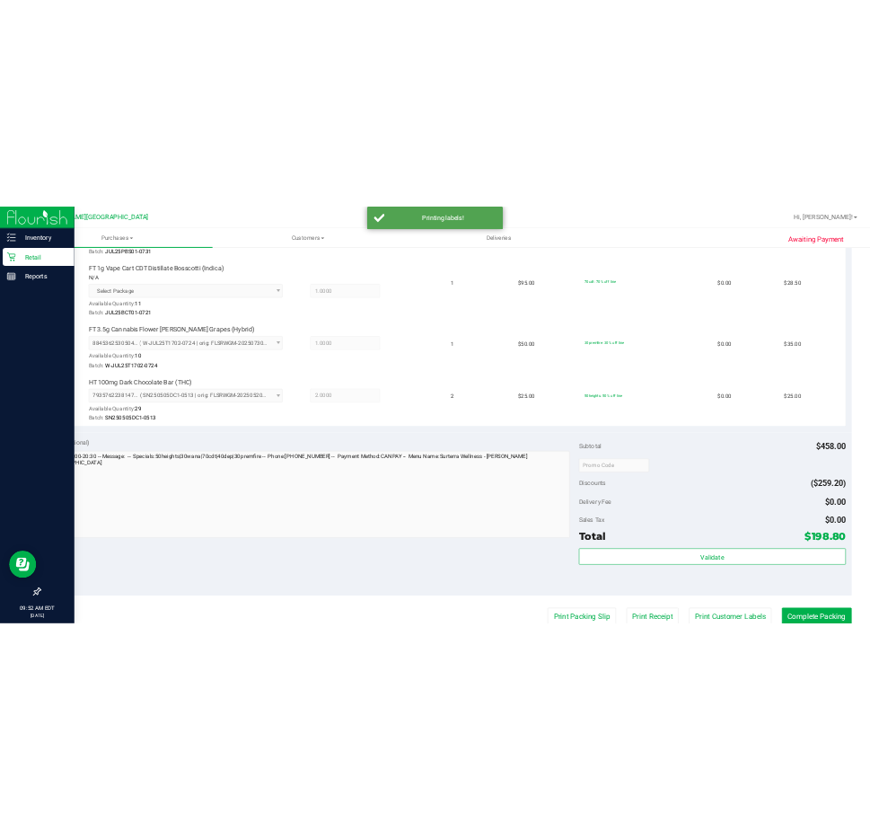
scroll to position [991, 0]
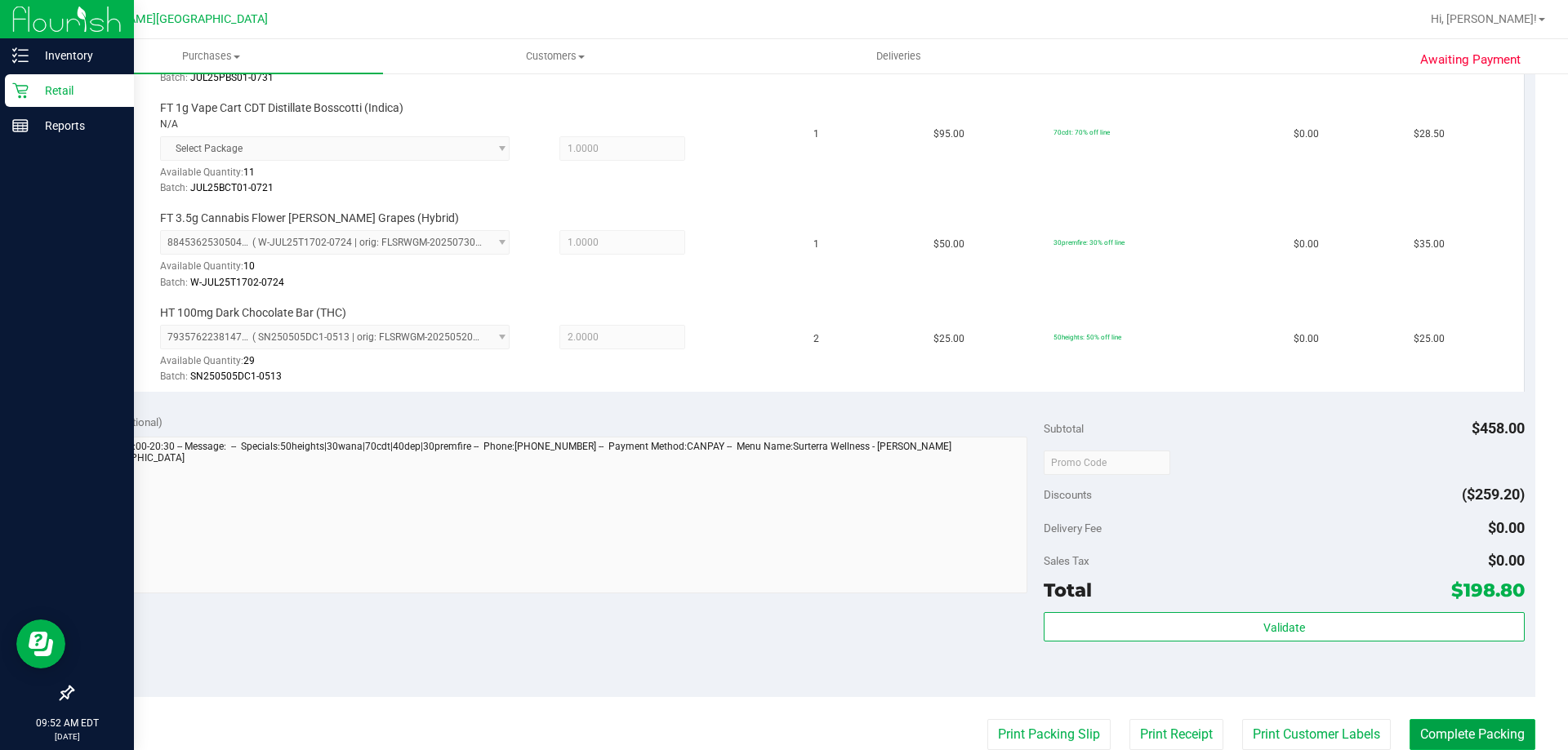
click at [790, 737] on button "Complete Packing" at bounding box center [1473, 735] width 126 height 31
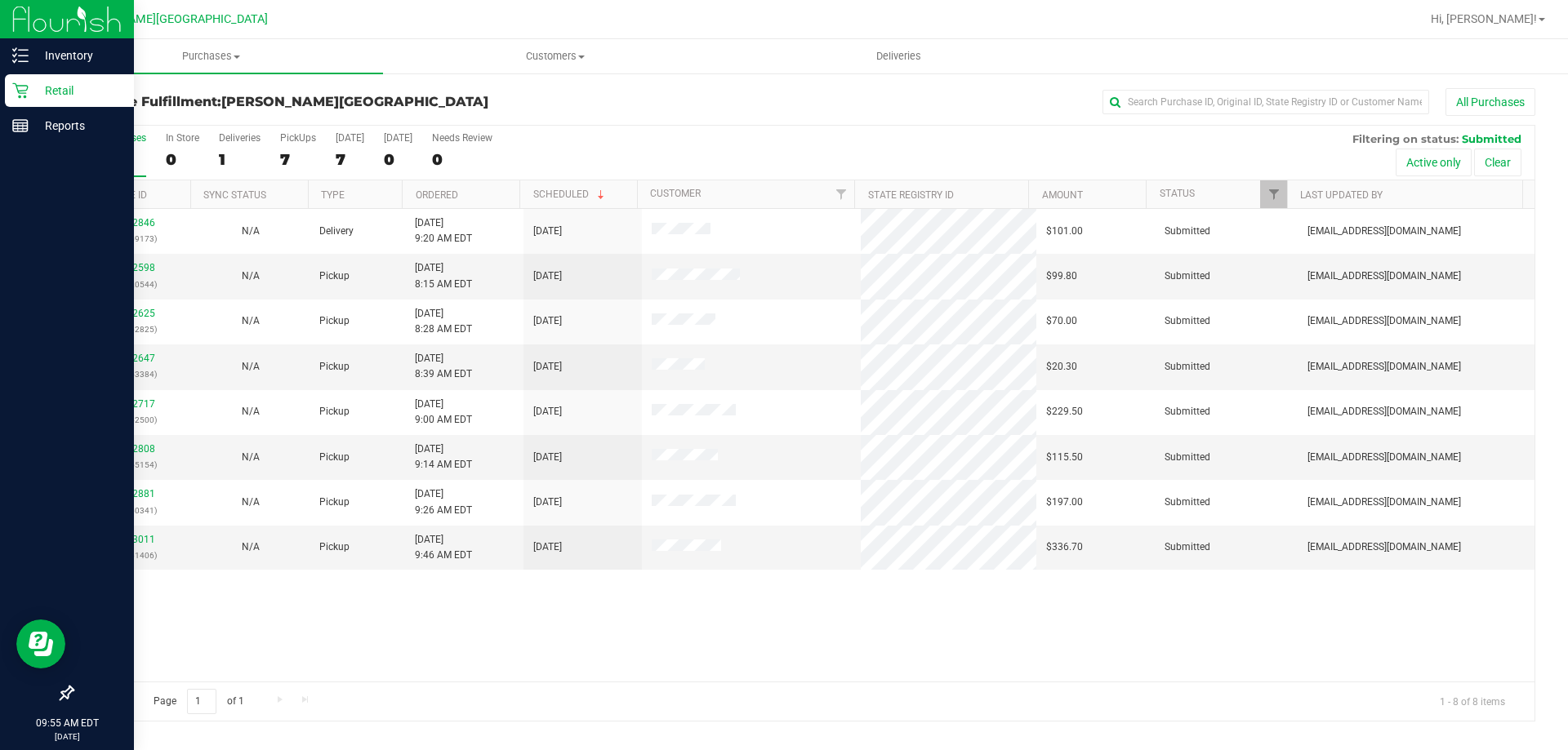
click at [492, 195] on th "Ordered" at bounding box center [460, 194] width 117 height 28
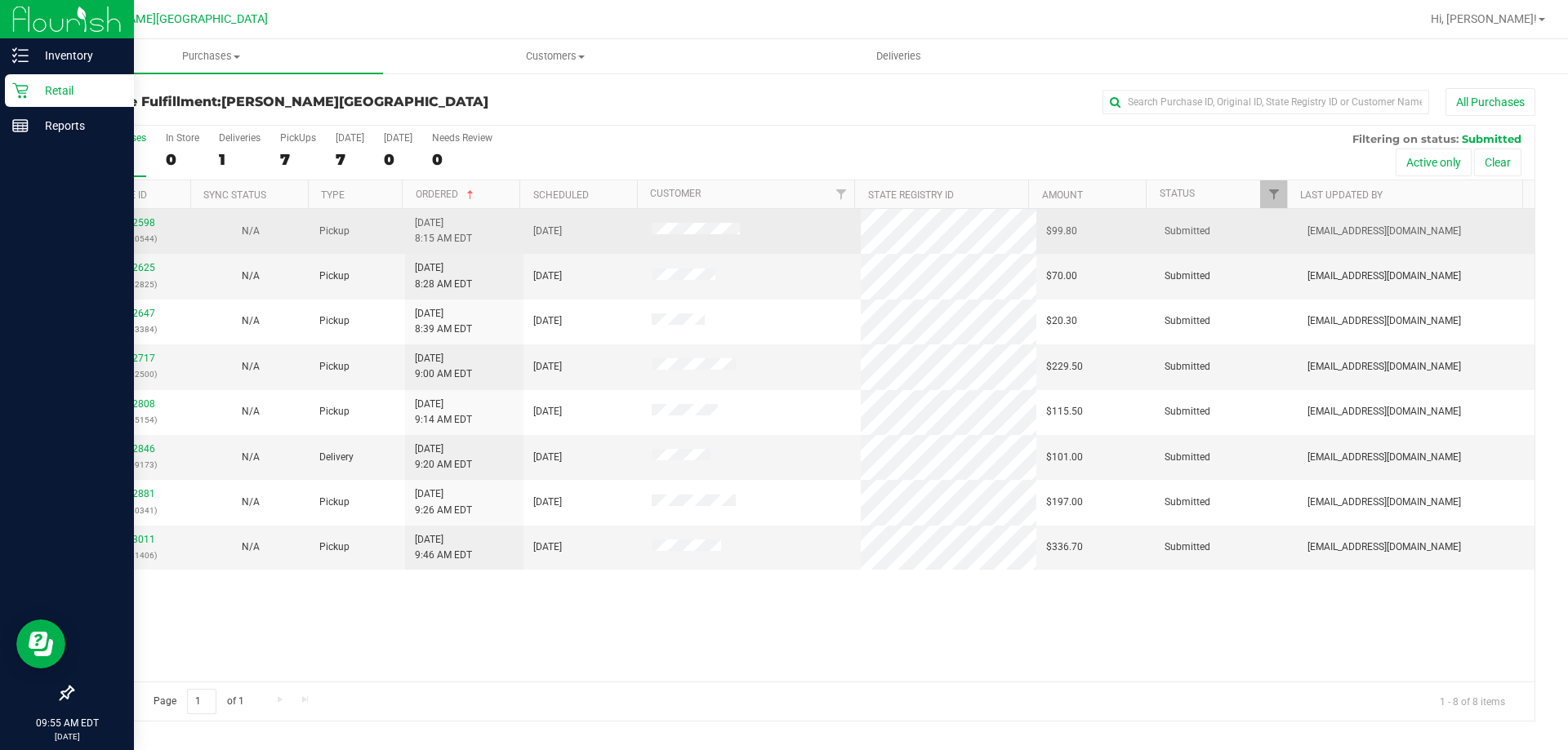
click at [139, 229] on div "11832598 (316720544)" at bounding box center [132, 231] width 99 height 31
click at [139, 221] on link "11832598" at bounding box center [132, 223] width 45 height 12
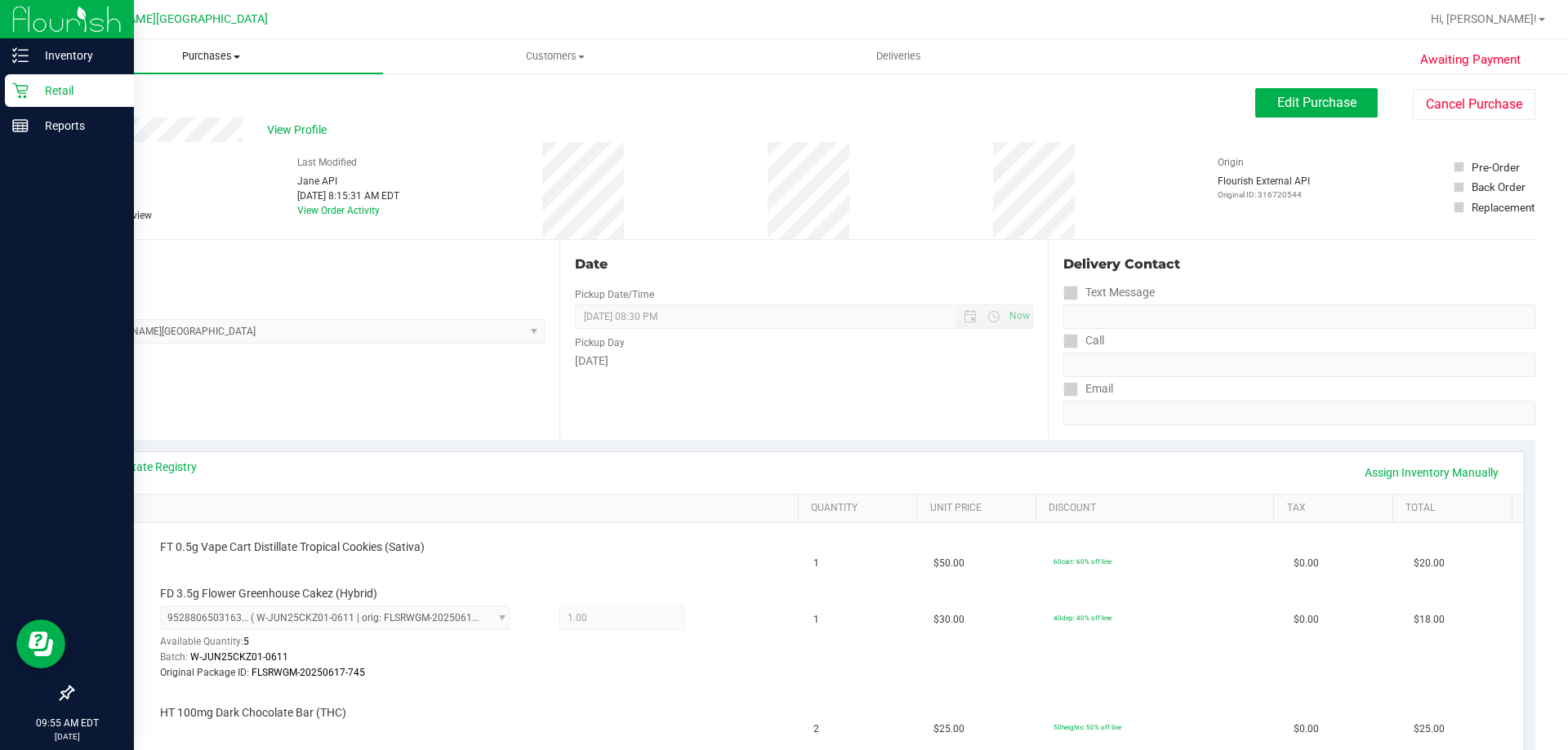
click at [207, 58] on span "Purchases" at bounding box center [211, 56] width 344 height 15
click at [164, 121] on li "Fulfillment" at bounding box center [211, 118] width 344 height 20
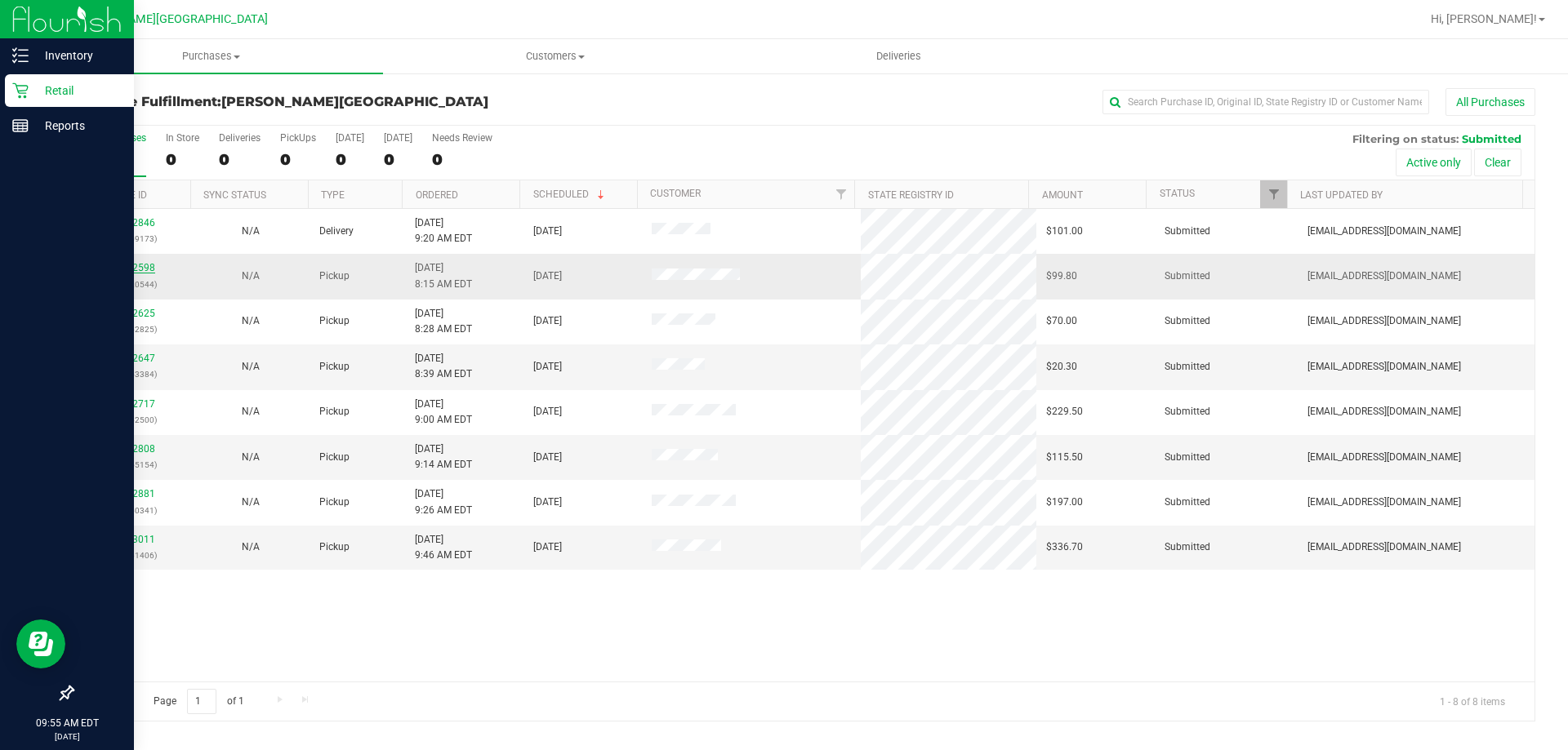
click at [138, 269] on link "11832598" at bounding box center [132, 267] width 45 height 12
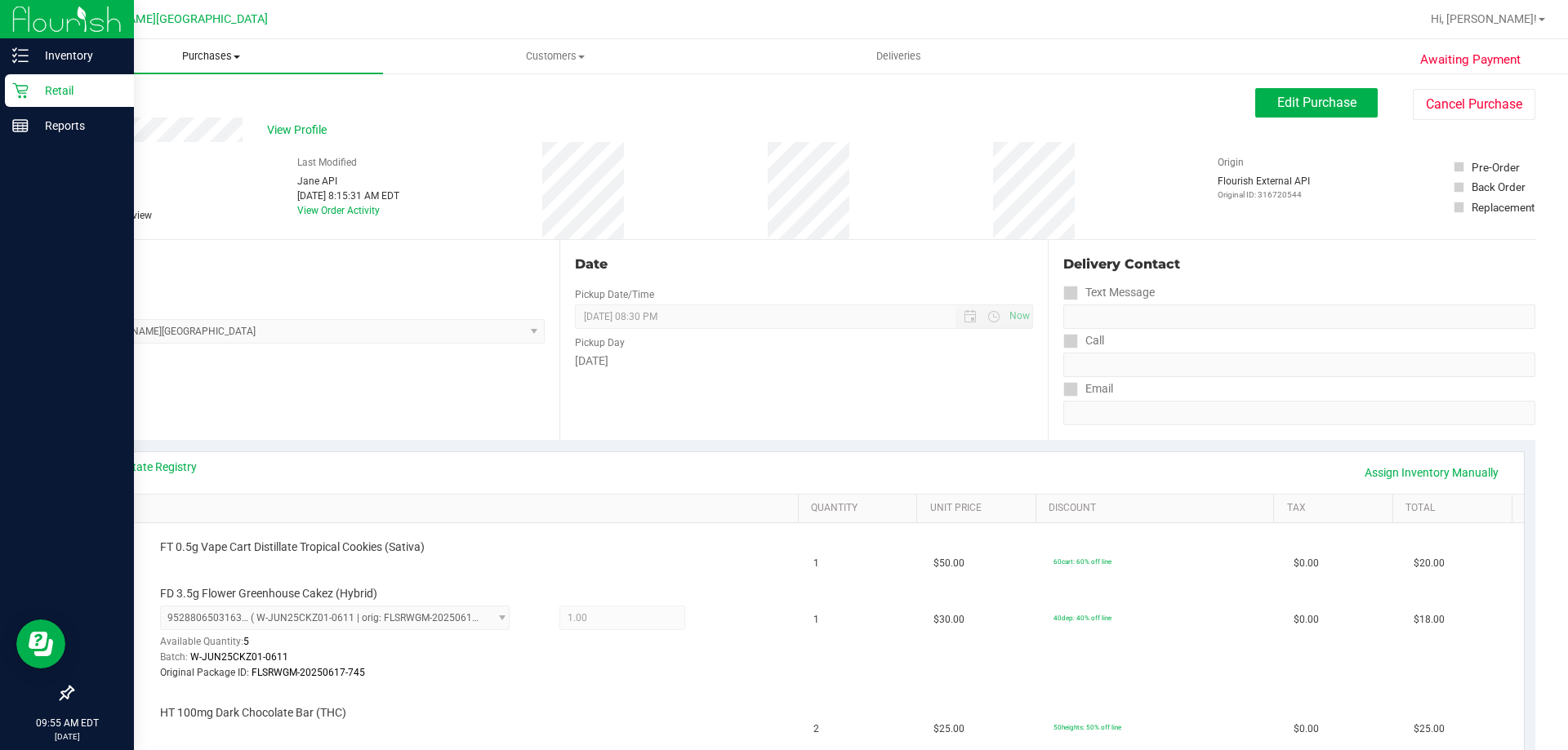
click at [209, 45] on uib-tab-heading "Purchases Summary of purchases Fulfillment All purchases" at bounding box center [211, 56] width 344 height 35
click at [167, 110] on li "Fulfillment" at bounding box center [211, 118] width 344 height 20
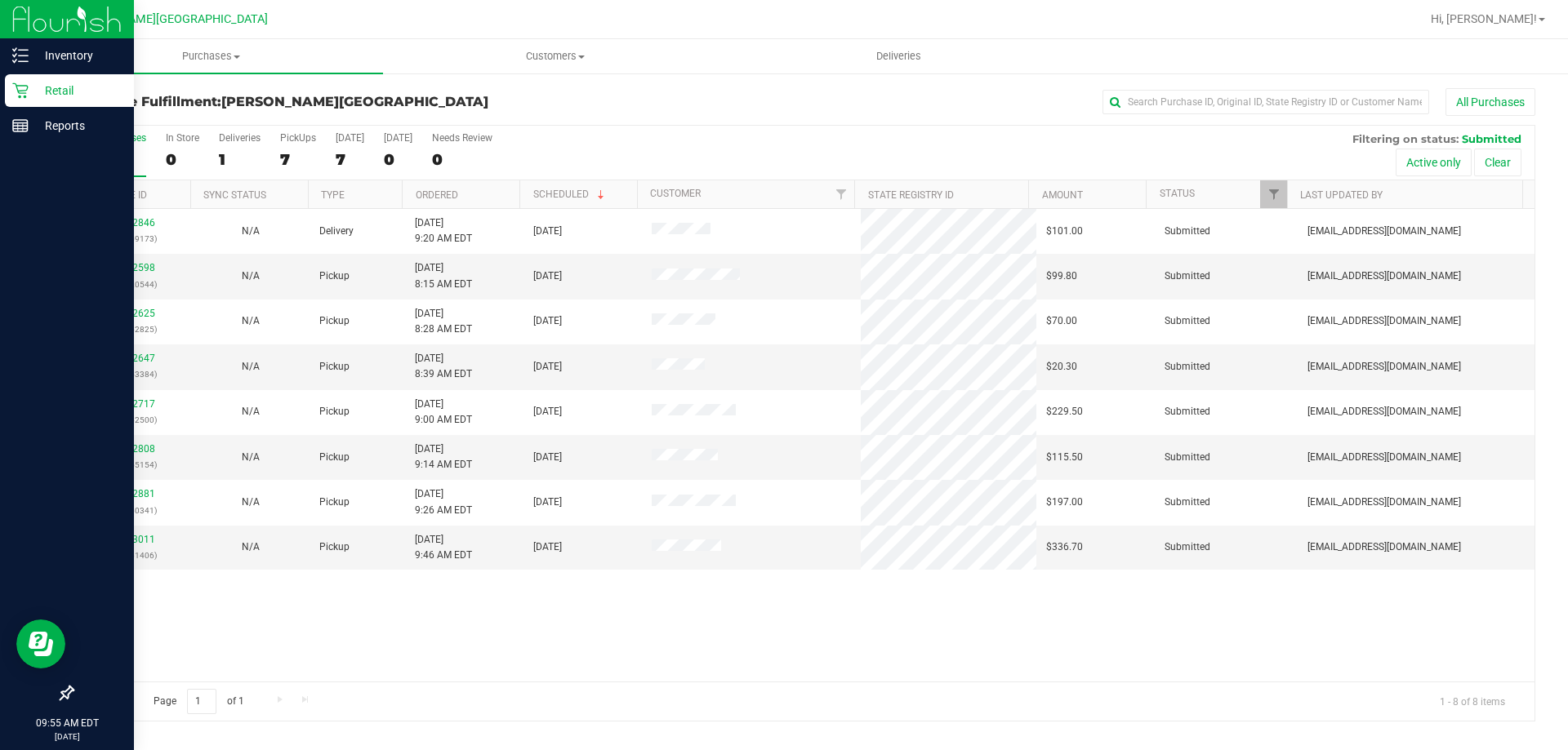
click at [504, 195] on th "Ordered" at bounding box center [460, 194] width 117 height 28
click at [145, 266] on link "11832625" at bounding box center [132, 267] width 45 height 12
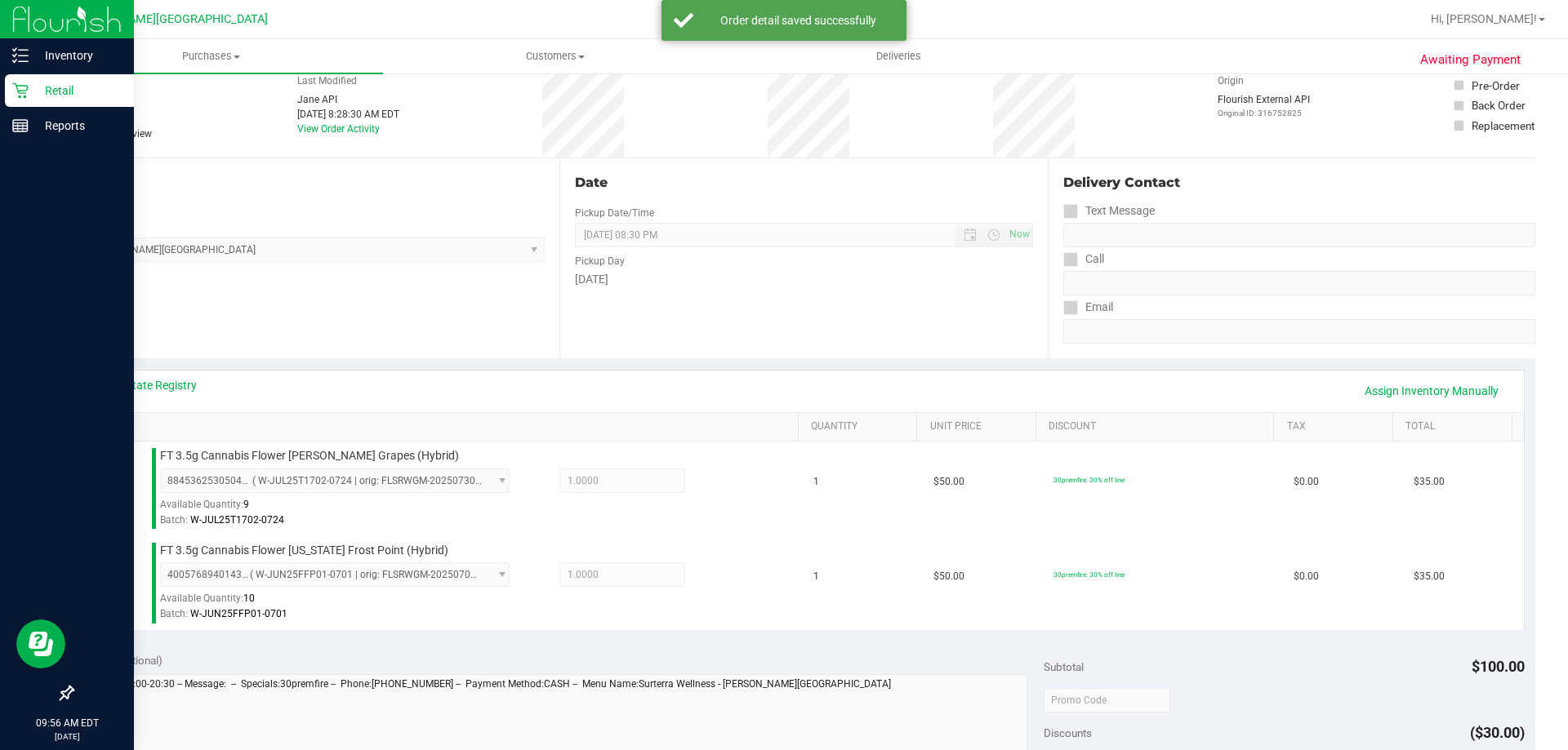
scroll to position [326, 0]
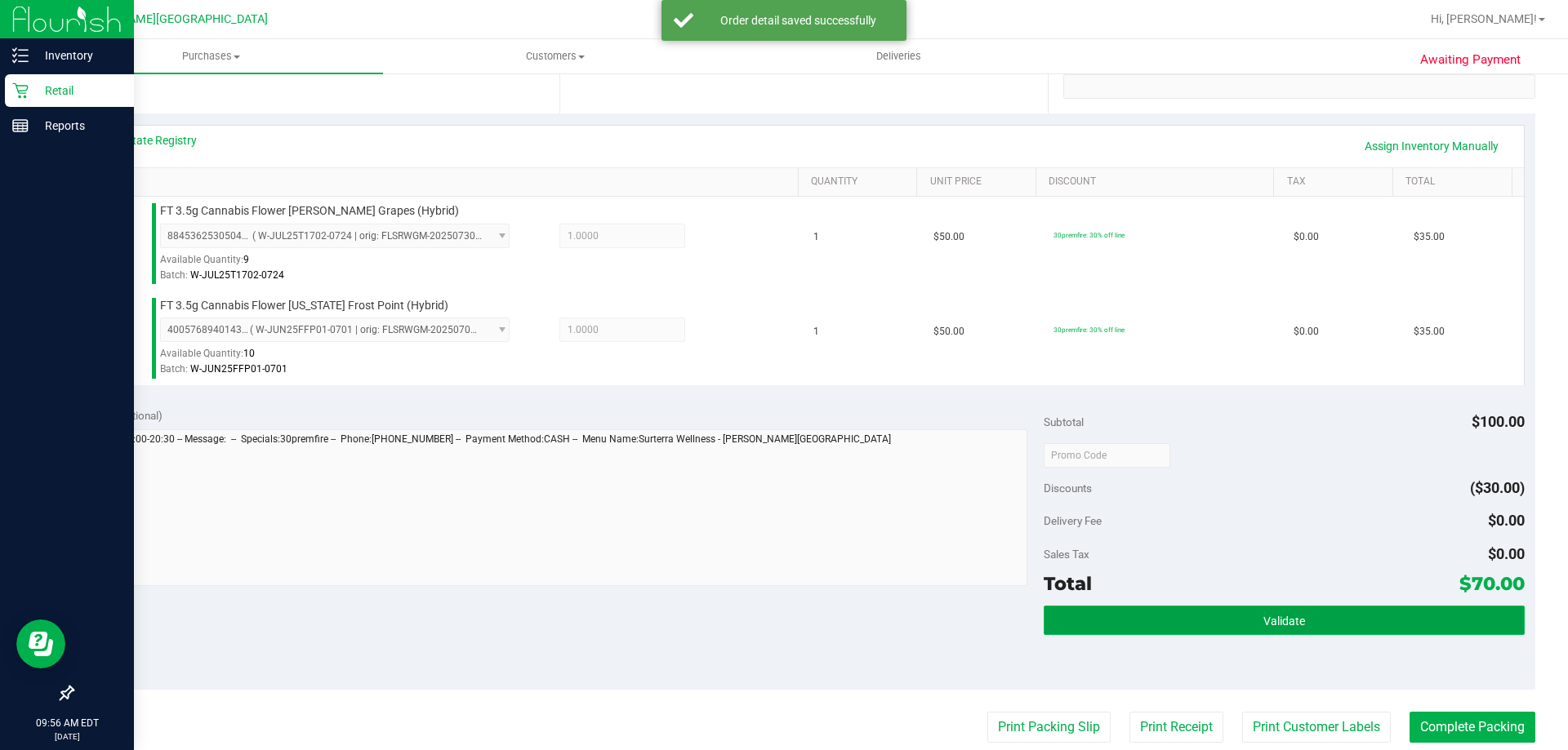
click at [790, 612] on button "Validate" at bounding box center [1284, 620] width 480 height 29
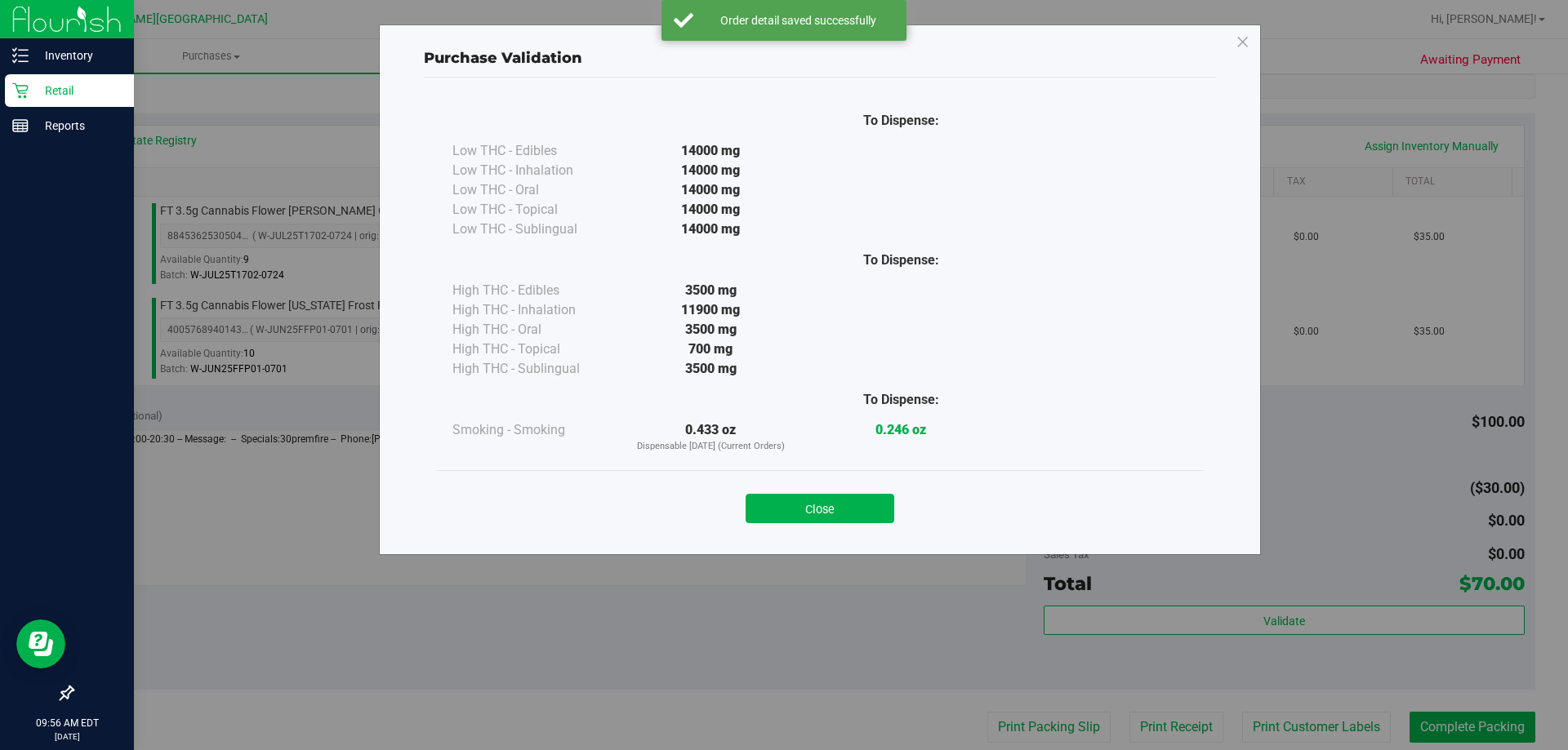
drag, startPoint x: 827, startPoint y: 514, endPoint x: 868, endPoint y: 535, distance: 46.1
click at [790, 515] on button "Close" at bounding box center [819, 508] width 148 height 29
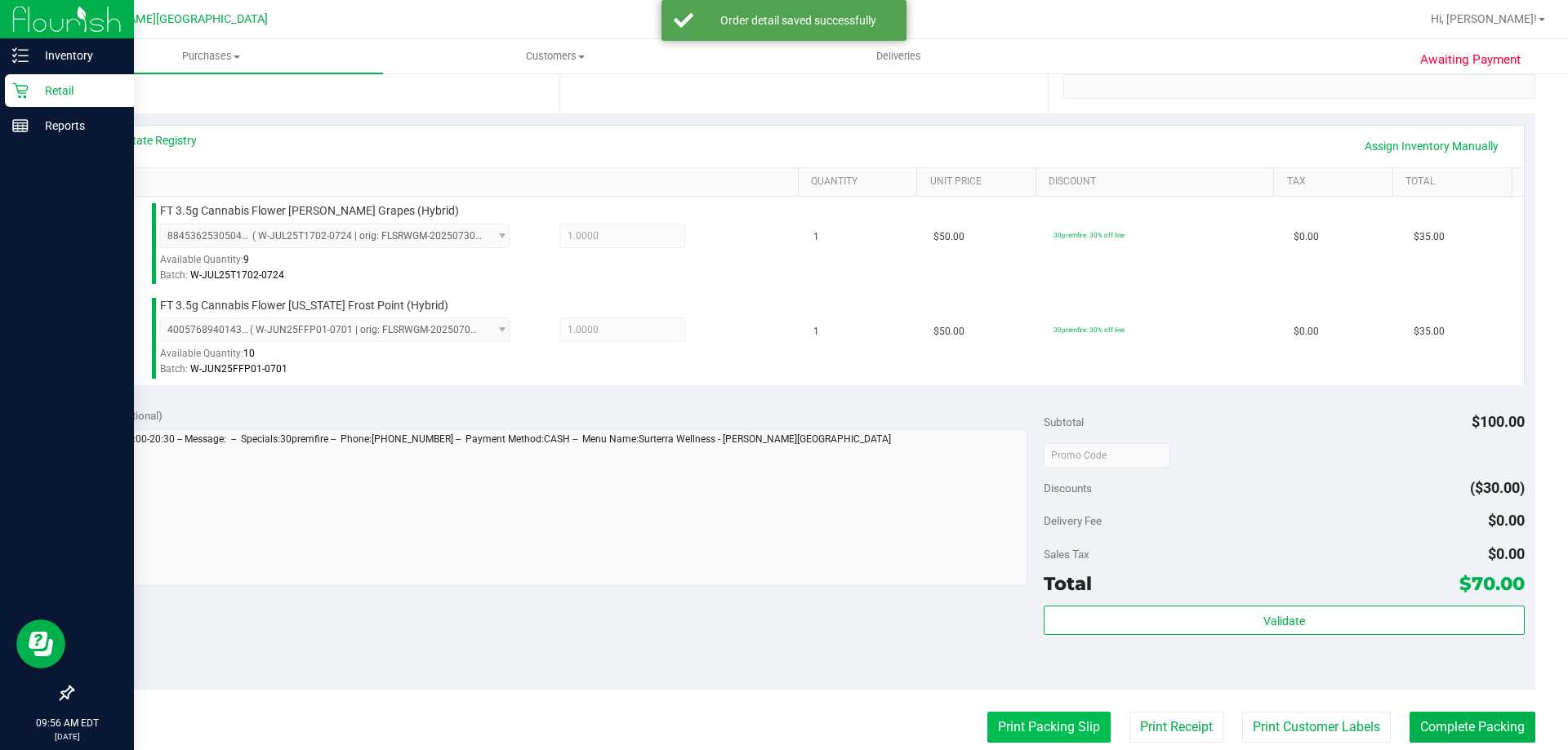
click at [790, 738] on button "Print Packing Slip" at bounding box center [1050, 727] width 124 height 31
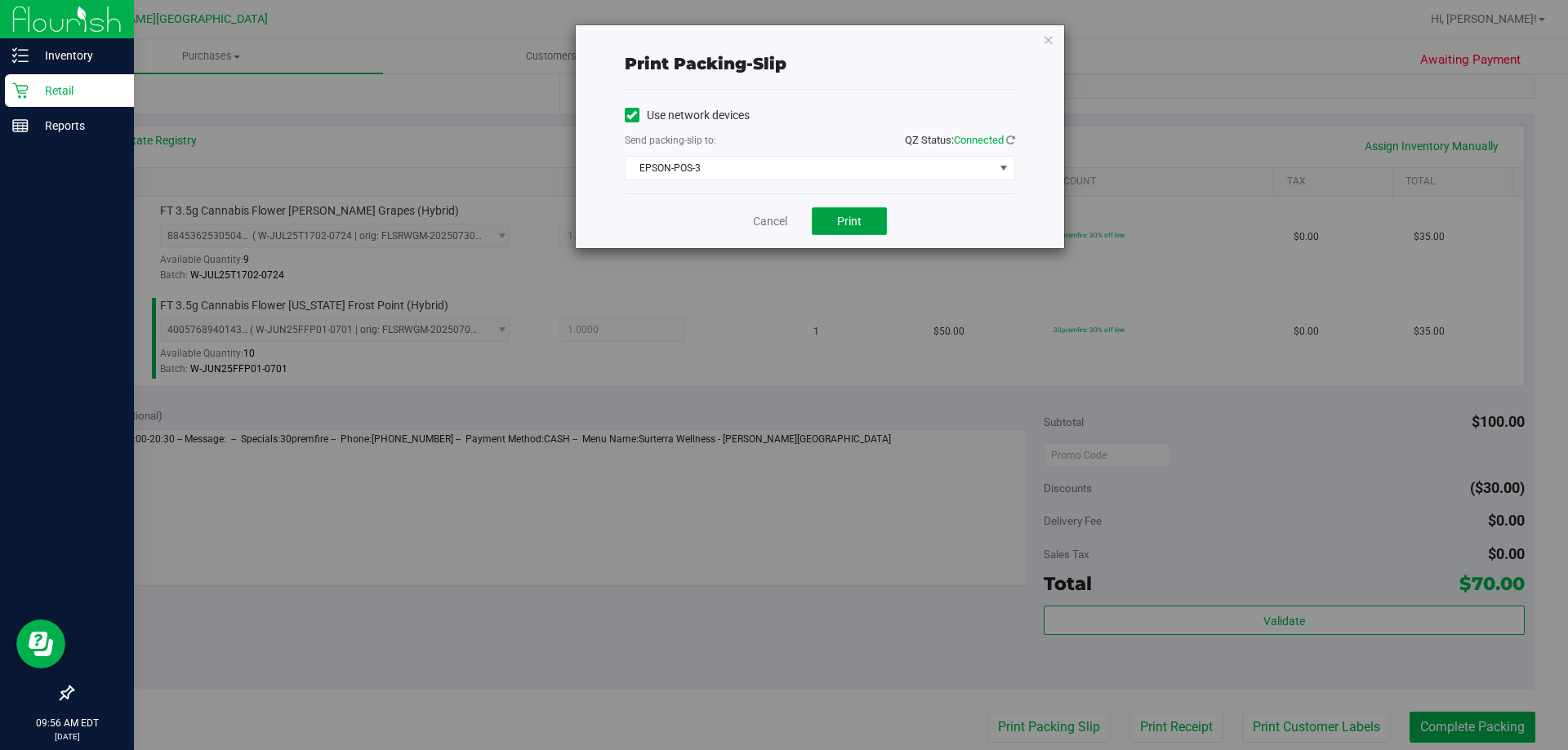
click at [790, 224] on span "Print" at bounding box center [849, 221] width 25 height 13
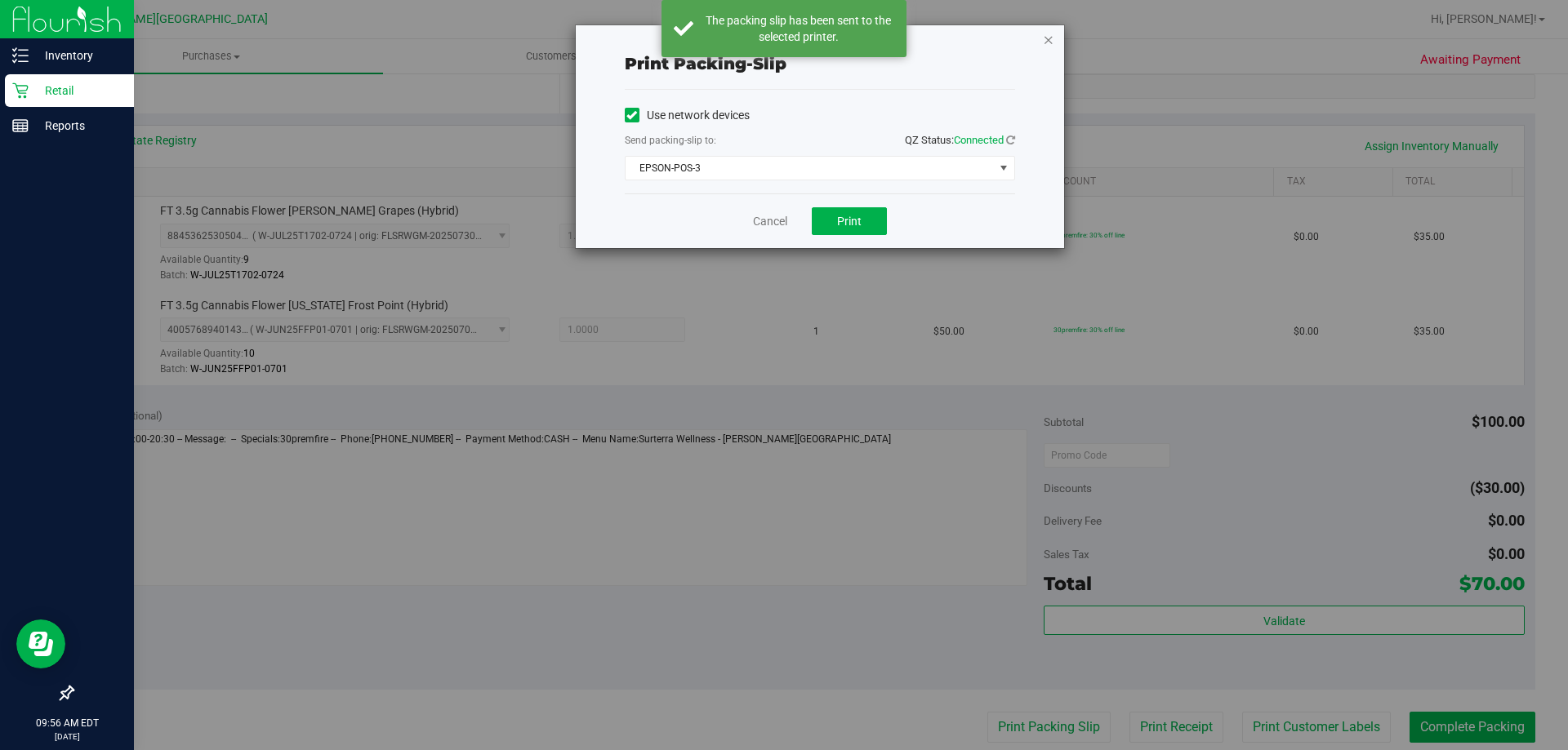
click at [790, 35] on icon "button" at bounding box center [1049, 39] width 12 height 20
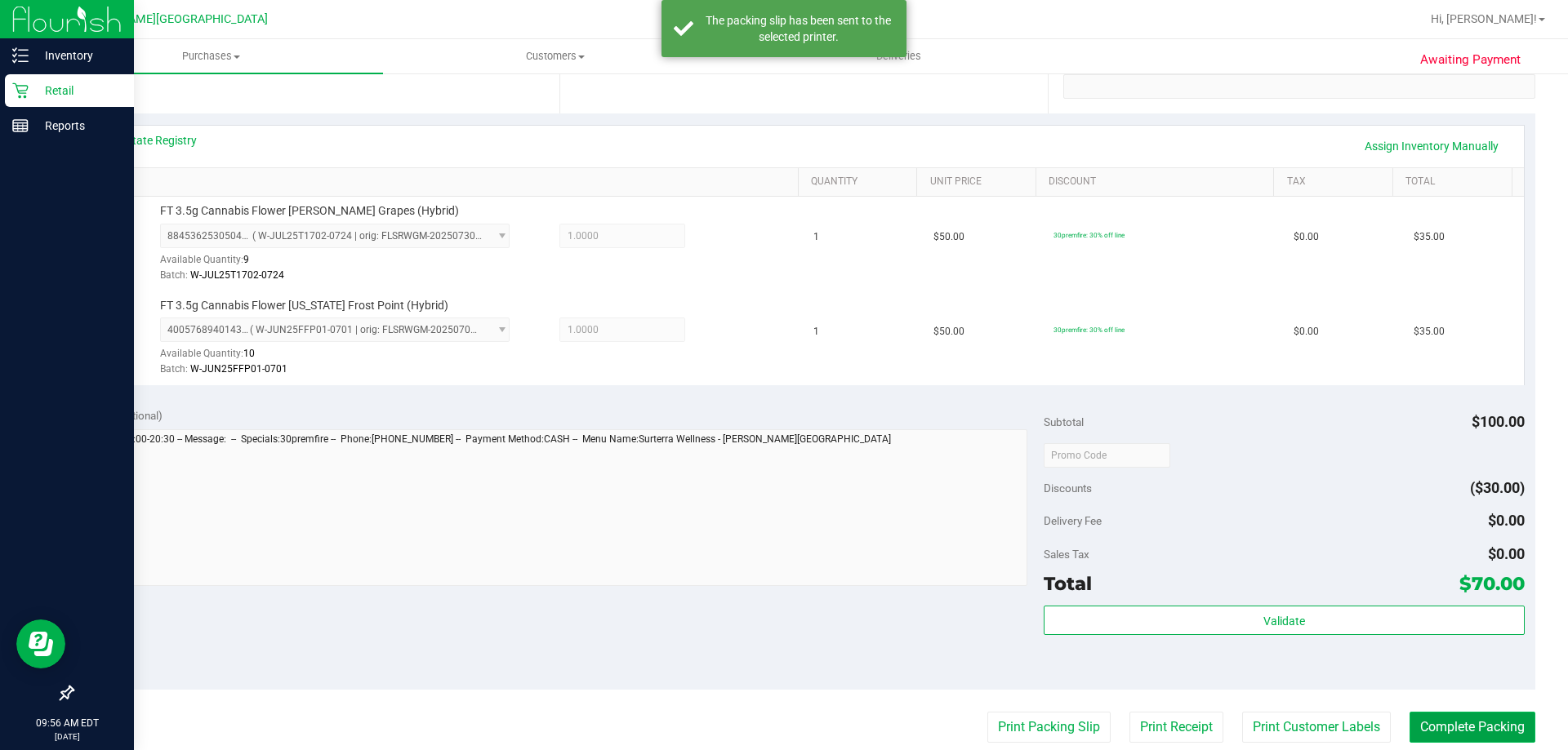
click at [790, 726] on button "Complete Packing" at bounding box center [1473, 727] width 126 height 31
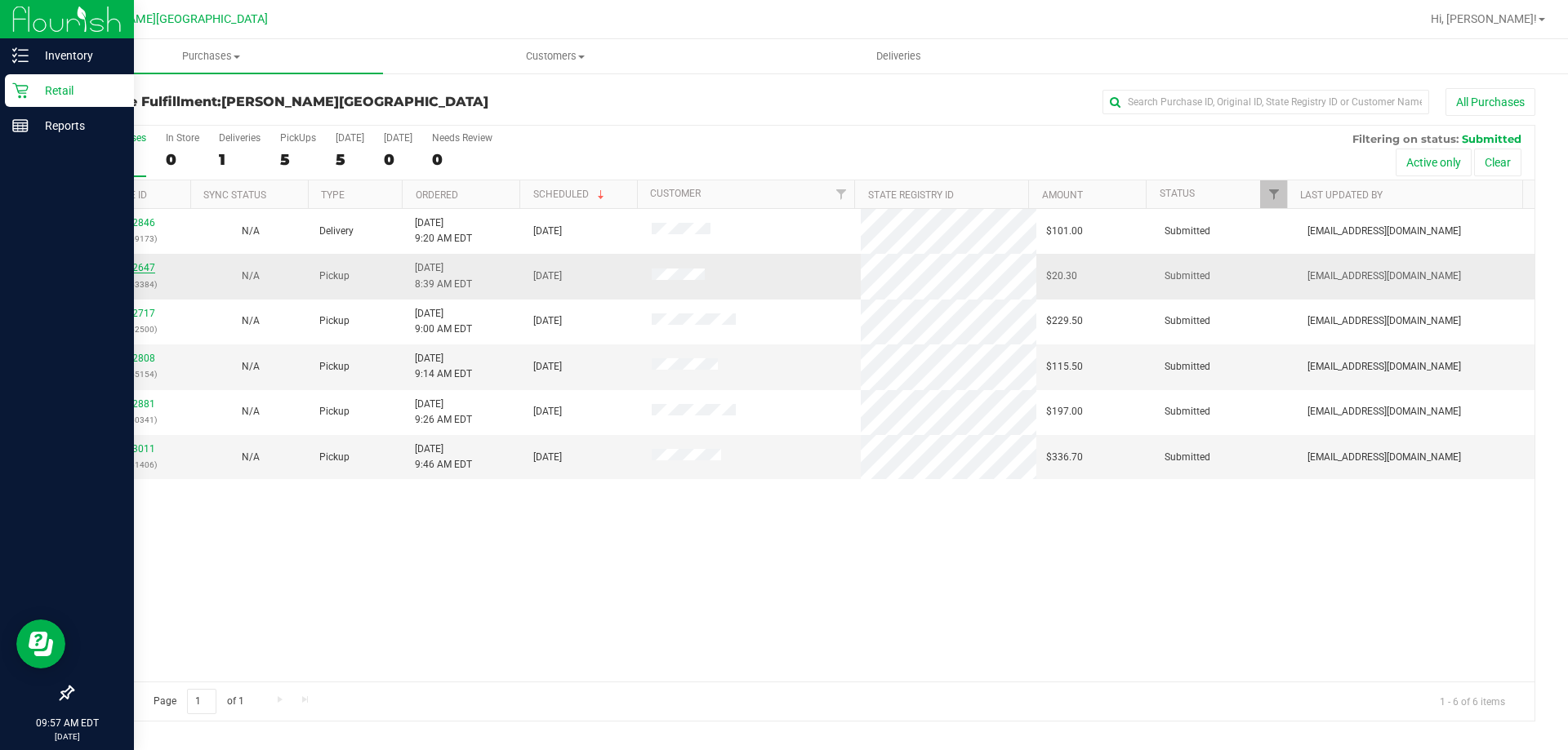
click at [140, 270] on link "11832647" at bounding box center [132, 267] width 45 height 12
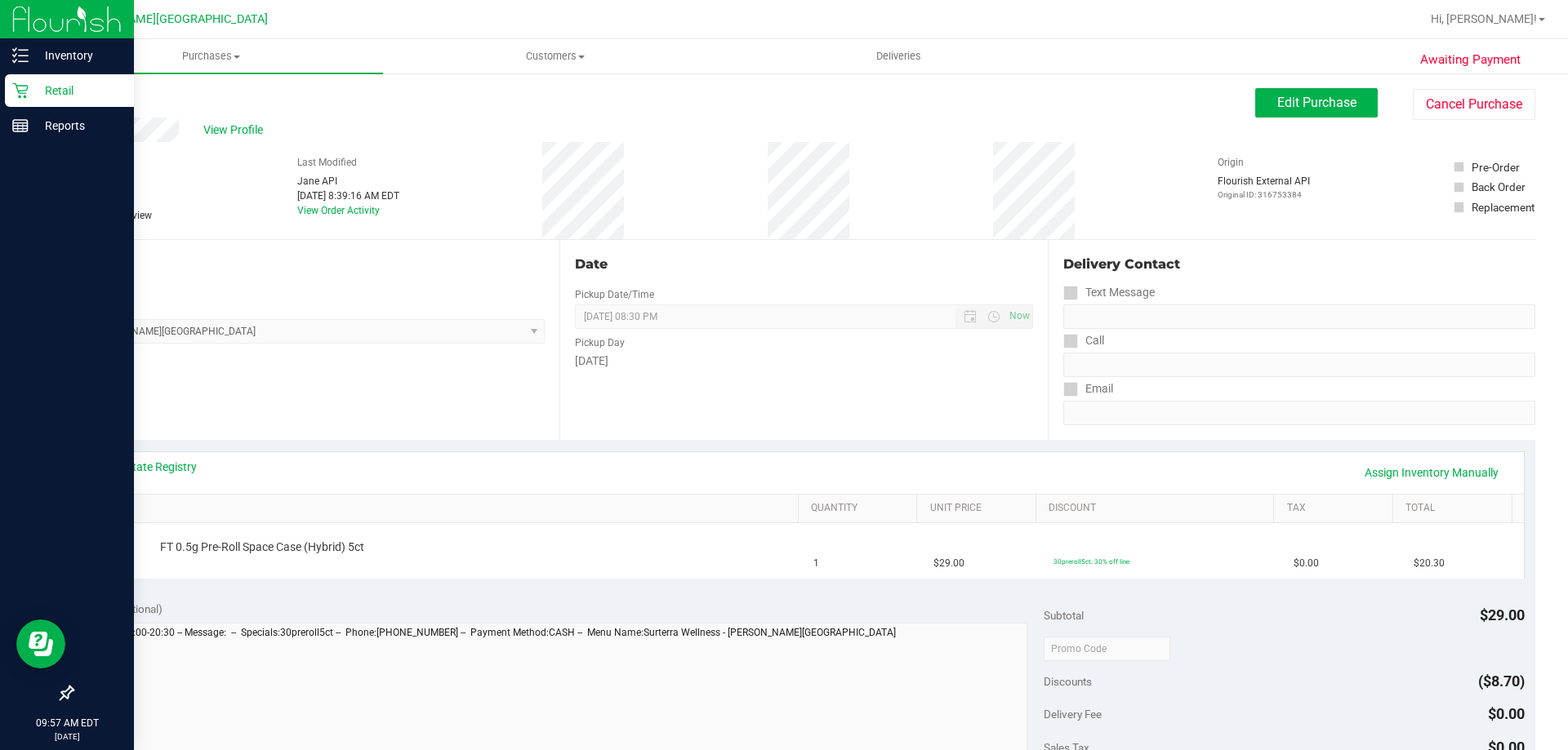
click at [493, 601] on div "Notes (optional)" at bounding box center [564, 609] width 961 height 16
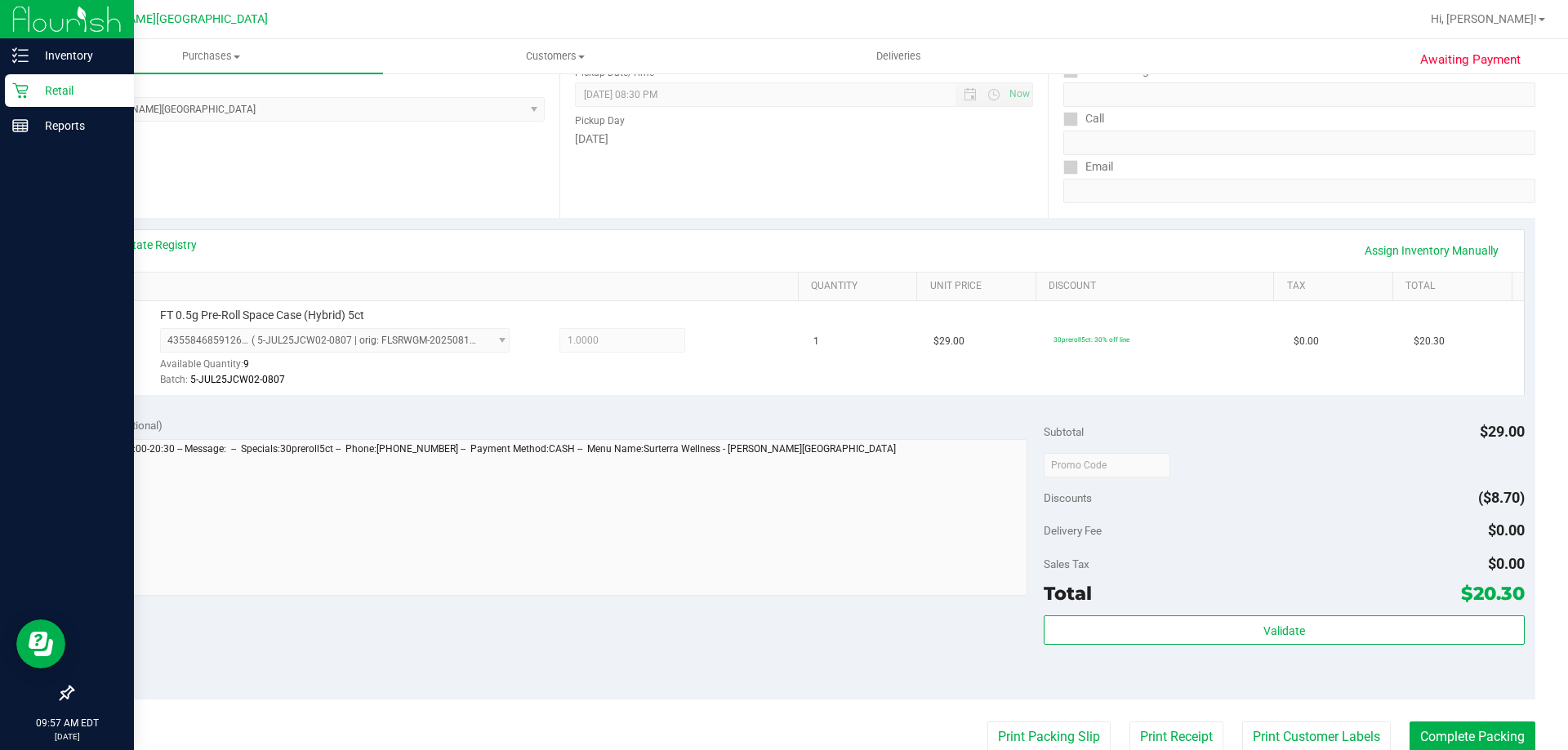
scroll to position [245, 0]
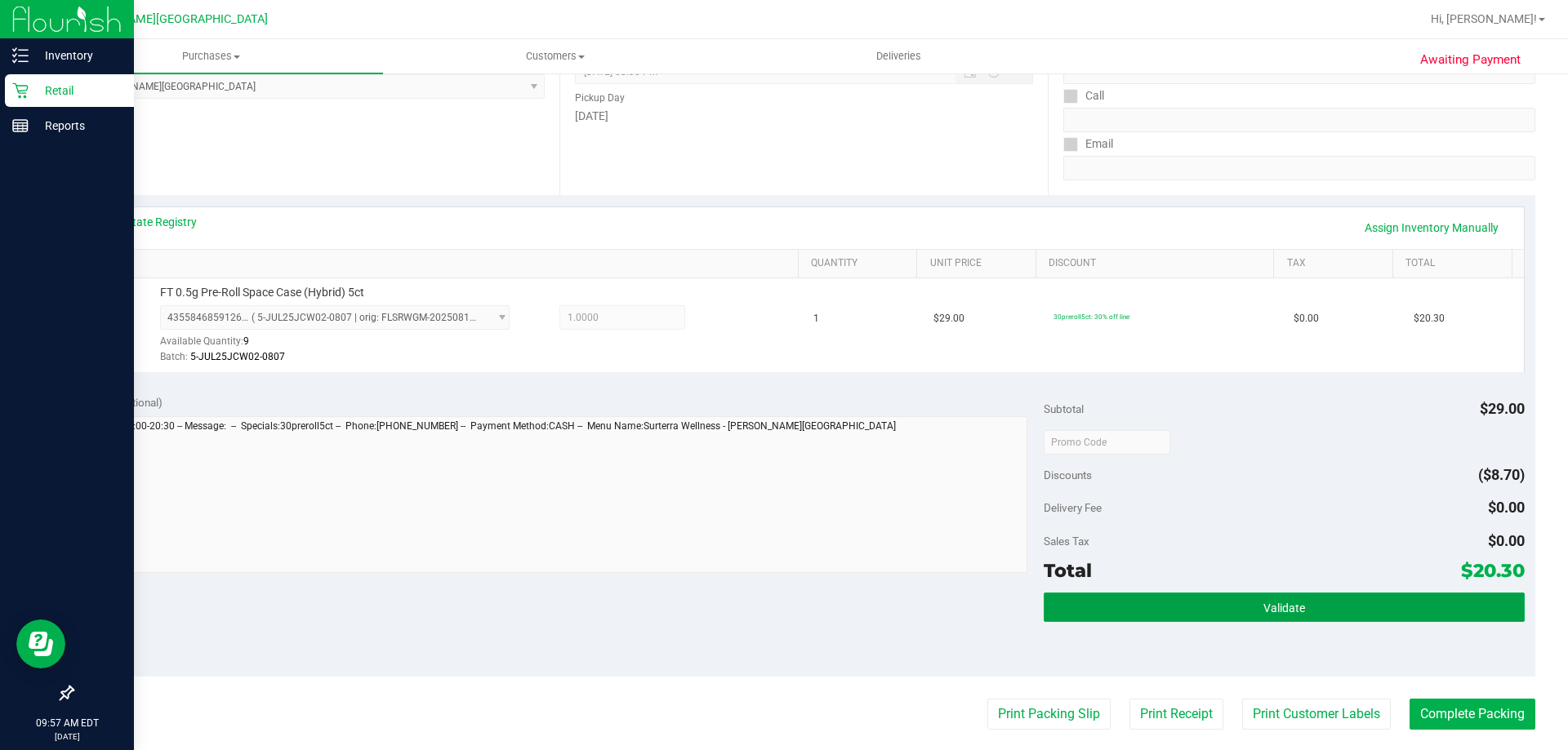
drag, startPoint x: 1290, startPoint y: 615, endPoint x: 1158, endPoint y: 671, distance: 143.4
click at [790, 615] on button "Validate" at bounding box center [1284, 607] width 480 height 29
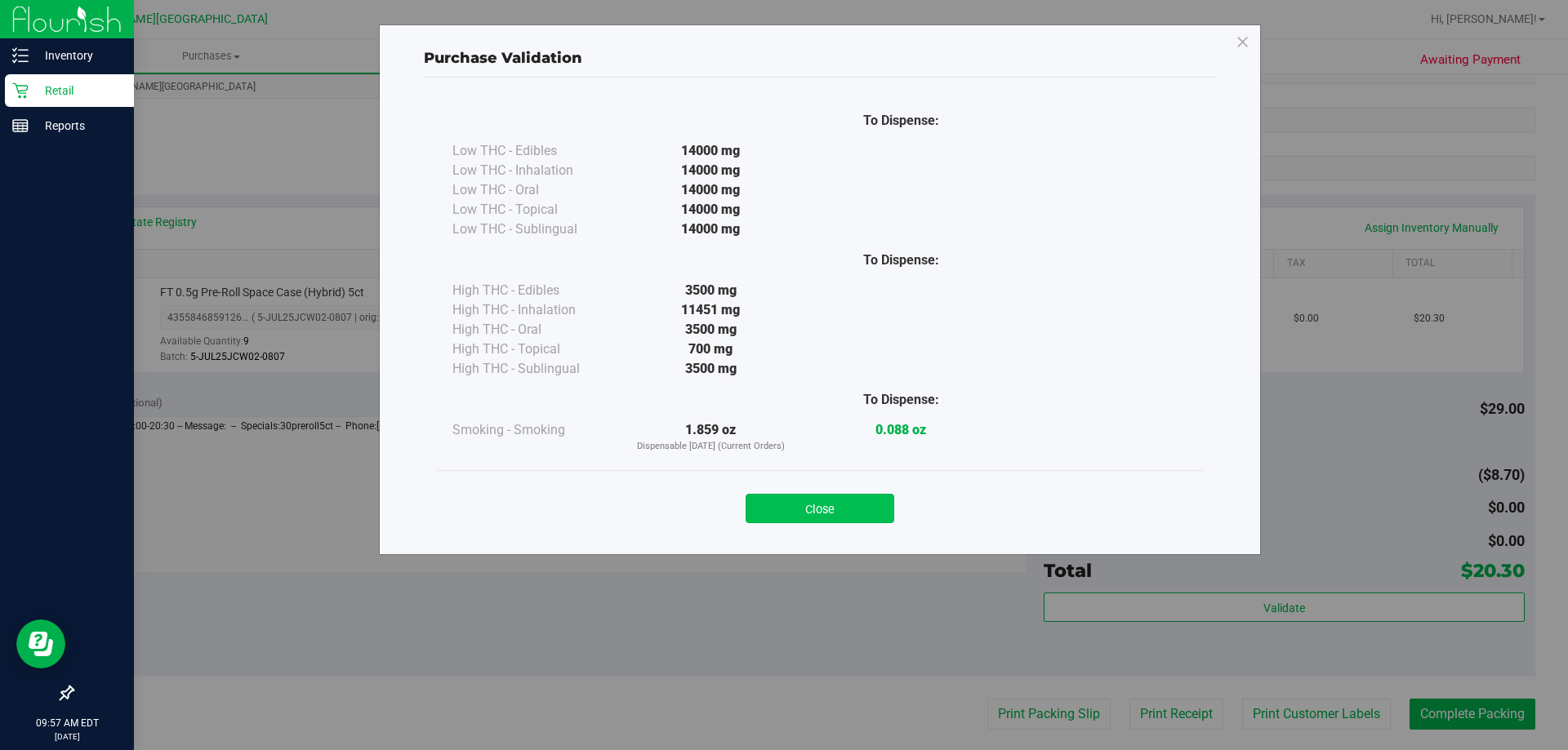
click at [790, 503] on button "Close" at bounding box center [819, 508] width 148 height 29
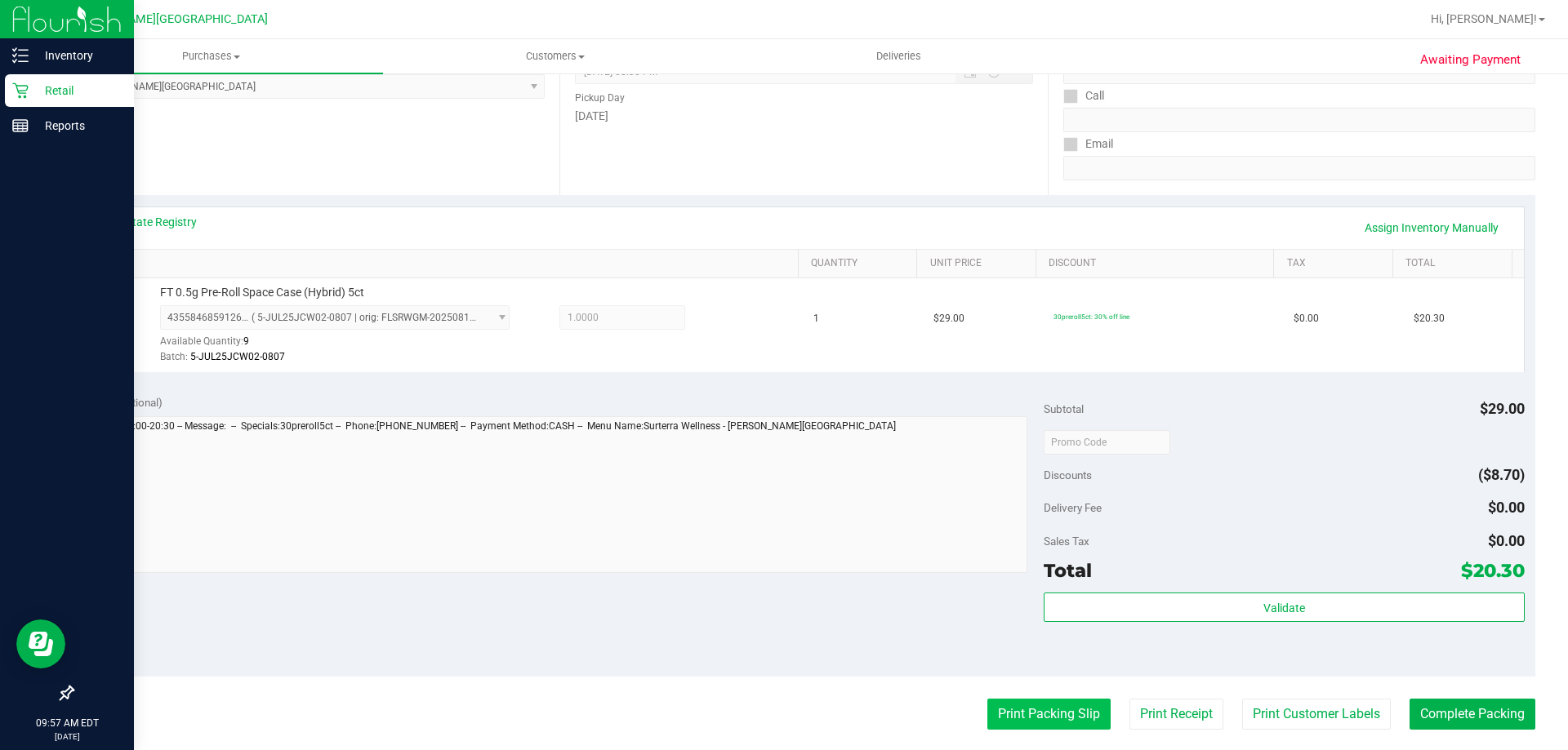
click at [790, 717] on button "Print Packing Slip" at bounding box center [1050, 715] width 124 height 31
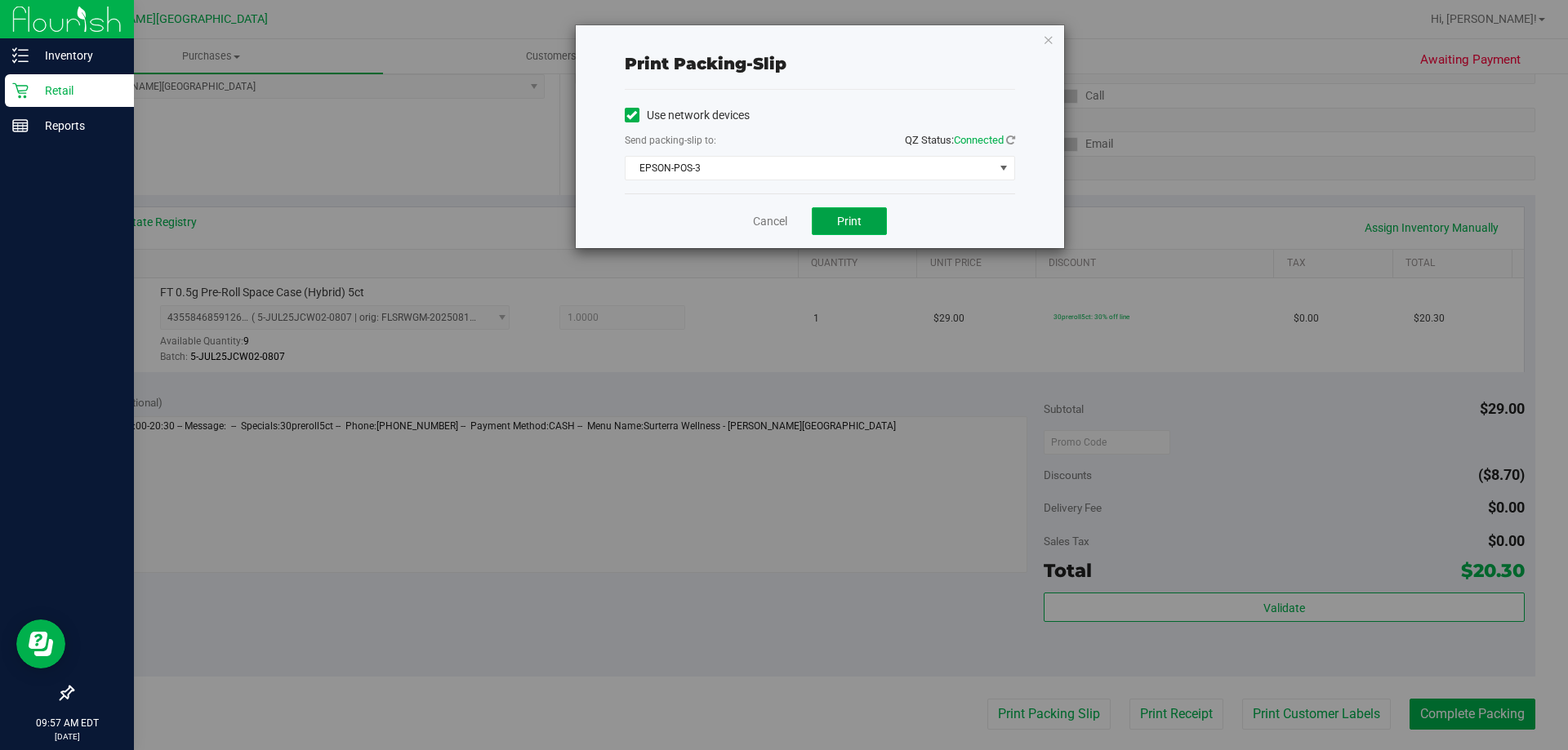
click at [790, 226] on button "Print" at bounding box center [849, 221] width 75 height 28
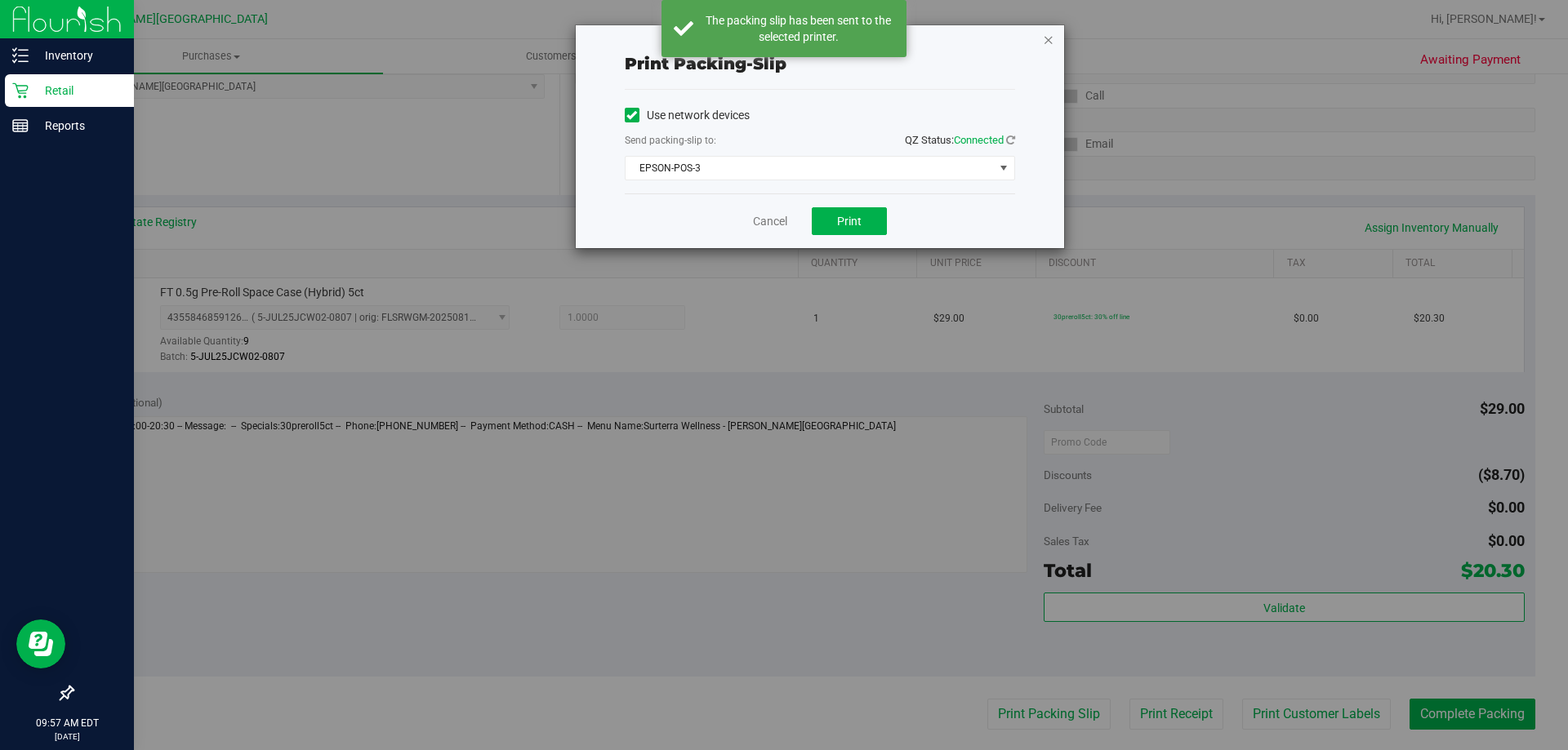
click at [790, 42] on icon "button" at bounding box center [1049, 39] width 12 height 20
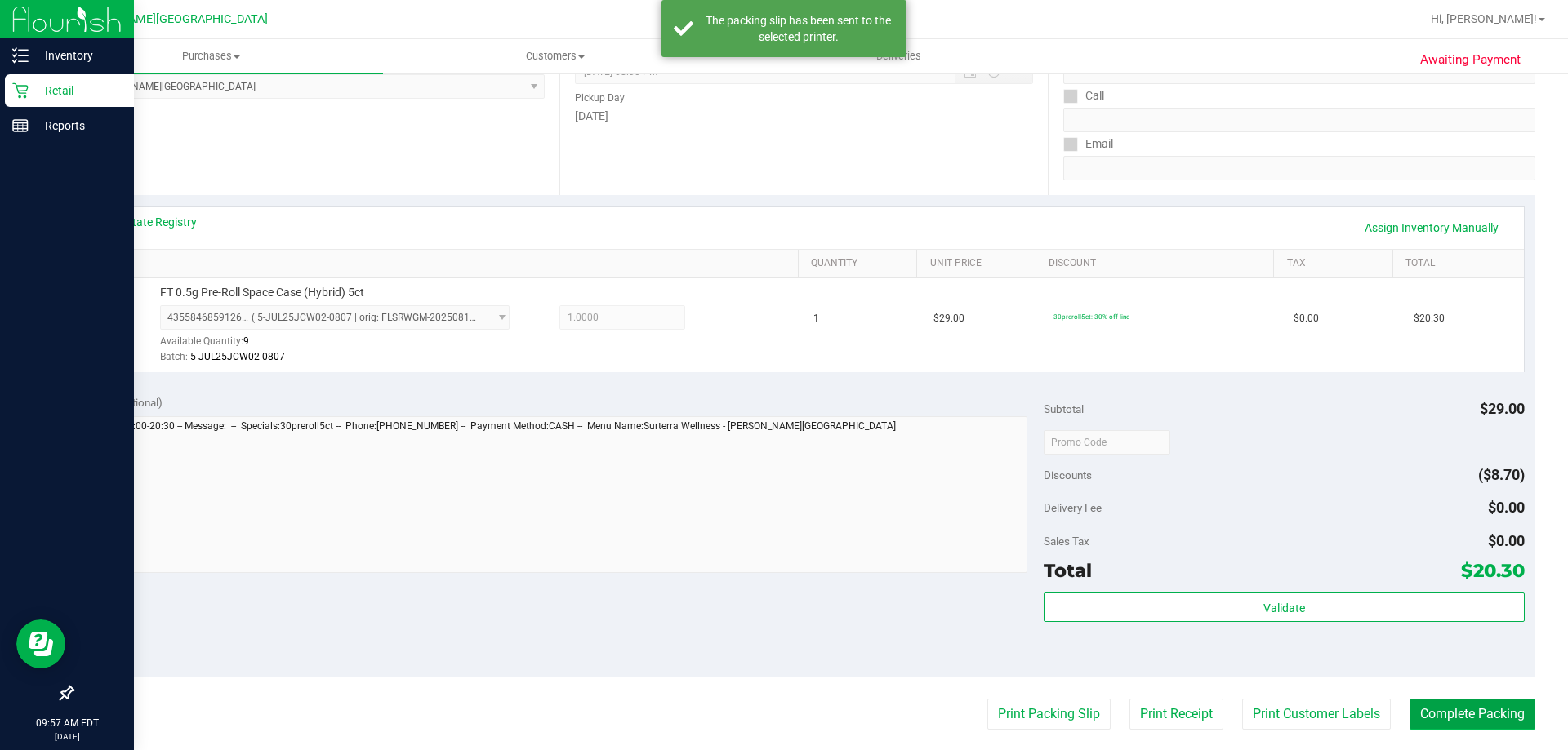
click at [790, 700] on button "Complete Packing" at bounding box center [1473, 715] width 126 height 31
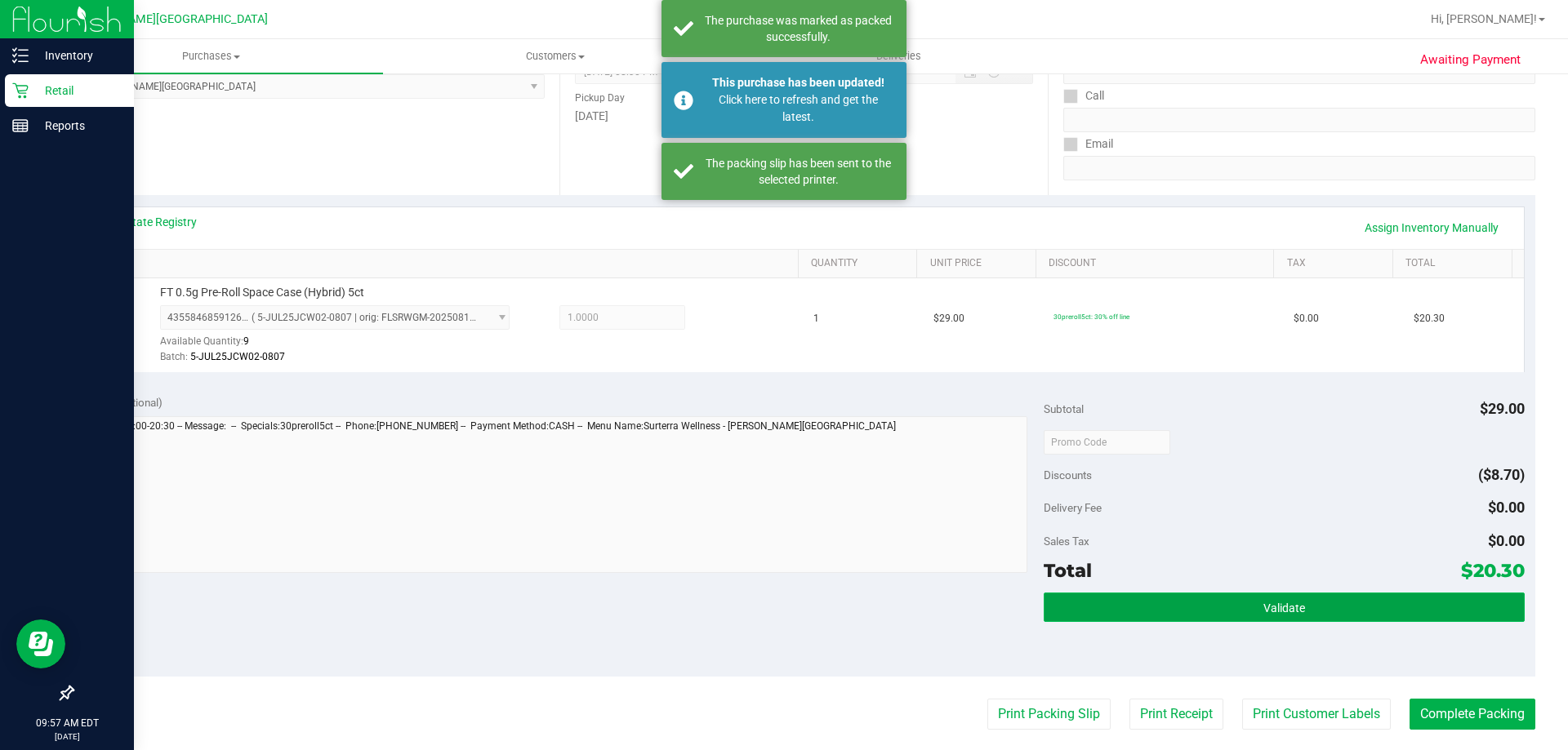
click at [790, 593] on button "Validate" at bounding box center [1284, 607] width 480 height 29
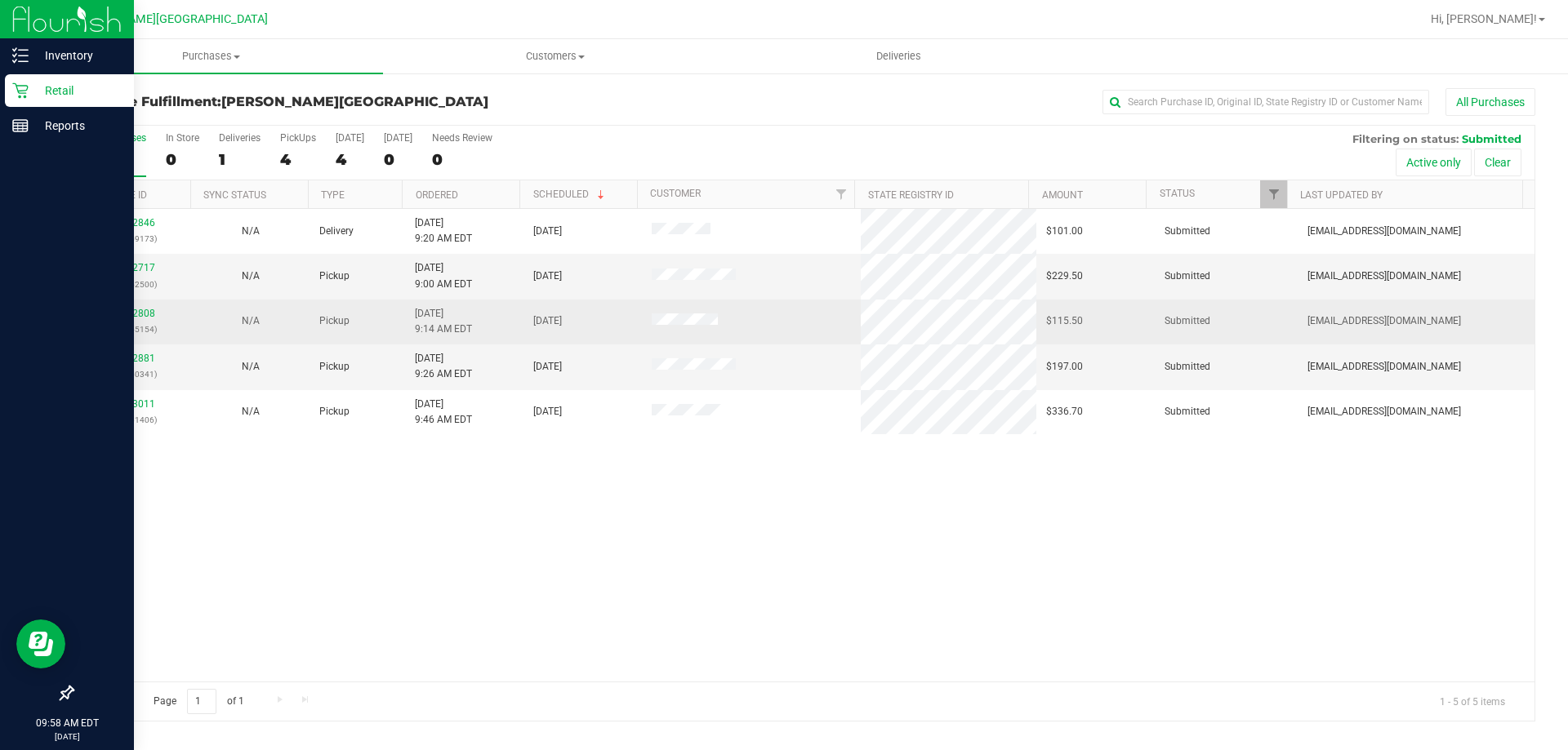
click at [130, 300] on td "11832808 (316755154)" at bounding box center [132, 322] width 118 height 45
click at [126, 311] on link "11832808" at bounding box center [132, 314] width 45 height 12
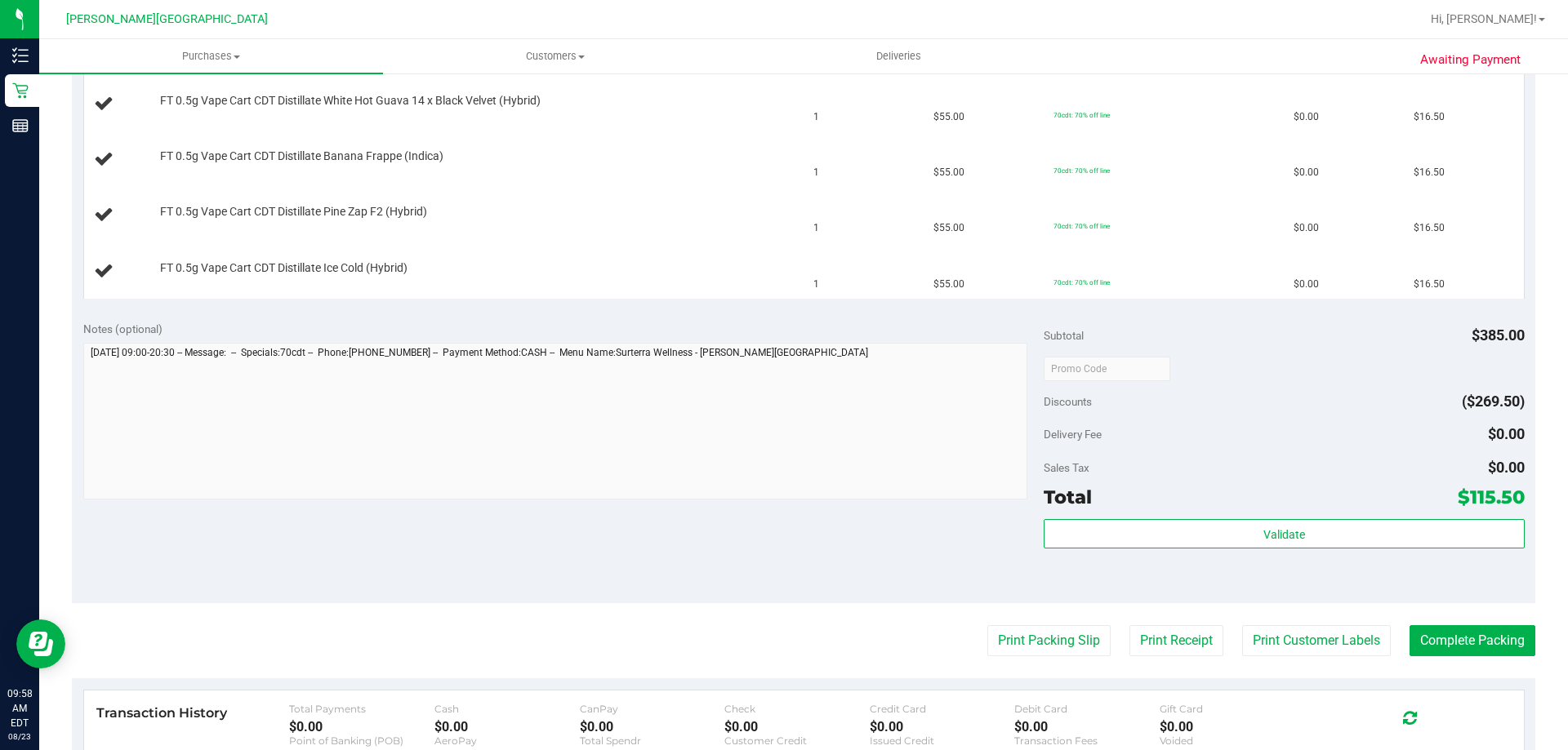
scroll to position [816, 0]
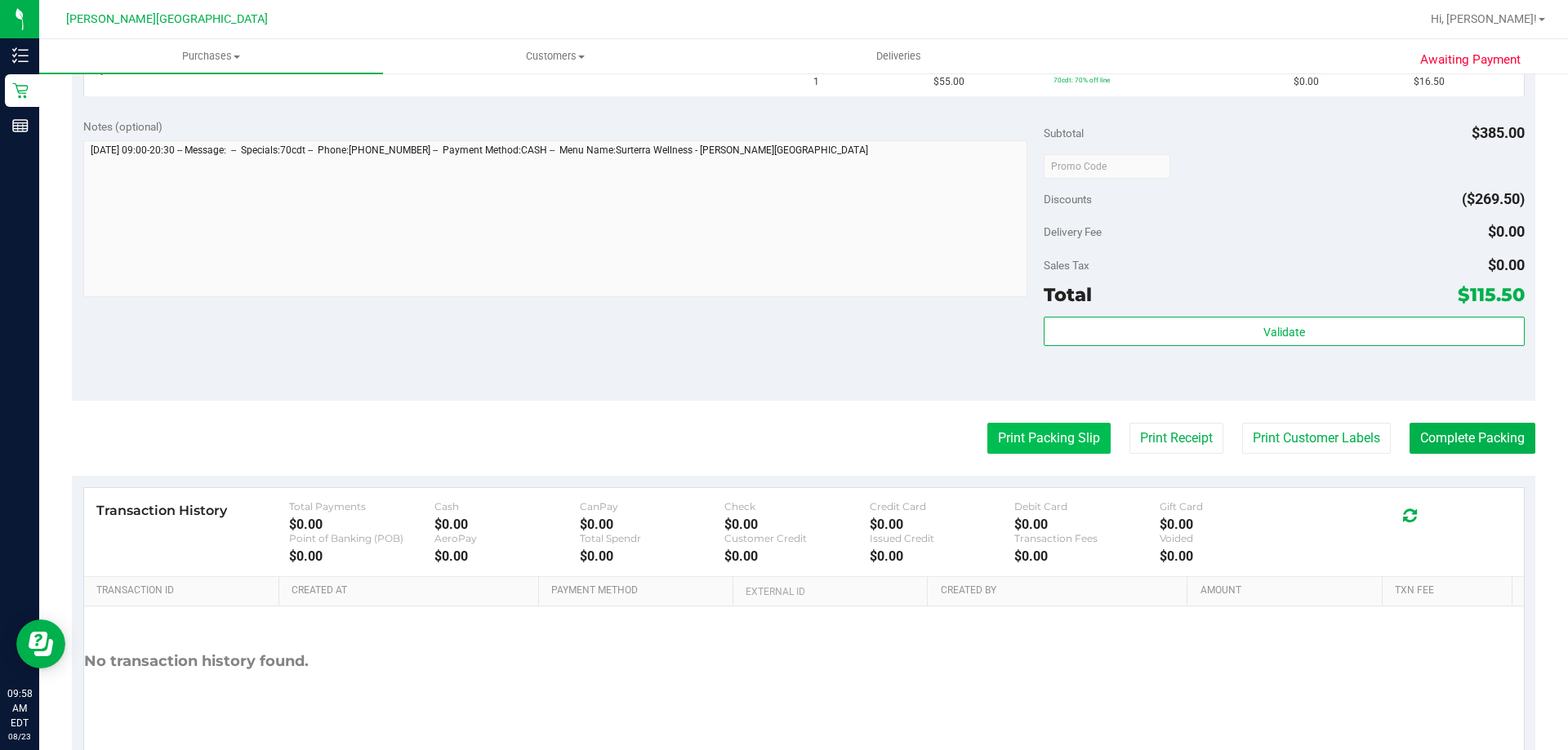
click at [790, 433] on button "Print Packing Slip" at bounding box center [1050, 438] width 124 height 31
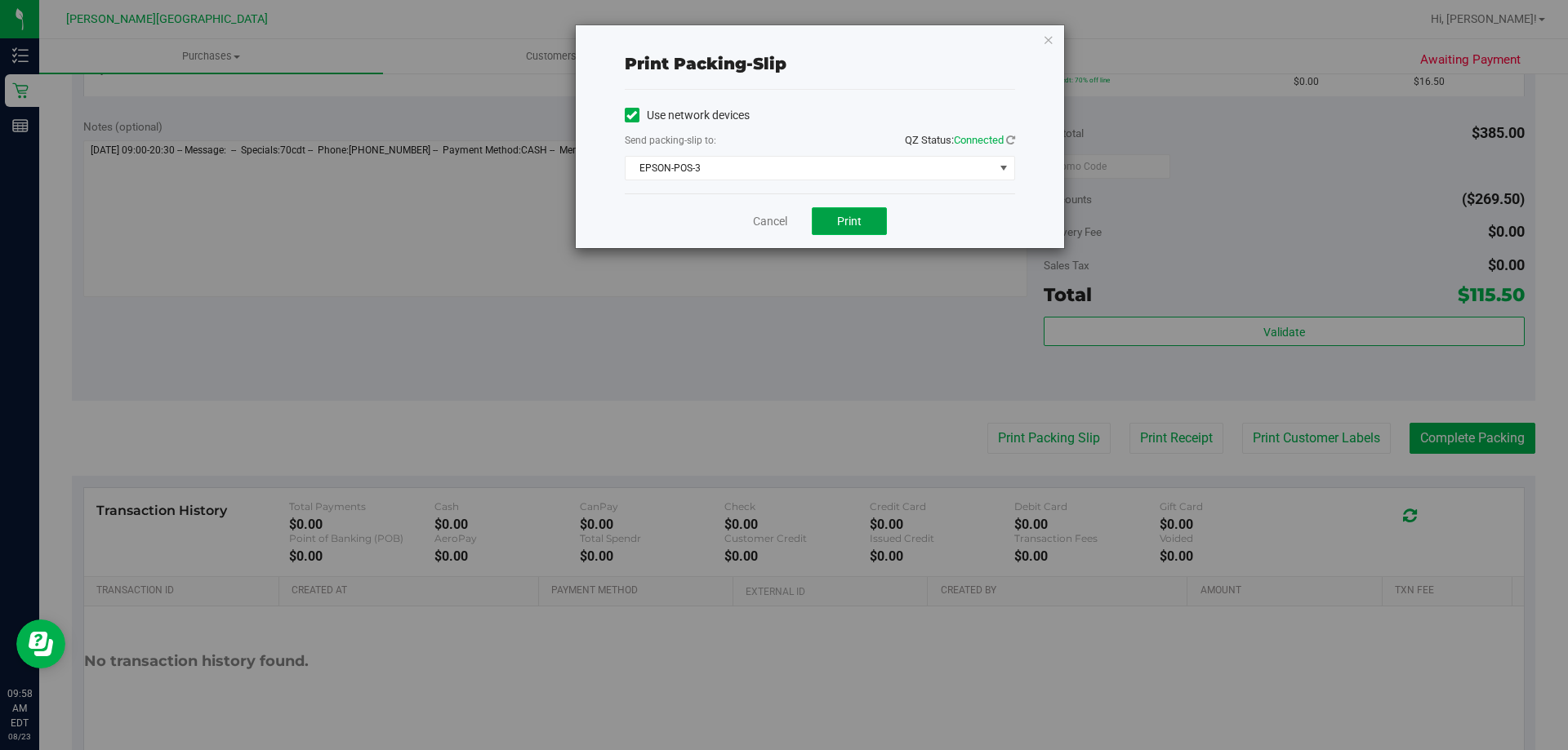
click at [790, 211] on button "Print" at bounding box center [849, 221] width 75 height 28
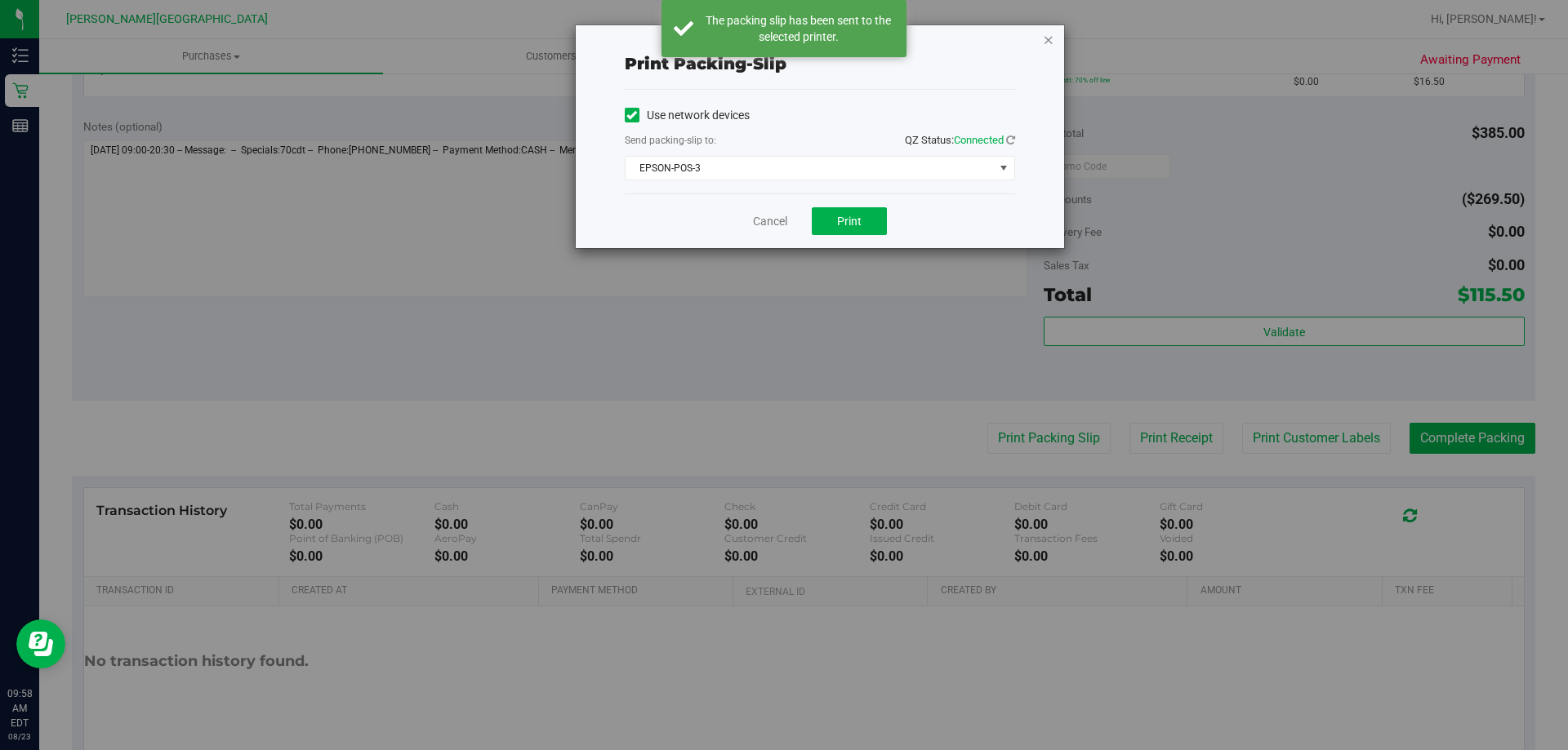
click at [790, 36] on icon "button" at bounding box center [1049, 39] width 12 height 20
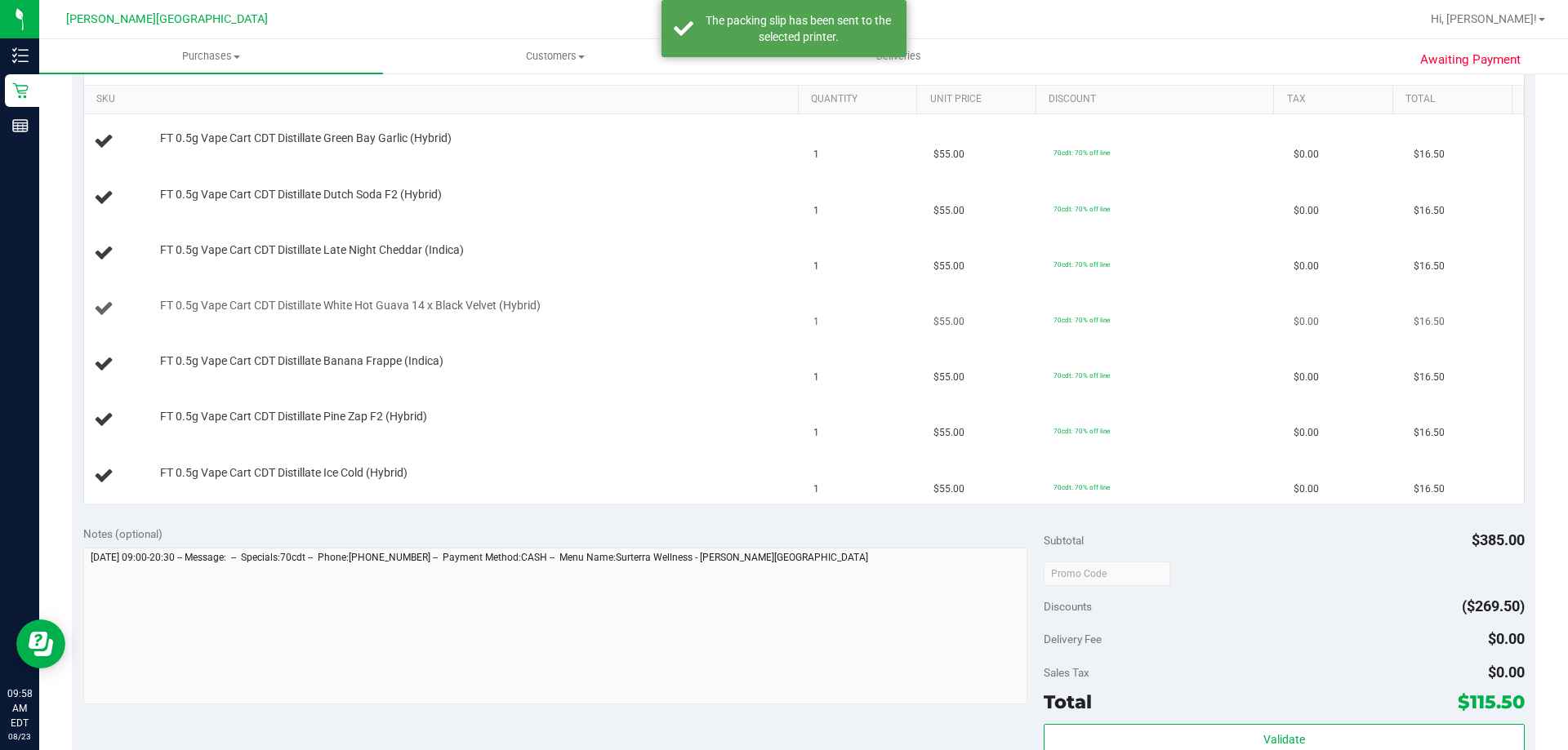
scroll to position [408, 0]
click at [618, 521] on div "Notes (optional) Subtotal $385.00 Discounts ($269.50) Delivery Fee $0.00 Sales …" at bounding box center [803, 662] width 1463 height 294
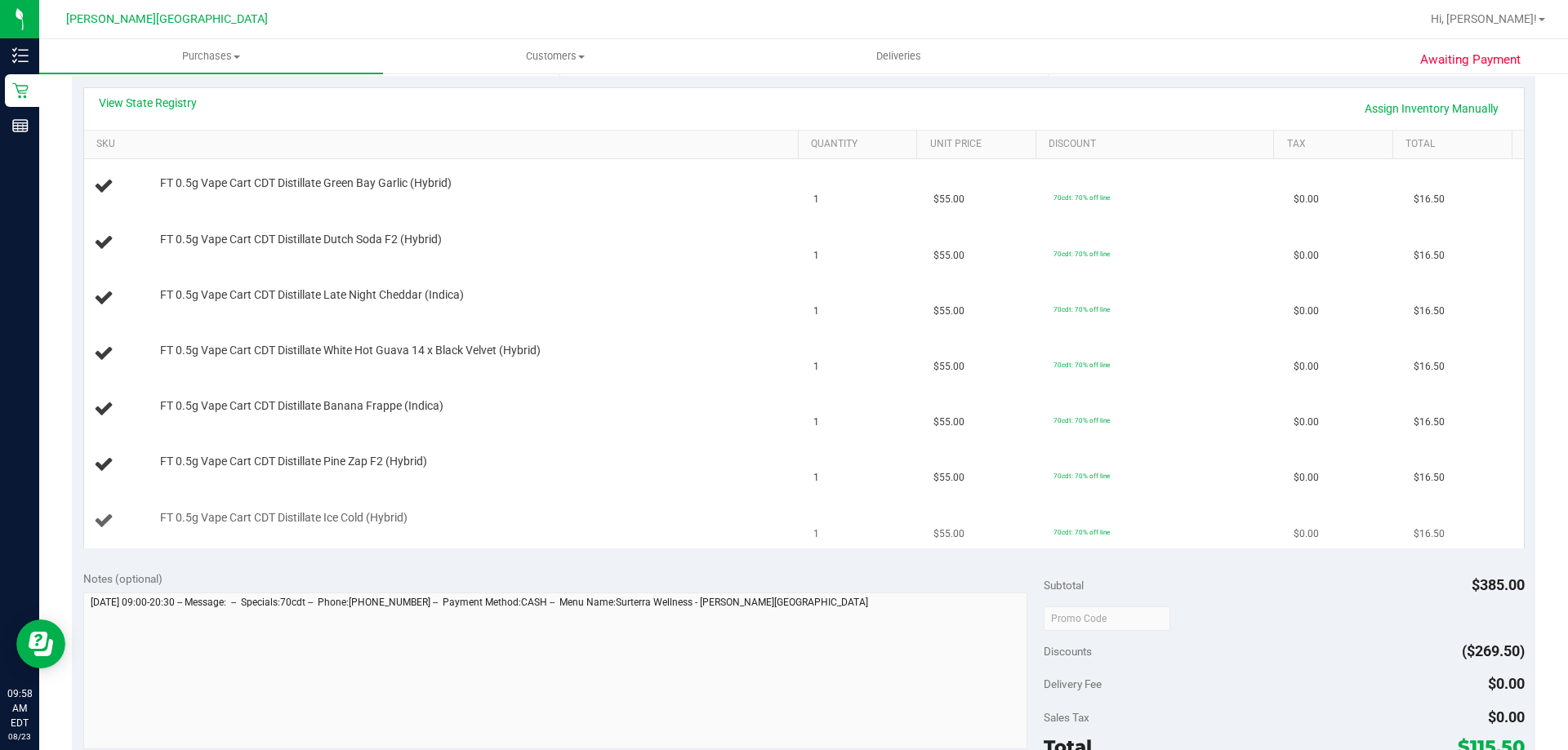
scroll to position [326, 0]
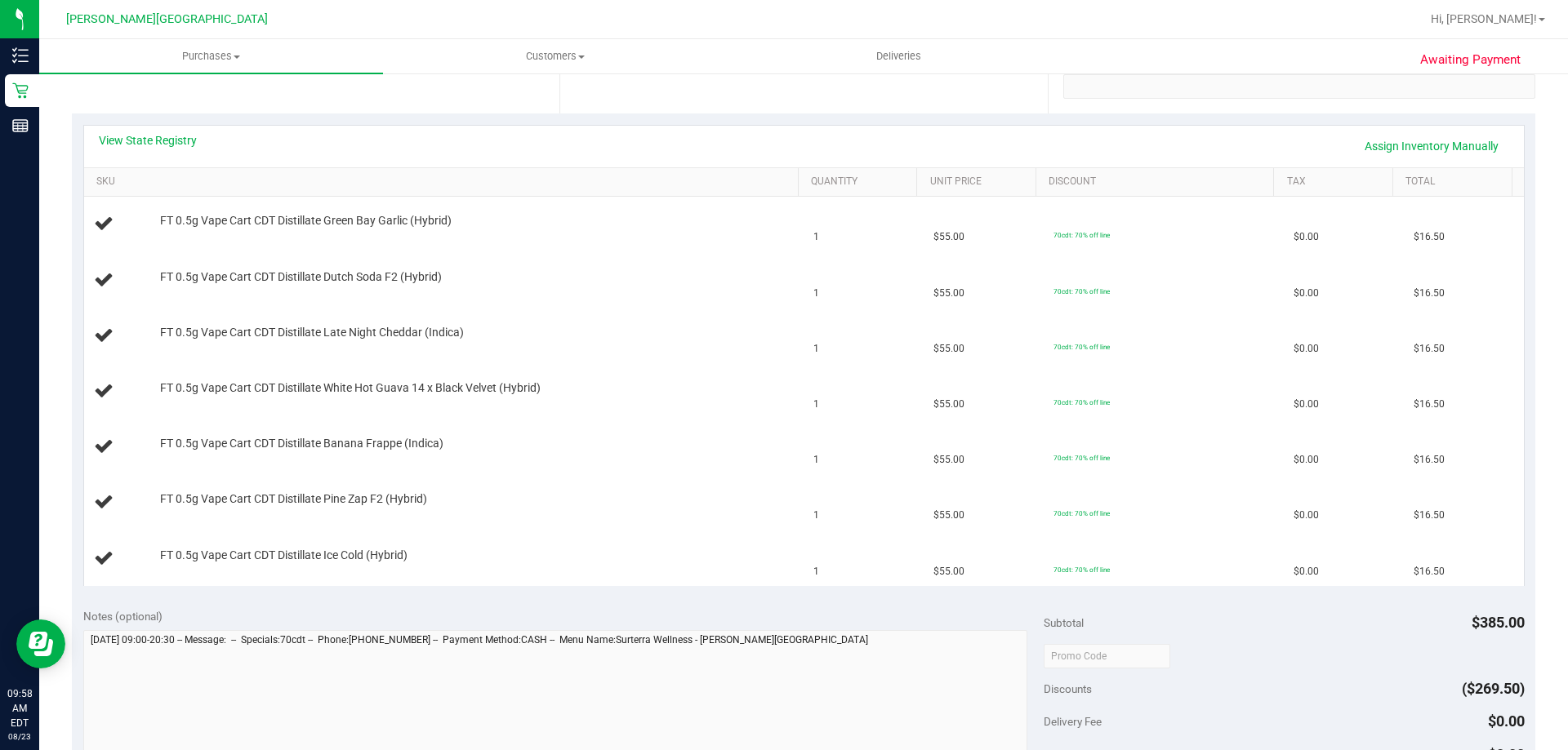
click at [546, 588] on div "View State Registry Assign Inventory Manually SKU Quantity Unit Price Discount …" at bounding box center [803, 355] width 1463 height 484
click at [729, 608] on div "Notes (optional)" at bounding box center [564, 616] width 961 height 16
click at [465, 602] on div "Notes (optional) Subtotal $385.00 Discounts ($269.50) Delivery Fee $0.00 Sales …" at bounding box center [803, 743] width 1463 height 294
click at [486, 614] on div "Notes (optional)" at bounding box center [564, 616] width 961 height 16
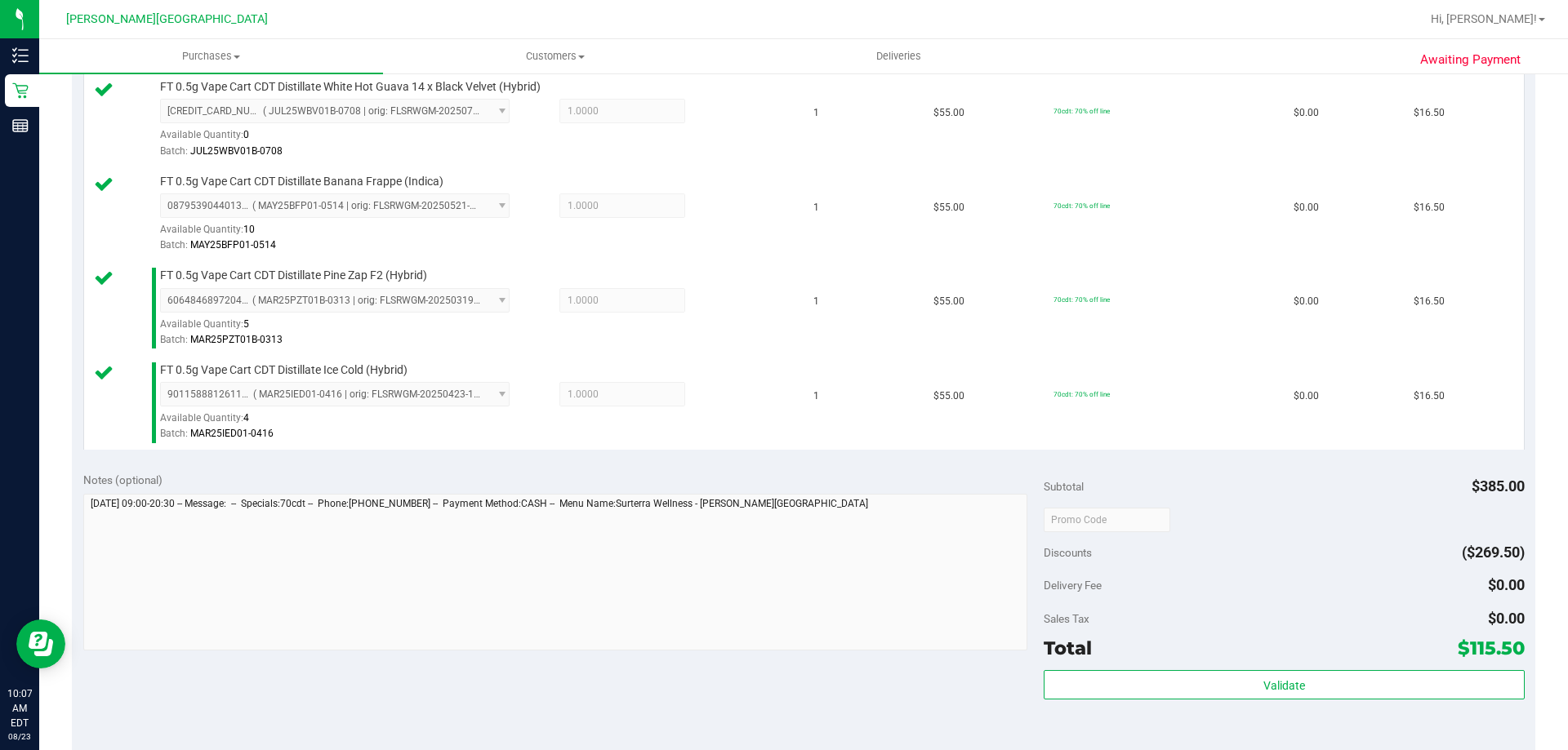
scroll to position [735, 0]
click at [790, 489] on div "Notes (optional)" at bounding box center [564, 562] width 961 height 183
click at [790, 573] on div "Delivery Fee $0.00" at bounding box center [1284, 585] width 480 height 29
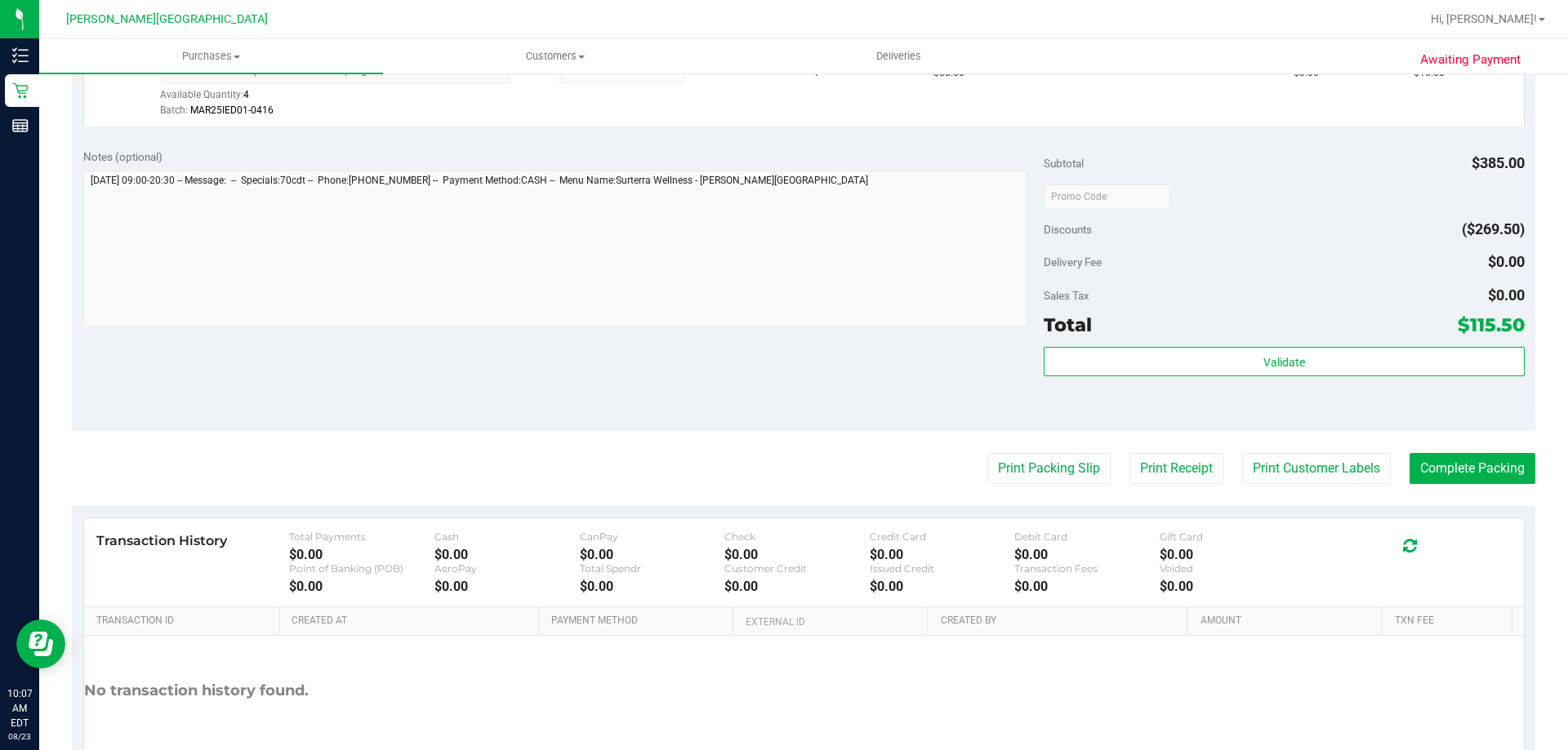
scroll to position [1143, 0]
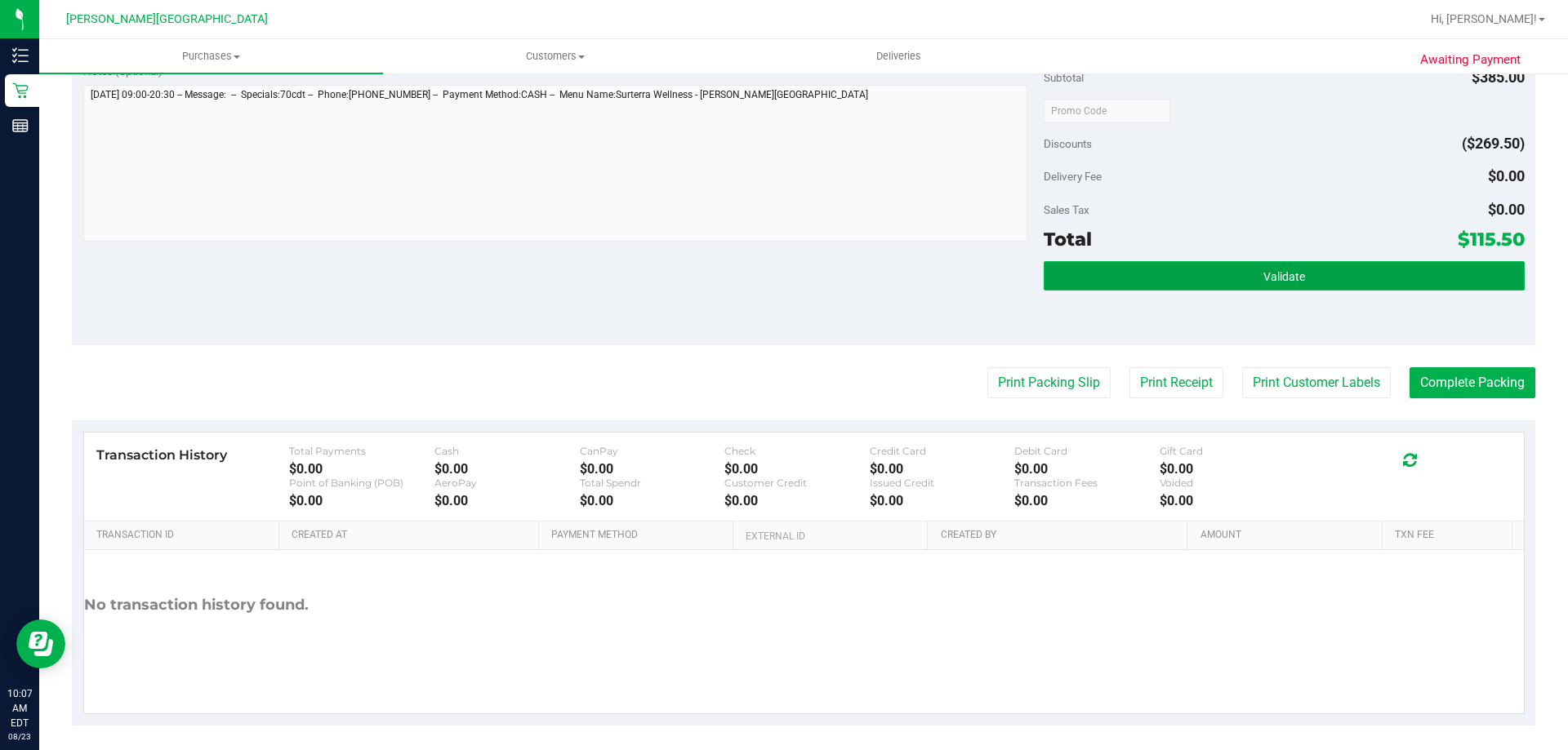
click at [790, 261] on button "Validate" at bounding box center [1284, 275] width 480 height 29
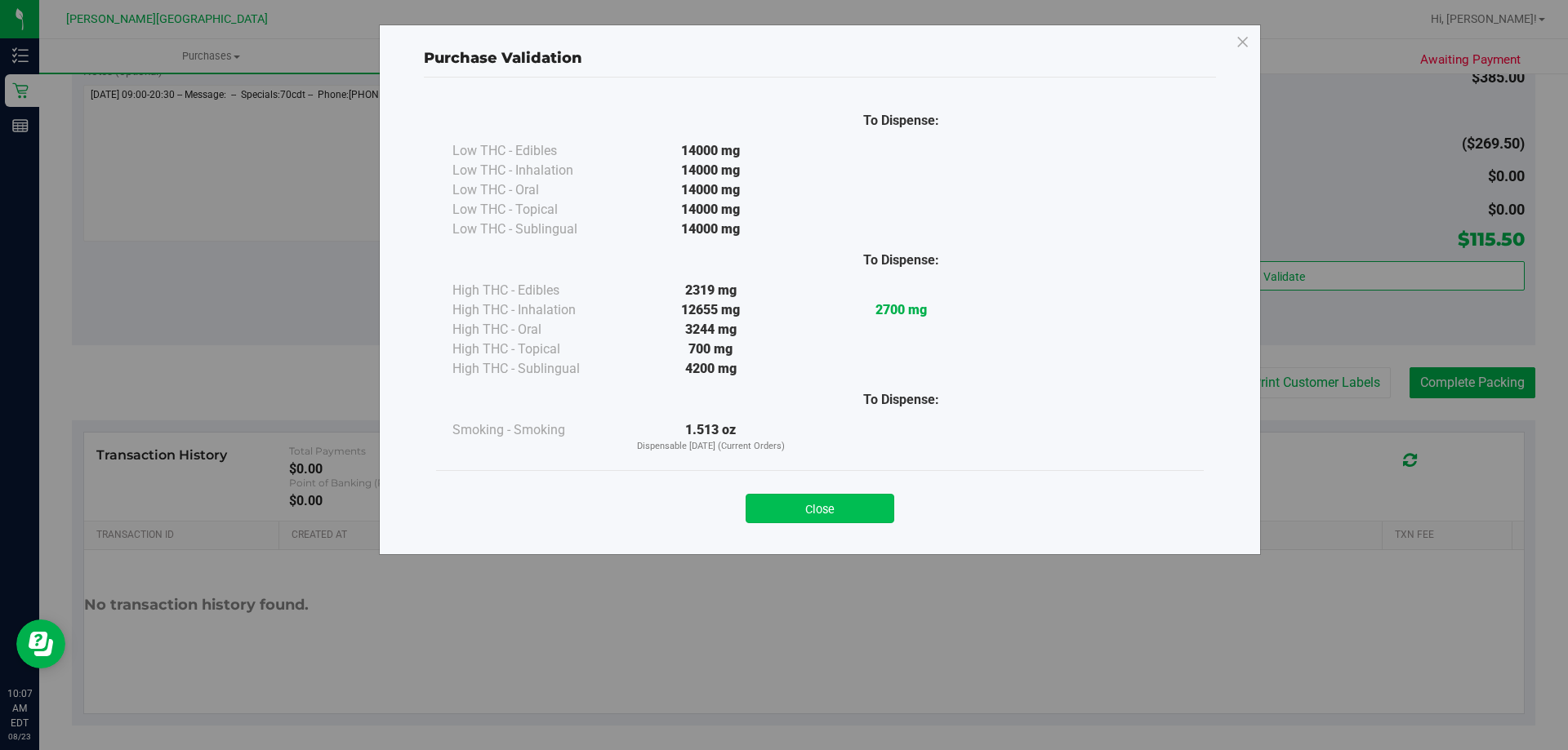
click at [790, 500] on button "Close" at bounding box center [819, 508] width 148 height 29
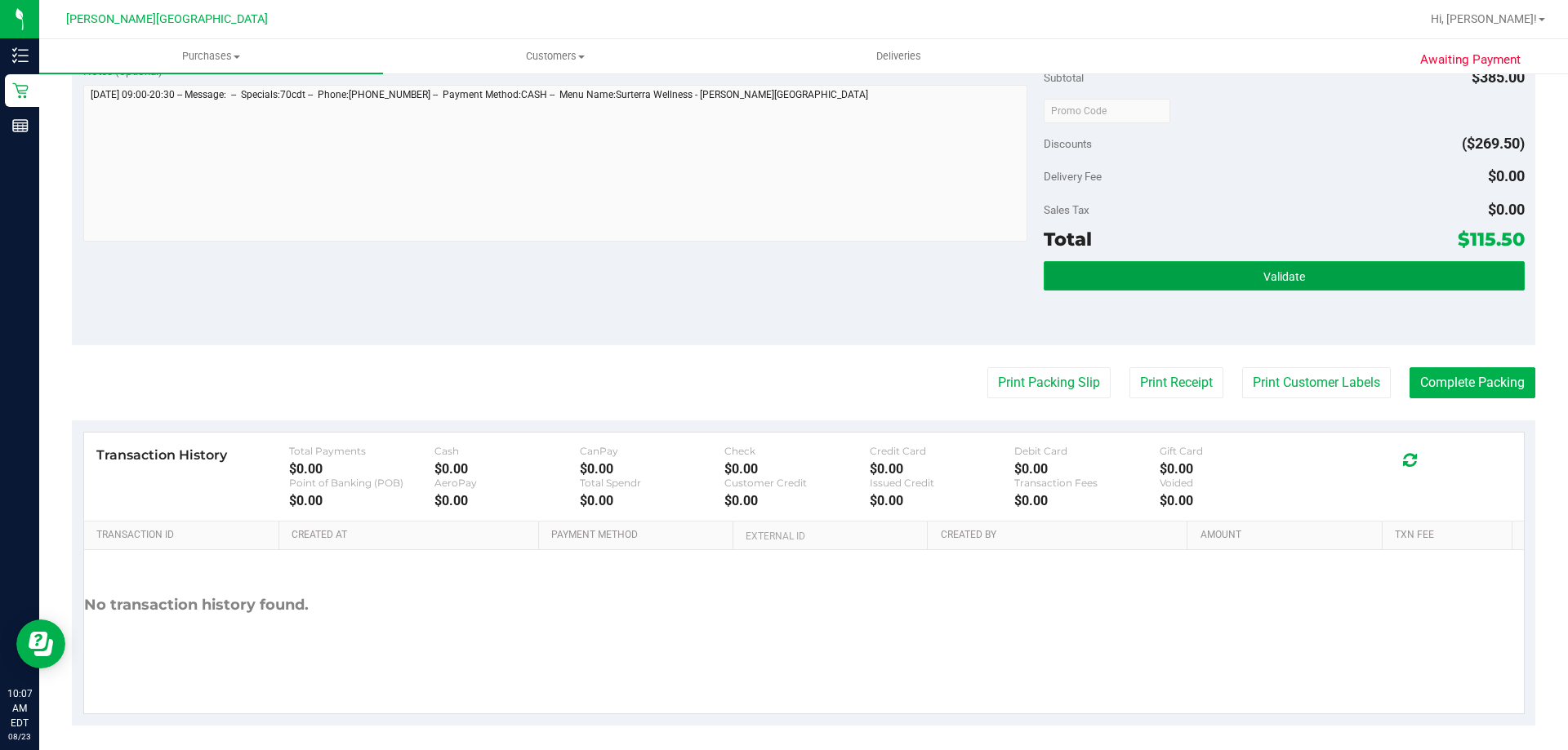
click at [790, 272] on span "Validate" at bounding box center [1284, 276] width 42 height 13
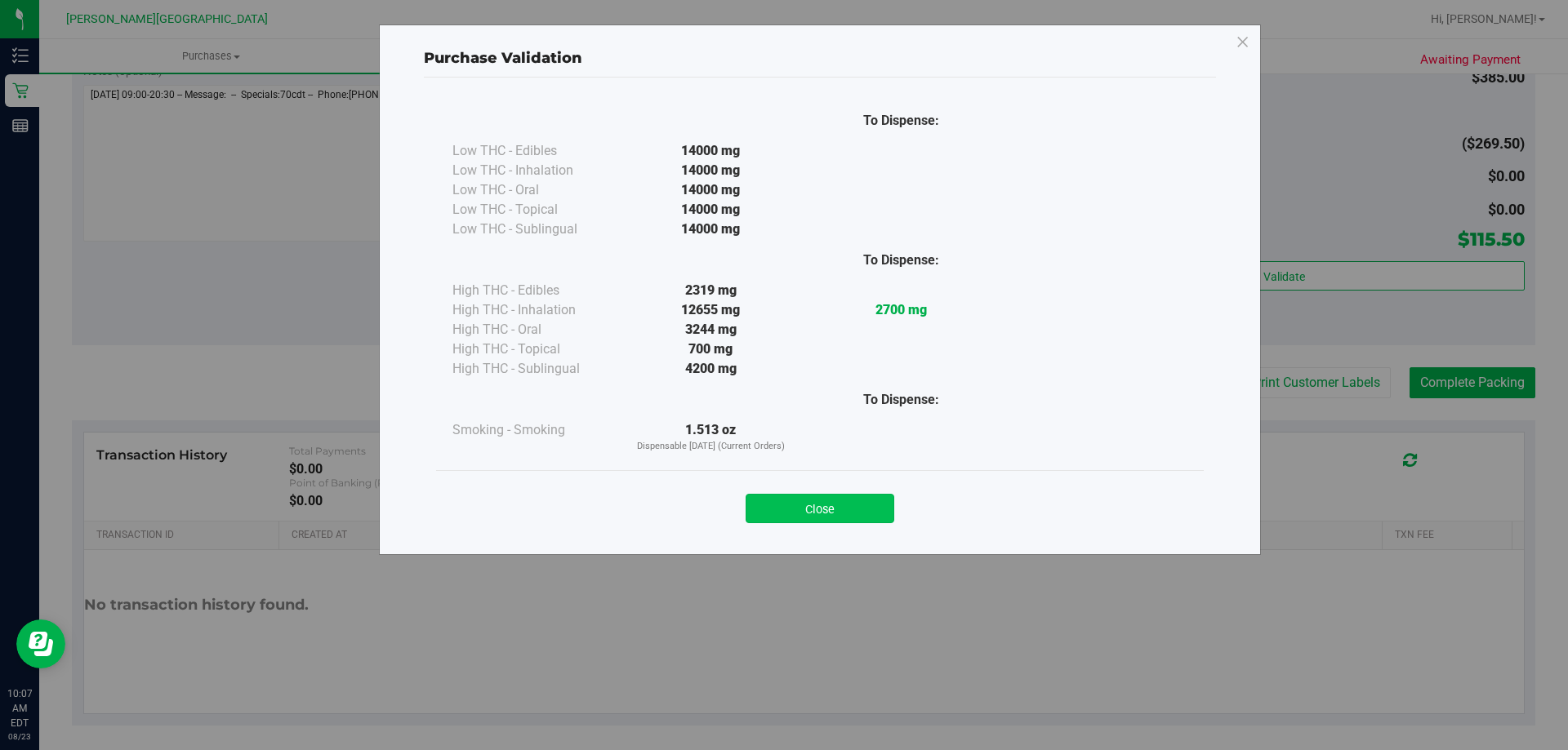
click at [790, 510] on button "Close" at bounding box center [819, 508] width 148 height 29
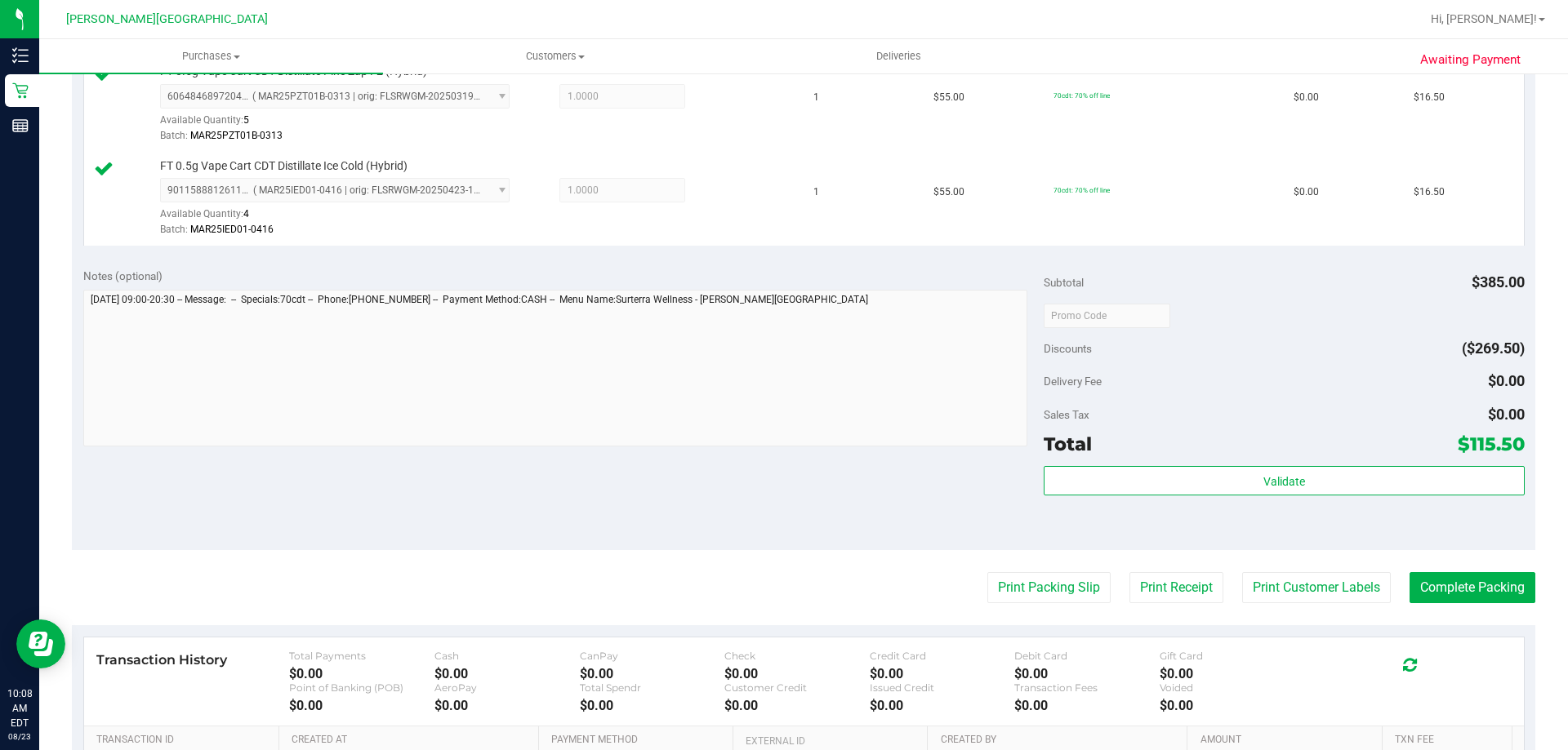
scroll to position [979, 0]
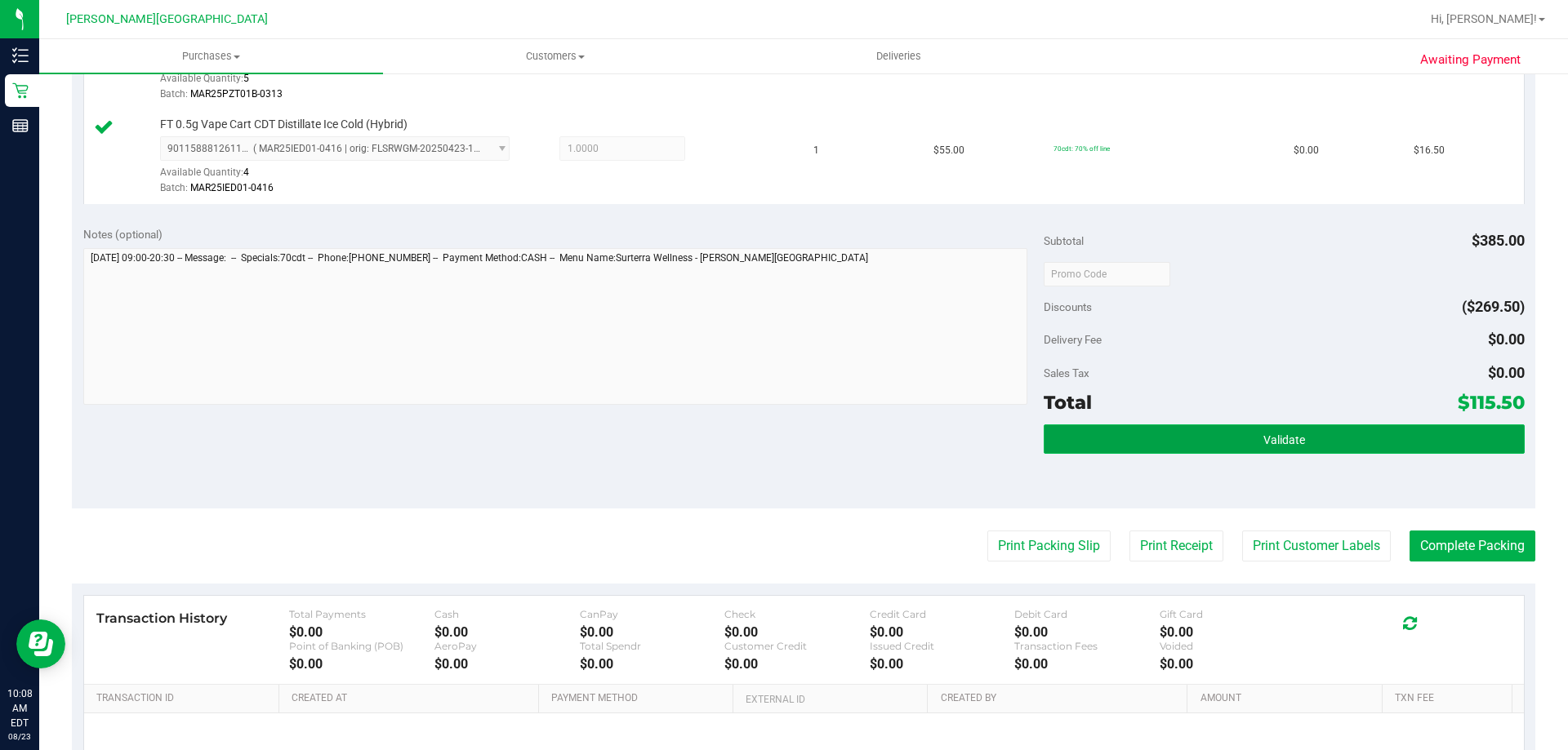
click at [790, 435] on button "Validate" at bounding box center [1284, 439] width 480 height 29
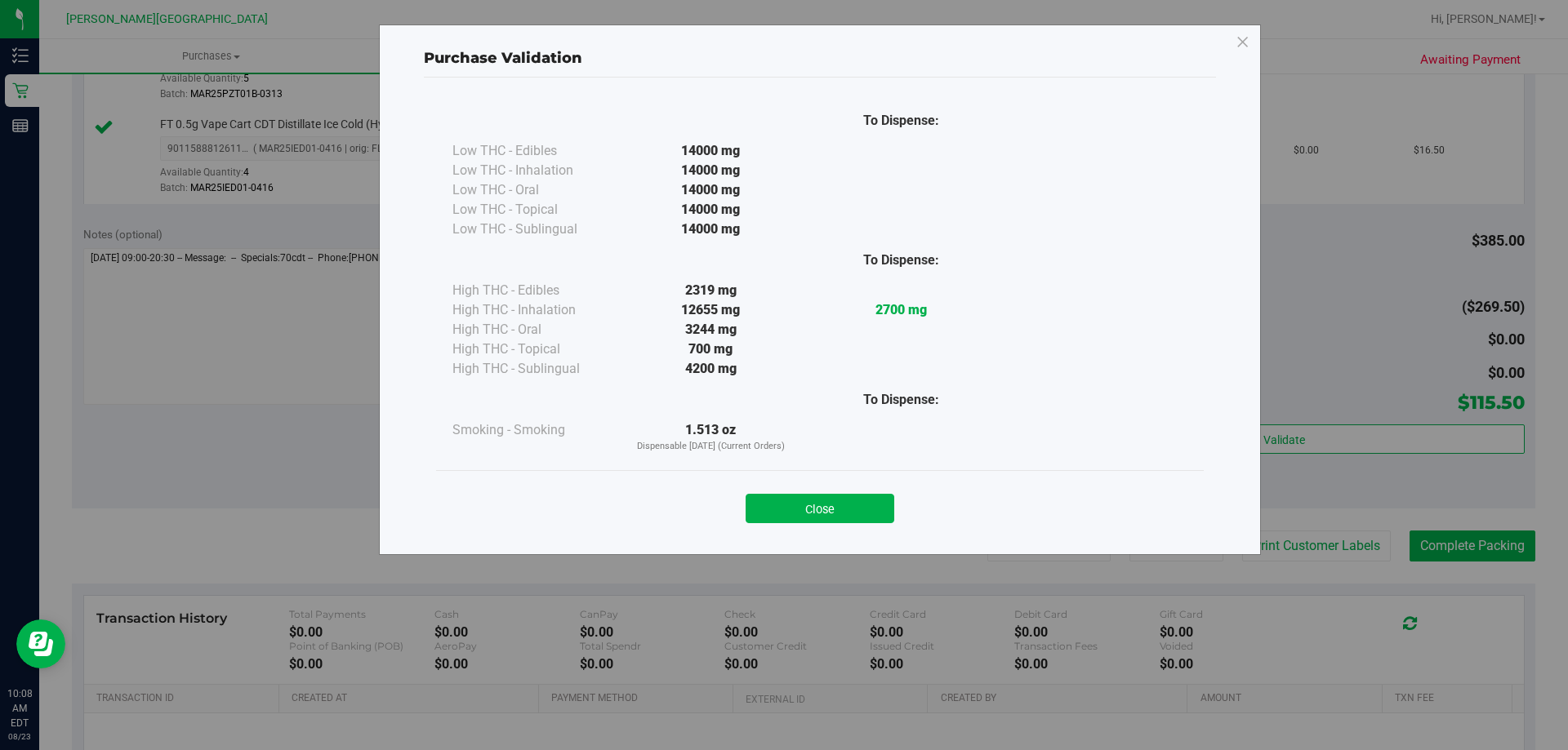
click at [790, 515] on button "Close" at bounding box center [819, 508] width 148 height 29
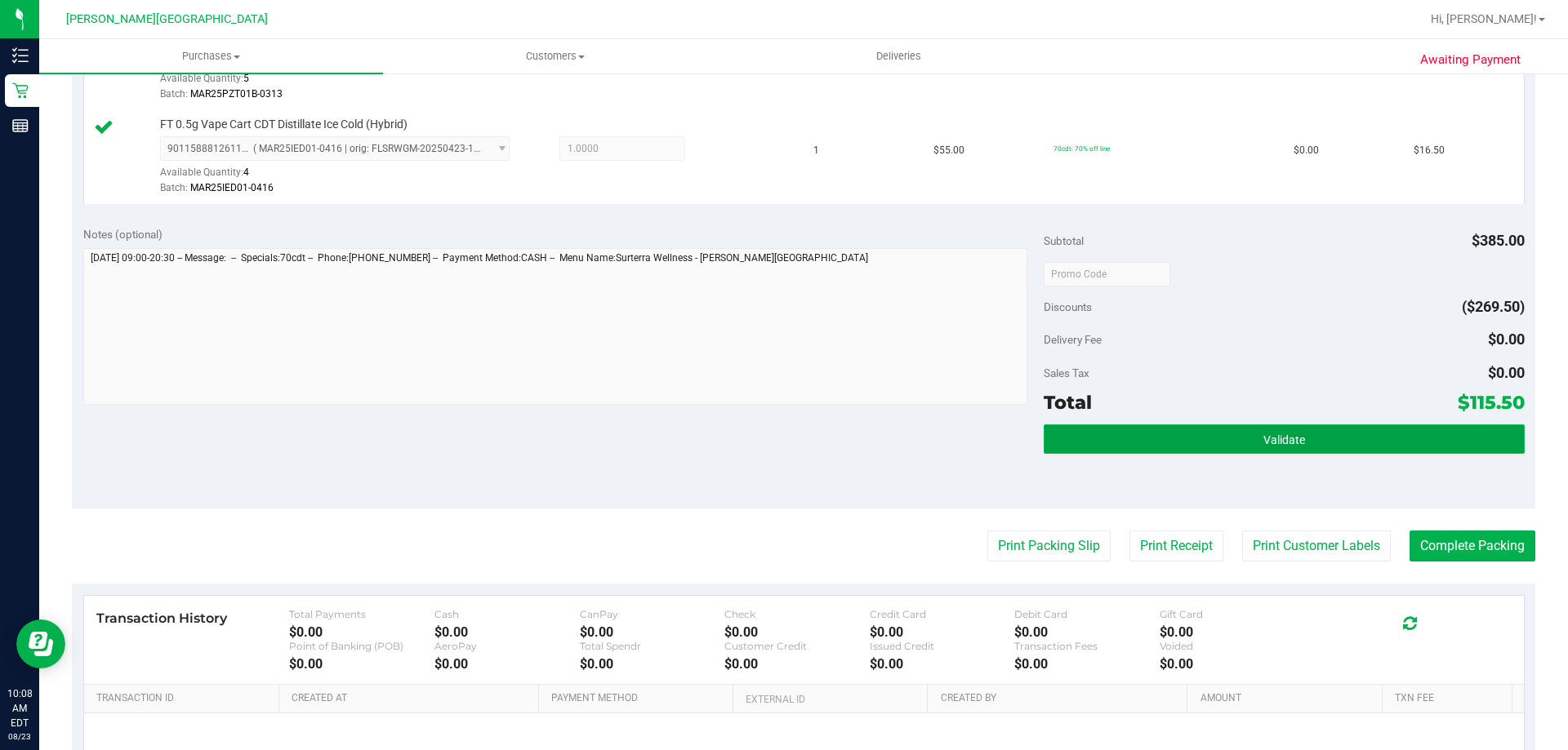
click at [790, 452] on button "Validate" at bounding box center [1284, 439] width 480 height 29
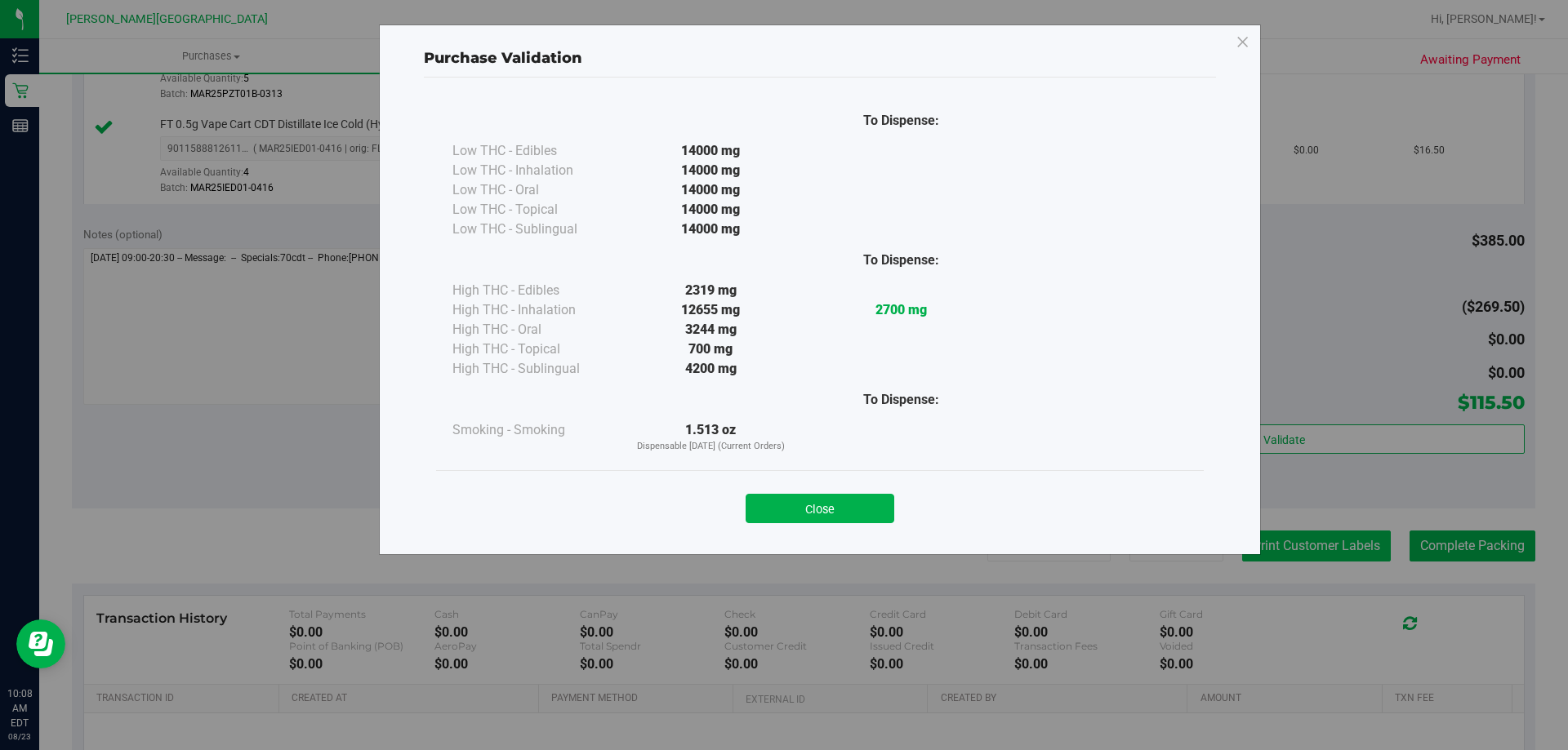
drag, startPoint x: 839, startPoint y: 508, endPoint x: 1266, endPoint y: 533, distance: 427.7
click at [790, 507] on button "Close" at bounding box center [819, 508] width 148 height 29
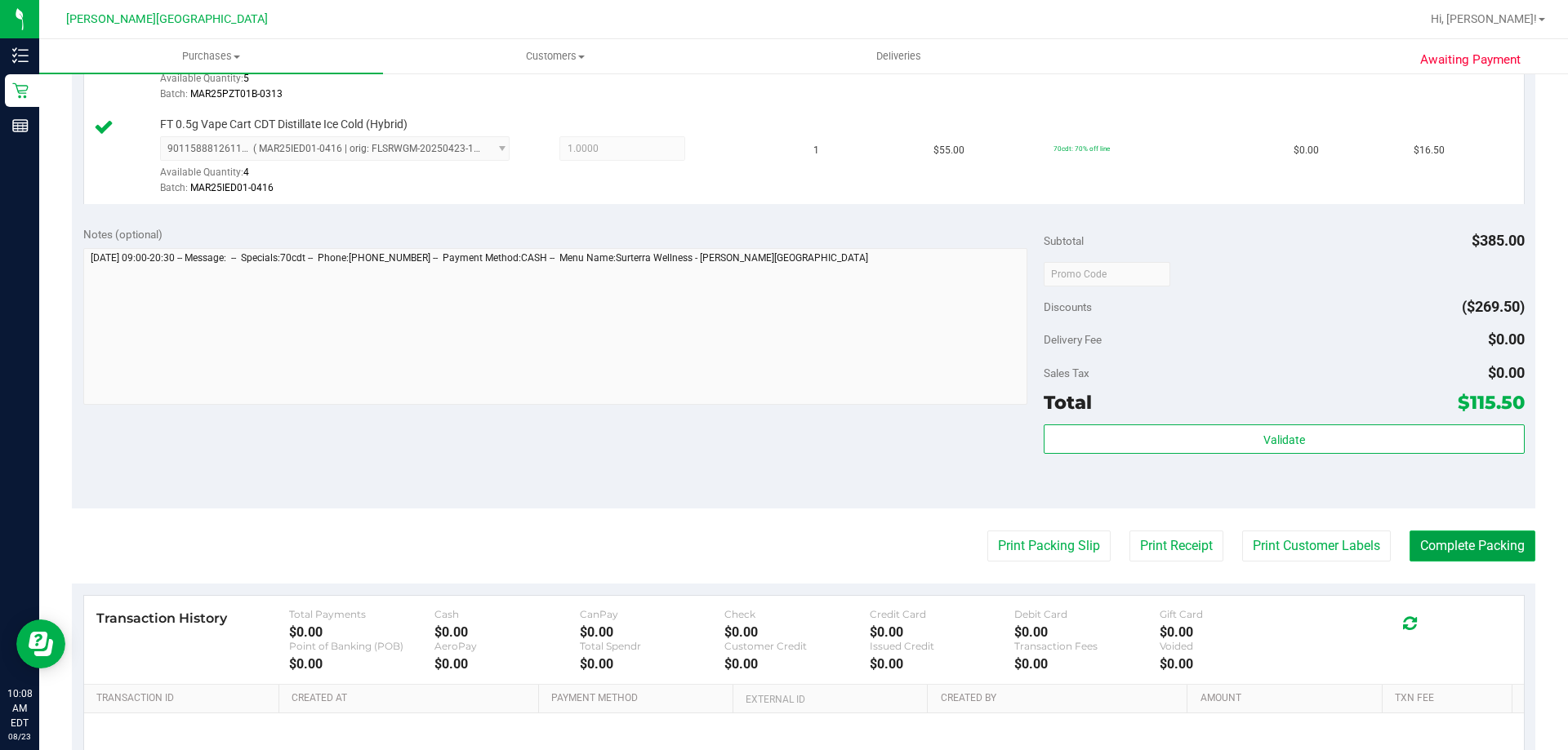
click at [790, 540] on button "Complete Packing" at bounding box center [1473, 546] width 126 height 31
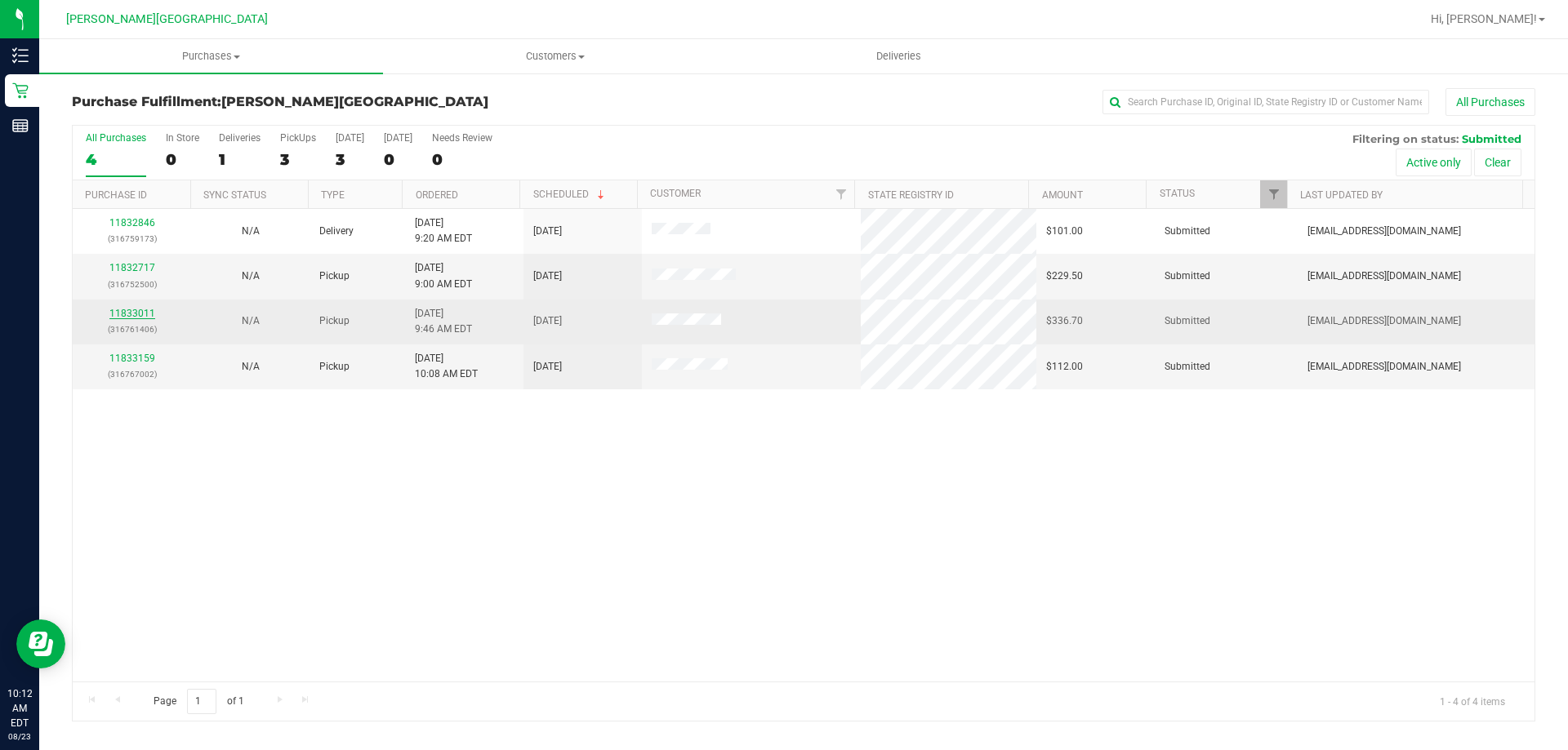
click at [145, 313] on link "11833011" at bounding box center [132, 314] width 45 height 12
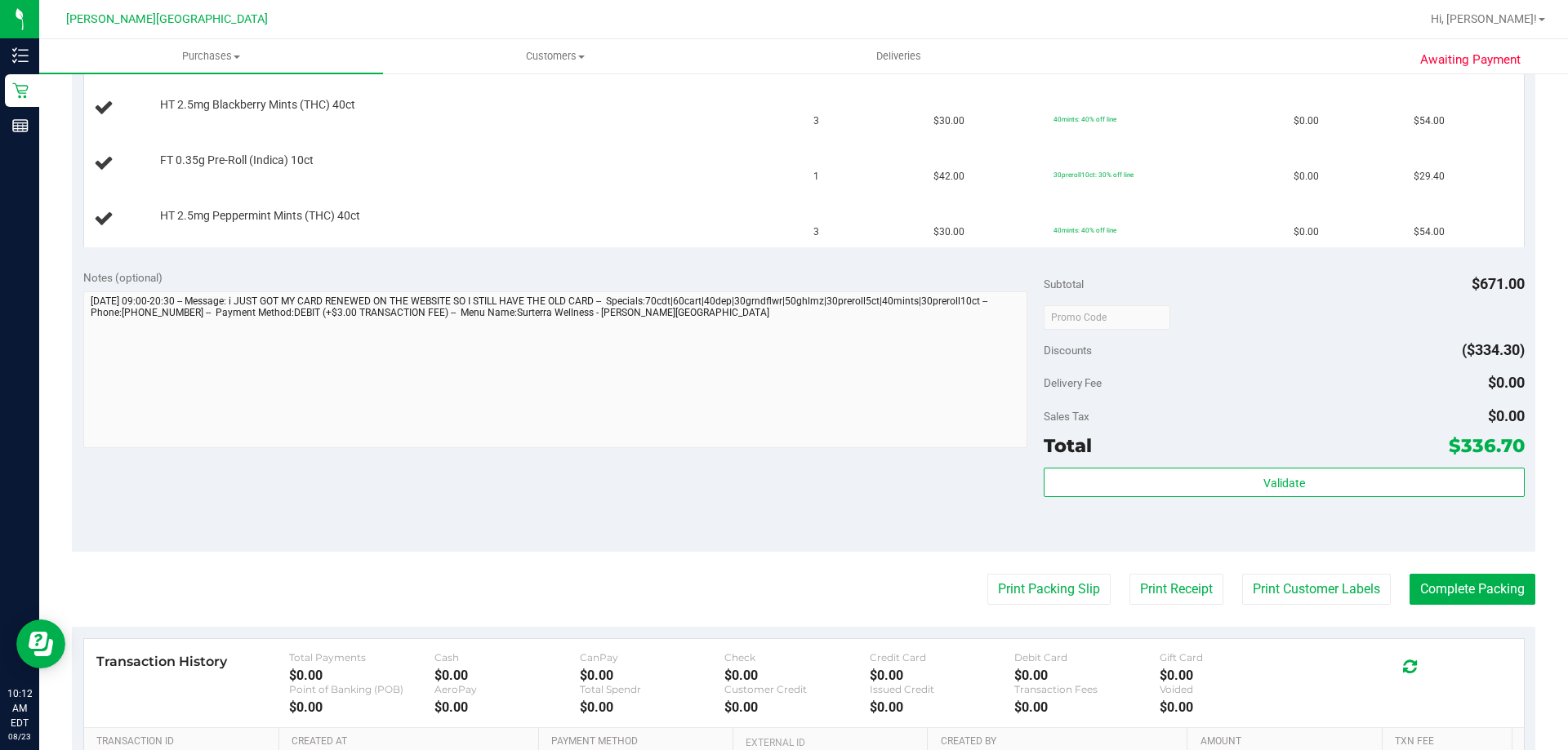
scroll to position [898, 0]
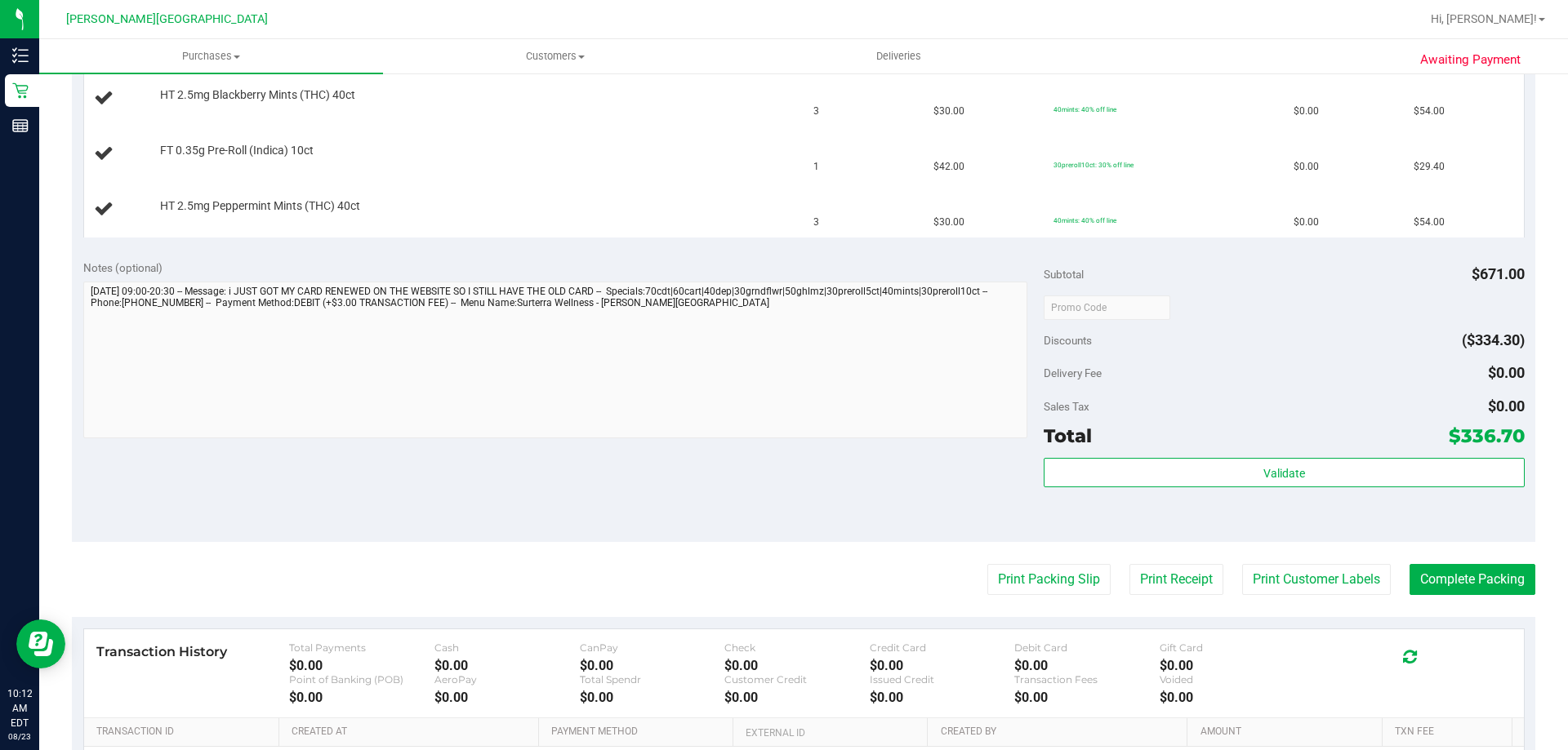
click at [790, 597] on purchase-details "Back Edit Purchase Cancel Purchase View Profile # 11833011 BioTrack ID: - Submi…" at bounding box center [803, 55] width 1463 height 1732
click at [790, 575] on button "Print Packing Slip" at bounding box center [1050, 579] width 124 height 31
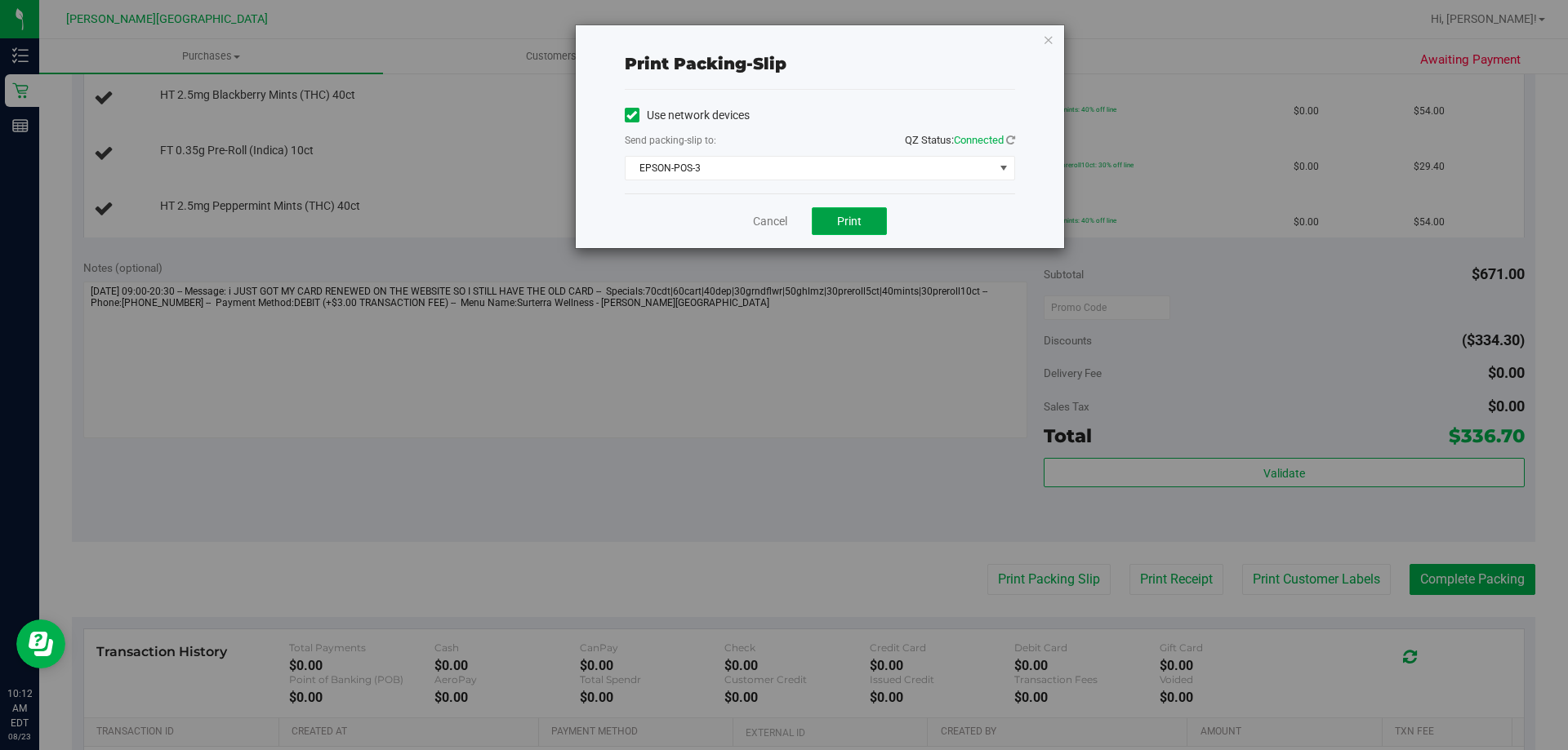
click at [790, 220] on span "Print" at bounding box center [849, 221] width 25 height 13
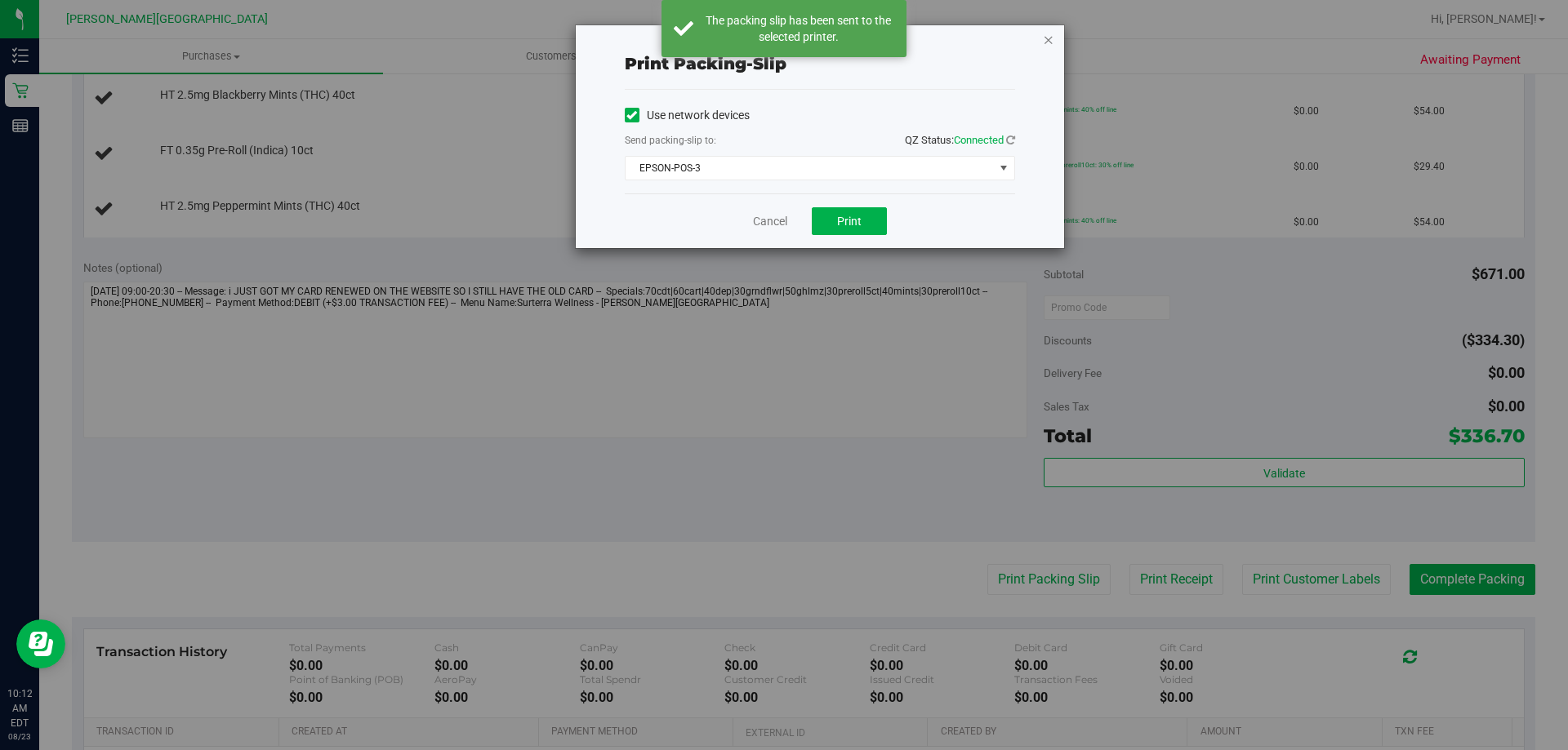
click at [790, 40] on icon "button" at bounding box center [1049, 39] width 12 height 20
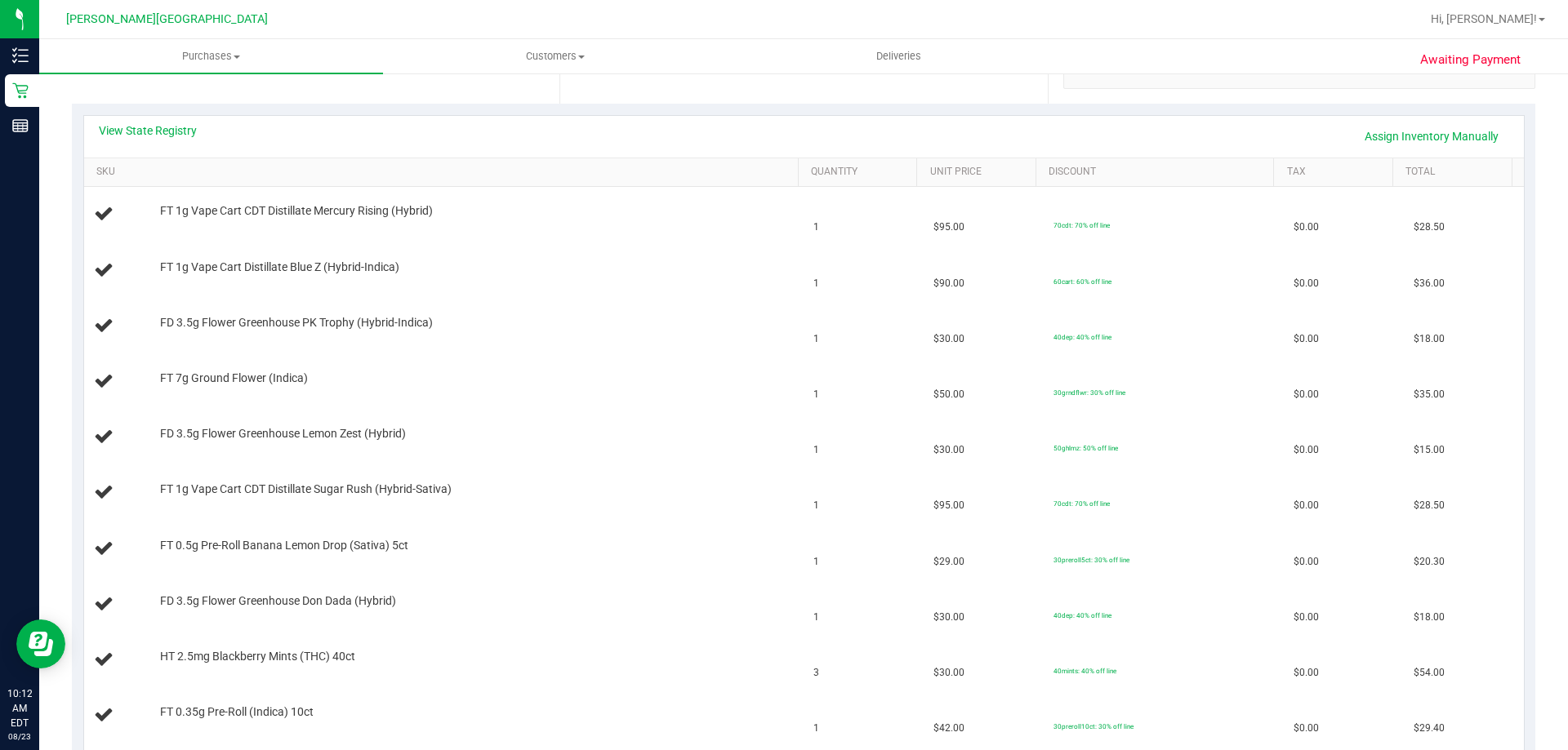
scroll to position [326, 0]
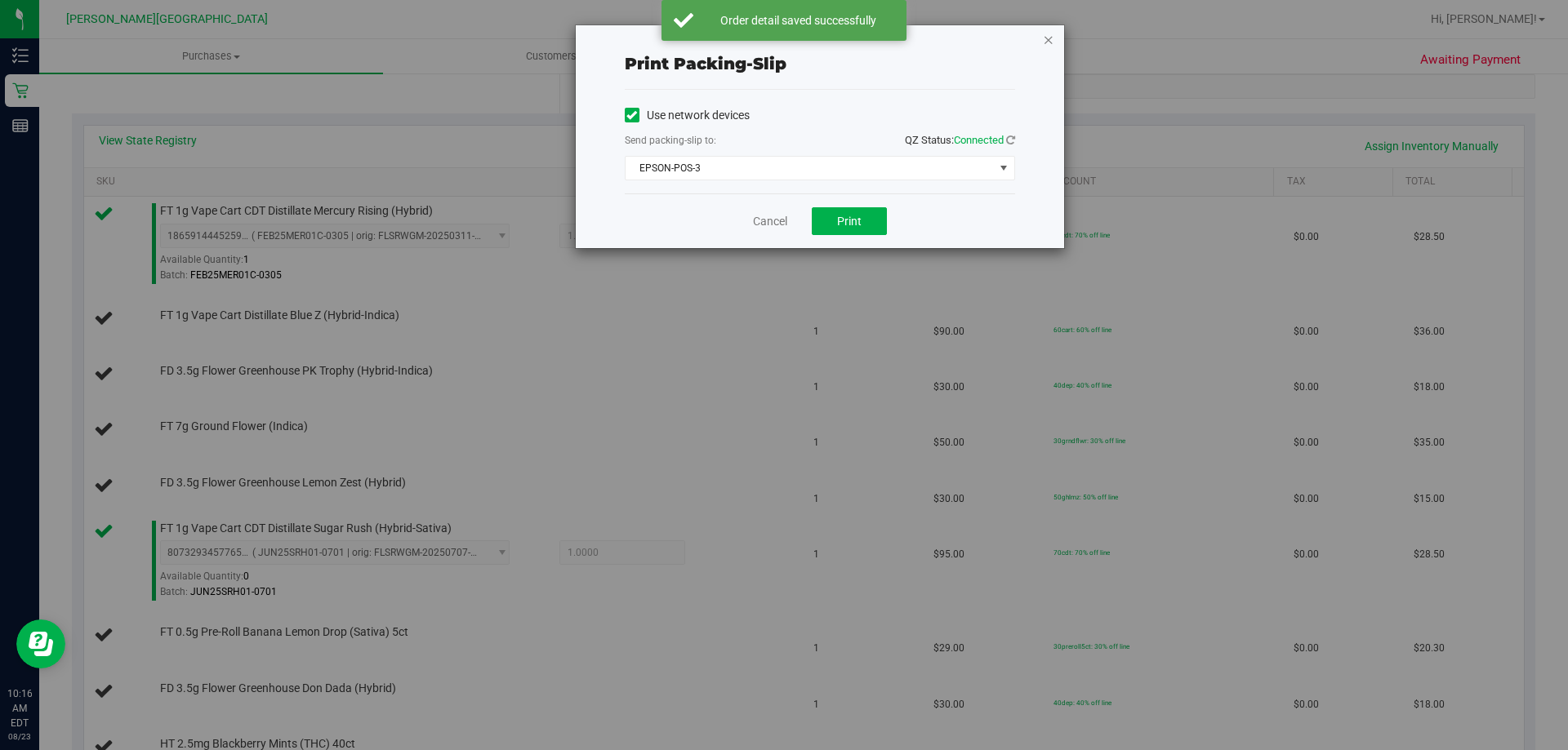
click at [790, 42] on icon "button" at bounding box center [1049, 39] width 12 height 20
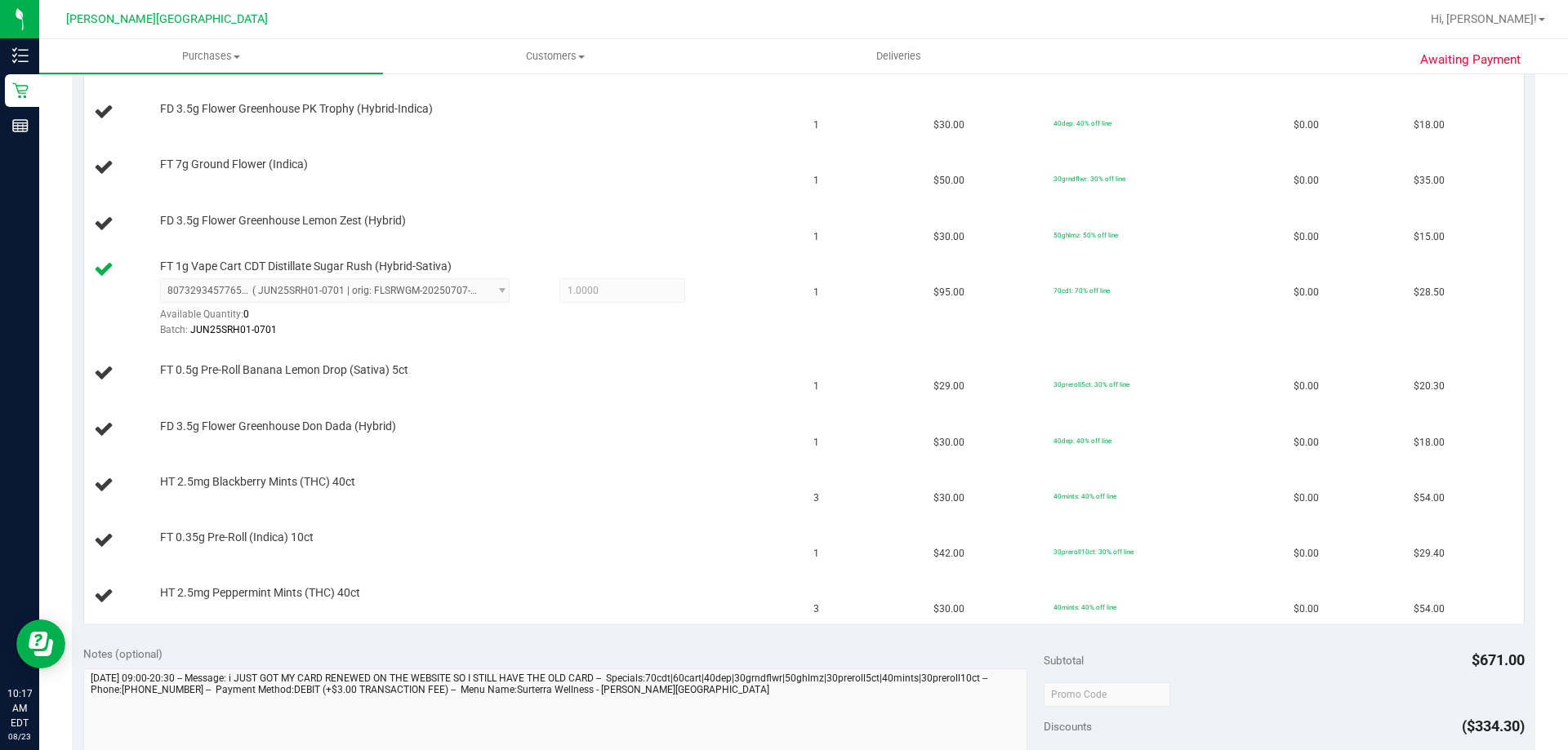
scroll to position [670, 0]
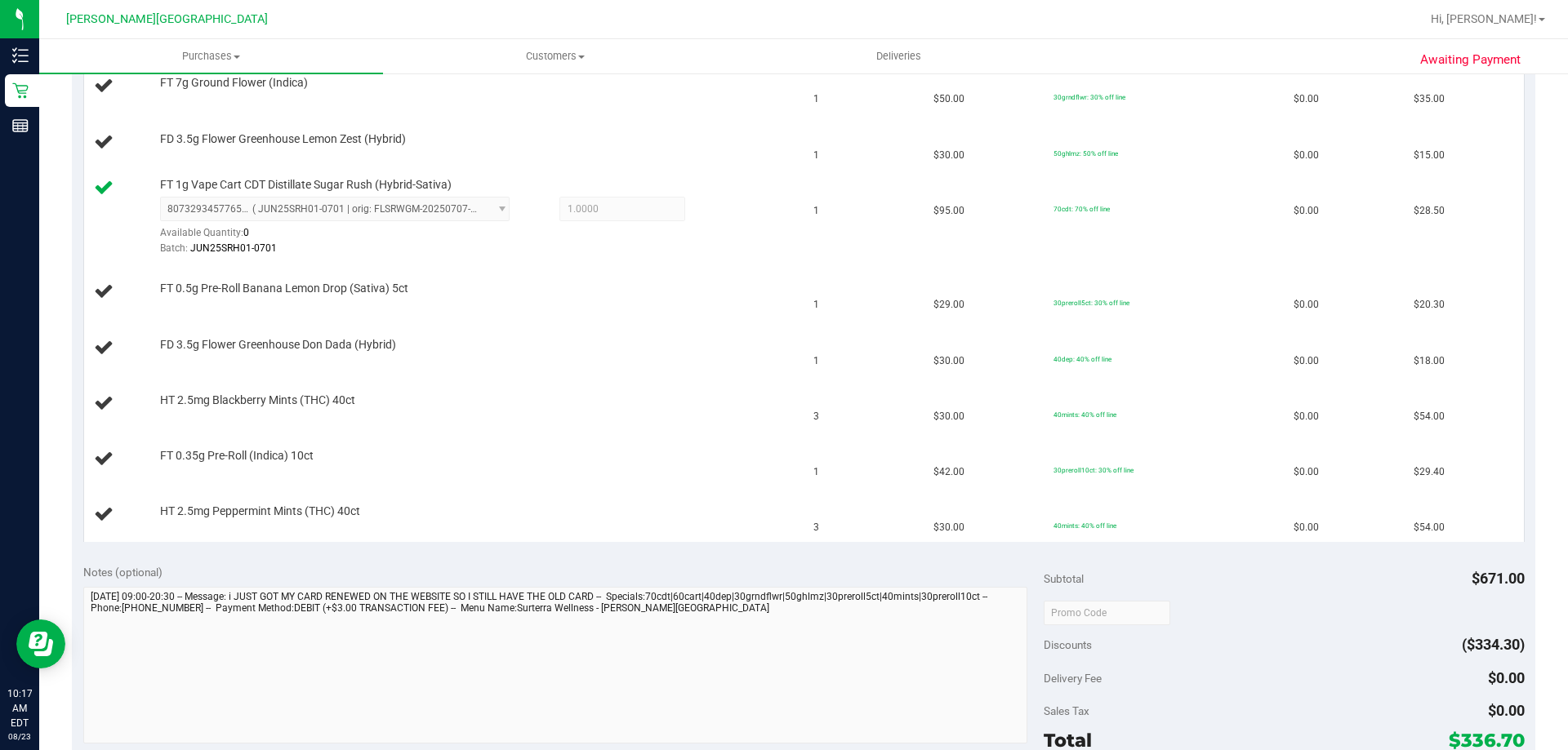
click at [381, 572] on div "Notes (optional)" at bounding box center [564, 572] width 961 height 16
click at [432, 564] on div "Notes (optional) Subtotal $671.00 Discounts ($334.30) Delivery Fee $0.00 Sales …" at bounding box center [803, 700] width 1463 height 294
click at [690, 540] on td "HT 2.5mg Peppermint Mints (THC) 40ct" at bounding box center [444, 515] width 720 height 55
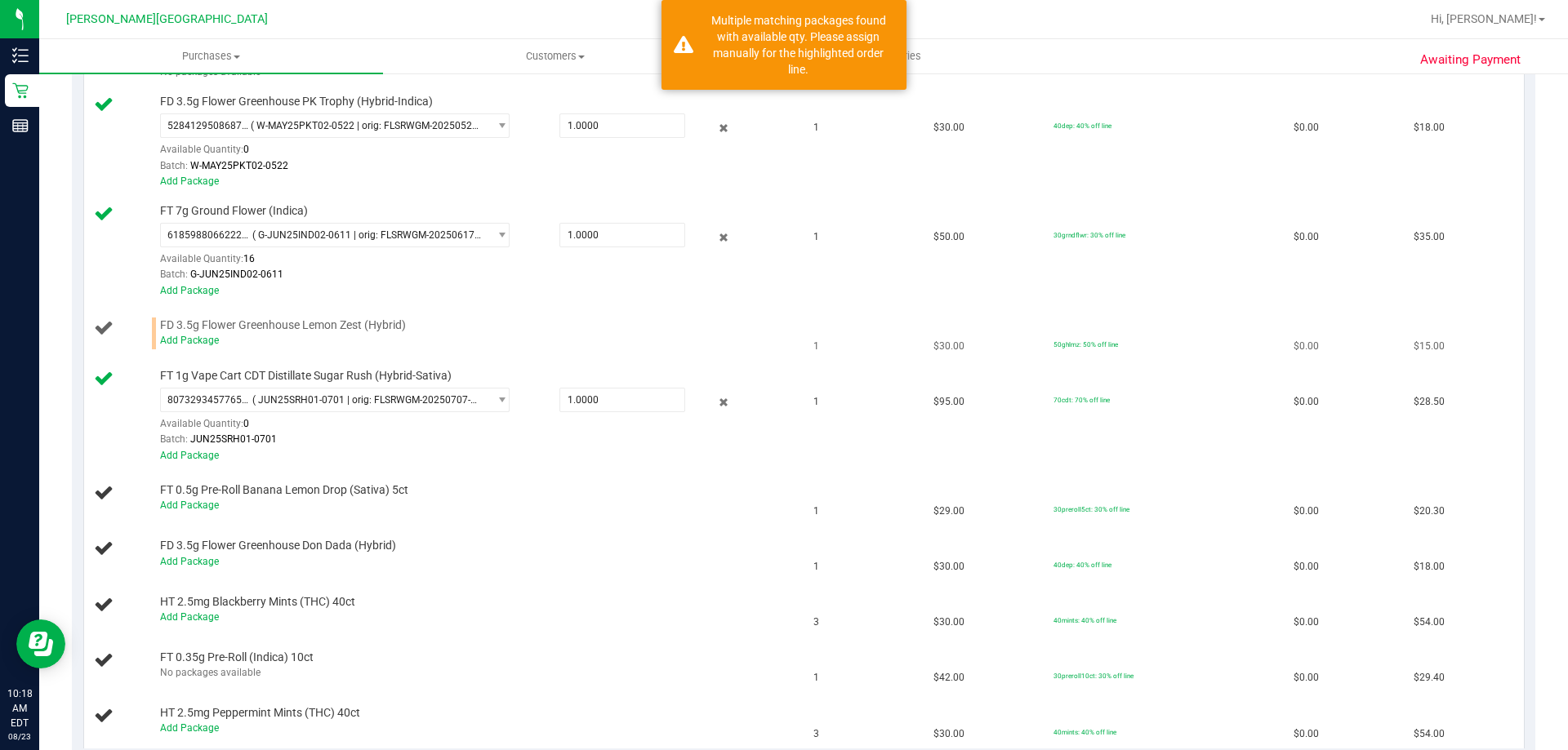
click at [194, 331] on span "FD 3.5g Flower Greenhouse Lemon Zest (Hybrid)" at bounding box center [283, 325] width 246 height 15
click at [194, 342] on link "Add Package" at bounding box center [189, 340] width 59 height 12
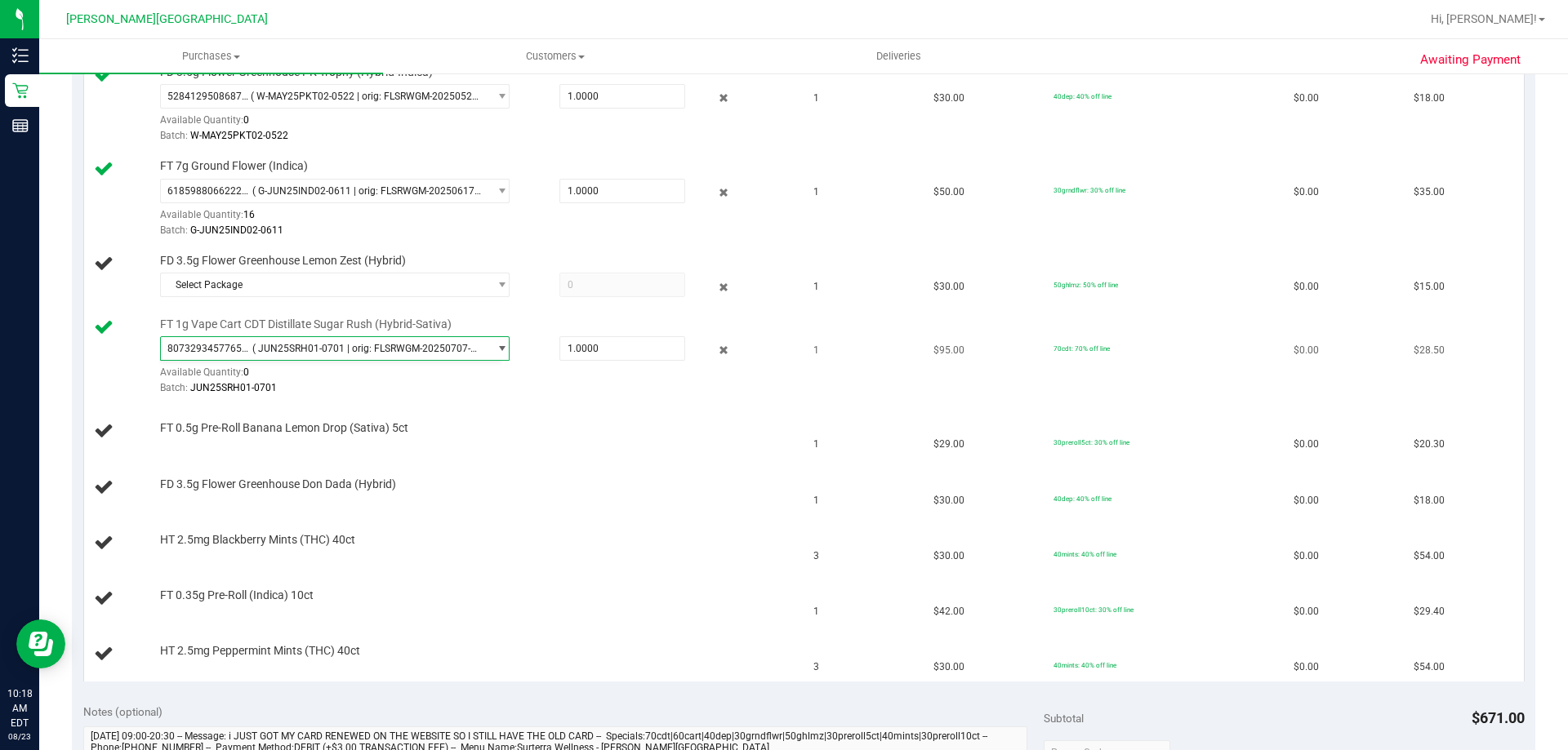
click at [487, 348] on span "select" at bounding box center [498, 348] width 20 height 23
click at [487, 347] on span "select" at bounding box center [498, 348] width 20 height 23
click at [442, 275] on span "Select Package" at bounding box center [325, 285] width 327 height 23
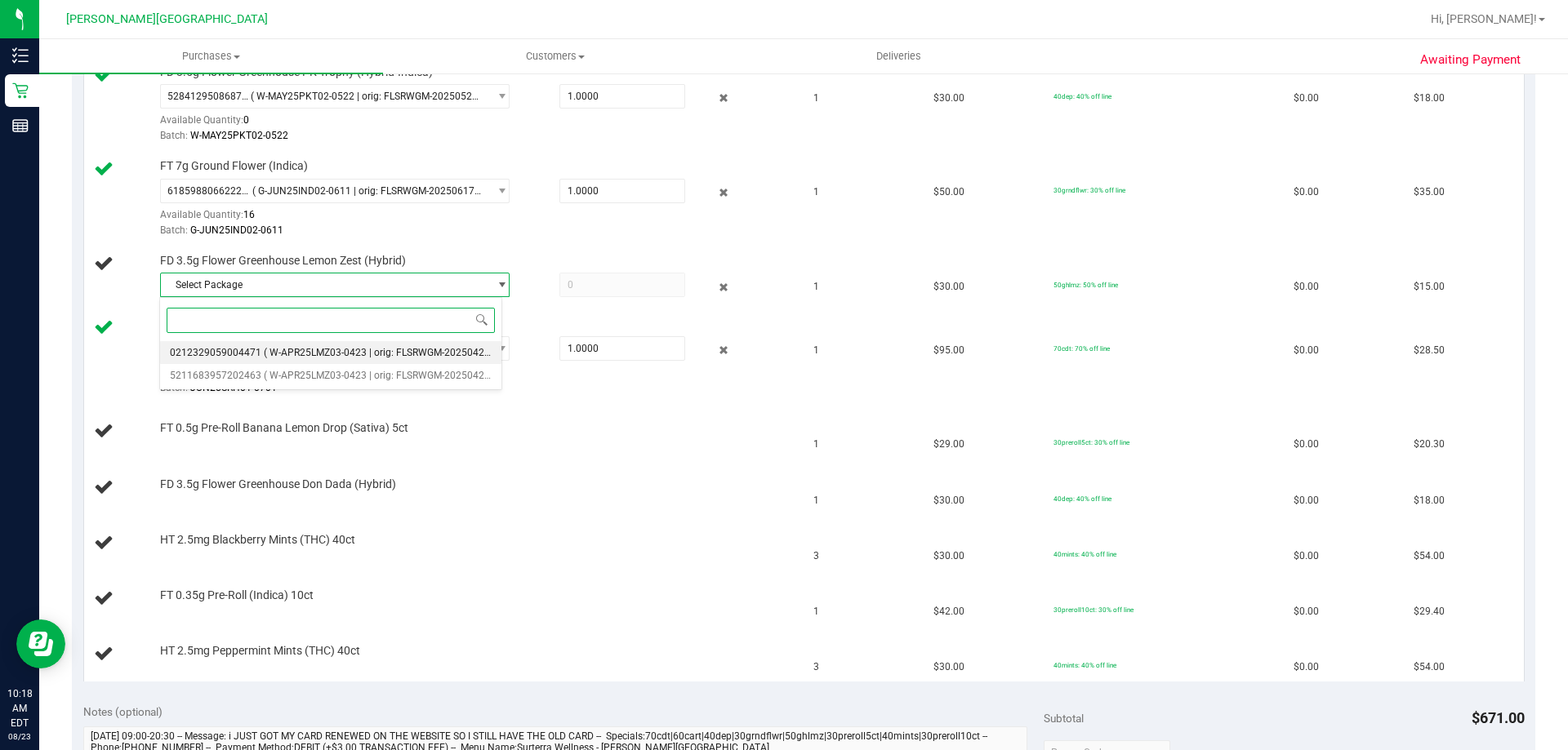
click at [325, 360] on li "0212329059004471 ( W-APR25LMZ03-0423 | orig: FLSRWGM-20250429-064 )" at bounding box center [330, 352] width 341 height 23
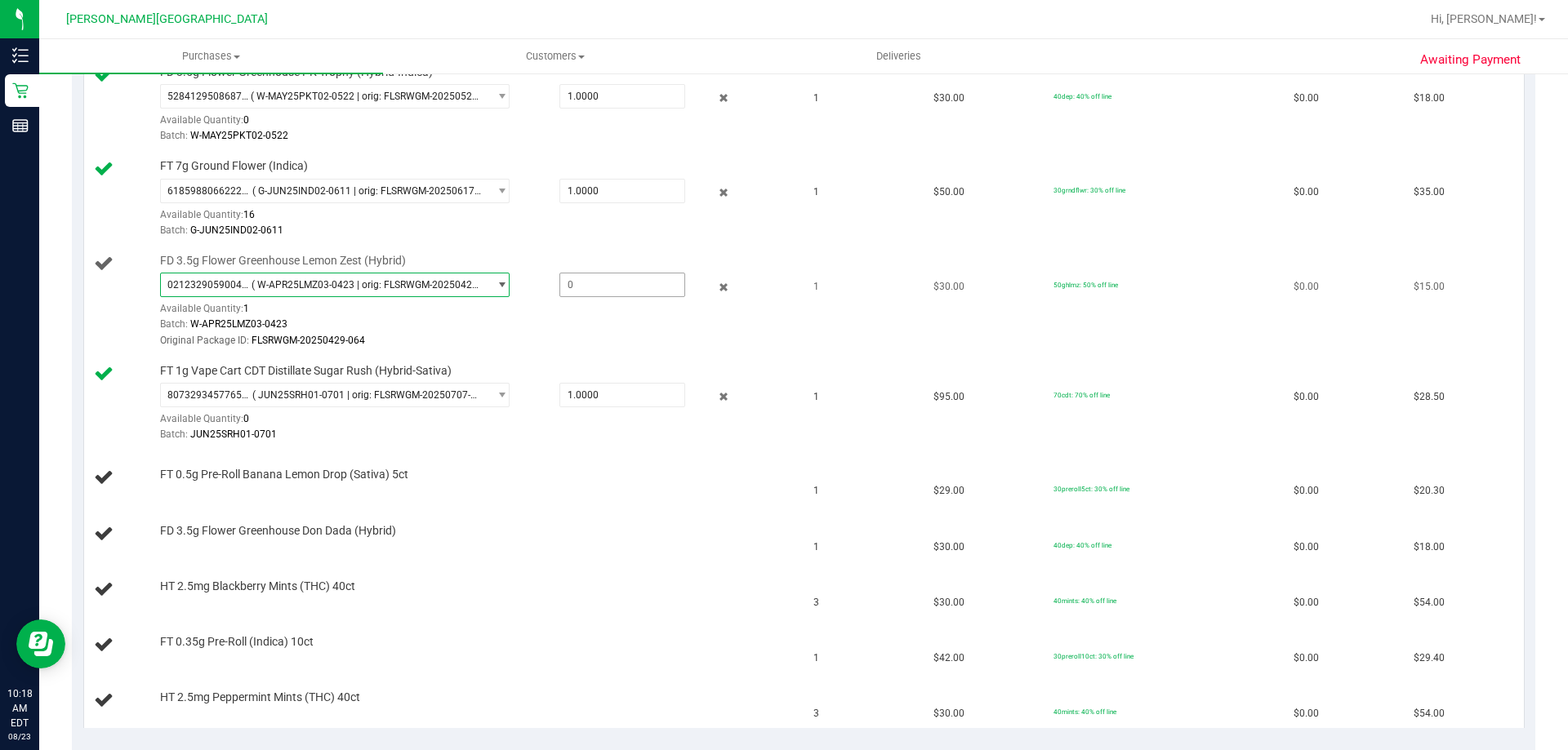
click at [626, 287] on span at bounding box center [622, 285] width 126 height 25
type input "1"
type input "1.0000"
drag, startPoint x: 848, startPoint y: 339, endPoint x: 860, endPoint y: 333, distance: 13.4
click at [790, 337] on td "1" at bounding box center [864, 301] width 120 height 110
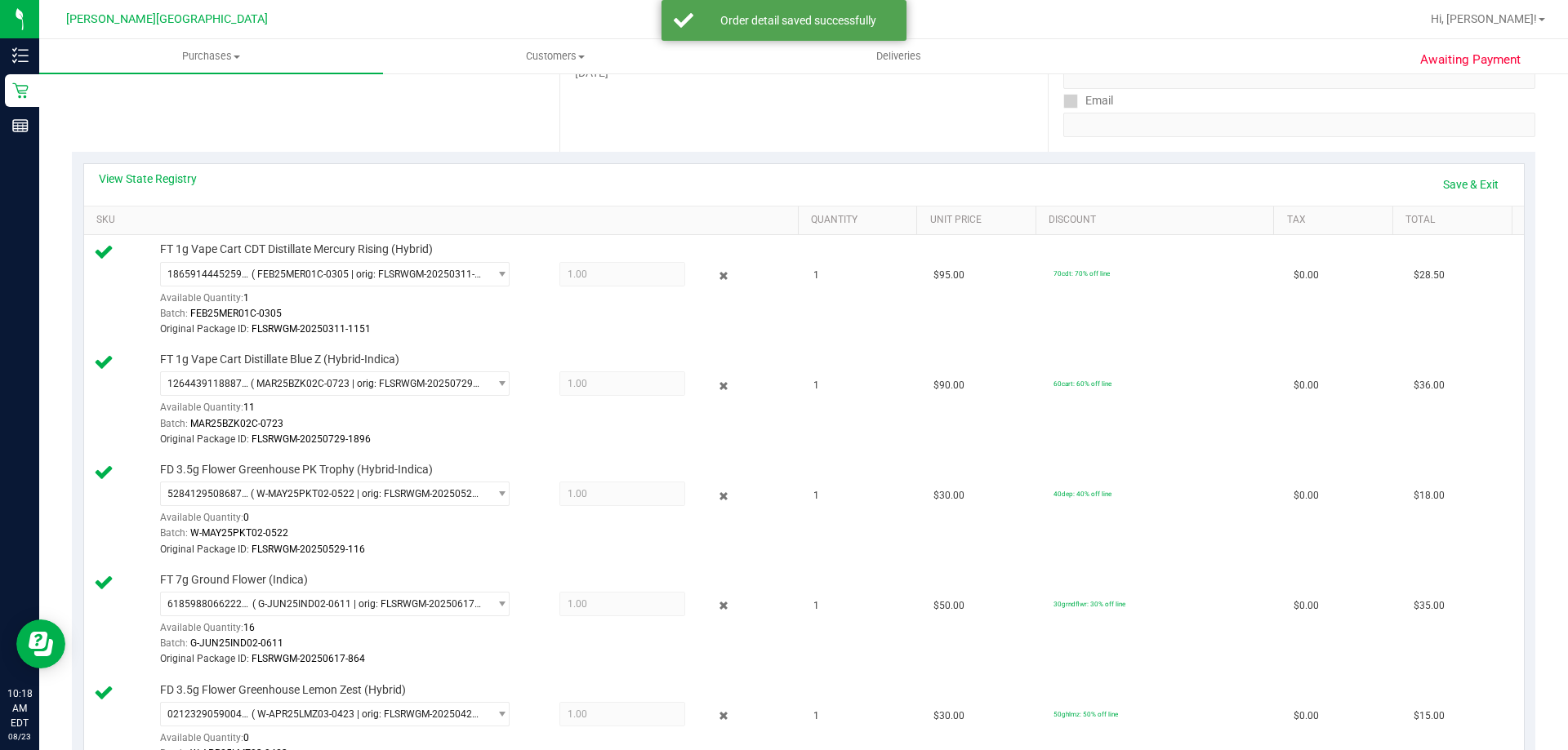
scroll to position [262, 0]
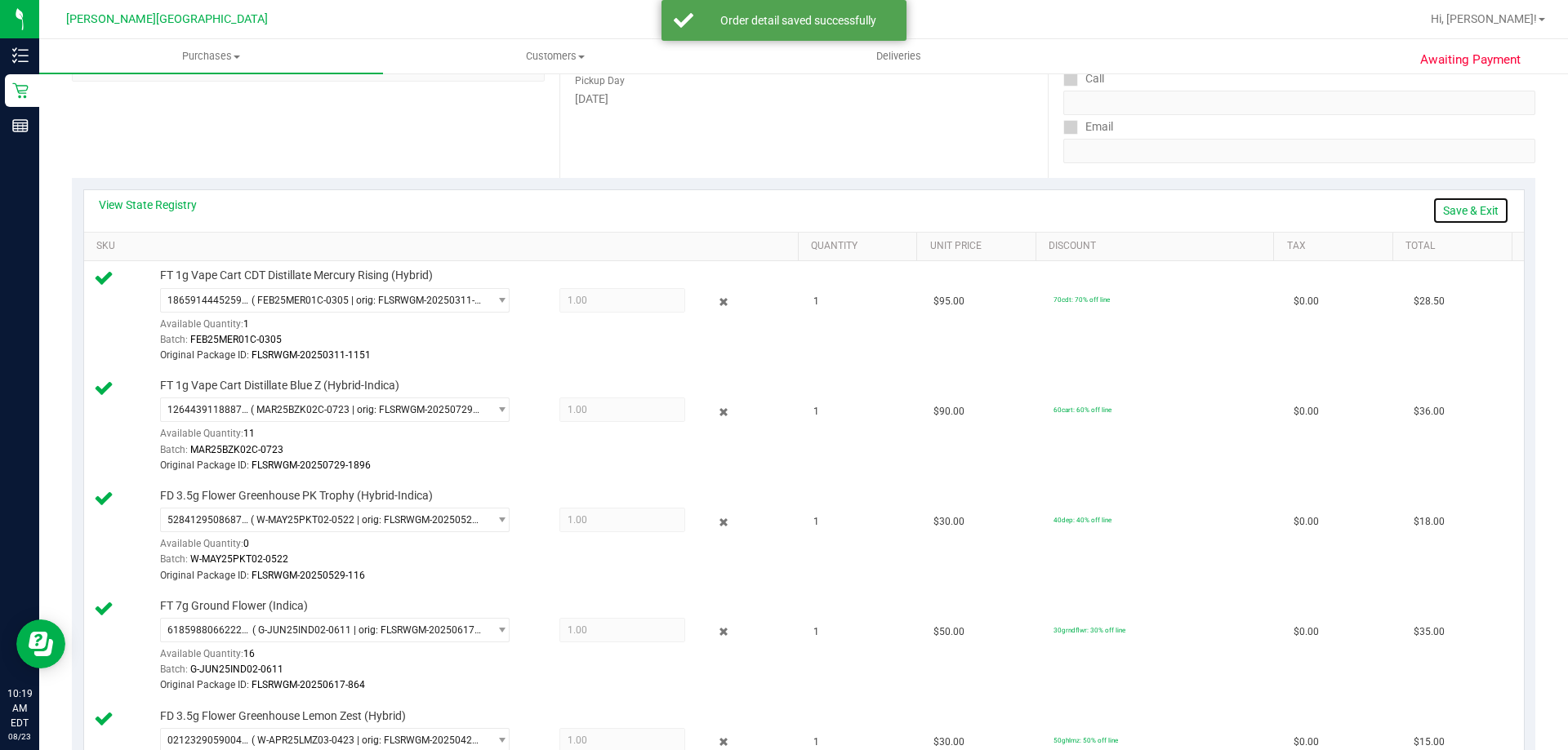
click at [790, 216] on link "Save & Exit" at bounding box center [1471, 210] width 76 height 28
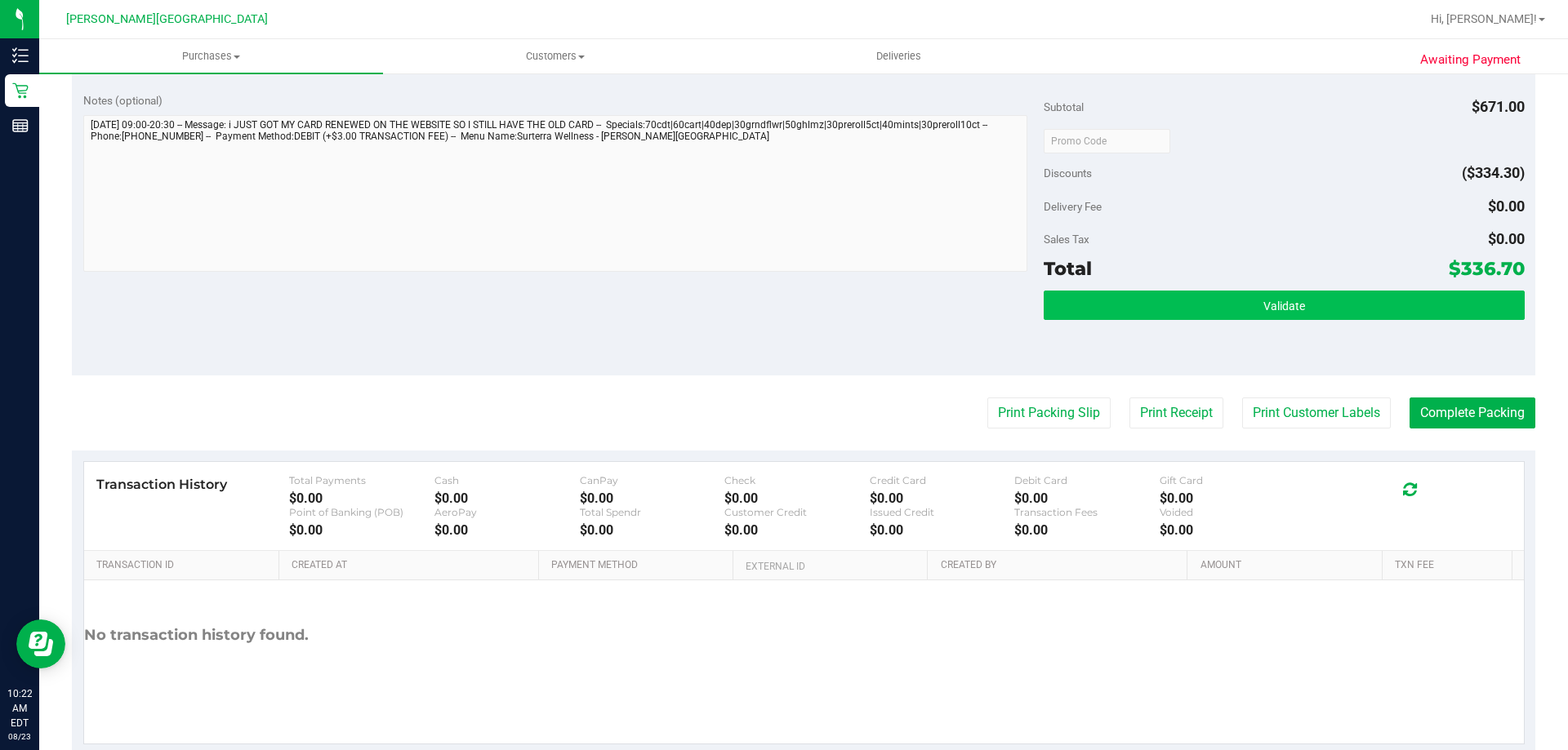
scroll to position [1638, 0]
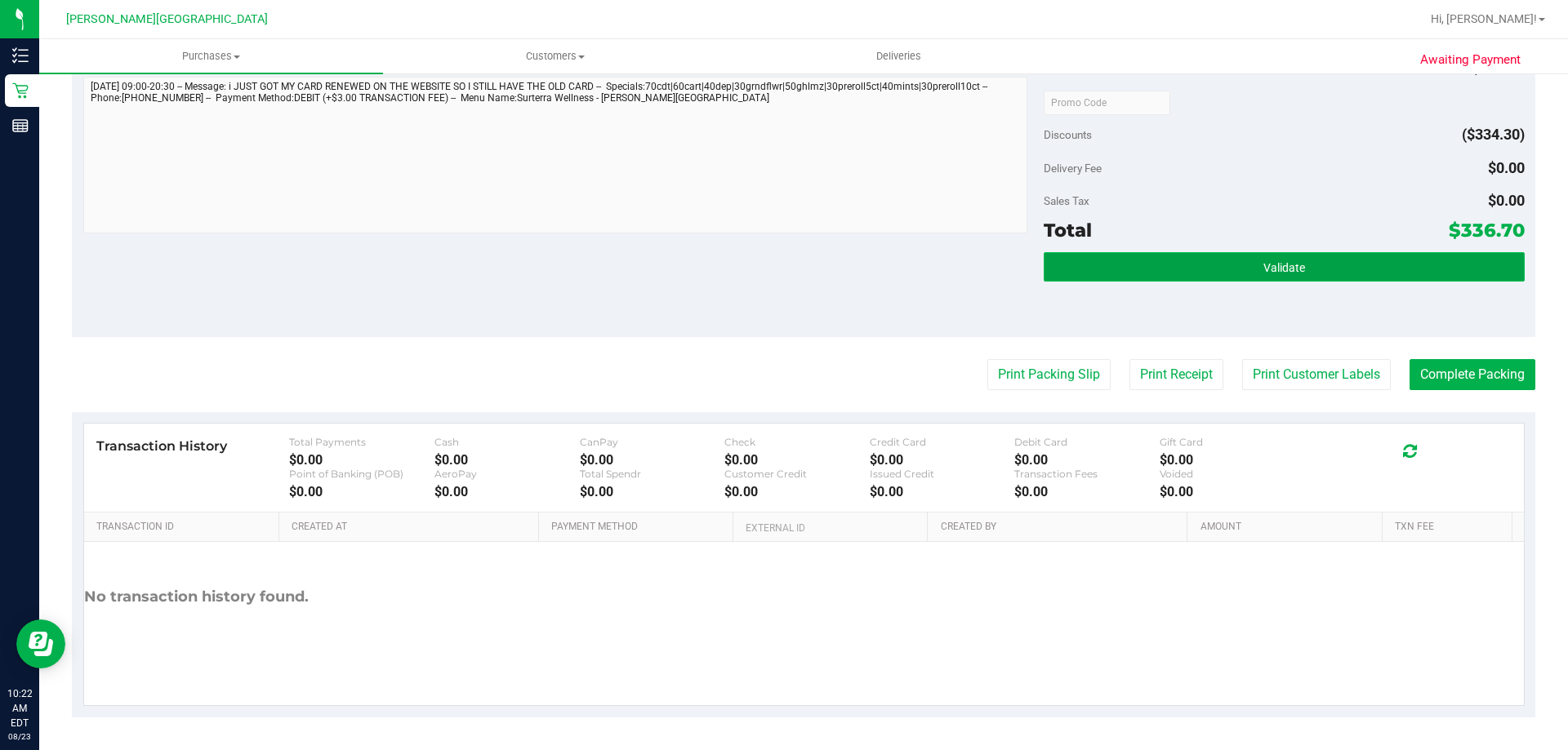
click at [790, 255] on button "Validate" at bounding box center [1284, 266] width 480 height 29
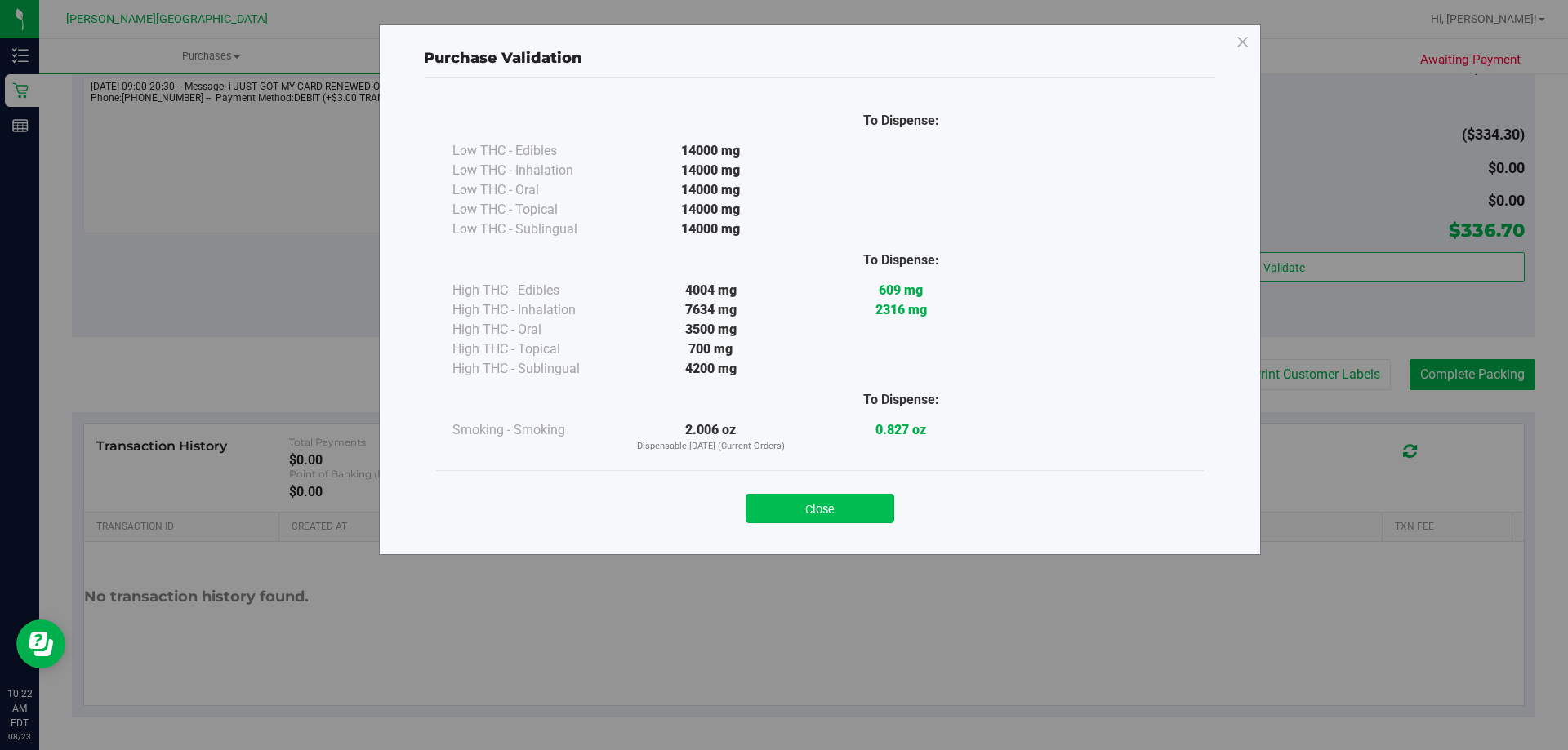
click at [790, 503] on button "Close" at bounding box center [819, 508] width 148 height 29
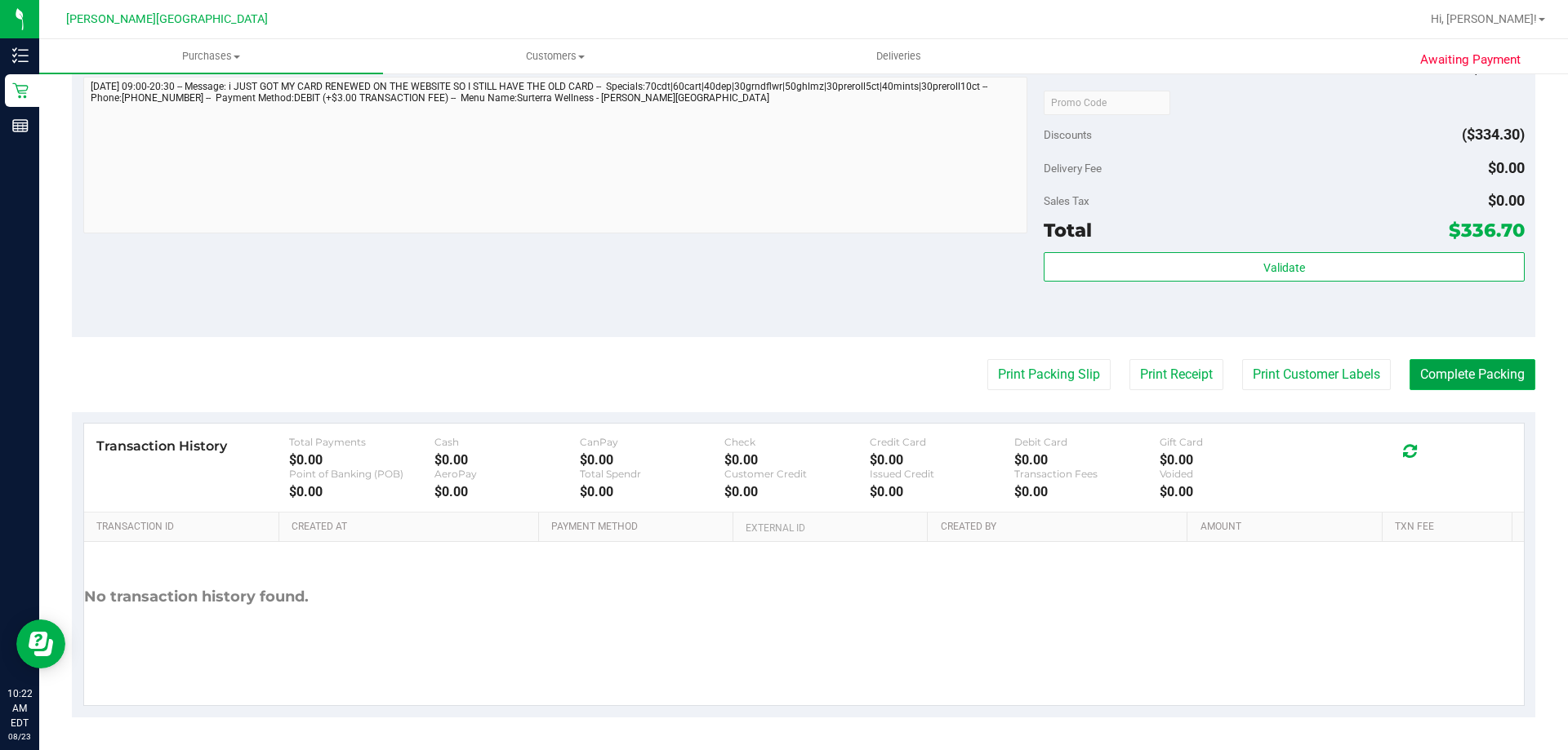
click at [790, 385] on button "Complete Packing" at bounding box center [1473, 375] width 126 height 31
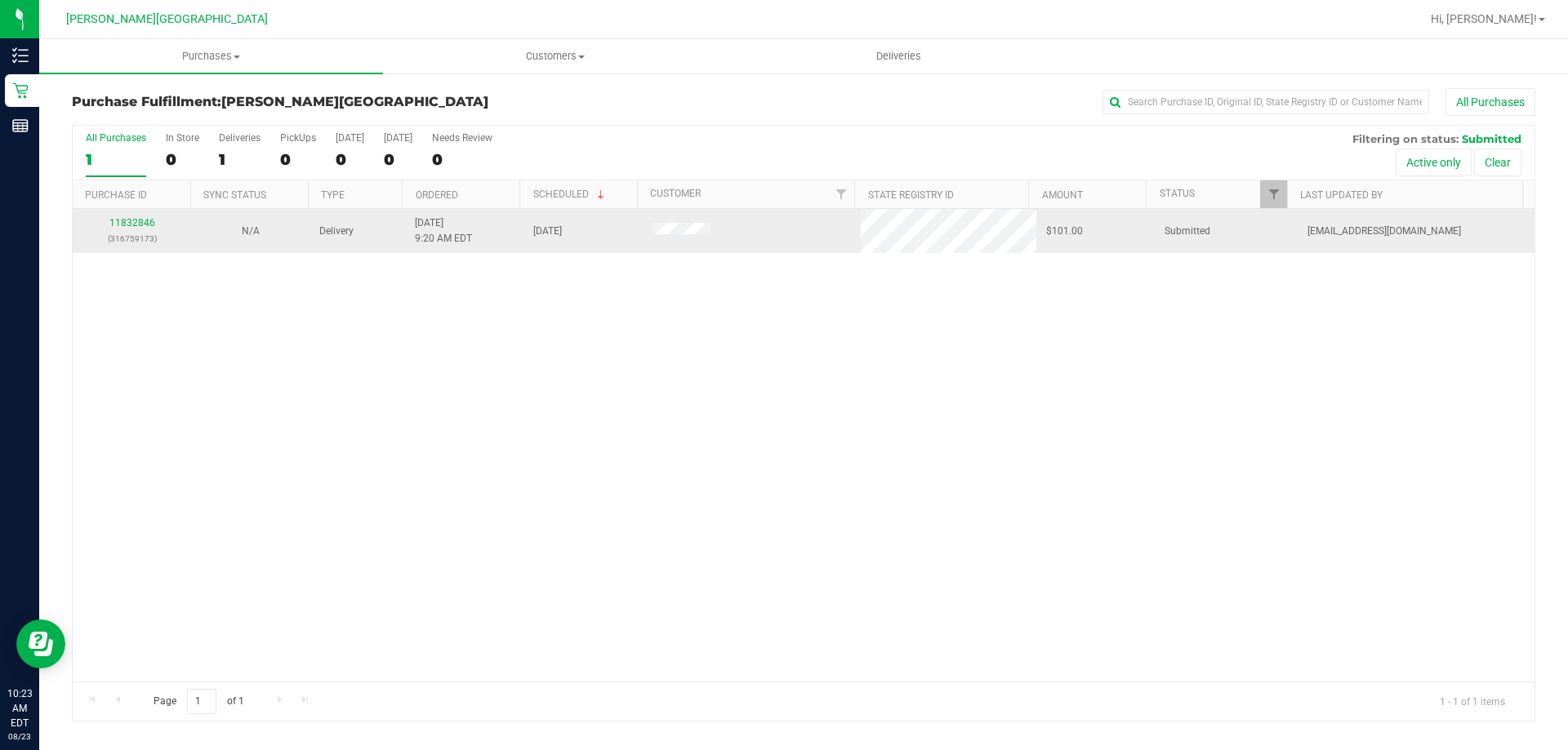
click at [126, 229] on div "11832846 (316759173)" at bounding box center [132, 231] width 99 height 31
click at [124, 219] on link "11832846" at bounding box center [132, 223] width 45 height 12
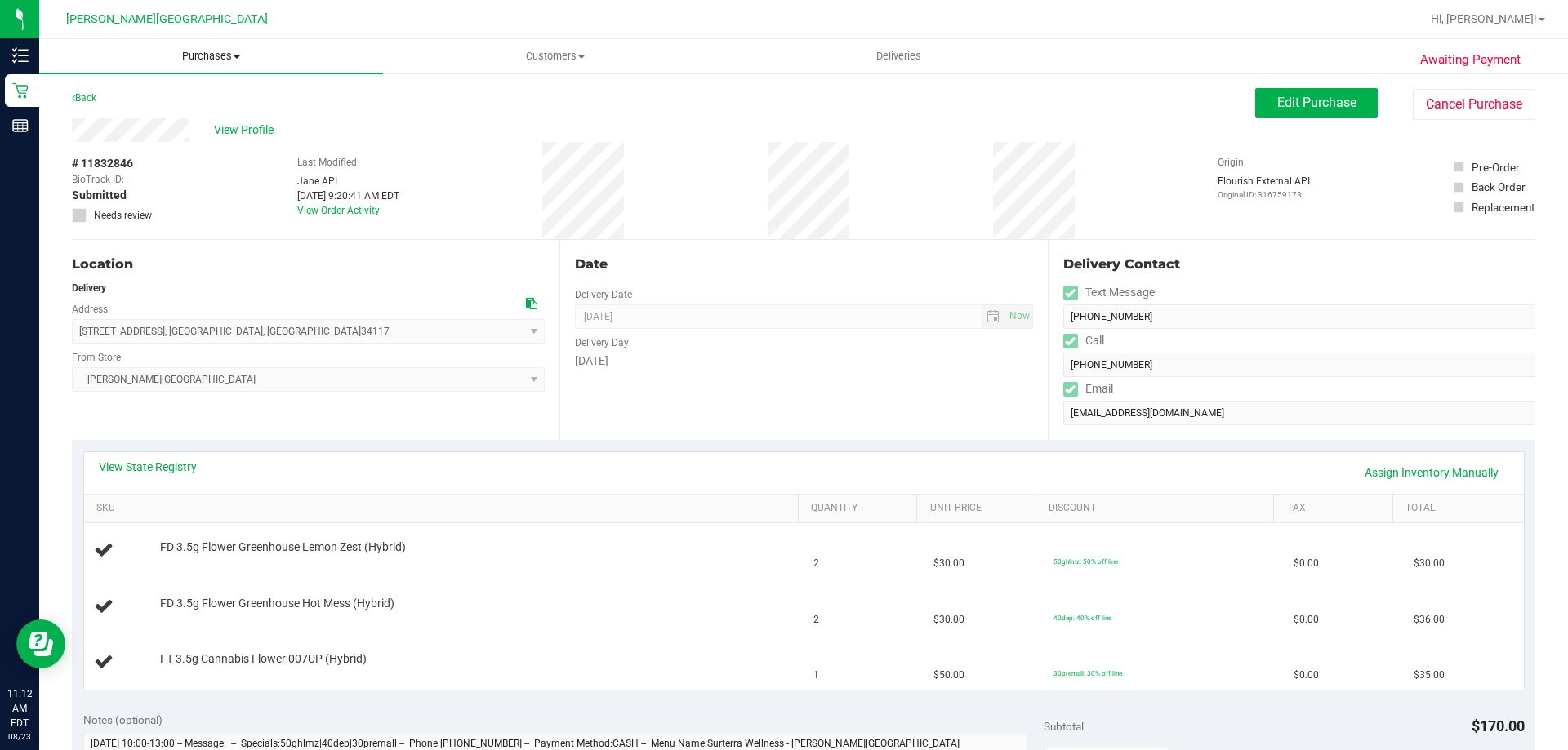
click at [206, 60] on span "Purchases" at bounding box center [211, 56] width 344 height 15
click at [174, 119] on li "Fulfillment" at bounding box center [211, 118] width 344 height 20
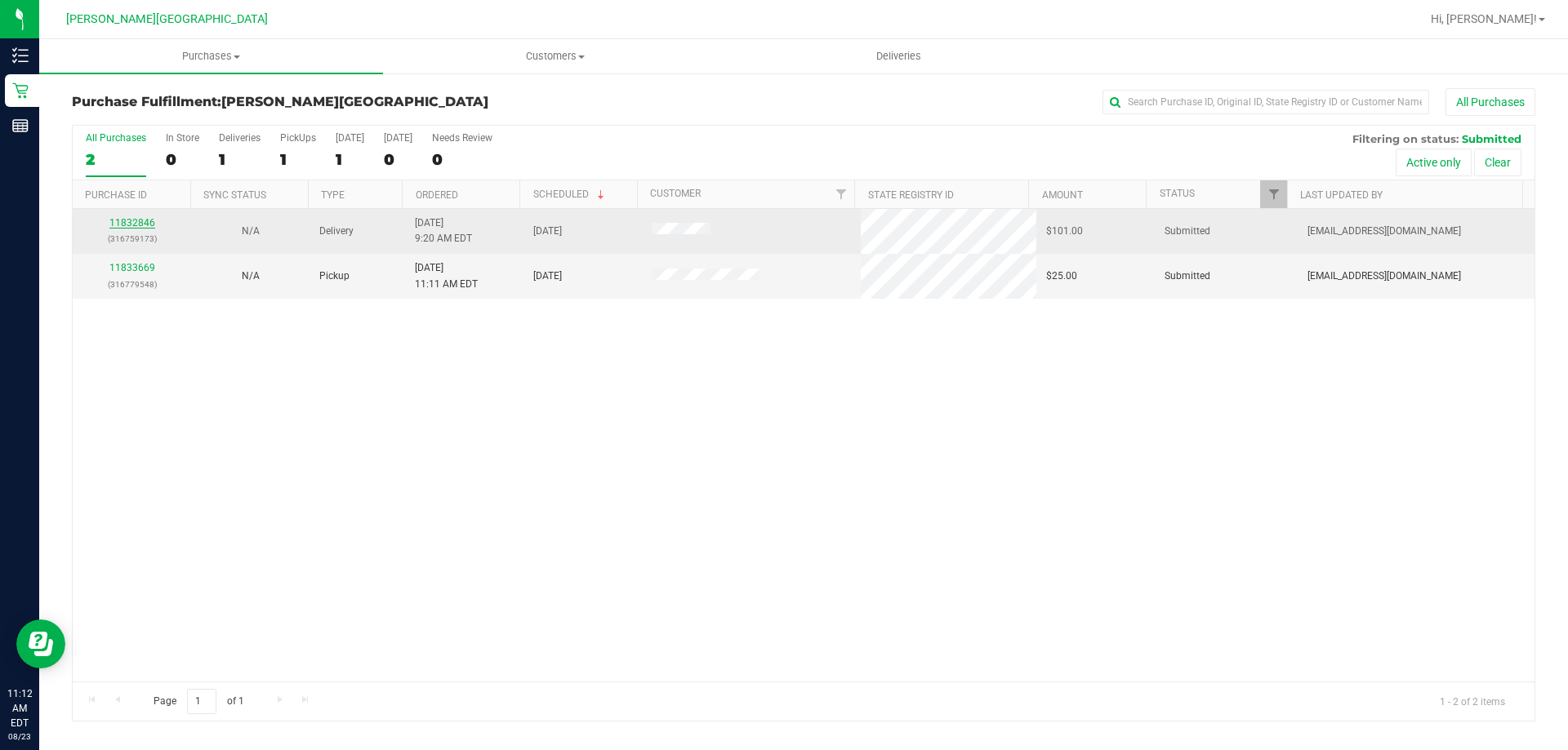
click at [144, 220] on link "11832846" at bounding box center [132, 223] width 45 height 12
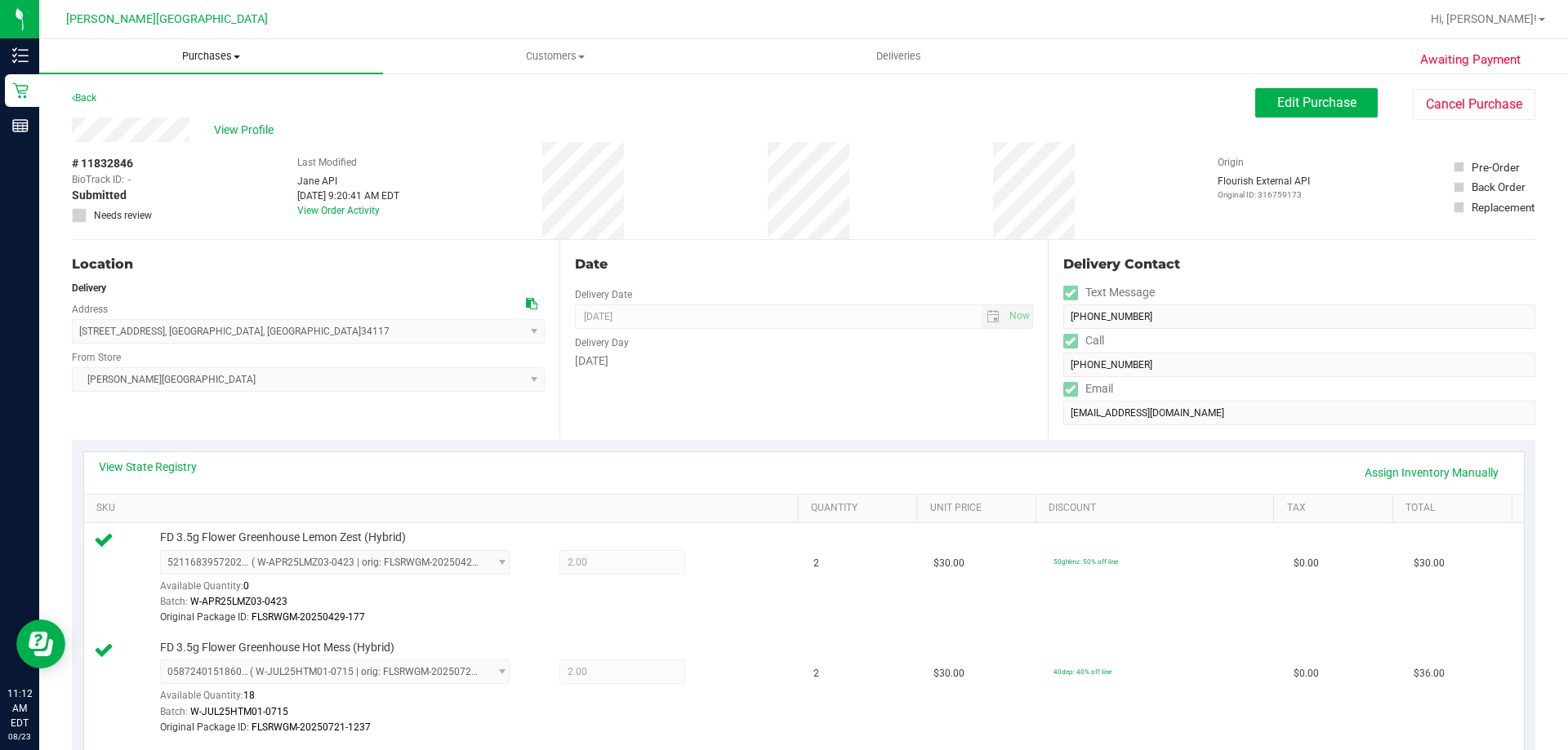
click at [208, 51] on span "Purchases" at bounding box center [211, 56] width 344 height 15
click at [156, 116] on li "Fulfillment" at bounding box center [211, 118] width 344 height 20
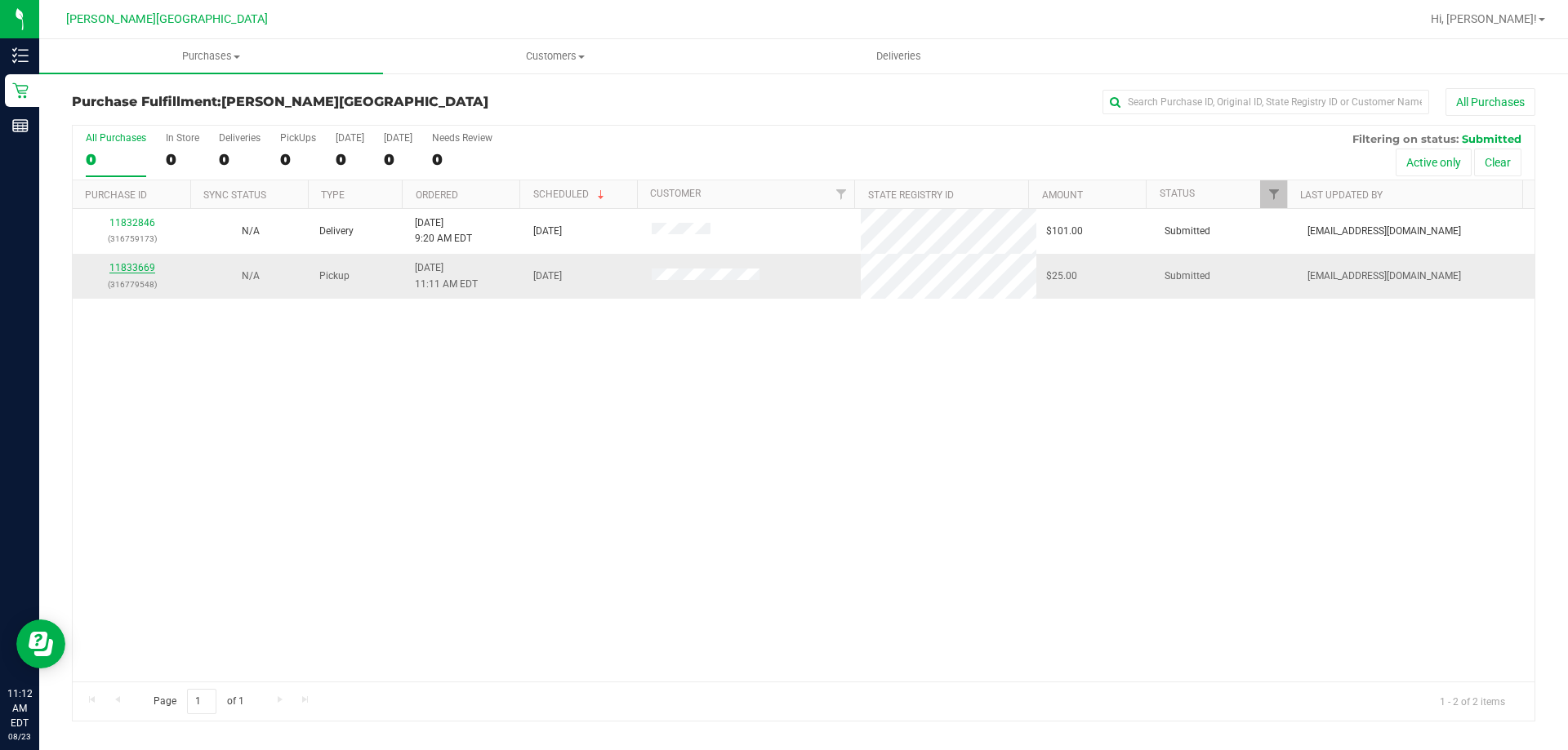
click at [149, 267] on link "11833669" at bounding box center [132, 267] width 45 height 12
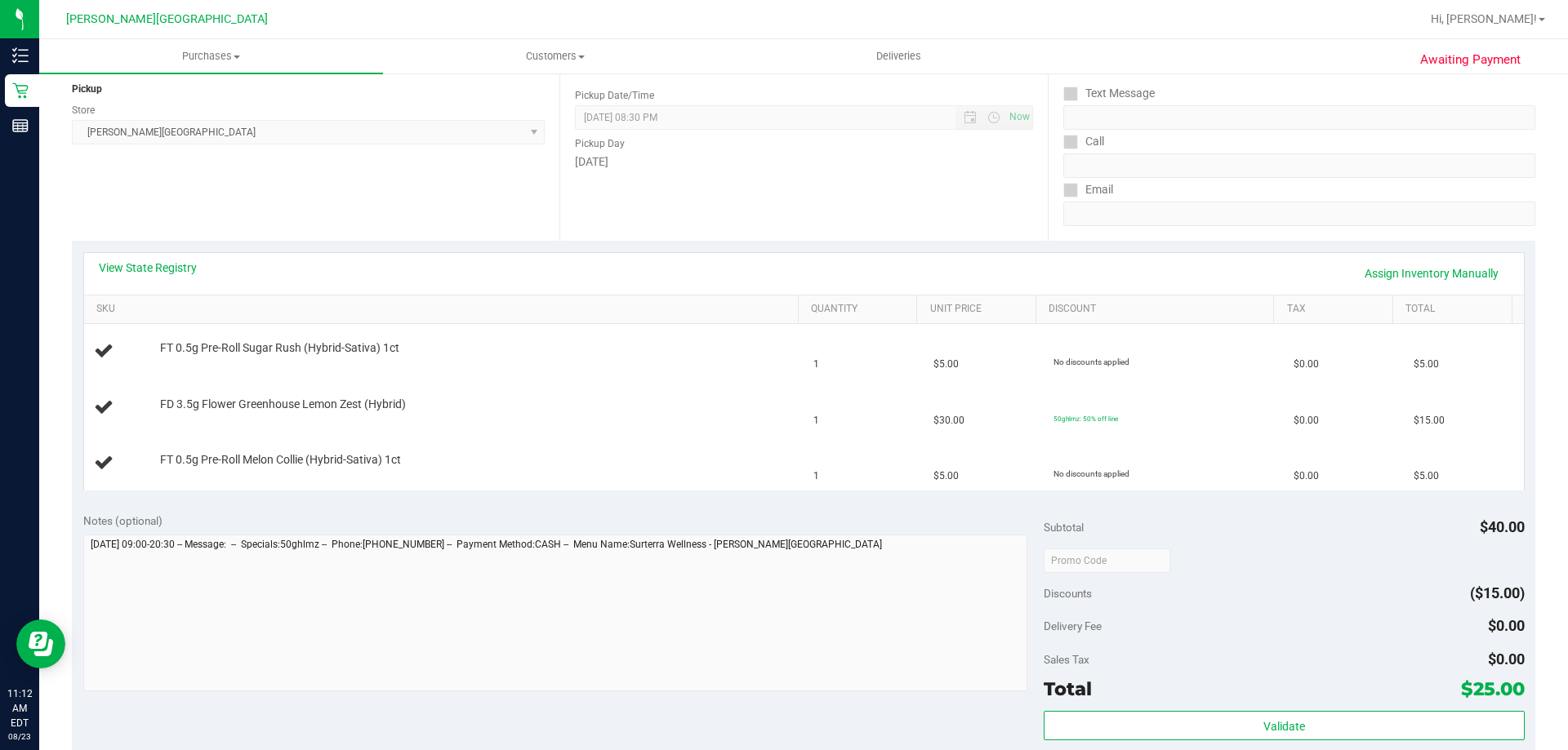
scroll to position [245, 0]
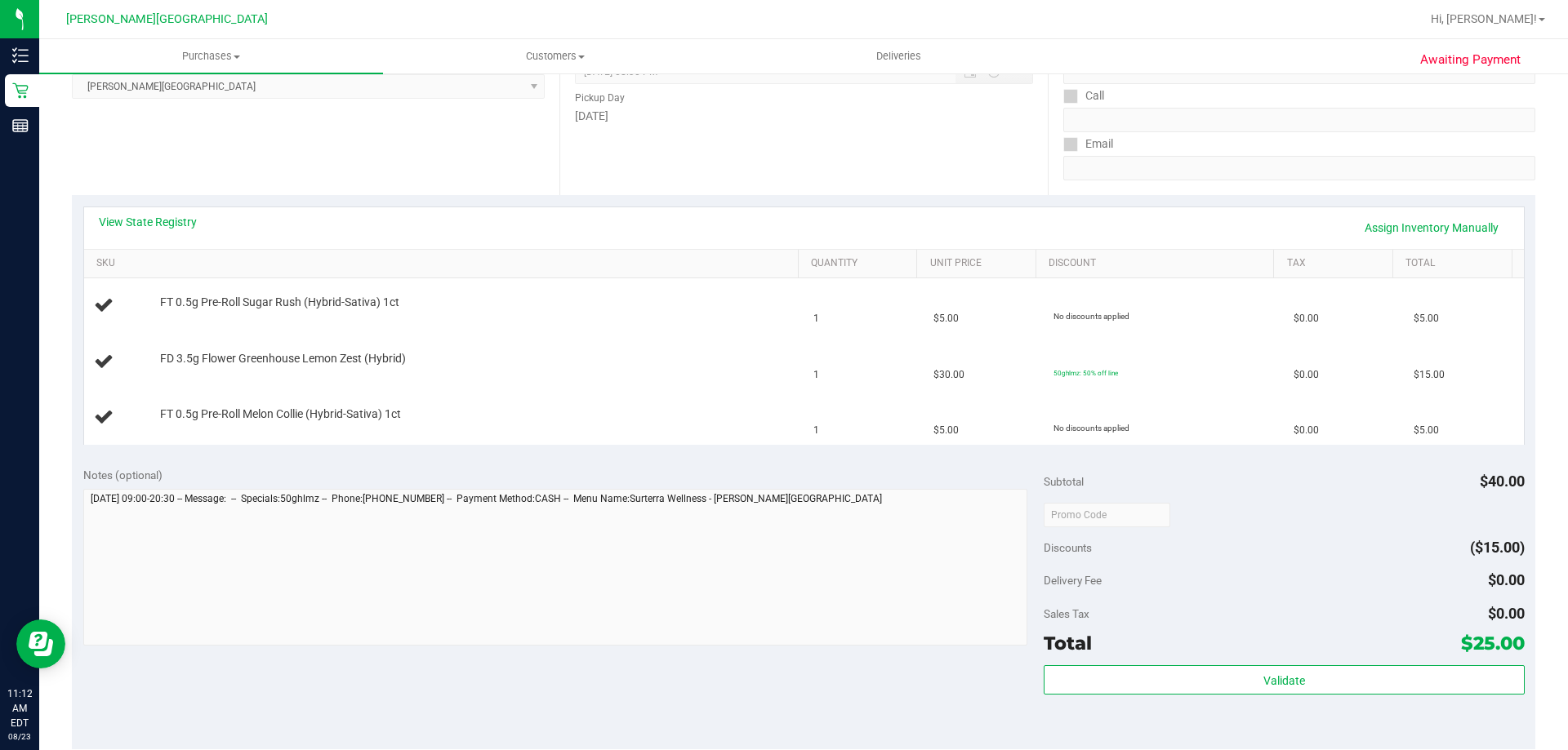
click at [483, 461] on div "Notes (optional) Subtotal $40.00 Discounts ($15.00) Delivery Fee $0.00 Sales Ta…" at bounding box center [803, 602] width 1463 height 294
click at [452, 454] on div "View State Registry Assign Inventory Manually SKU Quantity Unit Price Discount …" at bounding box center [803, 325] width 1463 height 260
click at [458, 454] on div "View State Registry Assign Inventory Manually SKU Quantity Unit Price Discount …" at bounding box center [803, 325] width 1463 height 260
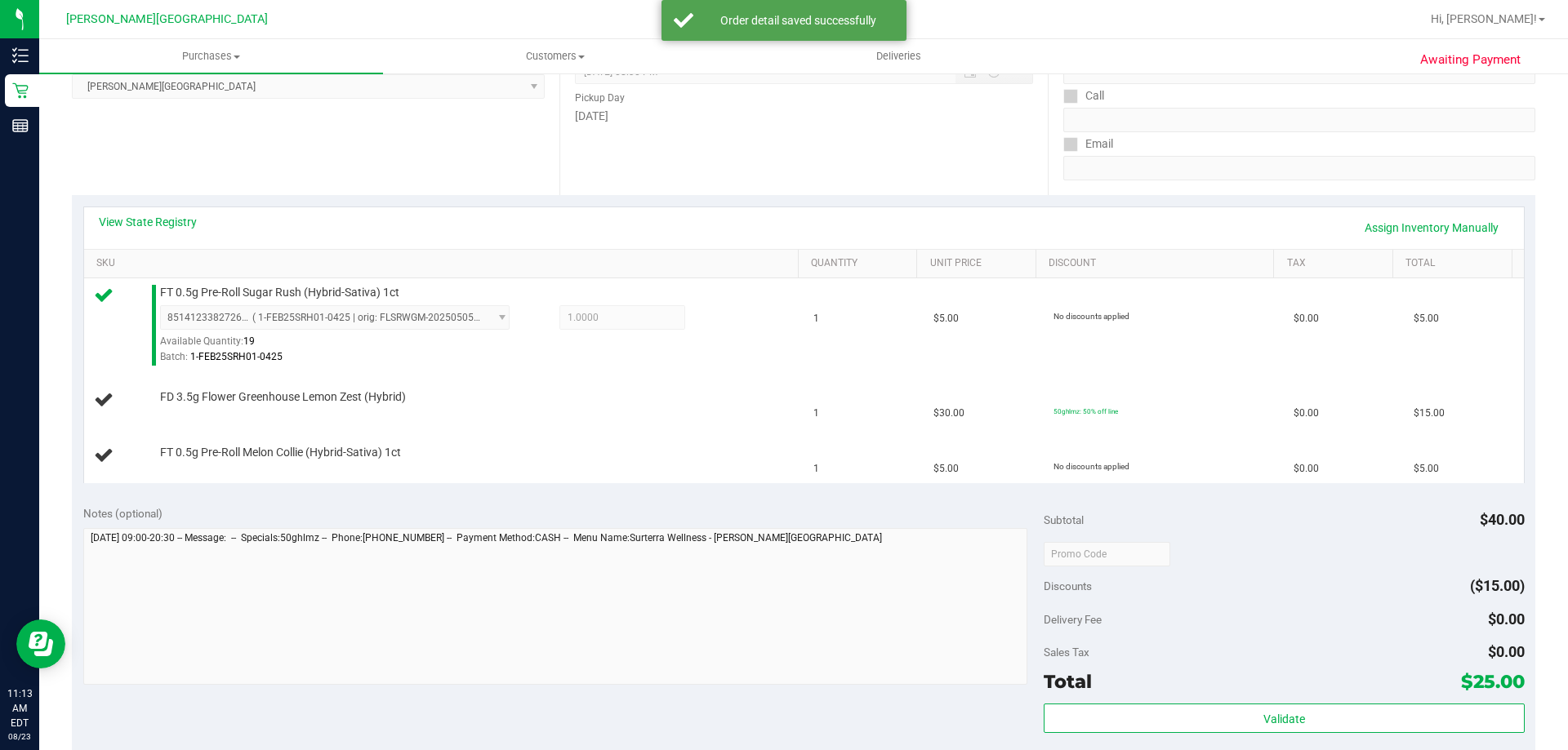
click at [674, 507] on div "Notes (optional)" at bounding box center [564, 514] width 961 height 16
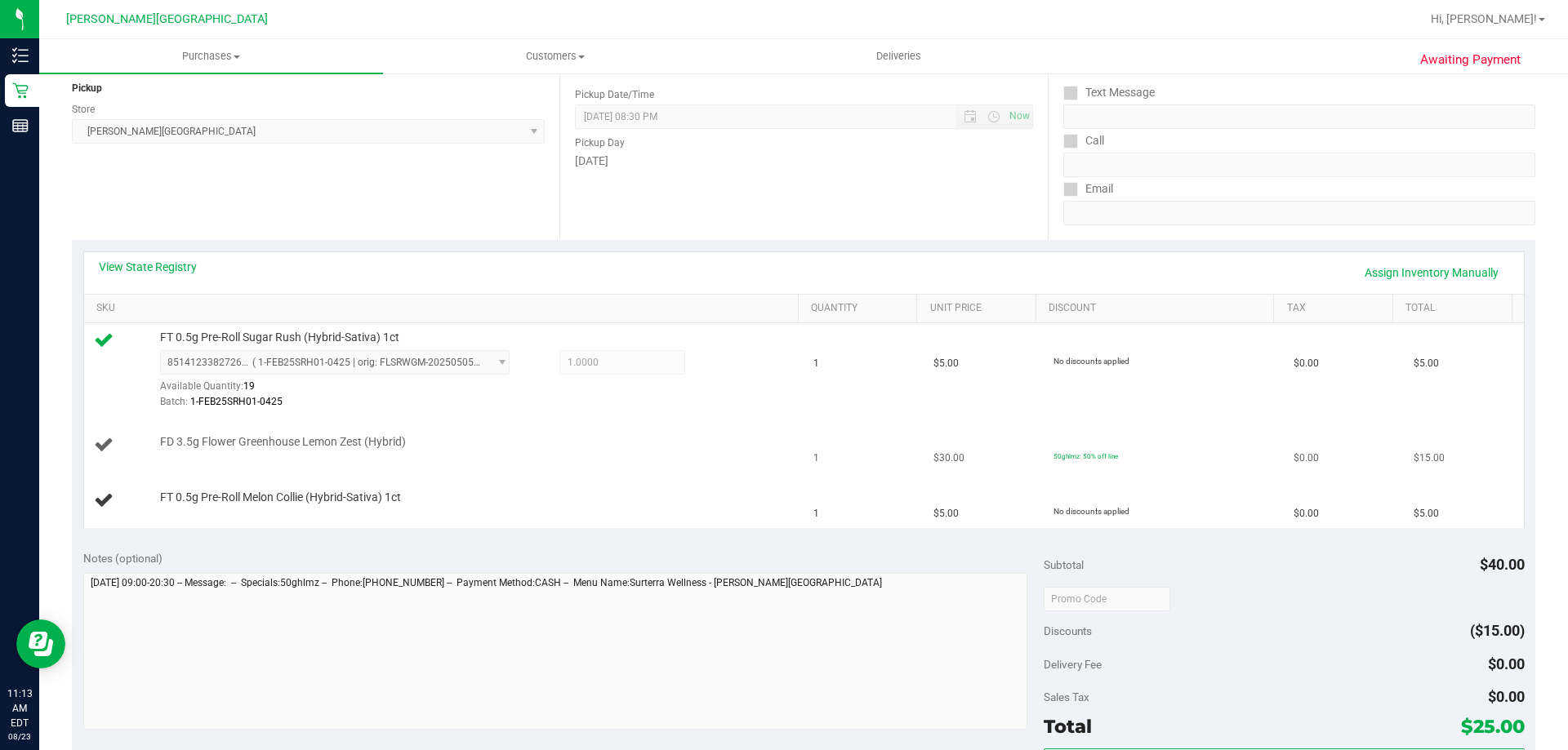
scroll to position [164, 0]
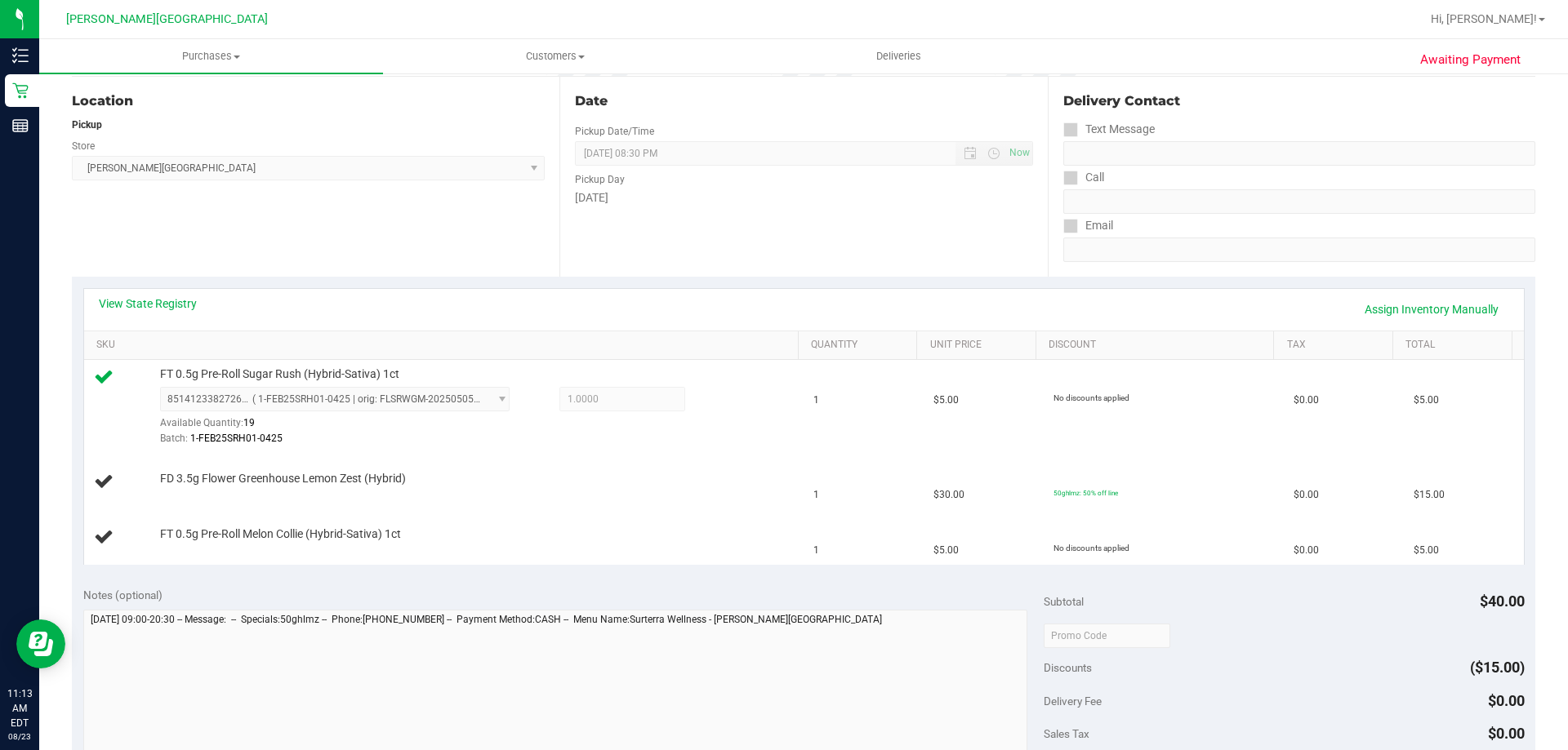
click at [649, 572] on div "View State Registry Assign Inventory Manually SKU Quantity Unit Price Discount …" at bounding box center [803, 426] width 1463 height 300
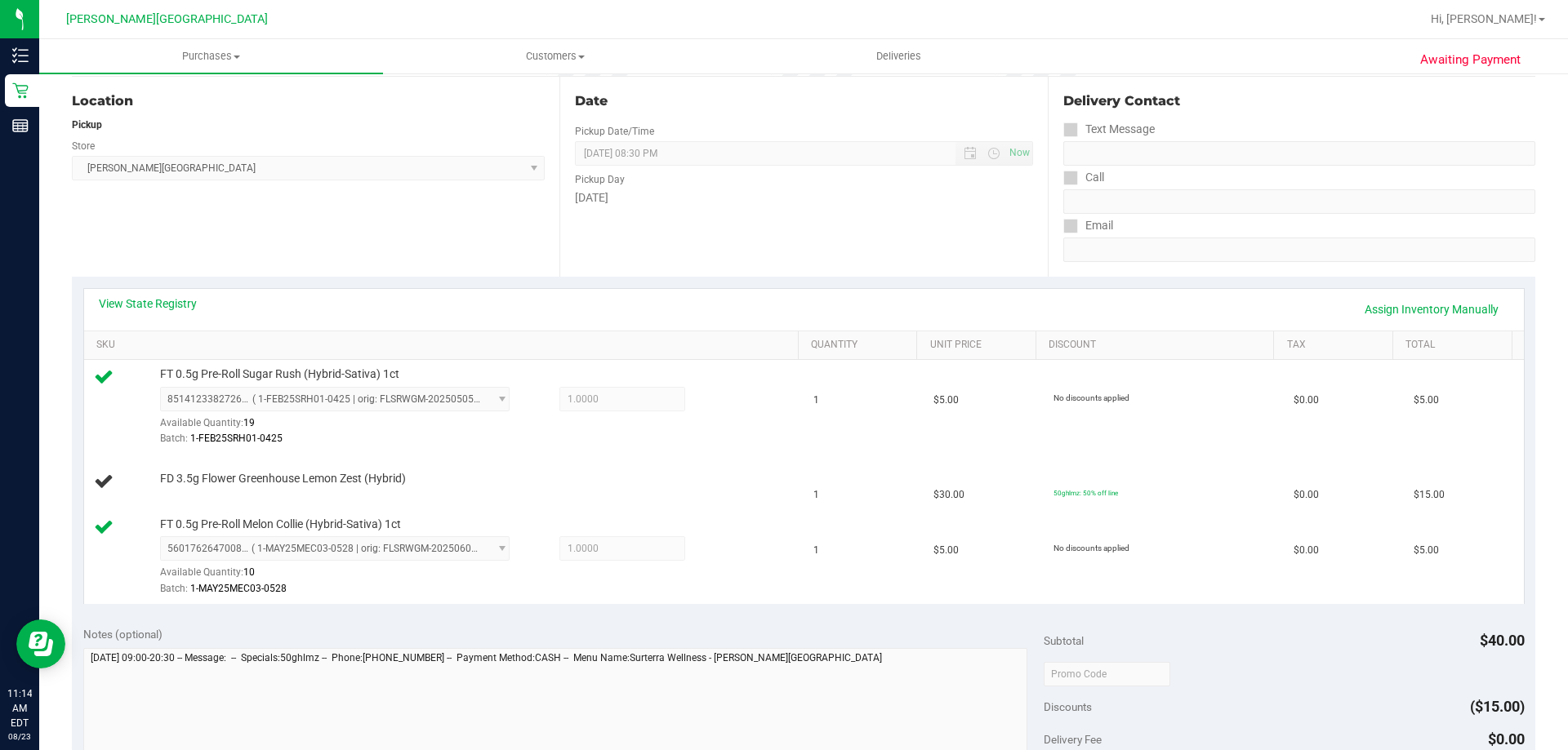
click at [538, 620] on div "Notes (optional) Subtotal $40.00 Discounts ($15.00) Delivery Fee $0.00 Sales Ta…" at bounding box center [803, 761] width 1463 height 294
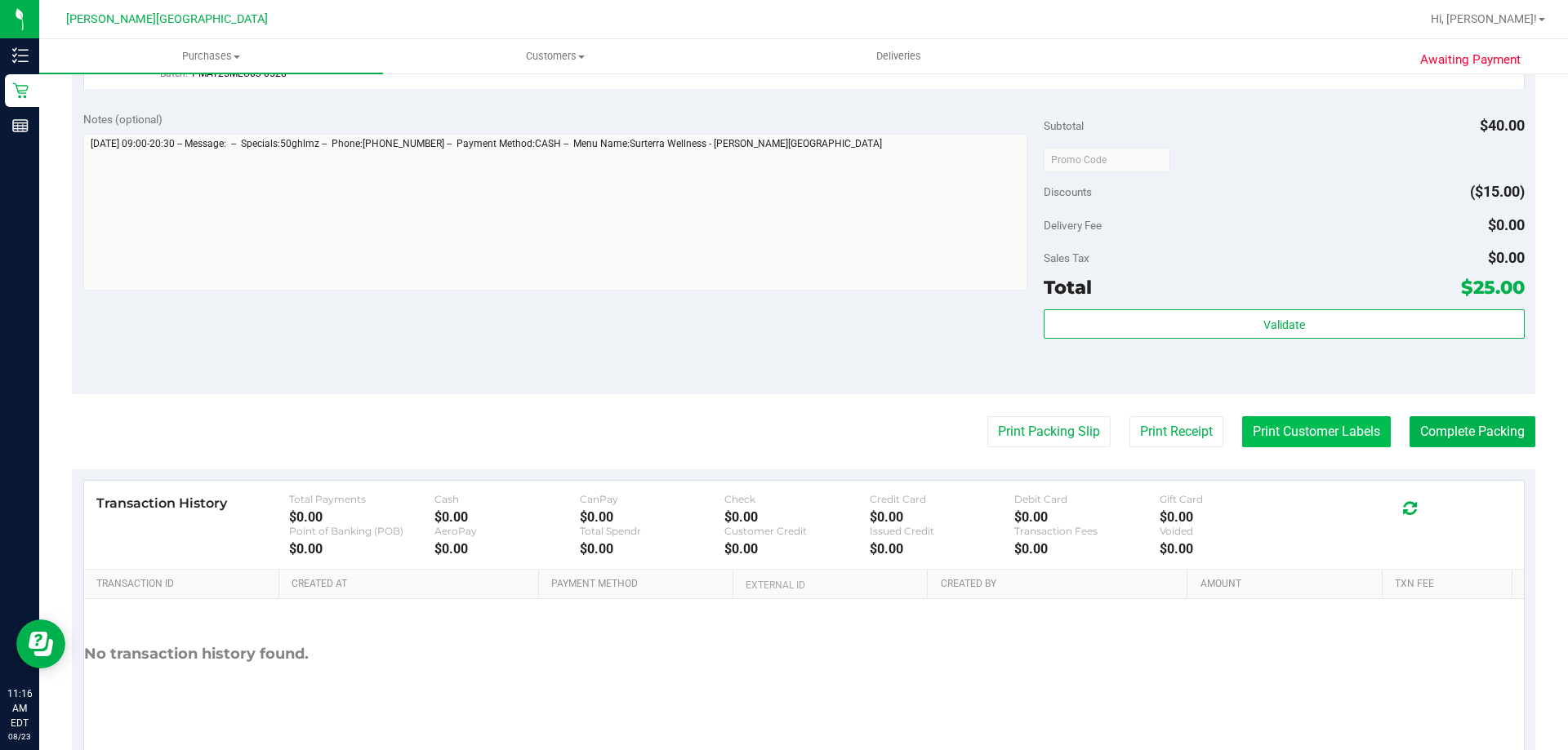
scroll to position [735, 0]
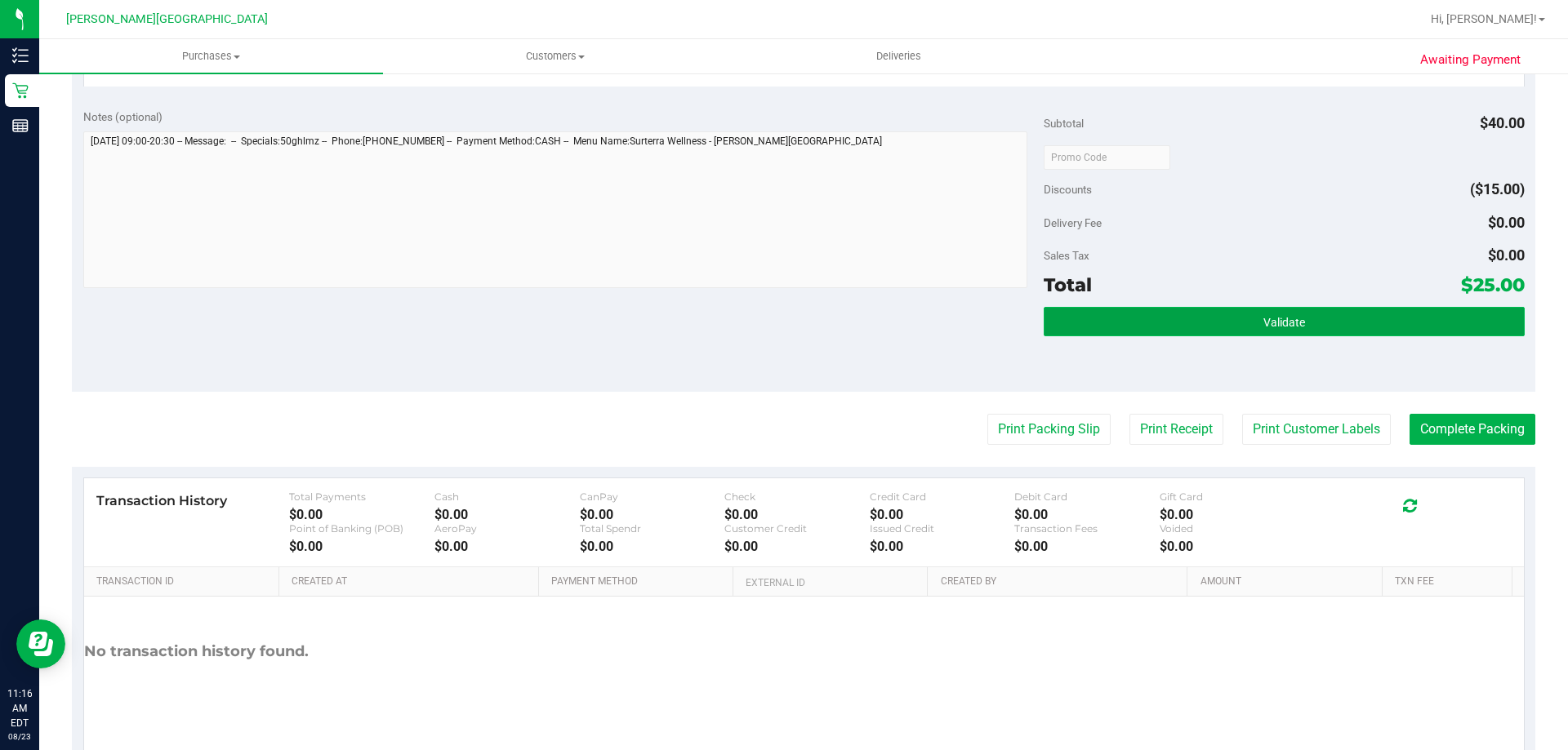
click at [790, 324] on button "Validate" at bounding box center [1284, 322] width 480 height 29
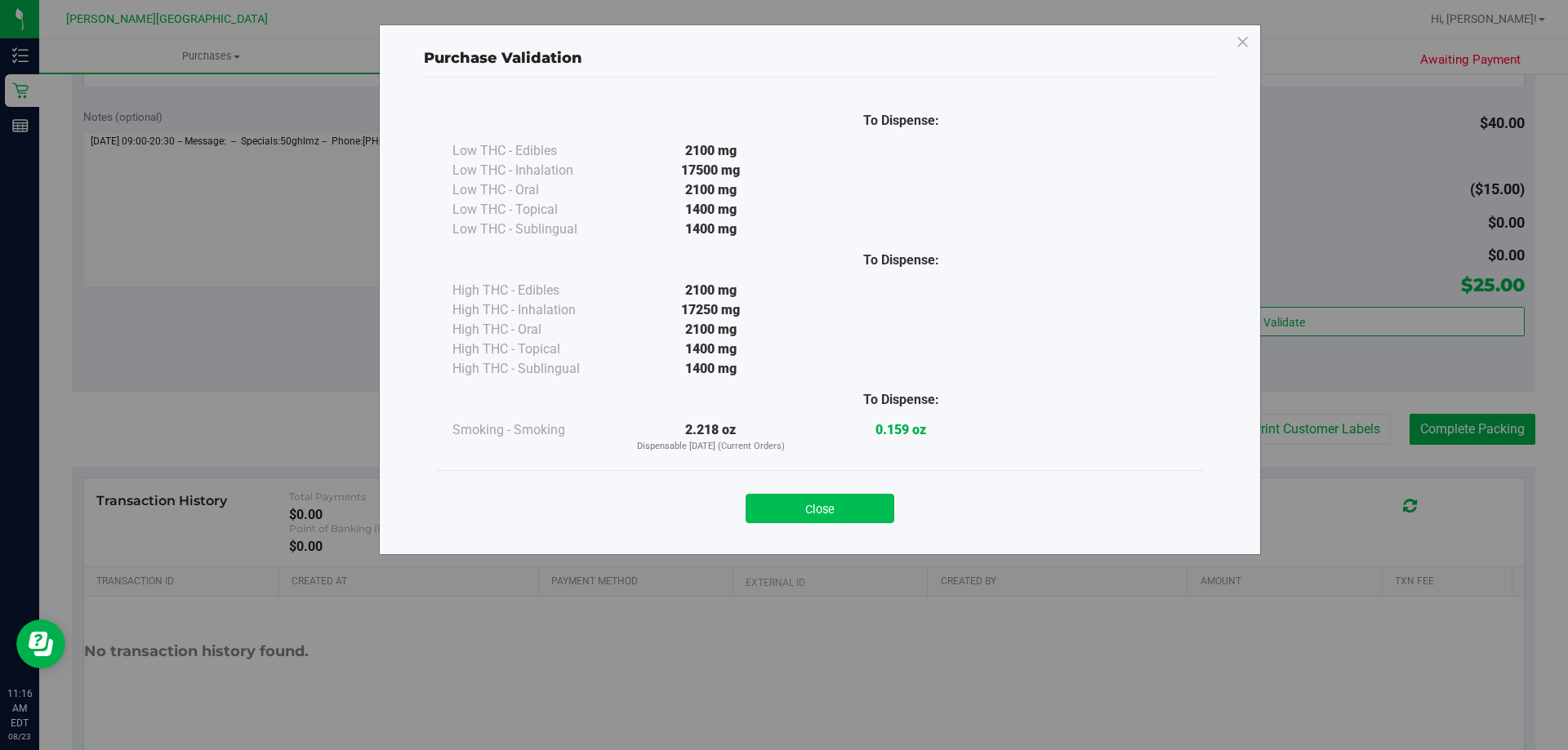
click at [779, 506] on button "Close" at bounding box center [819, 508] width 148 height 29
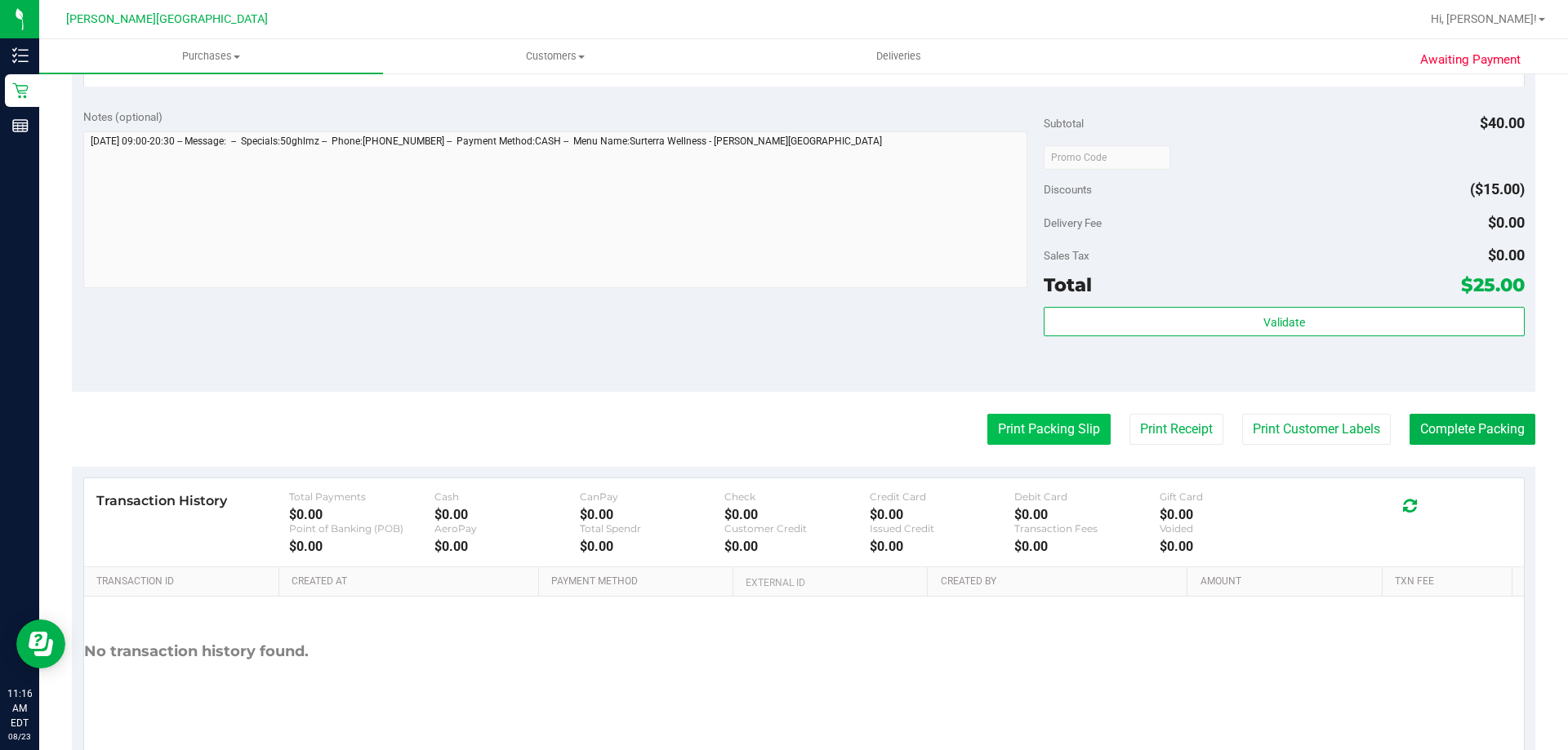
click at [790, 424] on button "Print Packing Slip" at bounding box center [1050, 429] width 124 height 31
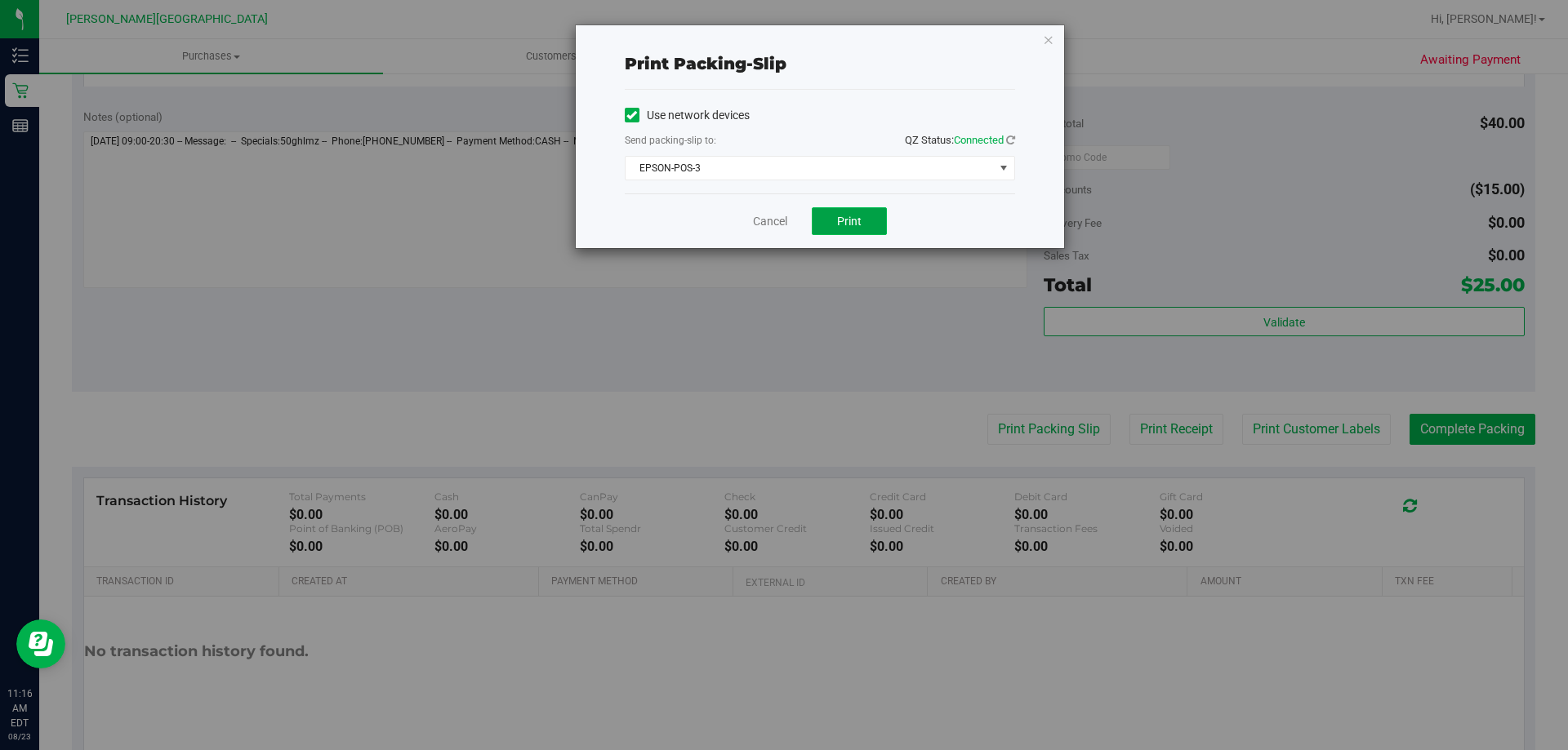
click at [790, 228] on button "Print" at bounding box center [849, 221] width 75 height 28
click at [790, 31] on icon "button" at bounding box center [1049, 39] width 12 height 20
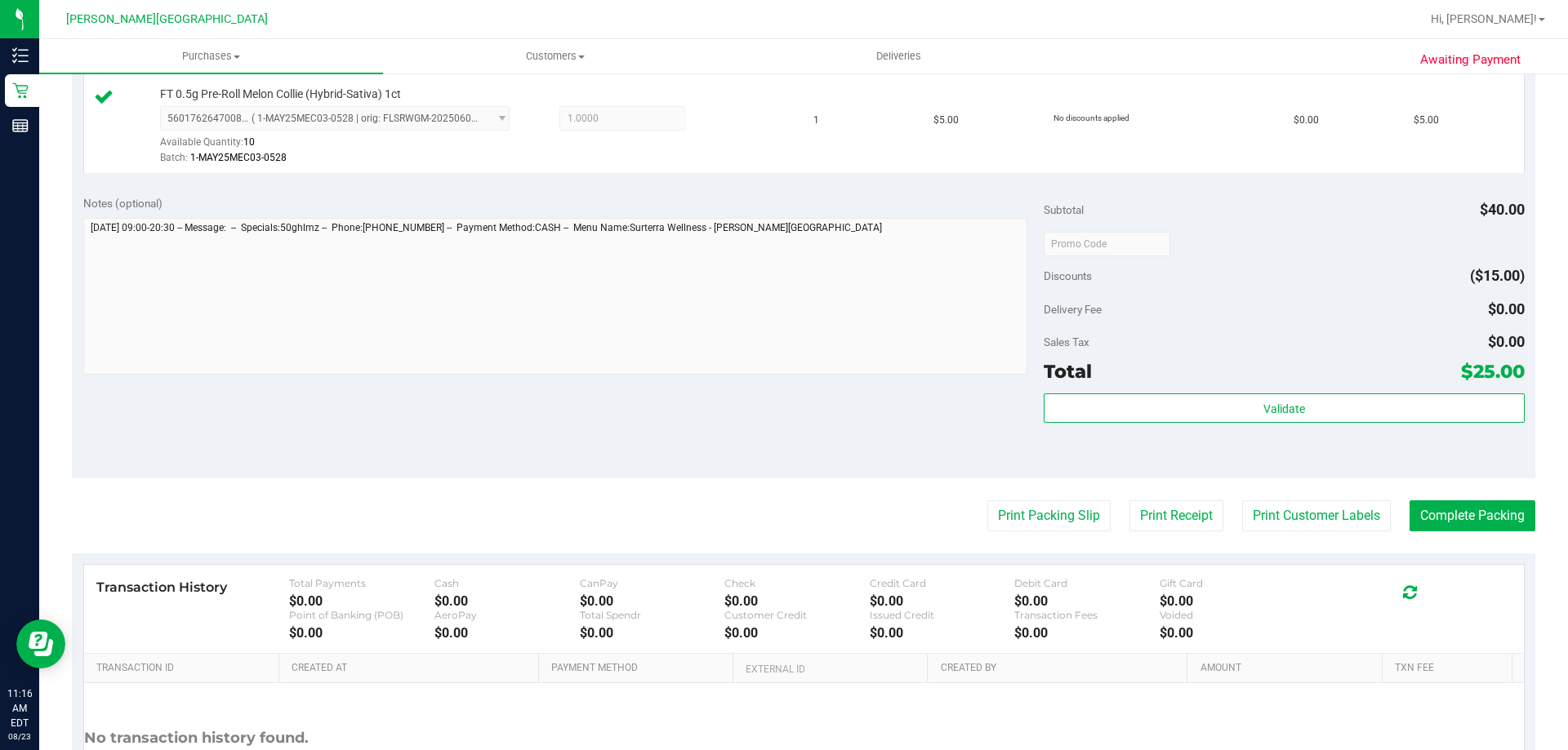
scroll to position [789, 0]
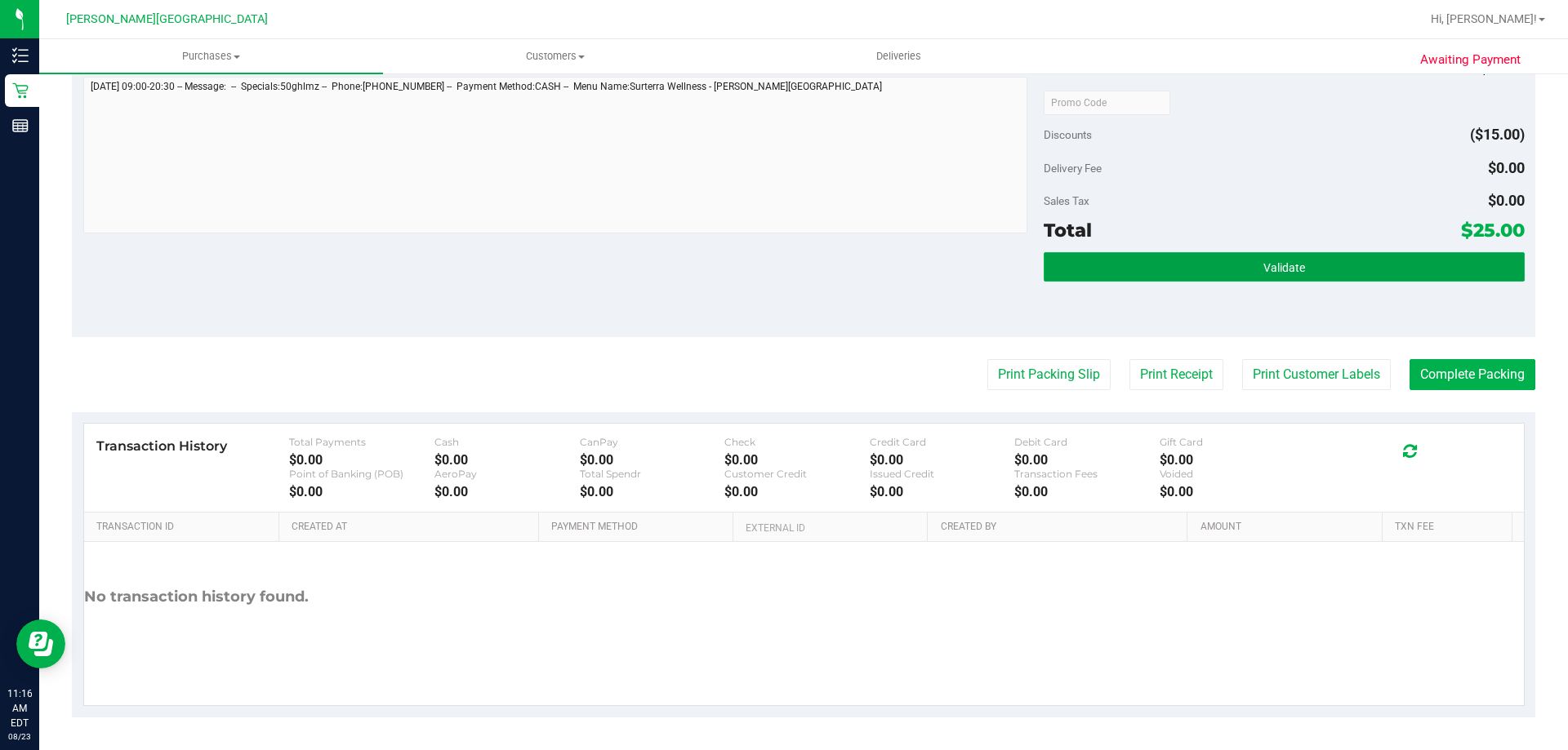
click at [790, 253] on button "Validate" at bounding box center [1284, 266] width 480 height 29
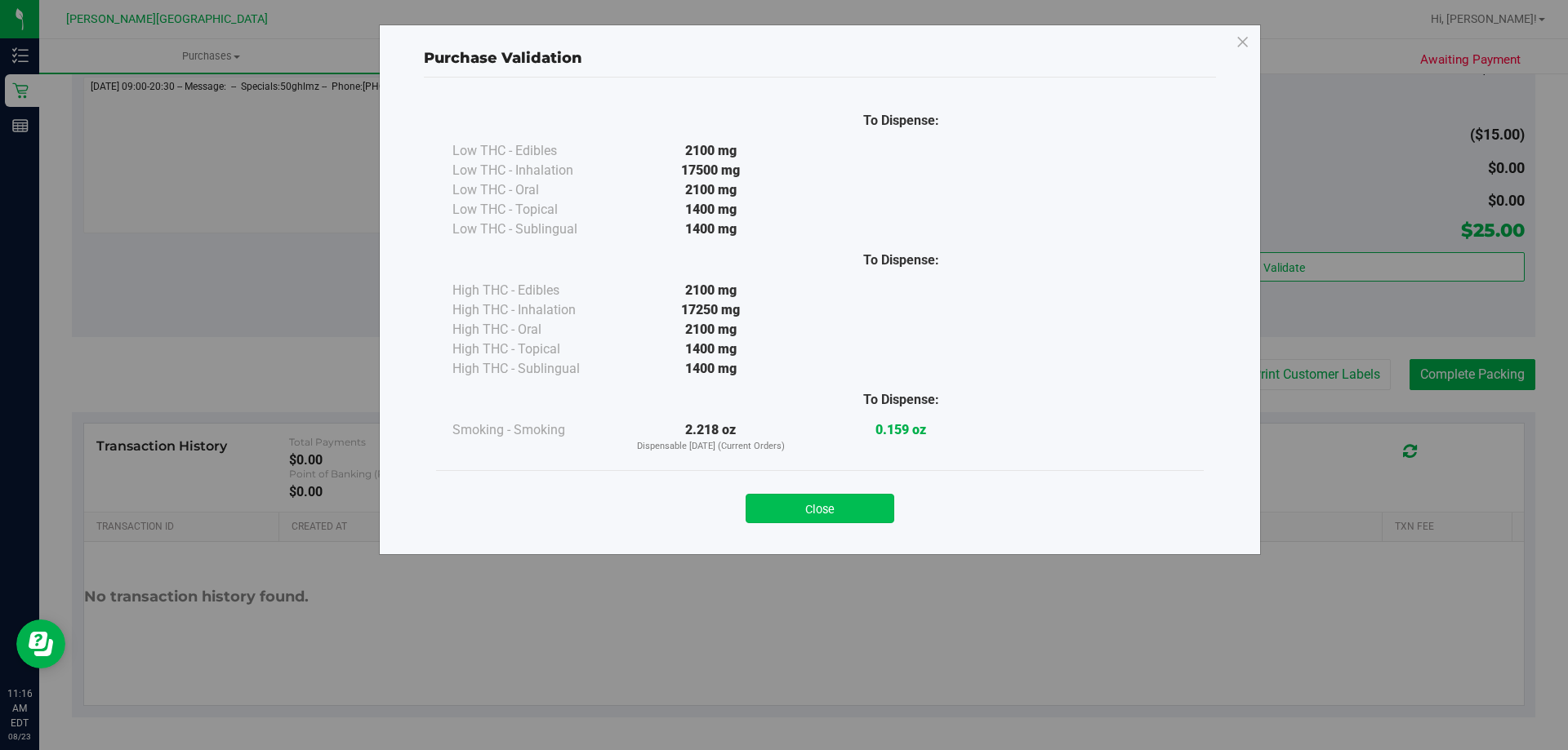
click at [790, 517] on button "Close" at bounding box center [819, 508] width 148 height 29
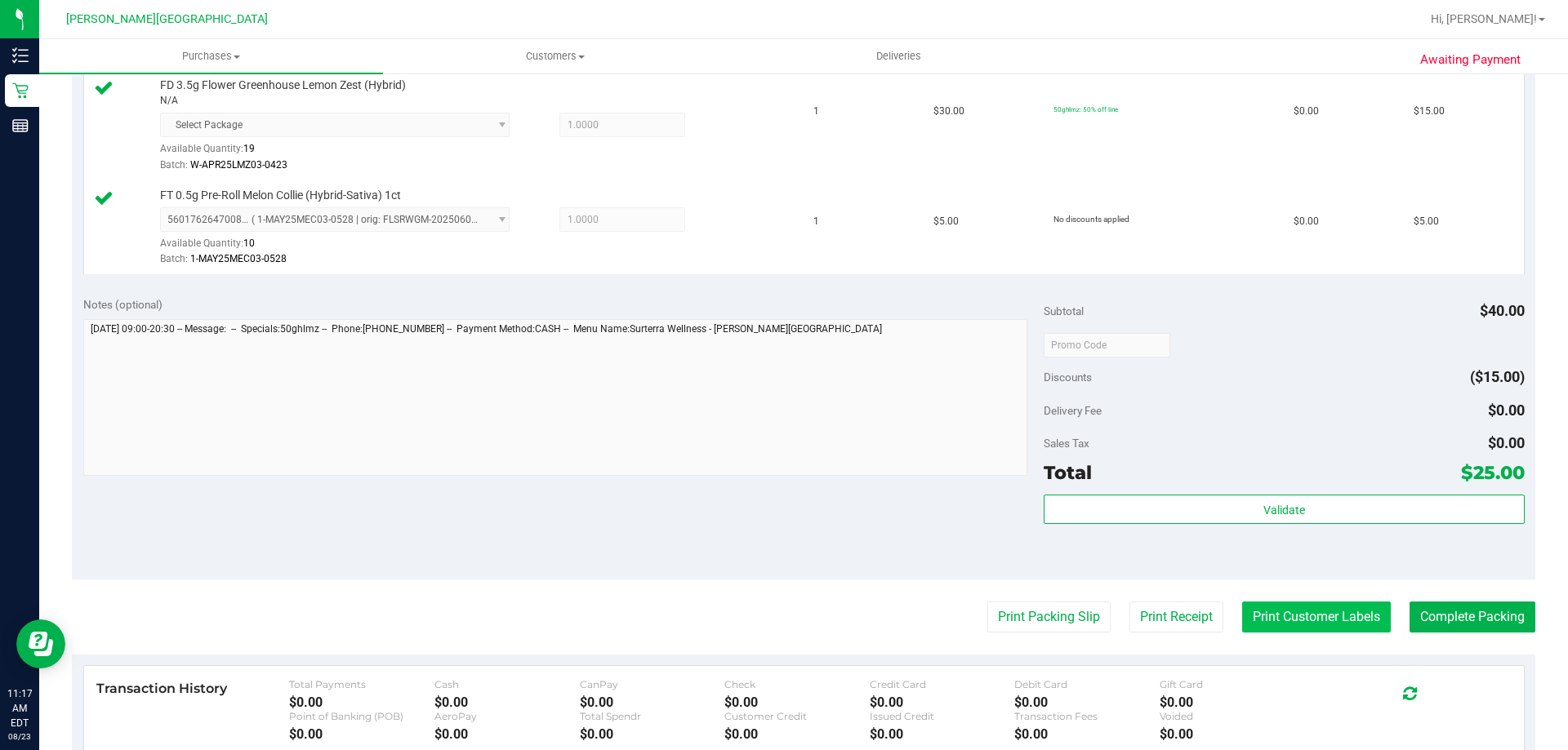
scroll to position [707, 0]
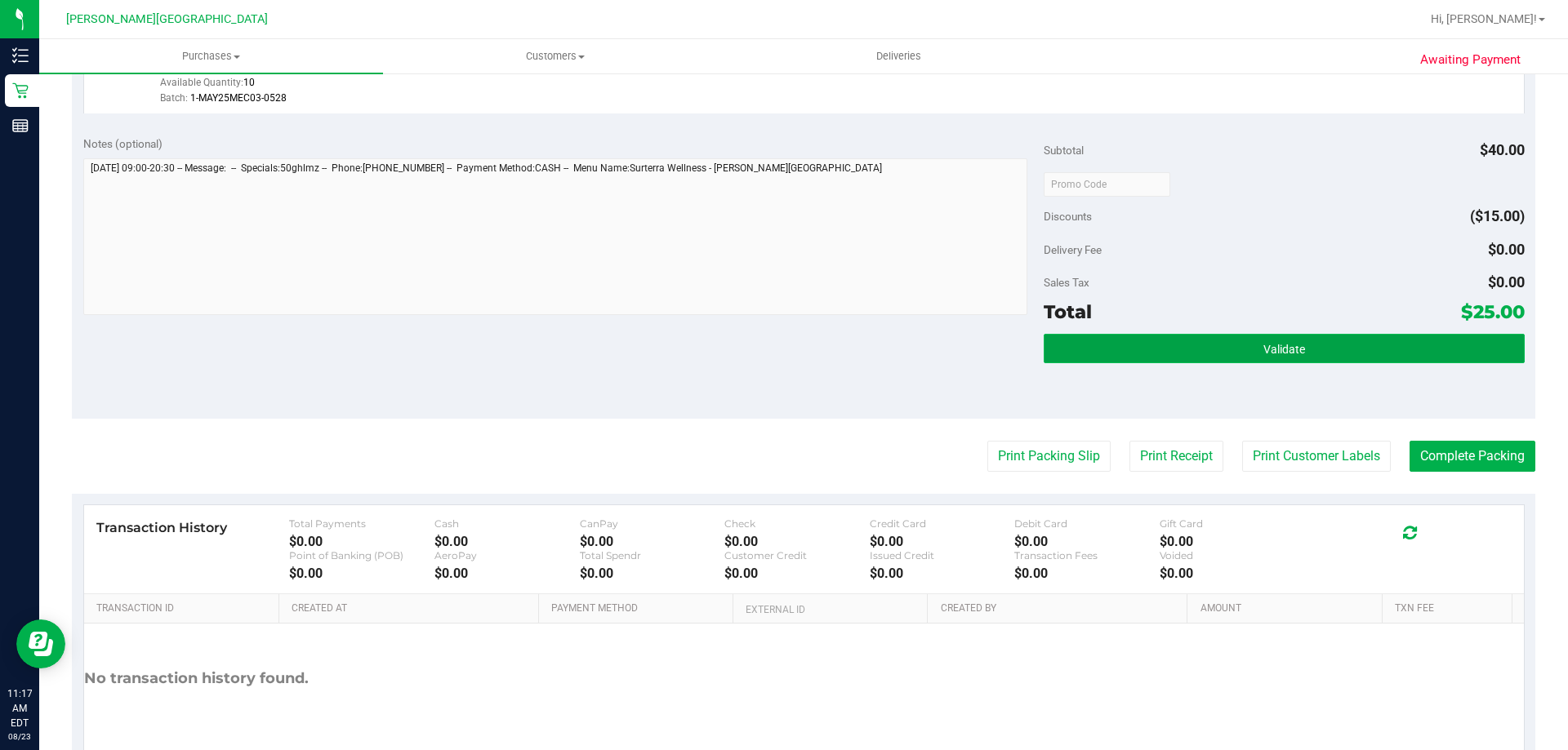
click at [790, 362] on button "Validate" at bounding box center [1284, 348] width 480 height 29
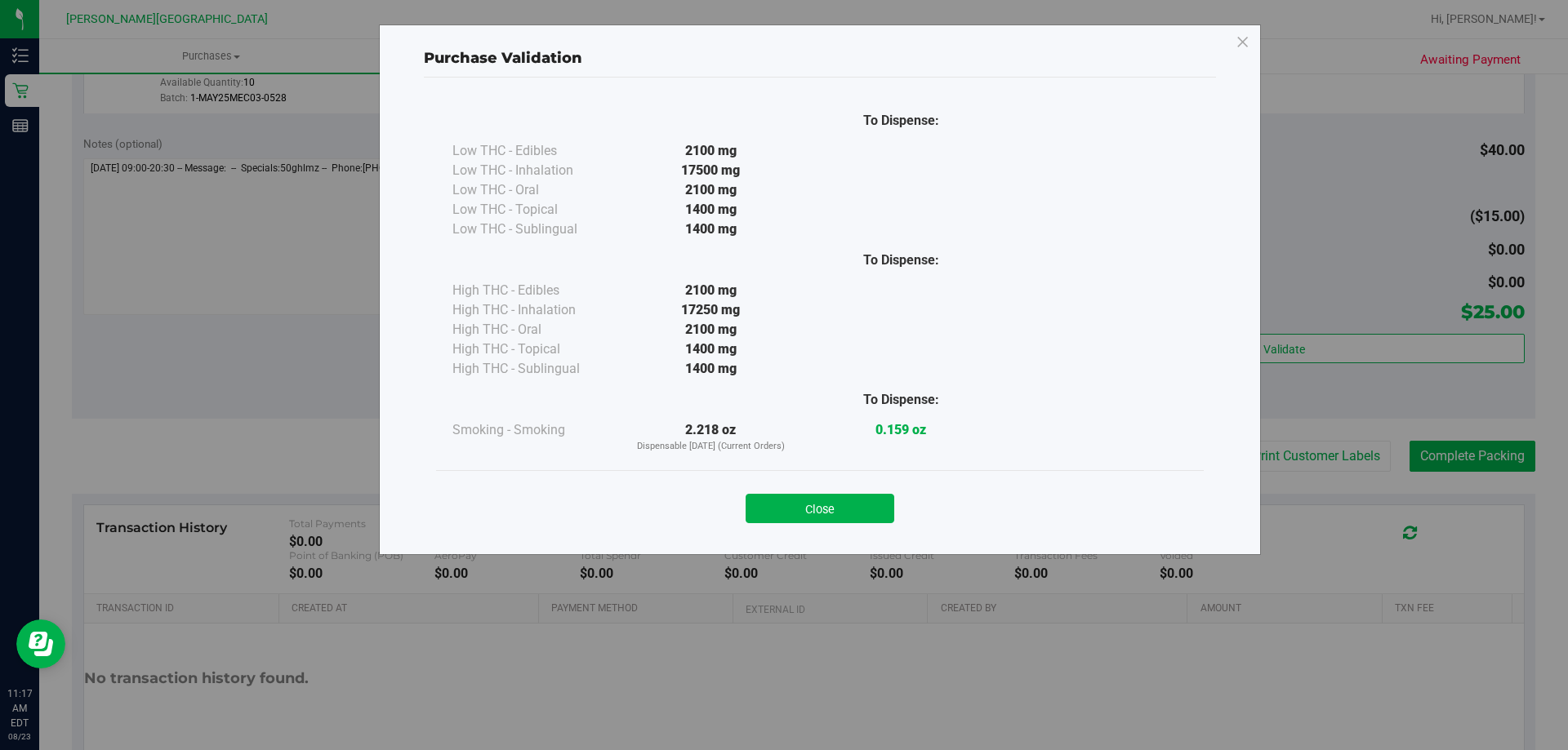
click at [790, 485] on div "Close" at bounding box center [819, 504] width 743 height 41
click at [790, 498] on button "Close" at bounding box center [819, 508] width 148 height 29
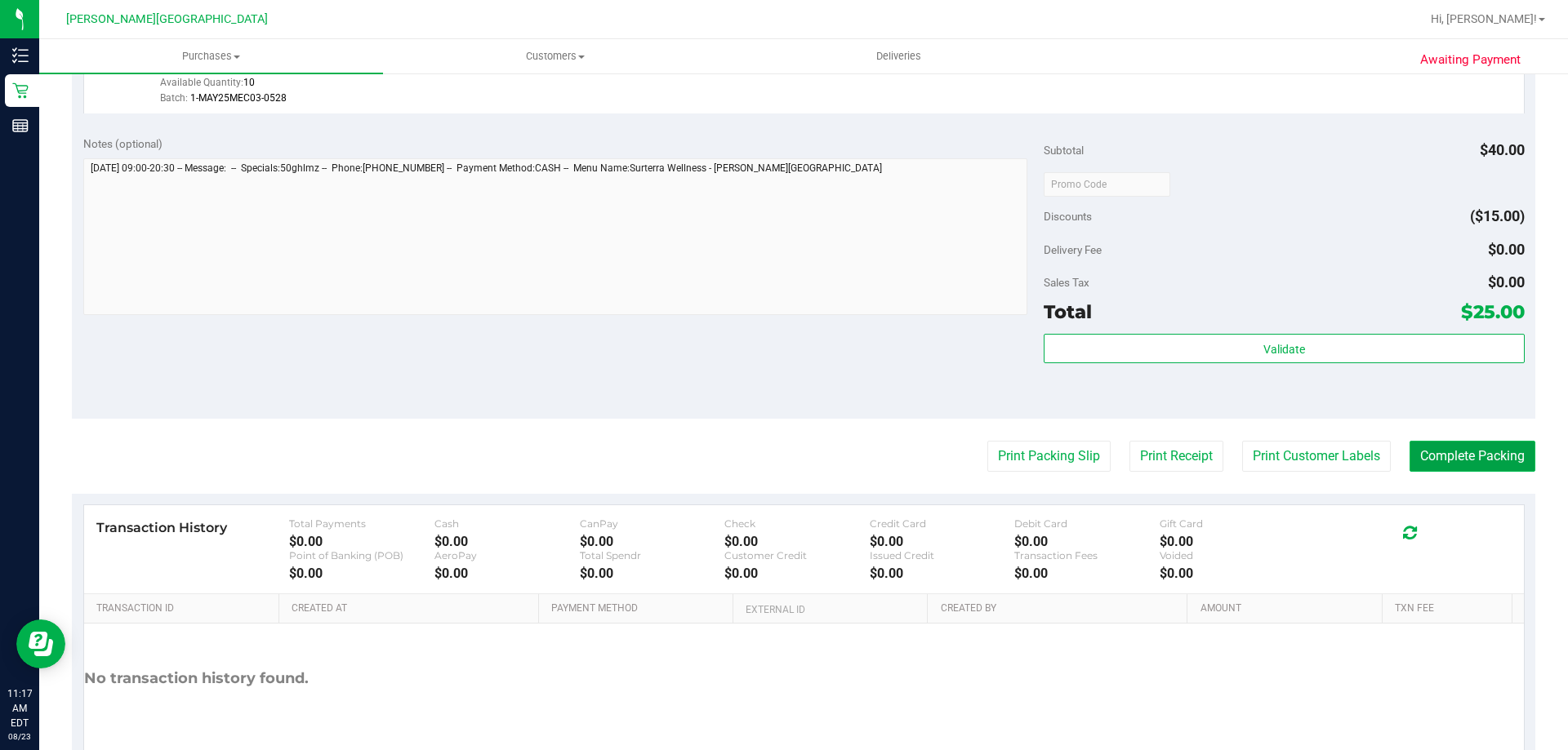
click at [790, 456] on button "Complete Packing" at bounding box center [1473, 456] width 126 height 31
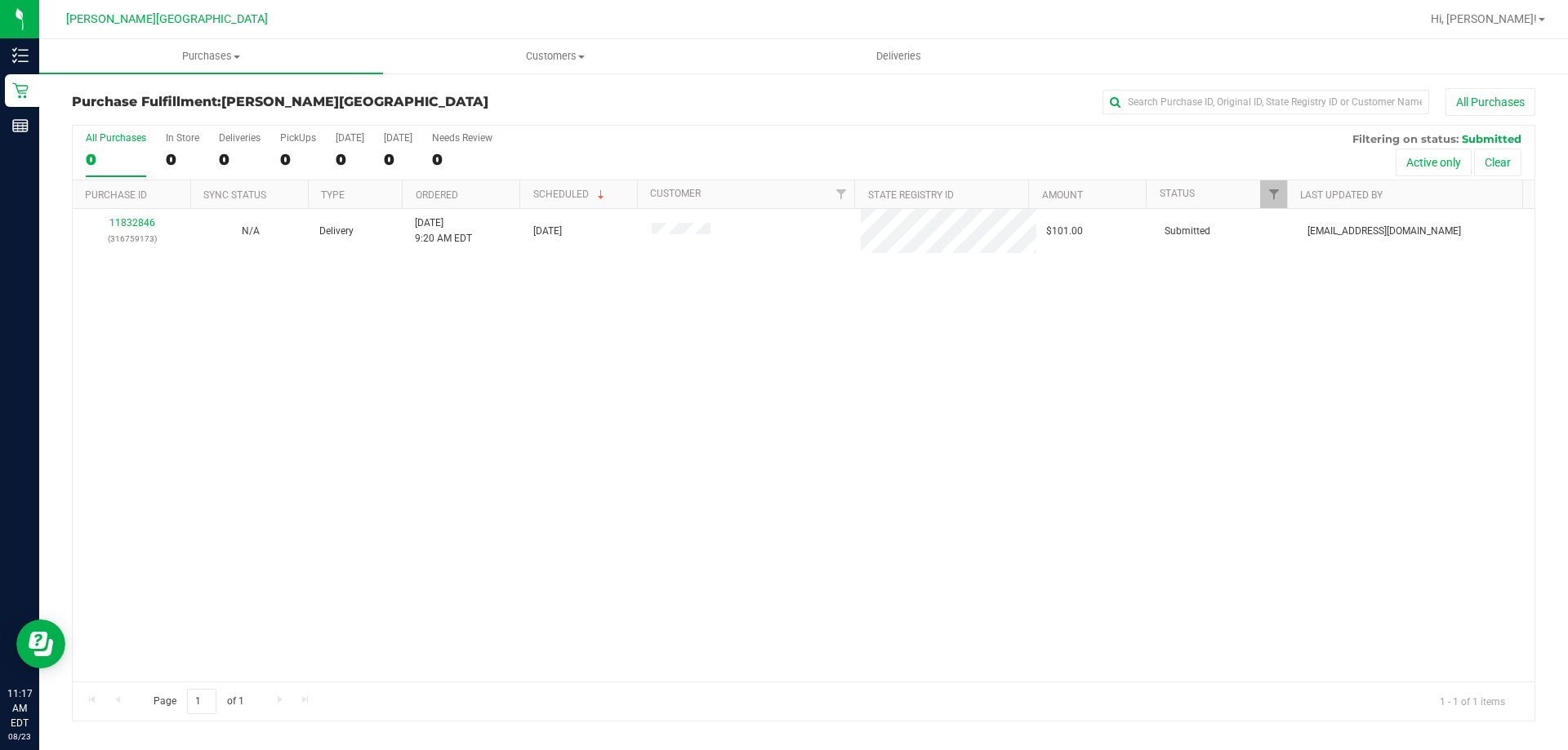
click at [759, 456] on div "11832846 (316759173) N/A Delivery [DATE] 9:20 AM EDT 8/25/2025 $101.00 Submitte…" at bounding box center [803, 445] width 1462 height 473
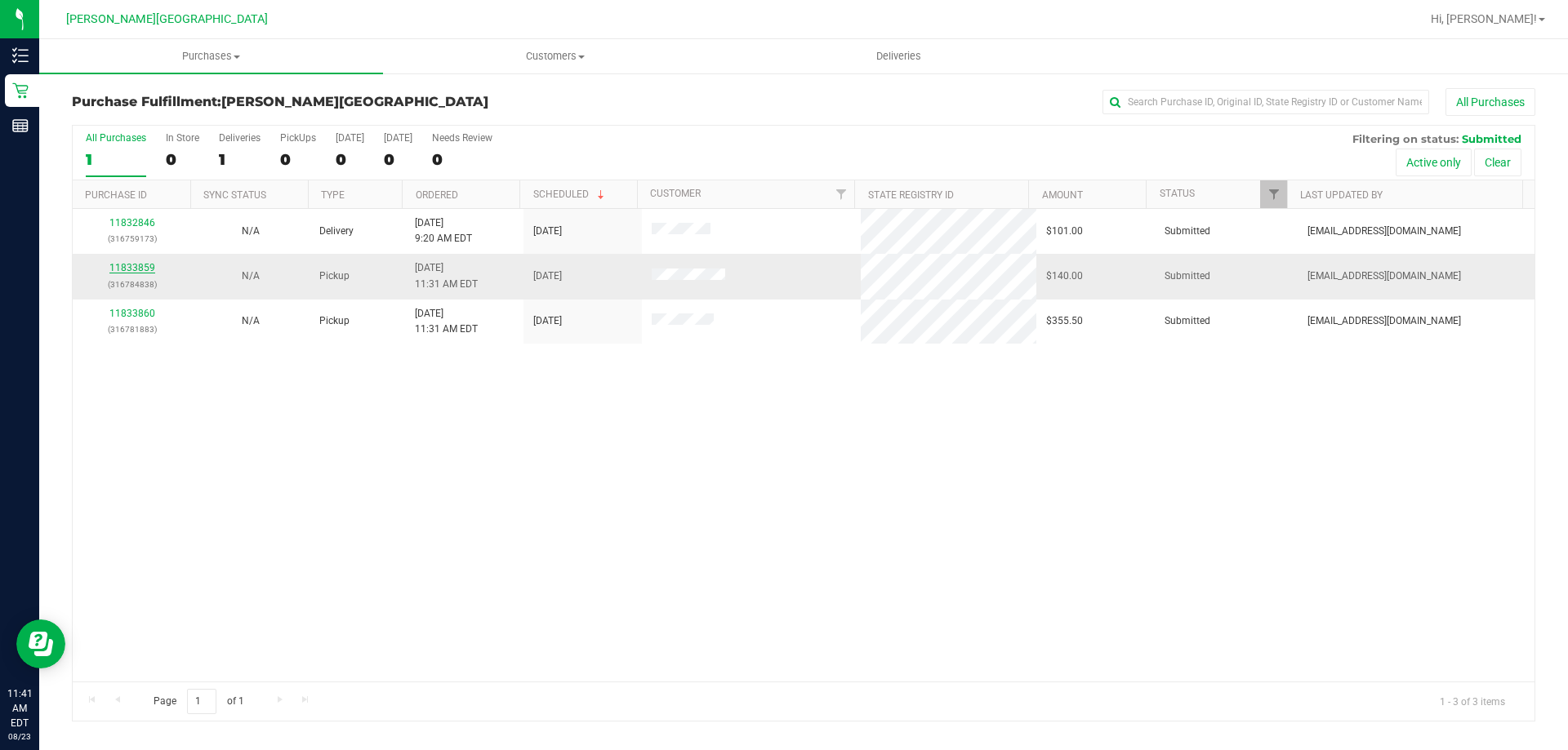
click at [126, 265] on link "11833859" at bounding box center [132, 267] width 45 height 12
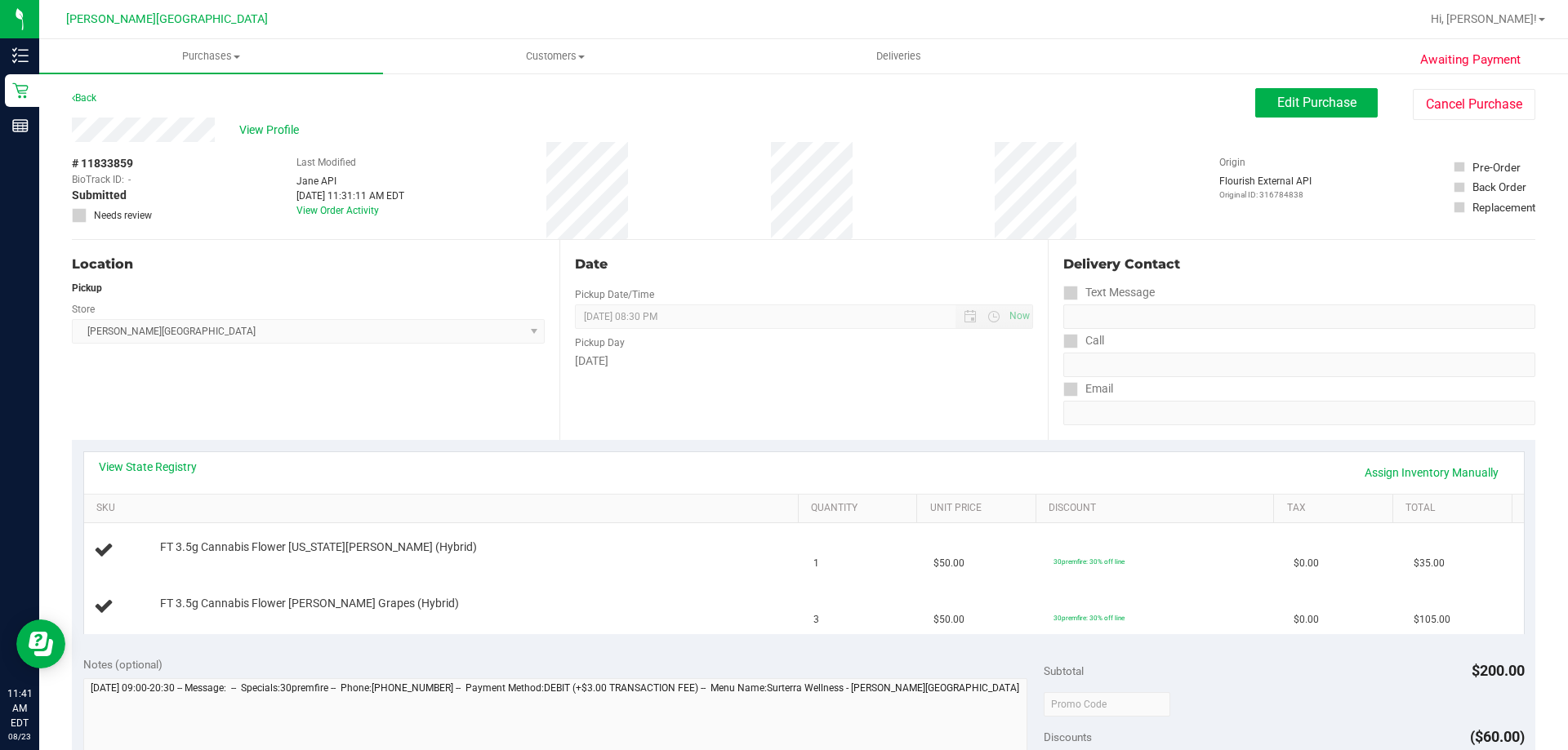
click at [163, 454] on div "View State Registry Assign Inventory Manually" at bounding box center [803, 473] width 1440 height 42
click at [163, 461] on link "View State Registry" at bounding box center [148, 467] width 98 height 16
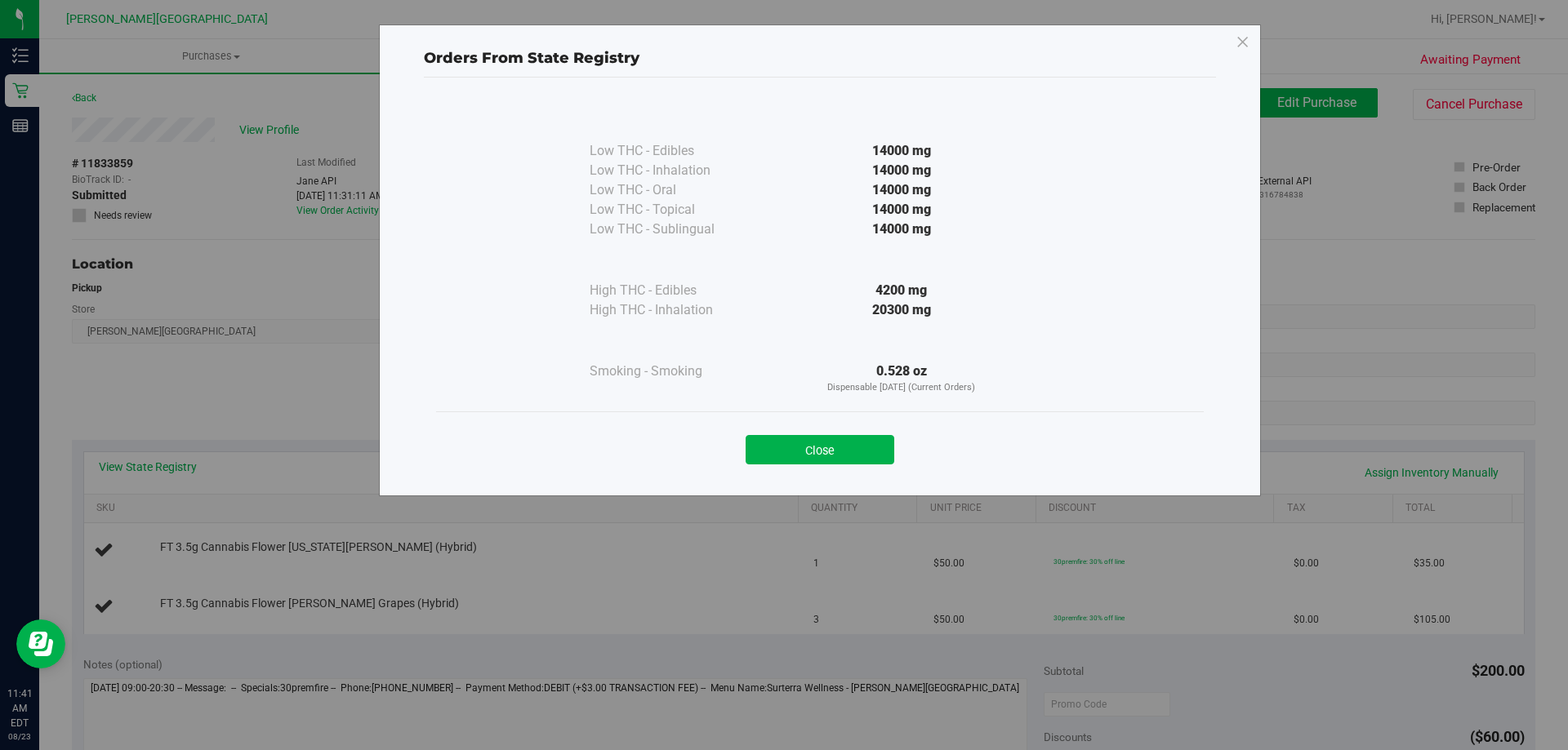
click at [790, 448] on button "Close" at bounding box center [819, 450] width 148 height 29
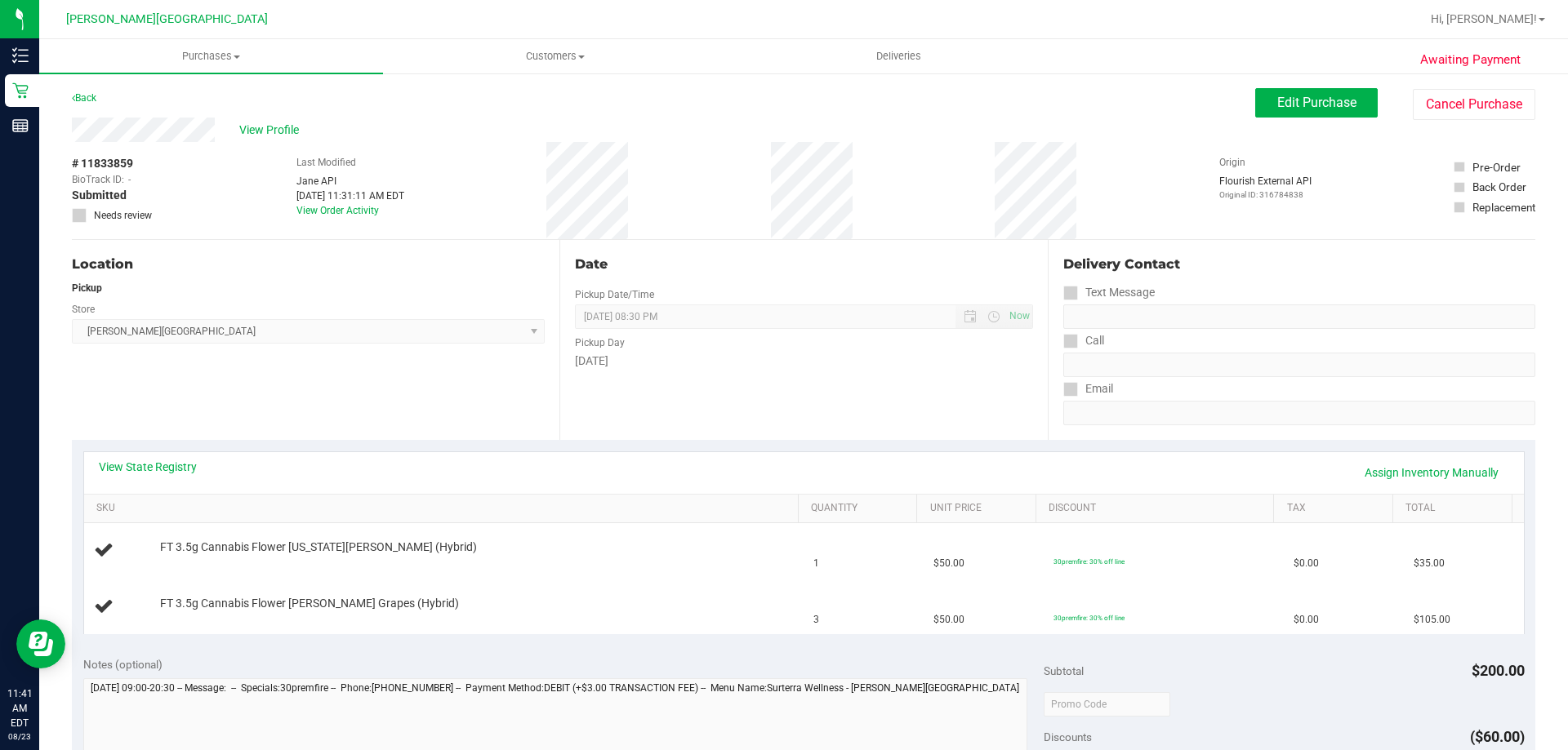
click at [668, 635] on div "View State Registry Assign Inventory Manually SKU Quantity Unit Price Discount …" at bounding box center [803, 542] width 1463 height 205
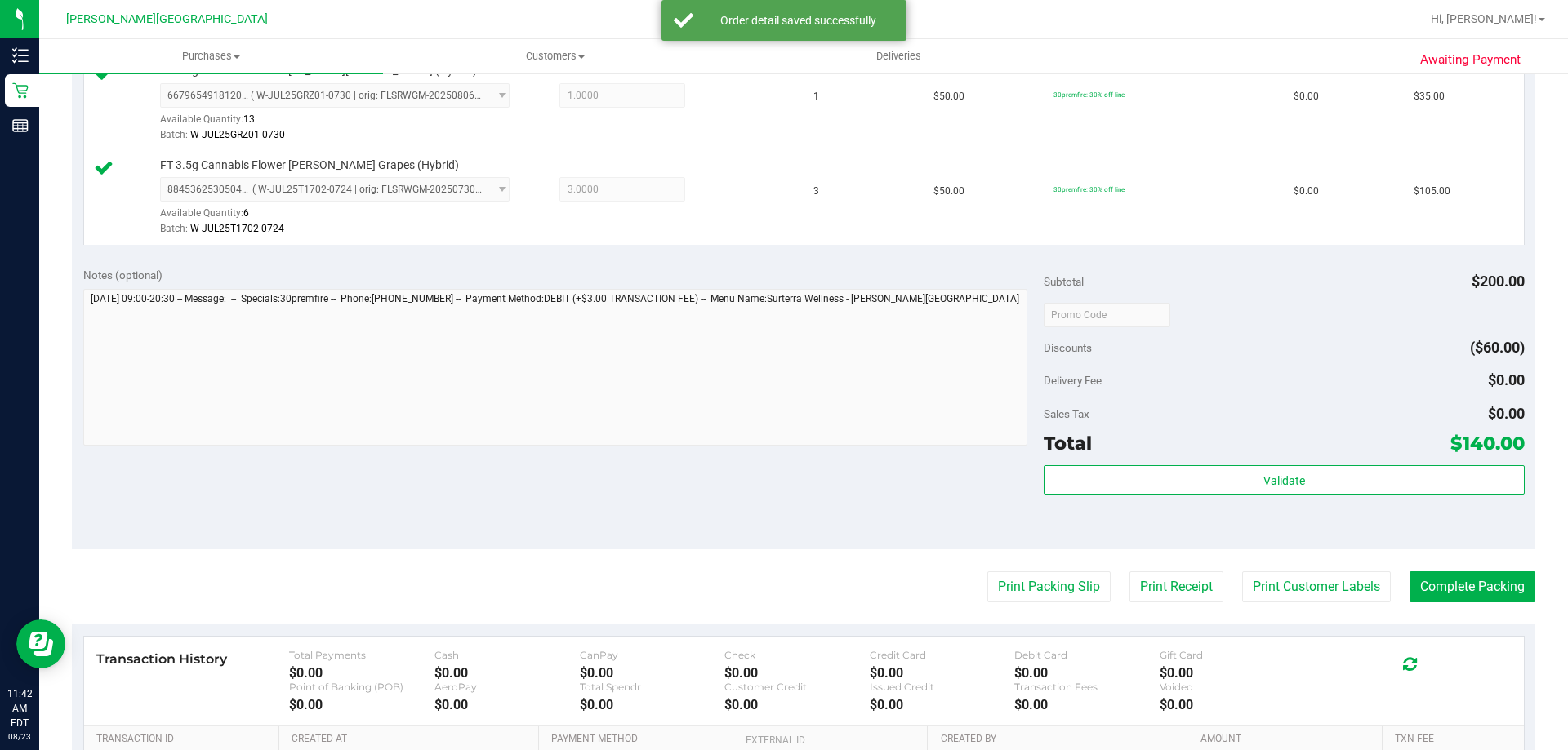
scroll to position [572, 0]
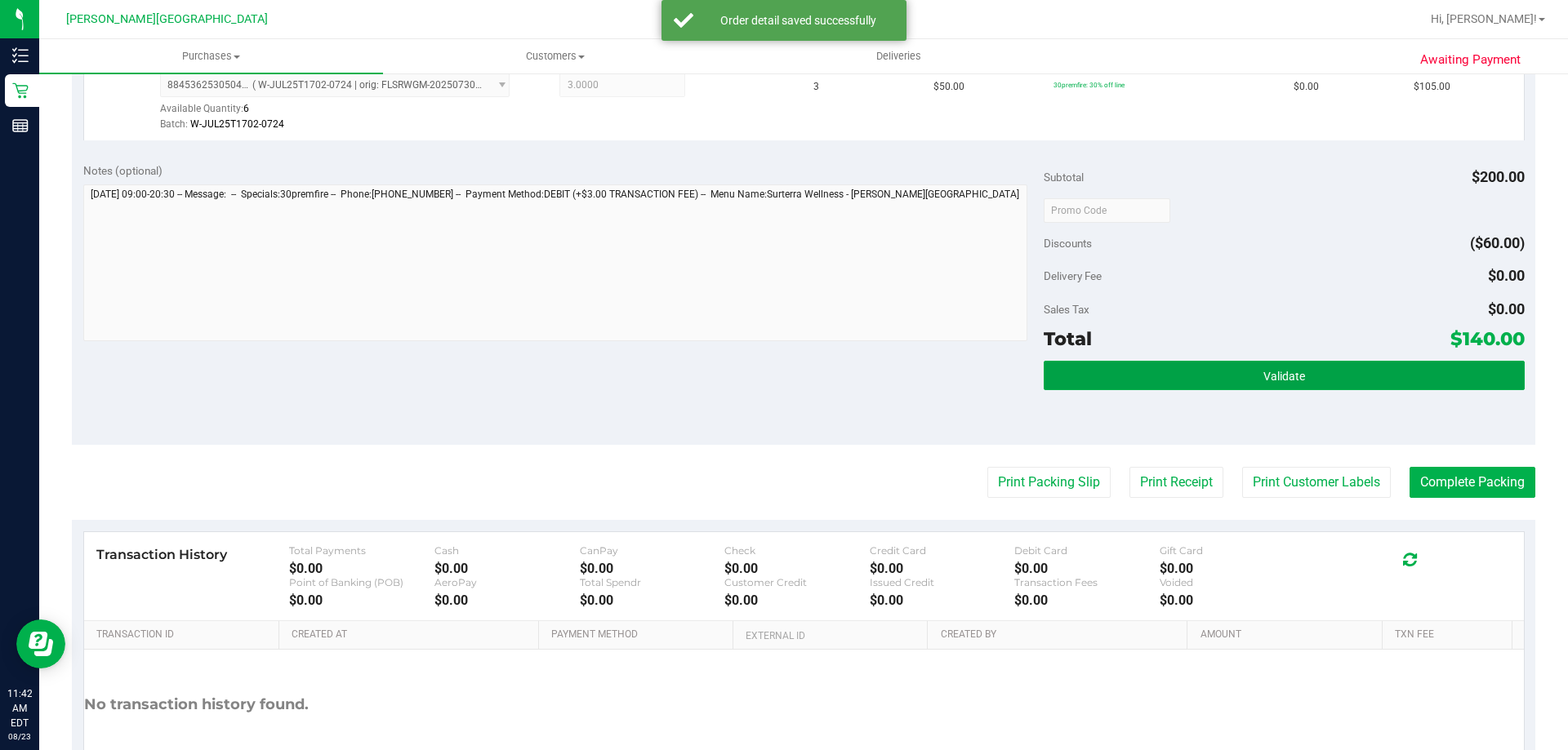
drag, startPoint x: 1321, startPoint y: 371, endPoint x: 1182, endPoint y: 432, distance: 151.8
click at [790, 371] on button "Validate" at bounding box center [1284, 375] width 480 height 29
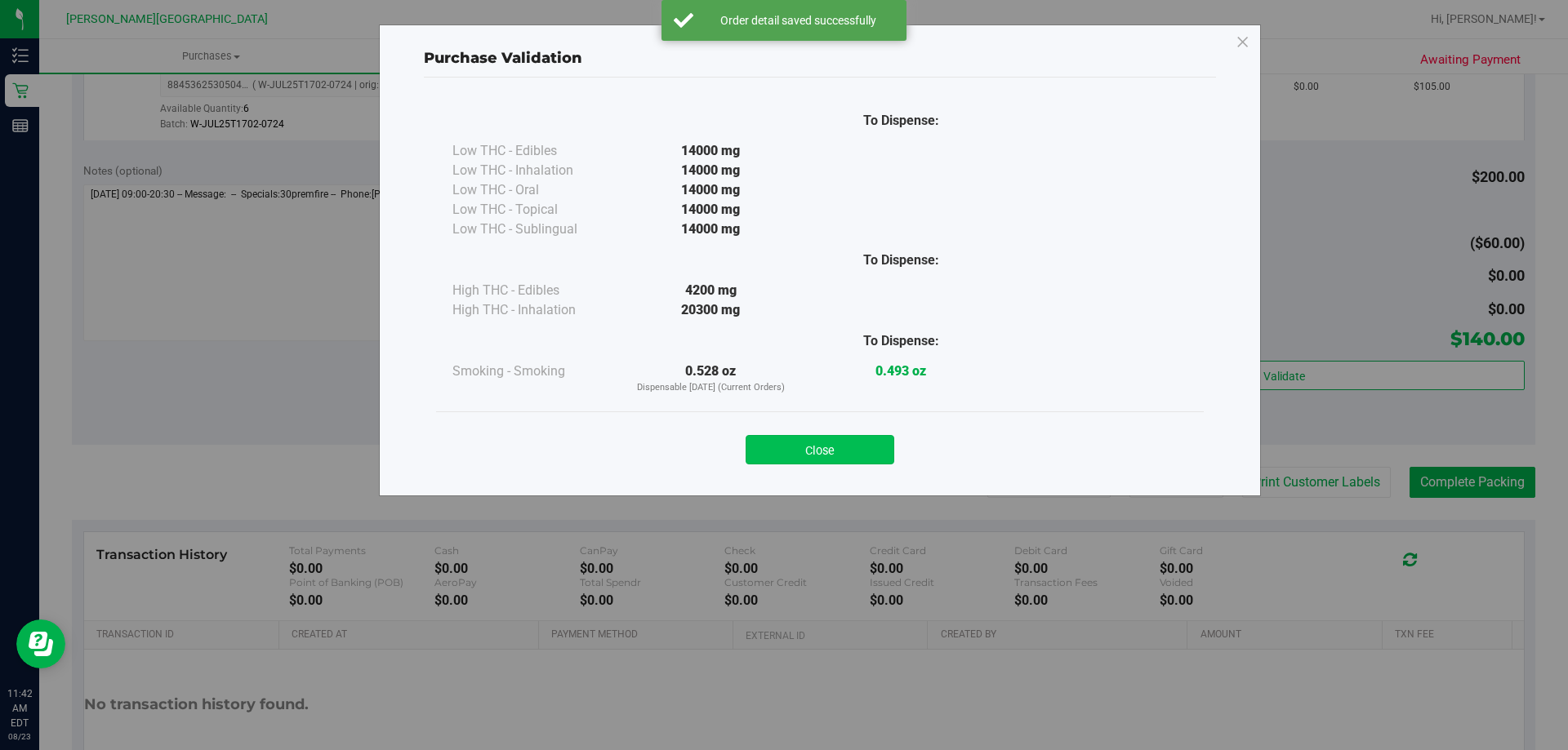
click at [790, 460] on button "Close" at bounding box center [819, 450] width 148 height 29
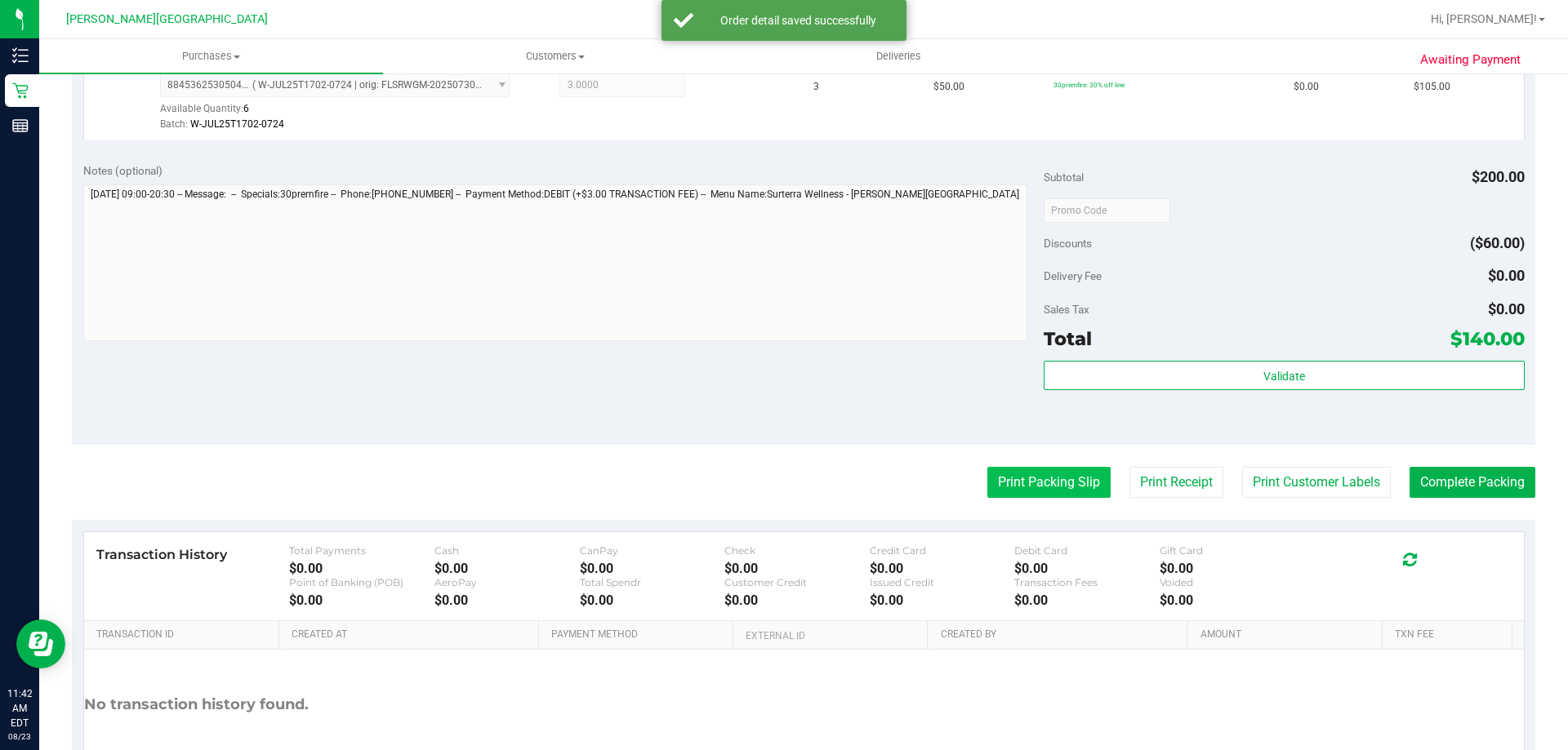
click at [790, 476] on button "Print Packing Slip" at bounding box center [1050, 483] width 124 height 31
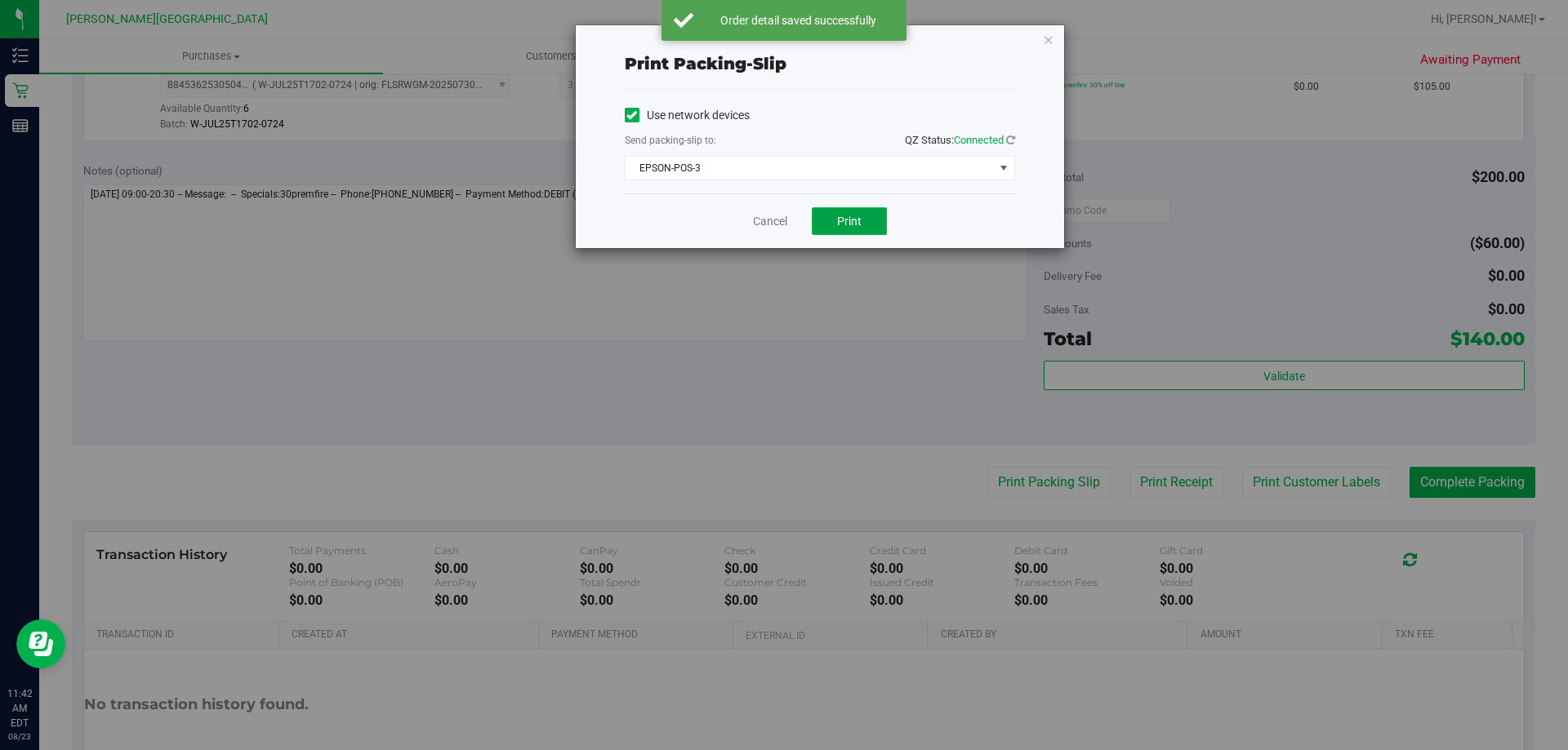
click at [790, 222] on span "Print" at bounding box center [849, 221] width 25 height 13
click at [790, 38] on icon "button" at bounding box center [1049, 39] width 12 height 20
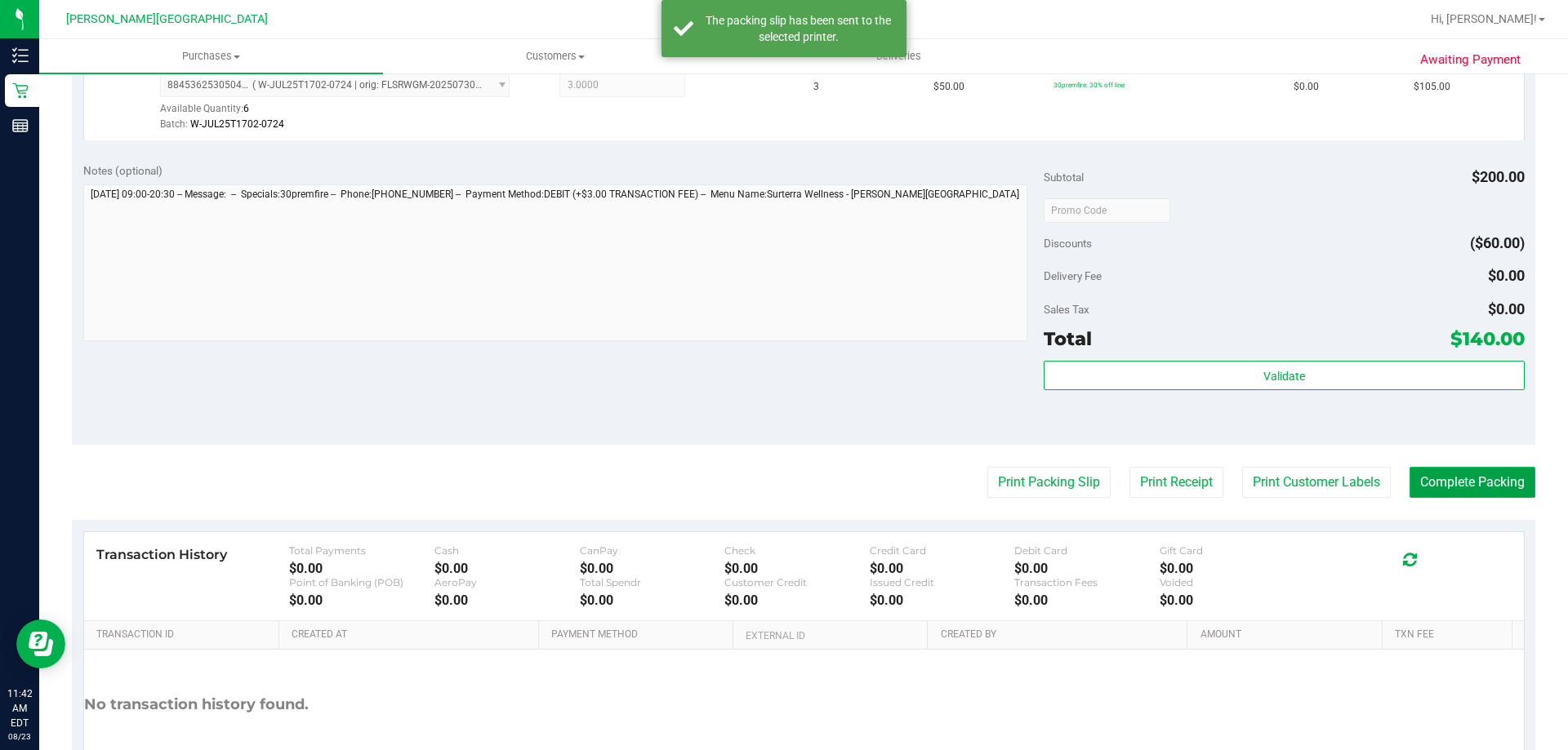
click at [790, 477] on button "Complete Packing" at bounding box center [1473, 483] width 126 height 31
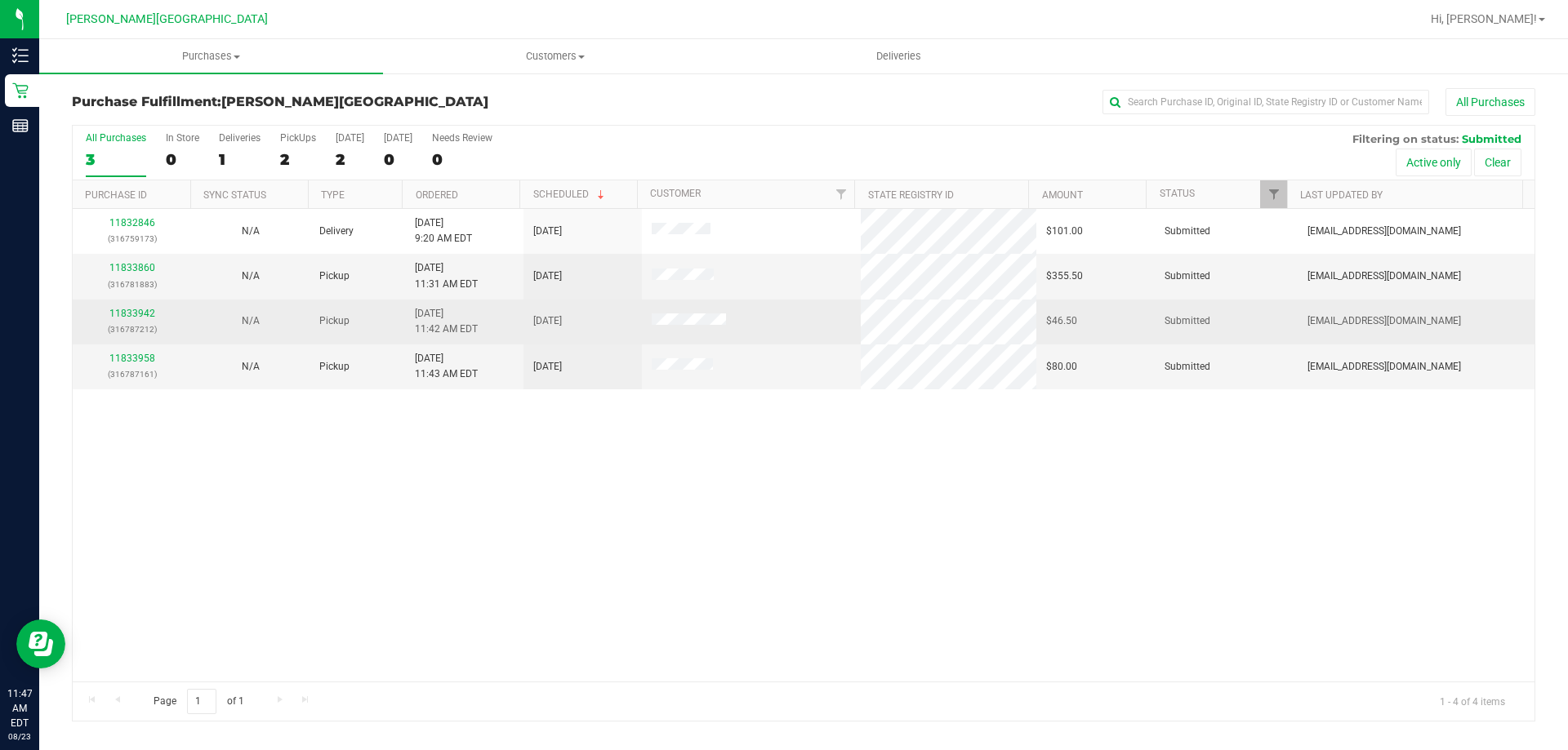
click at [129, 306] on div "11833942 (316787212)" at bounding box center [132, 322] width 99 height 31
click at [136, 319] on div "11833942 (316787212)" at bounding box center [132, 322] width 99 height 31
click at [145, 314] on link "11833942" at bounding box center [132, 314] width 45 height 12
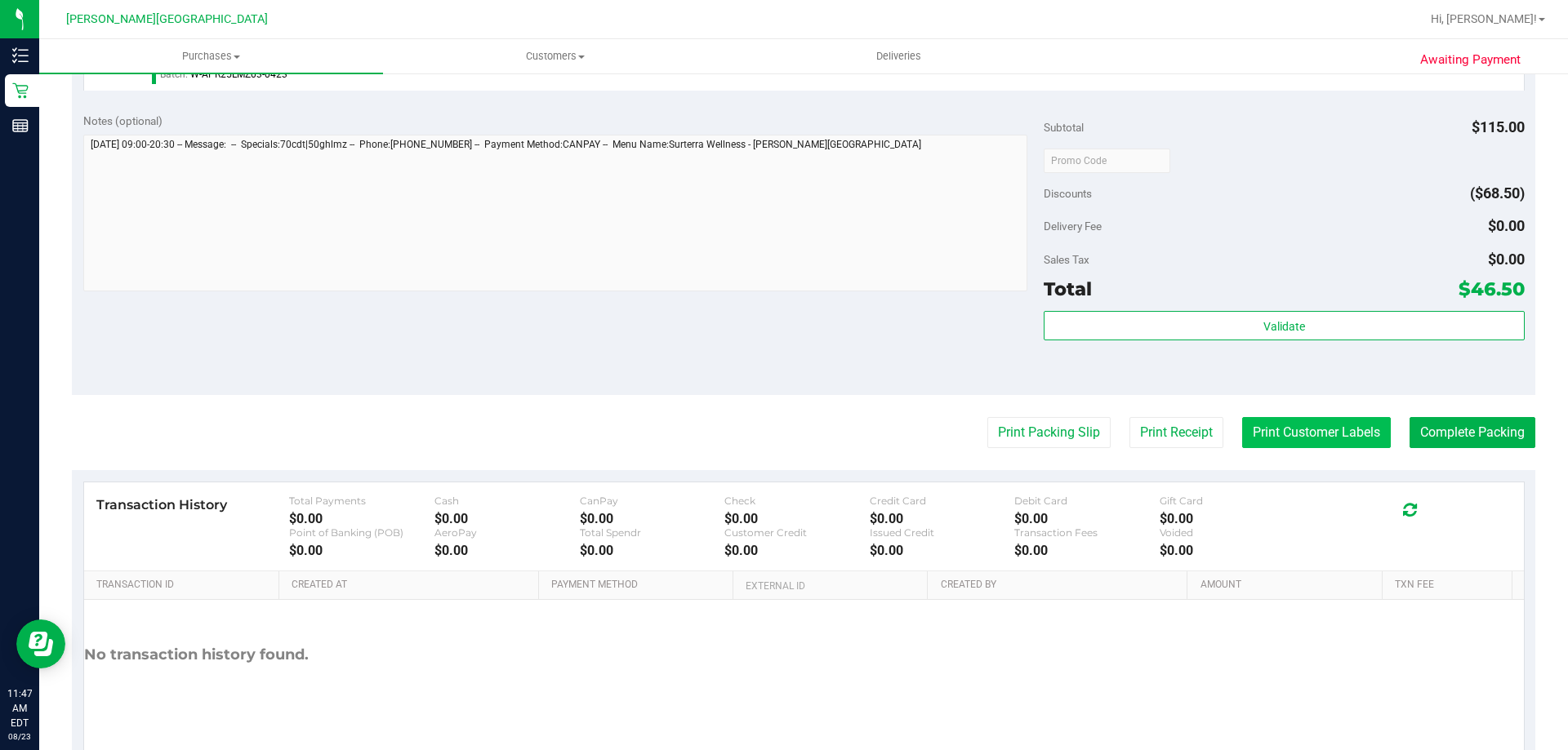
scroll to position [679, 0]
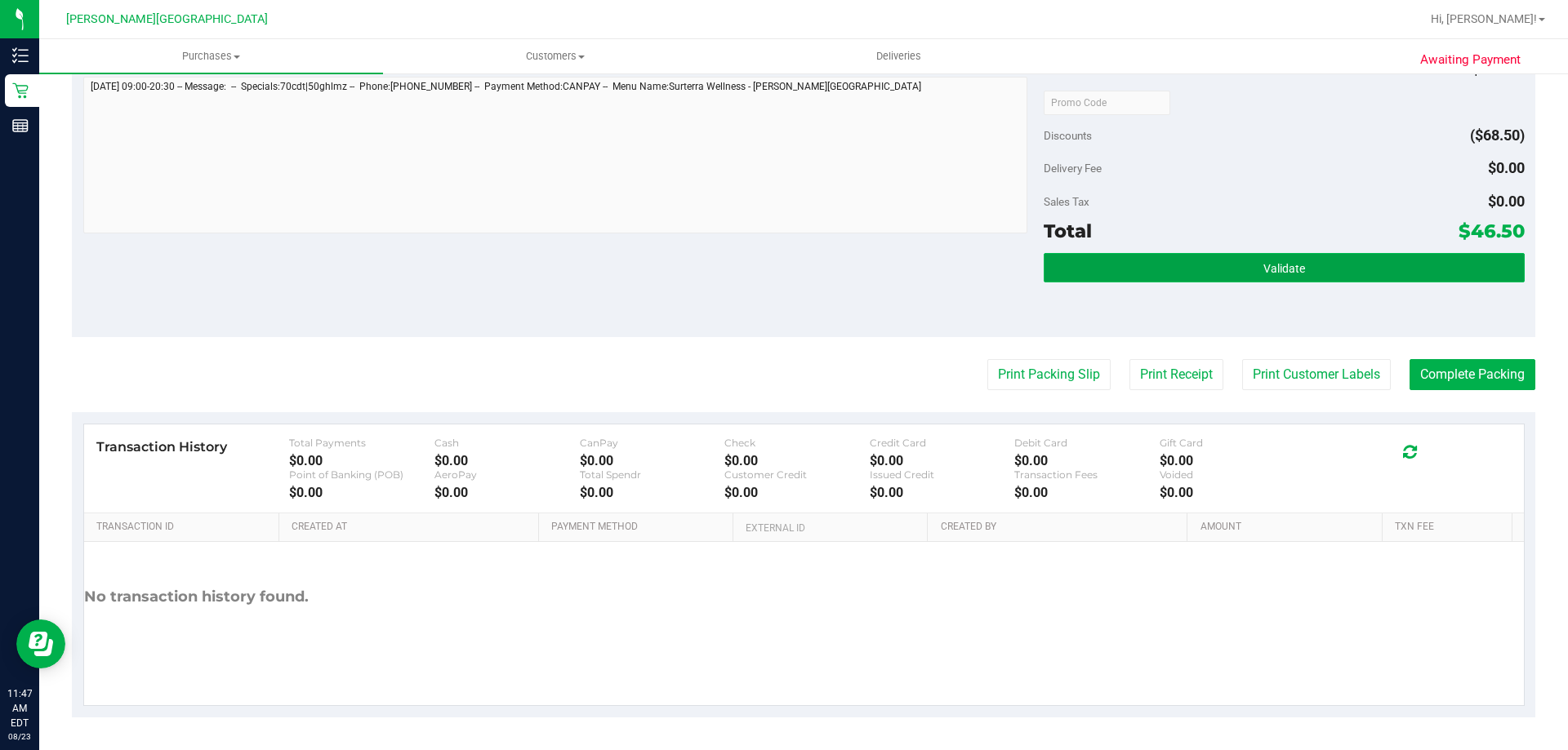
click at [790, 255] on button "Validate" at bounding box center [1284, 267] width 480 height 29
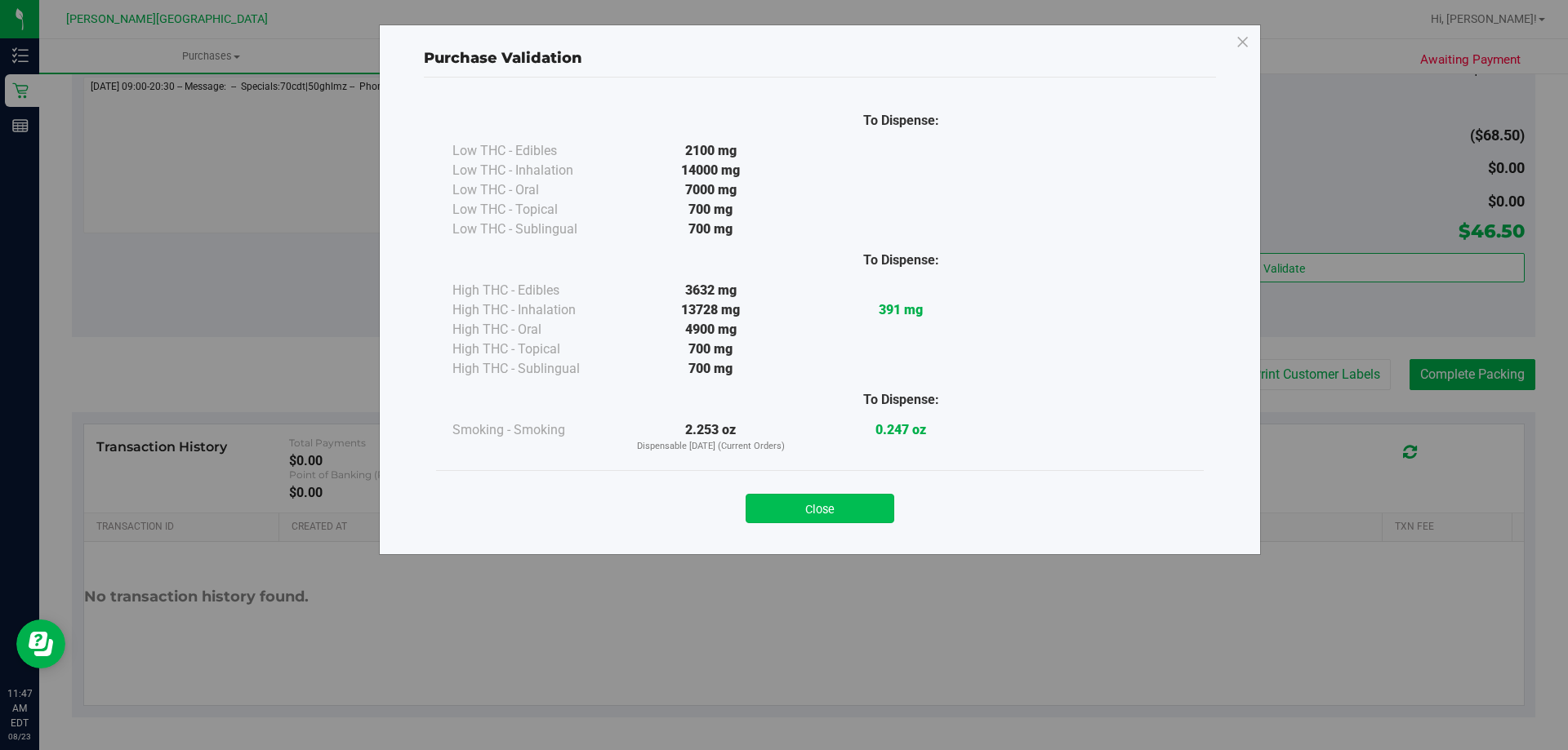
click at [790, 507] on button "Close" at bounding box center [819, 508] width 148 height 29
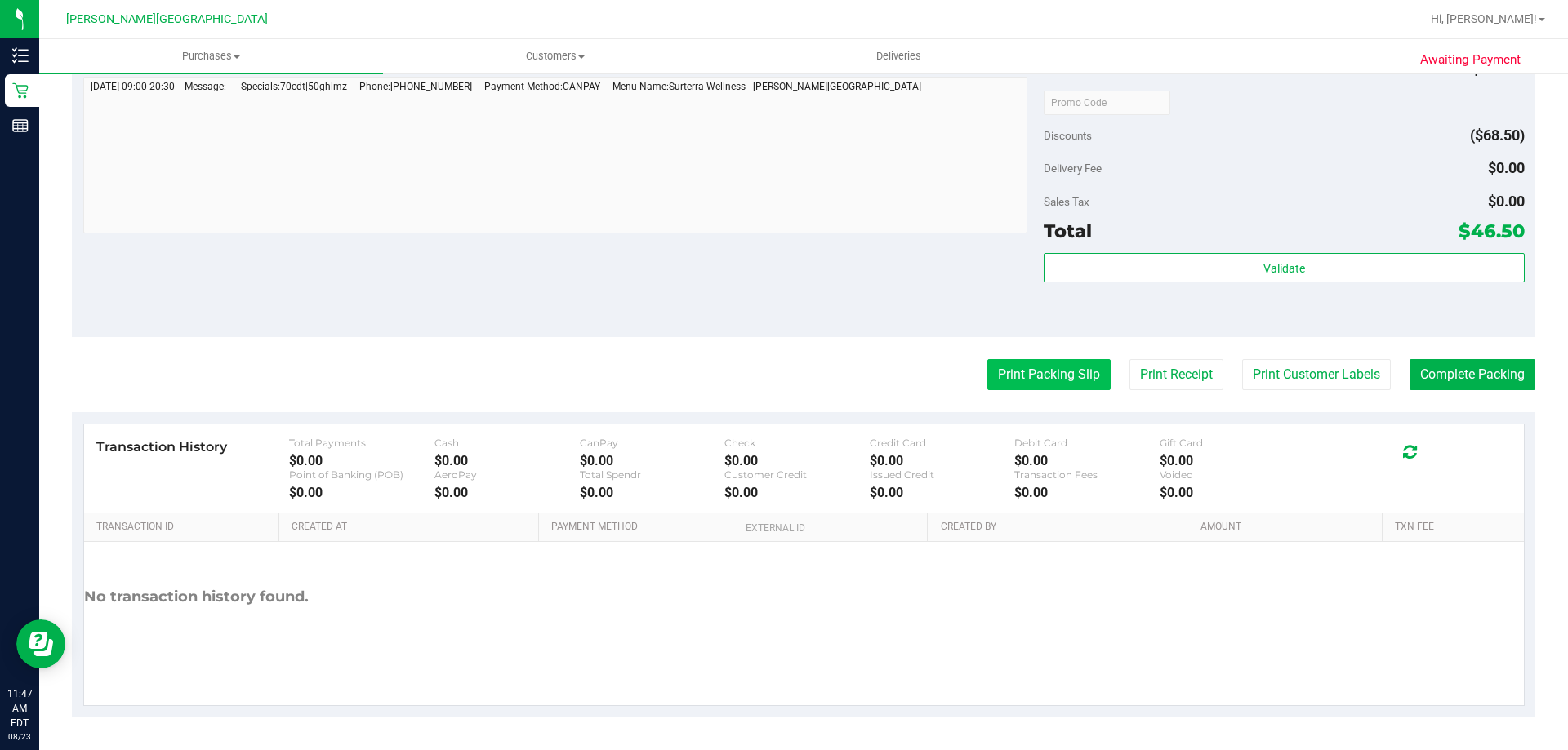
click at [790, 372] on button "Print Packing Slip" at bounding box center [1050, 375] width 124 height 31
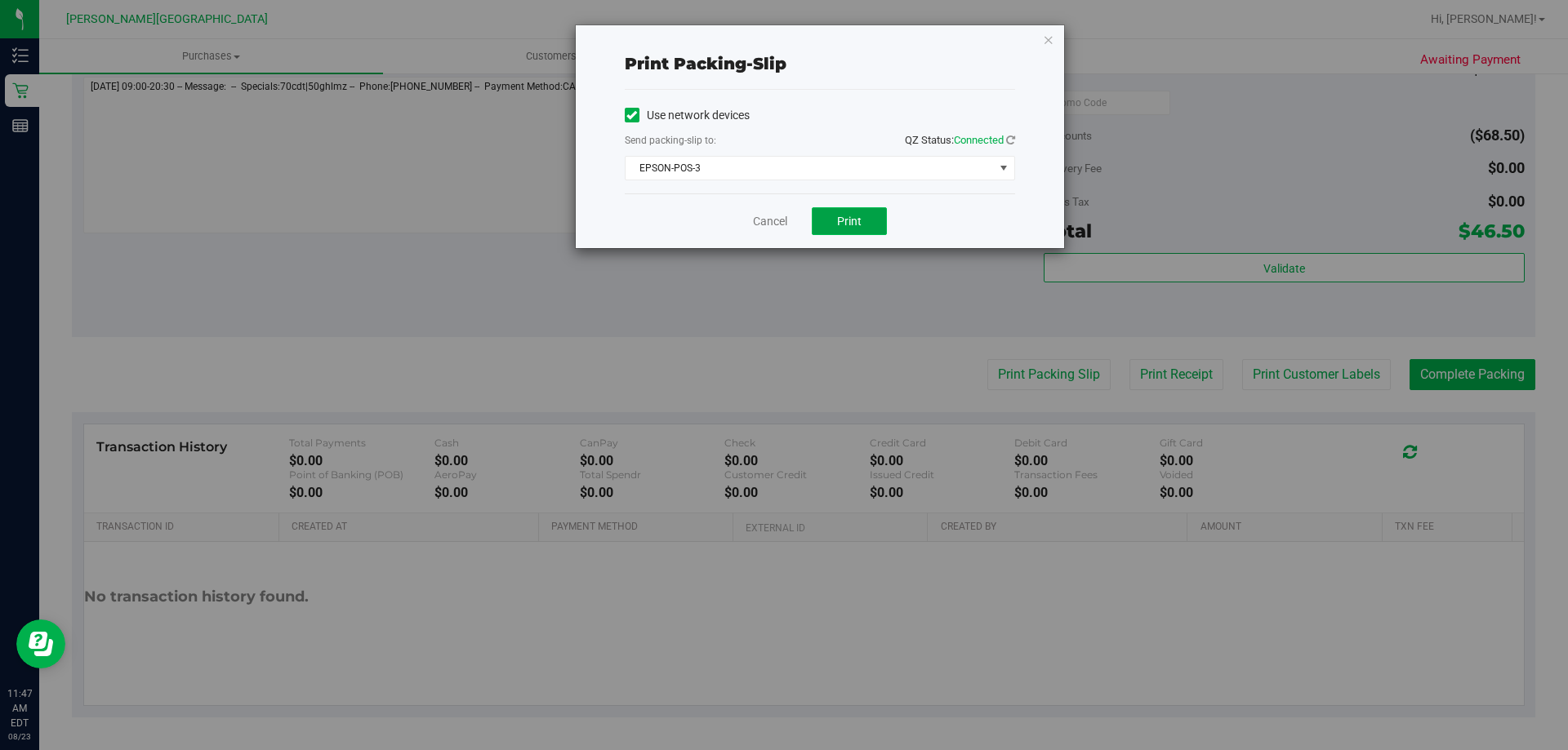
click at [790, 223] on button "Print" at bounding box center [849, 221] width 75 height 28
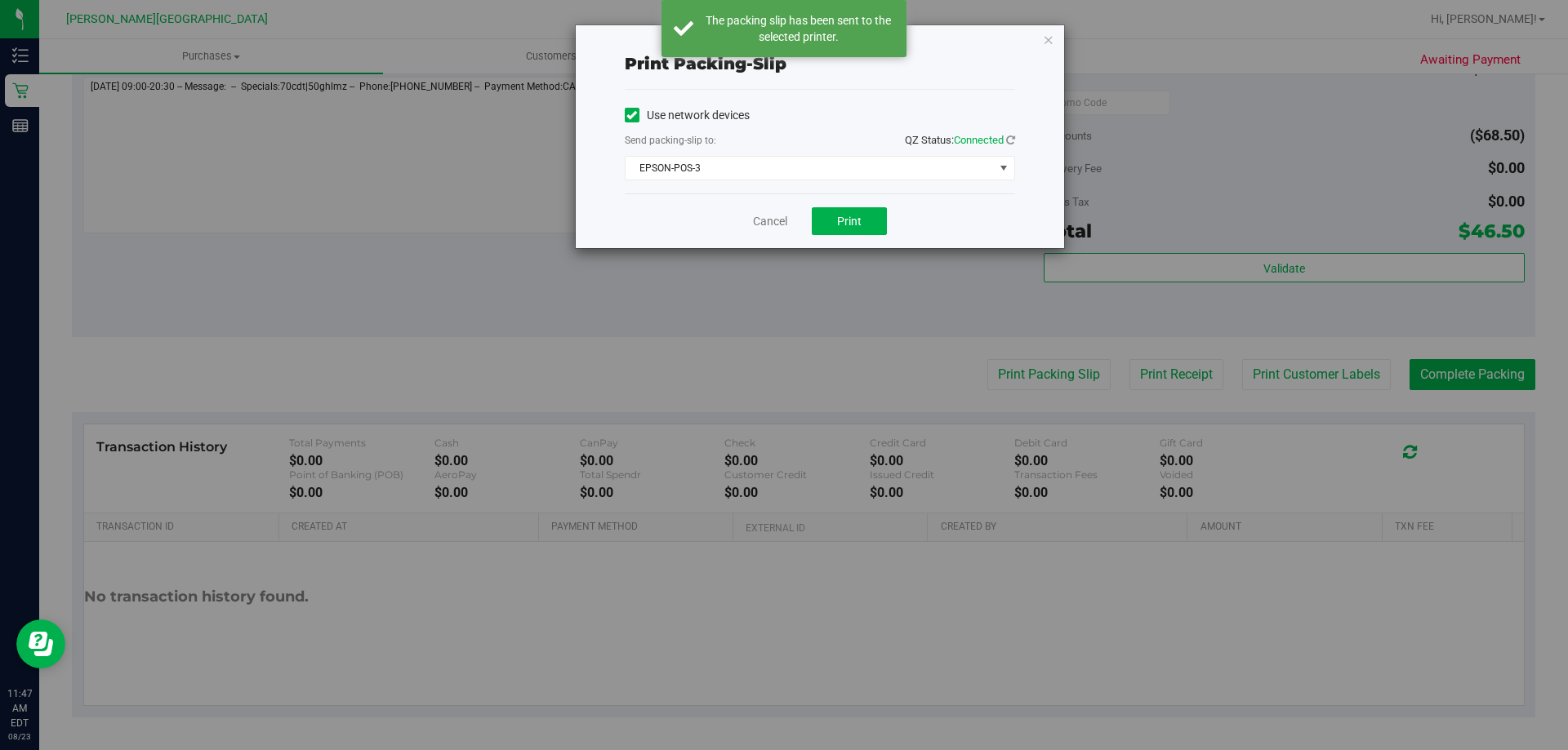
drag, startPoint x: 1046, startPoint y: 39, endPoint x: 1335, endPoint y: 313, distance: 398.2
click at [790, 40] on icon "button" at bounding box center [1049, 39] width 12 height 20
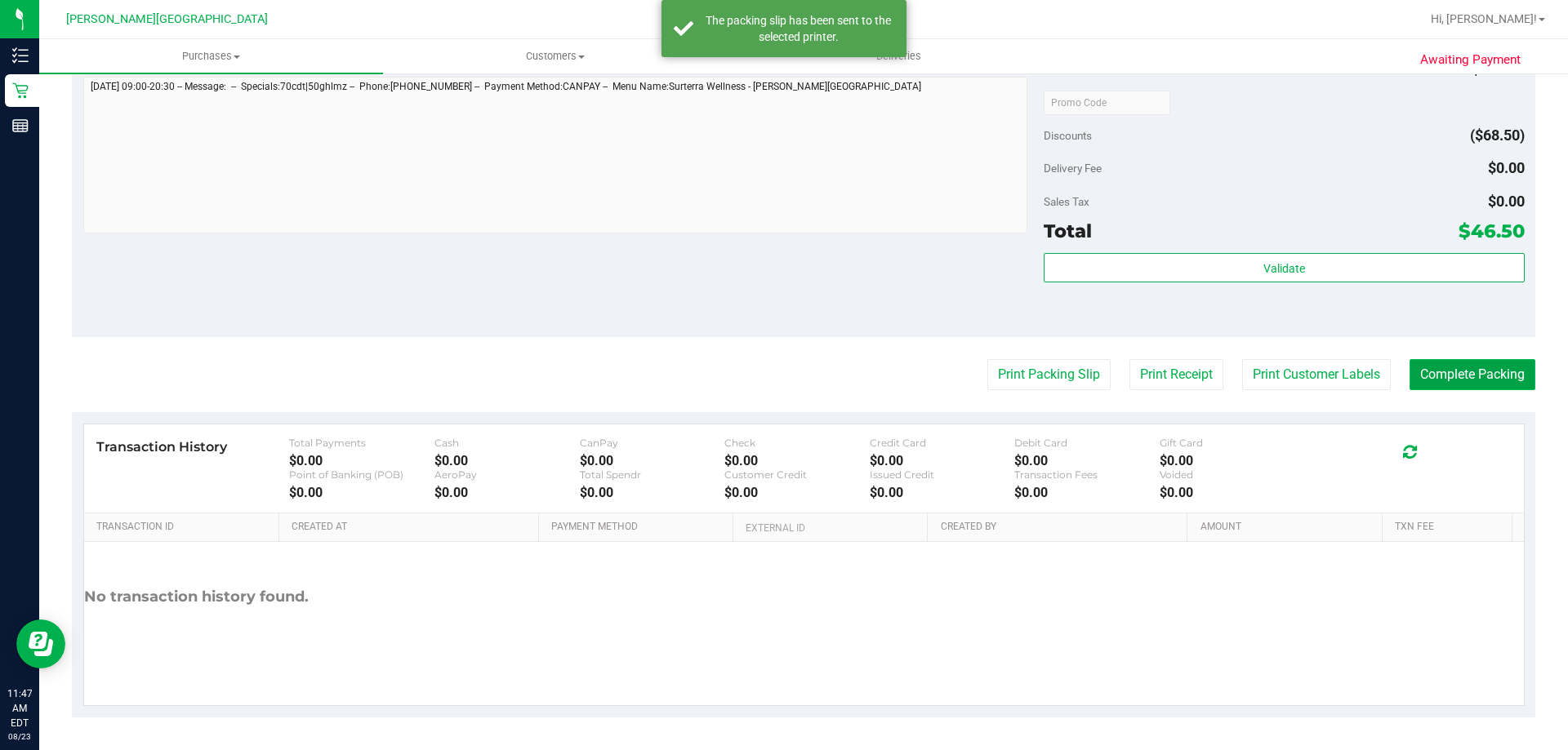
click at [790, 379] on button "Complete Packing" at bounding box center [1473, 375] width 126 height 31
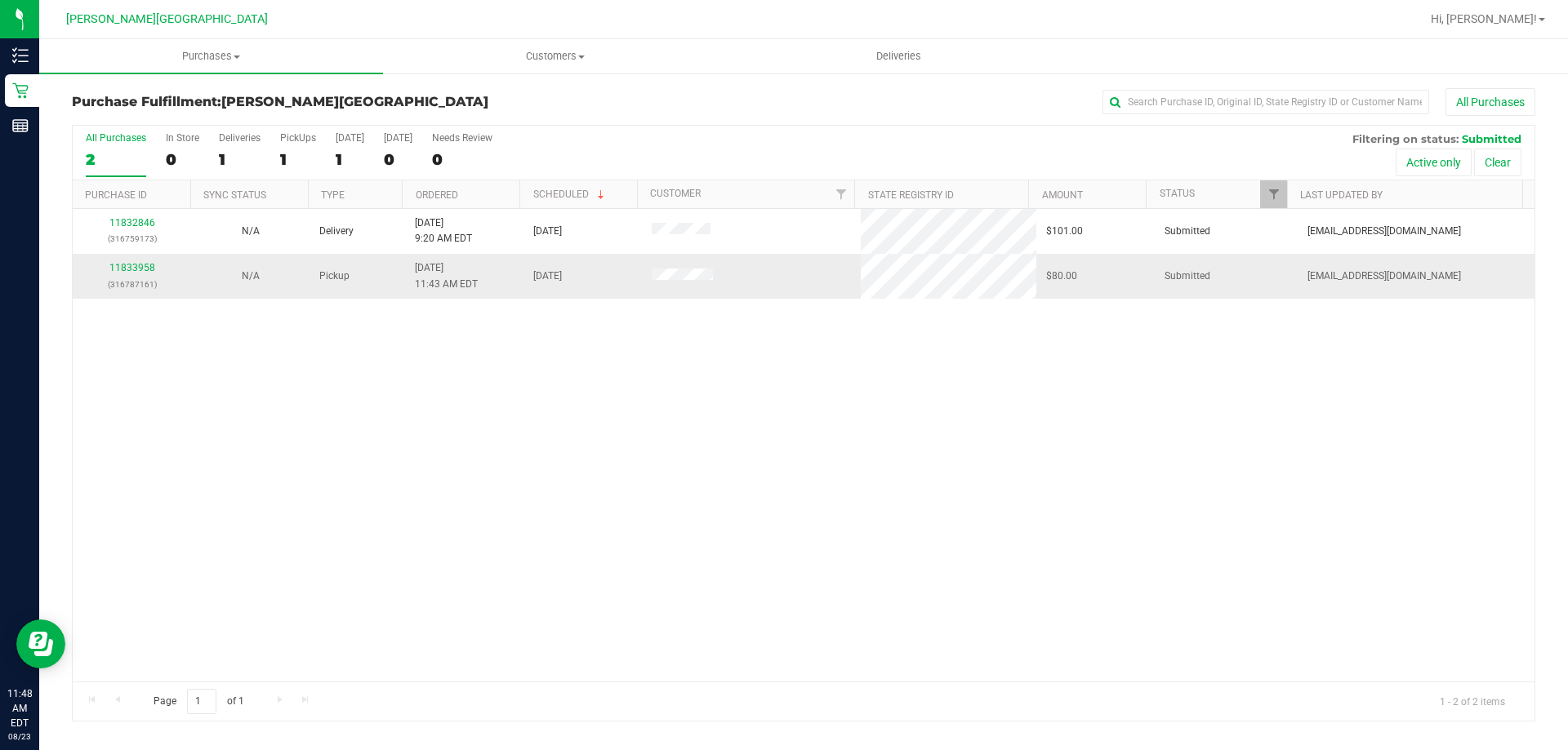
click at [107, 265] on div "11833958 (316787161)" at bounding box center [132, 275] width 99 height 31
click at [122, 262] on link "11833958" at bounding box center [132, 267] width 45 height 12
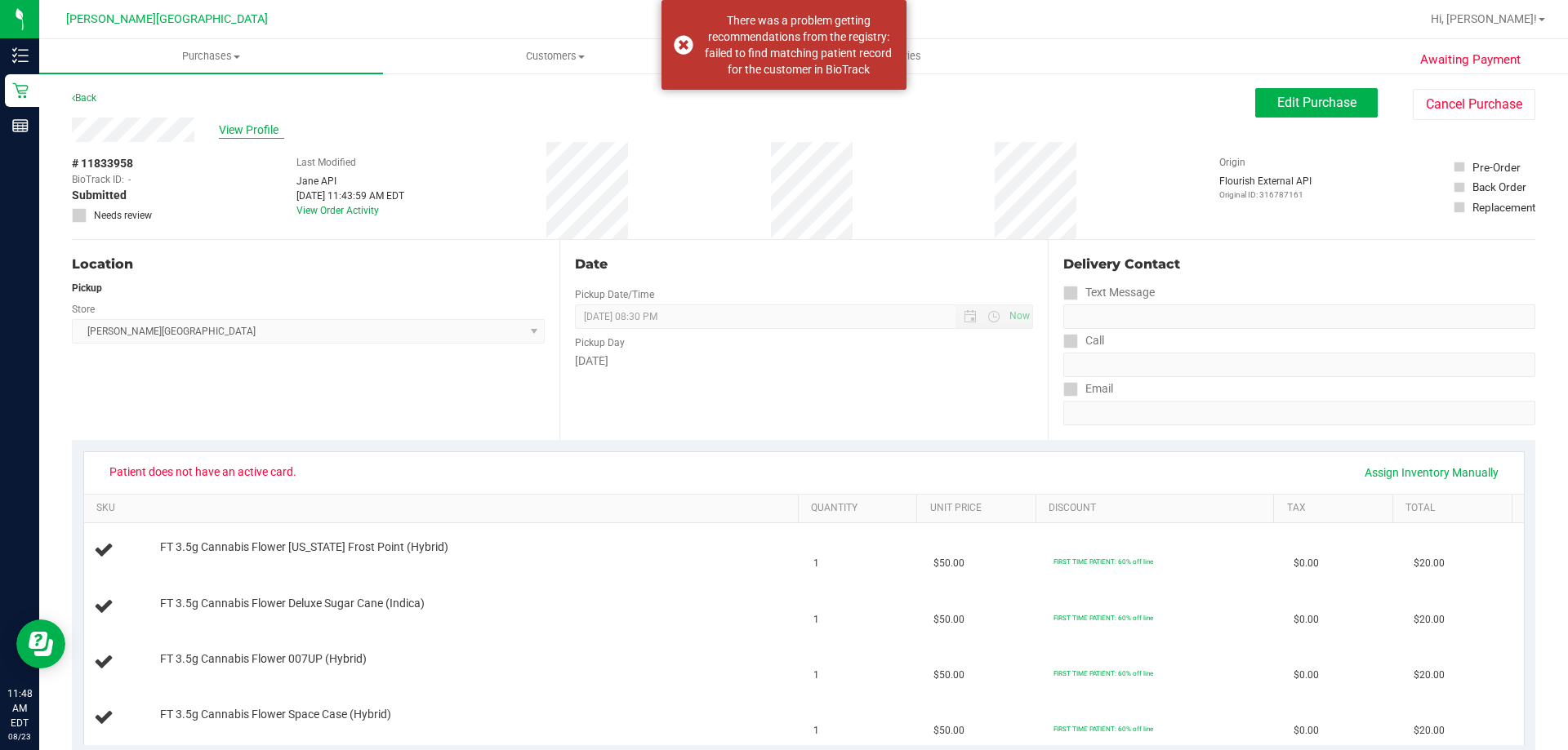
click at [254, 132] on span "View Profile" at bounding box center [252, 130] width 65 height 17
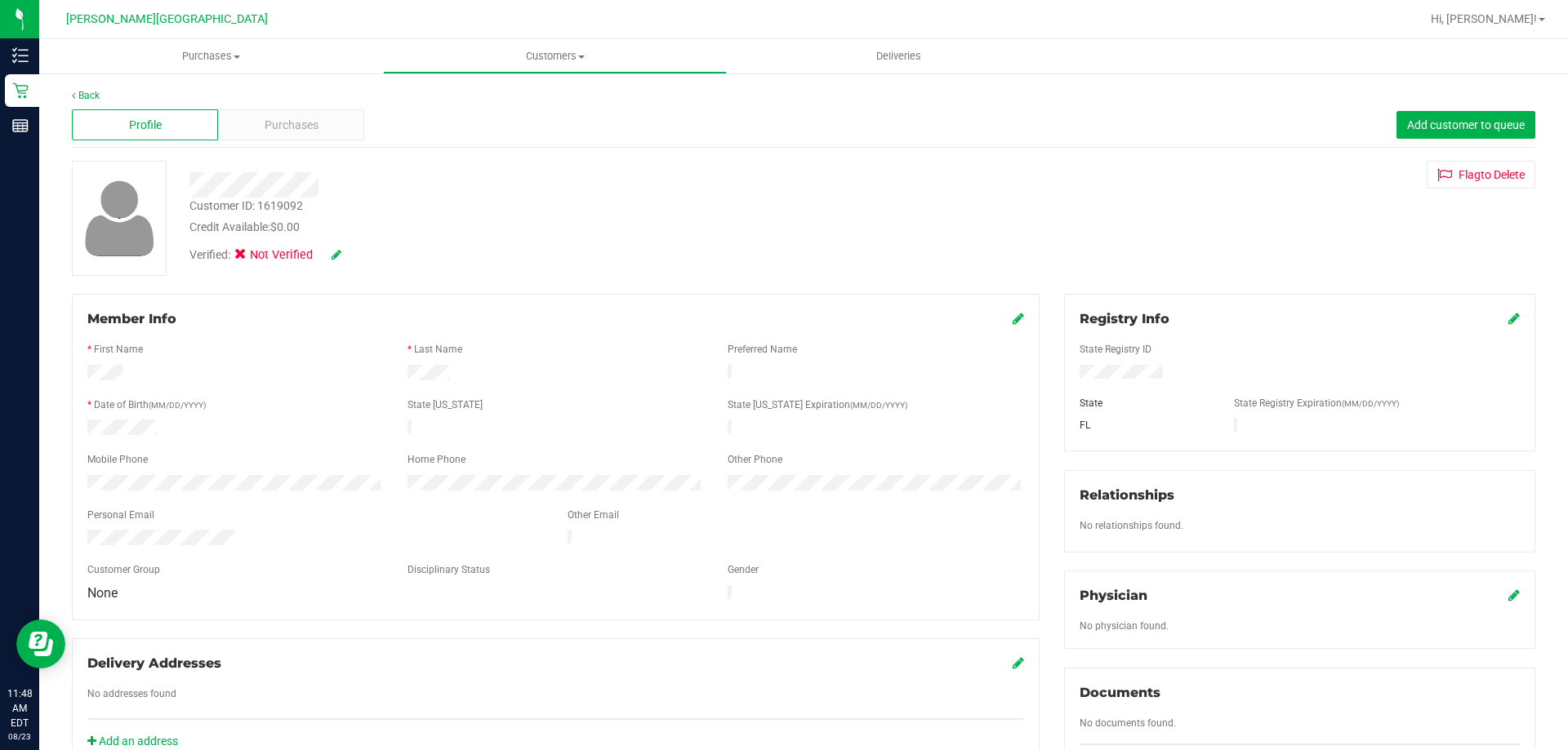
click at [1508, 318] on icon at bounding box center [1513, 318] width 12 height 13
click at [308, 121] on span "Purchases" at bounding box center [291, 125] width 54 height 17
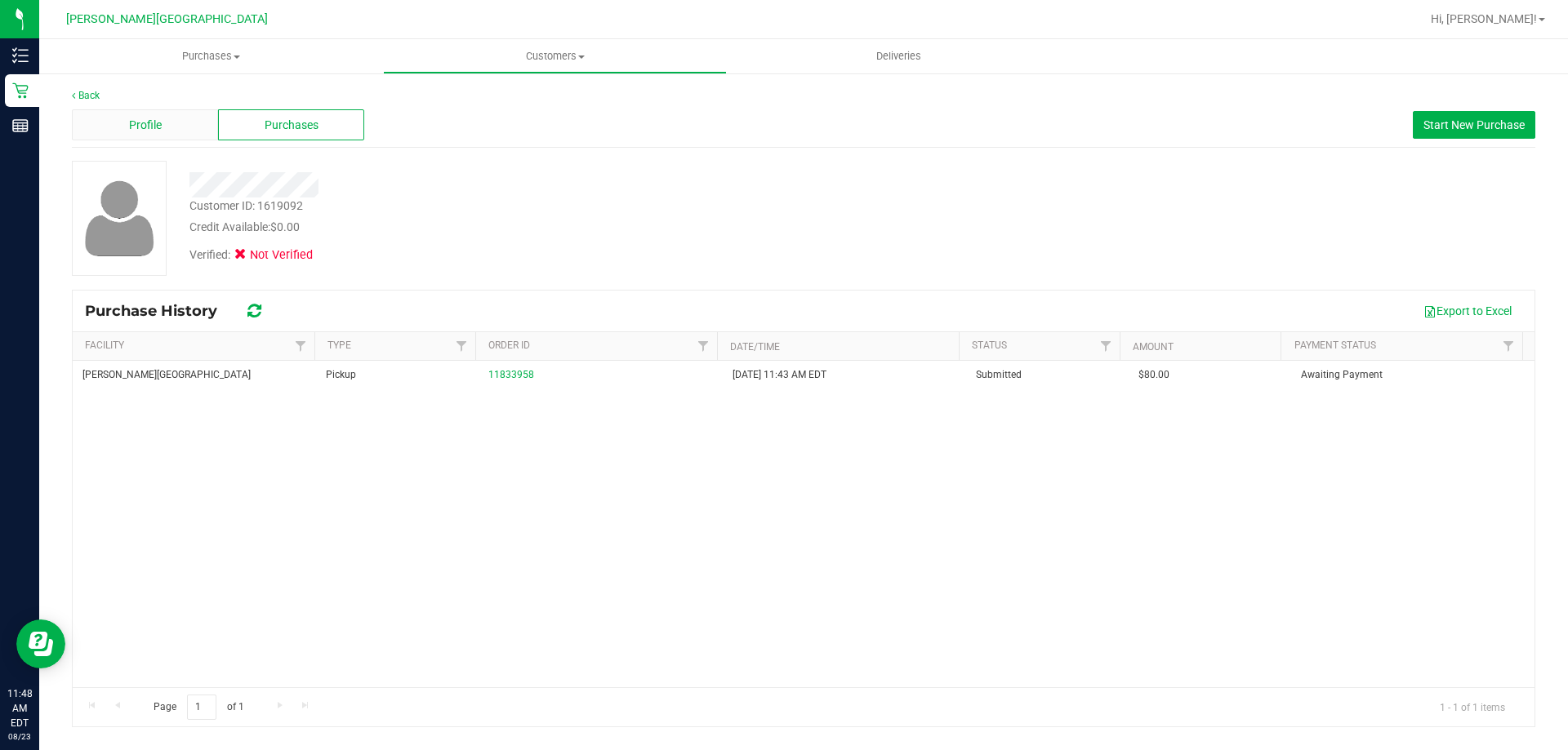
click at [162, 116] on div "Profile" at bounding box center [145, 125] width 146 height 31
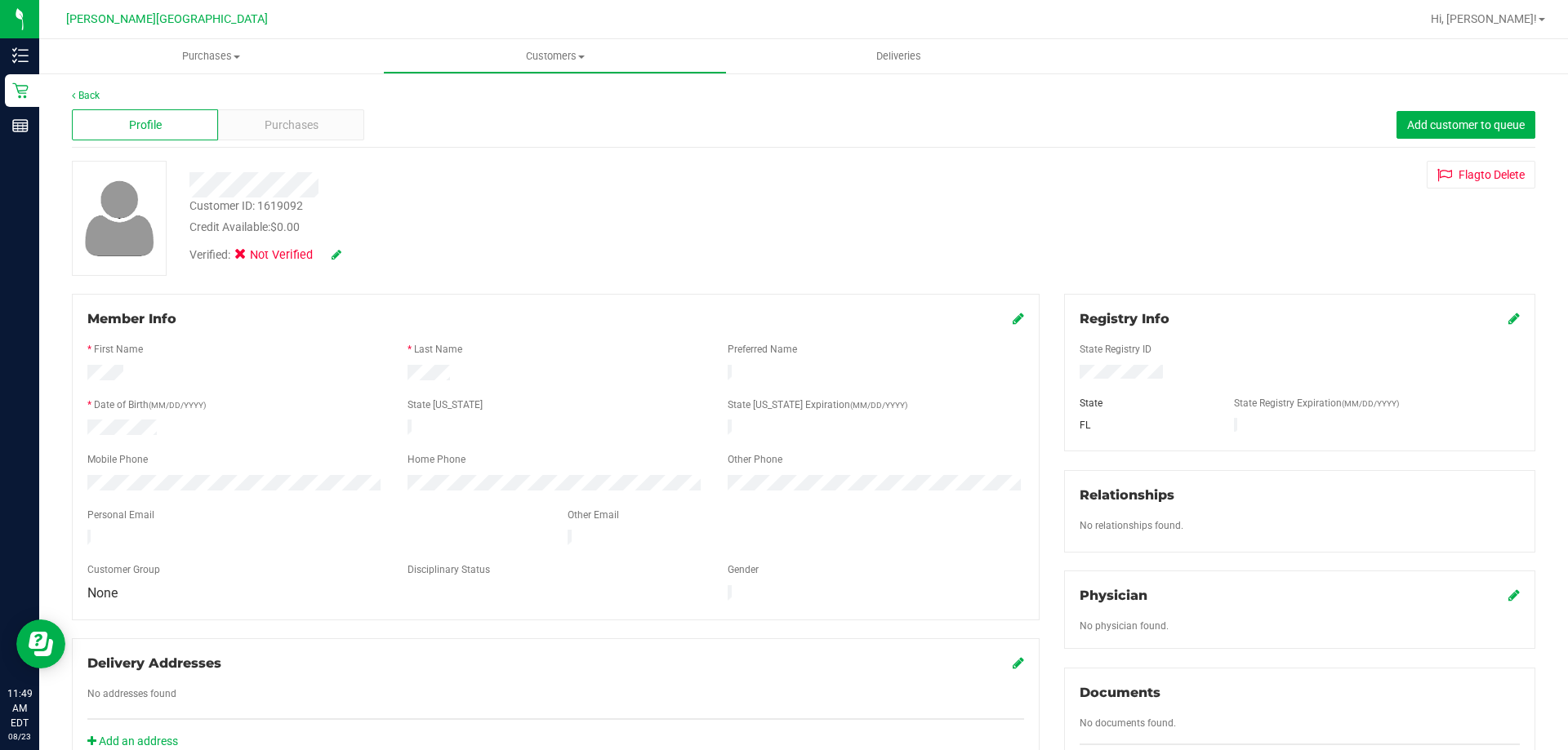
click at [383, 370] on div at bounding box center [556, 375] width 961 height 20
drag, startPoint x: 157, startPoint y: 425, endPoint x: 85, endPoint y: 415, distance: 72.7
click at [85, 415] on div "Member Info * First Name * Last Name Preferred Name * Date of Birth (MM/DD/YYYY…" at bounding box center [556, 456] width 968 height 326
click at [1495, 316] on div "Registry Info" at bounding box center [1300, 319] width 440 height 20
click at [1508, 317] on icon at bounding box center [1513, 318] width 12 height 13
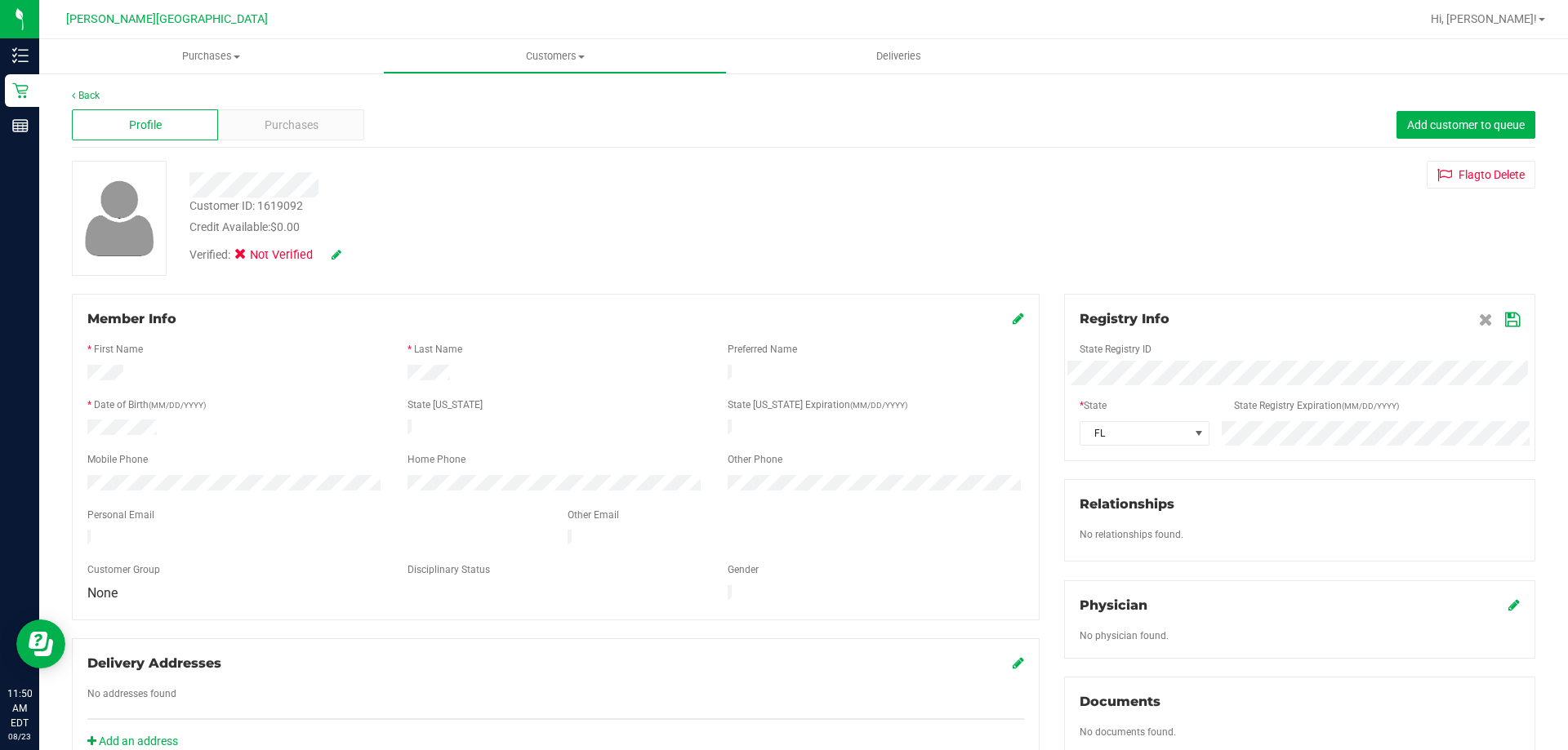
click at [1110, 372] on div "State Registry ID * State State Registry Expiration (MM/DD/YYYY) FL" at bounding box center [1300, 387] width 440 height 116
drag, startPoint x: 1159, startPoint y: 356, endPoint x: 831, endPoint y: 388, distance: 329.6
click at [831, 388] on div "Member Info * First Name * Last Name Preferred Name * Date of Birth (MM/DD/YYYY…" at bounding box center [804, 715] width 1488 height 842
click at [1414, 318] on div "Registry Info" at bounding box center [1300, 319] width 440 height 20
click at [1496, 311] on span at bounding box center [1499, 319] width 41 height 20
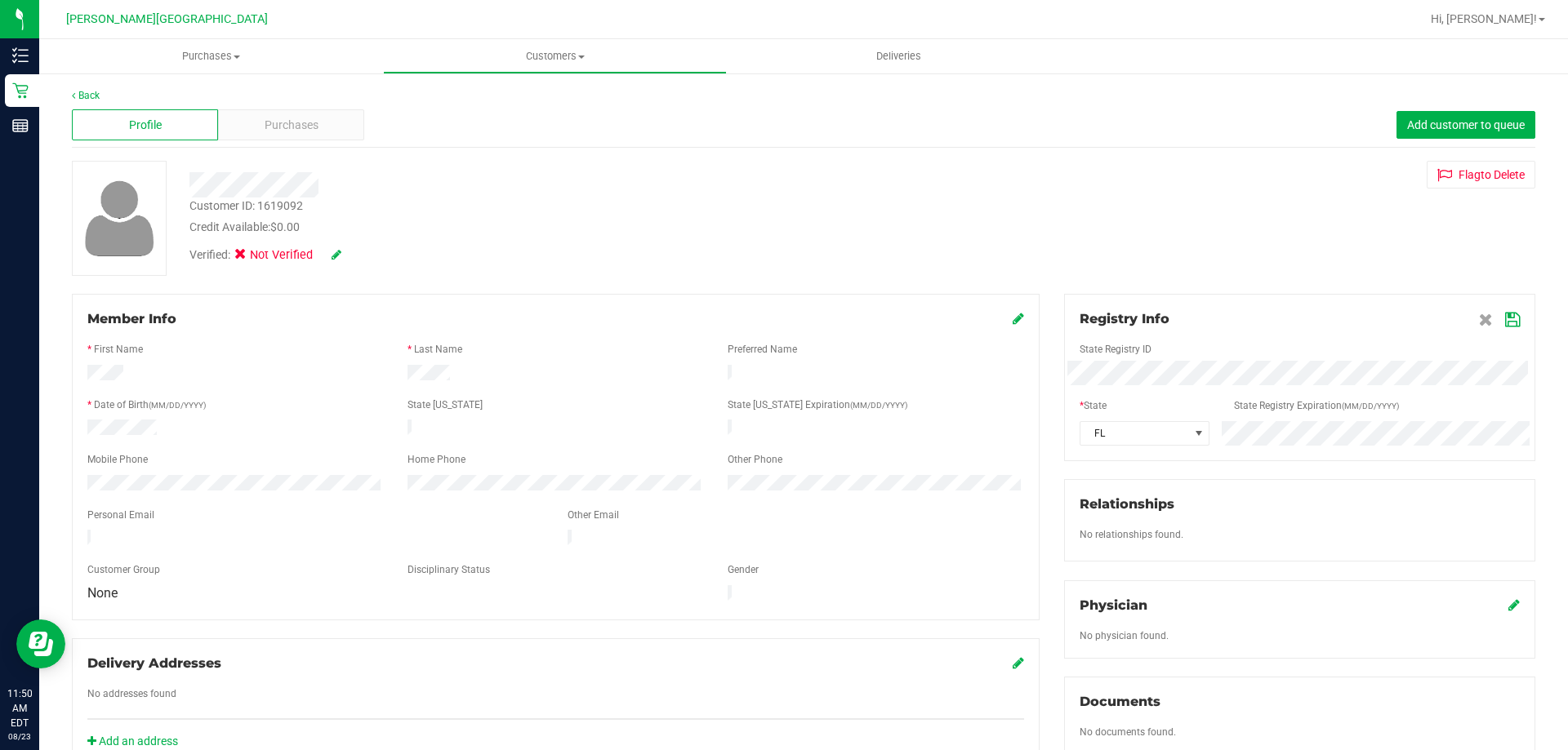
click at [1505, 324] on icon at bounding box center [1513, 320] width 15 height 13
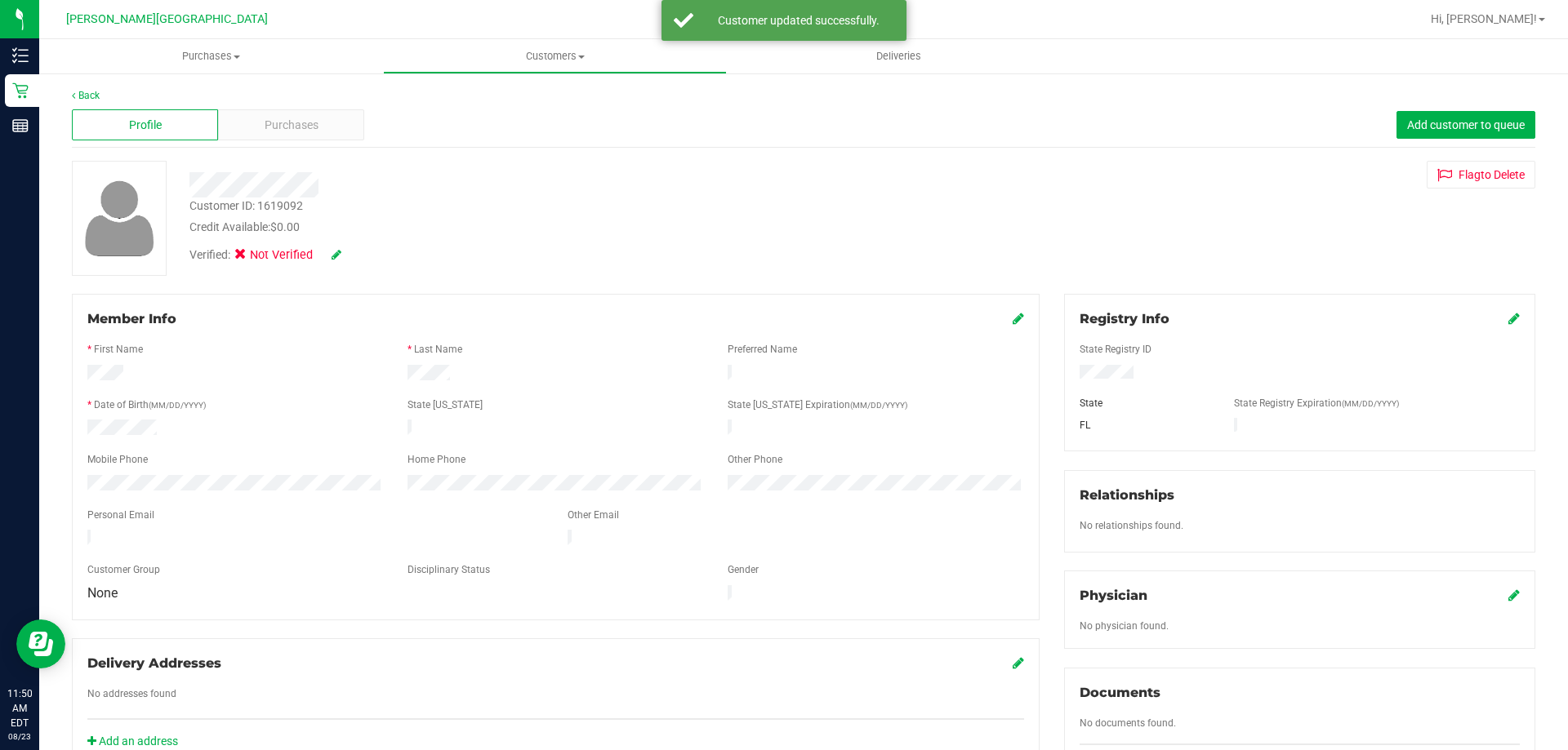
click at [1012, 323] on icon at bounding box center [1018, 318] width 12 height 13
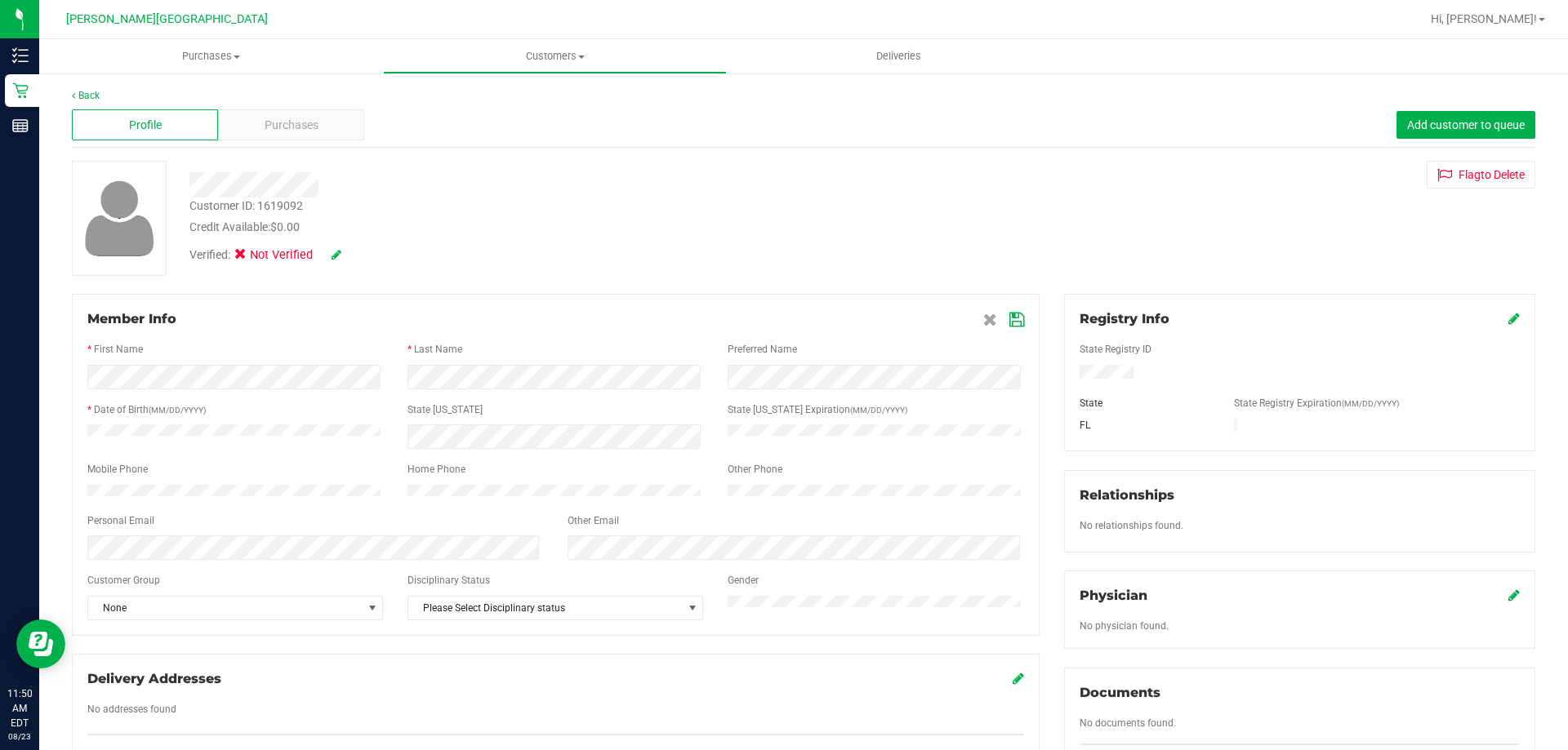
click at [1011, 324] on icon at bounding box center [1017, 320] width 15 height 13
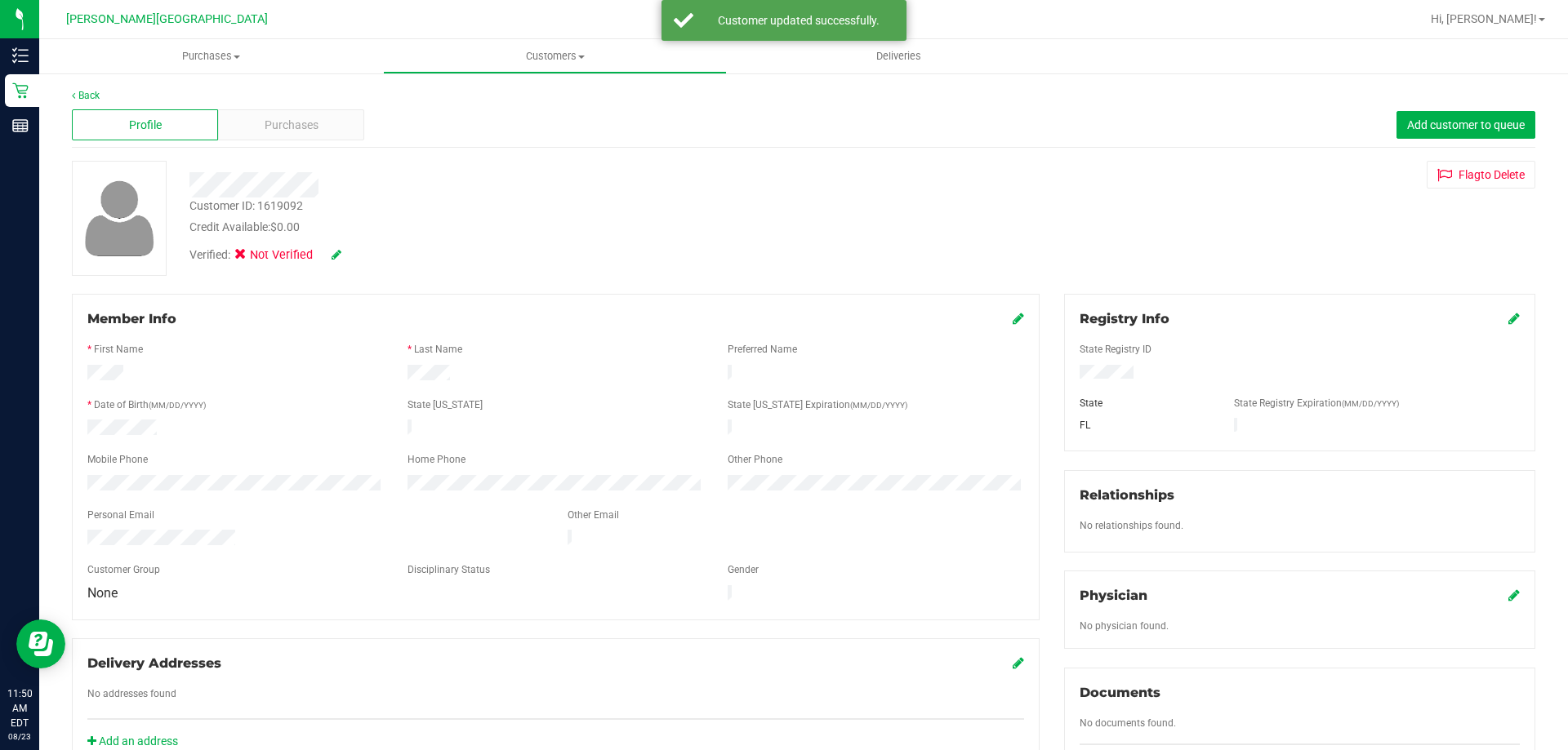
click at [337, 255] on icon at bounding box center [337, 255] width 10 height 12
click at [266, 258] on span "Medical" at bounding box center [283, 257] width 46 height 17
click at [0, 0] on input "Medical" at bounding box center [0, 0] width 0 height 0
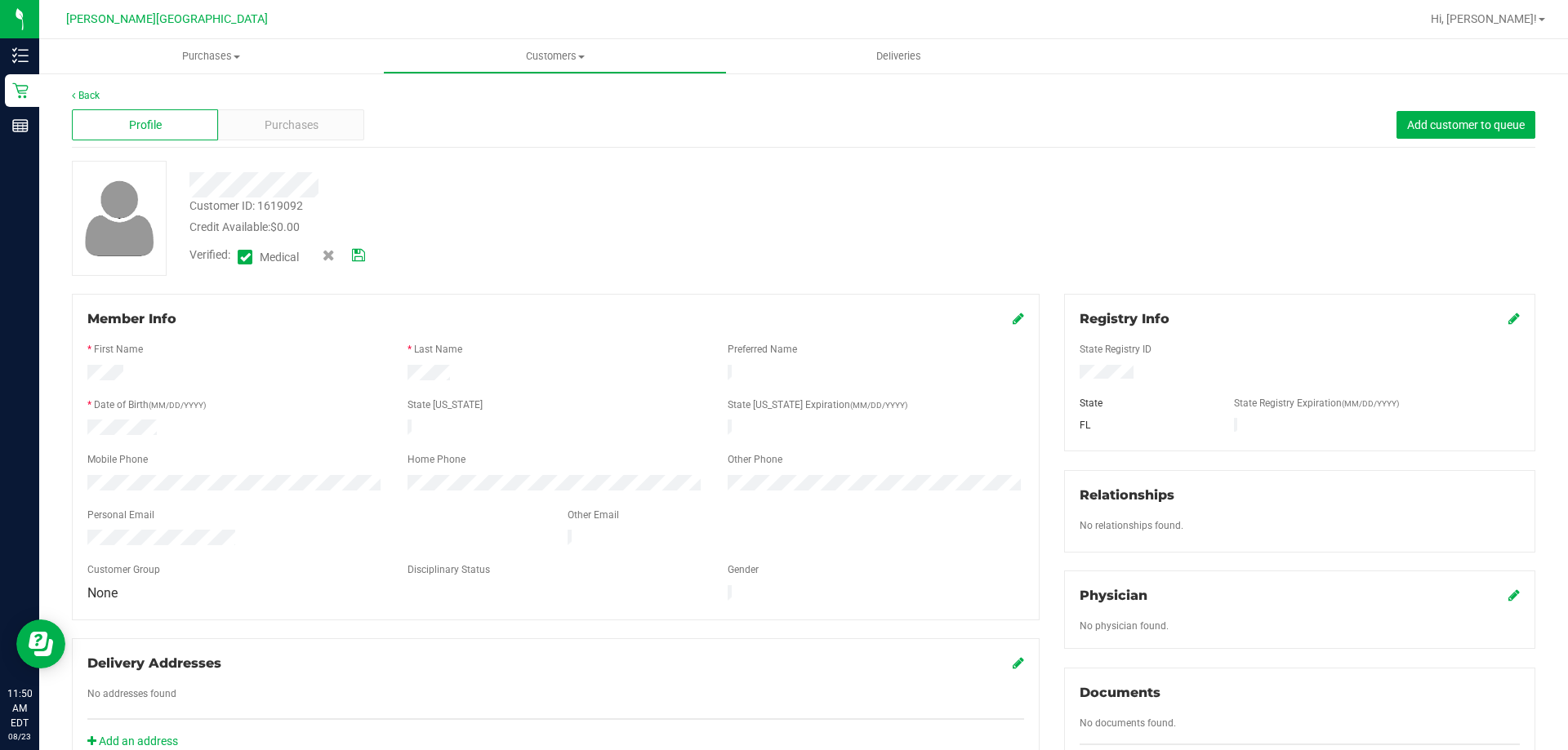
click at [351, 257] on span at bounding box center [344, 255] width 43 height 17
click at [358, 256] on icon at bounding box center [358, 255] width 13 height 12
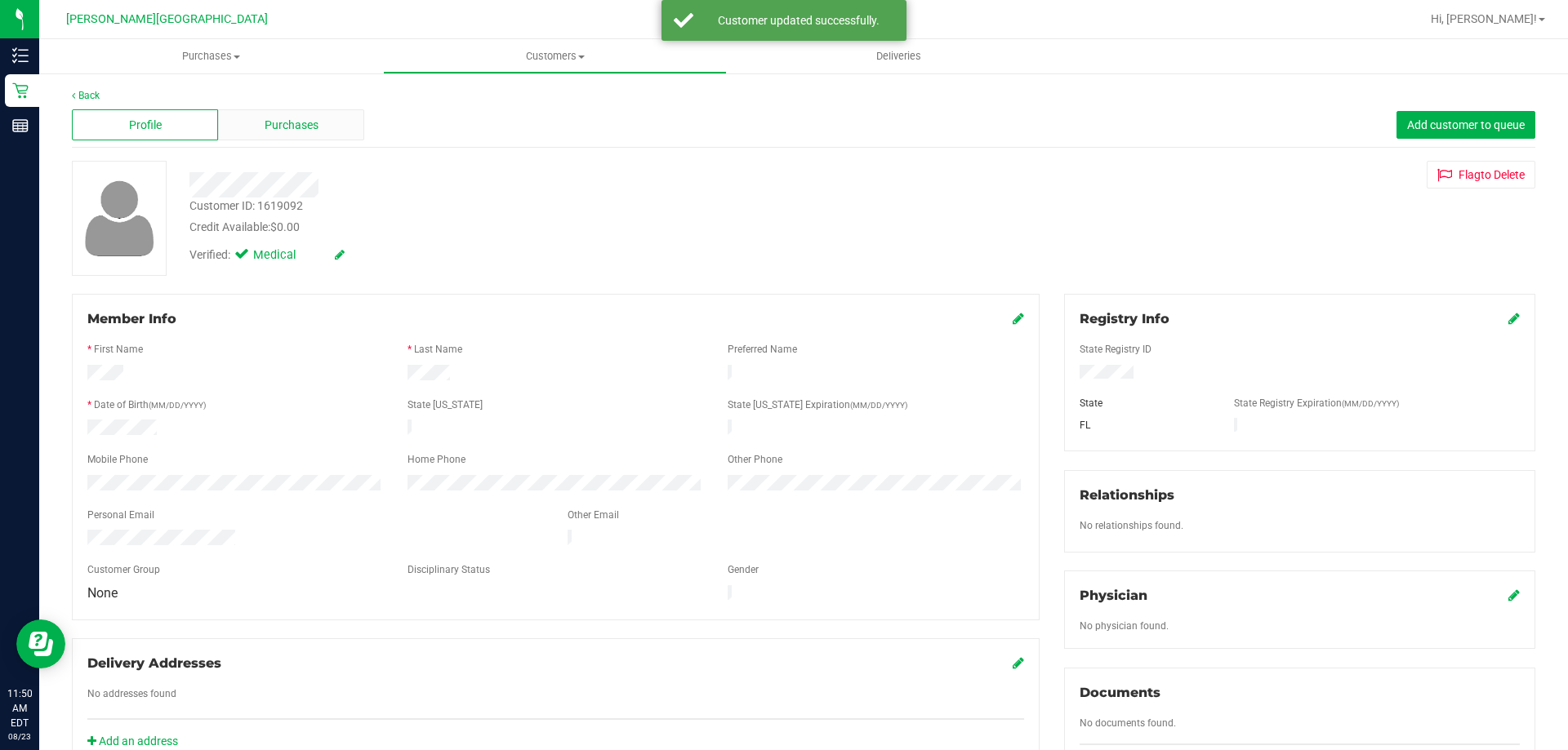
click at [256, 125] on div "Purchases" at bounding box center [291, 125] width 146 height 31
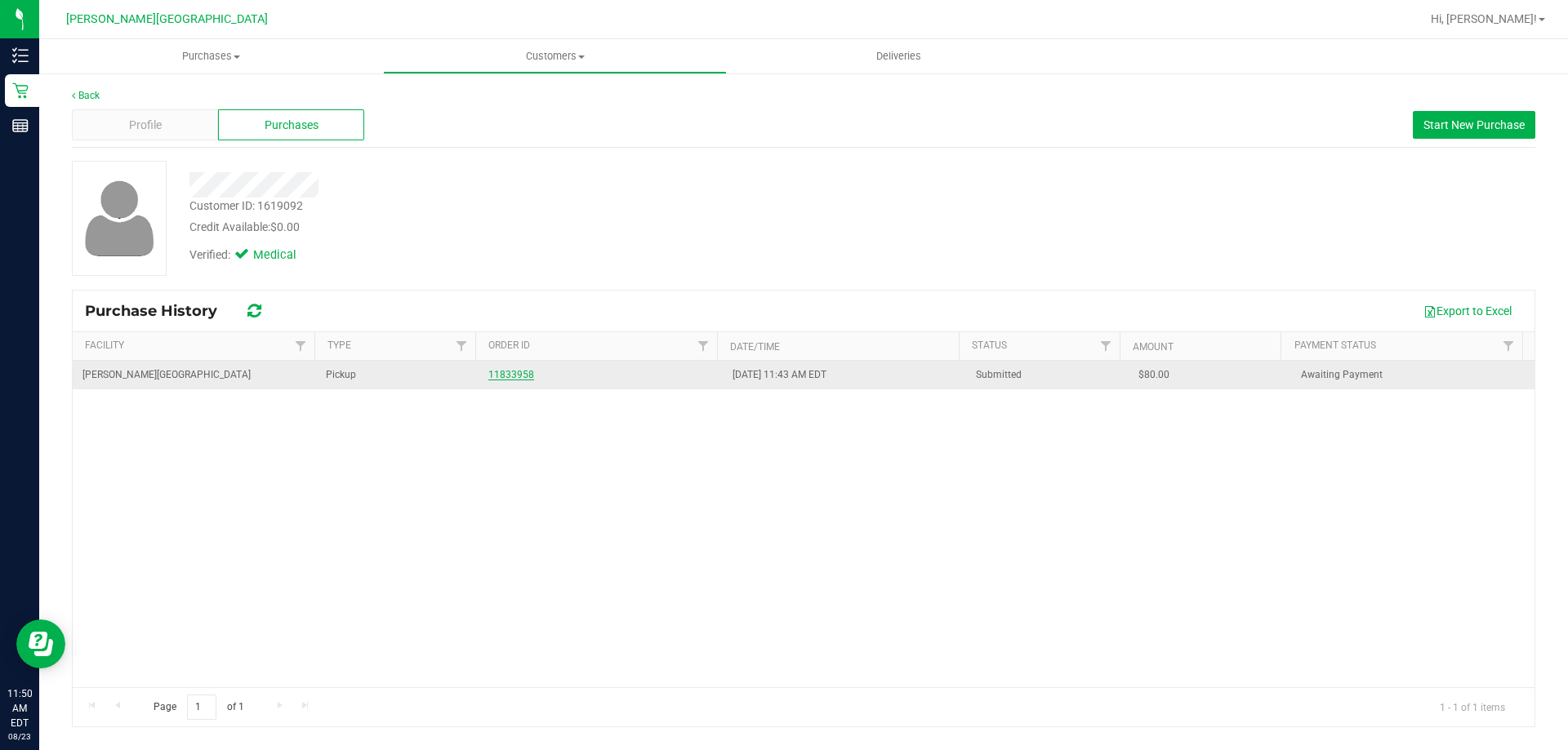
click at [522, 370] on link "11833958" at bounding box center [511, 375] width 45 height 12
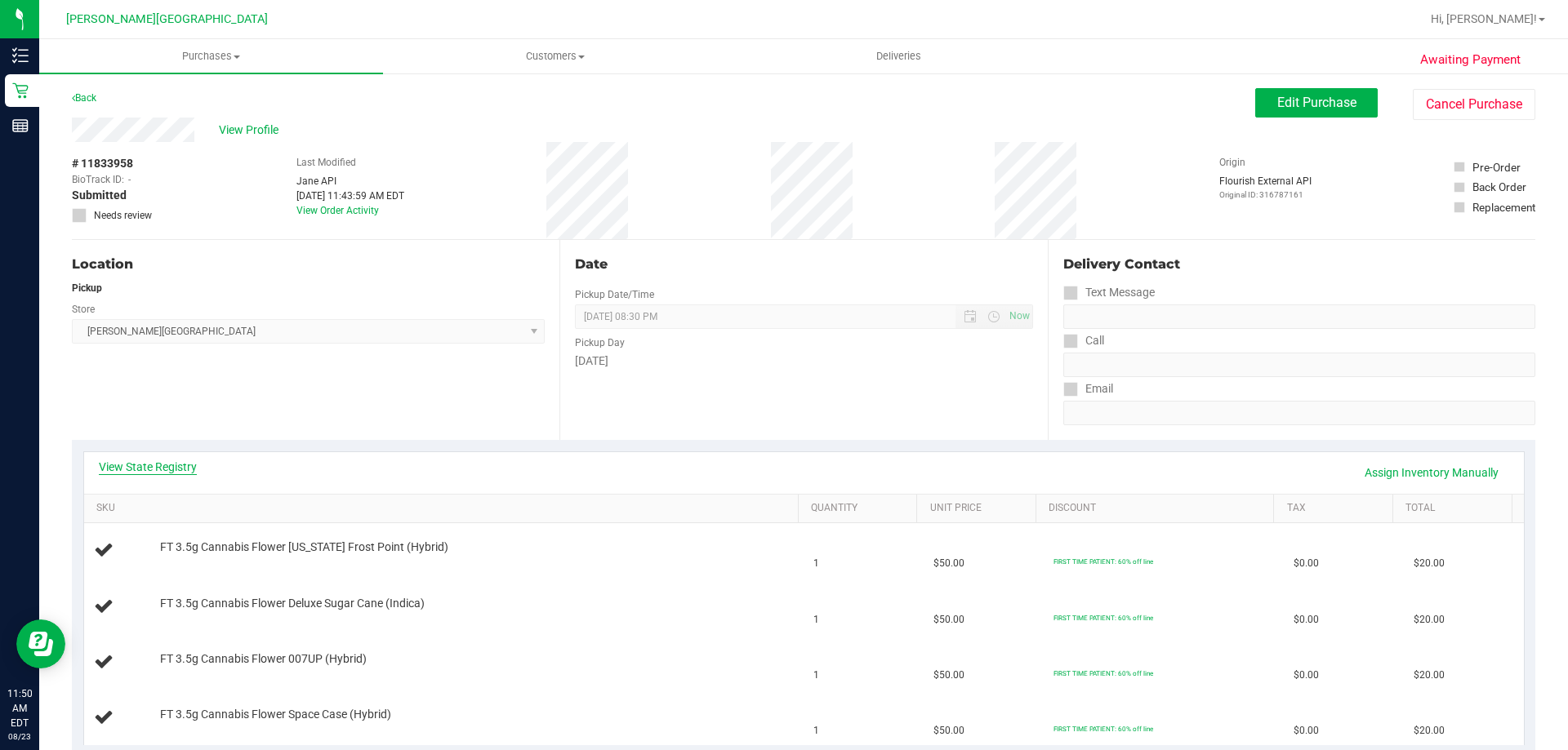
click at [119, 465] on link "View State Registry" at bounding box center [148, 467] width 98 height 16
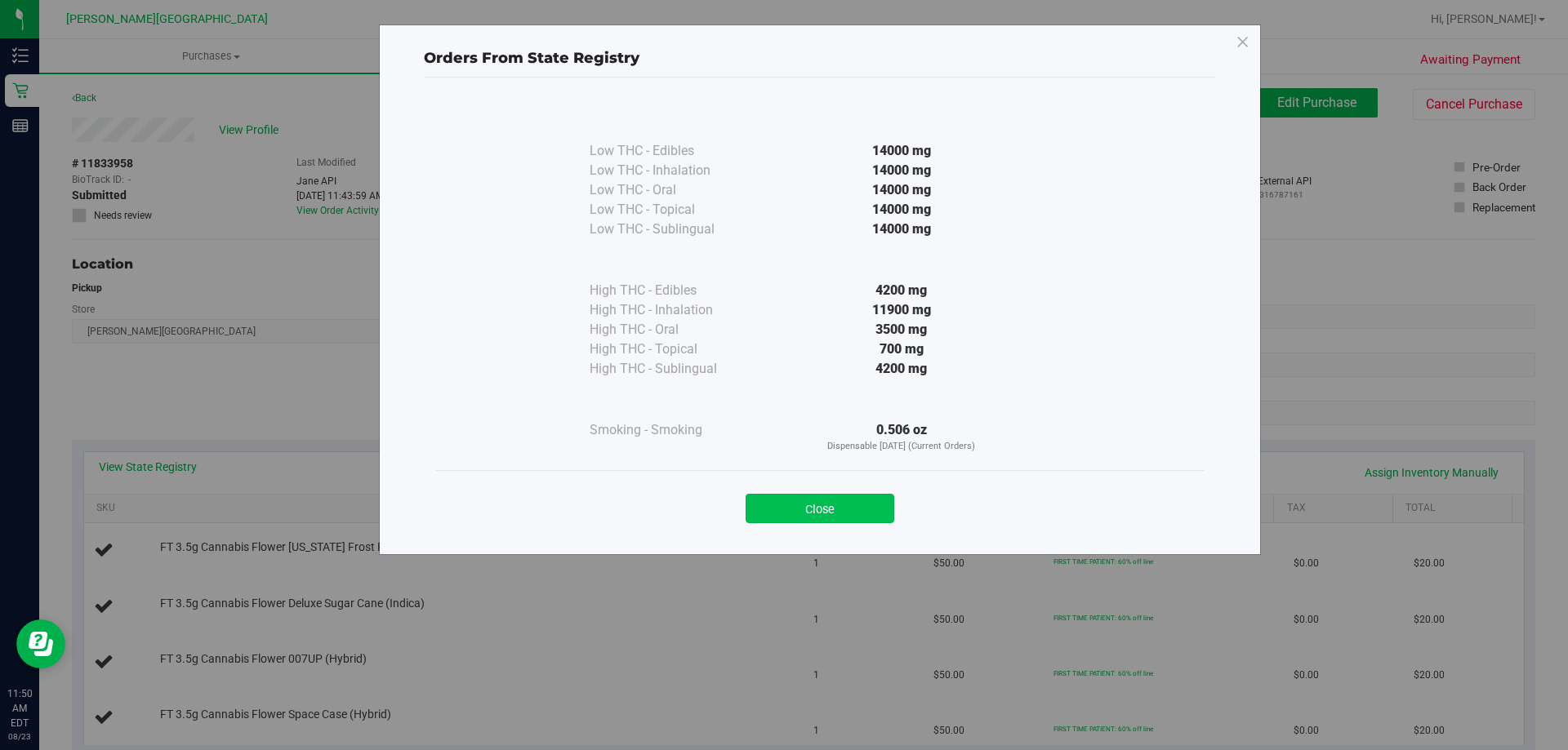
click at [782, 508] on button "Close" at bounding box center [819, 508] width 148 height 29
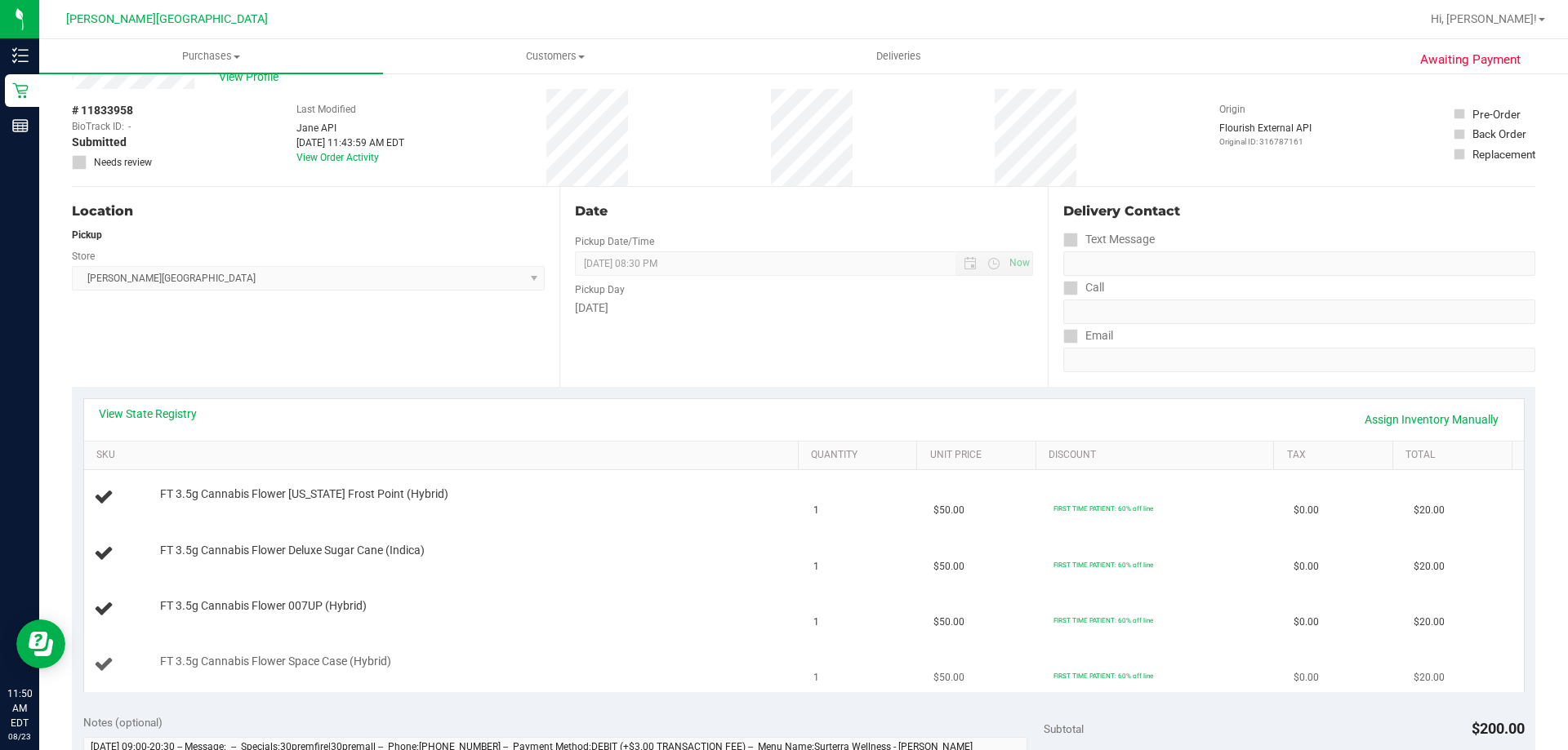
scroll to position [164, 0]
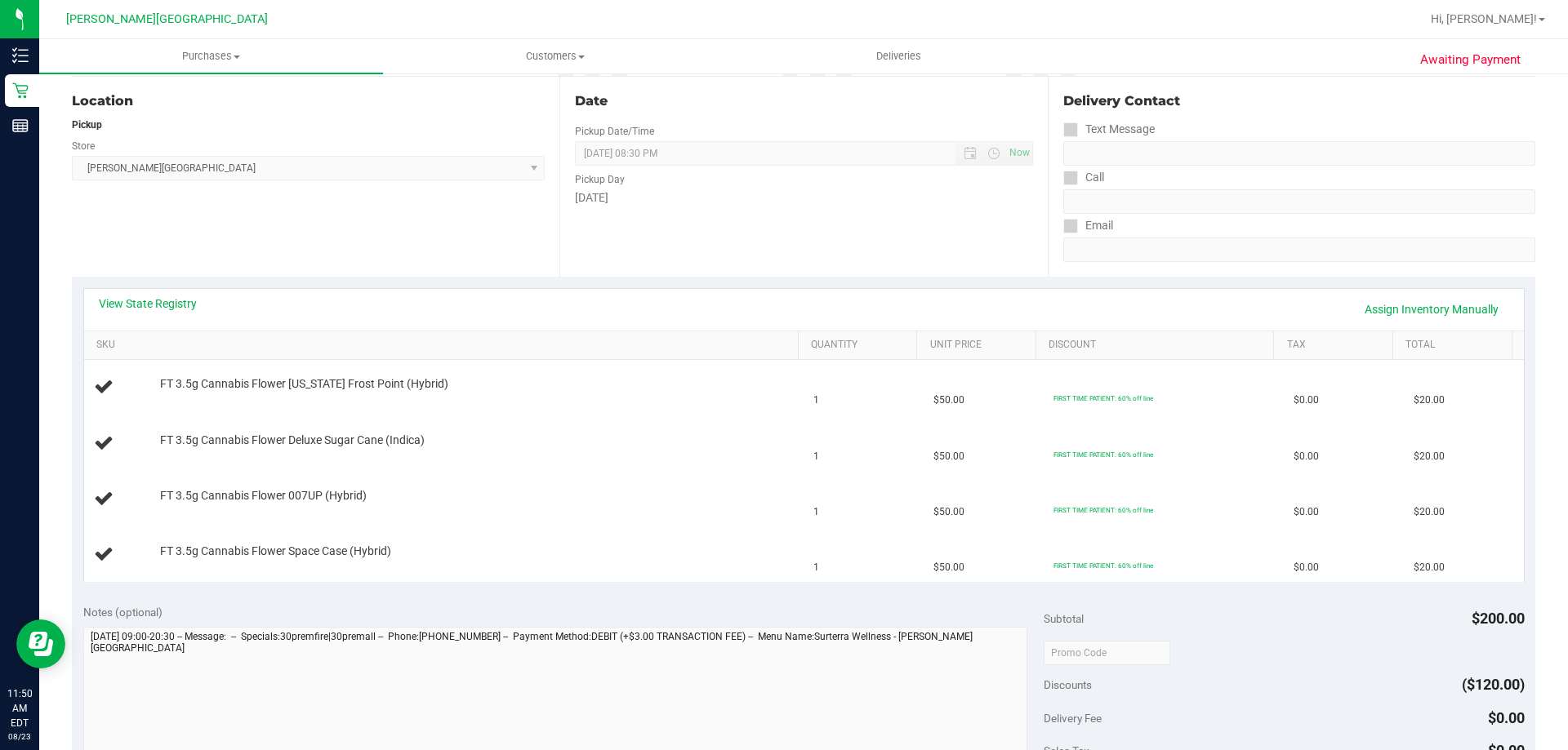
click at [846, 617] on div "Notes (optional)" at bounding box center [564, 612] width 961 height 16
click at [658, 625] on div "Notes (optional)" at bounding box center [564, 695] width 961 height 183
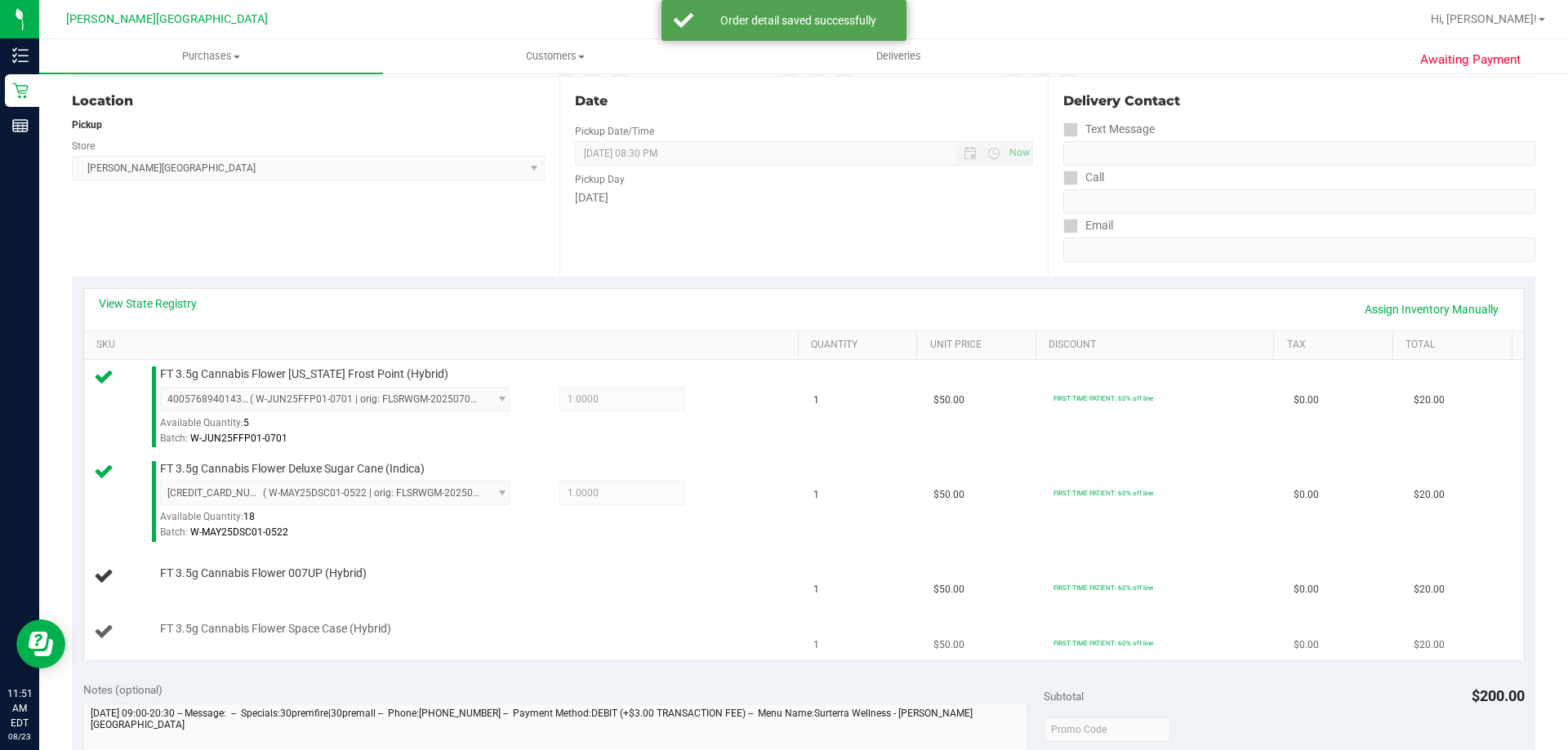
drag, startPoint x: 614, startPoint y: 652, endPoint x: 585, endPoint y: 653, distance: 29.0
click at [613, 653] on td "FT 3.5g Cannabis Flower Space Case (Hybrid)" at bounding box center [444, 632] width 720 height 55
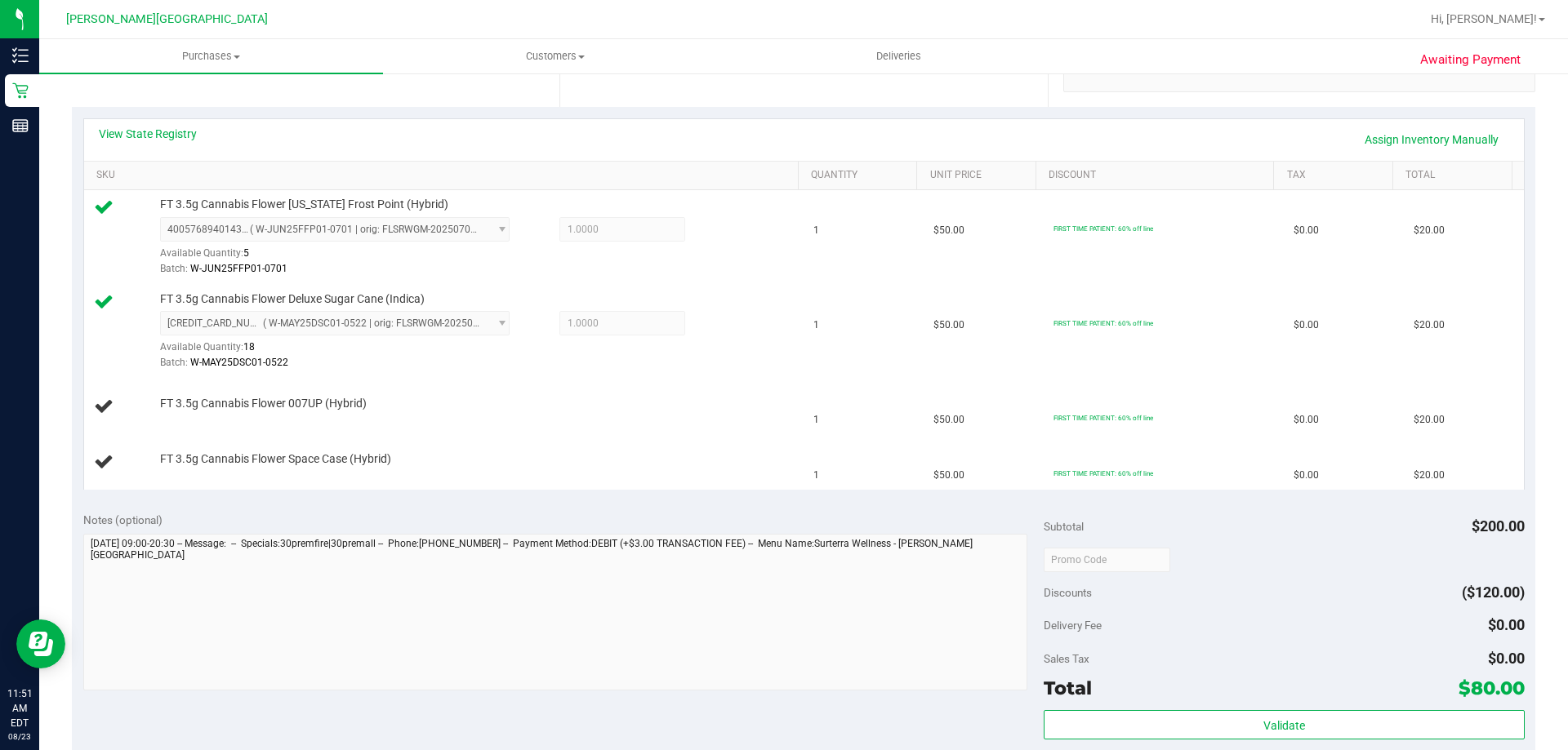
scroll to position [326, 0]
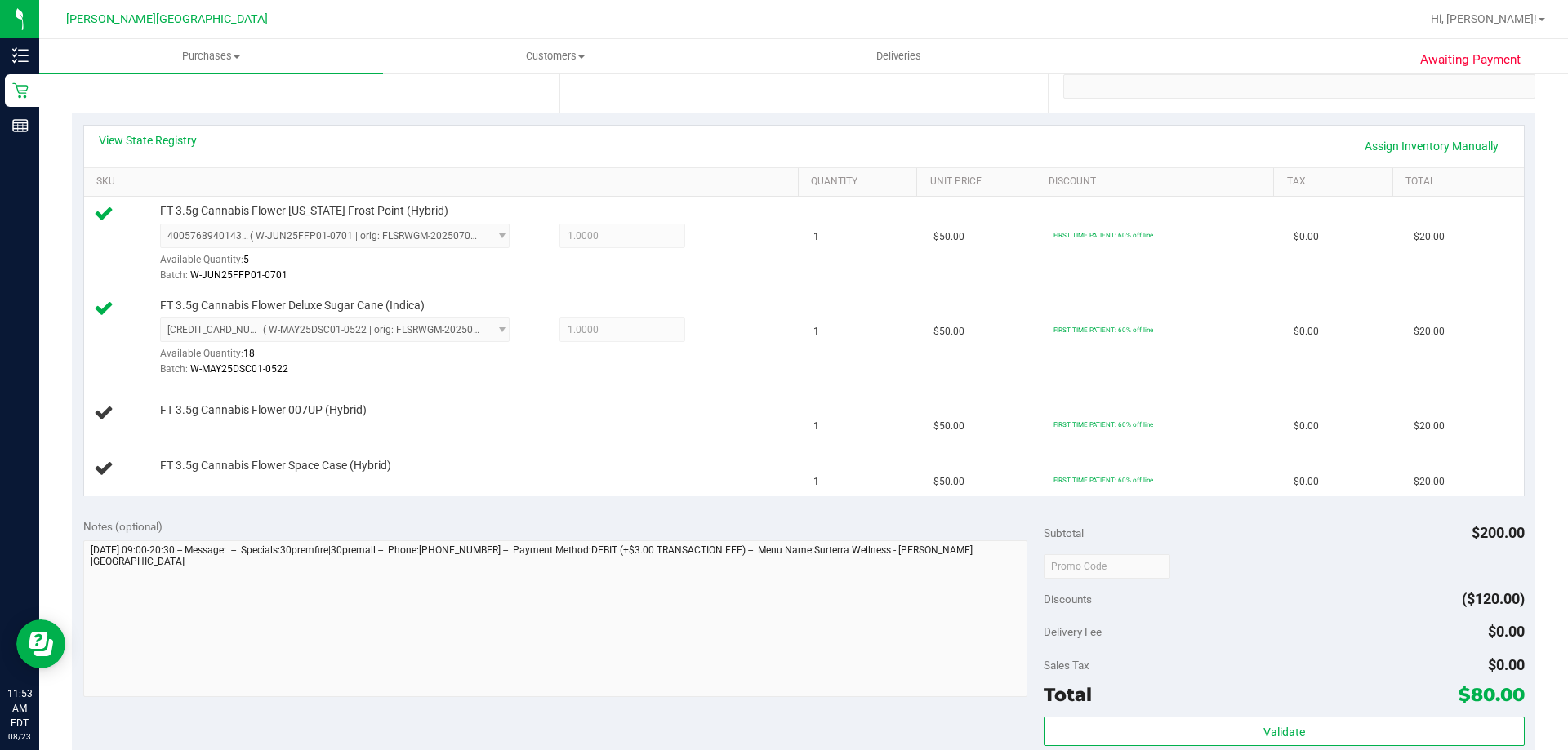
click at [796, 513] on div "Notes (optional) Subtotal $200.00 Discounts ($120.00) Delivery Fee $0.00 Sales …" at bounding box center [803, 654] width 1463 height 294
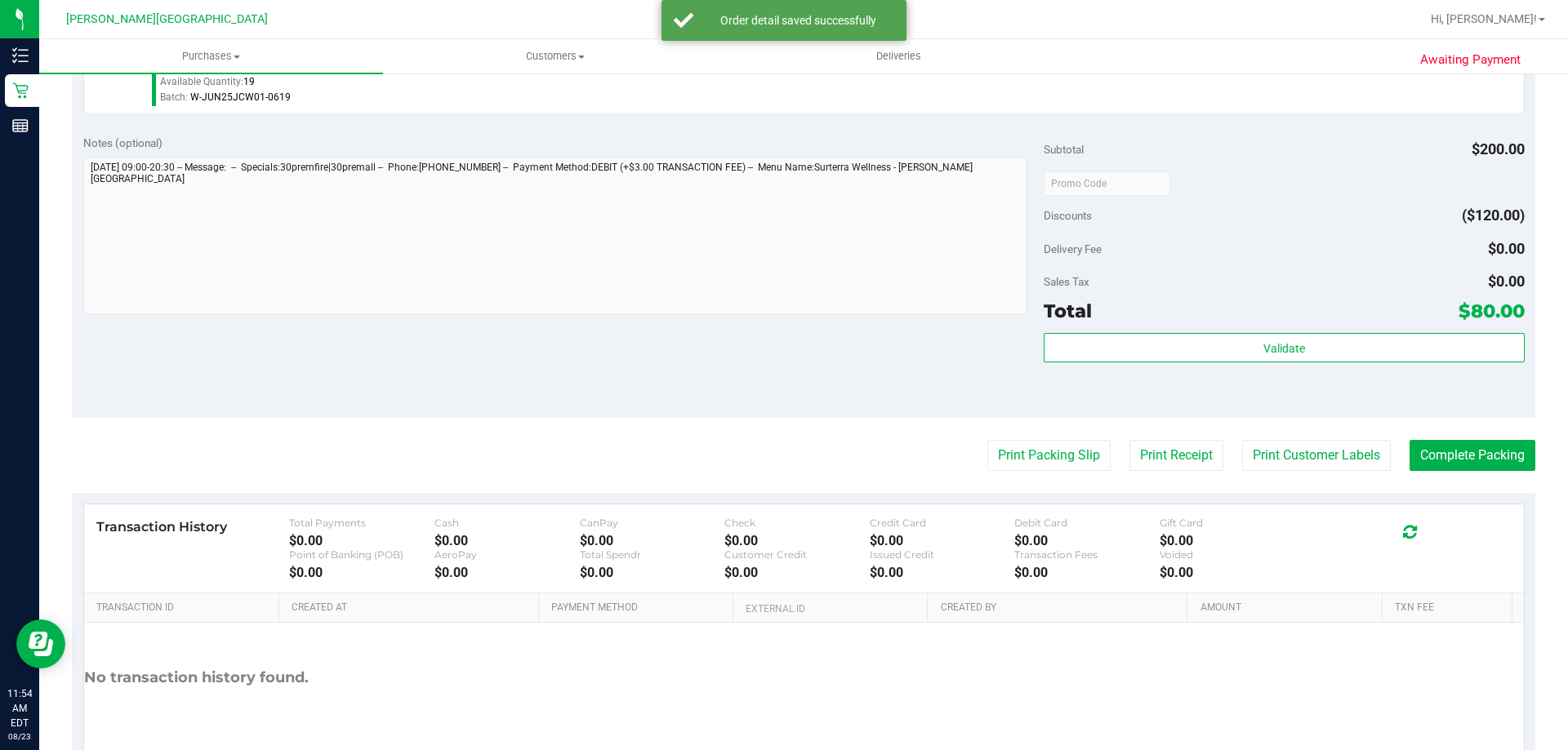
scroll to position [898, 0]
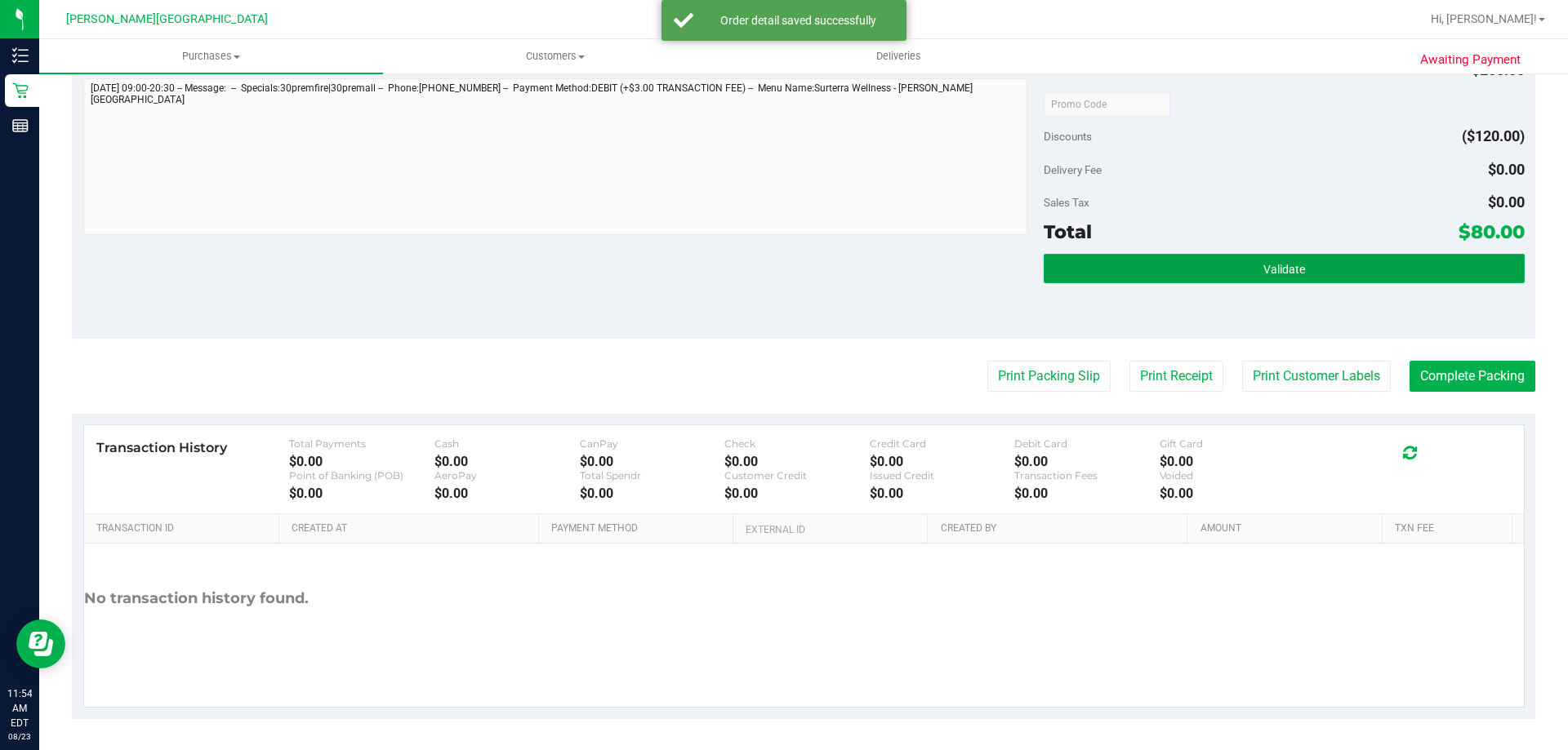
click at [1267, 269] on span "Validate" at bounding box center [1284, 269] width 42 height 13
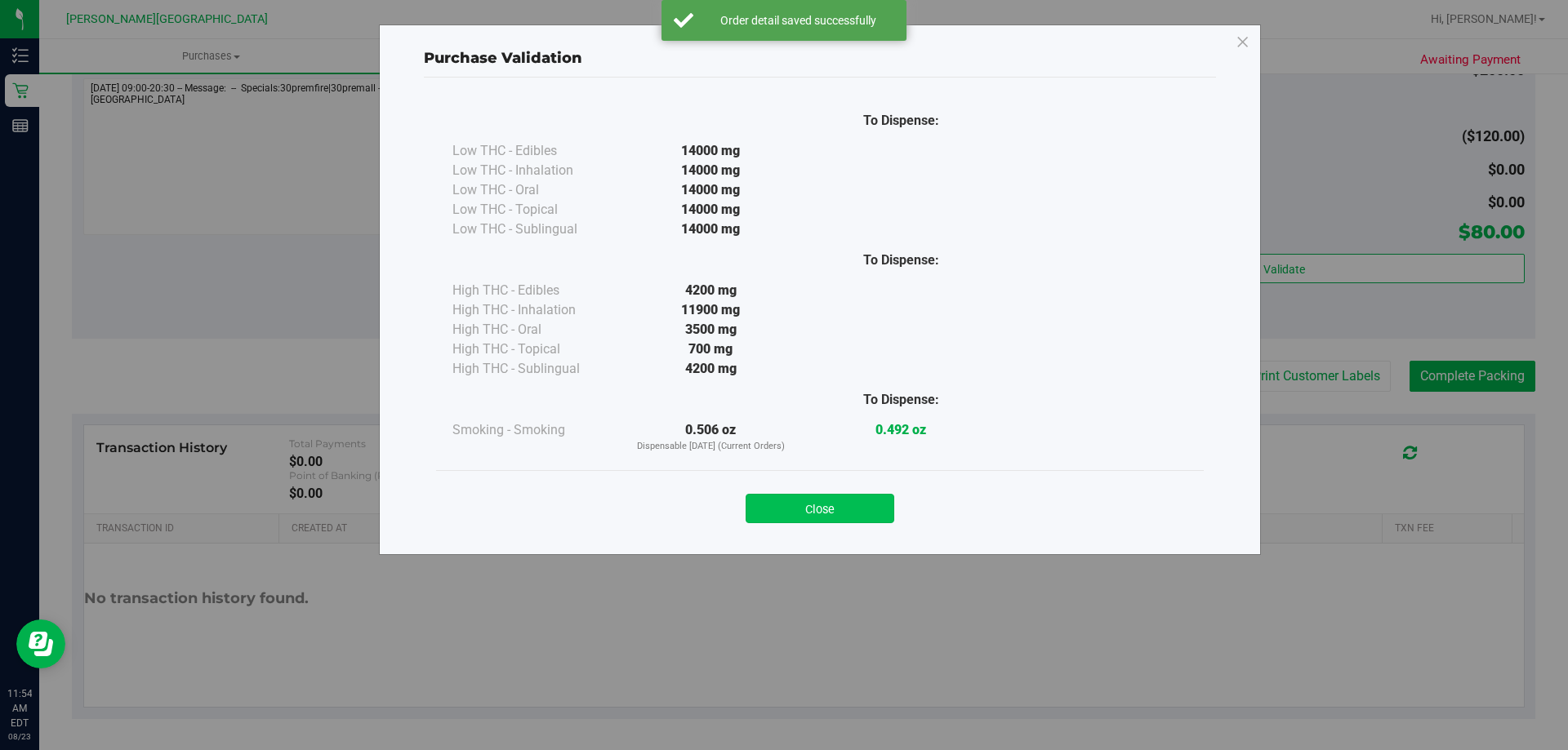
click at [823, 517] on button "Close" at bounding box center [819, 508] width 148 height 29
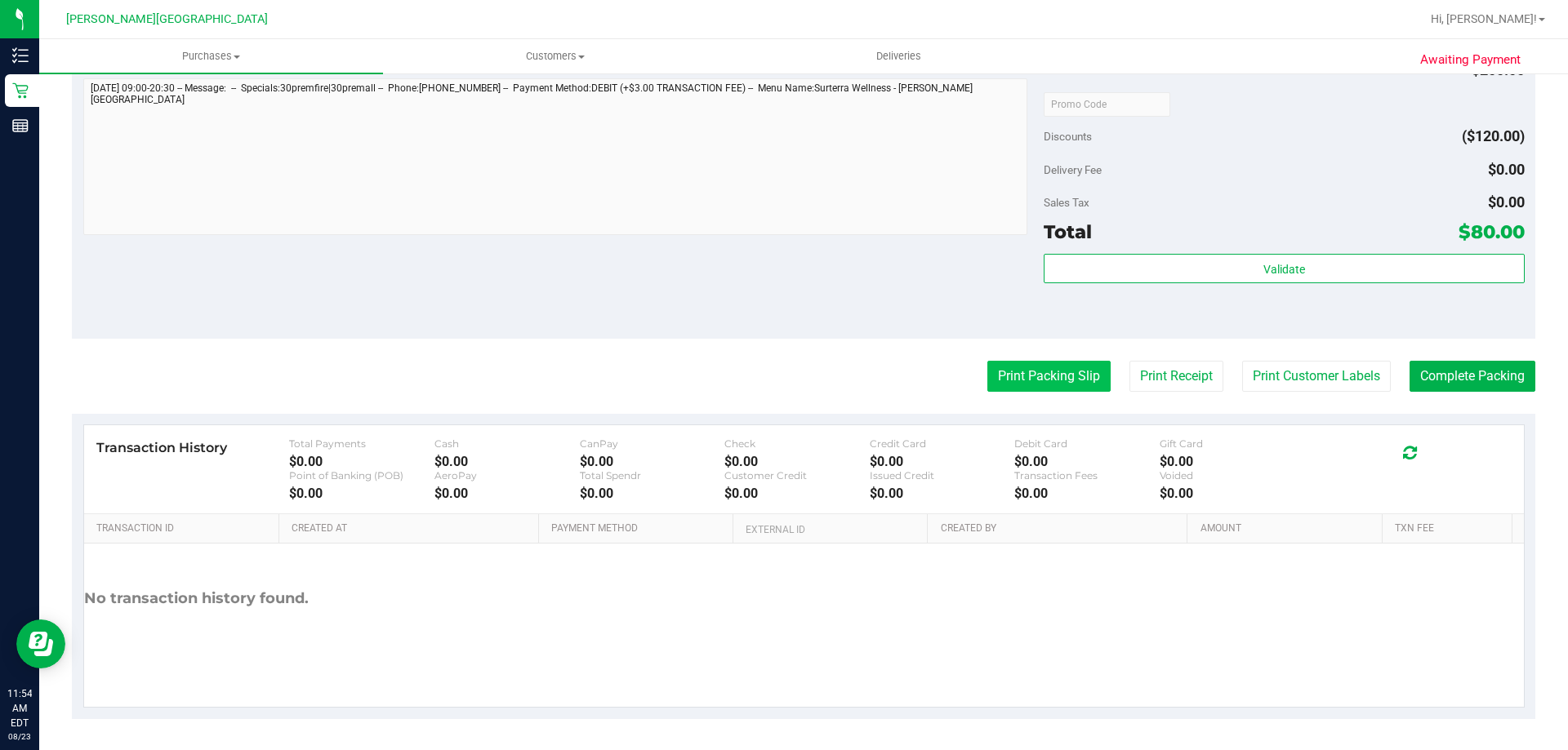
click at [1051, 367] on button "Print Packing Slip" at bounding box center [1050, 376] width 124 height 31
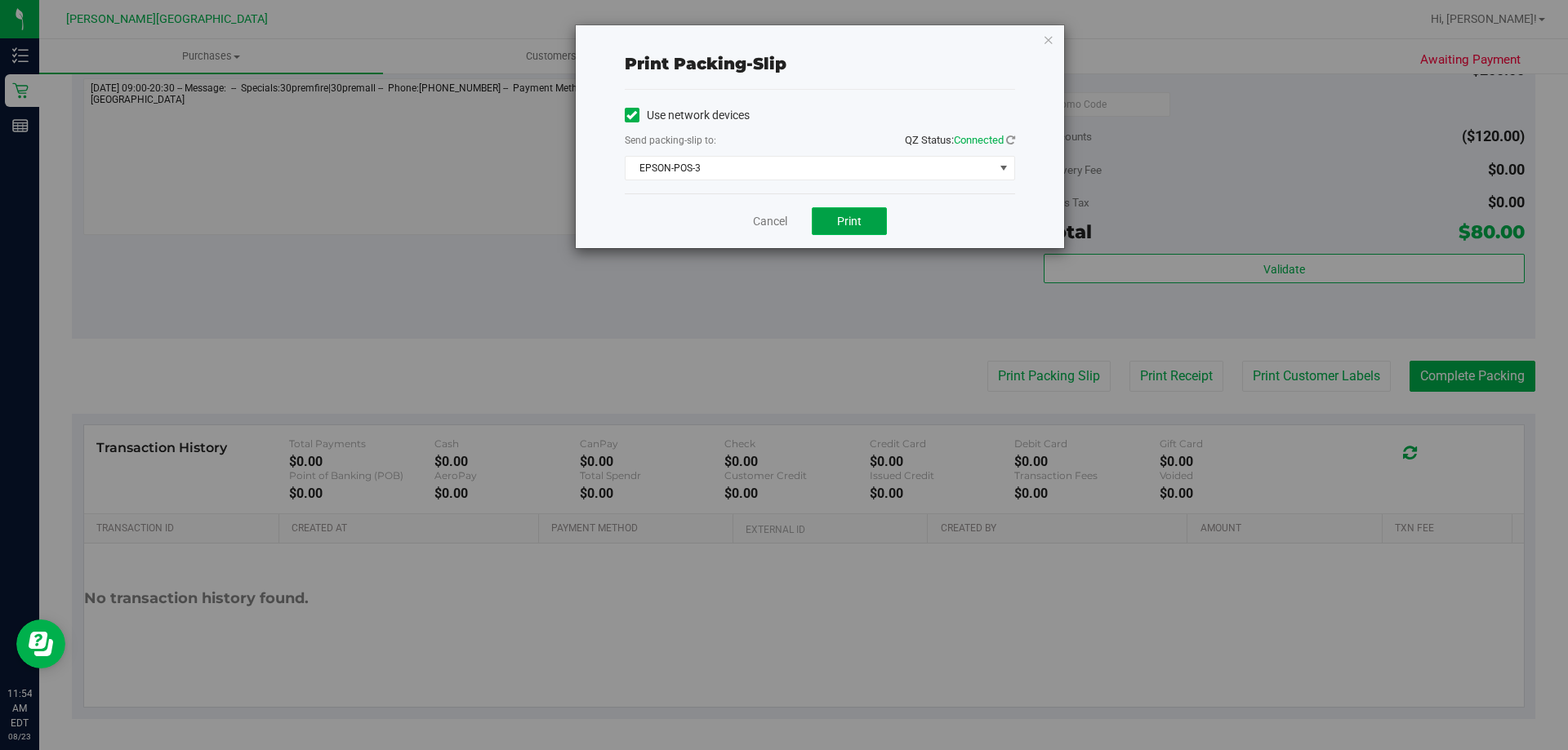
click at [859, 225] on span "Print" at bounding box center [849, 221] width 25 height 13
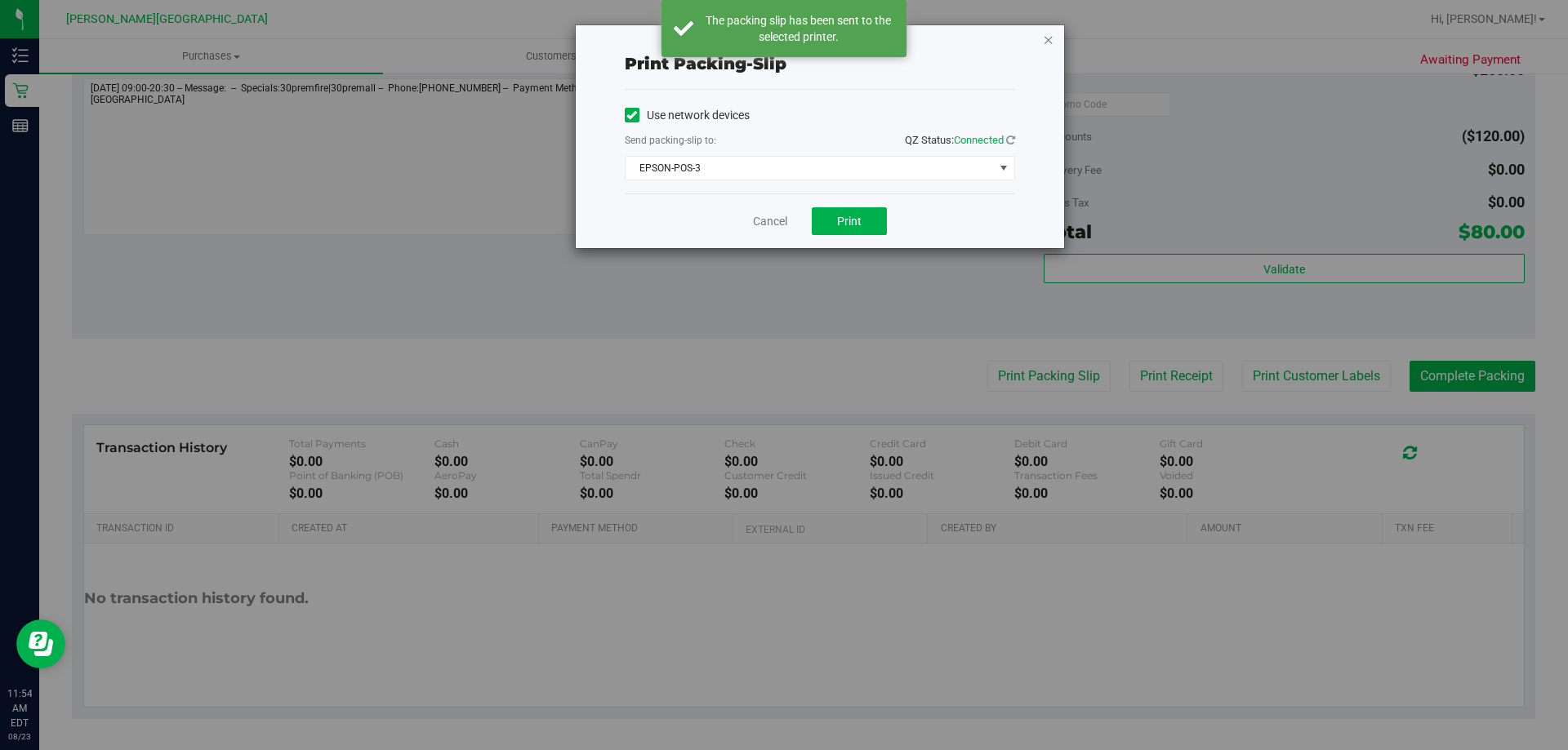
click at [1044, 43] on icon "button" at bounding box center [1049, 39] width 12 height 20
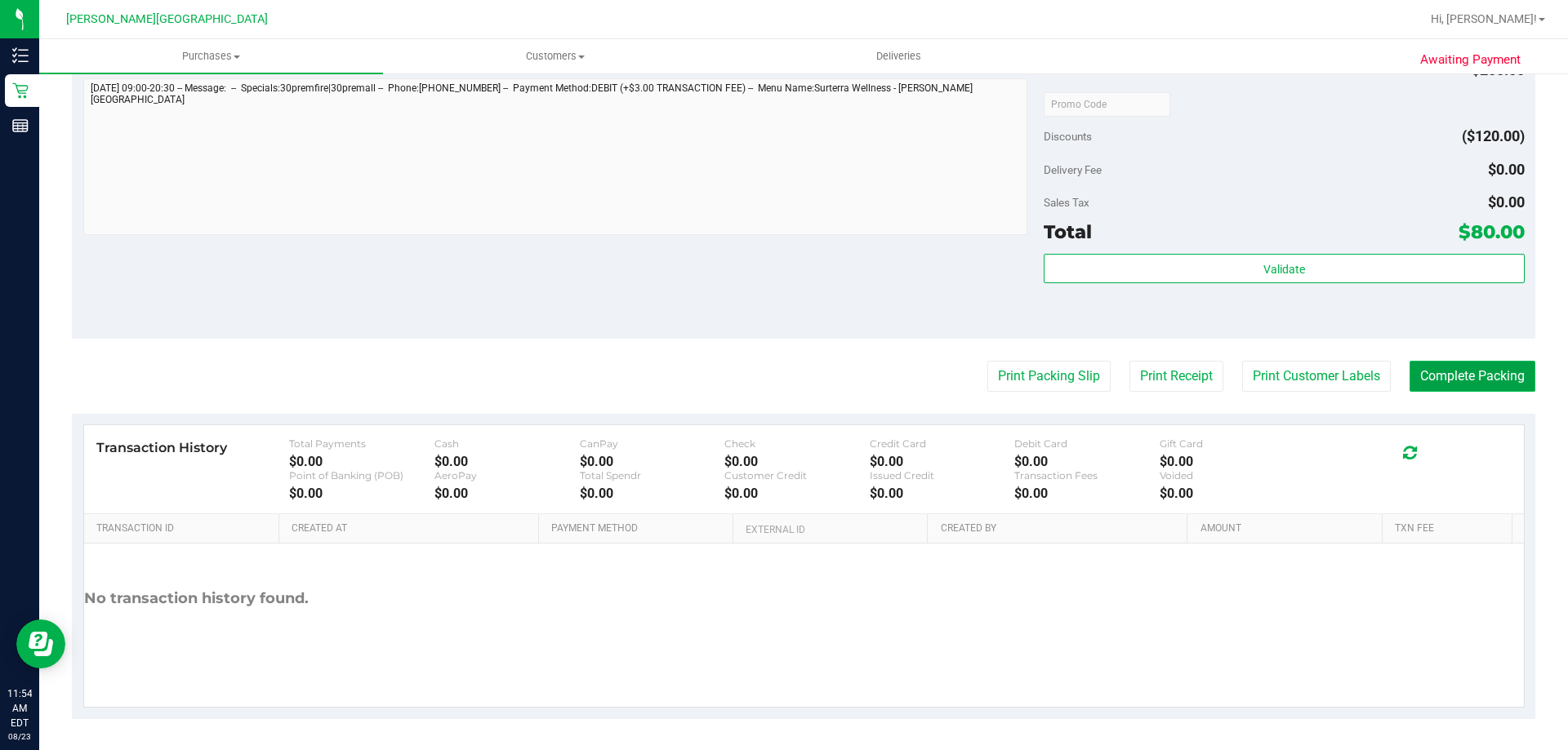
click at [1509, 380] on button "Complete Packing" at bounding box center [1473, 376] width 126 height 31
click at [819, 245] on div "Notes (optional) Subtotal $200.00 Discounts ($120.00) Delivery Fee $0.00 Sales …" at bounding box center [803, 191] width 1463 height 294
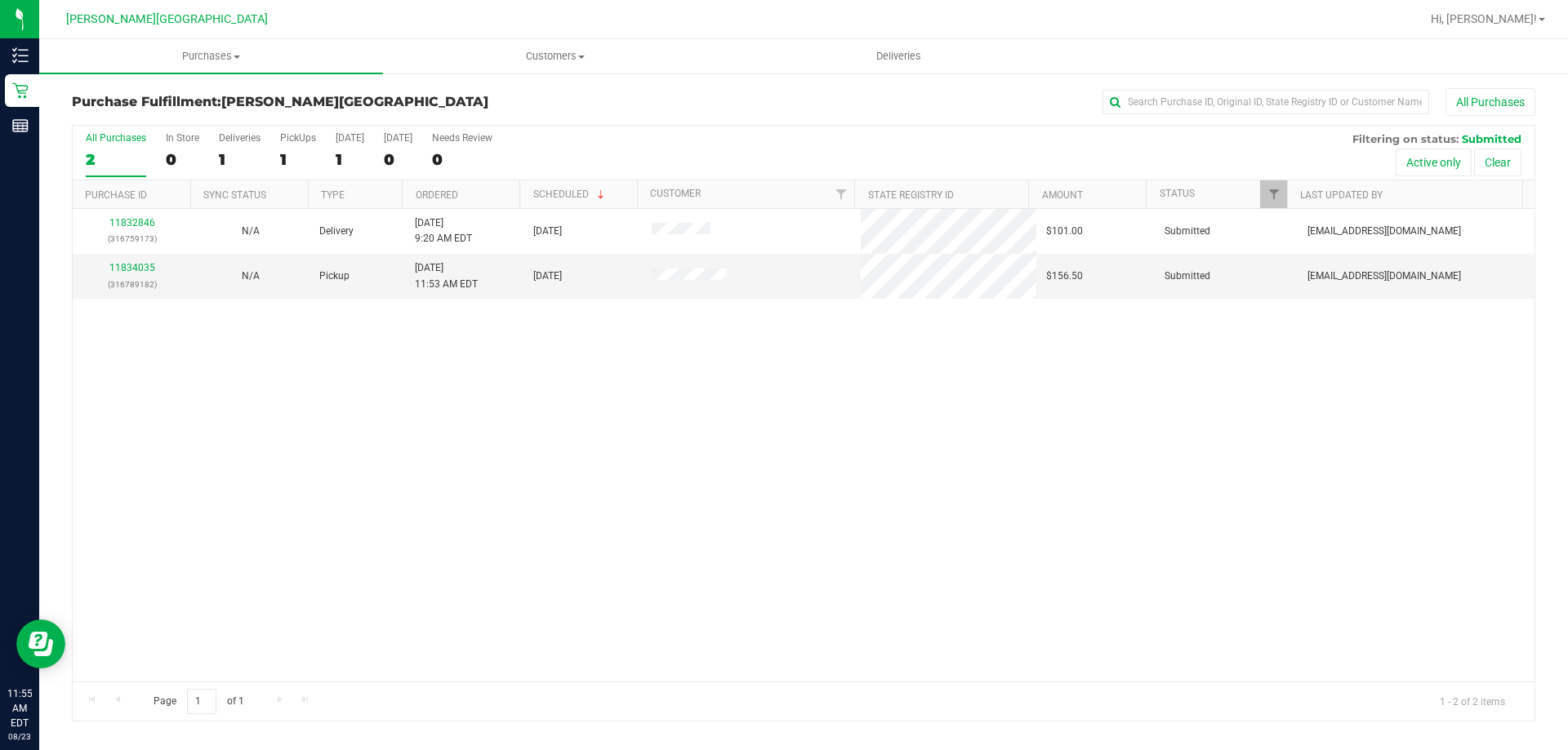
click at [976, 493] on div "11832846 (316759173) N/A Delivery 8/23/2025 9:20 AM EDT 8/25/2025 $101.00 Submi…" at bounding box center [803, 445] width 1462 height 473
click at [148, 268] on link "11834035" at bounding box center [132, 267] width 45 height 12
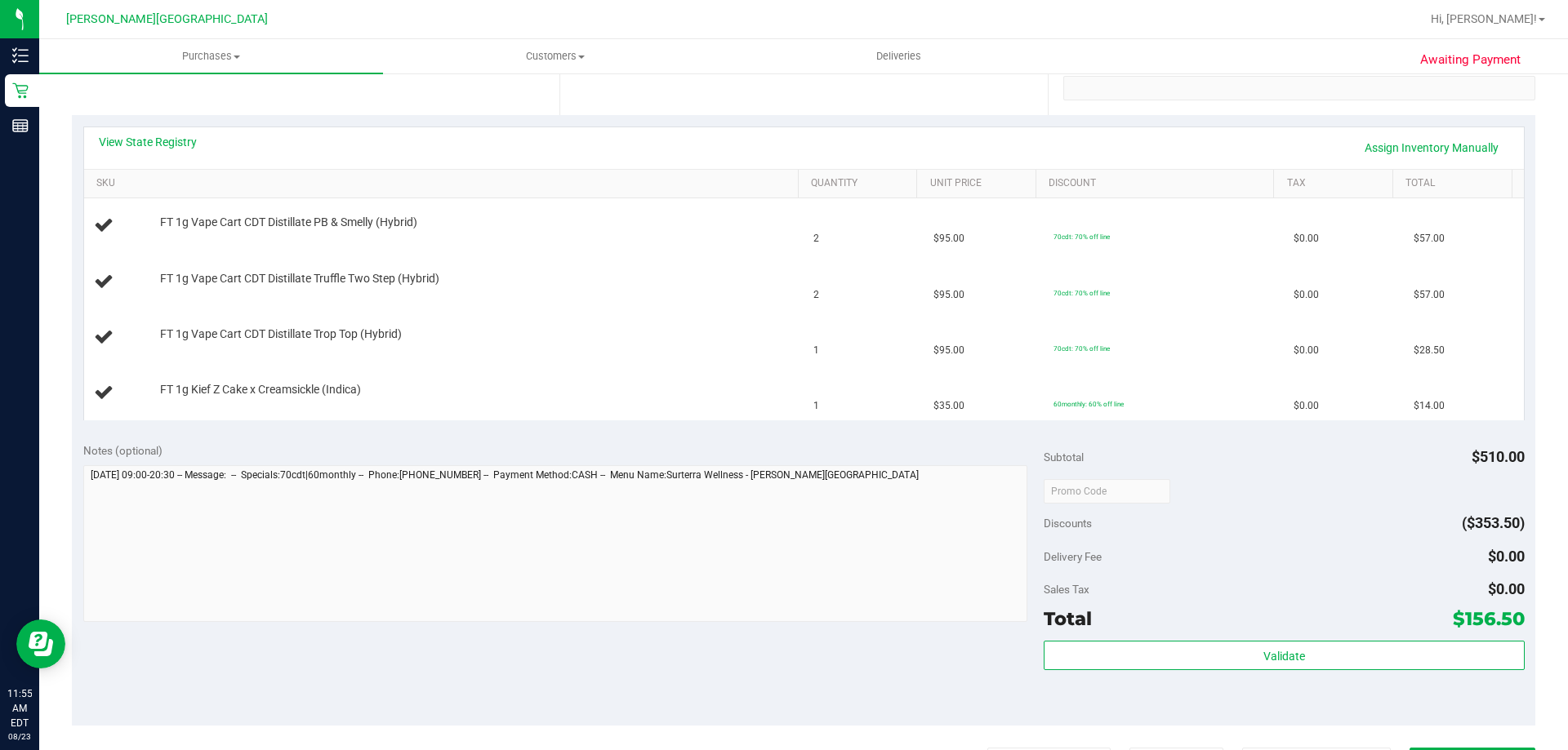
scroll to position [326, 0]
click at [648, 445] on div "Notes (optional)" at bounding box center [564, 449] width 961 height 16
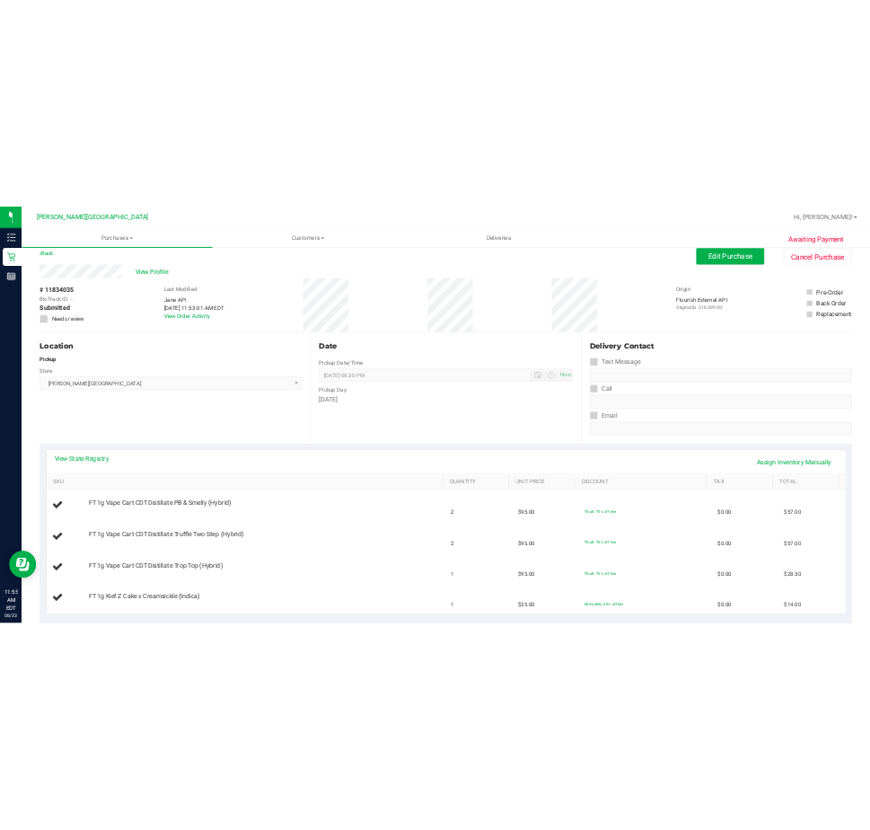
scroll to position [0, 0]
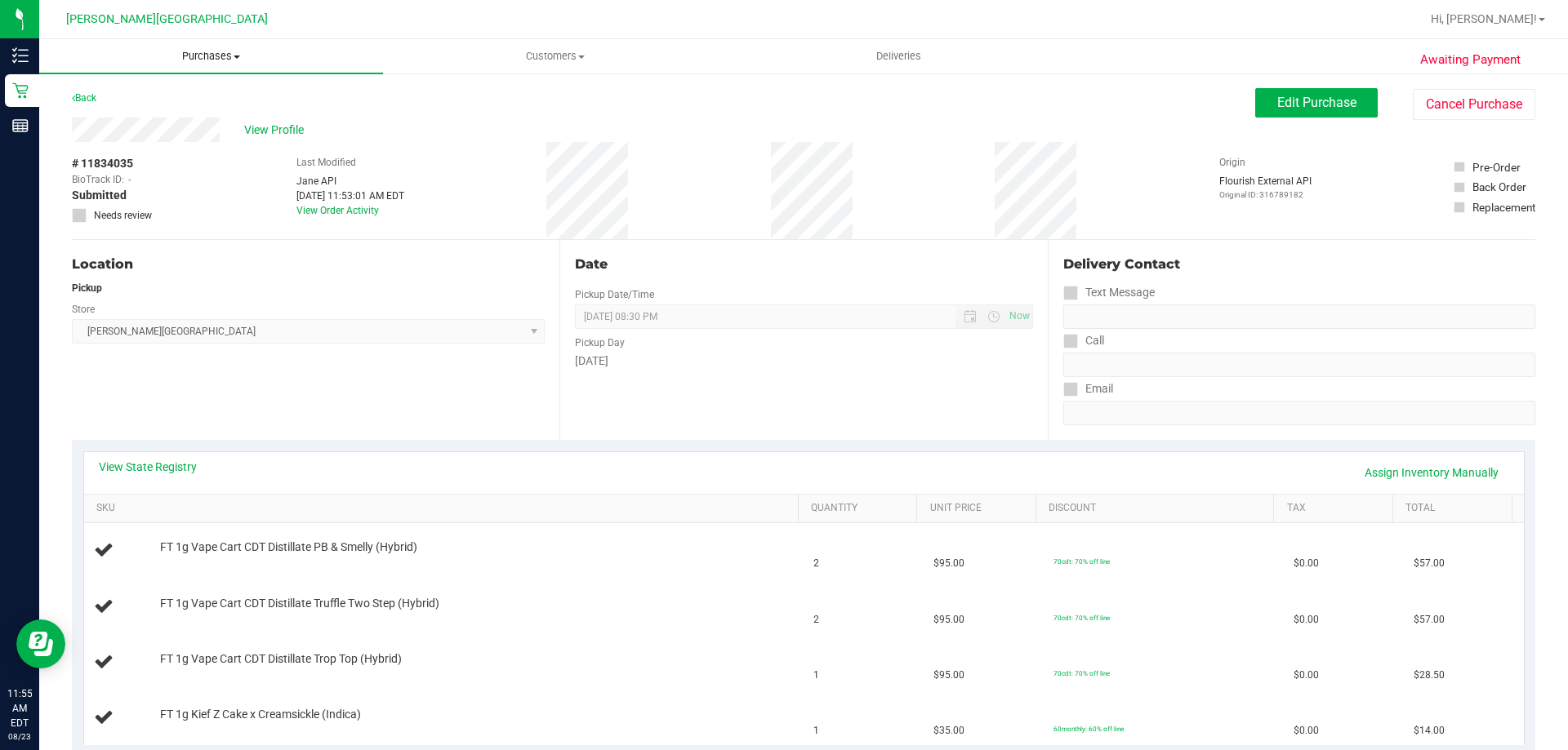
click at [225, 61] on span "Purchases" at bounding box center [211, 56] width 344 height 15
click at [207, 120] on li "Fulfillment" at bounding box center [211, 118] width 344 height 20
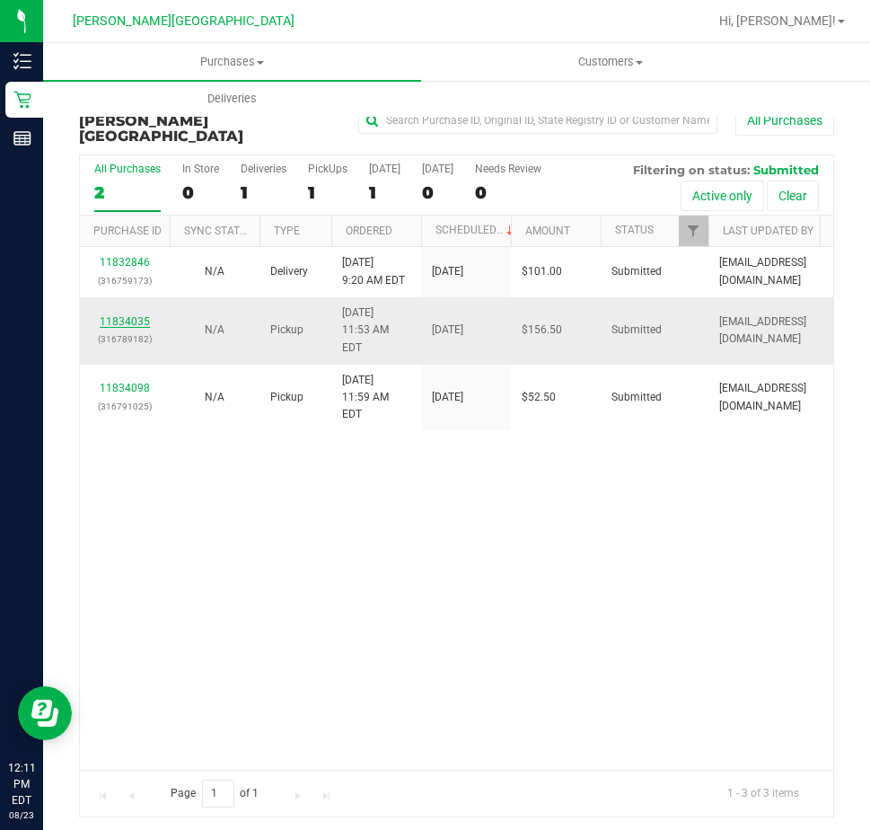
click at [125, 315] on link "11834035" at bounding box center [125, 321] width 50 height 13
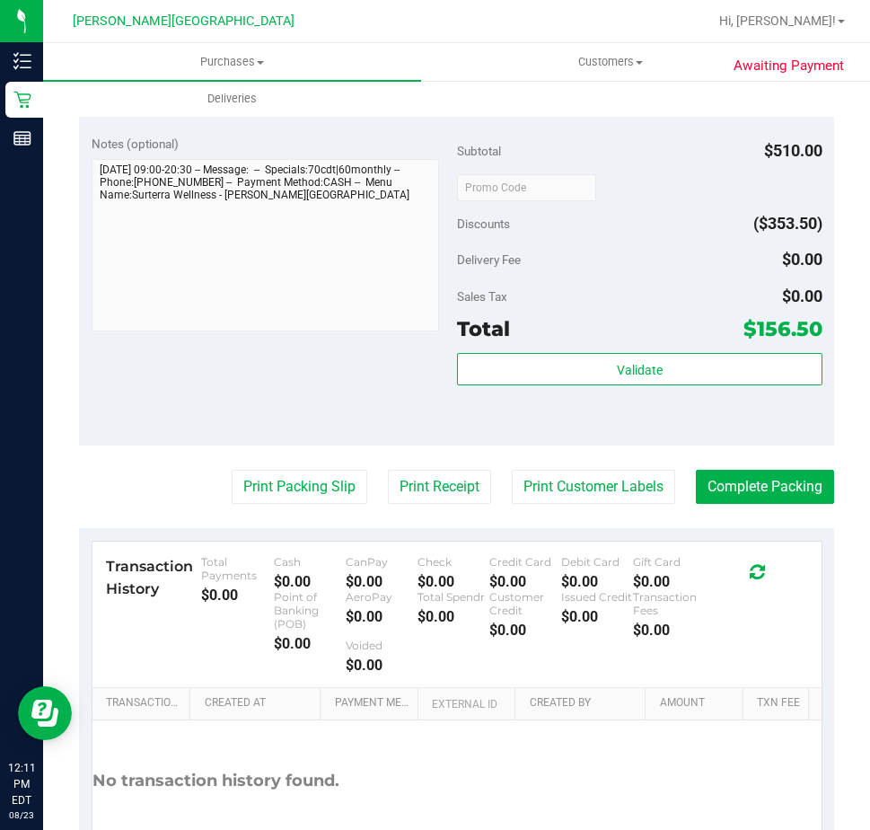
scroll to position [718, 0]
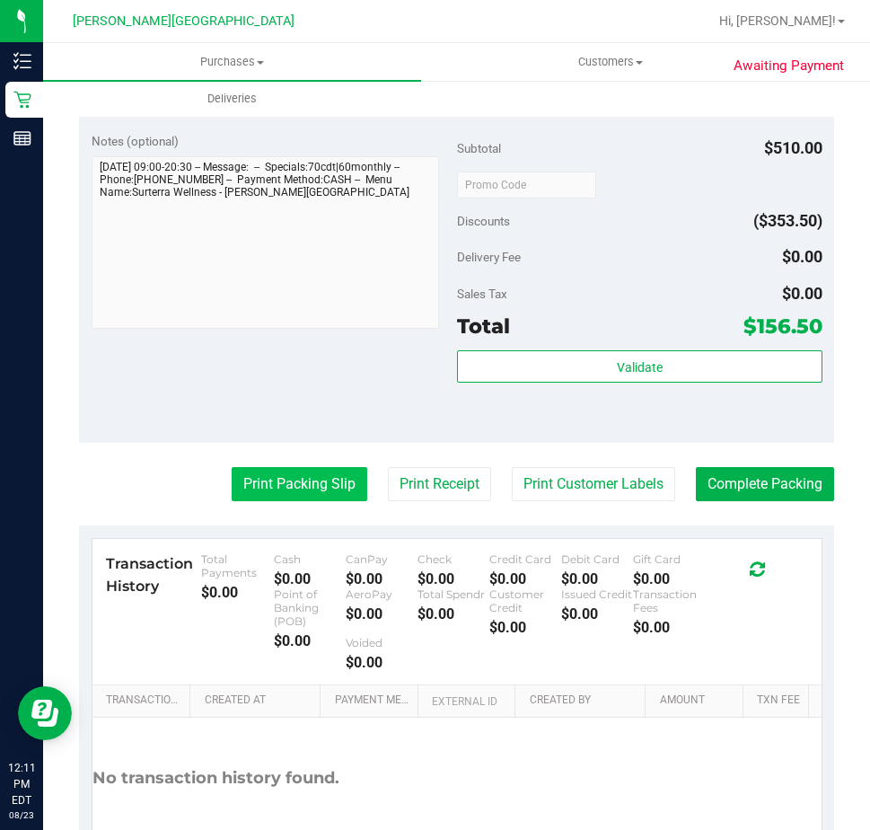
click at [269, 501] on button "Print Packing Slip" at bounding box center [300, 484] width 136 height 34
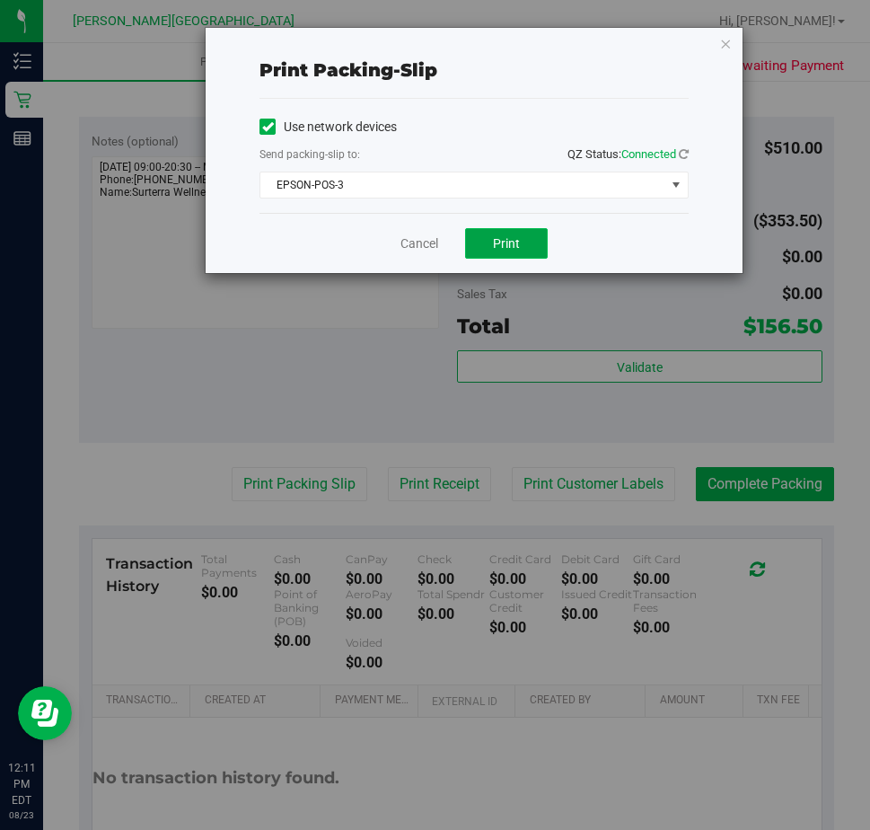
click at [504, 245] on span "Print" at bounding box center [506, 243] width 27 height 14
click at [412, 242] on link "Cancel" at bounding box center [419, 243] width 38 height 19
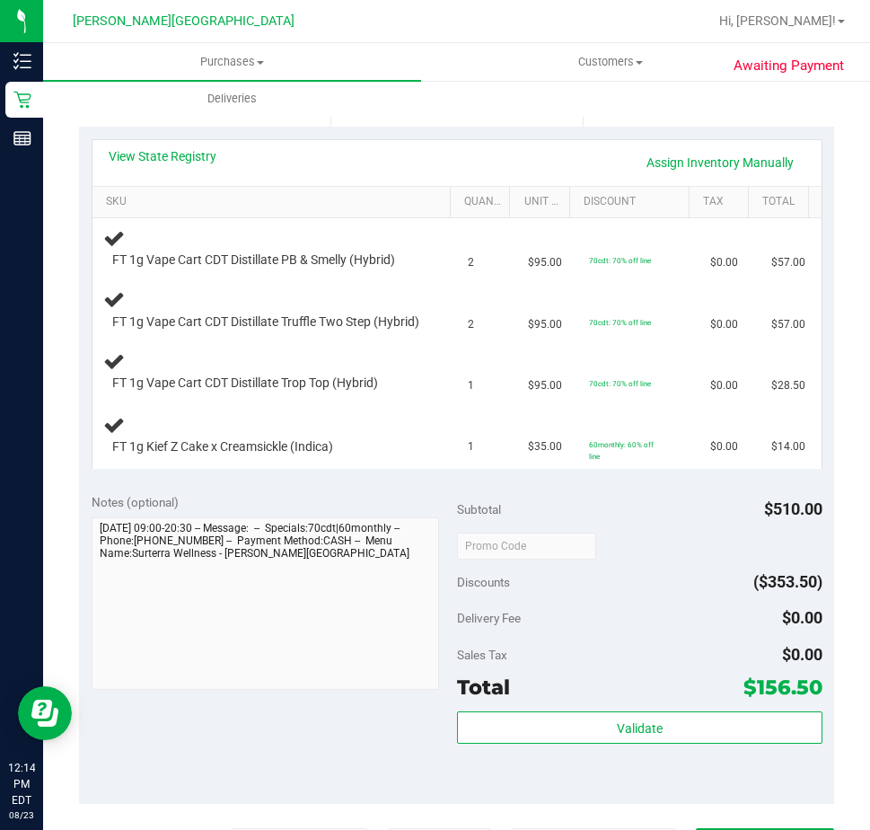
scroll to position [354, 0]
